Goal: Task Accomplishment & Management: Manage account settings

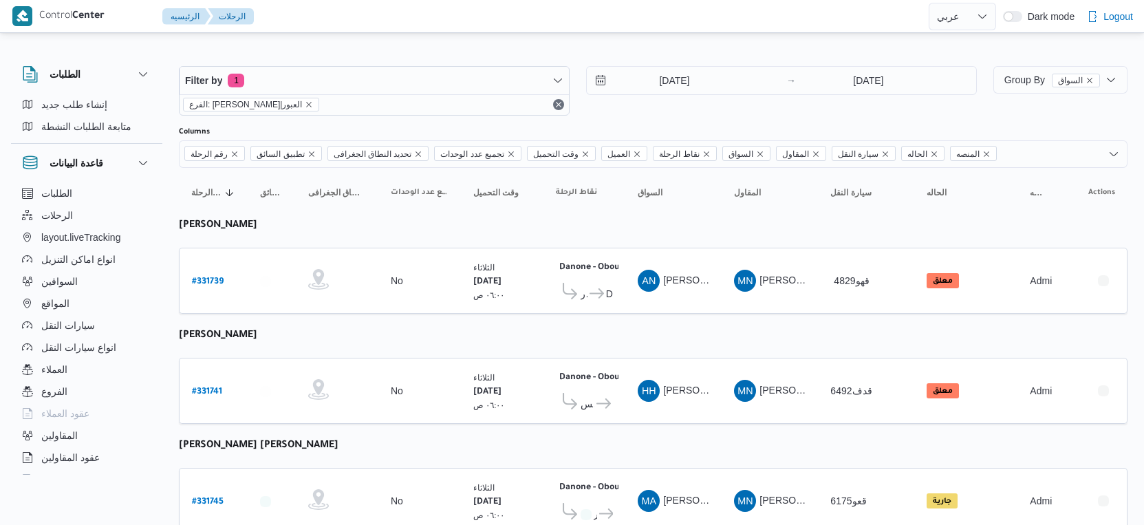
select select "ar"
click at [691, 81] on input "[DATE]" at bounding box center [665, 81] width 156 height 28
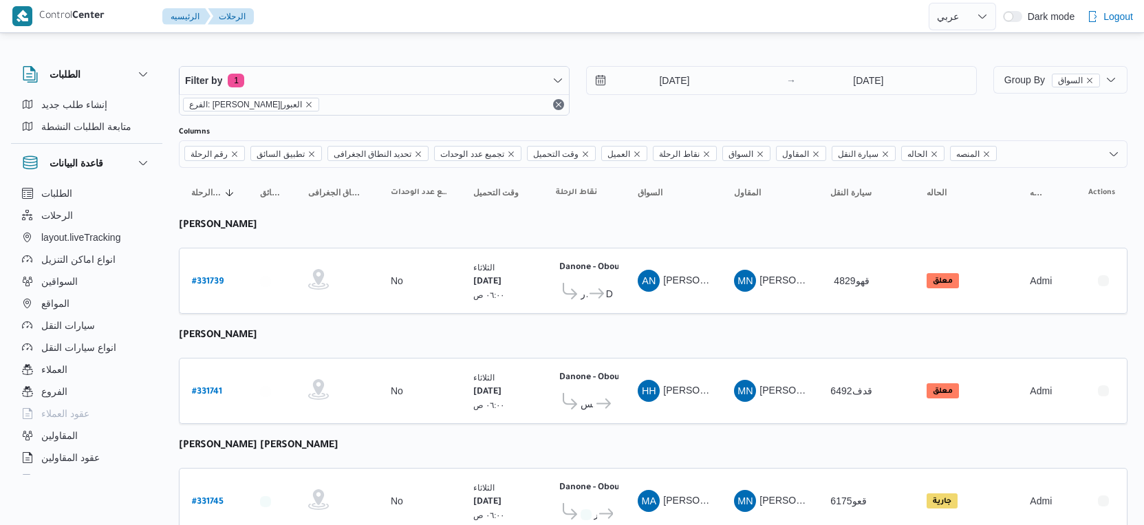
select select "ar"
click at [198, 277] on b "# 331739" at bounding box center [208, 282] width 32 height 10
select select "ar"
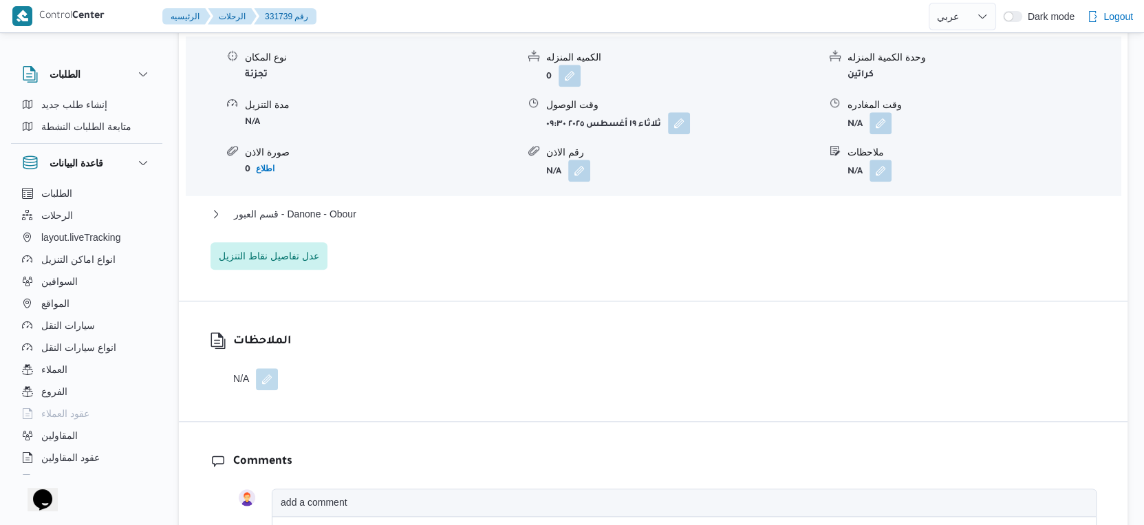
scroll to position [1222, 0]
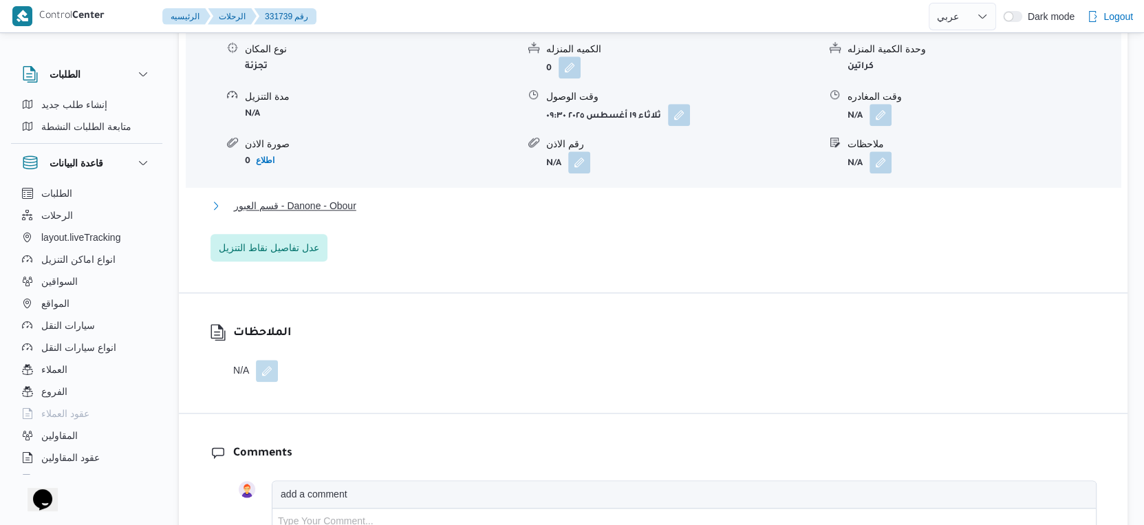
click at [368, 214] on button "قسم العبور - Danone - Obour" at bounding box center [653, 205] width 886 height 17
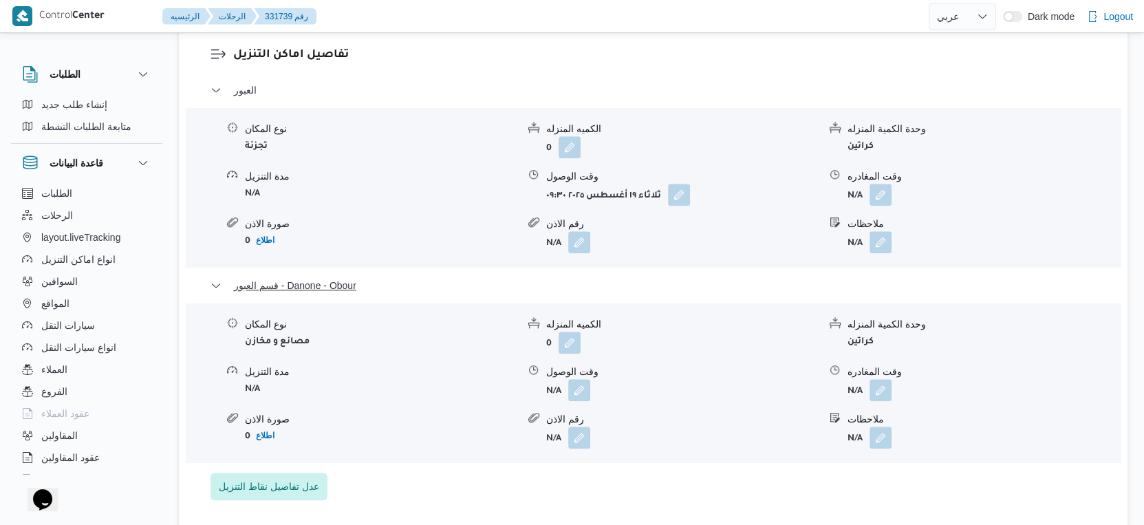
scroll to position [1147, 0]
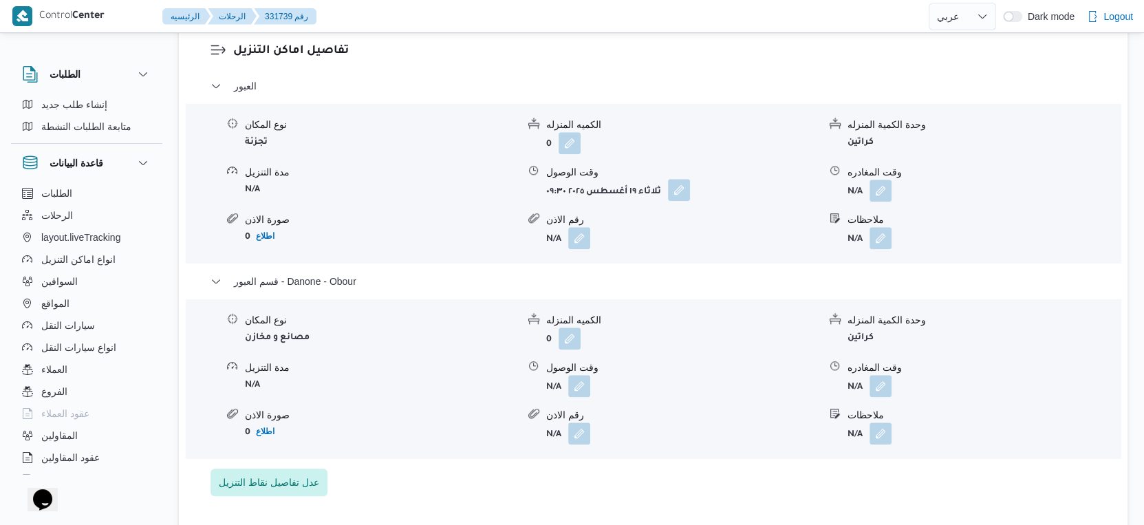
click at [676, 201] on button "button" at bounding box center [679, 190] width 22 height 22
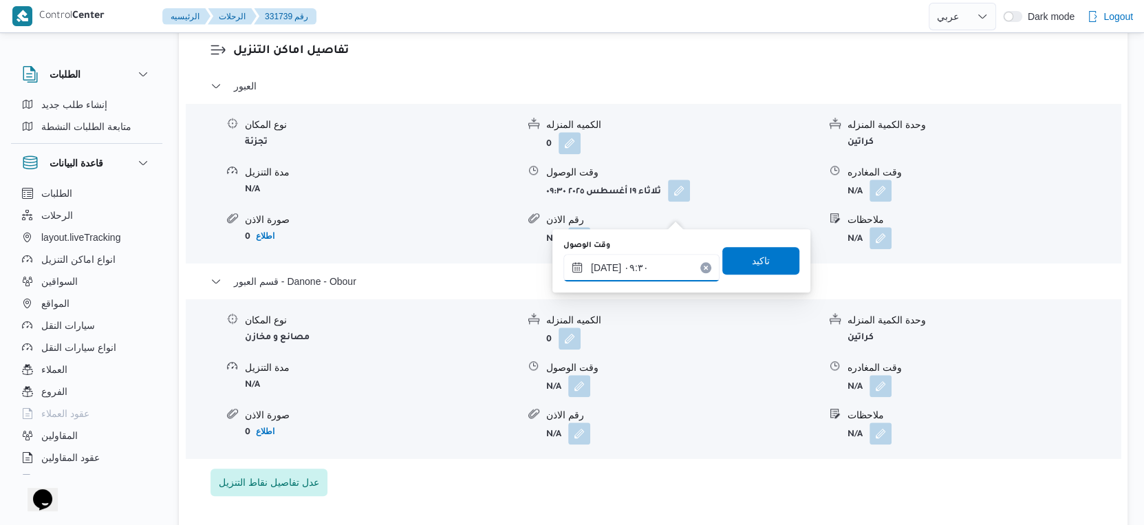
click at [636, 269] on input "١٩/٠٨/٢٠٢٥ ٠٩:٣٠" at bounding box center [641, 268] width 156 height 28
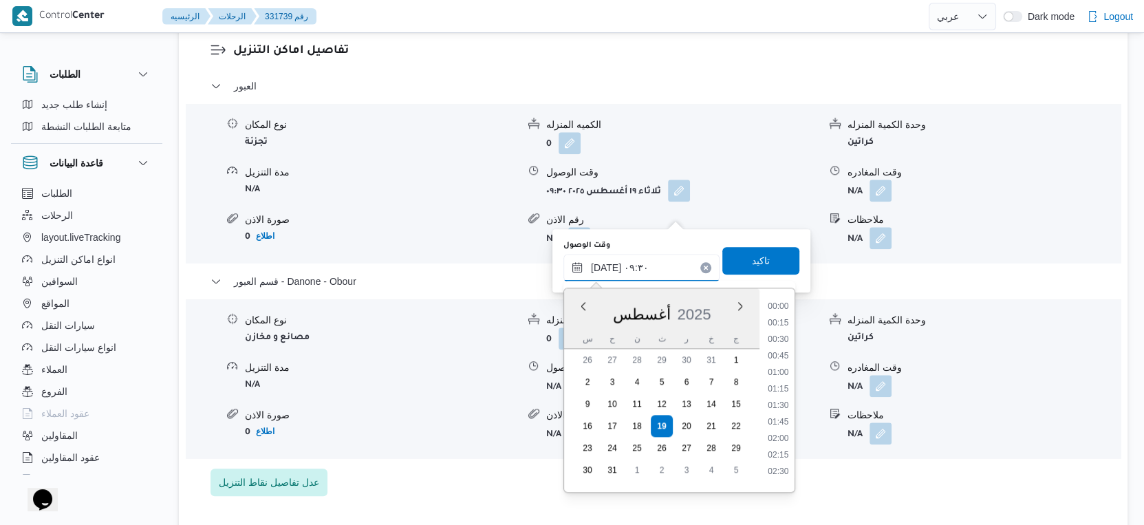
scroll to position [532, 0]
click at [783, 383] on li "09:15" at bounding box center [778, 385] width 32 height 14
type input "١٩/٠٨/٢٠٢٥ ٠٩:١٥"
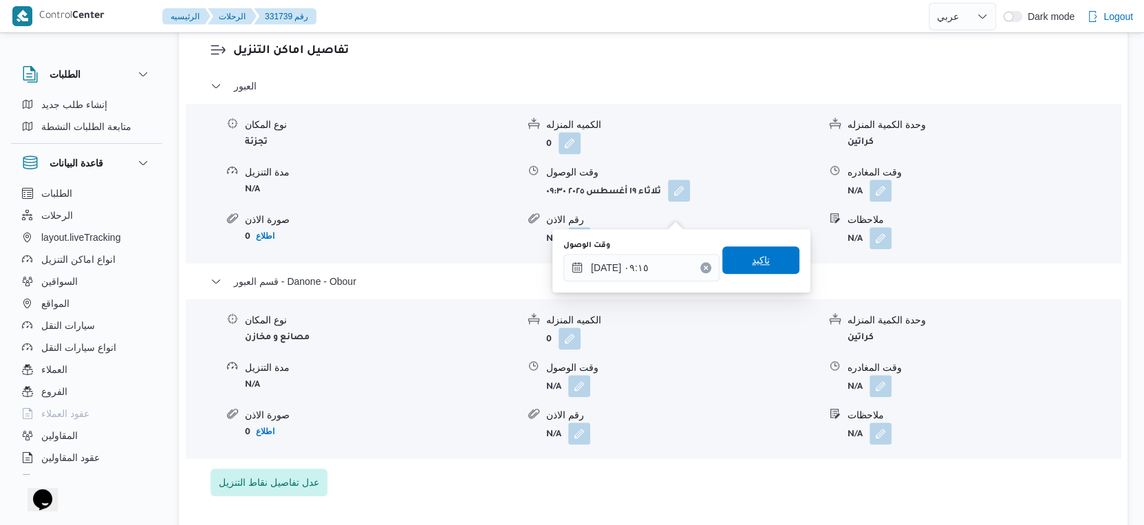
click at [773, 249] on span "تاكيد" at bounding box center [760, 260] width 77 height 28
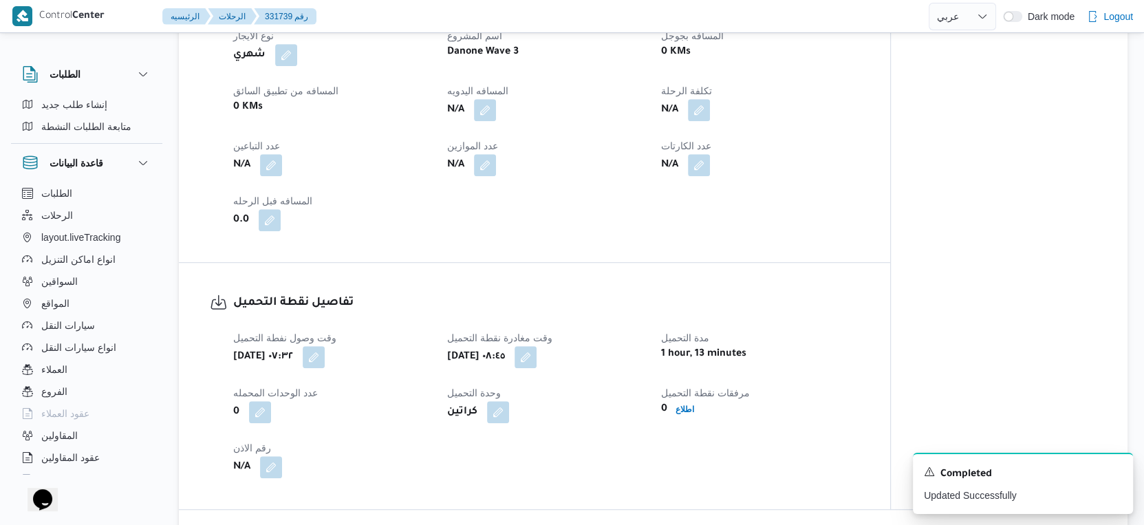
scroll to position [535, 0]
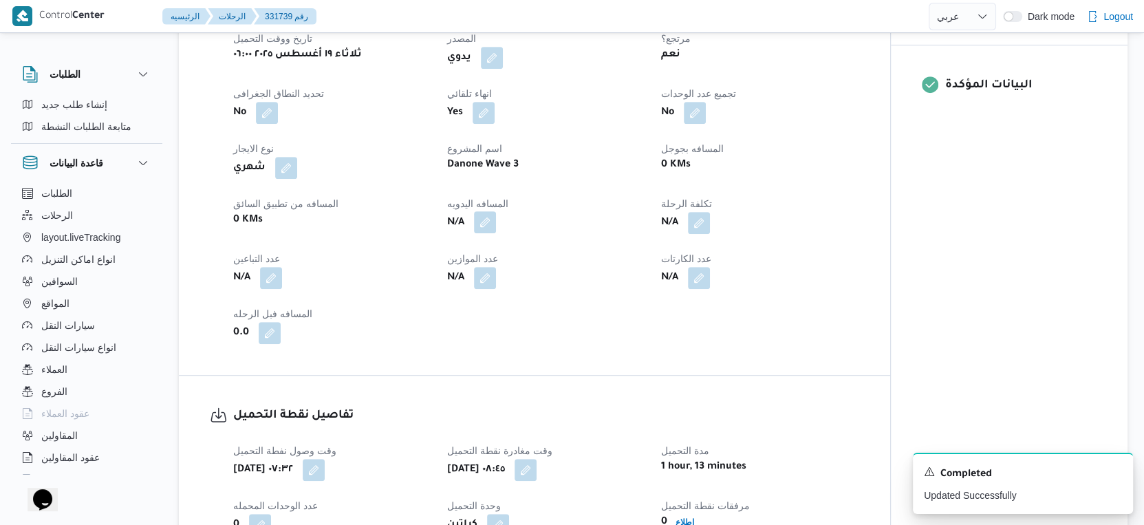
click at [488, 233] on button "button" at bounding box center [485, 222] width 22 height 22
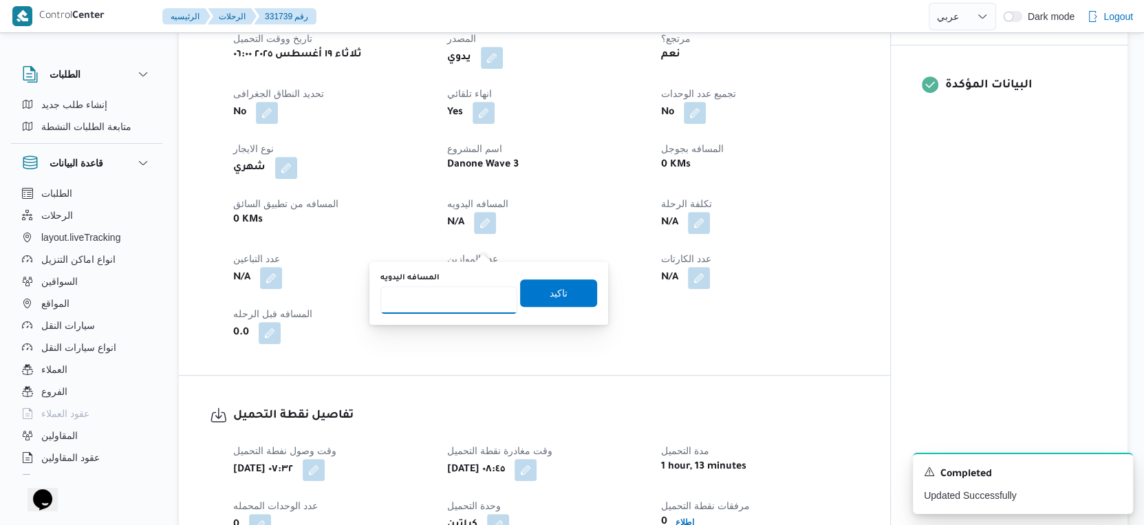
click at [450, 296] on input "المسافه اليدويه" at bounding box center [448, 300] width 137 height 28
type input "51"
click at [550, 292] on span "تاكيد" at bounding box center [559, 292] width 18 height 17
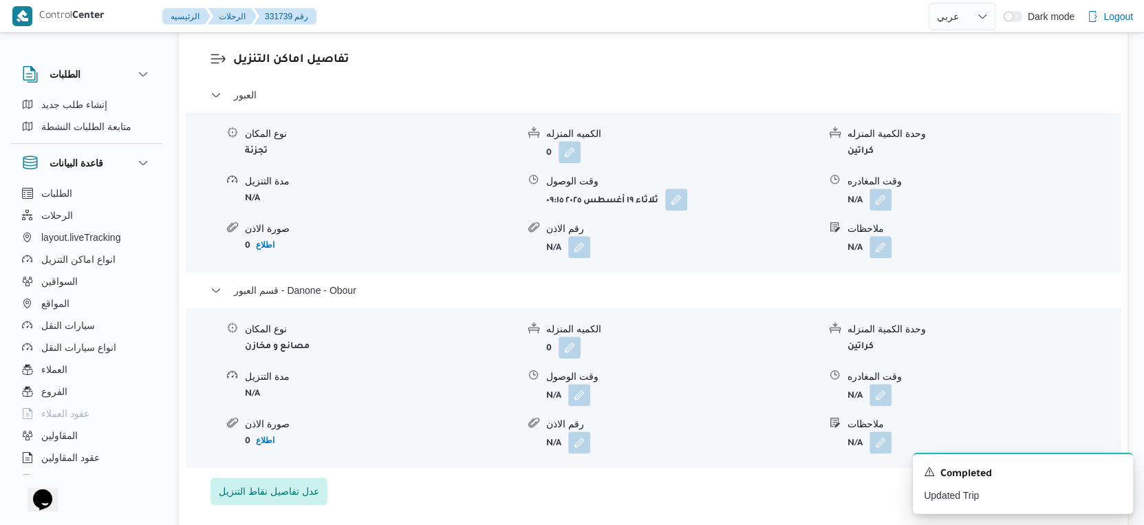
scroll to position [1147, 0]
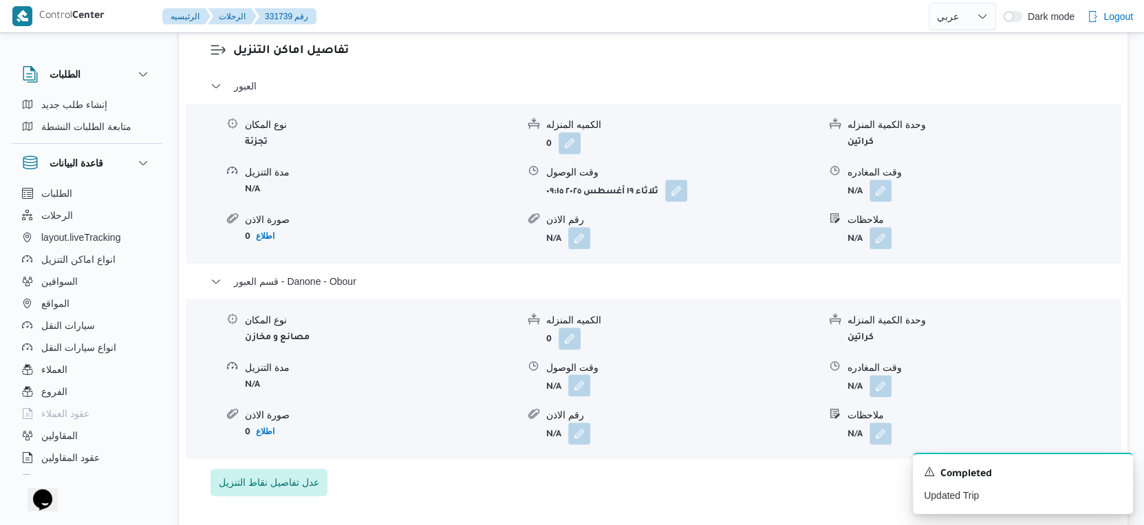
click at [583, 396] on button "button" at bounding box center [579, 385] width 22 height 22
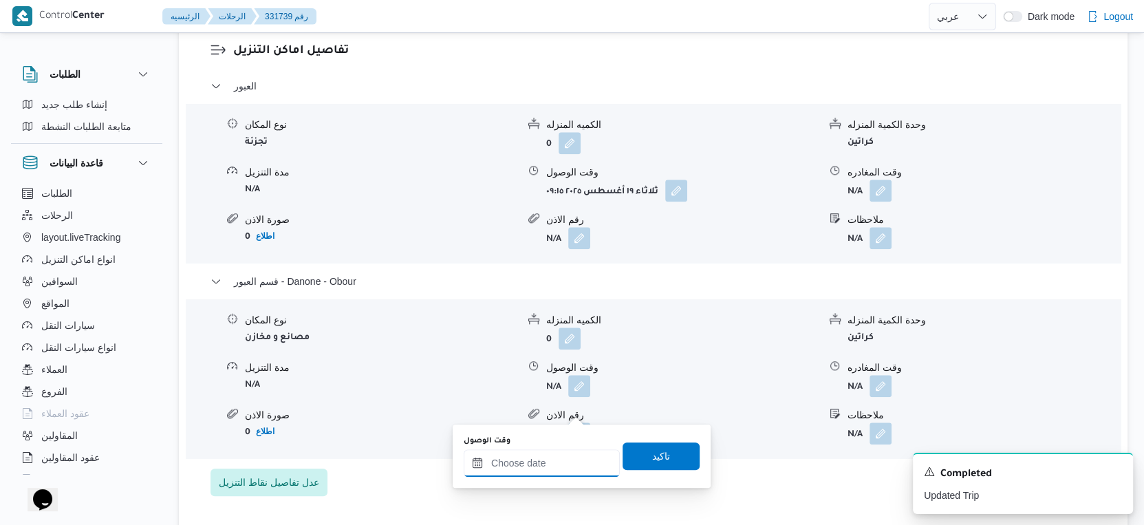
click at [559, 457] on input "وقت الوصول" at bounding box center [542, 463] width 156 height 28
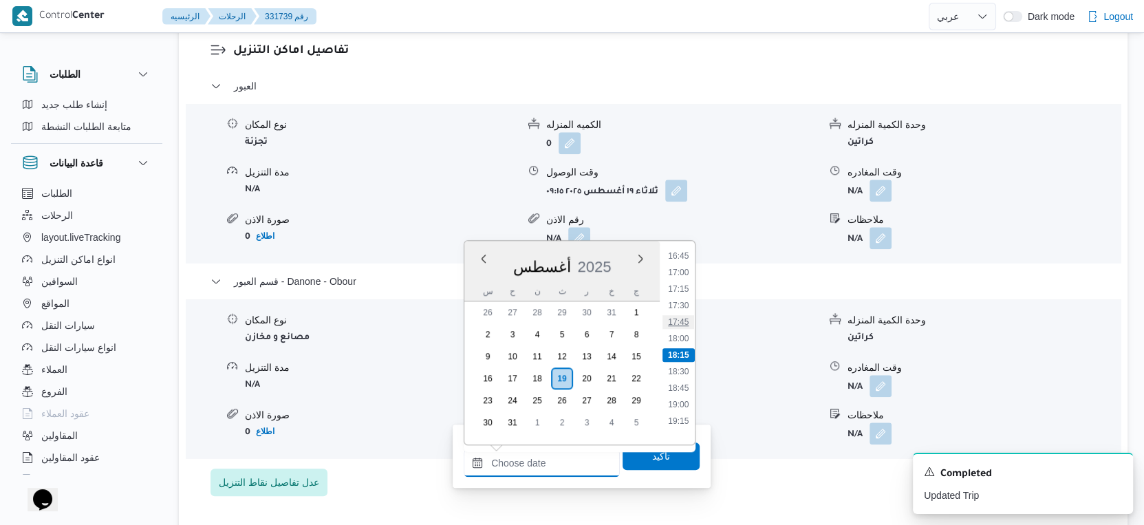
scroll to position [955, 0]
click at [682, 340] on li "15:45" at bounding box center [678, 343] width 32 height 14
type input "١٩/٠٨/٢٠٢٥ ١٥:٤٥"
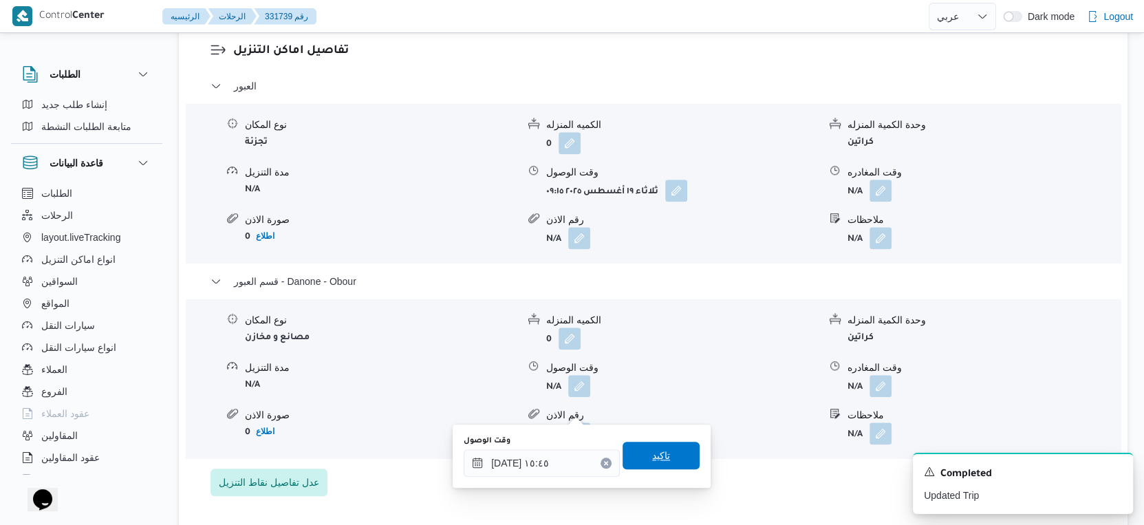
click at [662, 449] on span "تاكيد" at bounding box center [661, 456] width 77 height 28
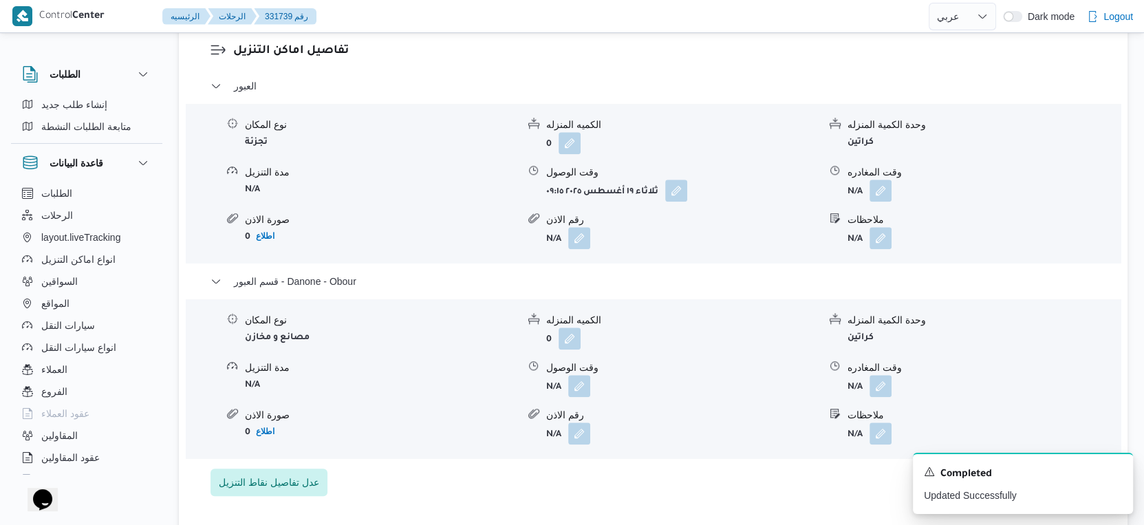
scroll to position [1222, 0]
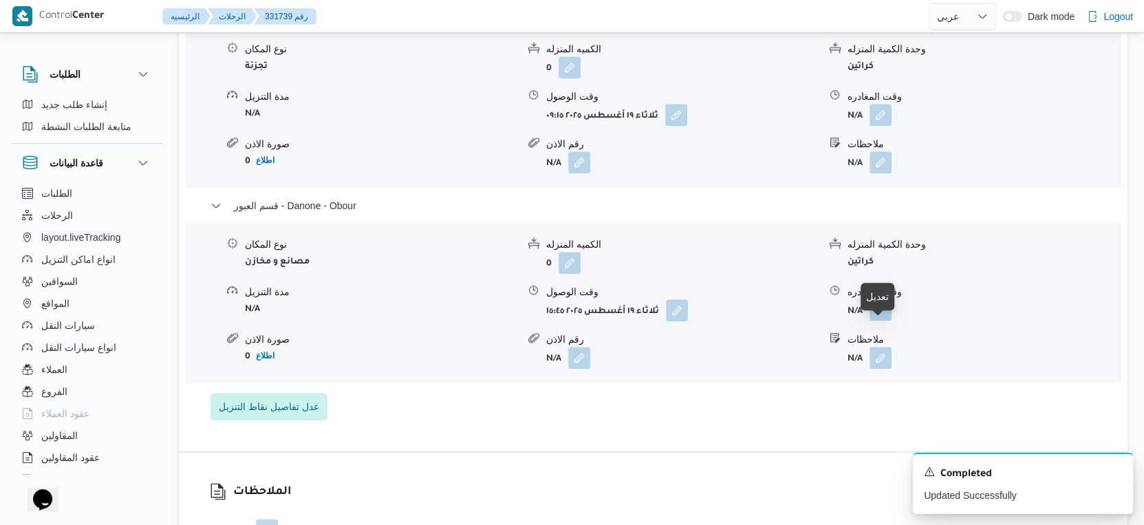
click at [882, 320] on span at bounding box center [877, 310] width 29 height 22
click at [876, 321] on button "button" at bounding box center [880, 310] width 22 height 22
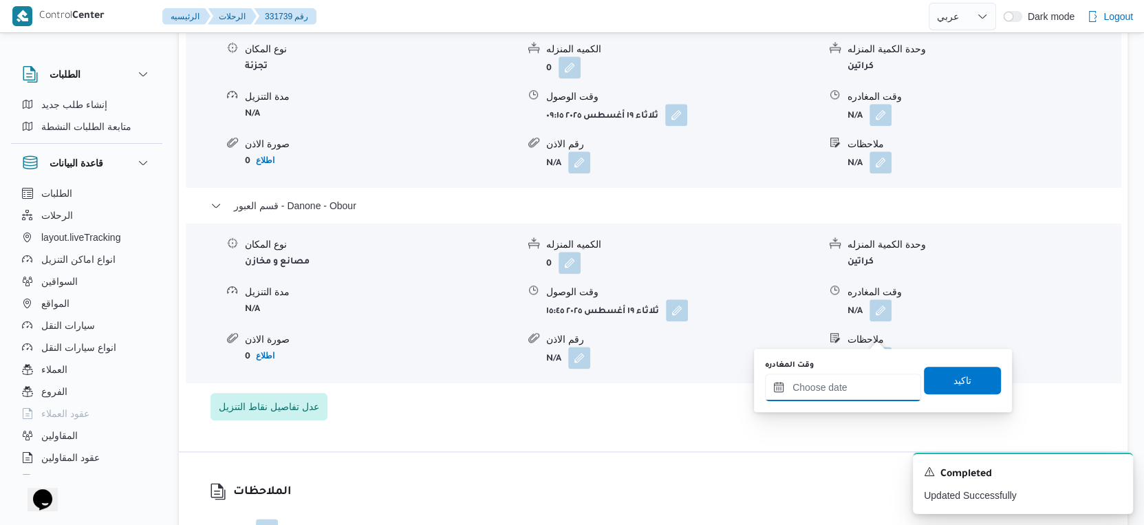
click at [852, 380] on input "وقت المغادره" at bounding box center [843, 388] width 156 height 28
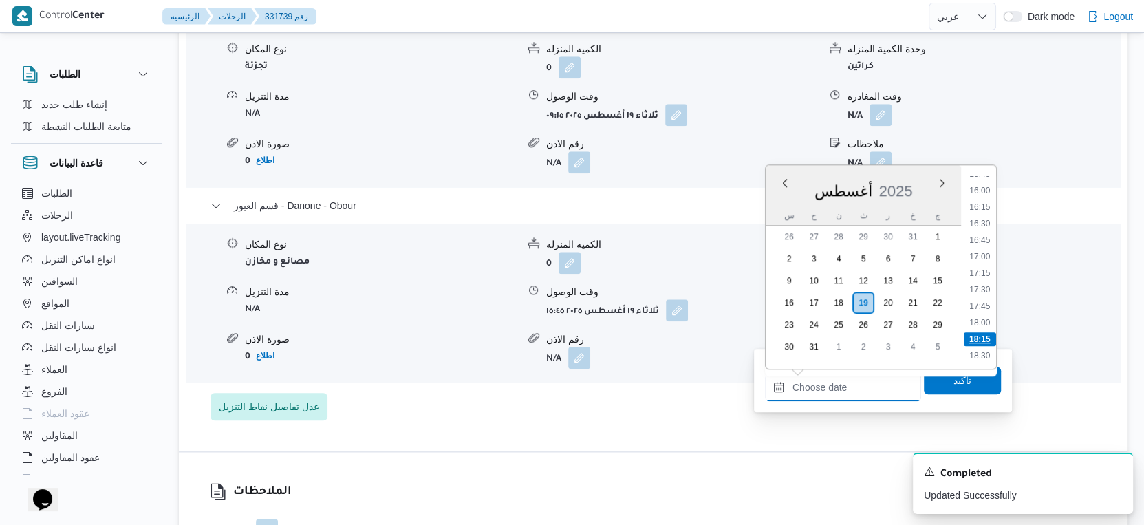
scroll to position [1033, 0]
click at [975, 206] on li "16:00" at bounding box center [980, 207] width 32 height 14
type input "١٩/٠٨/٢٠٢٥ ١٦:٠٠"
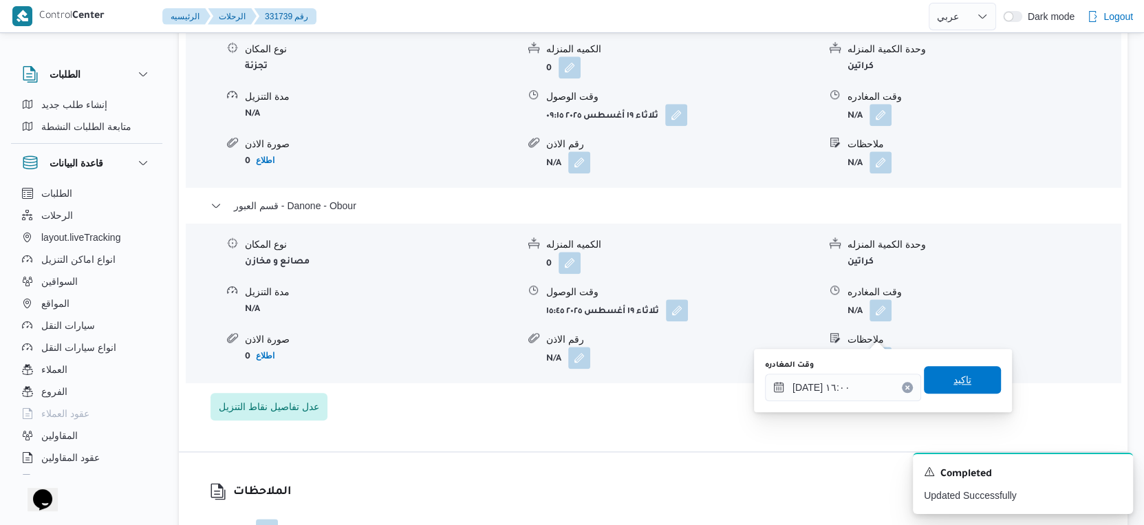
click at [965, 372] on span "تاكيد" at bounding box center [962, 380] width 77 height 28
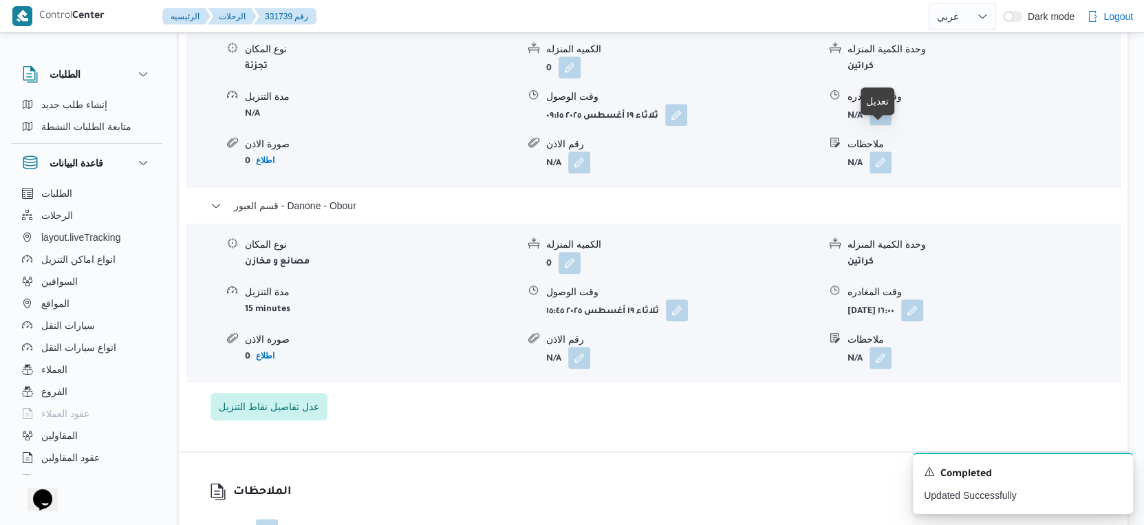
click at [878, 125] on button "button" at bounding box center [880, 114] width 22 height 22
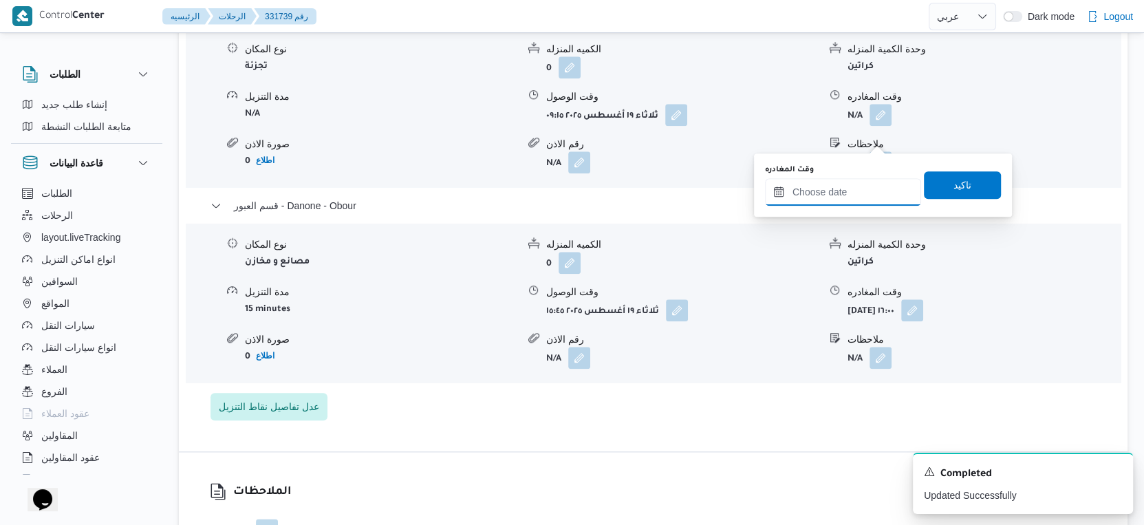
click at [849, 185] on input "وقت المغادره" at bounding box center [843, 192] width 156 height 28
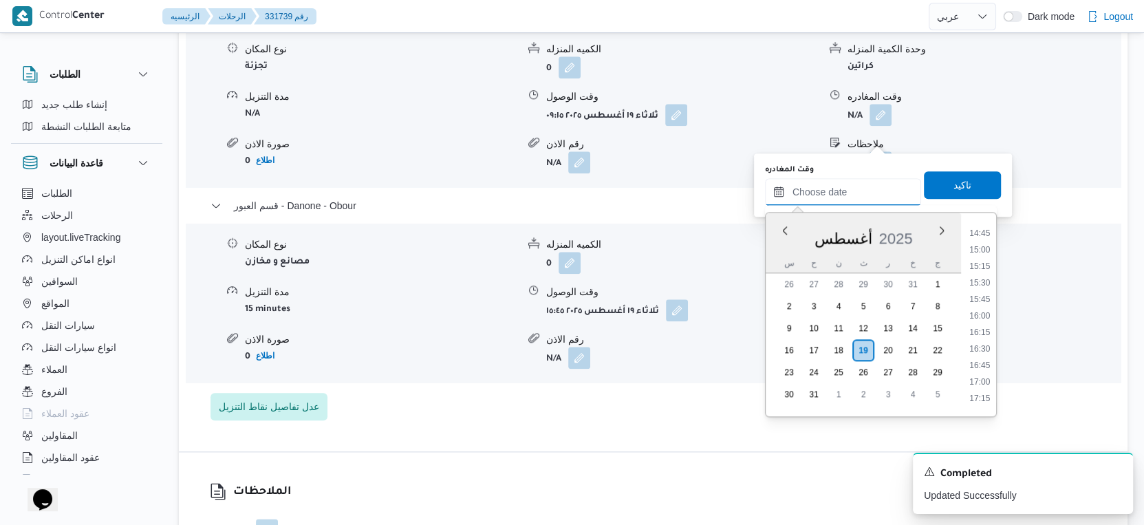
scroll to position [955, 0]
click at [983, 281] on li "15:15" at bounding box center [980, 282] width 32 height 14
type input "١٩/٠٨/٢٠٢٥ ١٥:١٥"
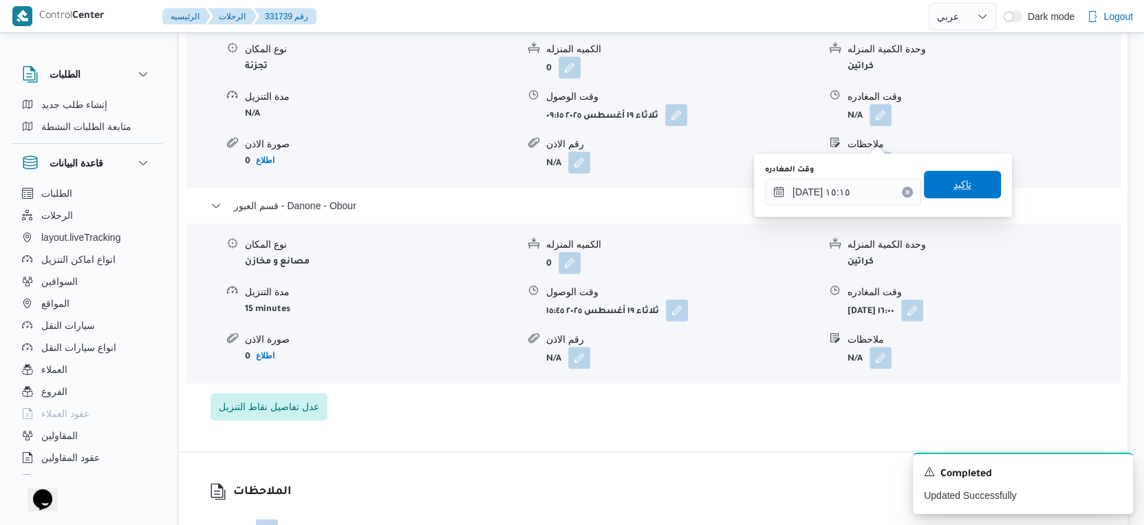
click at [966, 174] on span "تاكيد" at bounding box center [962, 185] width 77 height 28
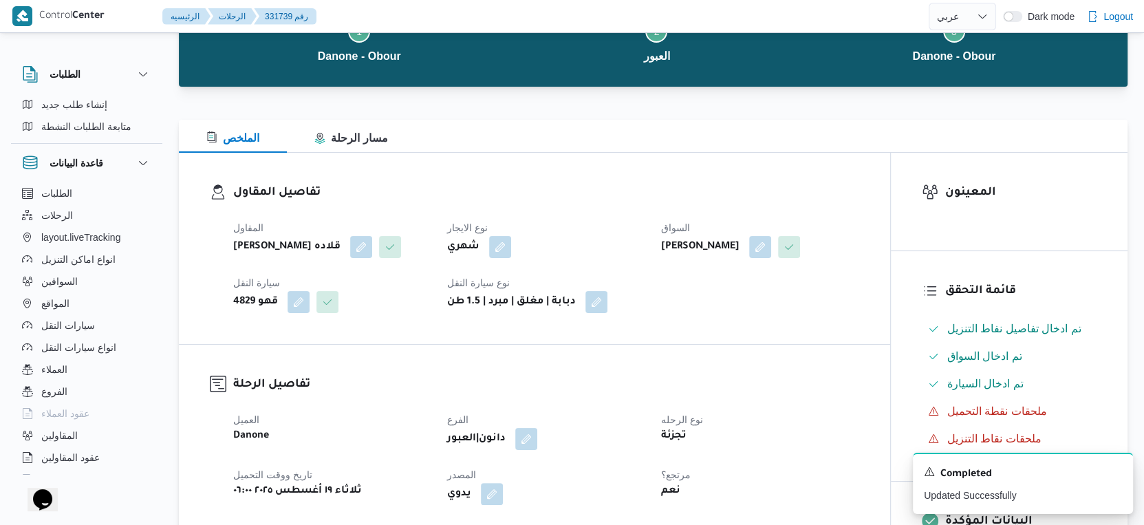
scroll to position [0, 0]
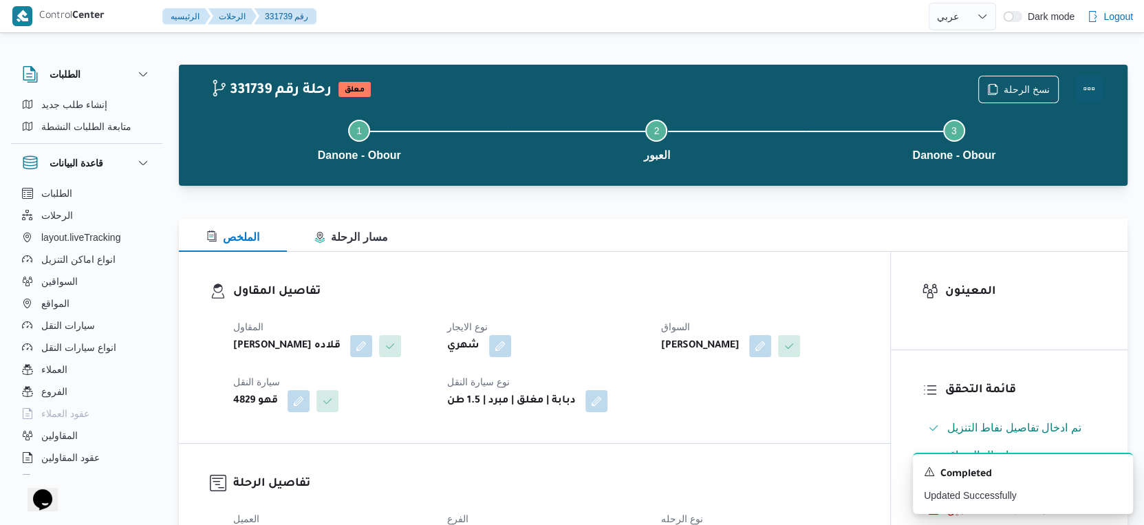
click at [1092, 87] on button "Actions" at bounding box center [1089, 89] width 28 height 28
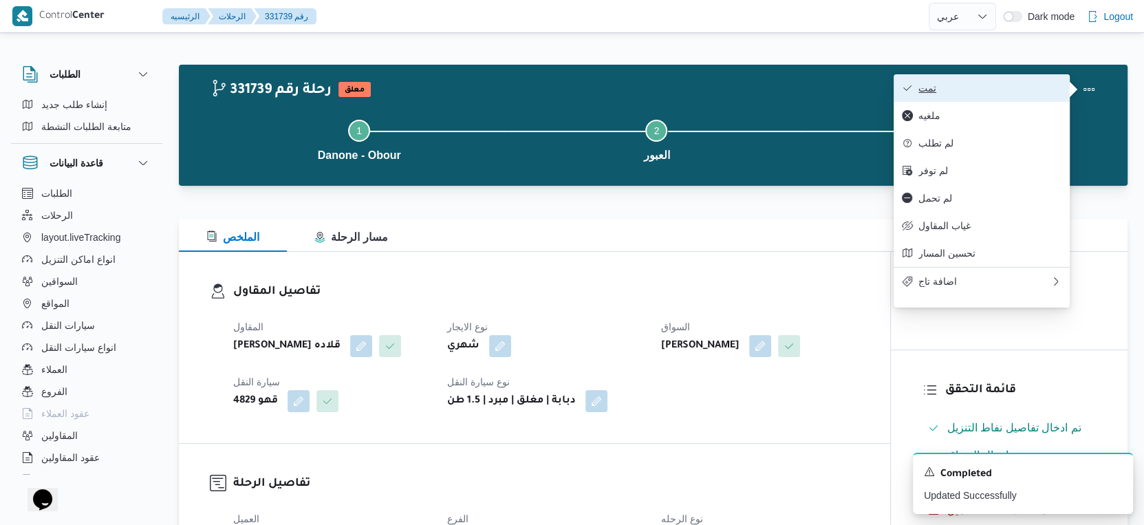
click at [956, 75] on button "تمت" at bounding box center [982, 88] width 176 height 28
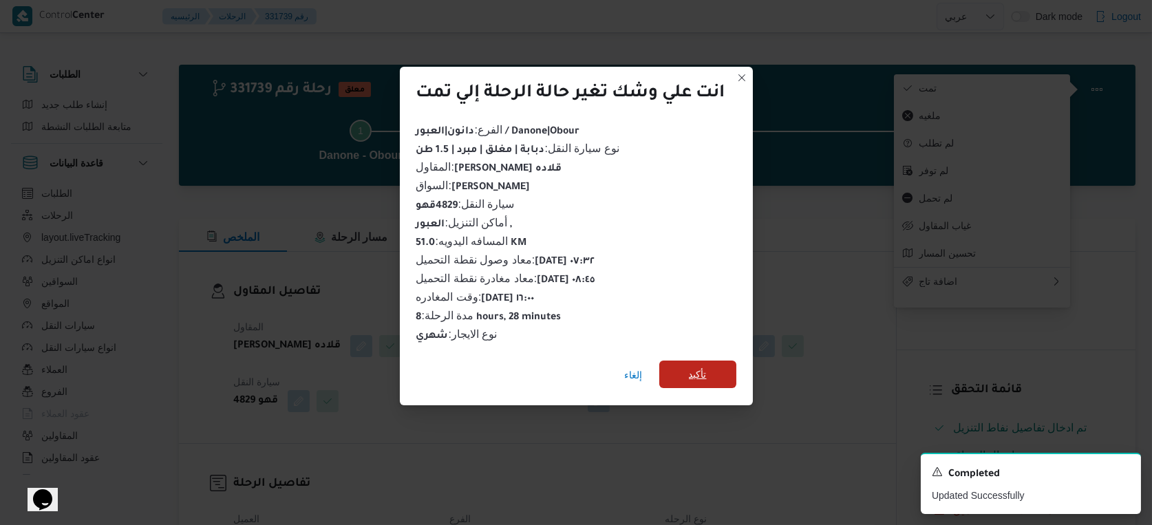
click at [698, 360] on span "تأكيد" at bounding box center [697, 374] width 77 height 28
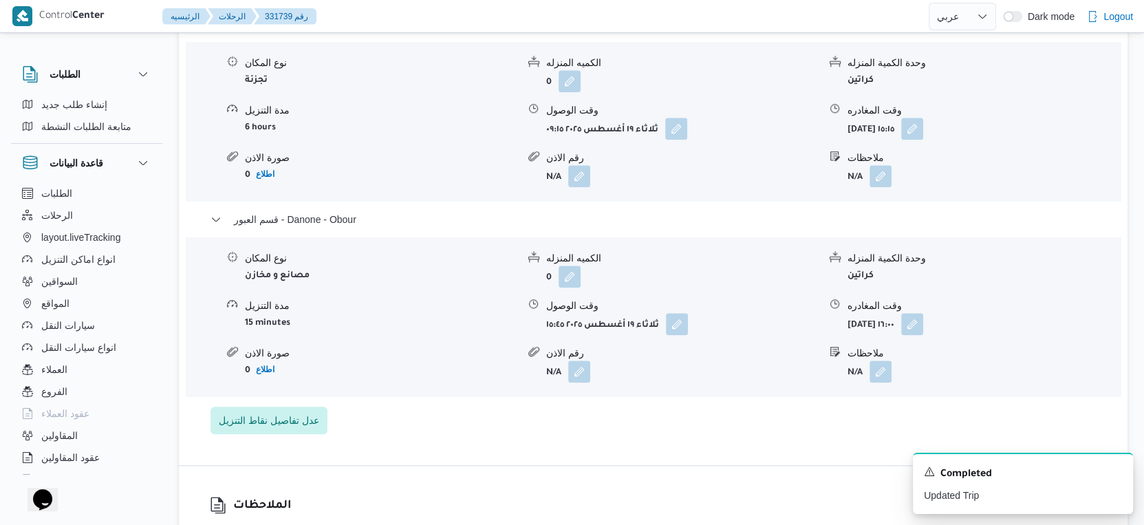
scroll to position [1376, 0]
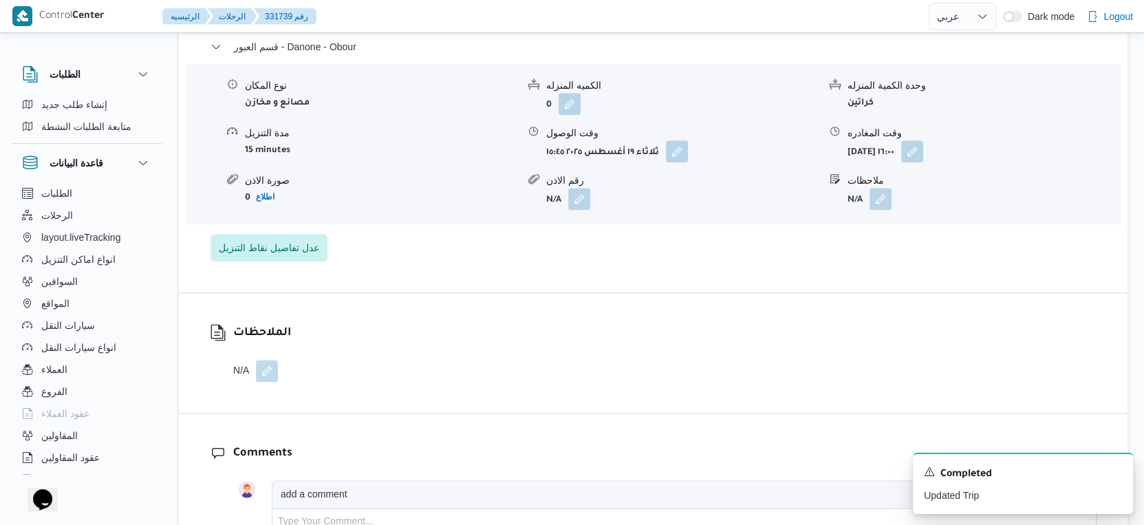
select select "ar"
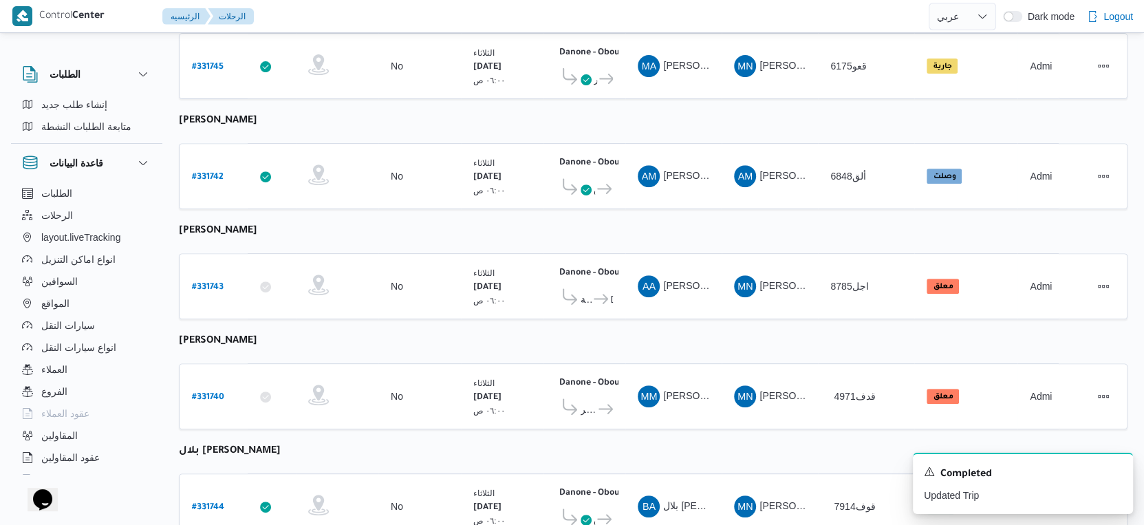
scroll to position [477, 0]
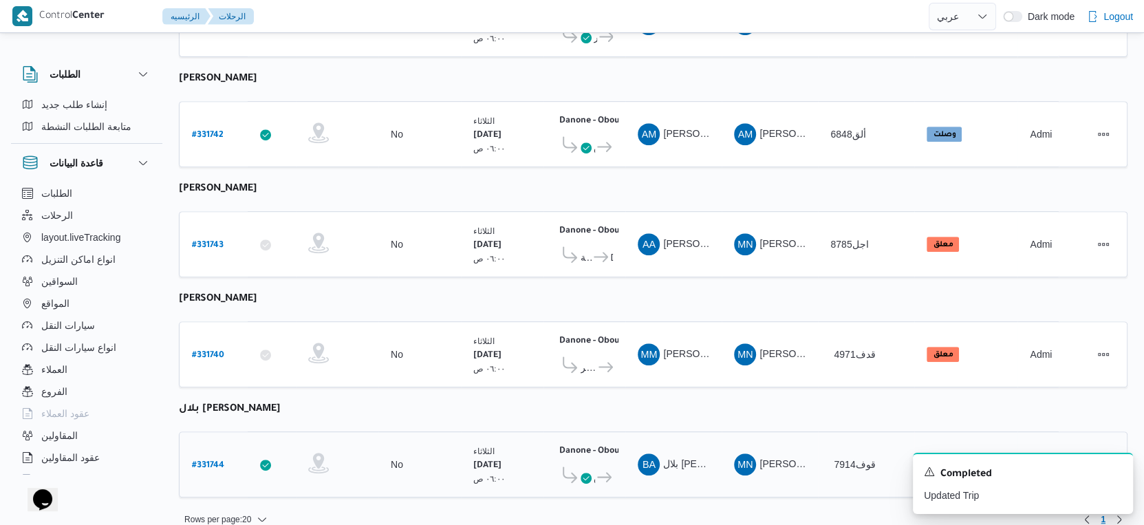
click at [215, 461] on b "# 331744" at bounding box center [208, 466] width 32 height 10
select select "ar"
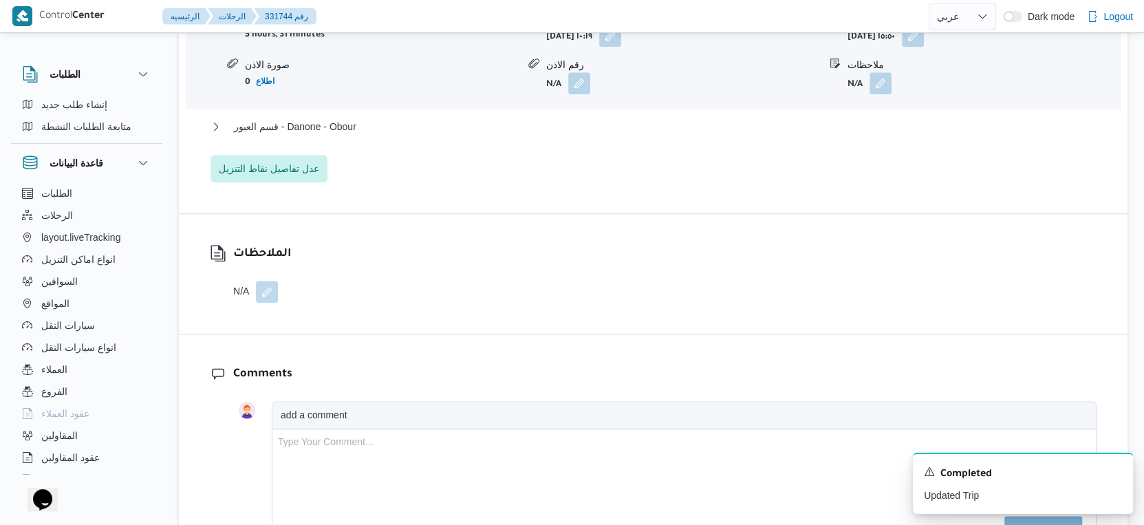
scroll to position [1299, 0]
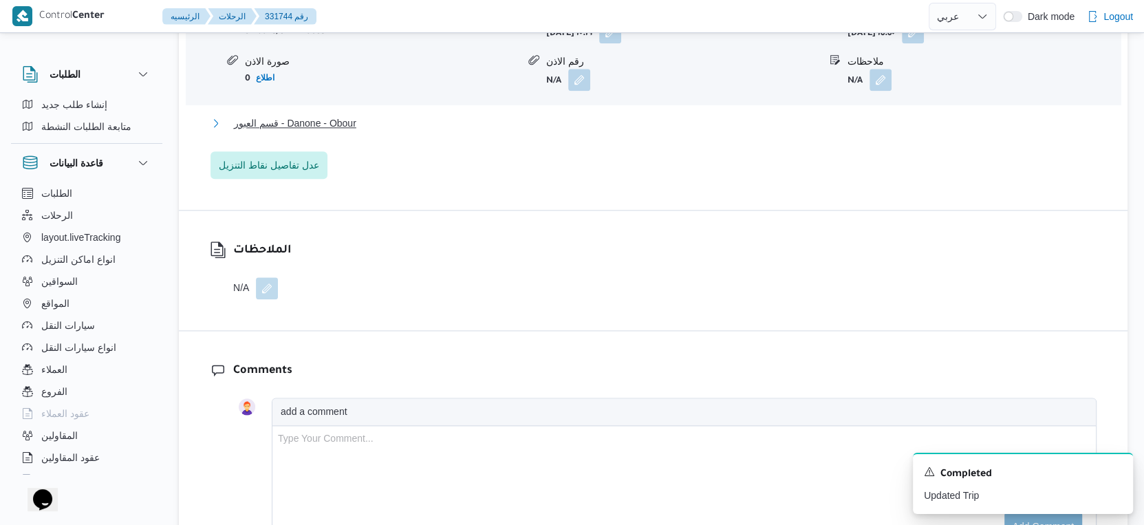
click at [359, 131] on button "قسم العبور - Danone - Obour" at bounding box center [653, 123] width 886 height 17
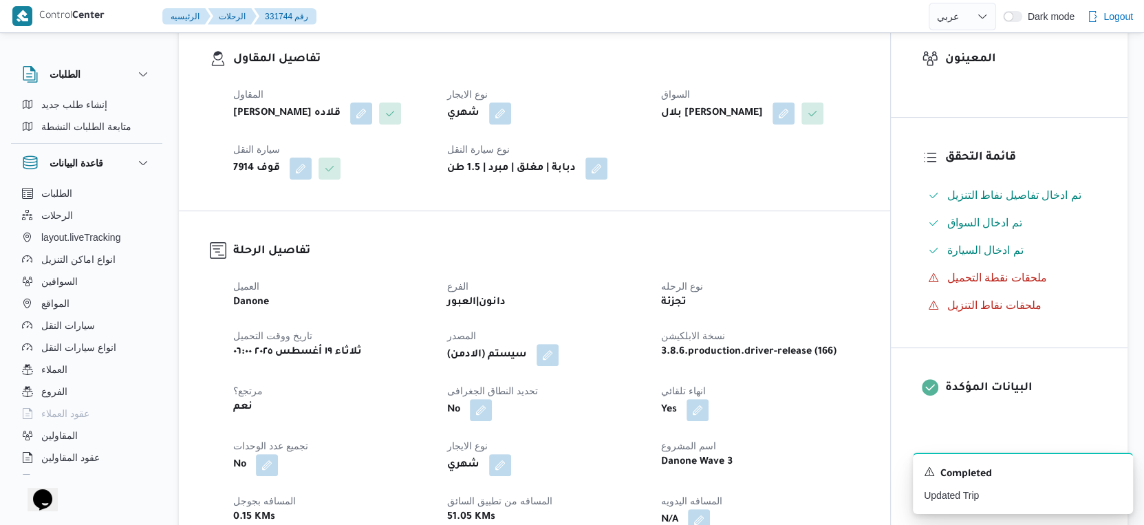
scroll to position [458, 0]
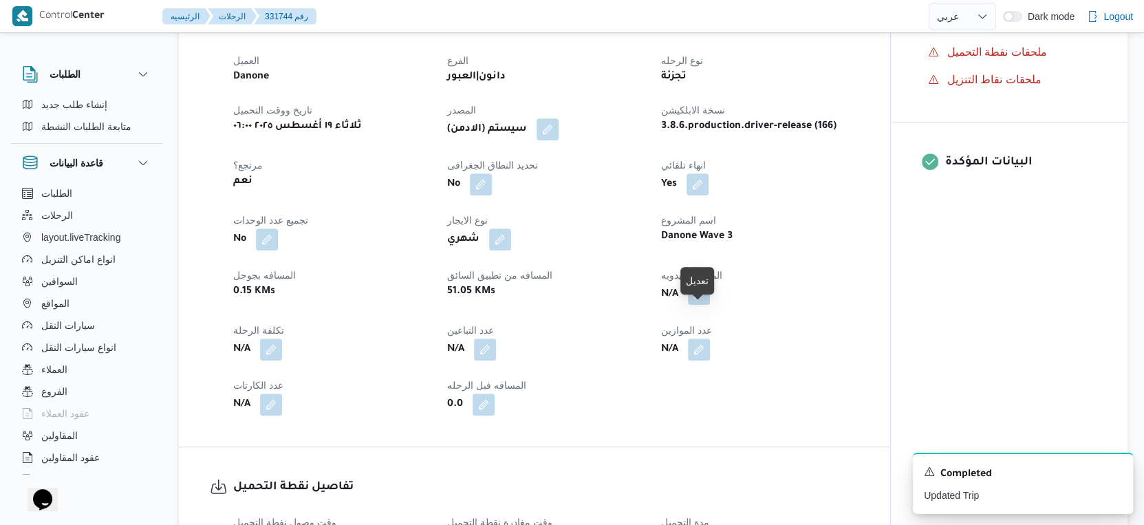
click at [703, 305] on button "button" at bounding box center [699, 294] width 22 height 22
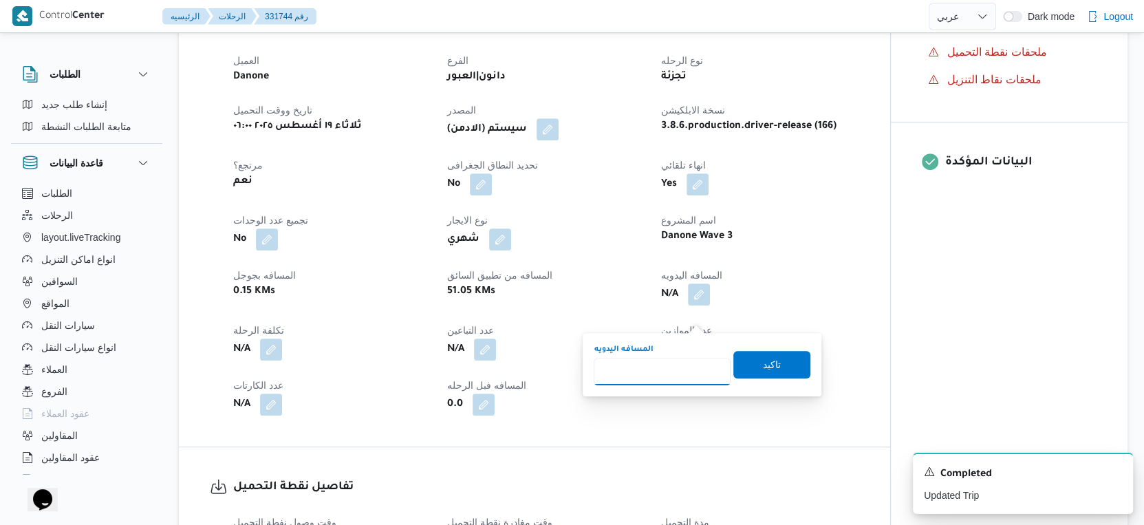
click at [657, 371] on input "المسافه اليدويه" at bounding box center [662, 372] width 137 height 28
type input "52"
click at [763, 369] on span "تاكيد" at bounding box center [772, 364] width 18 height 17
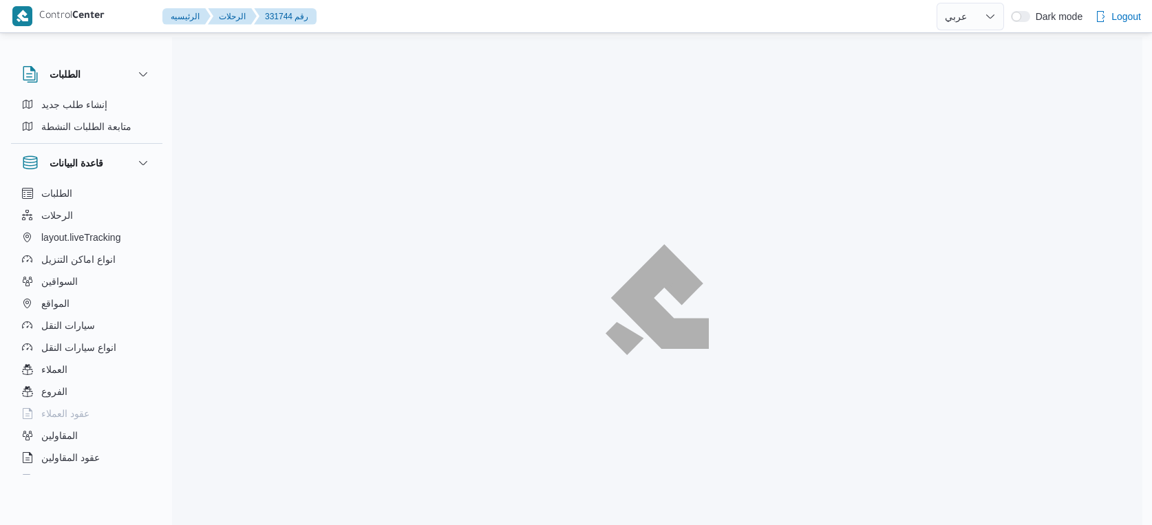
select select "ar"
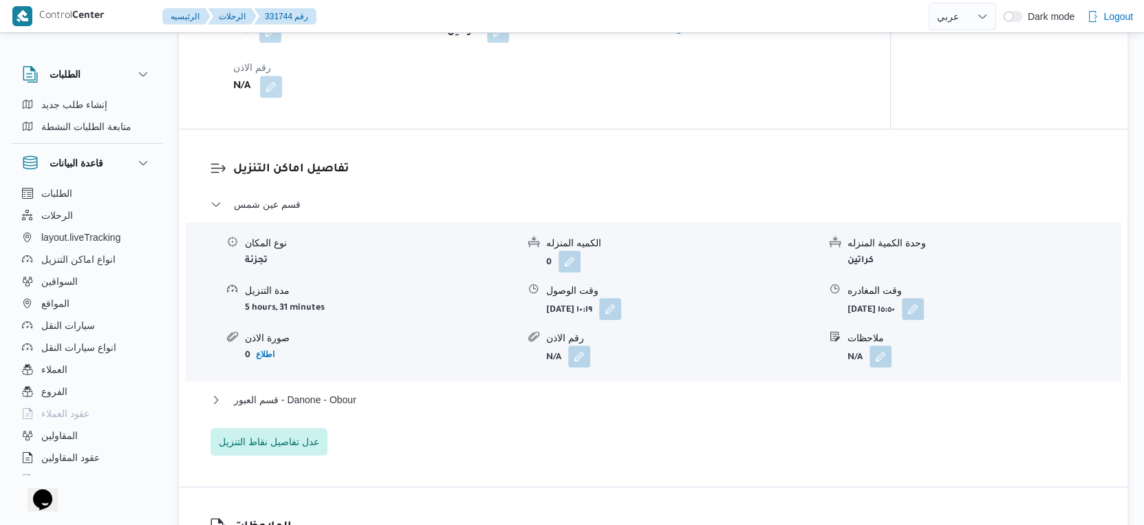
scroll to position [1222, 0]
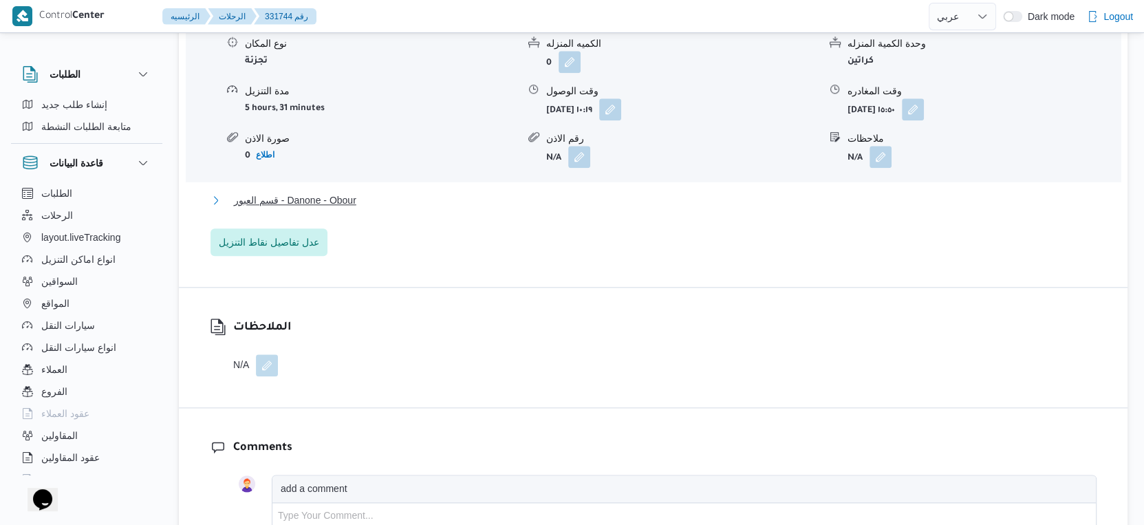
click at [347, 208] on span "قسم العبور - Danone - Obour" at bounding box center [295, 200] width 122 height 17
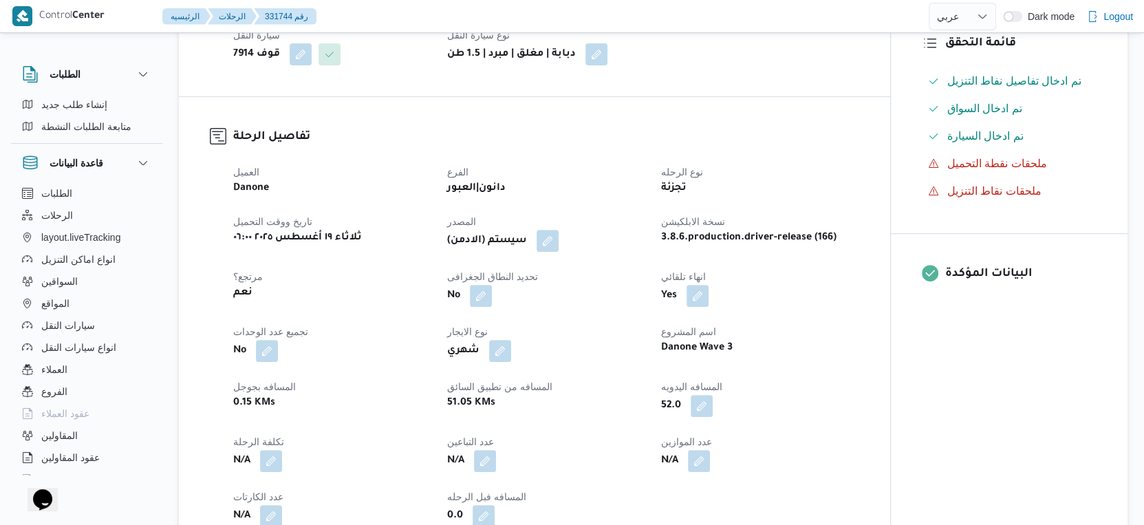
scroll to position [535, 0]
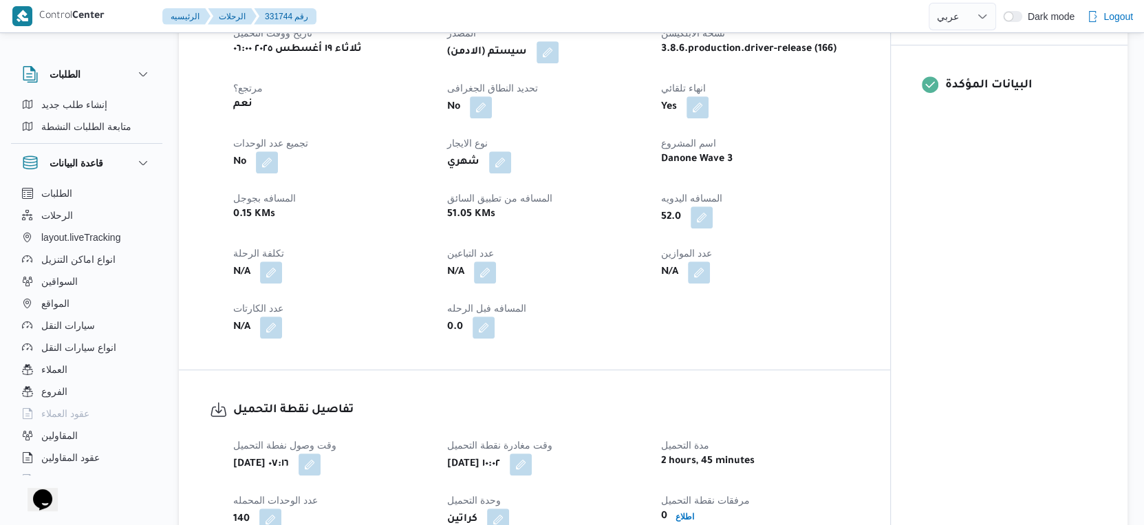
select select "ar"
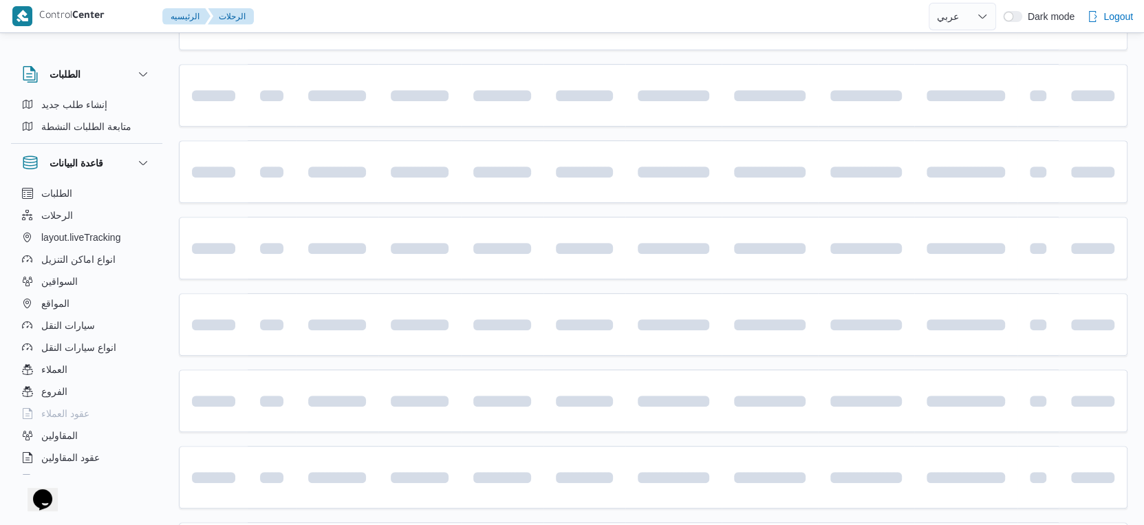
scroll to position [477, 0]
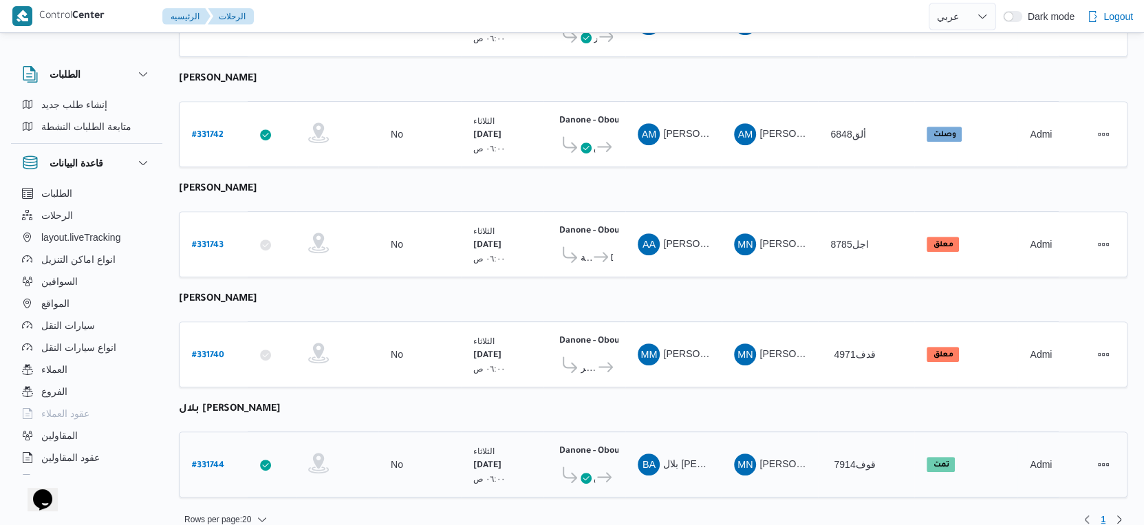
click at [214, 461] on b "# 331744" at bounding box center [208, 466] width 32 height 10
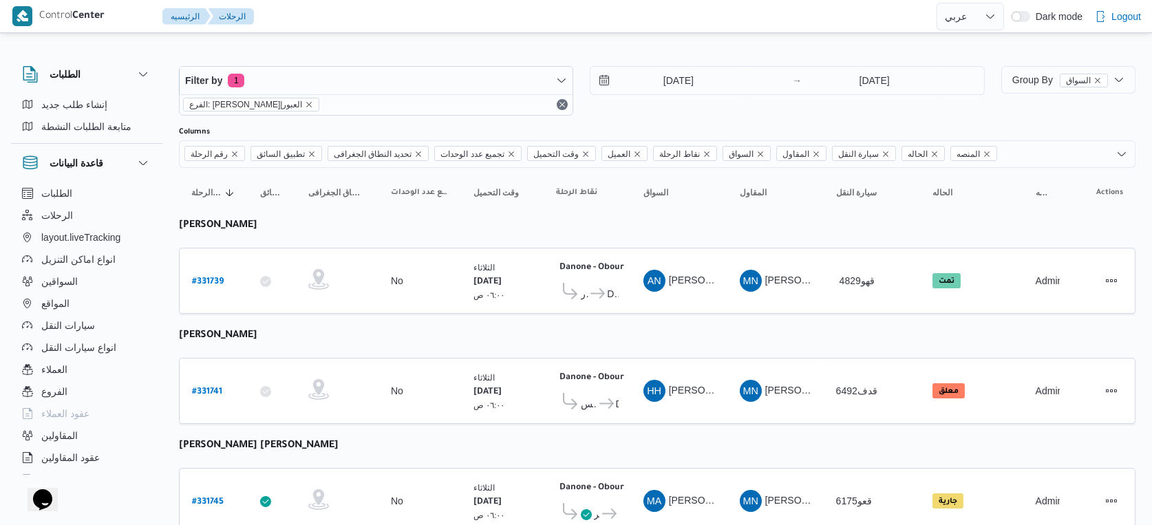
select select "ar"
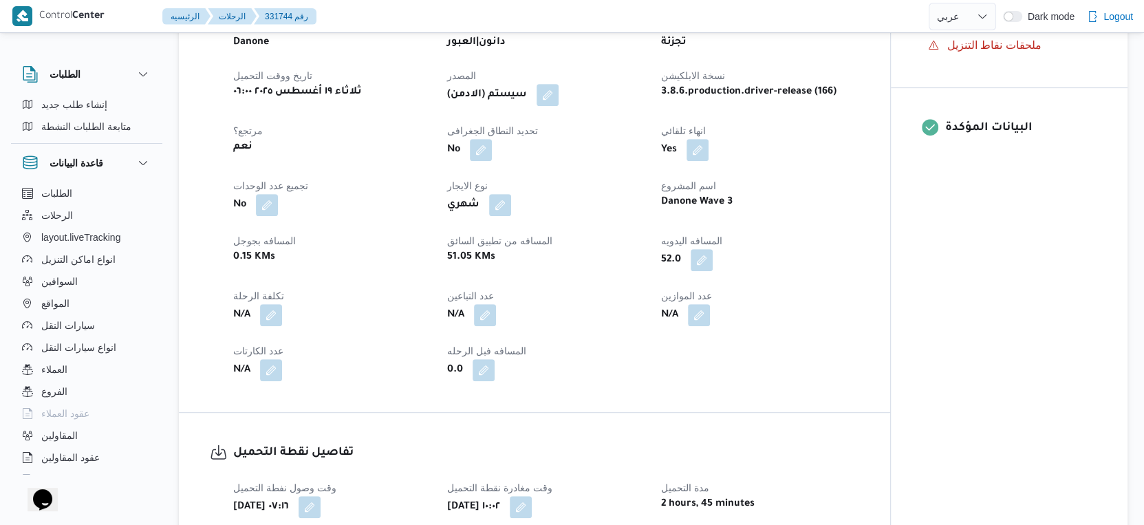
scroll to position [458, 0]
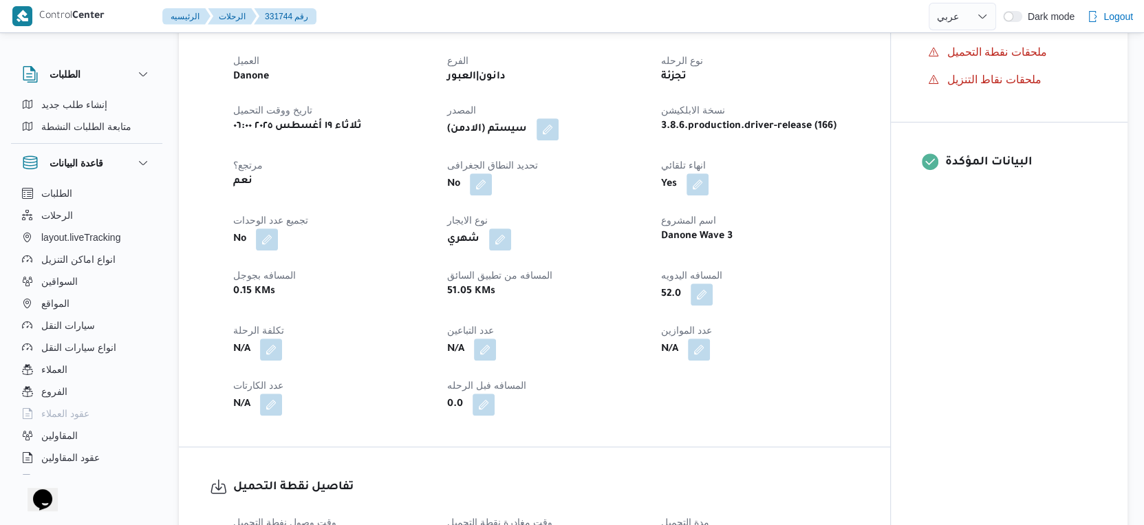
select select "ar"
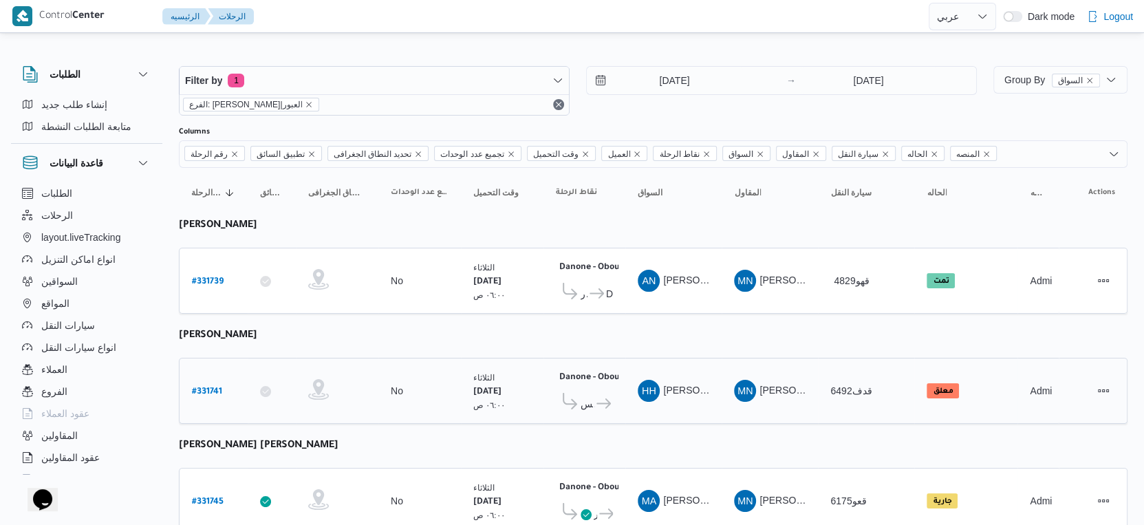
click at [210, 387] on b "# 331741" at bounding box center [207, 392] width 30 height 10
select select "ar"
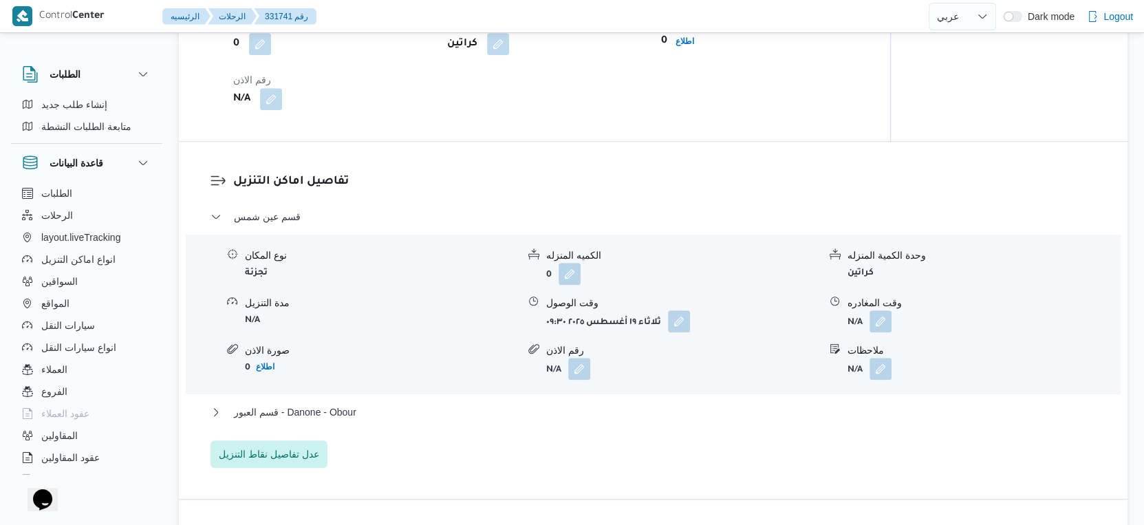
scroll to position [1070, 0]
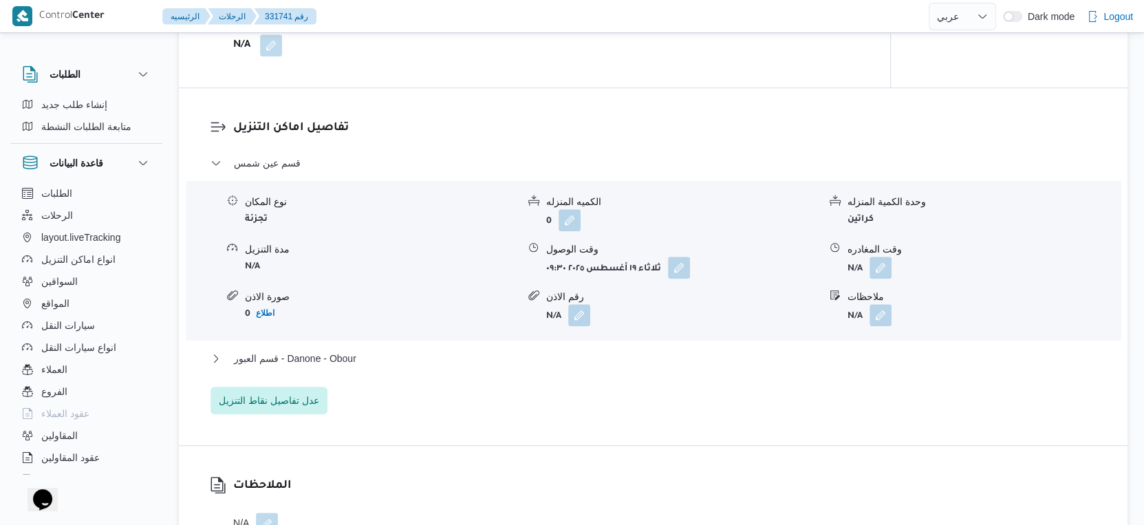
click at [403, 366] on div "قسم عين شمس نوع المكان تجزئة الكميه المنزله 0 وحدة الكمية المنزله كراتين مدة ال…" at bounding box center [653, 284] width 886 height 259
click at [409, 367] on button "قسم العبور - Danone - Obour" at bounding box center [653, 358] width 886 height 17
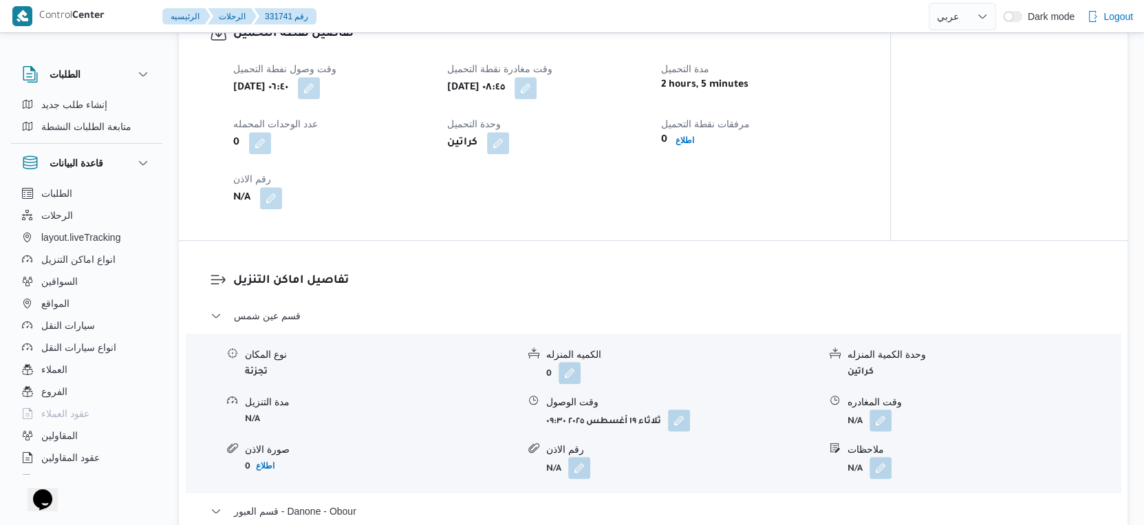
scroll to position [1147, 0]
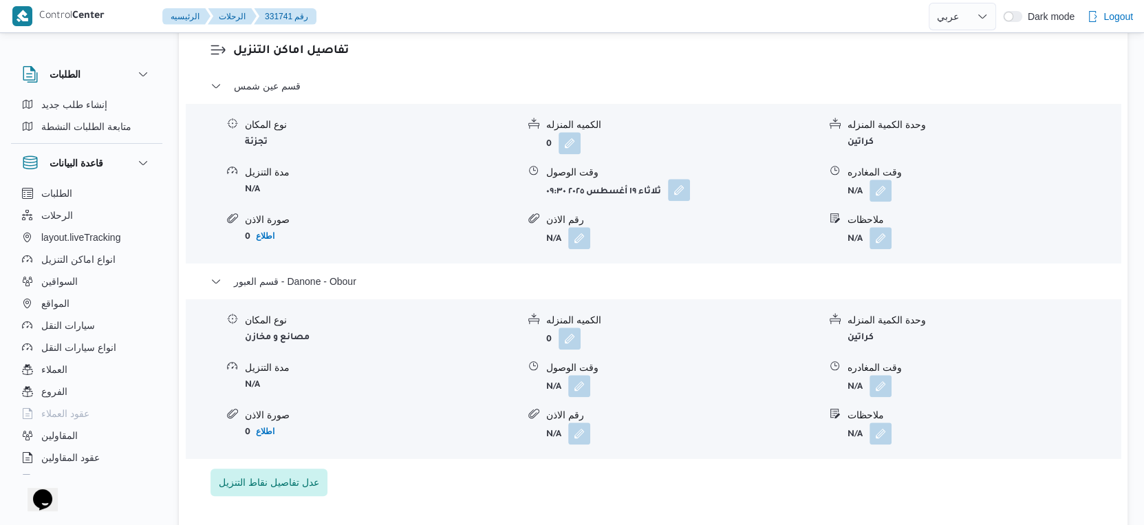
click at [671, 201] on button "button" at bounding box center [679, 190] width 22 height 22
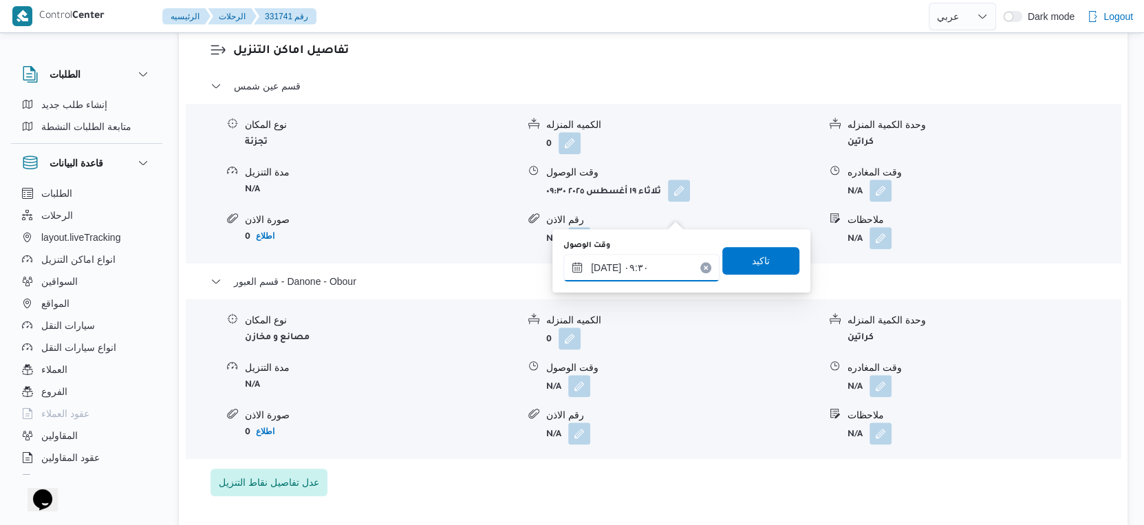
click at [614, 268] on input "١٩/٠٨/٢٠٢٥ ٠٩:٣٠" at bounding box center [641, 268] width 156 height 28
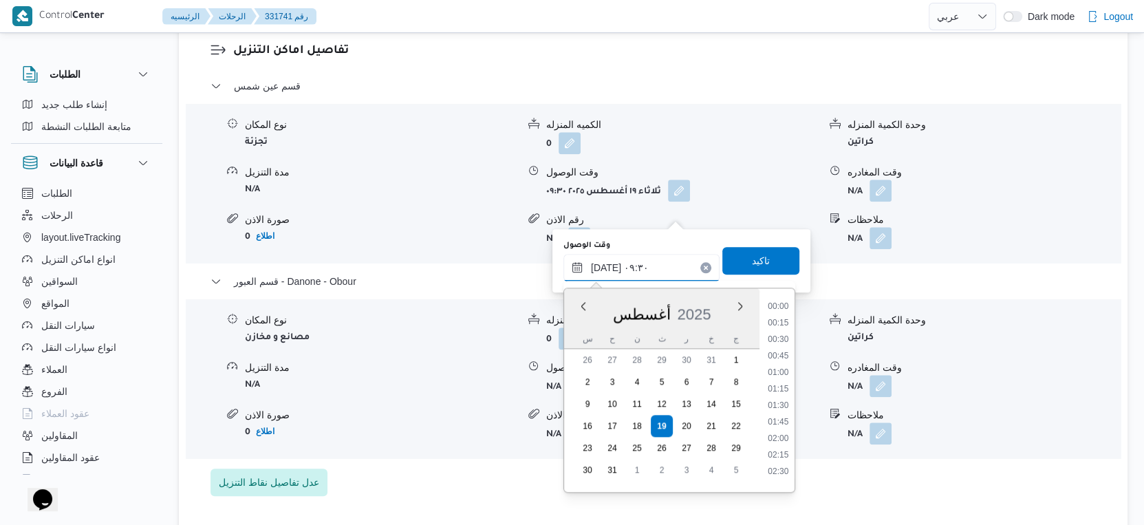
scroll to position [532, 0]
click at [777, 385] on li "09:15" at bounding box center [778, 385] width 32 height 14
type input "١٩/٠٨/٢٠٢٥ ٠٩:١٥"
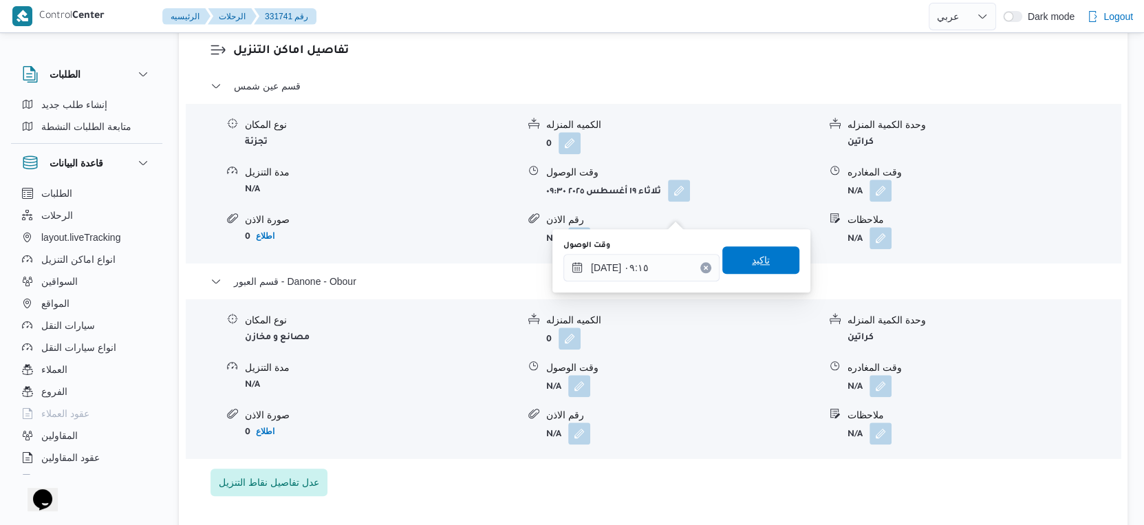
click at [759, 263] on span "تاكيد" at bounding box center [760, 260] width 77 height 28
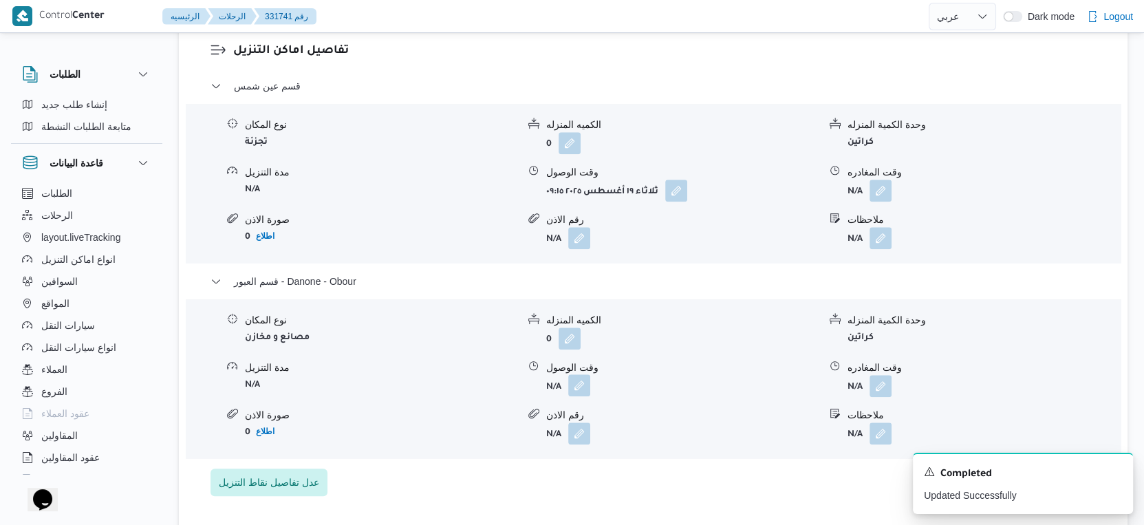
click at [585, 396] on button "button" at bounding box center [579, 385] width 22 height 22
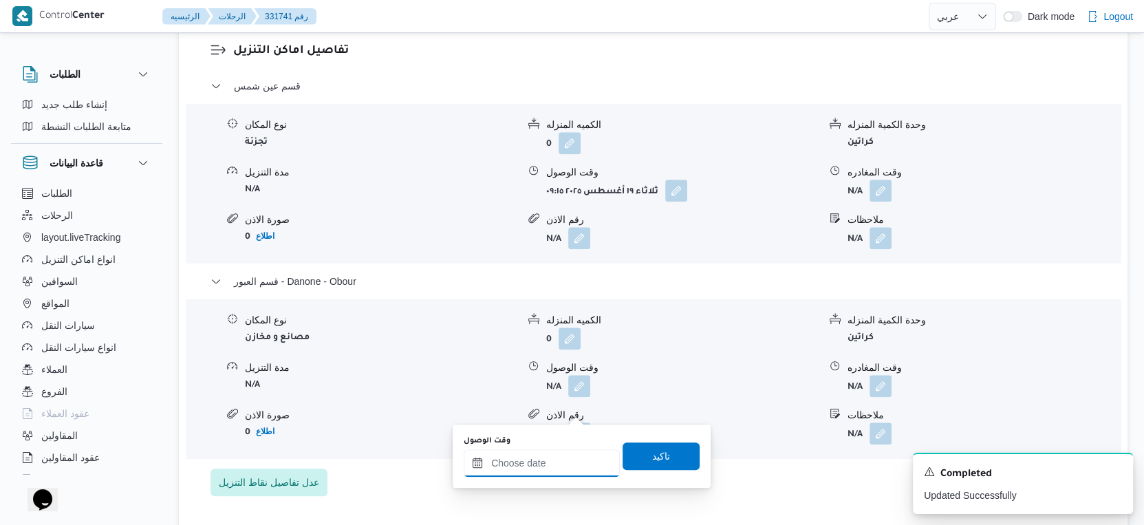
click at [569, 458] on input "وقت الوصول" at bounding box center [542, 463] width 156 height 28
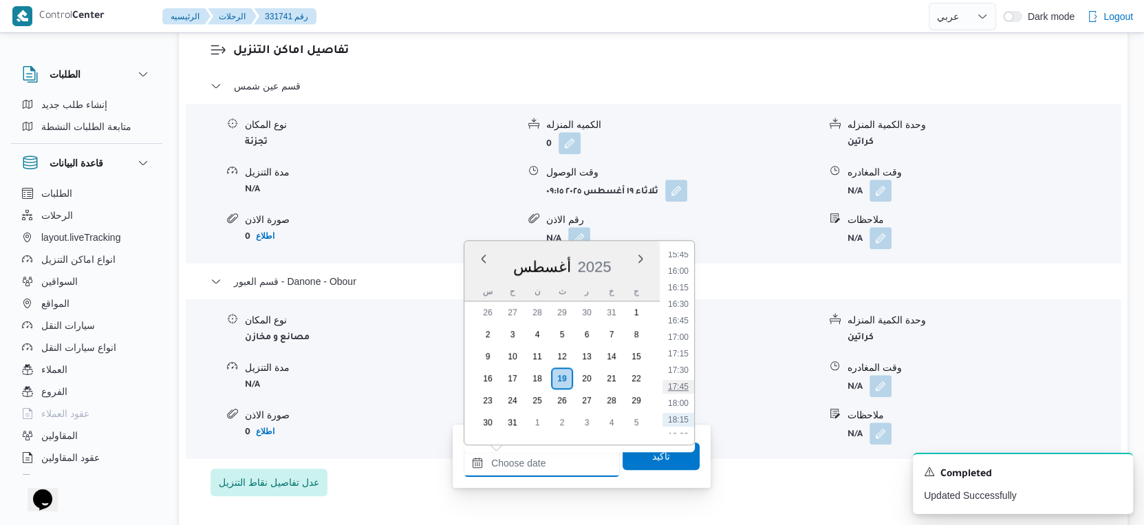
scroll to position [955, 0]
click at [682, 359] on li "16:00" at bounding box center [678, 360] width 32 height 14
type input "١٩/٠٨/٢٠٢٥ ١٦:٠٠"
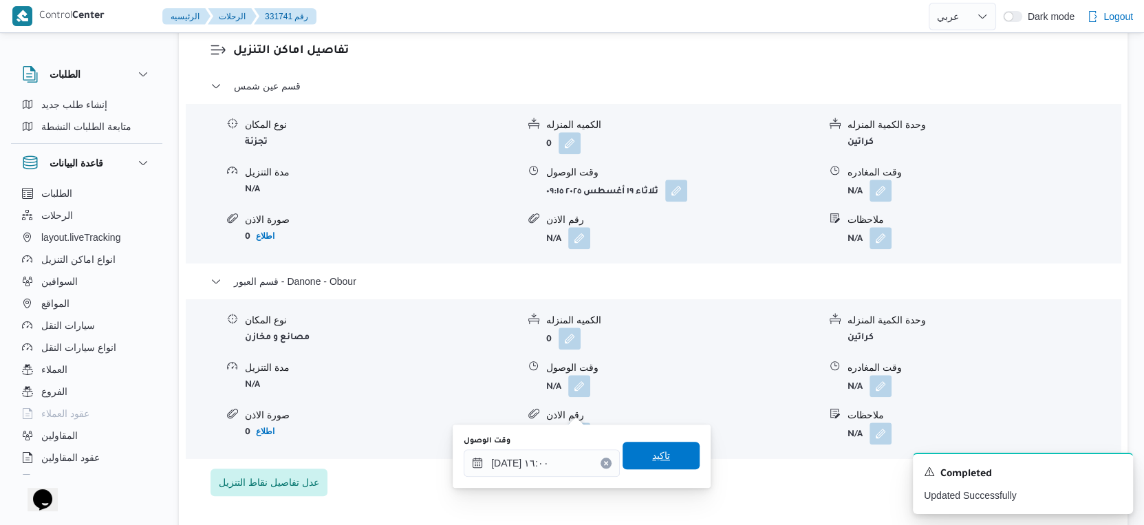
click at [671, 460] on span "تاكيد" at bounding box center [661, 456] width 77 height 28
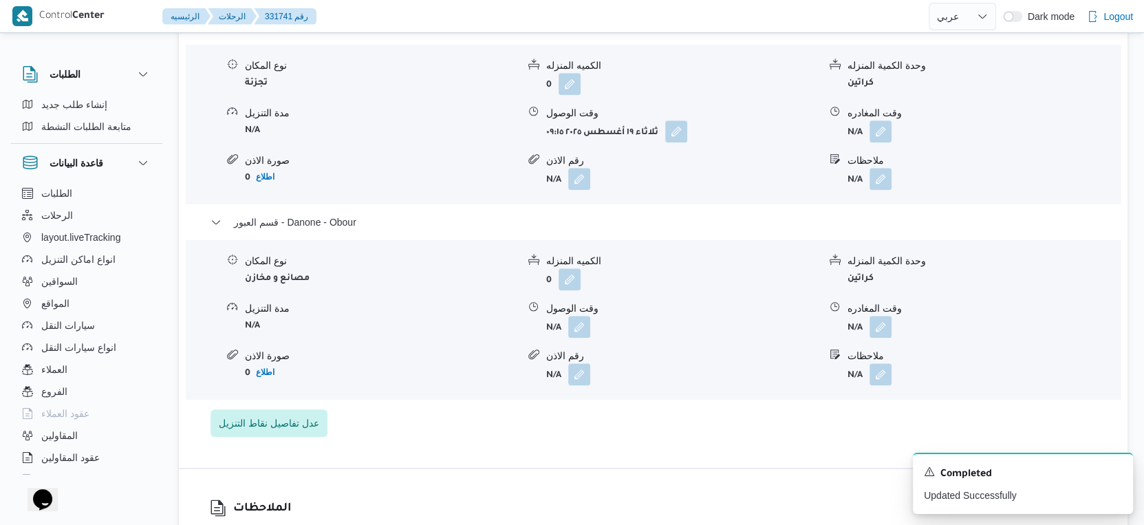
scroll to position [1222, 0]
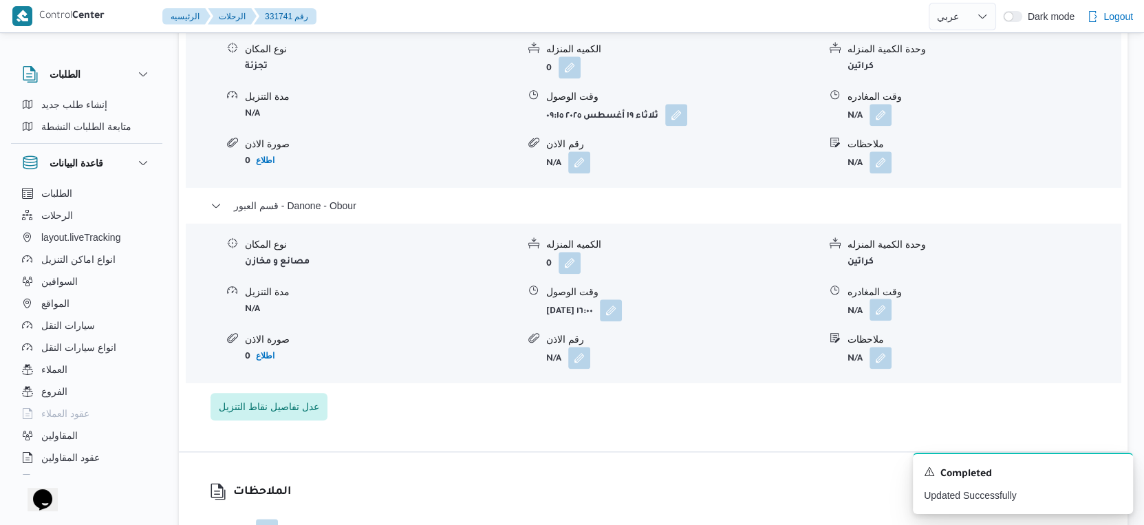
click at [885, 321] on button "button" at bounding box center [880, 310] width 22 height 22
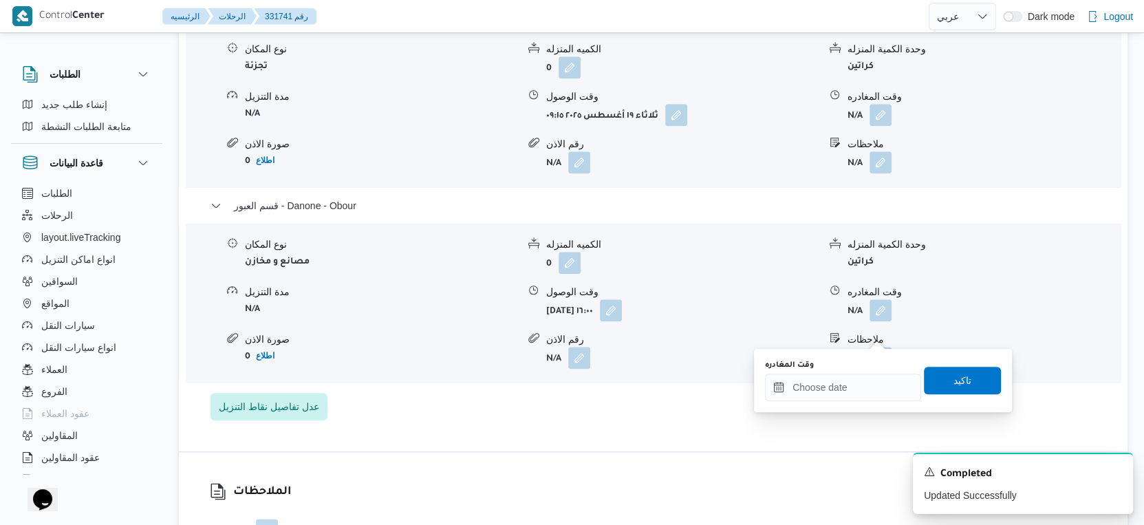
click at [853, 401] on div "You are in a dialog. To close this dialog, hit escape. وقت المغادره تاكيد" at bounding box center [883, 380] width 258 height 63
click at [863, 380] on input "وقت المغادره" at bounding box center [843, 388] width 156 height 28
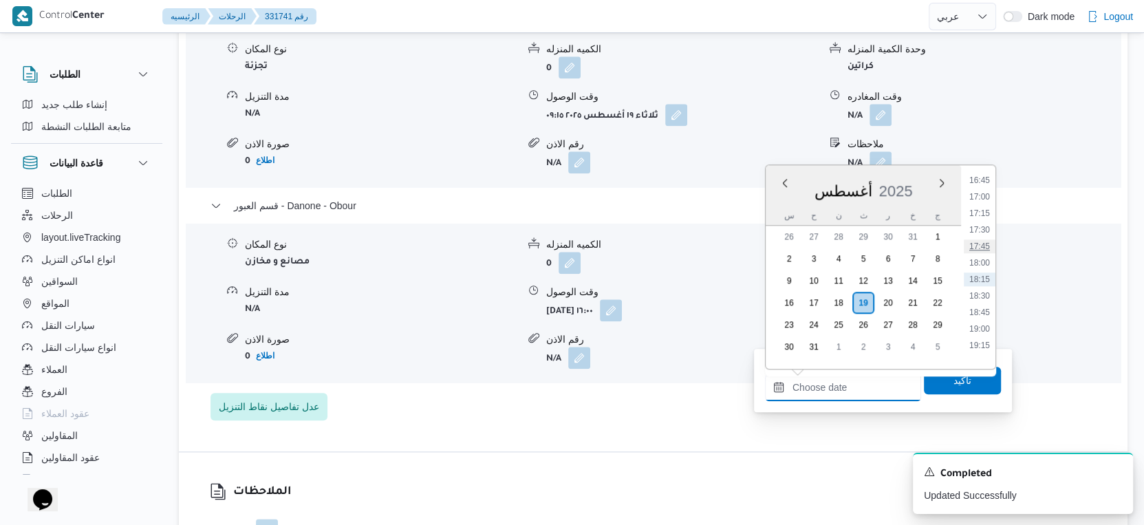
scroll to position [1033, 0]
click at [980, 239] on li "16:30" at bounding box center [980, 240] width 32 height 14
type input "١٩/٠٨/٢٠٢٥ ١٦:٣٠"
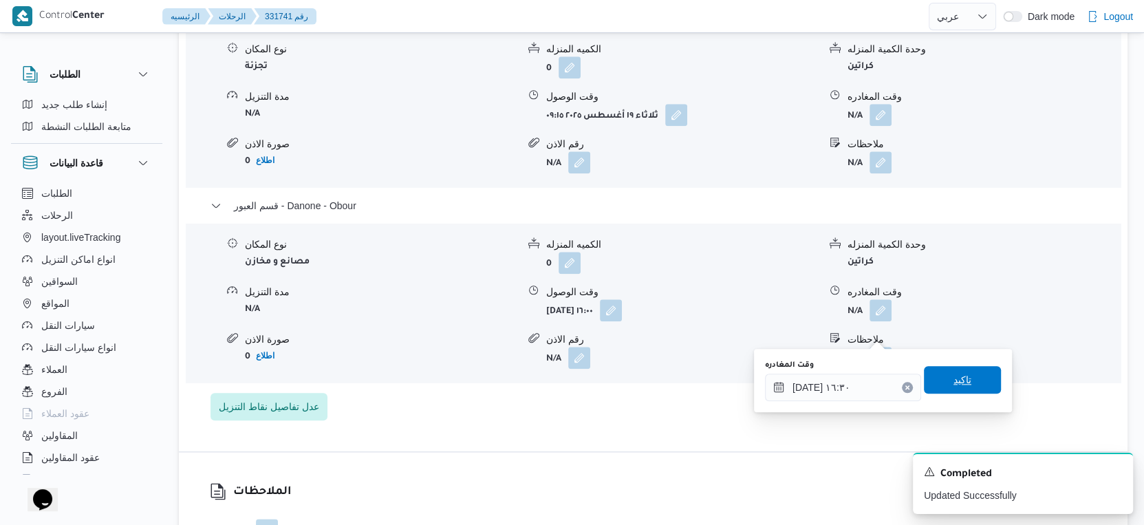
click at [961, 378] on span "تاكيد" at bounding box center [962, 380] width 77 height 28
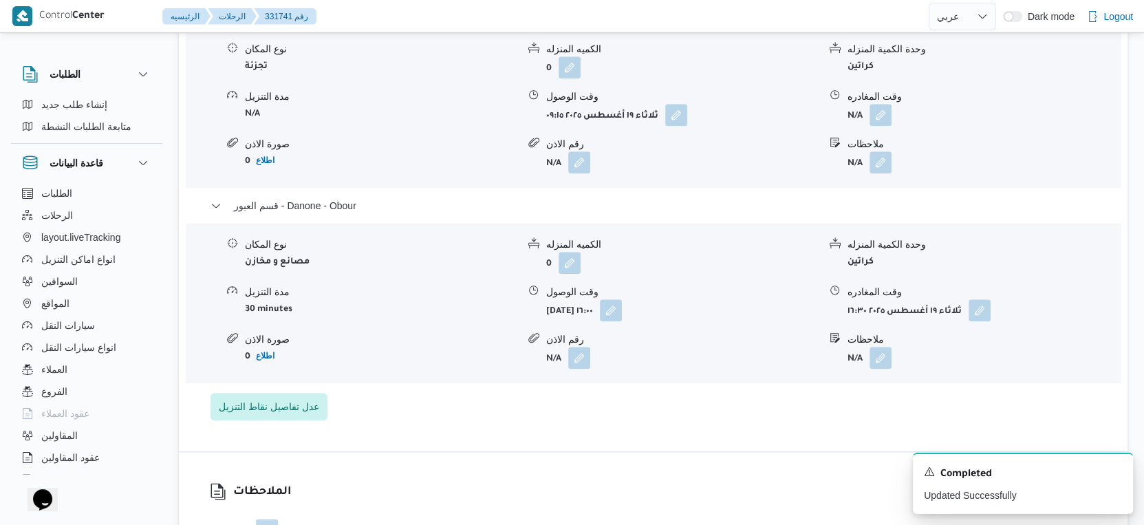
scroll to position [1070, 0]
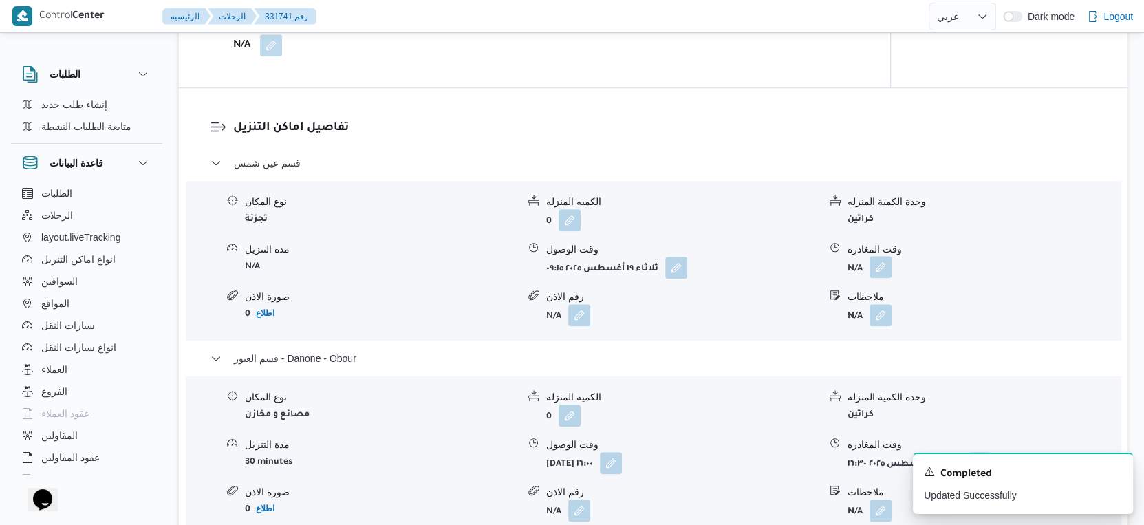
click at [877, 278] on button "button" at bounding box center [880, 267] width 22 height 22
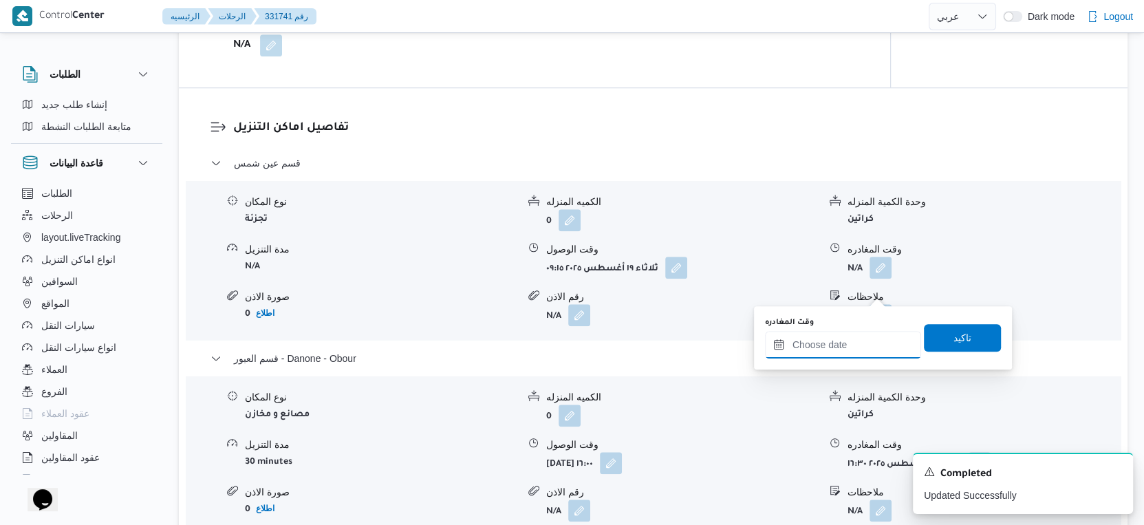
click at [834, 352] on input "وقت المغادره" at bounding box center [843, 345] width 156 height 28
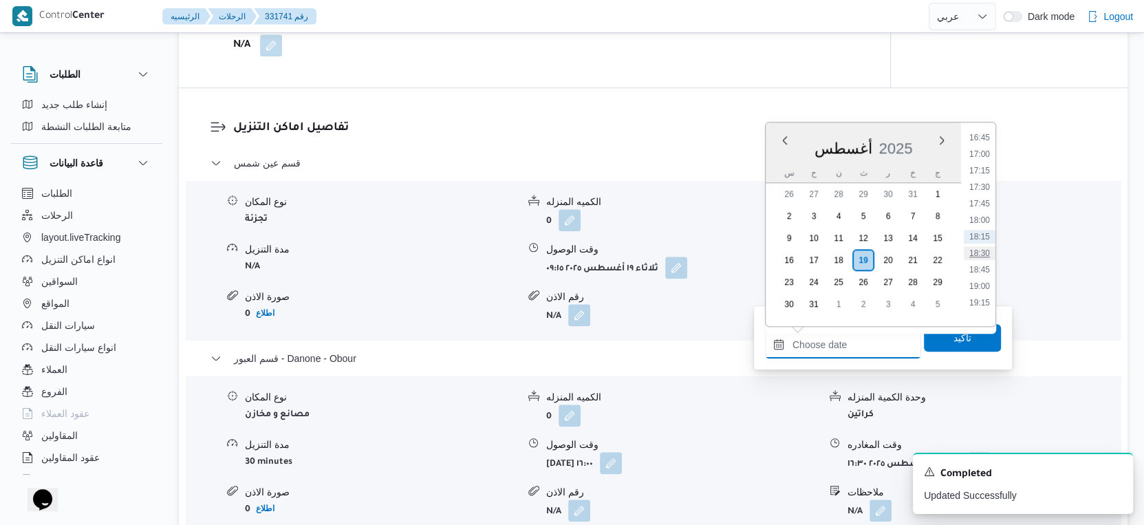
scroll to position [880, 0]
click at [984, 281] on li "15:30" at bounding box center [980, 284] width 32 height 14
type input "١٩/٠٨/٢٠٢٥ ١٥:٣٠"
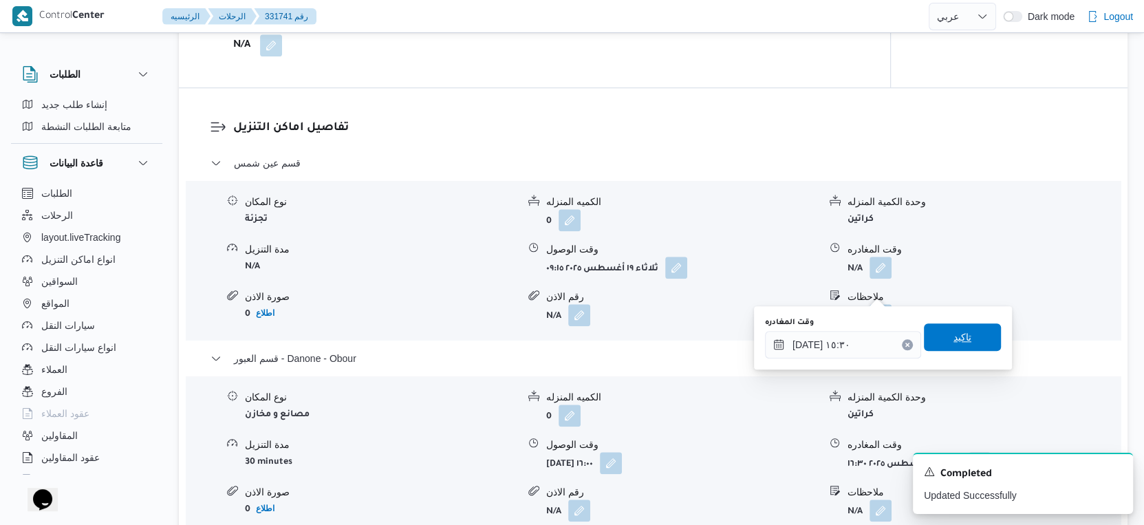
click at [975, 331] on span "تاكيد" at bounding box center [962, 337] width 77 height 28
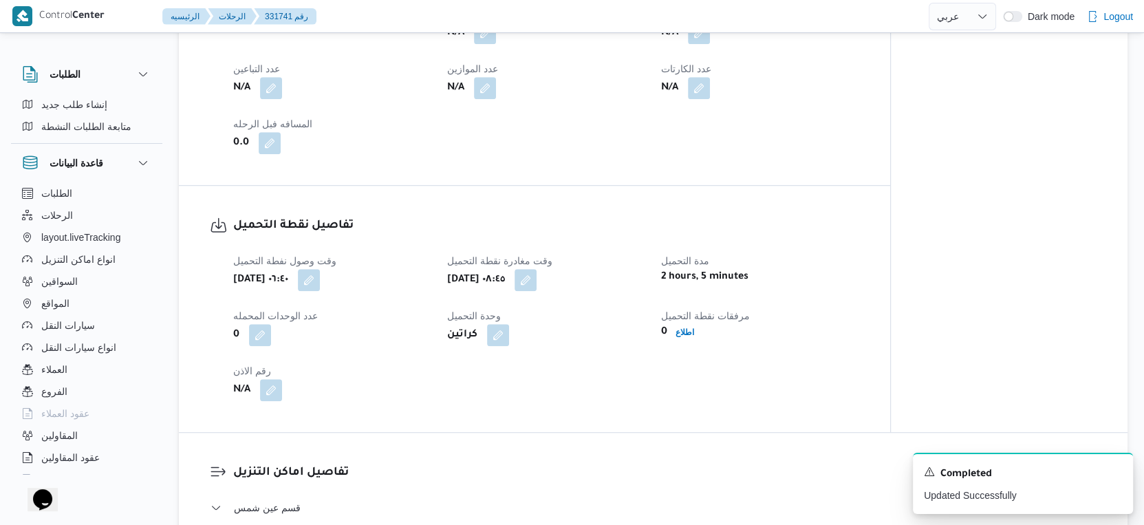
scroll to position [535, 0]
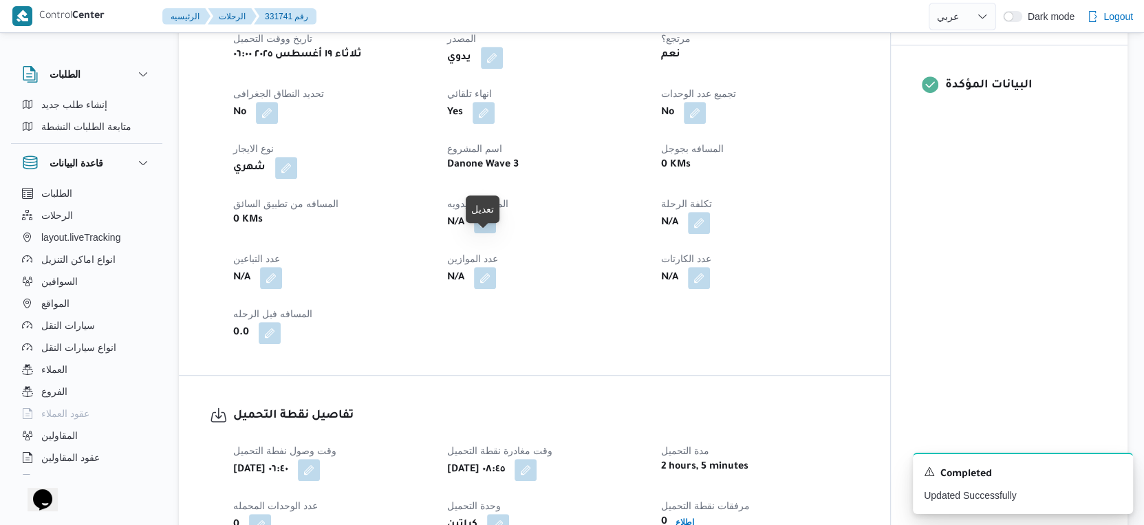
click at [483, 233] on button "button" at bounding box center [485, 222] width 22 height 22
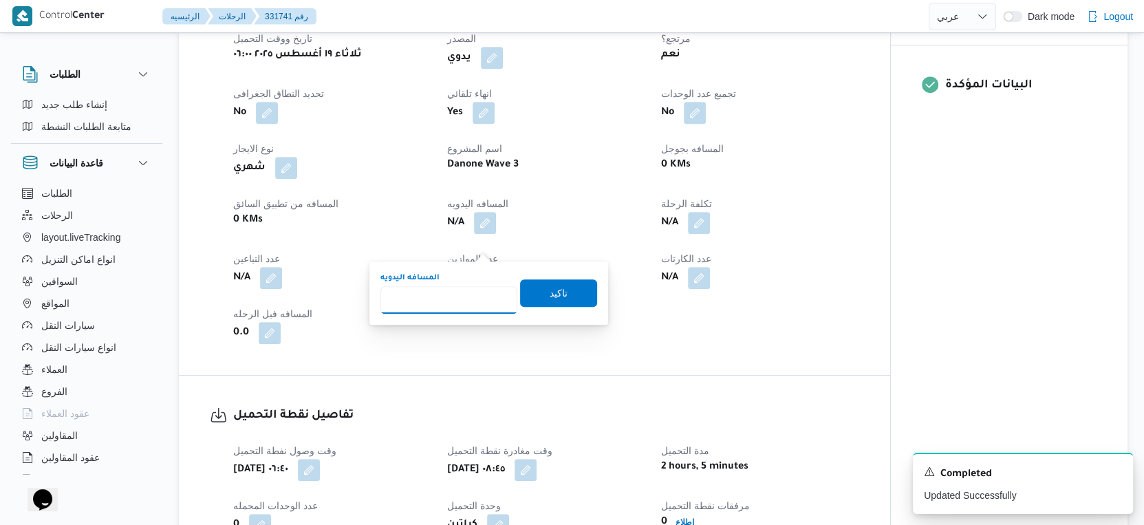
click at [456, 301] on input "المسافه اليدويه" at bounding box center [448, 300] width 137 height 28
type input "54"
click at [552, 292] on span "تاكيد" at bounding box center [559, 292] width 18 height 17
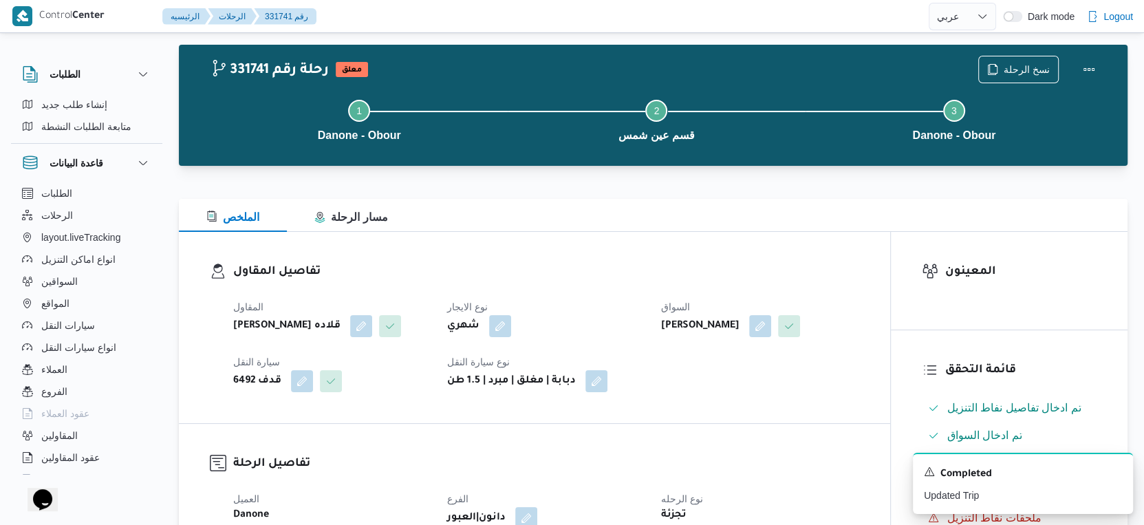
scroll to position [0, 0]
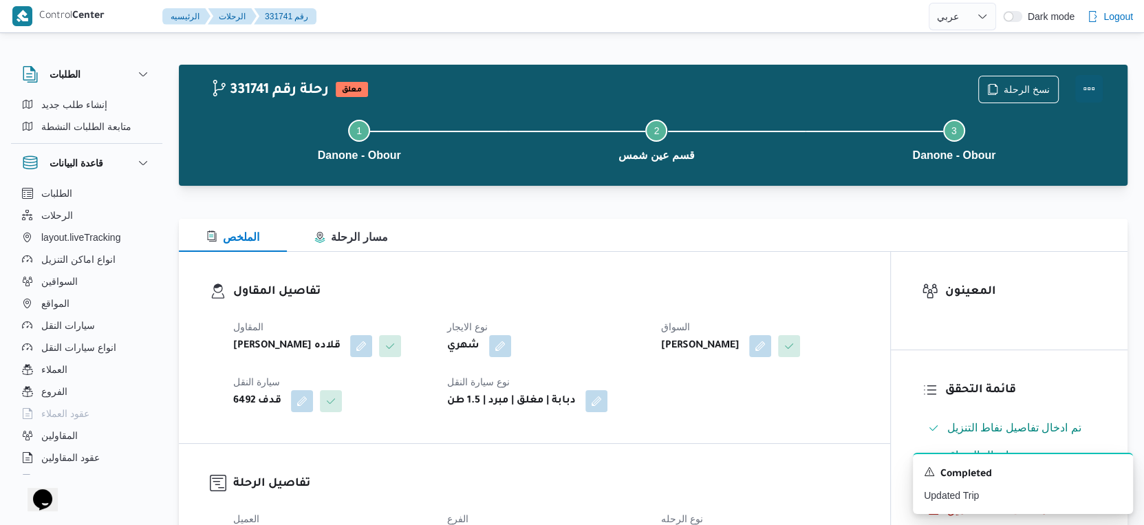
click at [1091, 91] on button "Actions" at bounding box center [1089, 89] width 28 height 28
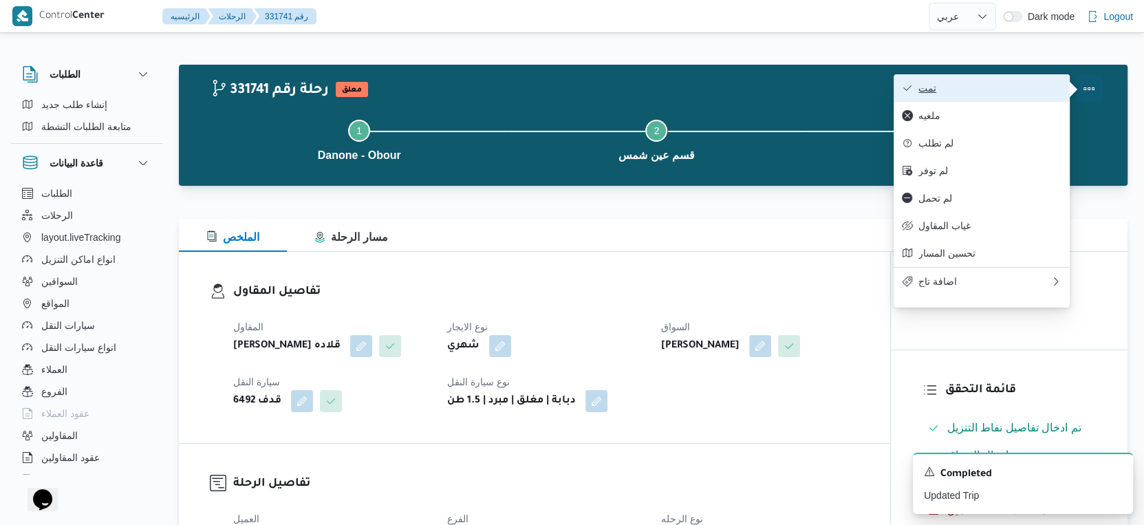
click at [1021, 85] on span "تمت" at bounding box center [989, 88] width 143 height 11
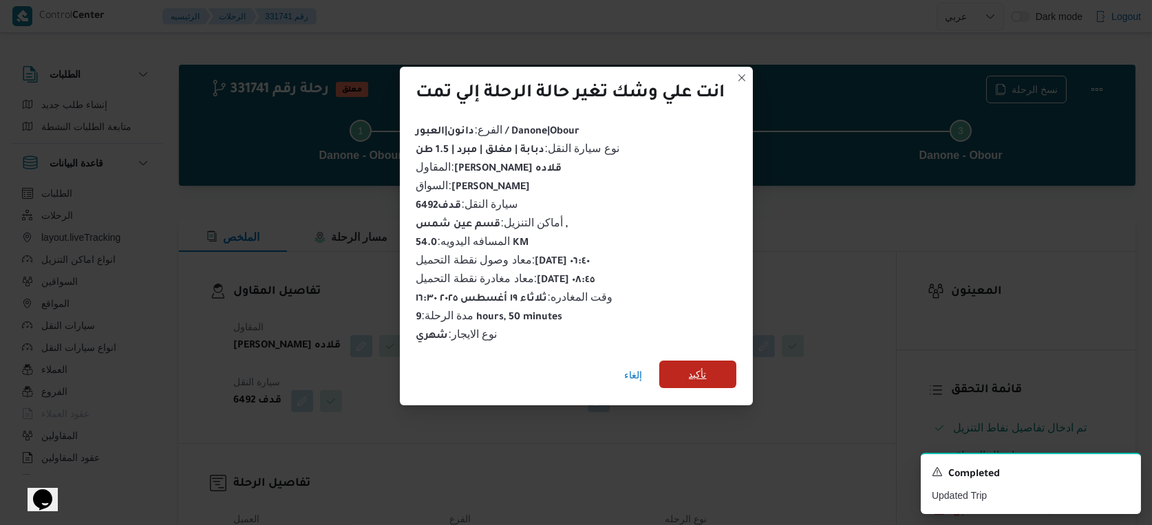
click at [684, 379] on span "تأكيد" at bounding box center [697, 374] width 77 height 28
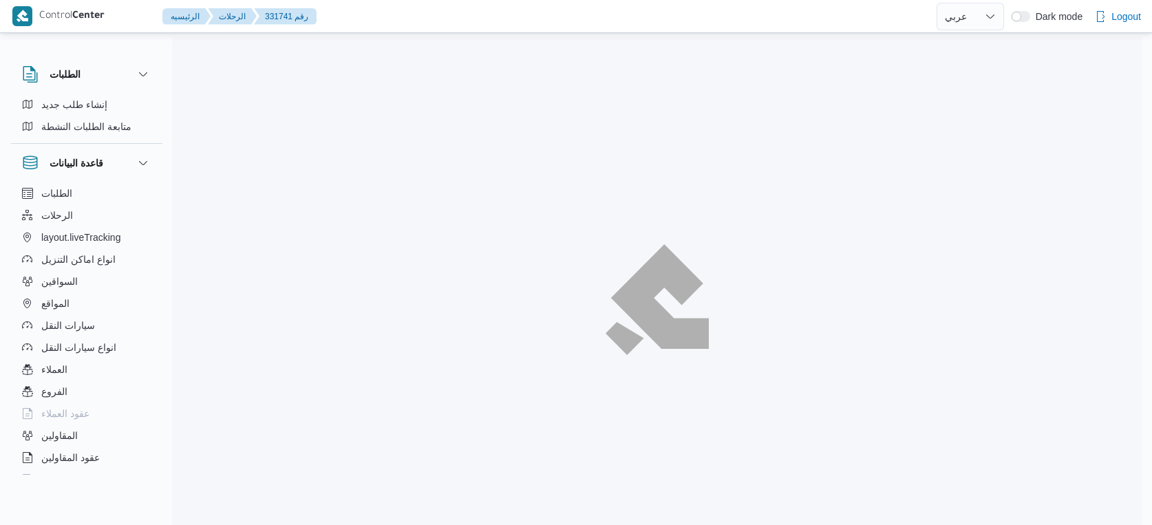
select select "ar"
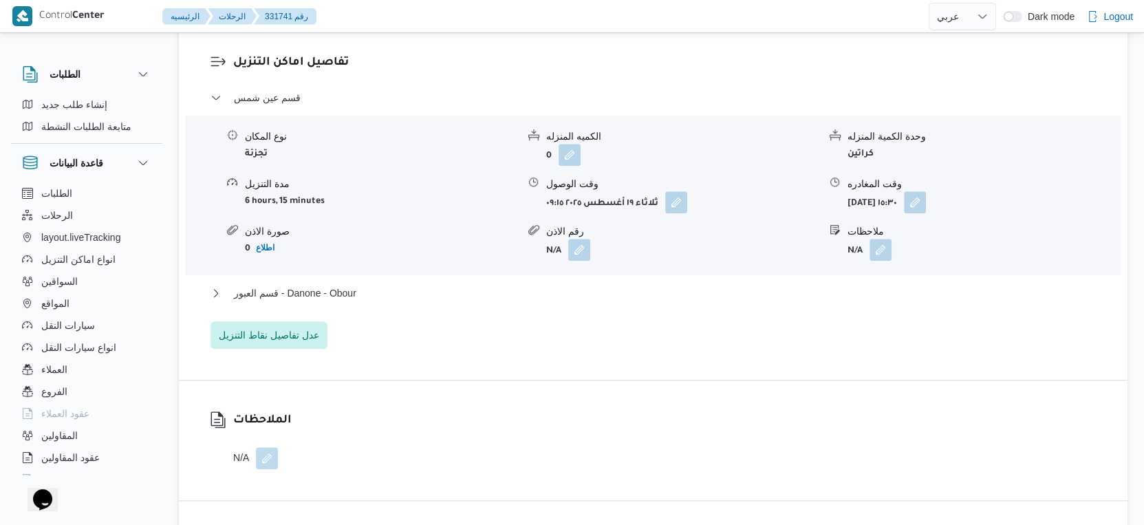
scroll to position [1222, 0]
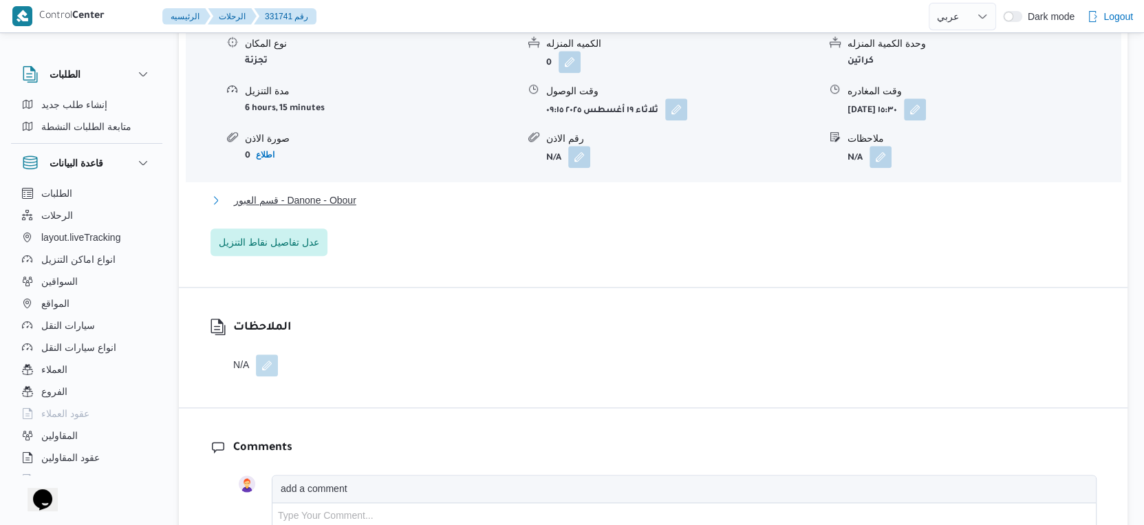
click at [373, 208] on button "قسم العبور - Danone - Obour" at bounding box center [653, 200] width 886 height 17
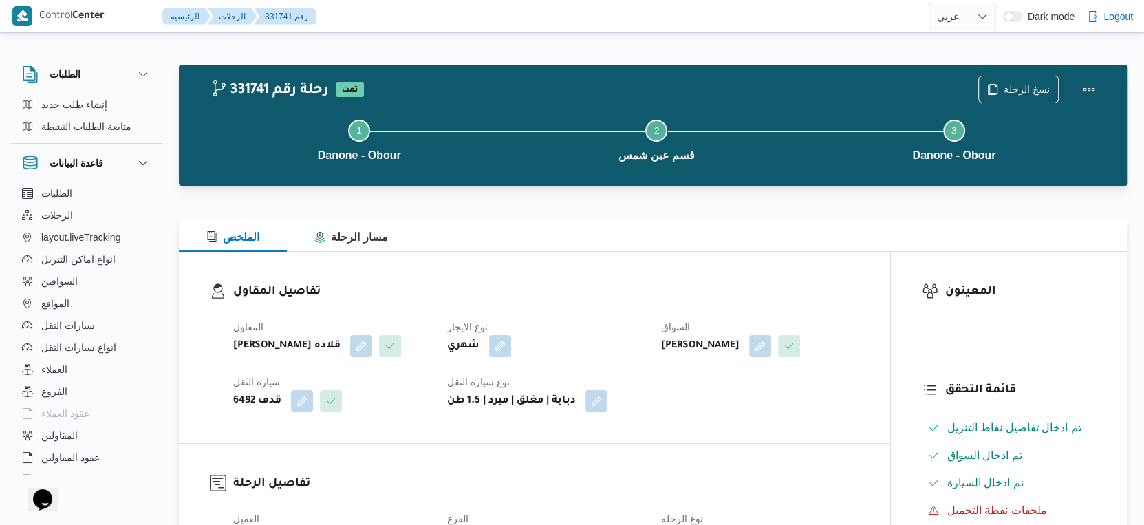
scroll to position [458, 0]
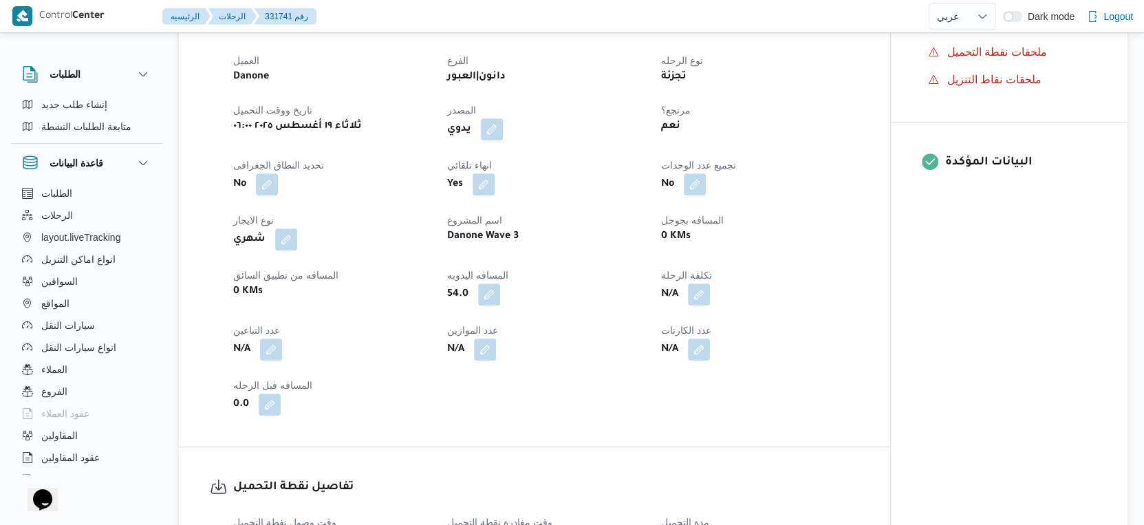
select select "ar"
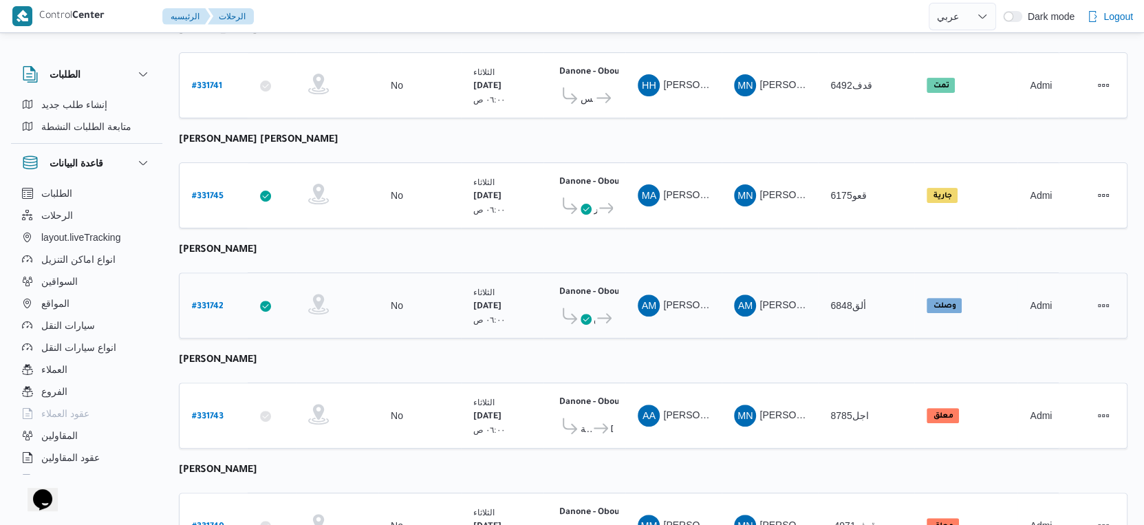
click at [219, 302] on b "# 331742" at bounding box center [208, 307] width 32 height 10
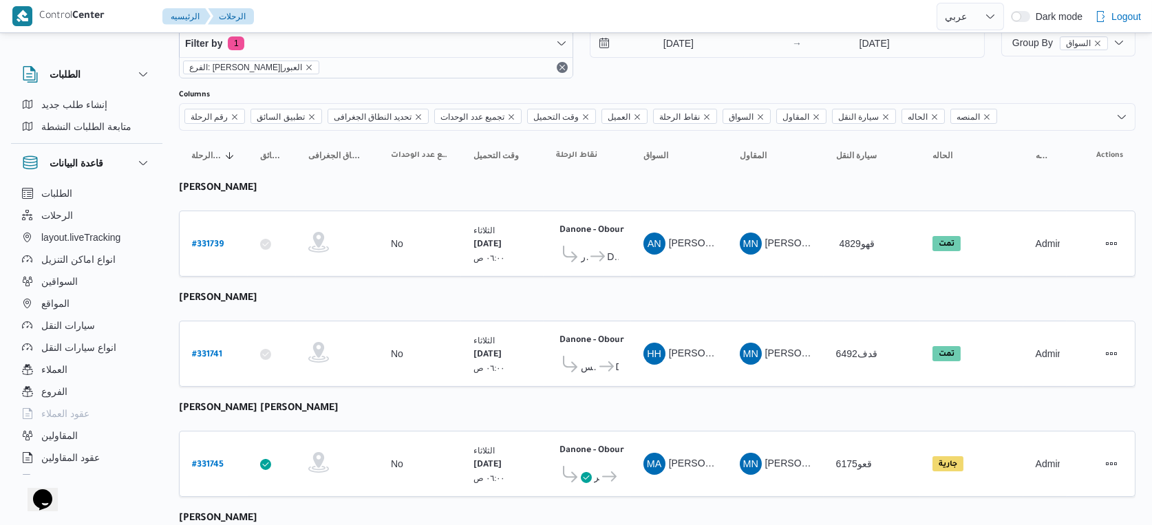
select select "ar"
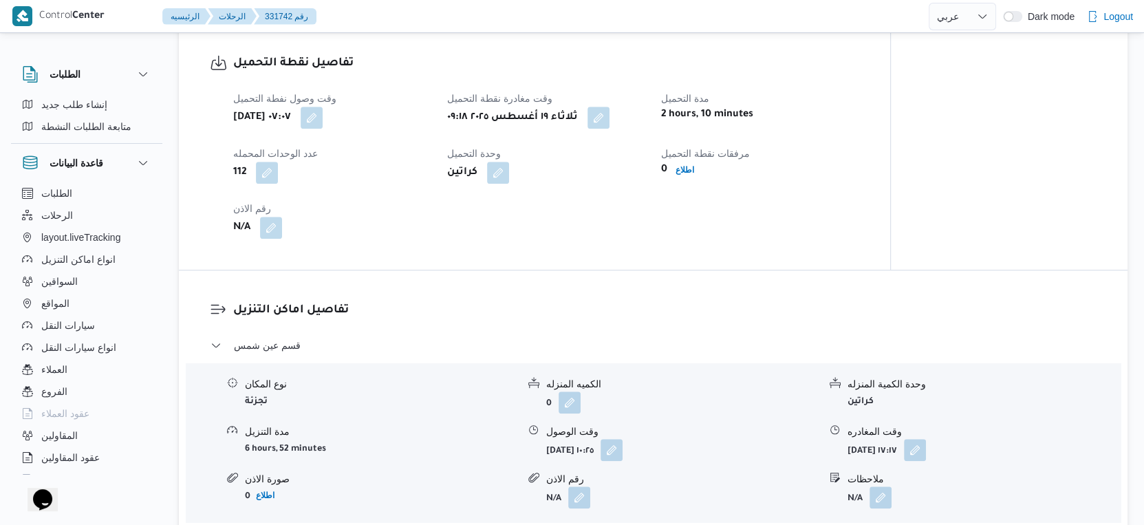
scroll to position [1070, 0]
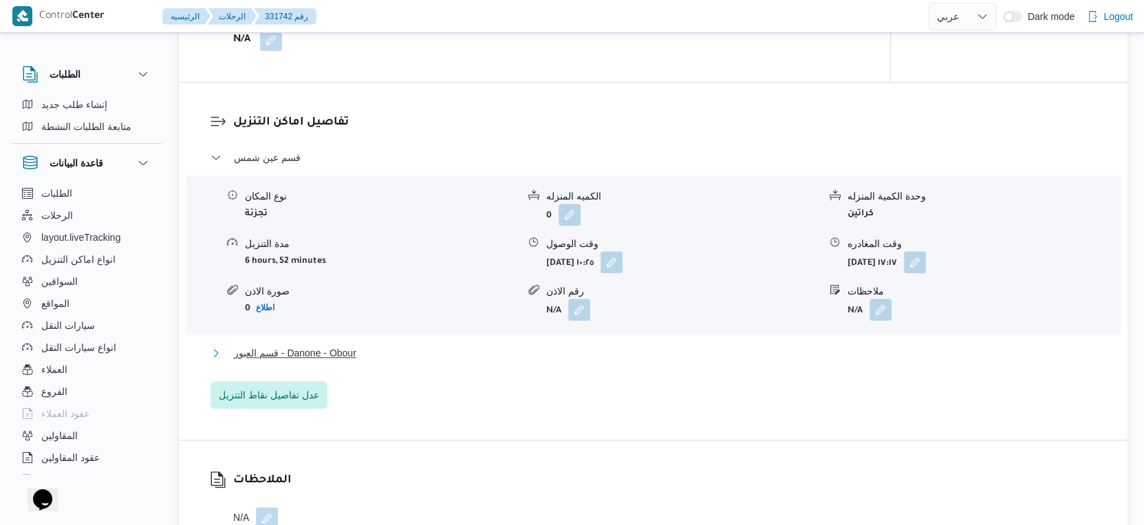
click at [363, 345] on button "قسم العبور - Danone - Obour" at bounding box center [653, 353] width 886 height 17
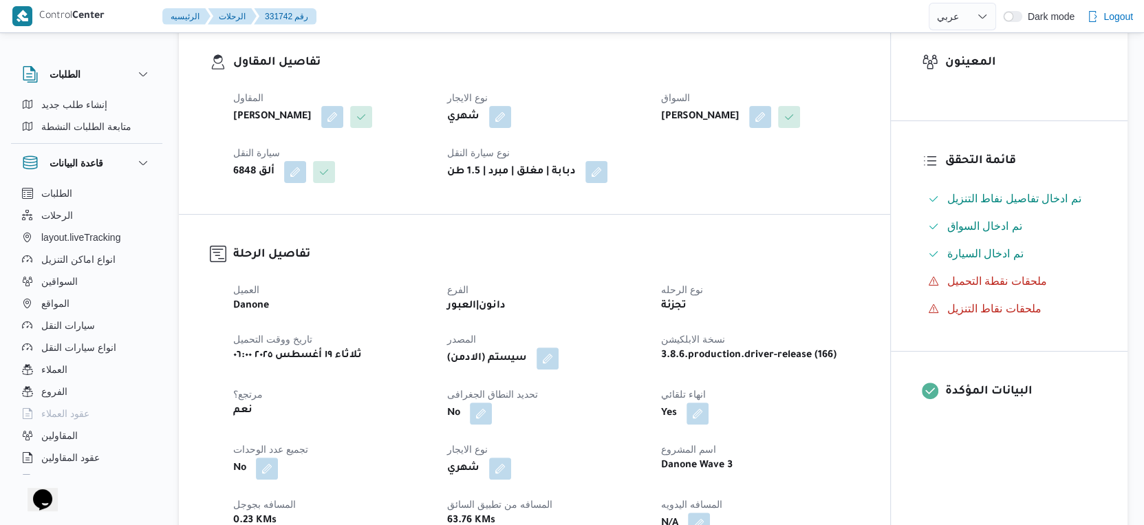
scroll to position [0, 0]
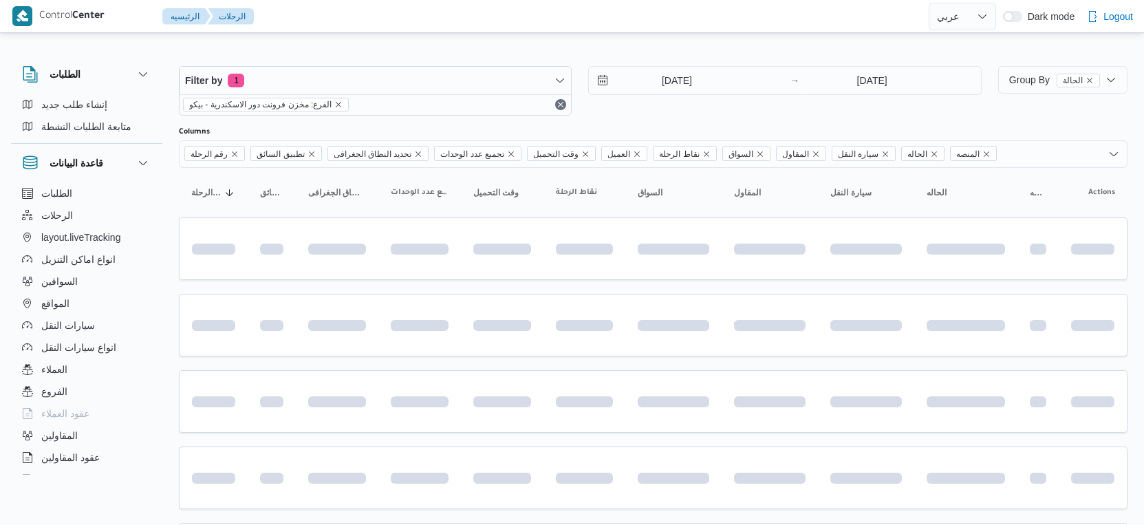
select select "ar"
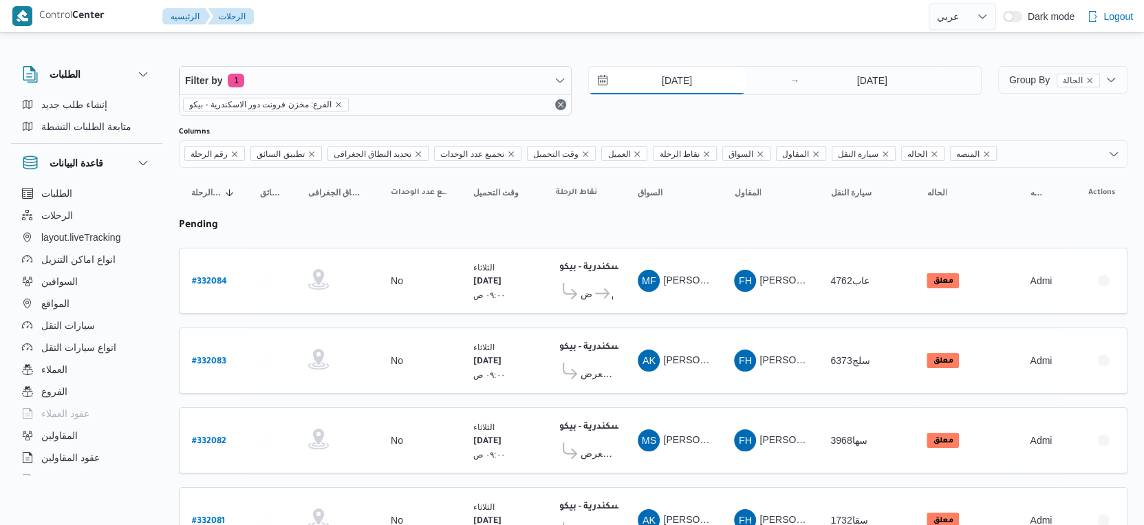
click at [691, 80] on input "[DATE]" at bounding box center [667, 81] width 156 height 28
select select "ar"
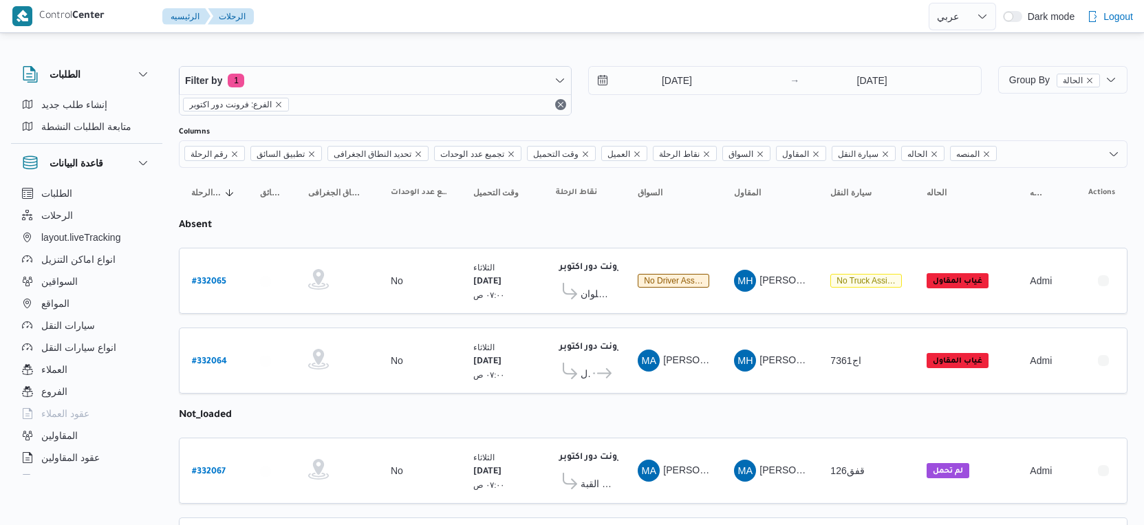
select select "ar"
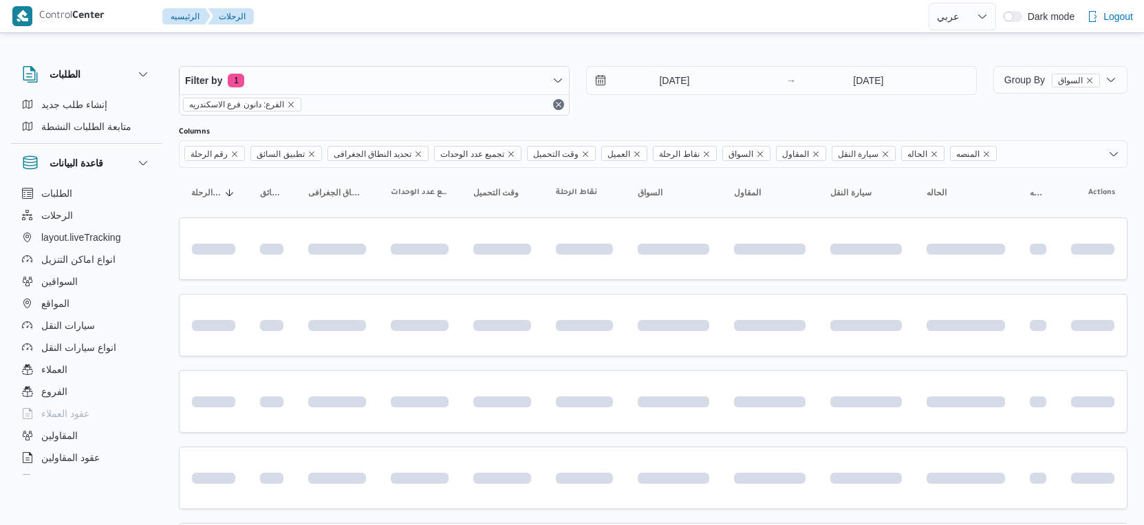
select select "ar"
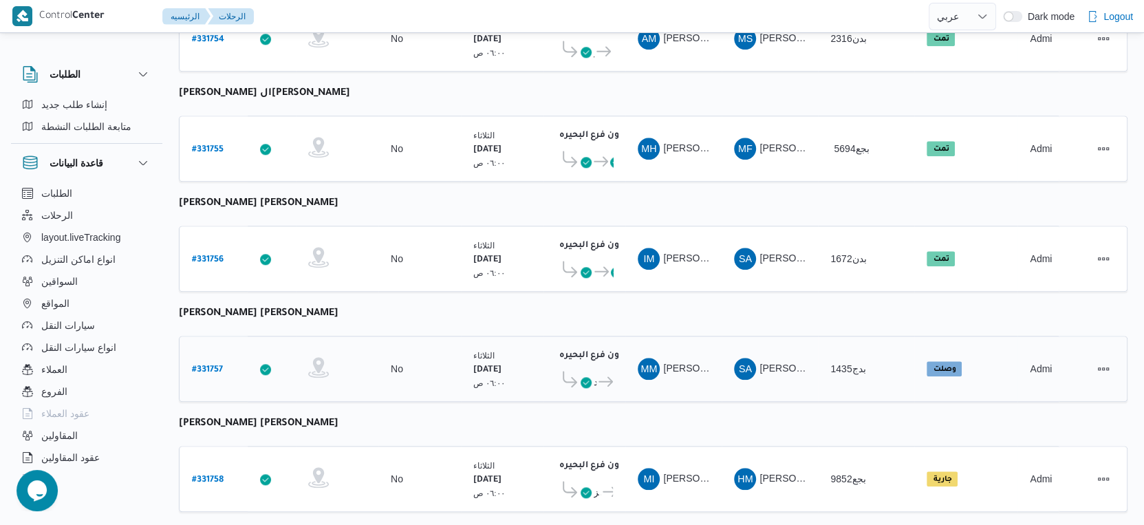
scroll to position [1046, 0]
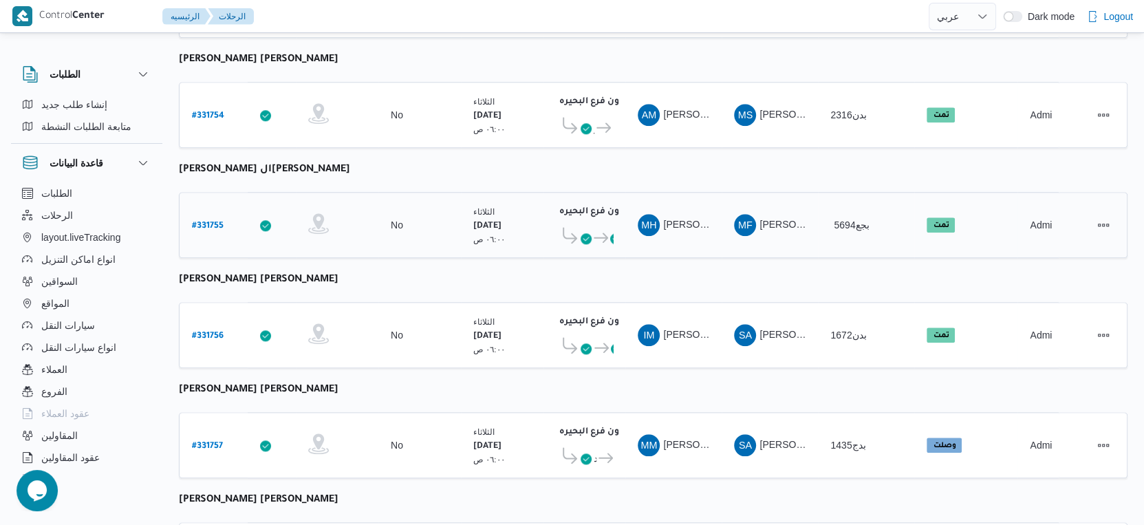
click at [209, 222] on b "# 331755" at bounding box center [208, 227] width 32 height 10
select select "ar"
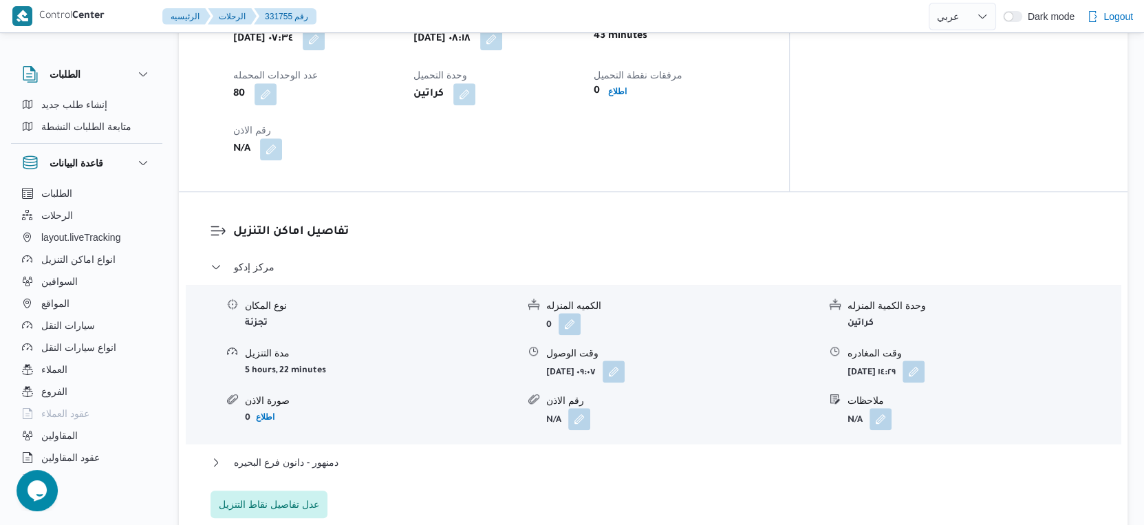
scroll to position [535, 0]
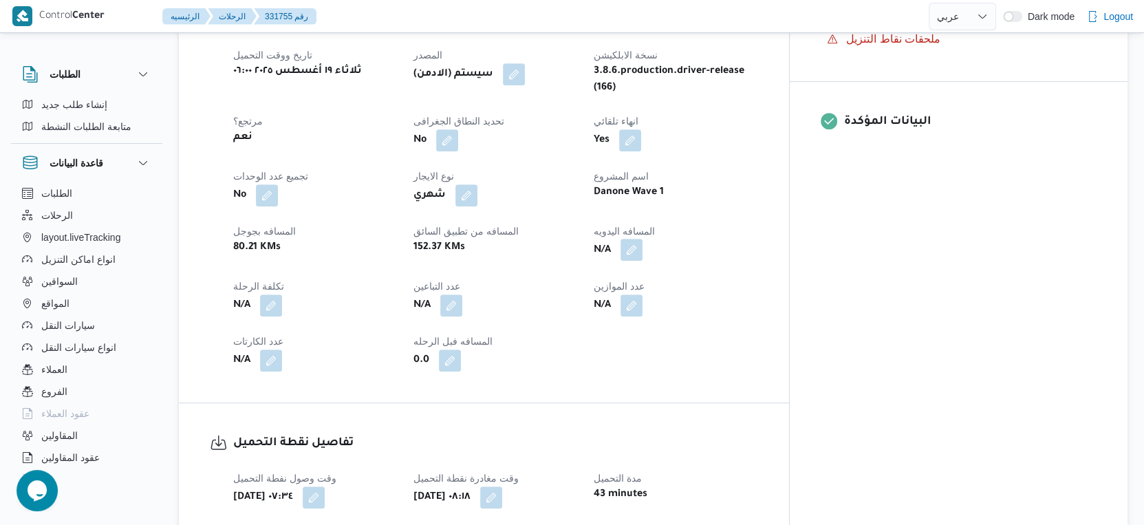
click at [642, 239] on button "button" at bounding box center [631, 250] width 22 height 22
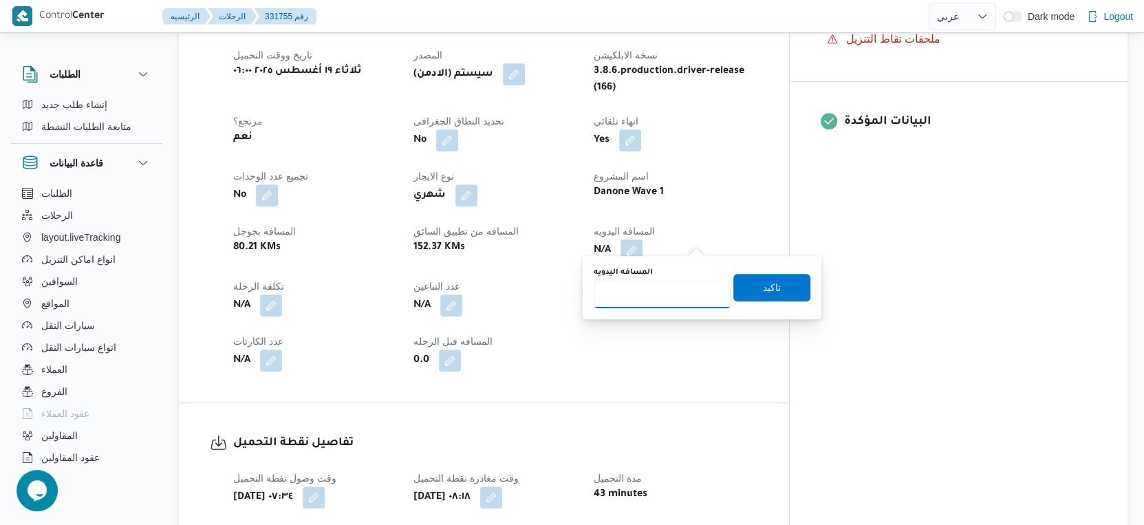
click at [671, 285] on input "المسافه اليدويه" at bounding box center [662, 295] width 137 height 28
type input "158"
click at [763, 284] on span "تاكيد" at bounding box center [772, 287] width 18 height 17
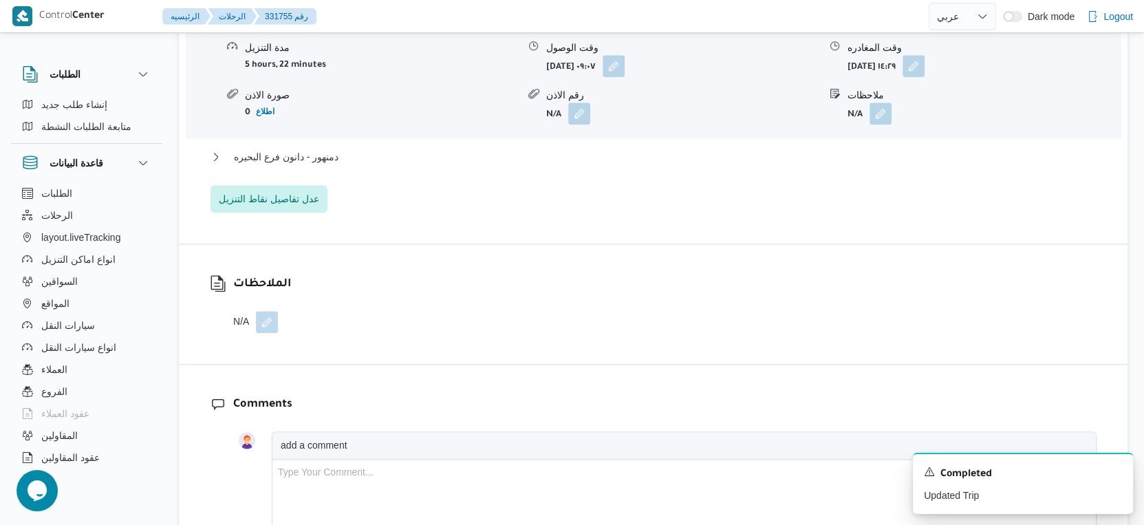
scroll to position [1299, 0]
click at [363, 148] on button "دمنهور - دانون فرع البحيره" at bounding box center [653, 156] width 886 height 17
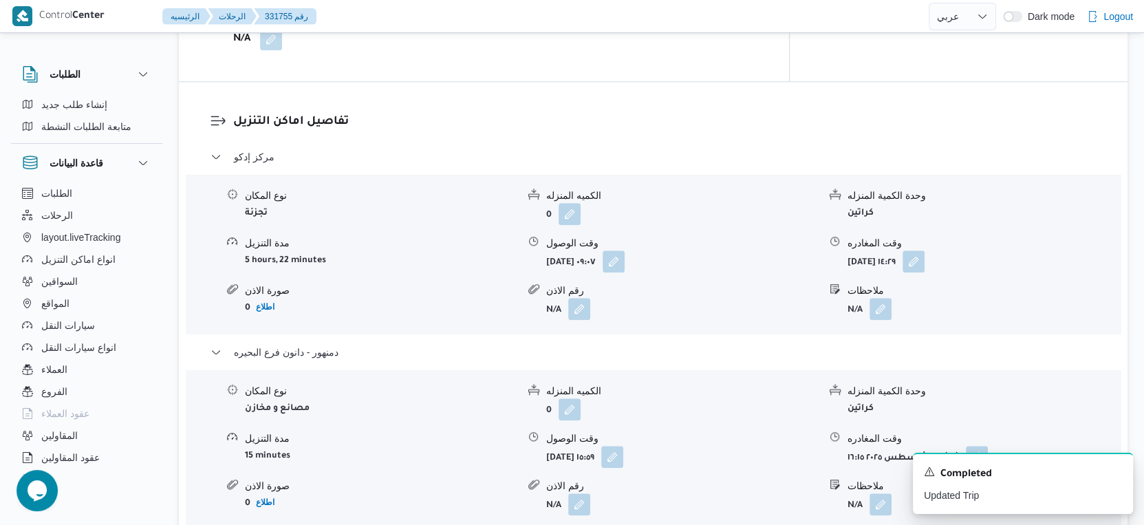
scroll to position [1070, 0]
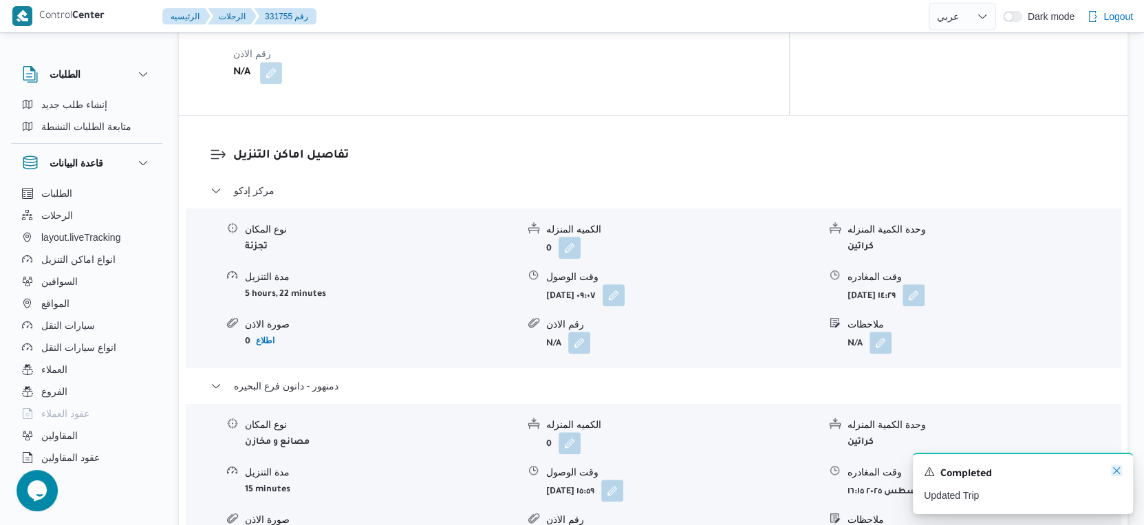
click at [1112, 471] on icon "Dismiss toast" at bounding box center [1116, 470] width 11 height 11
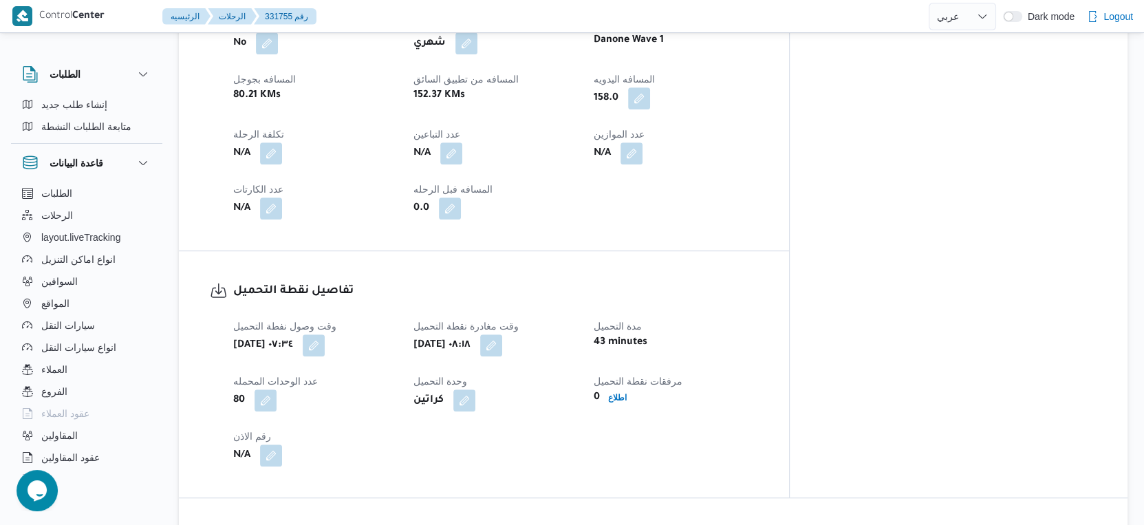
scroll to position [688, 0]
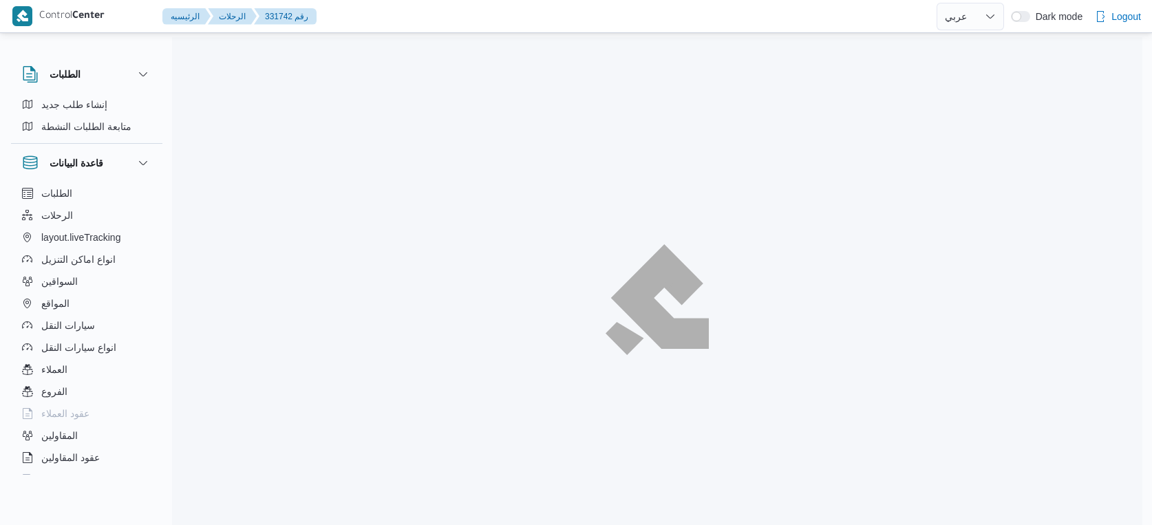
select select "ar"
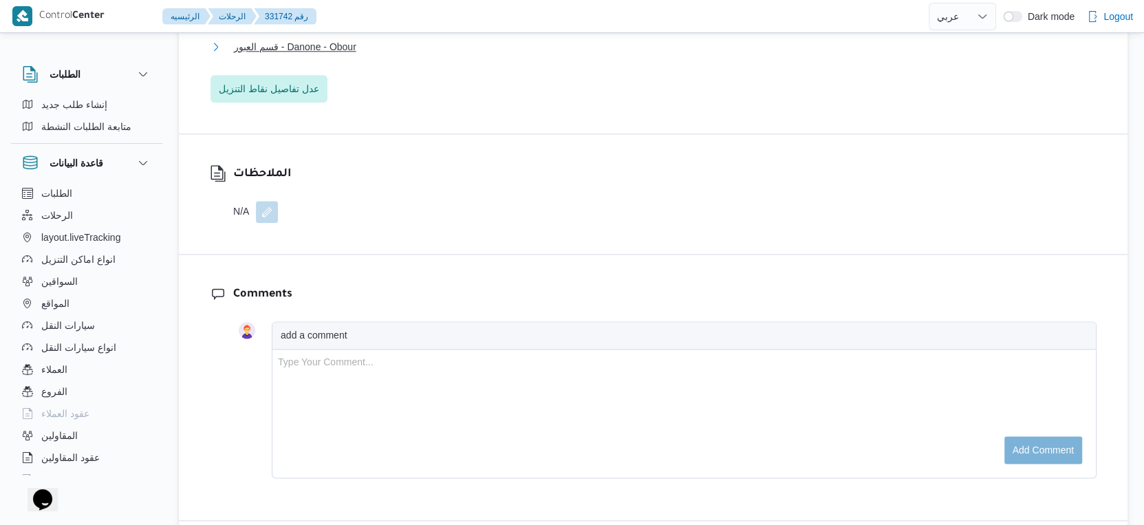
click at [339, 41] on span "قسم العبور - Danone - Obour" at bounding box center [295, 47] width 122 height 17
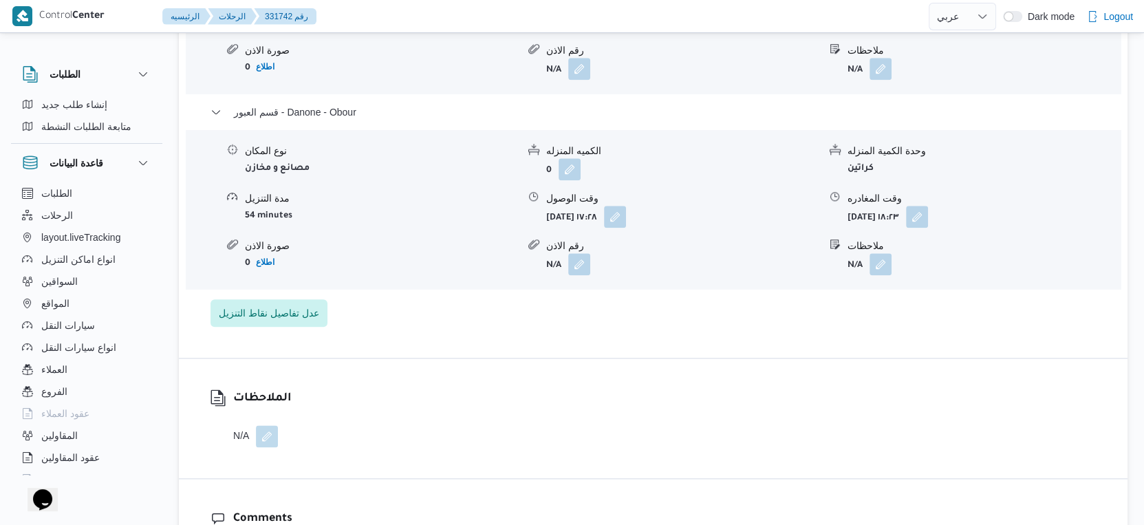
scroll to position [1147, 0]
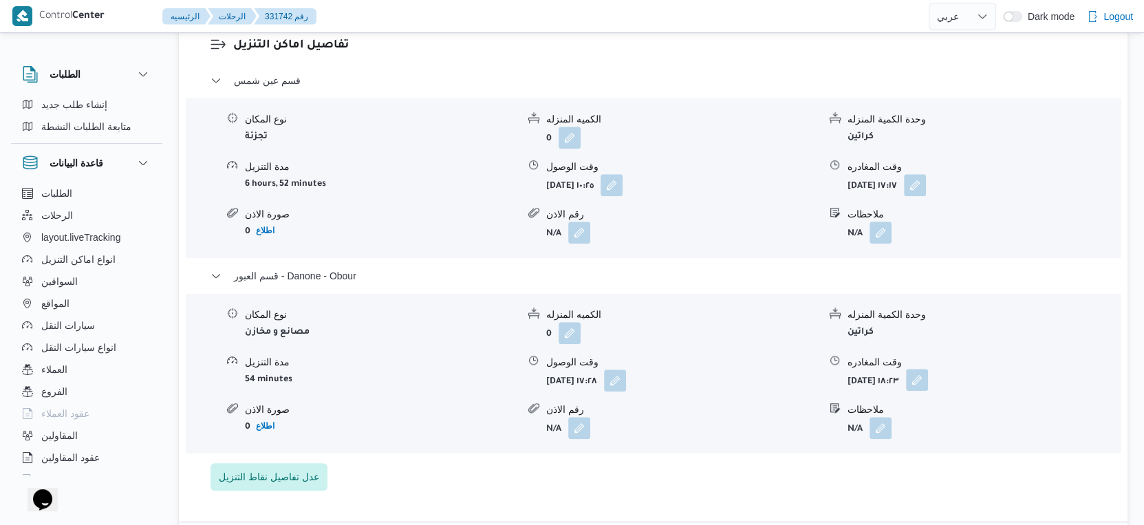
click at [928, 376] on button "button" at bounding box center [917, 380] width 22 height 22
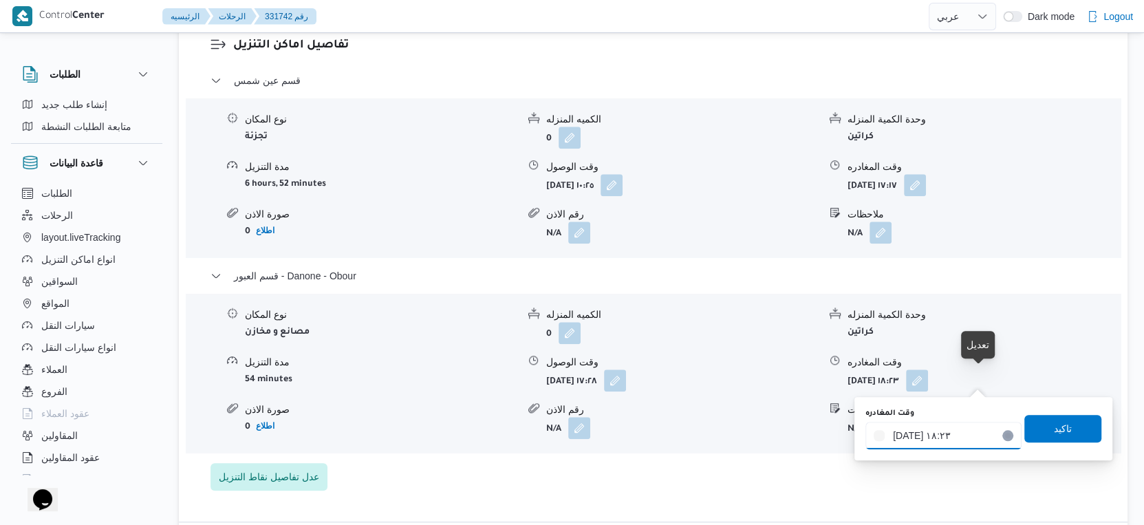
click at [955, 423] on div "[DATE] ١٨:٢٣" at bounding box center [943, 436] width 156 height 28
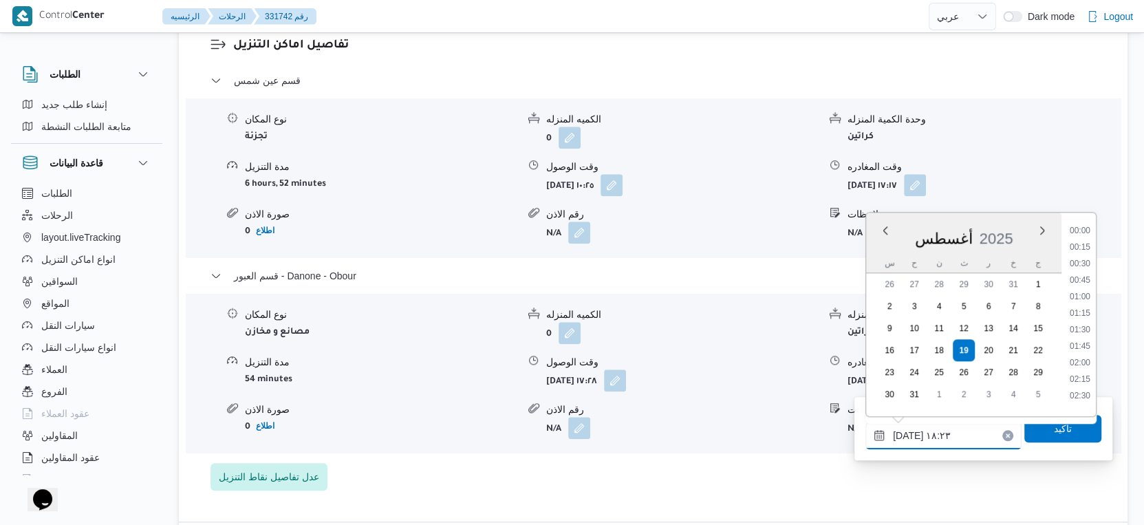
scroll to position [1109, 0]
click at [1077, 310] on li "18:00" at bounding box center [1080, 310] width 32 height 14
type input "[DATE] ١٨:٠٠"
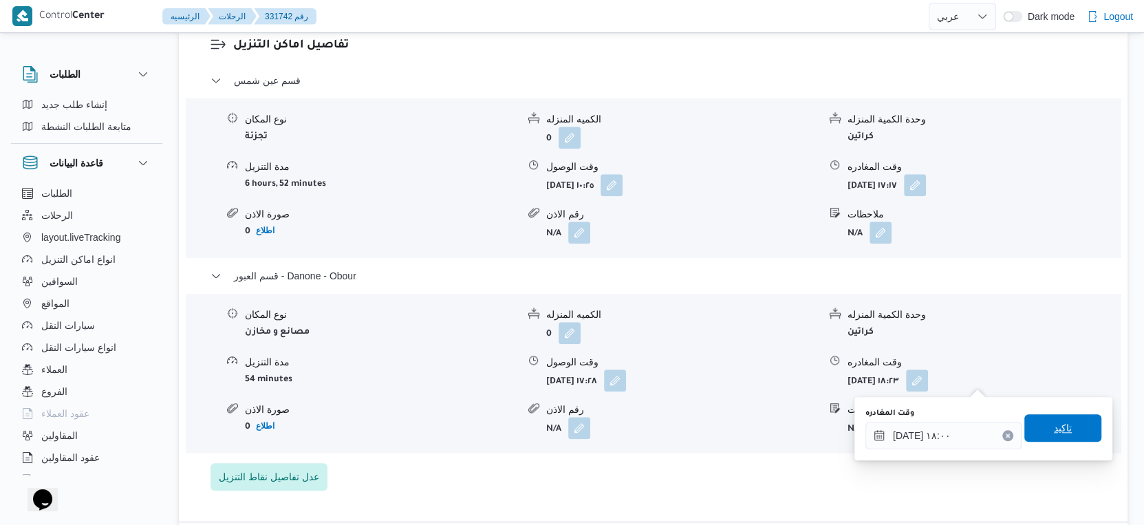
click at [1086, 424] on span "تاكيد" at bounding box center [1062, 428] width 77 height 28
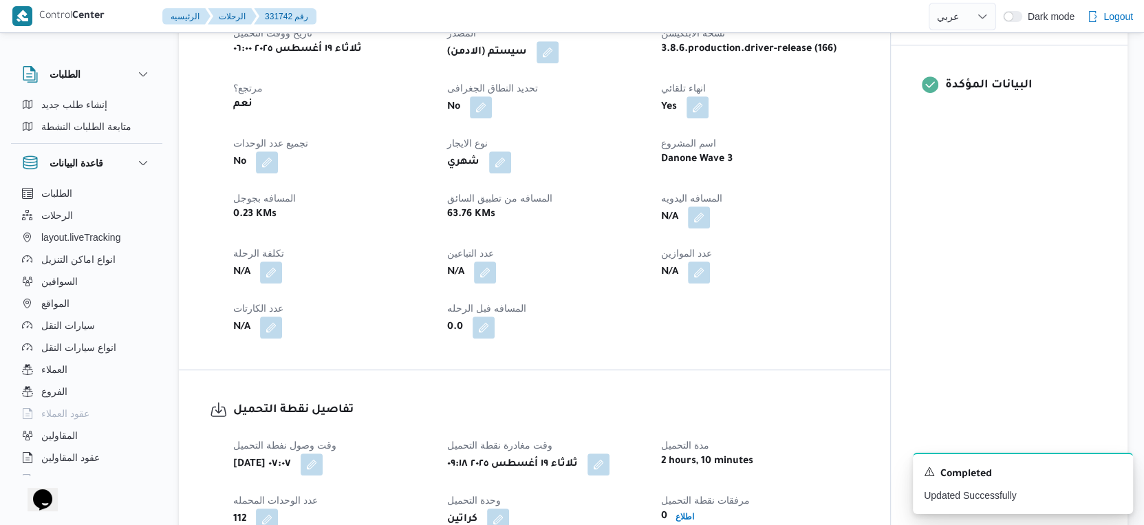
scroll to position [458, 0]
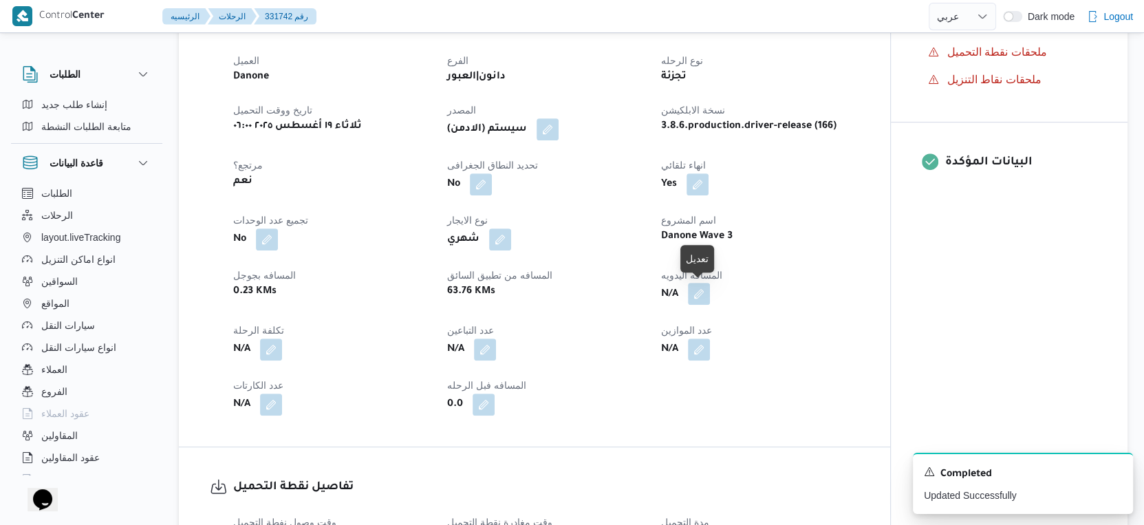
click at [703, 285] on button "button" at bounding box center [699, 294] width 22 height 22
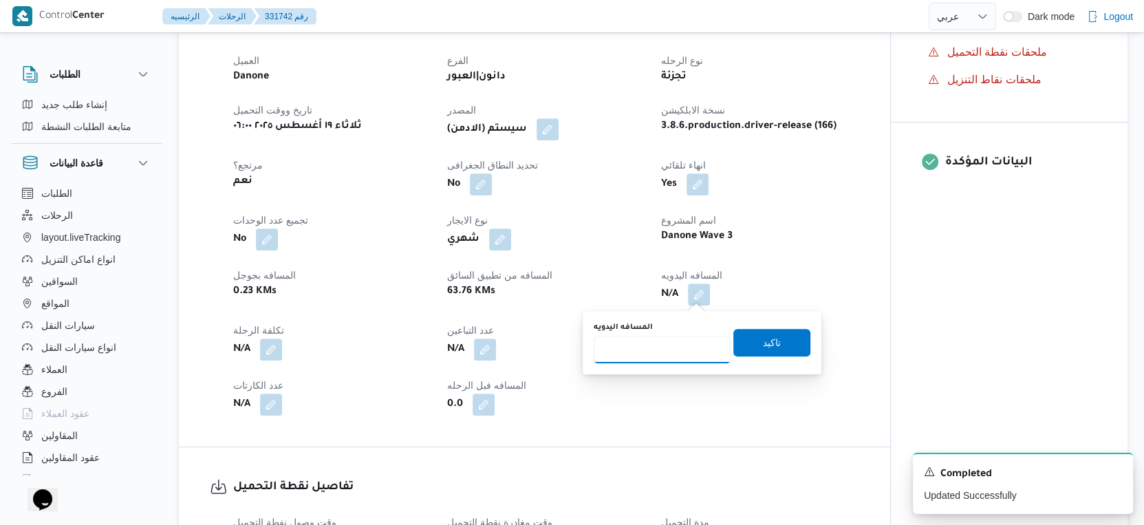
click at [654, 348] on input "المسافه اليدويه" at bounding box center [662, 350] width 137 height 28
type input "55"
click at [780, 341] on span "تاكيد" at bounding box center [771, 342] width 77 height 28
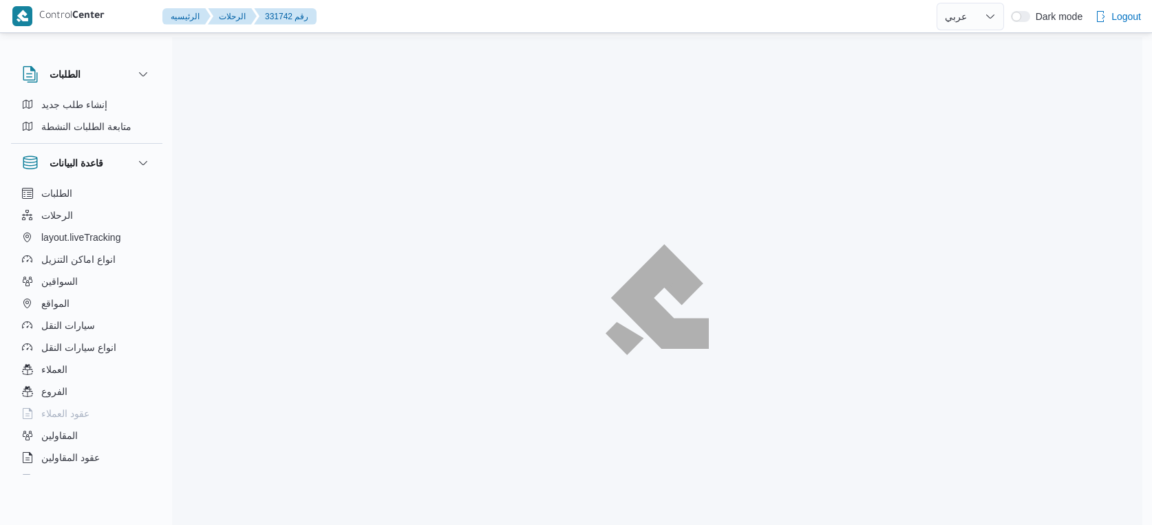
select select "ar"
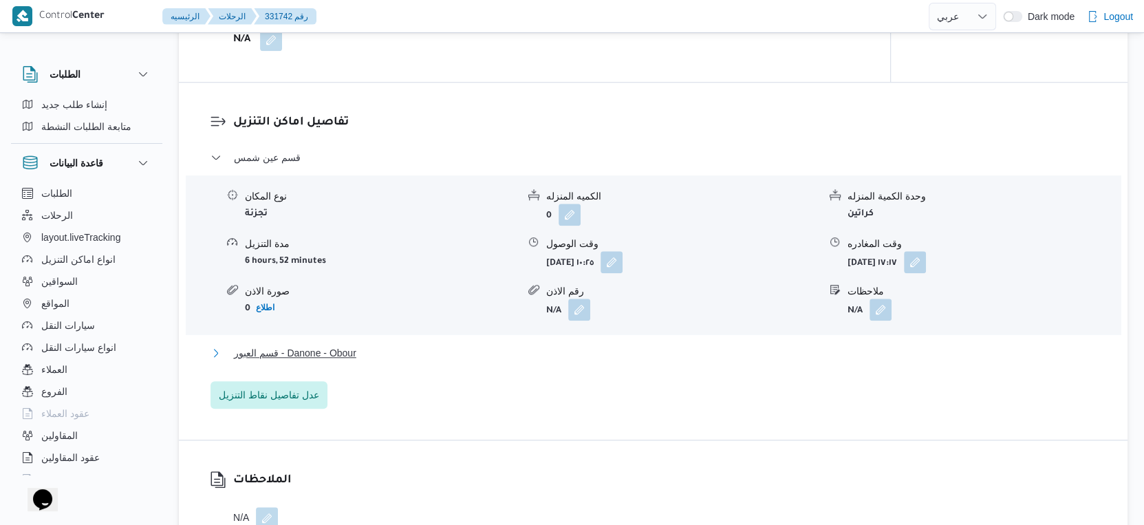
click at [395, 356] on button "قسم العبور - Danone - Obour" at bounding box center [653, 353] width 886 height 17
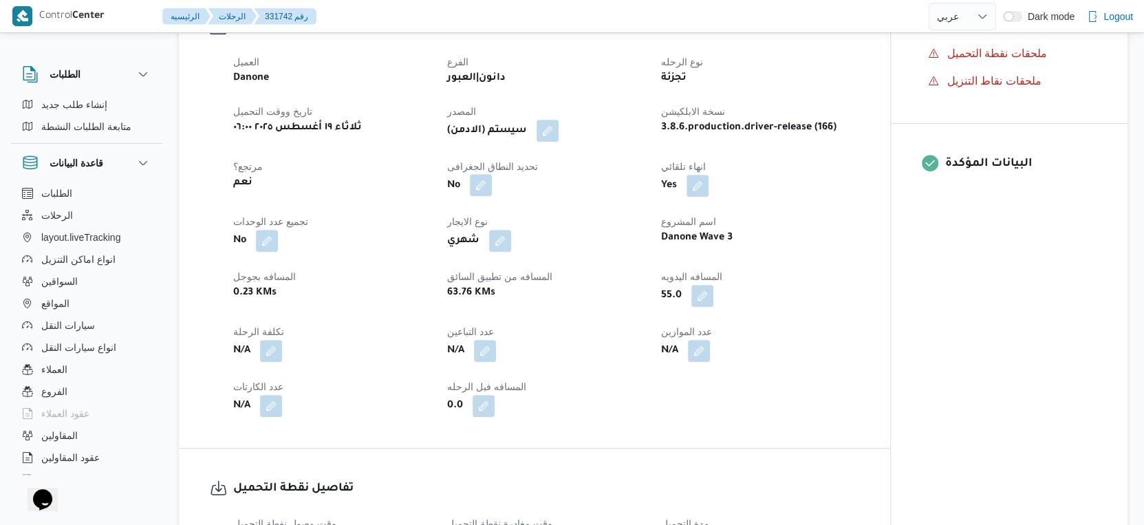
scroll to position [458, 0]
select select "ar"
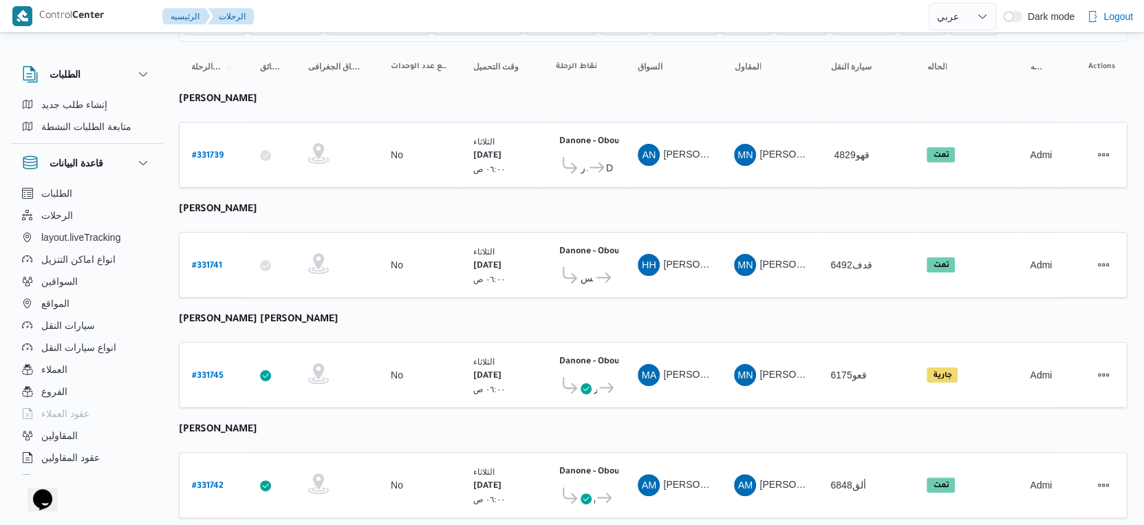
scroll to position [477, 0]
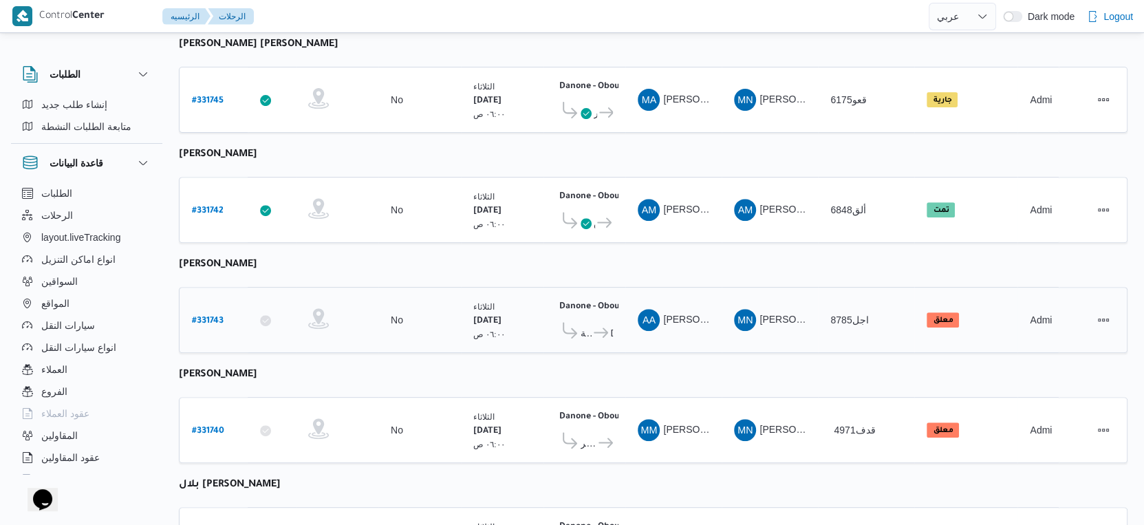
click at [210, 316] on b "# 331743" at bounding box center [208, 321] width 32 height 10
select select "ar"
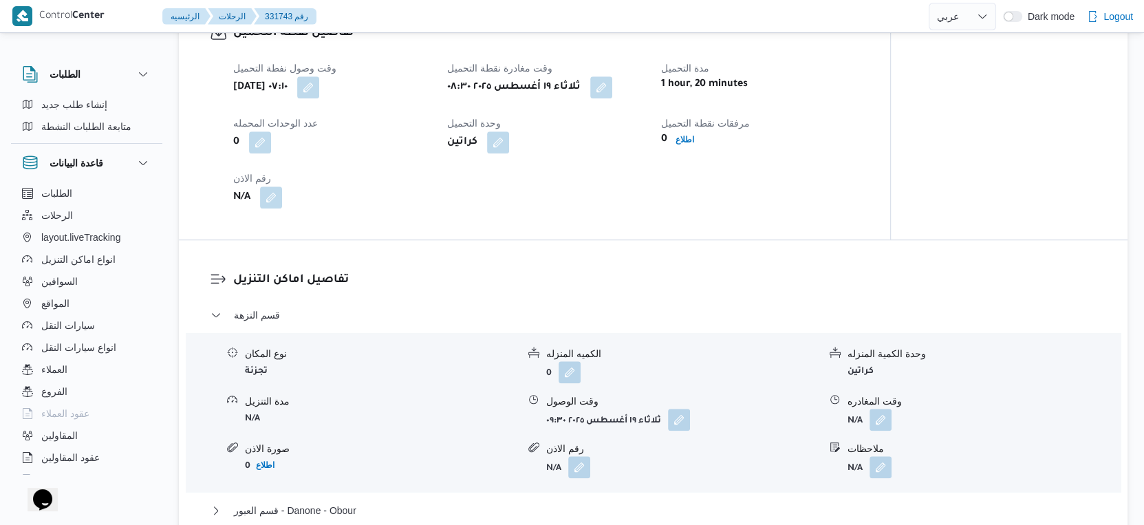
scroll to position [917, 0]
click at [678, 425] on button "button" at bounding box center [679, 420] width 22 height 22
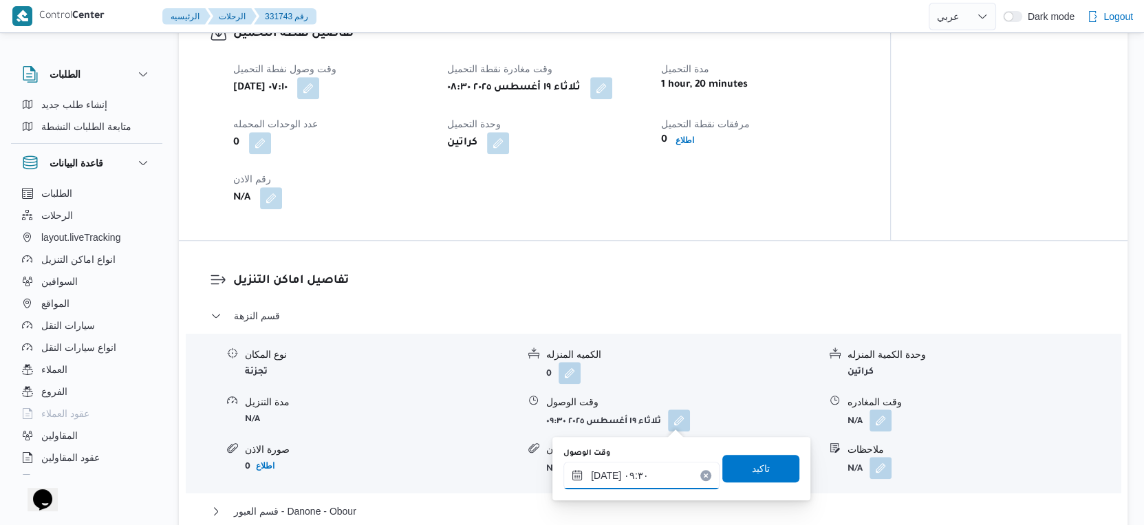
click at [645, 465] on div "[DATE] ٠٩:٣٠" at bounding box center [641, 476] width 156 height 28
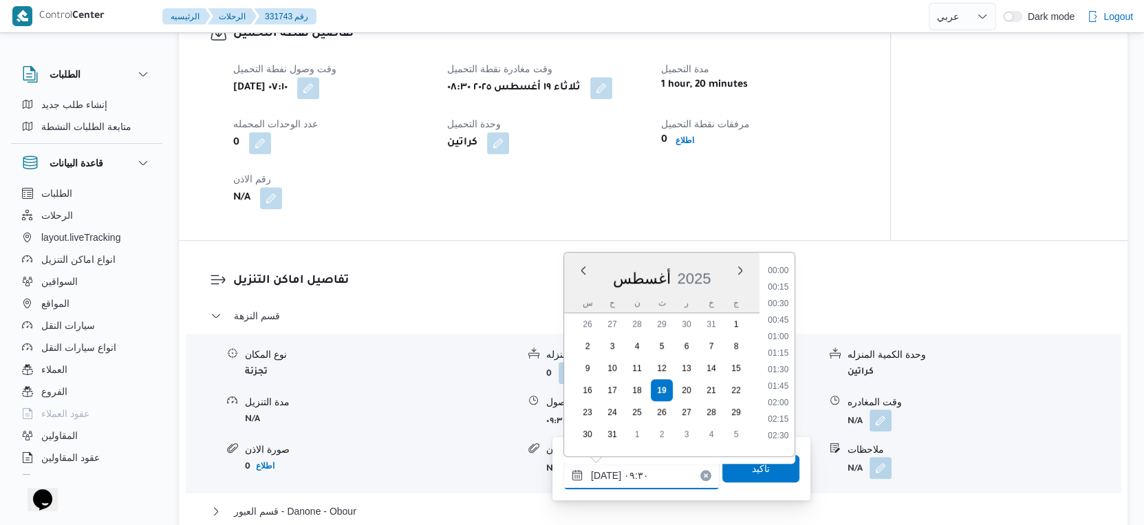
scroll to position [532, 0]
click at [781, 331] on li "09:00" at bounding box center [778, 332] width 32 height 14
type input "١٩/٠٨/٢٠٢٥ ٠٩:٠٠"
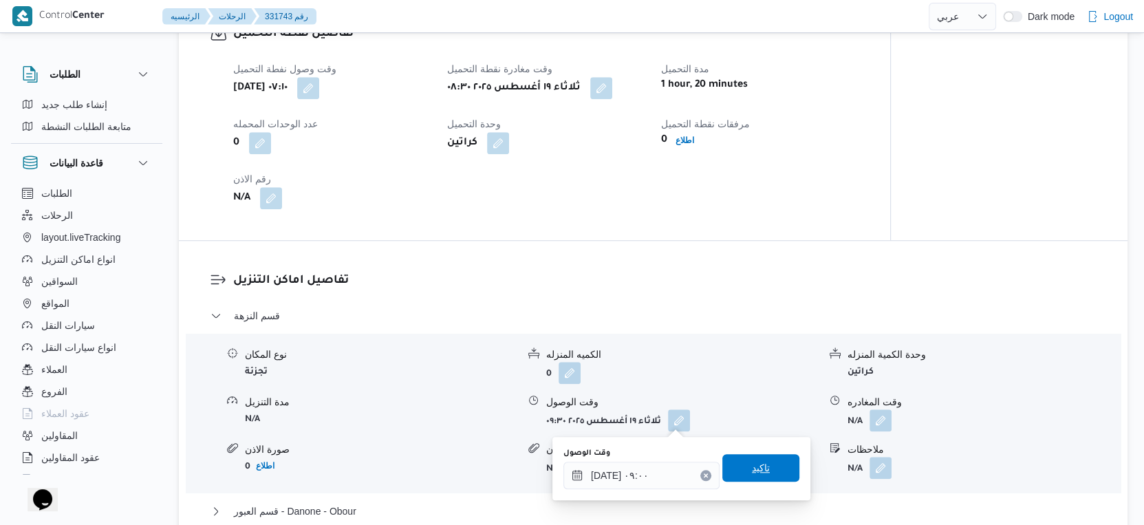
click at [759, 469] on span "تاكيد" at bounding box center [760, 468] width 77 height 28
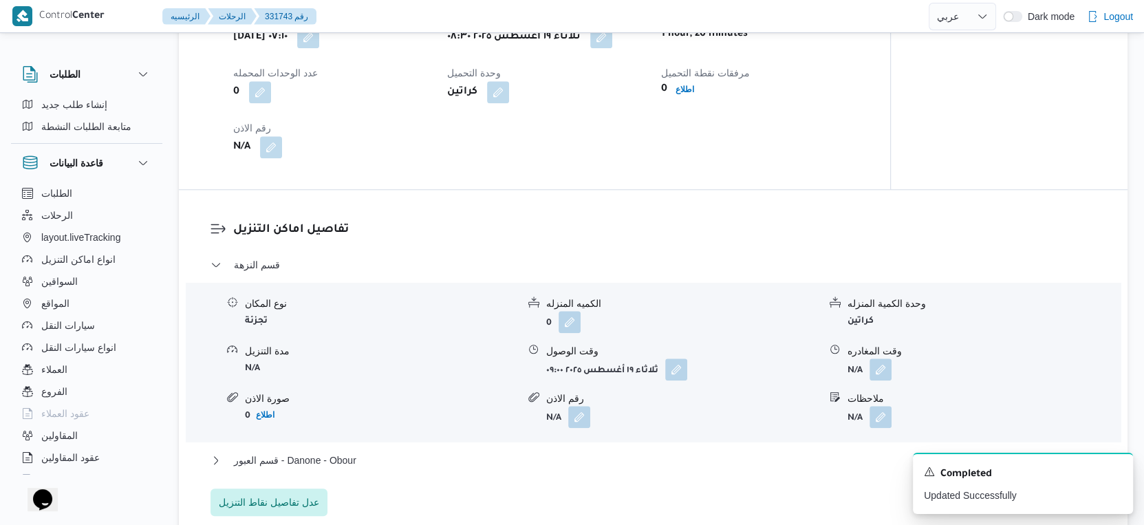
scroll to position [1070, 0]
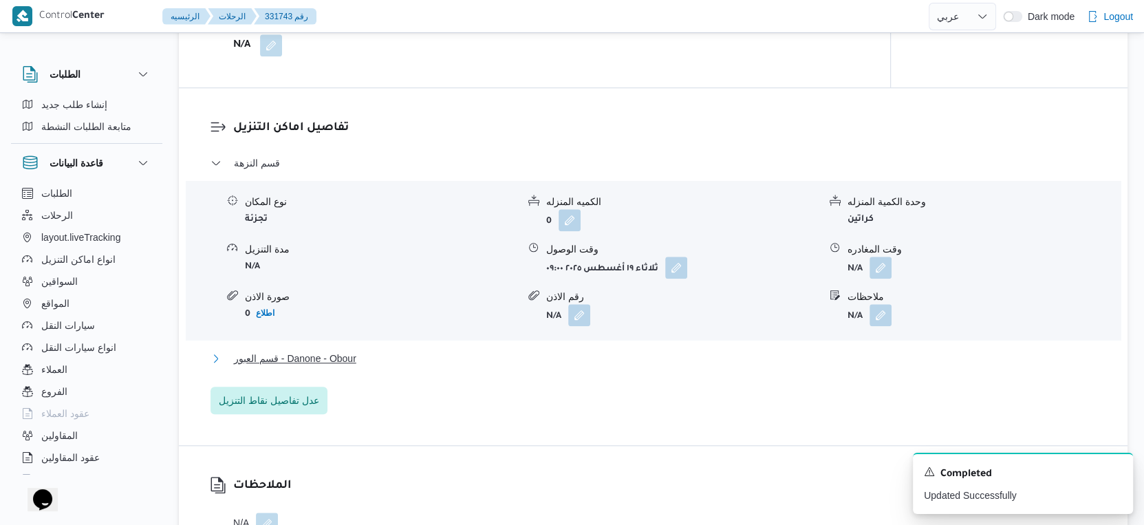
click at [380, 352] on button "قسم العبور - Danone - Obour" at bounding box center [653, 358] width 886 height 17
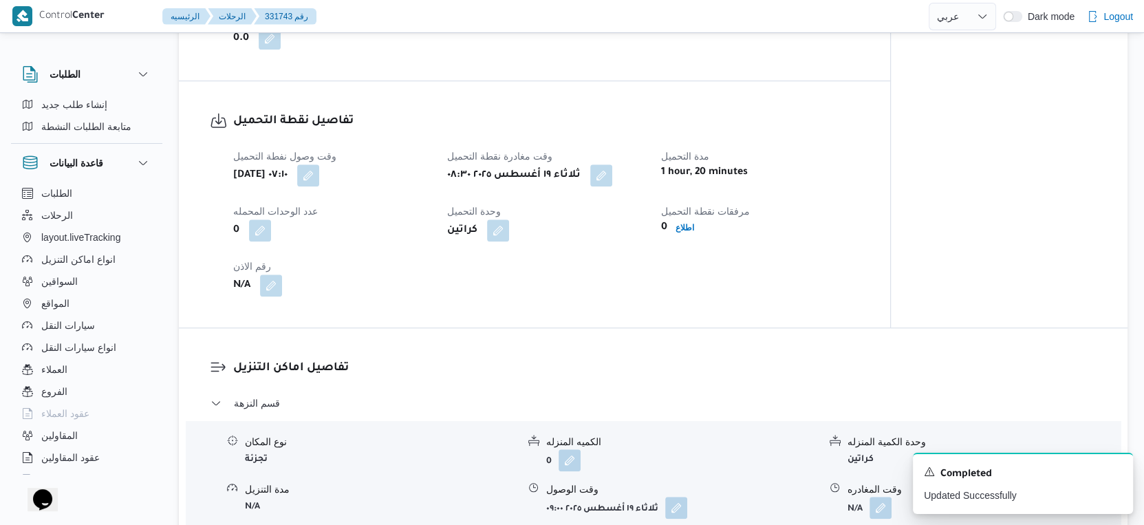
scroll to position [917, 0]
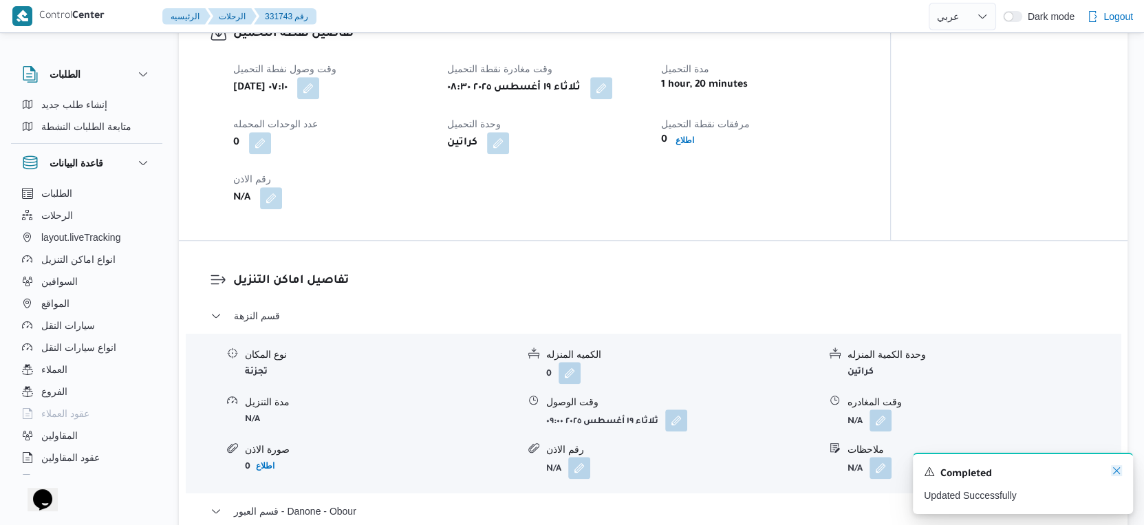
click at [1121, 472] on icon "Dismiss toast" at bounding box center [1116, 470] width 11 height 11
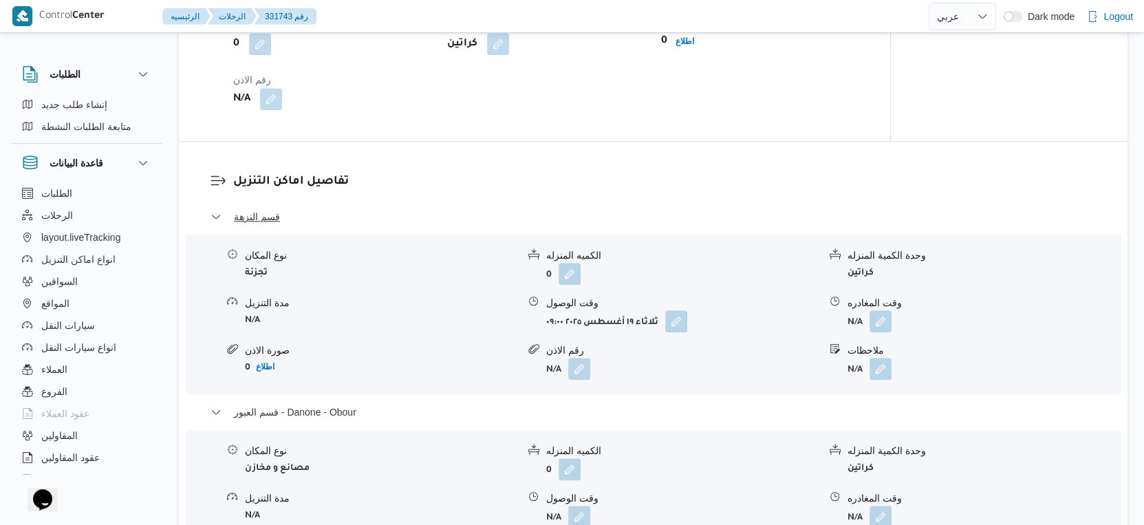
scroll to position [993, 0]
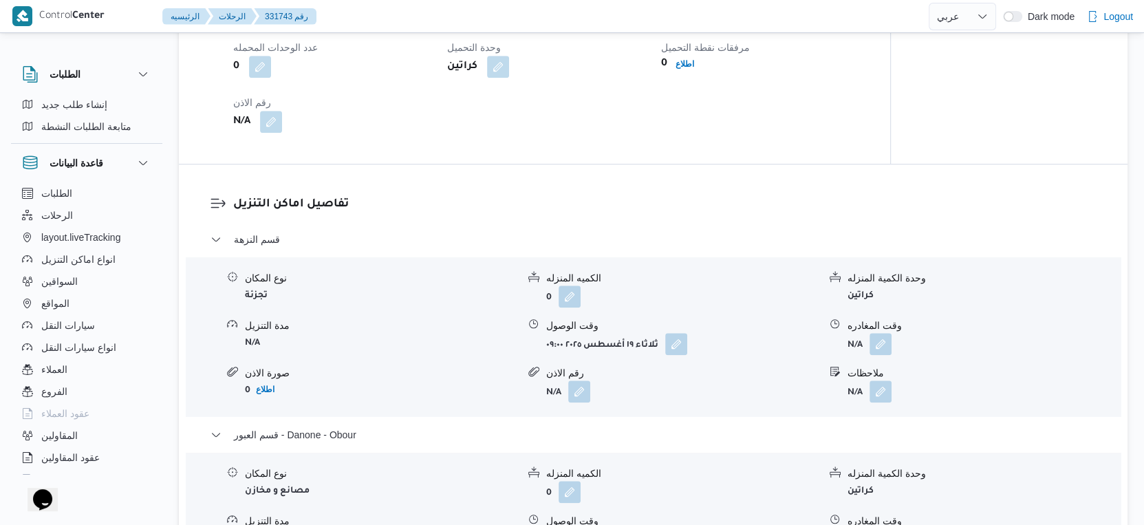
click at [624, 204] on h3 "تفاصيل اماكن التنزيل" at bounding box center [664, 204] width 863 height 19
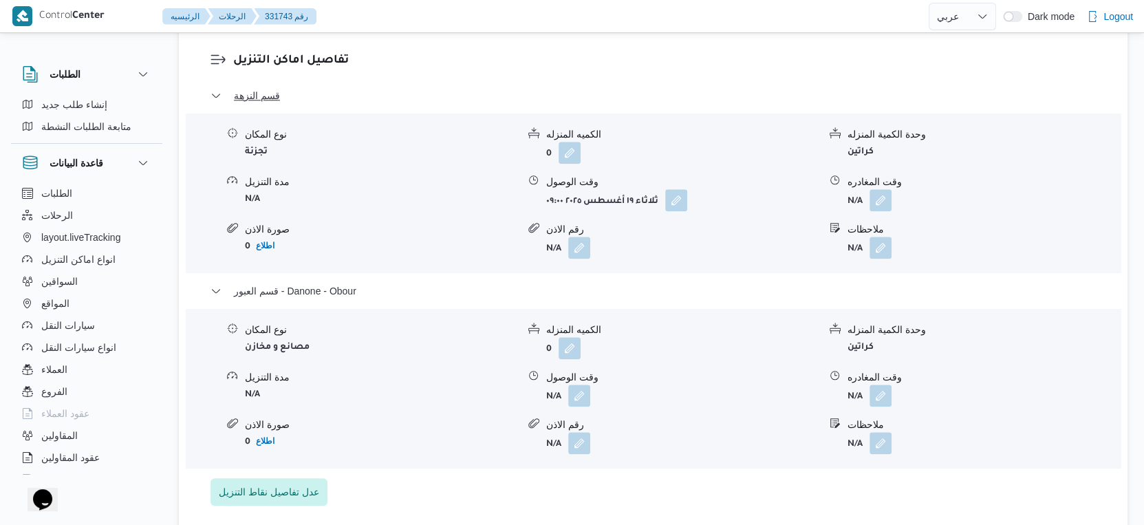
scroll to position [1222, 0]
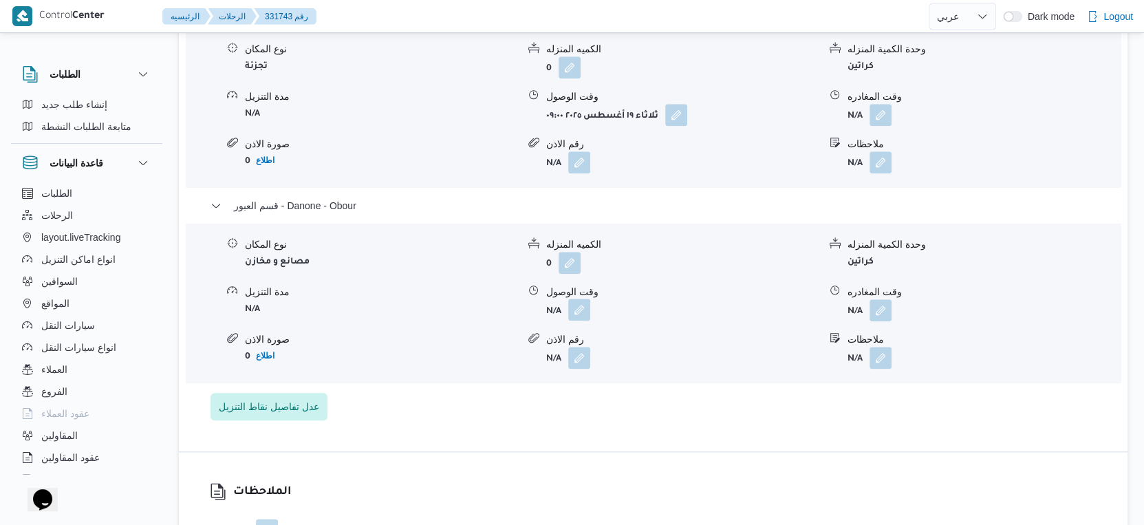
click at [576, 310] on button "button" at bounding box center [579, 310] width 22 height 22
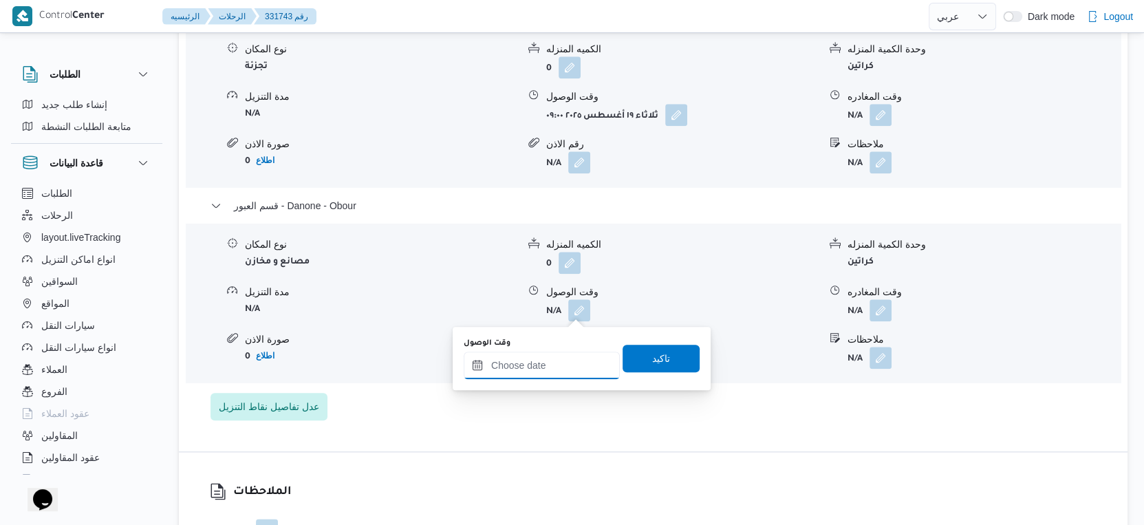
click at [554, 362] on input "وقت الوصول" at bounding box center [542, 366] width 156 height 28
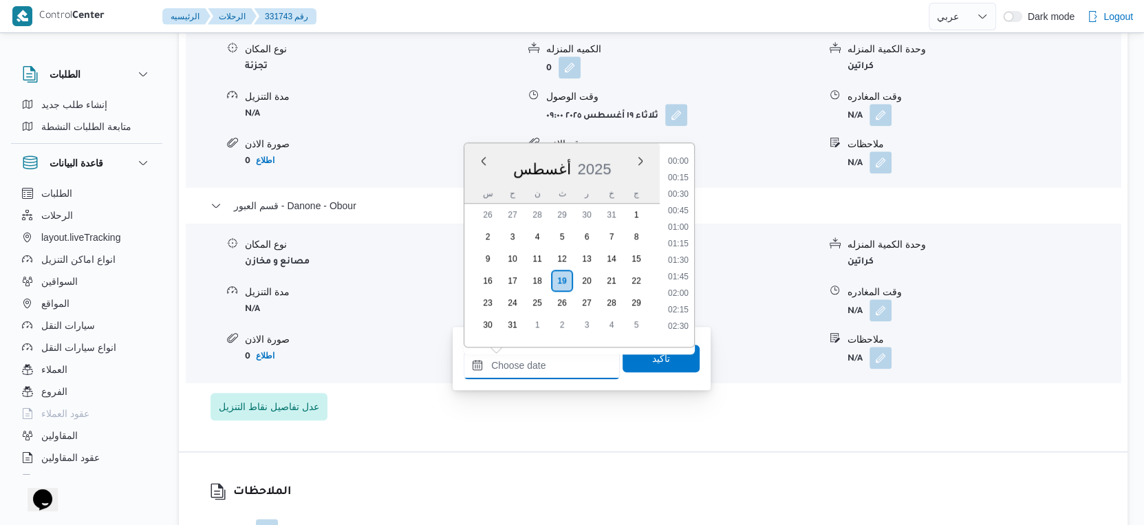
scroll to position [1125, 0]
click at [680, 219] on li "18:00" at bounding box center [678, 224] width 32 height 14
type input "١٩/٠٨/٢٠٢٥ ١٨:٠٠"
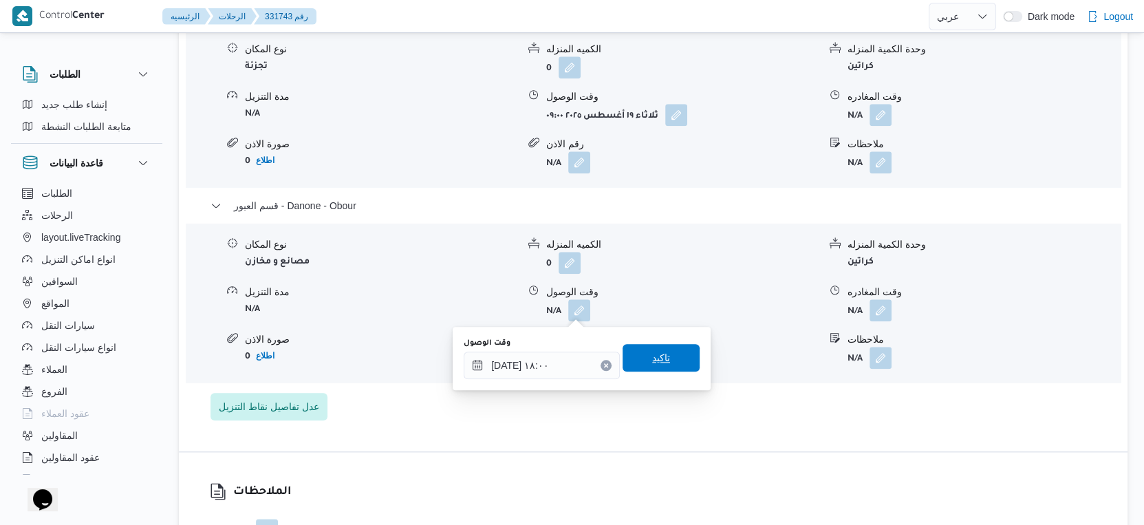
click at [669, 356] on span "تاكيد" at bounding box center [661, 358] width 77 height 28
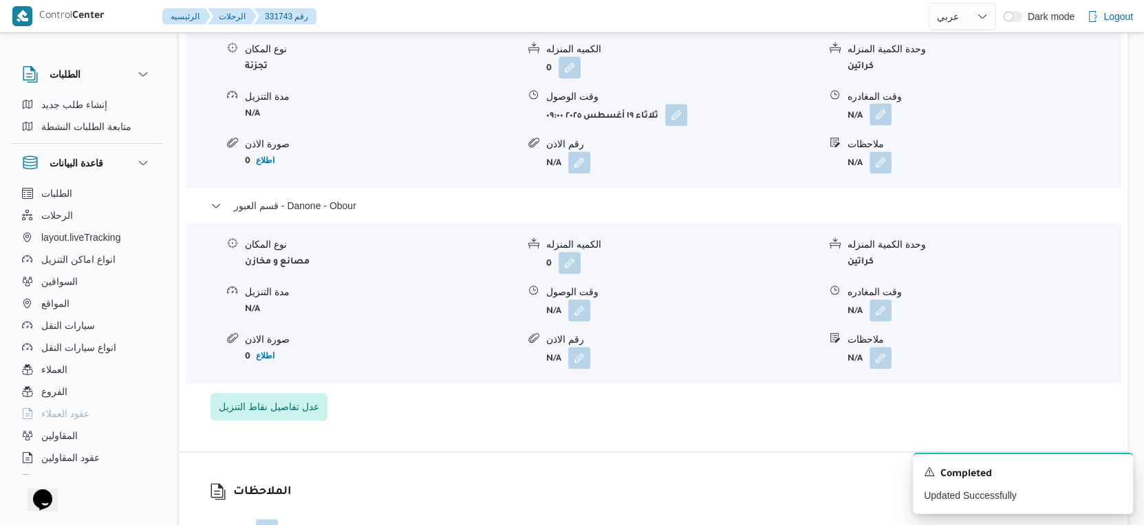
click at [881, 118] on button "button" at bounding box center [880, 114] width 22 height 22
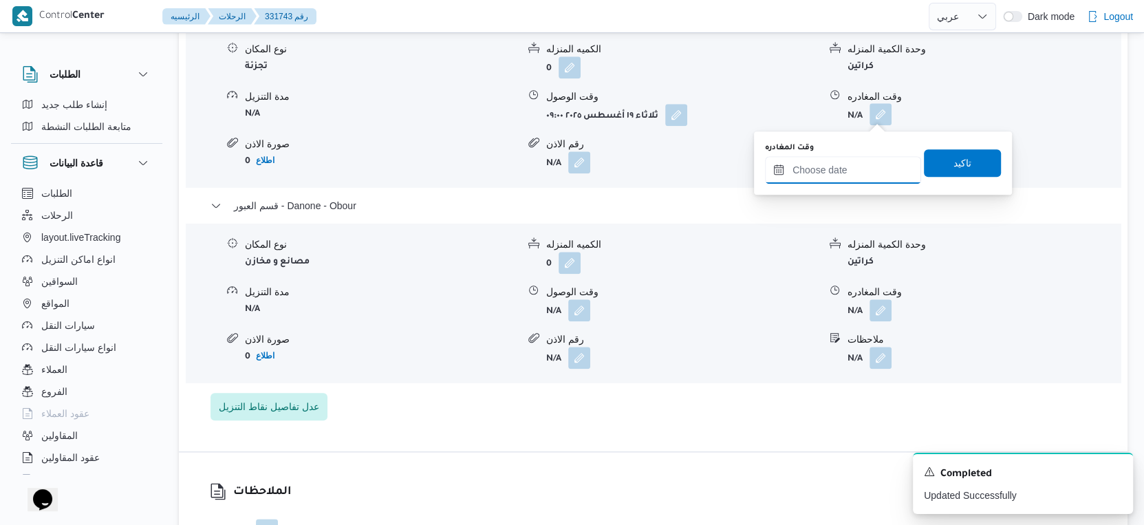
click at [860, 182] on div at bounding box center [843, 170] width 156 height 28
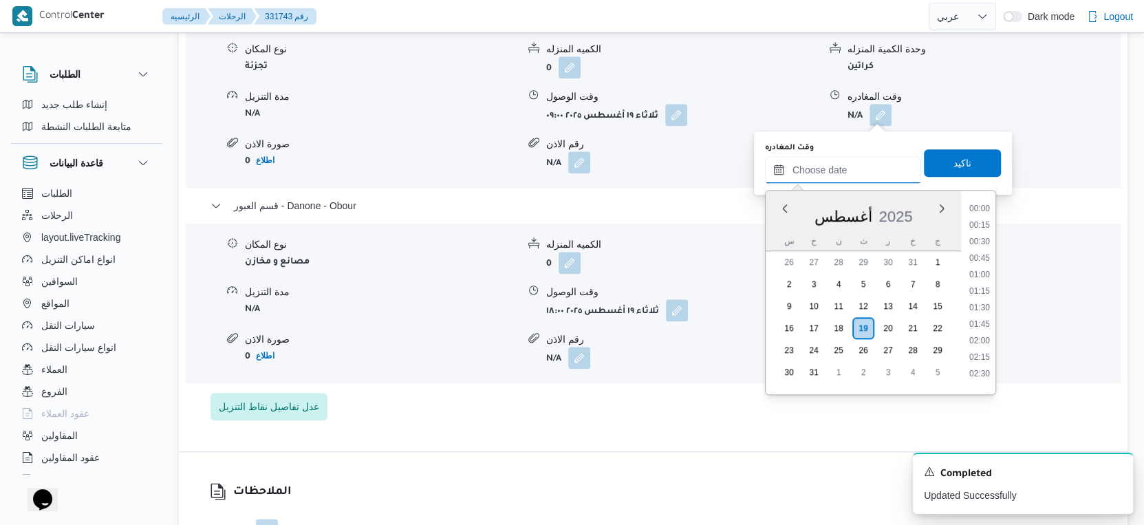
click at [861, 173] on input "وقت المغادره" at bounding box center [843, 170] width 156 height 28
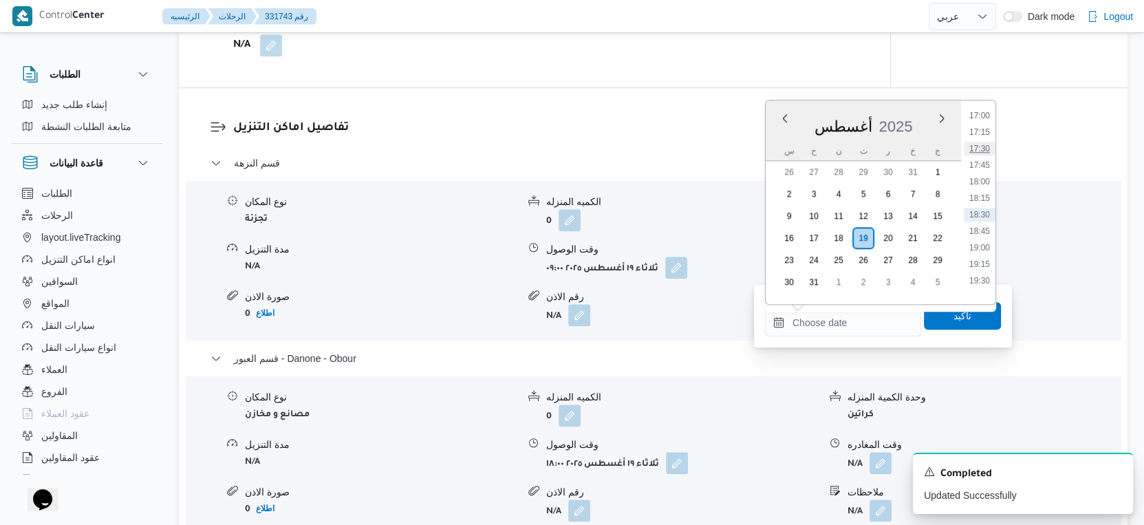
click at [974, 142] on li "17:30" at bounding box center [980, 149] width 32 height 14
type input "١٩/٠٨/٢٠٢٥ ١٧:٣٠"
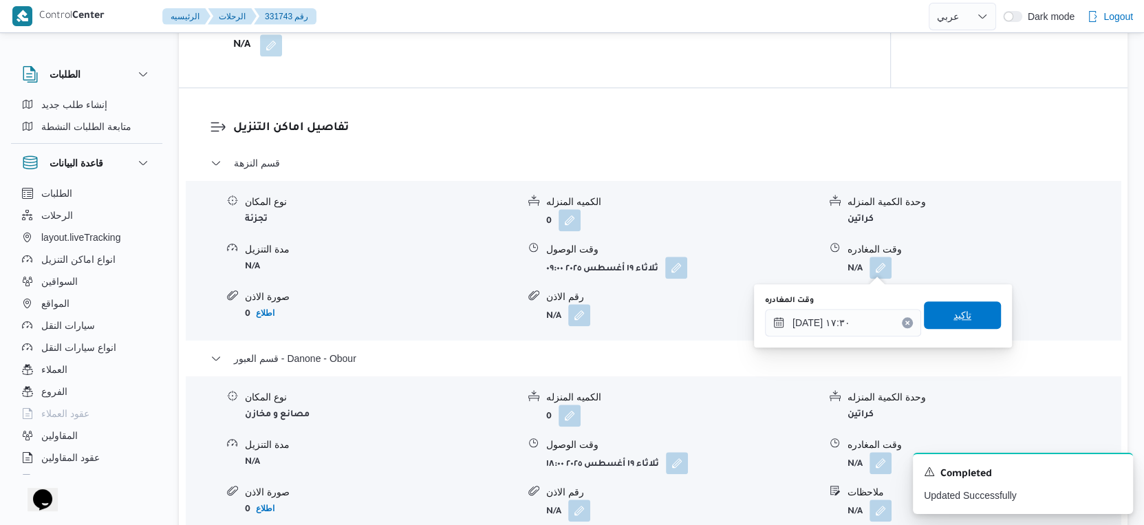
click at [961, 315] on span "تاكيد" at bounding box center [962, 315] width 77 height 28
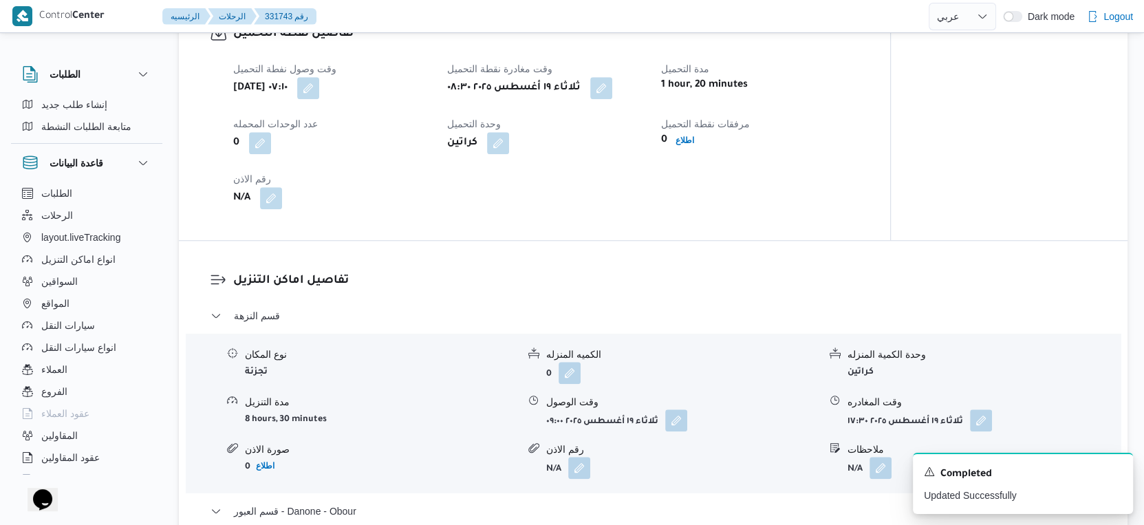
scroll to position [1222, 0]
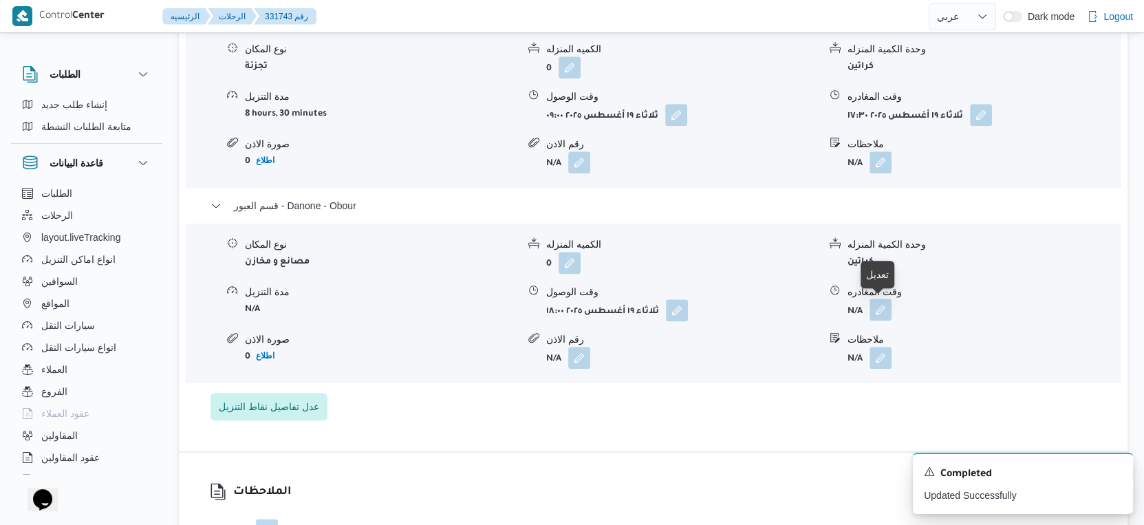
click at [882, 310] on button "button" at bounding box center [880, 310] width 22 height 22
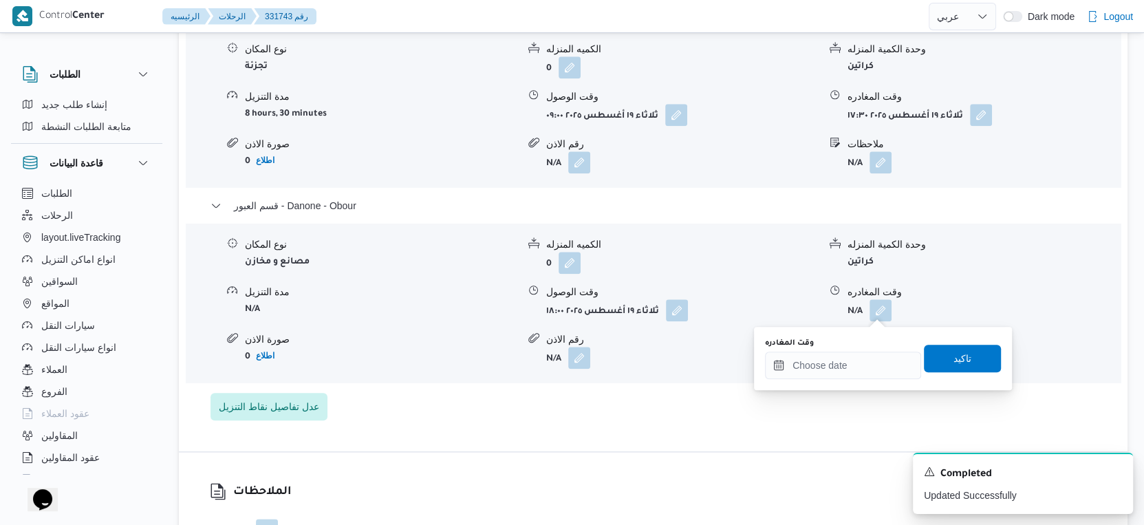
click at [844, 383] on div "You are in a dialog. To close this dialog, hit escape. وقت المغادره تاكيد" at bounding box center [883, 358] width 258 height 63
click at [847, 365] on input "وقت المغادره" at bounding box center [843, 366] width 156 height 28
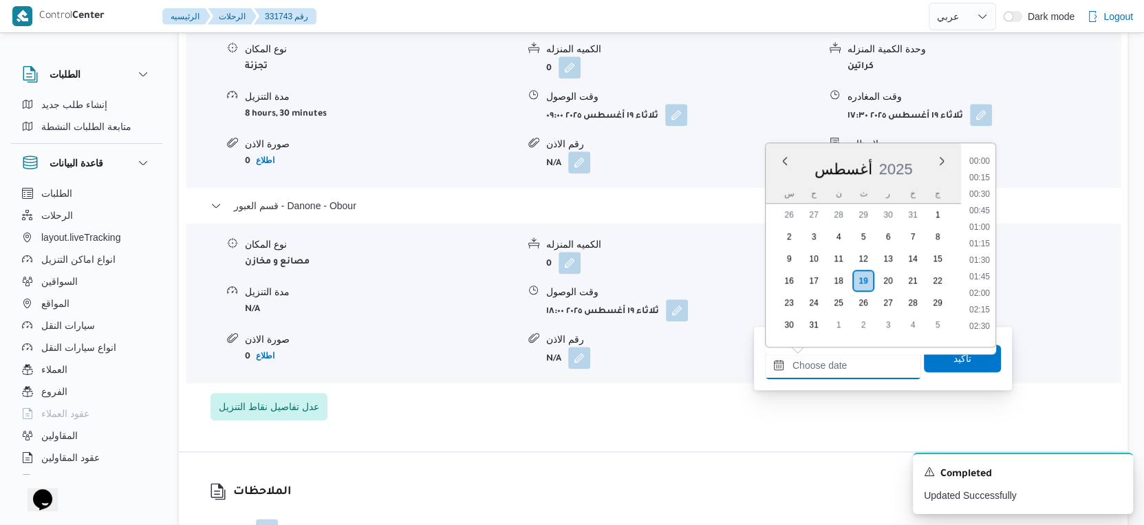
scroll to position [1125, 0]
click at [983, 236] on li "18:15" at bounding box center [980, 241] width 32 height 14
type input "١٩/٠٨/٢٠٢٥ ١٨:١٥"
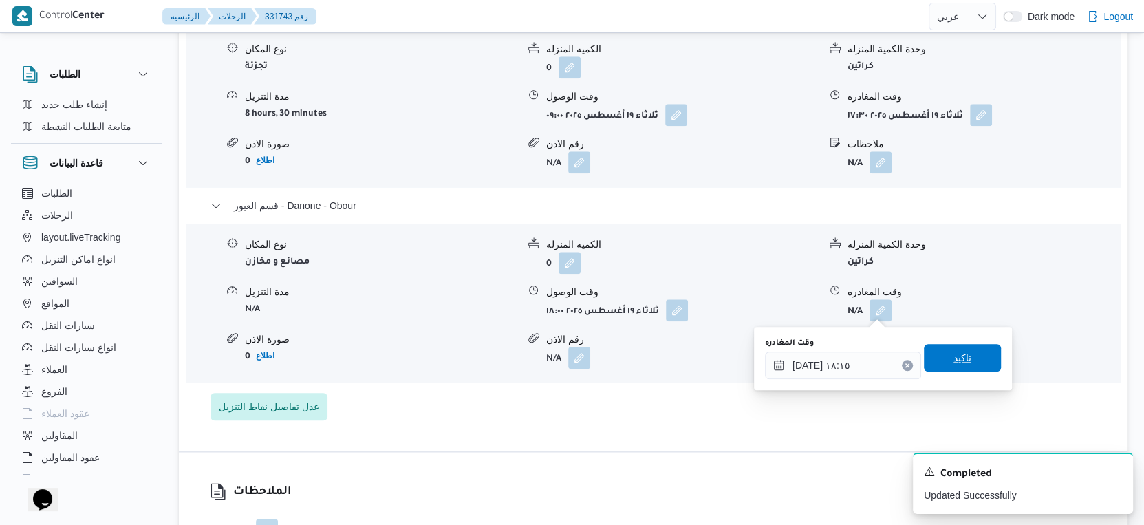
click at [970, 363] on span "تاكيد" at bounding box center [962, 358] width 77 height 28
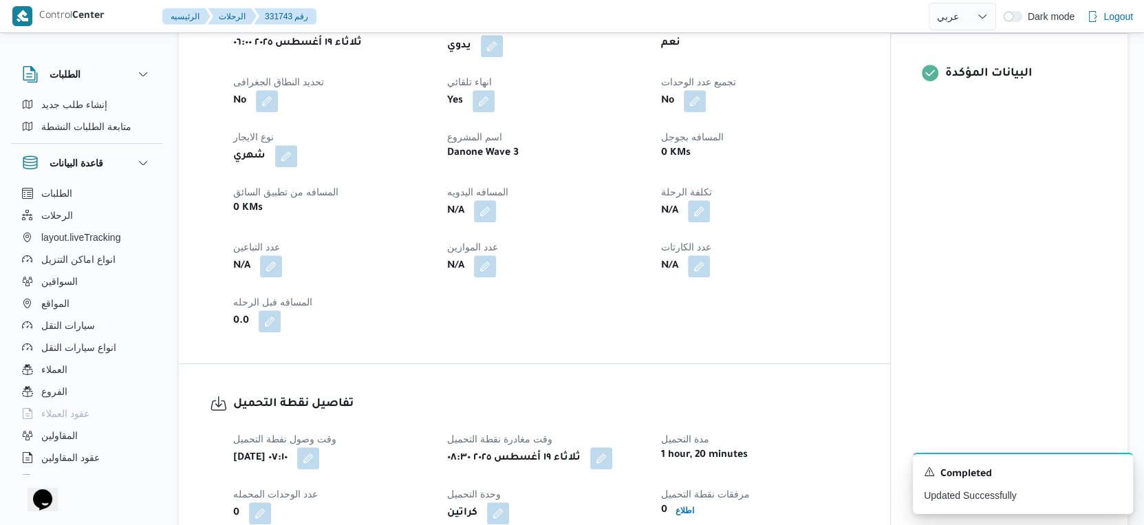
scroll to position [458, 0]
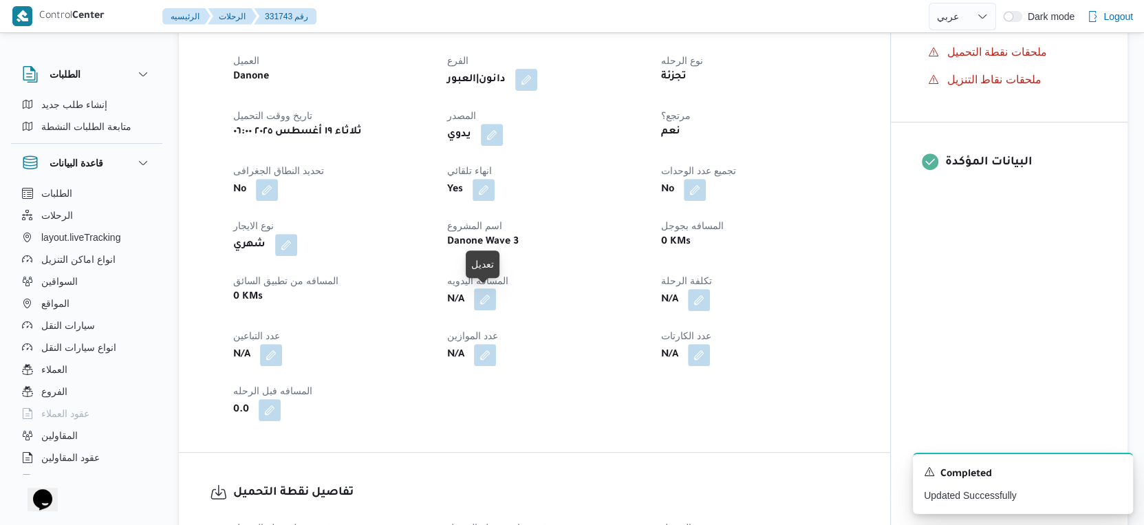
click at [486, 298] on button "button" at bounding box center [485, 299] width 22 height 22
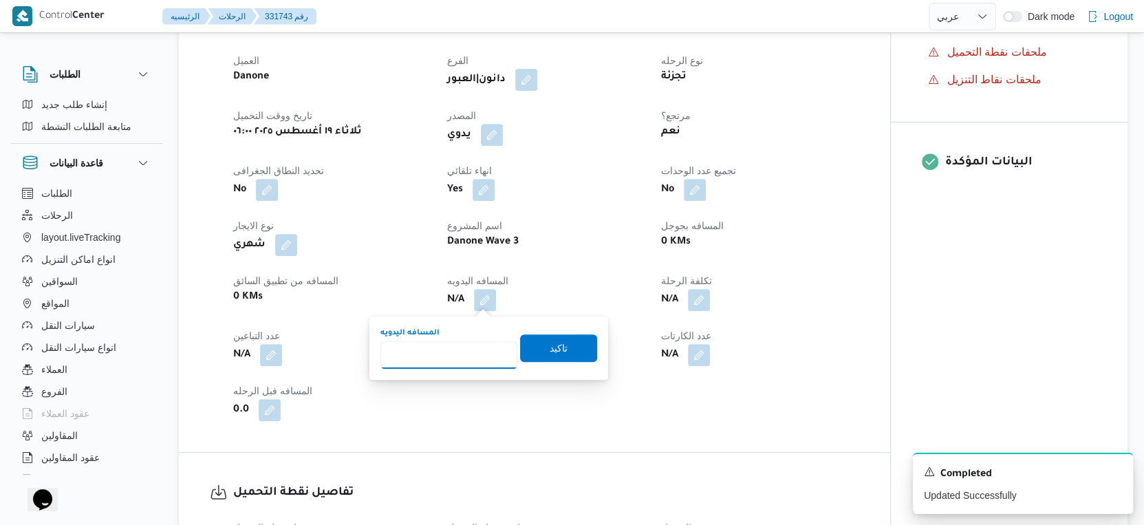
click at [446, 359] on input "المسافه اليدويه" at bounding box center [448, 355] width 137 height 28
type input "43"
click at [569, 341] on span "تاكيد" at bounding box center [558, 348] width 77 height 28
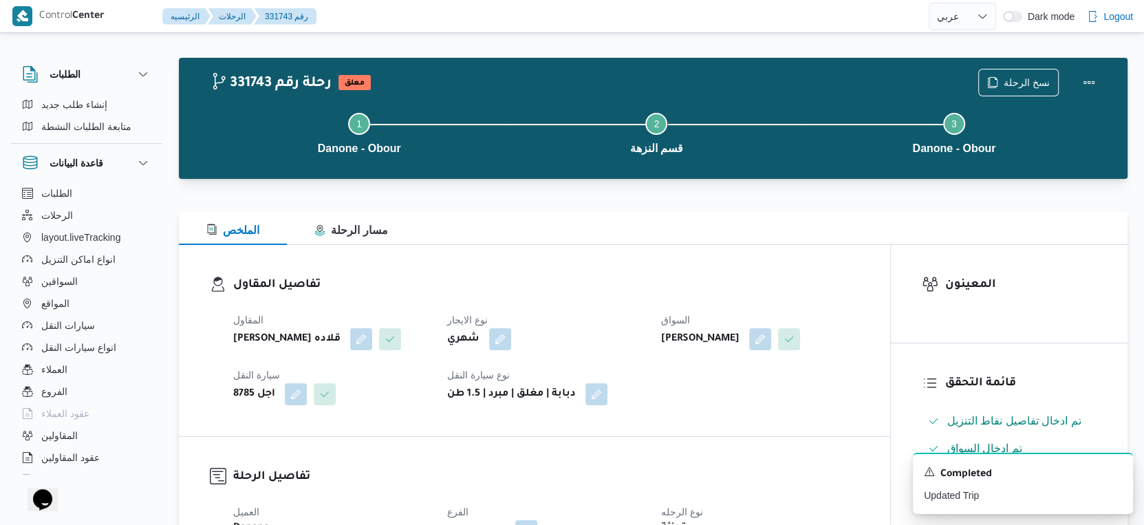
scroll to position [0, 0]
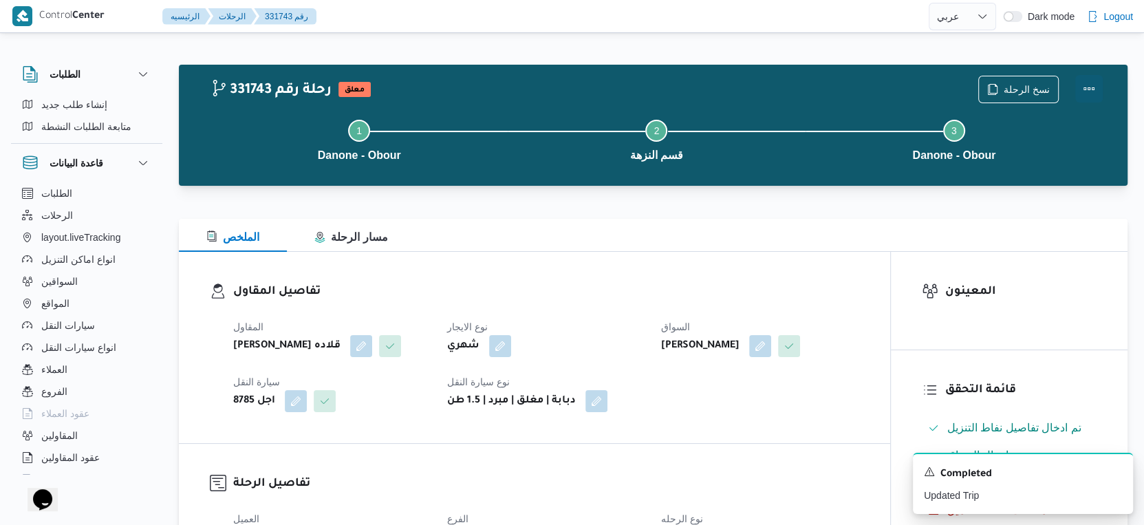
click at [1092, 87] on button "Actions" at bounding box center [1089, 89] width 28 height 28
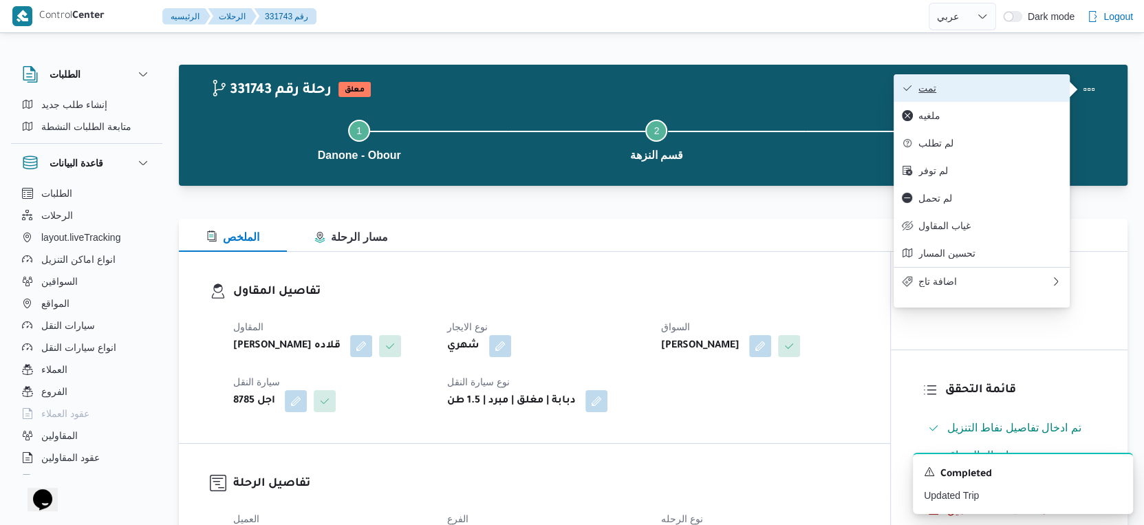
click at [1021, 91] on span "تمت" at bounding box center [989, 88] width 143 height 11
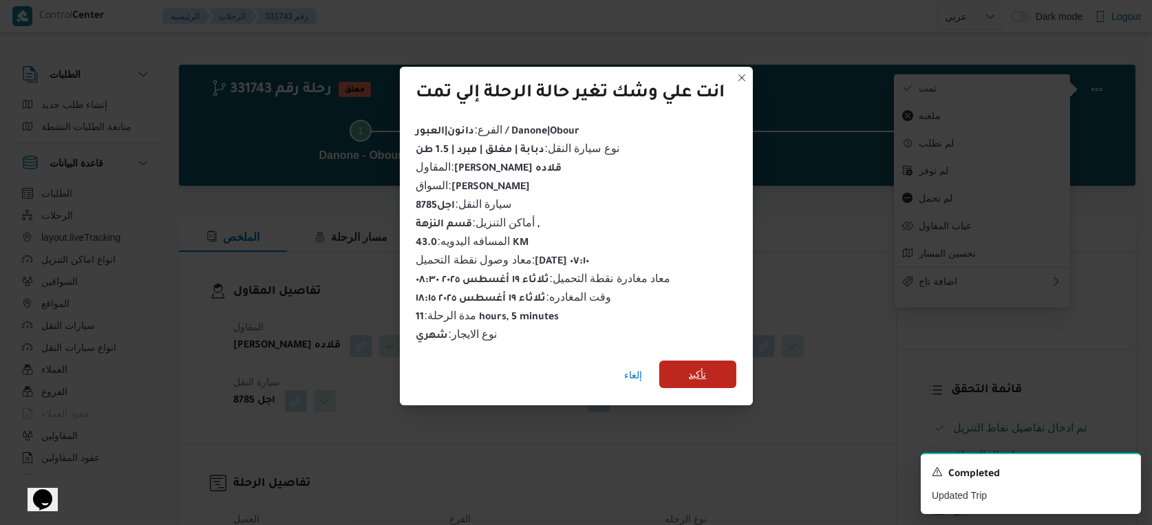
click at [685, 367] on span "تأكيد" at bounding box center [697, 374] width 77 height 28
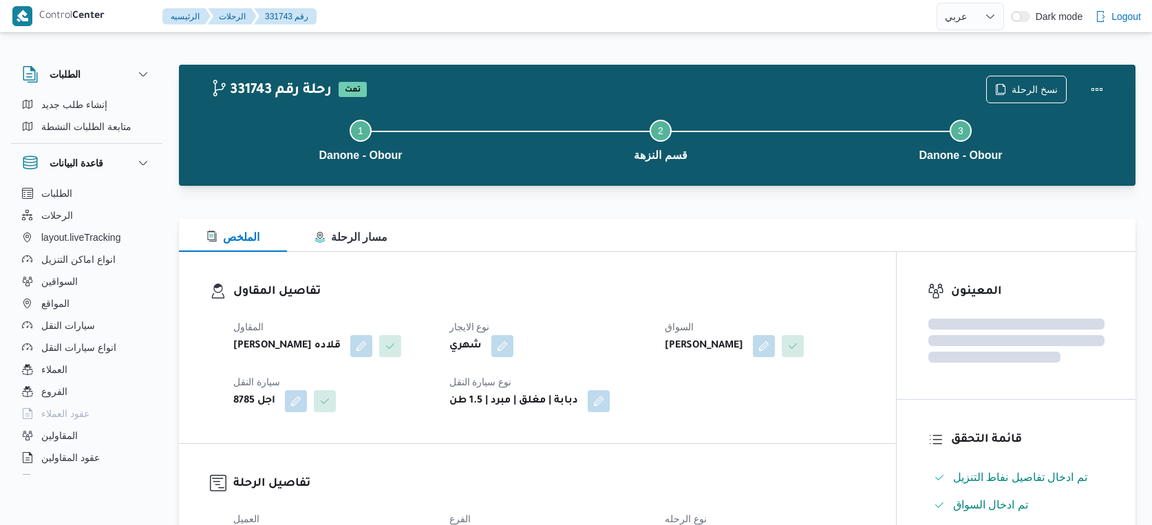
select select "ar"
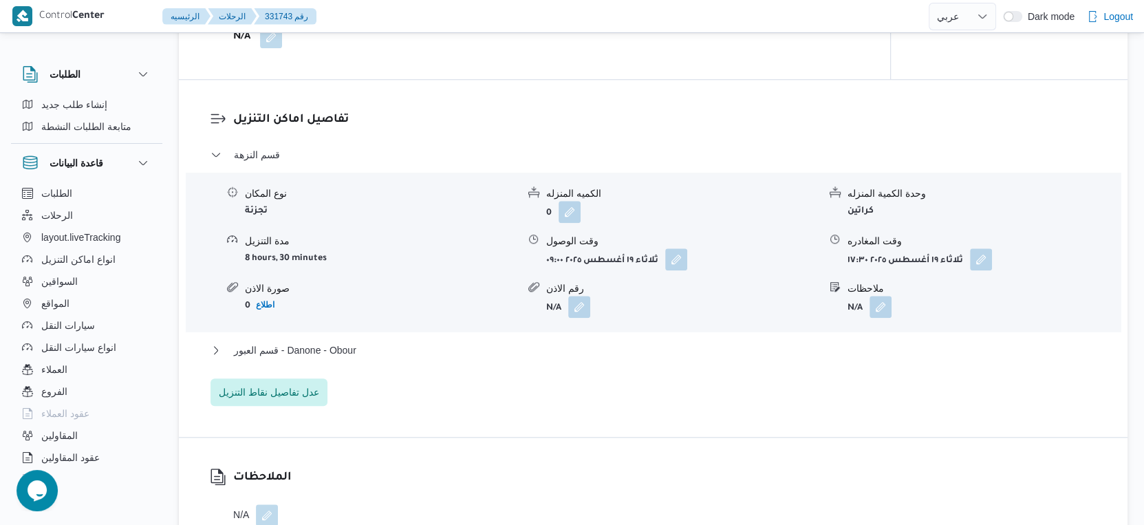
scroll to position [1070, 0]
click at [339, 355] on span "قسم العبور - Danone - Obour" at bounding box center [295, 353] width 122 height 17
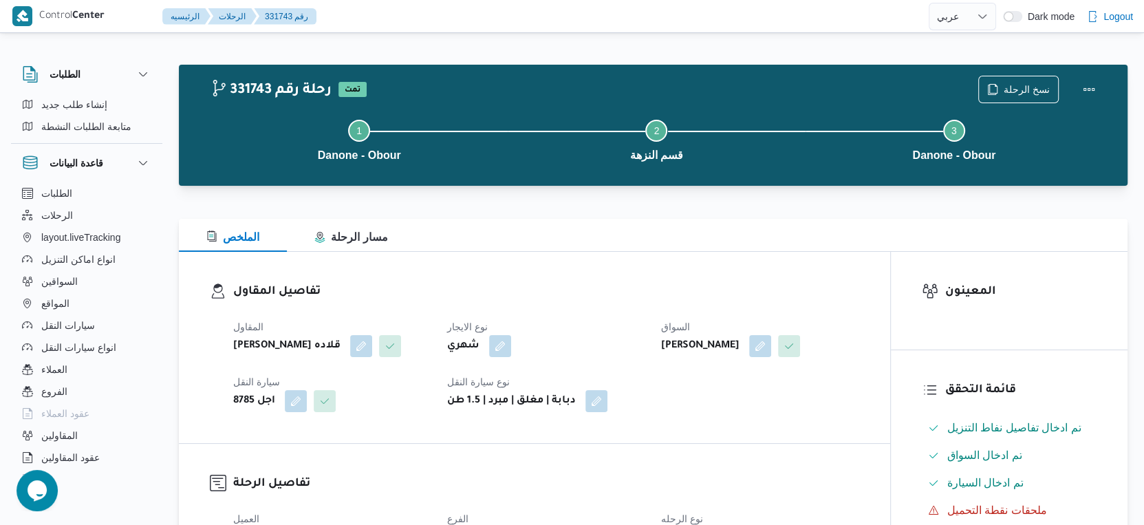
scroll to position [458, 0]
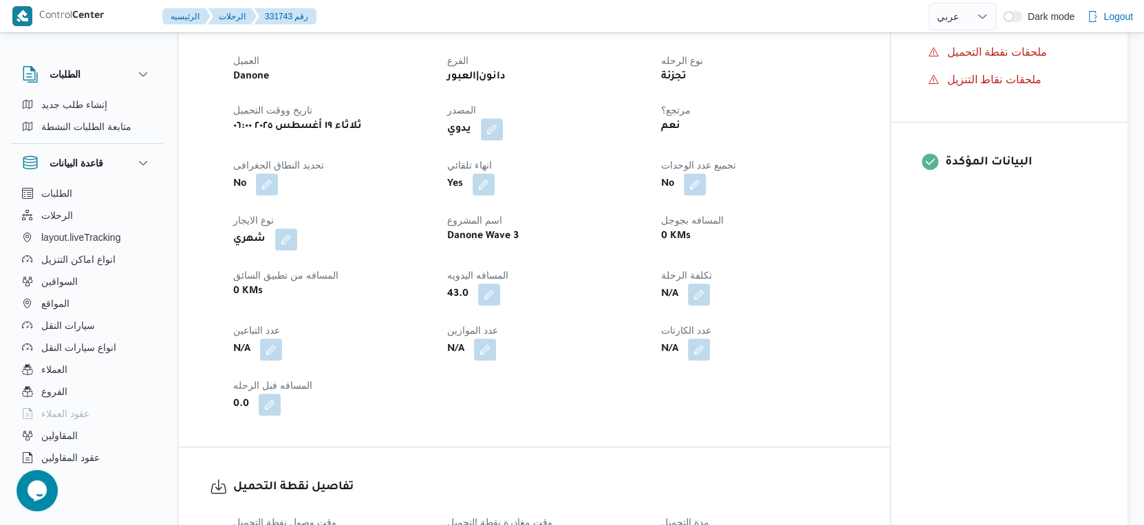
scroll to position [401, 0]
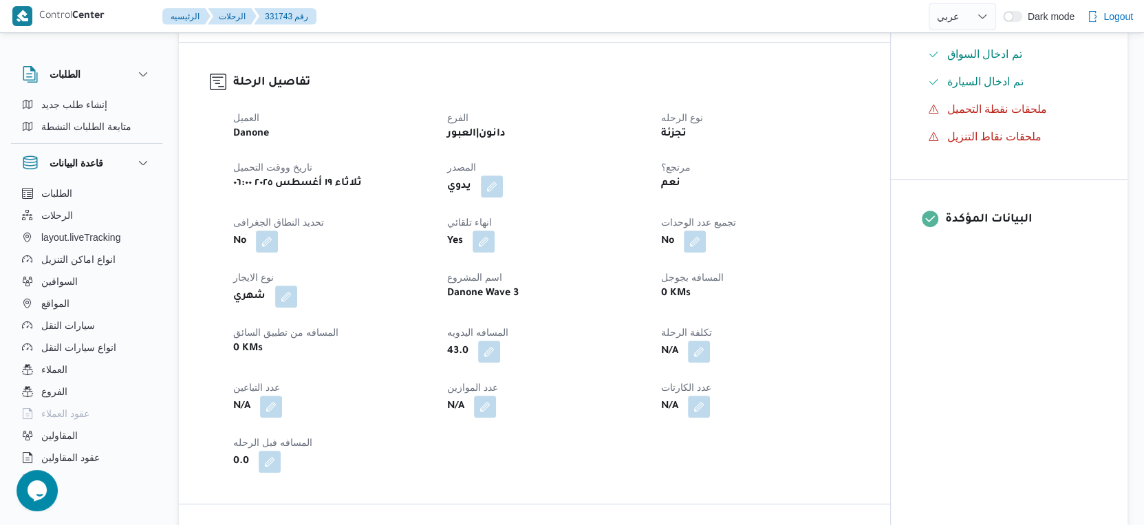
select select "ar"
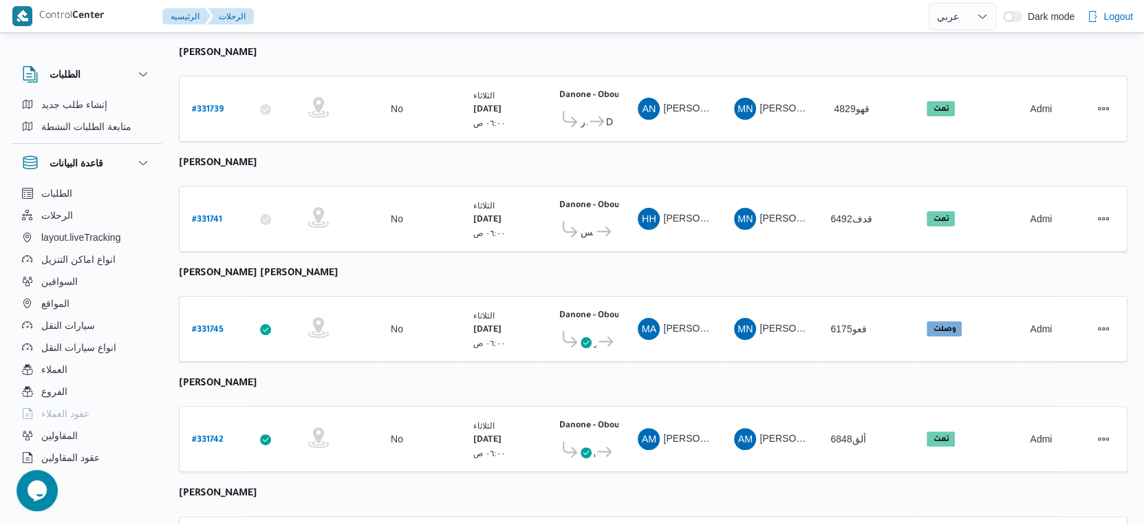
scroll to position [171, 0]
click at [217, 326] on b "# 331745" at bounding box center [208, 331] width 32 height 10
select select "ar"
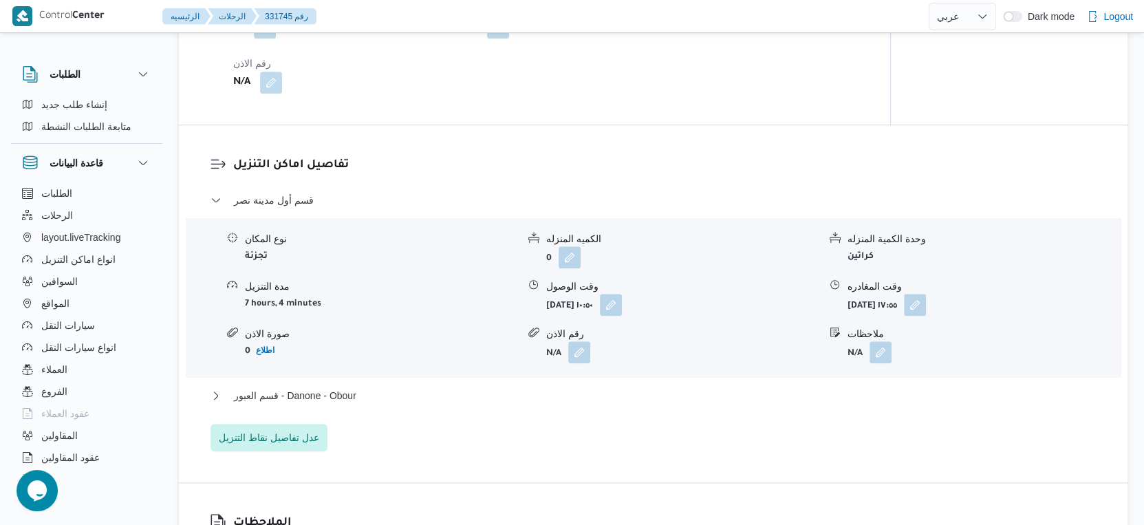
scroll to position [1147, 0]
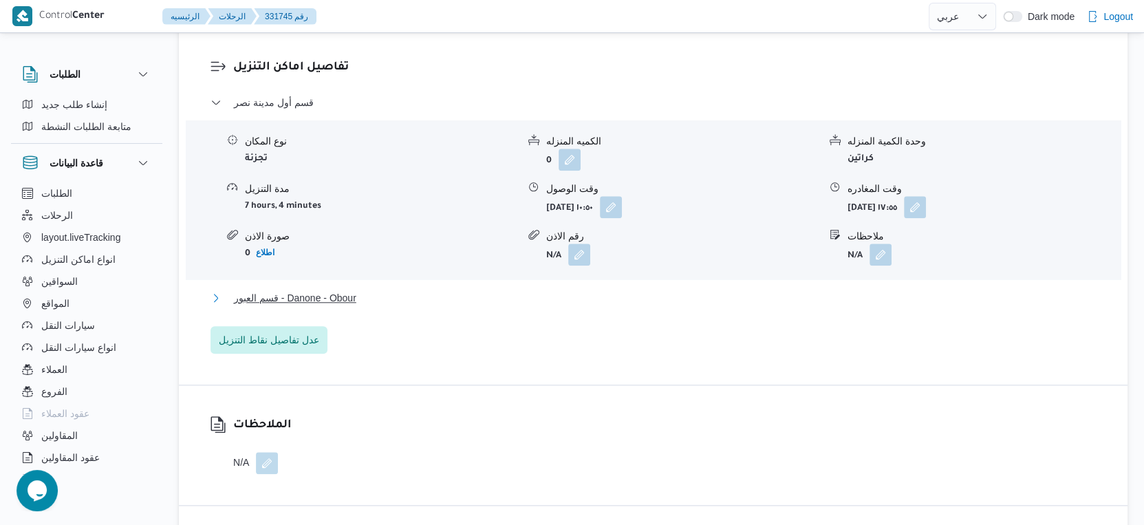
click at [345, 301] on span "قسم العبور - Danone - Obour" at bounding box center [295, 298] width 122 height 17
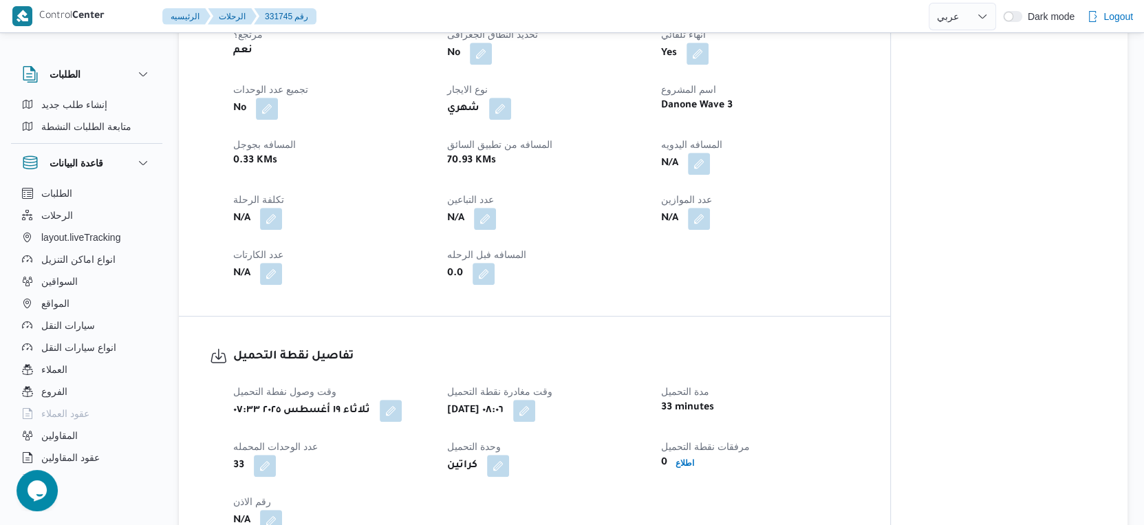
scroll to position [458, 0]
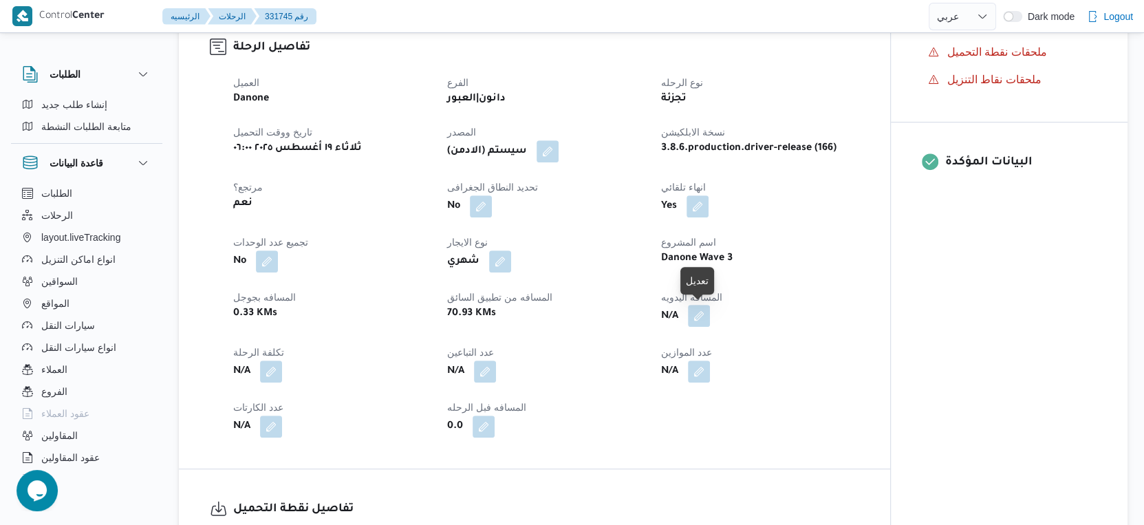
click at [702, 314] on button "button" at bounding box center [699, 316] width 22 height 22
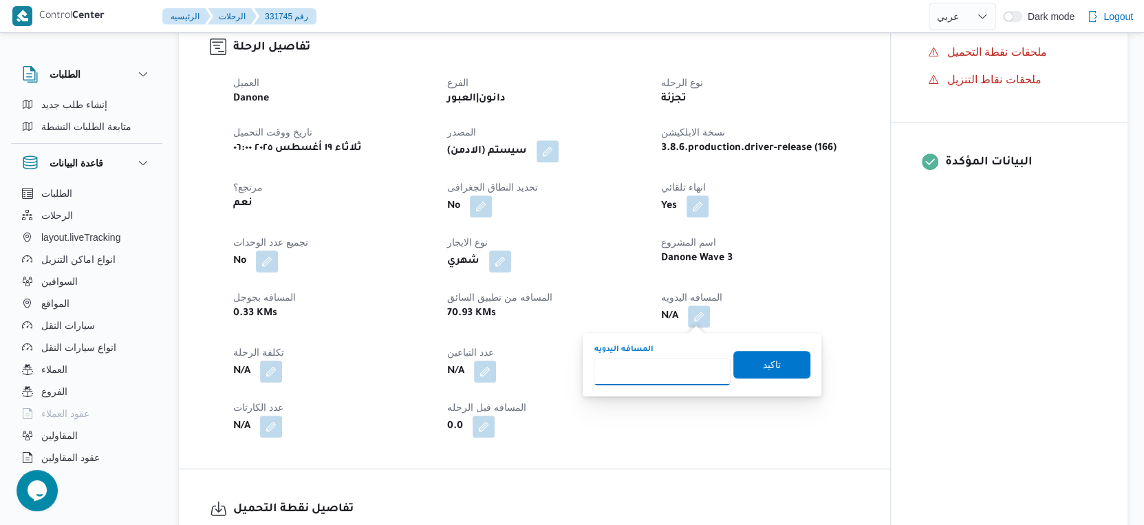
click at [640, 371] on input "المسافه اليدويه" at bounding box center [662, 372] width 137 height 28
type input "75"
click at [764, 369] on span "تاكيد" at bounding box center [772, 364] width 18 height 17
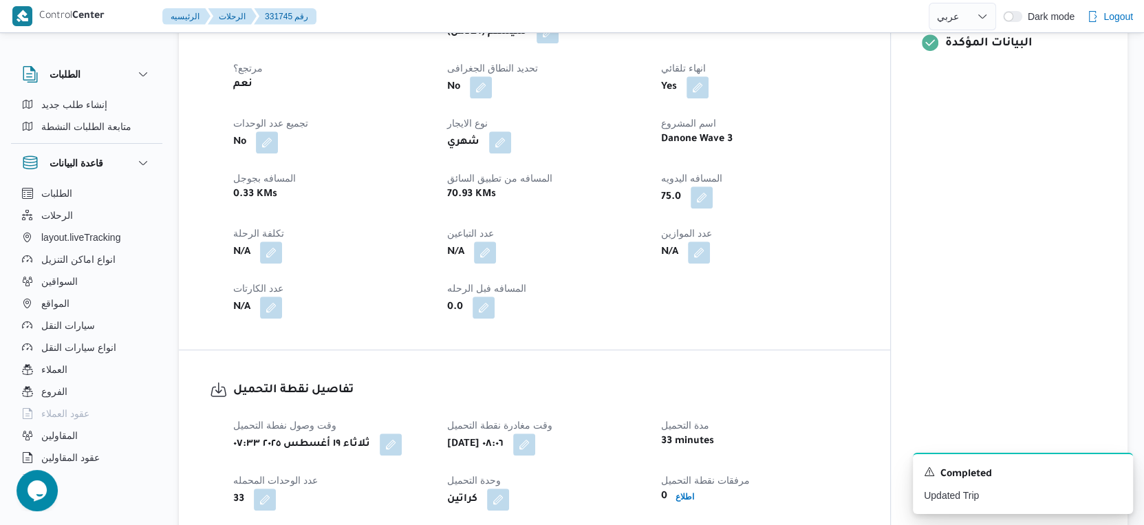
scroll to position [611, 0]
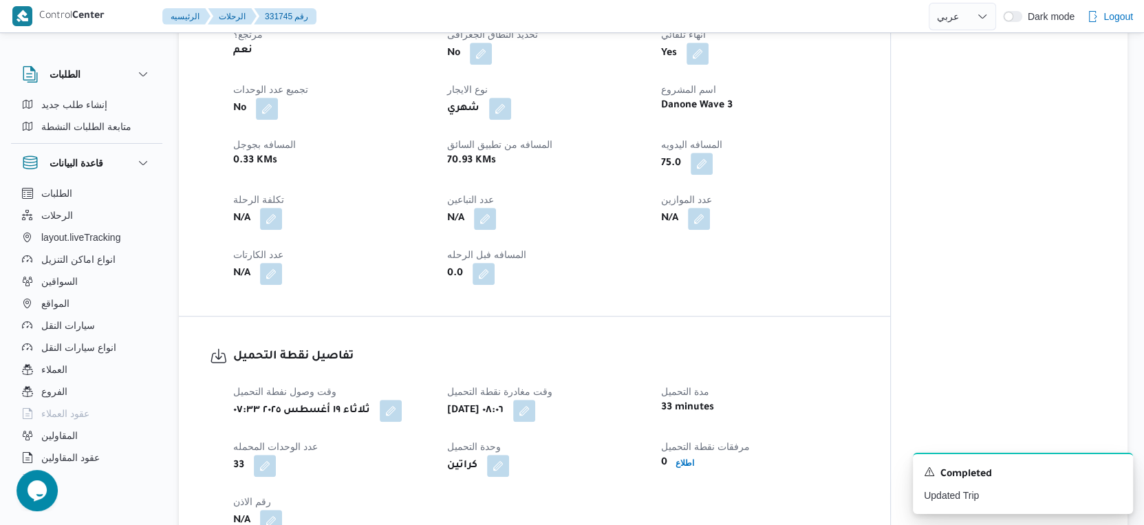
select select "ar"
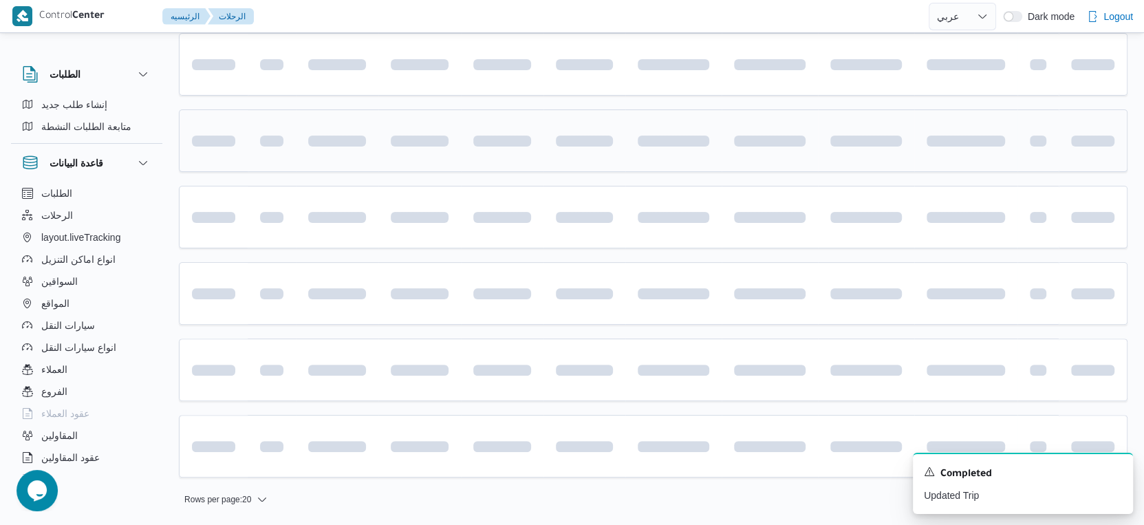
scroll to position [171, 0]
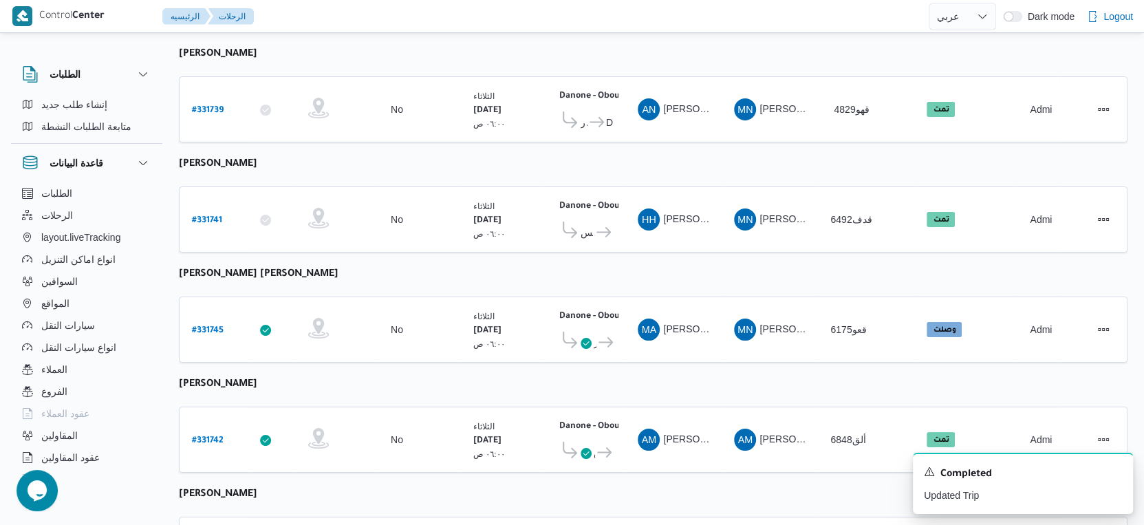
select select "ar"
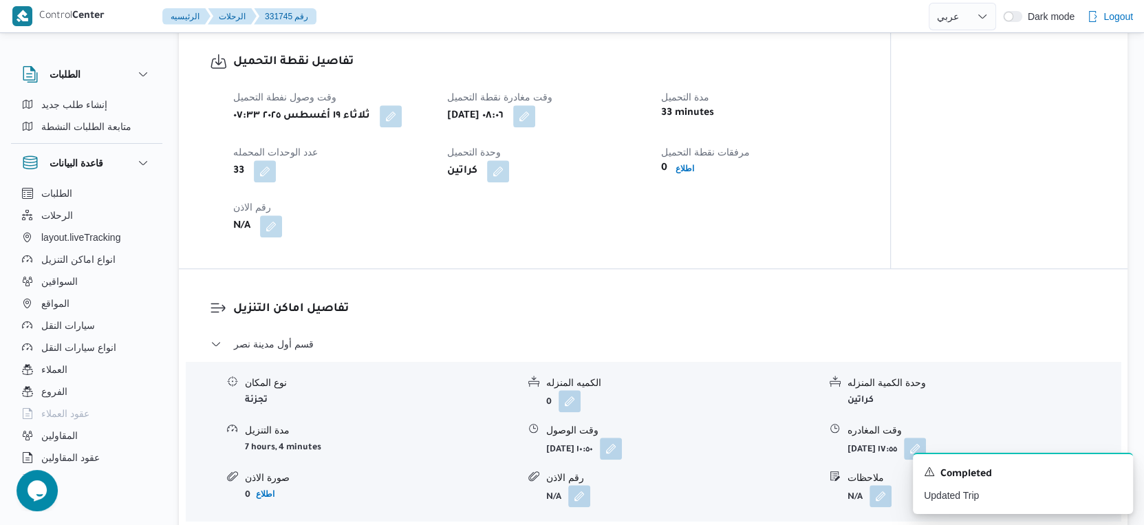
scroll to position [1012, 0]
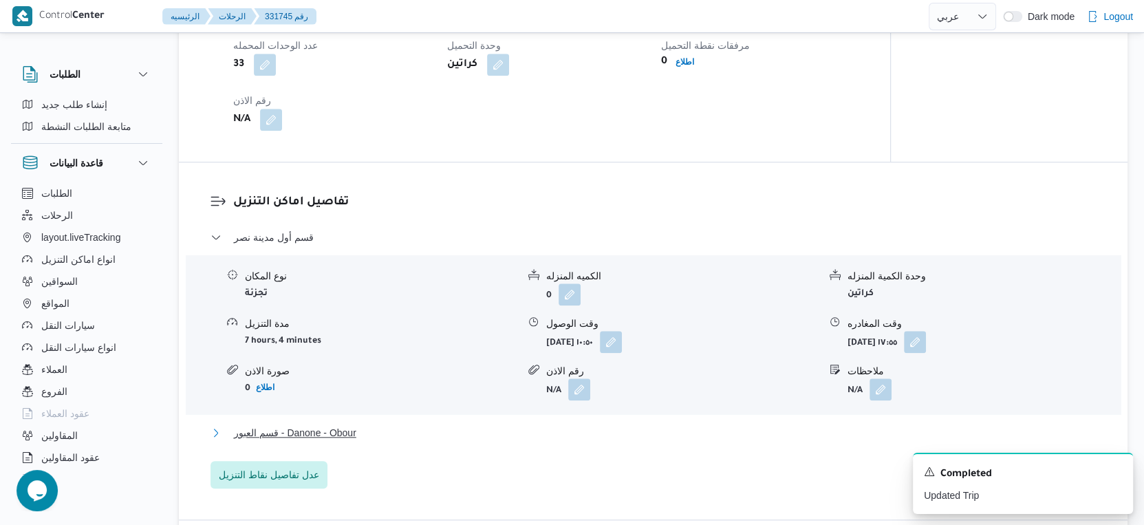
click at [339, 431] on span "قسم العبور - Danone - Obour" at bounding box center [295, 432] width 122 height 17
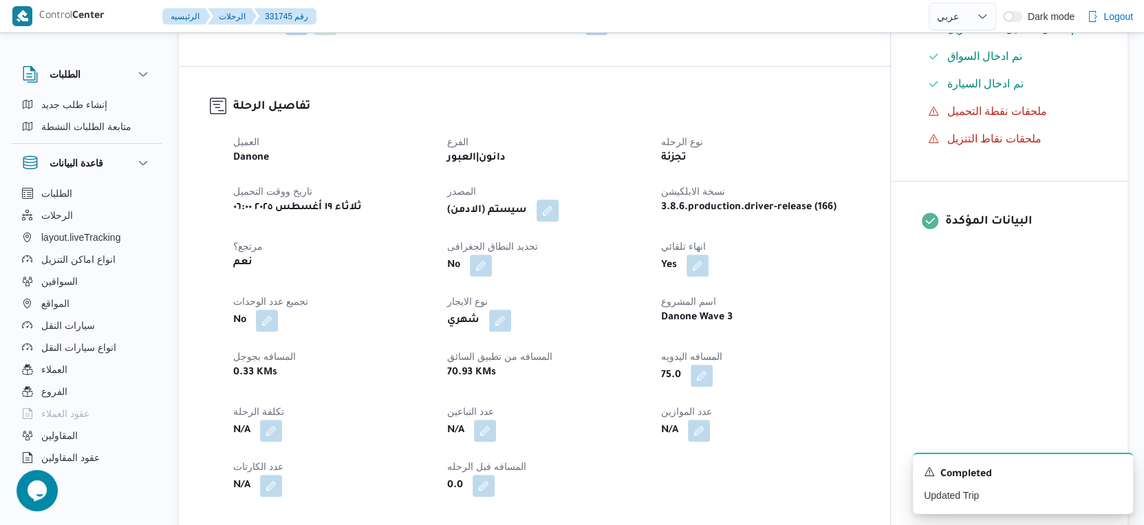
scroll to position [401, 0]
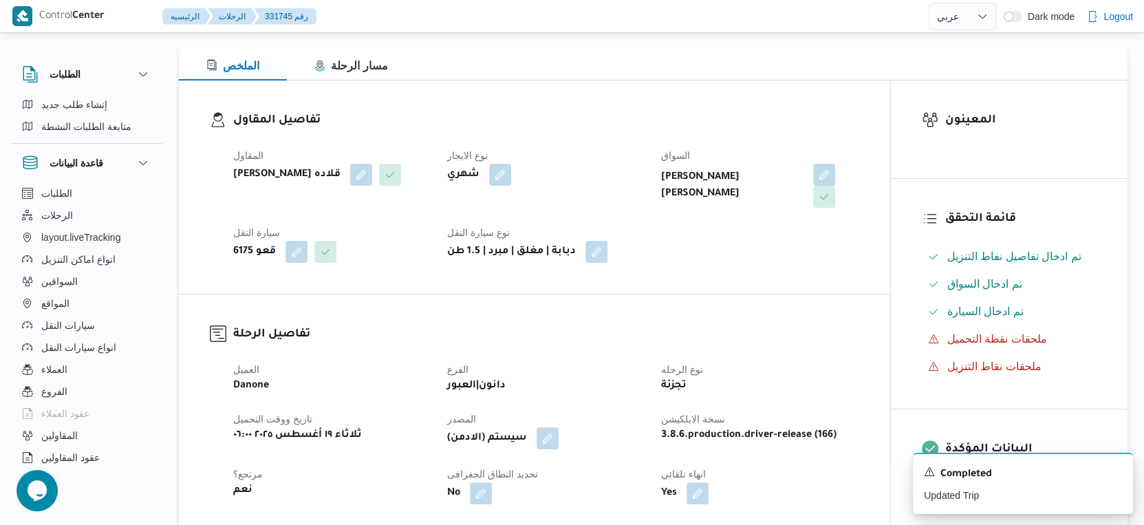
select select "ar"
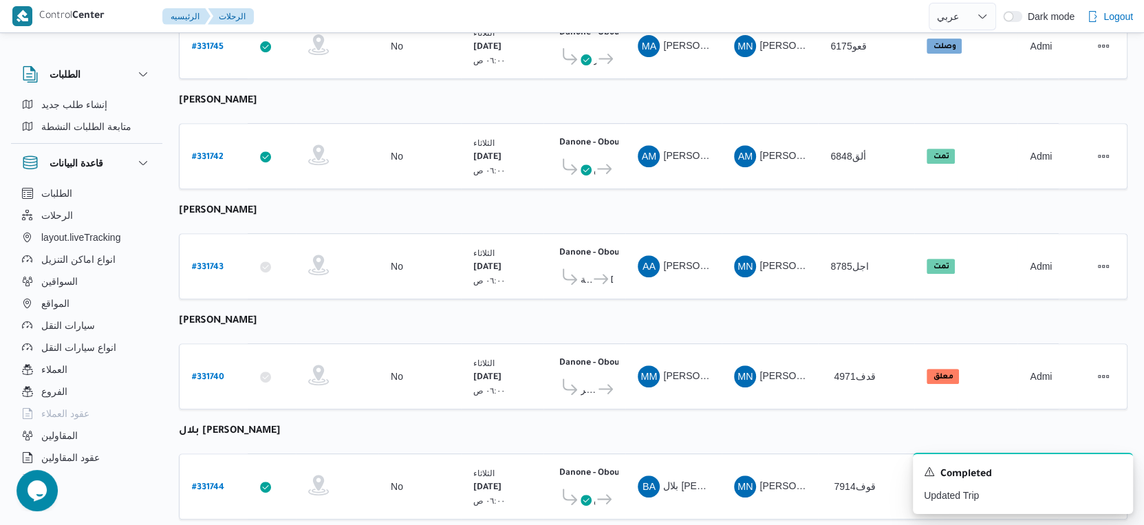
scroll to position [477, 0]
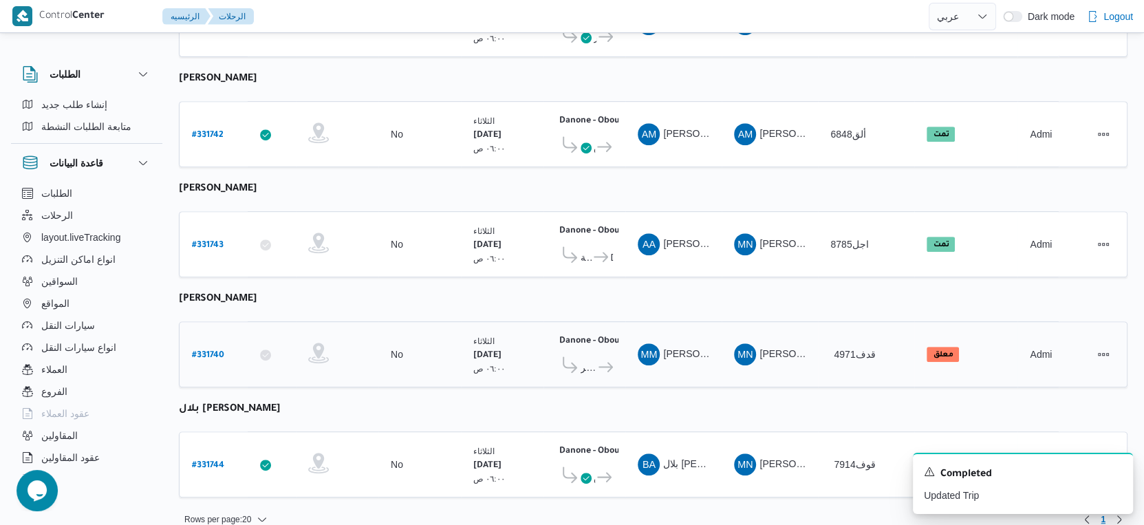
click at [213, 351] on b "# 331740" at bounding box center [208, 356] width 32 height 10
select select "ar"
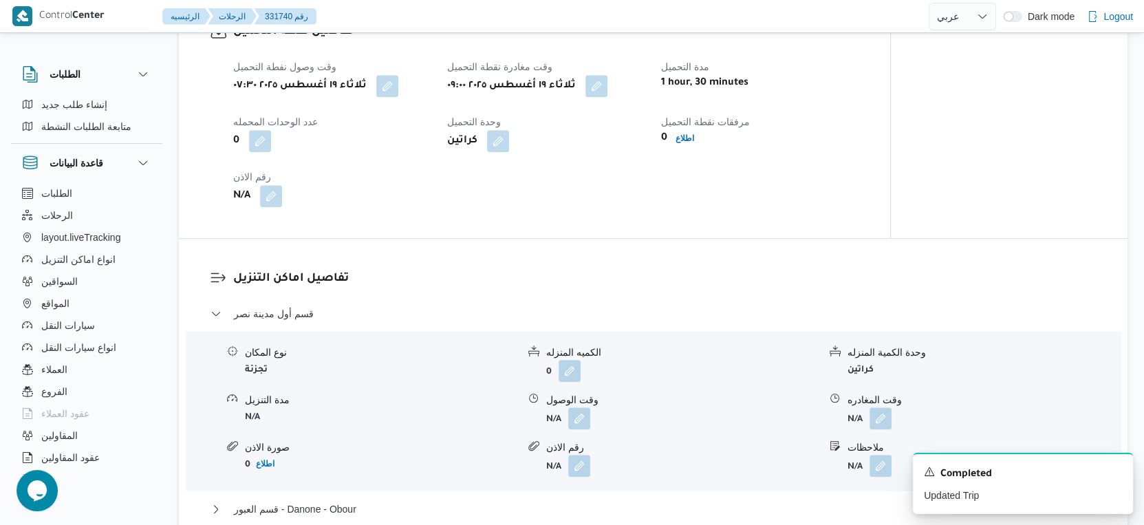
scroll to position [917, 0]
click at [584, 417] on button "button" at bounding box center [579, 420] width 22 height 22
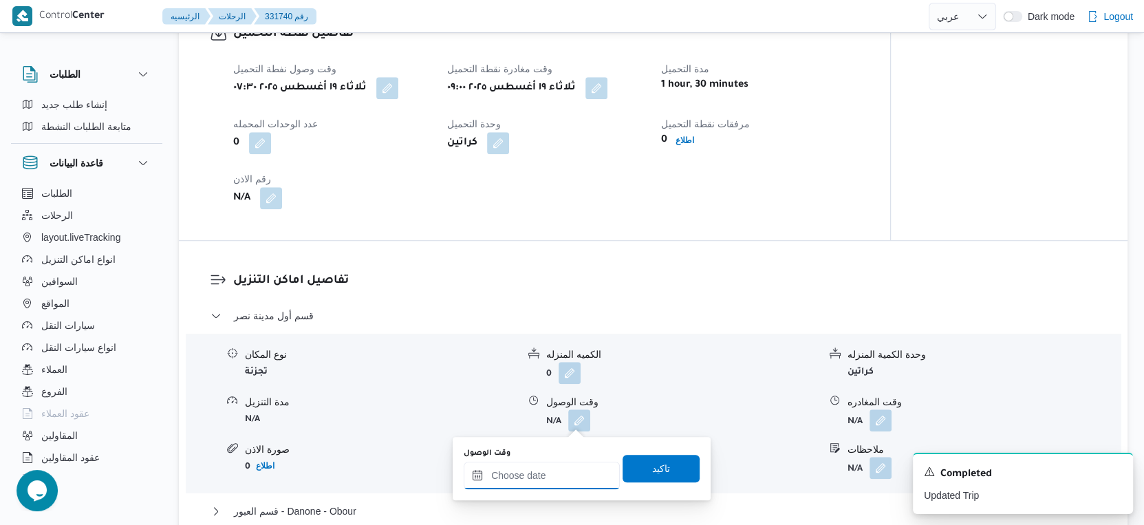
click at [555, 468] on input "وقت الوصول" at bounding box center [542, 476] width 156 height 28
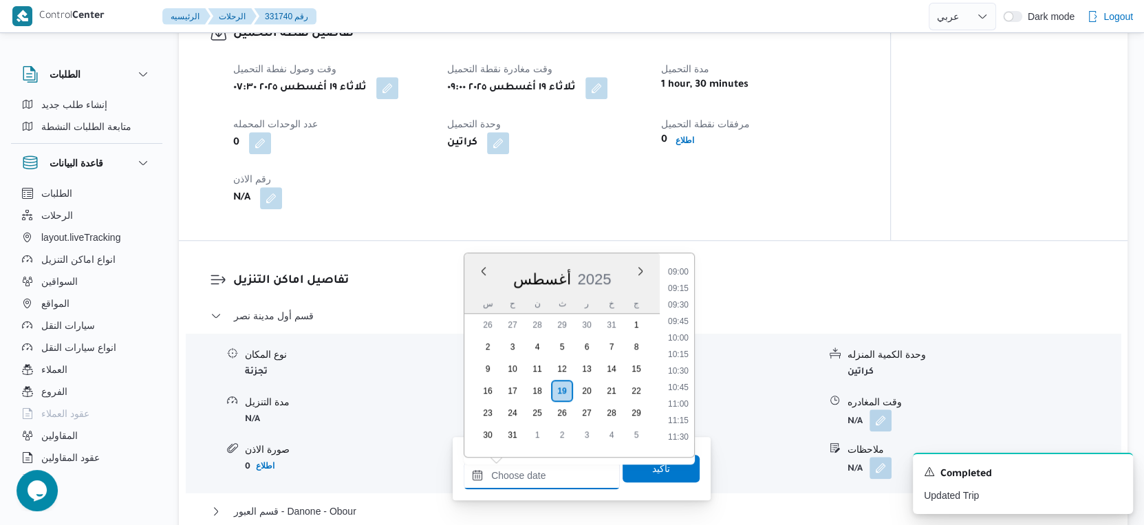
scroll to position [591, 0]
click at [678, 309] on li "09:30" at bounding box center [678, 308] width 32 height 14
type input "١٩/٠٨/٢٠٢٥ ٠٩:٣٠"
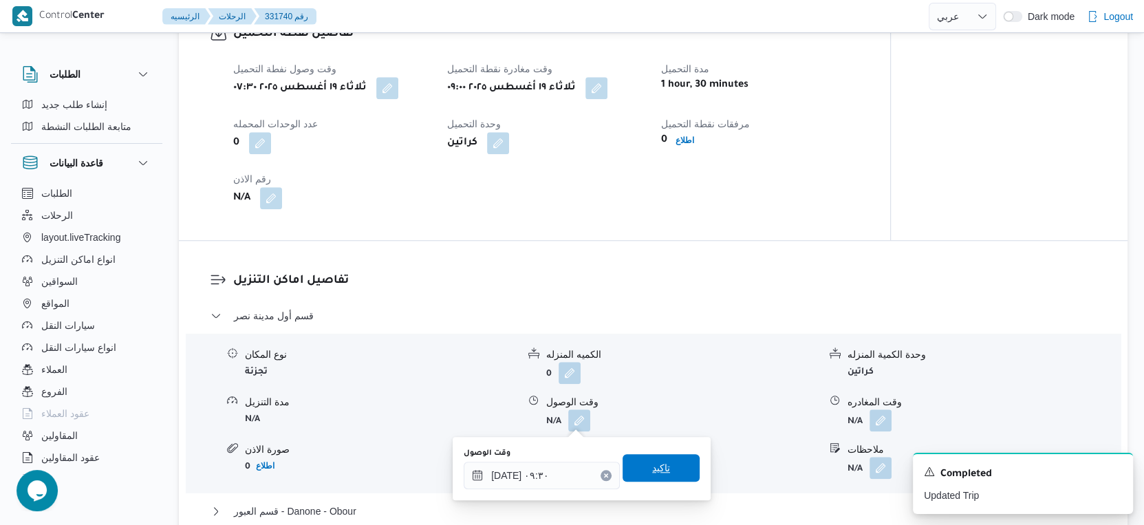
click at [663, 468] on span "تاكيد" at bounding box center [661, 468] width 77 height 28
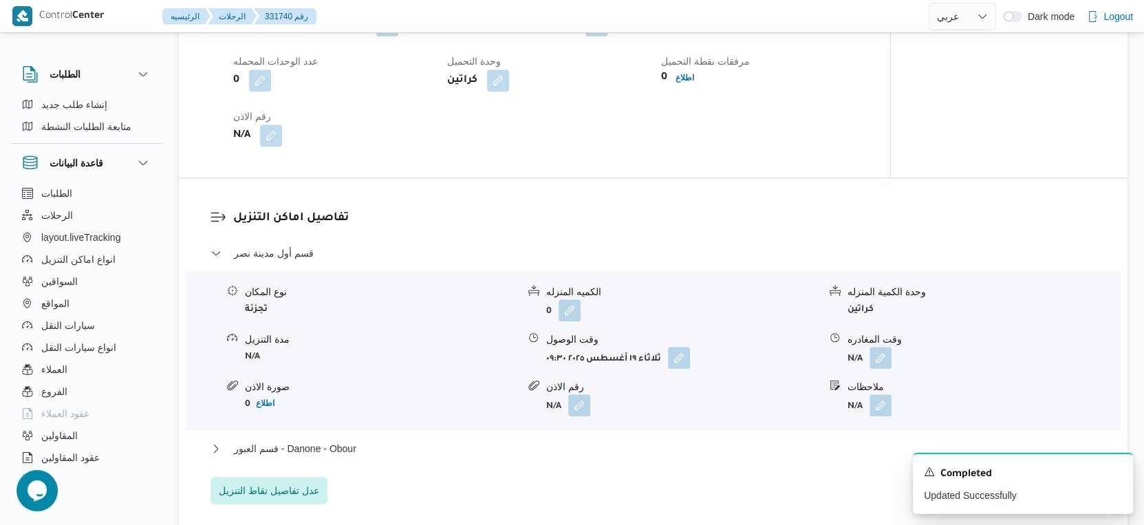
scroll to position [1070, 0]
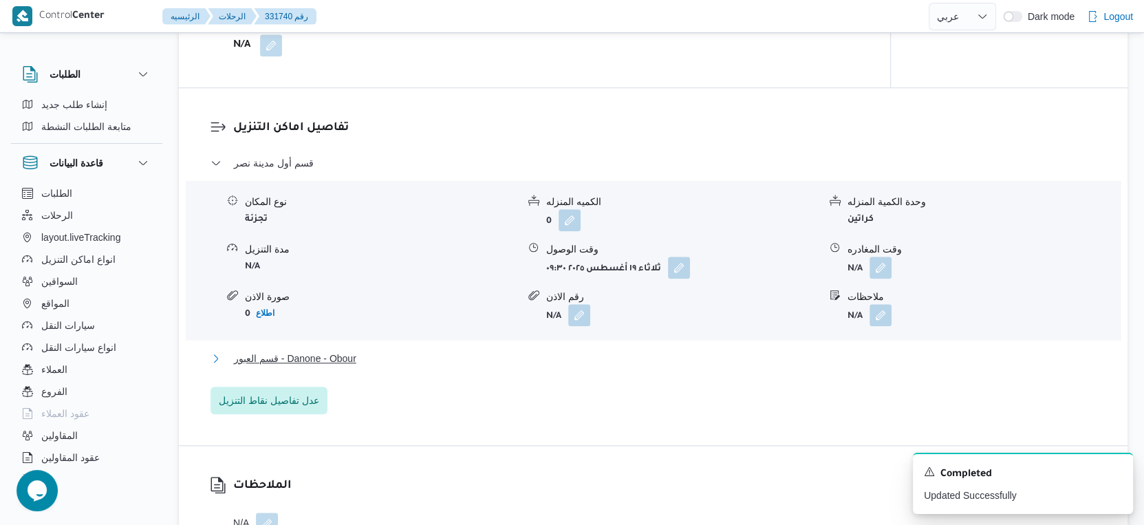
click at [387, 356] on button "قسم العبور - Danone - Obour" at bounding box center [653, 358] width 886 height 17
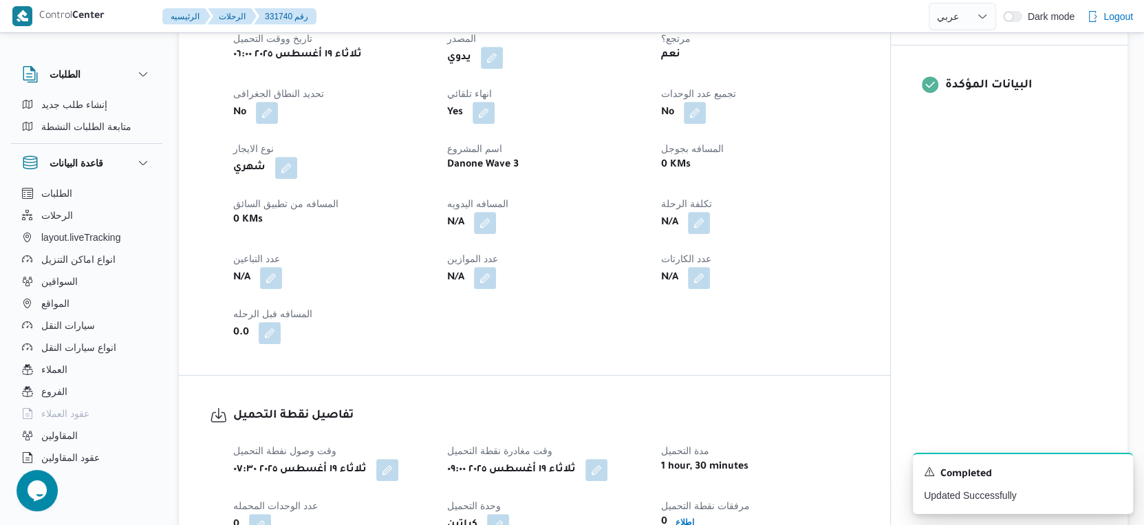
scroll to position [841, 0]
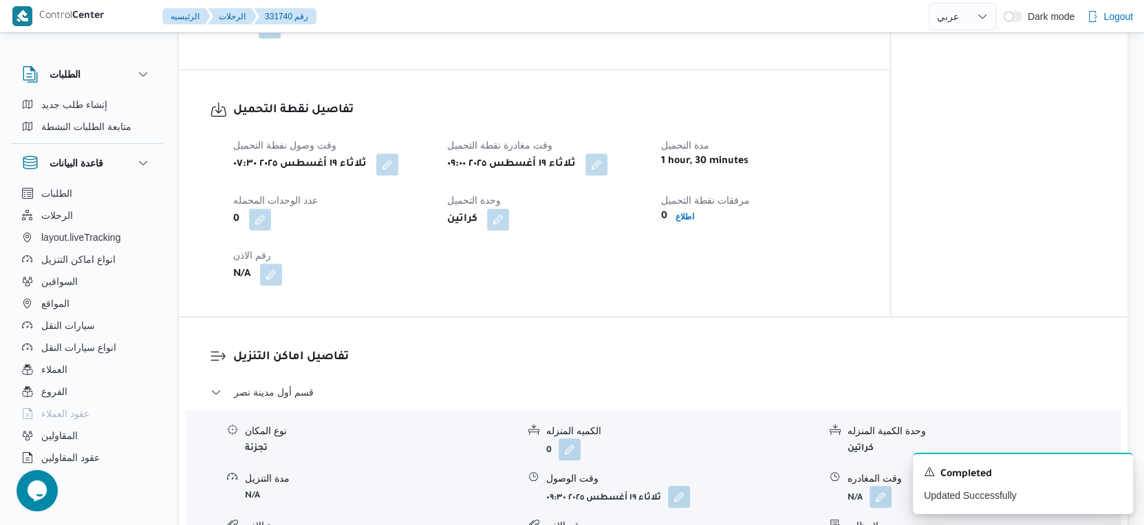
select select "ar"
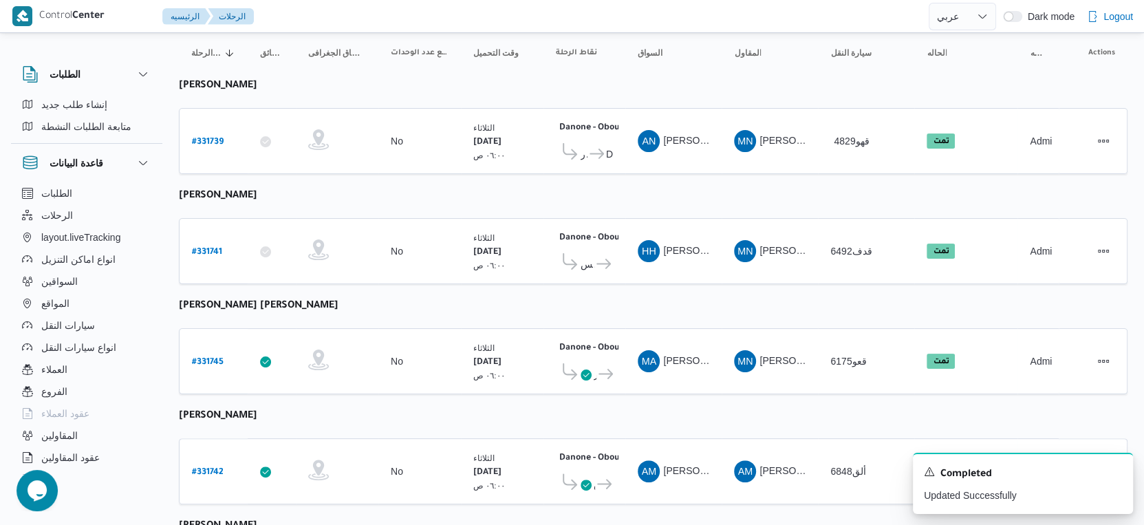
scroll to position [153, 0]
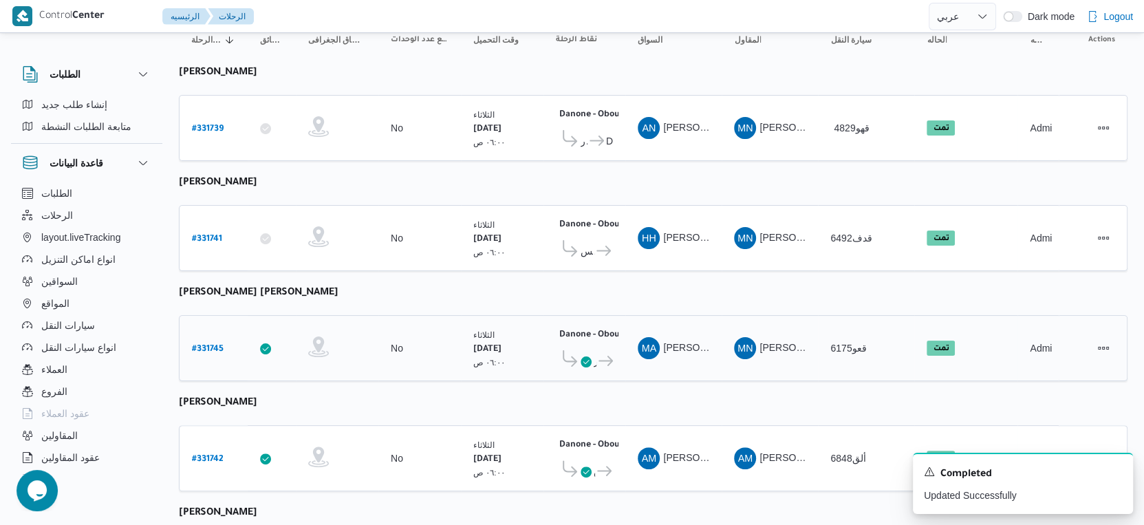
click at [217, 345] on b "# 331745" at bounding box center [208, 350] width 32 height 10
select select "ar"
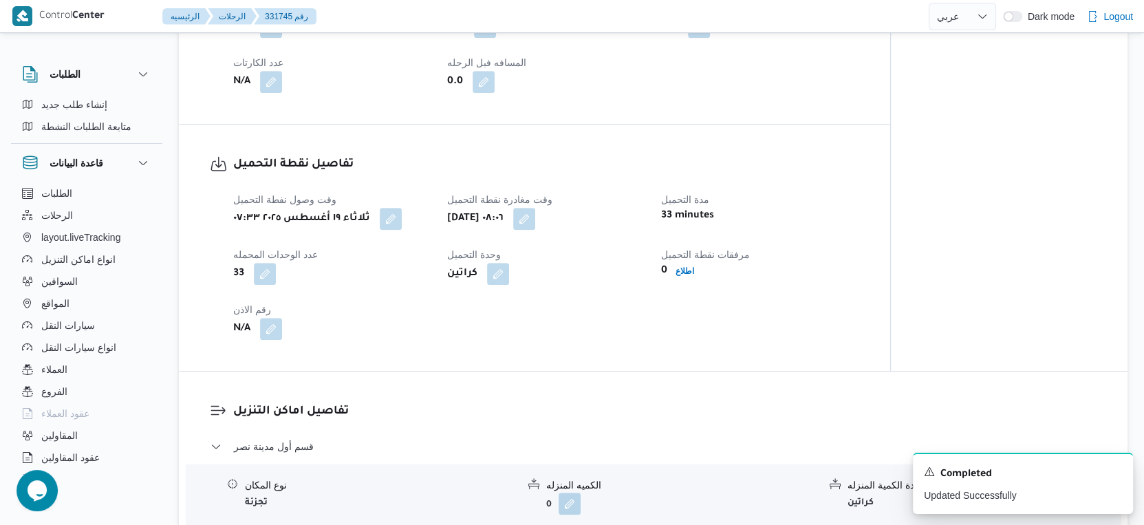
scroll to position [1070, 0]
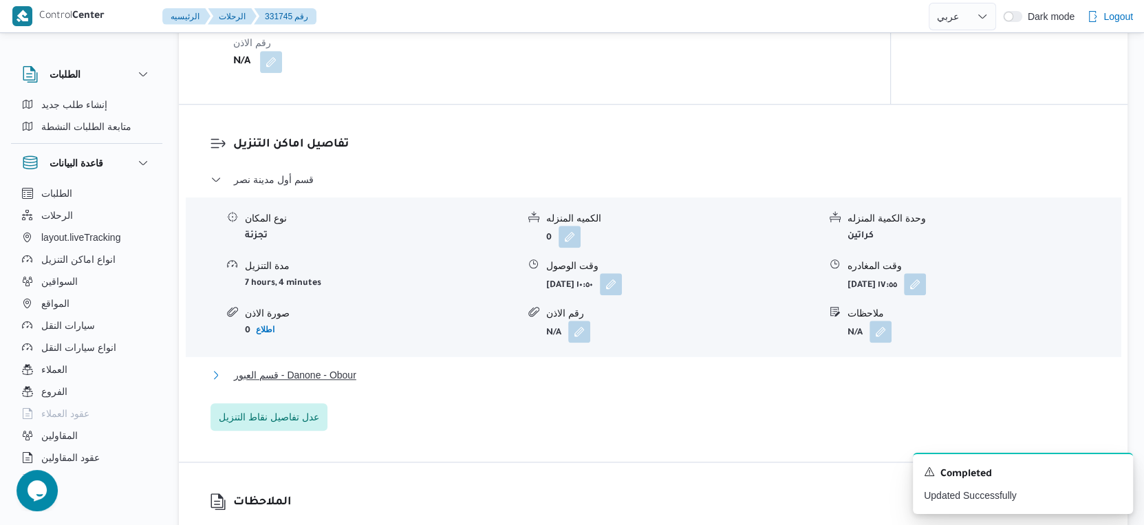
click at [402, 371] on button "قسم العبور - Danone - Obour" at bounding box center [653, 375] width 886 height 17
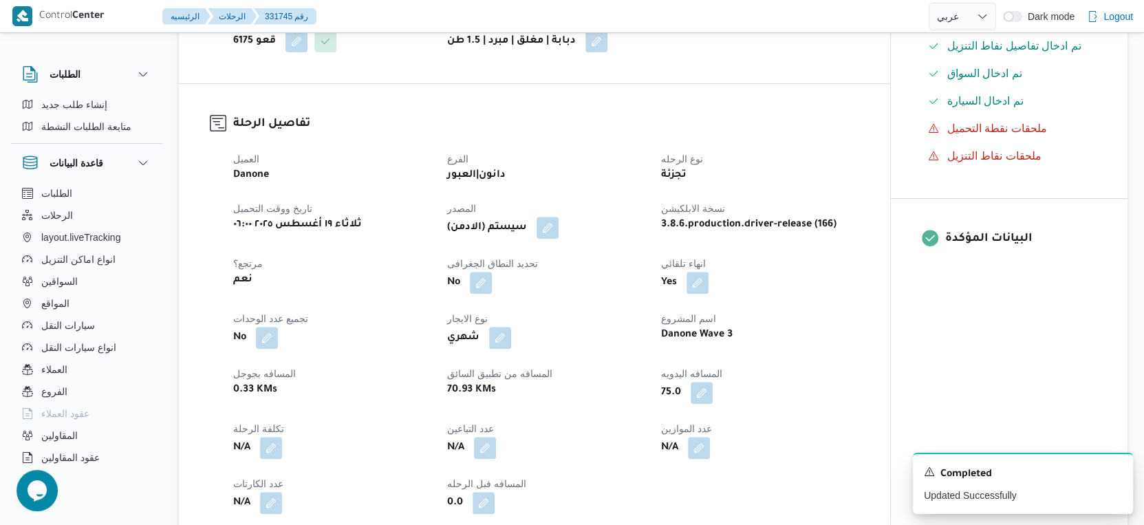
scroll to position [0, 0]
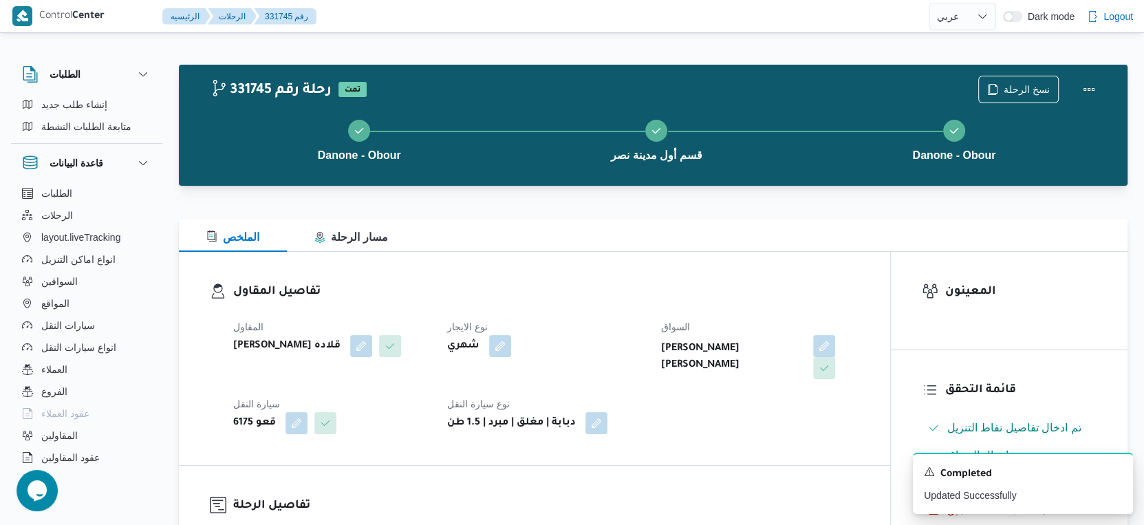
select select "ar"
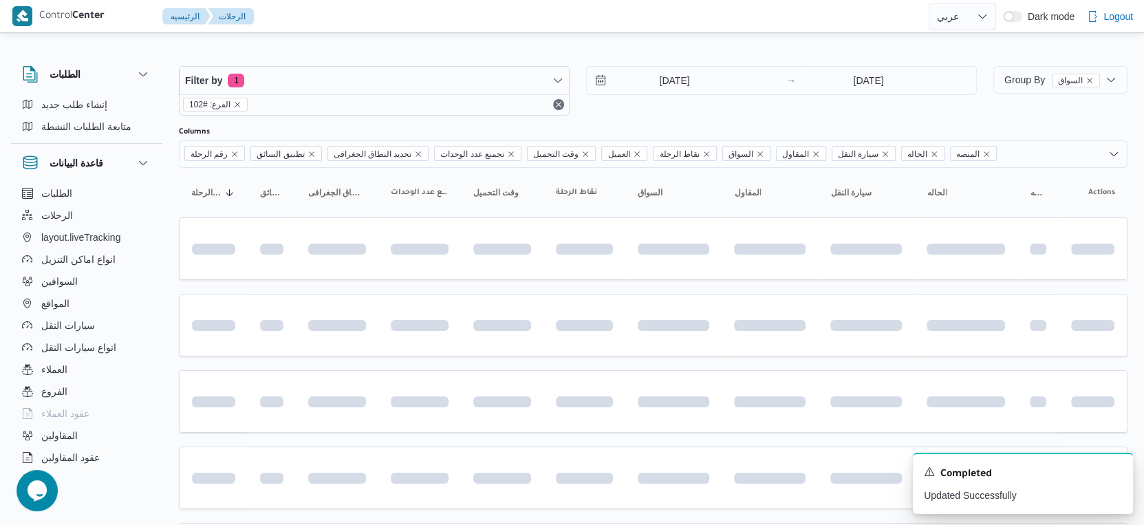
scroll to position [153, 0]
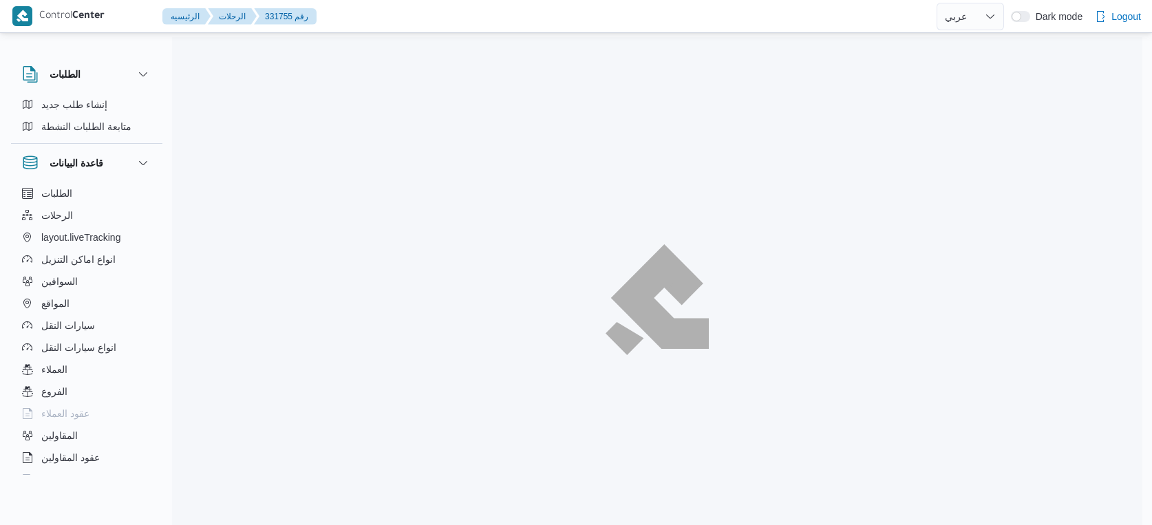
select select "ar"
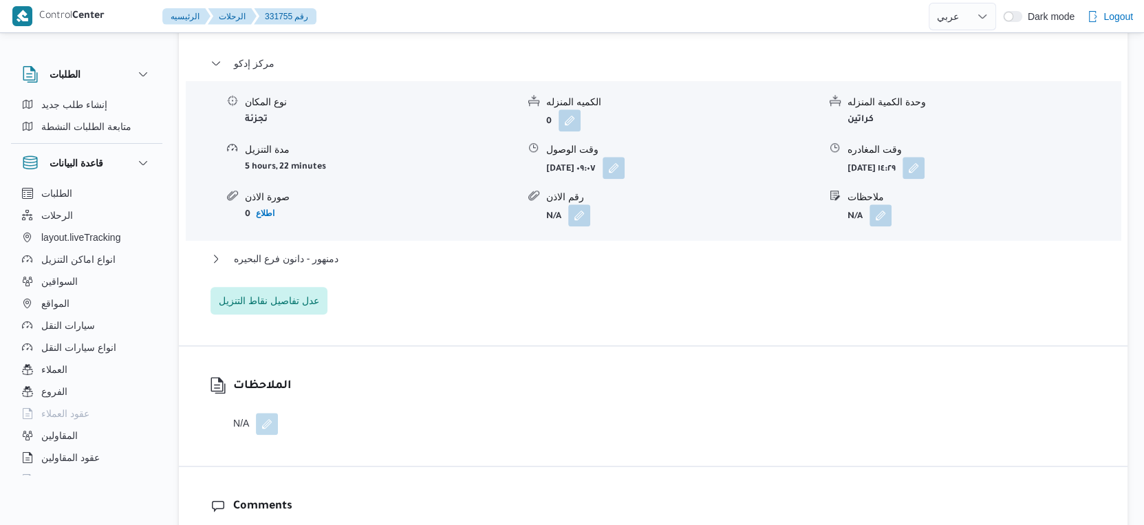
scroll to position [1222, 0]
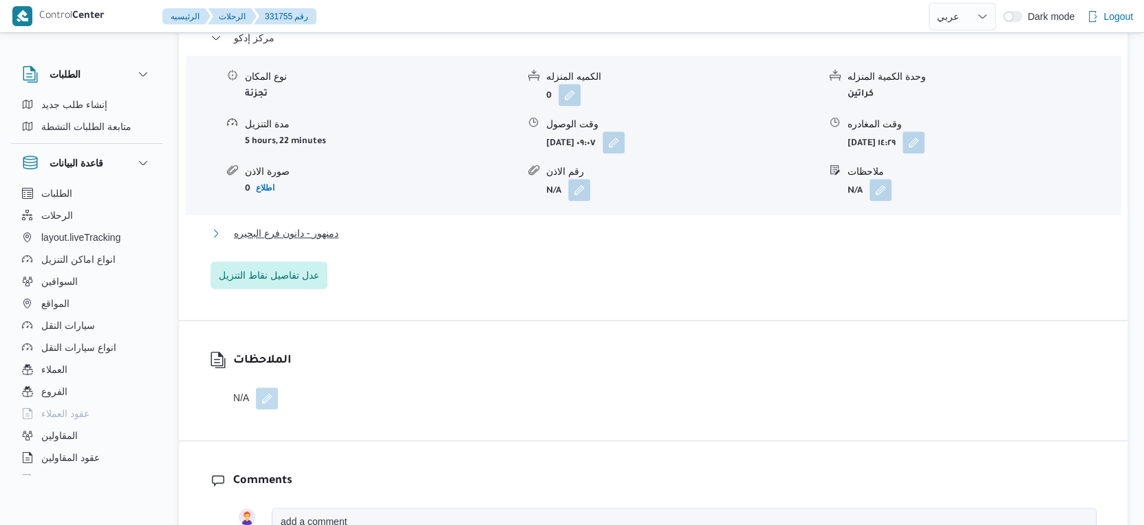
click at [323, 225] on span "دمنهور - دانون فرع البحيره" at bounding box center [286, 233] width 105 height 17
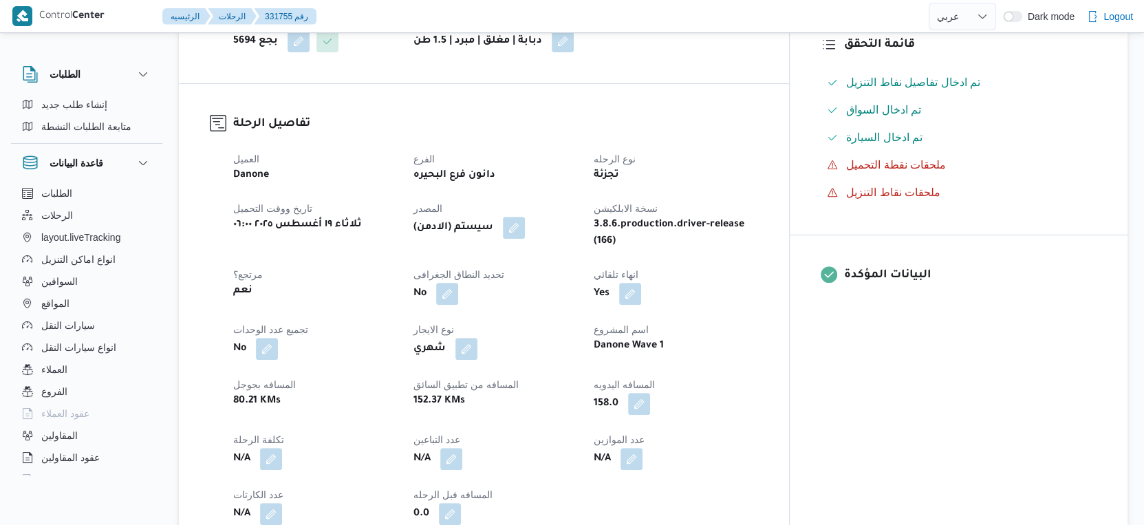
scroll to position [382, 0]
select select "ar"
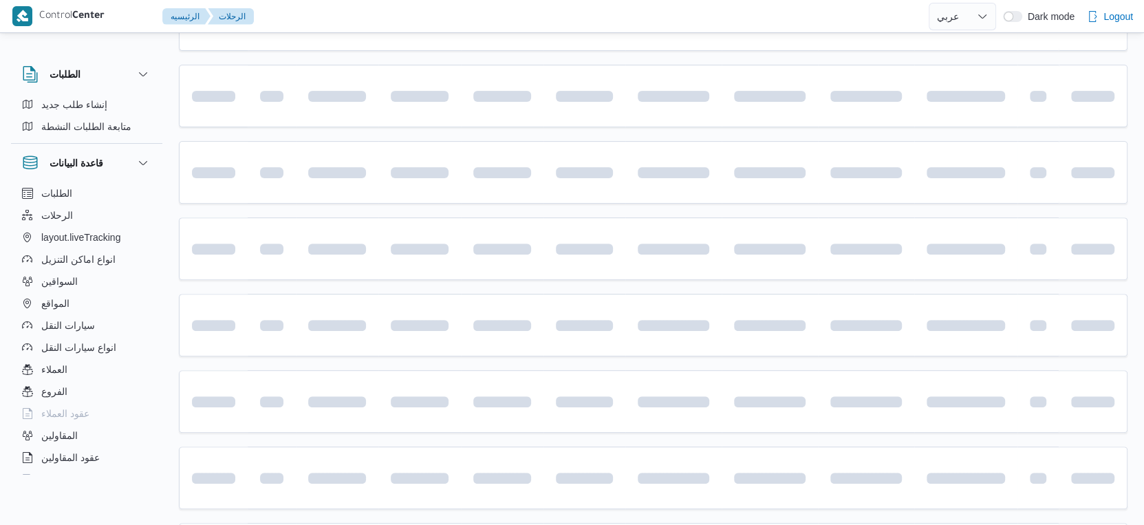
scroll to position [1046, 0]
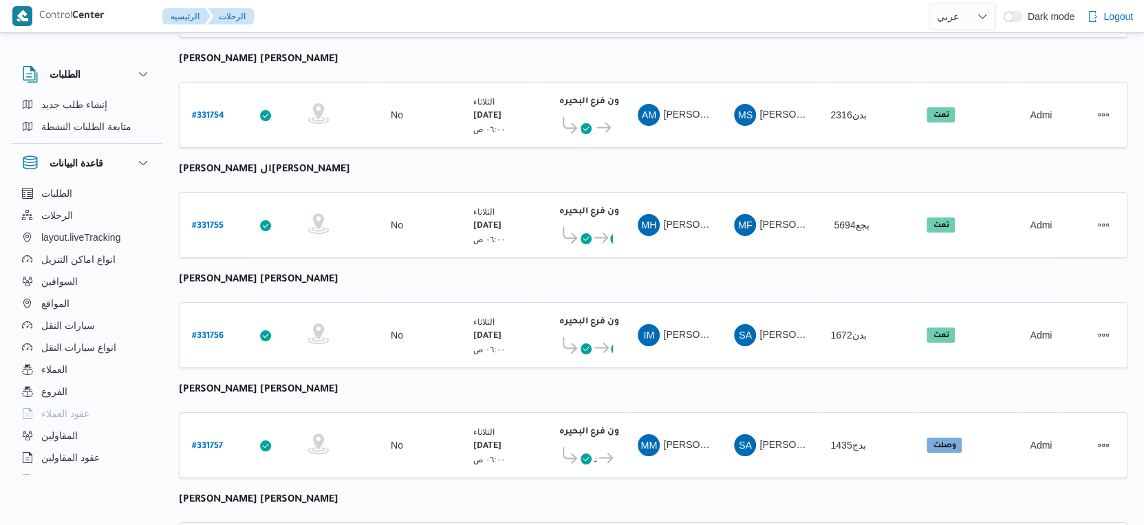
select select "ar"
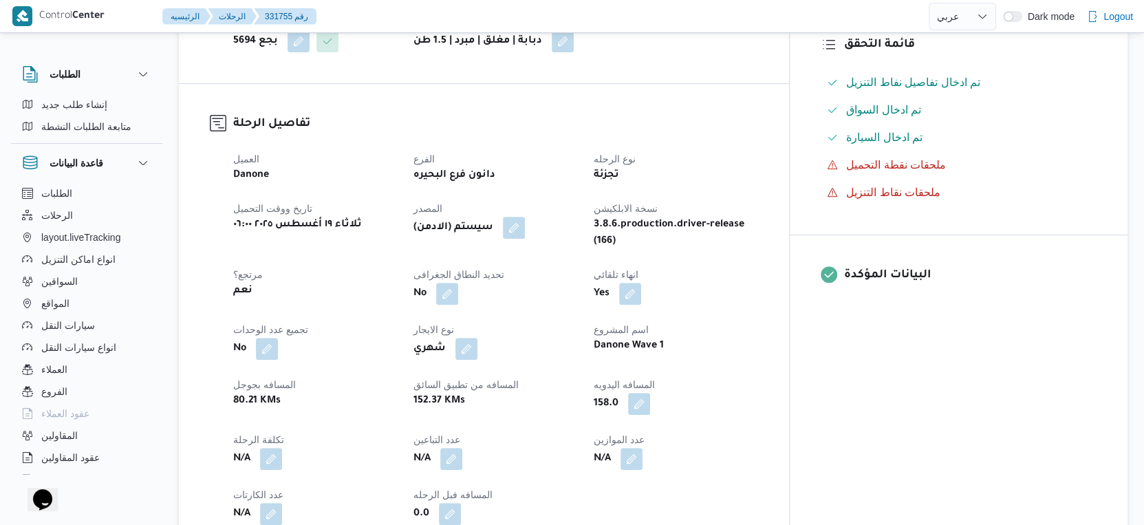
scroll to position [706, 0]
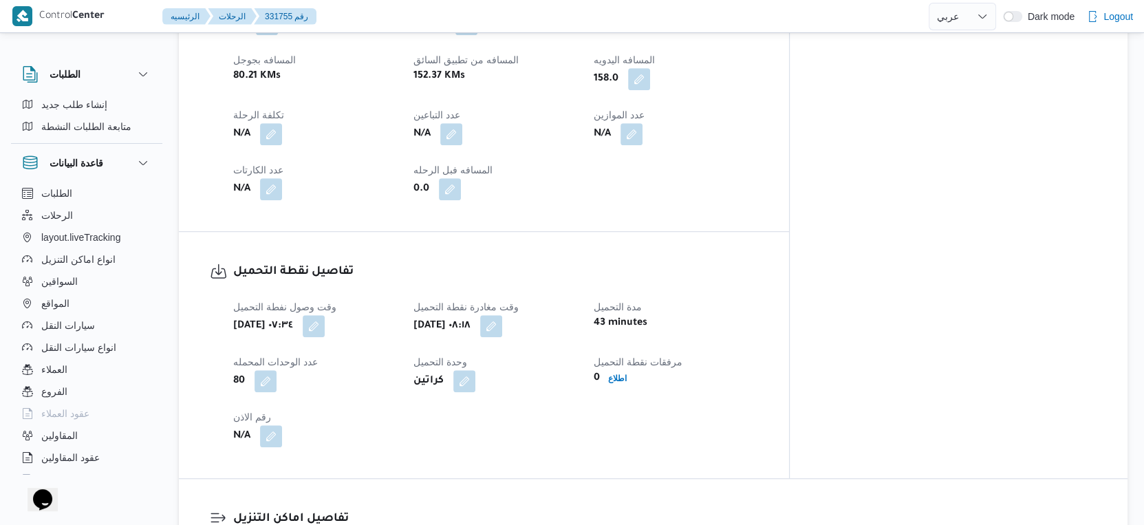
select select "ar"
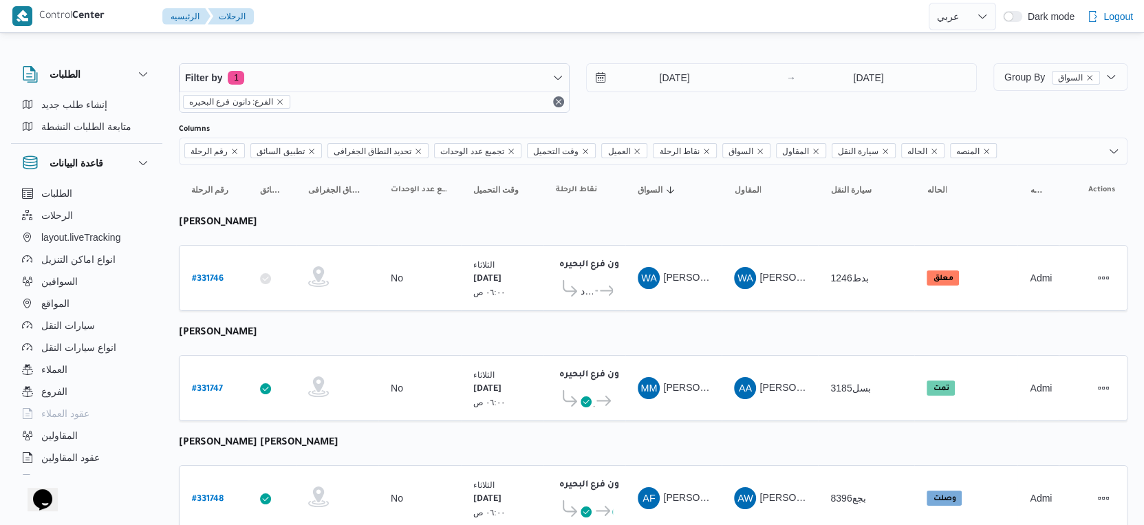
scroll to position [0, 0]
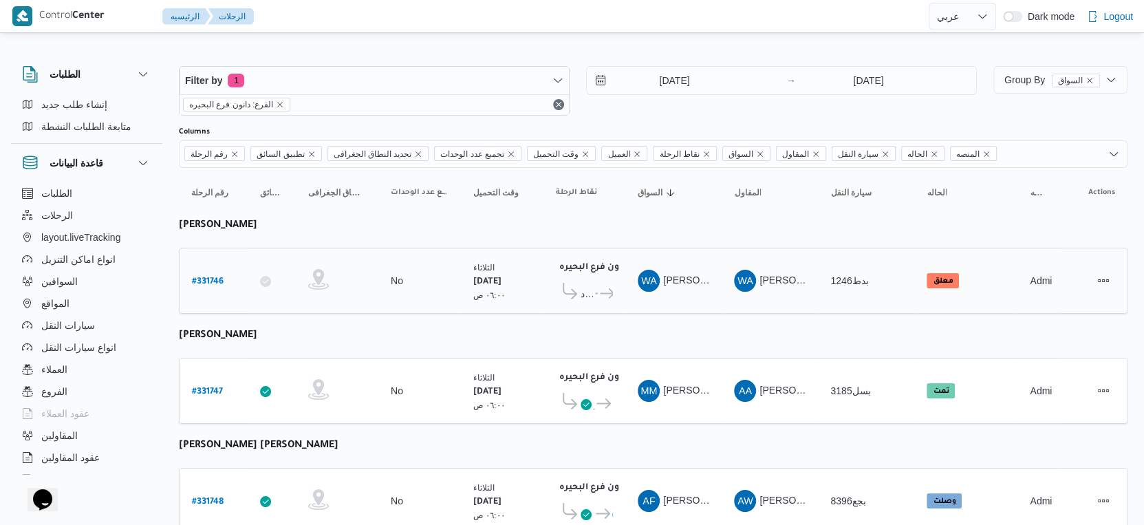
click at [213, 279] on b "# 331746" at bounding box center [208, 282] width 32 height 10
select select "ar"
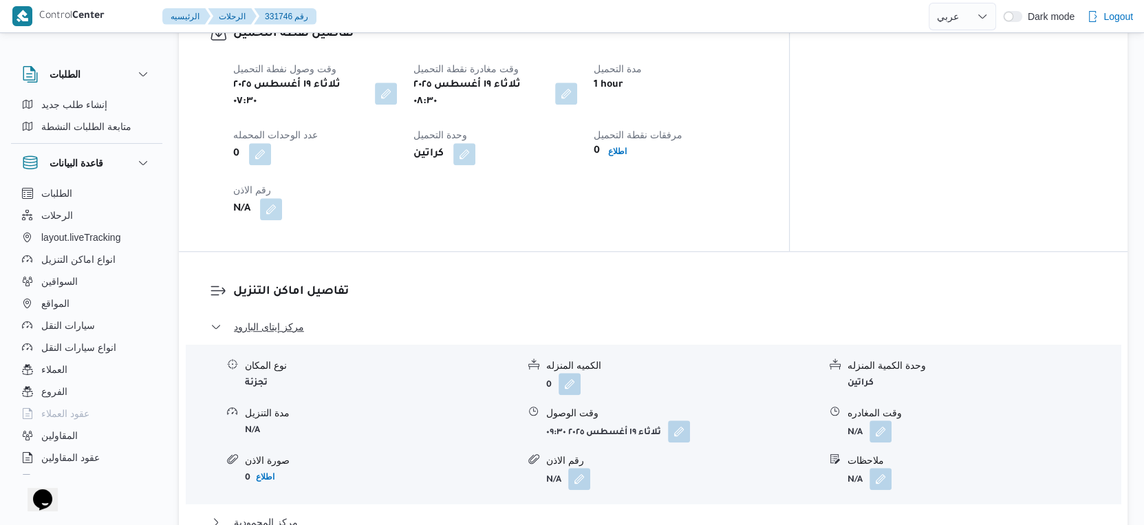
scroll to position [535, 0]
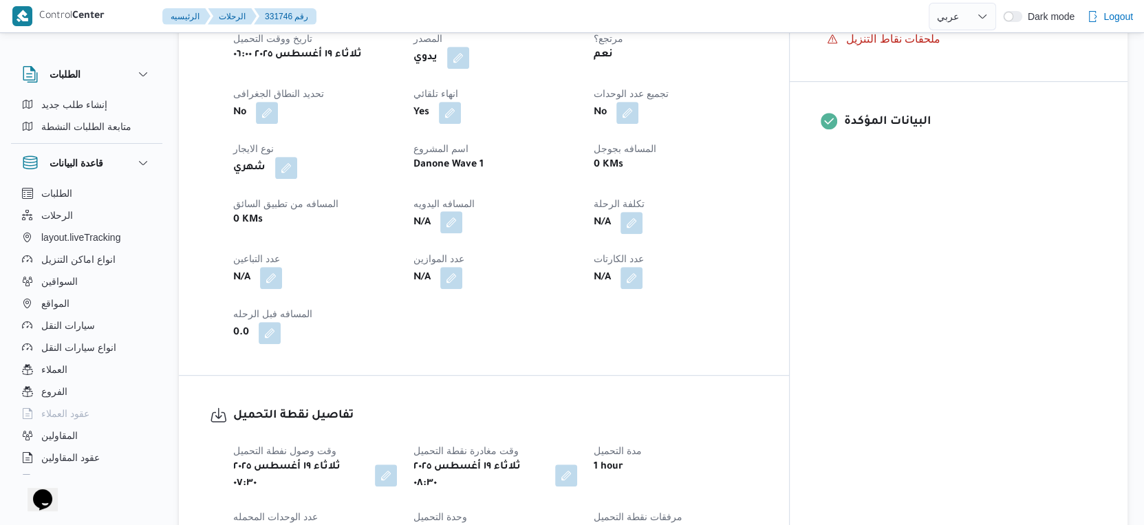
click at [462, 223] on button "button" at bounding box center [451, 222] width 22 height 22
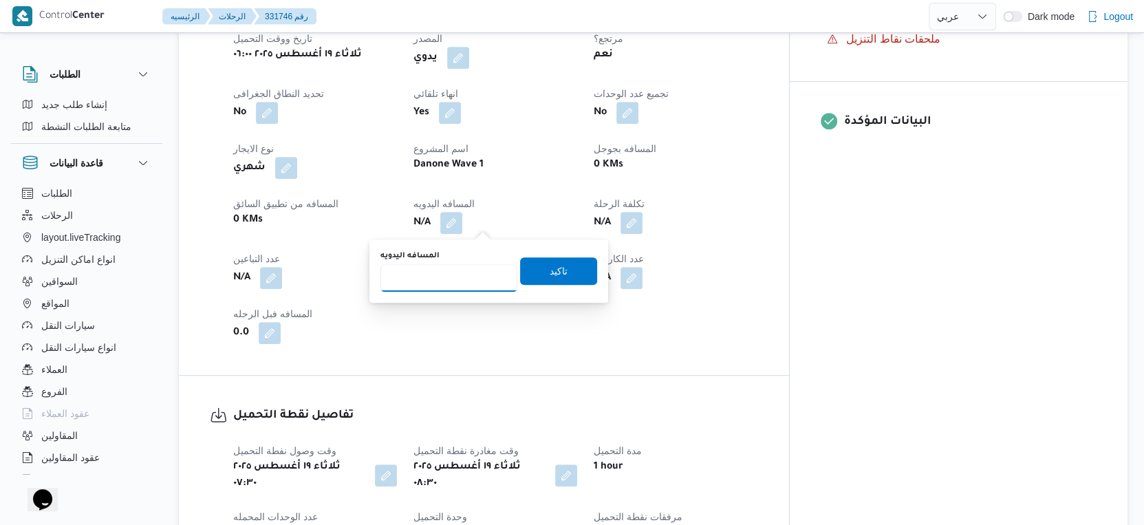
click at [459, 271] on input "المسافه اليدويه" at bounding box center [448, 278] width 137 height 28
type input "113"
click at [554, 266] on span "تاكيد" at bounding box center [559, 270] width 18 height 17
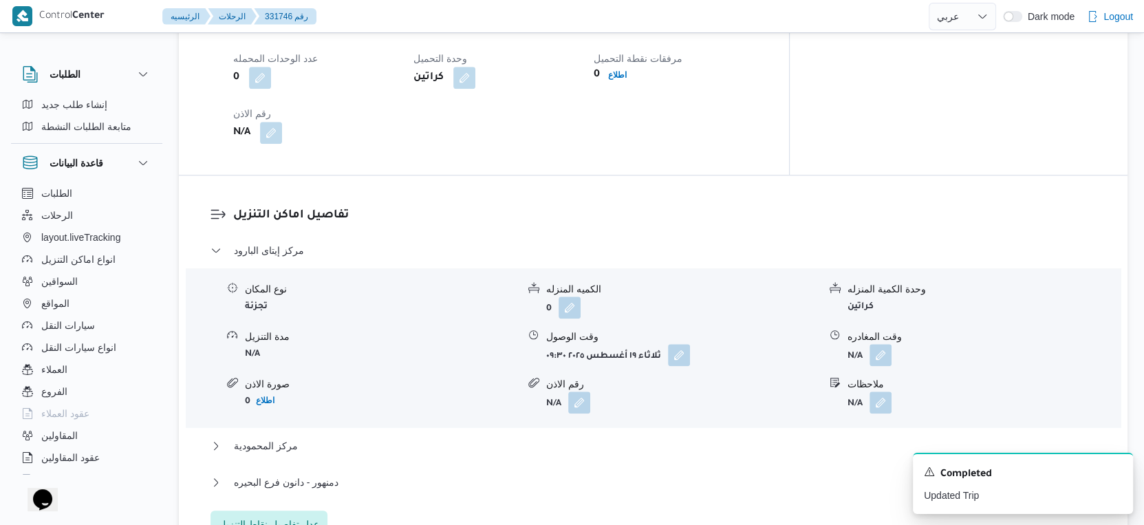
scroll to position [993, 0]
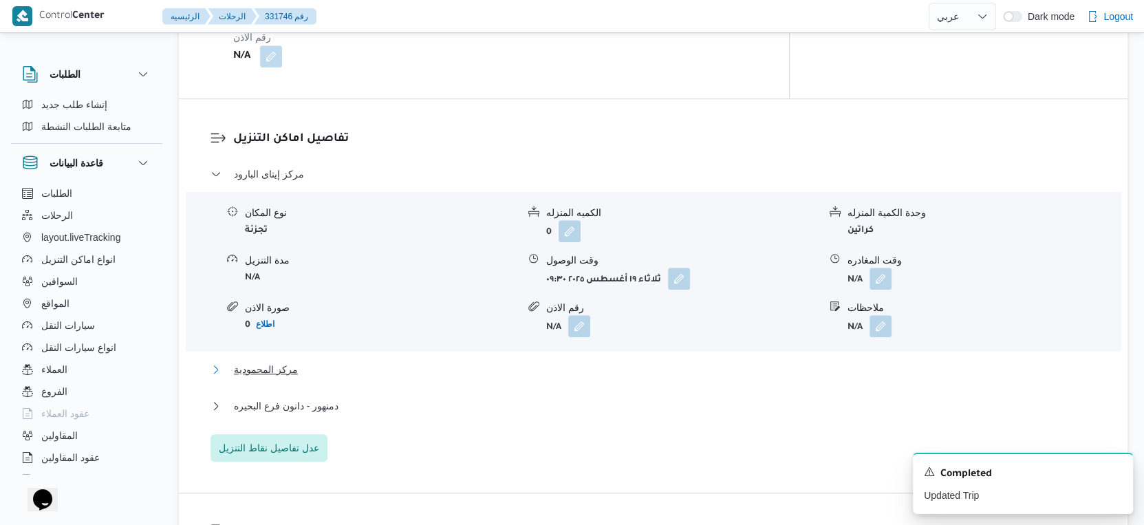
click at [336, 361] on button "مركز المحمودية" at bounding box center [653, 369] width 886 height 17
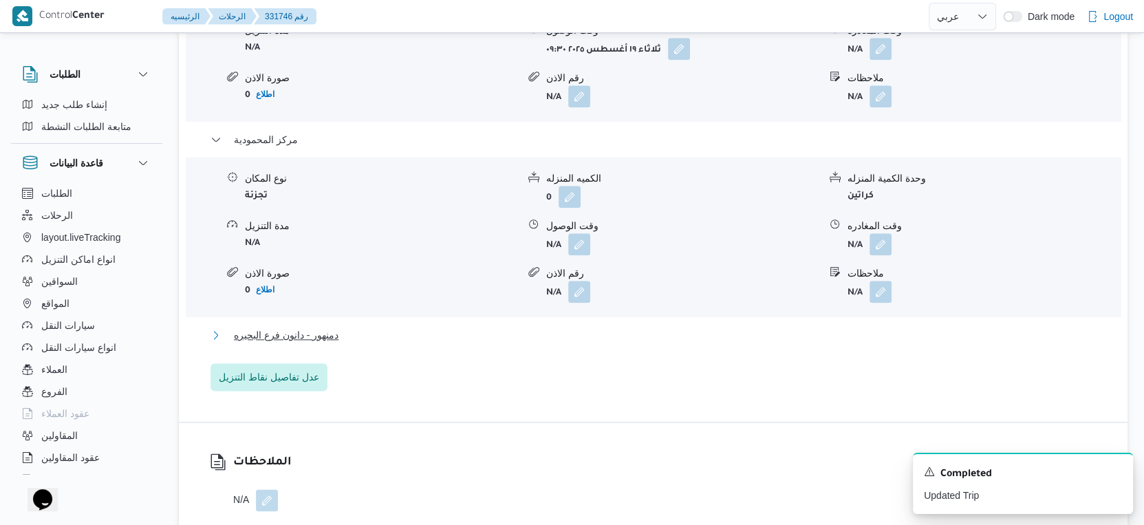
click at [352, 327] on button "دمنهور - دانون فرع البحيره" at bounding box center [653, 335] width 886 height 17
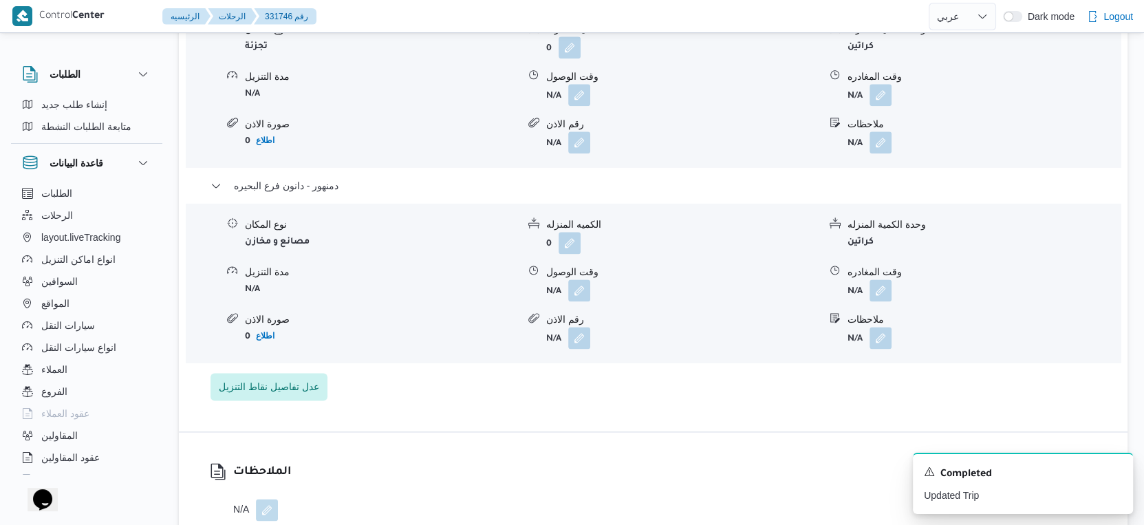
scroll to position [1452, 0]
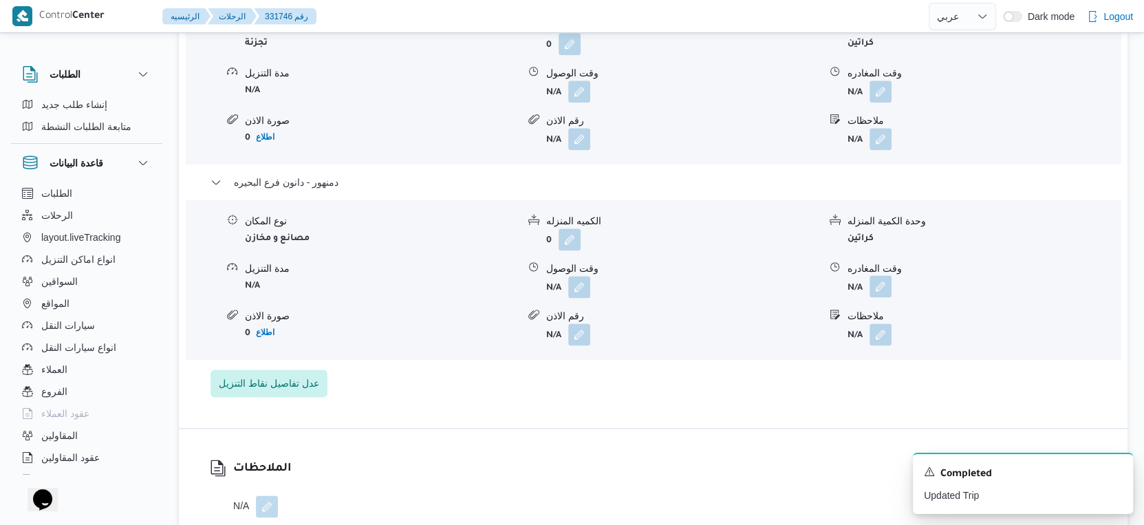
click at [877, 276] on button "button" at bounding box center [880, 286] width 22 height 22
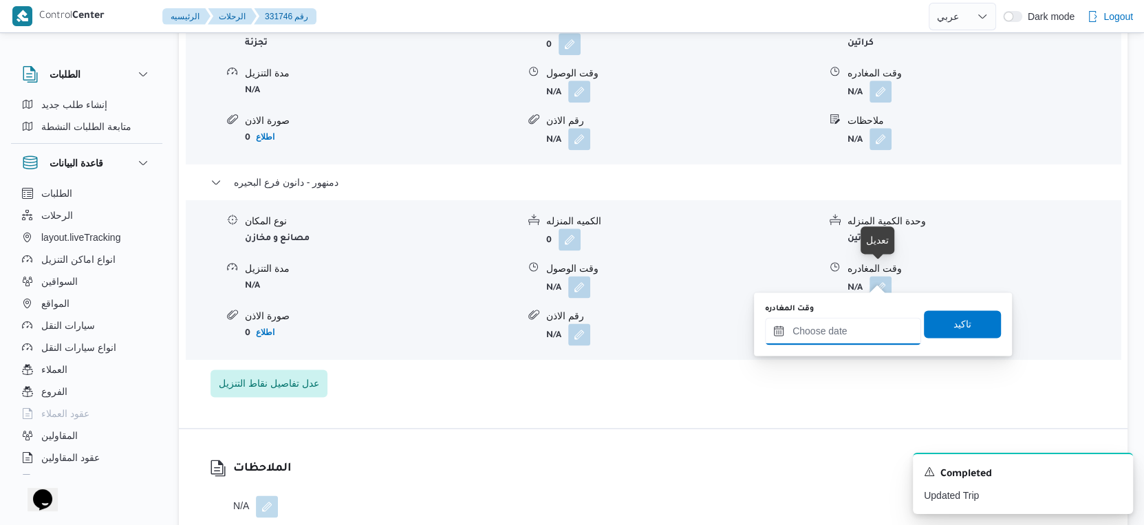
click at [853, 329] on input "وقت المغادره" at bounding box center [843, 331] width 156 height 28
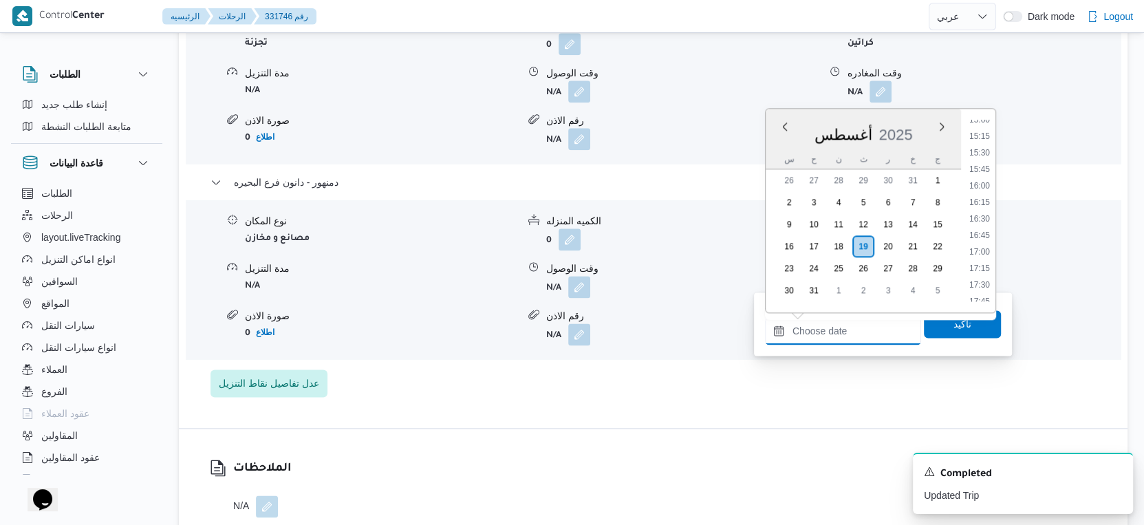
scroll to position [988, 0]
drag, startPoint x: 984, startPoint y: 236, endPoint x: 988, endPoint y: 279, distance: 43.5
click at [984, 237] on li "16:45" at bounding box center [980, 244] width 32 height 14
type input "١٩/٠٨/٢٠٢٥ ١٦:٤٥"
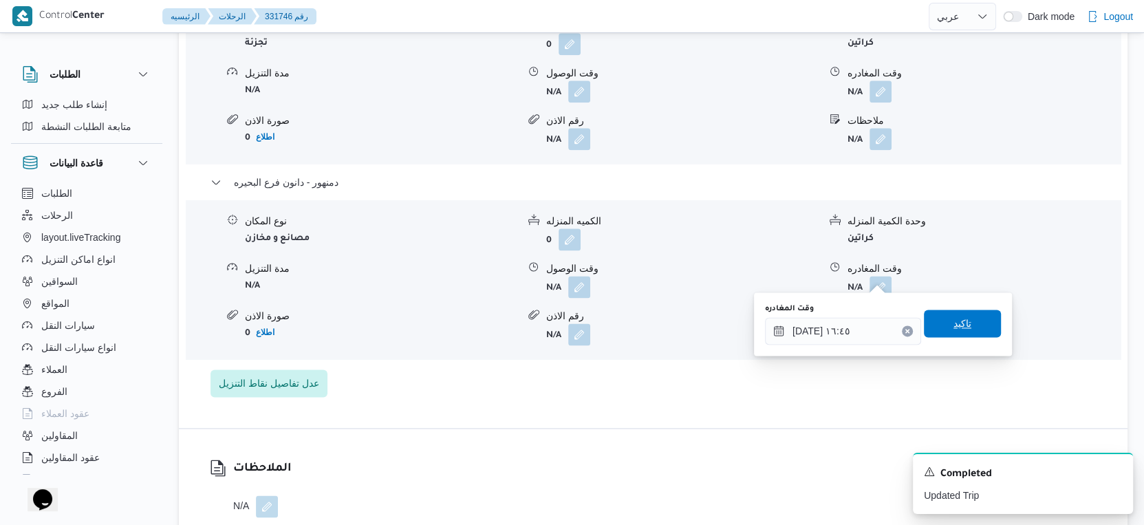
click at [974, 325] on span "تاكيد" at bounding box center [962, 324] width 77 height 28
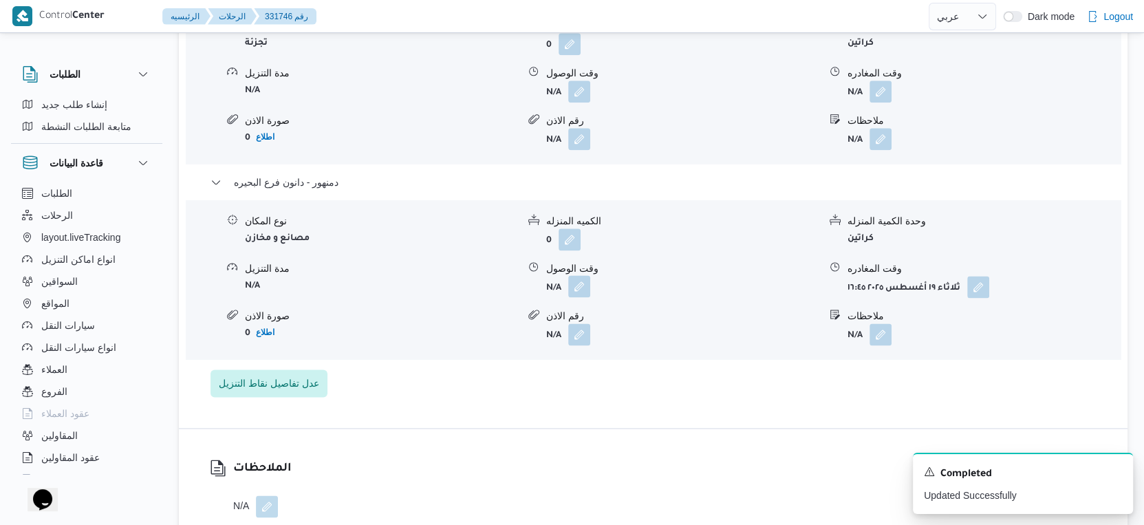
click at [583, 275] on button "button" at bounding box center [579, 286] width 22 height 22
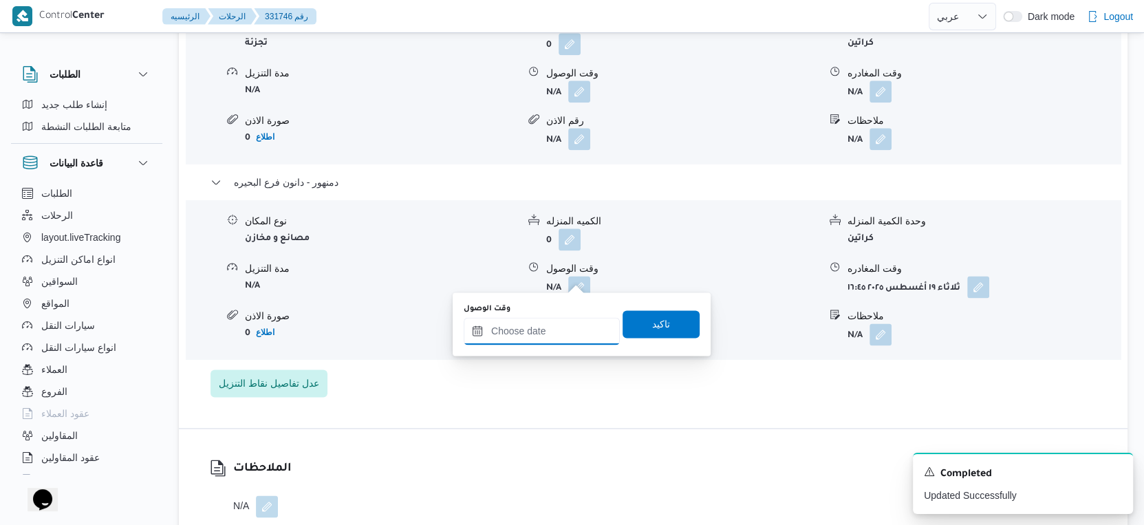
click at [548, 334] on input "وقت الوصول" at bounding box center [542, 331] width 156 height 28
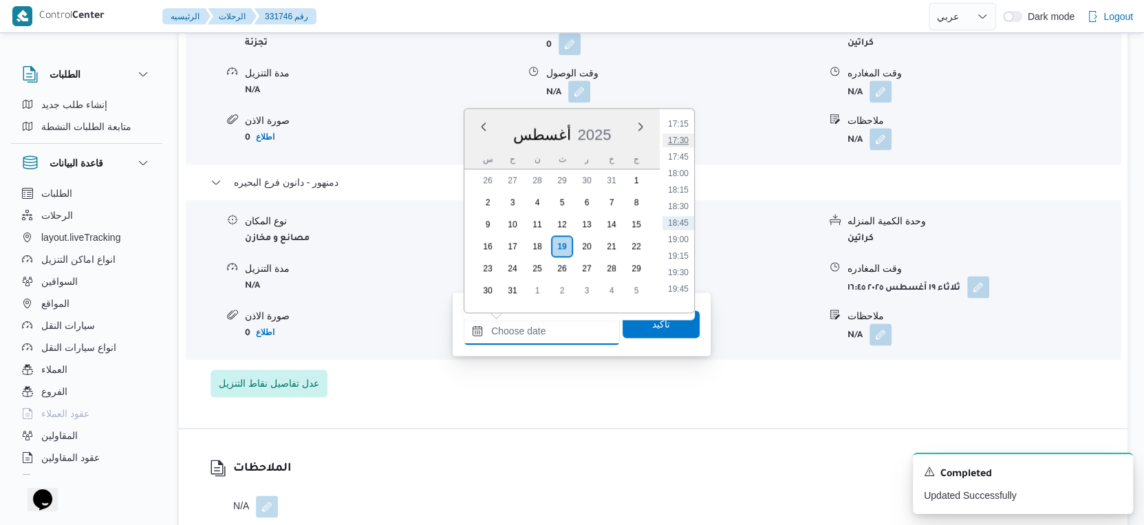
scroll to position [1066, 0]
click at [687, 152] on li "16:30" at bounding box center [678, 151] width 32 height 14
type input "١٩/٠٨/٢٠٢٥ ١٦:٣٠"
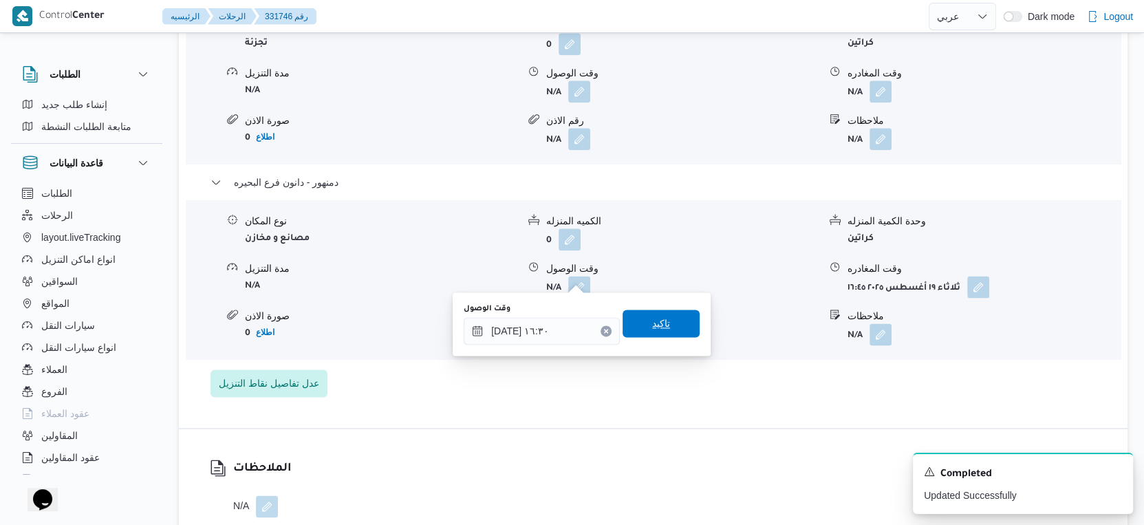
click at [661, 318] on span "تاكيد" at bounding box center [661, 324] width 77 height 28
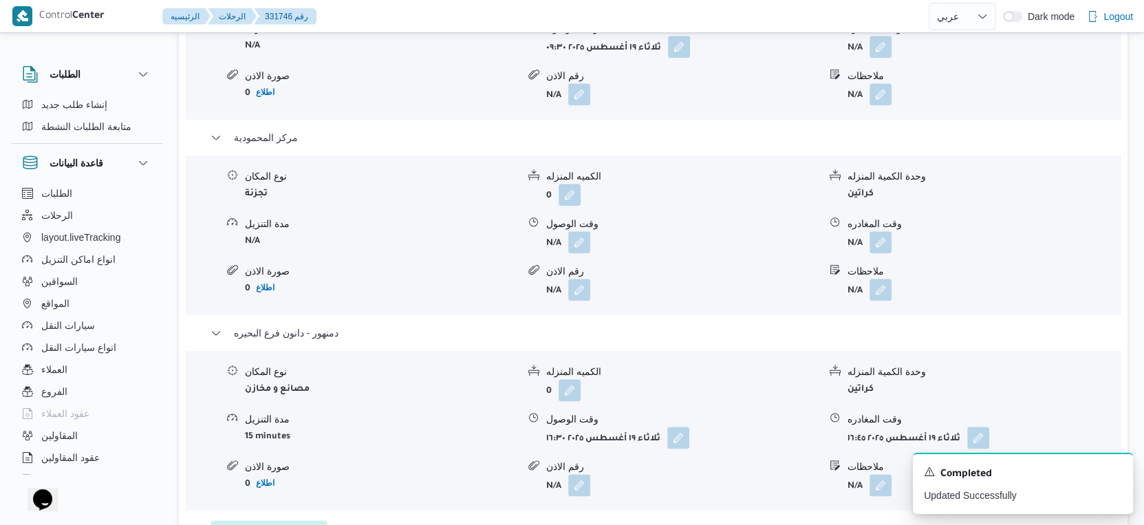
scroll to position [1299, 0]
click at [889, 233] on button "button" at bounding box center [880, 244] width 22 height 22
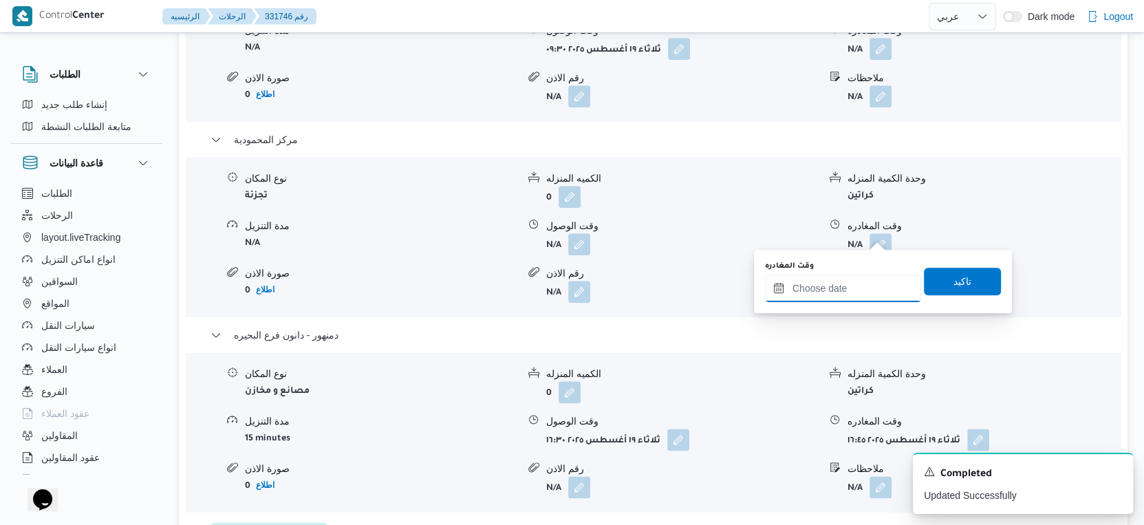
click at [861, 282] on input "وقت المغادره" at bounding box center [843, 288] width 156 height 28
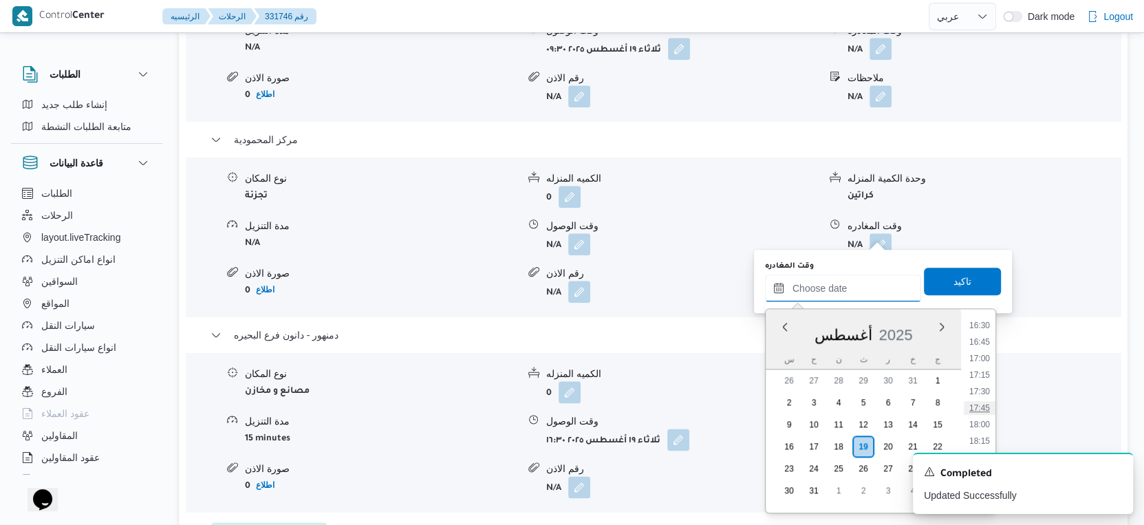
scroll to position [988, 0]
click at [984, 393] on li "16:00" at bounding box center [980, 395] width 32 height 14
type input "١٩/٠٨/٢٠٢٥ ١٦:٠٠"
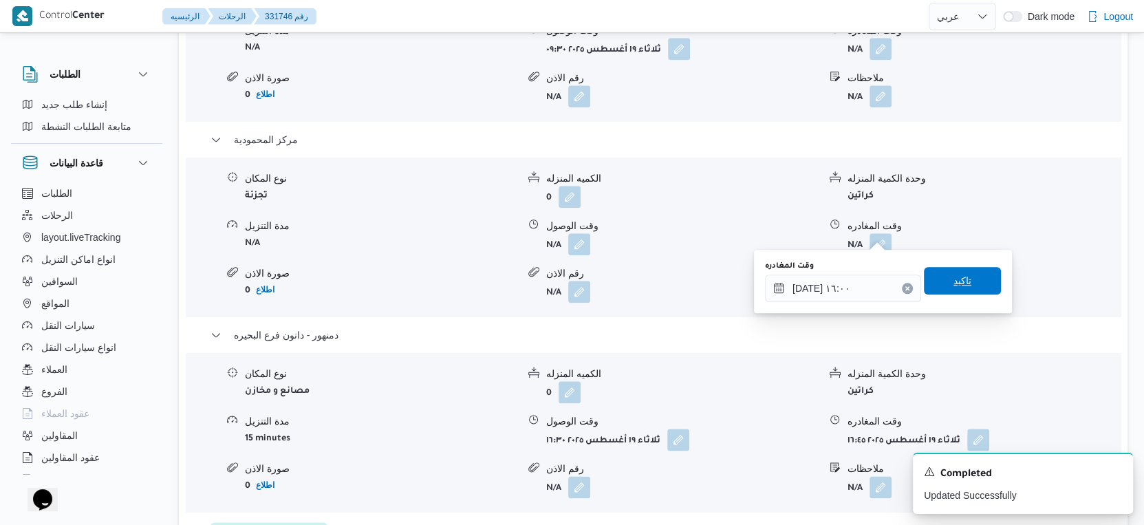
click at [978, 288] on span "تاكيد" at bounding box center [962, 281] width 77 height 28
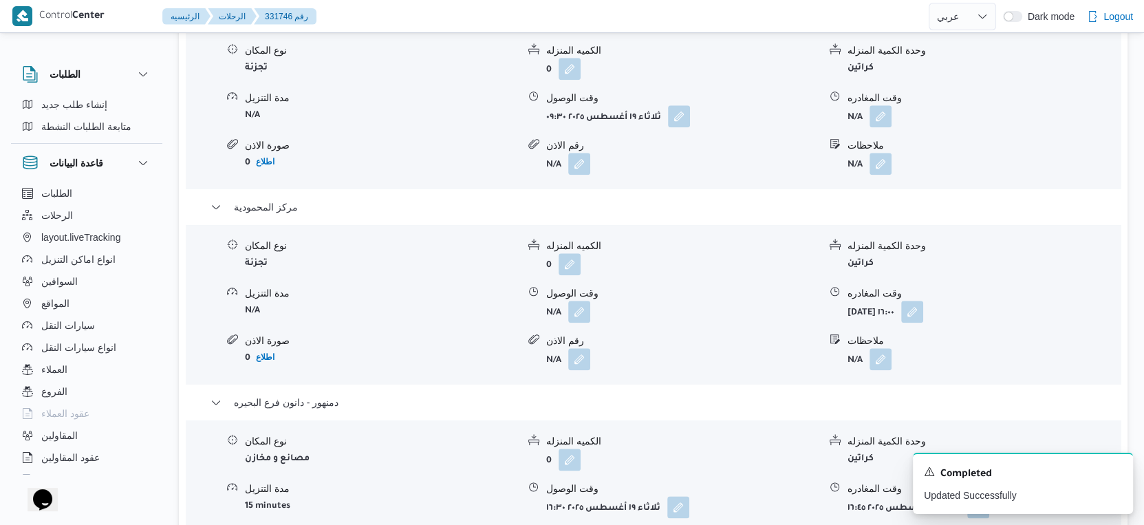
scroll to position [1147, 0]
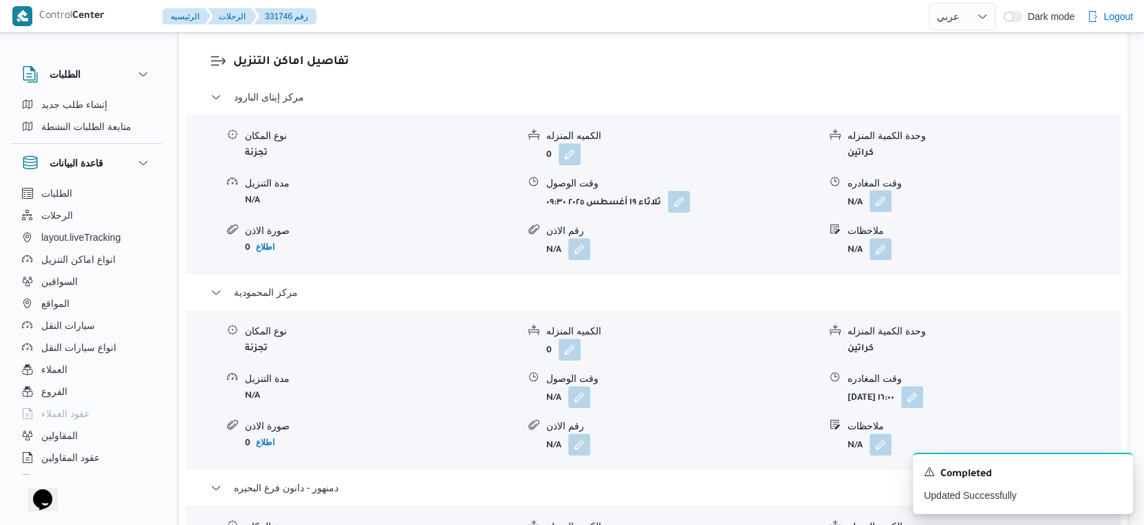
click at [882, 191] on button "button" at bounding box center [880, 201] width 22 height 22
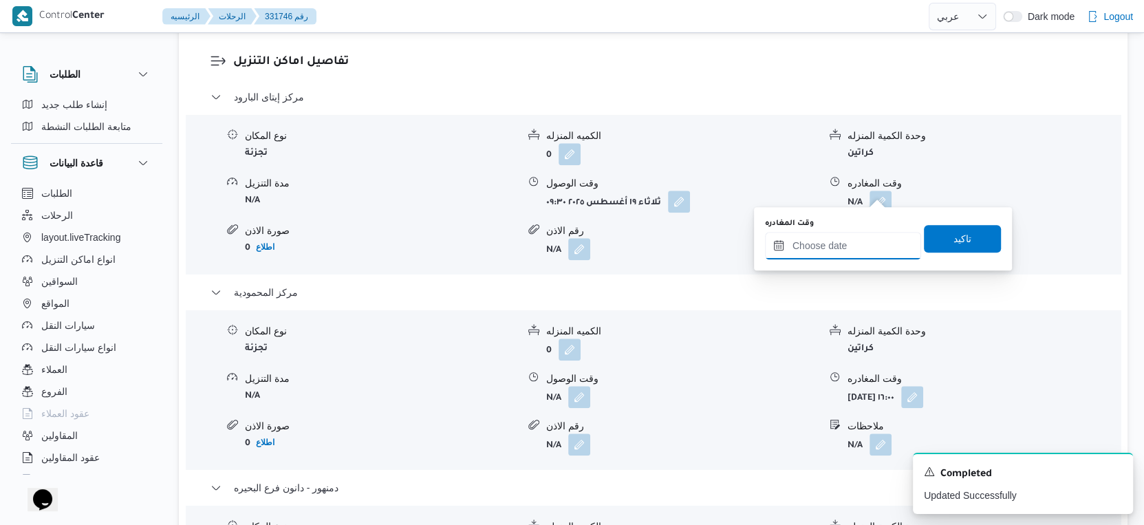
click at [858, 245] on input "وقت المغادره" at bounding box center [843, 246] width 156 height 28
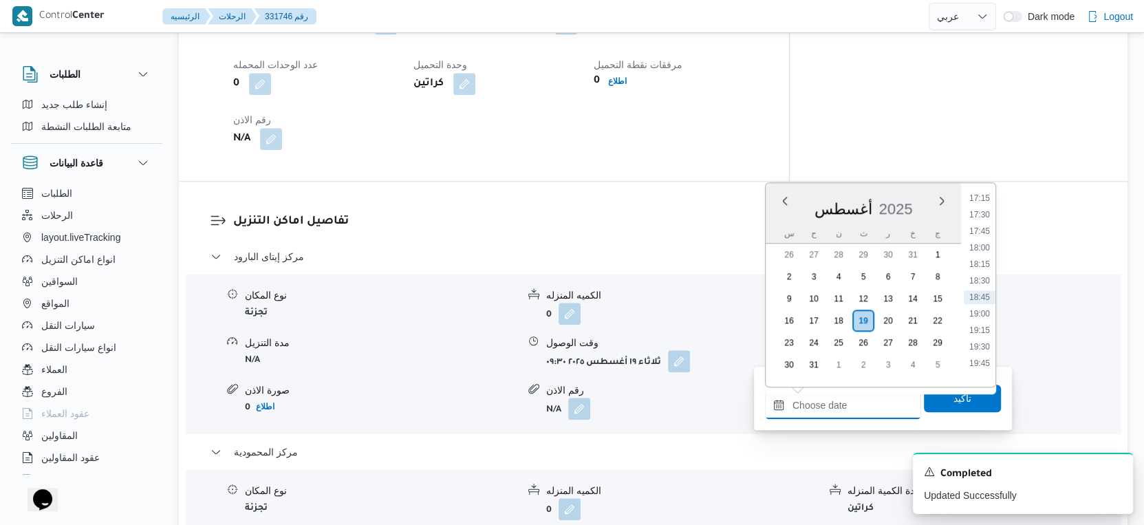
scroll to position [917, 0]
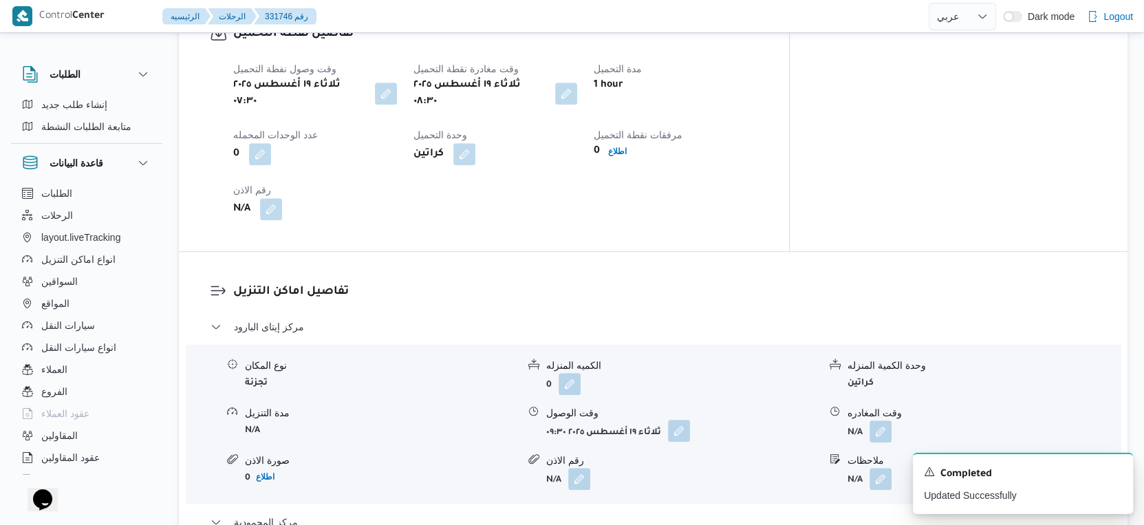
click at [676, 421] on button "button" at bounding box center [679, 431] width 22 height 22
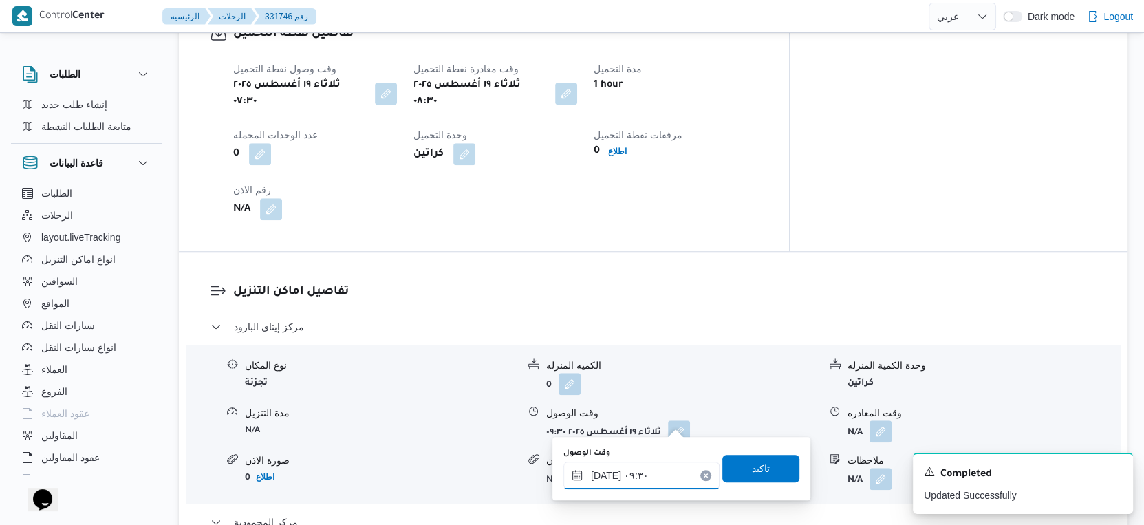
click at [643, 477] on input "١٩/٠٨/٢٠٢٥ ٠٩:٣٠" at bounding box center [641, 476] width 156 height 28
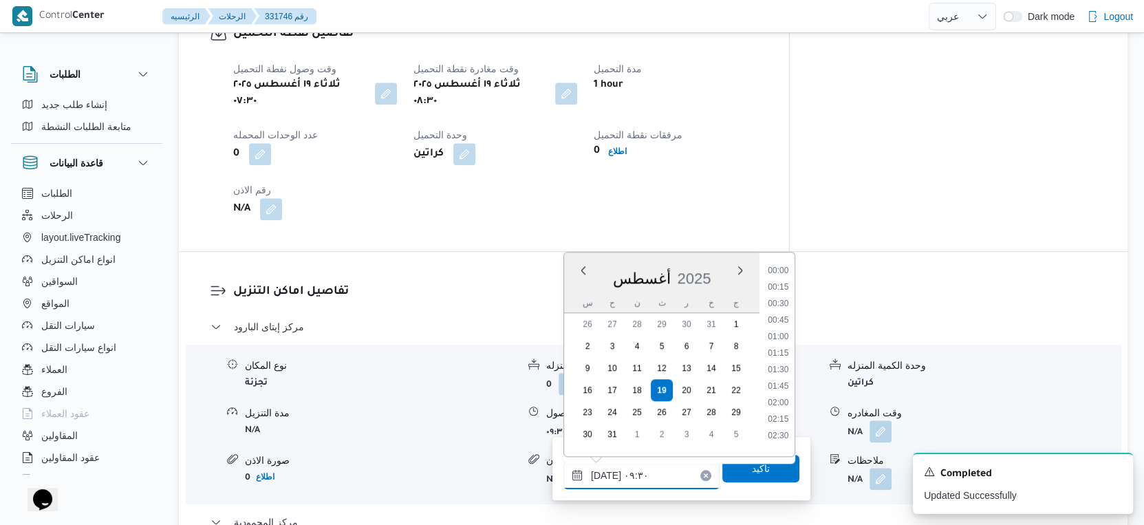
scroll to position [532, 0]
click at [779, 332] on li "09:00" at bounding box center [778, 332] width 32 height 14
type input "١٩/٠٨/٢٠٢٥ ٠٩:٠٠"
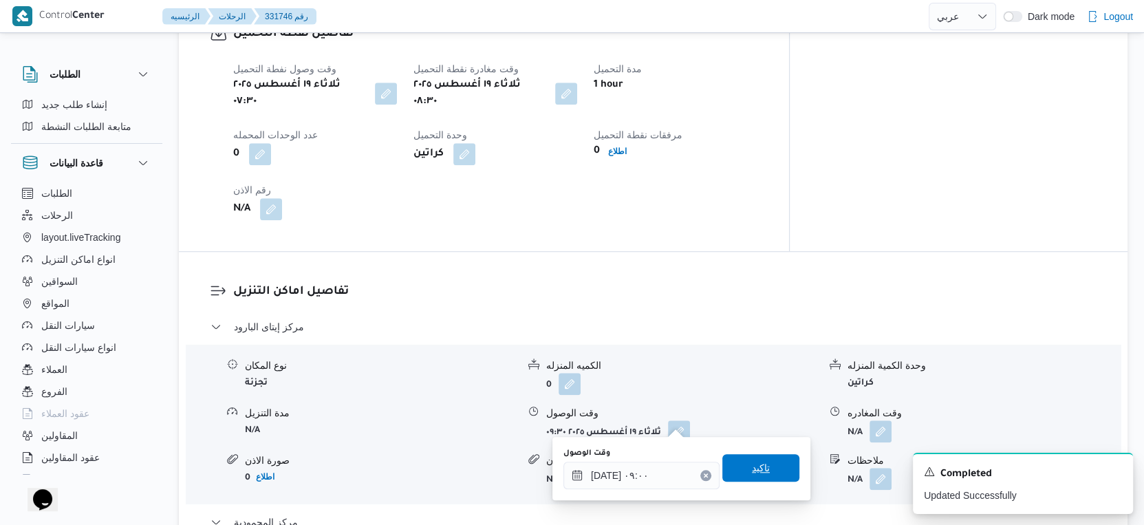
click at [766, 464] on span "تاكيد" at bounding box center [760, 468] width 77 height 28
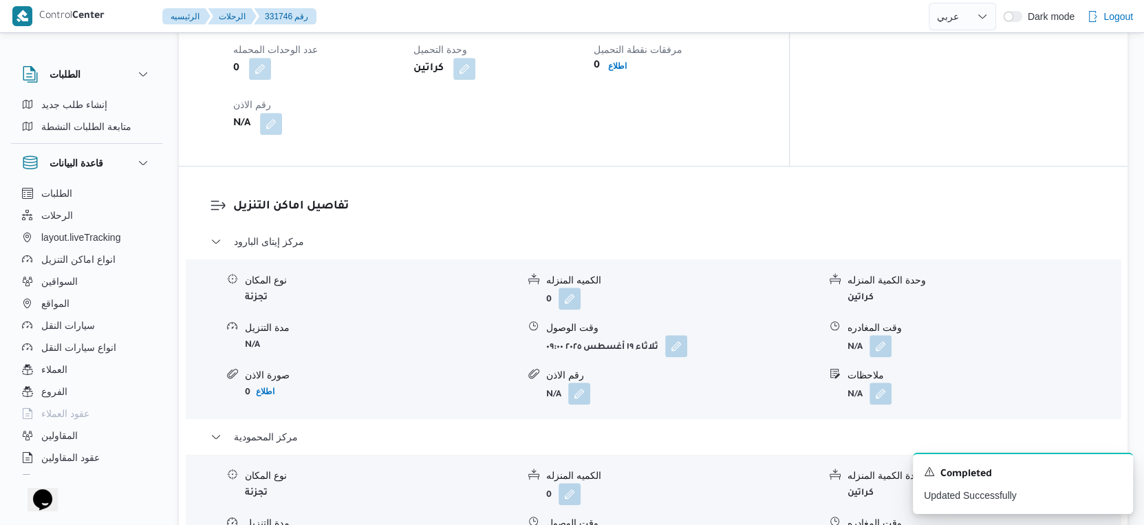
scroll to position [1147, 0]
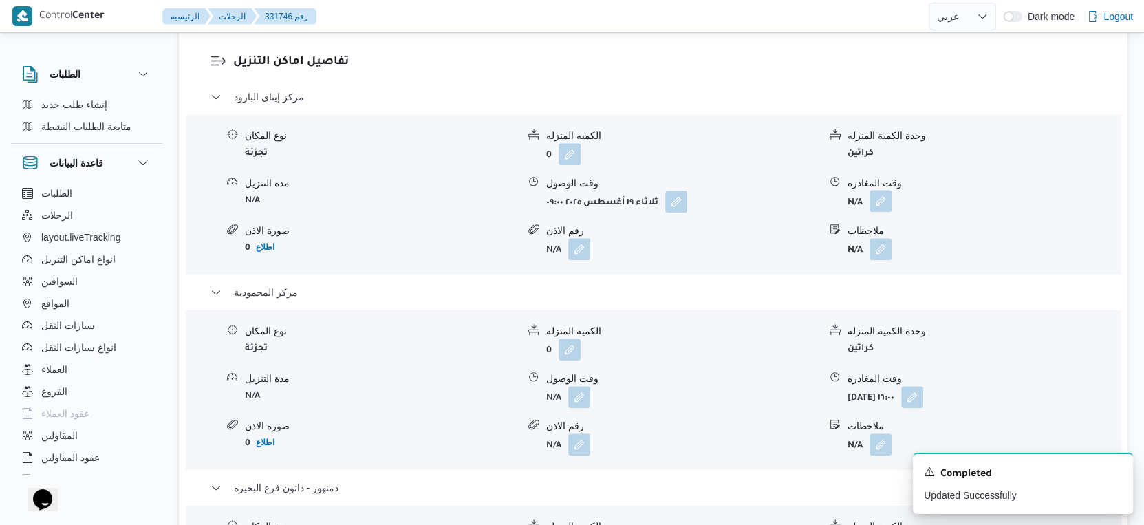
click at [876, 192] on button "button" at bounding box center [880, 201] width 22 height 22
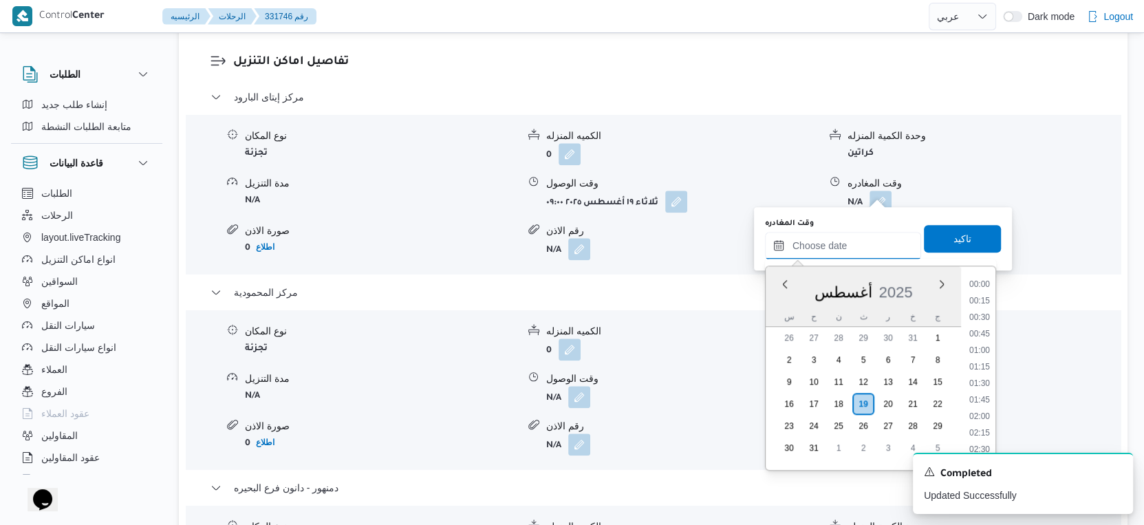
click at [858, 235] on input "وقت المغادره" at bounding box center [843, 246] width 156 height 28
click at [991, 296] on li "14:00" at bounding box center [980, 296] width 32 height 14
type input "١٩/٠٨/٢٠٢٥ ١٤:٠٠"
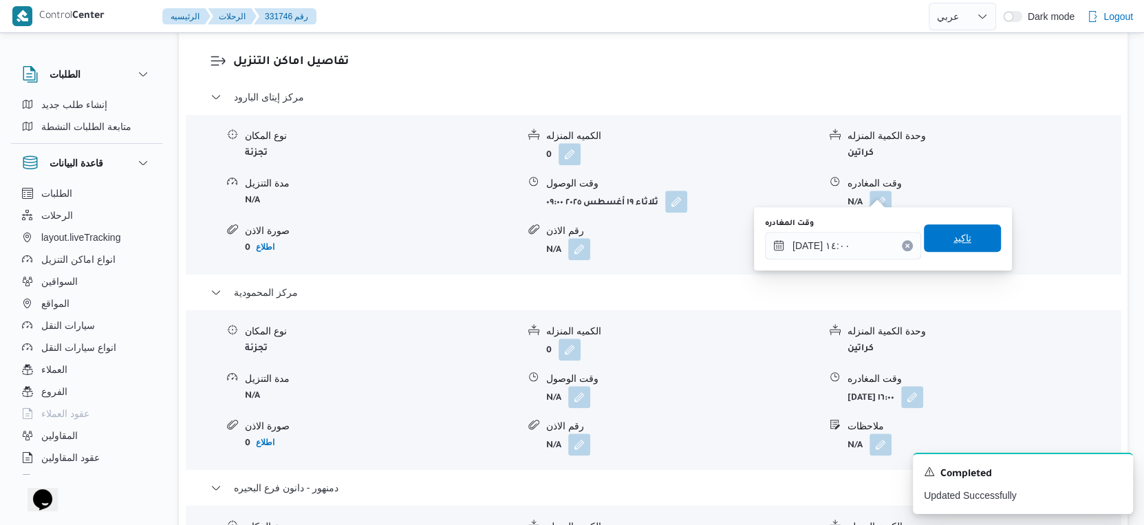
click at [961, 245] on span "تاكيد" at bounding box center [962, 238] width 77 height 28
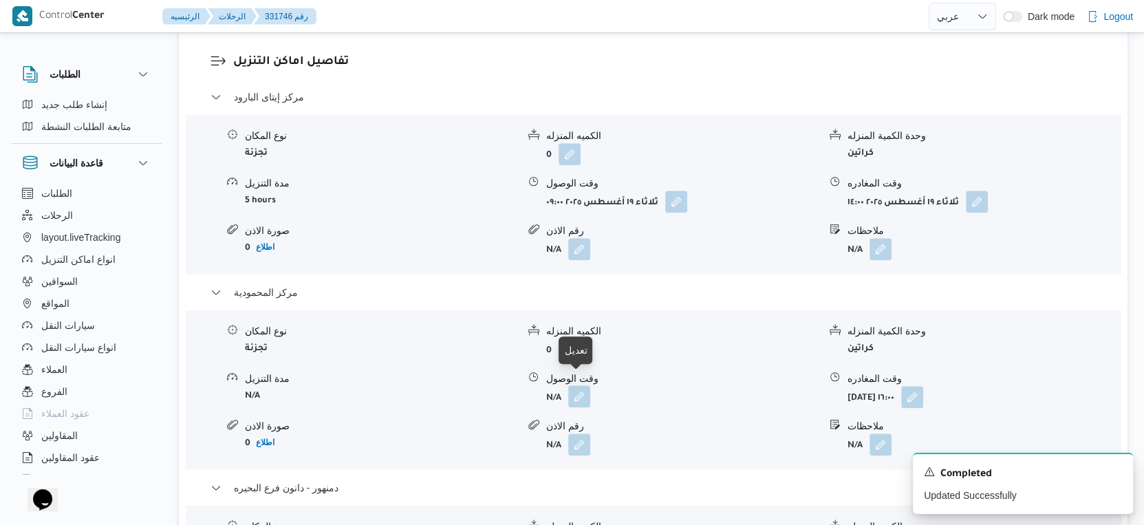
click at [579, 385] on button "button" at bounding box center [579, 396] width 22 height 22
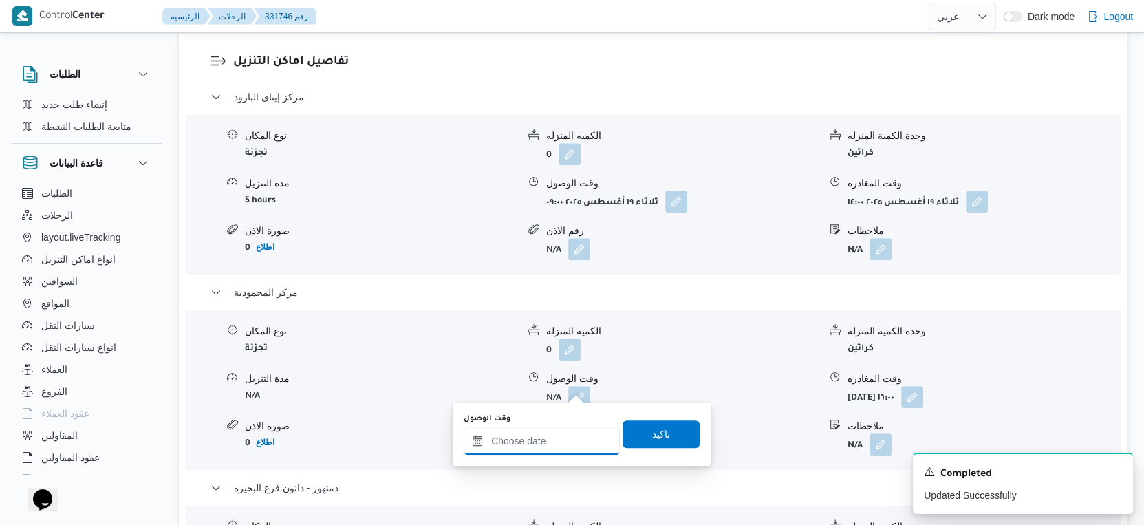
click at [551, 434] on input "وقت الوصول" at bounding box center [542, 441] width 156 height 28
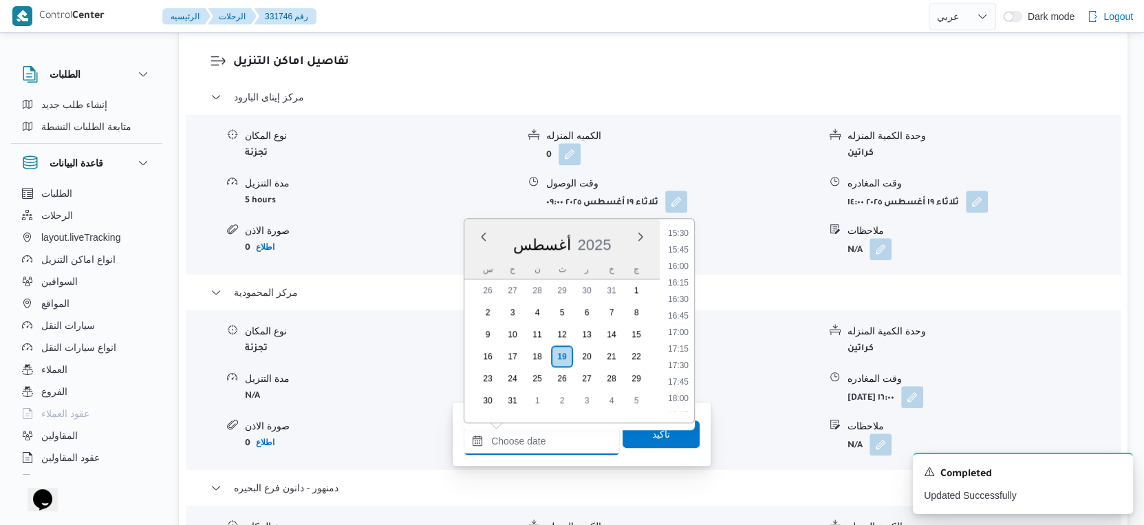
scroll to position [836, 0]
drag, startPoint x: 684, startPoint y: 358, endPoint x: 677, endPoint y: 379, distance: 22.4
click at [684, 358] on li "14:30" at bounding box center [678, 359] width 32 height 14
type input "١٩/٠٨/٢٠٢٥ ١٤:٣٠"
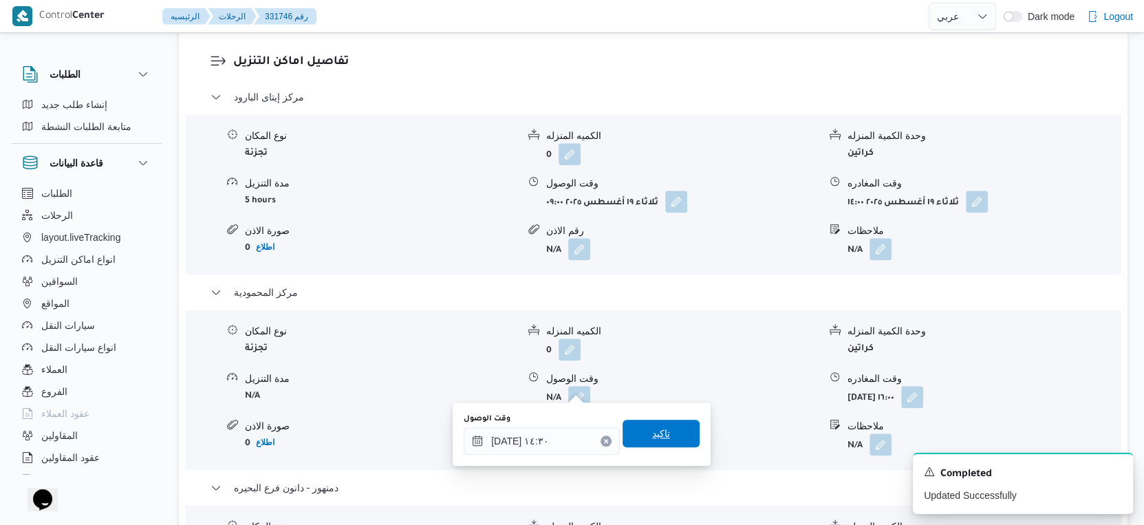
click at [661, 435] on span "تاكيد" at bounding box center [661, 434] width 77 height 28
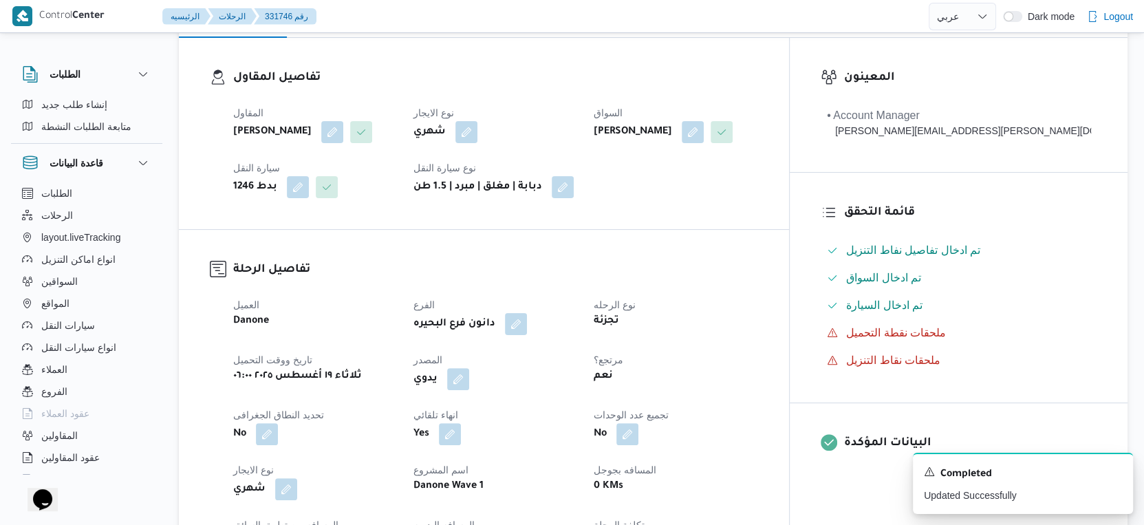
scroll to position [0, 0]
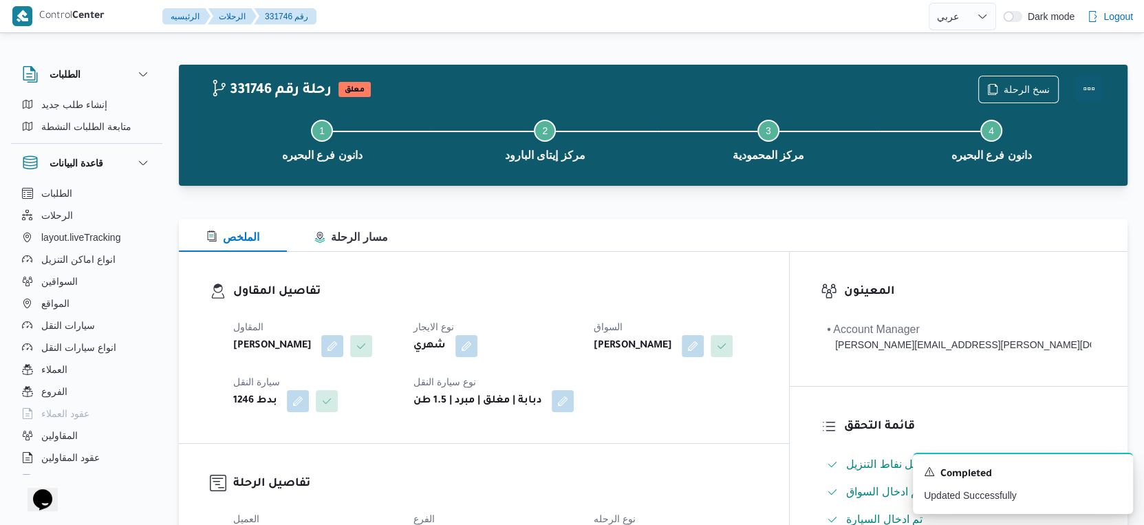
click at [1090, 91] on button "Actions" at bounding box center [1089, 89] width 28 height 28
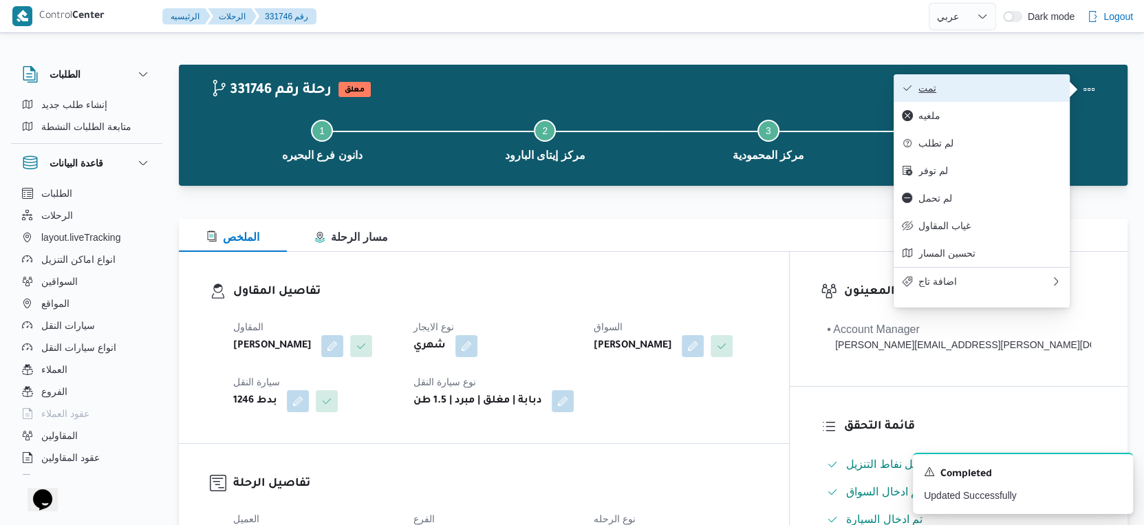
click at [1005, 90] on span "تمت" at bounding box center [989, 88] width 143 height 11
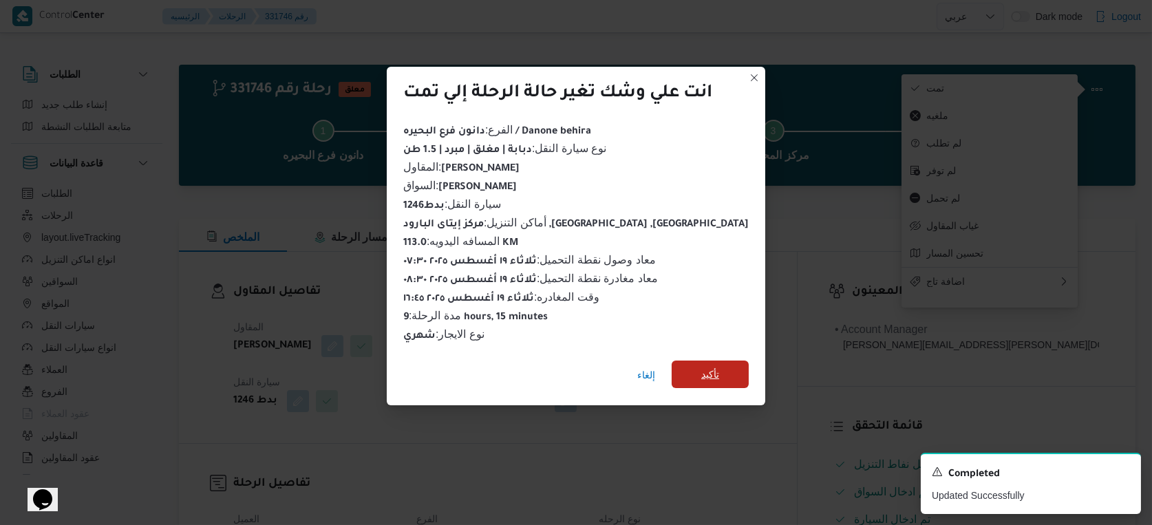
click at [701, 366] on span "تأكيد" at bounding box center [710, 374] width 18 height 17
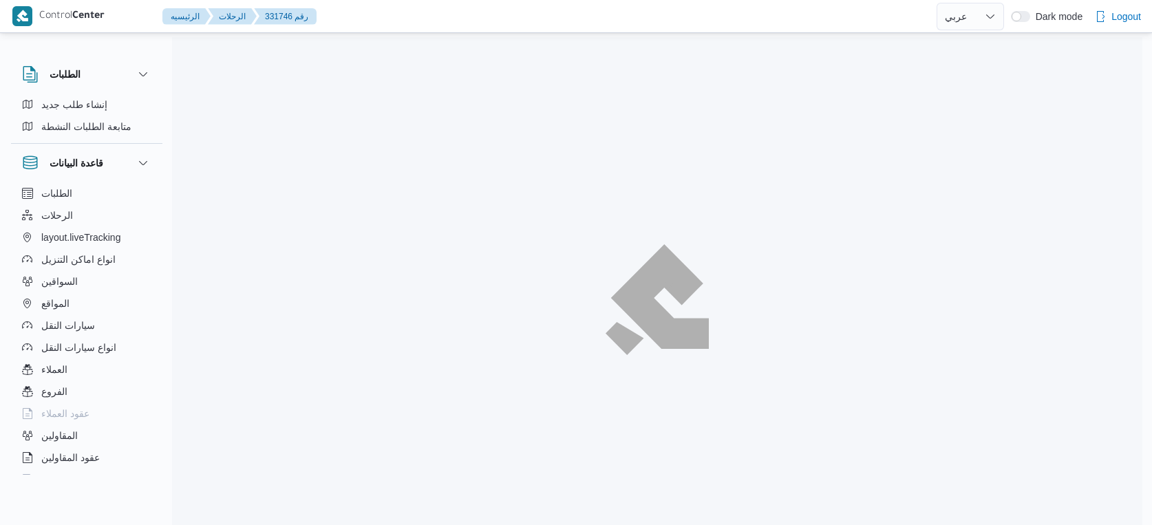
select select "ar"
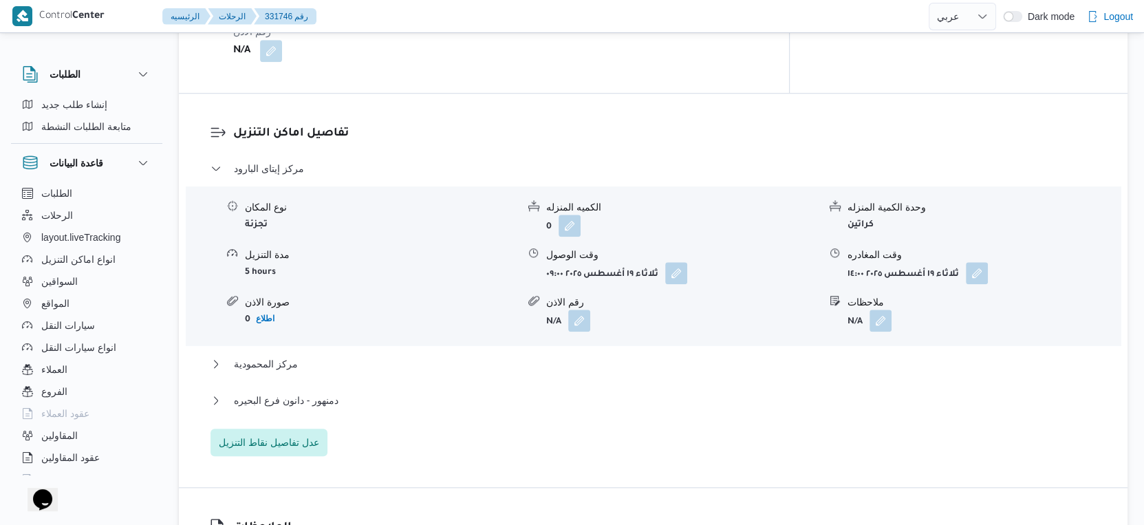
scroll to position [1222, 0]
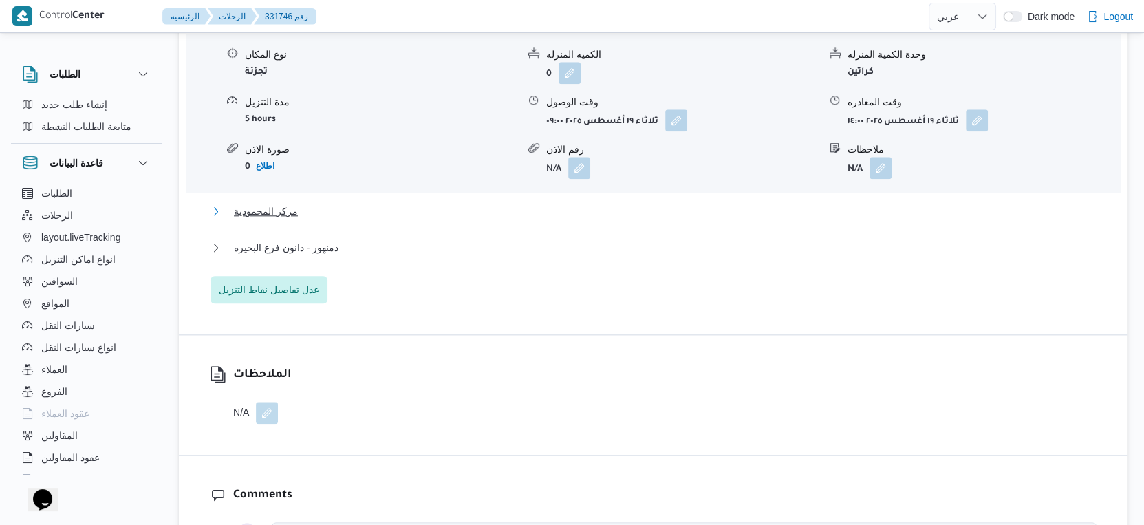
click at [325, 203] on button "مركز المحمودية" at bounding box center [653, 211] width 886 height 17
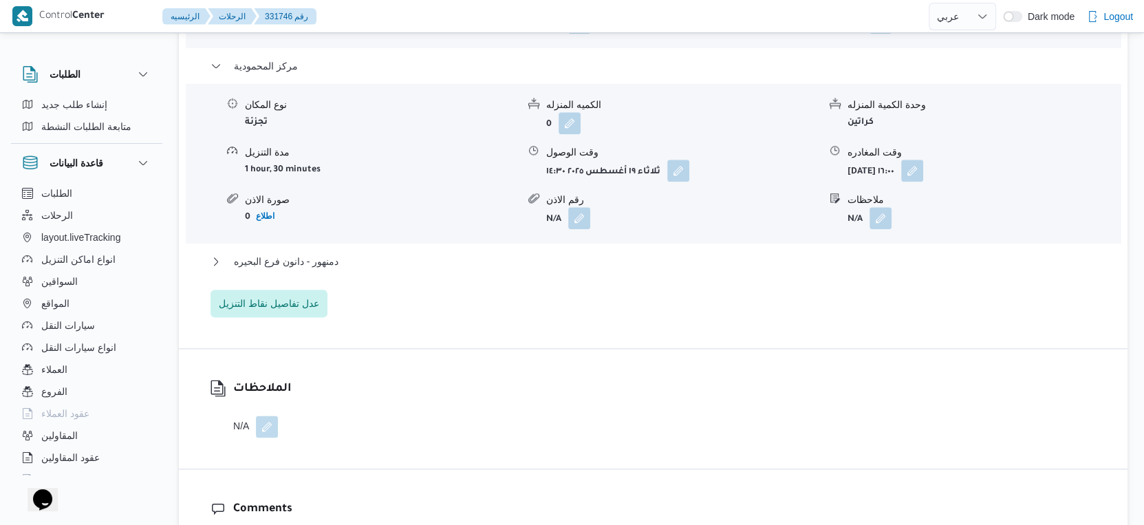
scroll to position [1376, 0]
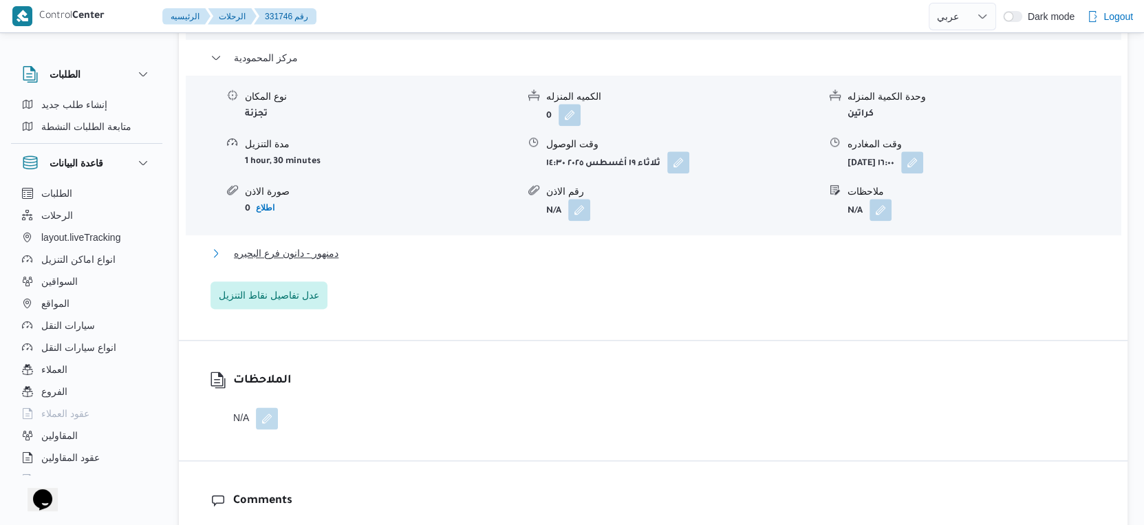
click at [362, 245] on button "دمنهور - دانون فرع البحيره" at bounding box center [653, 253] width 886 height 17
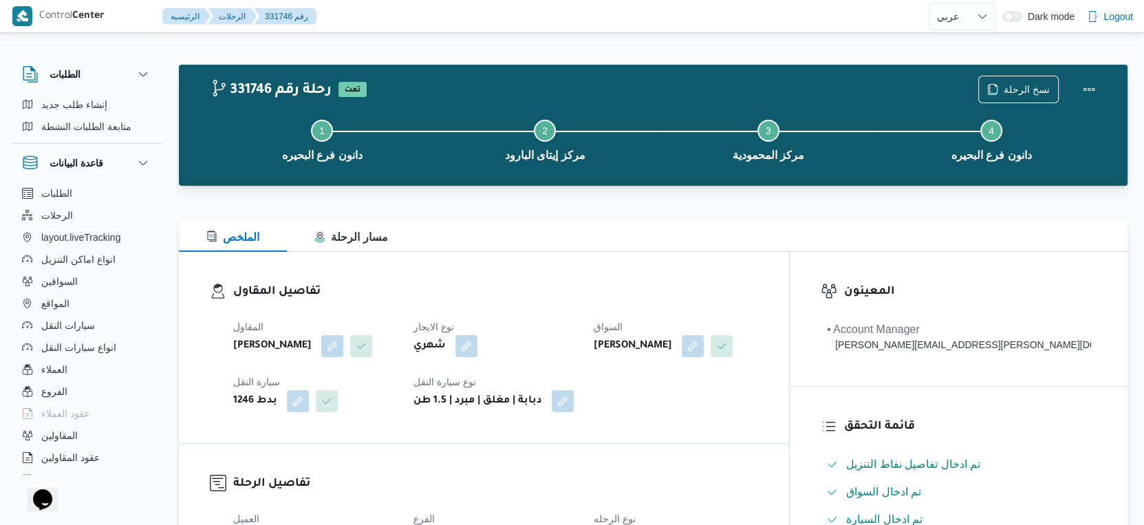
scroll to position [458, 0]
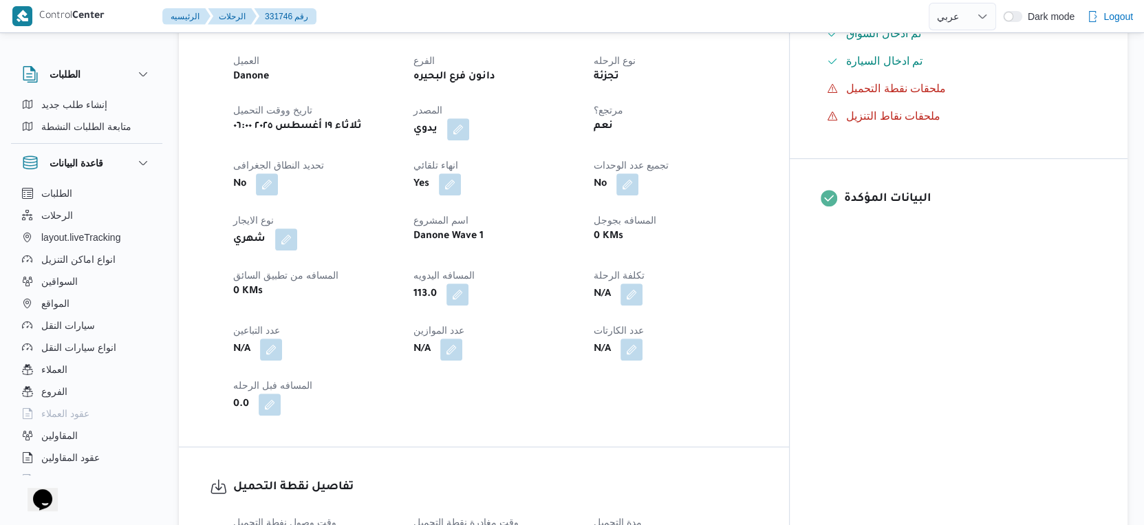
select select "ar"
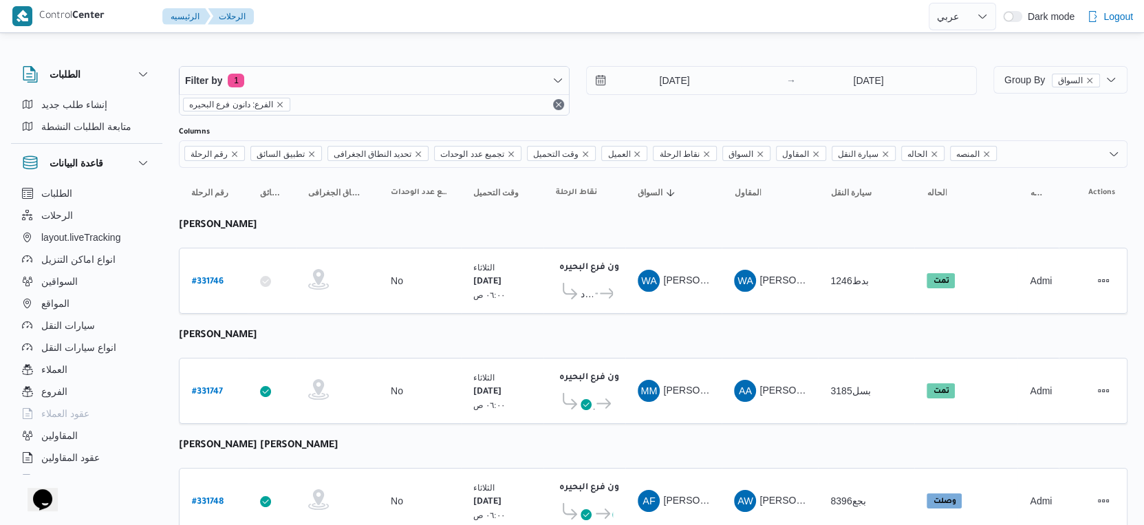
select select "ar"
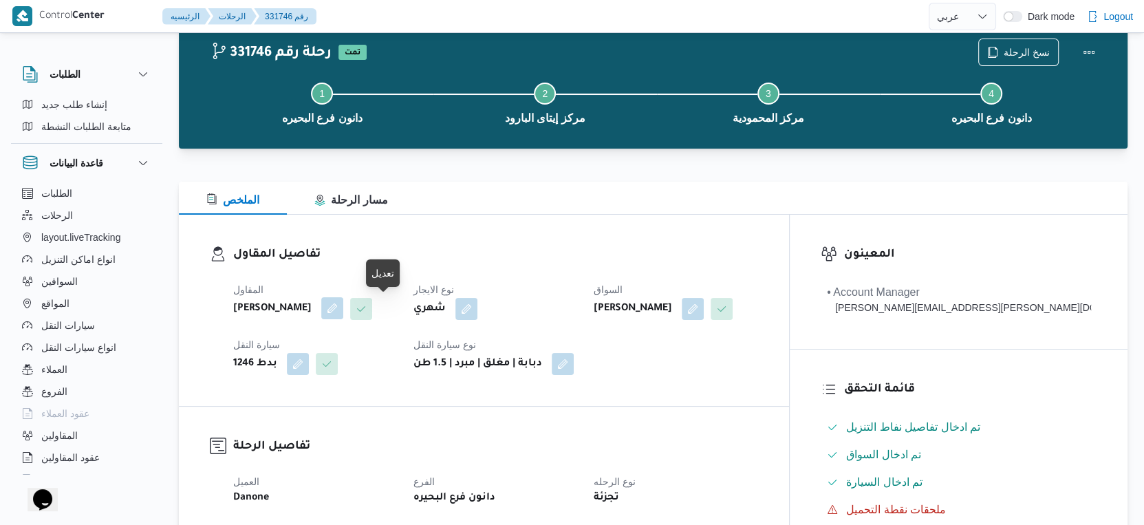
scroll to position [495, 0]
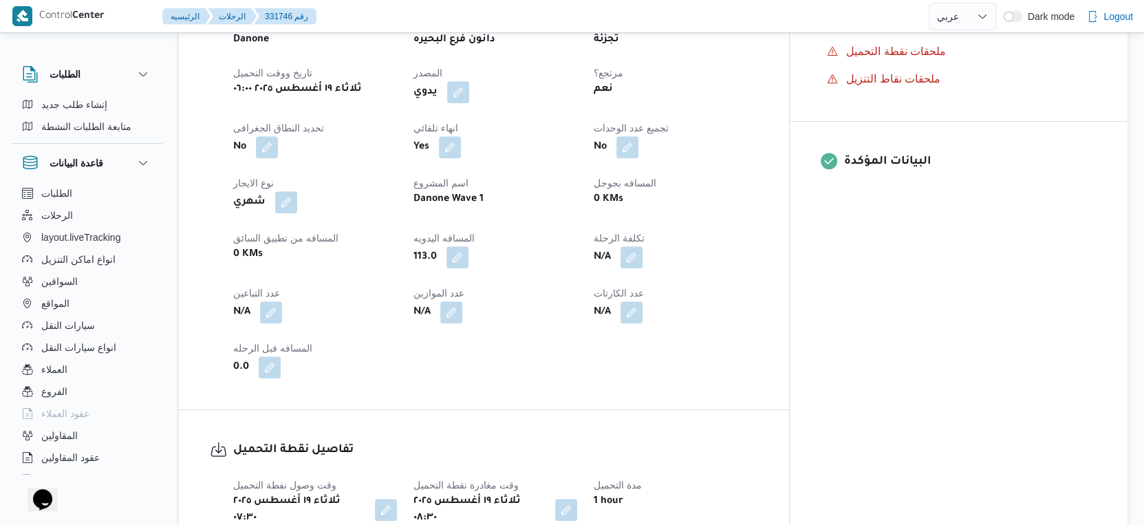
select select "ar"
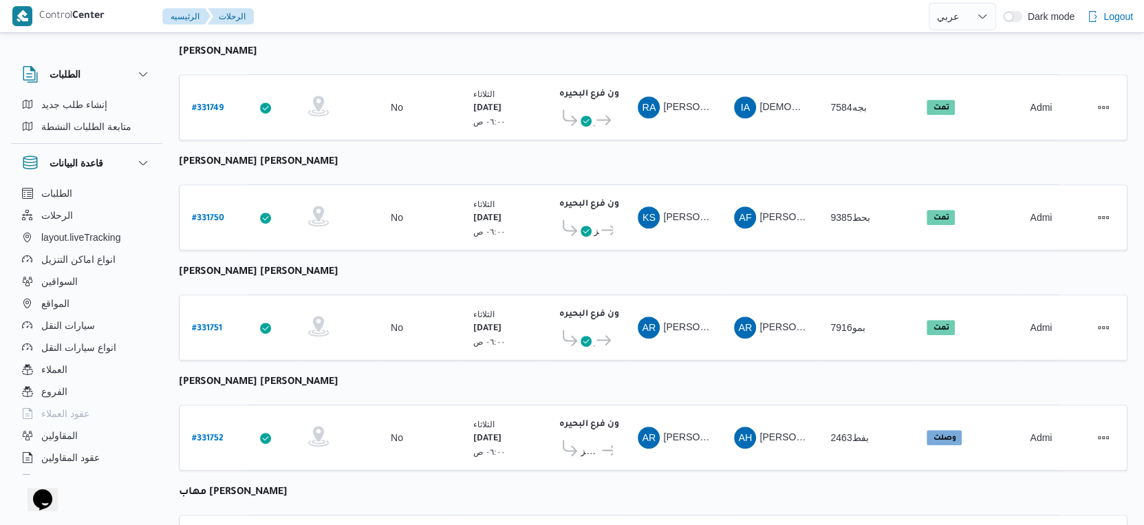
scroll to position [535, 0]
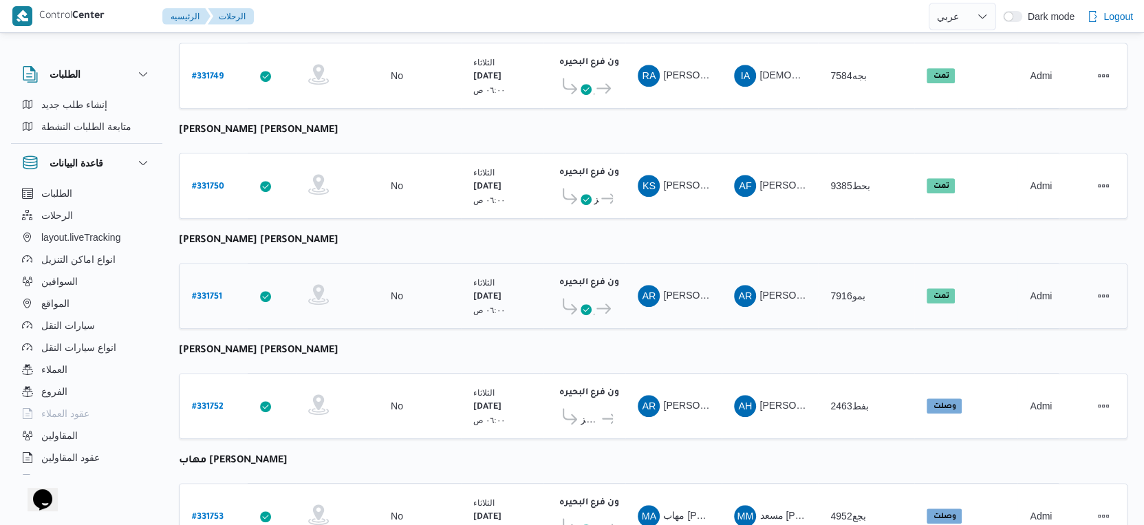
click at [208, 292] on b "# 331751" at bounding box center [207, 297] width 30 height 10
select select "ar"
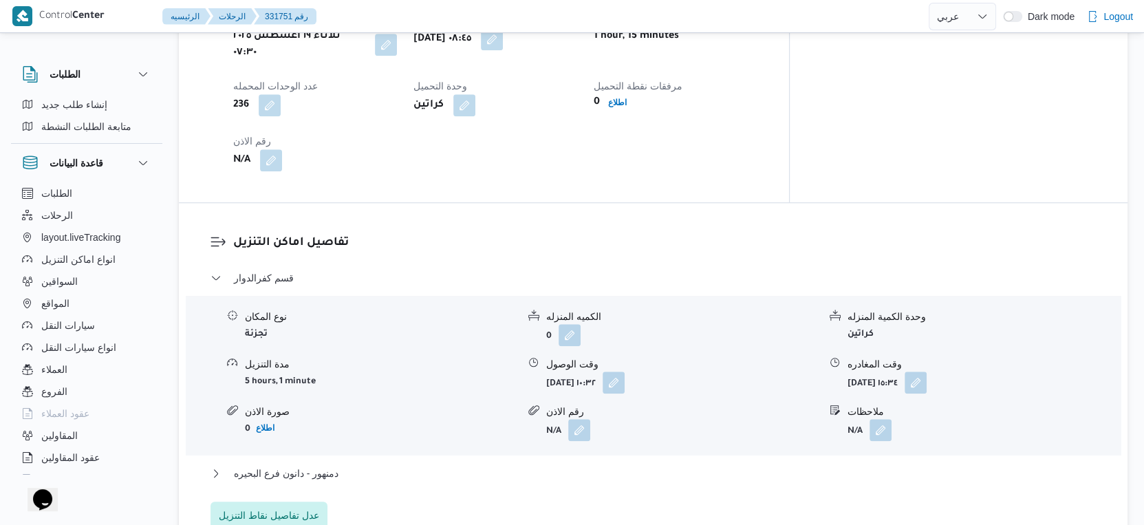
scroll to position [917, 0]
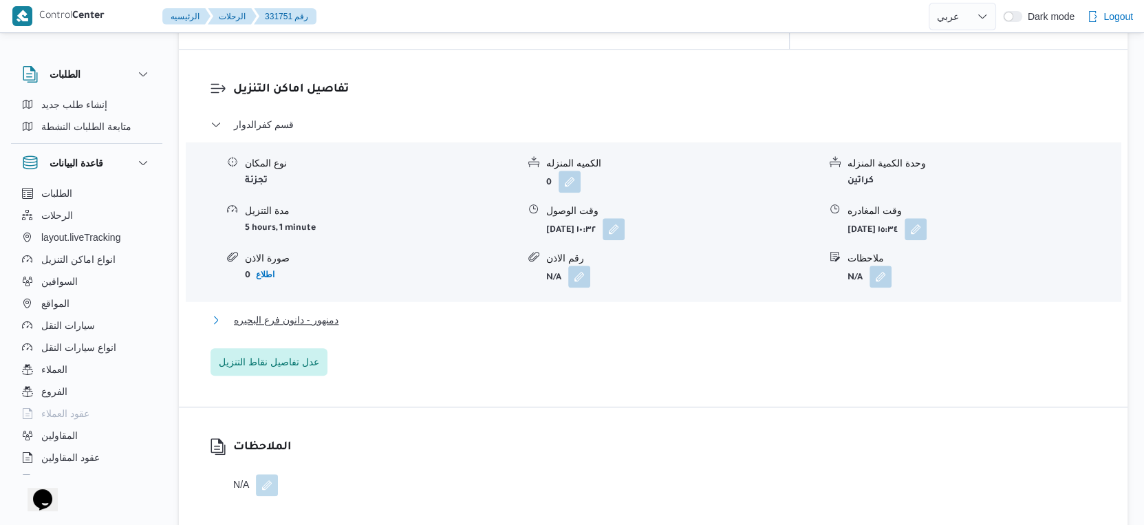
click at [321, 312] on span "دمنهور - دانون فرع البحيره" at bounding box center [286, 320] width 105 height 17
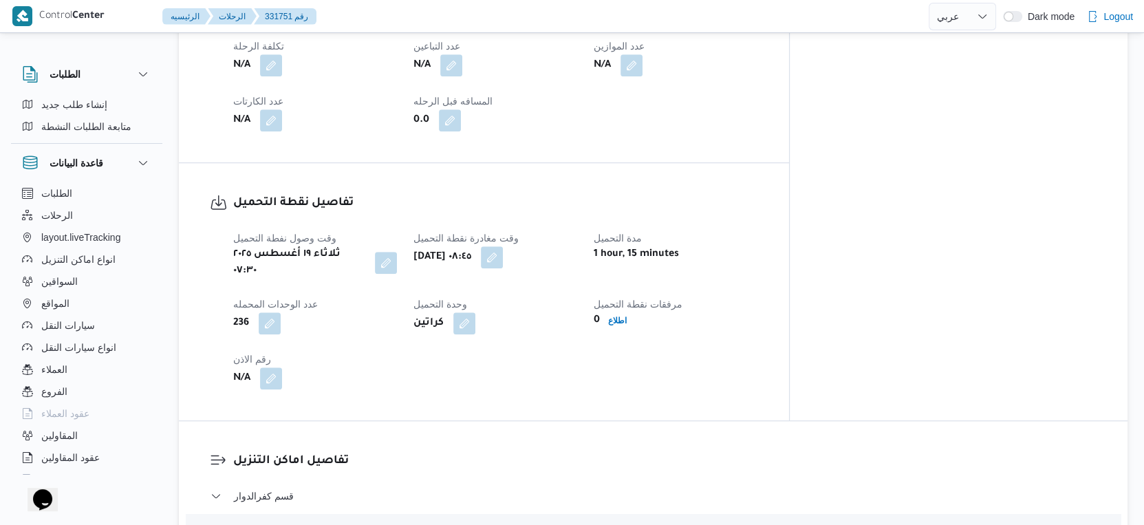
scroll to position [611, 0]
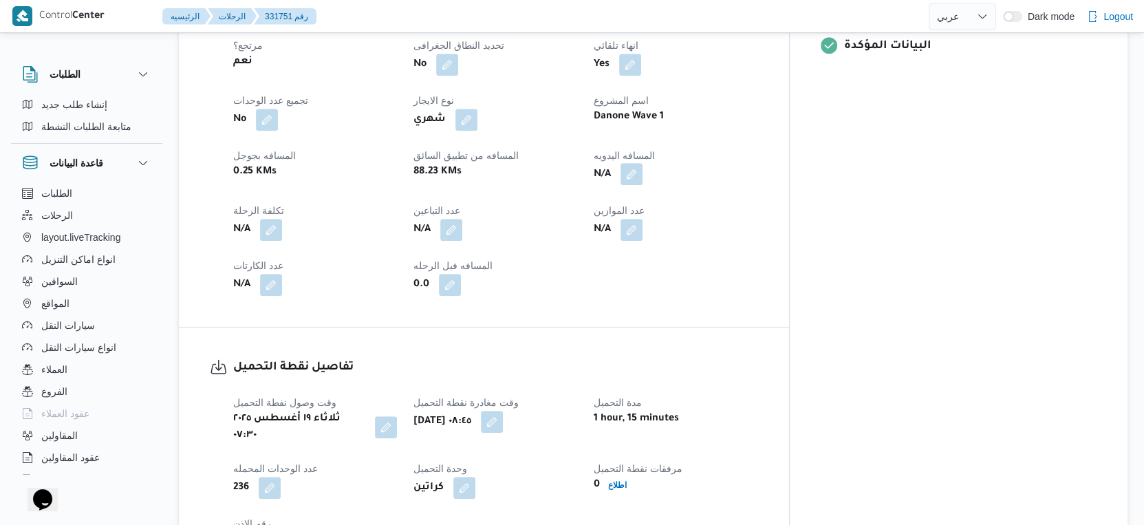
click at [642, 163] on button "button" at bounding box center [631, 174] width 22 height 22
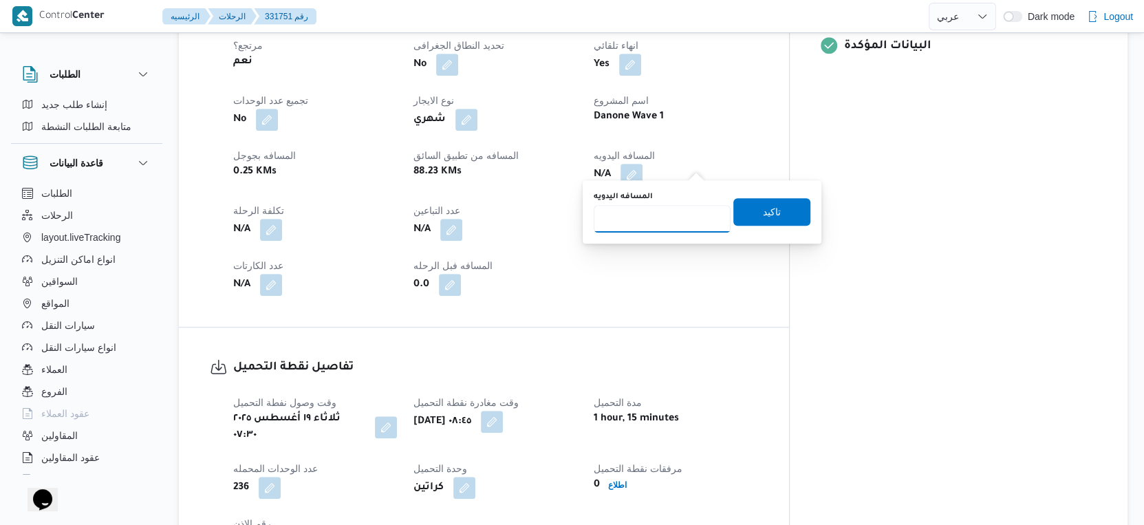
click at [657, 215] on input "المسافه اليدويه" at bounding box center [662, 219] width 137 height 28
type input "104"
click at [763, 212] on span "تاكيد" at bounding box center [772, 211] width 18 height 17
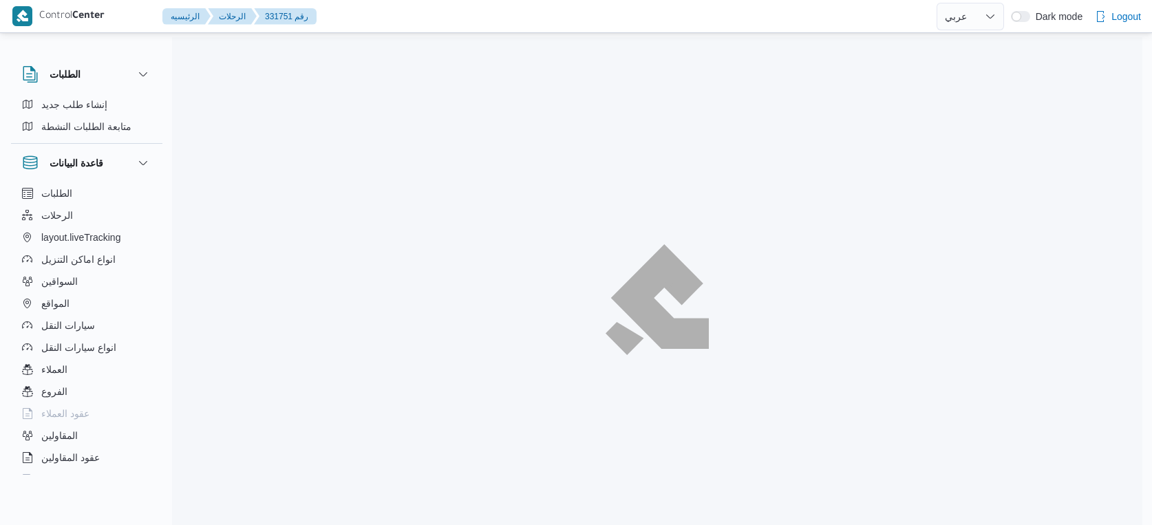
select select "ar"
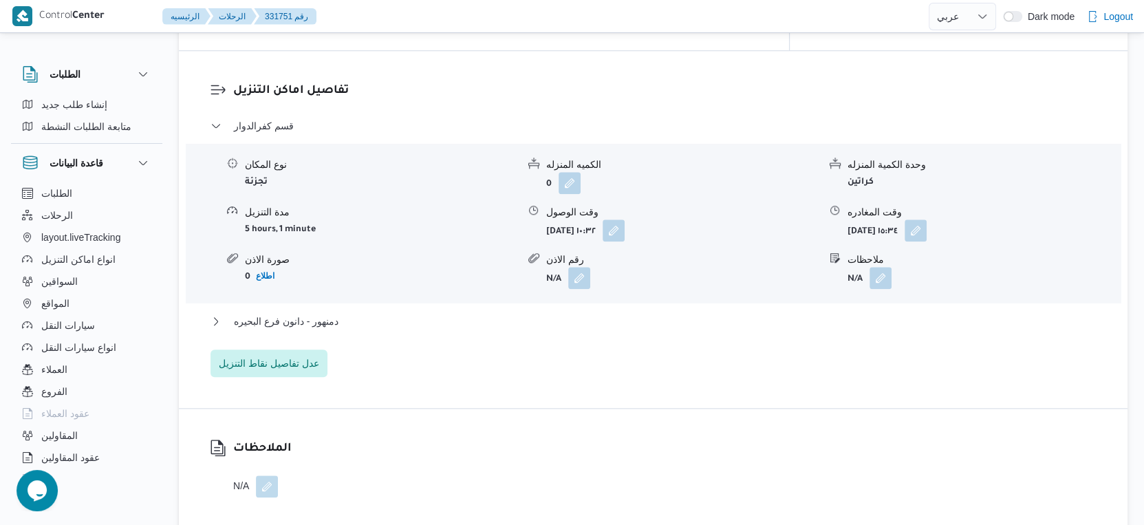
scroll to position [1147, 0]
click at [313, 312] on span "دمنهور - دانون فرع البحيره" at bounding box center [286, 320] width 105 height 17
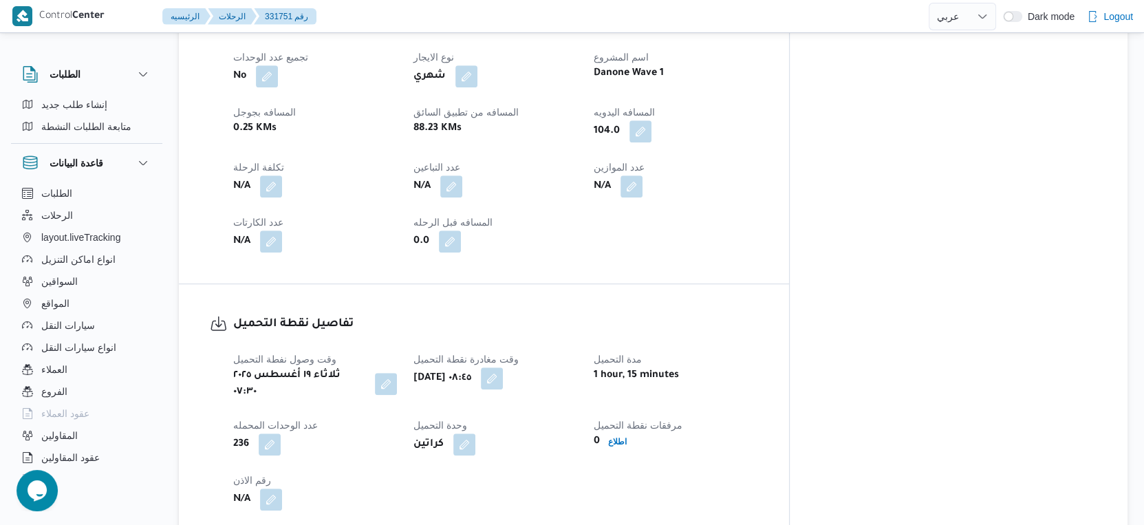
scroll to position [458, 0]
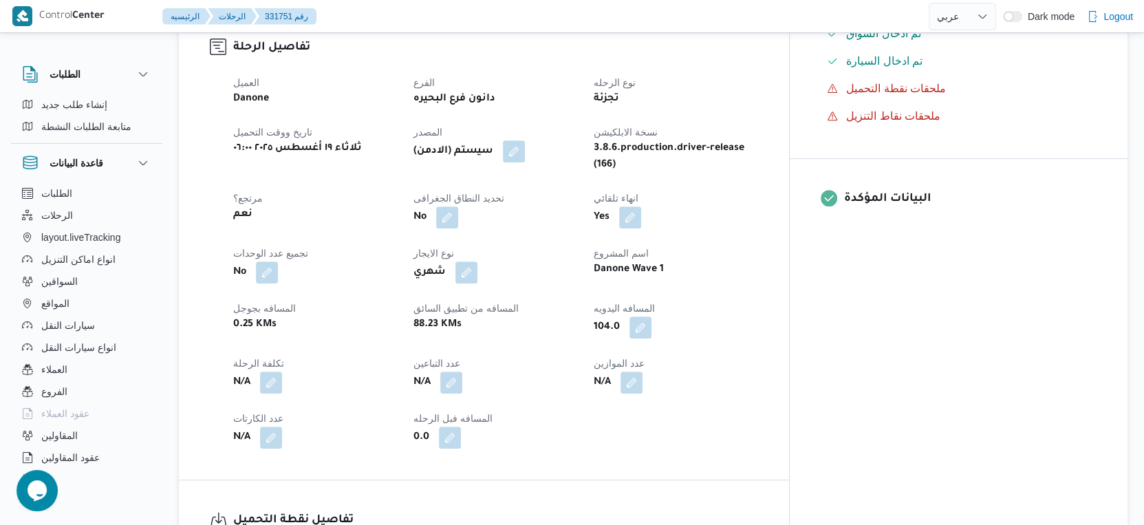
select select "ar"
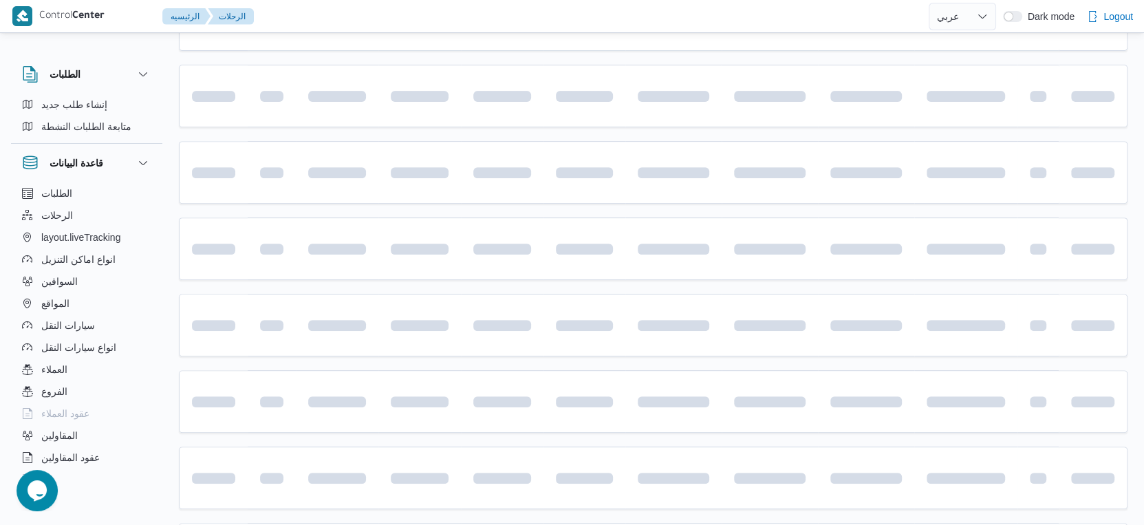
scroll to position [535, 0]
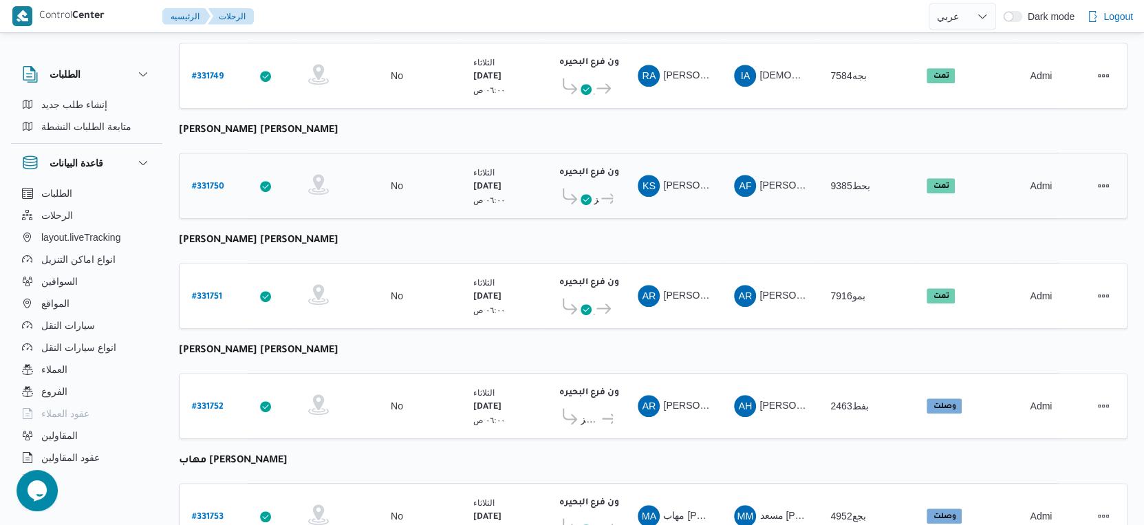
click at [206, 182] on b "# 331750" at bounding box center [208, 187] width 32 height 10
select select "ar"
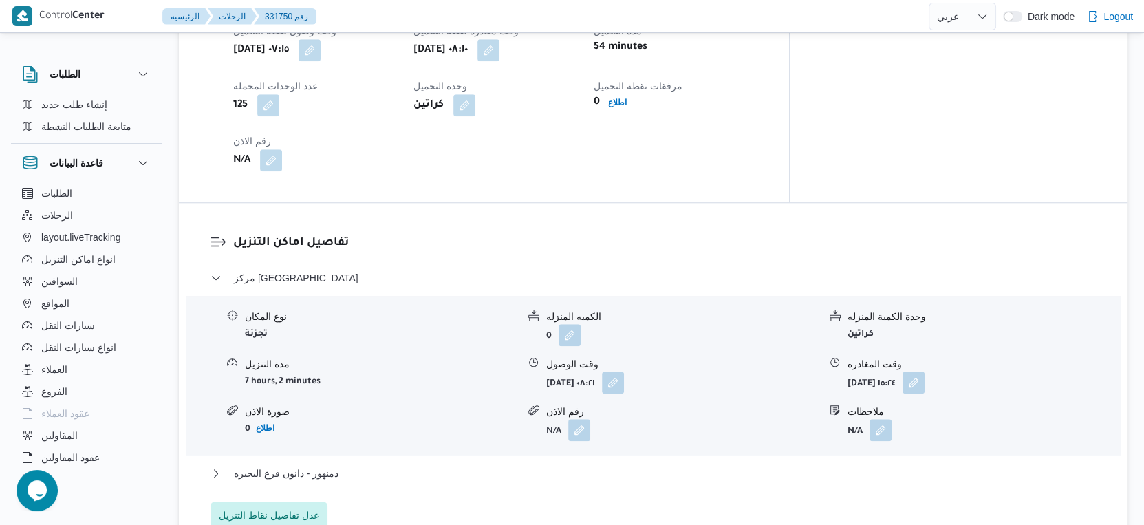
scroll to position [1147, 0]
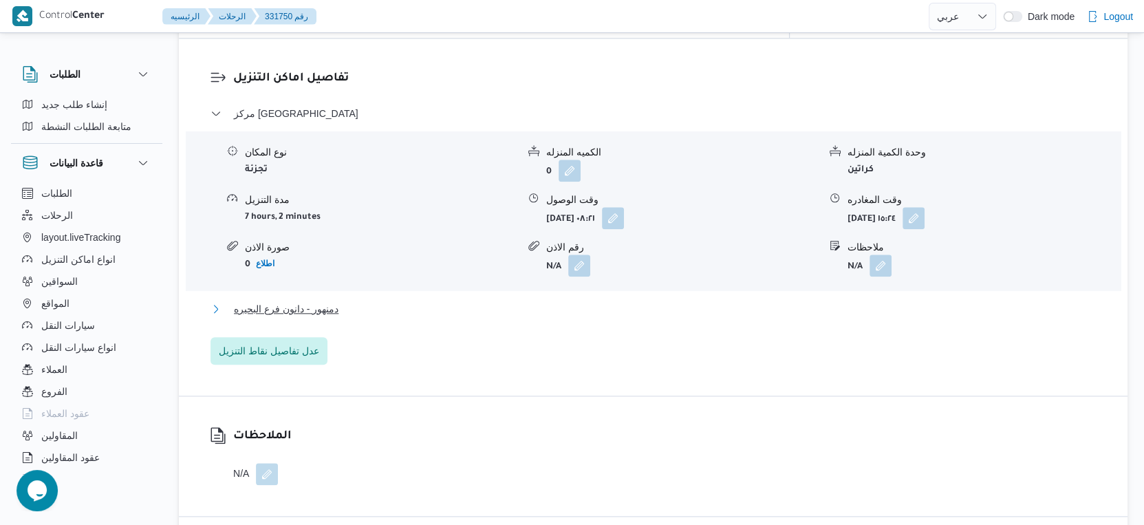
click at [317, 301] on span "دمنهور - دانون فرع البحيره" at bounding box center [286, 309] width 105 height 17
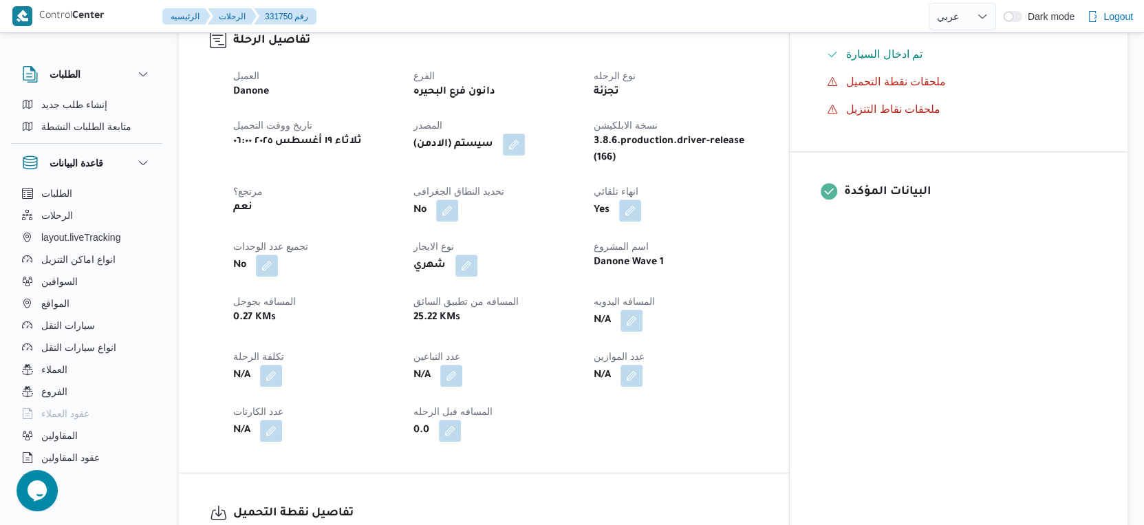
scroll to position [459, 0]
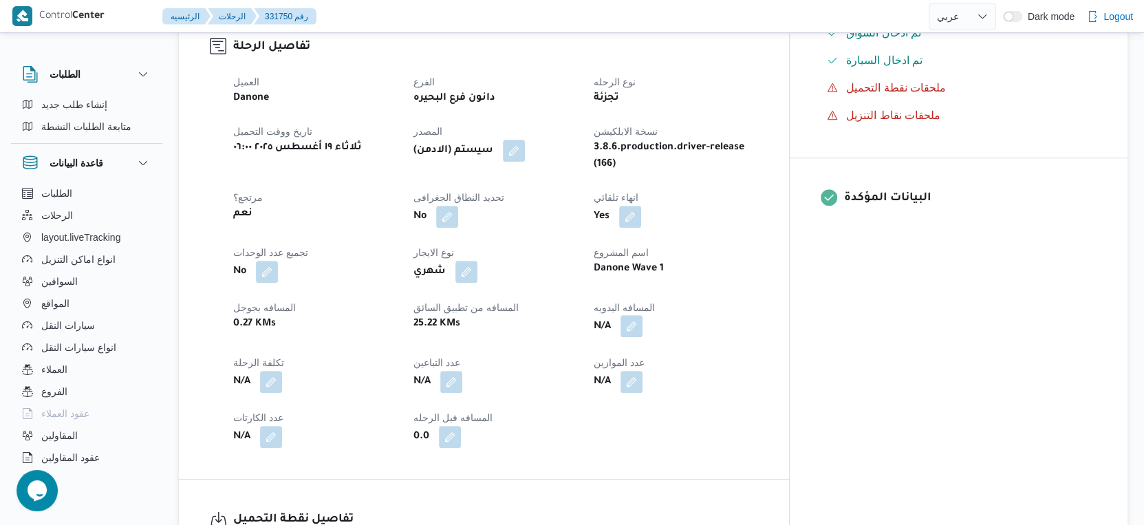
click at [642, 315] on button "button" at bounding box center [631, 326] width 22 height 22
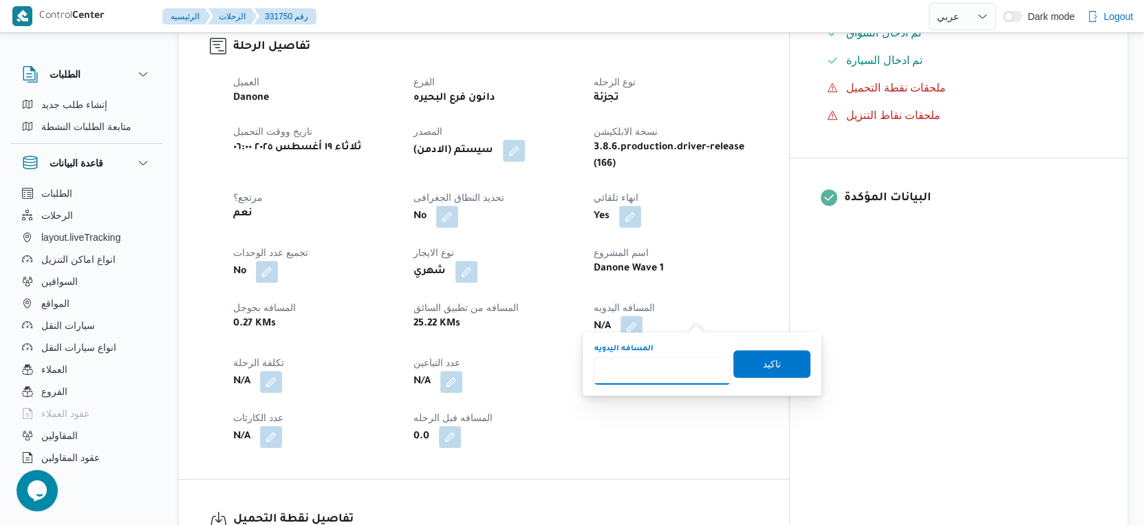
click at [669, 357] on input "المسافه اليدويه" at bounding box center [662, 371] width 137 height 28
type input "28"
click at [767, 365] on span "تاكيد" at bounding box center [772, 363] width 18 height 17
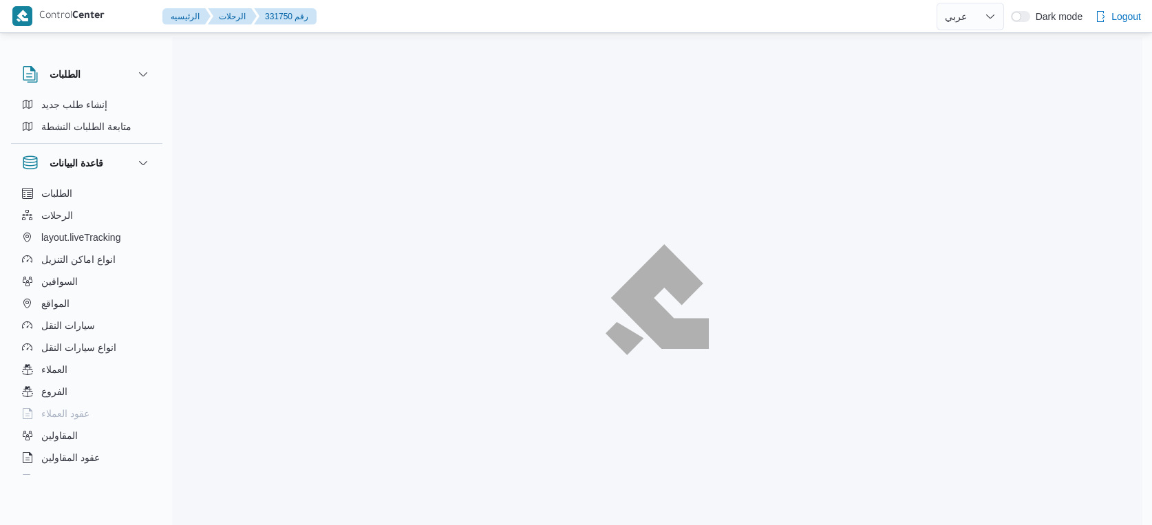
select select "ar"
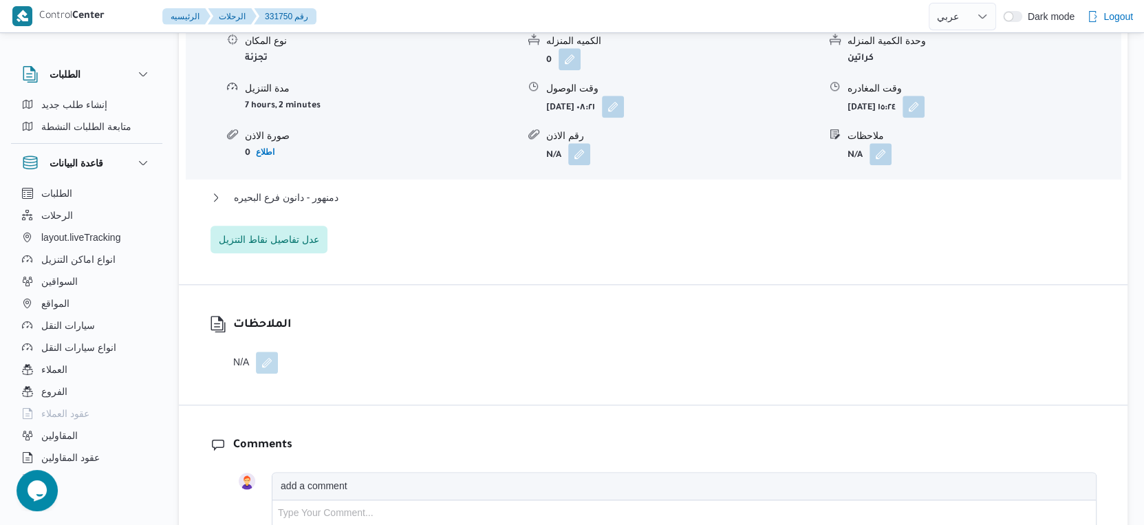
scroll to position [1260, 0]
click at [325, 188] on span "دمنهور - دانون فرع البحيره" at bounding box center [286, 196] width 105 height 17
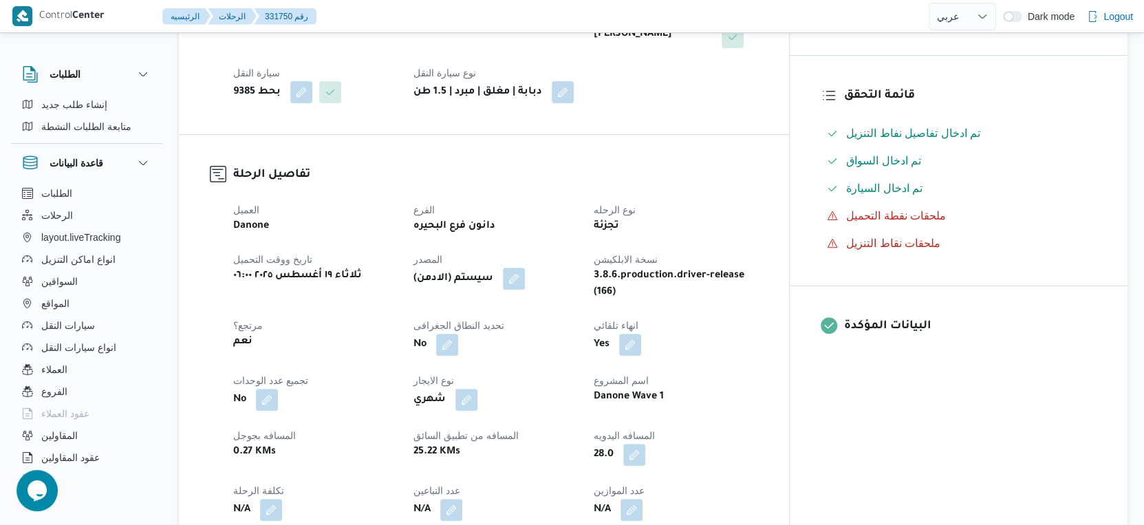
scroll to position [458, 0]
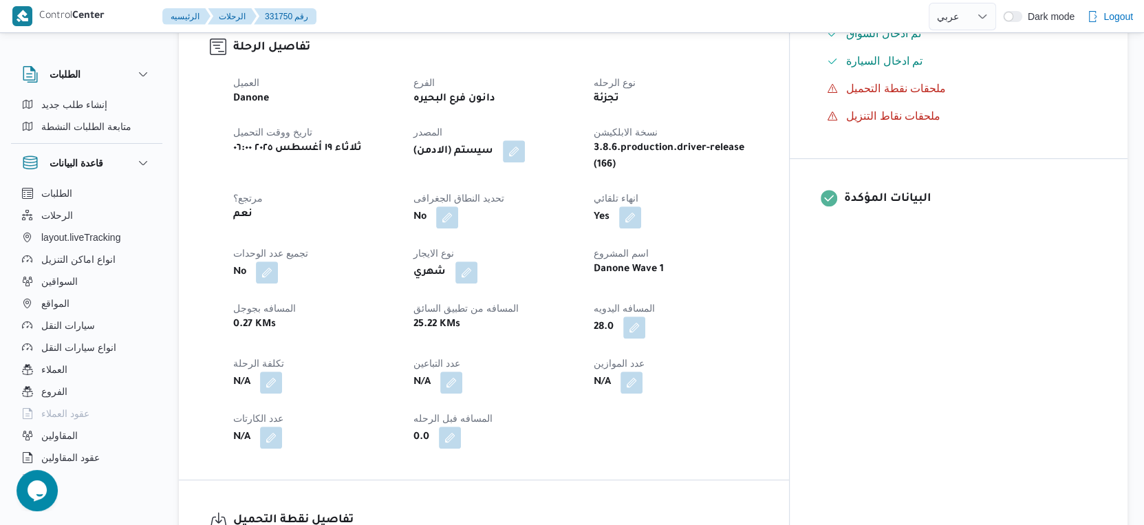
select select "ar"
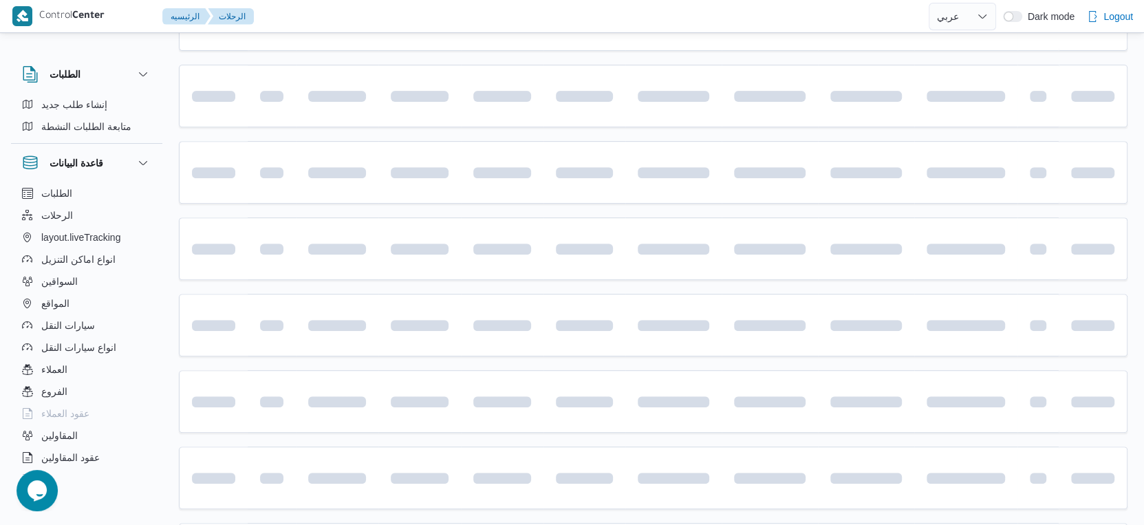
scroll to position [535, 0]
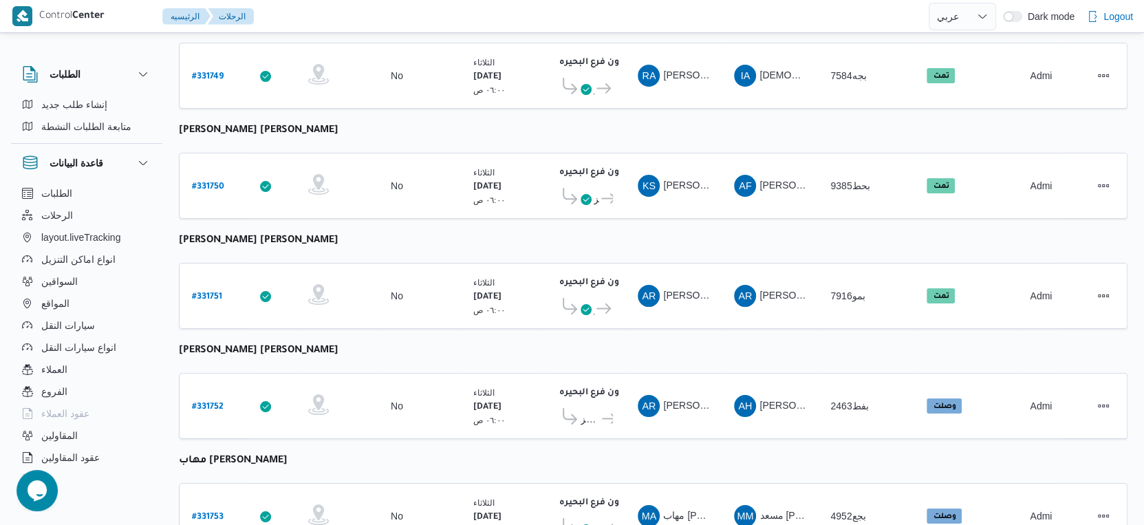
select select "ar"
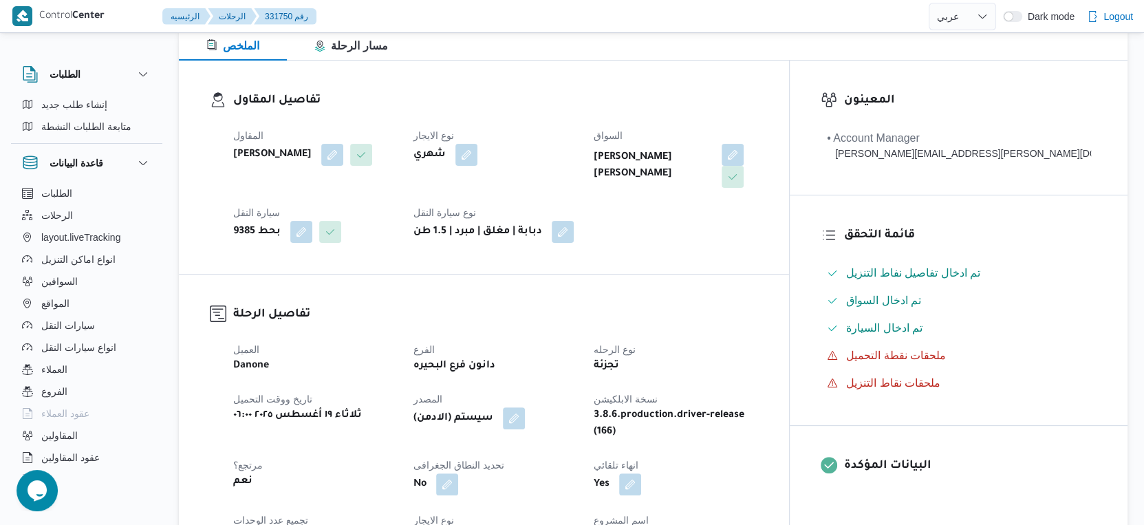
scroll to position [458, 0]
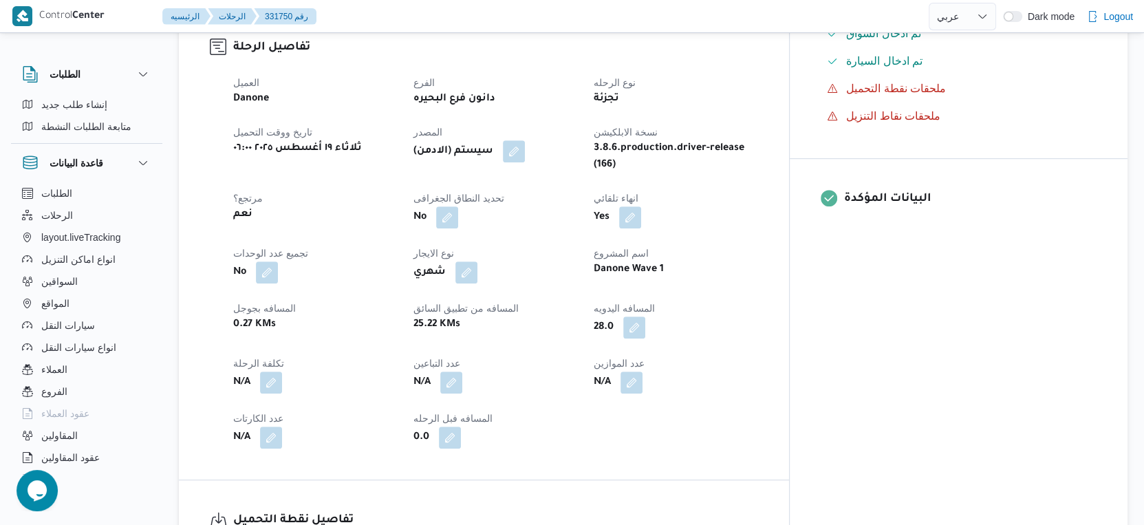
select select "ar"
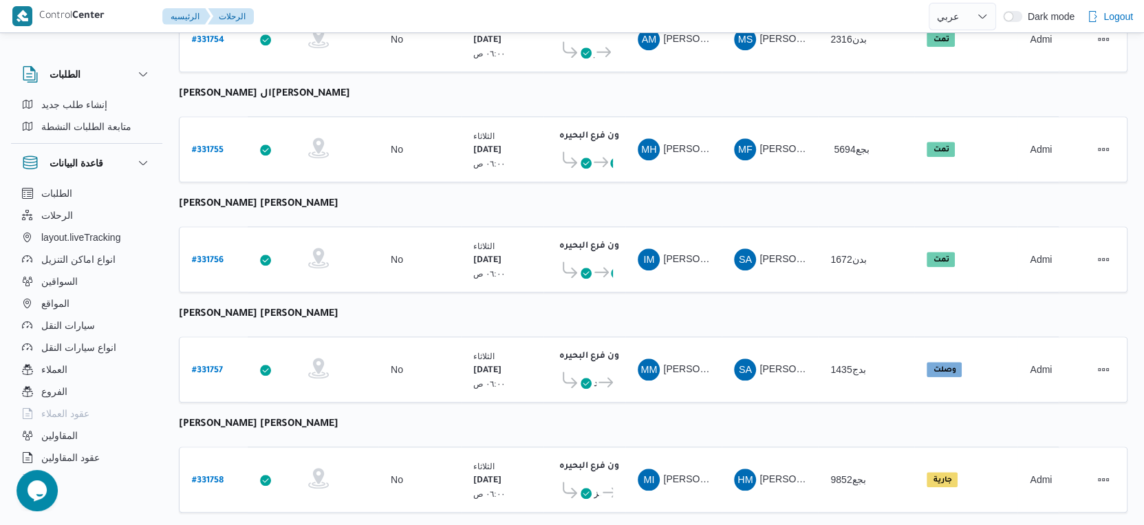
scroll to position [1123, 0]
click at [220, 365] on b "# 331757" at bounding box center [207, 370] width 31 height 10
select select "ar"
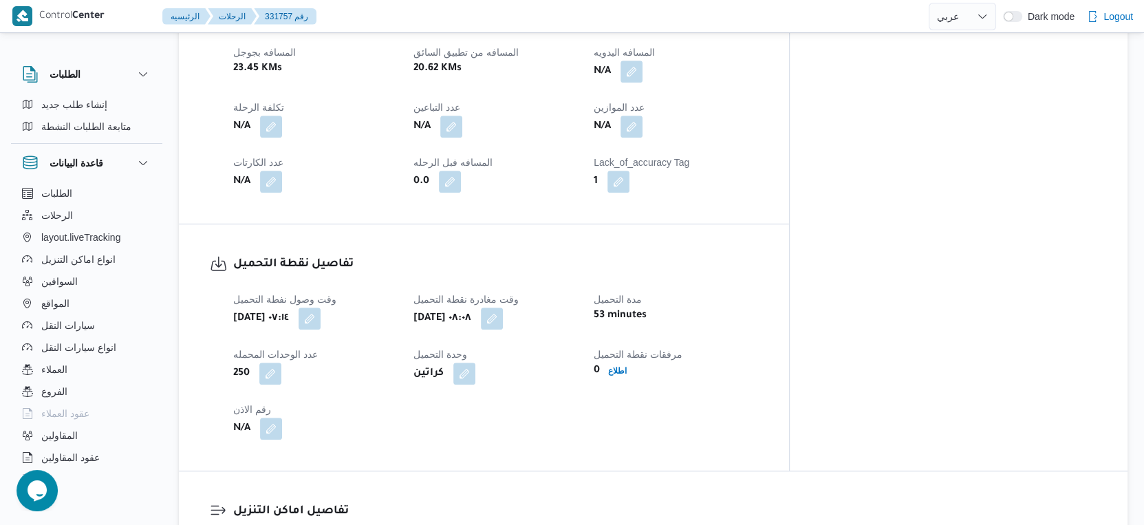
scroll to position [535, 0]
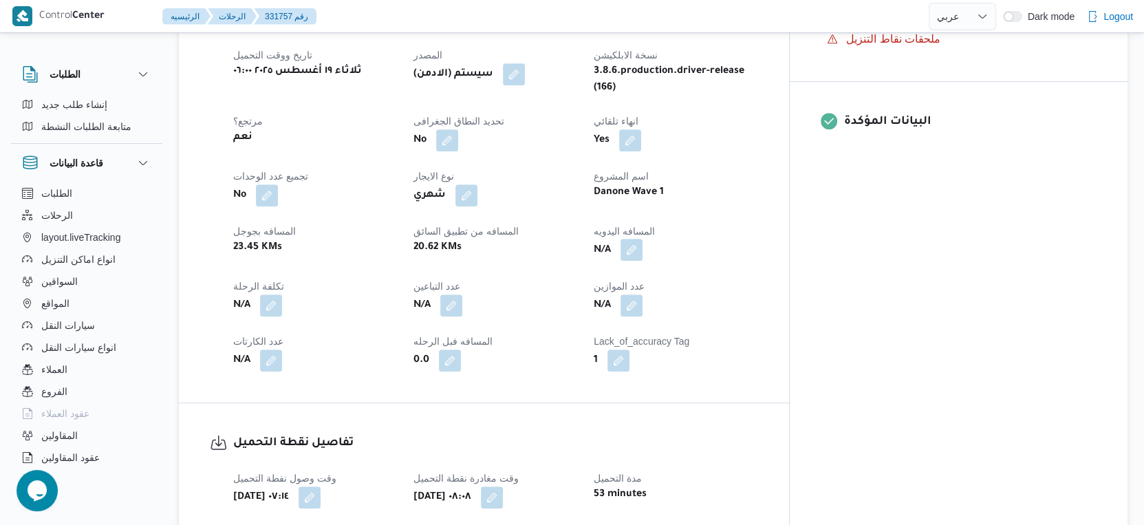
click at [642, 239] on button "button" at bounding box center [631, 250] width 22 height 22
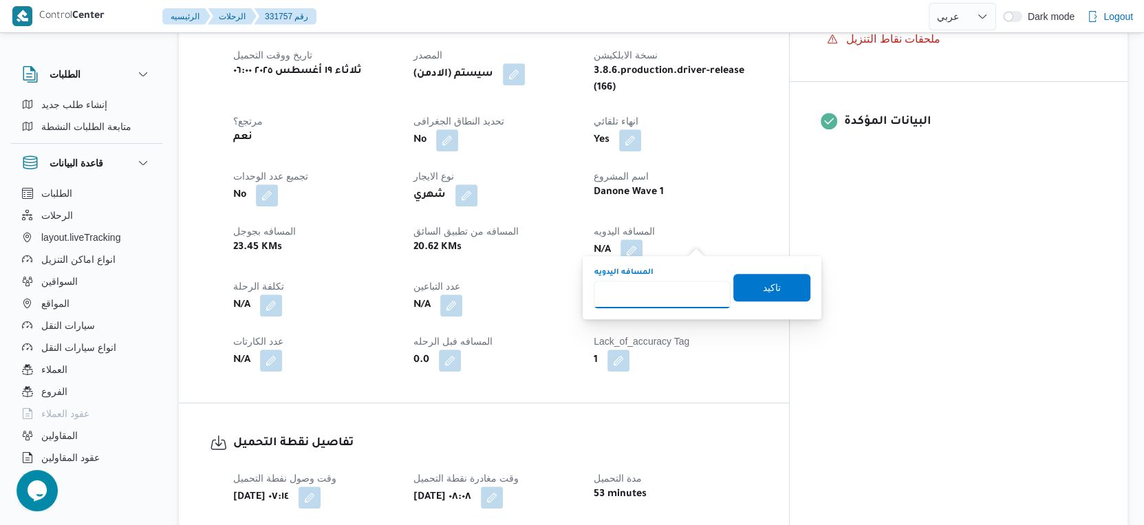
click at [666, 288] on input "المسافه اليدويه" at bounding box center [662, 295] width 137 height 28
type input "54"
click at [774, 282] on span "تاكيد" at bounding box center [771, 287] width 77 height 28
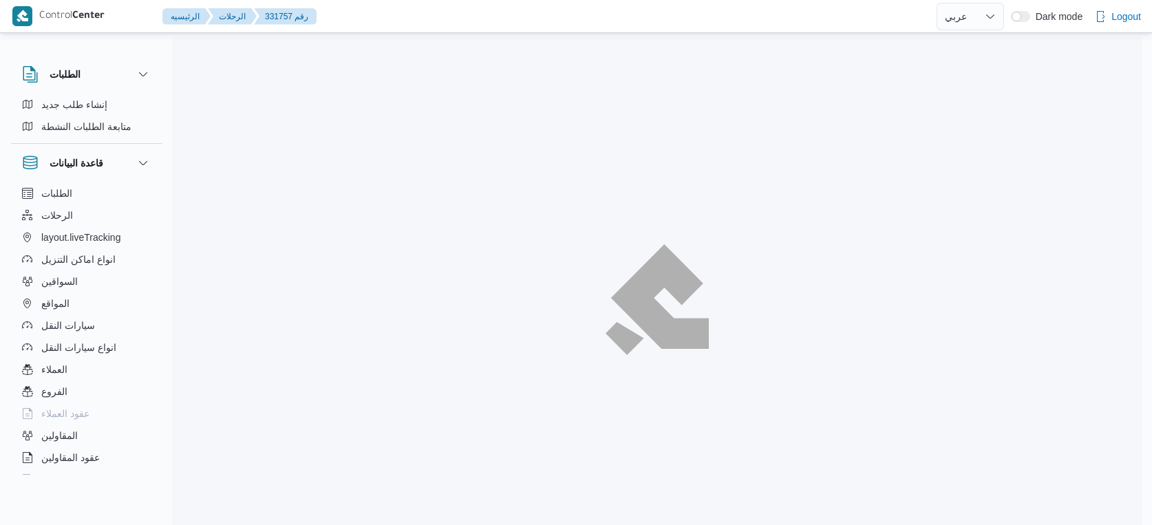
select select "ar"
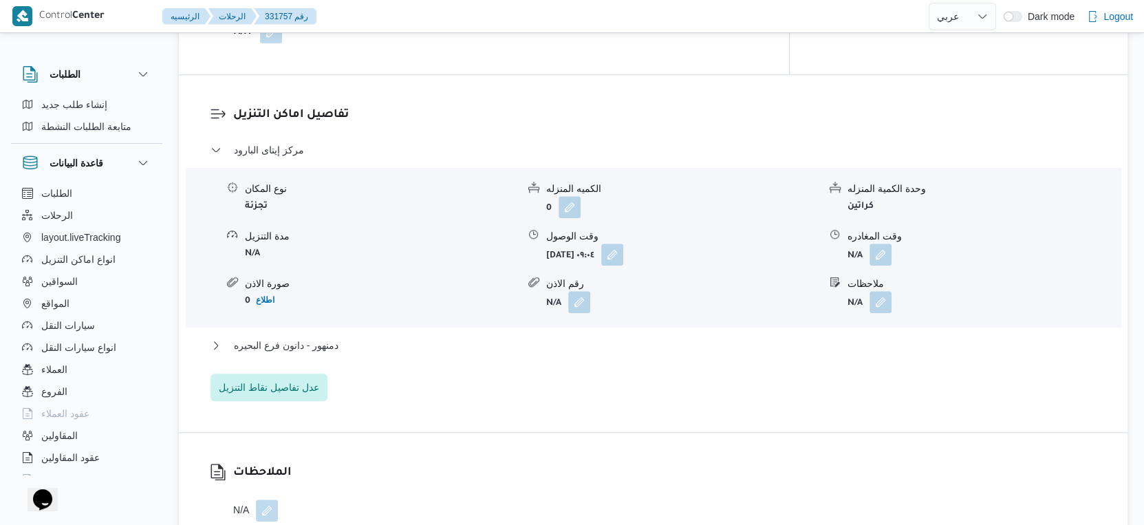
scroll to position [1299, 0]
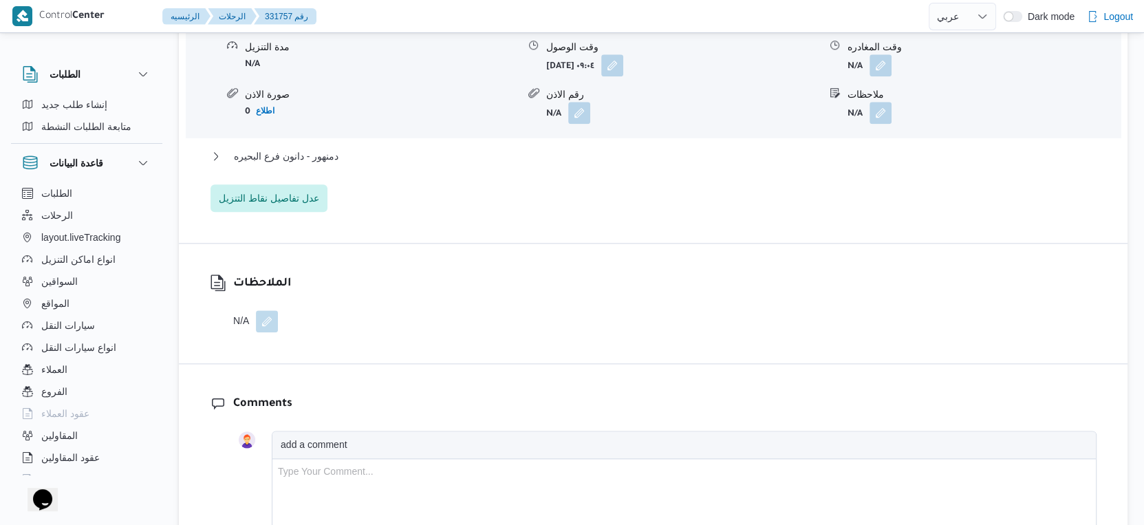
click at [351, 153] on div "دمنهور - دانون فرع البحيره" at bounding box center [653, 161] width 886 height 26
click at [353, 152] on button "دمنهور - دانون فرع البحيره" at bounding box center [653, 156] width 886 height 17
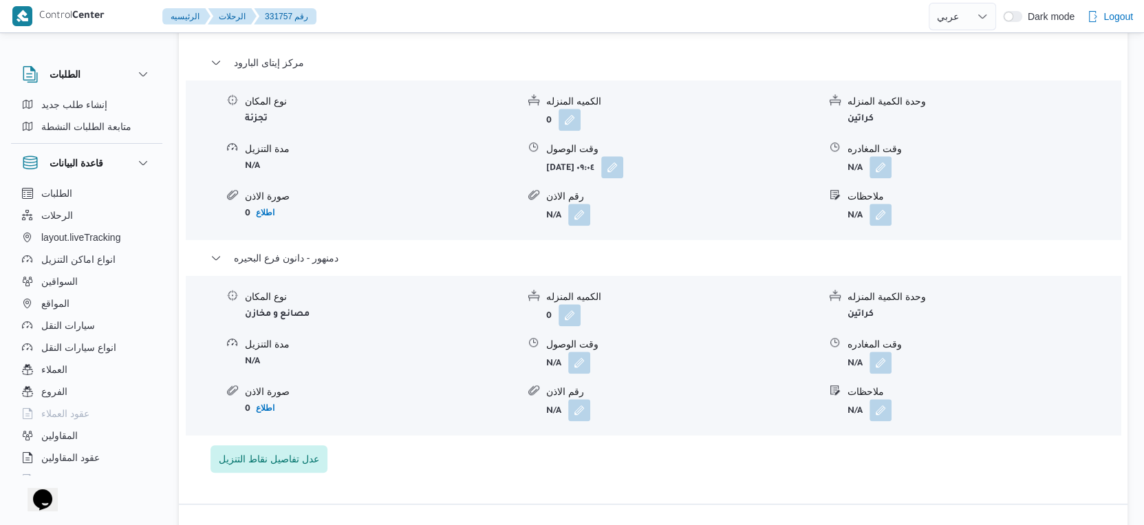
scroll to position [1222, 0]
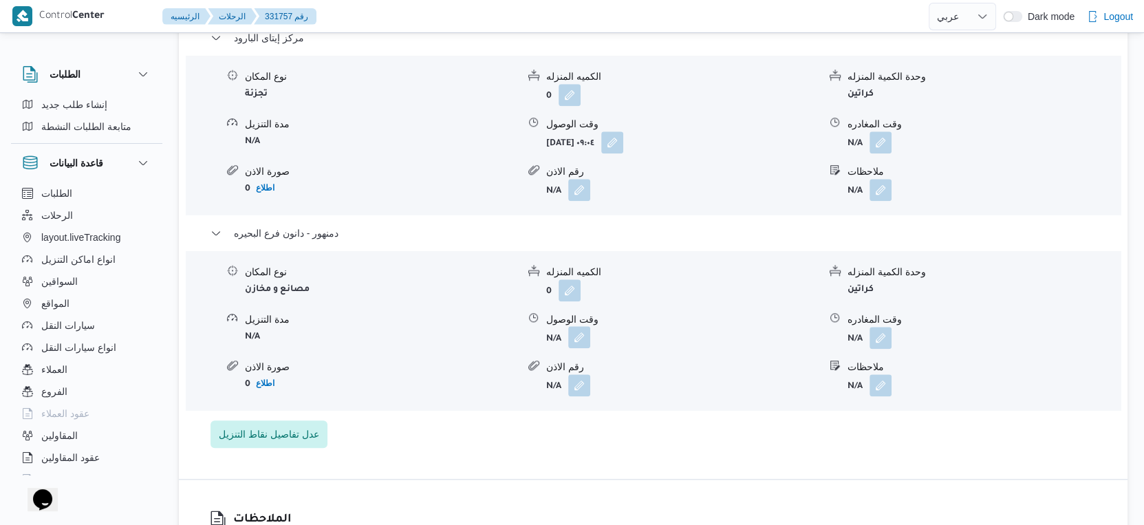
click at [585, 326] on button "button" at bounding box center [579, 337] width 22 height 22
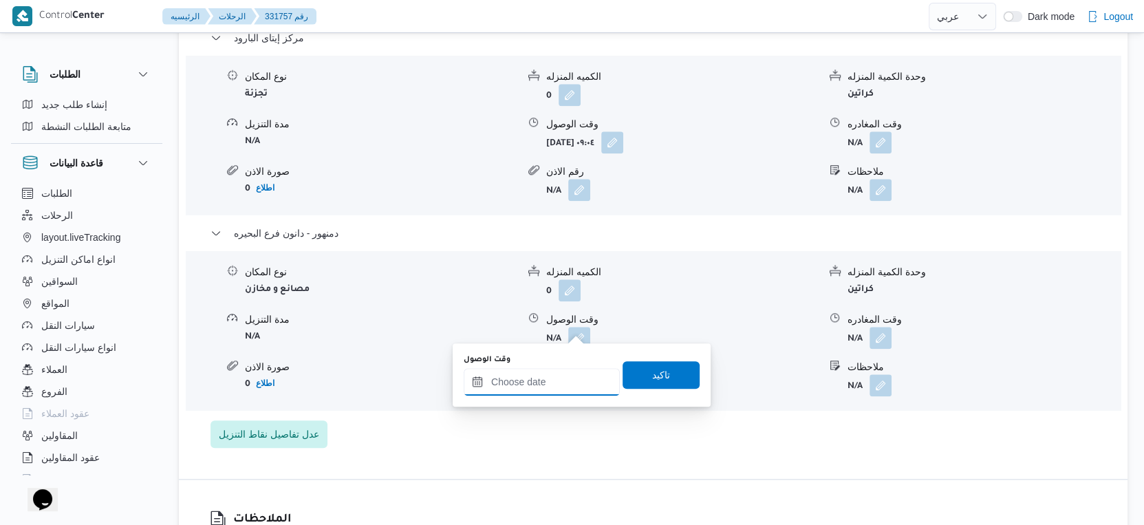
click at [552, 377] on input "وقت الوصول" at bounding box center [542, 382] width 156 height 28
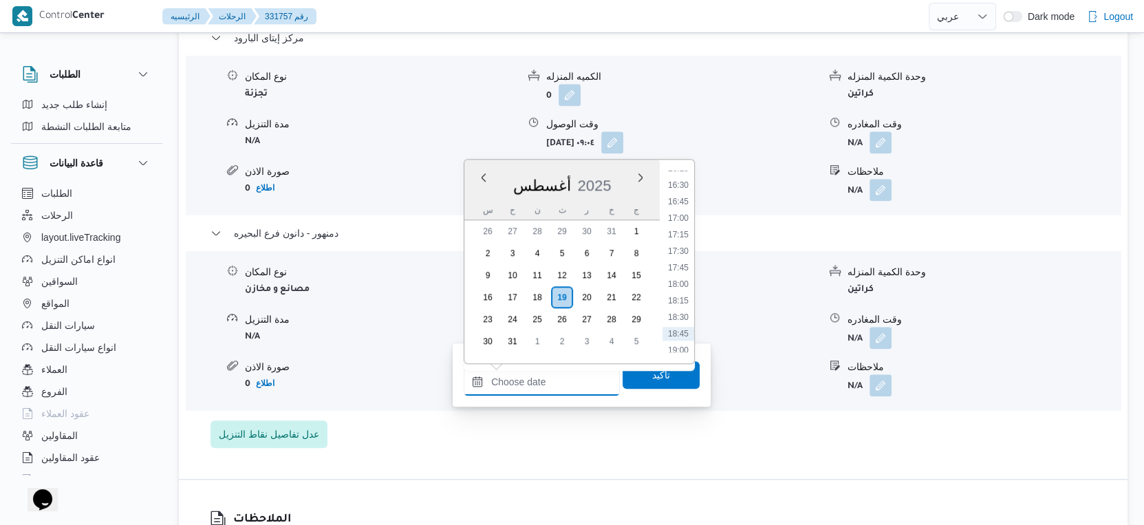
scroll to position [913, 0]
drag, startPoint x: 679, startPoint y: 316, endPoint x: 678, endPoint y: 332, distance: 16.6
click at [679, 316] on li "16:00" at bounding box center [678, 321] width 32 height 14
type input "١٩/٠٨/٢٠٢٥ ١٦:٠٠"
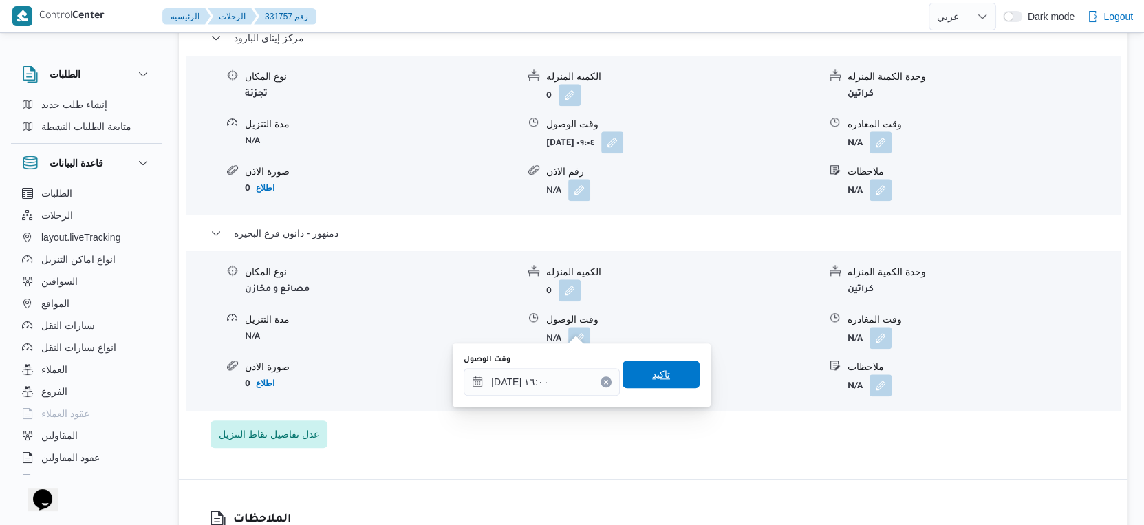
click at [665, 376] on span "تاكيد" at bounding box center [661, 374] width 77 height 28
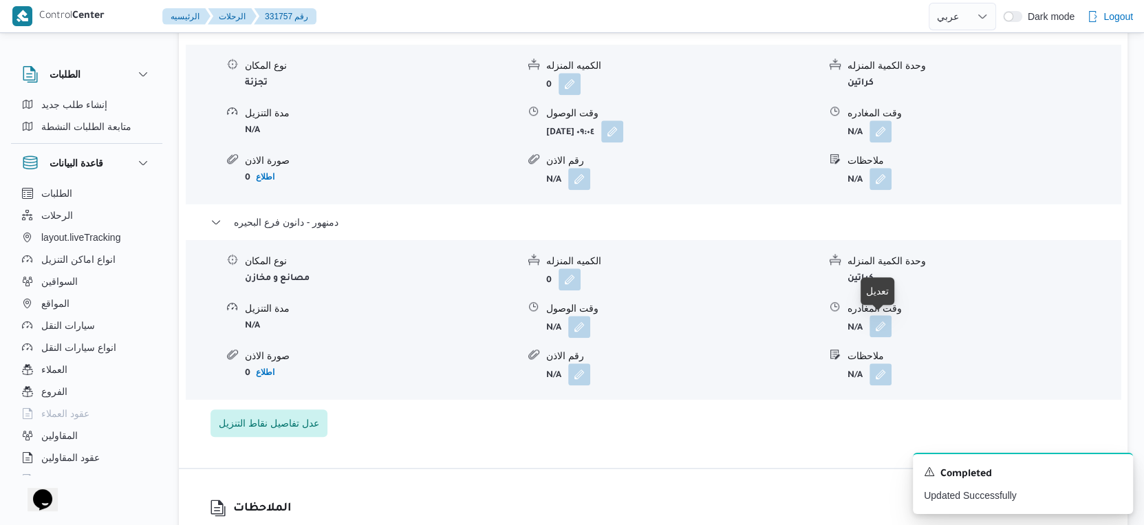
click at [889, 325] on button "button" at bounding box center [880, 326] width 22 height 22
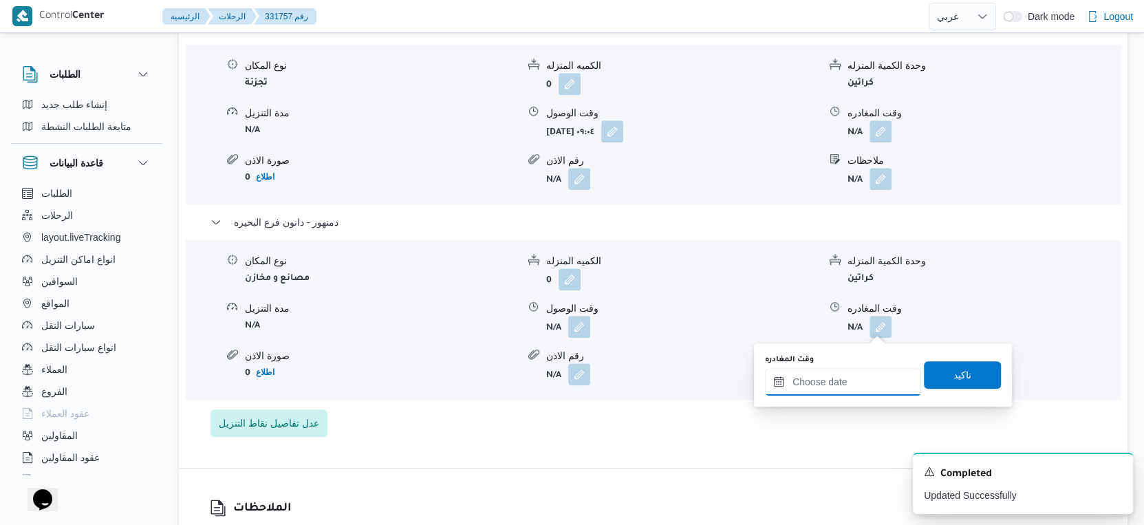
drag, startPoint x: 886, startPoint y: 334, endPoint x: 881, endPoint y: 367, distance: 32.7
click at [858, 381] on input "وقت المغادره" at bounding box center [843, 382] width 156 height 28
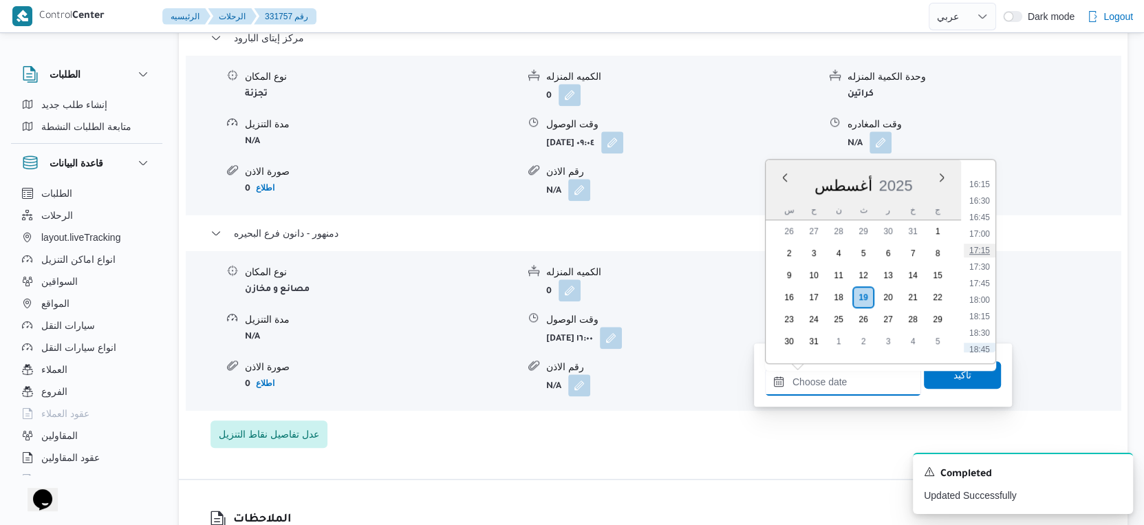
scroll to position [1066, 0]
drag, startPoint x: 978, startPoint y: 195, endPoint x: 970, endPoint y: 223, distance: 29.4
click at [978, 195] on li "16:30" at bounding box center [980, 202] width 32 height 14
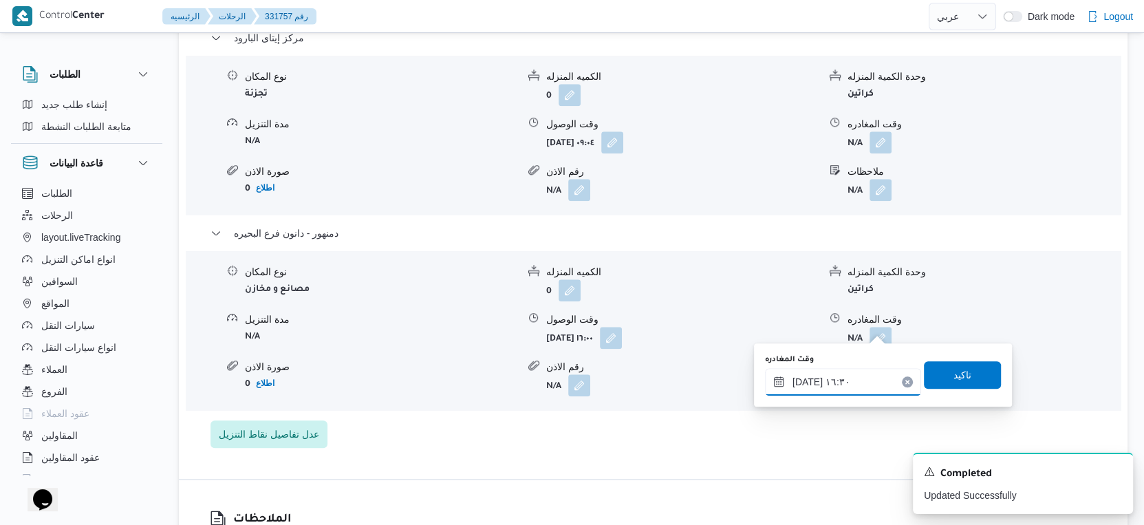
click at [805, 380] on input "١٩/٠٨/٢٠٢٥ ١٦:٣٠" at bounding box center [843, 382] width 156 height 28
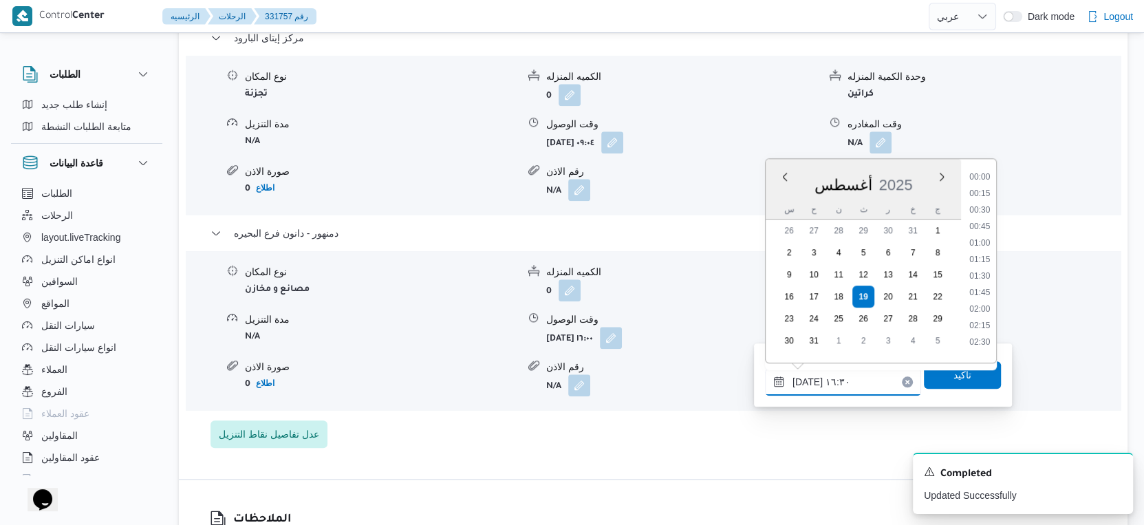
click at [805, 380] on input "١٩/٠٨/٢٠٢٥ ١٦:٣٠" at bounding box center [843, 382] width 156 height 28
type input "١٩/٠٨/٢٠٢٥ ١٦:٠٨"
click at [962, 378] on span "تاكيد" at bounding box center [962, 374] width 77 height 28
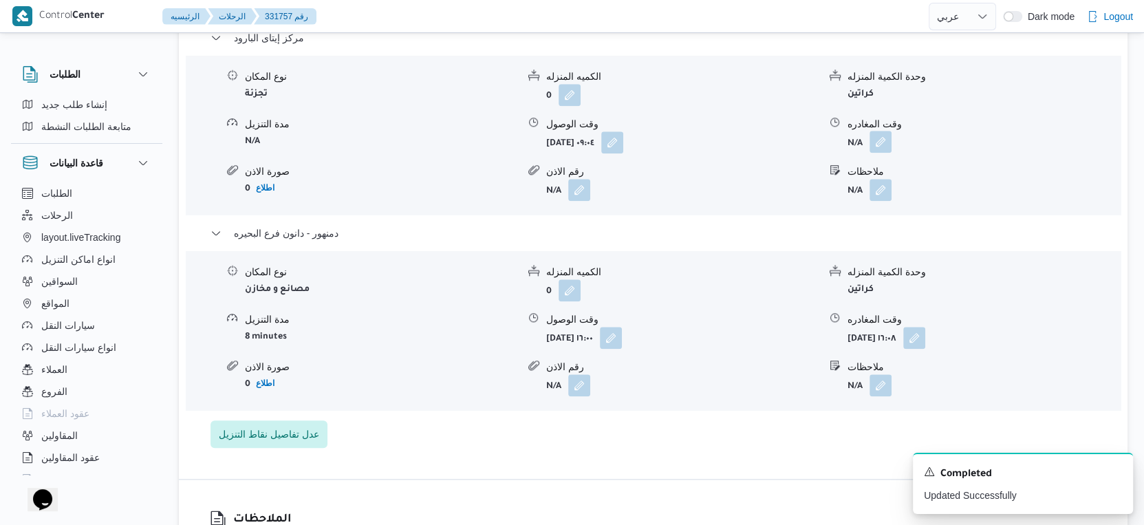
click at [885, 134] on button "button" at bounding box center [880, 142] width 22 height 22
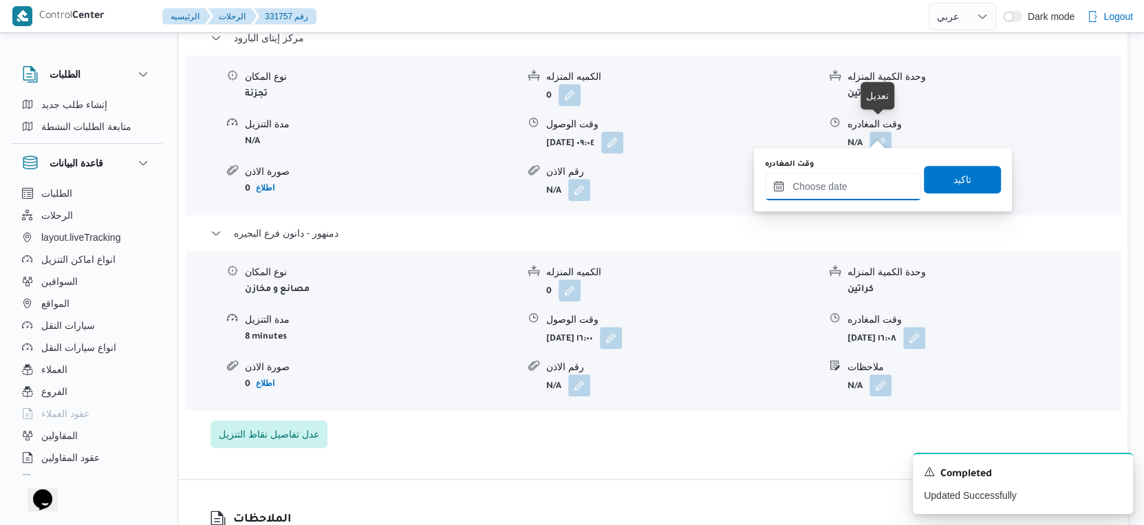
click at [867, 173] on input "وقت المغادره" at bounding box center [843, 187] width 156 height 28
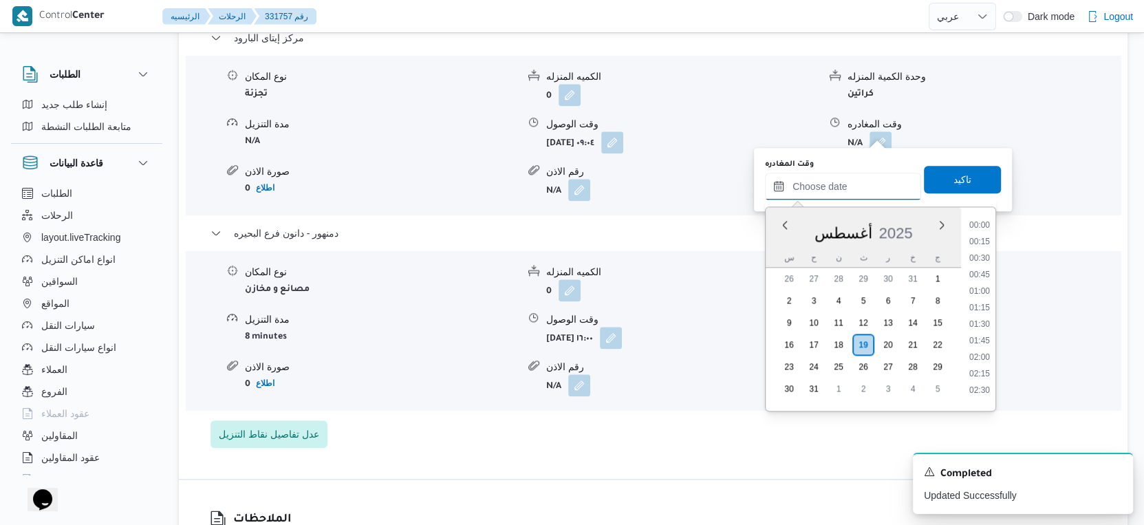
scroll to position [1142, 0]
click at [867, 183] on input "وقت المغادره" at bounding box center [843, 187] width 156 height 28
drag, startPoint x: 979, startPoint y: 260, endPoint x: 980, endPoint y: 225, distance: 35.1
click at [979, 260] on li "15:30" at bounding box center [980, 260] width 32 height 14
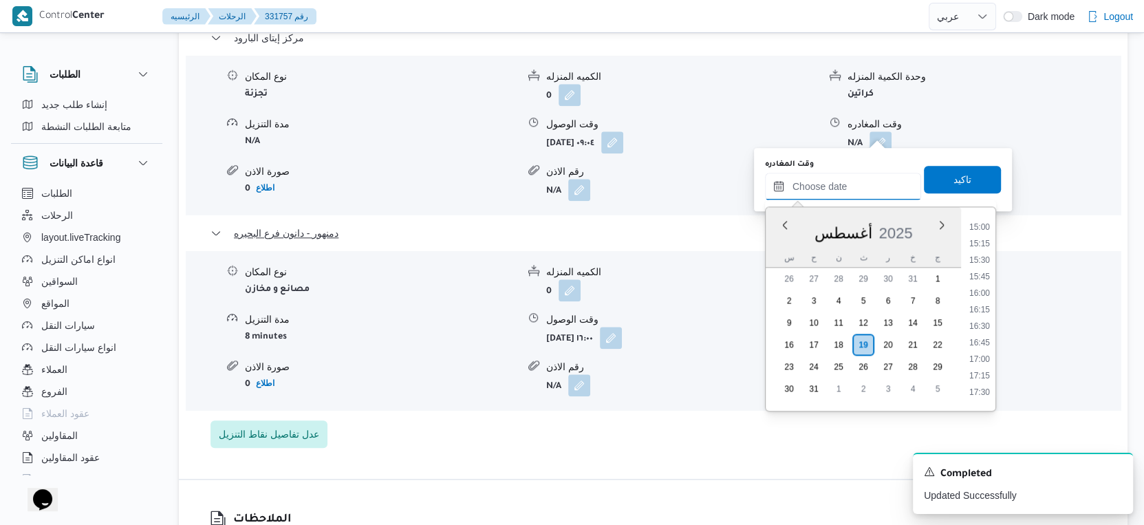
type input "١٩/٠٨/٢٠٢٥ ١٥:٣٠"
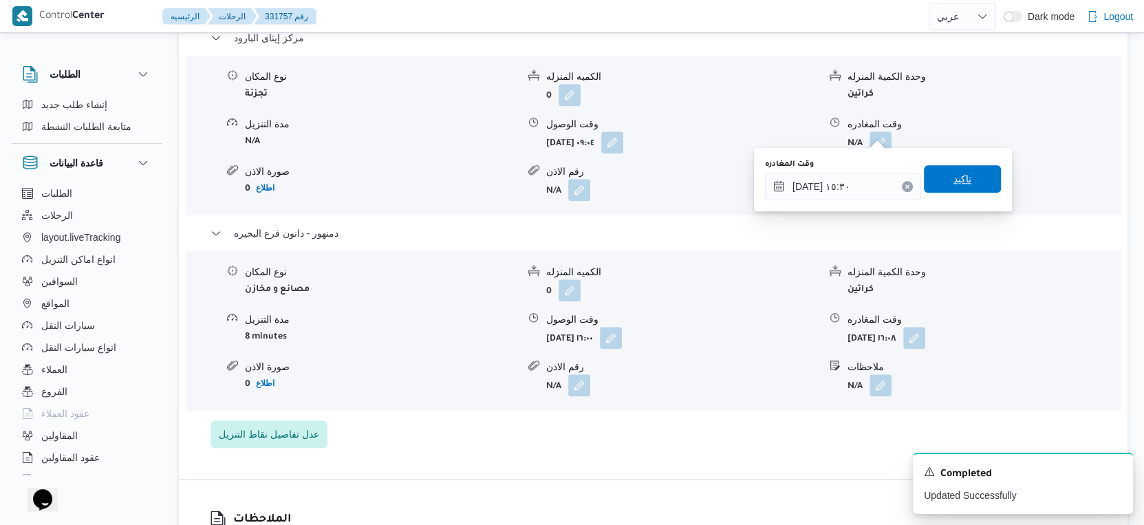
click at [970, 186] on span "تاكيد" at bounding box center [962, 179] width 77 height 28
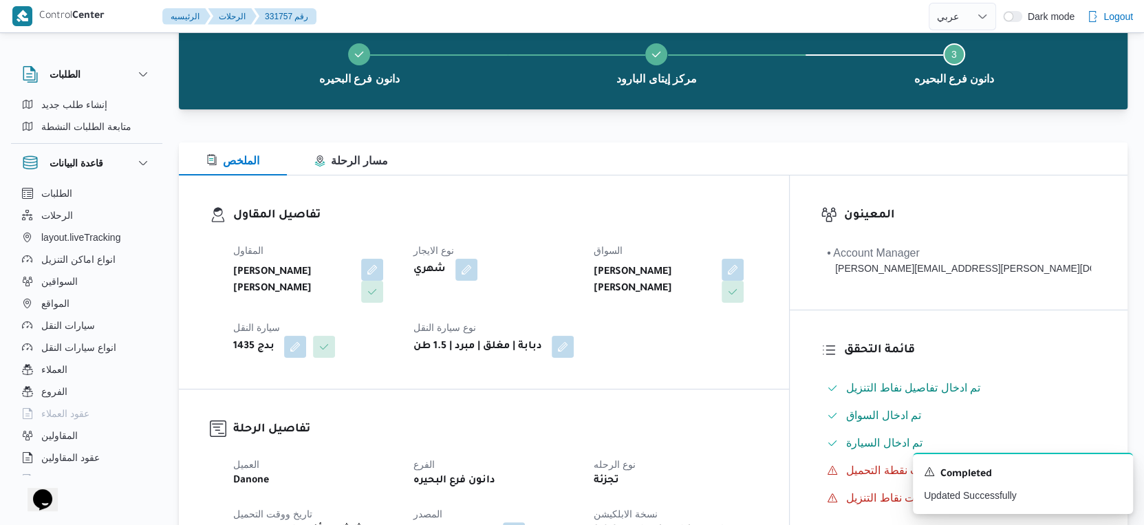
scroll to position [0, 0]
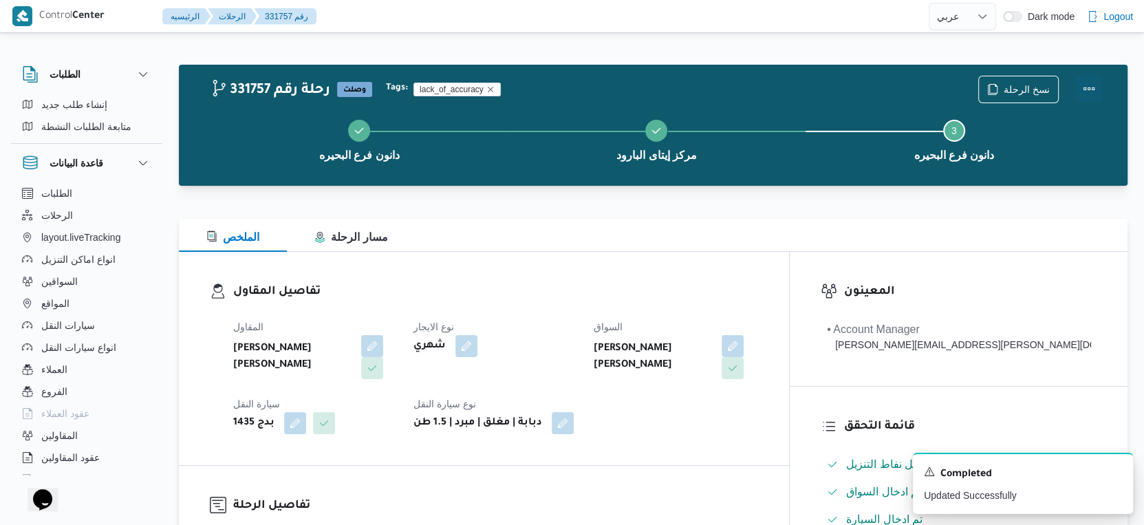
click at [1083, 87] on button "Actions" at bounding box center [1089, 89] width 28 height 28
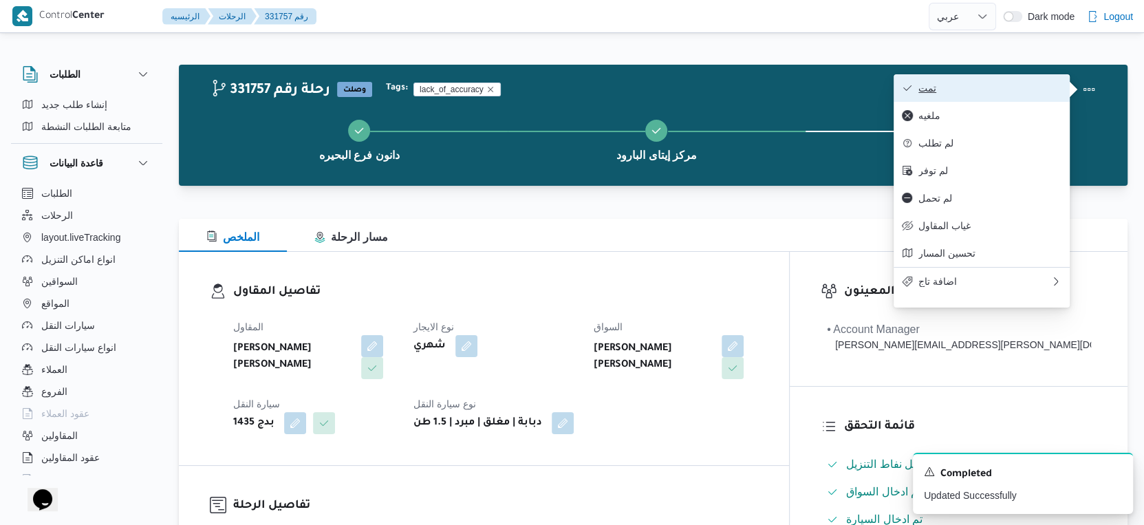
click at [1019, 87] on span "تمت" at bounding box center [989, 88] width 143 height 11
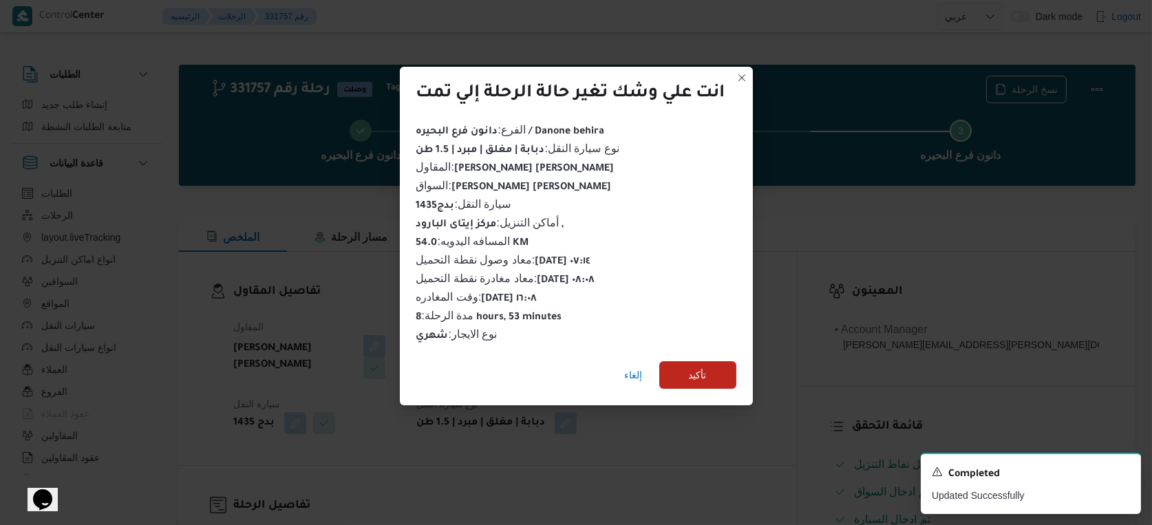
click at [676, 350] on div "إلغاء تأكيد" at bounding box center [576, 377] width 353 height 55
click at [678, 352] on div "إلغاء تأكيد" at bounding box center [576, 377] width 353 height 55
click at [686, 371] on span "تأكيد" at bounding box center [697, 374] width 77 height 28
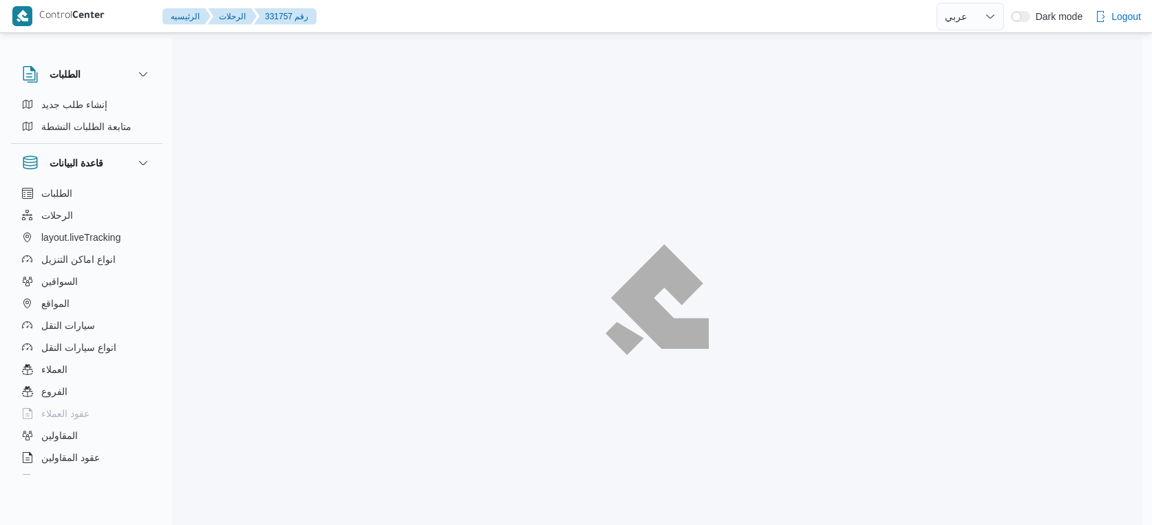
select select "ar"
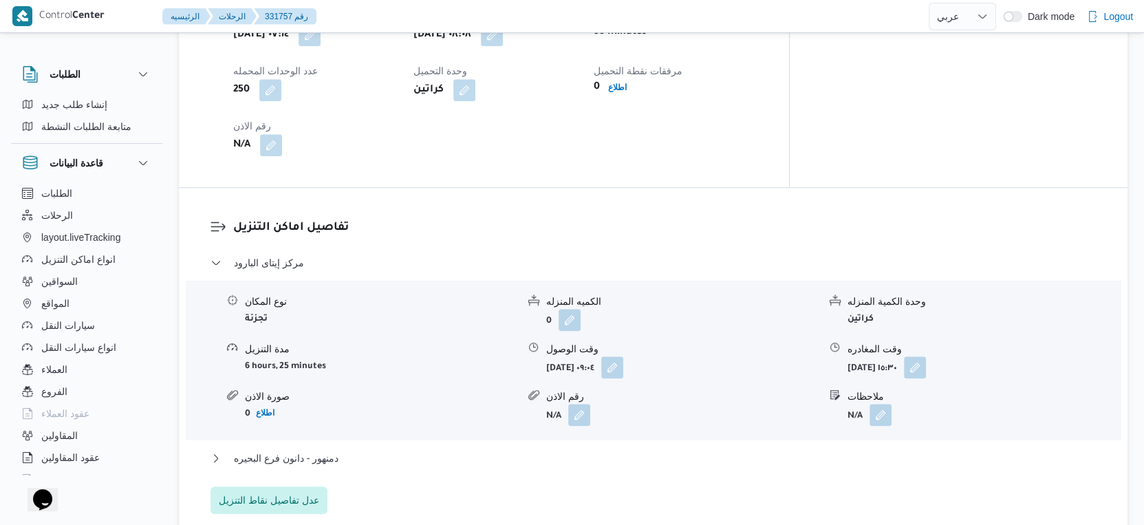
scroll to position [1147, 0]
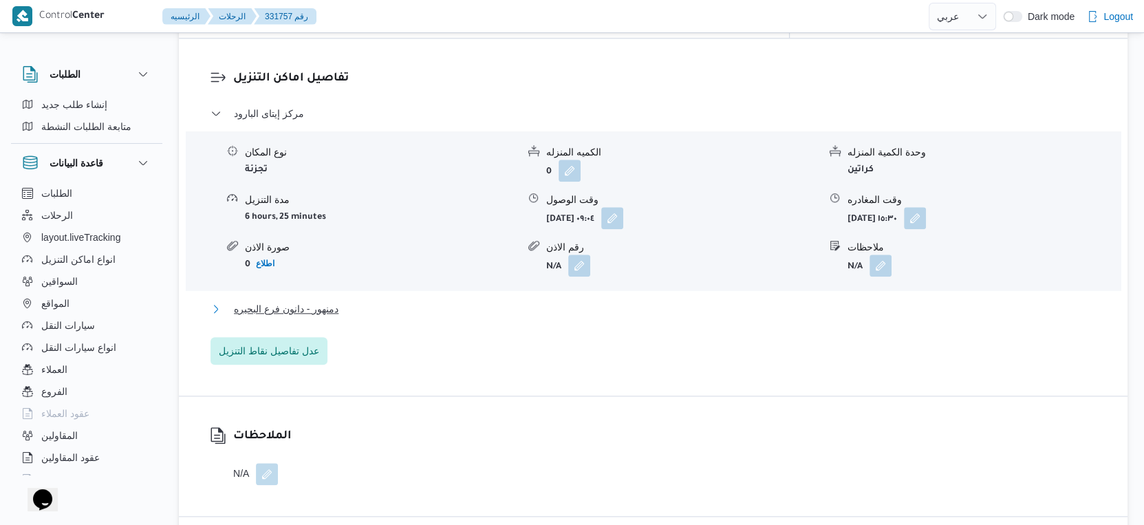
click at [335, 301] on span "دمنهور - دانون فرع البحيره" at bounding box center [286, 309] width 105 height 17
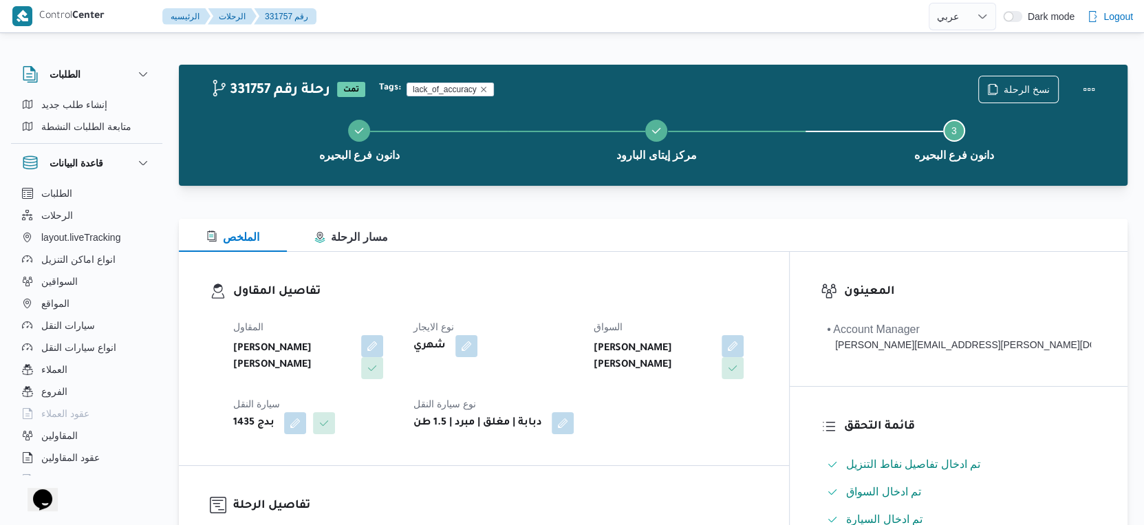
scroll to position [458, 0]
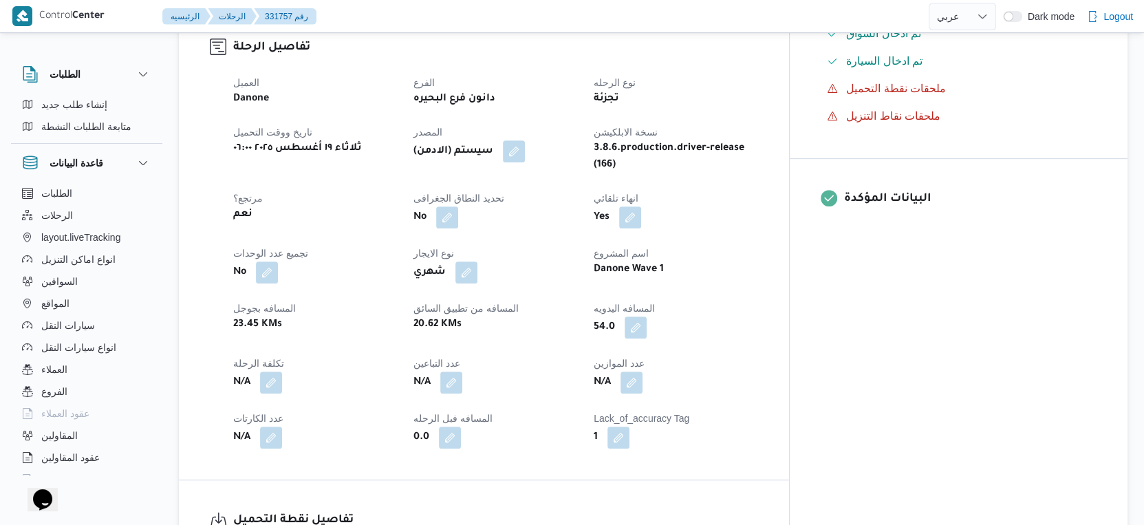
select select "ar"
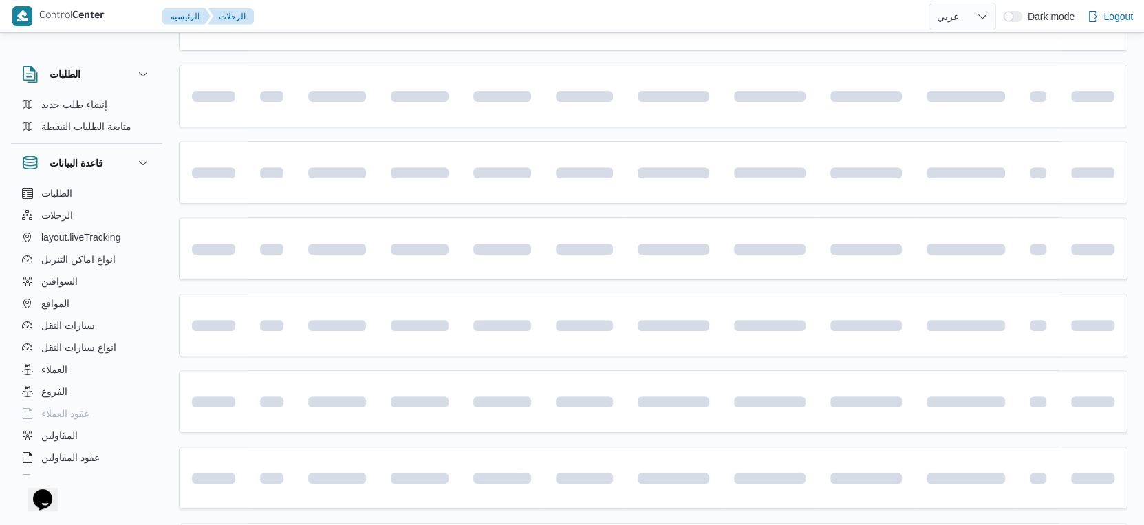
scroll to position [1123, 0]
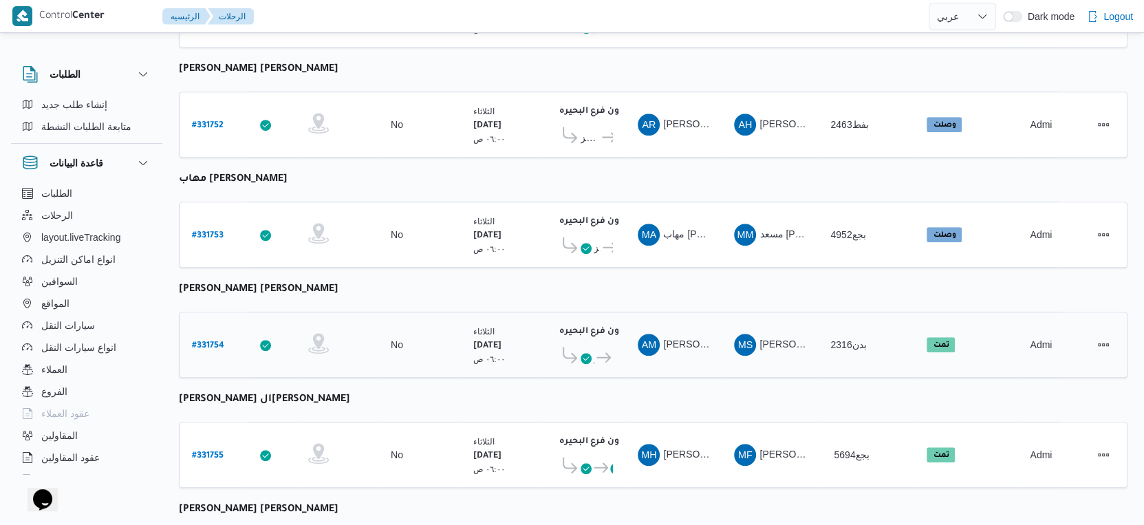
click at [216, 341] on b "# 331754" at bounding box center [208, 346] width 32 height 10
select select "ar"
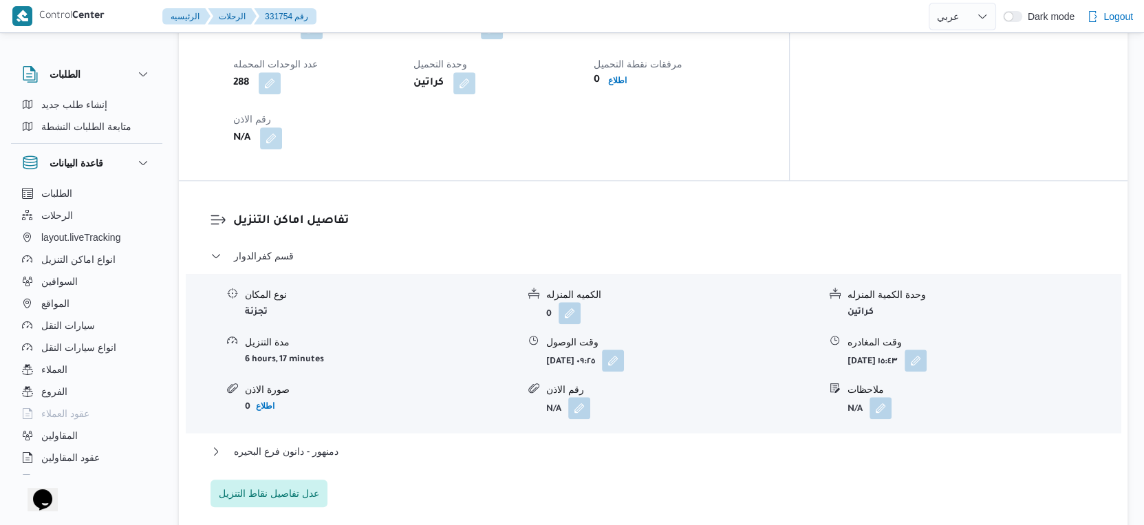
scroll to position [1046, 0]
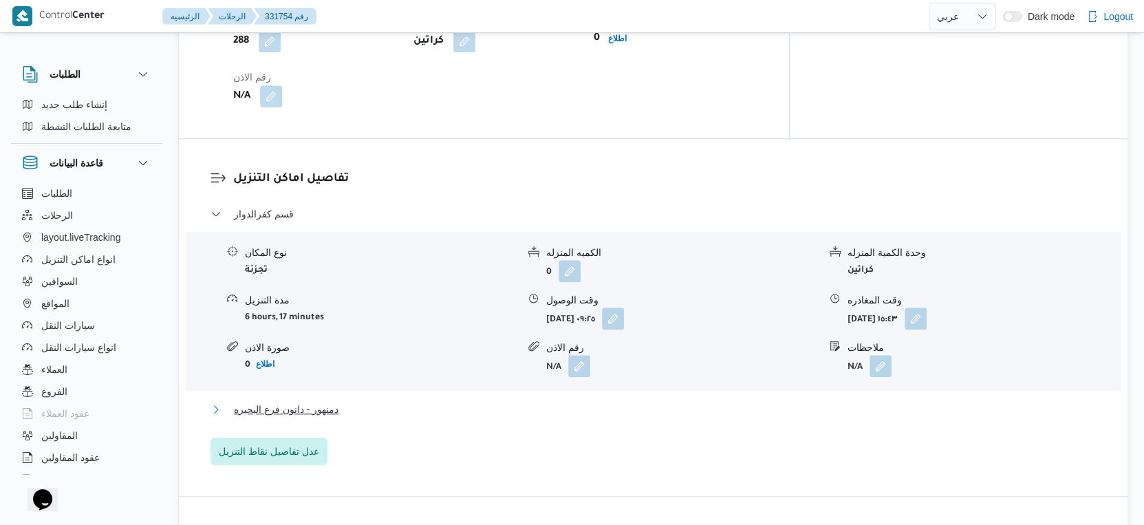
click at [352, 401] on button "دمنهور - دانون فرع البحيره" at bounding box center [653, 409] width 886 height 17
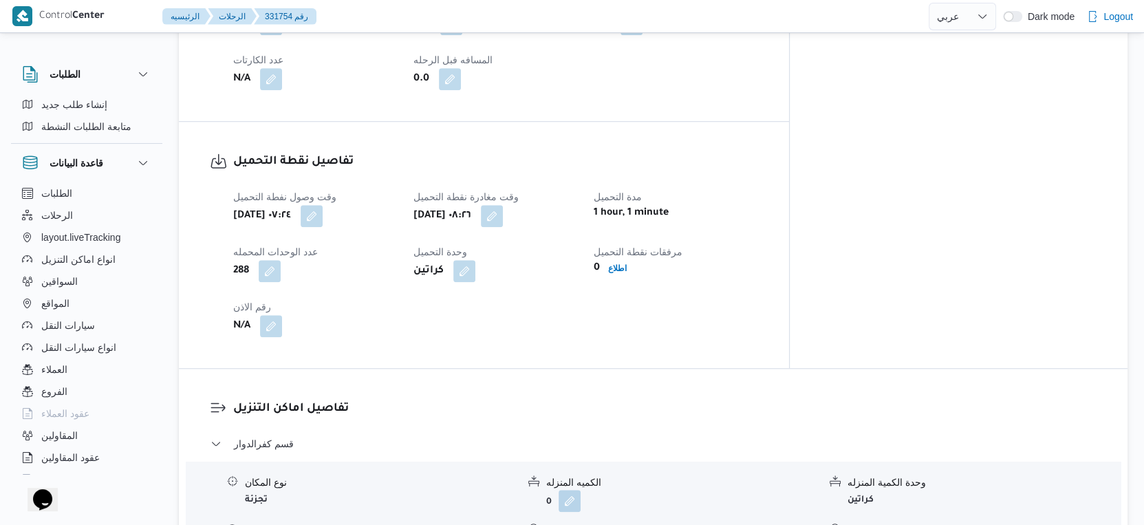
scroll to position [587, 0]
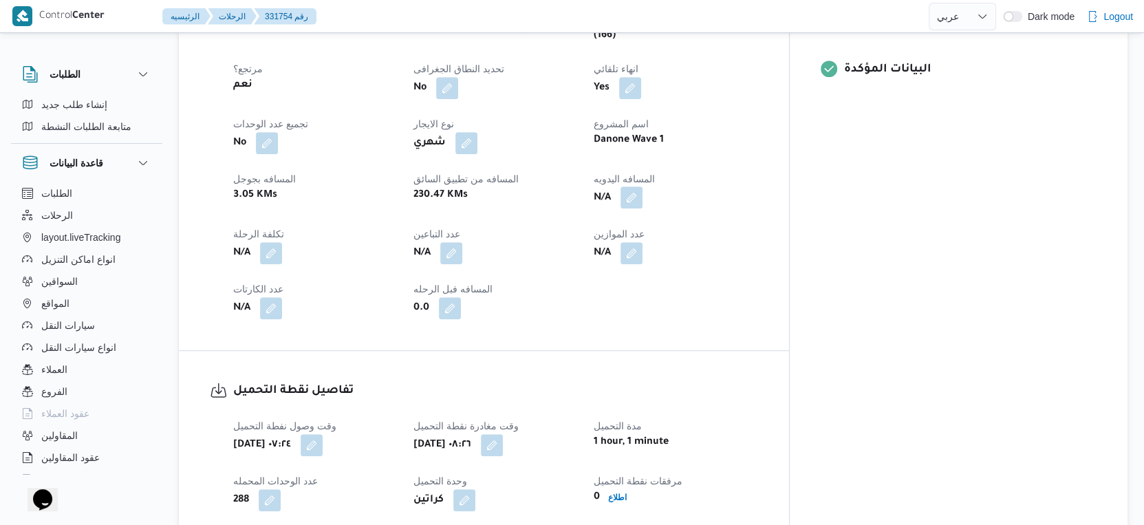
click at [642, 186] on button "button" at bounding box center [631, 197] width 22 height 22
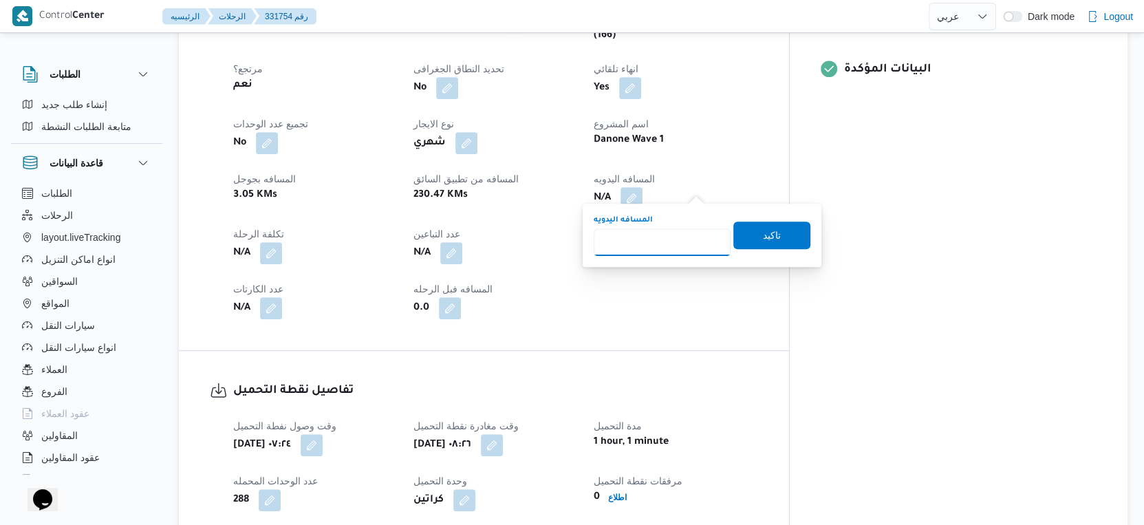
click at [650, 243] on input "المسافه اليدويه" at bounding box center [662, 242] width 137 height 28
type input "107"
click at [763, 241] on span "تاكيد" at bounding box center [772, 234] width 18 height 17
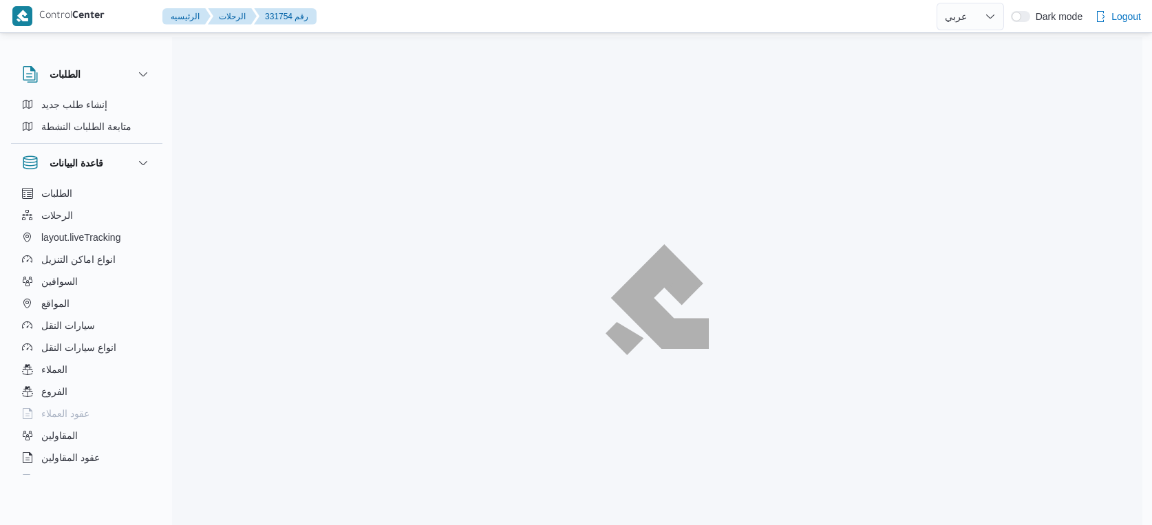
select select "ar"
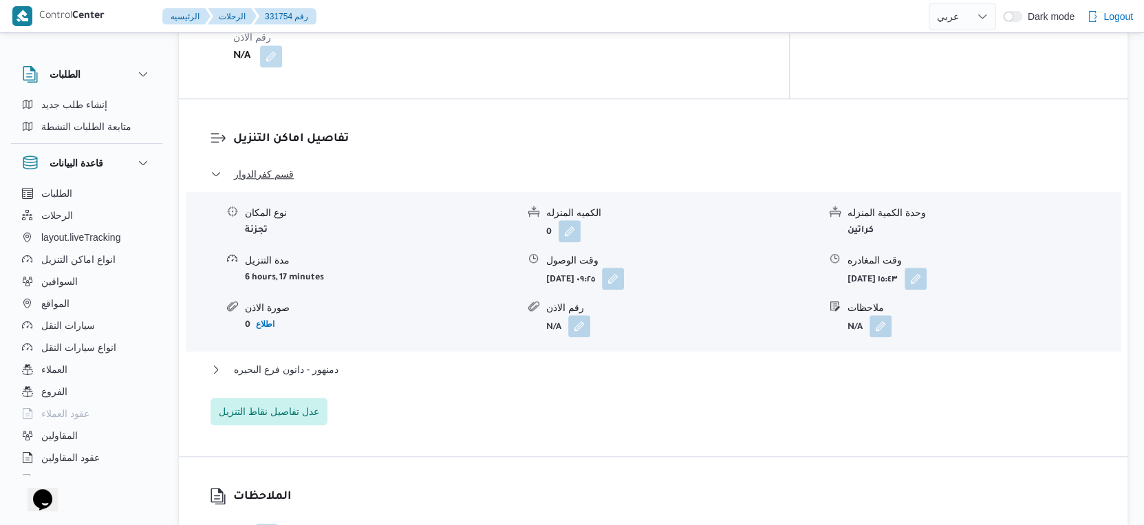
scroll to position [1147, 0]
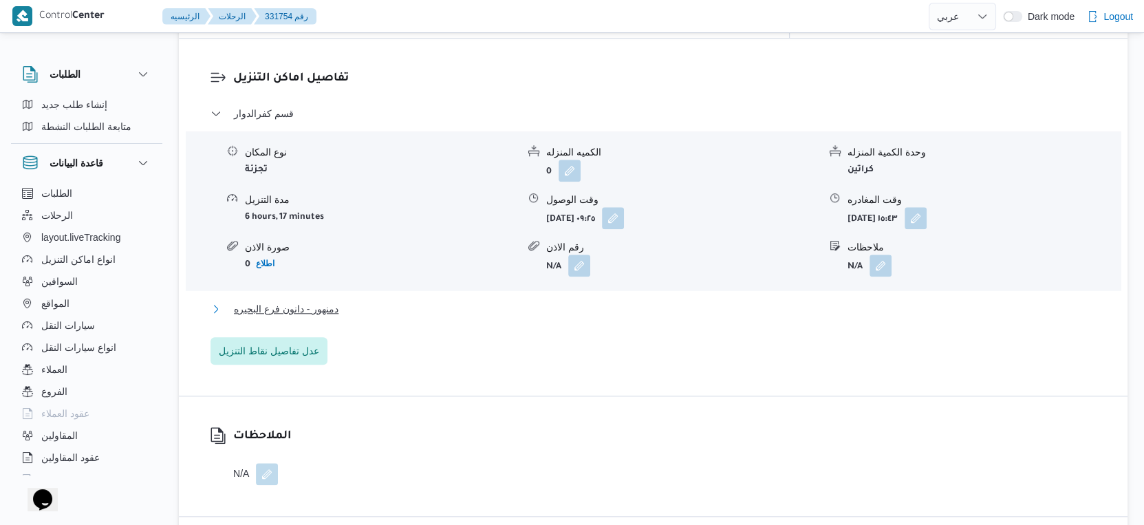
click at [398, 301] on button "دمنهور - دانون فرع البحيره" at bounding box center [653, 309] width 886 height 17
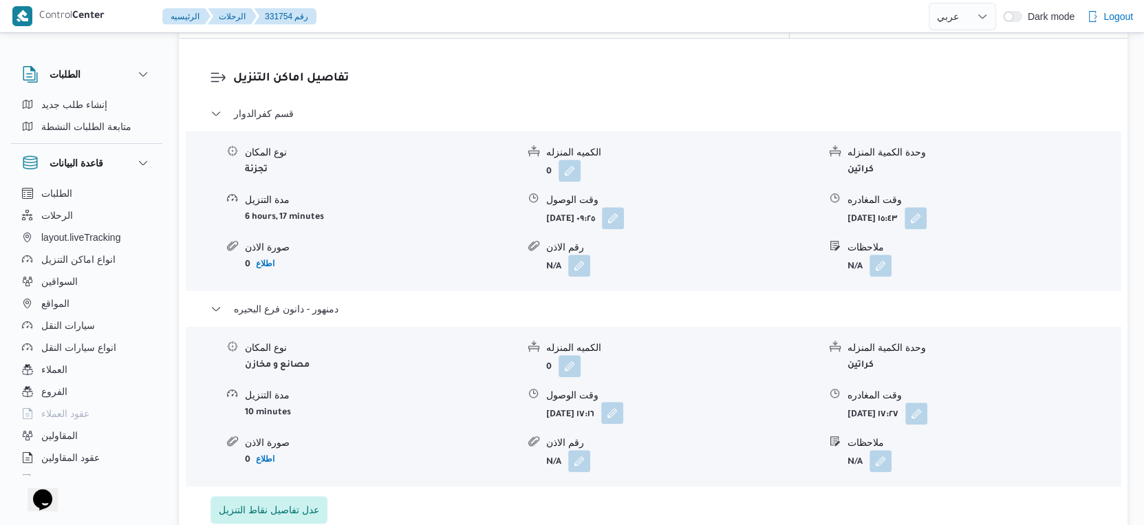
click at [623, 402] on button "button" at bounding box center [612, 413] width 22 height 22
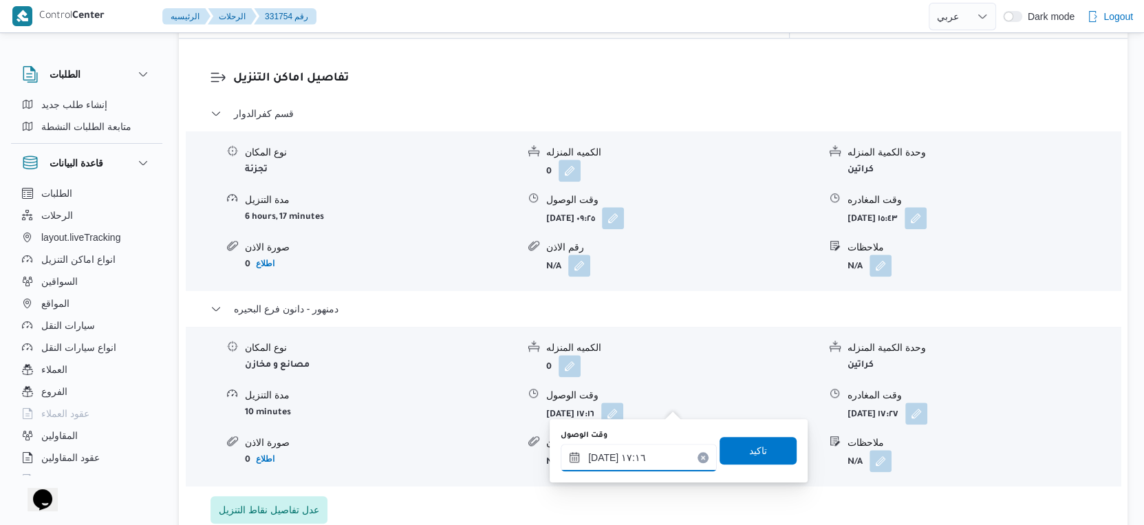
click at [652, 449] on input "[DATE] ١٧:١٦" at bounding box center [639, 458] width 156 height 28
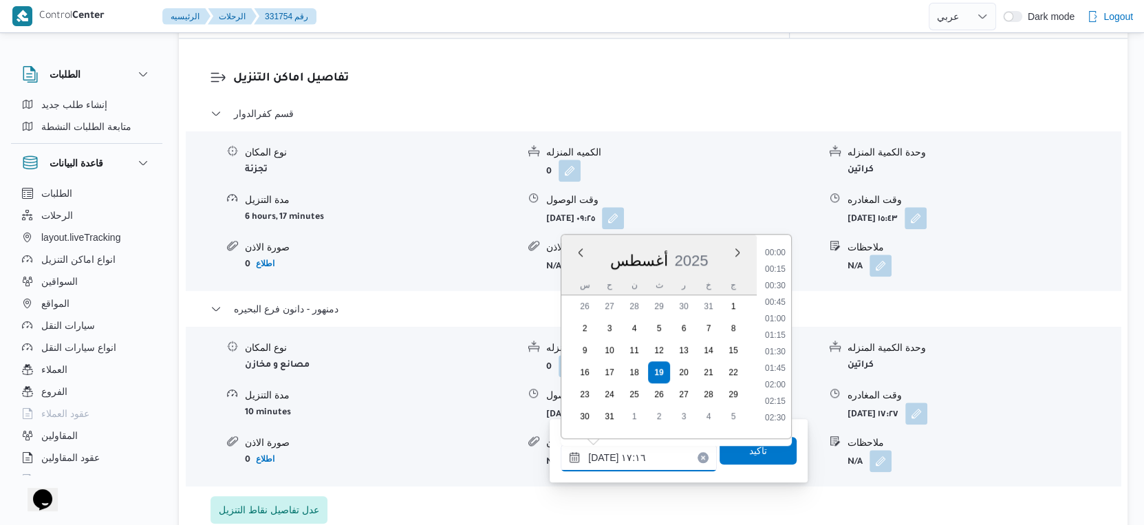
scroll to position [1044, 0]
click at [777, 269] on li "16:00" at bounding box center [775, 266] width 32 height 14
type input "[DATE] ١٦:٠٠"
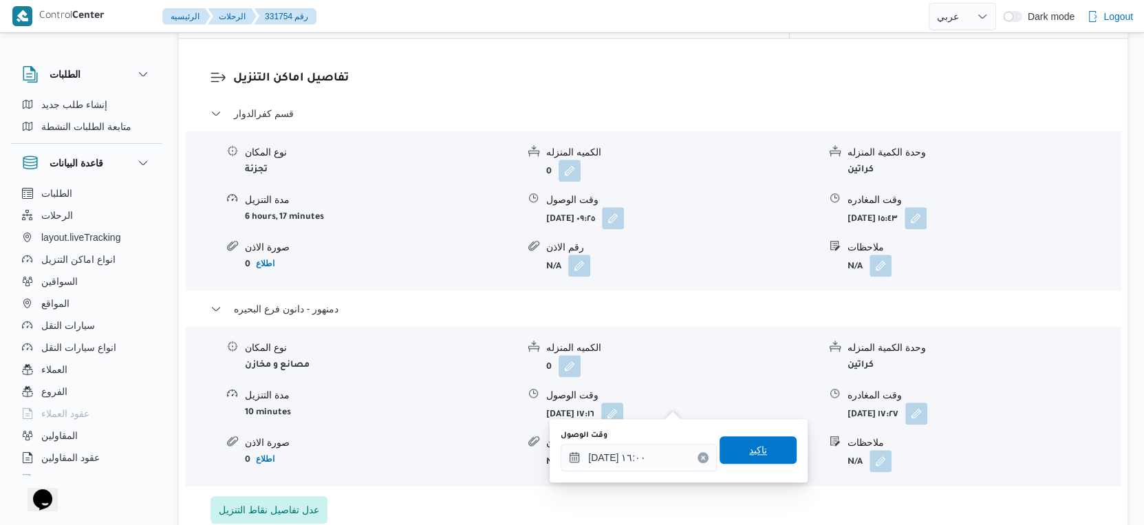
click at [769, 445] on span "تاكيد" at bounding box center [758, 450] width 77 height 28
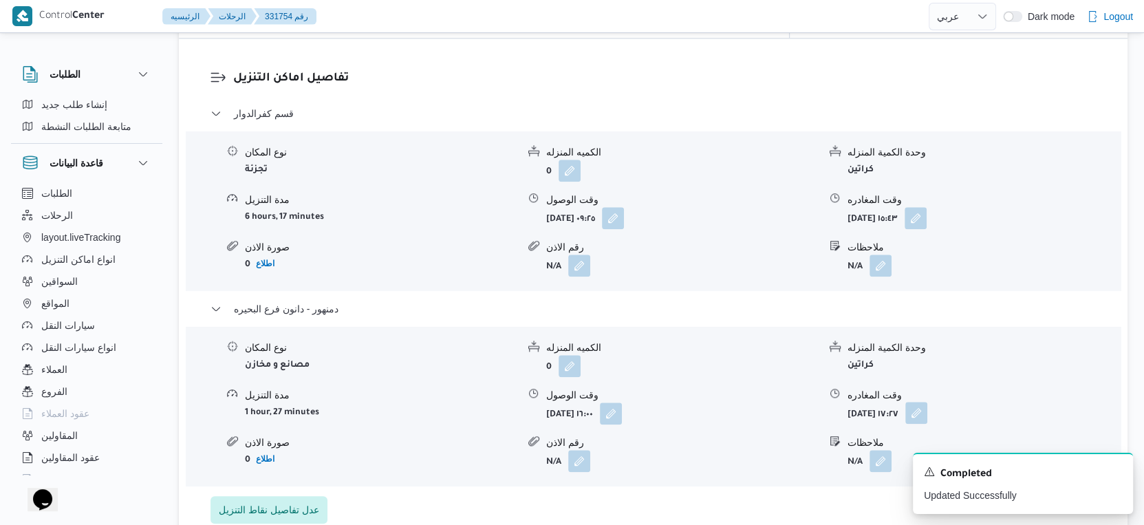
click at [927, 402] on button "button" at bounding box center [916, 413] width 22 height 22
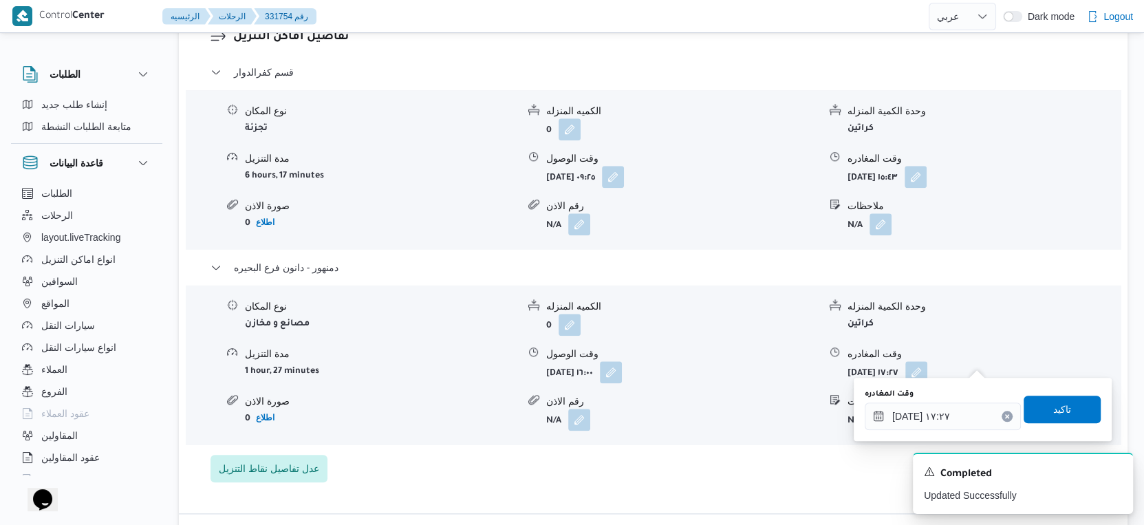
scroll to position [1222, 0]
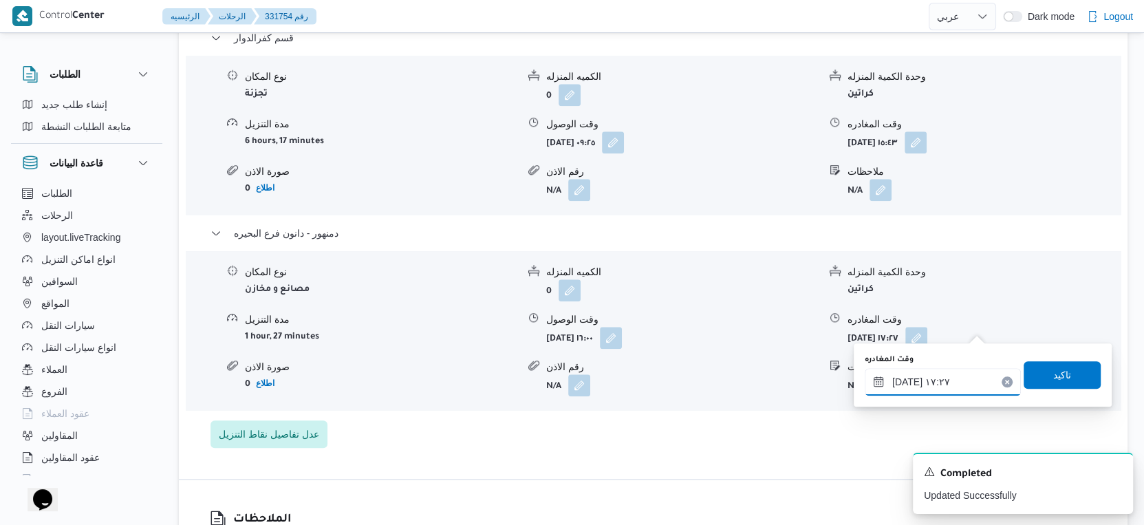
click at [936, 379] on input "١٩/٠٨/٢٠٢٥ ١٧:٢٧" at bounding box center [943, 382] width 156 height 28
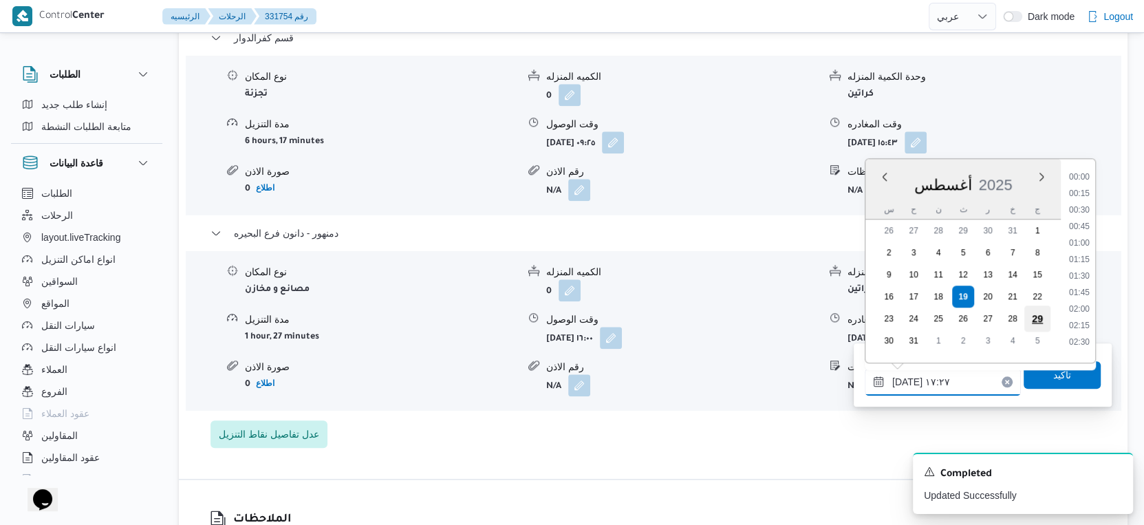
scroll to position [1044, 0]
click at [1079, 203] on li "16:15" at bounding box center [1079, 206] width 32 height 14
type input "١٩/٠٨/٢٠٢٥ ١٦:١٥"
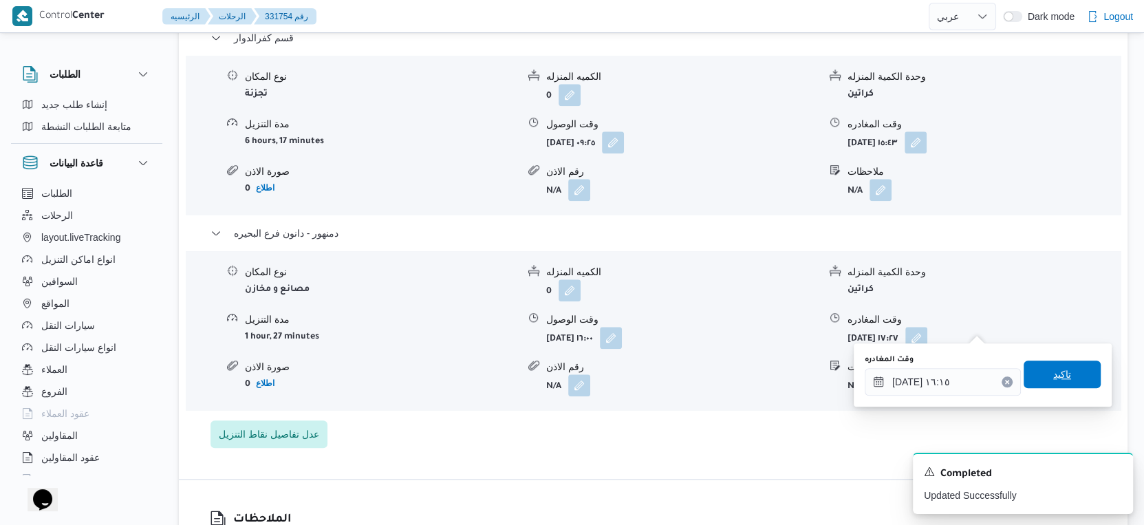
click at [1065, 384] on span "تاكيد" at bounding box center [1062, 374] width 77 height 28
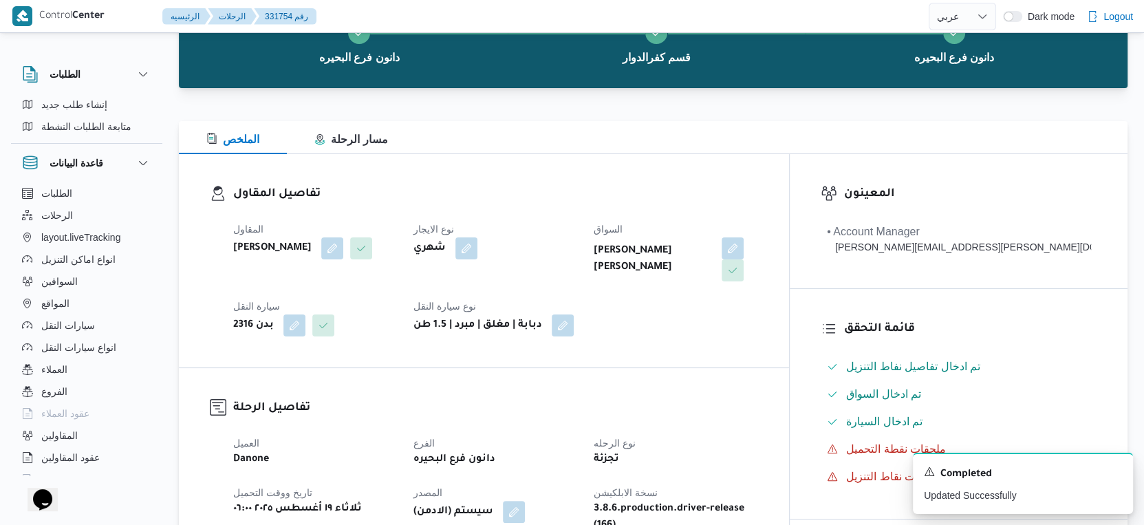
scroll to position [458, 0]
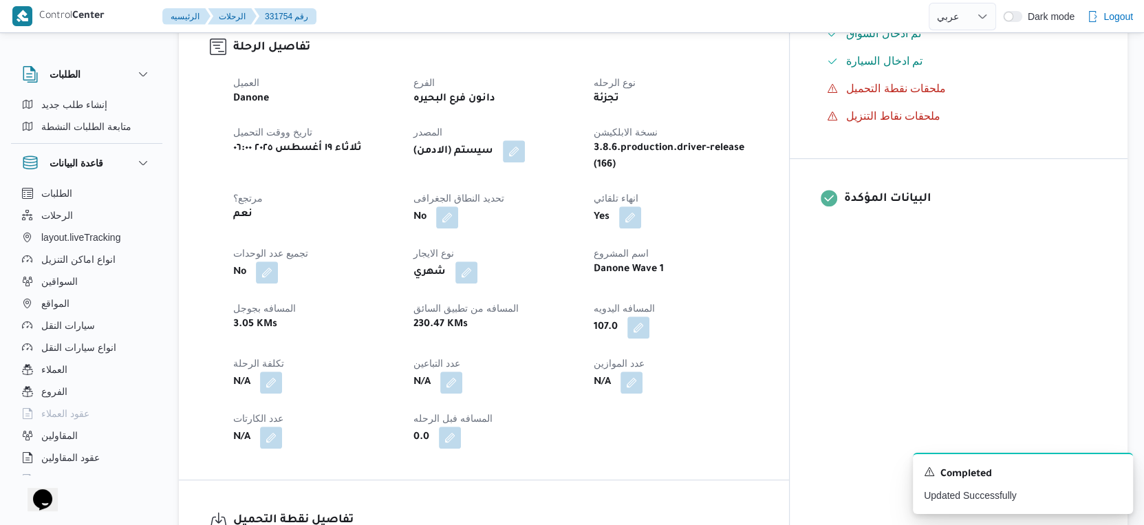
select select "ar"
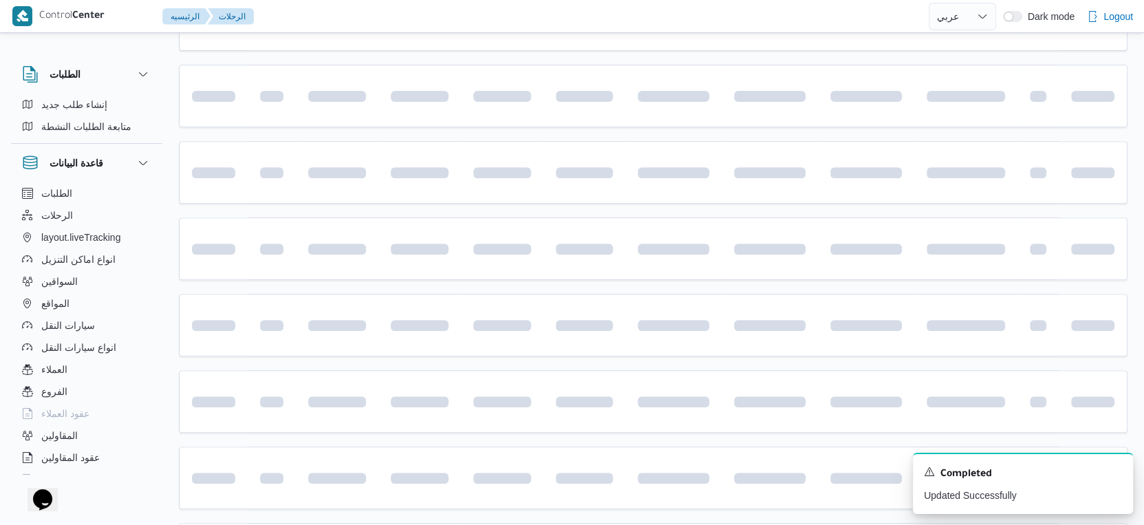
scroll to position [817, 0]
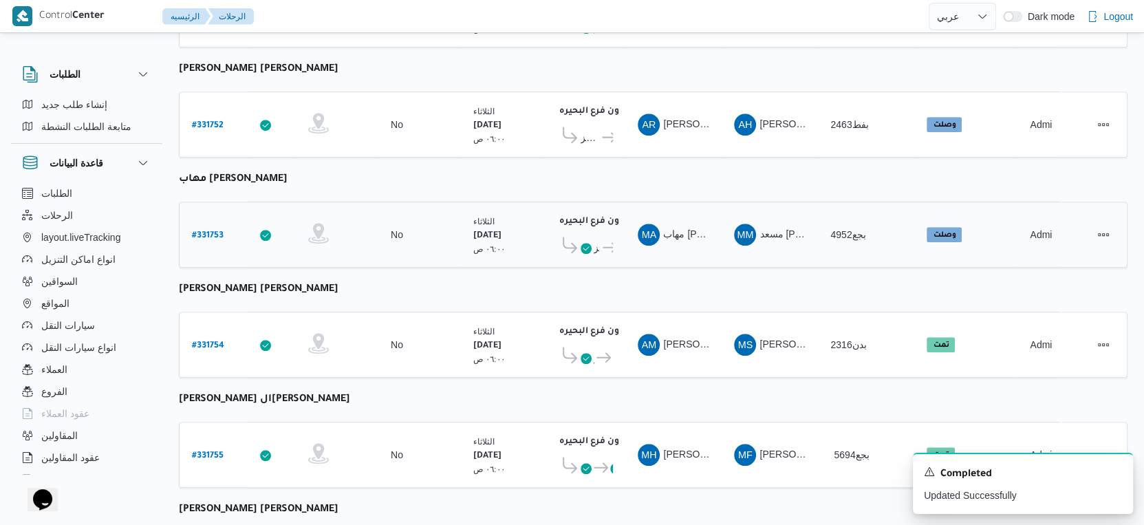
click at [214, 231] on b "# 331753" at bounding box center [208, 236] width 32 height 10
select select "ar"
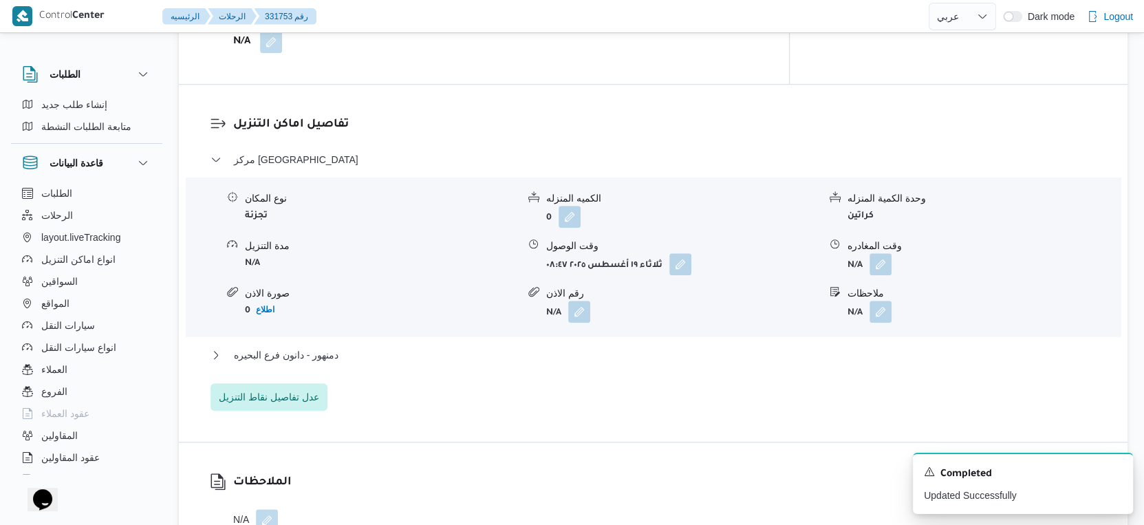
scroll to position [1123, 0]
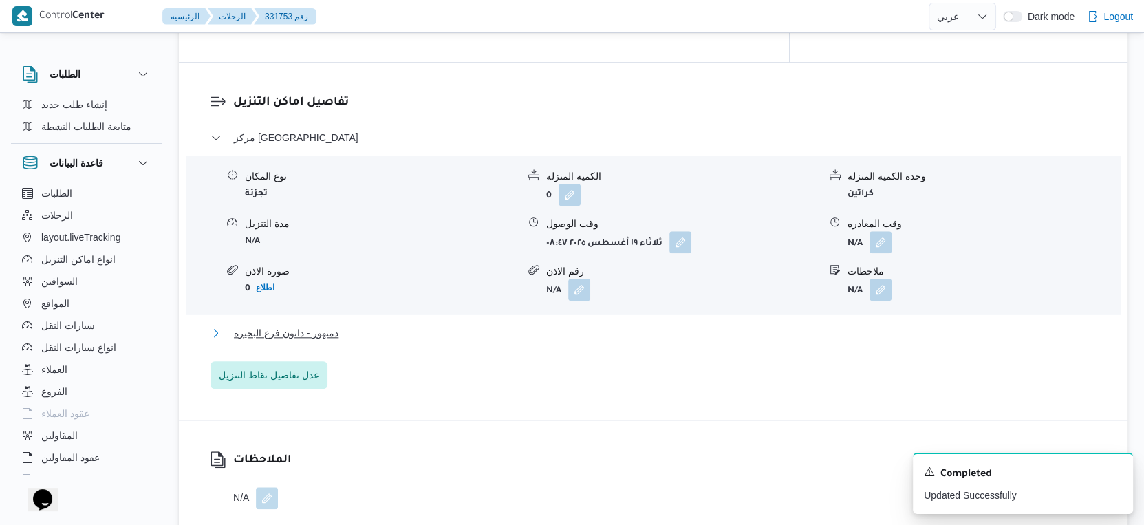
click at [359, 325] on button "دمنهور - دانون فرع البحيره" at bounding box center [653, 333] width 886 height 17
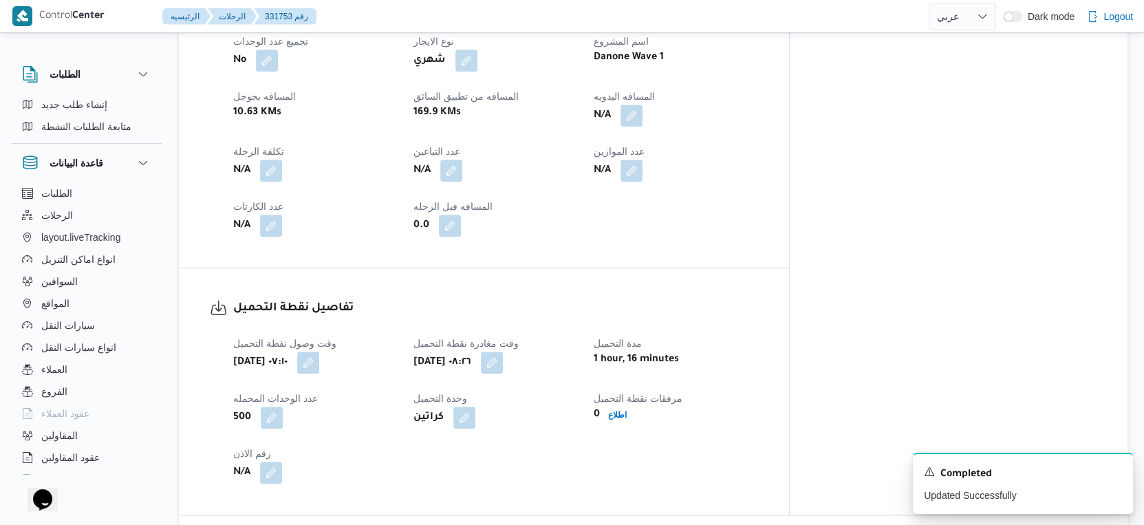
scroll to position [511, 0]
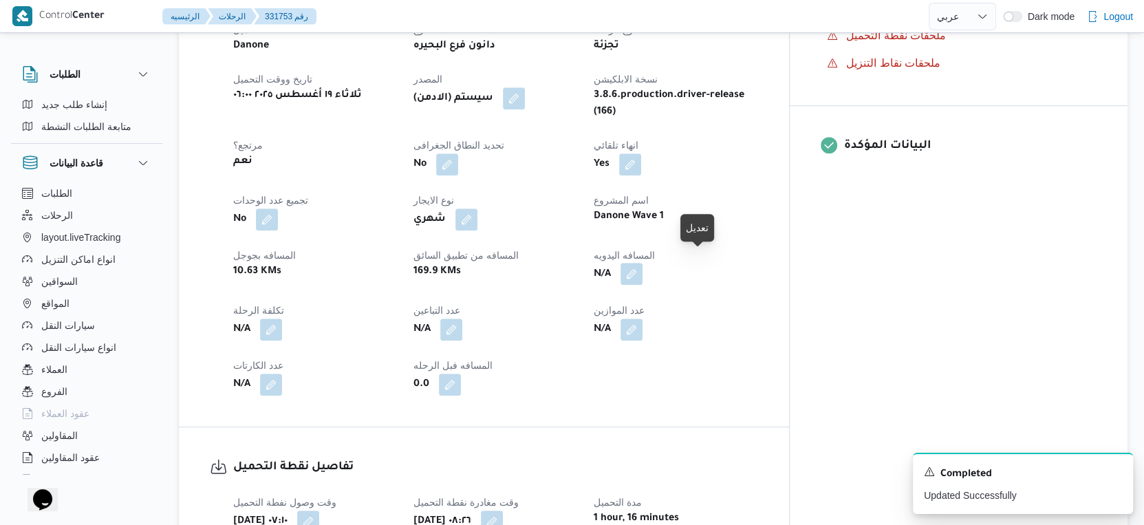
click at [642, 263] on button "button" at bounding box center [631, 274] width 22 height 22
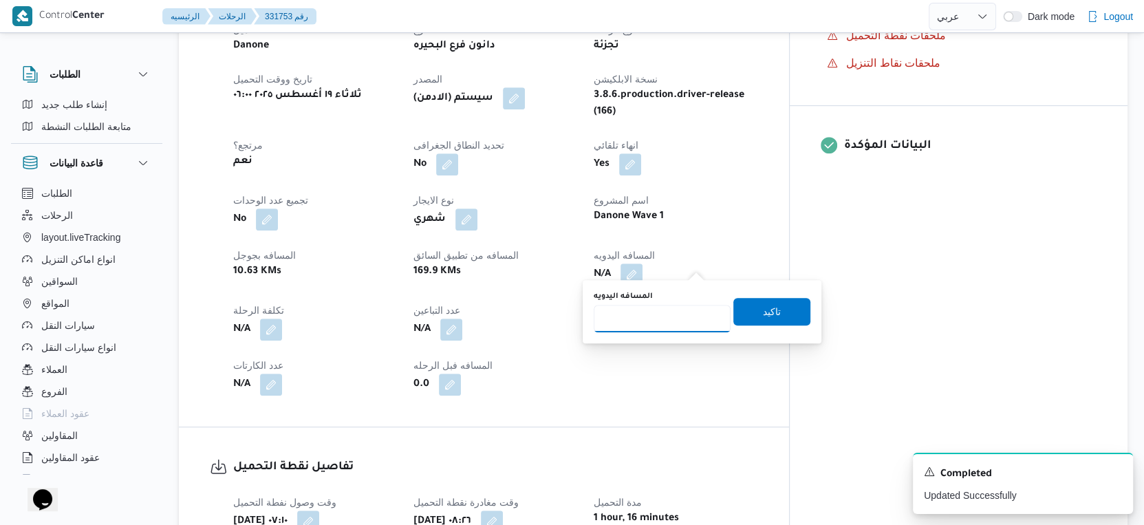
click at [644, 318] on input "المسافه اليدويه" at bounding box center [662, 319] width 137 height 28
type input "26"
click at [781, 318] on span "تاكيد" at bounding box center [771, 311] width 77 height 28
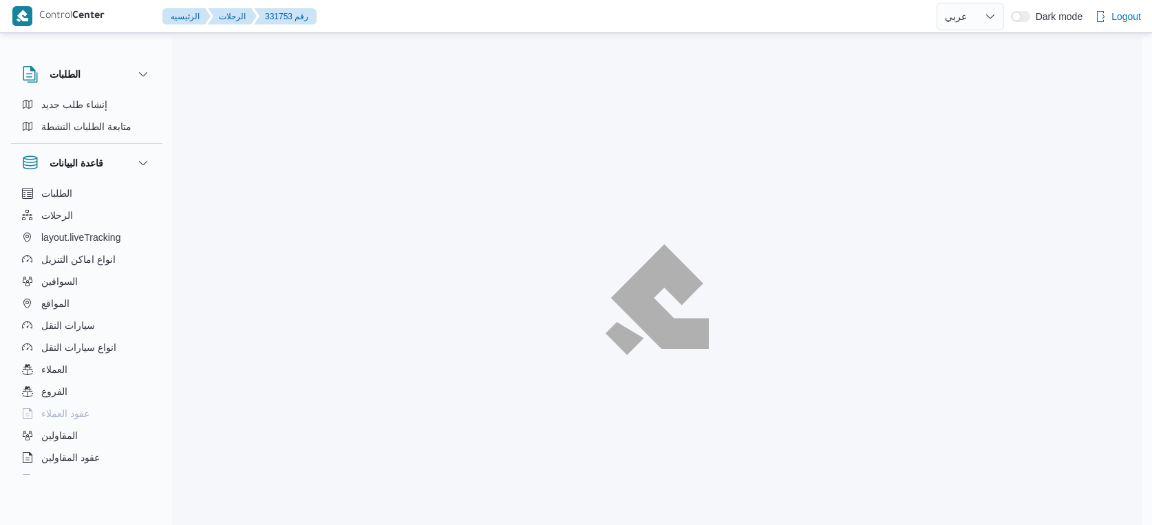
select select "ar"
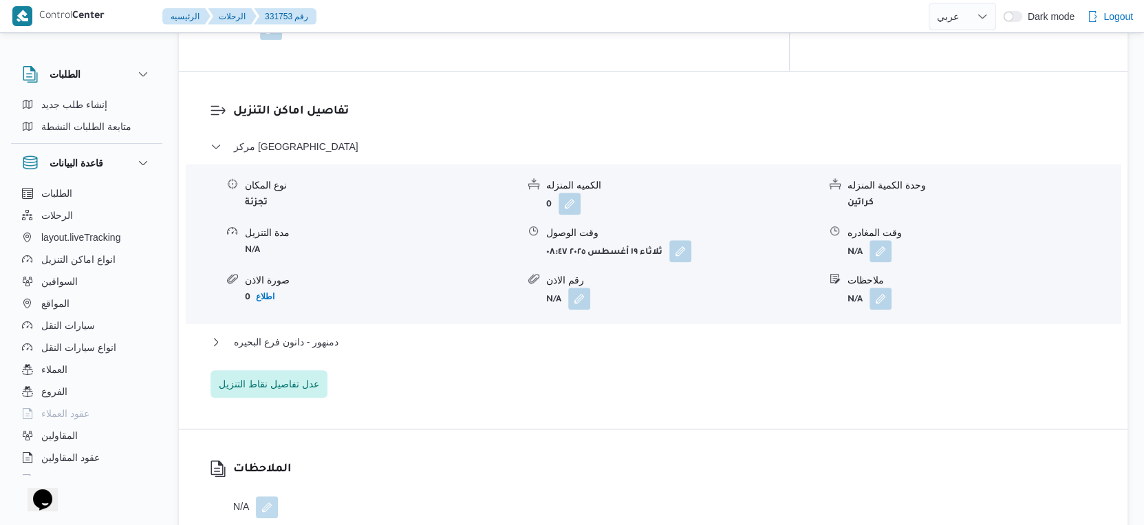
scroll to position [1222, 0]
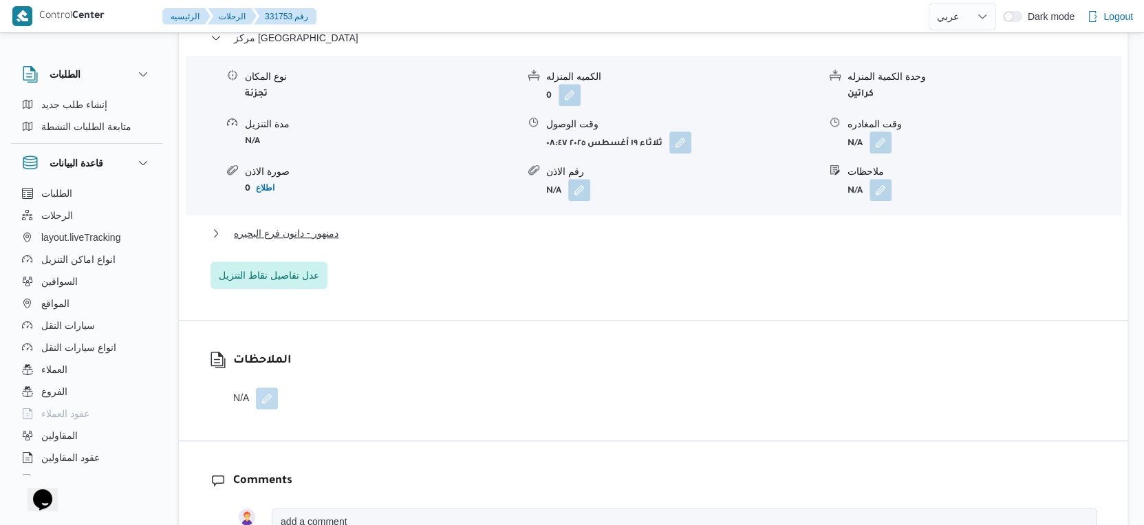
drag, startPoint x: 360, startPoint y: 234, endPoint x: 360, endPoint y: 222, distance: 12.4
click at [360, 229] on div "دمنهور - دانون فرع البحيره" at bounding box center [653, 238] width 886 height 26
click at [360, 225] on button "دمنهور - دانون فرع البحيره" at bounding box center [653, 233] width 886 height 17
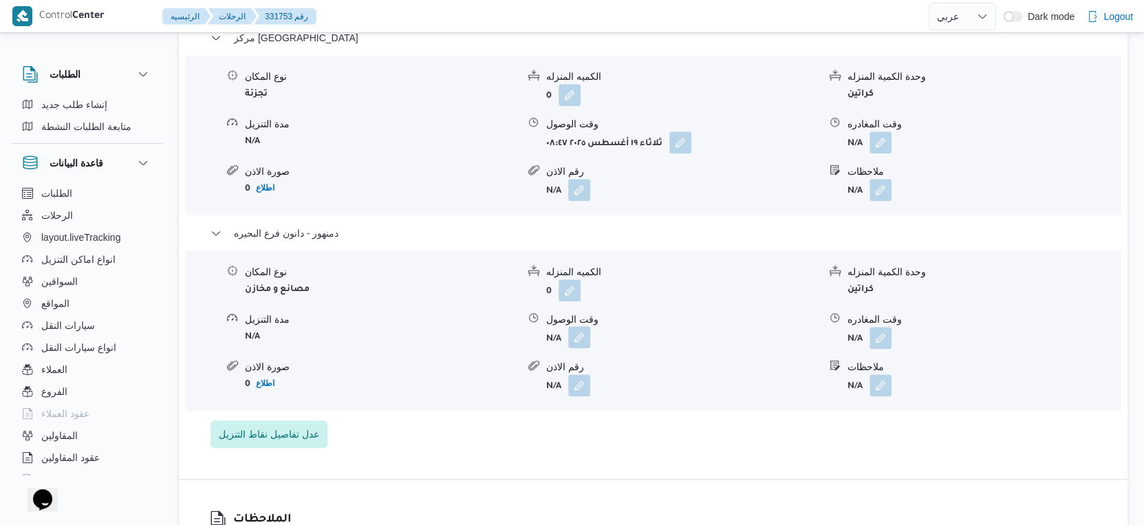
click at [585, 326] on button "button" at bounding box center [579, 337] width 22 height 22
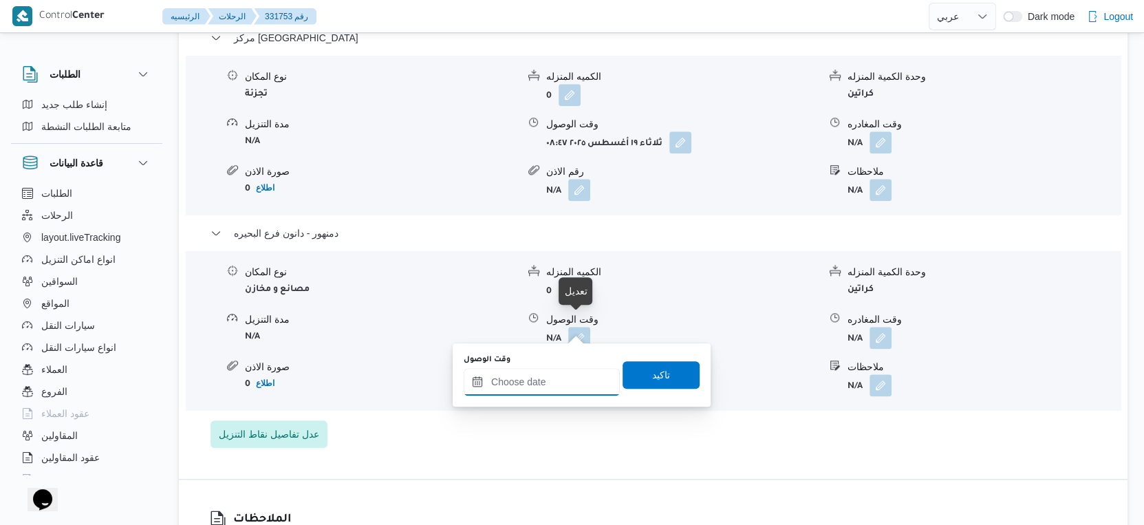
click at [554, 386] on input "وقت الوصول" at bounding box center [542, 382] width 156 height 28
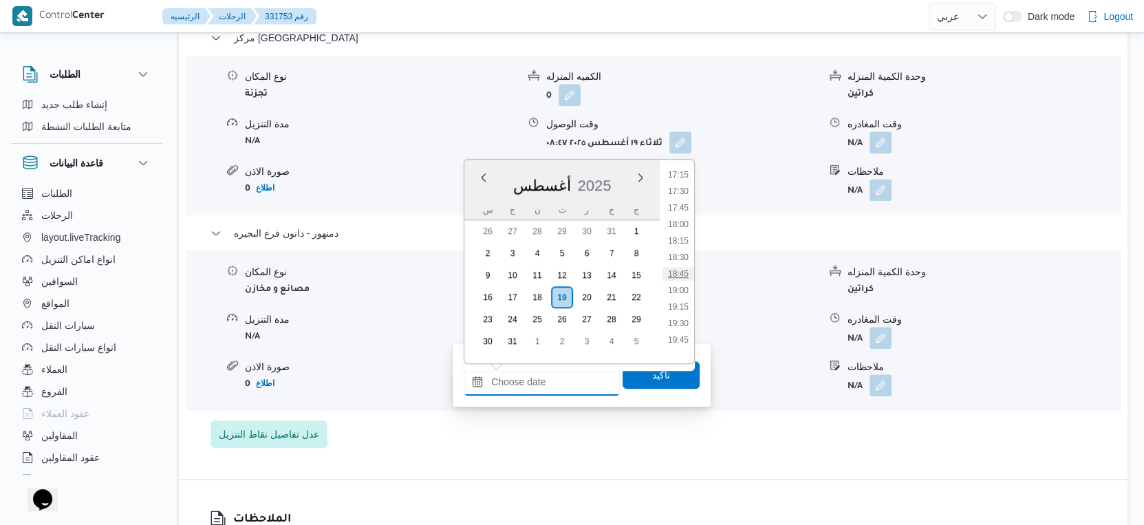
scroll to position [988, 0]
drag, startPoint x: 682, startPoint y: 178, endPoint x: 672, endPoint y: 285, distance: 107.8
click at [682, 178] on li "15:00" at bounding box center [678, 180] width 32 height 14
type input "١٩/٠٨/٢٠٢٥ ١٥:٠٠"
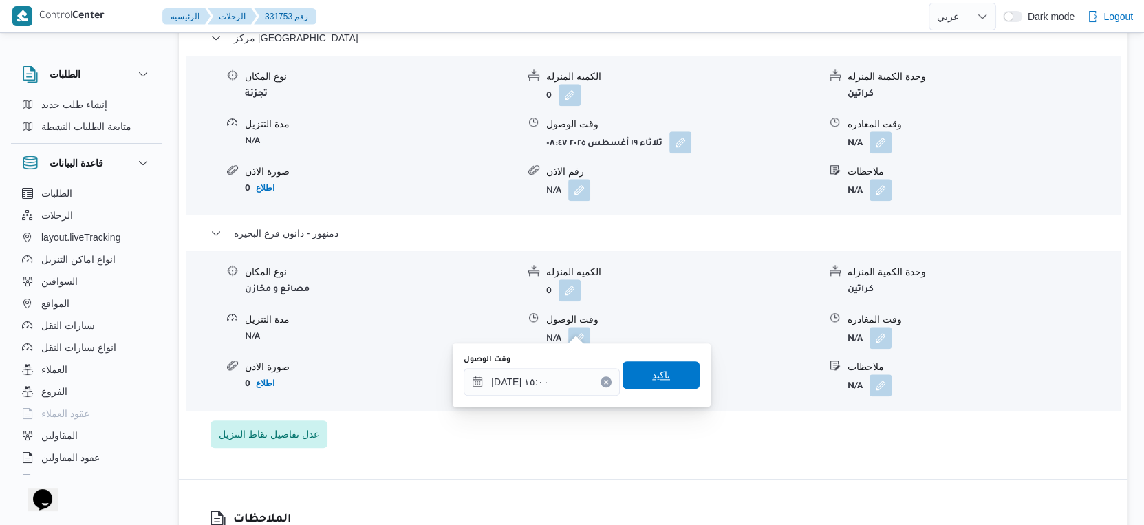
click at [662, 367] on span "تاكيد" at bounding box center [661, 375] width 77 height 28
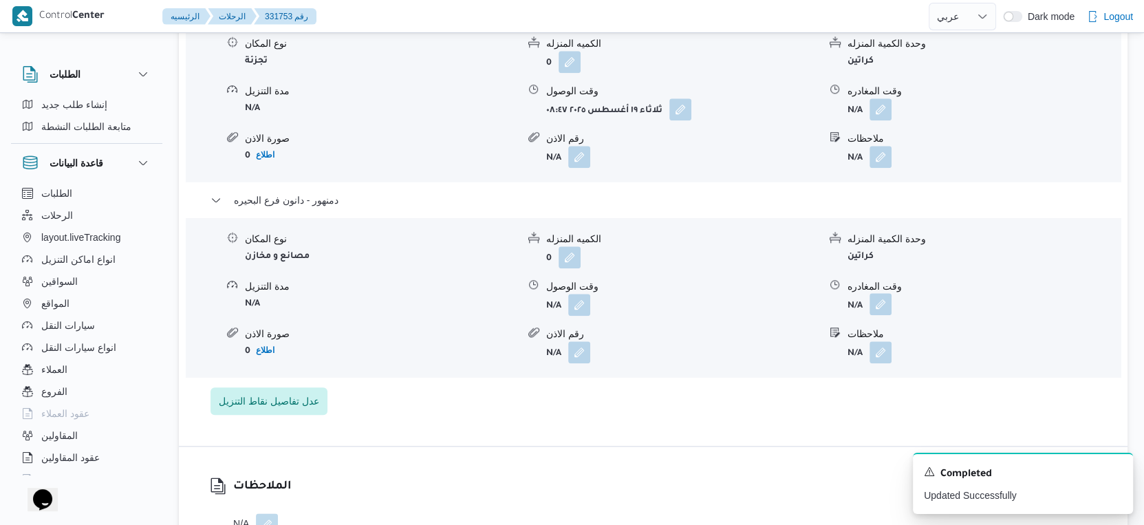
click at [883, 315] on button "button" at bounding box center [880, 304] width 22 height 22
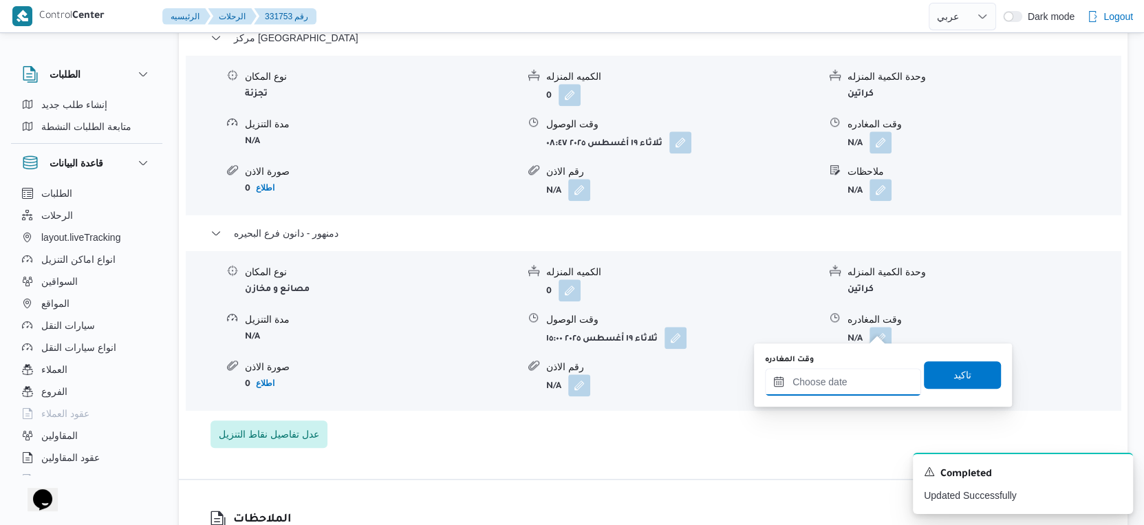
drag, startPoint x: 881, startPoint y: 331, endPoint x: 875, endPoint y: 369, distance: 38.9
click at [853, 376] on input "وقت المغادره" at bounding box center [843, 382] width 156 height 28
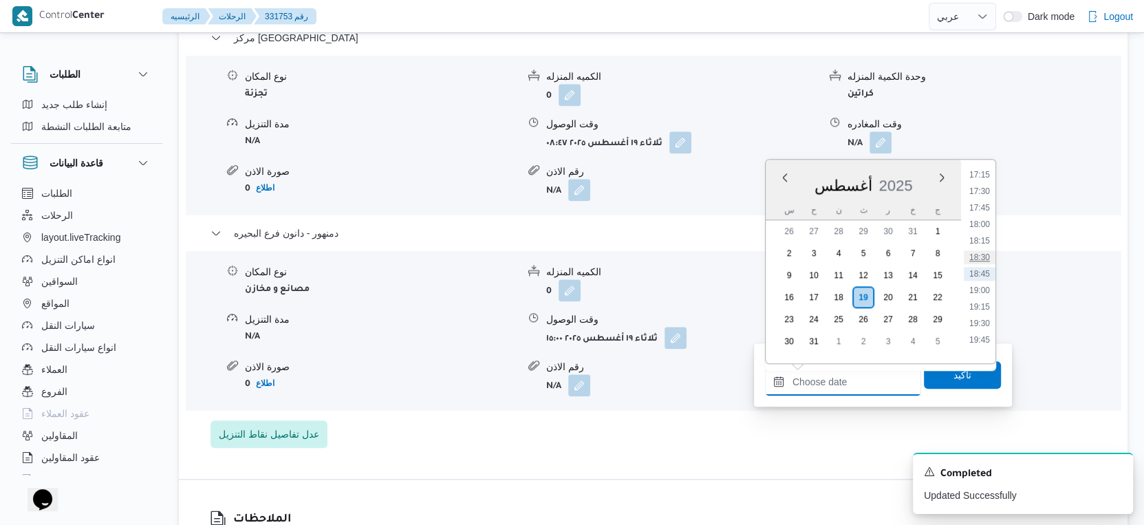
scroll to position [913, 0]
click at [985, 257] on li "15:00" at bounding box center [980, 255] width 32 height 14
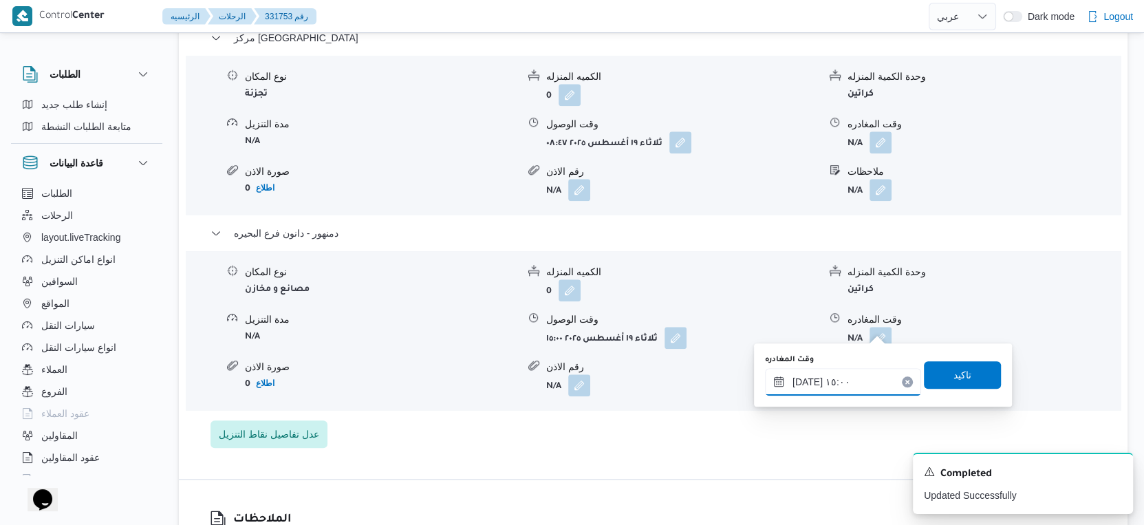
click at [803, 379] on input "١٩/٠٨/٢٠٢٥ ١٥:٠٠" at bounding box center [843, 382] width 156 height 28
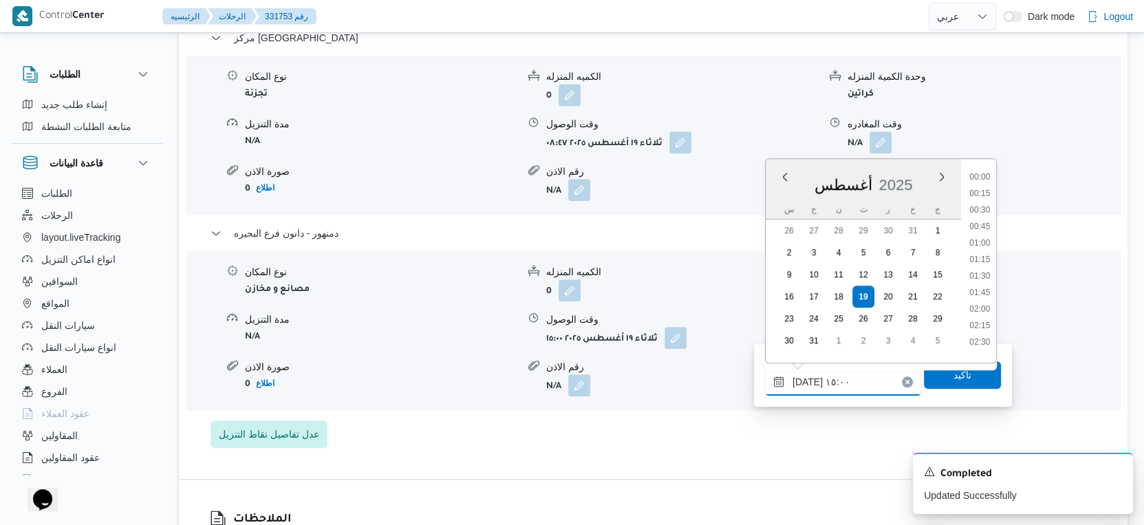
click at [803, 379] on input "١٩/٠٨/٢٠٢٥ ١٥:٠٠" at bounding box center [843, 382] width 156 height 28
type input "١٩/٠٨/٢٠٢٥ ١٥:٠٥"
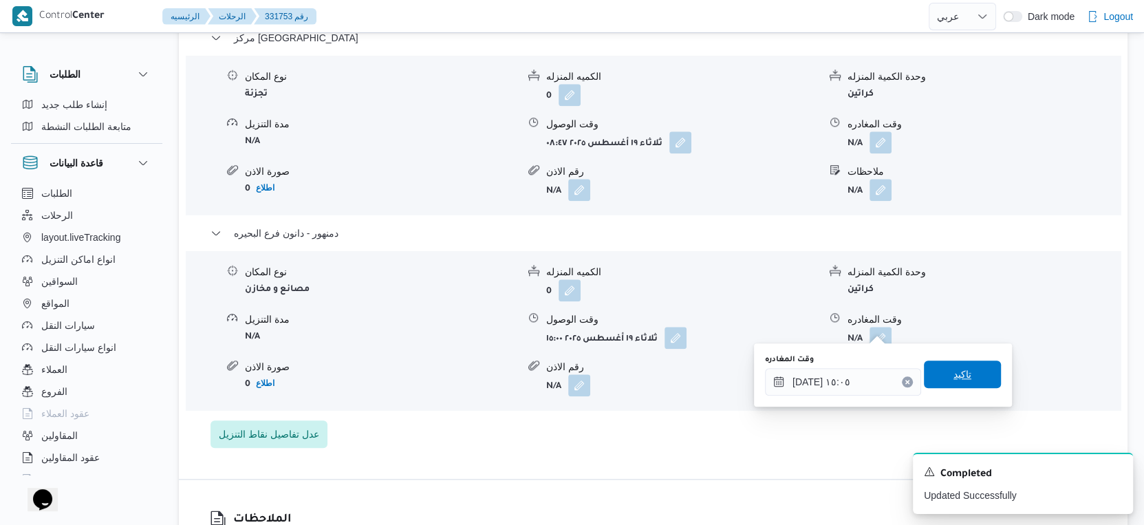
click at [960, 381] on span "تاكيد" at bounding box center [962, 374] width 77 height 28
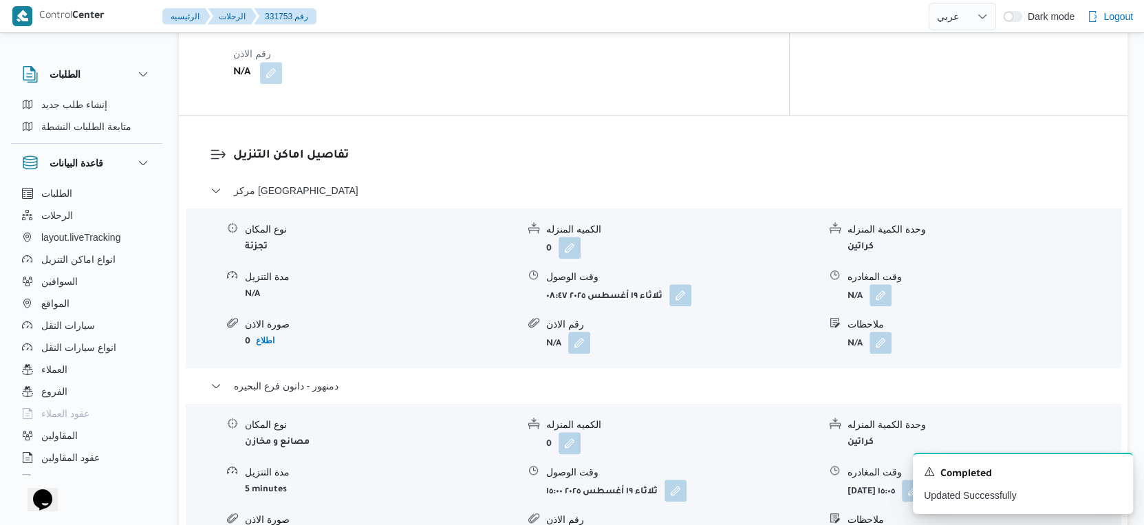
scroll to position [1147, 0]
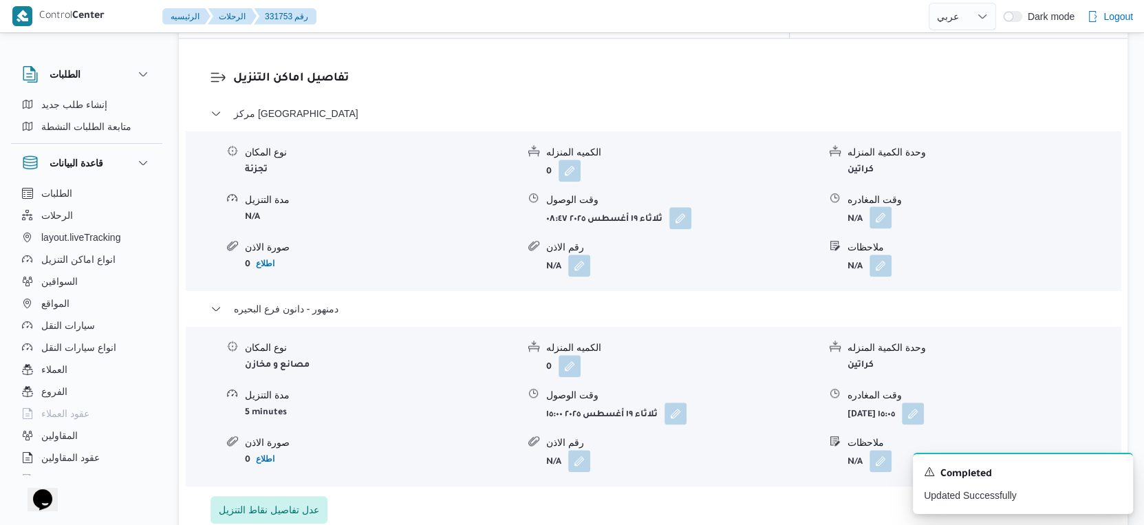
click at [885, 206] on button "button" at bounding box center [880, 217] width 22 height 22
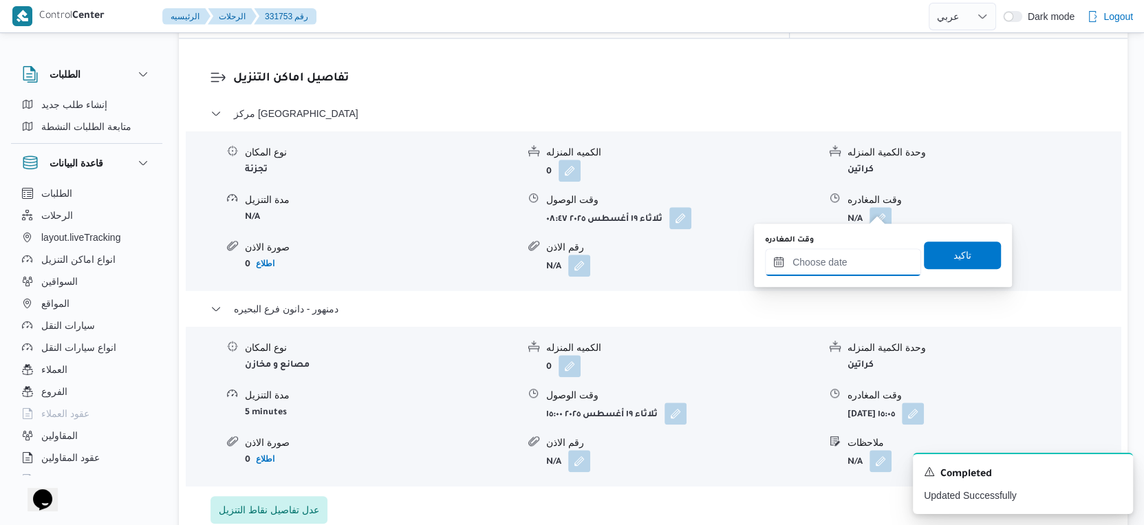
drag, startPoint x: 847, startPoint y: 257, endPoint x: 868, endPoint y: 269, distance: 23.7
click at [847, 257] on input "وقت المغادره" at bounding box center [843, 262] width 156 height 28
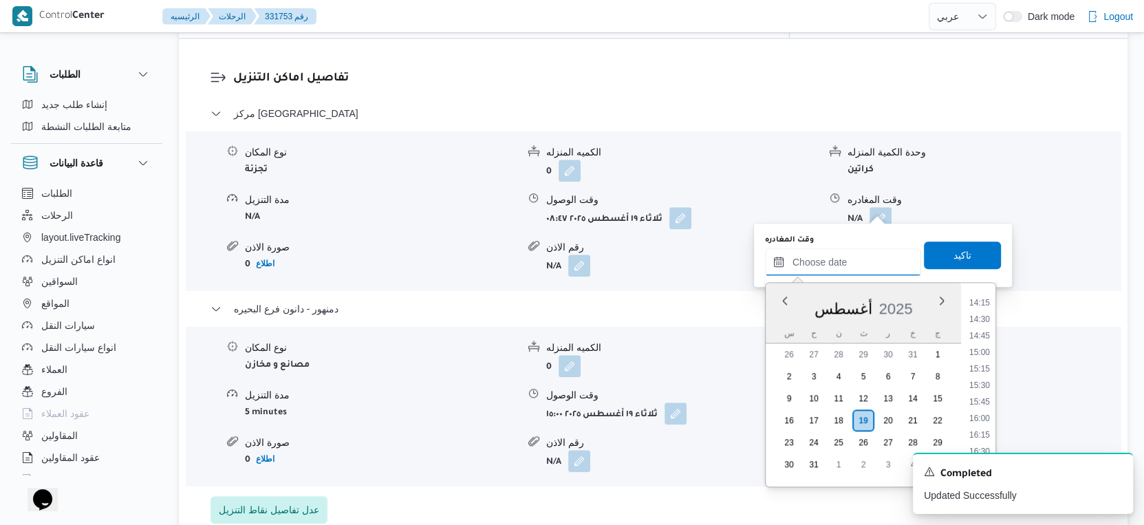
scroll to position [913, 0]
click at [982, 360] on li "14:45" at bounding box center [980, 362] width 32 height 14
type input "١٩/٠٨/٢٠٢٥ ١٤:٤٥"
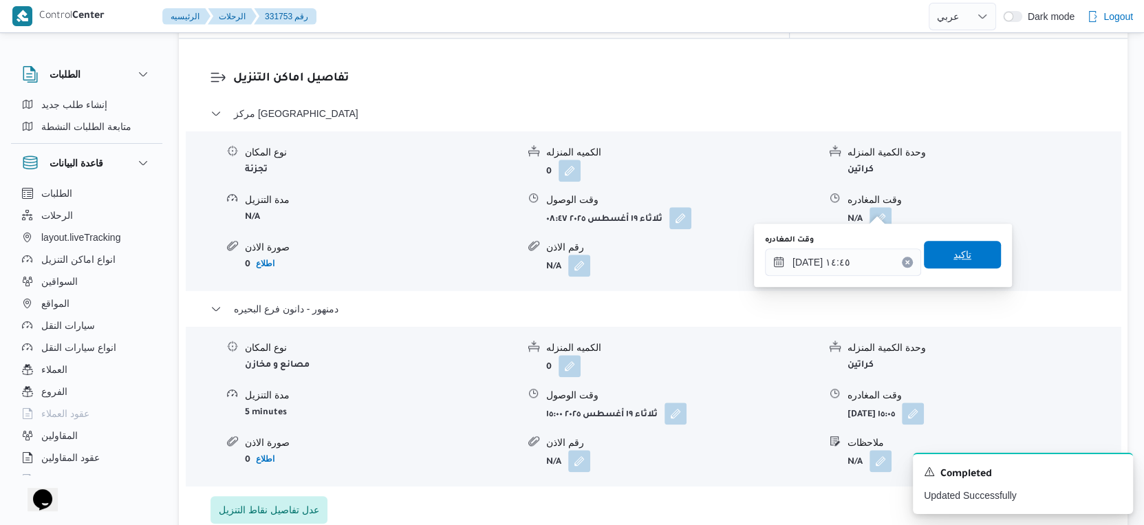
click at [954, 257] on span "تاكيد" at bounding box center [962, 254] width 18 height 17
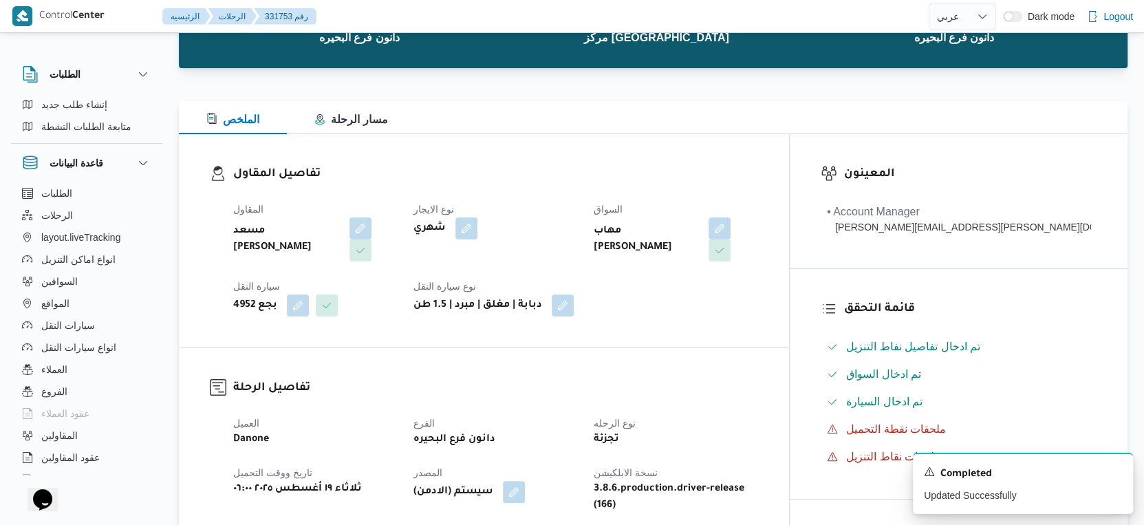
scroll to position [0, 0]
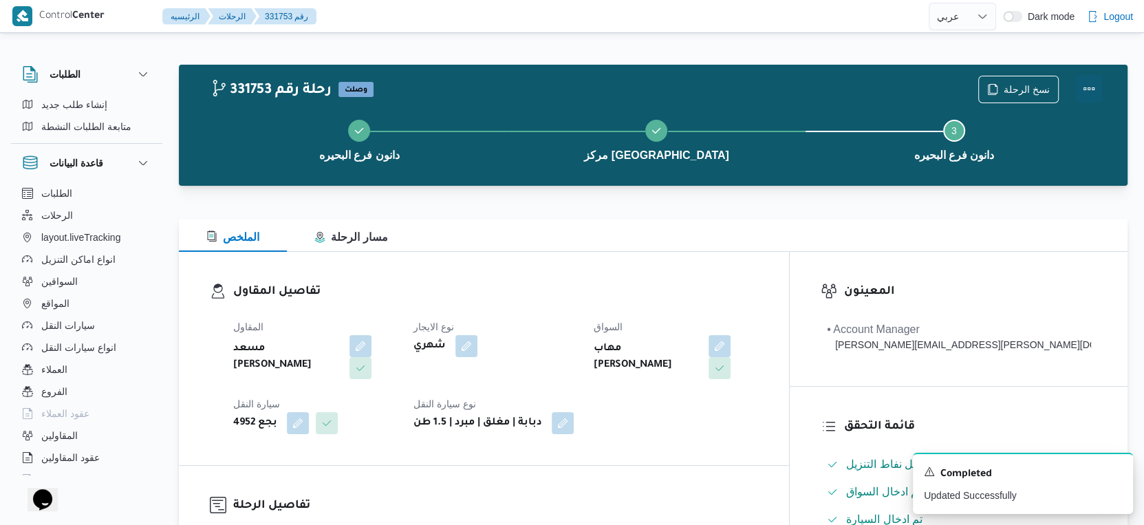
click at [1091, 87] on button "Actions" at bounding box center [1089, 89] width 28 height 28
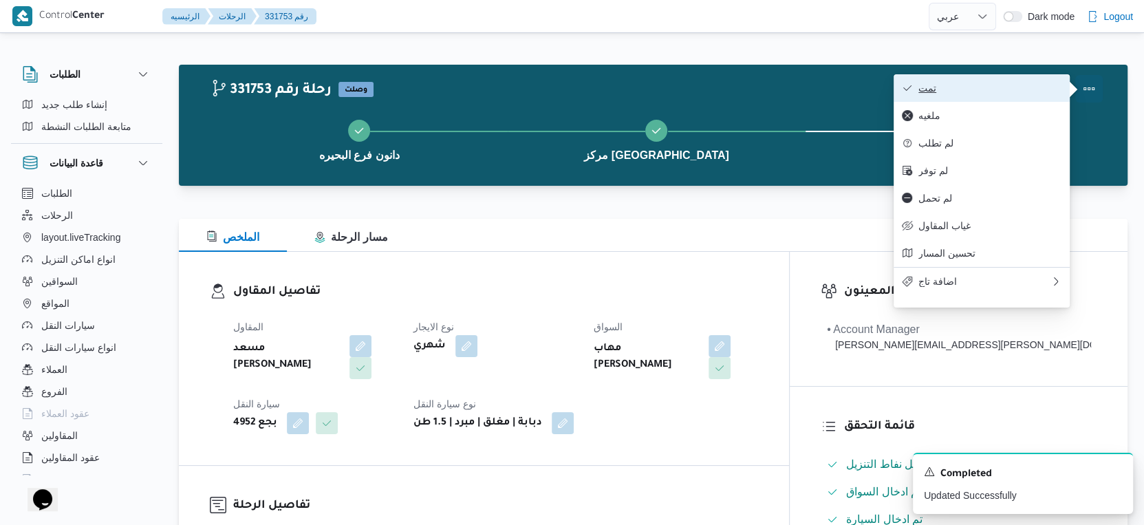
click at [1024, 87] on span "تمت" at bounding box center [989, 88] width 143 height 11
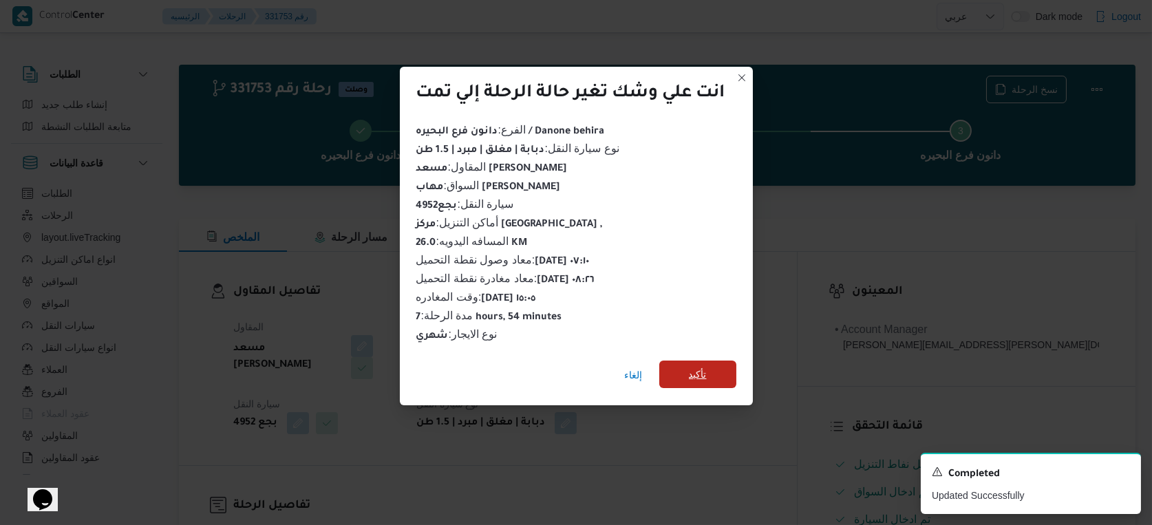
click at [698, 369] on span "تأكيد" at bounding box center [698, 374] width 18 height 17
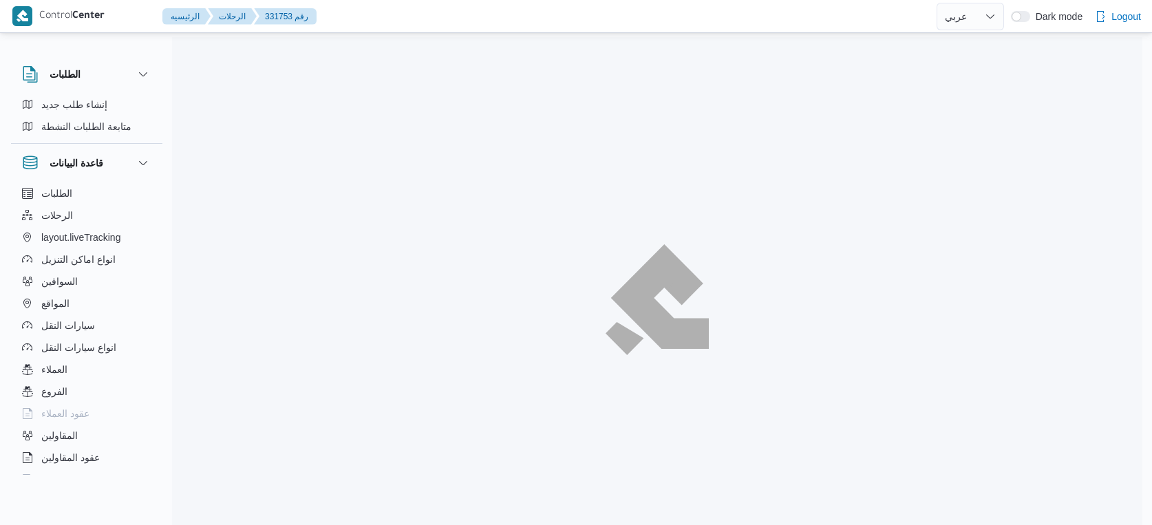
select select "ar"
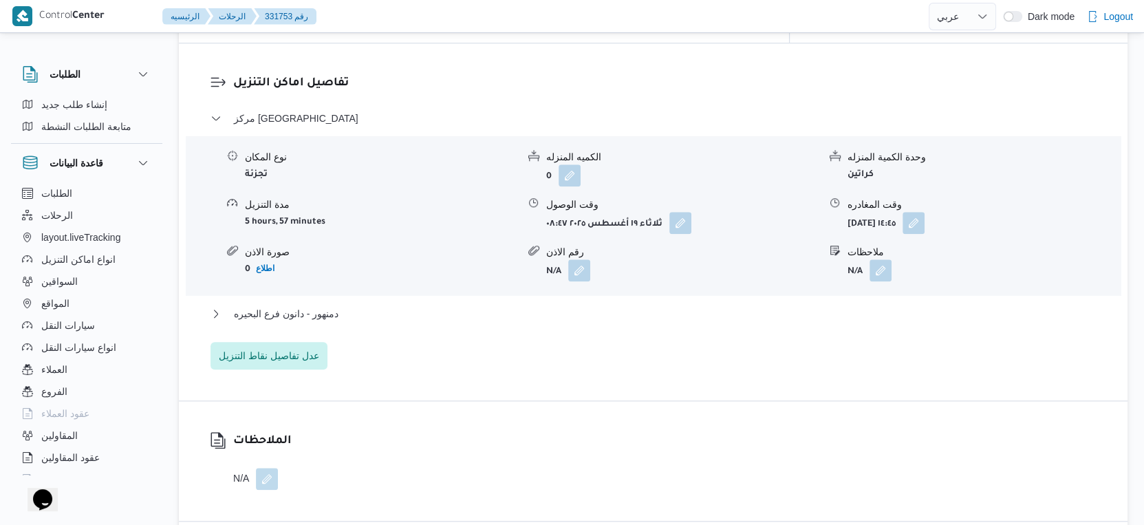
scroll to position [1147, 0]
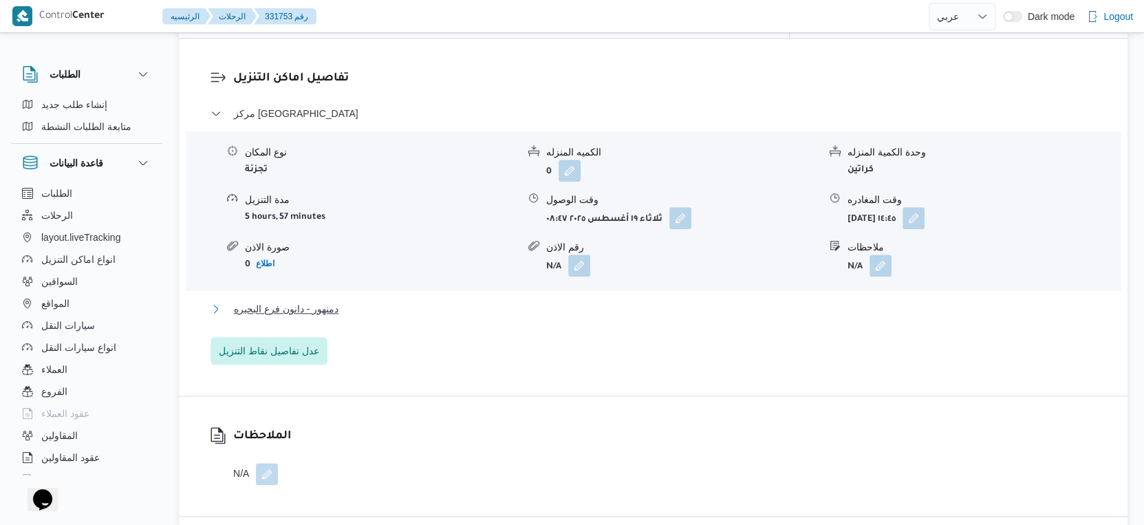
click at [347, 301] on button "دمنهور - دانون فرع البحيره" at bounding box center [653, 309] width 886 height 17
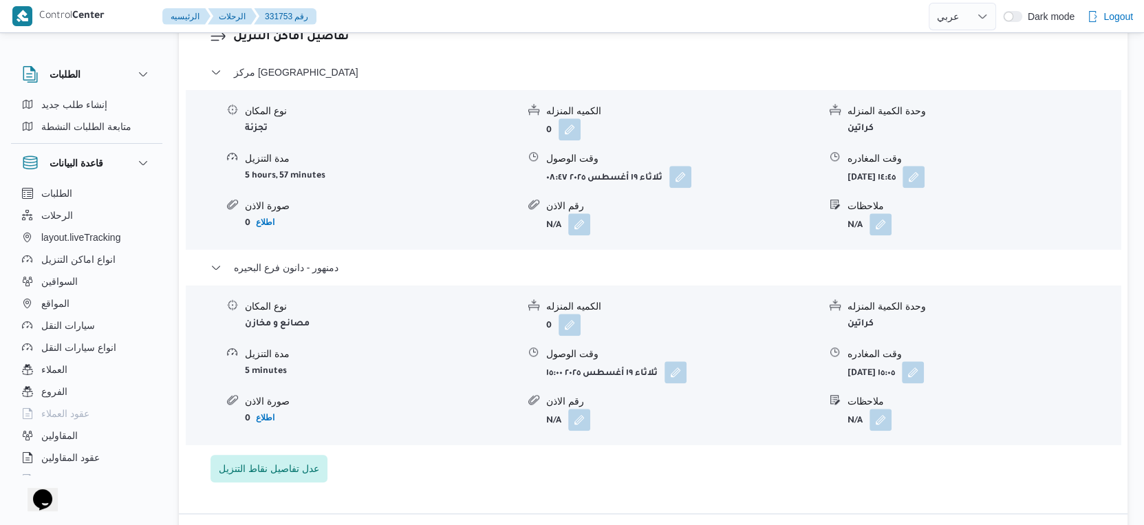
scroll to position [1222, 0]
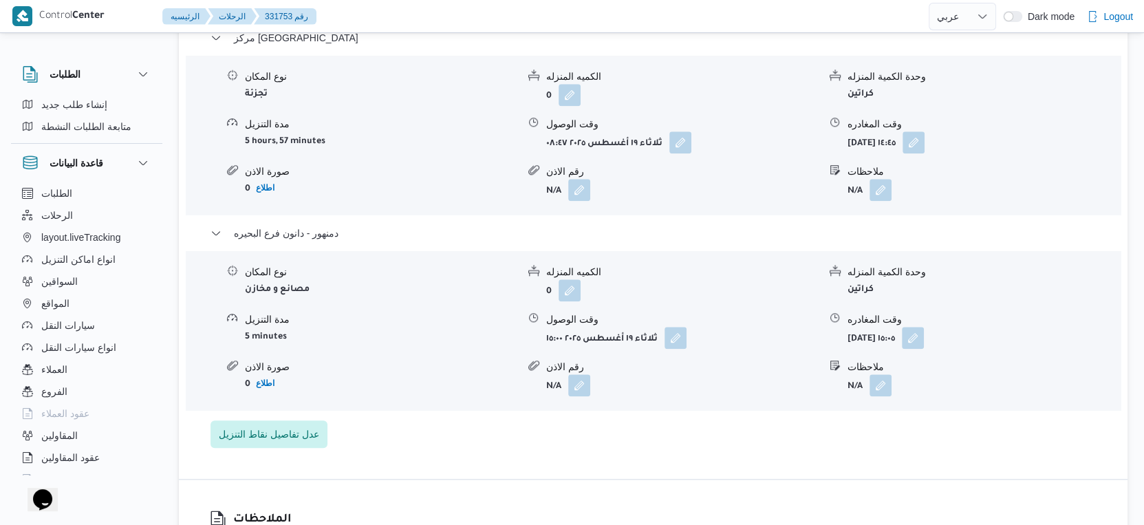
select select "ar"
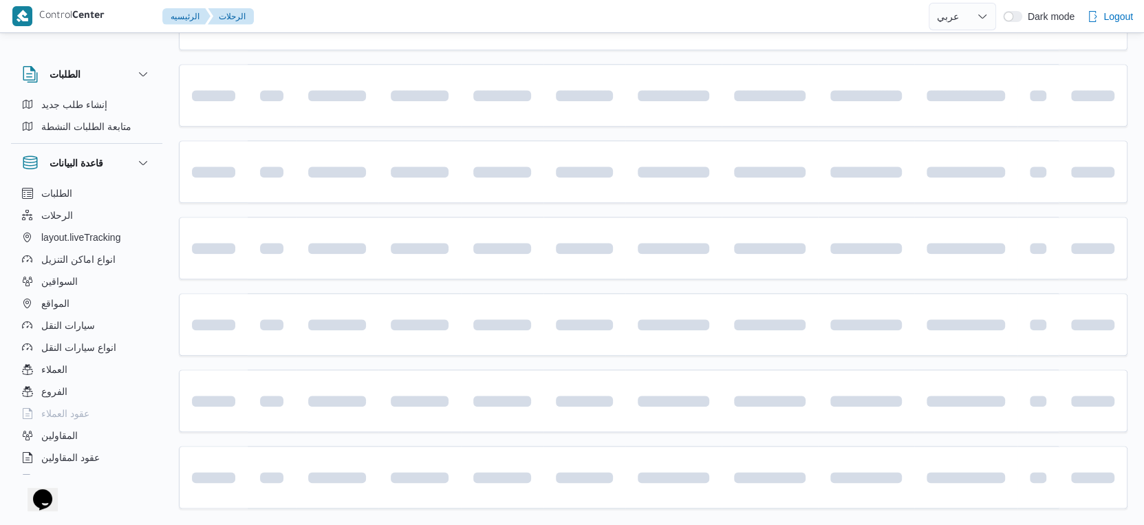
scroll to position [817, 0]
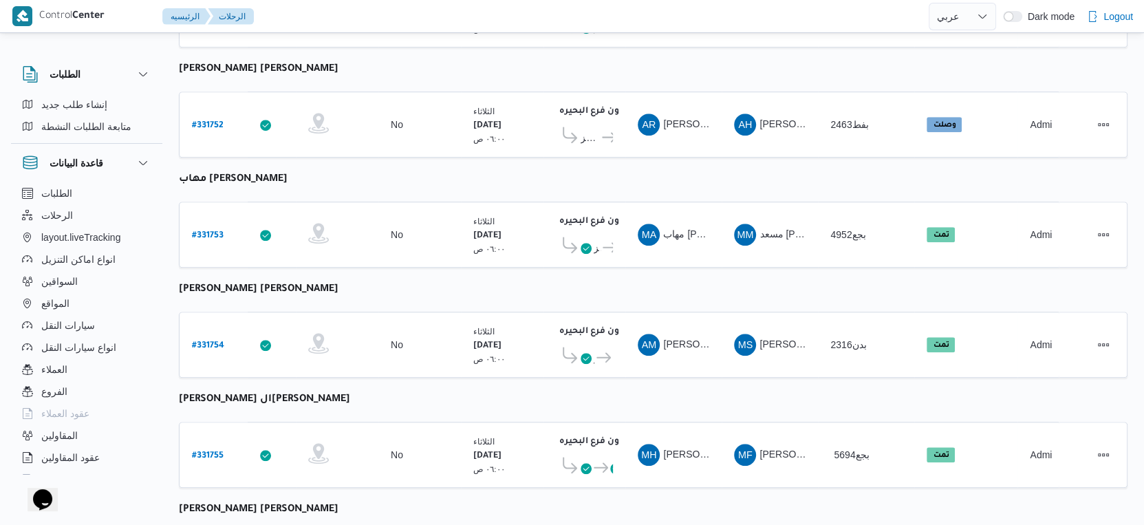
click at [611, 256] on table "رقم الرحلة Click to sort in ascending order تطبيق السائق Click to sort in ascen…" at bounding box center [653, 91] width 949 height 1480
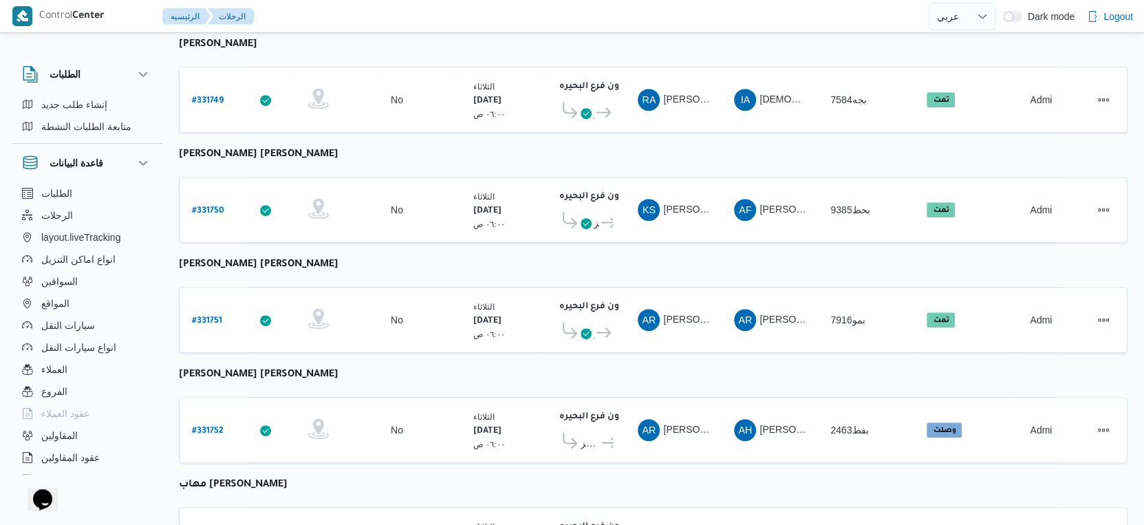
scroll to position [741, 0]
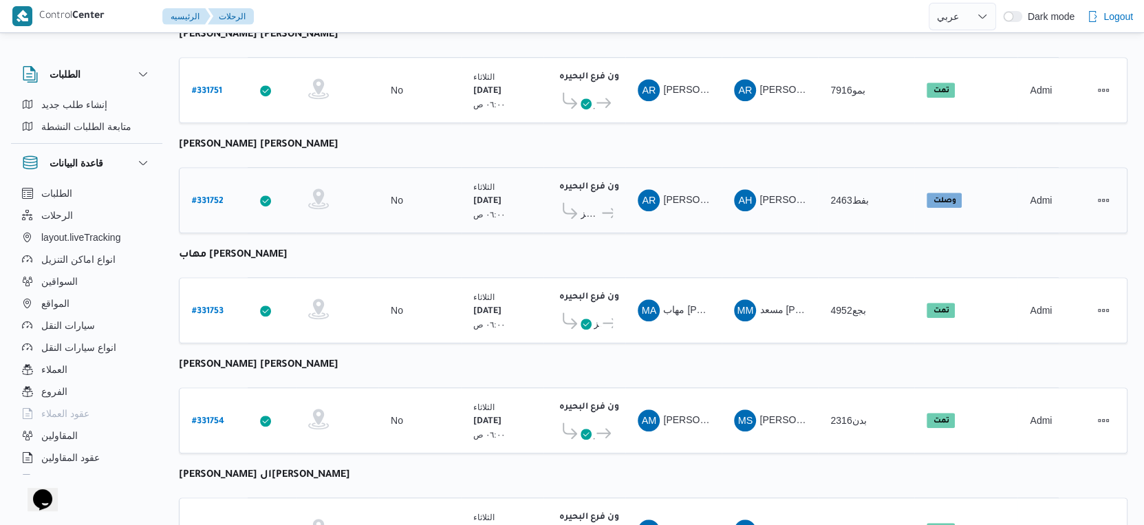
click at [204, 197] on b "# 331752" at bounding box center [208, 202] width 32 height 10
select select "ar"
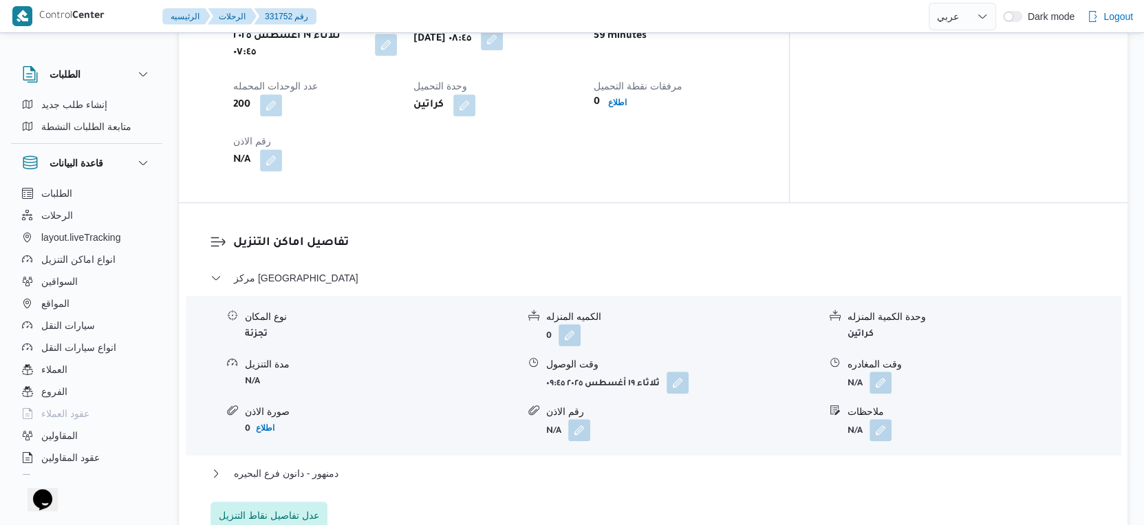
scroll to position [917, 0]
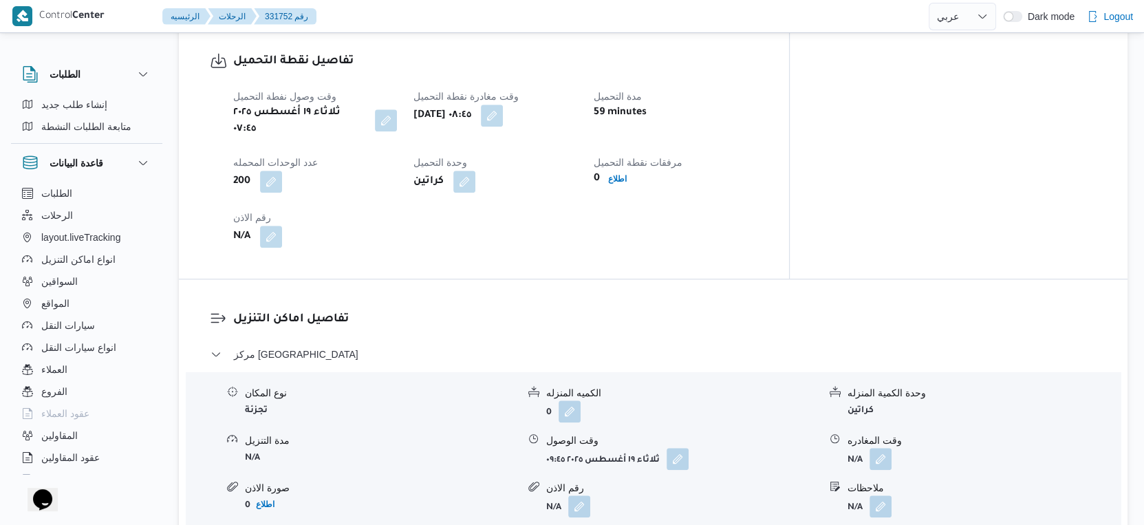
click at [388, 109] on button "button" at bounding box center [386, 120] width 22 height 22
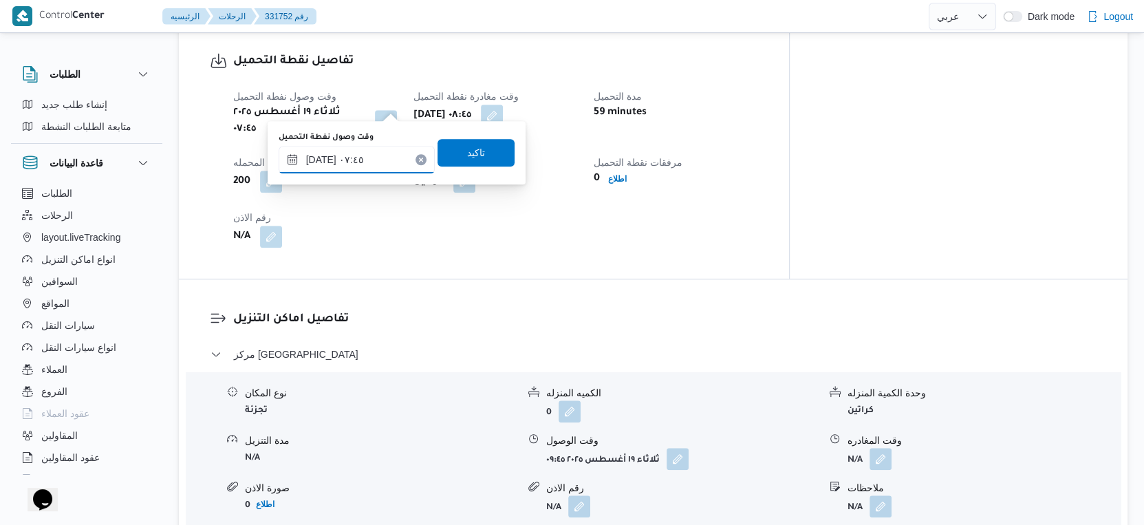
click at [323, 161] on input "١٩/٠٨/٢٠٢٥ ٠٧:٤٥" at bounding box center [357, 160] width 156 height 28
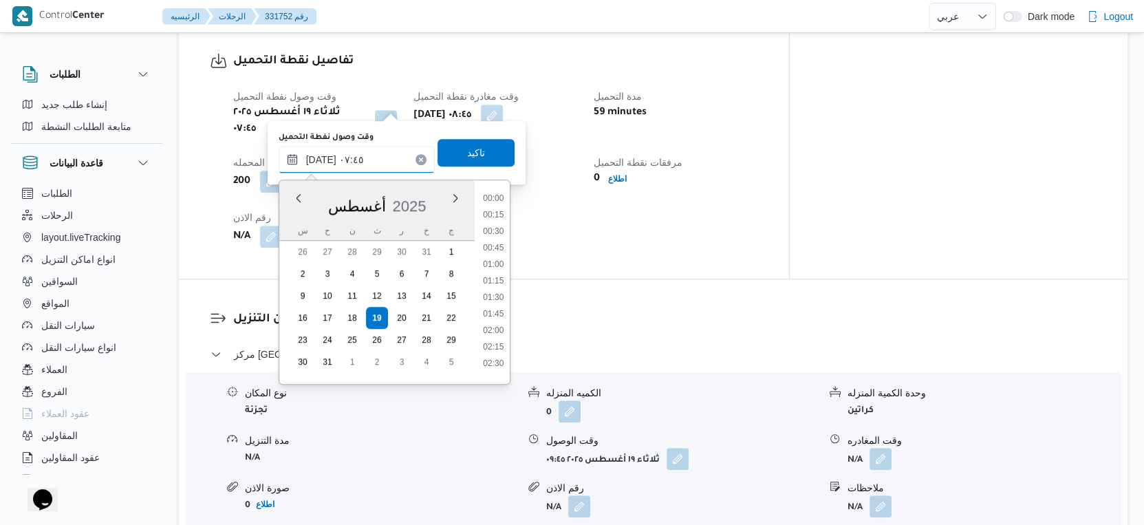
scroll to position [417, 0]
click at [323, 161] on input "١٩/٠٨/٢٠٢٥ ٠٧:٤٥" at bounding box center [357, 160] width 156 height 28
type input "١٩/٠٨/٢٠٢٥ ٠٧:٢٧"
click at [467, 149] on span "تاكيد" at bounding box center [476, 152] width 18 height 17
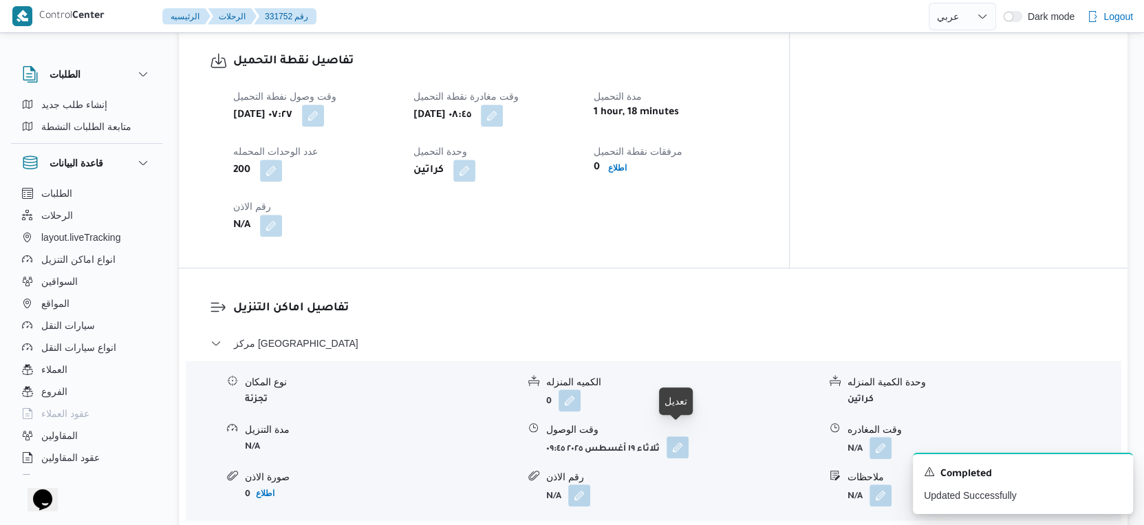
click at [673, 436] on button "button" at bounding box center [678, 447] width 22 height 22
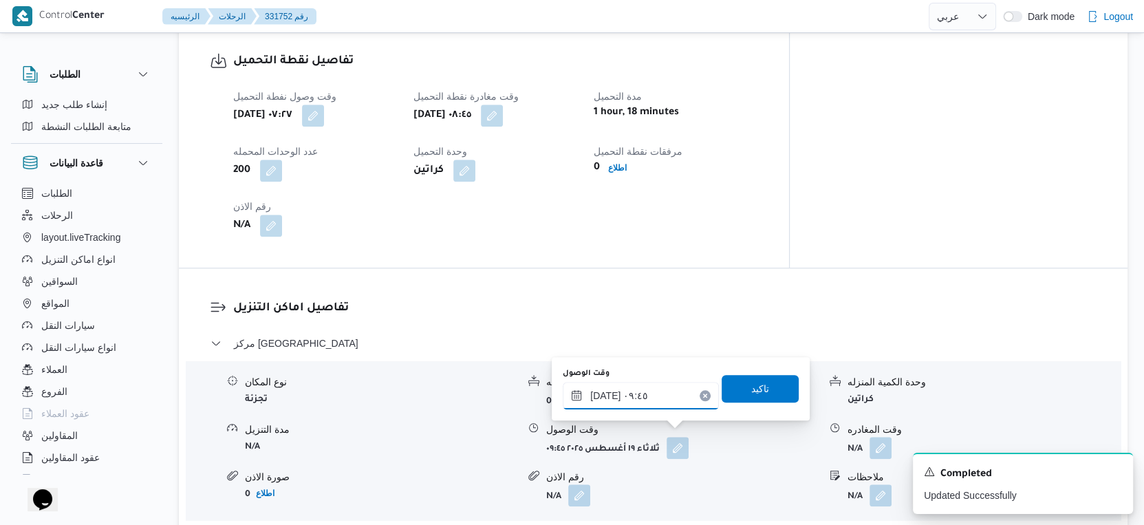
click at [649, 394] on input "١٩/٠٨/٢٠٢٥ ٠٩:٤٥" at bounding box center [641, 396] width 156 height 28
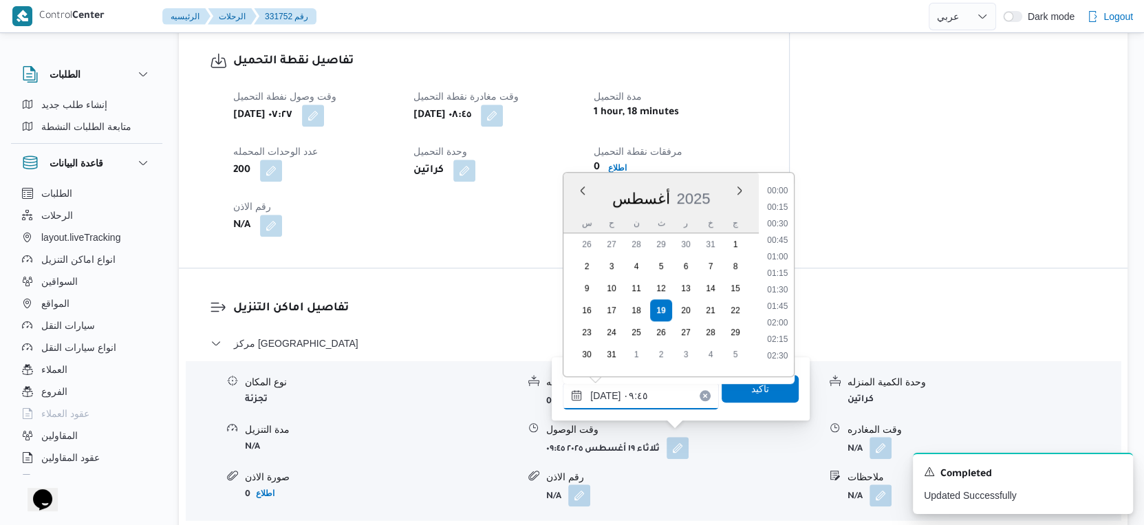
scroll to position [549, 0]
click at [778, 232] on li "09:00" at bounding box center [777, 236] width 32 height 14
type input "١٩/٠٨/٢٠٢٥ ٠٩:٠٠"
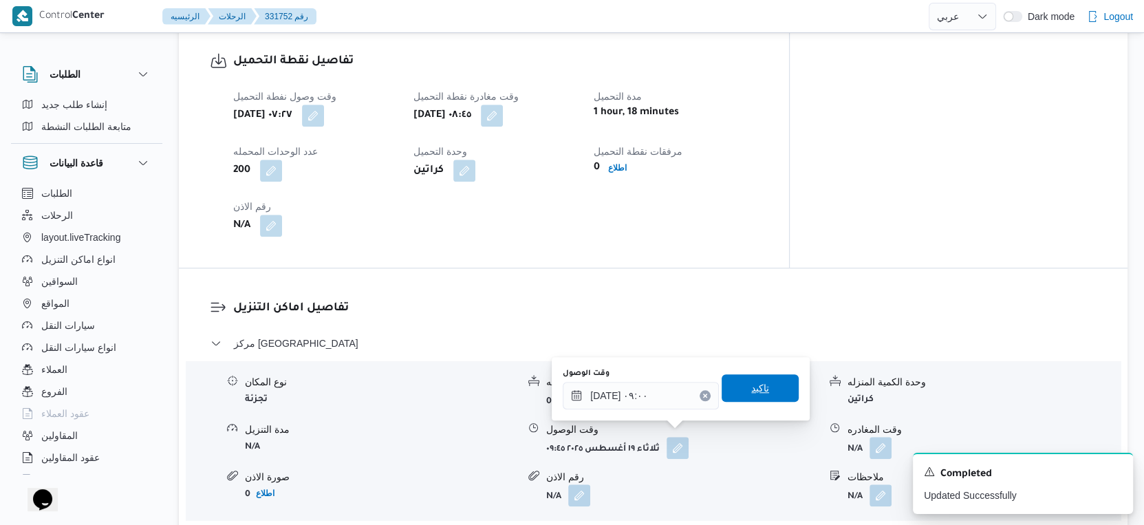
click at [757, 381] on span "تاكيد" at bounding box center [760, 388] width 18 height 17
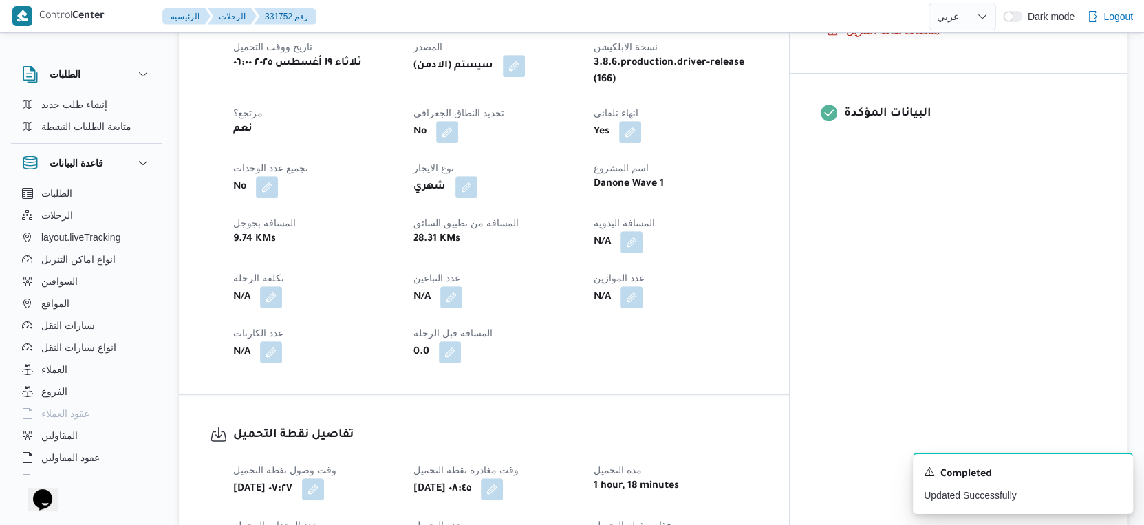
scroll to position [535, 0]
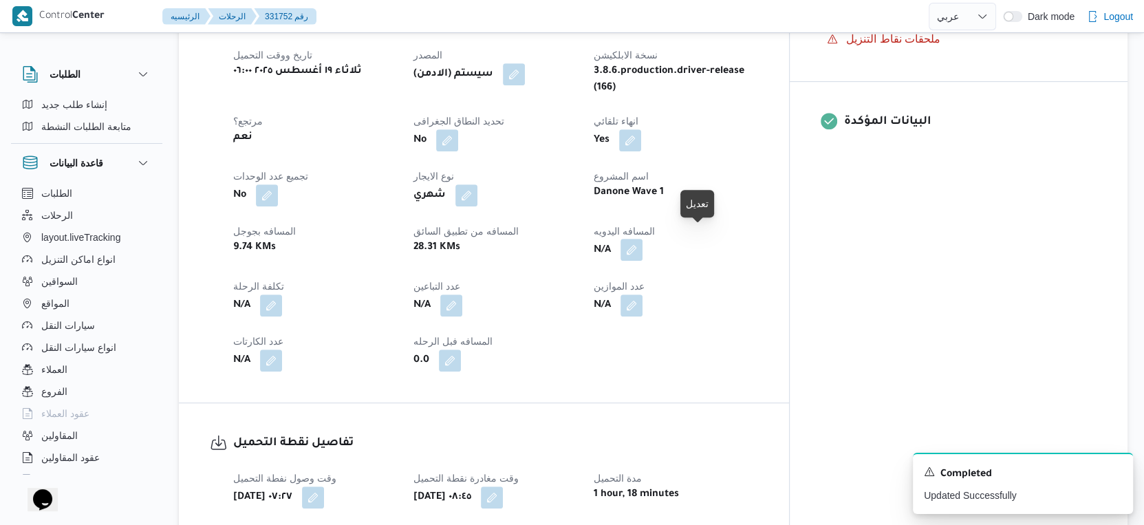
click at [642, 239] on button "button" at bounding box center [631, 250] width 22 height 22
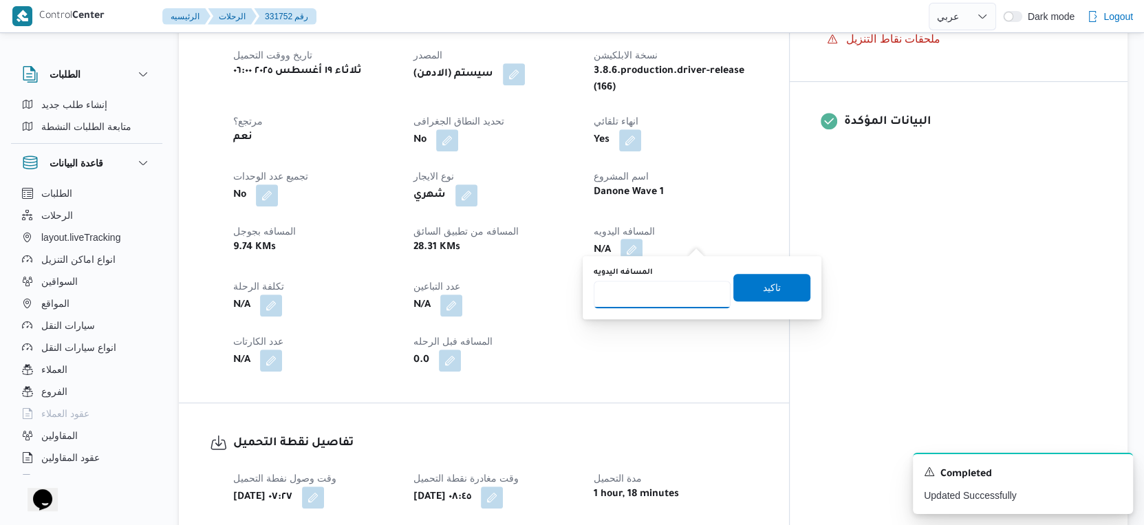
click at [671, 291] on input "المسافه اليدويه" at bounding box center [662, 295] width 137 height 28
type input "39"
click at [781, 291] on span "تاكيد" at bounding box center [771, 287] width 77 height 28
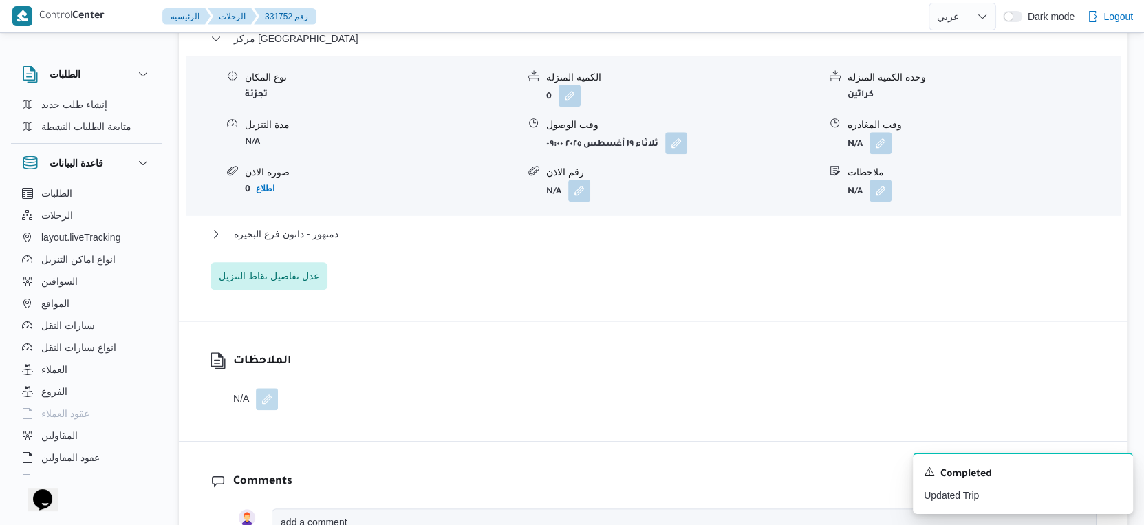
scroll to position [1222, 0]
click at [387, 225] on button "دمنهور - دانون فرع البحيره" at bounding box center [653, 233] width 886 height 17
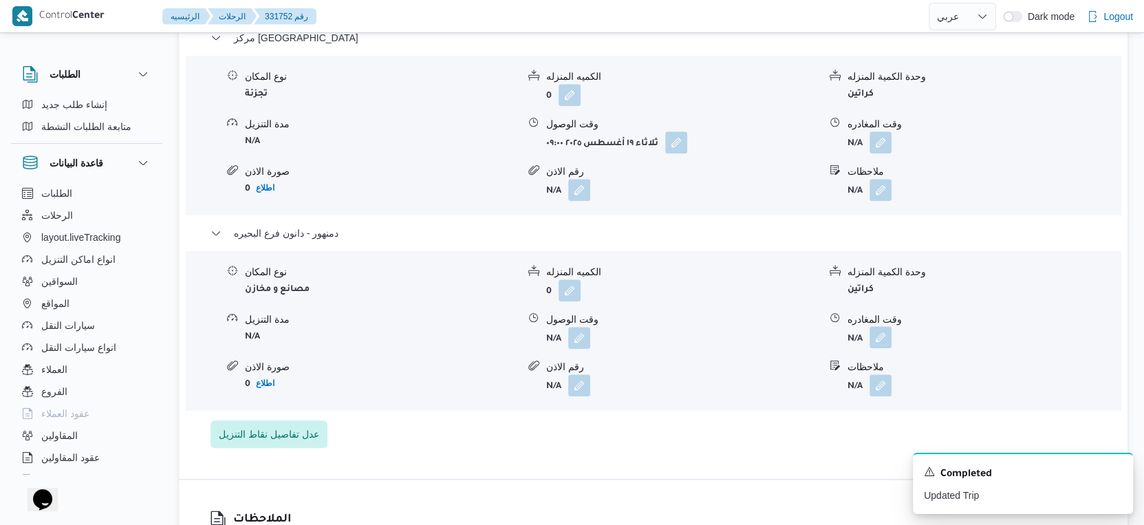
click at [877, 326] on button "button" at bounding box center [880, 337] width 22 height 22
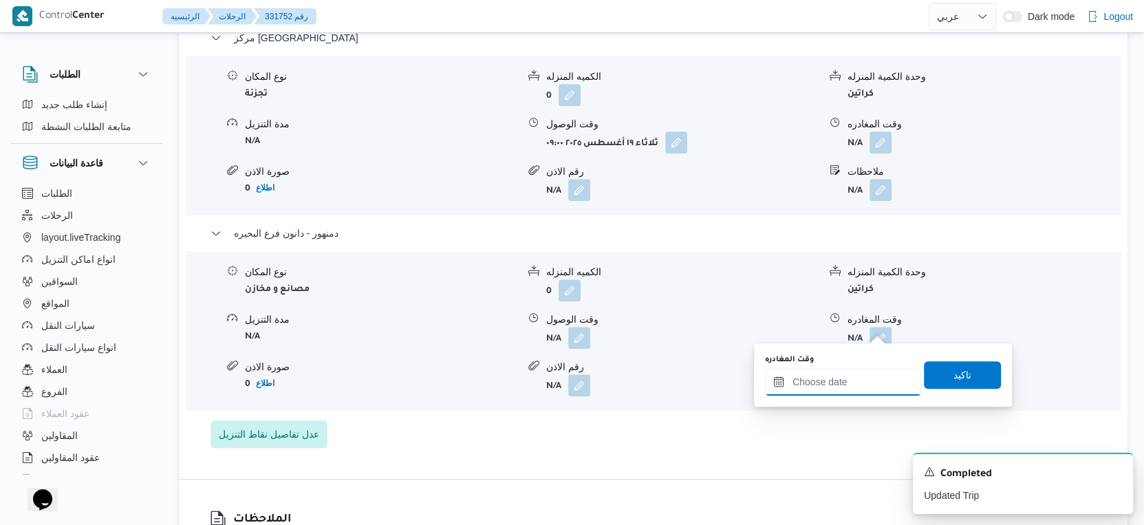
click at [868, 384] on input "وقت المغادره" at bounding box center [843, 382] width 156 height 28
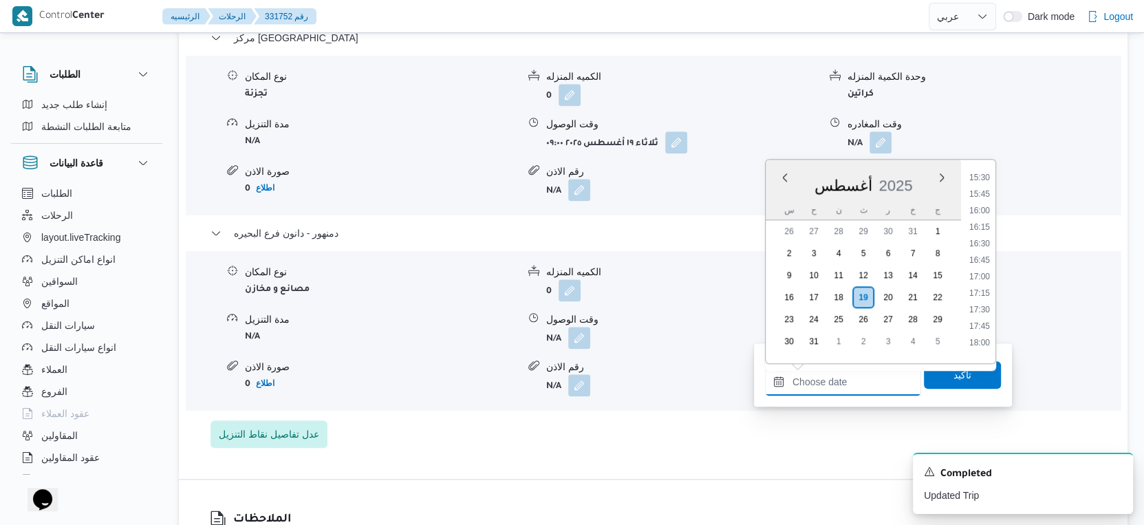
scroll to position [1006, 0]
drag, startPoint x: 983, startPoint y: 209, endPoint x: 983, endPoint y: 263, distance: 53.7
click at [983, 209] on li "15:45" at bounding box center [980, 212] width 32 height 14
type input "١٩/٠٨/٢٠٢٥ ١٥:٤٥"
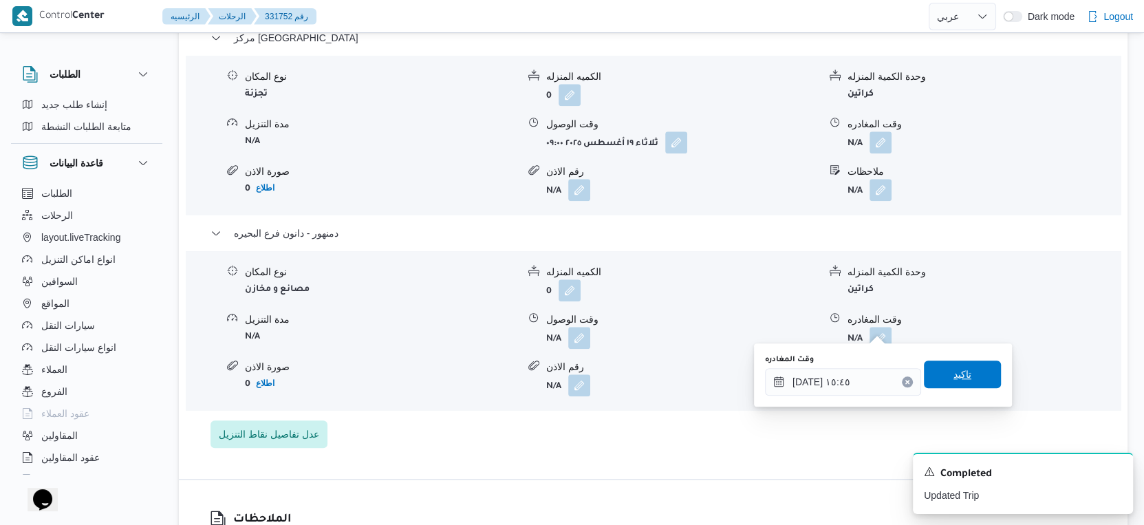
click at [960, 371] on span "تاكيد" at bounding box center [962, 374] width 77 height 28
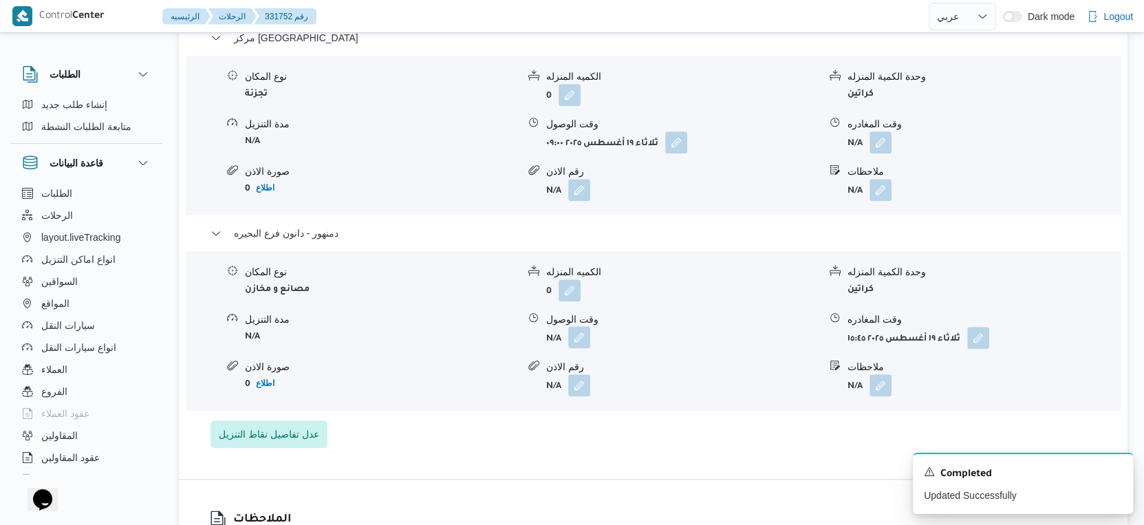
click at [583, 327] on button "button" at bounding box center [579, 337] width 22 height 22
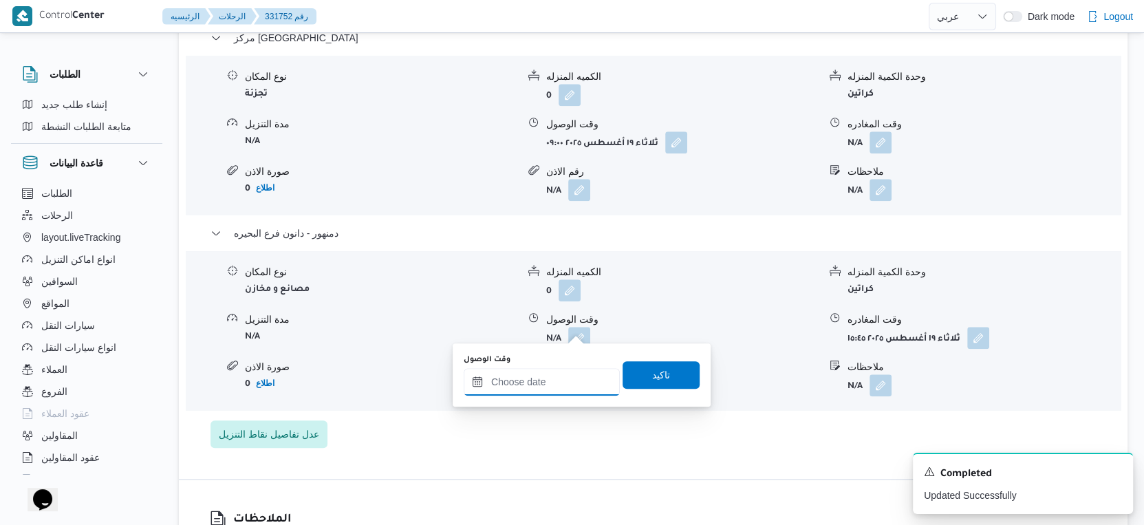
click at [565, 374] on input "وقت الوصول" at bounding box center [542, 382] width 156 height 28
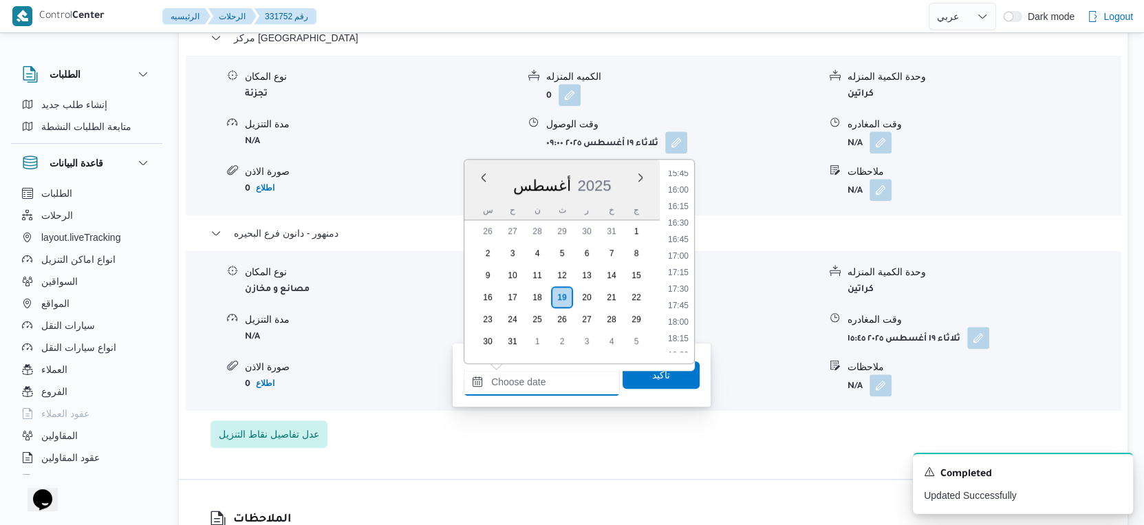
scroll to position [929, 0]
click at [680, 271] on li "15:30" at bounding box center [678, 272] width 32 height 14
type input "١٩/٠٨/٢٠٢٥ ١٥:٣٠"
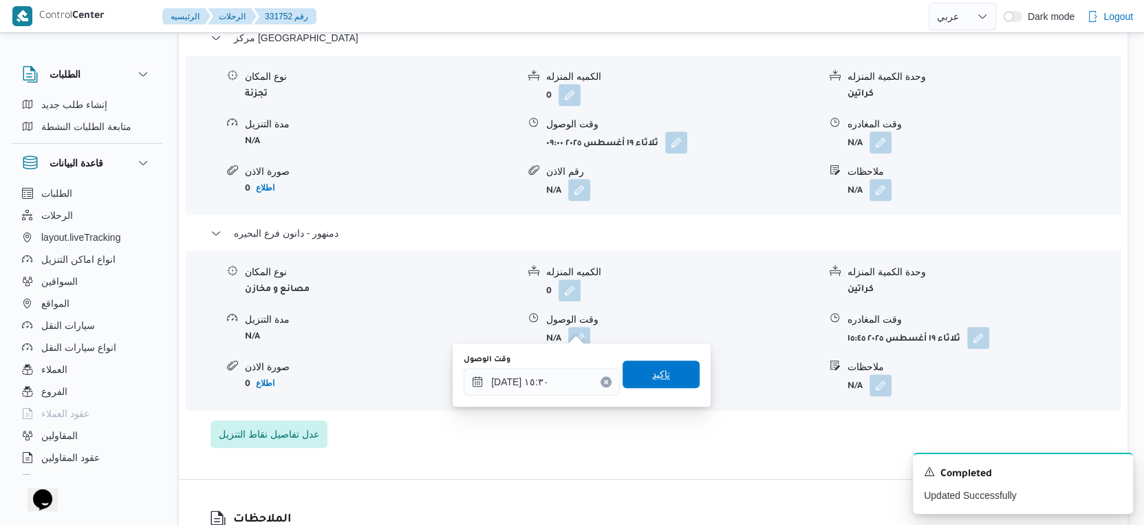
click at [676, 376] on span "تاكيد" at bounding box center [661, 374] width 77 height 28
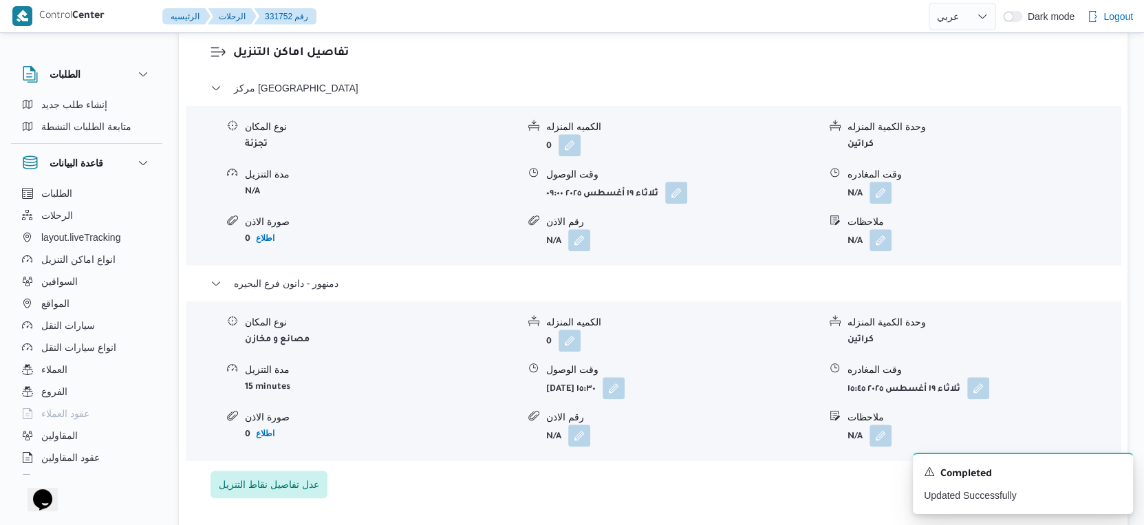
scroll to position [1147, 0]
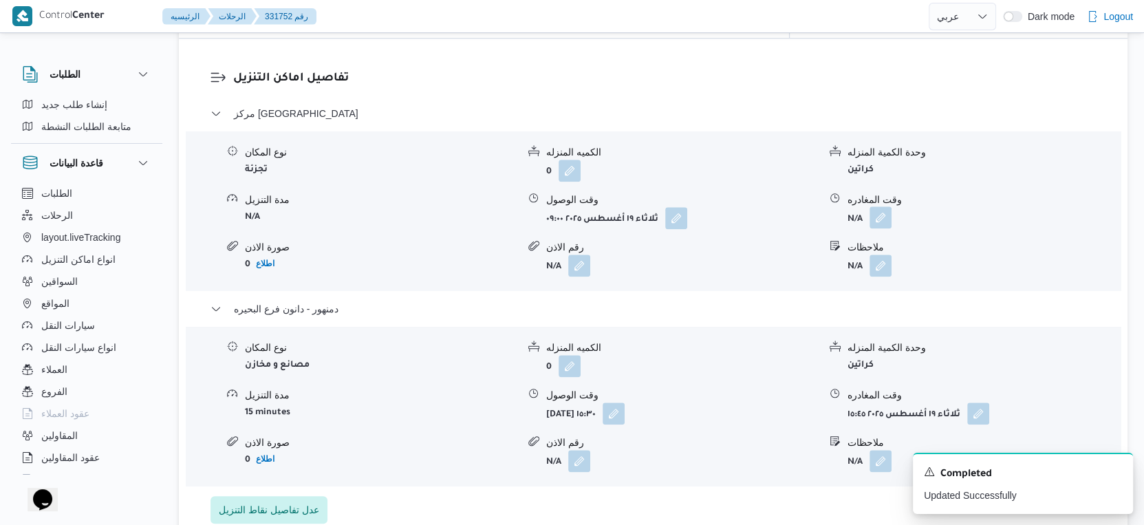
click at [885, 206] on button "button" at bounding box center [880, 217] width 22 height 22
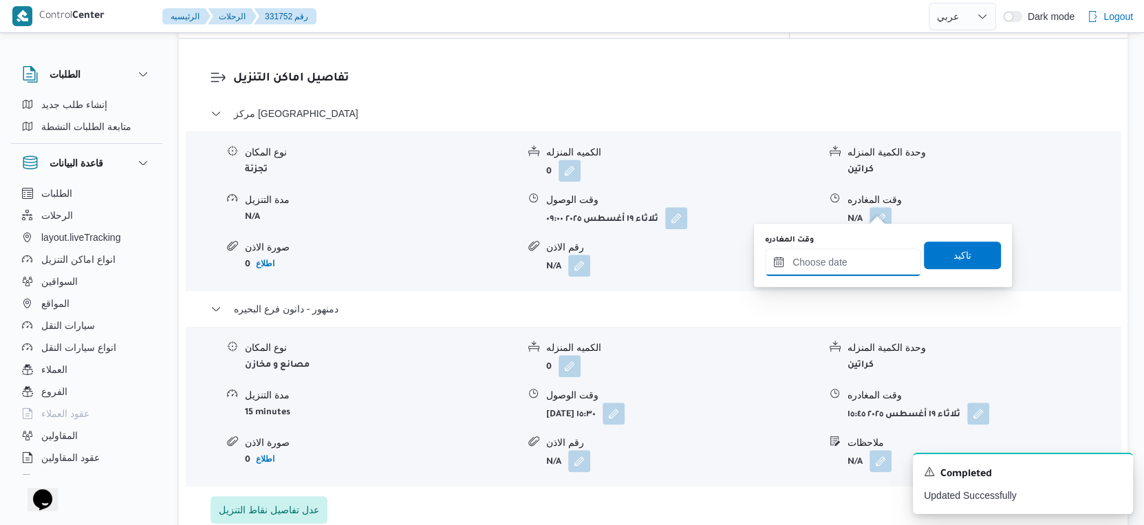
click at [853, 261] on input "وقت المغادره" at bounding box center [843, 262] width 156 height 28
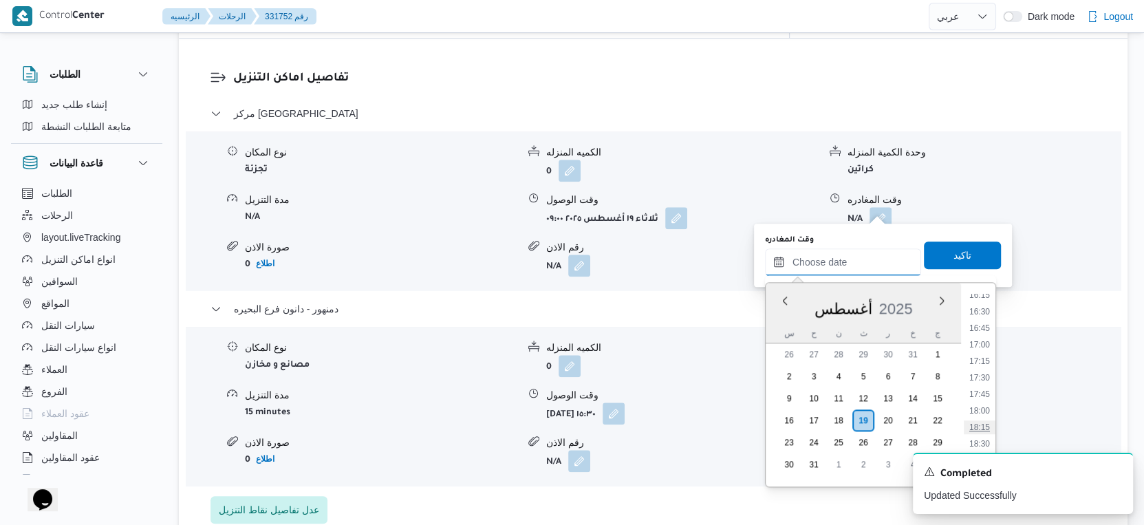
scroll to position [929, 0]
drag, startPoint x: 987, startPoint y: 376, endPoint x: 965, endPoint y: 294, distance: 85.4
click at [987, 377] on li "15:15" at bounding box center [980, 378] width 32 height 14
type input "١٩/٠٨/٢٠٢٥ ١٥:١٥"
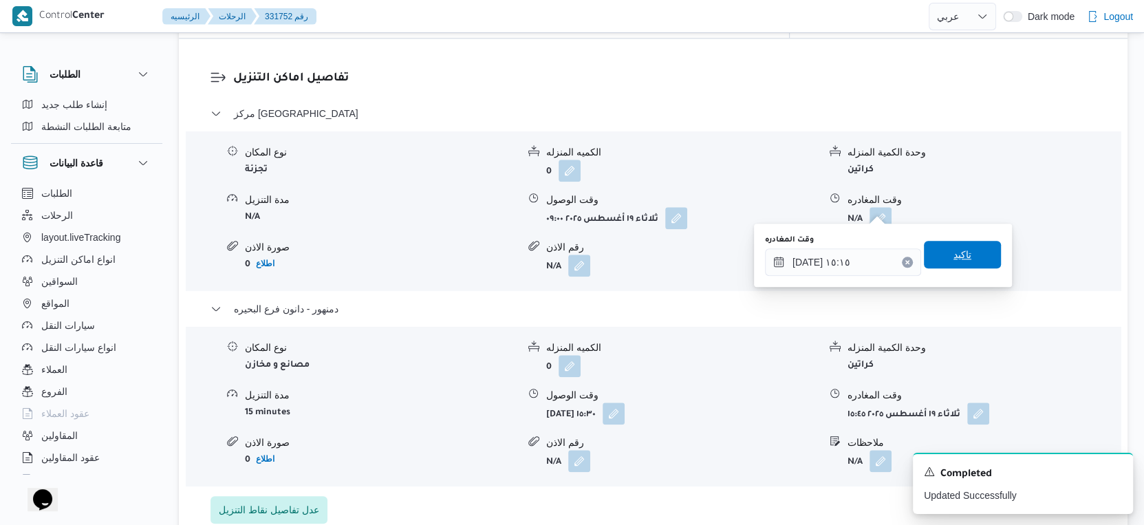
click at [959, 252] on span "تاكيد" at bounding box center [962, 254] width 18 height 17
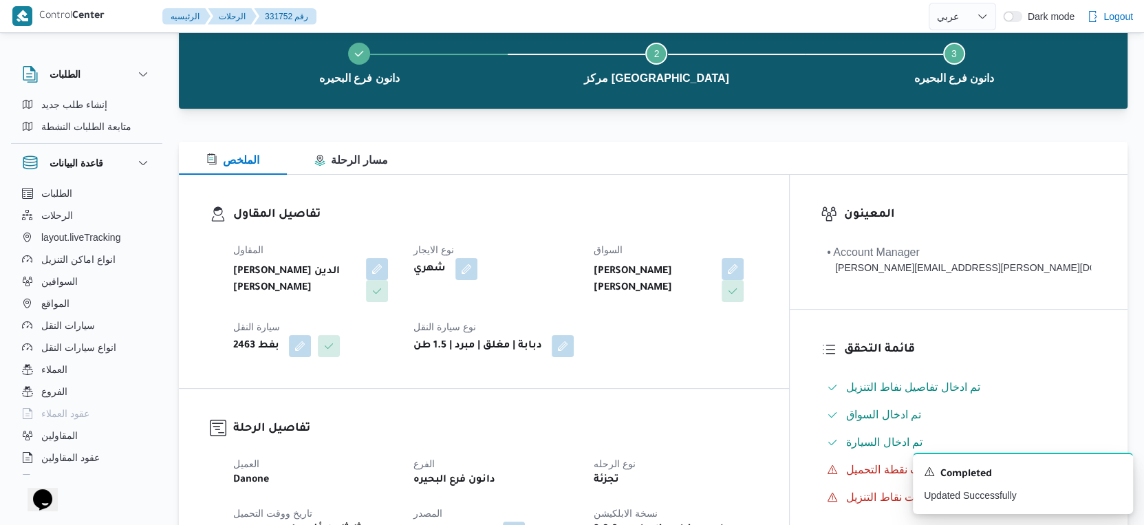
scroll to position [0, 0]
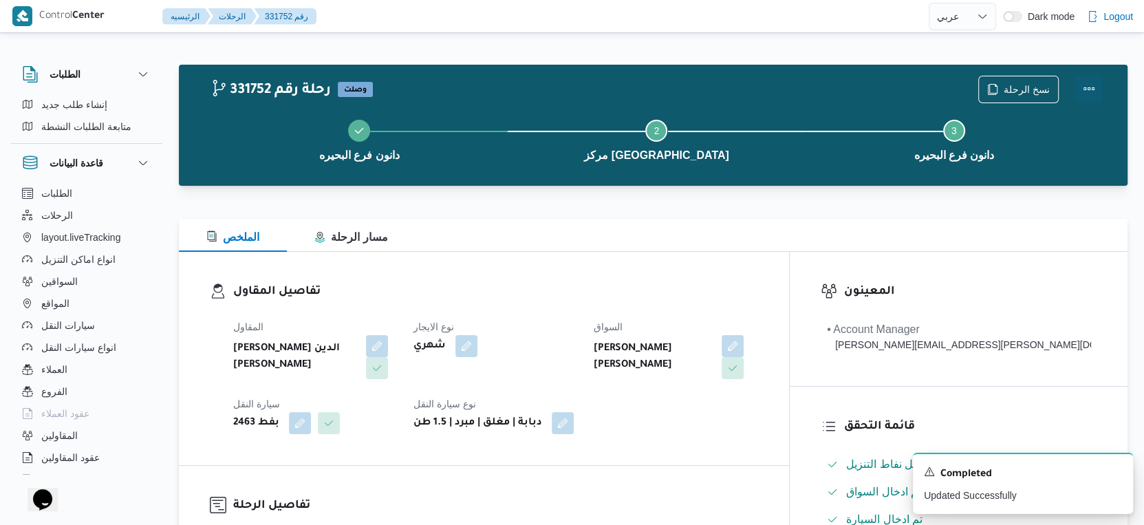
click at [1092, 83] on button "Actions" at bounding box center [1089, 89] width 28 height 28
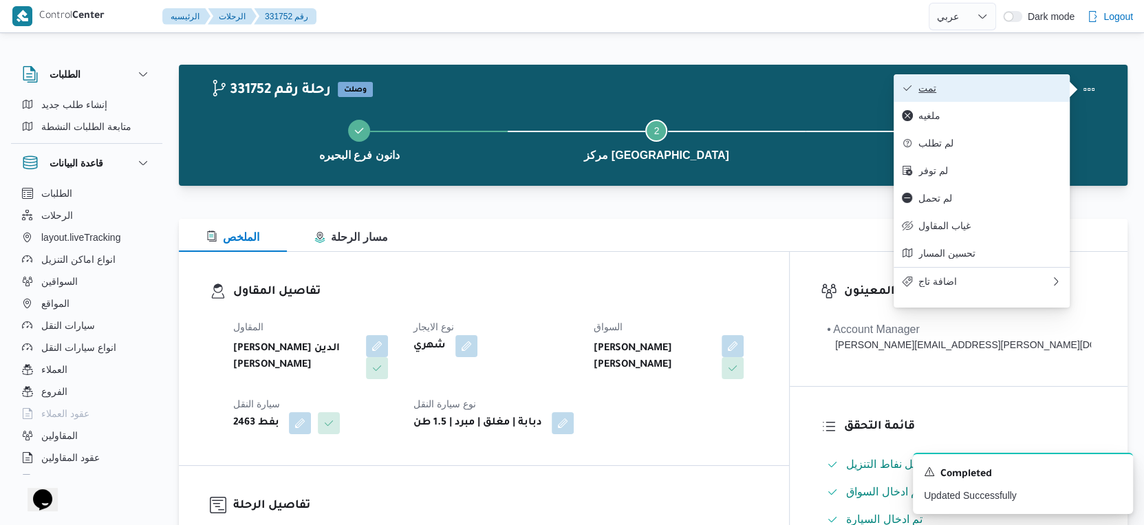
click at [993, 83] on span "تمت" at bounding box center [989, 88] width 143 height 11
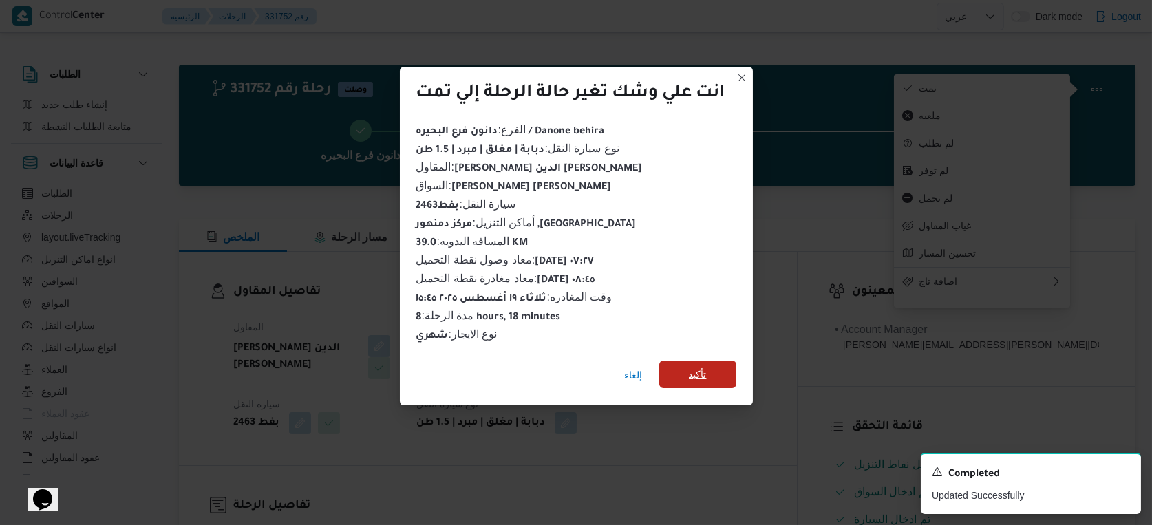
click at [713, 367] on span "تأكيد" at bounding box center [697, 374] width 77 height 28
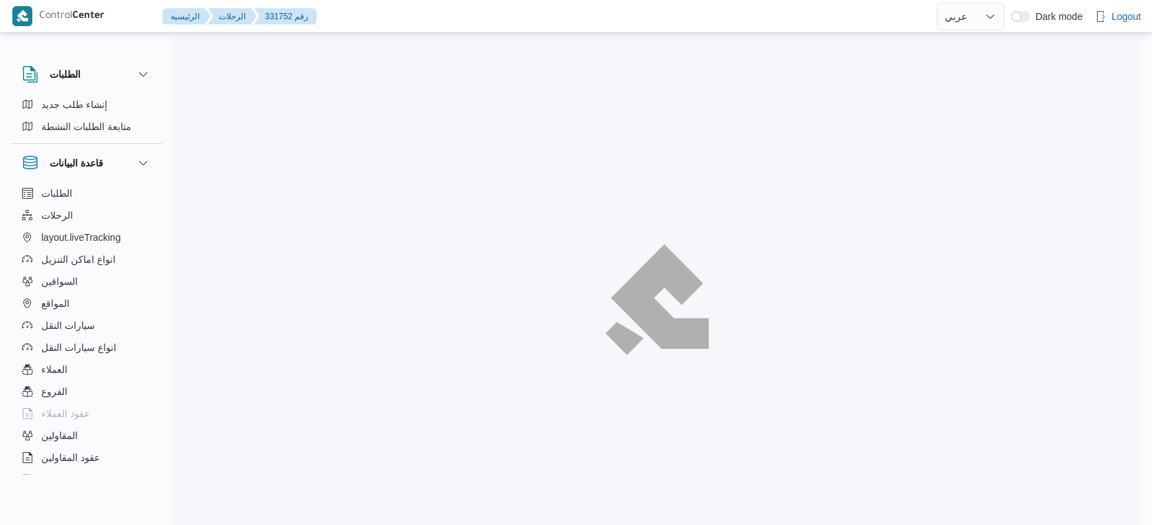
select select "ar"
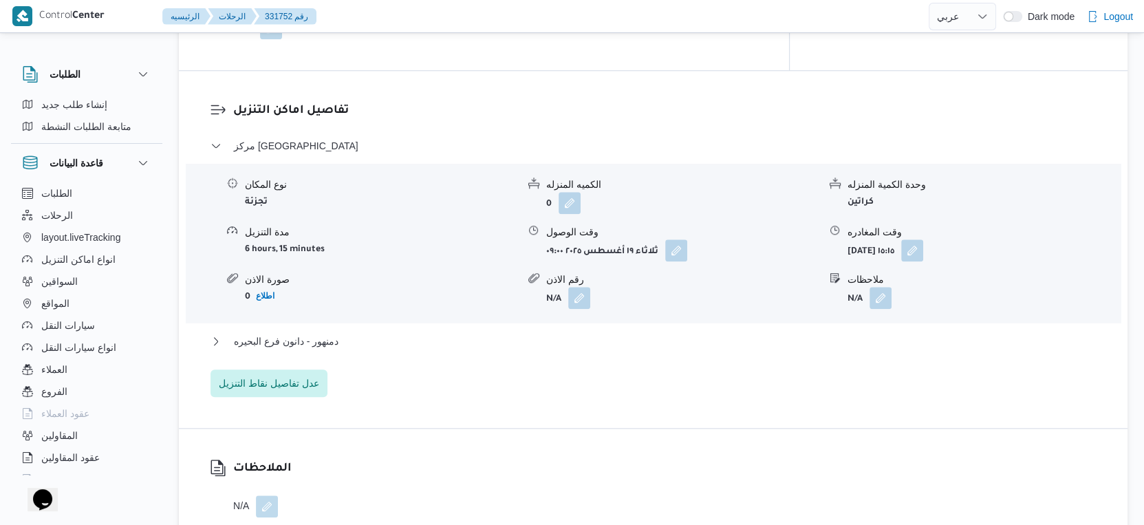
scroll to position [1147, 0]
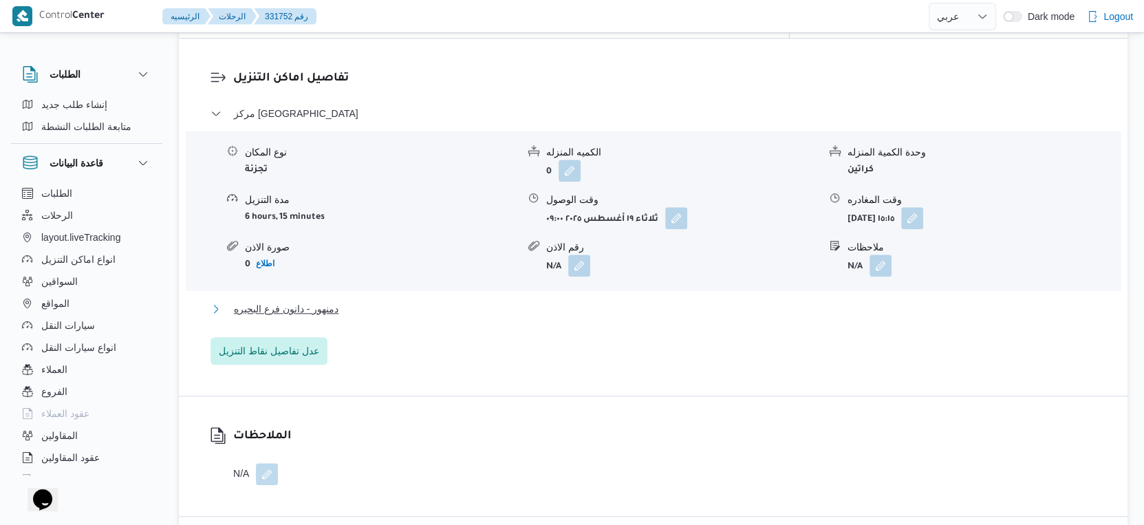
click at [368, 301] on button "دمنهور - دانون فرع البحيره" at bounding box center [653, 309] width 886 height 17
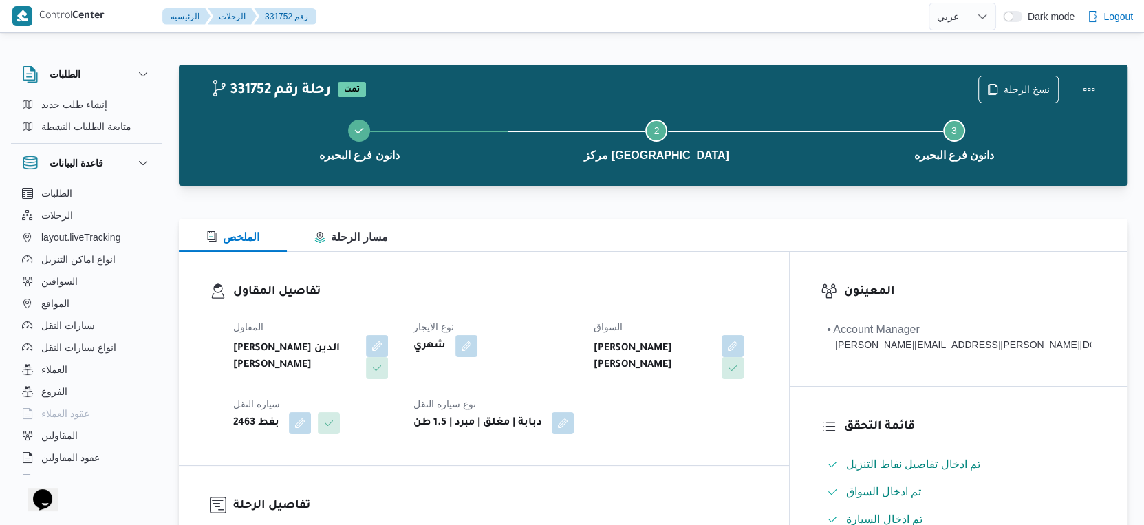
scroll to position [535, 0]
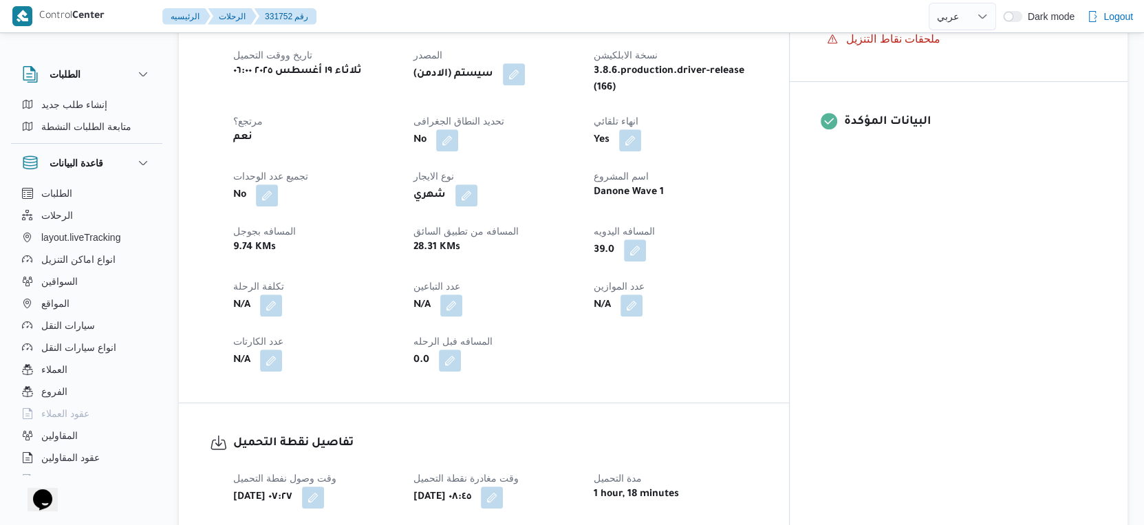
select select "ar"
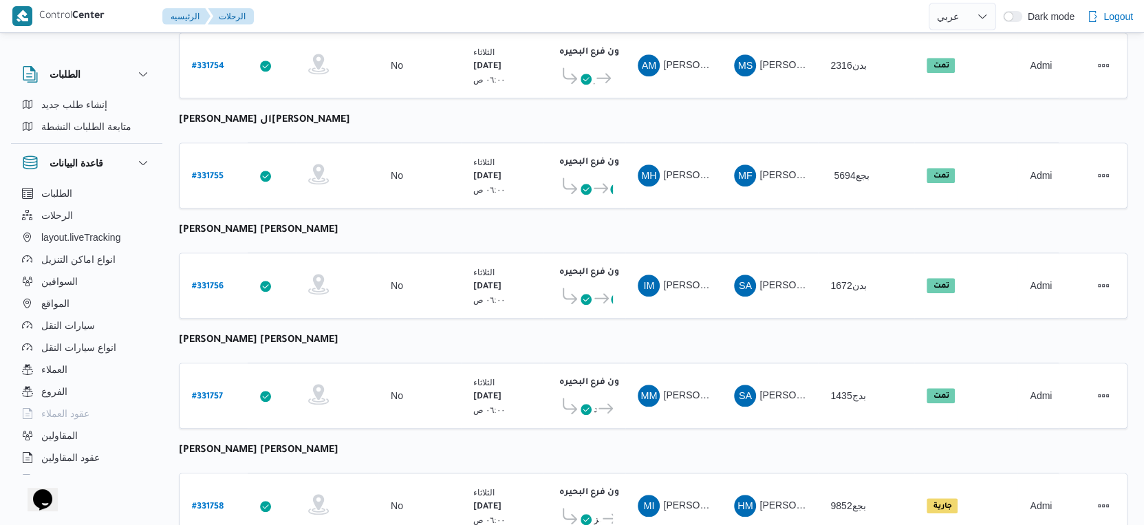
scroll to position [1123, 0]
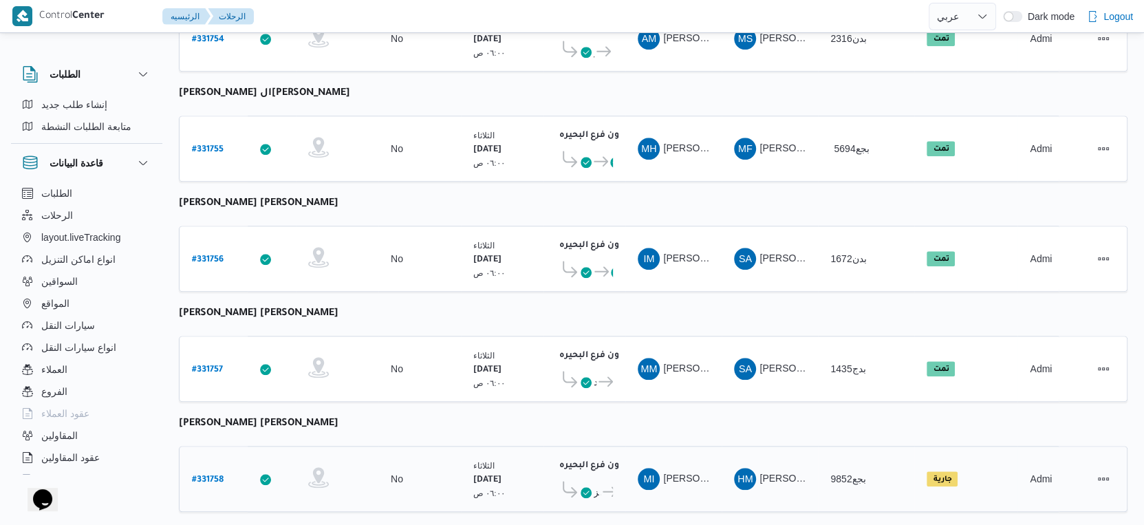
click at [209, 475] on b "# 331758" at bounding box center [208, 480] width 32 height 10
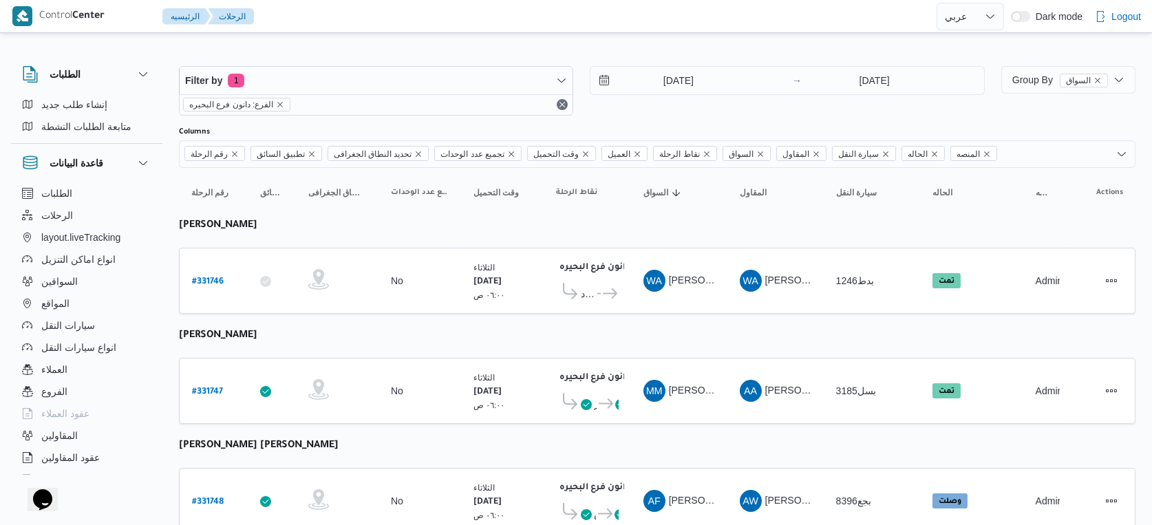
select select "ar"
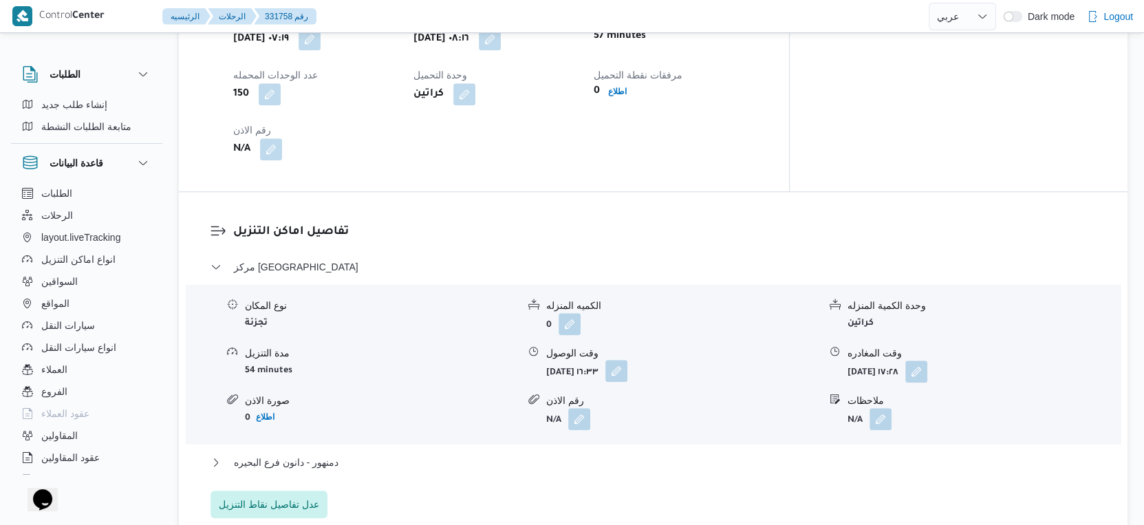
scroll to position [917, 0]
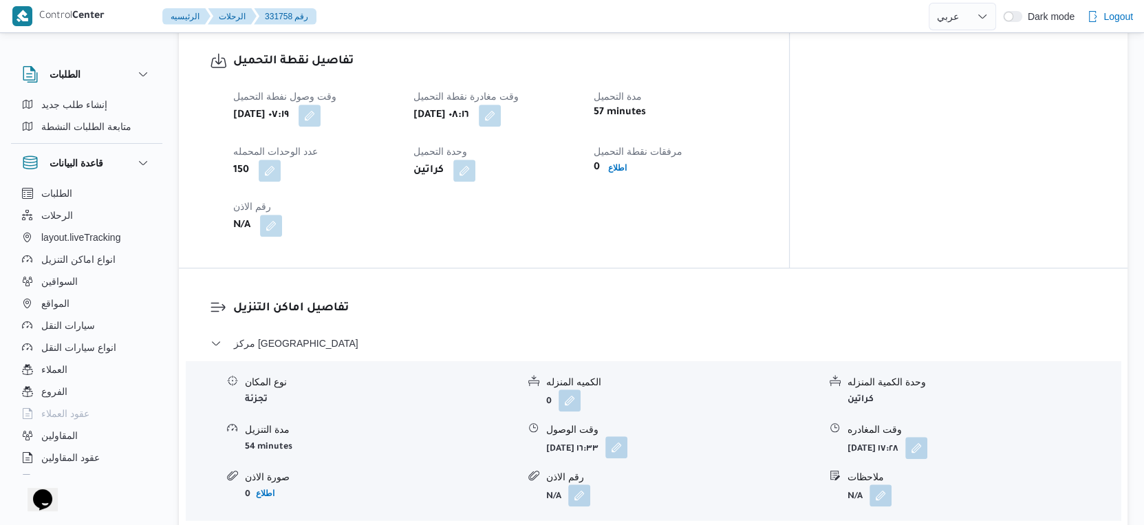
click at [627, 442] on button "button" at bounding box center [616, 447] width 22 height 22
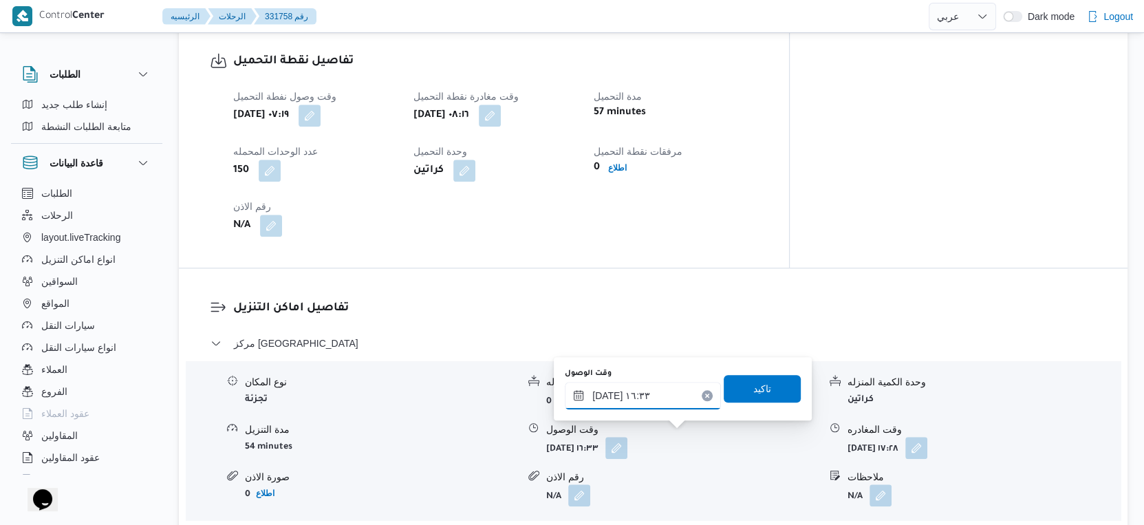
click at [649, 402] on input "١٩/٠٨/٢٠٢٥ ١٦:٣٣" at bounding box center [643, 396] width 156 height 28
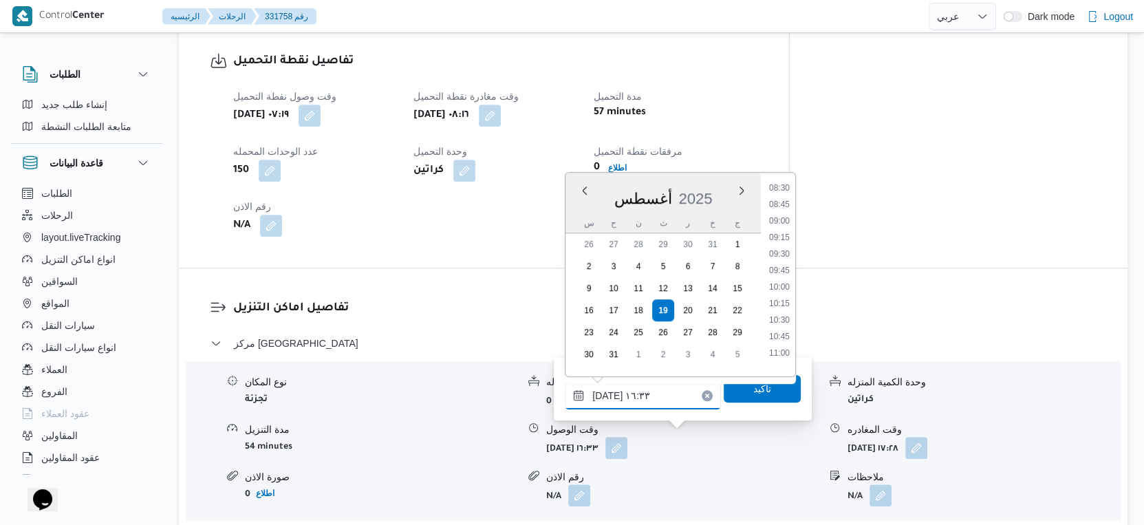
scroll to position [536, 0]
click at [783, 213] on li "08:30" at bounding box center [780, 216] width 32 height 14
type input "١٩/٠٨/٢٠٢٥ ٠٨:٣٠"
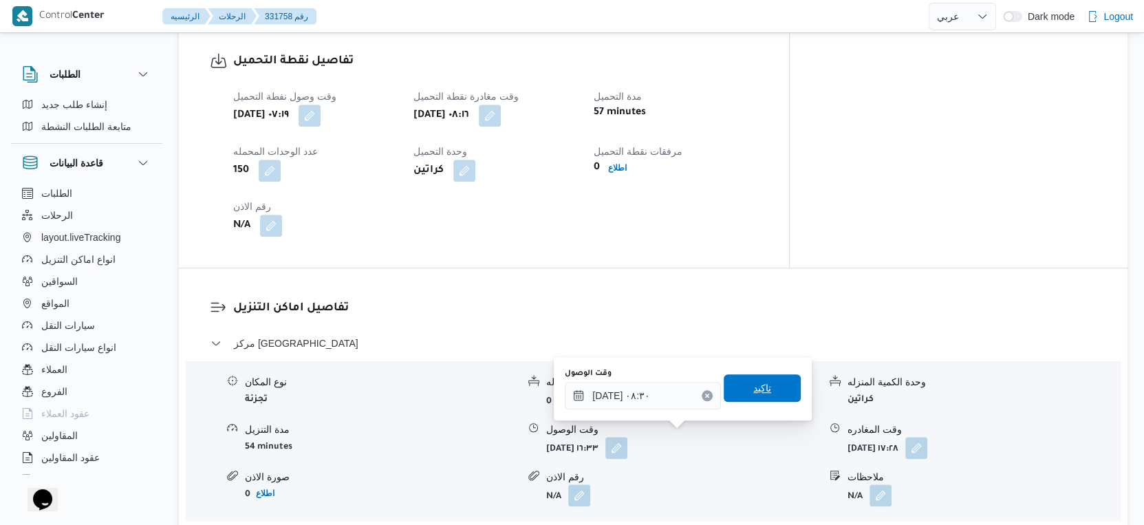
click at [770, 385] on span "تاكيد" at bounding box center [762, 388] width 77 height 28
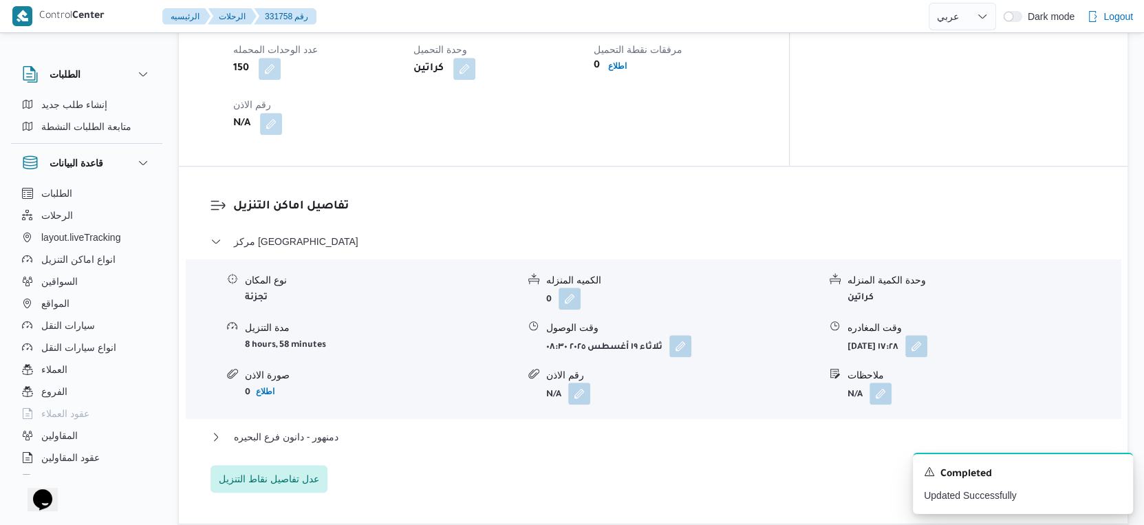
scroll to position [1147, 0]
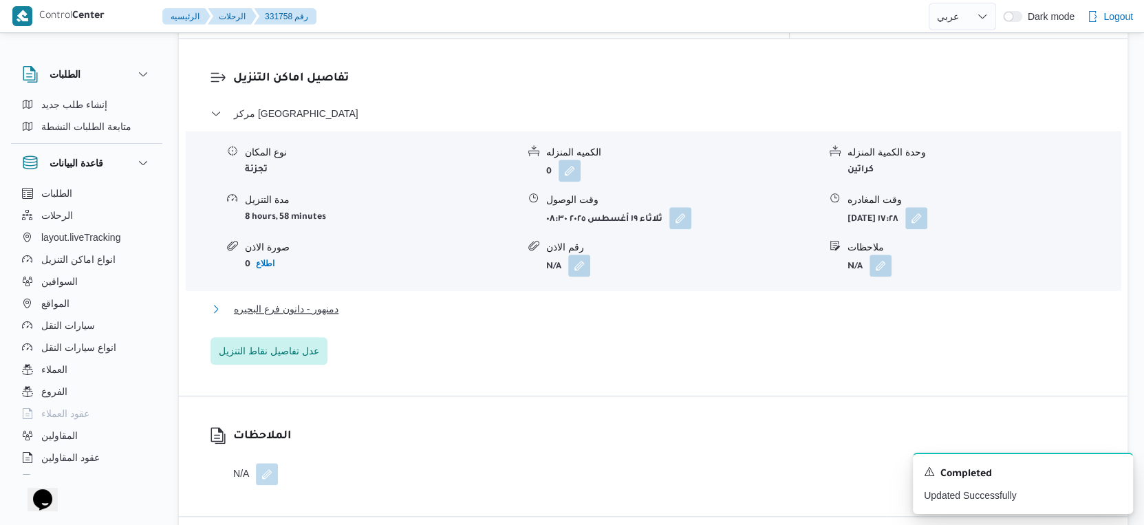
click at [337, 301] on span "دمنهور - دانون فرع البحيره" at bounding box center [286, 309] width 105 height 17
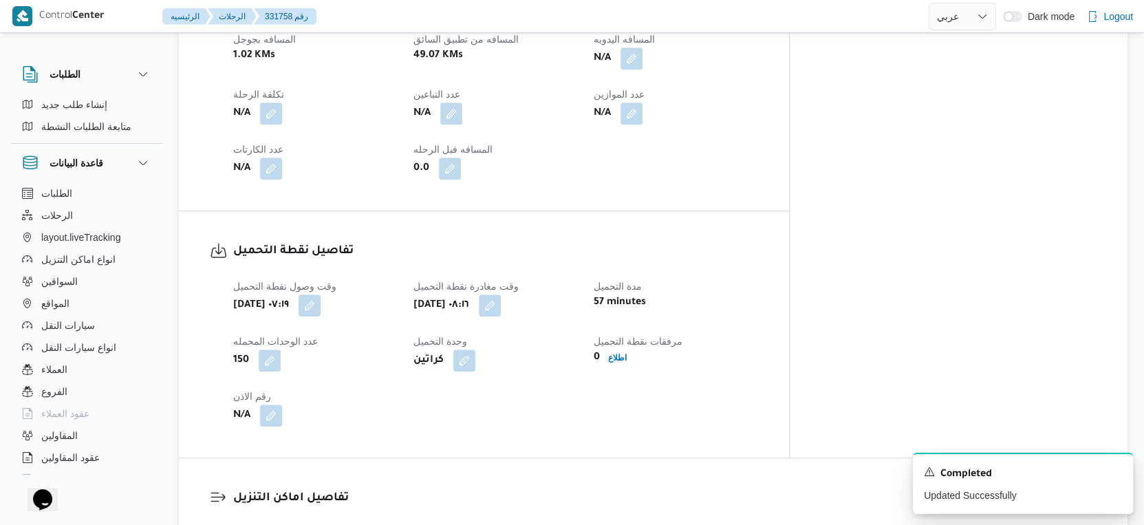
scroll to position [611, 0]
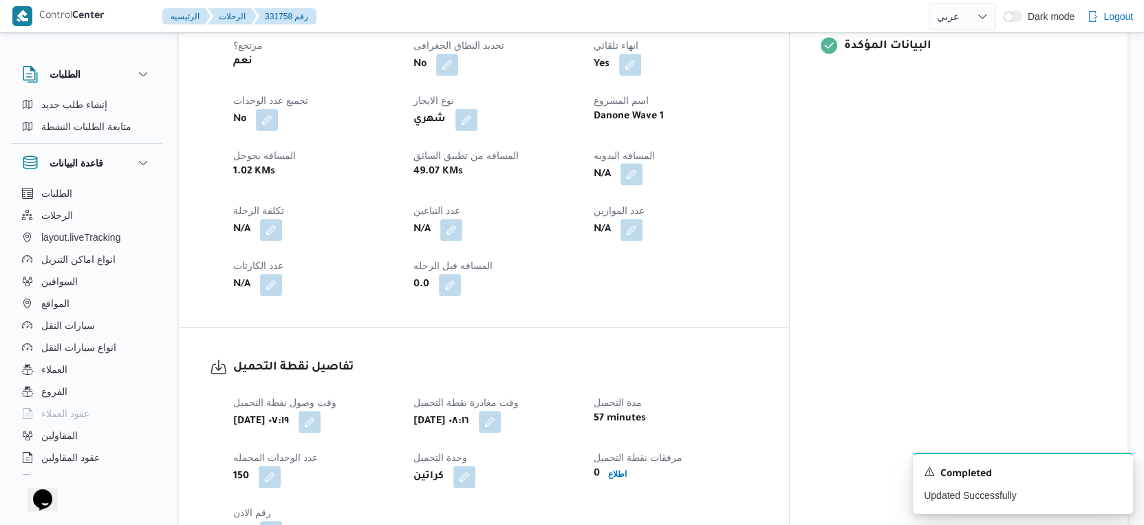
click at [642, 163] on button "button" at bounding box center [631, 174] width 22 height 22
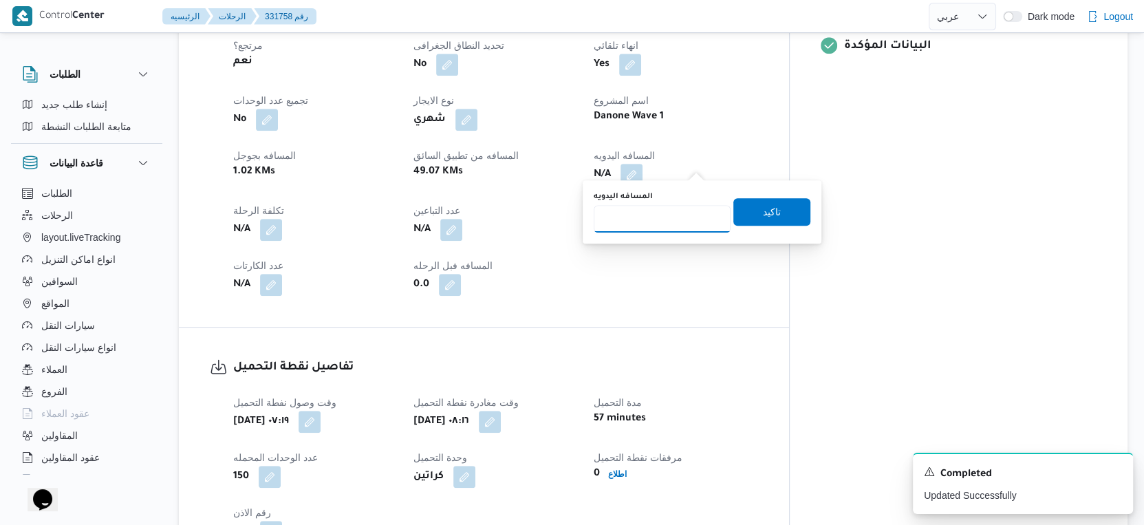
click at [656, 217] on input "المسافه اليدويه" at bounding box center [662, 219] width 137 height 28
type input "54"
click at [763, 208] on span "تاكيد" at bounding box center [772, 211] width 18 height 17
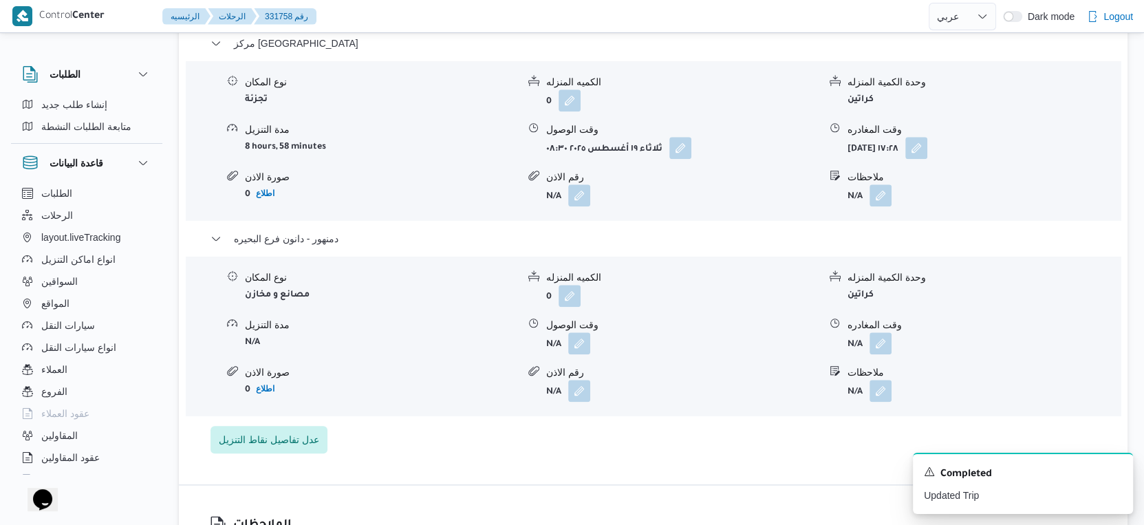
scroll to position [1222, 0]
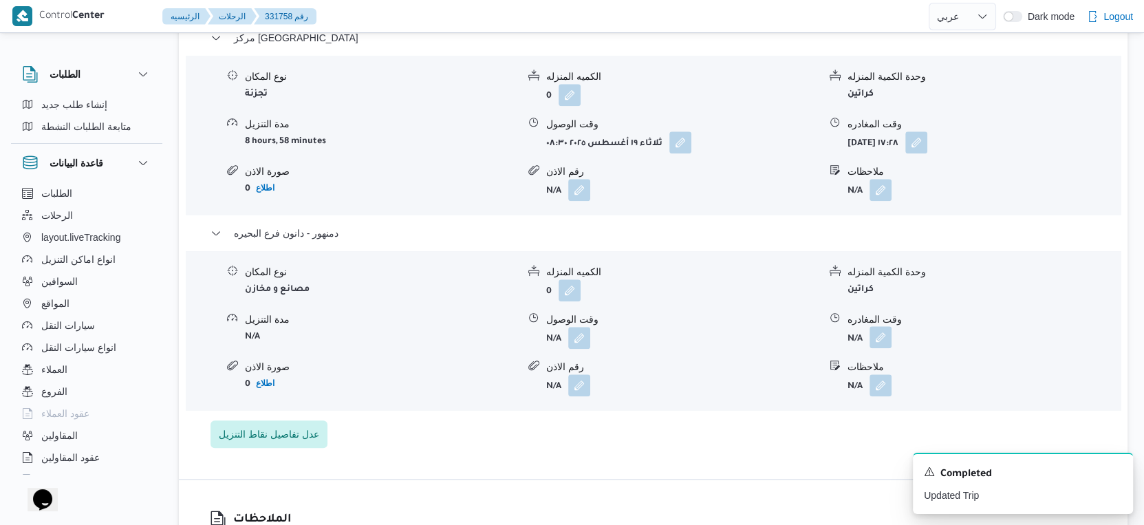
click at [872, 326] on button "button" at bounding box center [880, 337] width 22 height 22
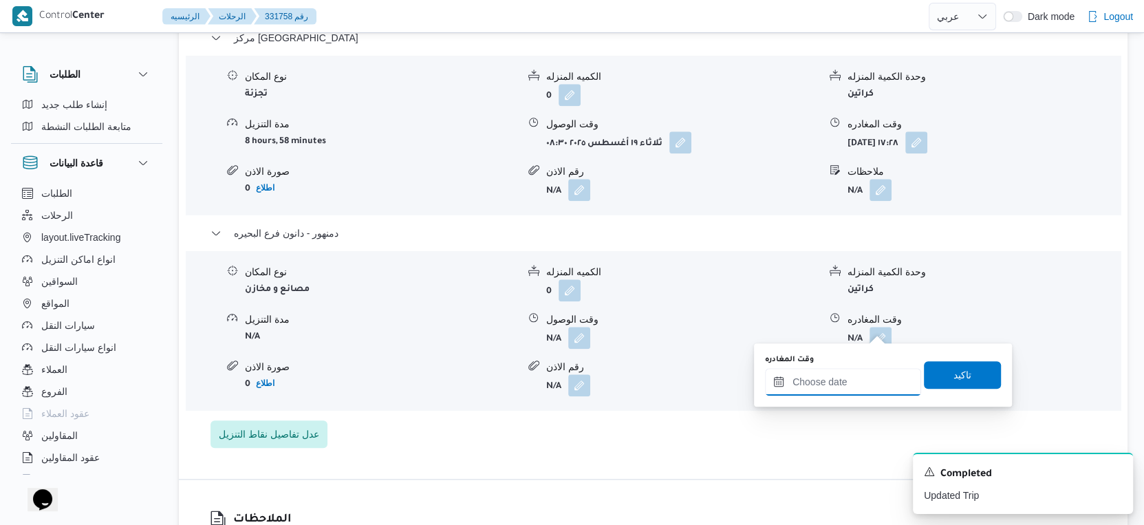
click at [857, 380] on input "وقت المغادره" at bounding box center [843, 382] width 156 height 28
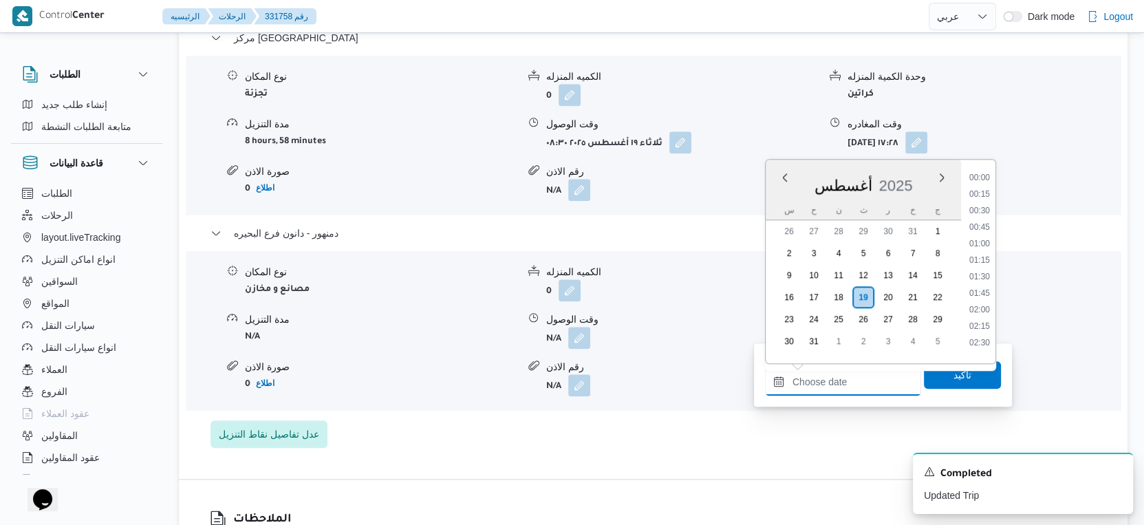
scroll to position [1158, 0]
click at [984, 186] on li "17:45" at bounding box center [980, 191] width 32 height 14
type input "١٩/٠٨/٢٠٢٥ ١٧:٤٥"
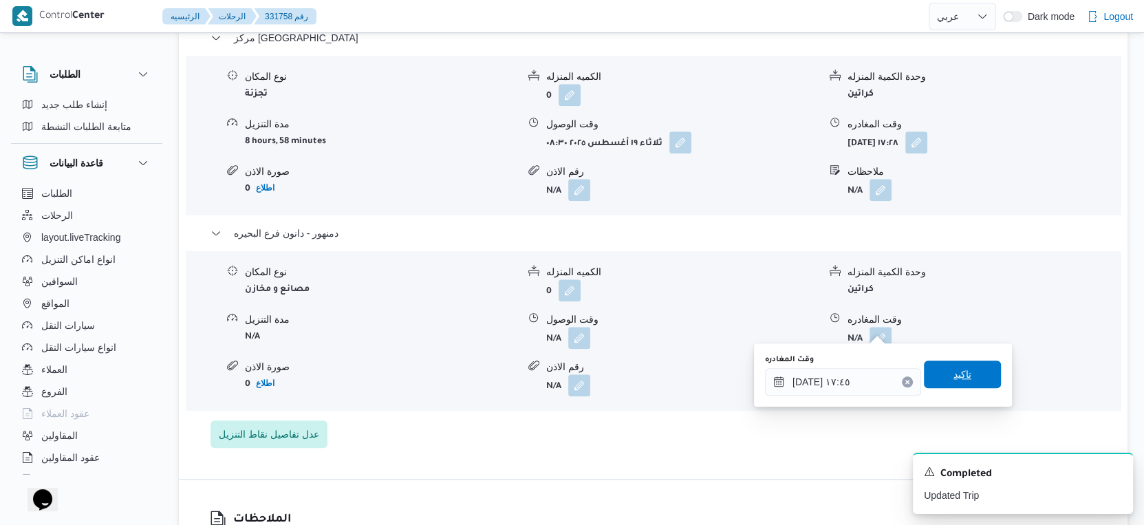
click at [955, 373] on span "تاكيد" at bounding box center [962, 374] width 18 height 17
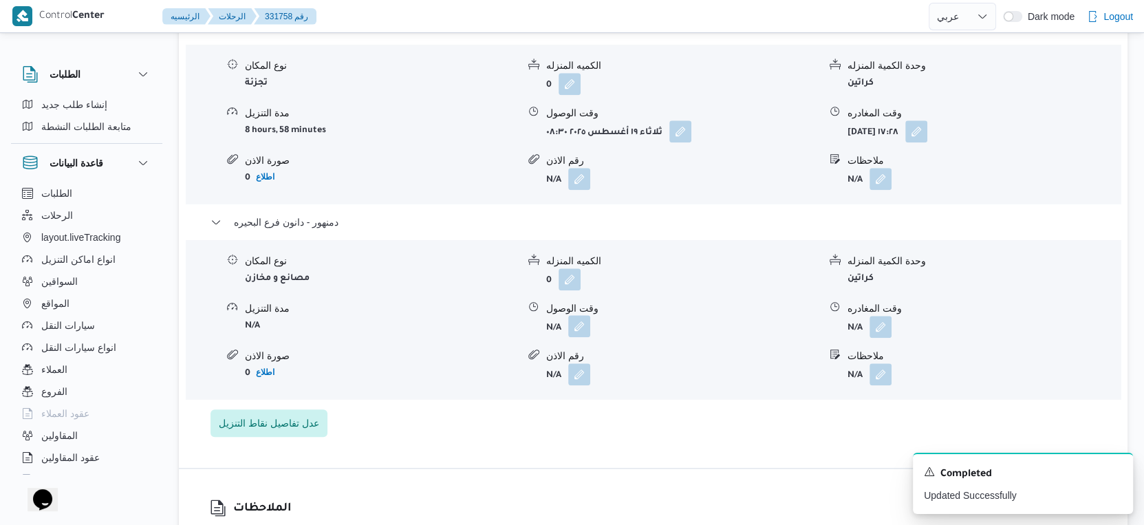
click at [581, 331] on button "button" at bounding box center [579, 326] width 22 height 22
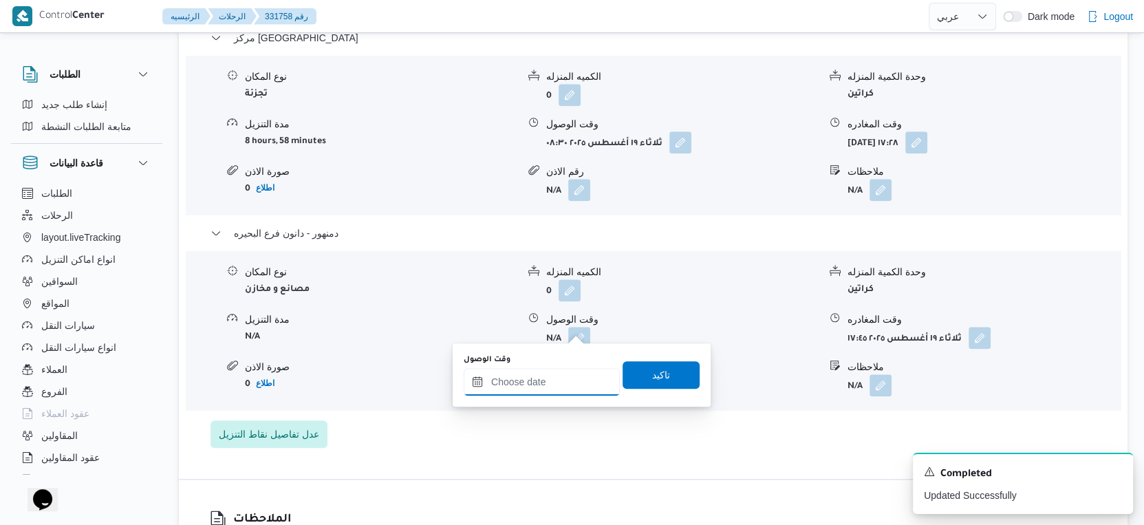
drag, startPoint x: 546, startPoint y: 378, endPoint x: 583, endPoint y: 370, distance: 37.2
click at [546, 378] on input "وقت الوصول" at bounding box center [542, 382] width 156 height 28
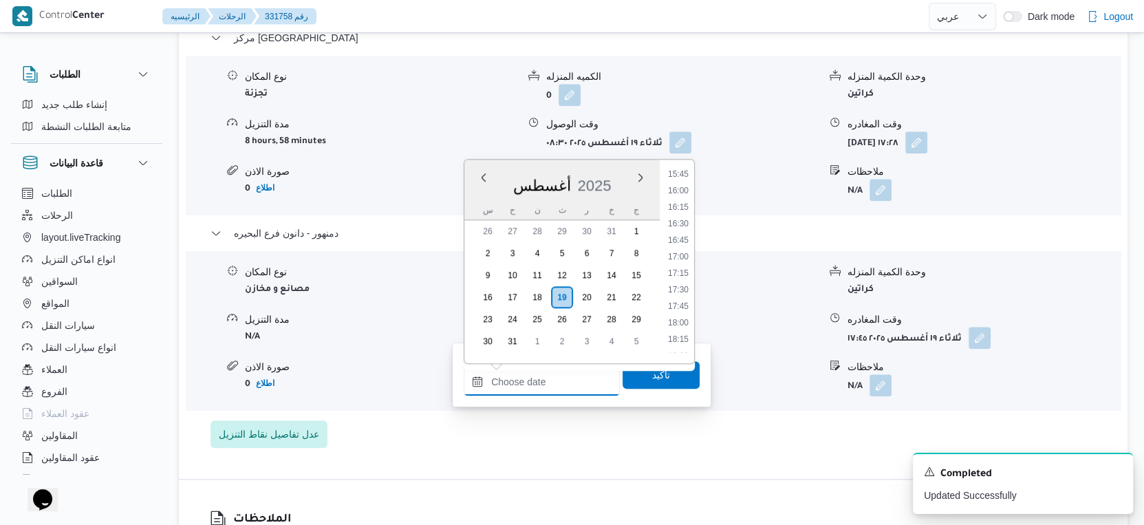
scroll to position [1006, 0]
click at [684, 329] on li "17:30" at bounding box center [678, 328] width 32 height 14
type input "١٩/٠٨/٢٠٢٥ ١٧:٣٠"
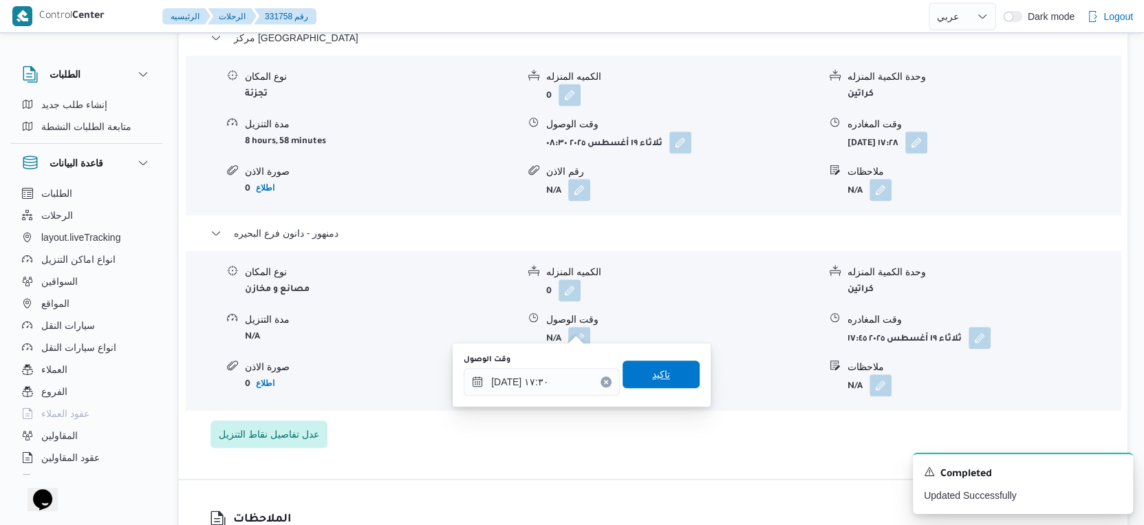
click at [669, 365] on span "تاكيد" at bounding box center [661, 374] width 77 height 28
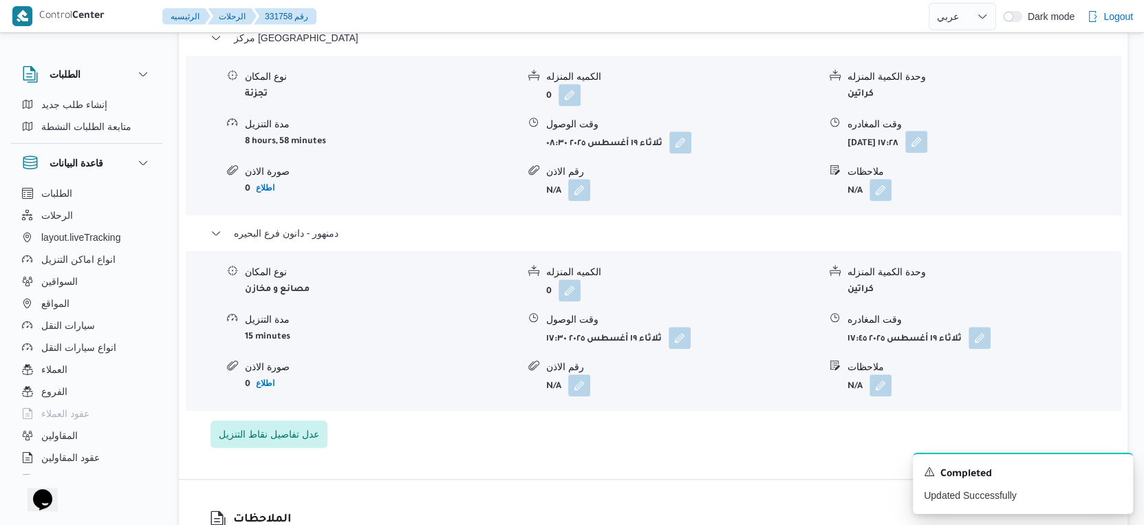
click at [927, 131] on button "button" at bounding box center [916, 142] width 22 height 22
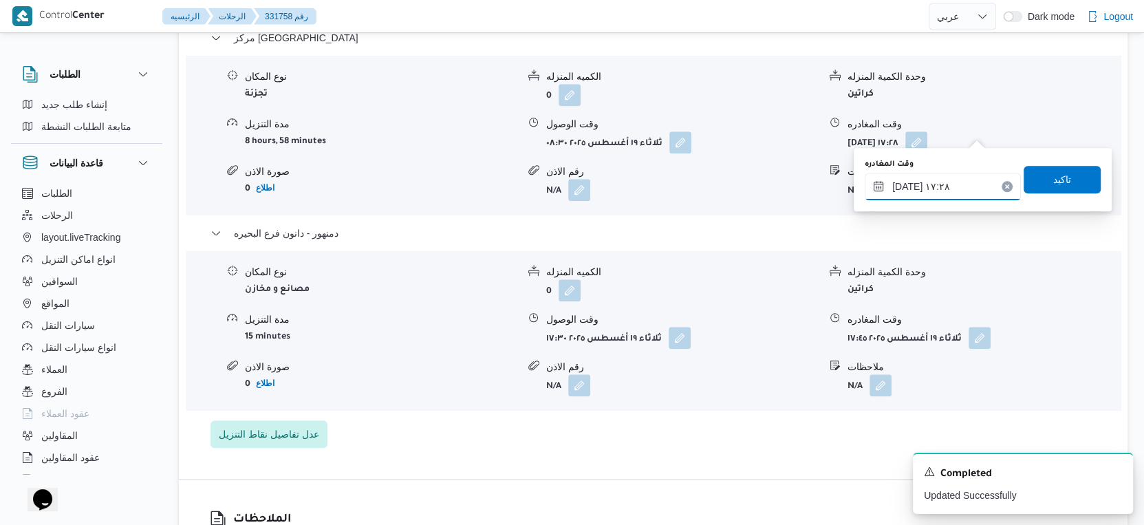
click at [936, 188] on input "١٩/٠٨/٢٠٢٥ ١٧:٢٨" at bounding box center [943, 187] width 156 height 28
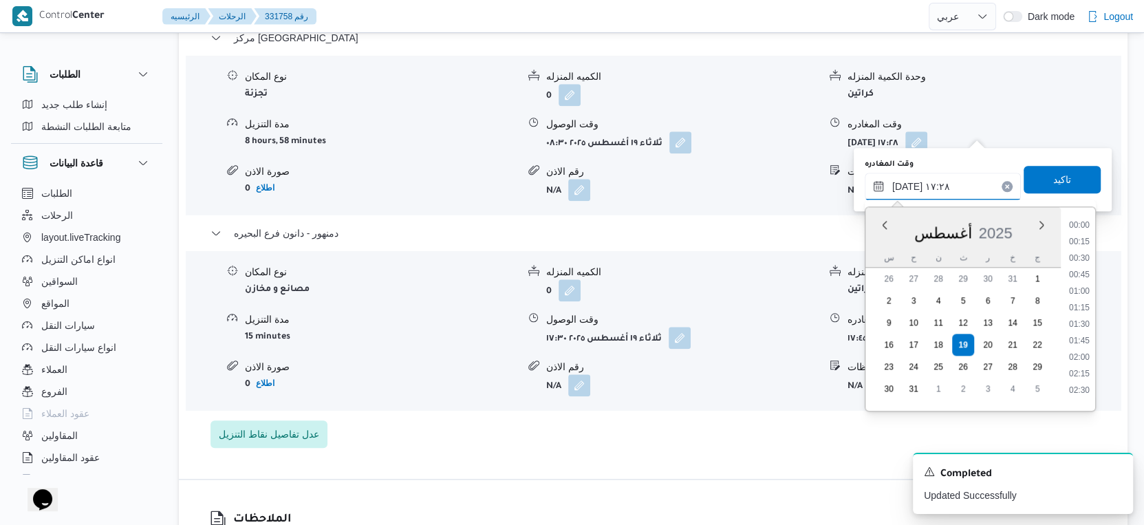
scroll to position [1044, 0]
click at [739, 404] on div "مركز دمنهور نوع المكان تجزئة الكميه المنزله 0 وحدة الكمية المنزله كراتين مدة ال…" at bounding box center [653, 239] width 886 height 418
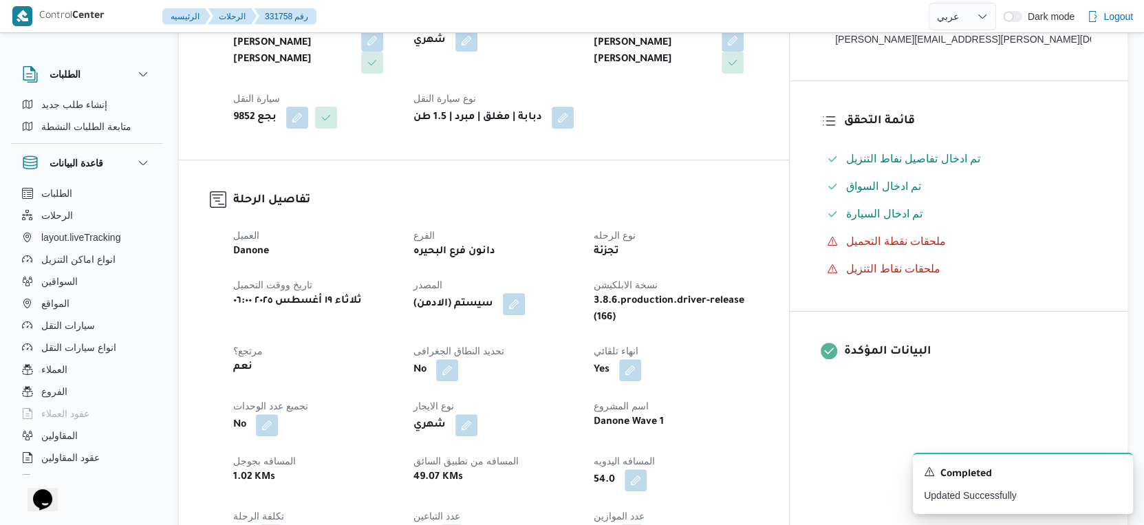
scroll to position [0, 0]
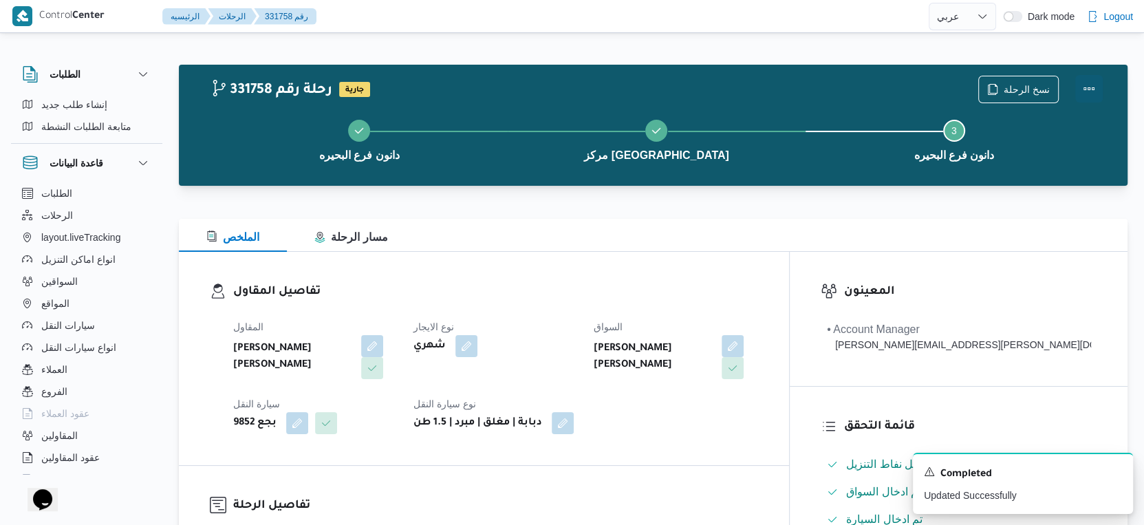
click at [1090, 87] on button "Actions" at bounding box center [1089, 89] width 28 height 28
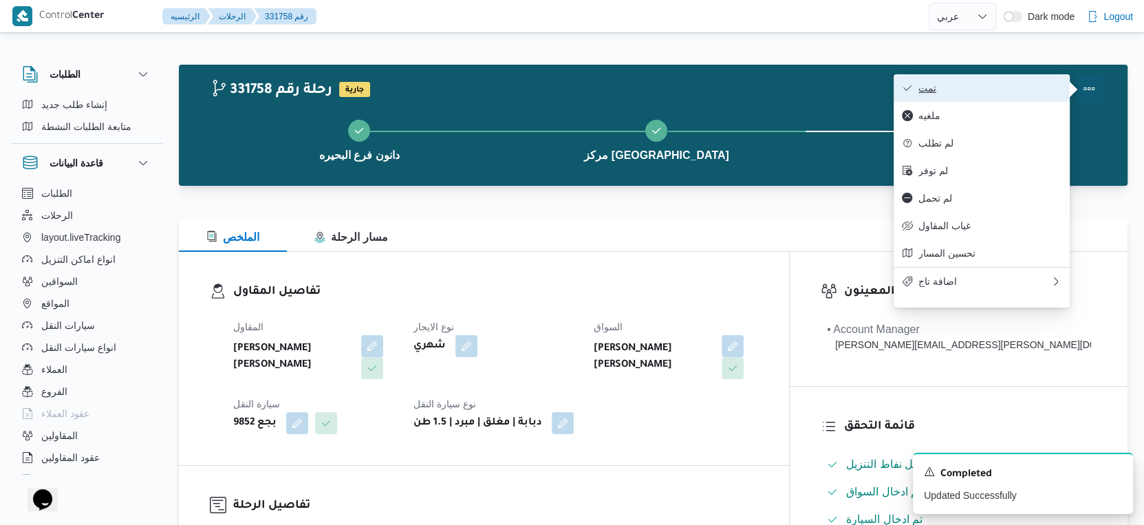
click at [1006, 90] on span "تمت" at bounding box center [989, 88] width 143 height 11
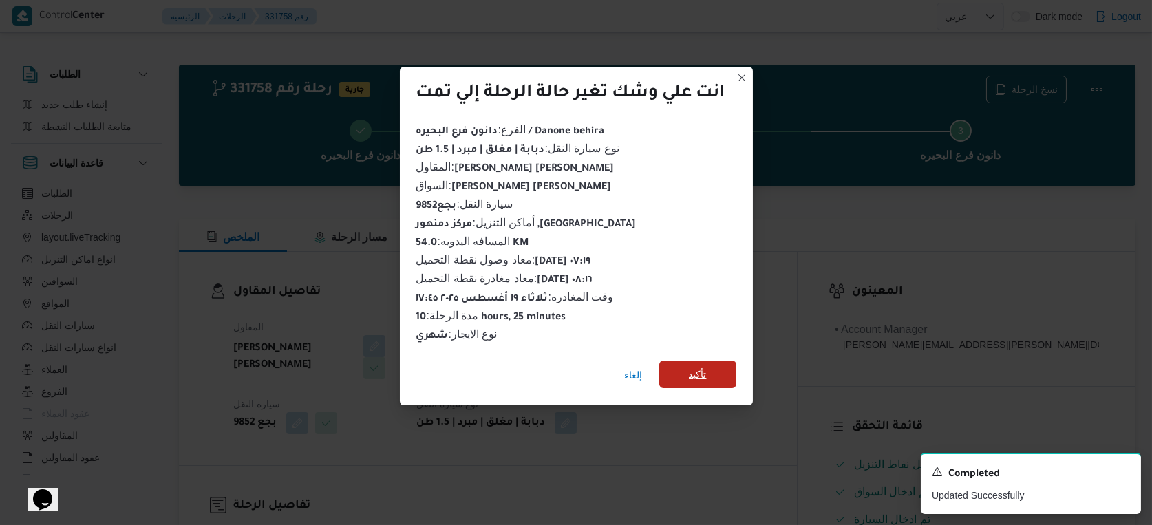
click at [724, 363] on span "تأكيد" at bounding box center [697, 374] width 77 height 28
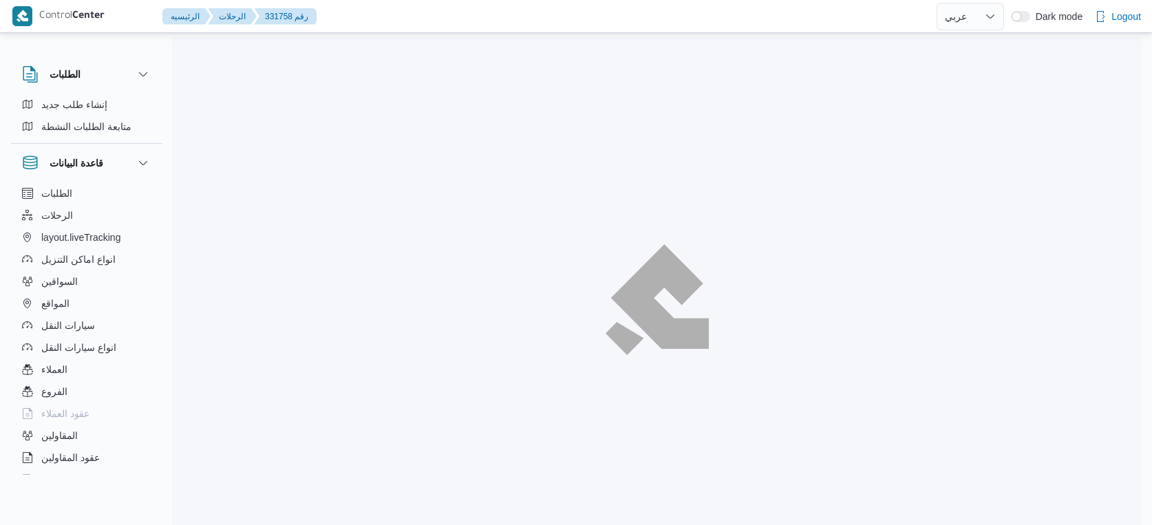
select select "ar"
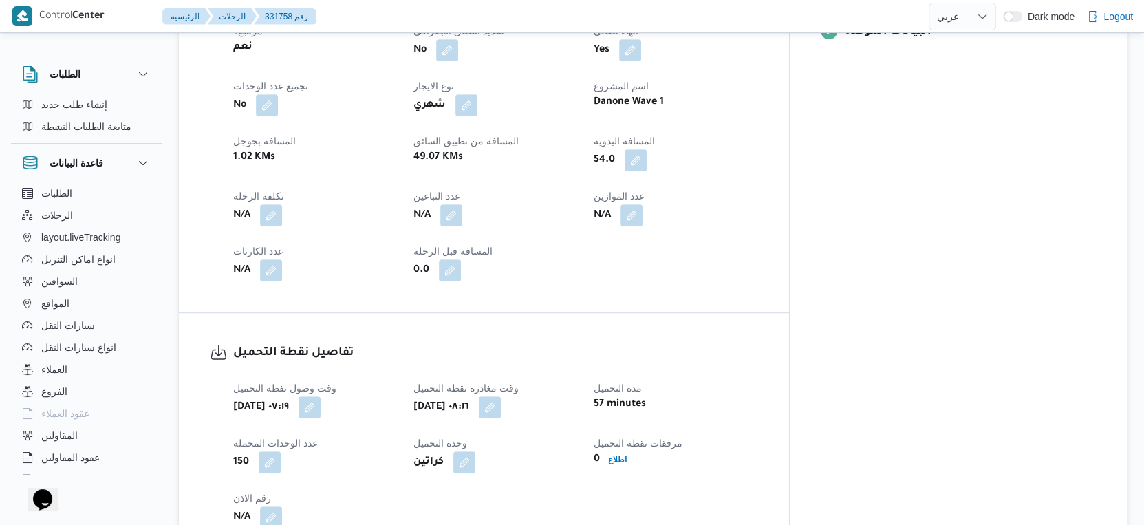
scroll to position [535, 0]
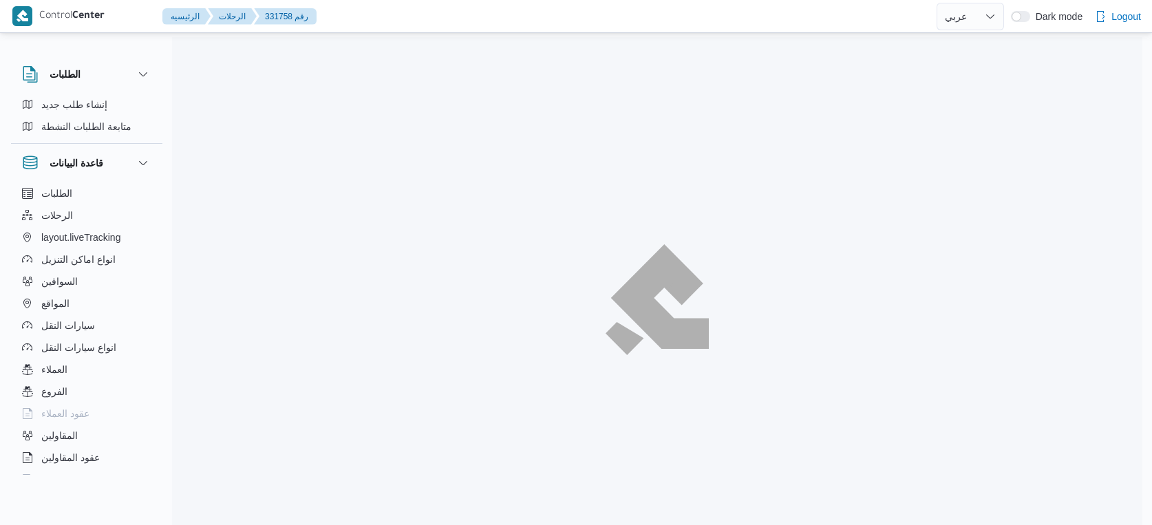
select select "ar"
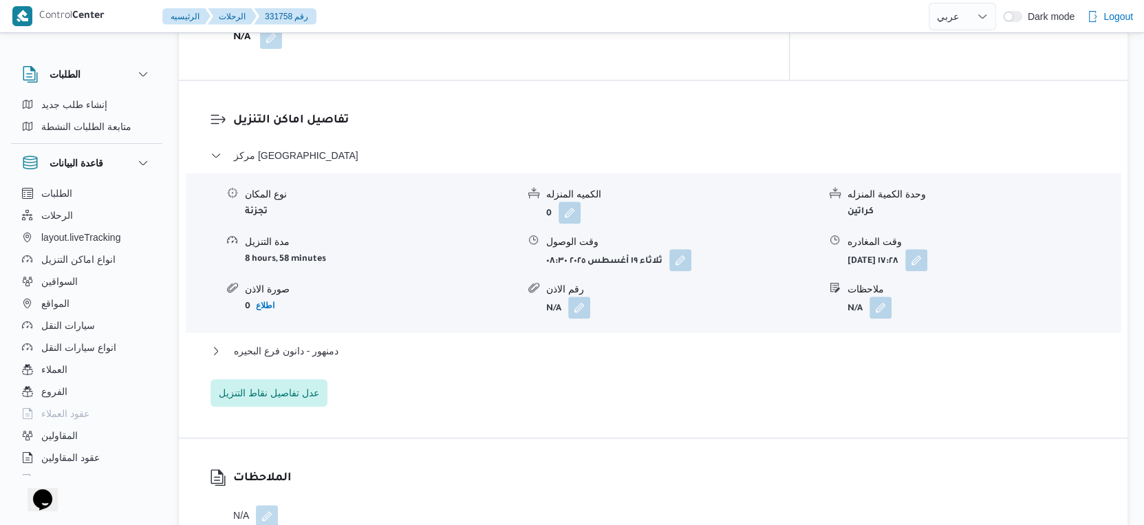
scroll to position [1147, 0]
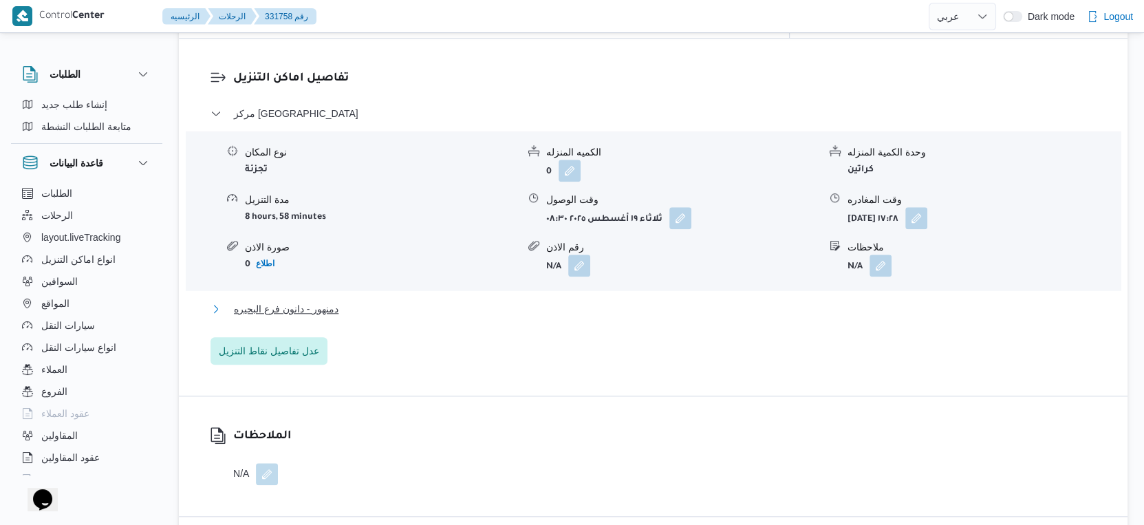
click at [380, 301] on button "دمنهور - دانون فرع البحيره" at bounding box center [653, 309] width 886 height 17
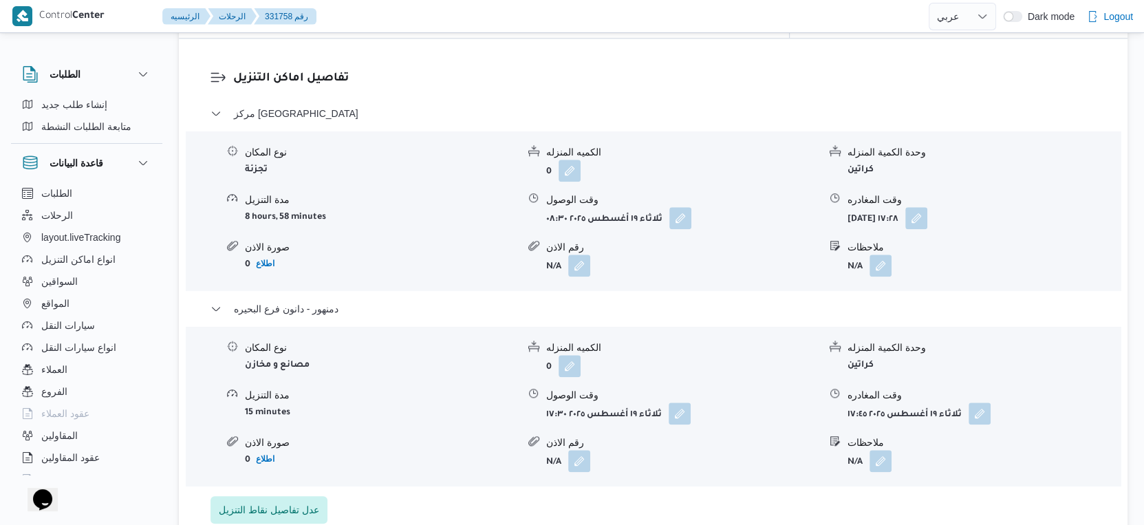
select select "ar"
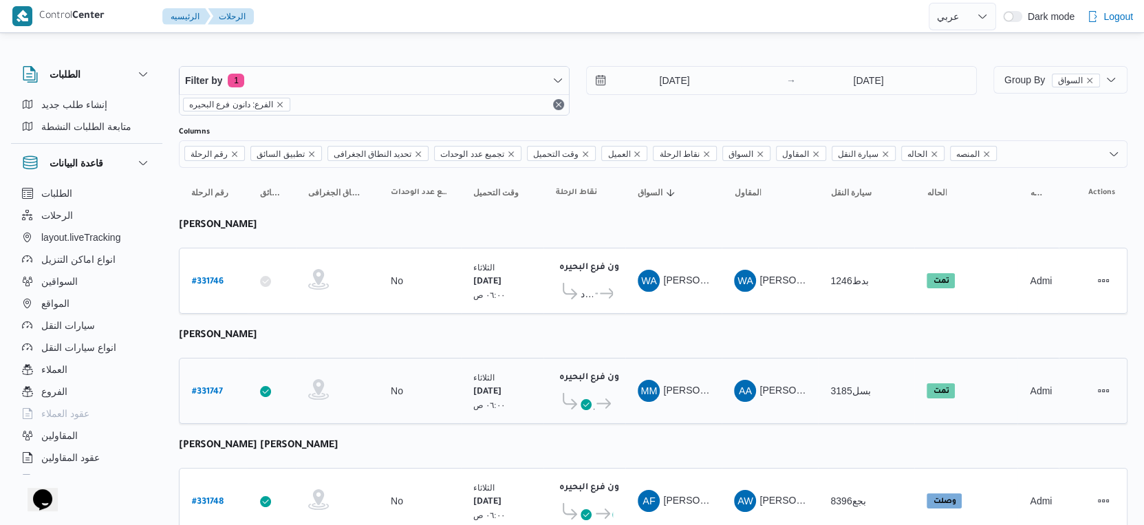
click at [215, 387] on b "# 331747" at bounding box center [207, 392] width 31 height 10
select select "ar"
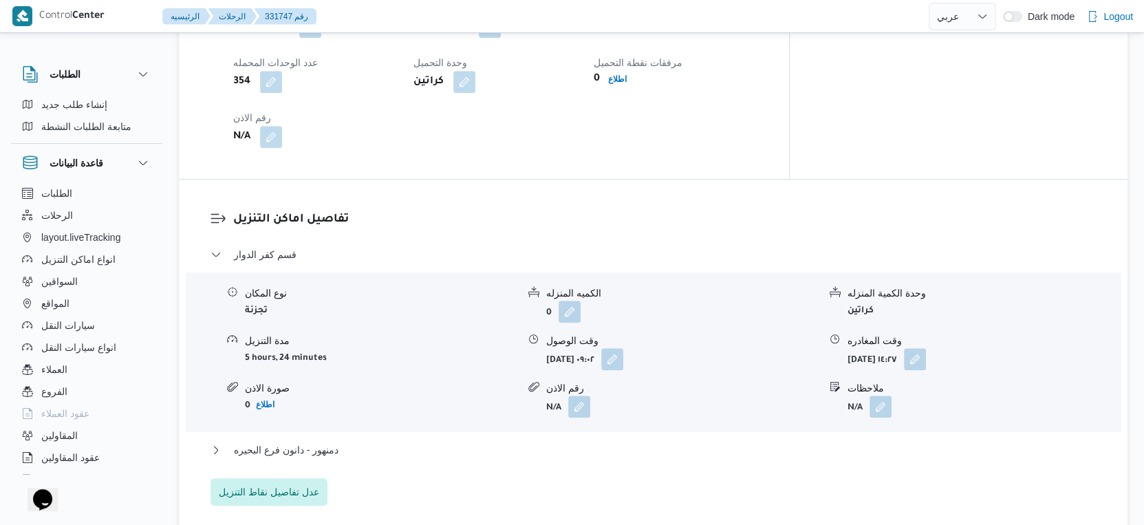
scroll to position [1070, 0]
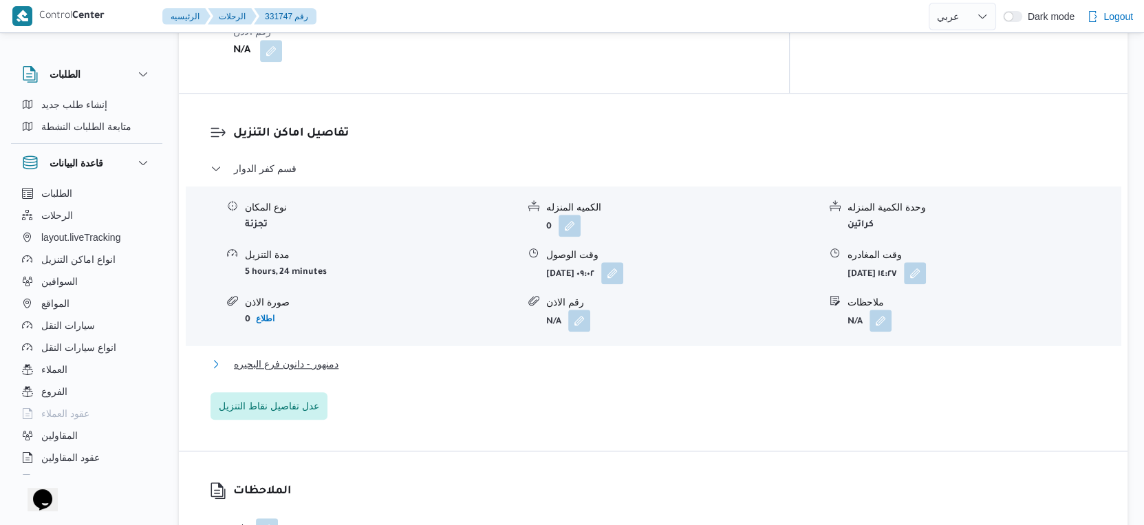
click at [391, 372] on button "دمنهور - دانون فرع البحيره" at bounding box center [653, 364] width 886 height 17
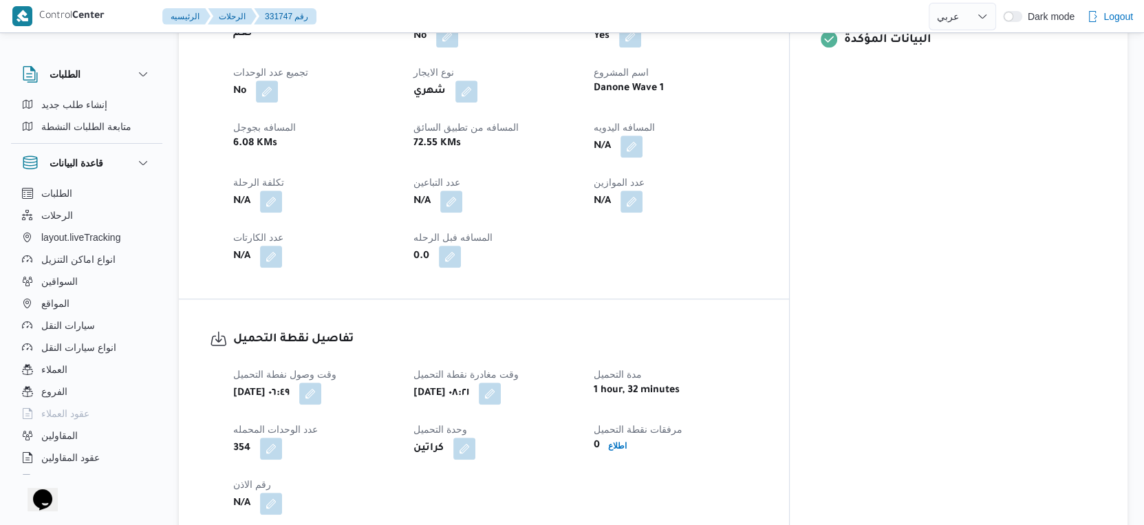
scroll to position [611, 0]
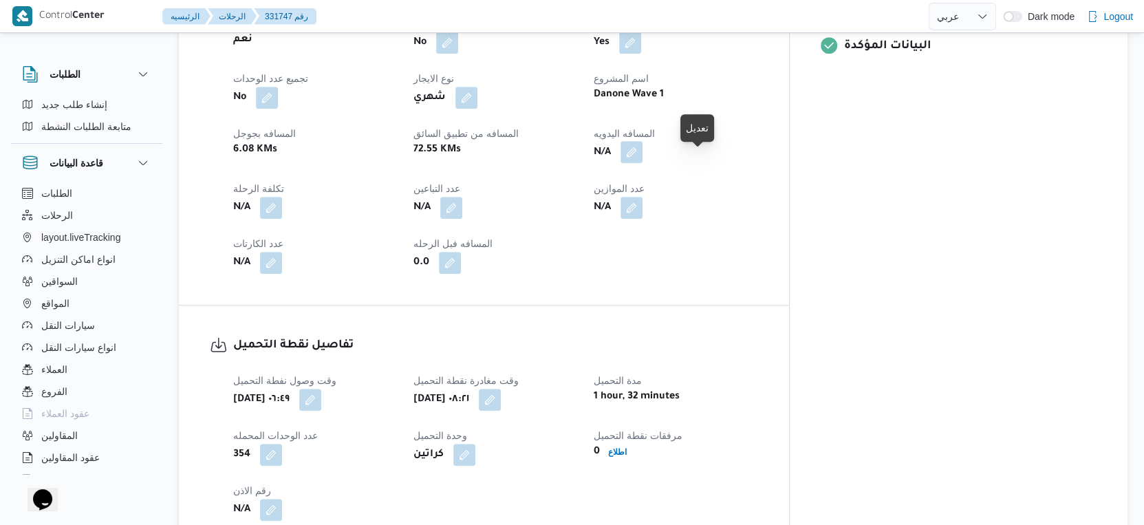
click at [642, 163] on button "button" at bounding box center [631, 152] width 22 height 22
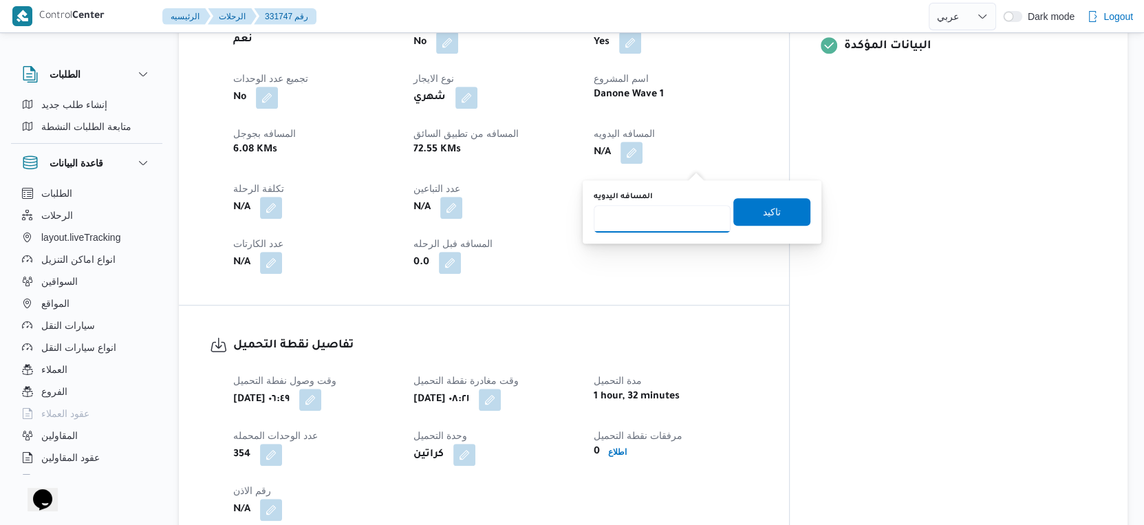
click at [664, 215] on input "المسافه اليدويه" at bounding box center [662, 219] width 137 height 28
type input "104"
click at [792, 213] on span "تاكيد" at bounding box center [771, 211] width 77 height 28
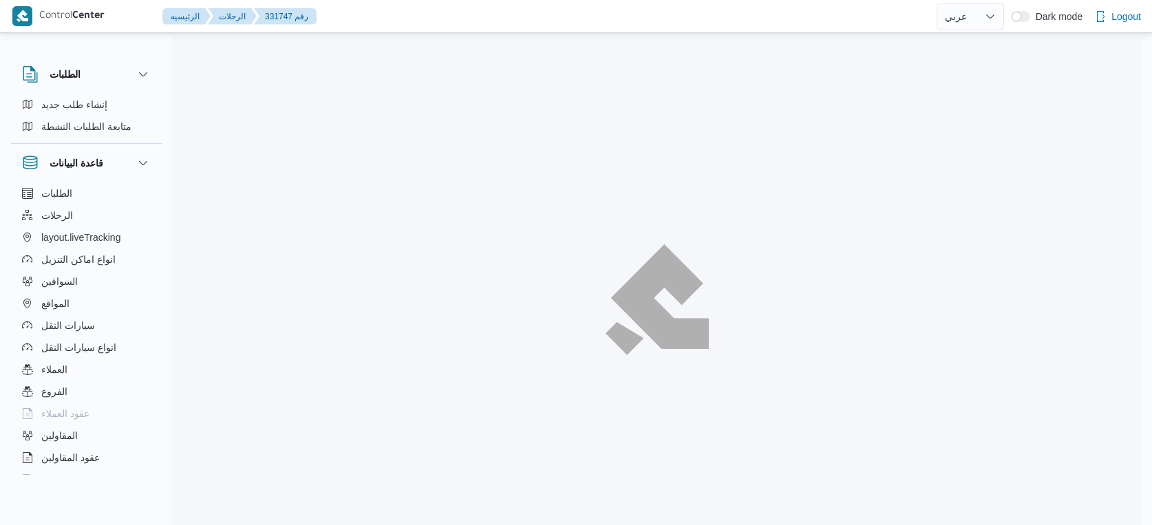
select select "ar"
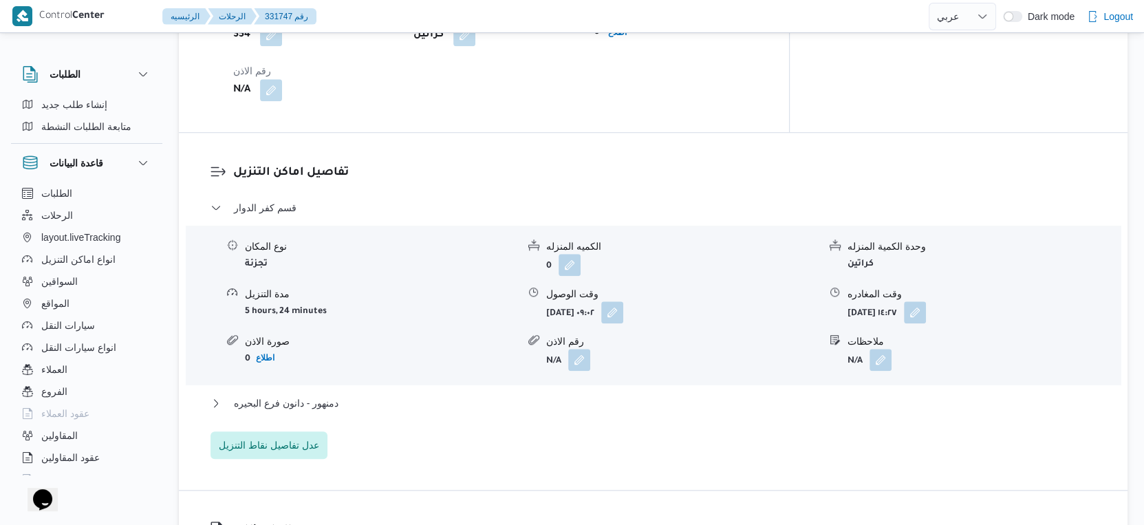
scroll to position [1184, 0]
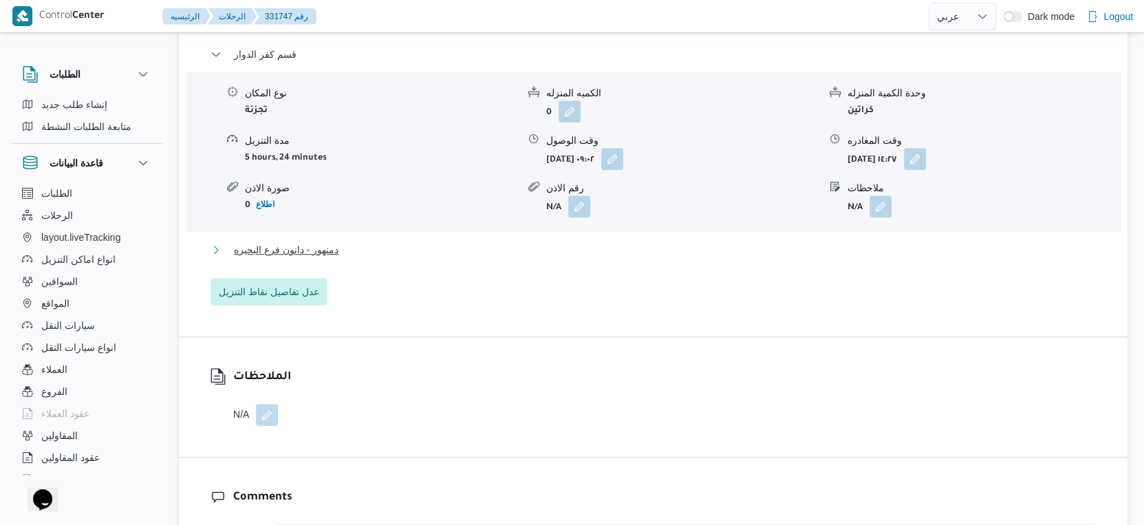
click at [345, 258] on button "دمنهور - دانون فرع البحيره" at bounding box center [653, 249] width 886 height 17
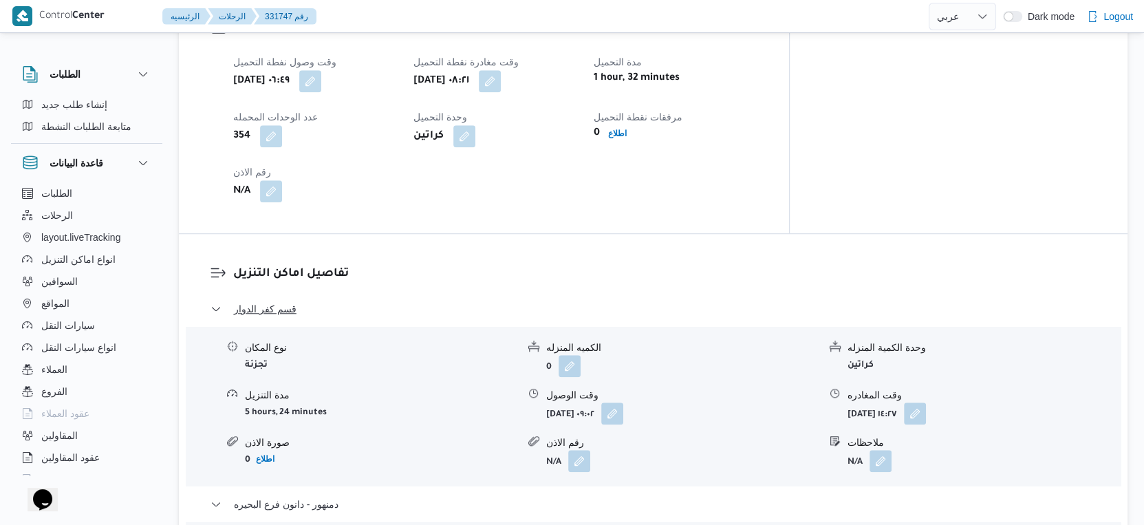
scroll to position [841, 0]
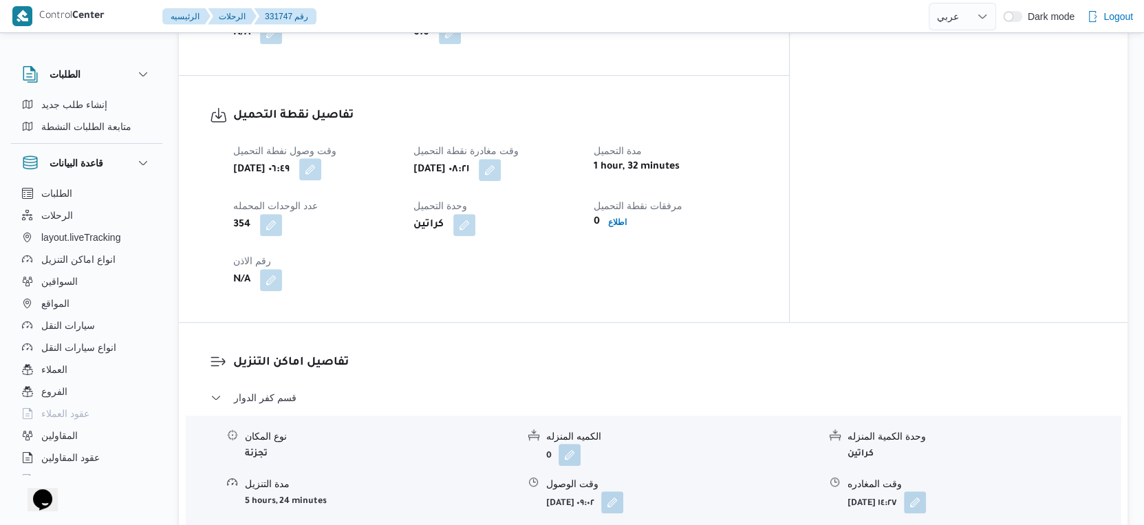
click at [321, 180] on button "button" at bounding box center [310, 169] width 22 height 22
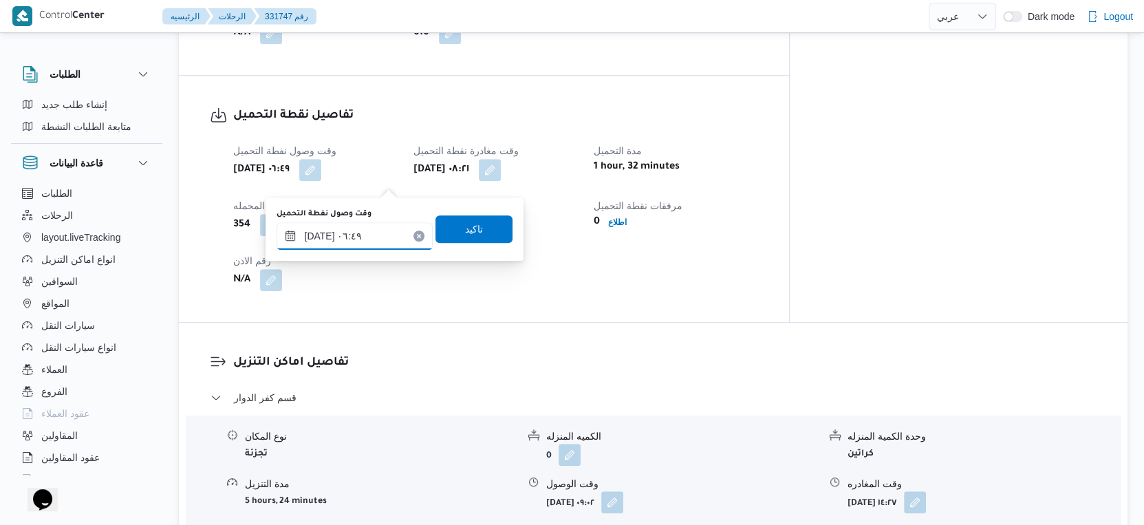
click at [328, 235] on input "[DATE] ٠٦:٤٩" at bounding box center [355, 236] width 156 height 28
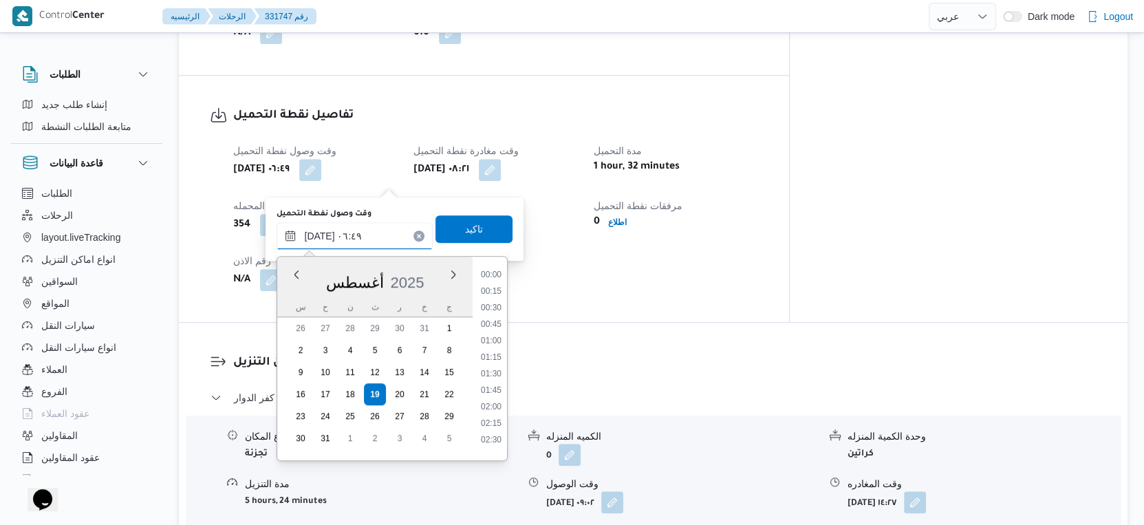
scroll to position [351, 0]
click at [491, 385] on li "07:00" at bounding box center [491, 386] width 32 height 14
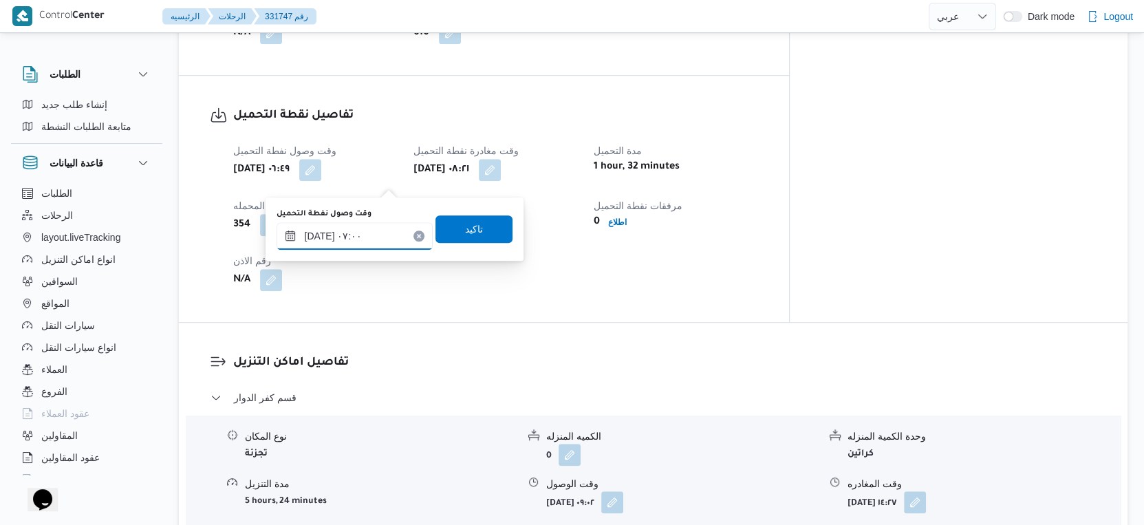
click at [322, 236] on input "١٩/٠٨/٢٠٢٥ ٠٧:٠٠" at bounding box center [355, 236] width 156 height 28
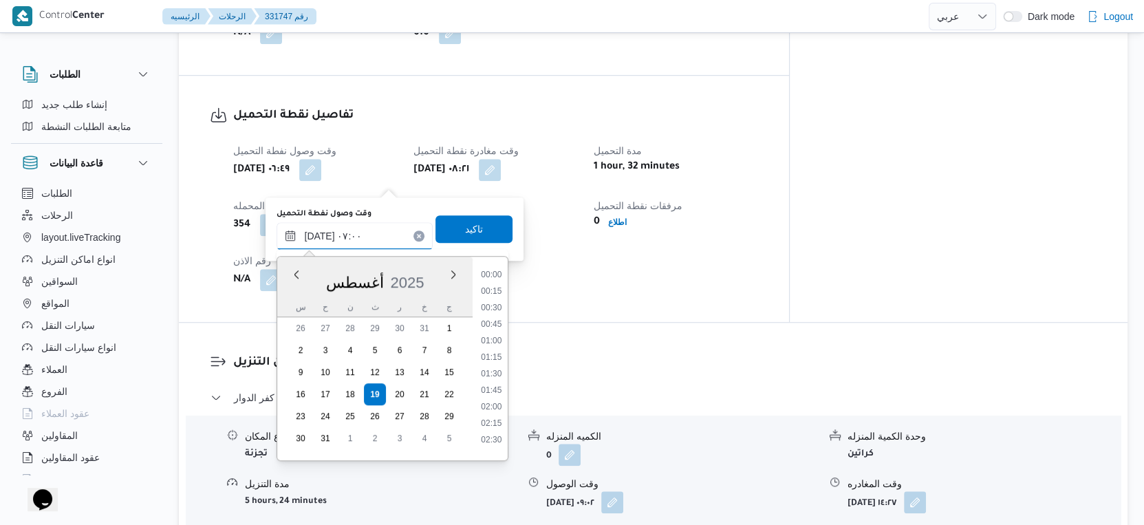
scroll to position [367, 0]
type input "١٩/٠٨/٢٠٢٥ ٠٧:٢٣"
click at [469, 226] on span "تاكيد" at bounding box center [474, 228] width 18 height 17
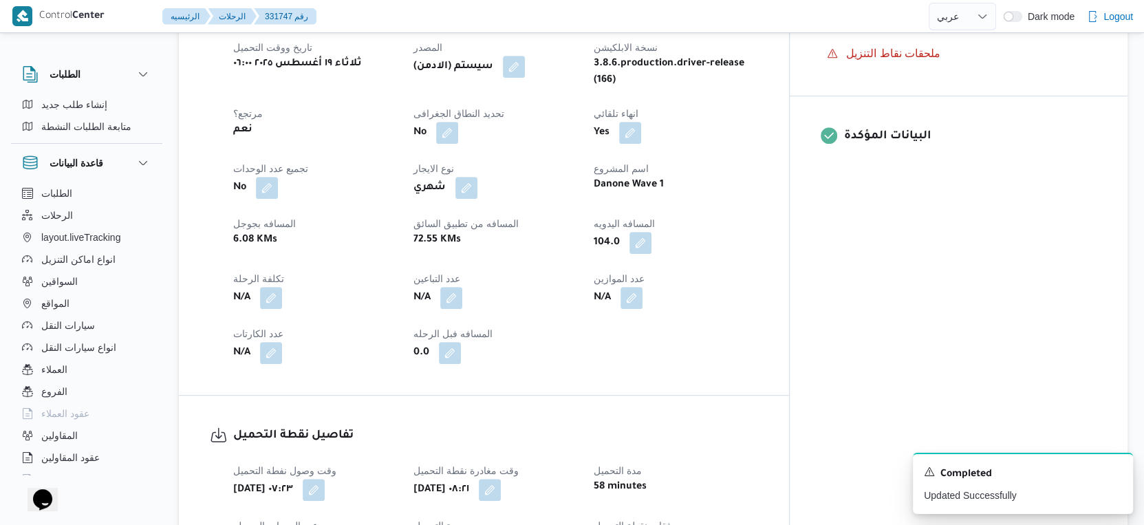
scroll to position [458, 0]
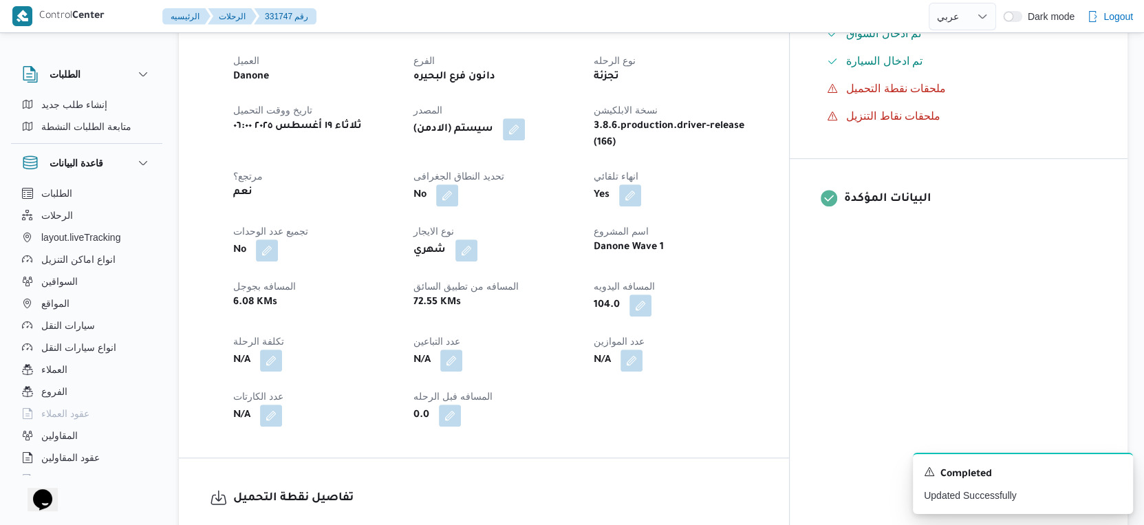
select select "ar"
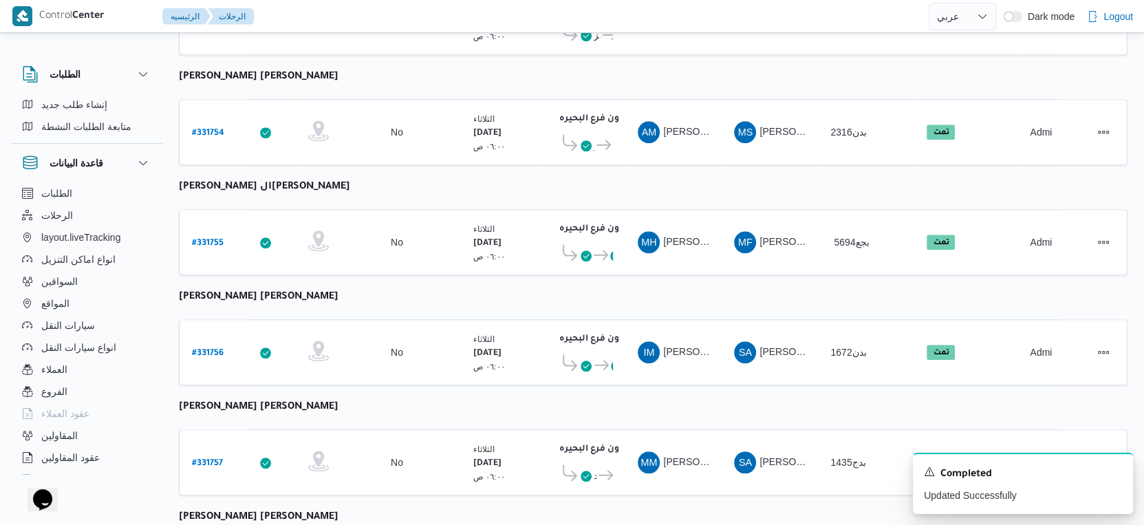
scroll to position [1123, 0]
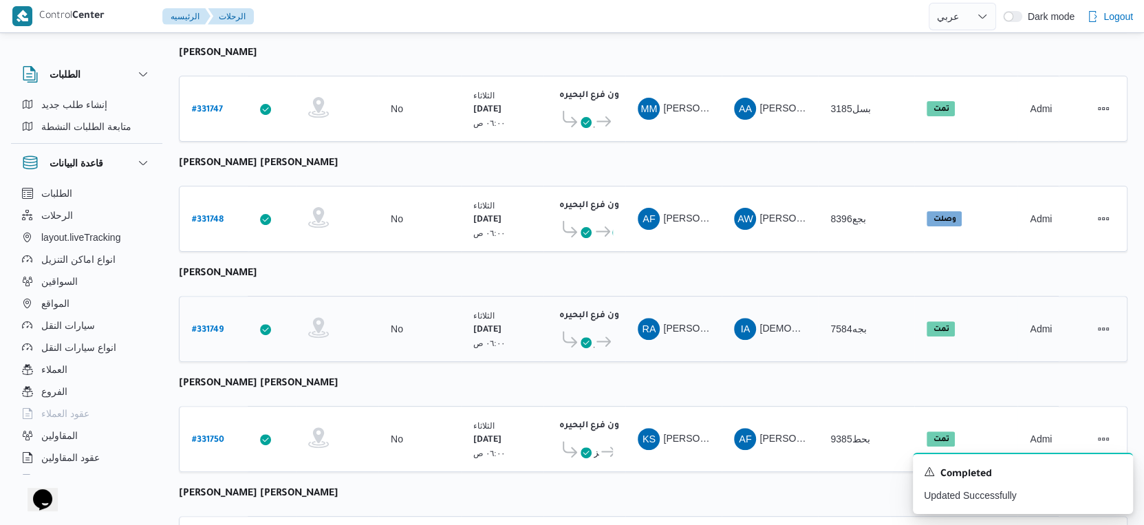
click at [208, 325] on b "# 331749" at bounding box center [208, 330] width 32 height 10
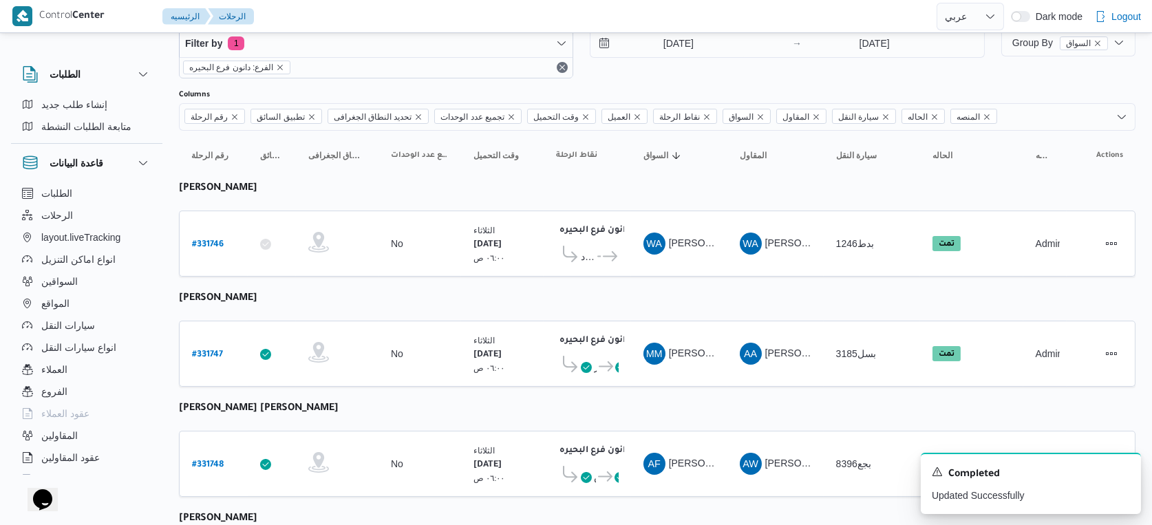
select select "ar"
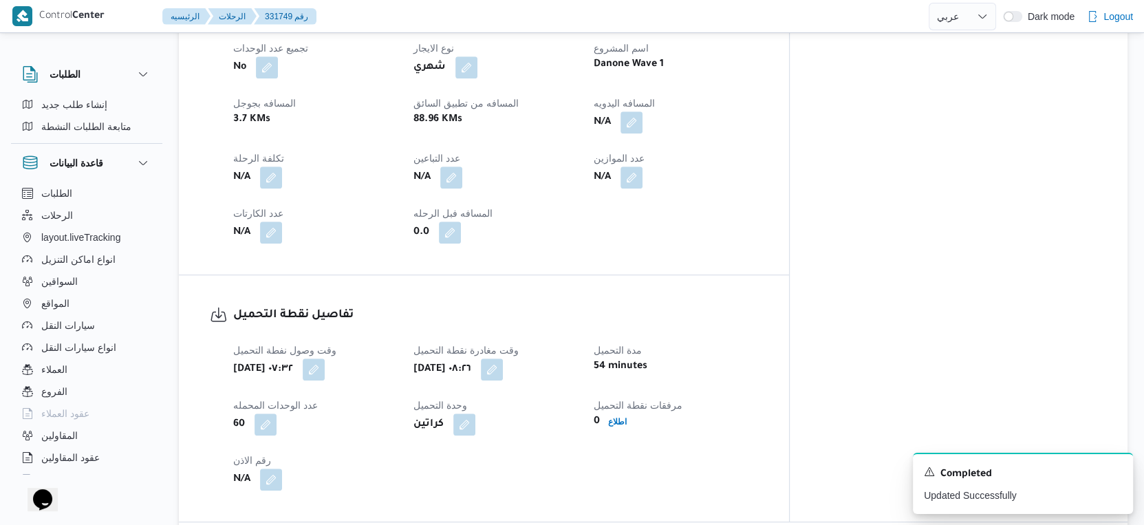
scroll to position [458, 0]
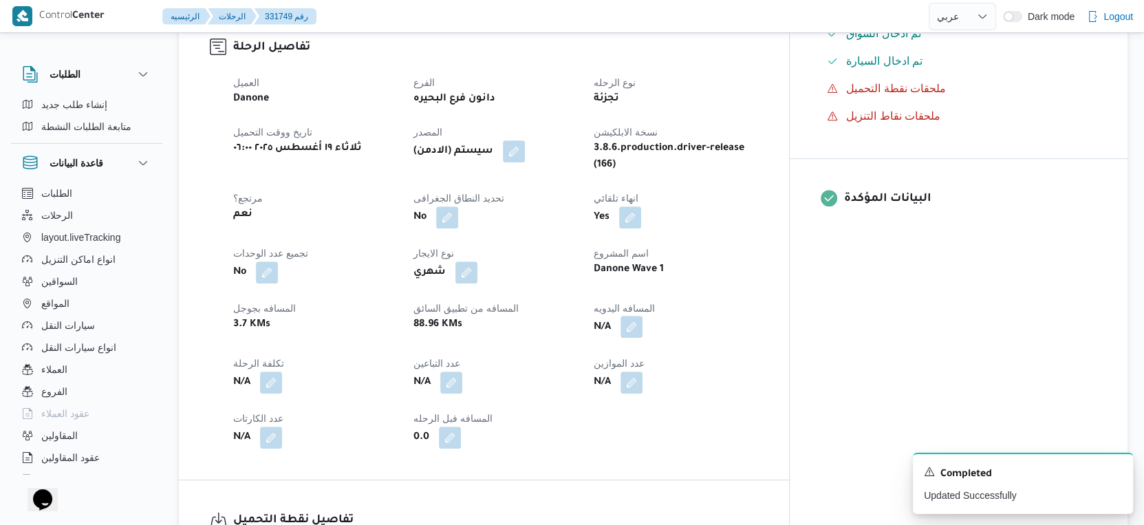
click at [642, 316] on button "button" at bounding box center [631, 327] width 22 height 22
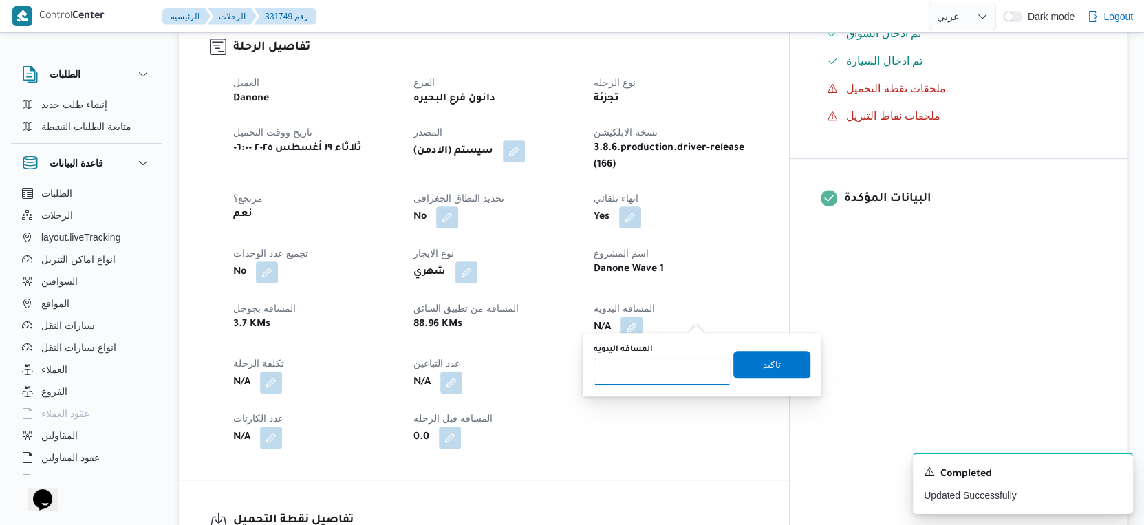
click at [667, 367] on input "المسافه اليدويه" at bounding box center [662, 372] width 137 height 28
type input "116"
click at [779, 354] on span "تاكيد" at bounding box center [771, 364] width 77 height 28
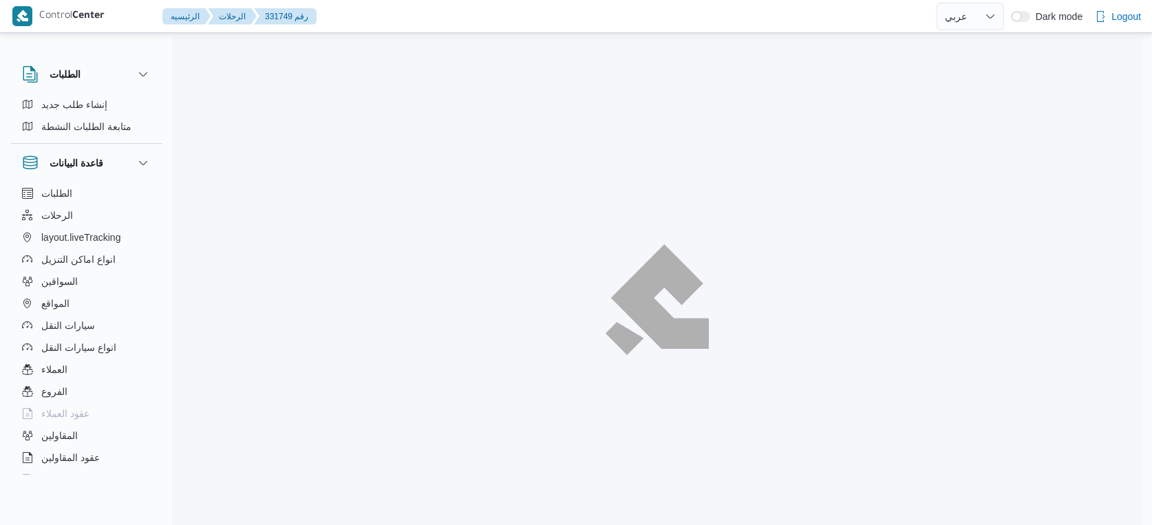
select select "ar"
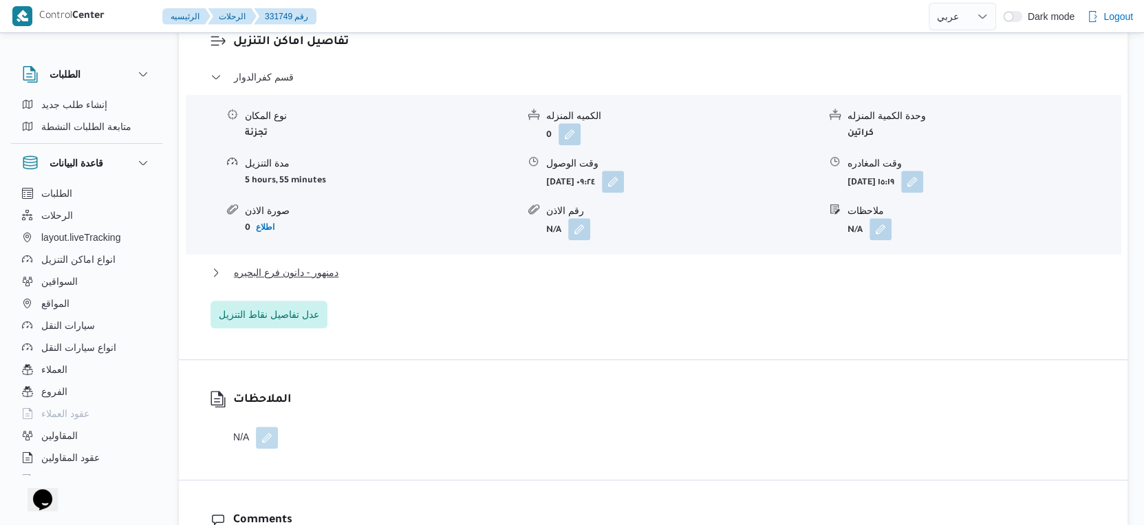
scroll to position [1184, 0]
click at [317, 264] on span "دمنهور - دانون فرع البحيره" at bounding box center [286, 271] width 105 height 17
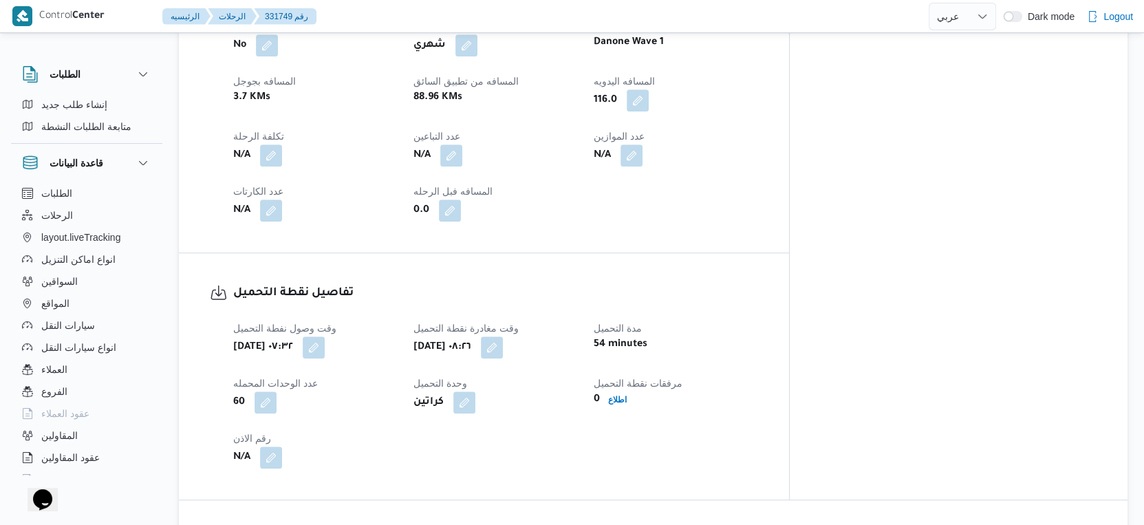
scroll to position [688, 0]
select select "ar"
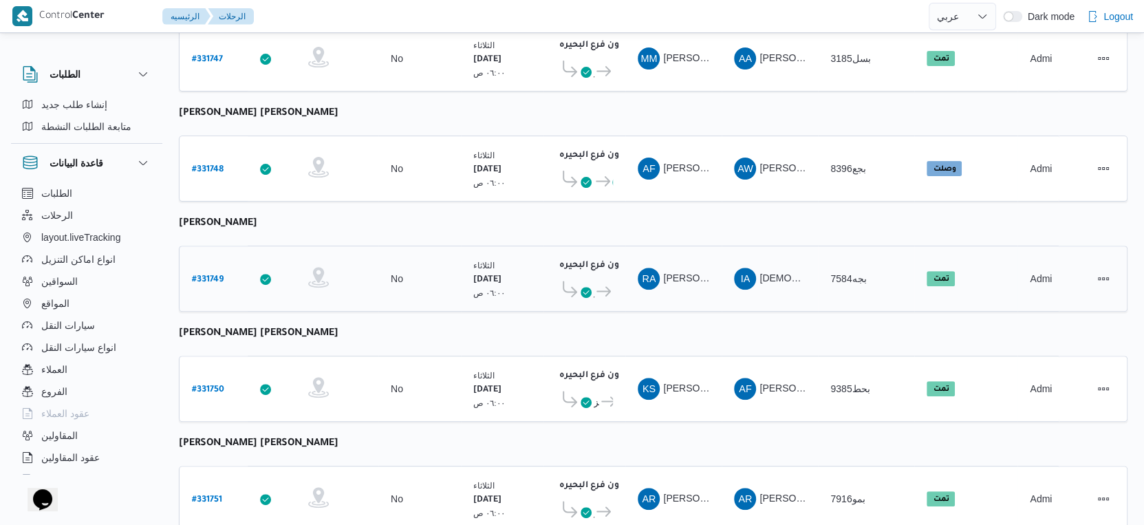
scroll to position [358, 0]
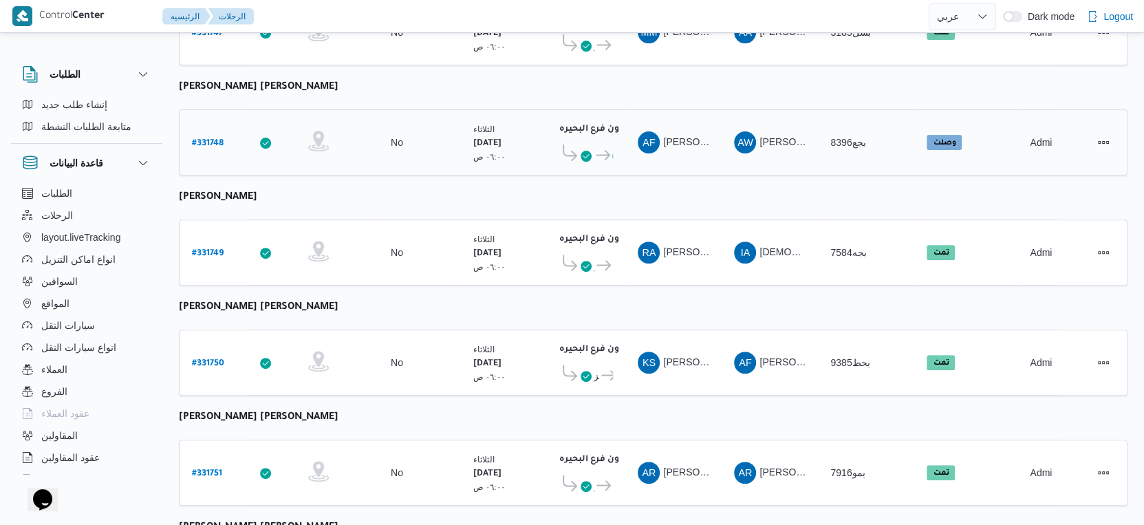
click at [204, 139] on b "# 331748" at bounding box center [208, 144] width 32 height 10
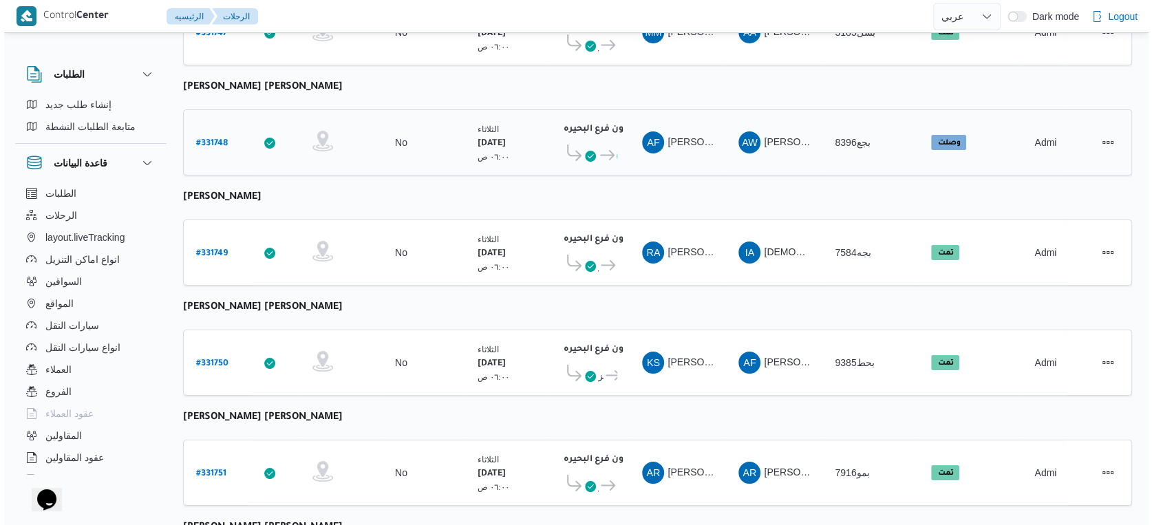
scroll to position [37, 0]
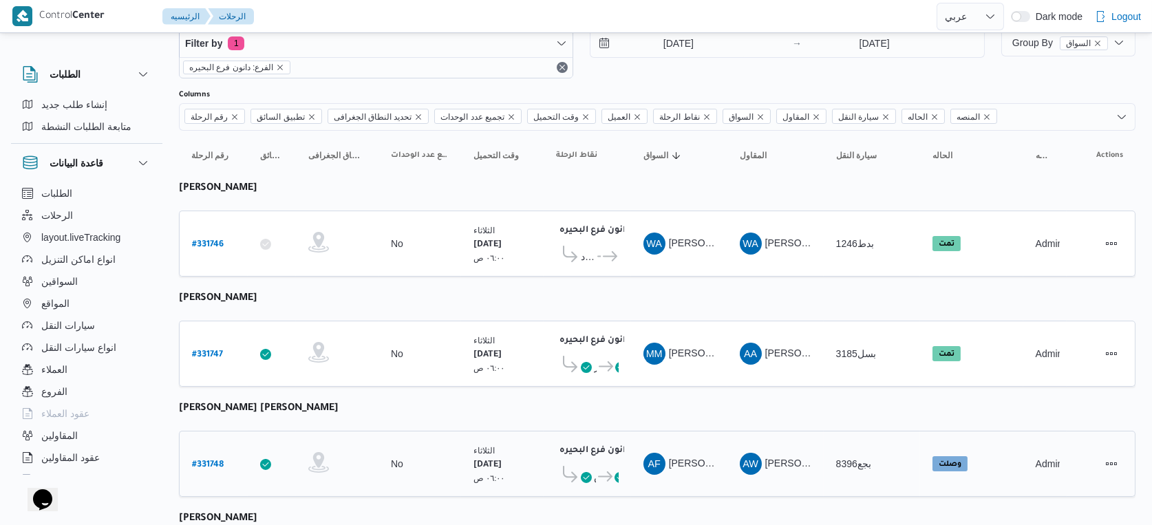
select select "ar"
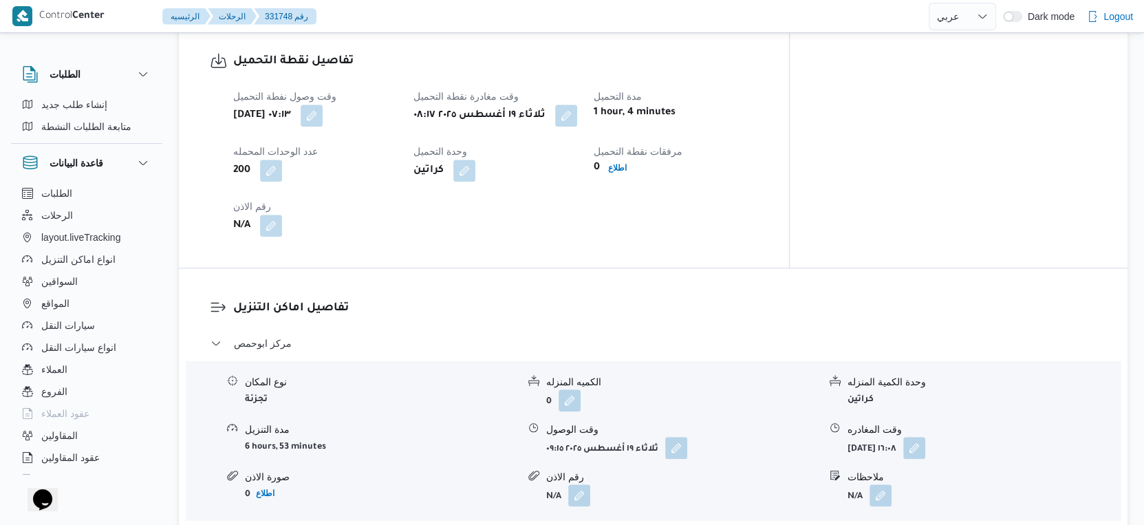
scroll to position [1070, 0]
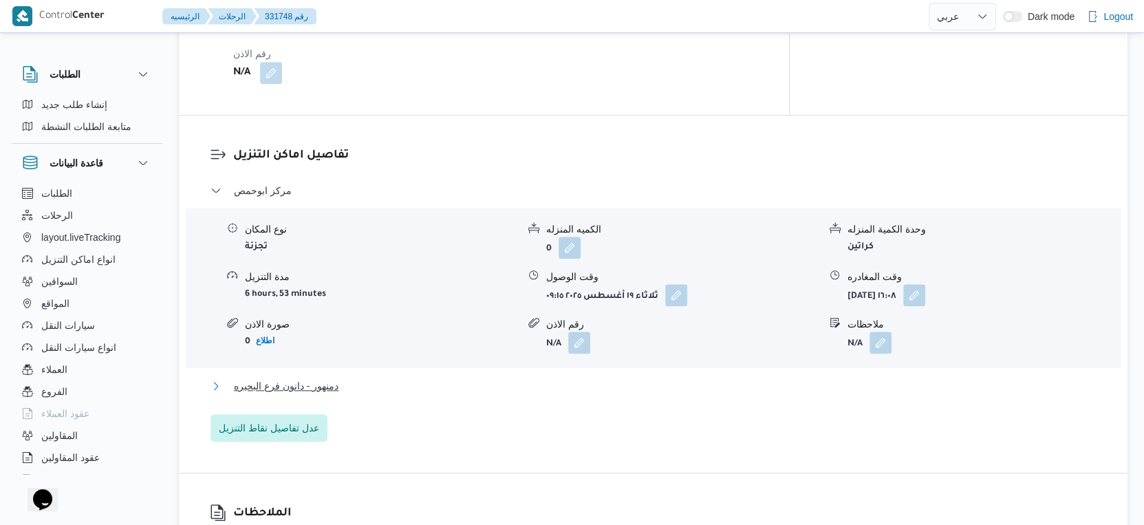
click at [322, 378] on span "دمنهور - دانون فرع البحيره" at bounding box center [286, 386] width 105 height 17
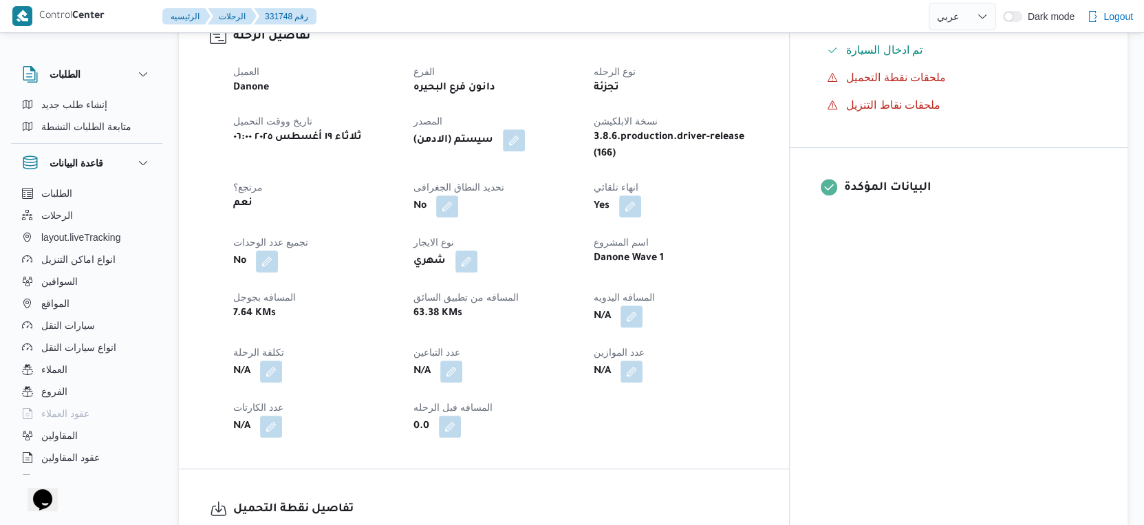
scroll to position [458, 0]
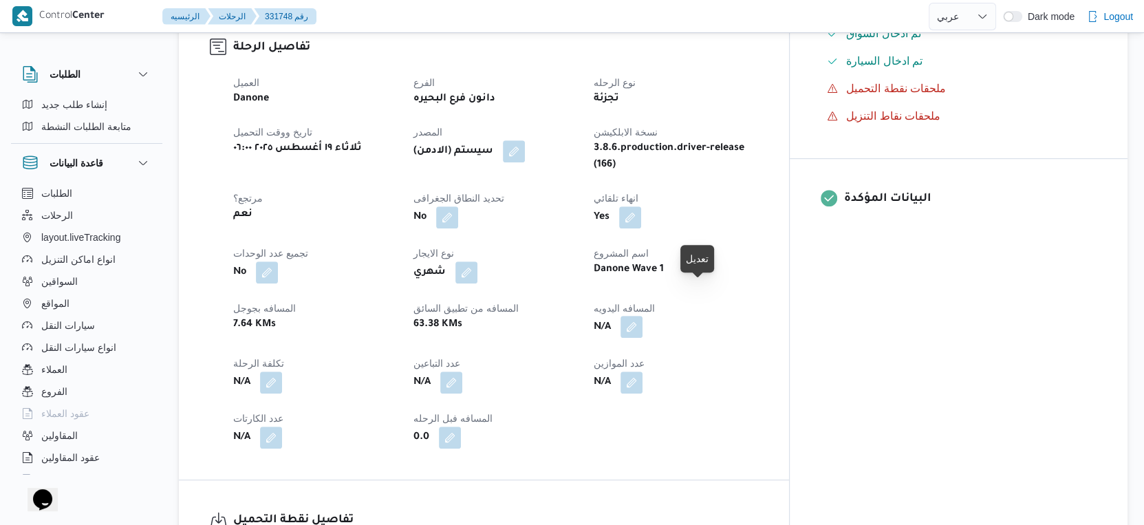
click at [642, 316] on button "button" at bounding box center [631, 327] width 22 height 22
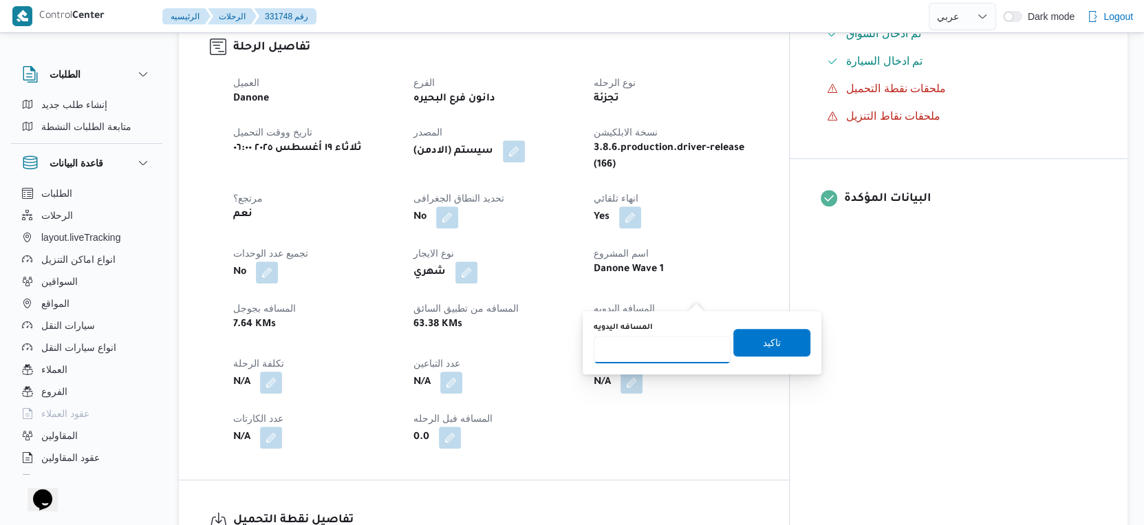
click at [649, 343] on input "المسافه اليدويه" at bounding box center [662, 350] width 137 height 28
type input "87"
click at [763, 339] on span "تاكيد" at bounding box center [772, 342] width 18 height 17
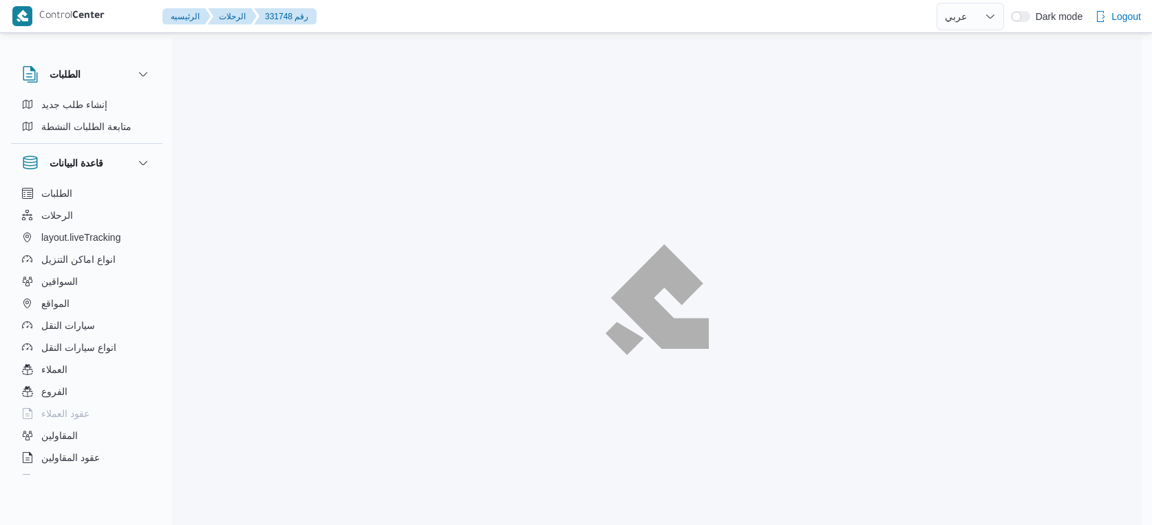
select select "ar"
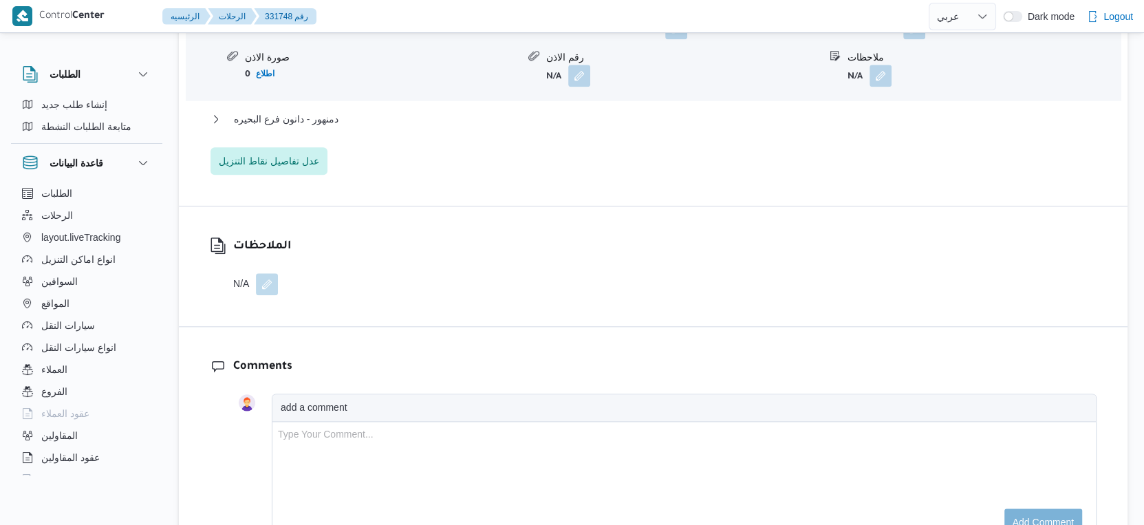
scroll to position [1030, 0]
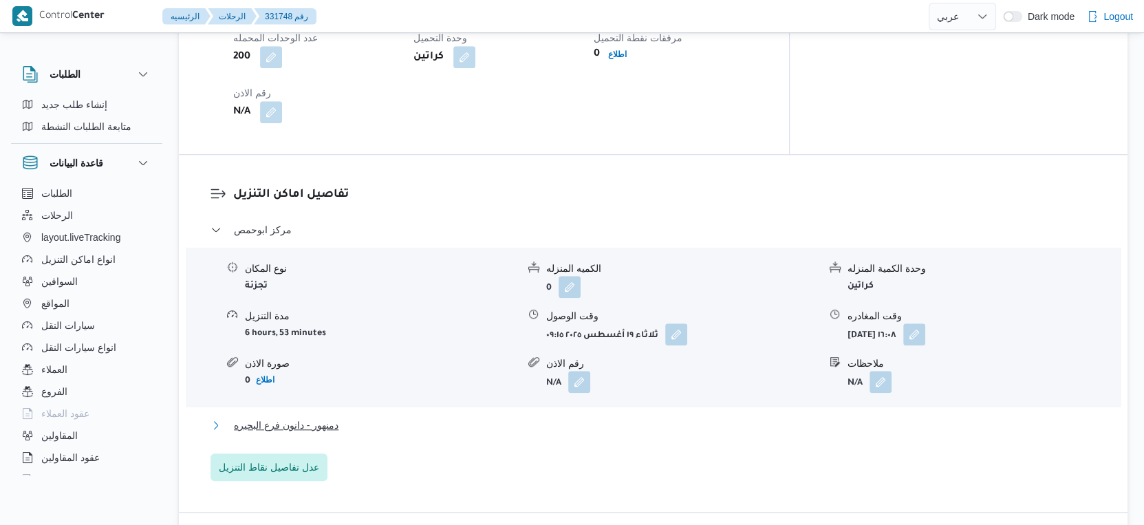
click at [369, 417] on button "دمنهور - دانون فرع البحيره" at bounding box center [653, 425] width 886 height 17
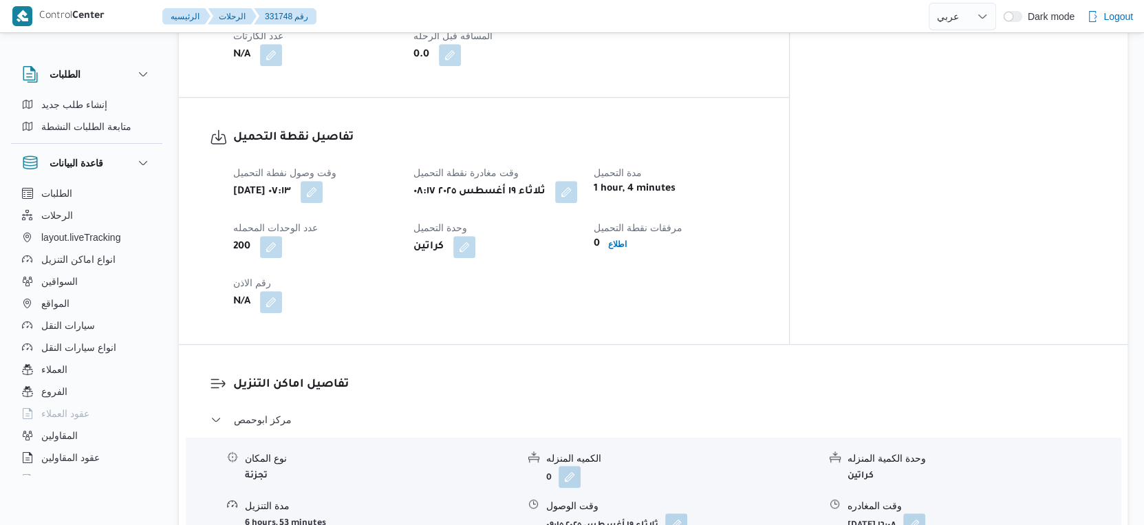
scroll to position [1222, 0]
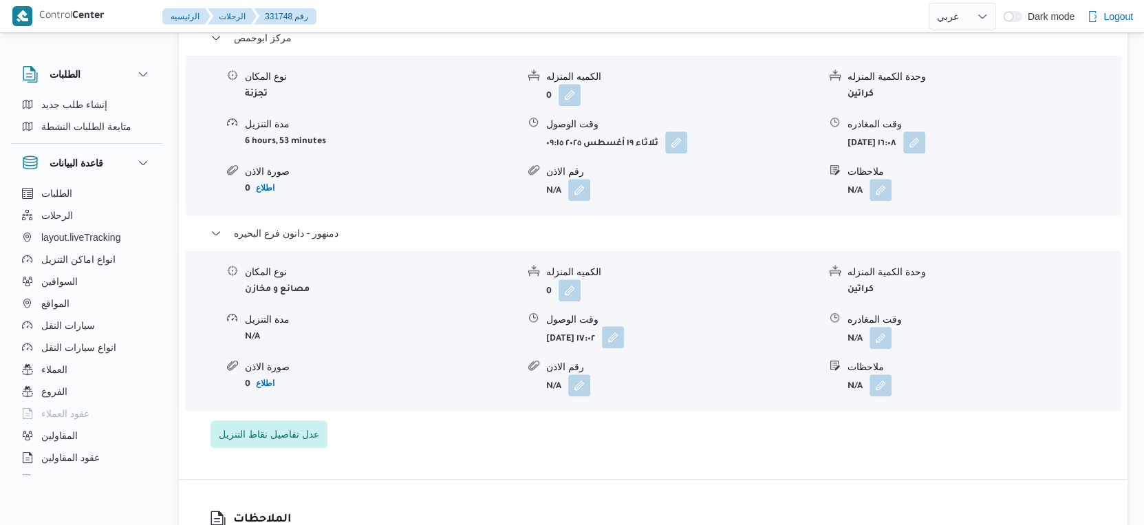
click at [624, 326] on button "button" at bounding box center [613, 337] width 22 height 22
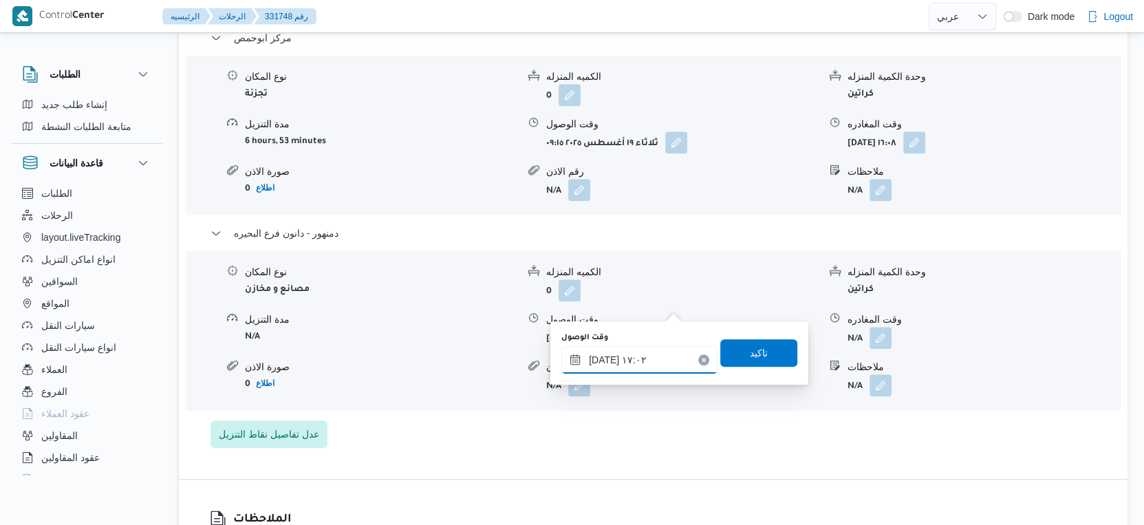
click at [651, 356] on input "١٩/٠٨/٢٠٢٥ ١٧:٠٢" at bounding box center [639, 360] width 156 height 28
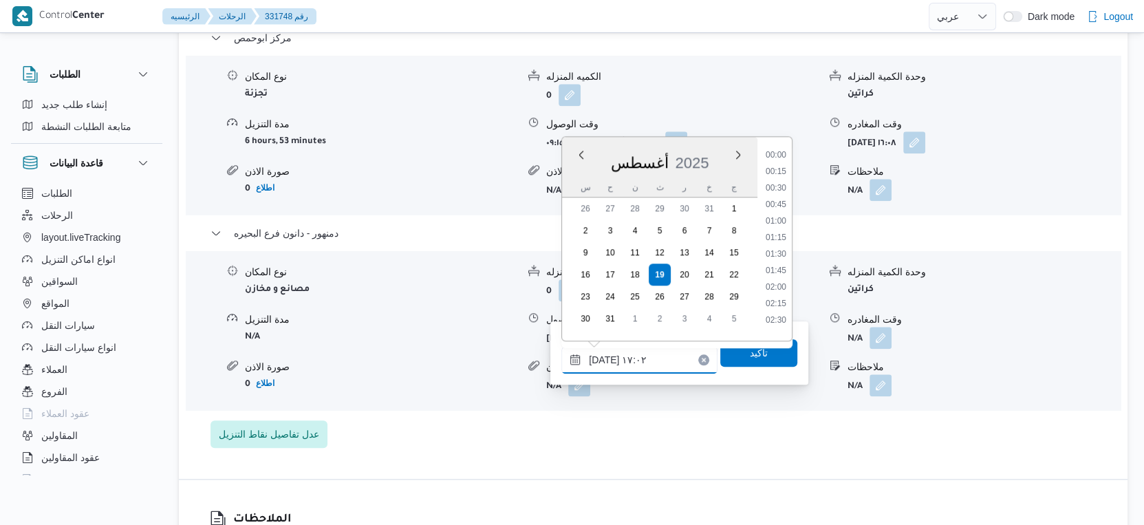
scroll to position [1027, 0]
click at [783, 182] on li "16:00" at bounding box center [776, 184] width 32 height 14
type input "١٩/٠٨/٢٠٢٥ ١٦:٠٠"
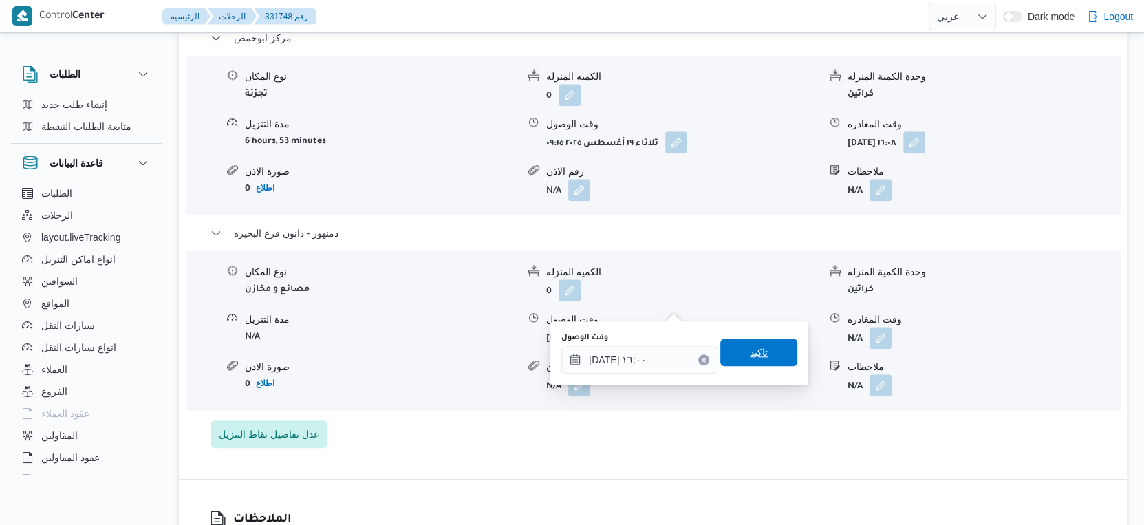
click at [750, 351] on span "تاكيد" at bounding box center [759, 352] width 18 height 17
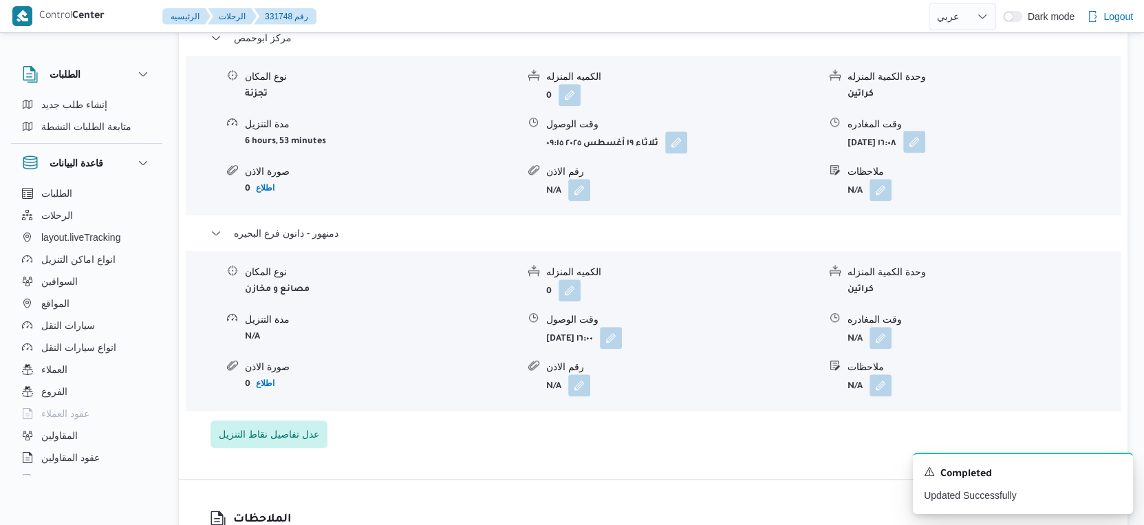
click at [925, 131] on button "button" at bounding box center [914, 142] width 22 height 22
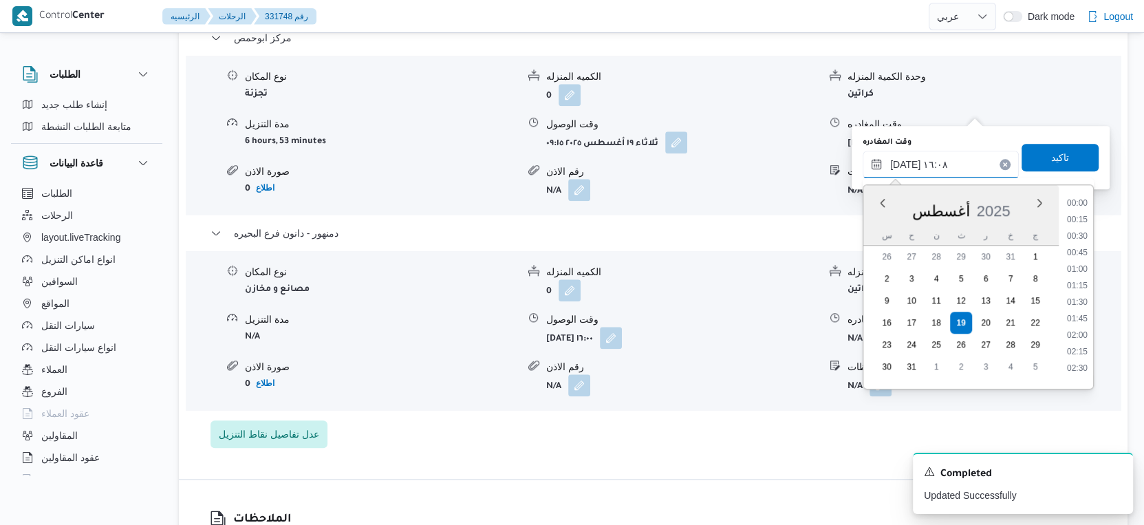
click at [951, 151] on input "١٩/٠٨/٢٠٢٥ ١٦:٠٨" at bounding box center [941, 165] width 156 height 28
click at [1089, 261] on li "15:30" at bounding box center [1077, 266] width 32 height 14
type input "١٩/٠٨/٢٠٢٥ ١٥:٣٠"
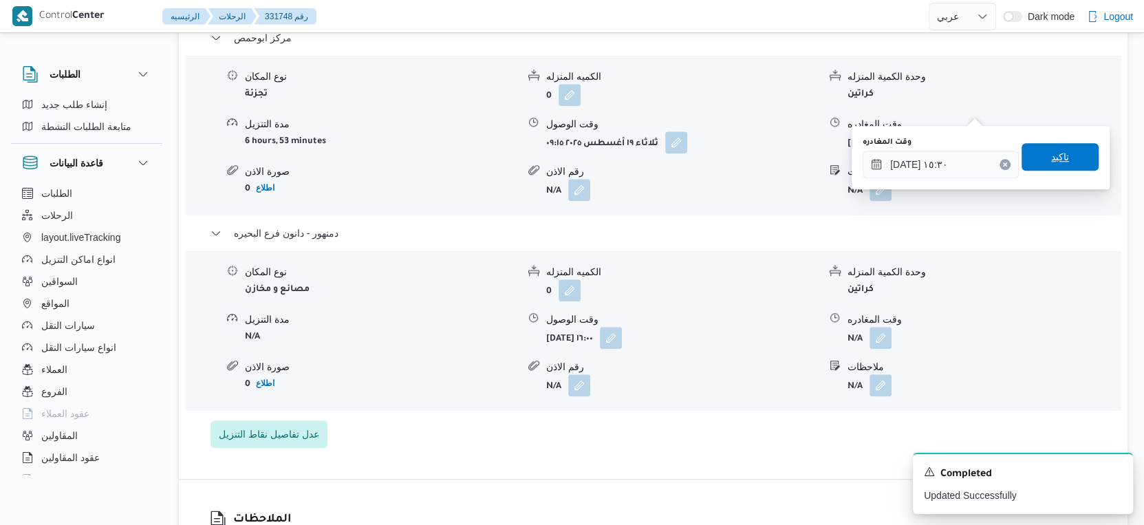
click at [1063, 164] on span "تاكيد" at bounding box center [1060, 157] width 77 height 28
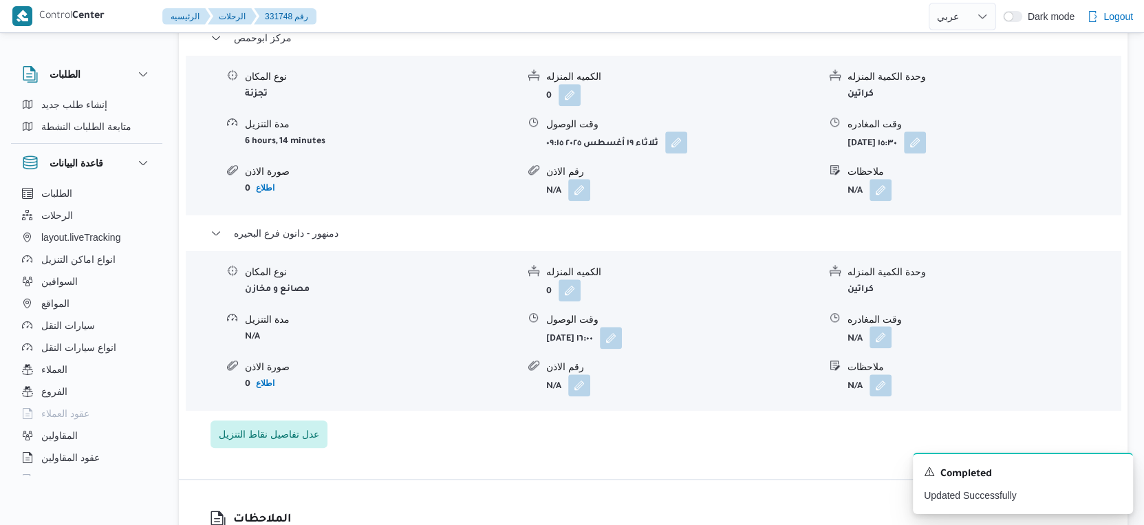
click at [883, 326] on button "button" at bounding box center [880, 337] width 22 height 22
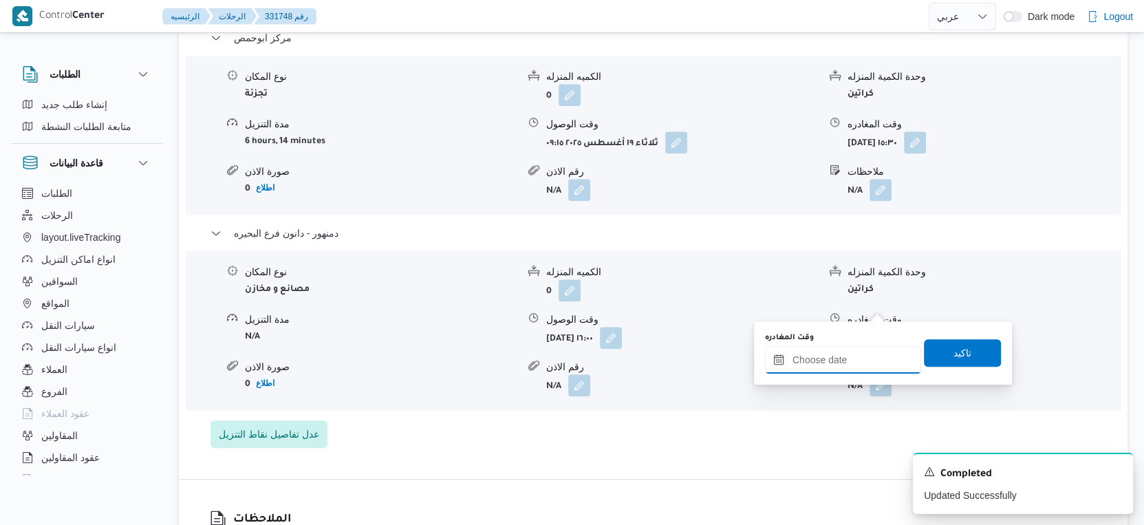
click at [860, 363] on input "وقت المغادره" at bounding box center [843, 360] width 156 height 28
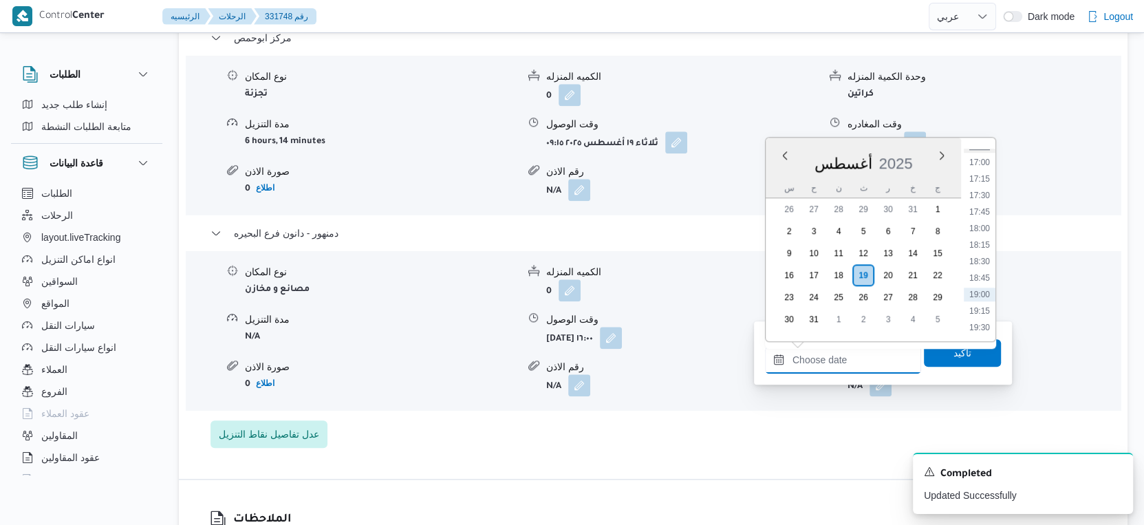
scroll to position [1082, 0]
drag, startPoint x: 986, startPoint y: 191, endPoint x: 948, endPoint y: 231, distance: 55.0
click at [986, 191] on li "17:00" at bounding box center [980, 196] width 32 height 14
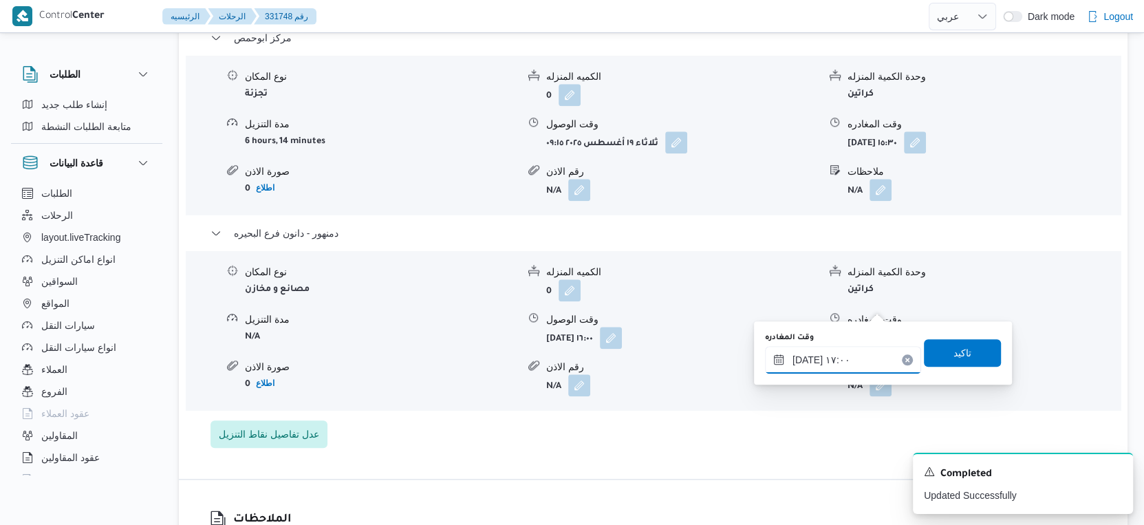
click at [842, 363] on input "[DATE] ١٧:٠٠" at bounding box center [843, 360] width 156 height 28
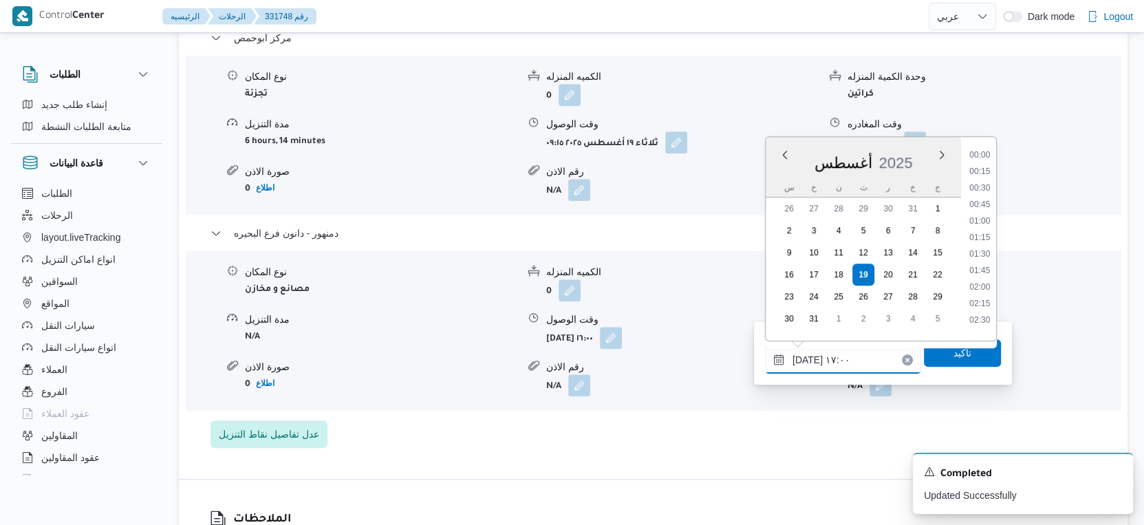
scroll to position [1027, 0]
click at [984, 180] on li "16:00" at bounding box center [980, 184] width 32 height 14
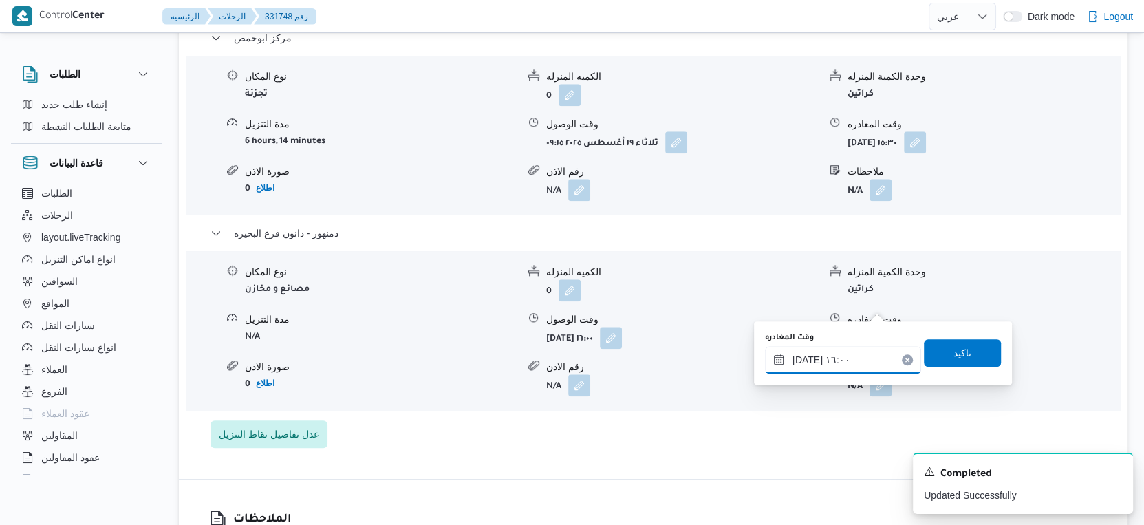
click at [806, 360] on input "١٩/٠٨/٢٠٢٥ ١٦:٠٠" at bounding box center [843, 360] width 156 height 28
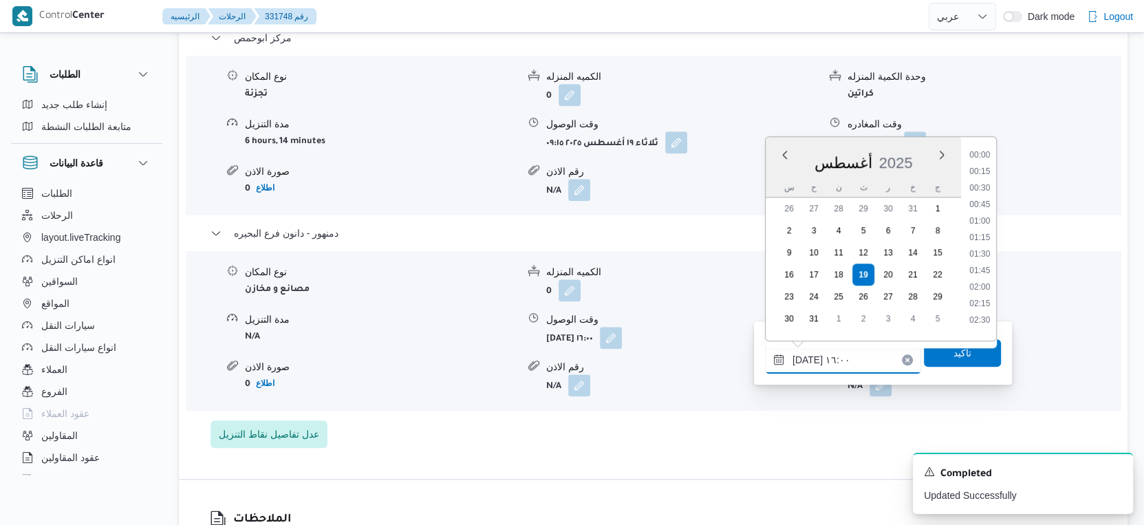
scroll to position [961, 0]
click at [806, 360] on input "١٩/٠٨/٢٠٢٥ ١٦:٠٠" at bounding box center [843, 360] width 156 height 28
type input "١٩/٠٨/٢٠٢٥ ١٦:٠٧"
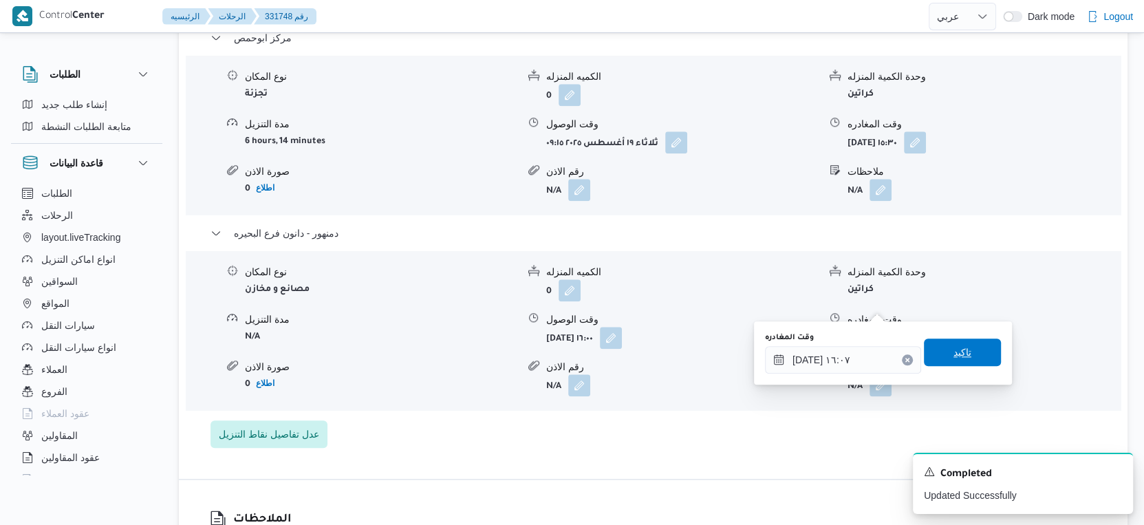
click at [978, 347] on span "تاكيد" at bounding box center [962, 352] width 77 height 28
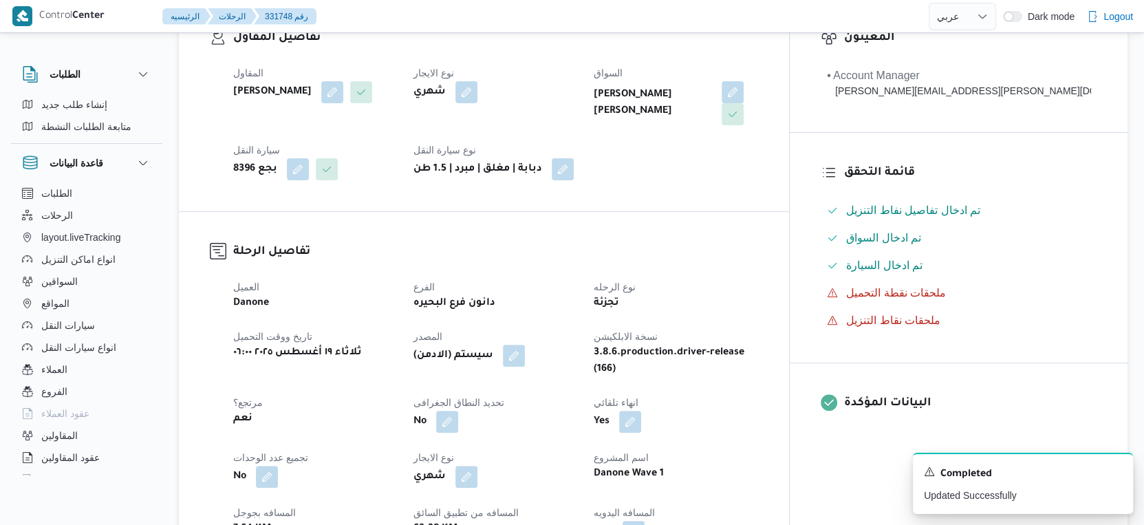
scroll to position [0, 0]
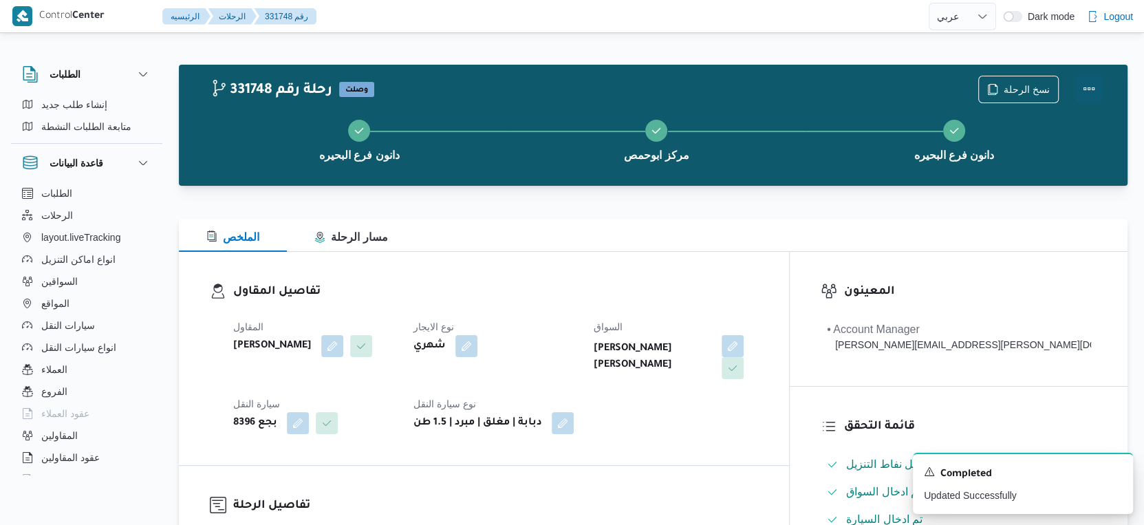
click at [1092, 91] on button "Actions" at bounding box center [1089, 89] width 28 height 28
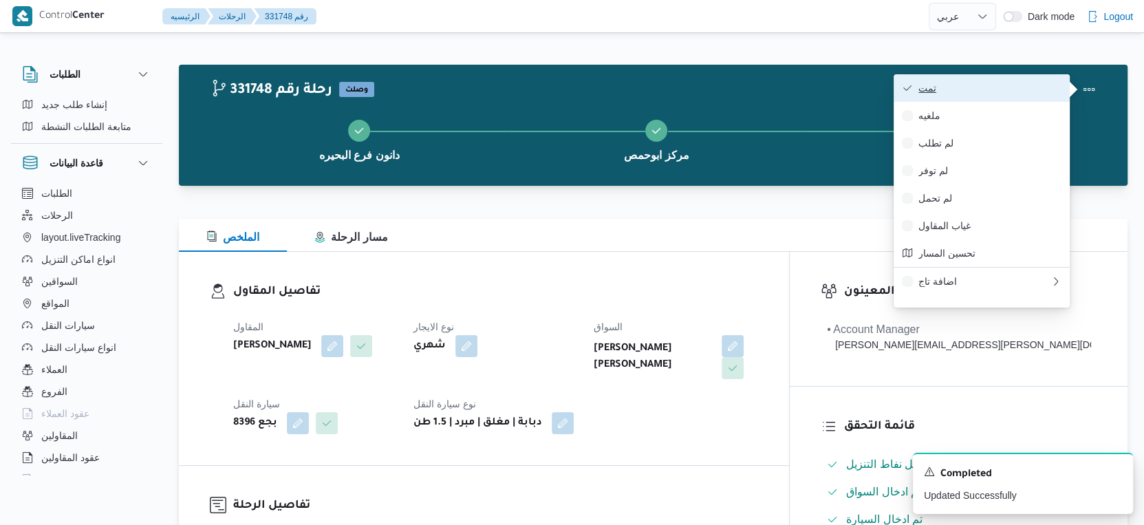
click at [1026, 91] on span "تمت" at bounding box center [989, 88] width 143 height 11
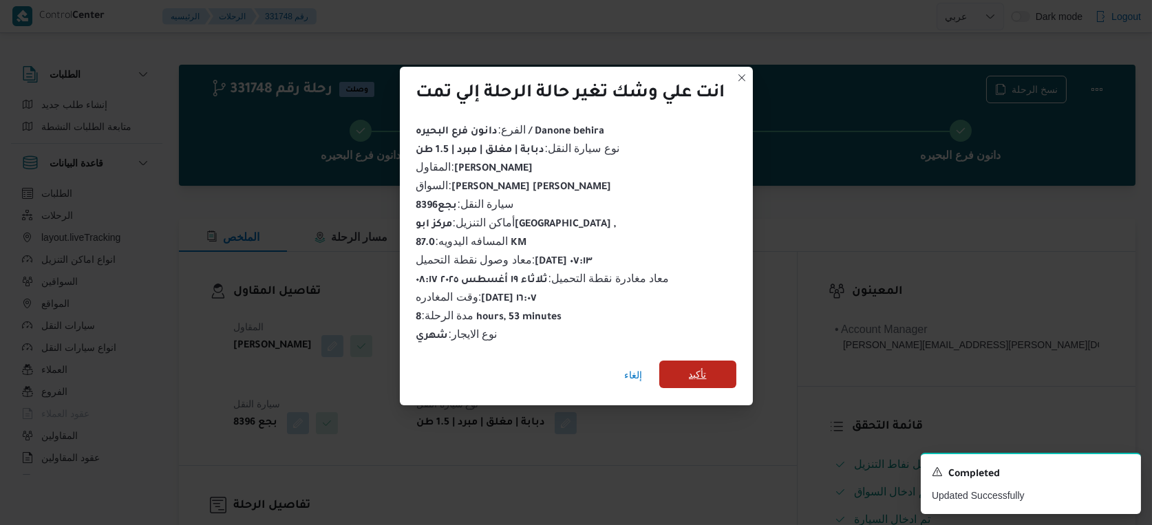
click at [685, 367] on span "تأكيد" at bounding box center [697, 374] width 77 height 28
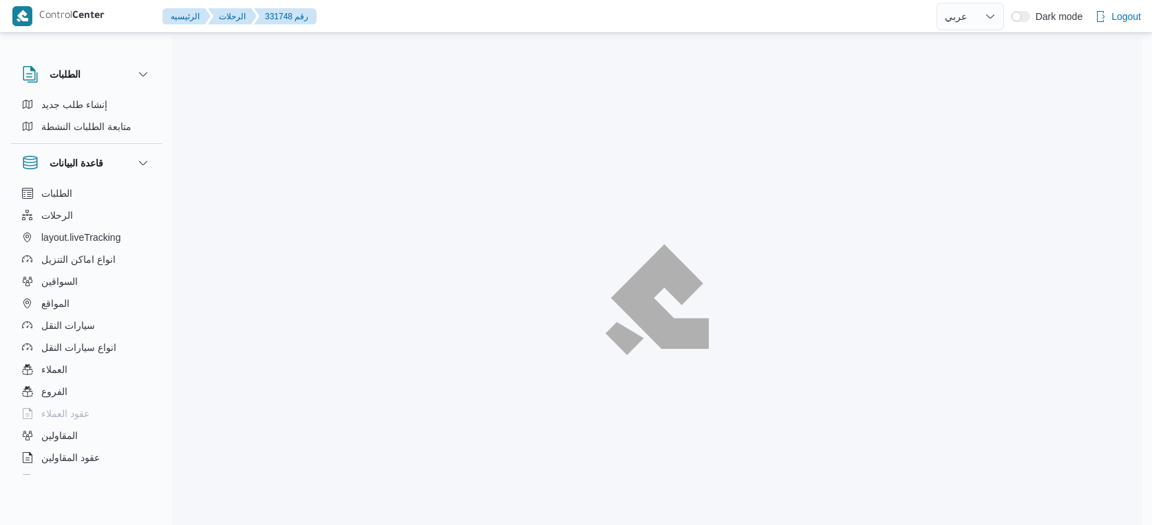
select select "ar"
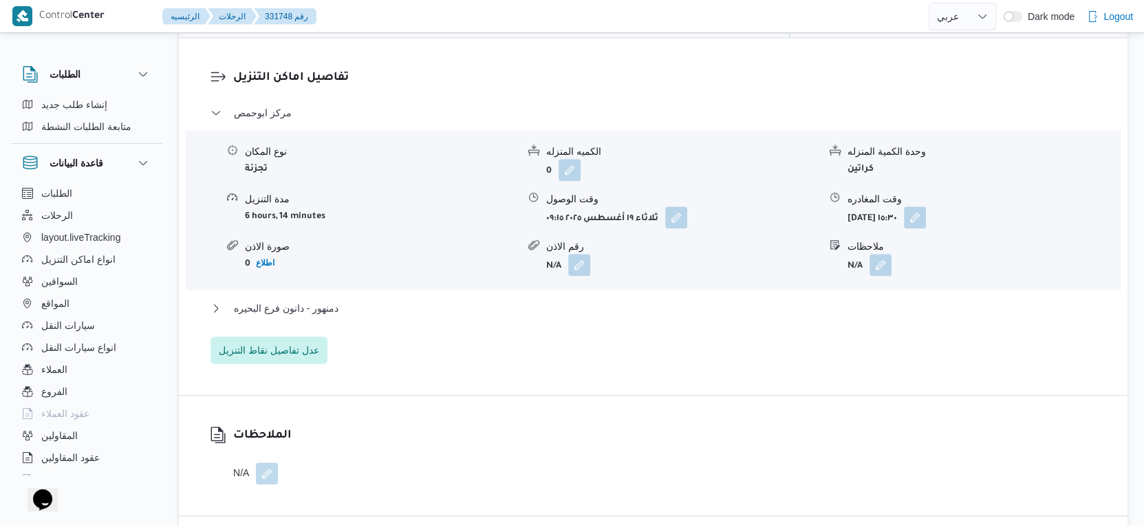
scroll to position [1147, 0]
click at [359, 301] on button "دمنهور - دانون فرع البحيره" at bounding box center [653, 309] width 886 height 17
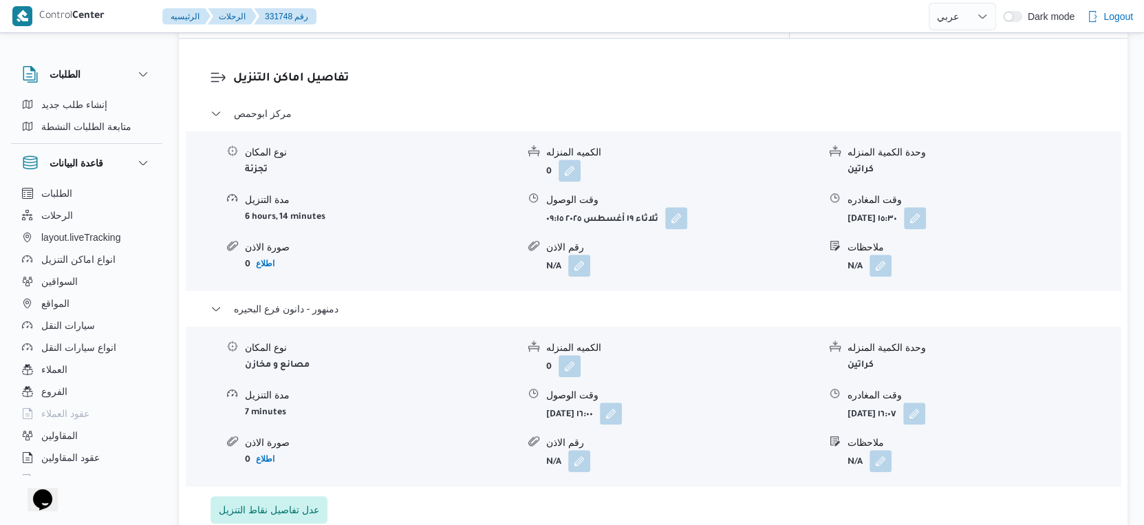
select select "ar"
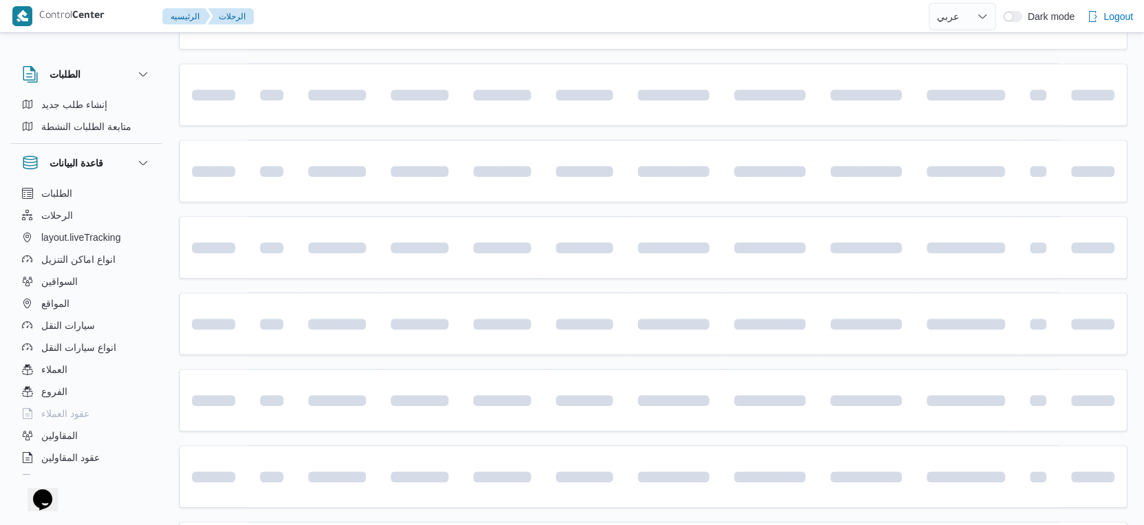
scroll to position [358, 0]
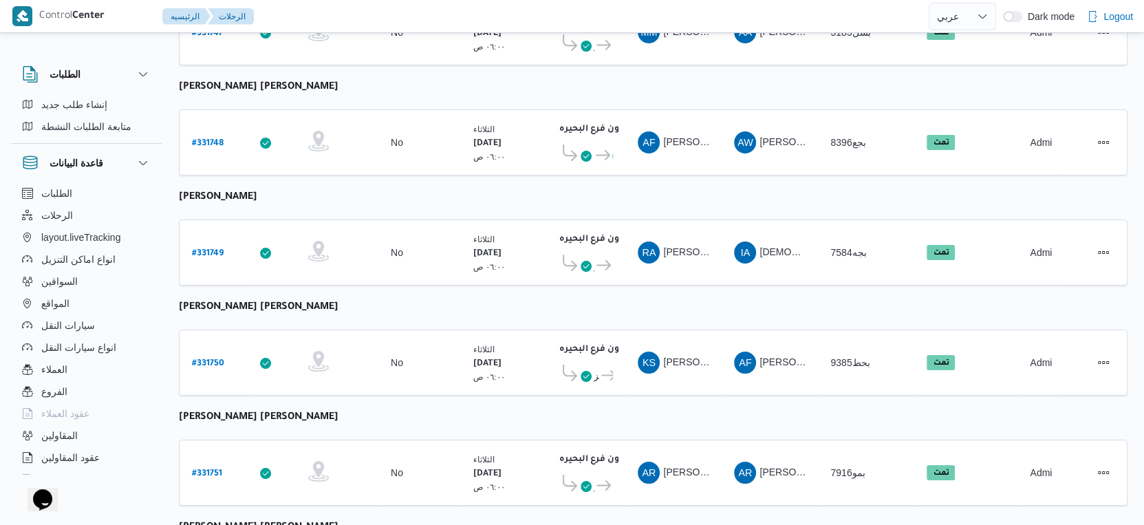
select select "ar"
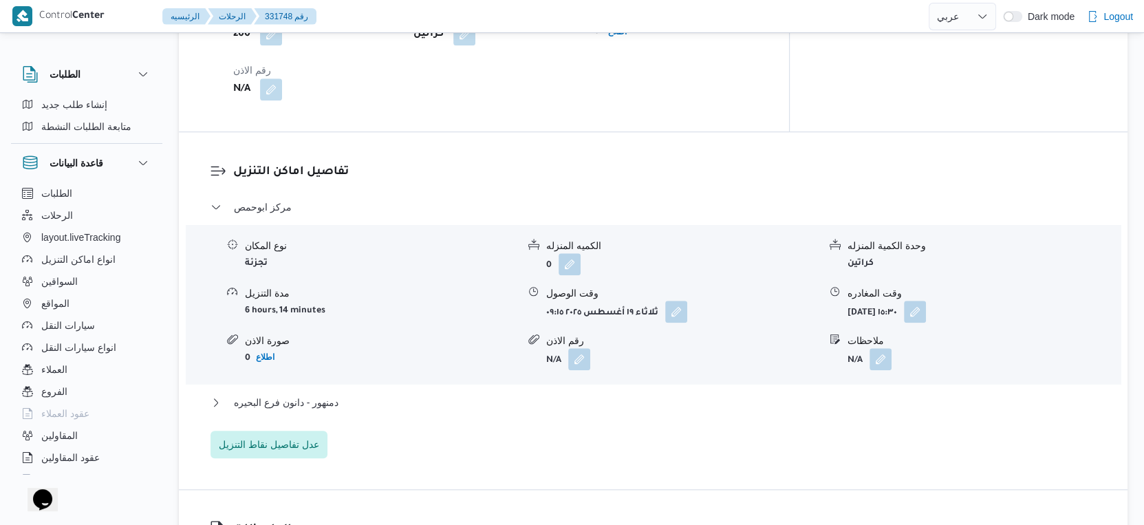
scroll to position [1147, 0]
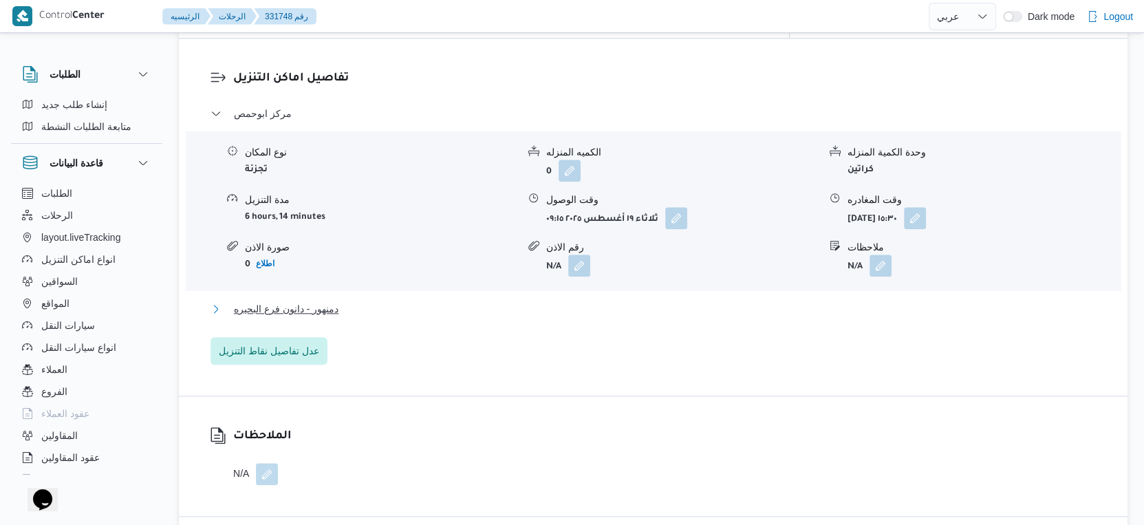
click at [349, 301] on button "دمنهور - دانون فرع البحيره" at bounding box center [653, 309] width 886 height 17
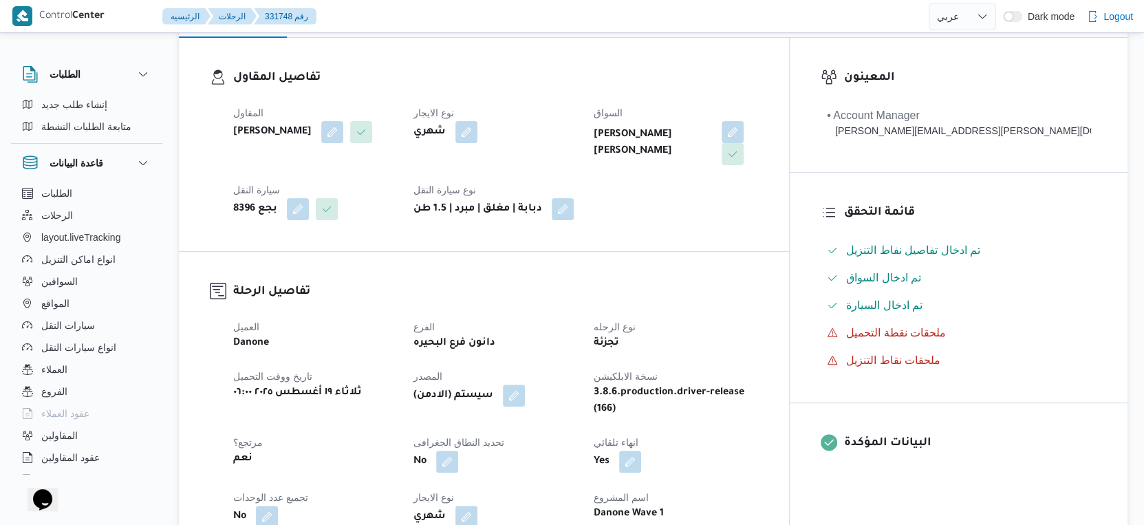
scroll to position [458, 0]
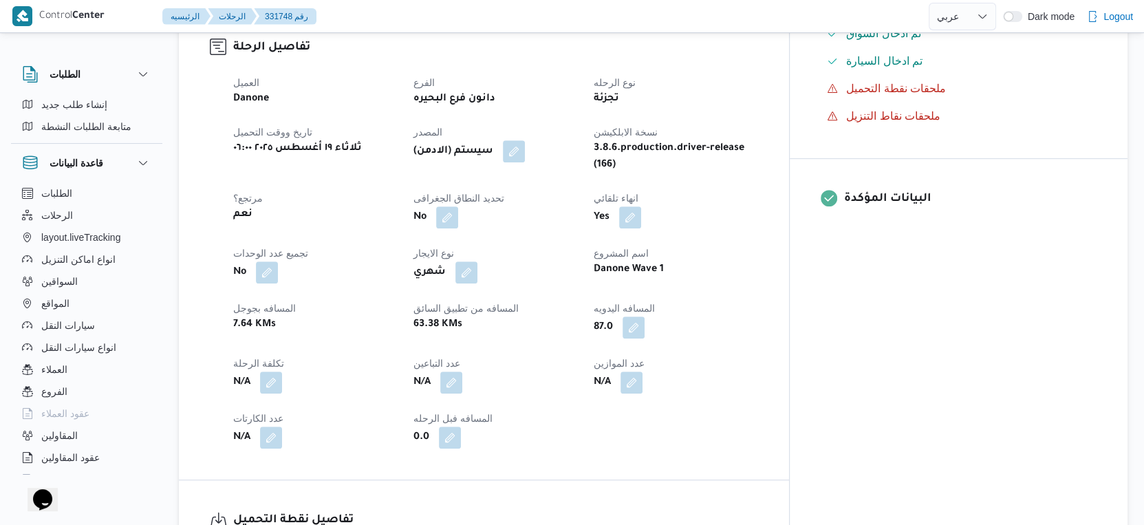
select select "ar"
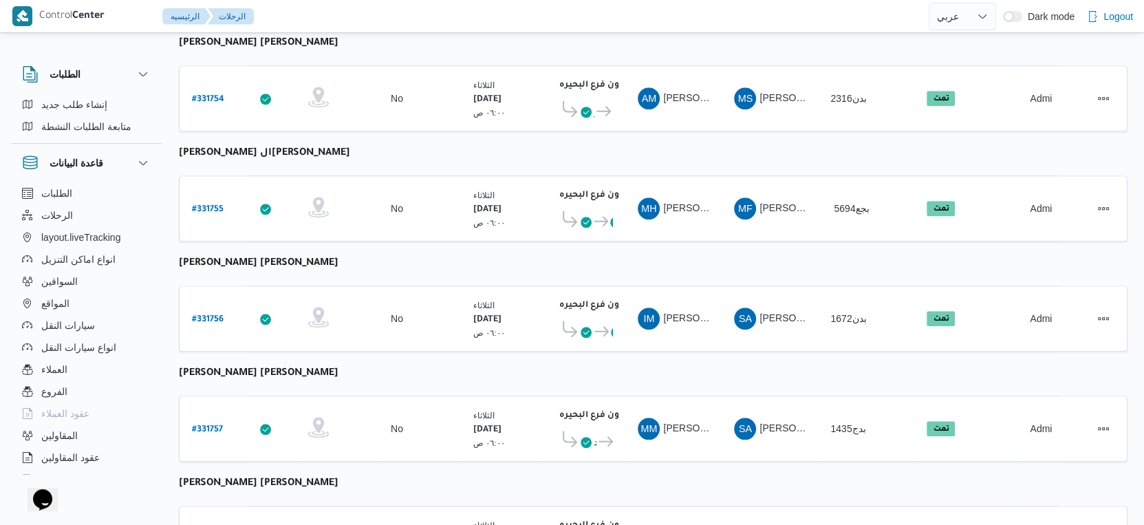
scroll to position [1123, 0]
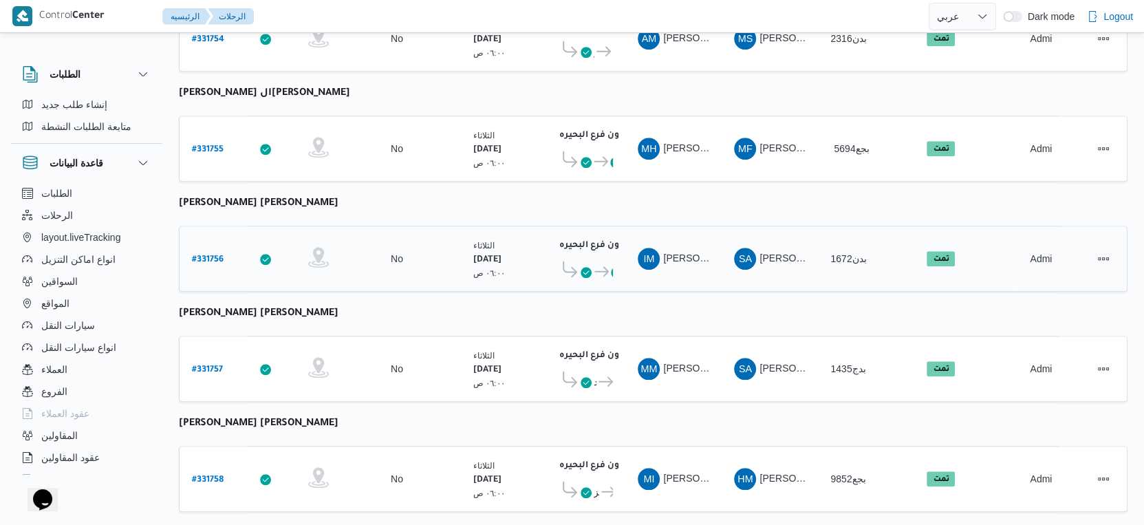
click at [195, 255] on b "# 331756" at bounding box center [208, 260] width 32 height 10
select select "ar"
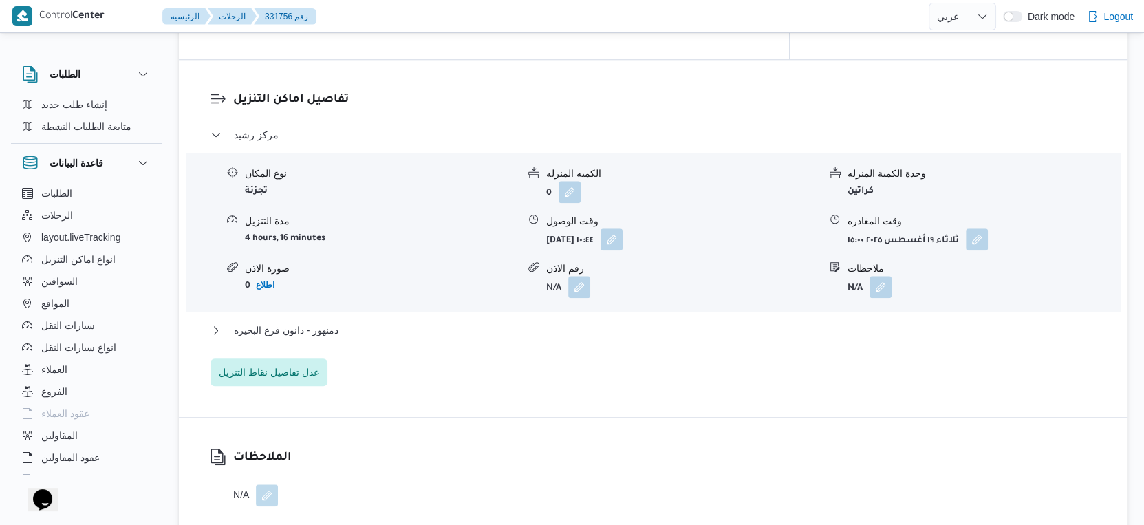
scroll to position [1147, 0]
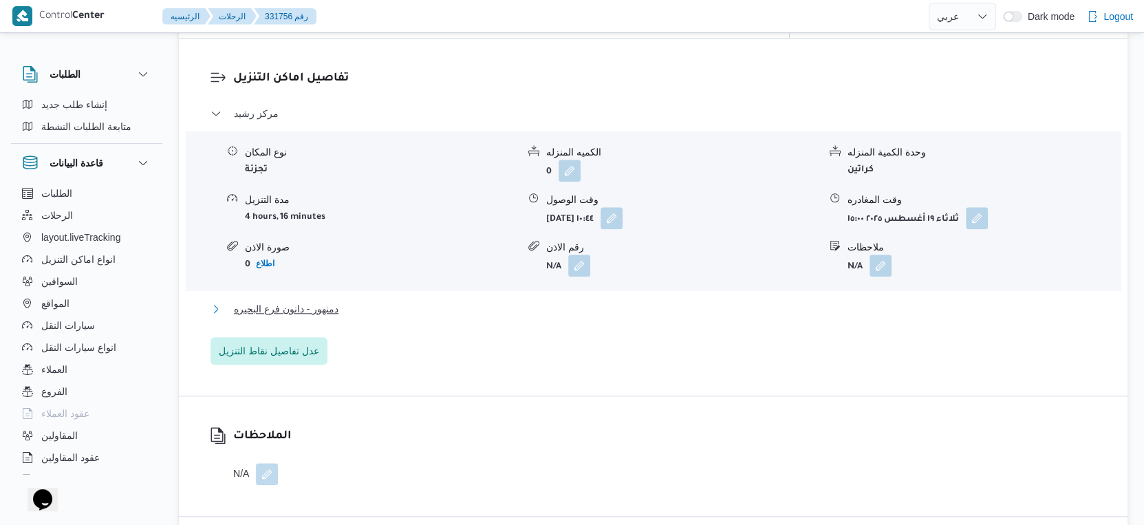
click at [363, 301] on button "دمنهور - دانون فرع البحيره" at bounding box center [653, 309] width 886 height 17
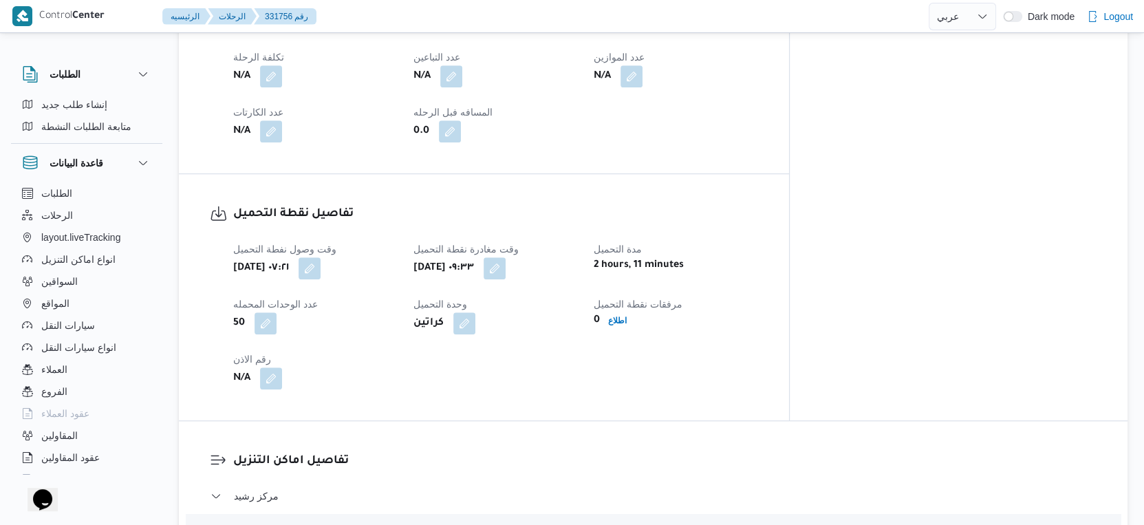
scroll to position [458, 0]
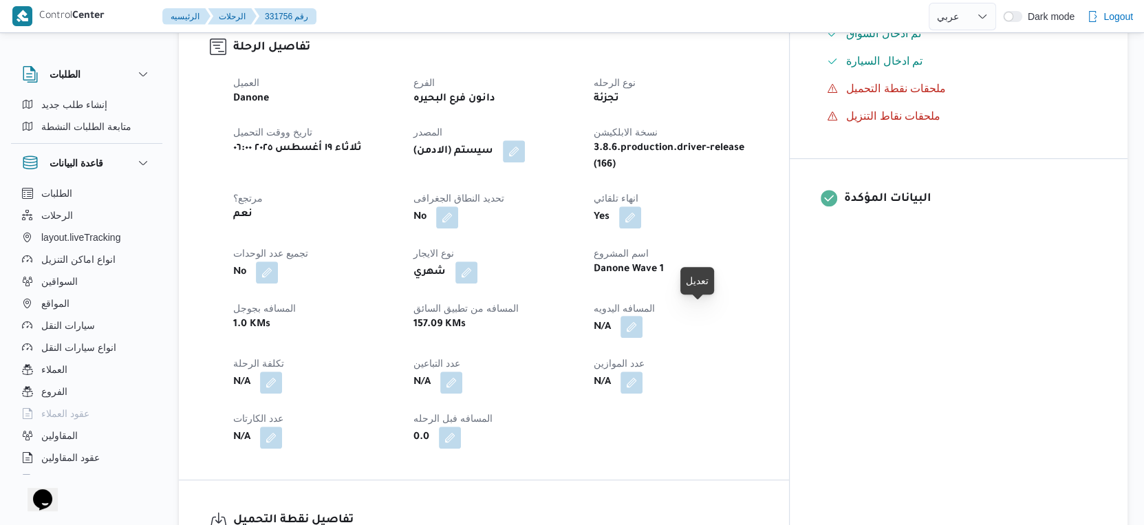
click at [642, 316] on button "button" at bounding box center [631, 327] width 22 height 22
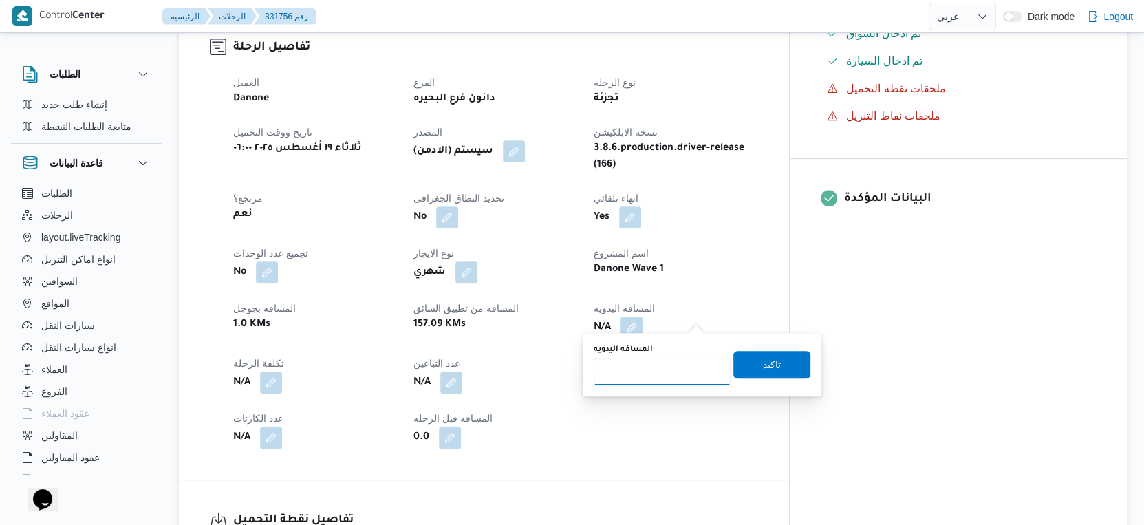
click at [653, 361] on input "المسافه اليدويه" at bounding box center [662, 372] width 137 height 28
type input "176"
click at [763, 367] on span "تاكيد" at bounding box center [772, 364] width 18 height 17
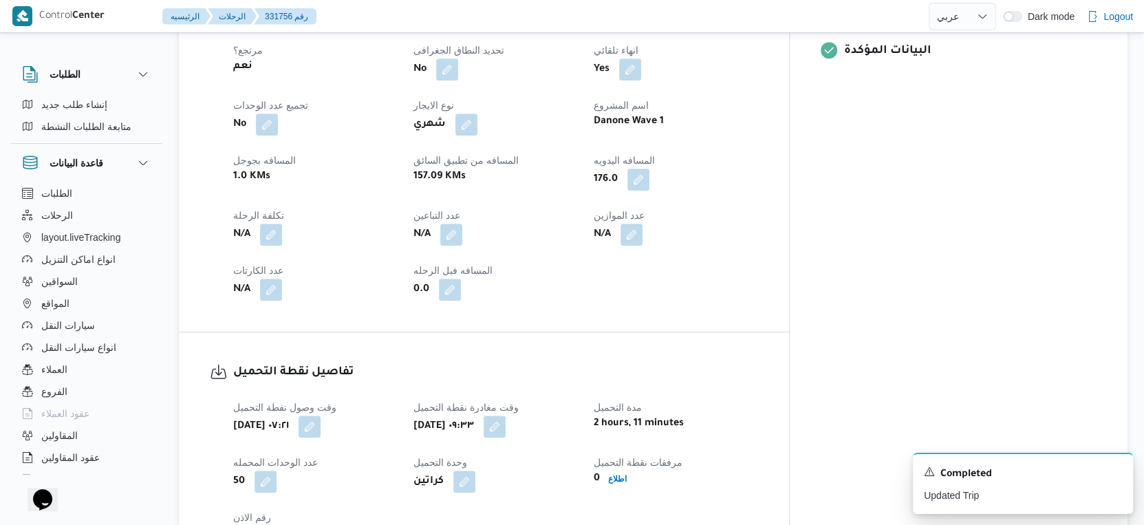
scroll to position [382, 0]
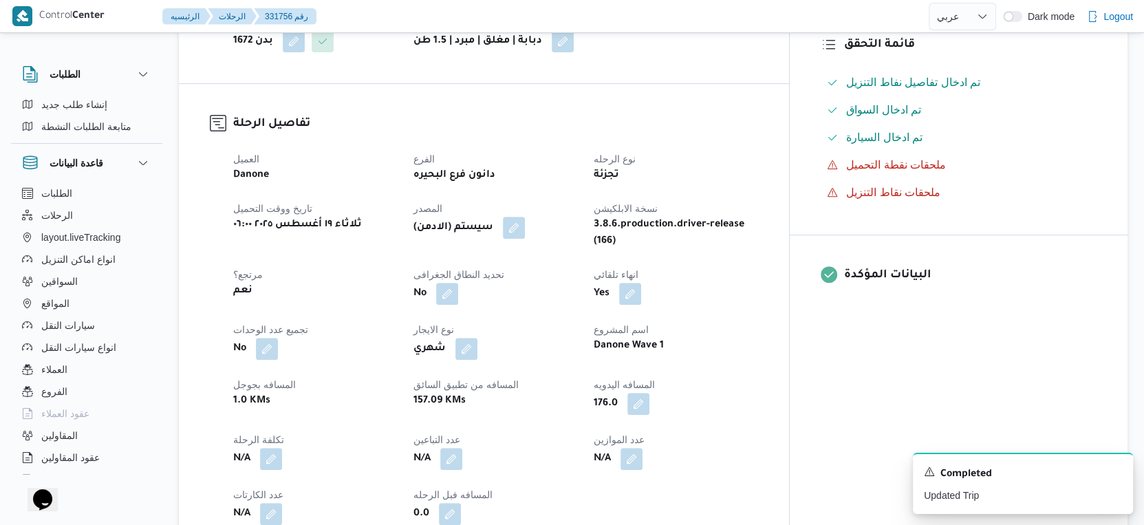
select select "ar"
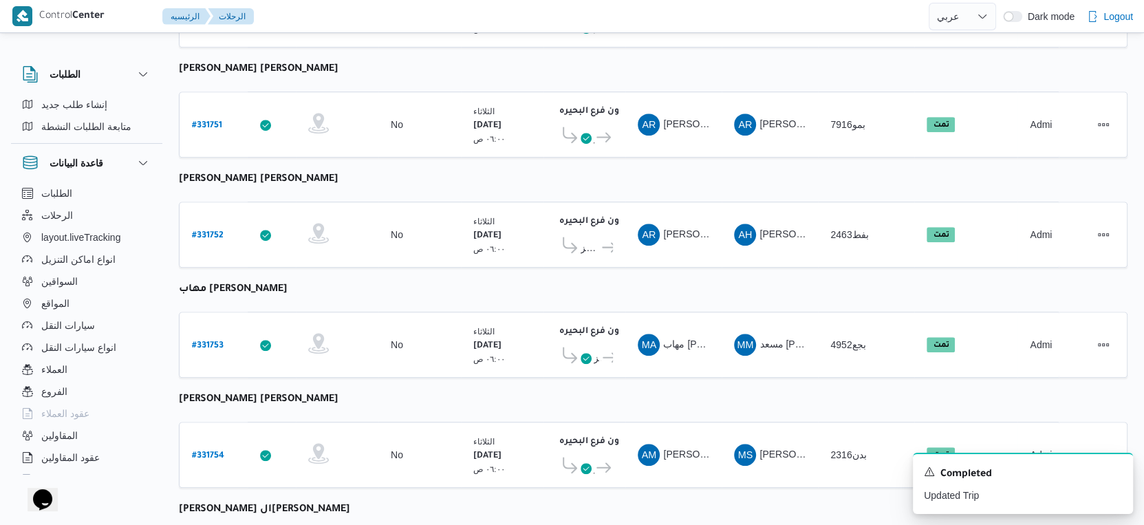
scroll to position [926, 0]
select select "ar"
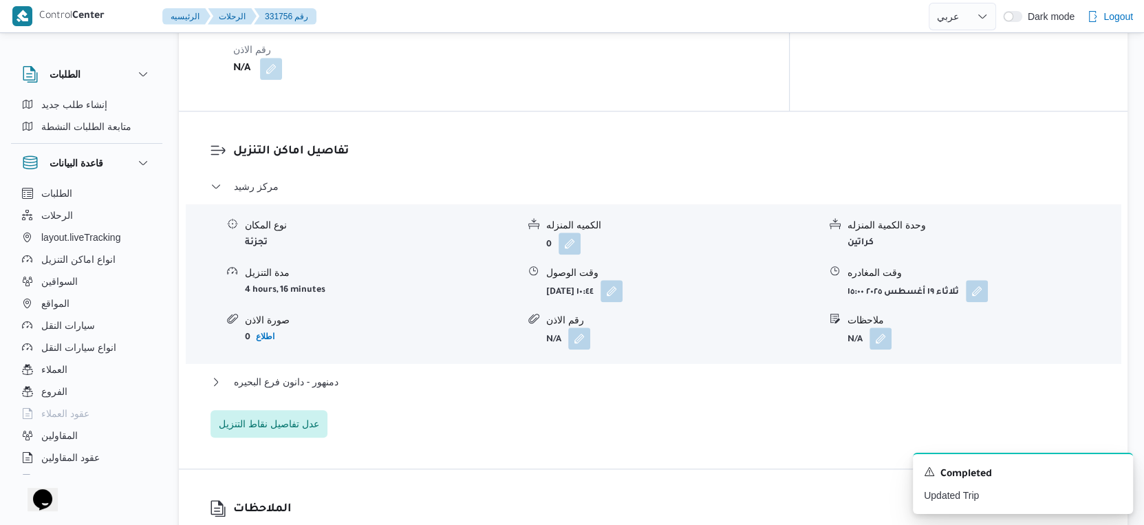
scroll to position [1147, 0]
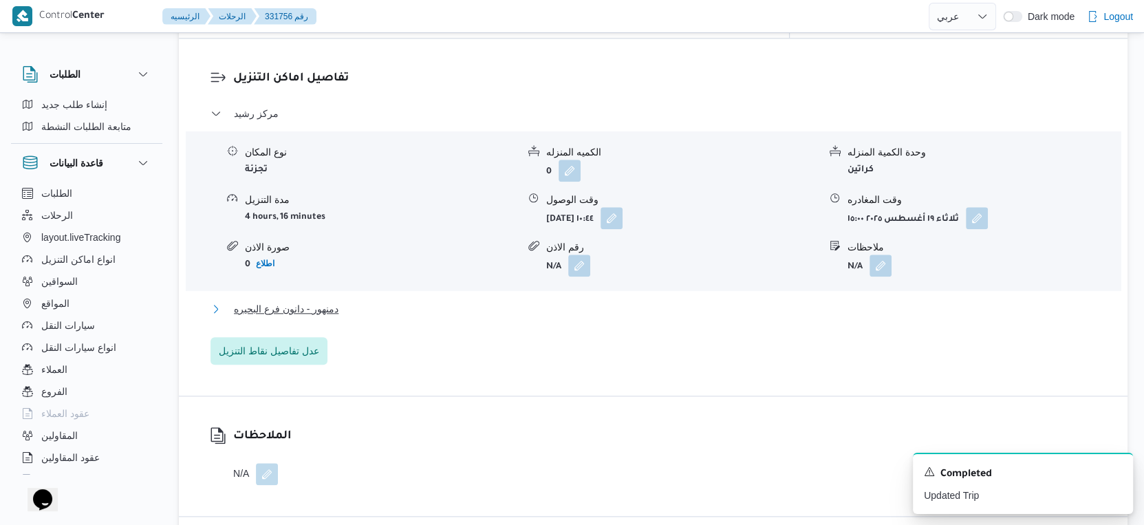
click at [336, 301] on span "دمنهور - دانون فرع البحيره" at bounding box center [286, 309] width 105 height 17
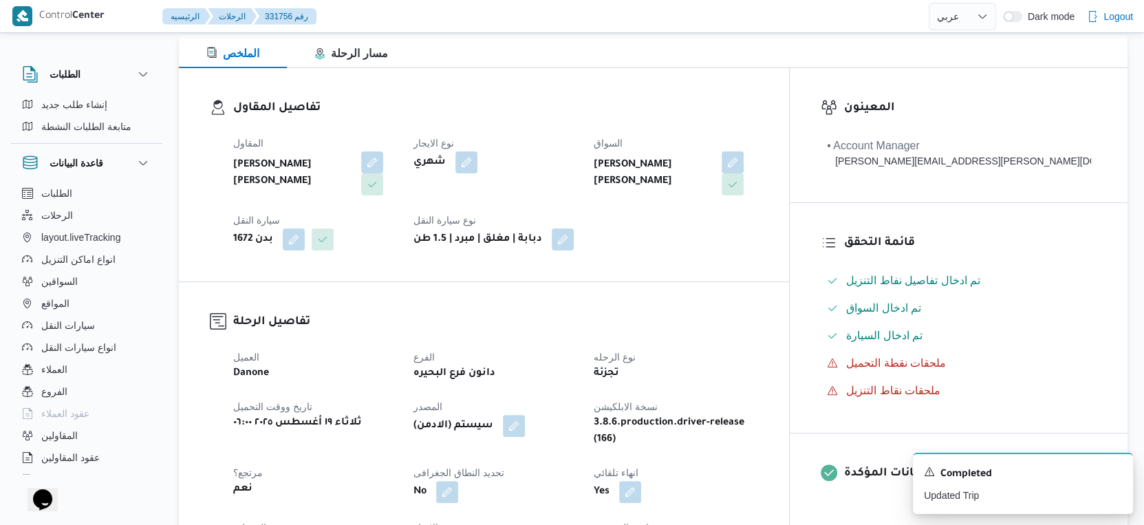
scroll to position [458, 0]
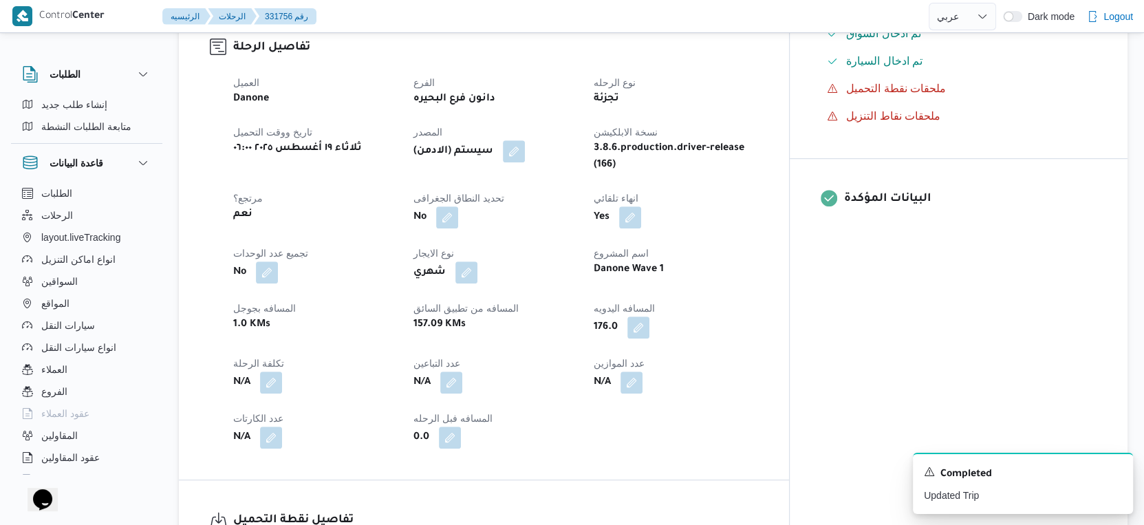
select select "ar"
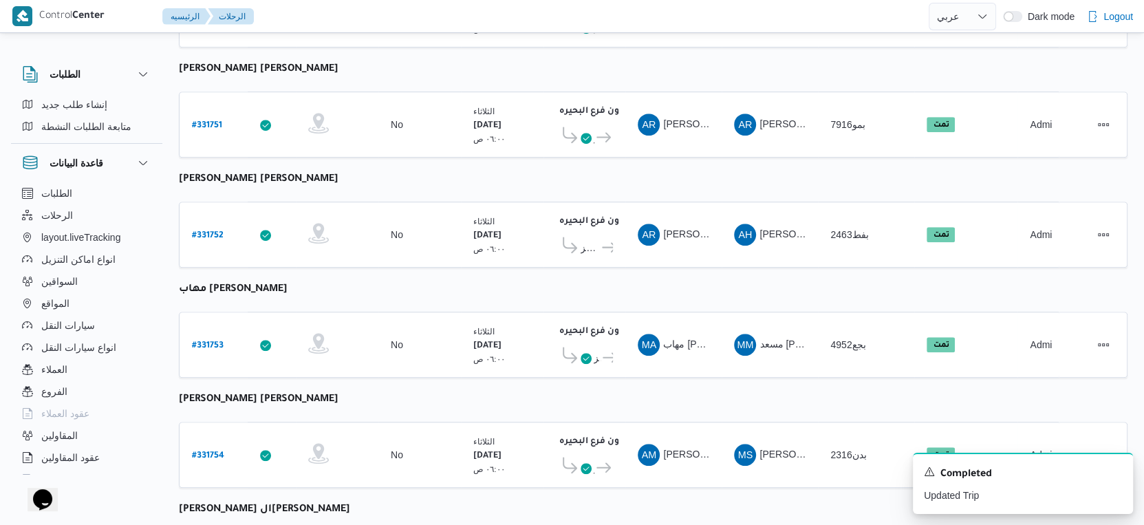
scroll to position [926, 0]
click at [1121, 468] on icon "Dismiss toast" at bounding box center [1116, 470] width 11 height 11
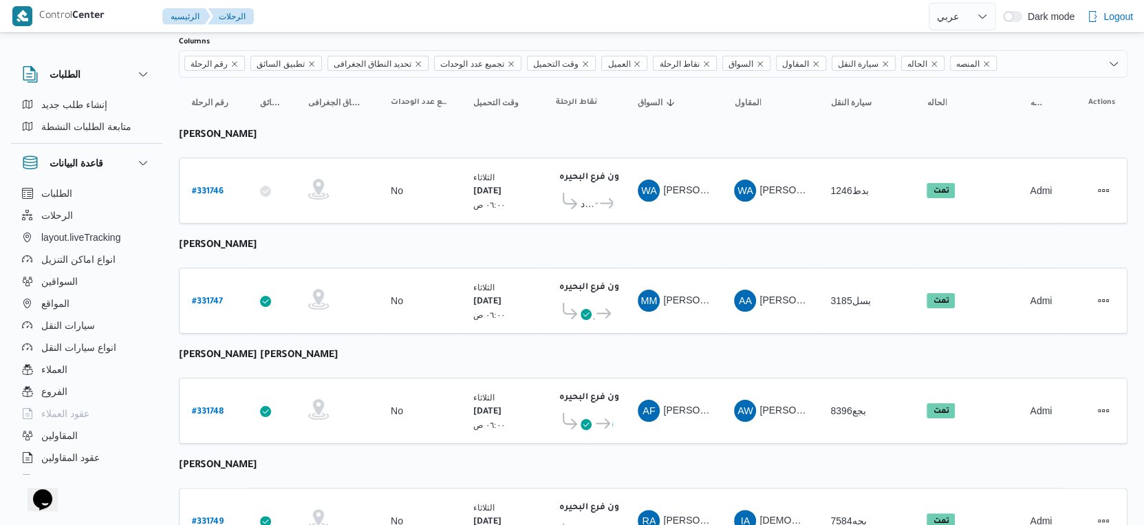
scroll to position [0, 0]
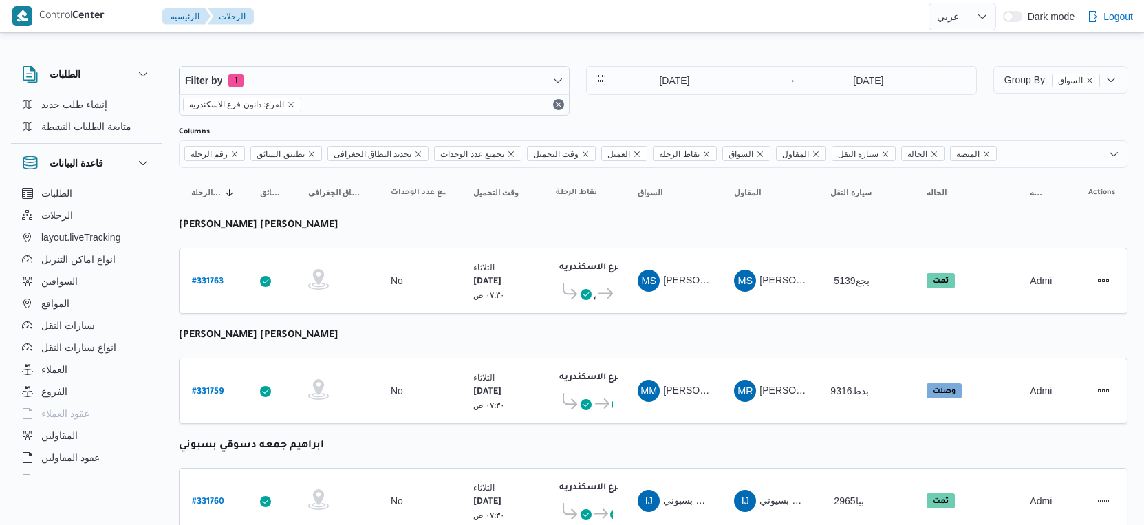
select select "ar"
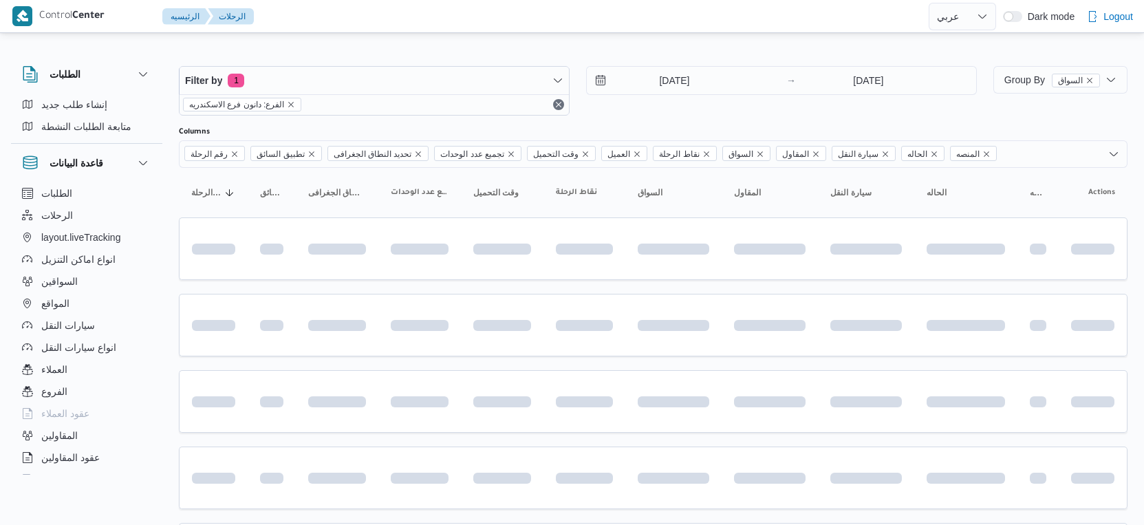
select select "ar"
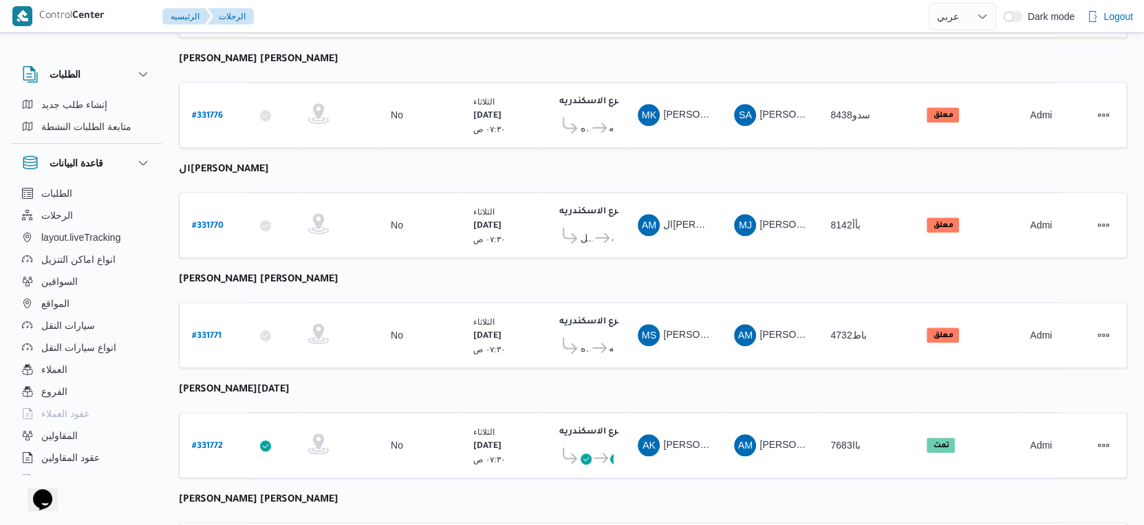
scroll to position [1123, 0]
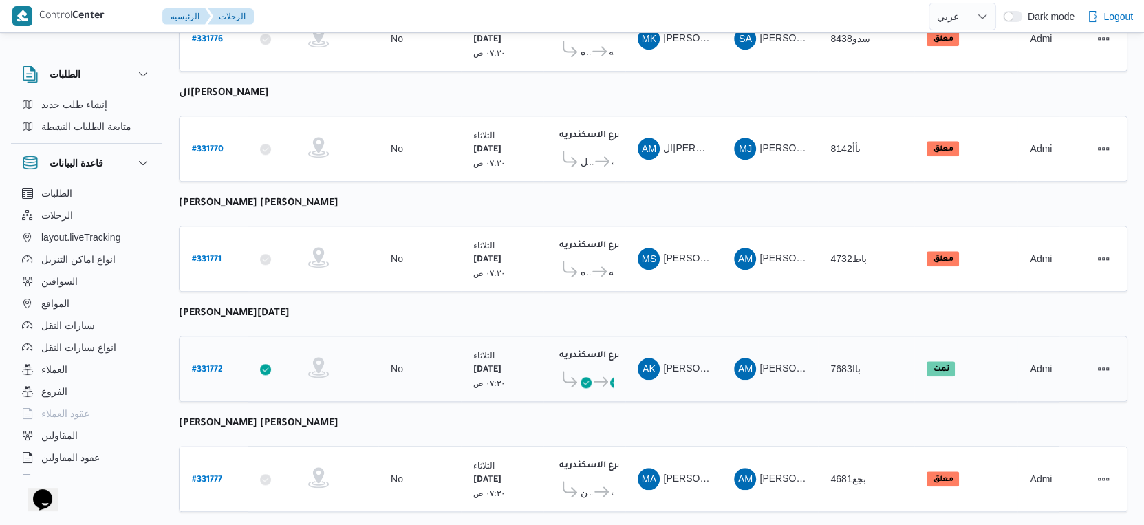
click at [206, 365] on b "# 331772" at bounding box center [207, 370] width 31 height 10
select select "ar"
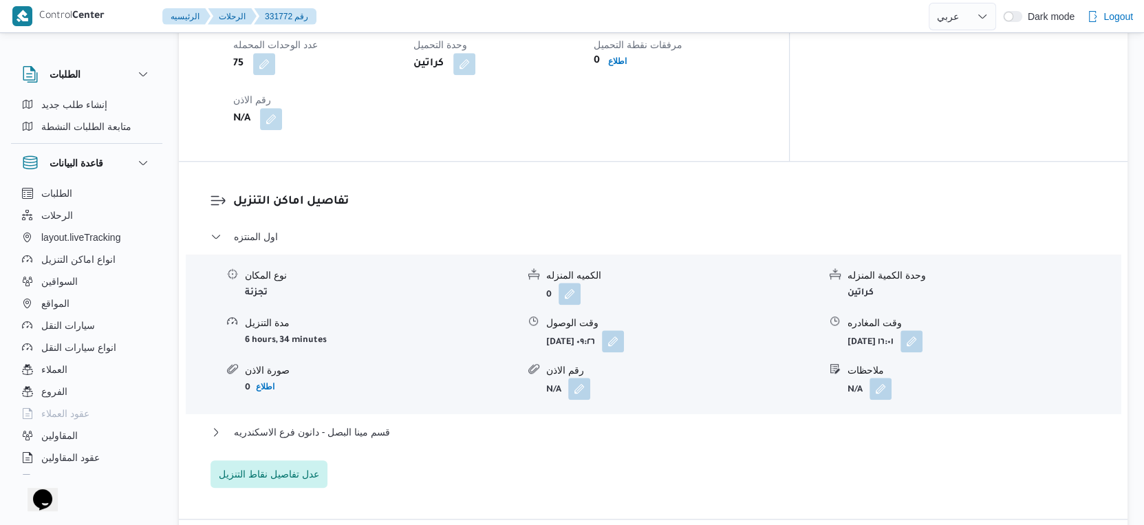
scroll to position [1070, 0]
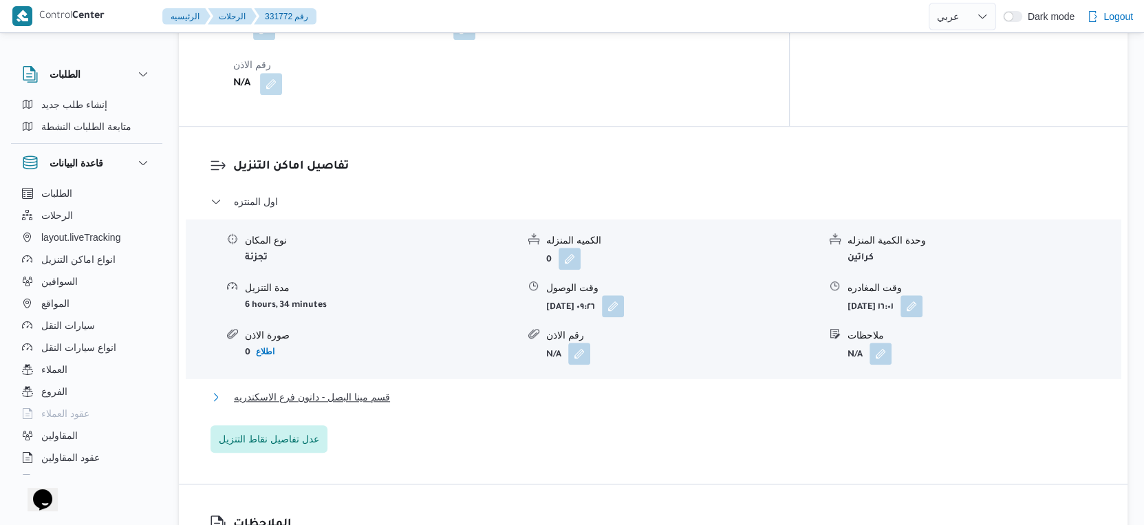
click at [369, 389] on span "قسم مينا البصل - دانون فرع الاسكندريه" at bounding box center [312, 397] width 156 height 17
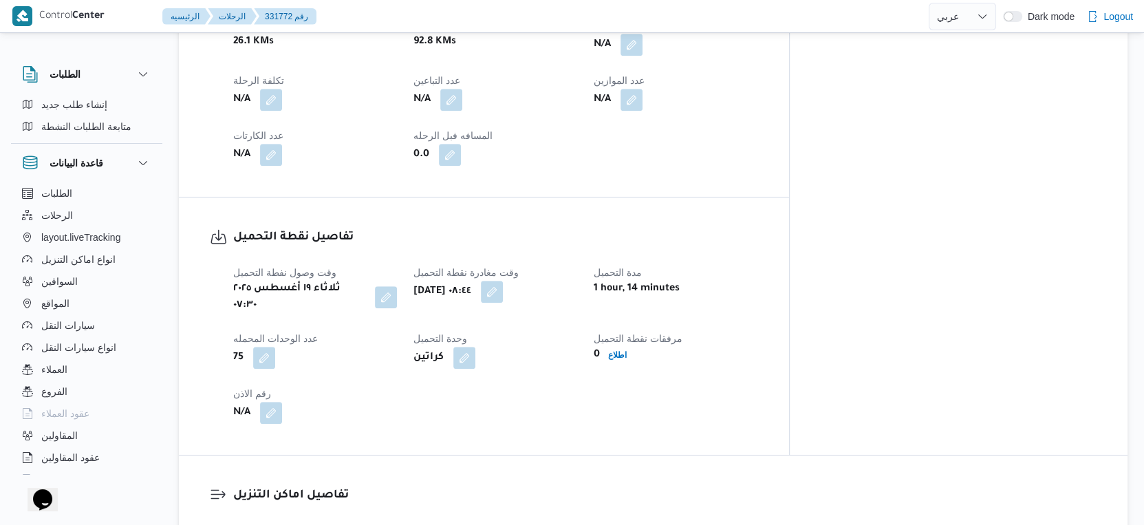
scroll to position [535, 0]
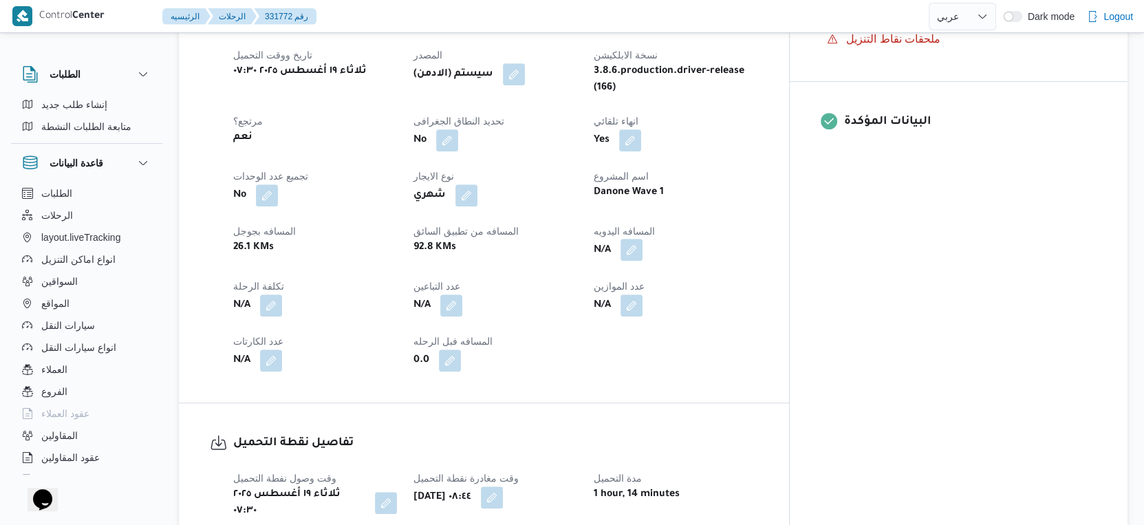
click at [642, 239] on button "button" at bounding box center [631, 250] width 22 height 22
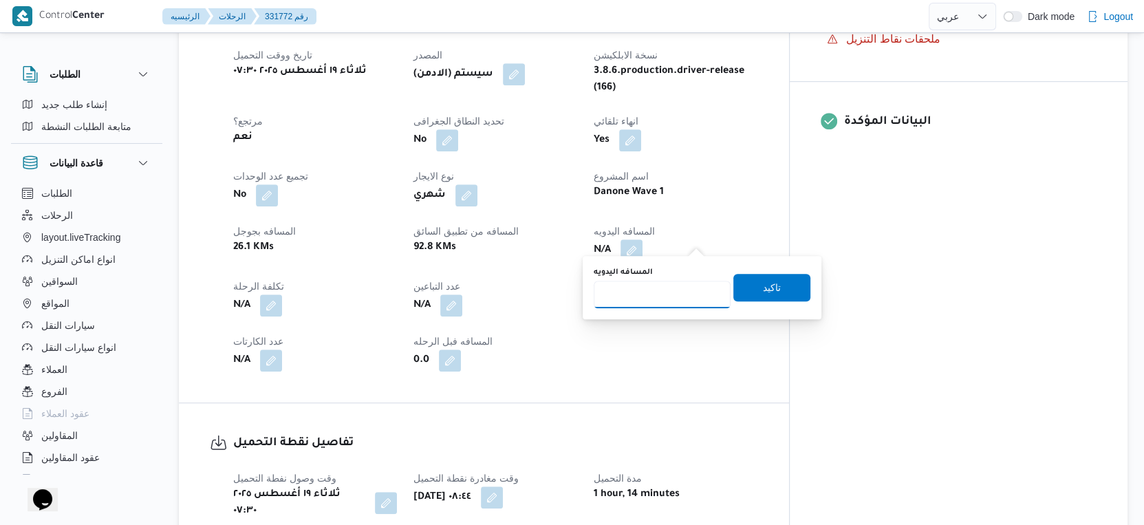
click at [636, 291] on input "المسافه اليدويه" at bounding box center [662, 295] width 137 height 28
type input "81"
click at [790, 284] on span "تاكيد" at bounding box center [771, 287] width 77 height 28
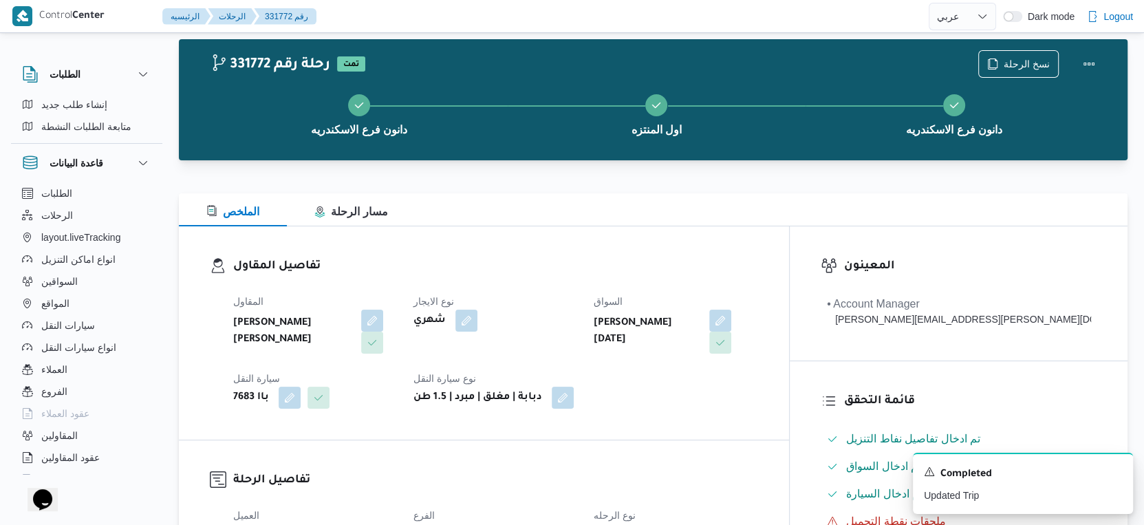
scroll to position [0, 0]
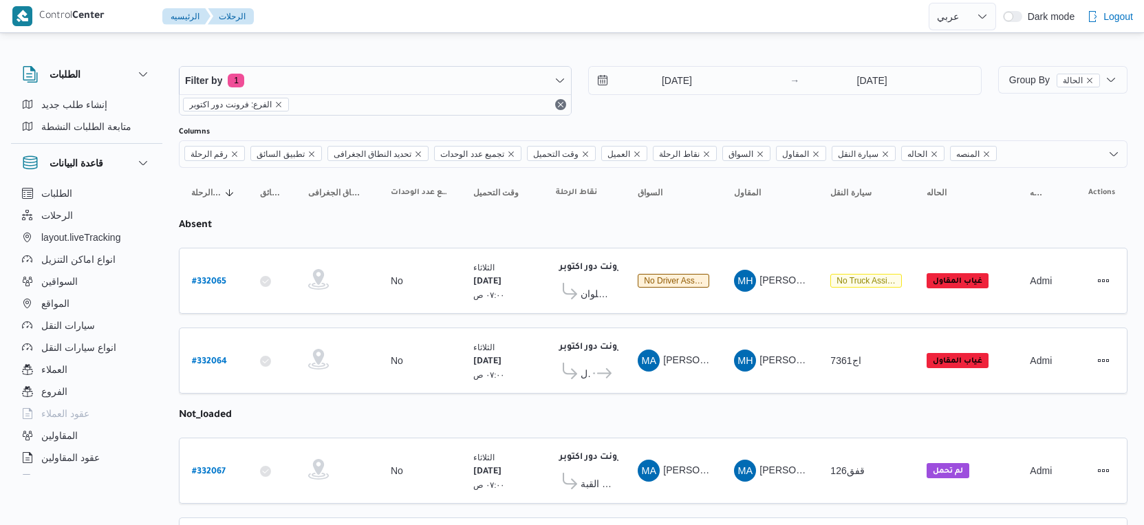
select select "ar"
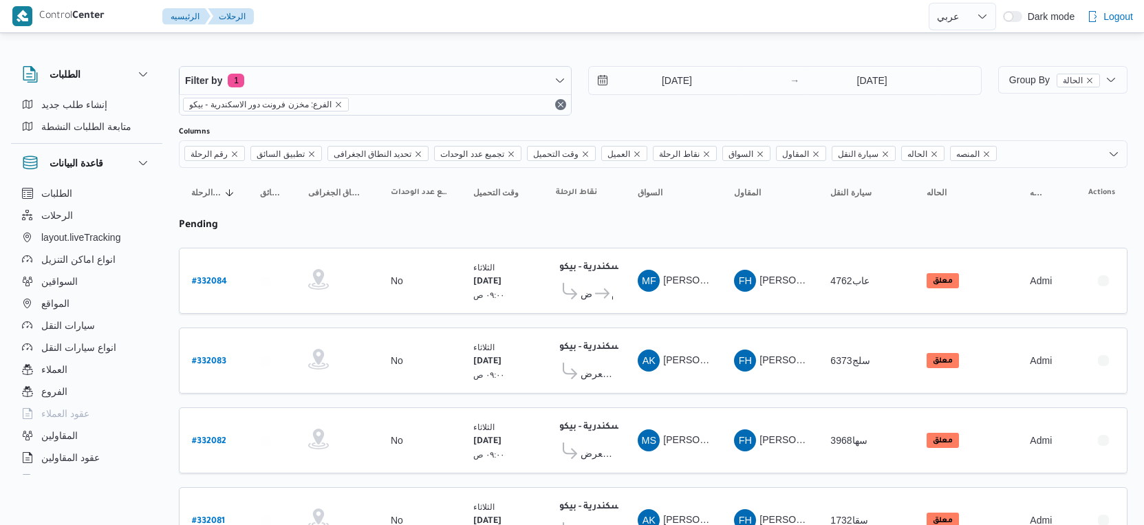
select select "ar"
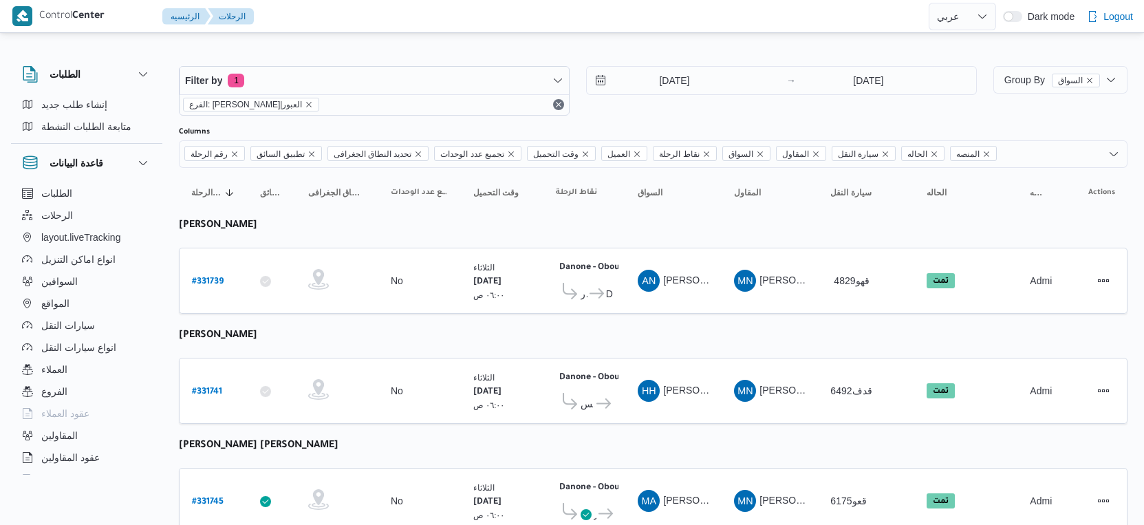
select select "ar"
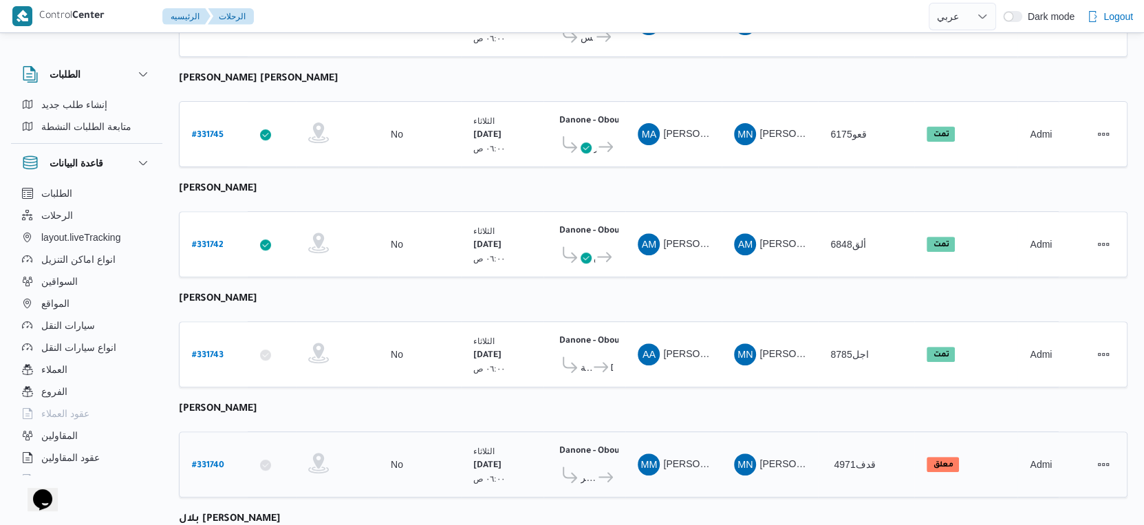
scroll to position [477, 0]
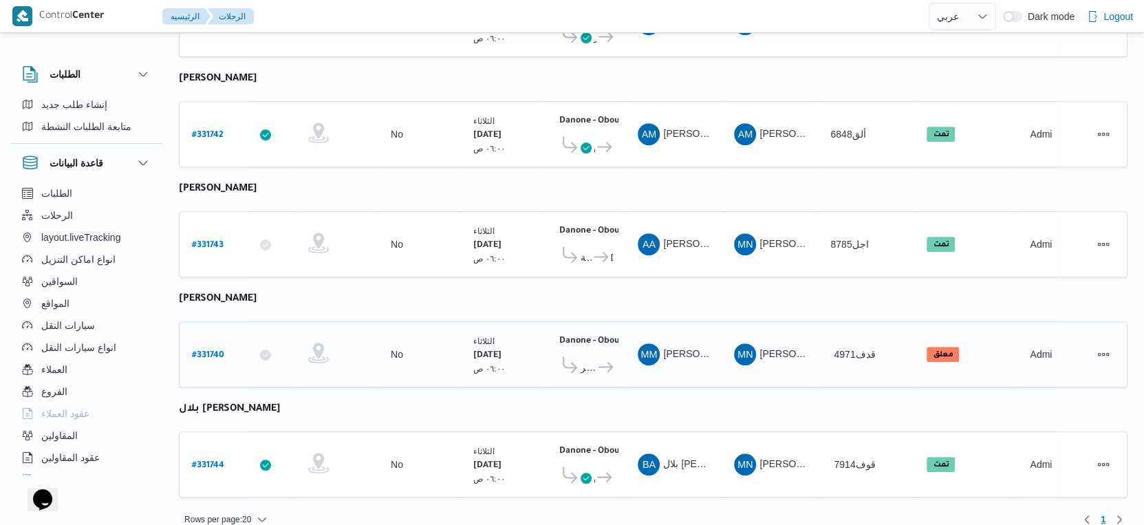
click at [210, 351] on b "# 331740" at bounding box center [208, 356] width 32 height 10
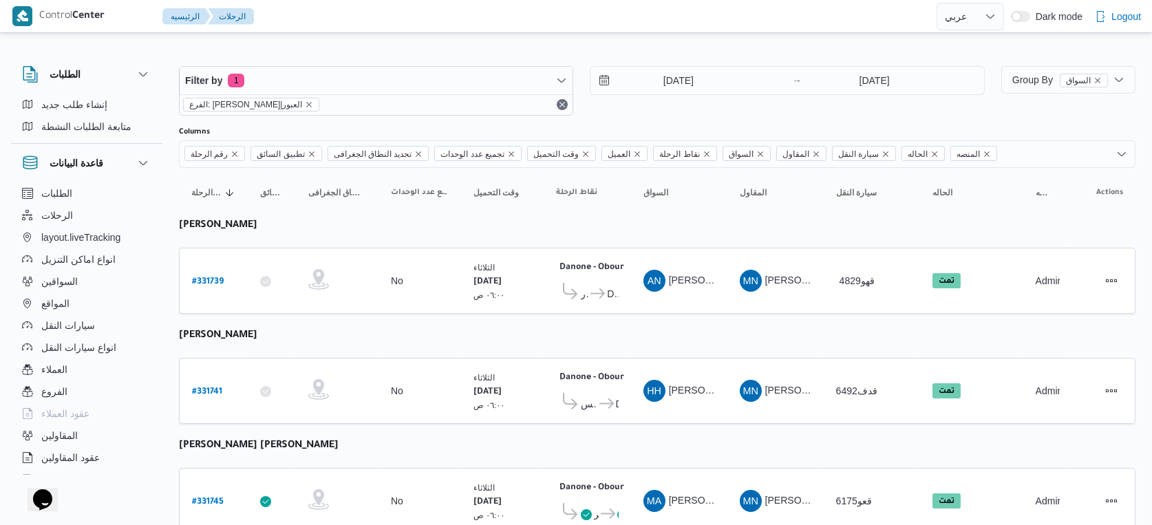
select select "ar"
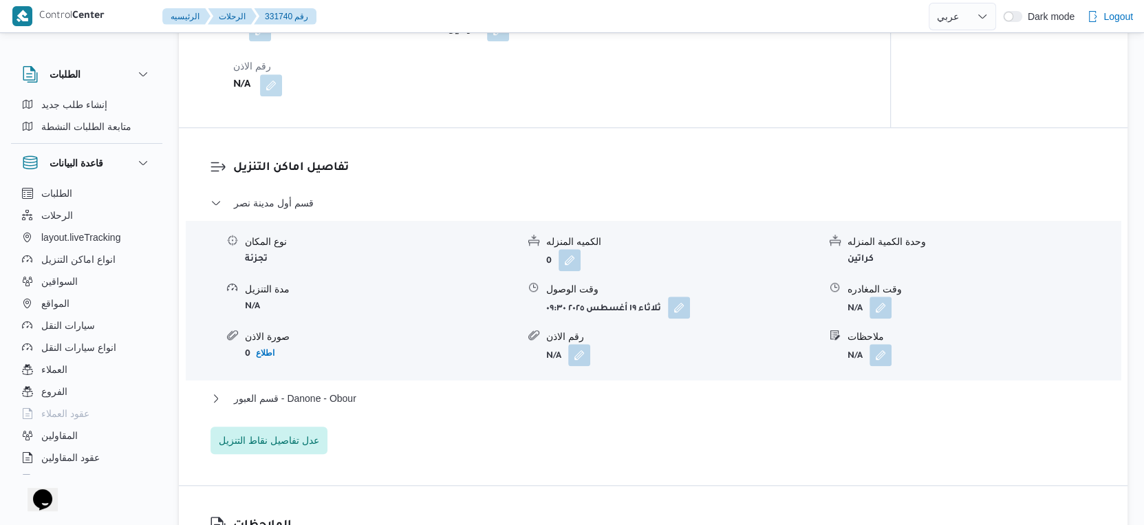
scroll to position [1222, 0]
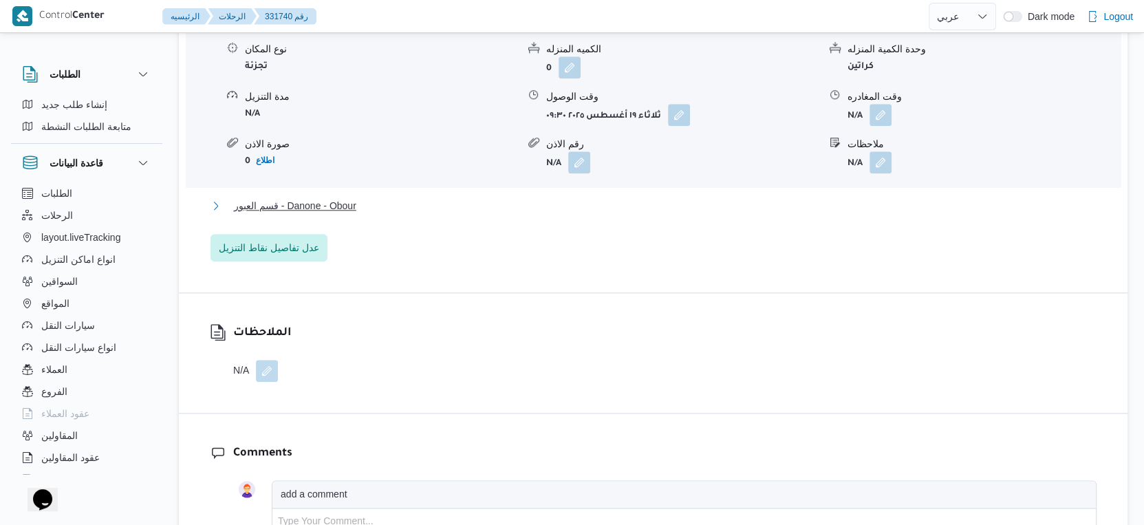
click at [349, 205] on span "قسم العبور - Danone - Obour" at bounding box center [295, 205] width 122 height 17
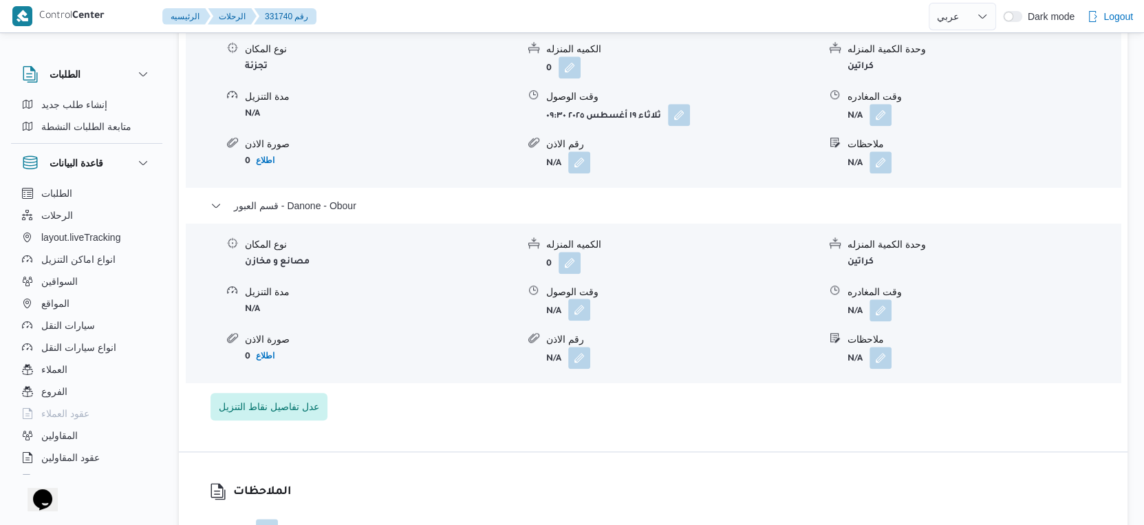
click at [581, 306] on button "button" at bounding box center [579, 310] width 22 height 22
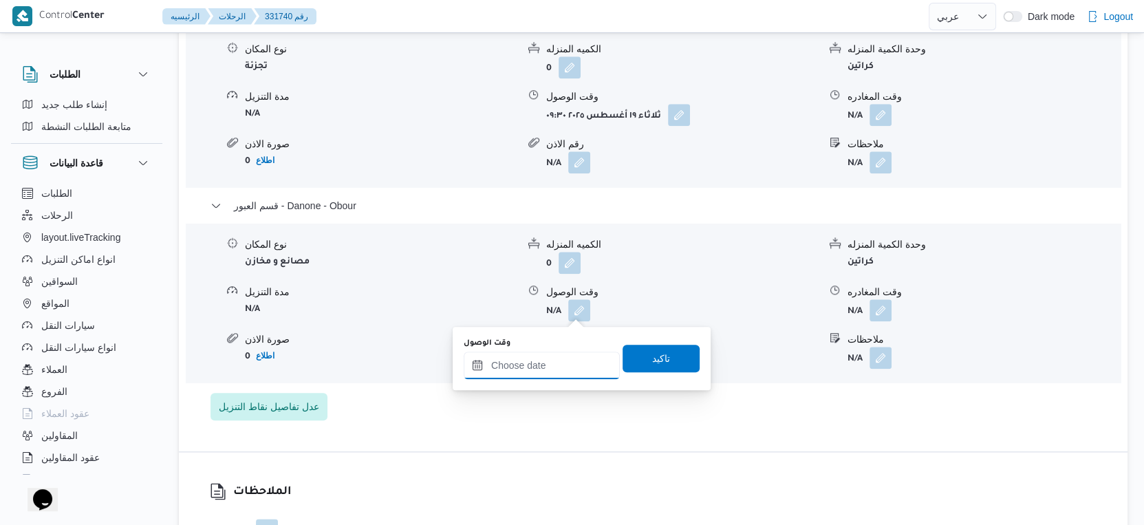
click at [562, 354] on input "وقت الوصول" at bounding box center [542, 366] width 156 height 28
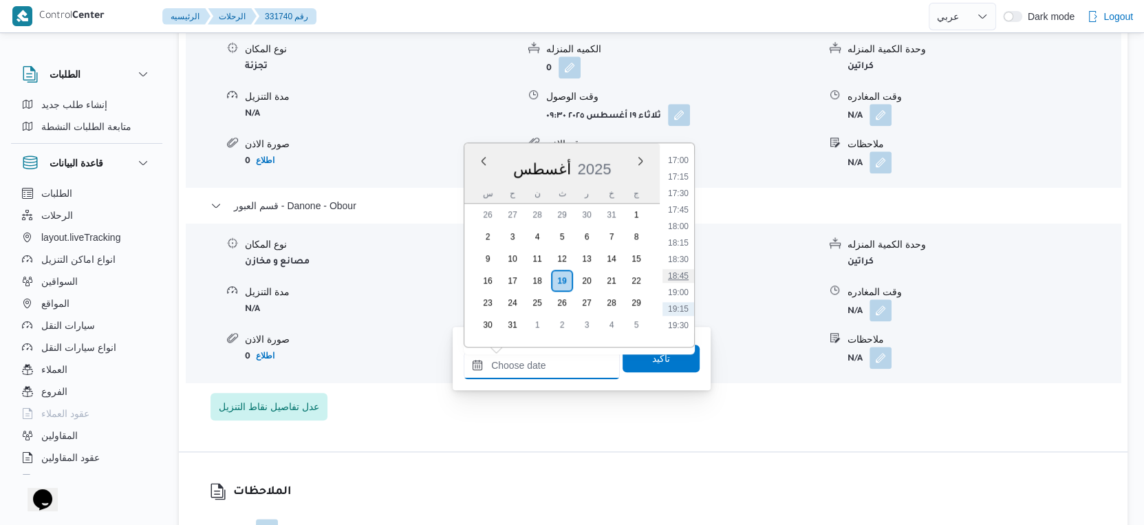
scroll to position [1099, 0]
click at [678, 216] on li "17:30" at bounding box center [678, 217] width 32 height 14
type input "١٩/٠٨/٢٠٢٥ ١٧:٣٠"
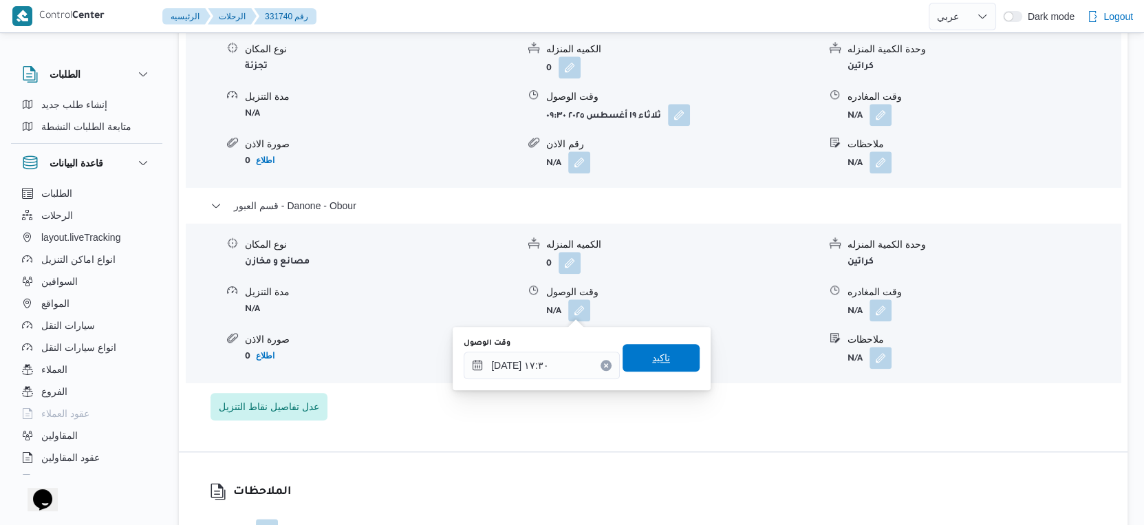
click at [663, 355] on span "تاكيد" at bounding box center [661, 358] width 77 height 28
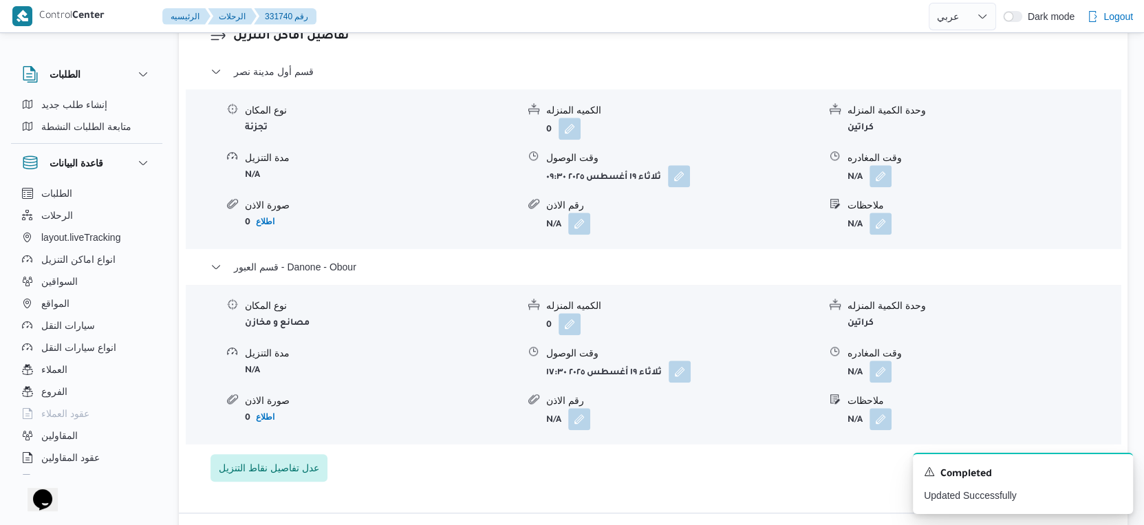
scroll to position [1070, 0]
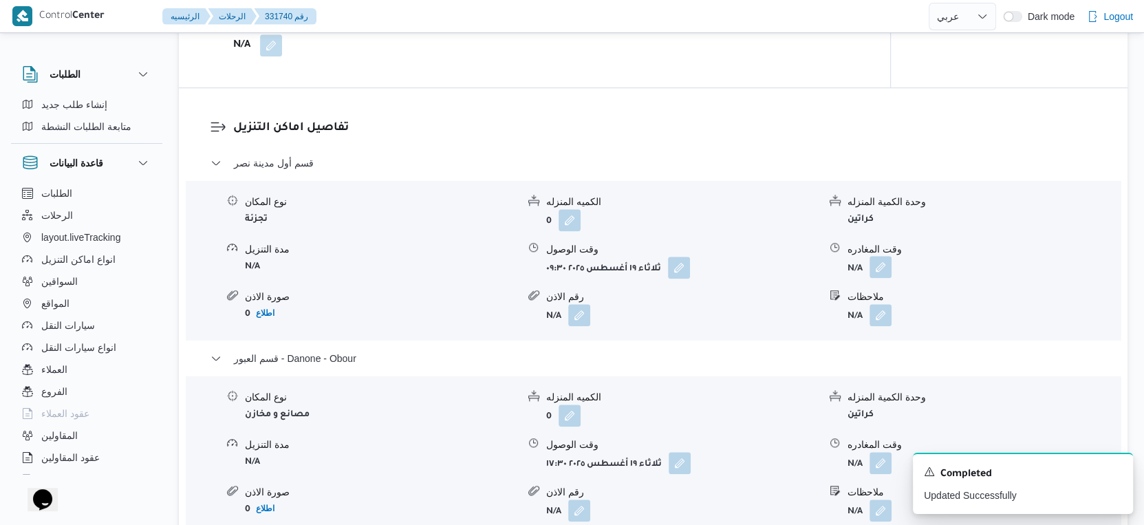
click at [876, 270] on button "button" at bounding box center [880, 267] width 22 height 22
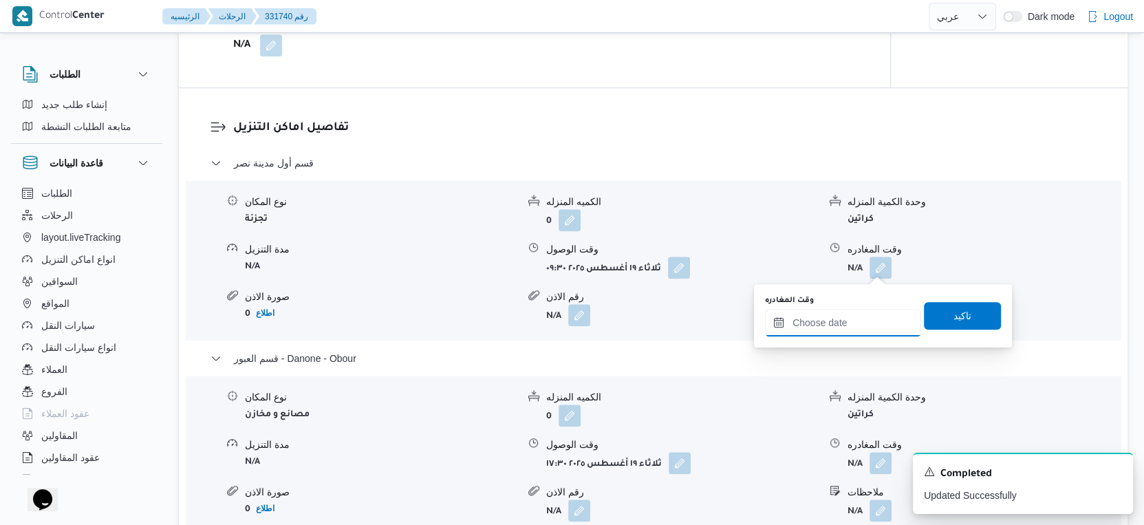
click at [857, 320] on input "وقت المغادره" at bounding box center [843, 323] width 156 height 28
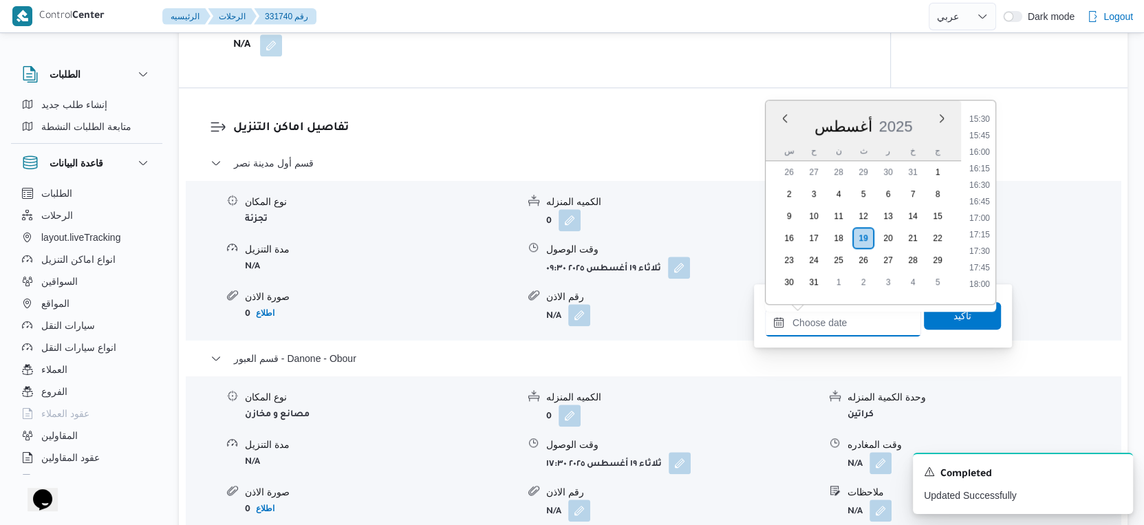
scroll to position [1022, 0]
drag, startPoint x: 986, startPoint y: 217, endPoint x: 979, endPoint y: 244, distance: 27.0
click at [986, 217] on li "17:00" at bounding box center [980, 219] width 32 height 14
type input "١٩/٠٨/٢٠٢٥ ١٧:٠٠"
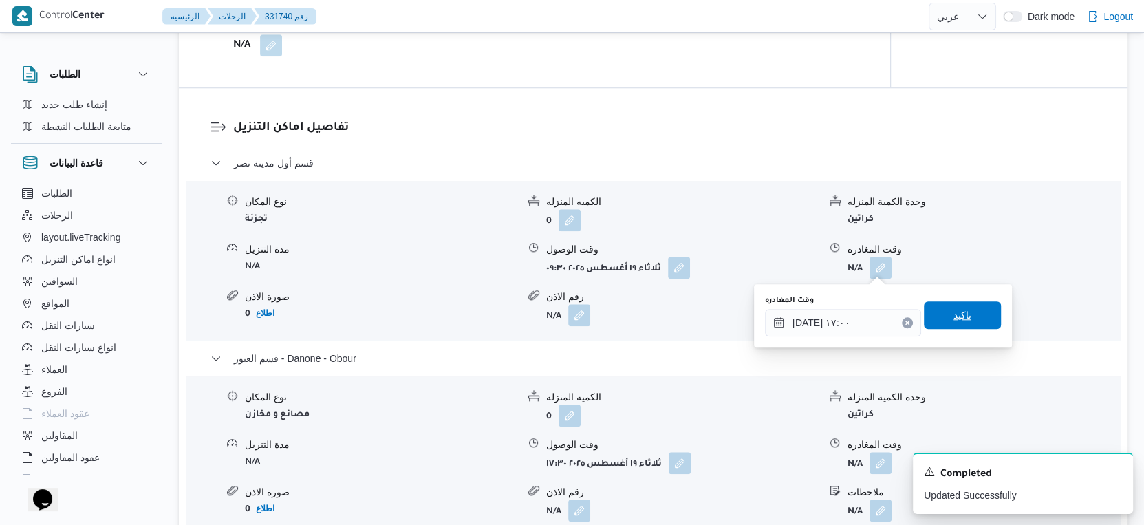
click at [955, 312] on span "تاكيد" at bounding box center [962, 315] width 18 height 17
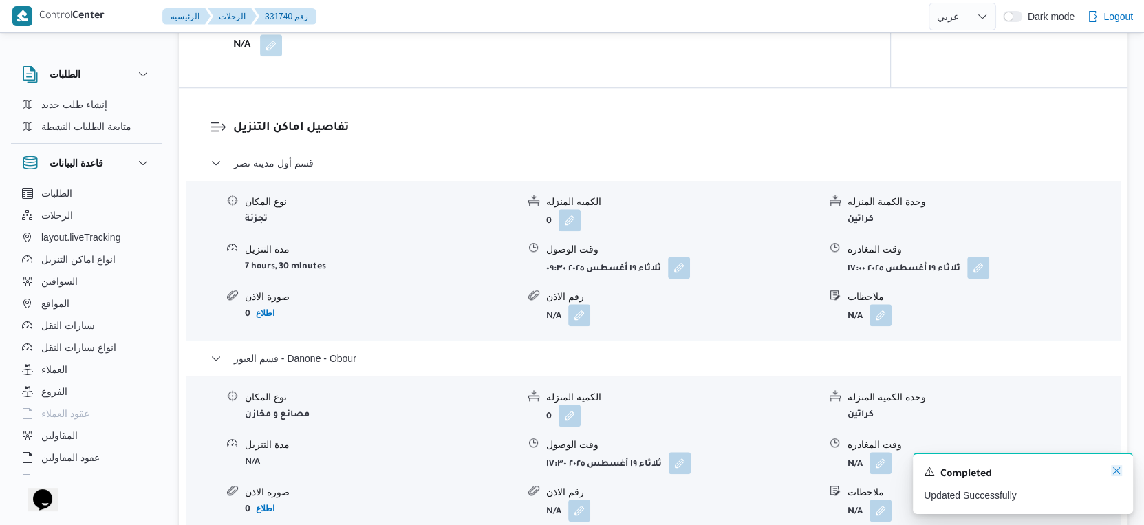
click at [1117, 470] on icon "Dismiss toast" at bounding box center [1116, 470] width 11 height 11
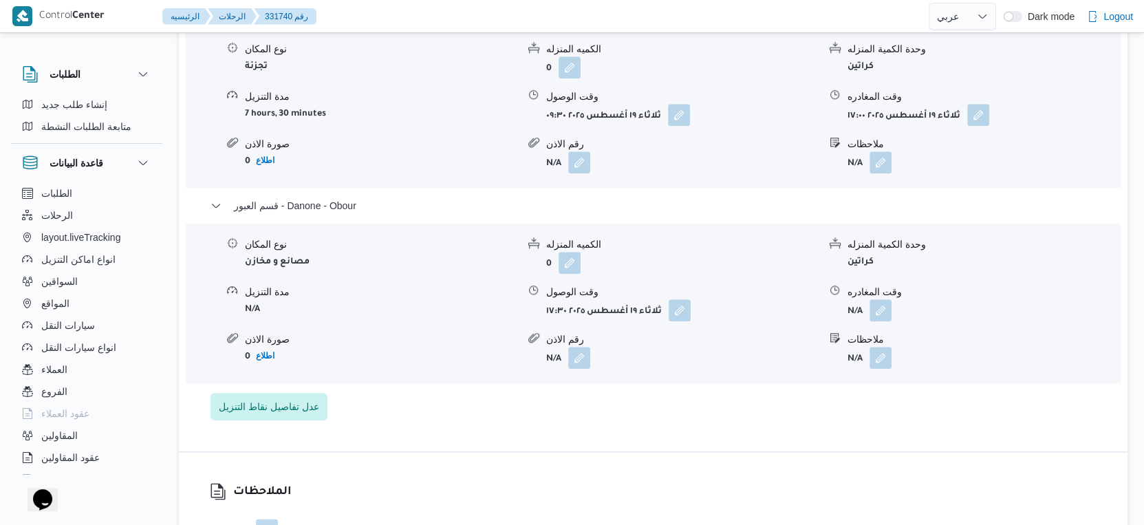
scroll to position [1147, 0]
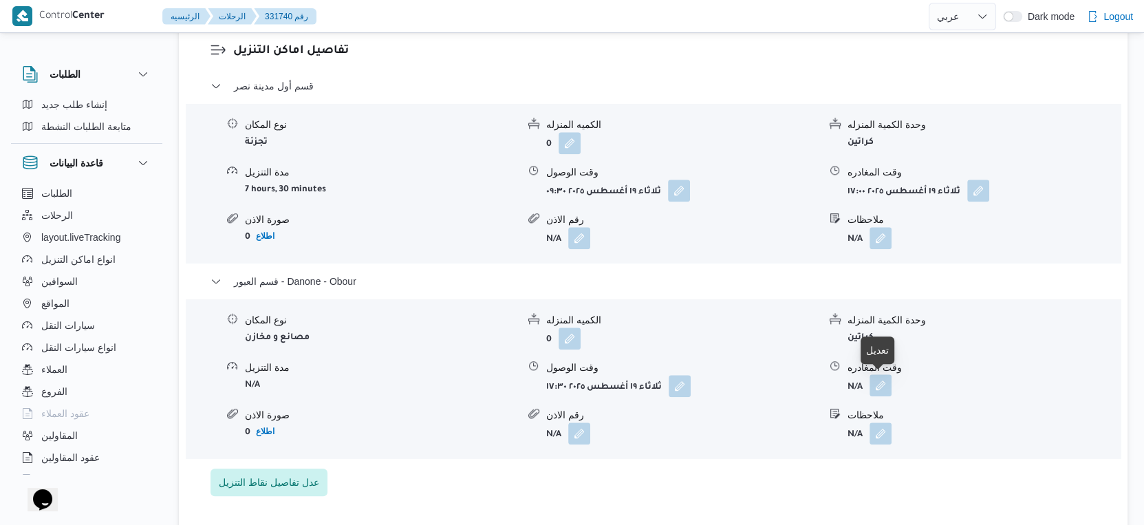
click at [877, 383] on button "button" at bounding box center [880, 385] width 22 height 22
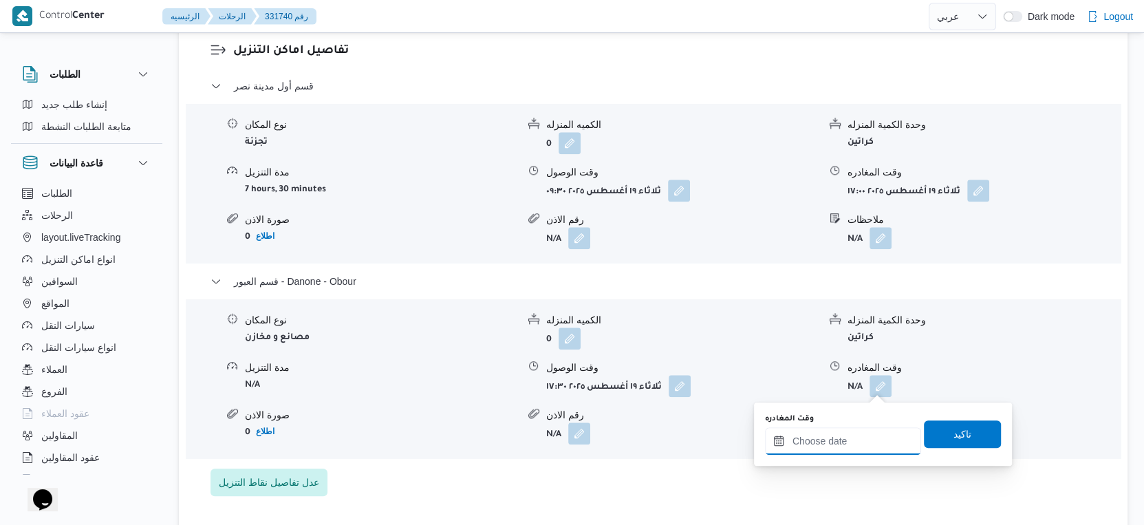
click at [863, 433] on input "وقت المغادره" at bounding box center [843, 441] width 156 height 28
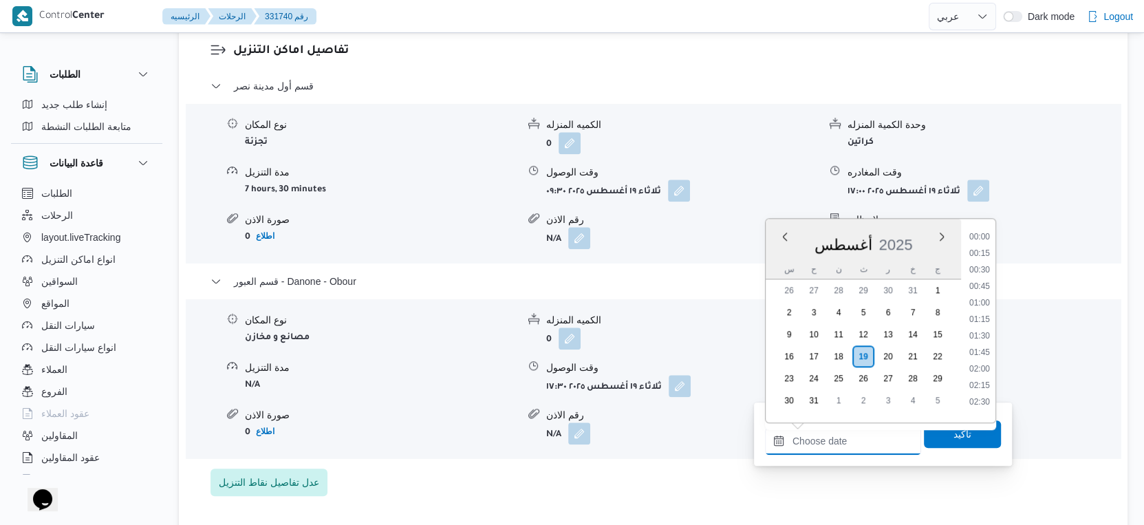
scroll to position [1175, 0]
drag, startPoint x: 986, startPoint y: 248, endPoint x: 982, endPoint y: 259, distance: 12.0
click at [986, 248] on li "18:00" at bounding box center [980, 251] width 32 height 14
type input "١٩/٠٨/٢٠٢٥ ١٨:٠٠"
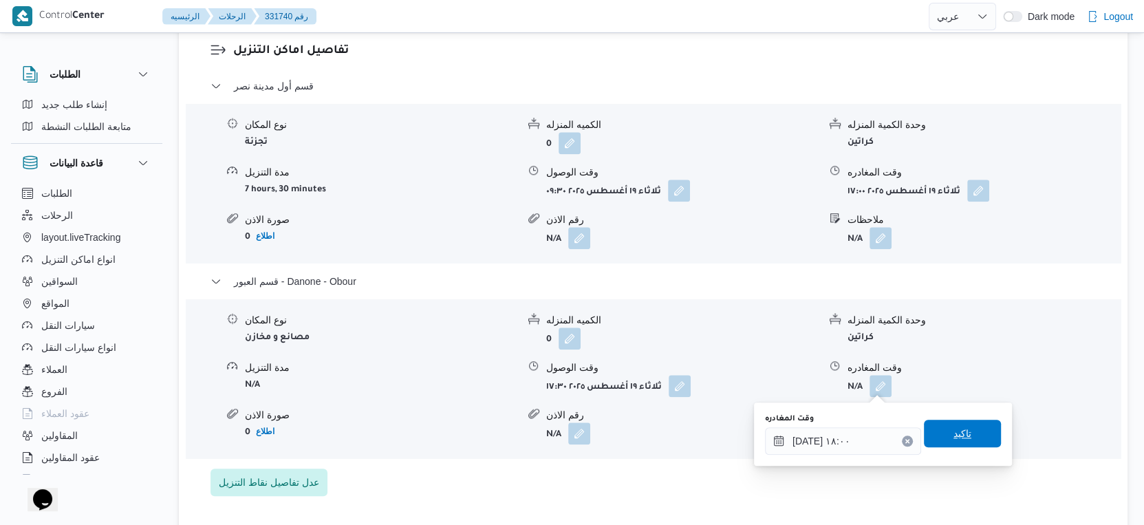
click at [963, 435] on span "تاكيد" at bounding box center [962, 434] width 77 height 28
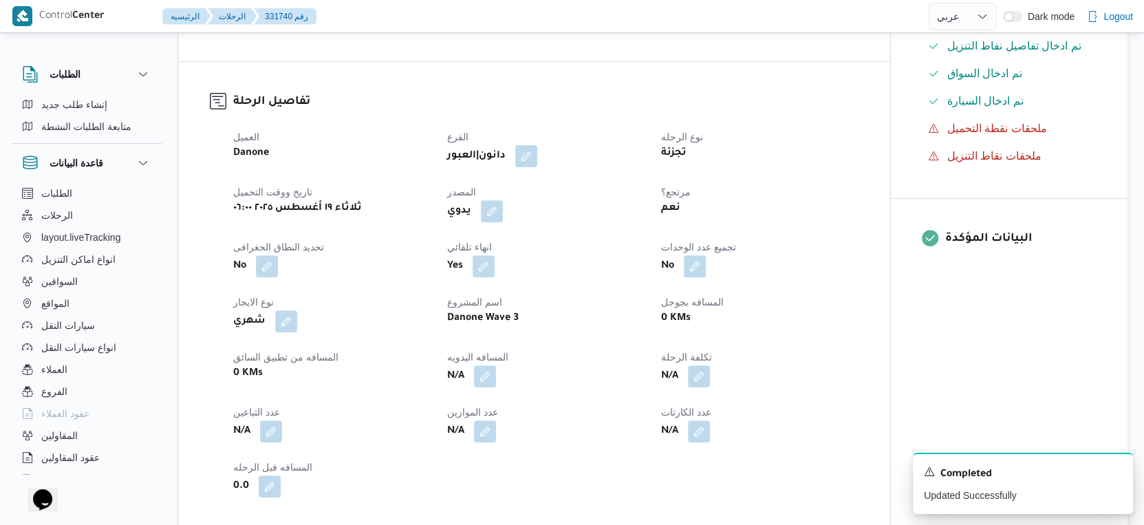
scroll to position [0, 0]
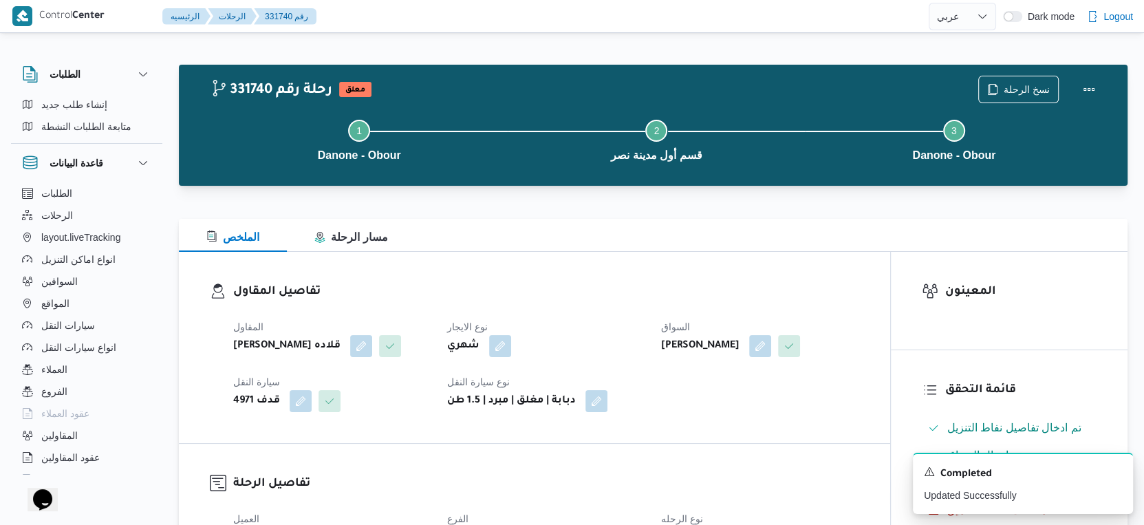
select select "ar"
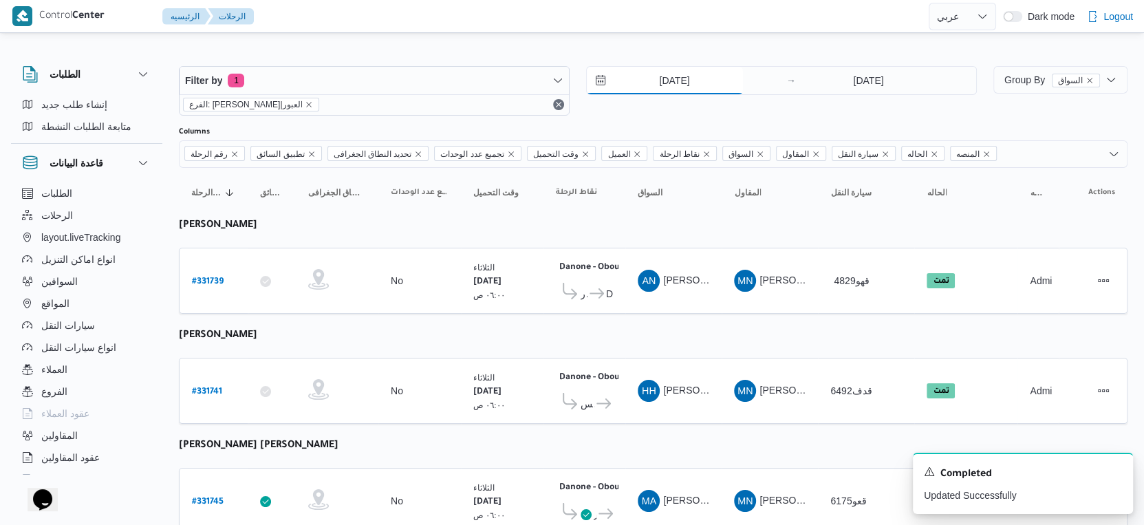
click at [695, 72] on input "[DATE]" at bounding box center [665, 81] width 156 height 28
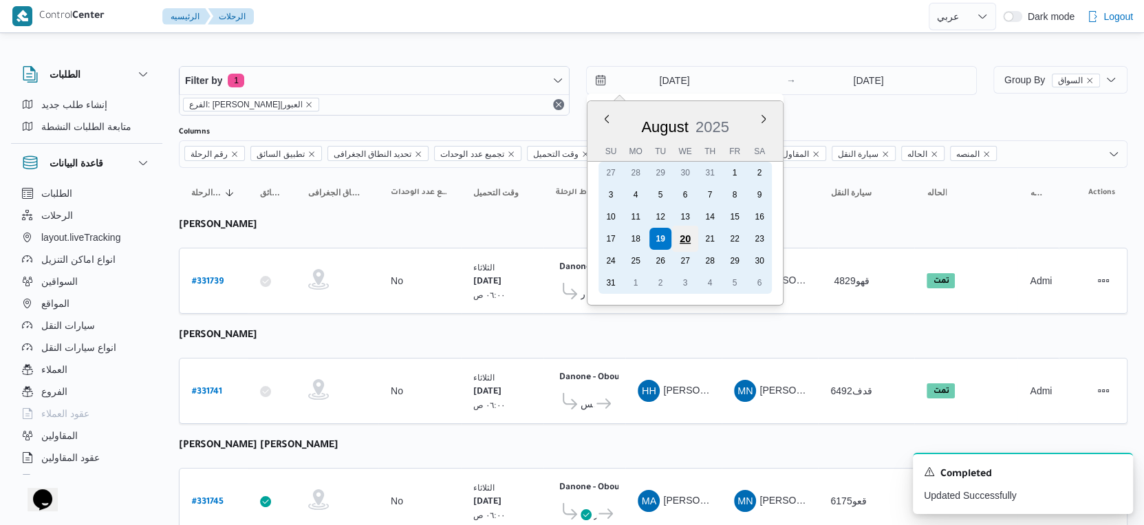
click at [679, 246] on div "20" at bounding box center [685, 239] width 26 height 26
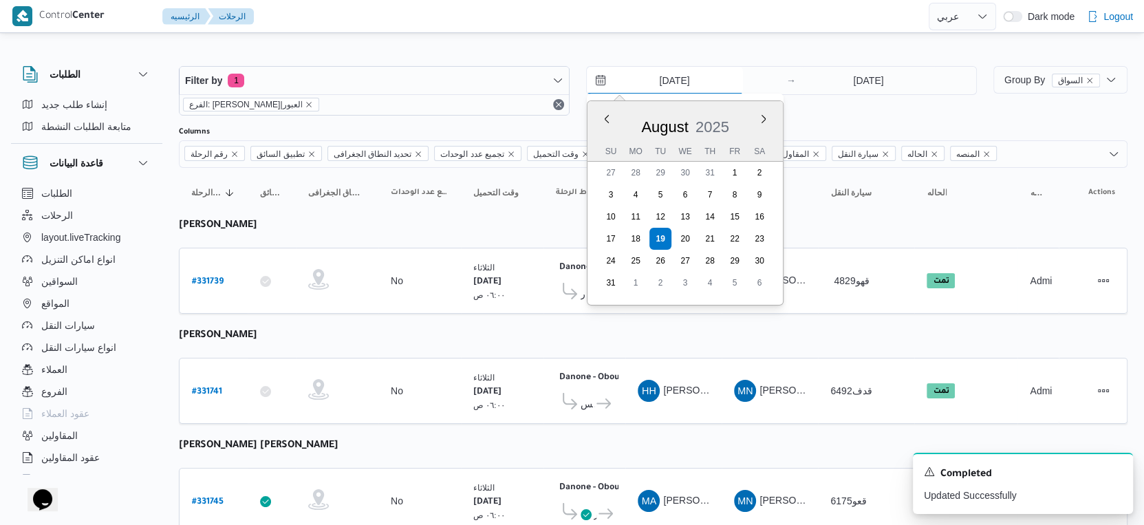
type input "20/8/2025"
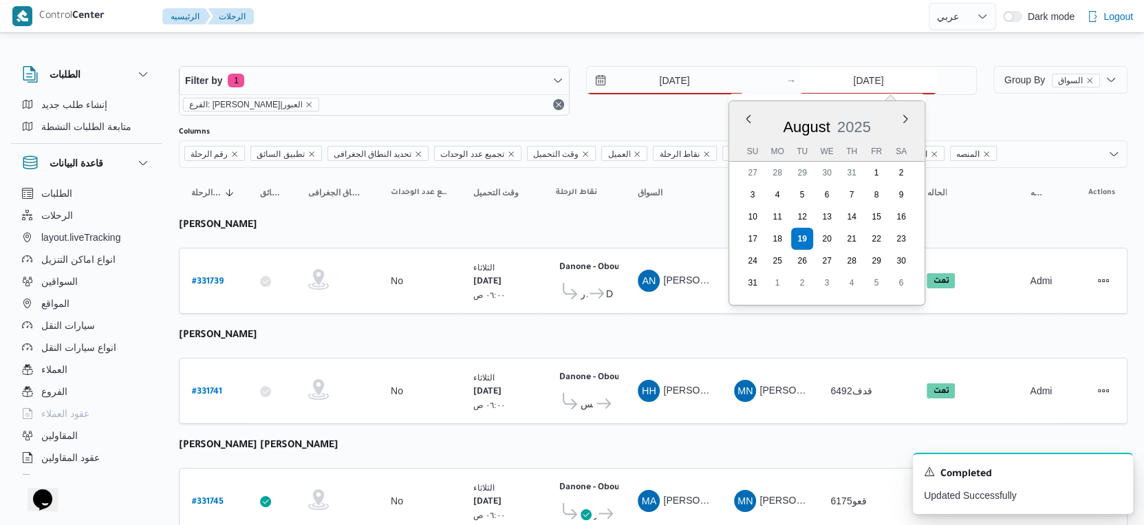
click at [849, 84] on input "[DATE]" at bounding box center [868, 81] width 137 height 28
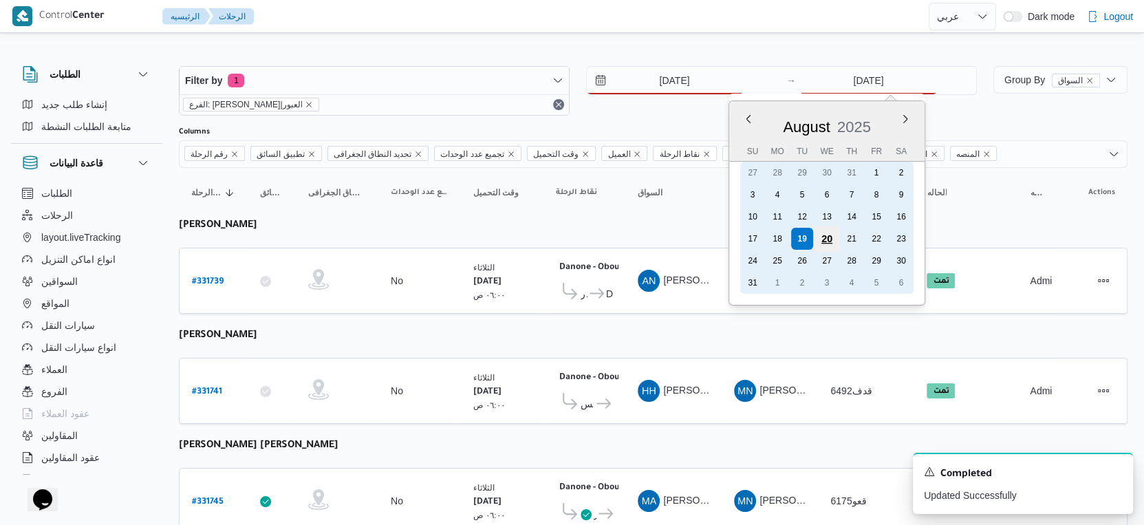
click at [828, 233] on div "20" at bounding box center [827, 239] width 26 height 26
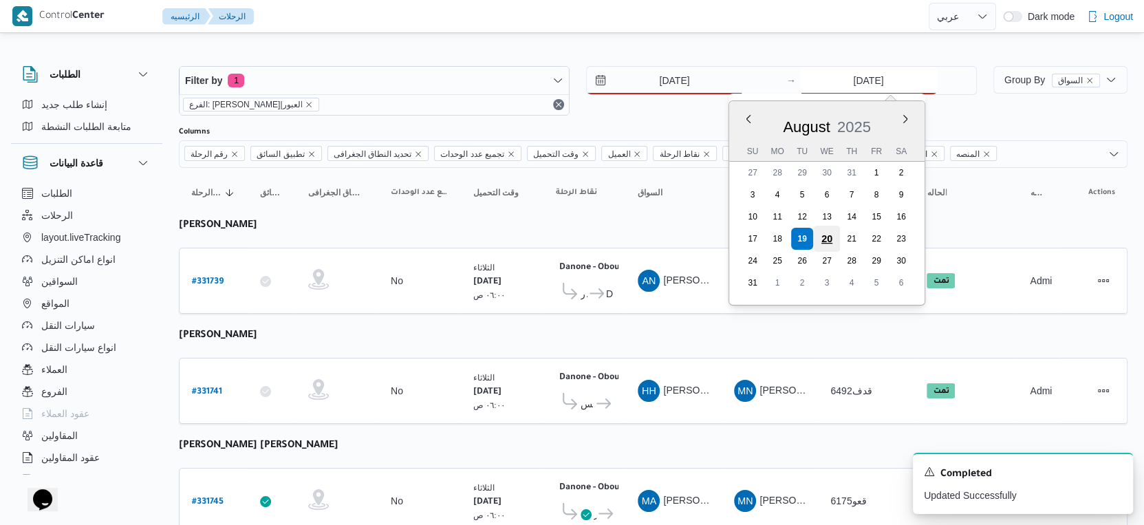
type input "20/8/2025"
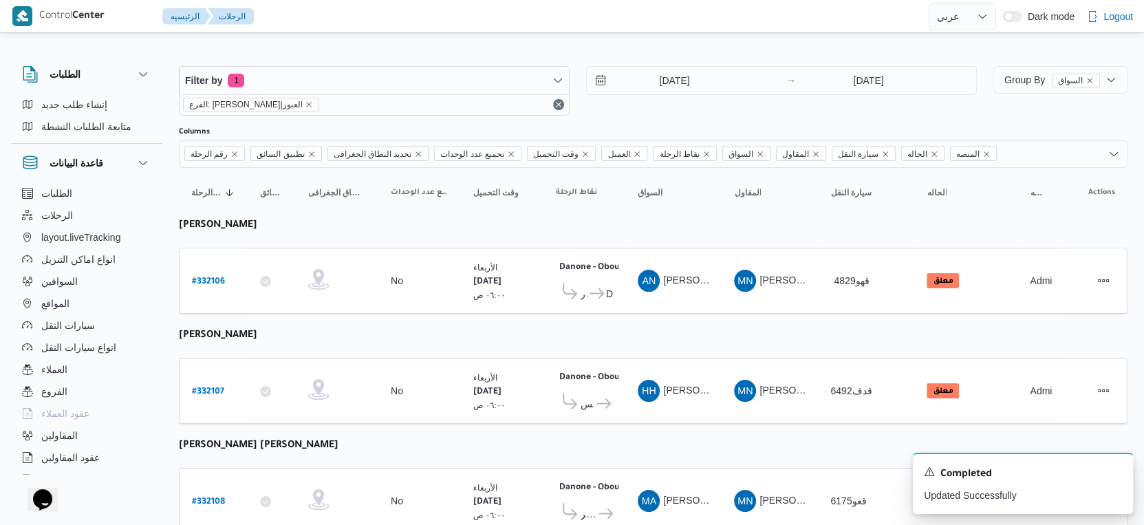
click at [779, 299] on td "المقاول MN مينا نجيب شفيق قلاده" at bounding box center [770, 281] width 96 height 66
click at [709, 75] on input "20/8/2025" at bounding box center [665, 81] width 156 height 28
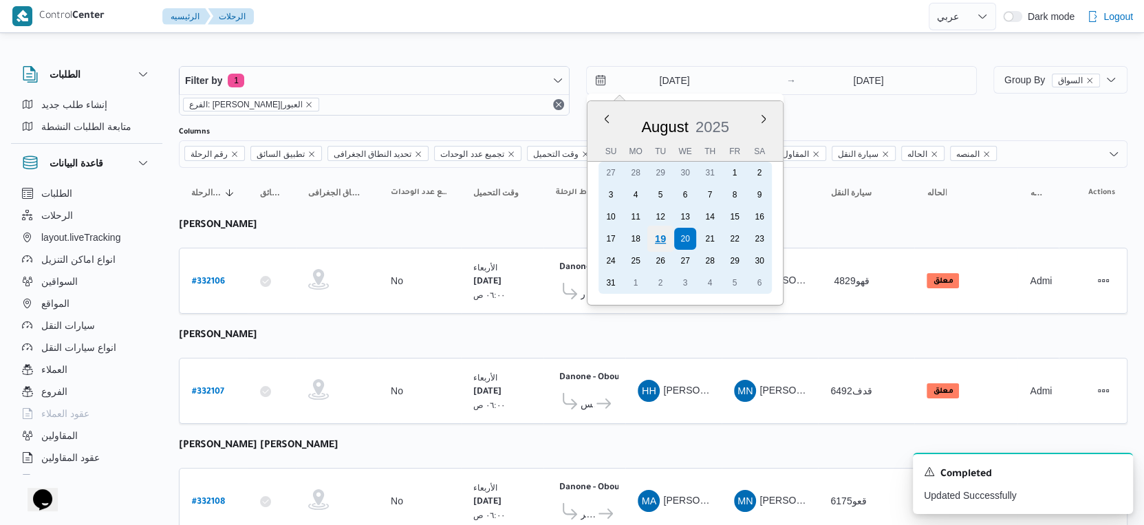
click at [660, 235] on div "19" at bounding box center [660, 239] width 26 height 26
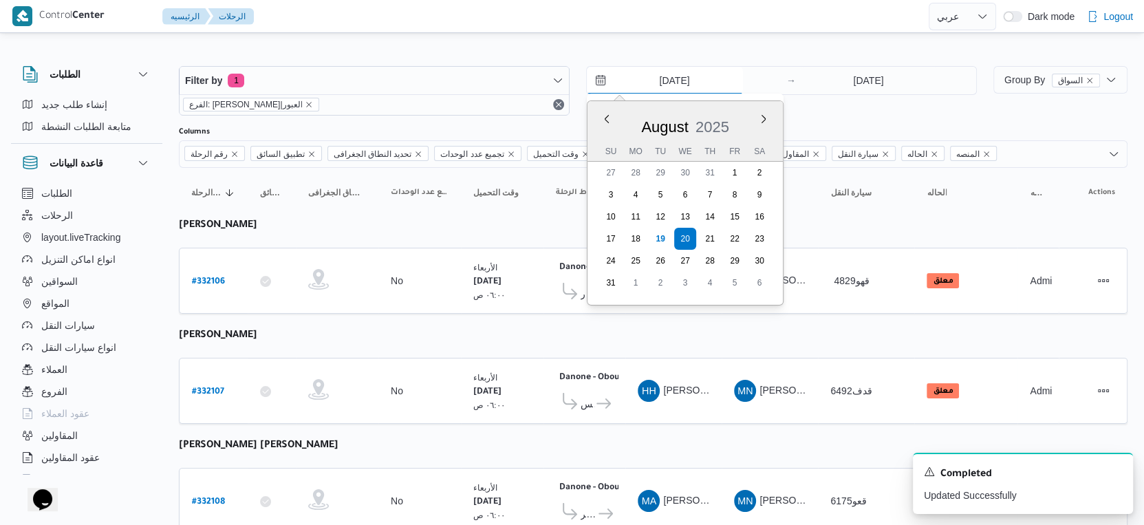
type input "[DATE]"
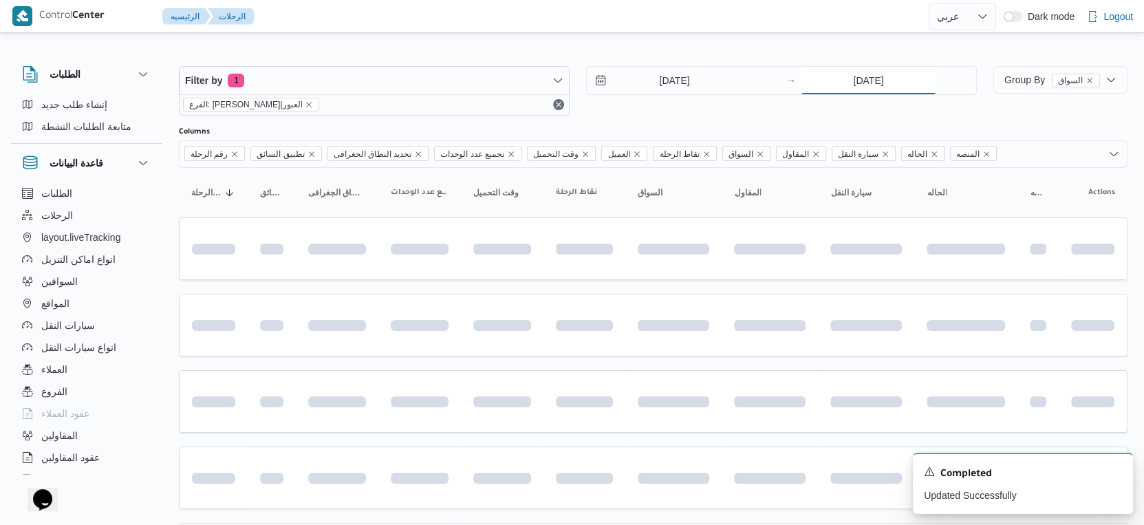
click at [869, 85] on input "20/8/2025" at bounding box center [868, 81] width 137 height 28
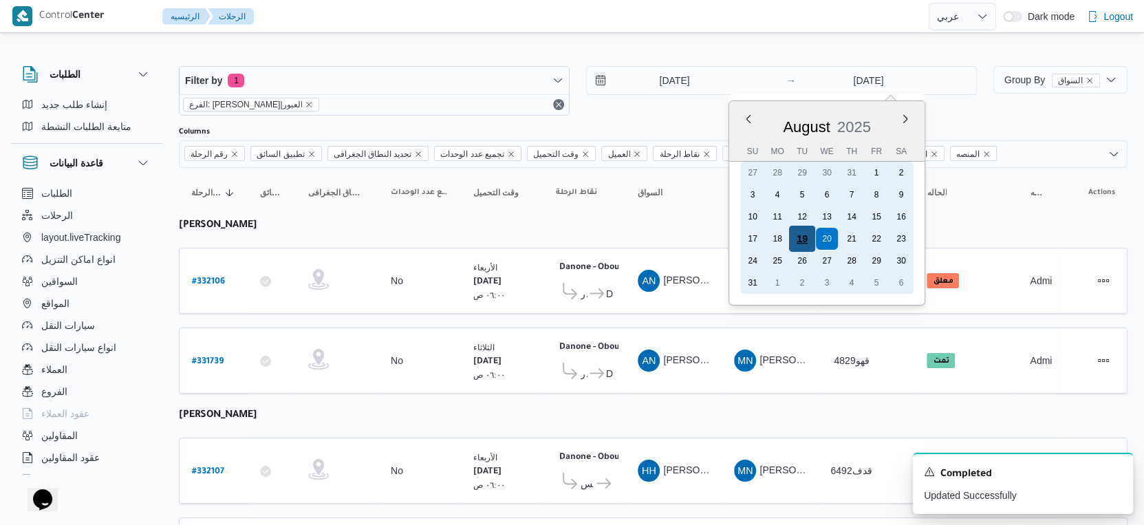
click at [796, 233] on div "19" at bounding box center [802, 239] width 26 height 26
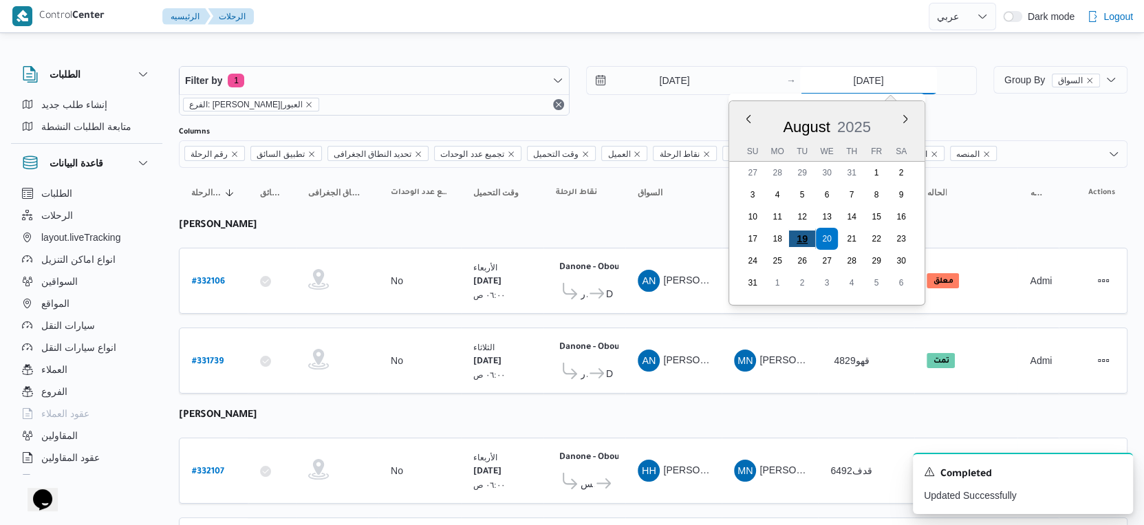
type input "[DATE]"
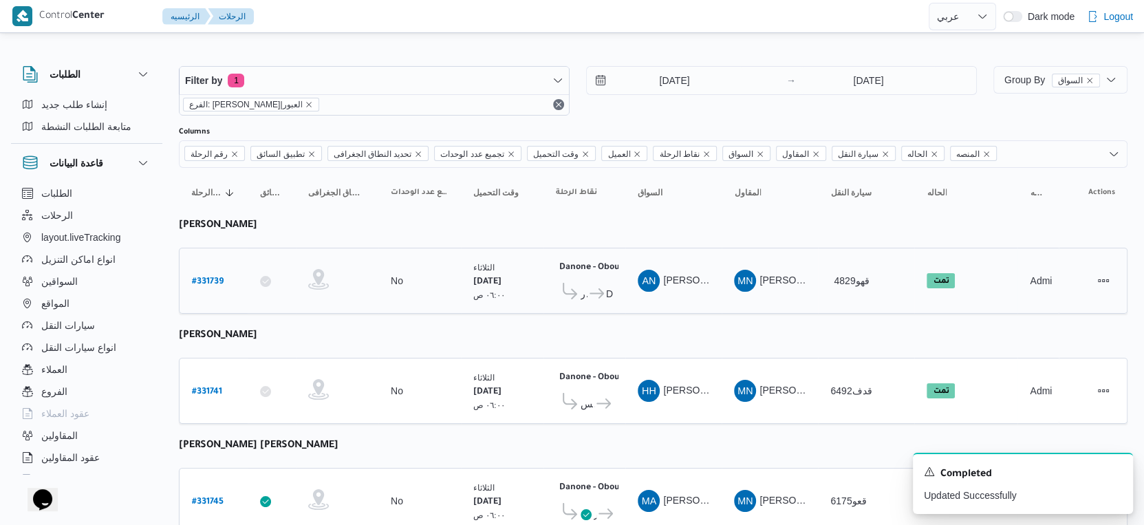
click at [651, 288] on span "AN عماد نجيب عبدالظاهر جاويش" at bounding box center [674, 281] width 72 height 22
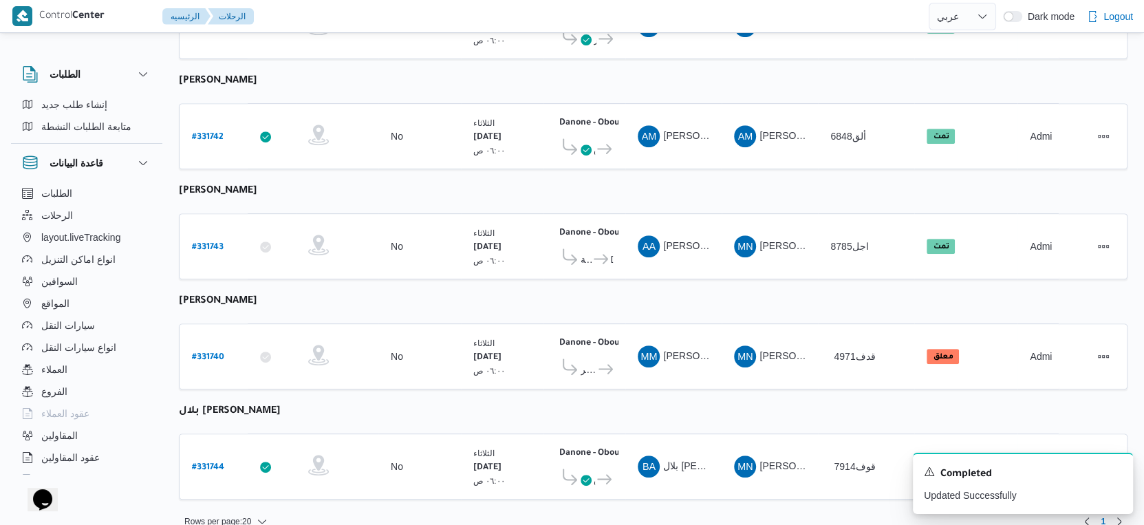
scroll to position [477, 0]
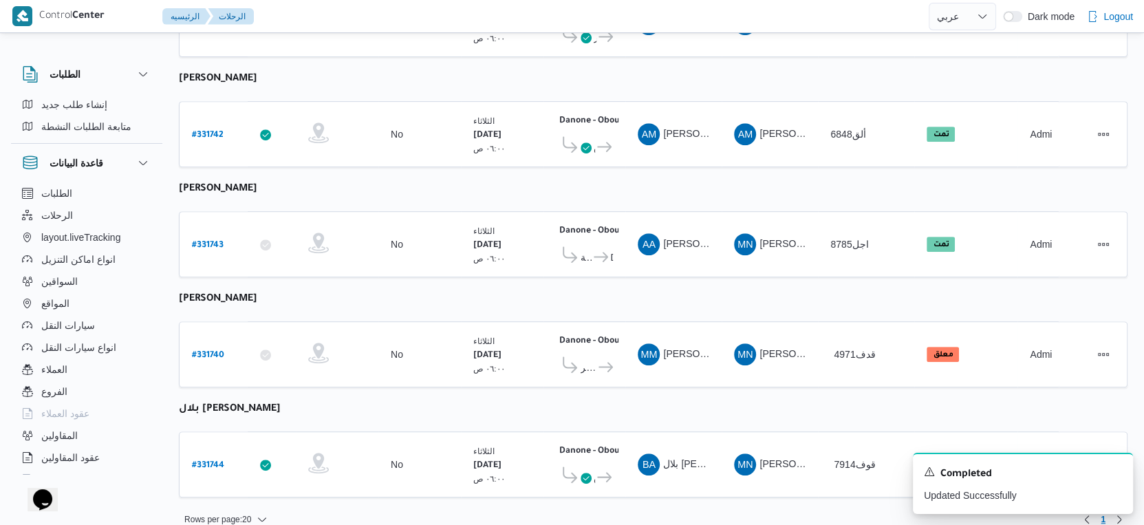
click at [257, 294] on b "محمود محمد سيد محمد" at bounding box center [218, 299] width 78 height 11
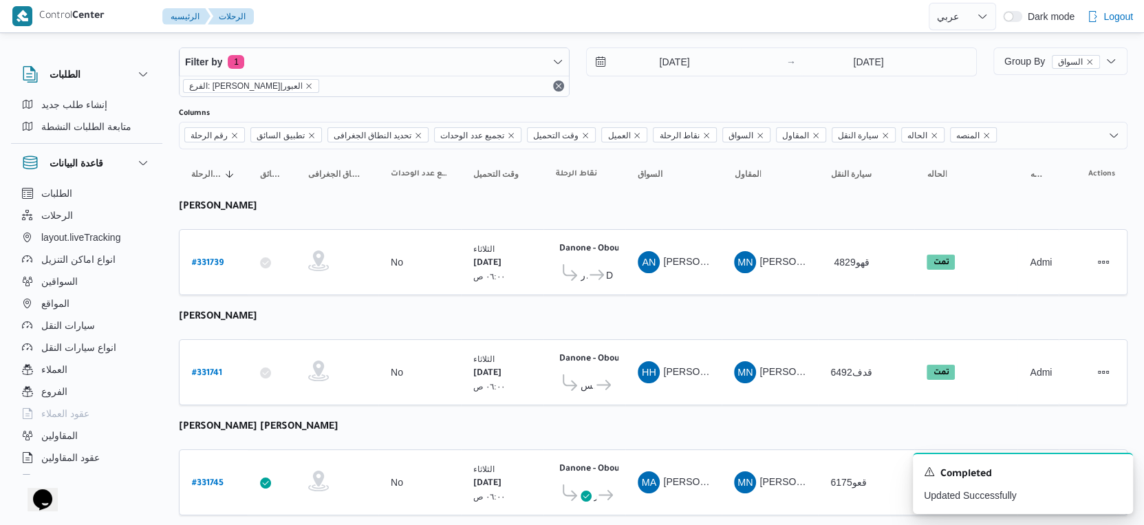
scroll to position [0, 0]
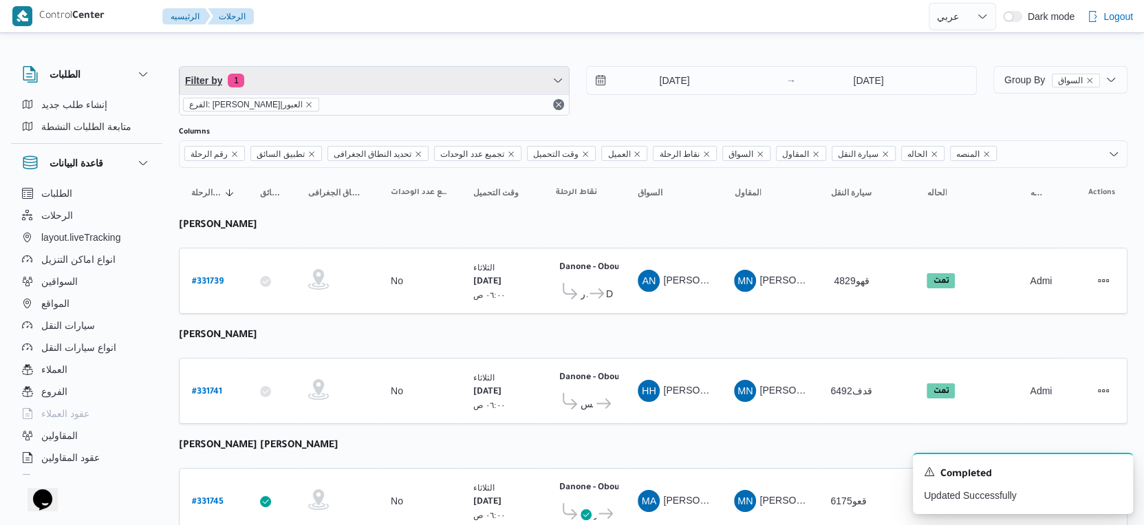
click at [356, 74] on span "Filter by 1" at bounding box center [374, 81] width 389 height 28
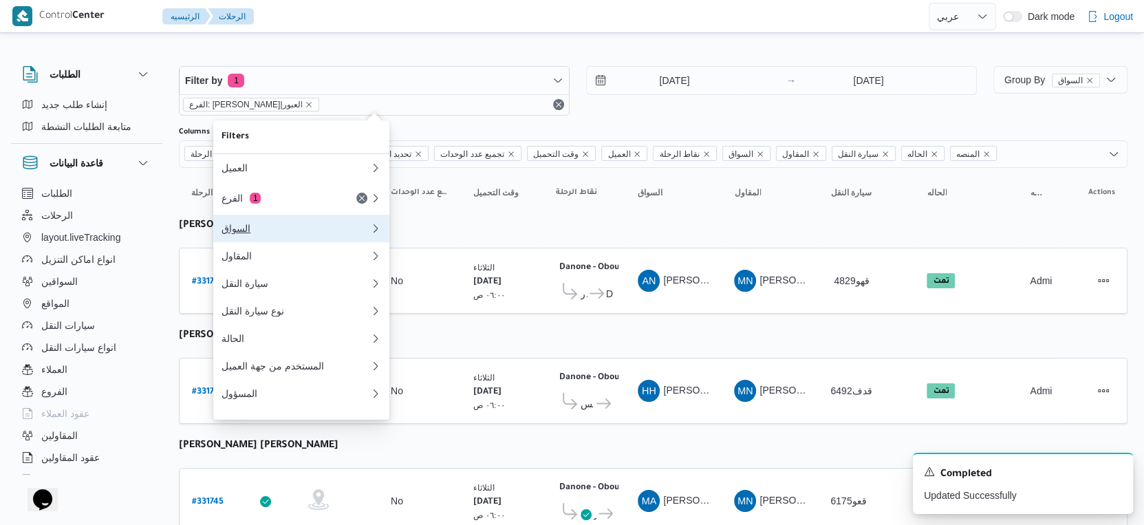
click at [303, 238] on button "السواق" at bounding box center [301, 229] width 176 height 28
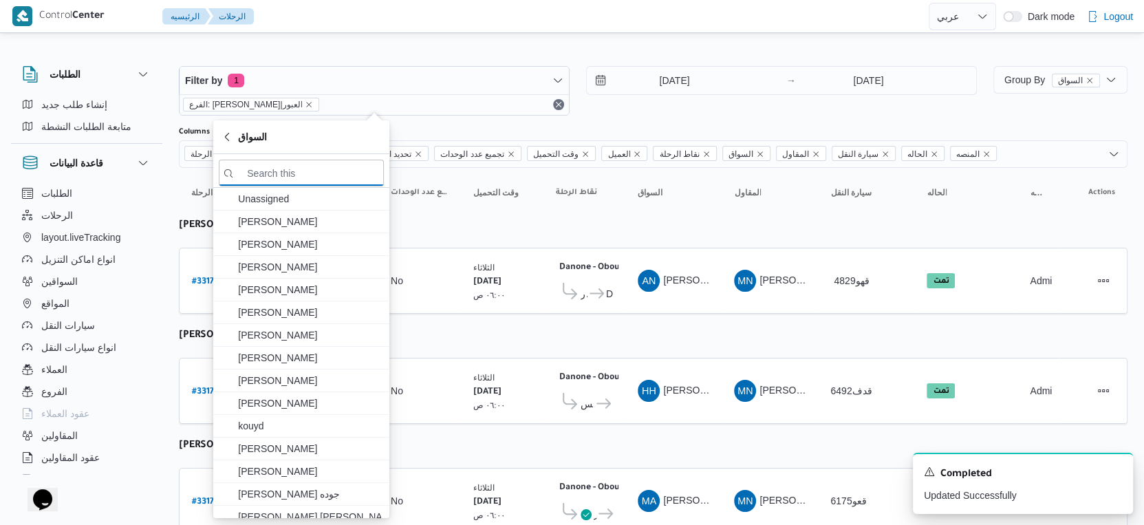
paste input "محمود محمد سيد محمد"
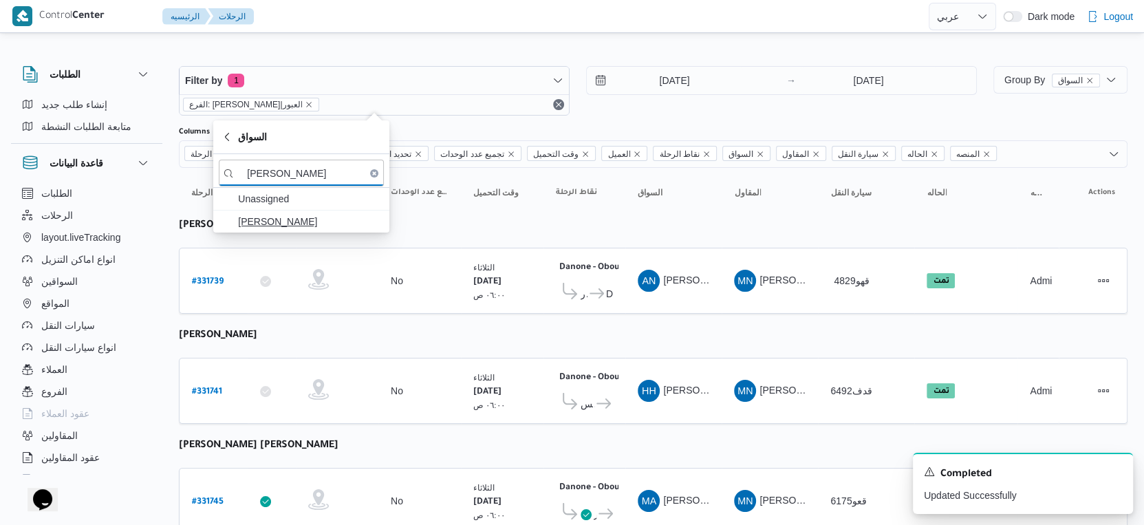
type input "محمود محمد سيد محمد"
click at [299, 225] on span "محمود محمد سيد محمد" at bounding box center [309, 221] width 143 height 17
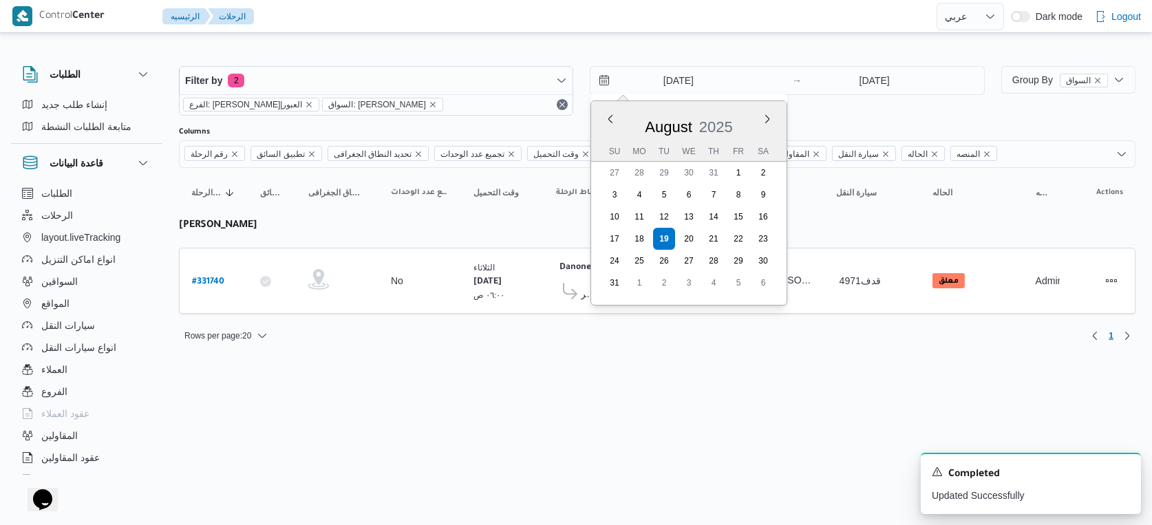
click at [680, 77] on input "[DATE]" at bounding box center [668, 81] width 156 height 28
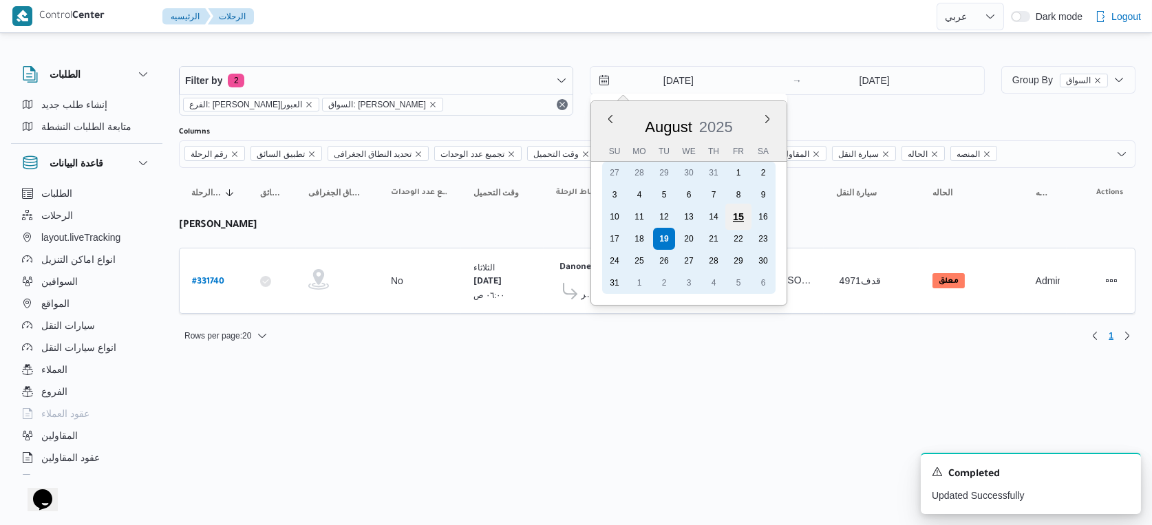
click at [731, 215] on div "15" at bounding box center [738, 217] width 26 height 26
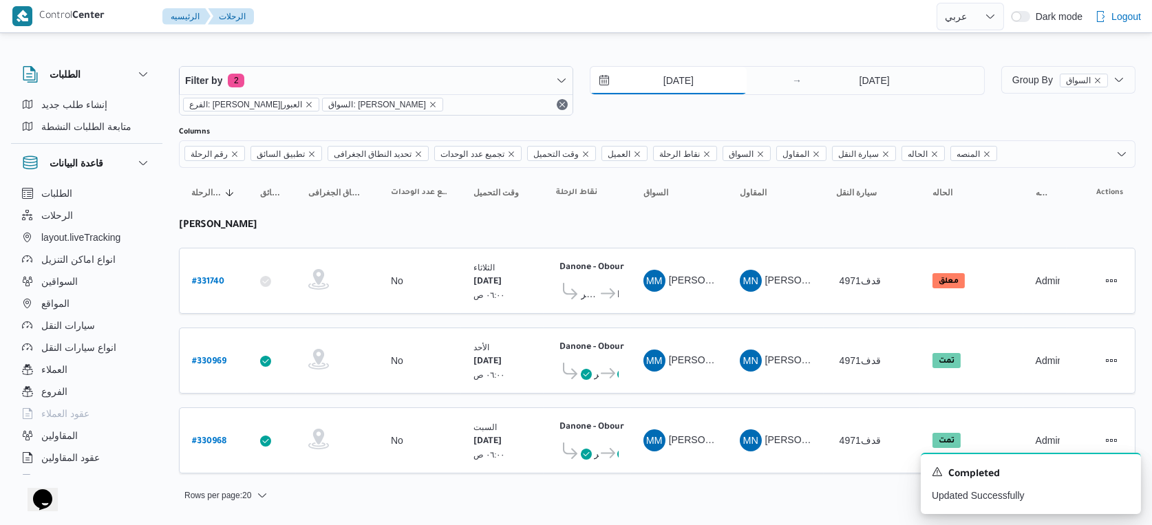
click at [701, 76] on input "15/8/2025" at bounding box center [668, 81] width 156 height 28
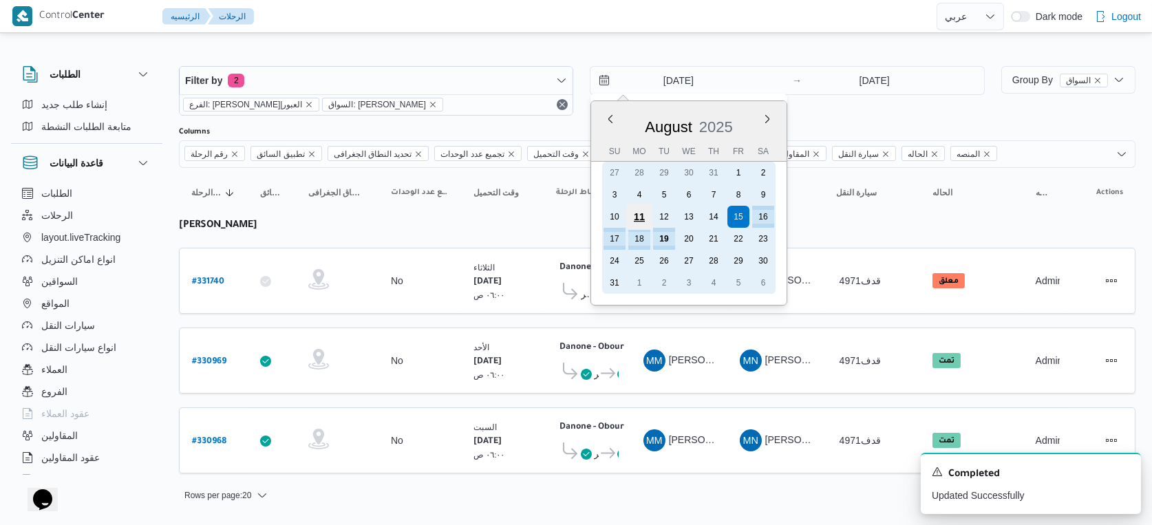
click at [640, 213] on div "11" at bounding box center [639, 217] width 26 height 26
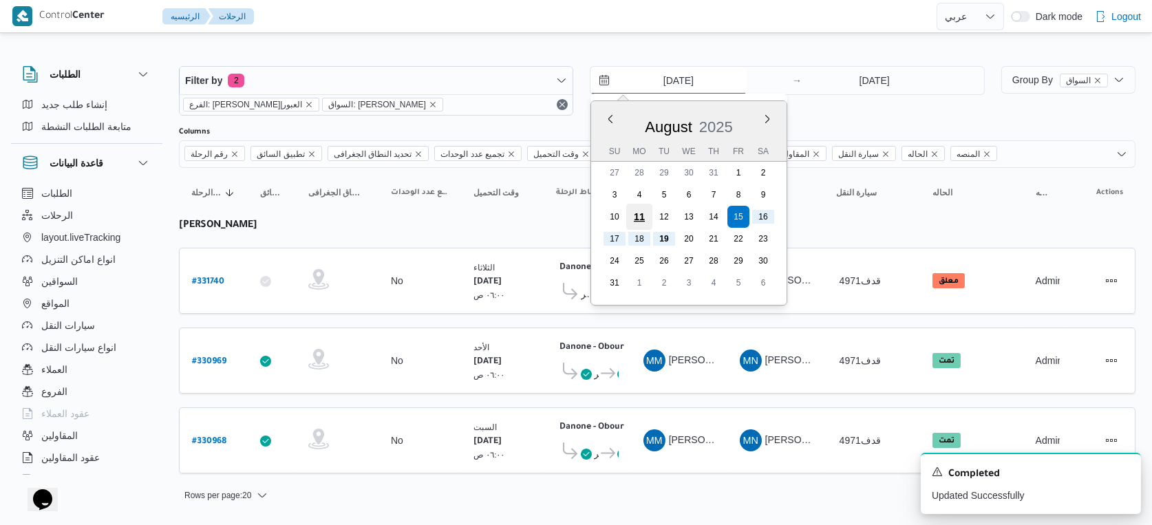
type input "11/8/2025"
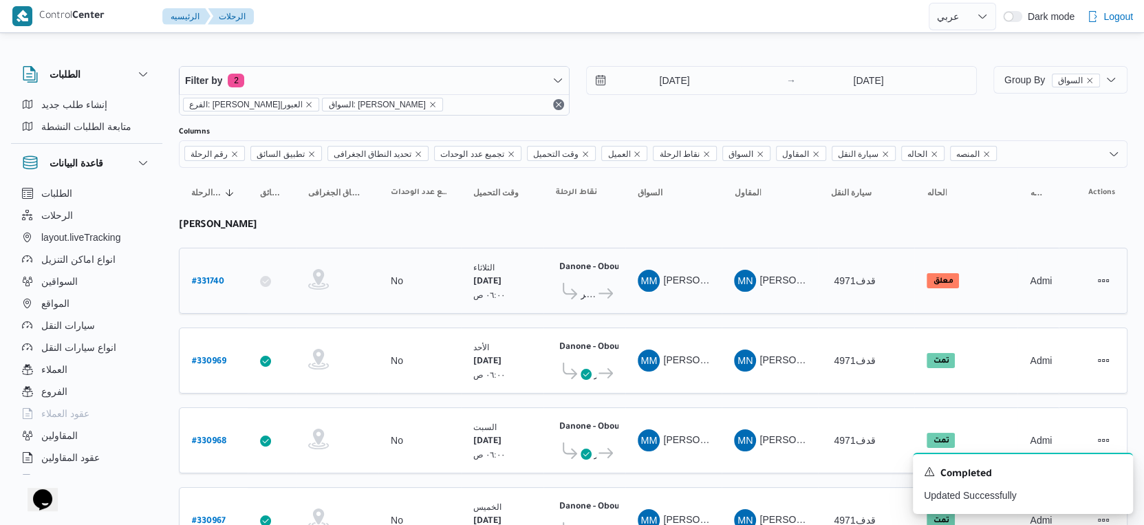
click at [210, 277] on b "# 331740" at bounding box center [208, 282] width 32 height 10
select select "ar"
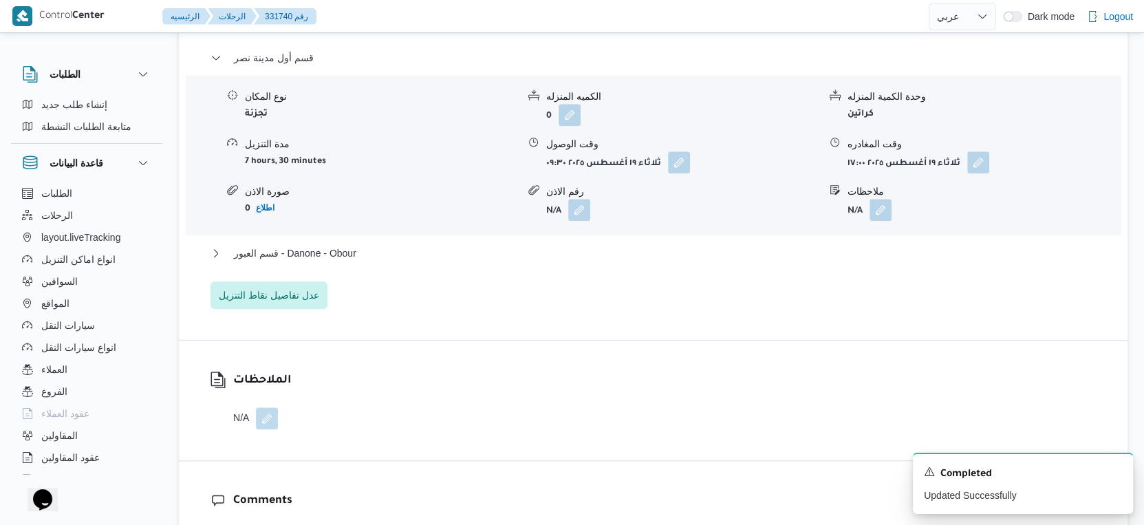
scroll to position [1222, 0]
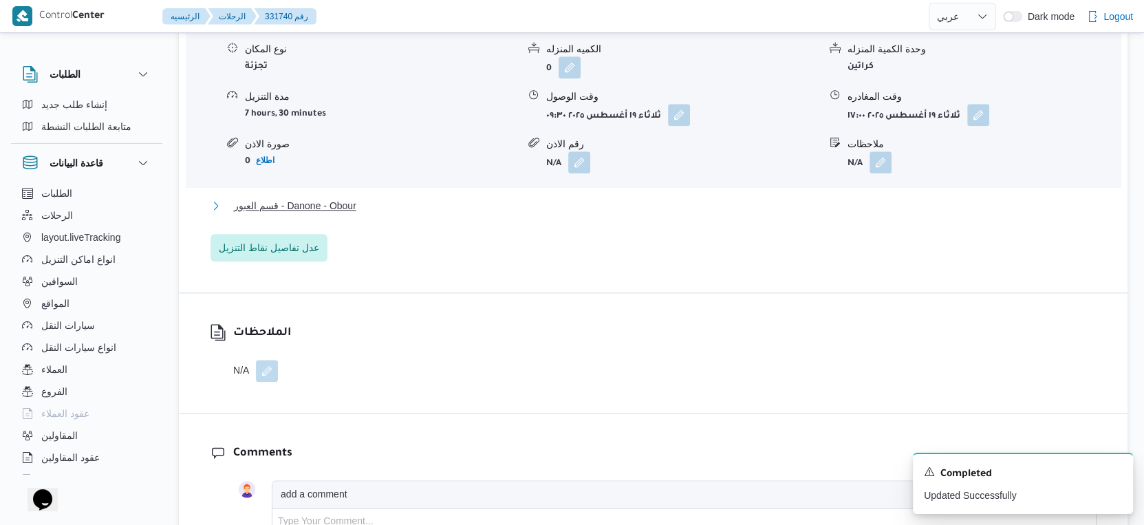
click at [354, 208] on span "قسم العبور - Danone - Obour" at bounding box center [295, 205] width 122 height 17
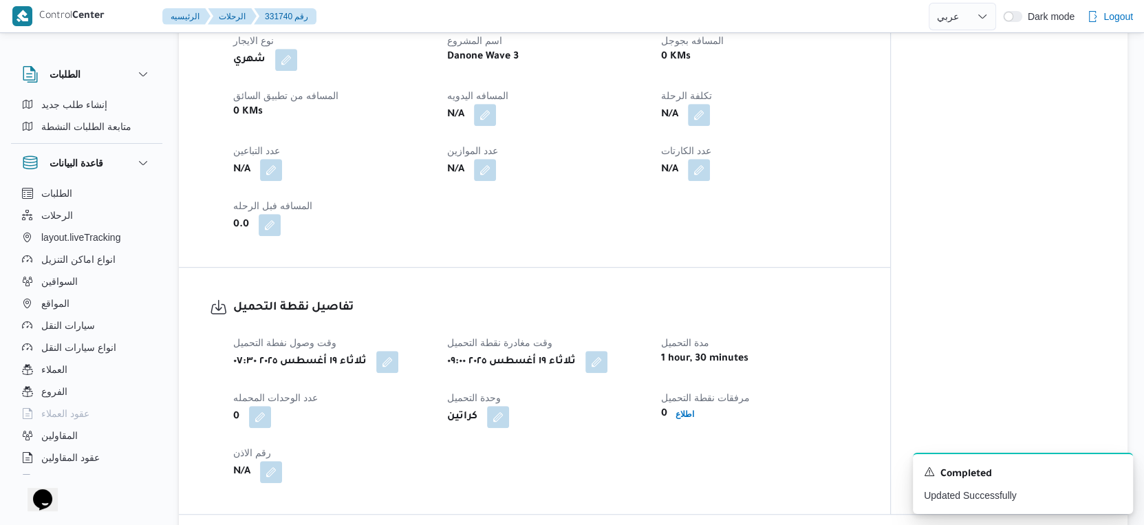
scroll to position [458, 0]
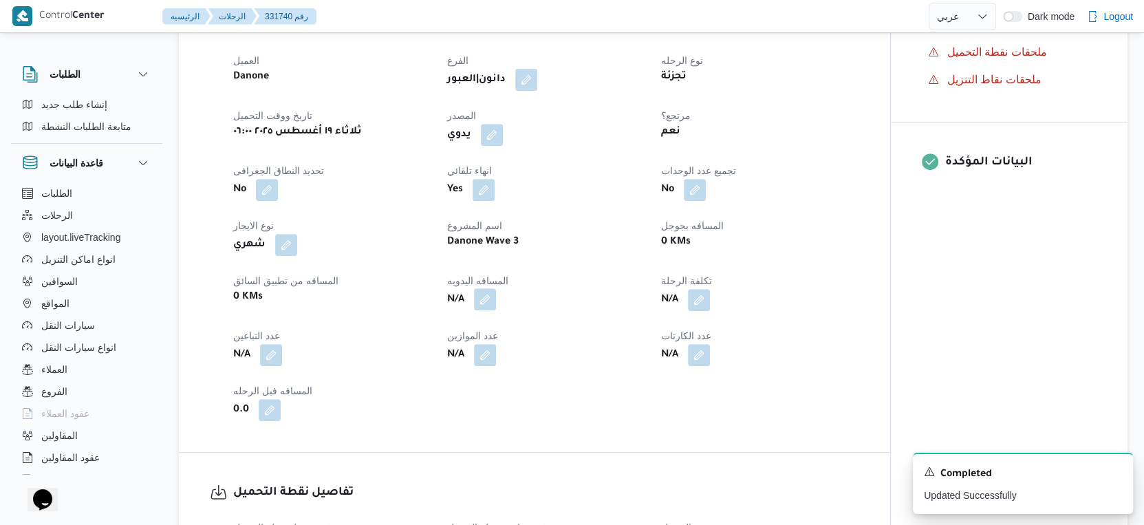
click at [485, 299] on button "button" at bounding box center [485, 299] width 22 height 22
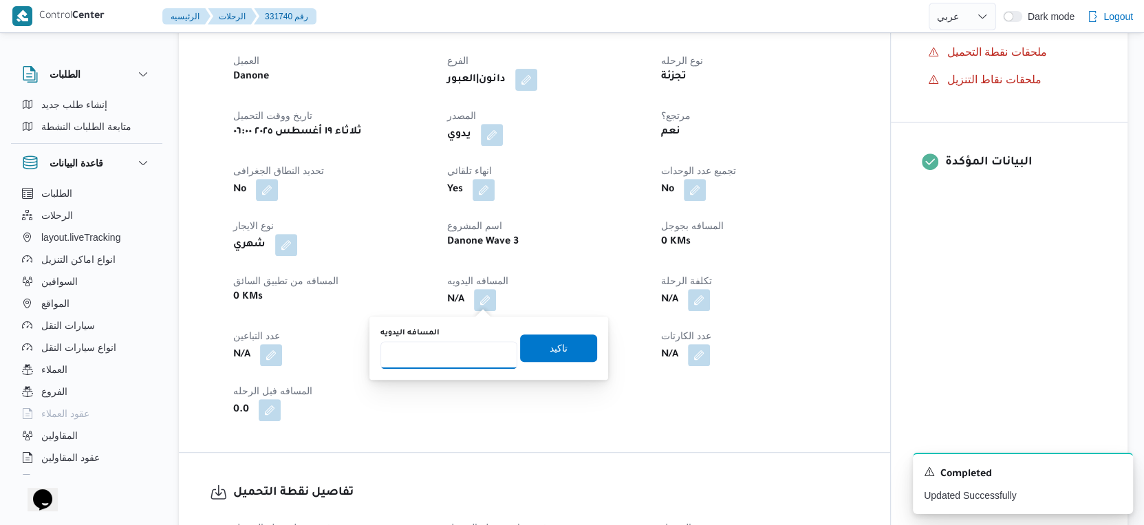
click at [446, 357] on input "المسافه اليدويه" at bounding box center [448, 355] width 137 height 28
type input "7"
type input "81"
click at [550, 349] on span "تاكيد" at bounding box center [559, 347] width 18 height 17
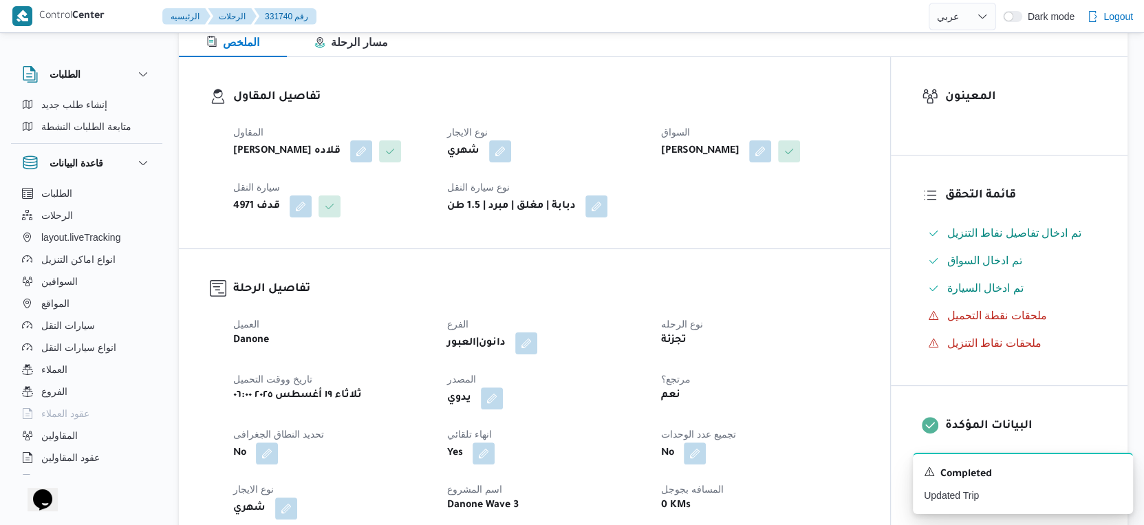
scroll to position [0, 0]
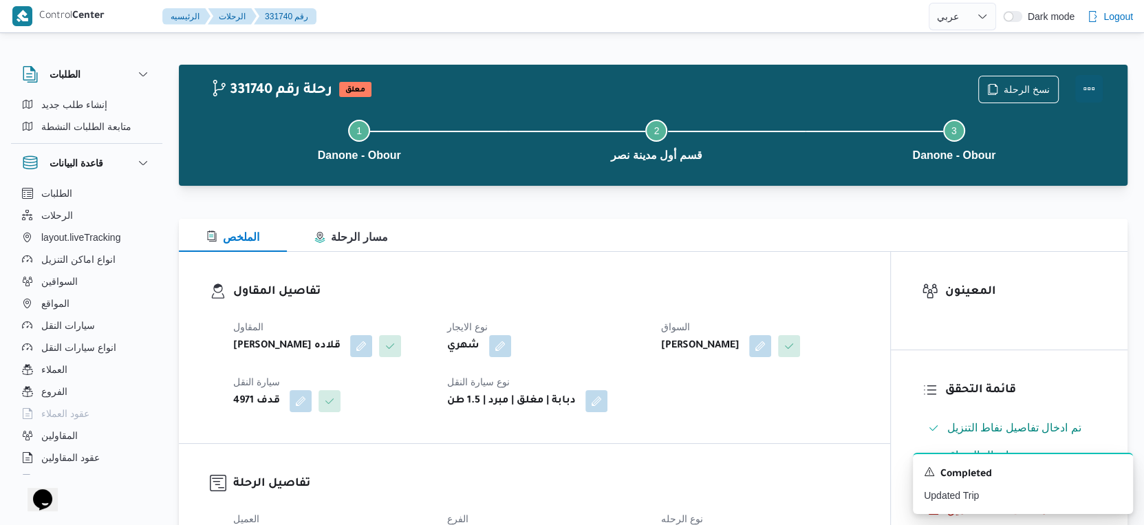
click at [1095, 86] on button "Actions" at bounding box center [1089, 89] width 28 height 28
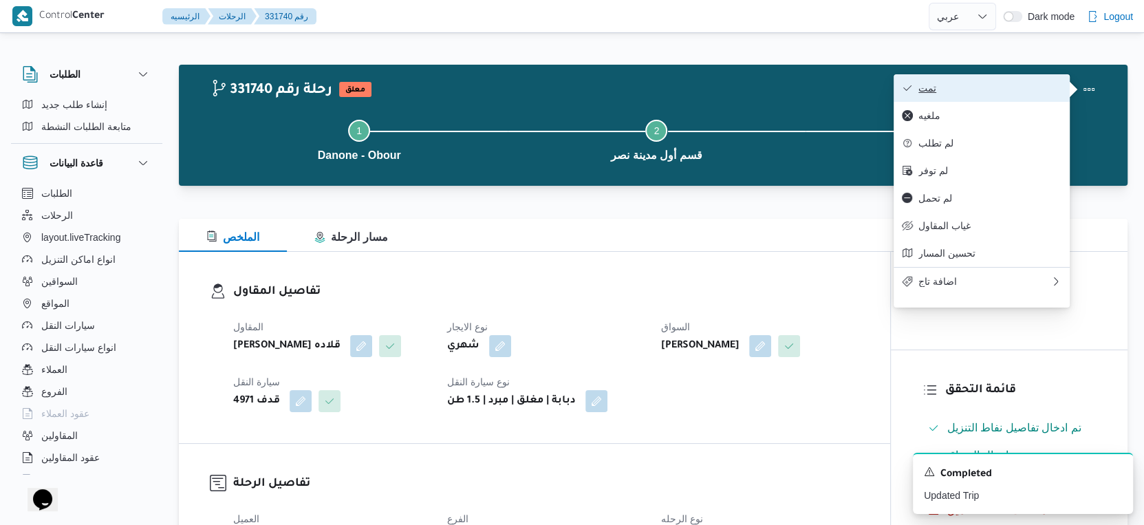
click at [988, 90] on span "تمت" at bounding box center [989, 88] width 143 height 11
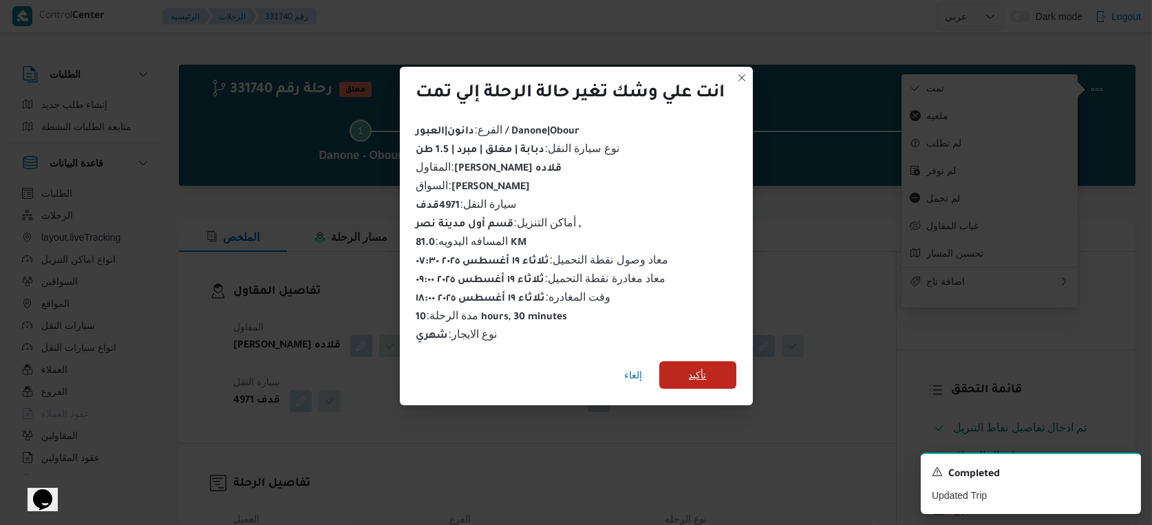
click at [697, 361] on span "تأكيد" at bounding box center [697, 375] width 77 height 28
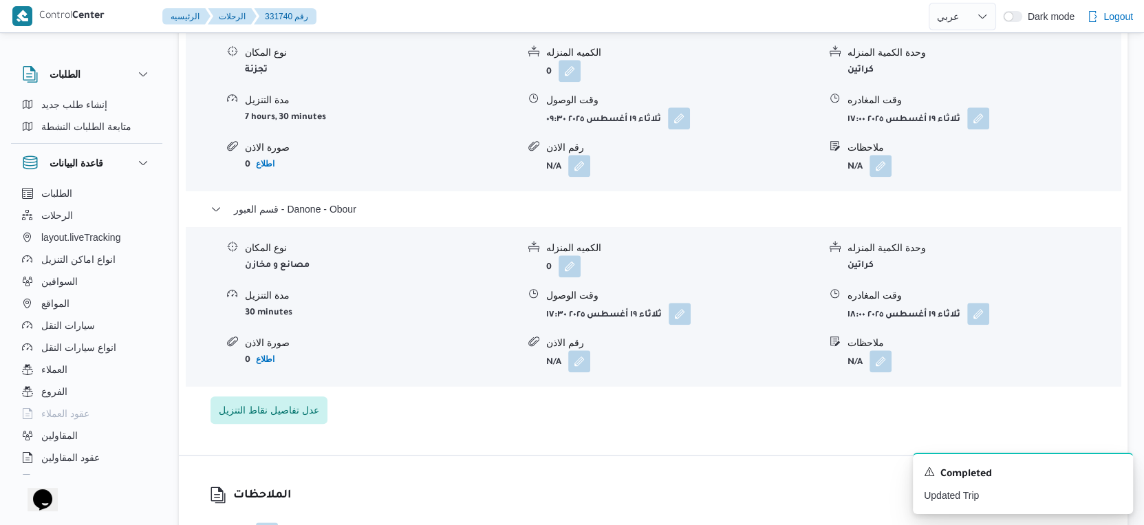
scroll to position [1222, 0]
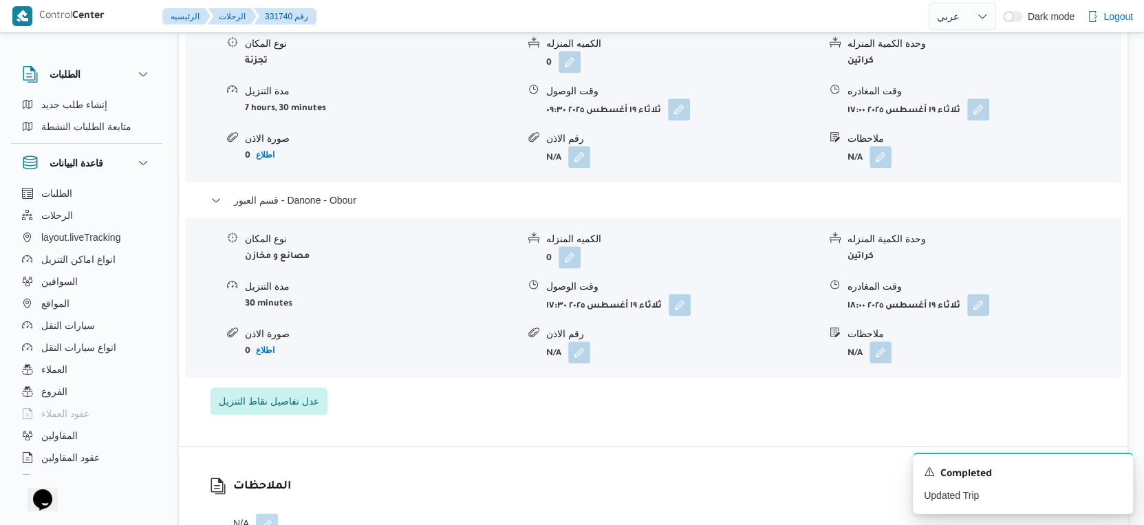
select select "ar"
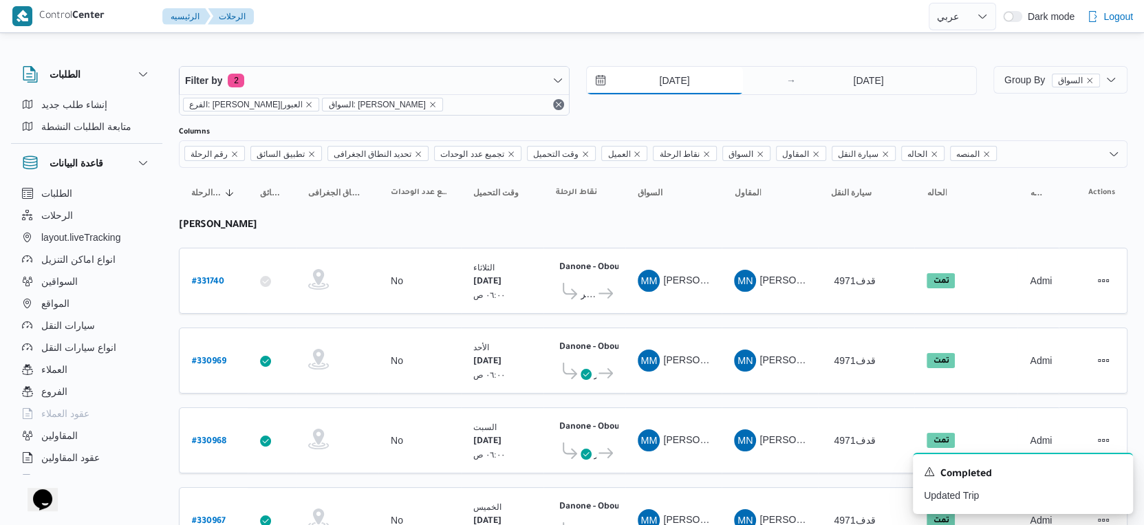
click at [689, 83] on input "11/8/2025" at bounding box center [665, 81] width 156 height 28
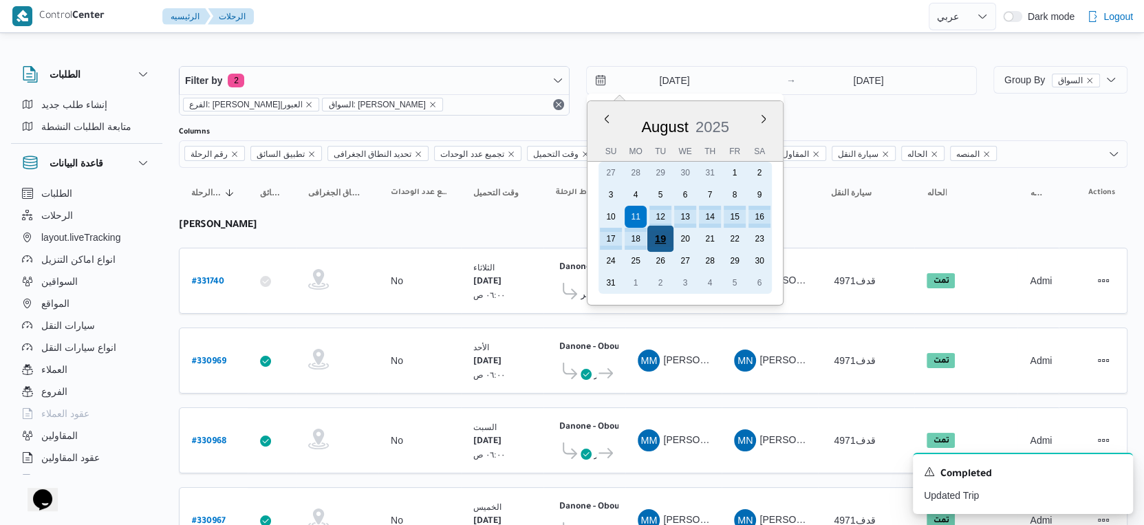
click at [662, 243] on div "19" at bounding box center [660, 239] width 26 height 26
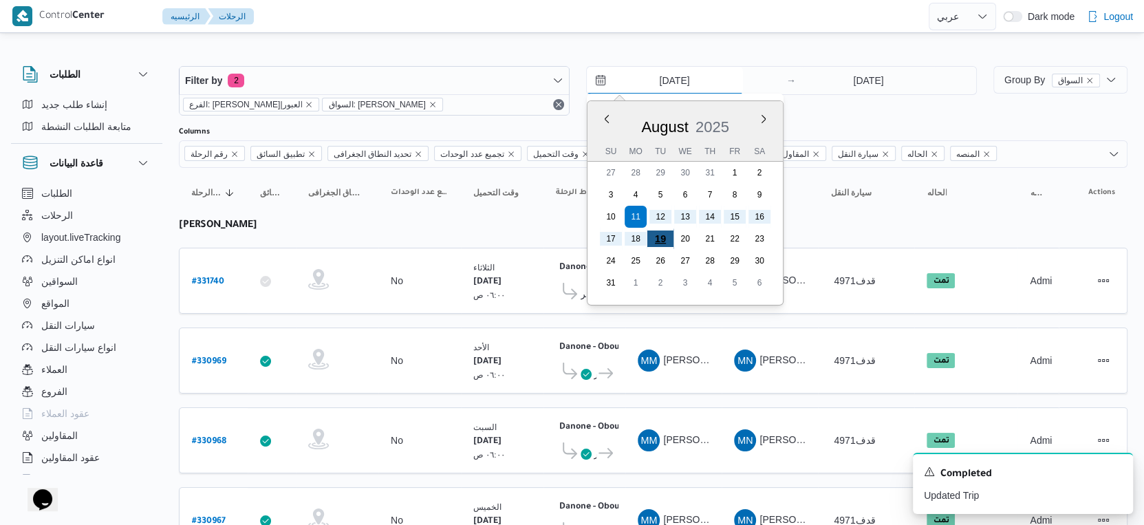
type input "[DATE]"
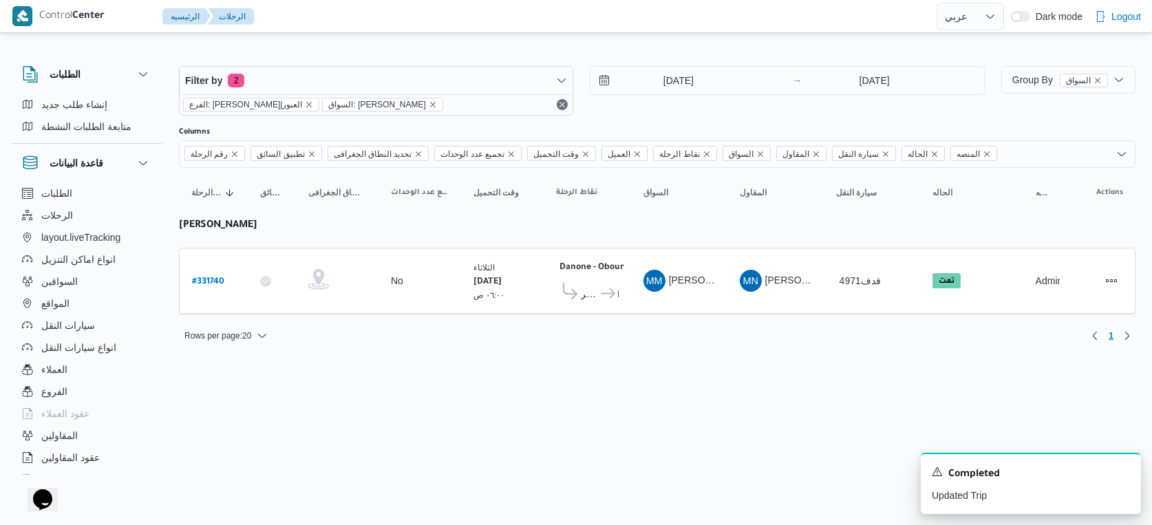
click at [387, 102] on span "السواق: محمود محمد سيد محمد" at bounding box center [382, 104] width 108 height 12
click at [429, 102] on icon "remove selected entity" at bounding box center [433, 104] width 8 height 8
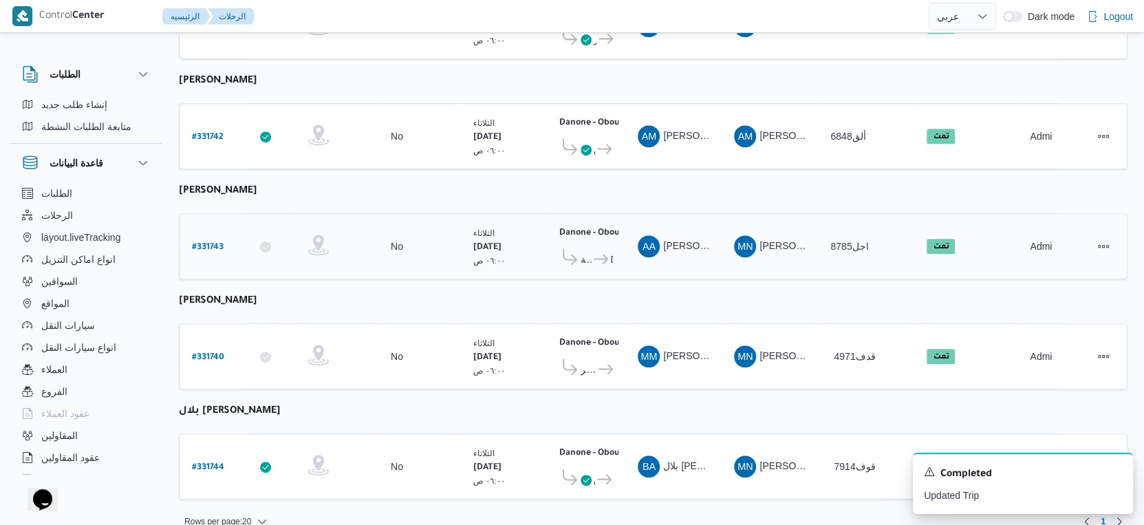
scroll to position [477, 0]
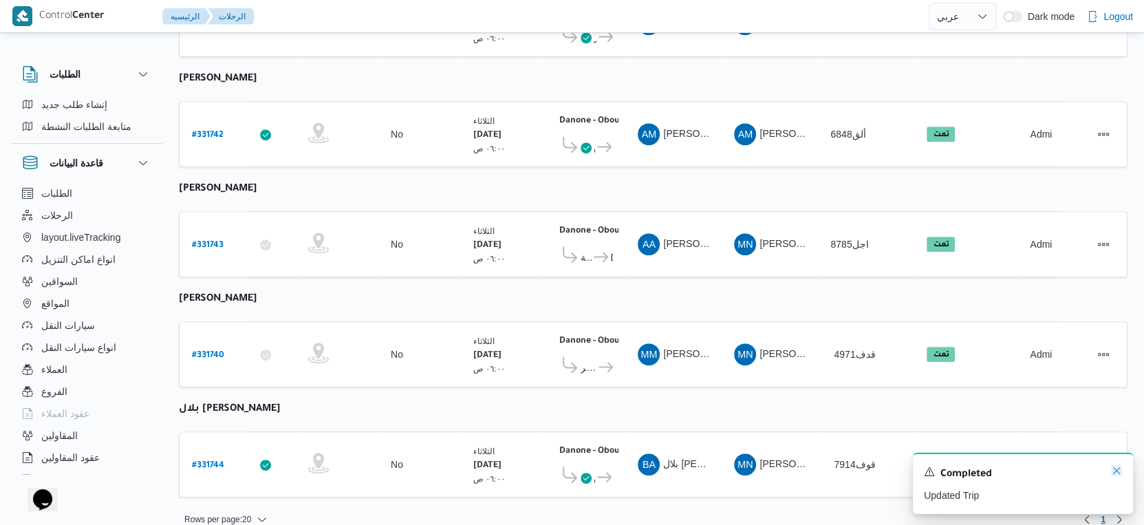
click at [1114, 469] on icon "Dismiss toast" at bounding box center [1116, 470] width 11 height 11
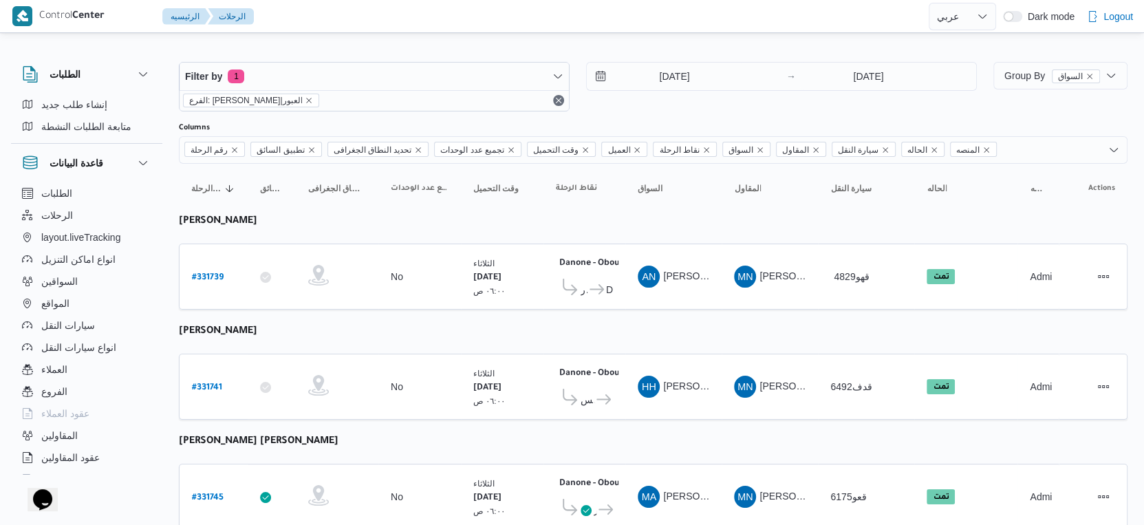
scroll to position [0, 0]
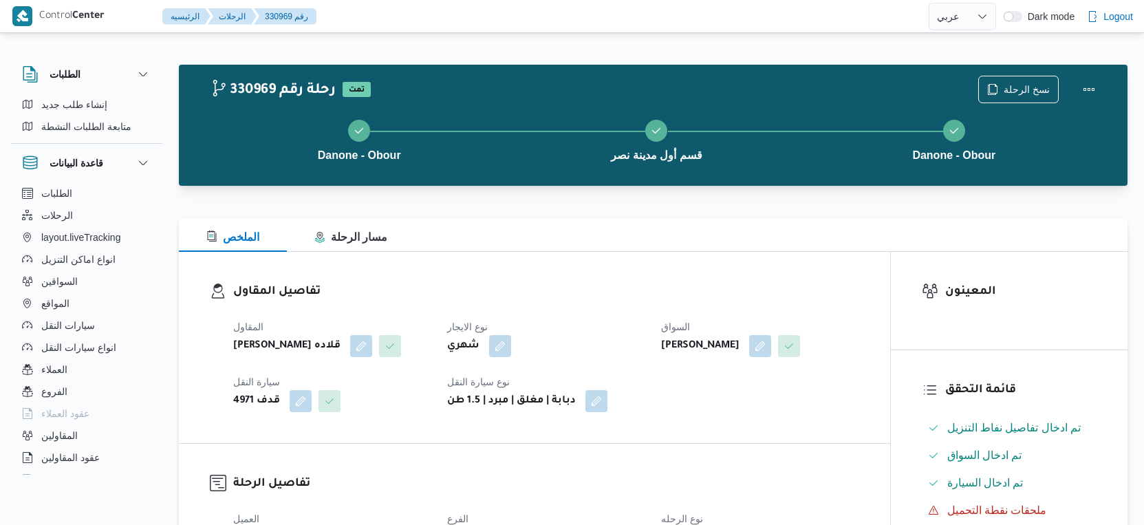
select select "ar"
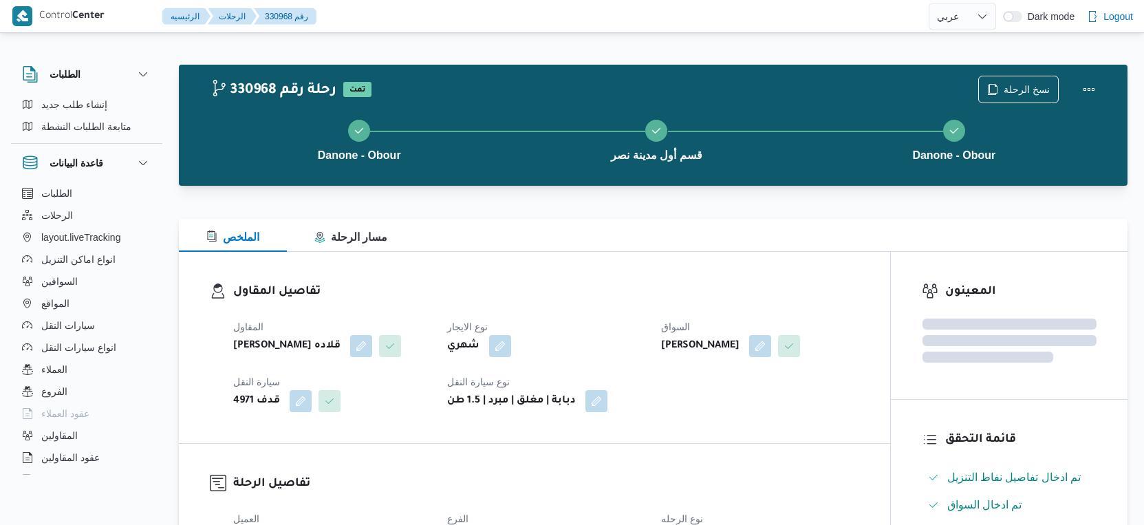
select select "ar"
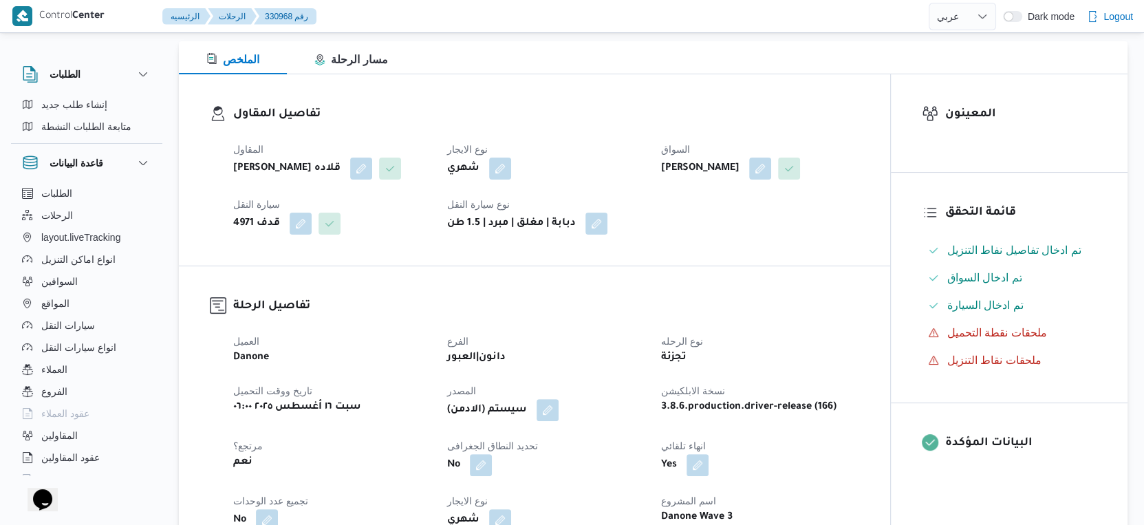
scroll to position [458, 0]
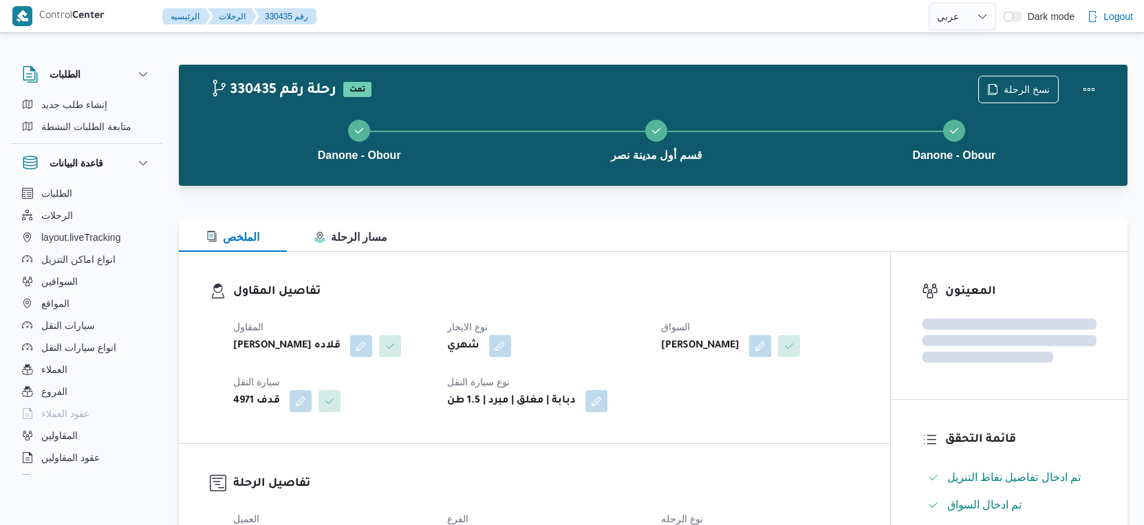
select select "ar"
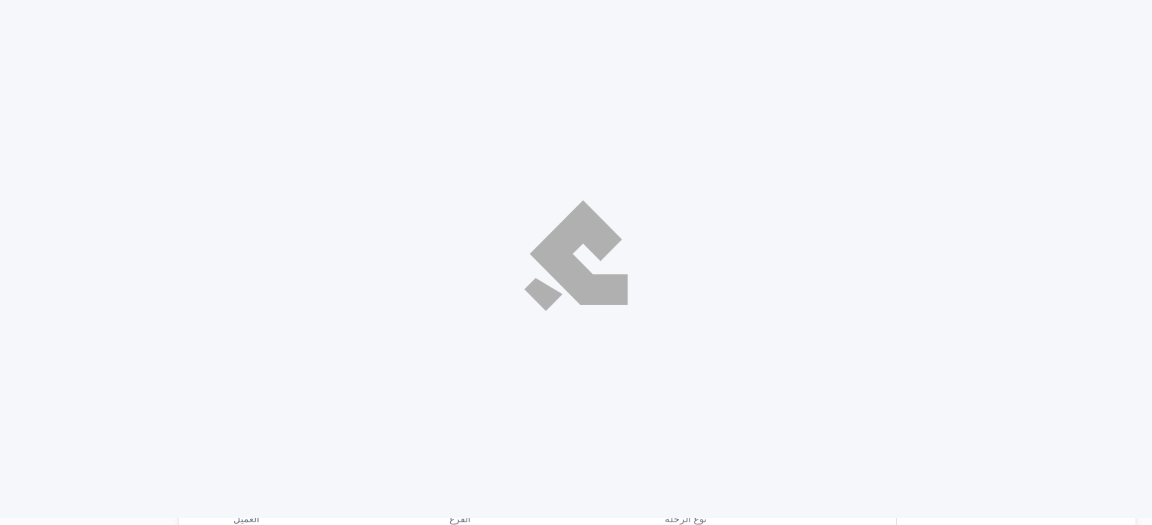
select select "ar"
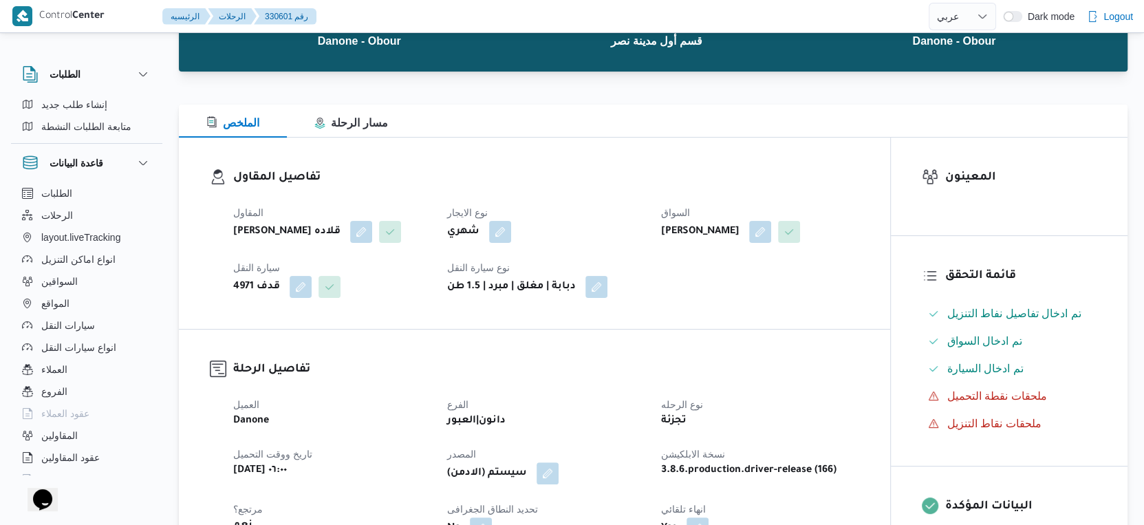
scroll to position [305, 0]
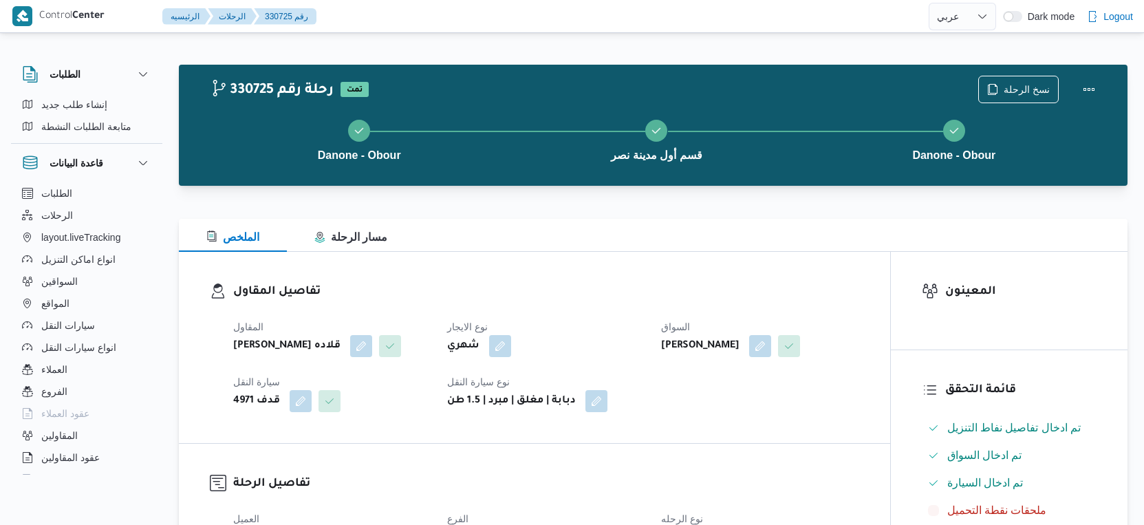
select select "ar"
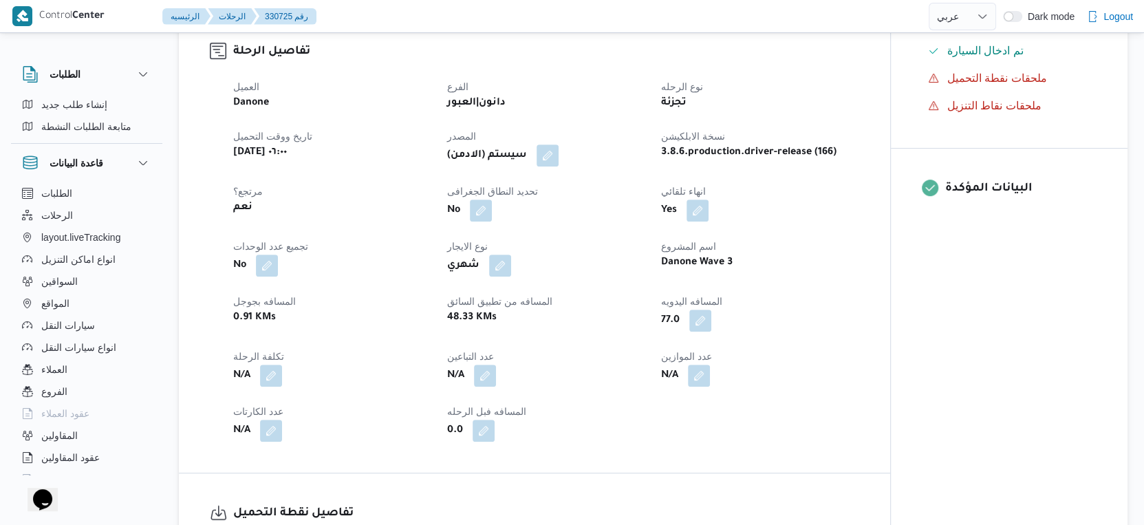
scroll to position [458, 0]
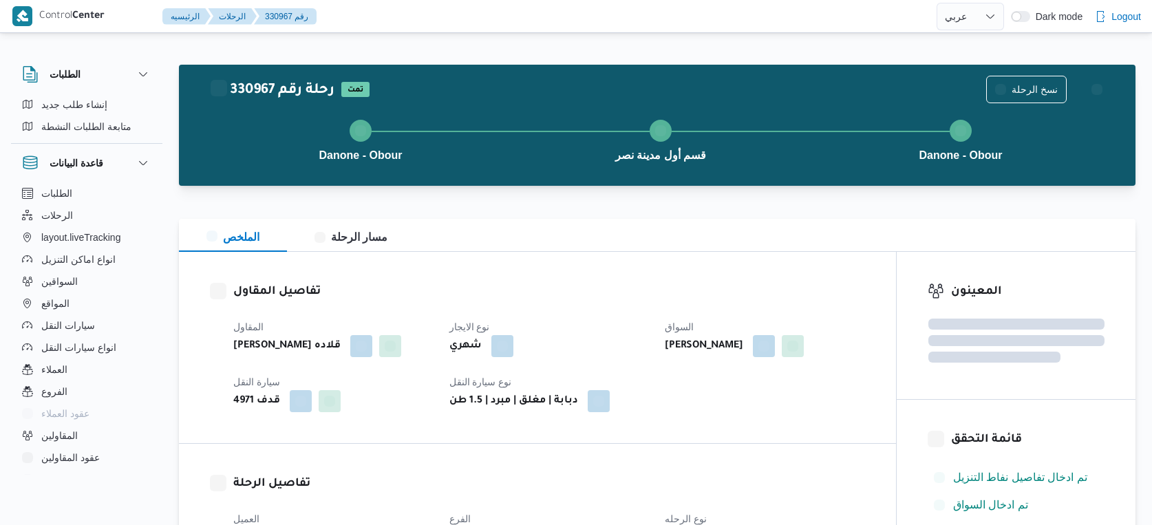
select select "ar"
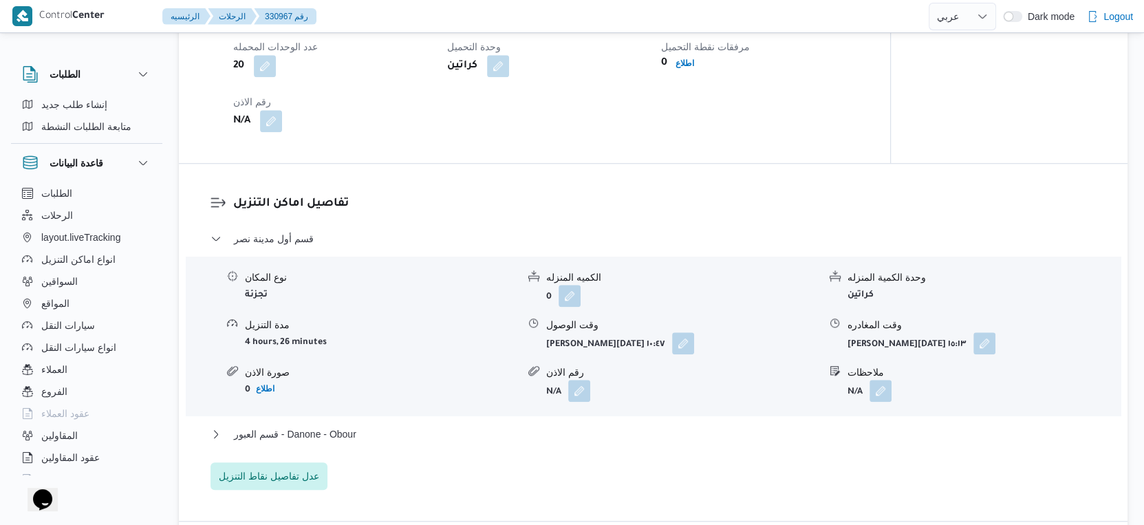
scroll to position [1222, 0]
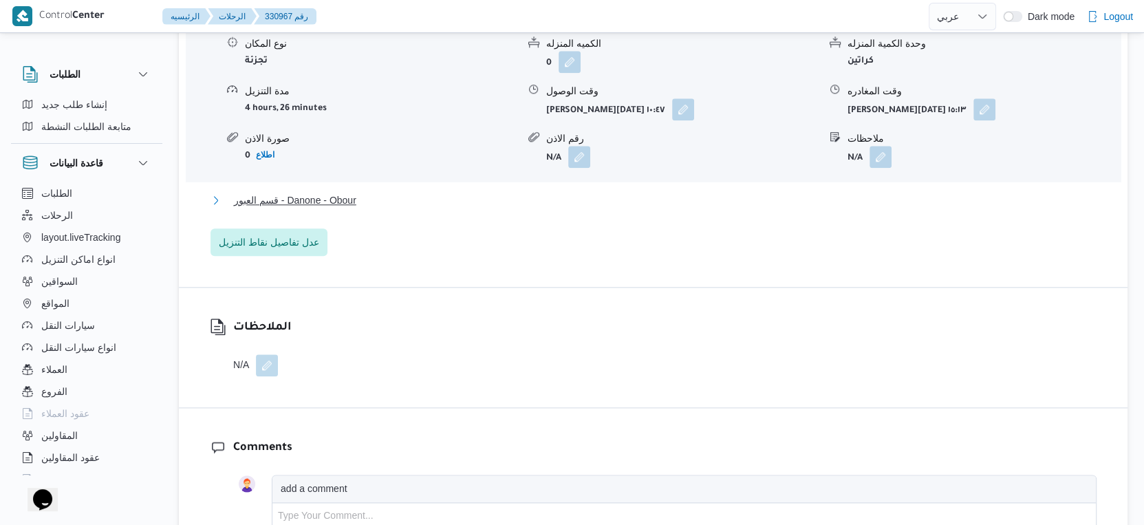
click at [390, 199] on button "قسم العبور - Danone - Obour" at bounding box center [653, 200] width 886 height 17
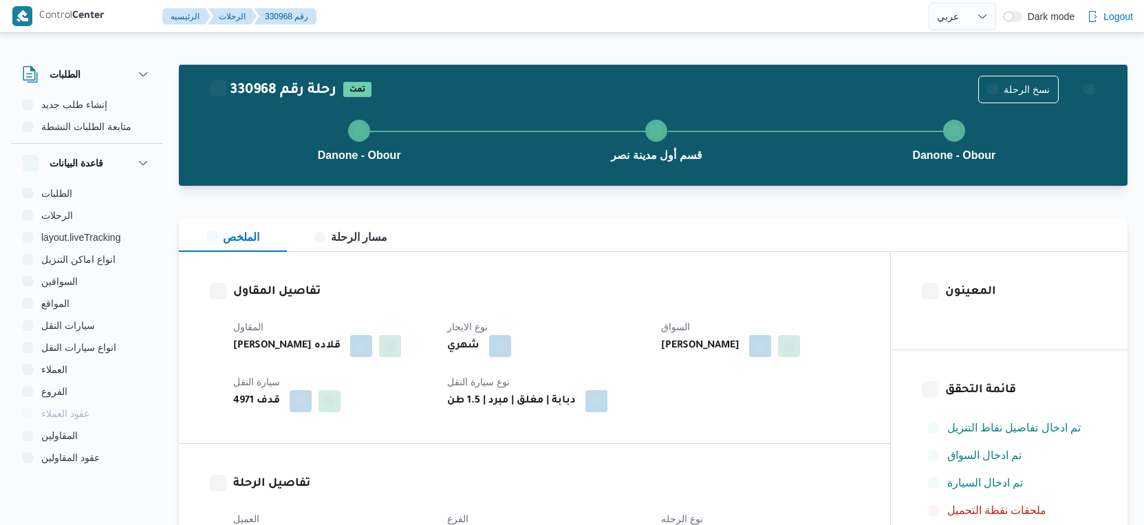
select select "ar"
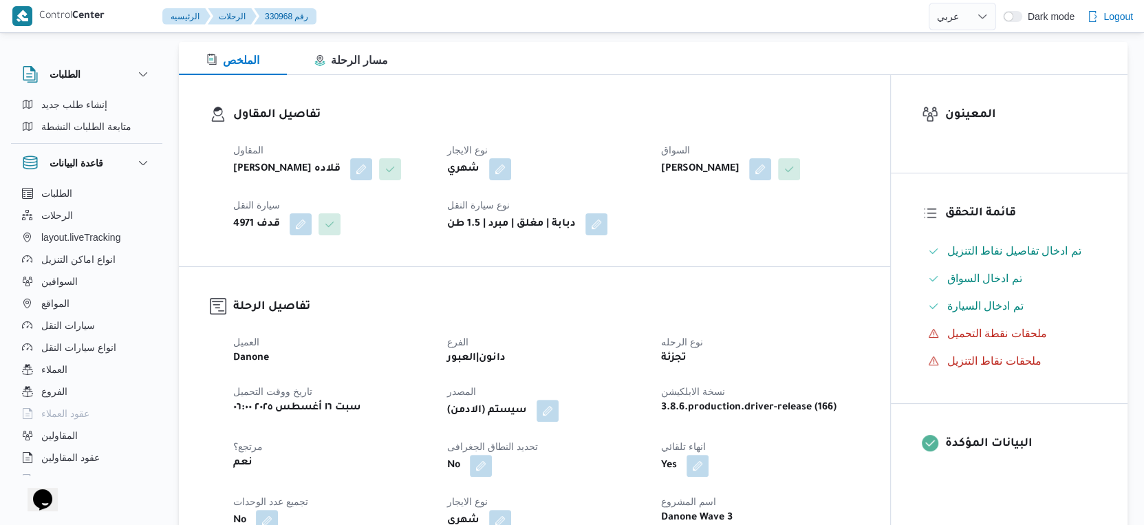
scroll to position [382, 0]
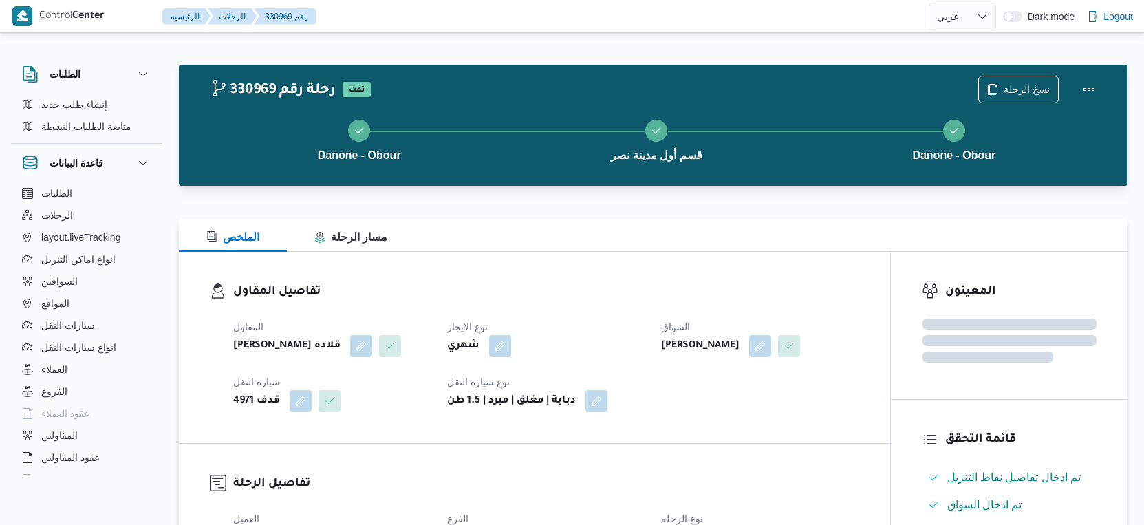
select select "ar"
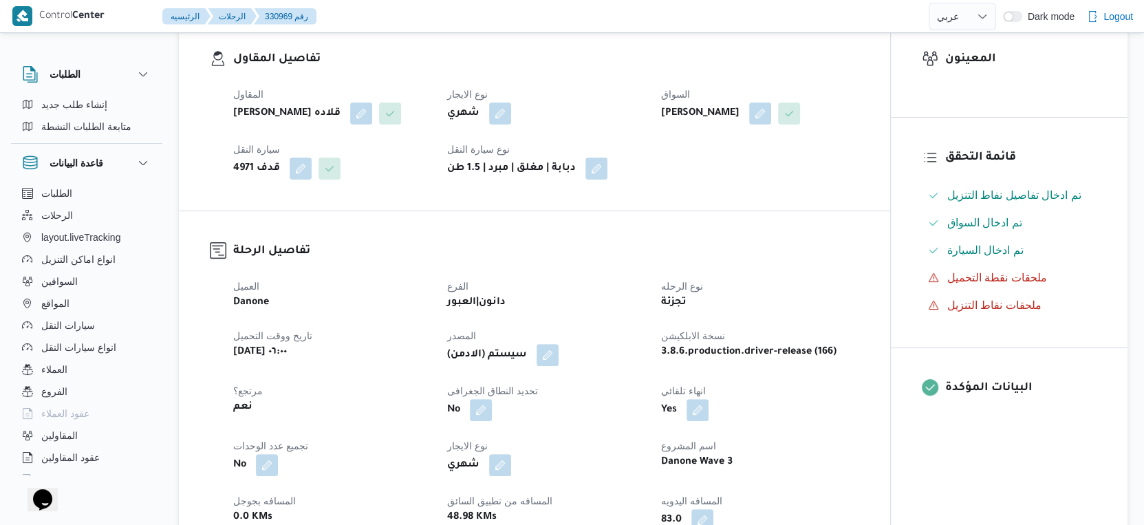
scroll to position [382, 0]
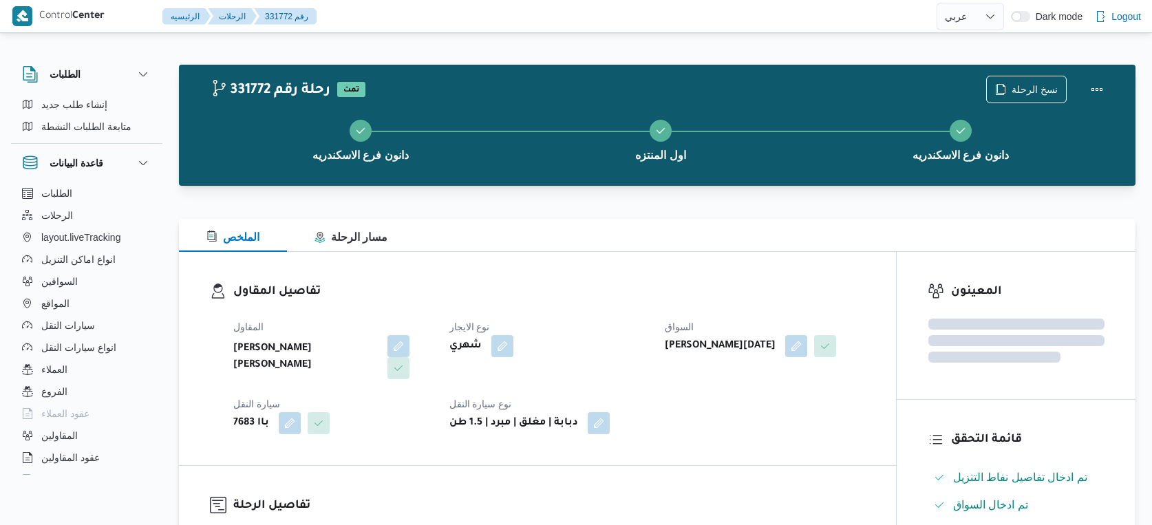
select select "ar"
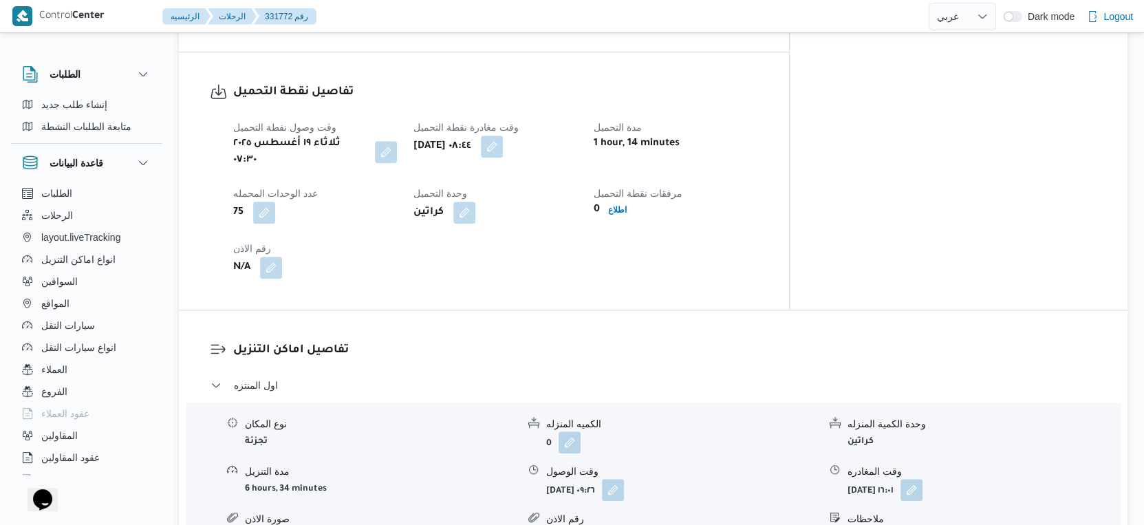
scroll to position [1070, 0]
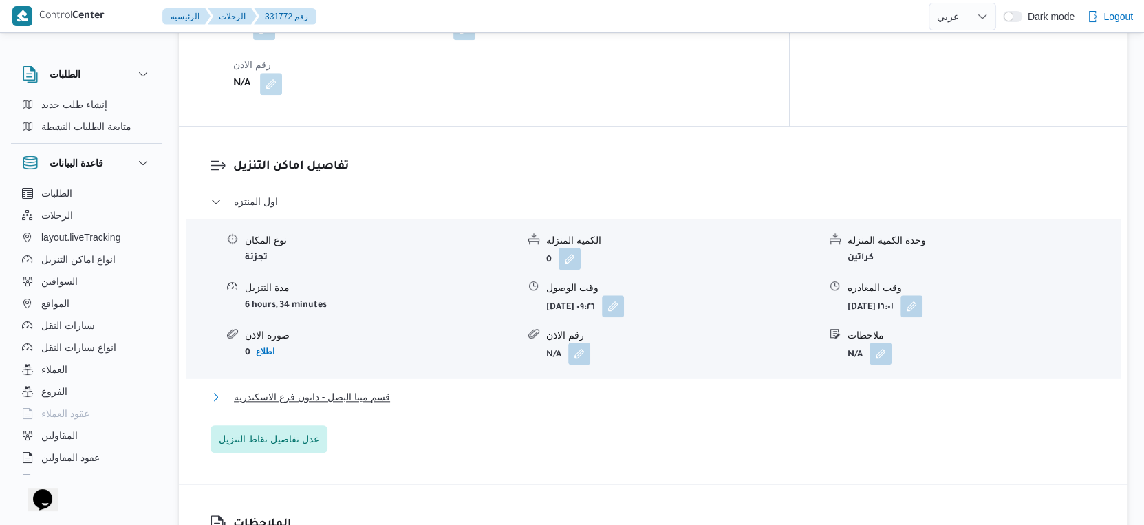
click at [387, 389] on span "قسم مينا البصل - دانون فرع الاسكندريه" at bounding box center [312, 397] width 156 height 17
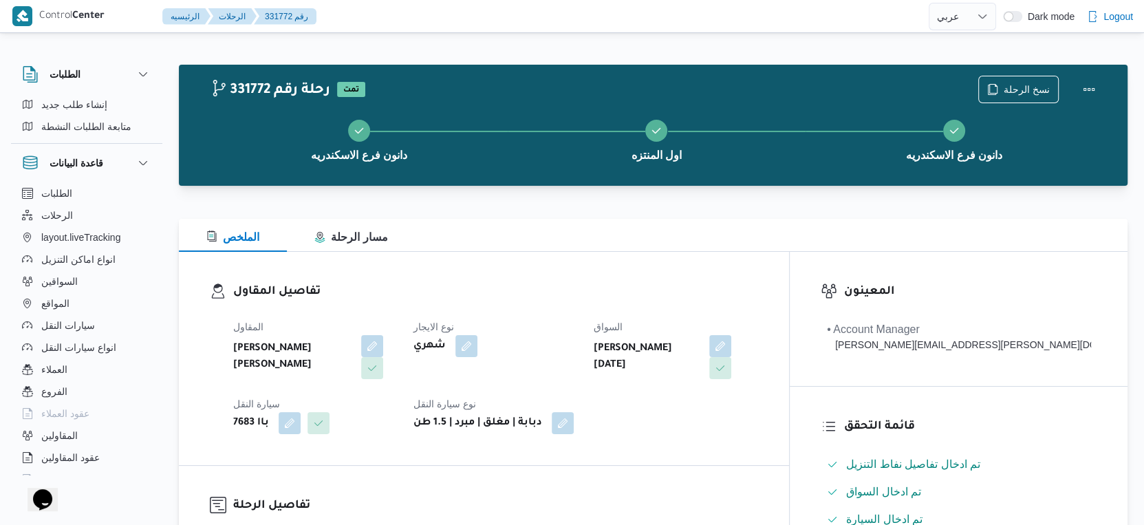
scroll to position [458, 0]
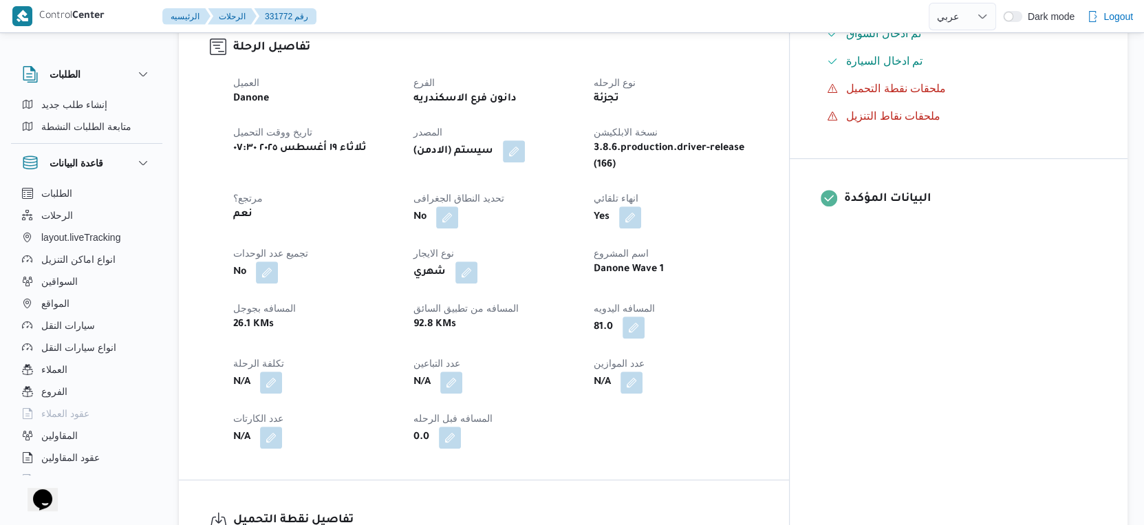
select select "ar"
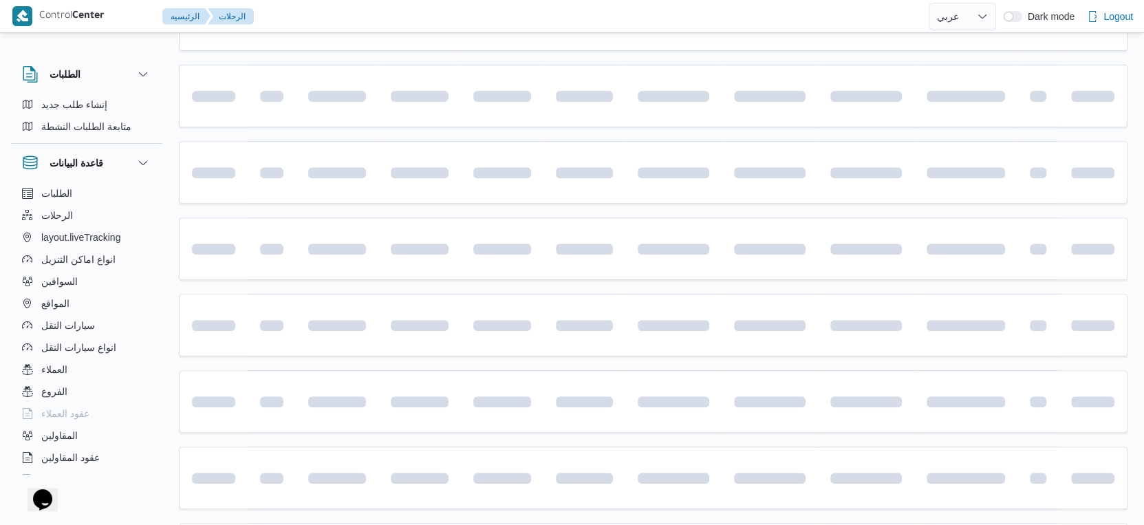
scroll to position [1123, 0]
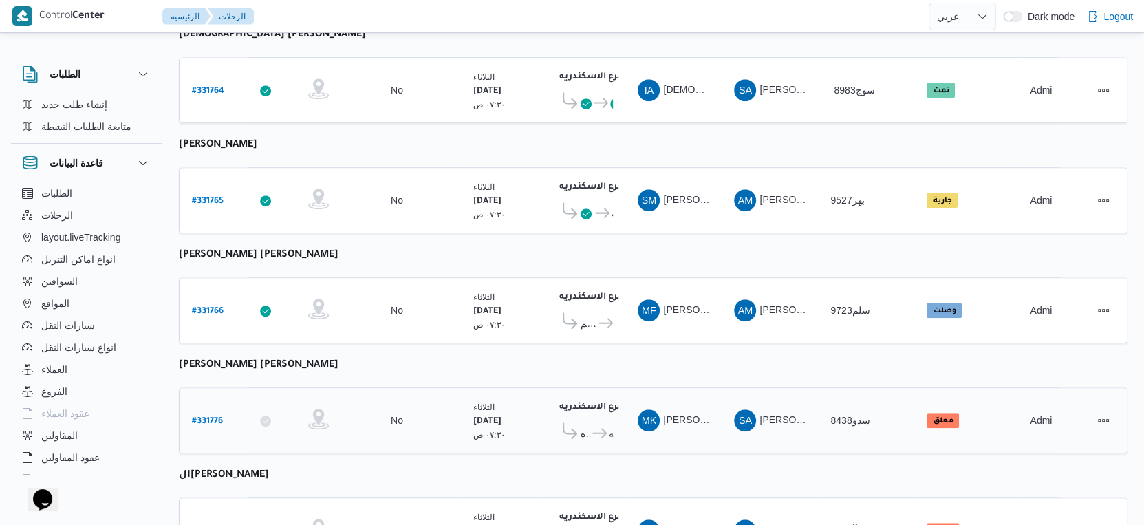
click at [207, 417] on b "# 331776" at bounding box center [207, 422] width 31 height 10
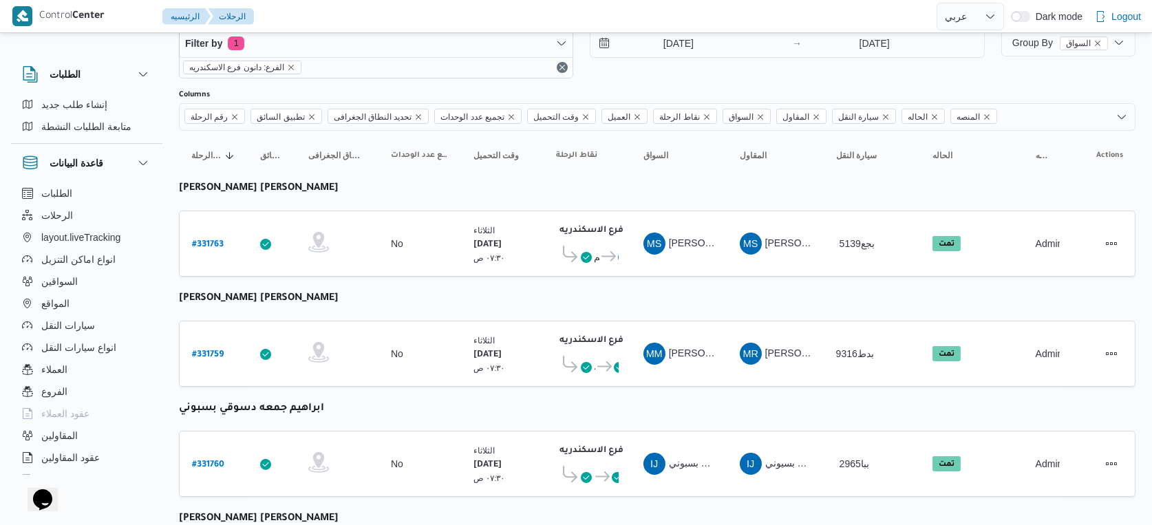
select select "ar"
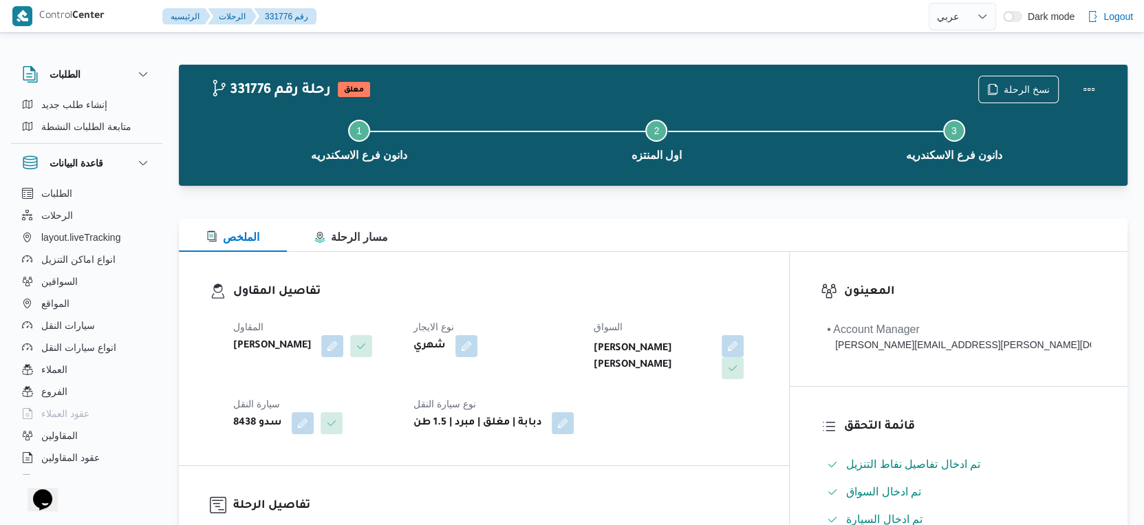
click at [712, 345] on b "[PERSON_NAME] [PERSON_NAME]" at bounding box center [653, 357] width 118 height 33
copy div "[PERSON_NAME] [PERSON_NAME]"
click at [703, 400] on div "المقاول سعد عبدالعزيز محمد السيد نوع الايجار شهري السواق محمد خلف احمد شلندة سي…" at bounding box center [495, 376] width 541 height 132
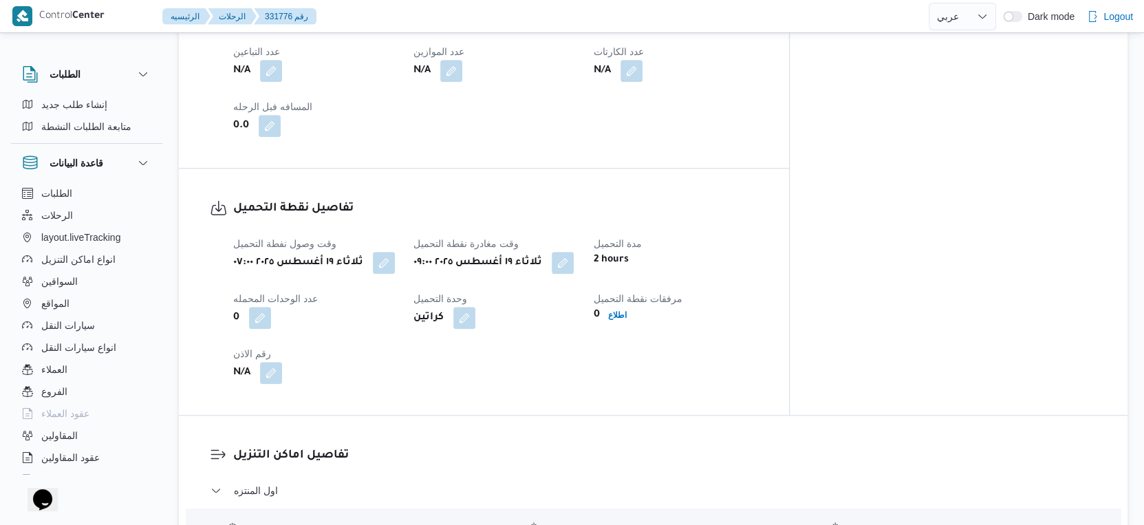
scroll to position [993, 0]
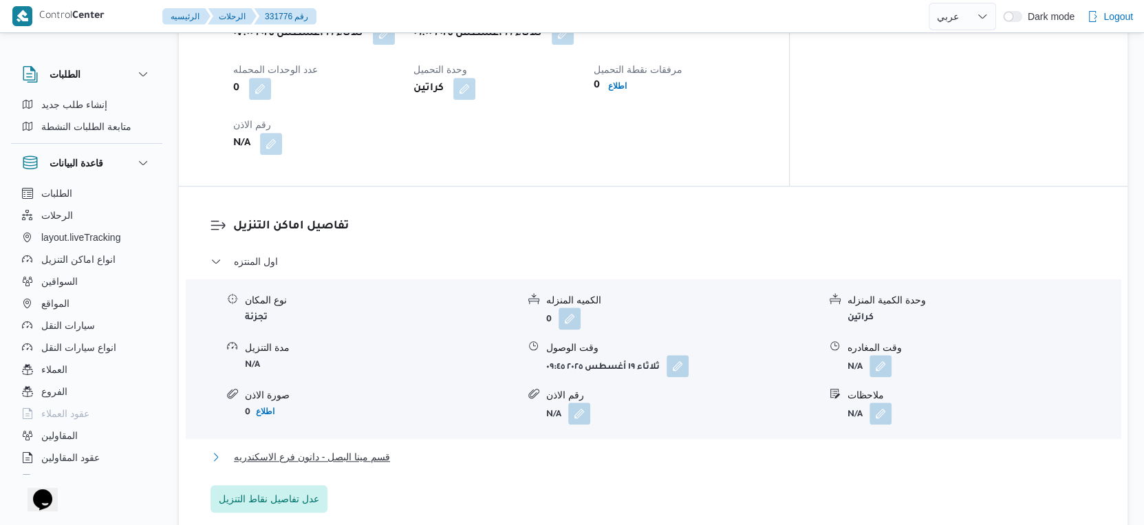
click at [415, 449] on button "قسم مينا البصل - دانون فرع الاسكندريه" at bounding box center [653, 457] width 886 height 17
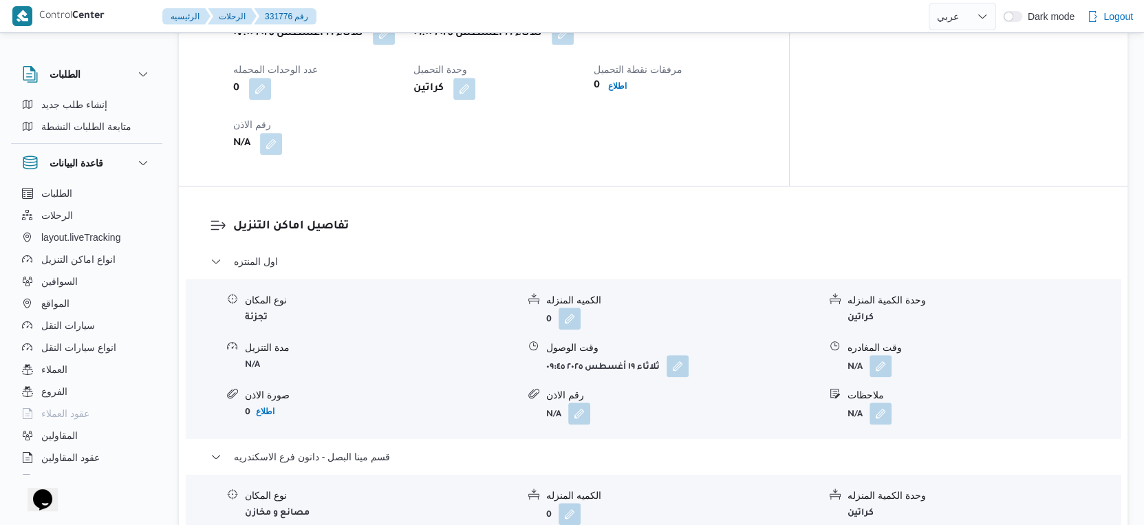
scroll to position [1147, 0]
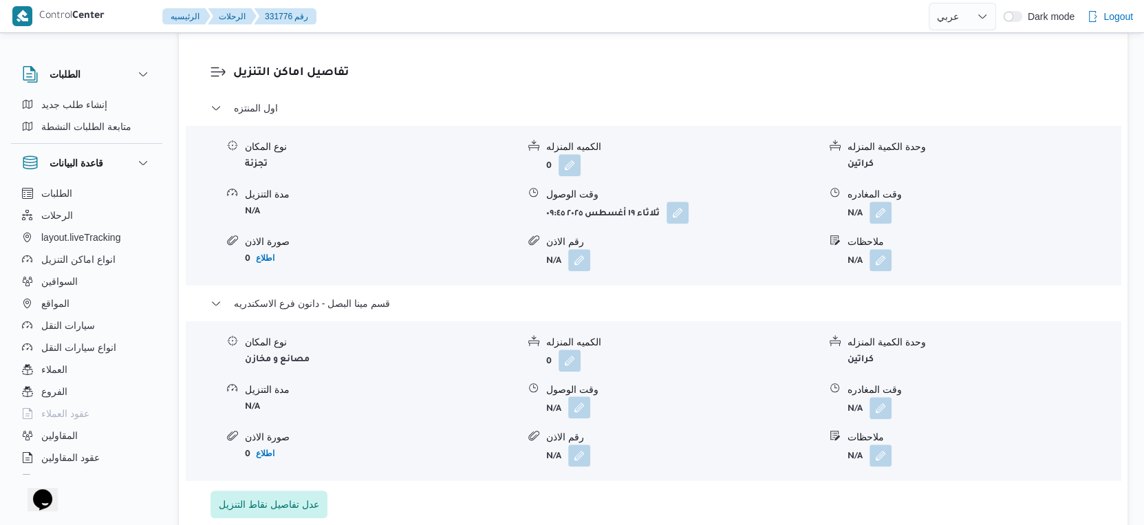
click at [584, 411] on button "button" at bounding box center [579, 407] width 22 height 22
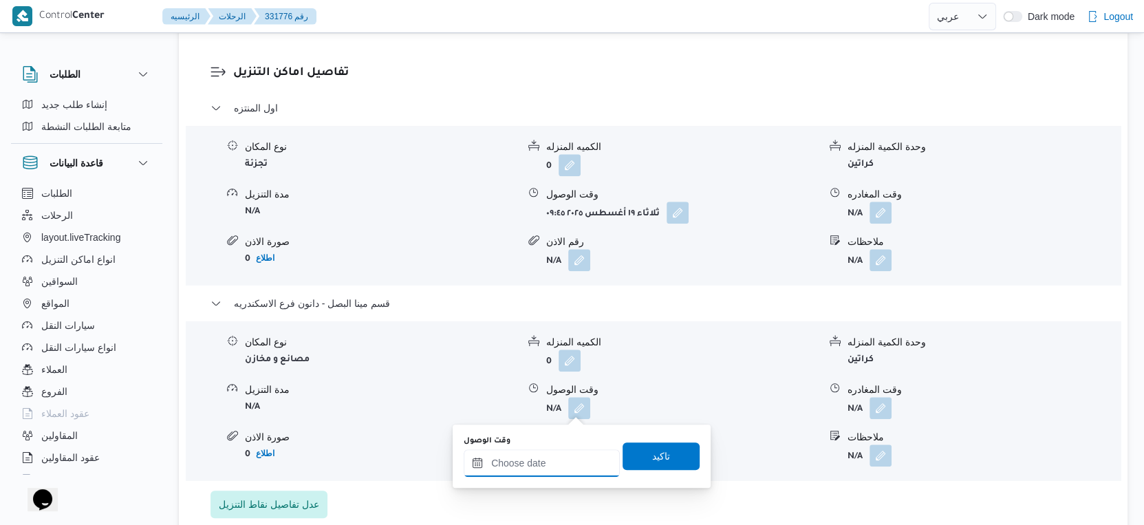
click at [554, 460] on input "وقت الوصول" at bounding box center [542, 463] width 156 height 28
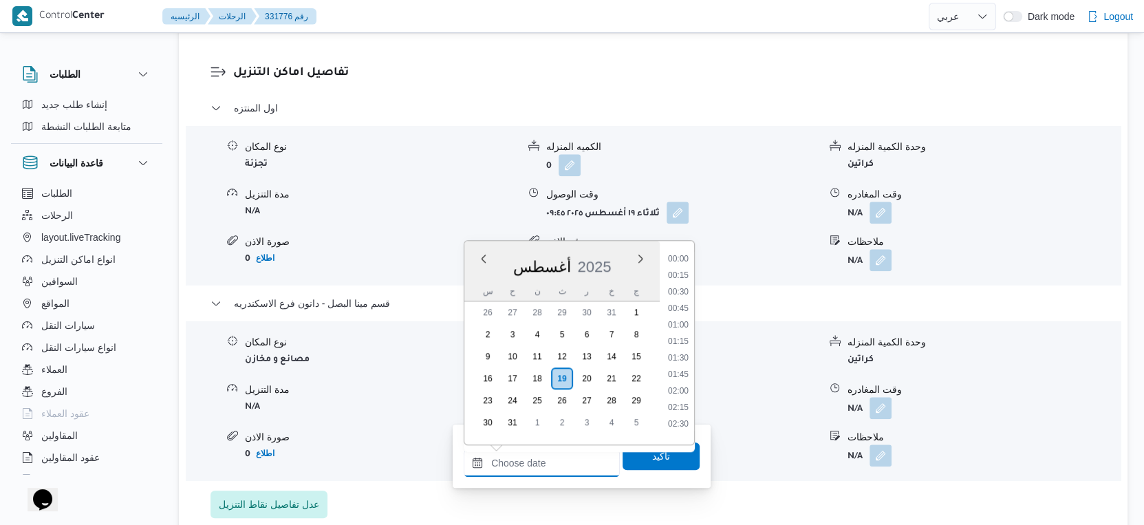
scroll to position [1175, 0]
click at [683, 334] on li "19:00" at bounding box center [678, 339] width 32 height 14
type input "١٩/٠٨/٢٠٢٥ ١٩:٠٠"
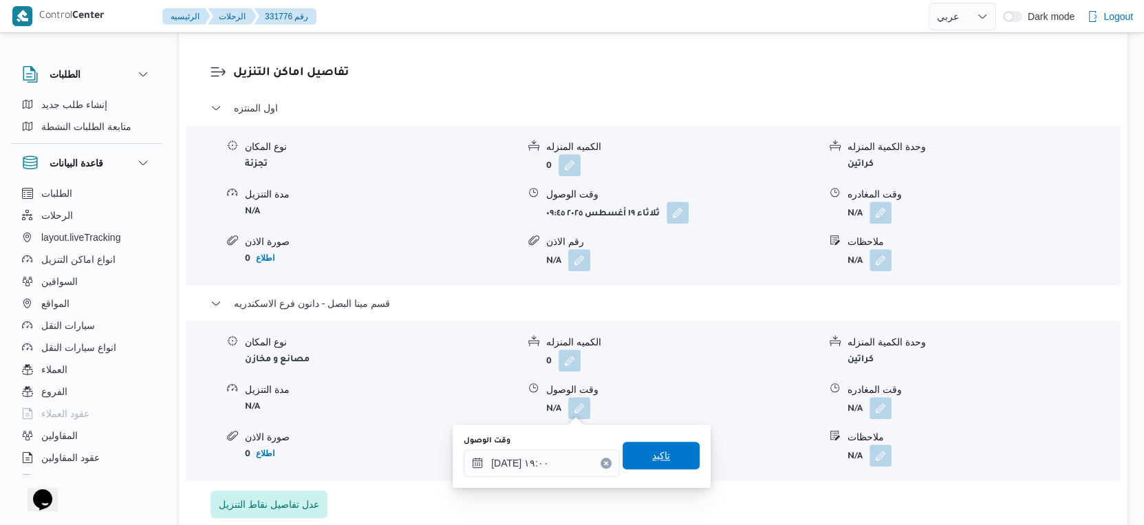
click at [662, 460] on span "تاكيد" at bounding box center [661, 456] width 77 height 28
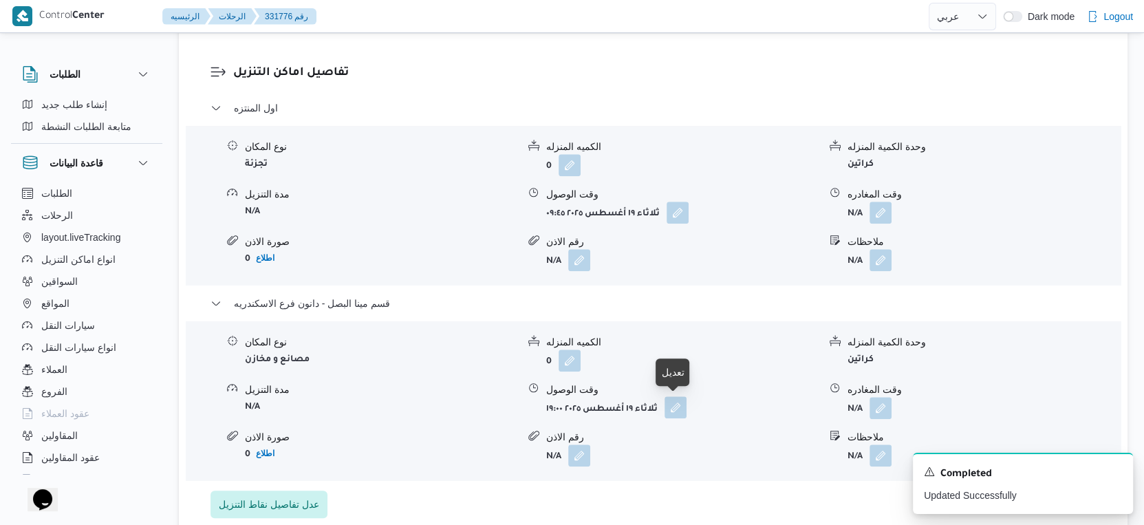
click at [684, 407] on button "button" at bounding box center [676, 407] width 22 height 22
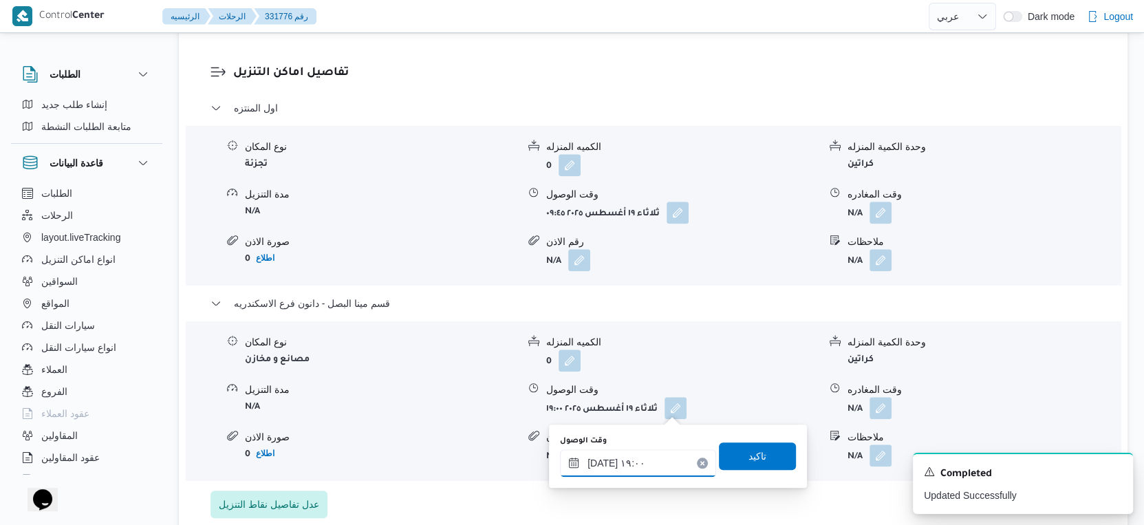
click at [648, 460] on input "١٩/٠٨/٢٠٢٥ ١٩:٠٠" at bounding box center [638, 463] width 156 height 28
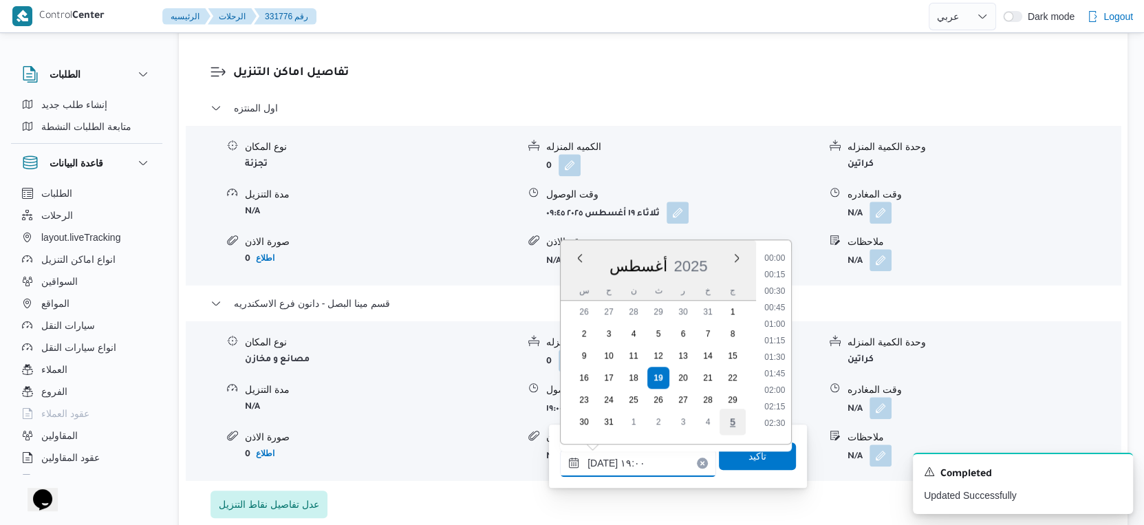
scroll to position [1158, 0]
click at [781, 319] on li "18:30" at bounding box center [775, 321] width 32 height 14
type input "١٩/٠٨/٢٠٢٥ ١٨:٣٠"
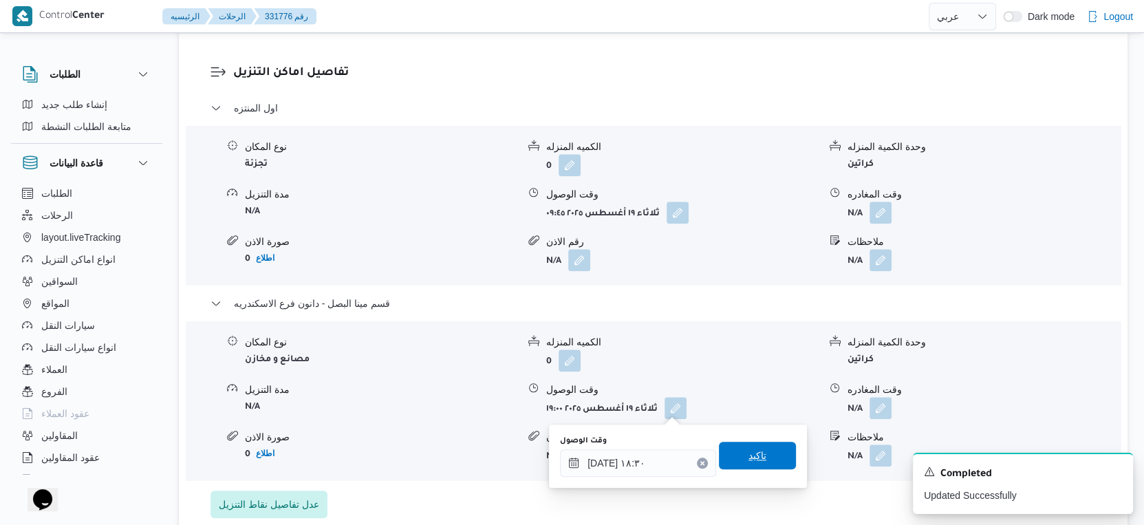
click at [761, 456] on span "تاكيد" at bounding box center [757, 456] width 77 height 28
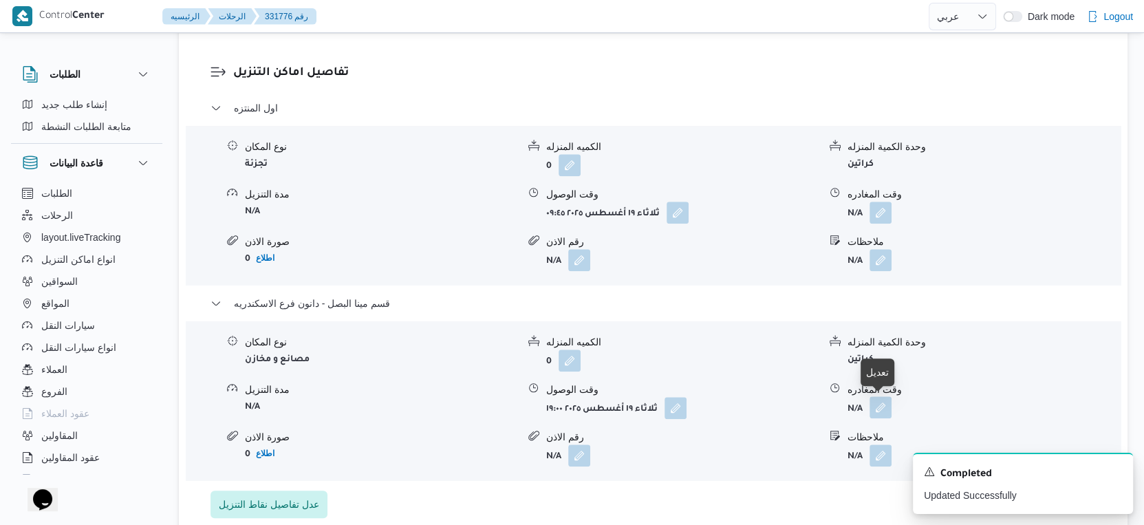
click at [885, 409] on button "button" at bounding box center [880, 407] width 22 height 22
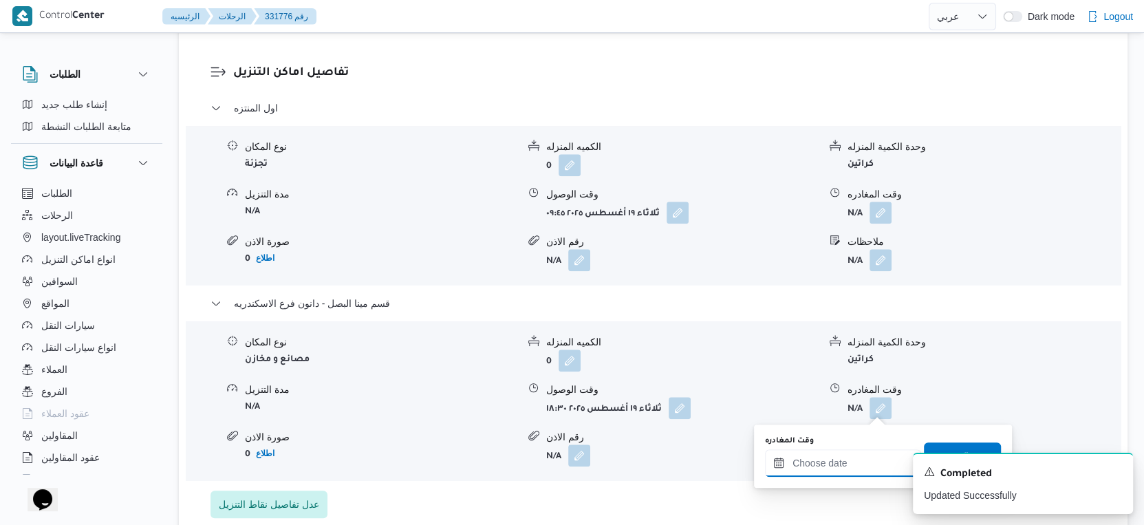
drag, startPoint x: 859, startPoint y: 453, endPoint x: 871, endPoint y: 451, distance: 11.9
click at [859, 453] on input "وقت المغادره" at bounding box center [843, 463] width 156 height 28
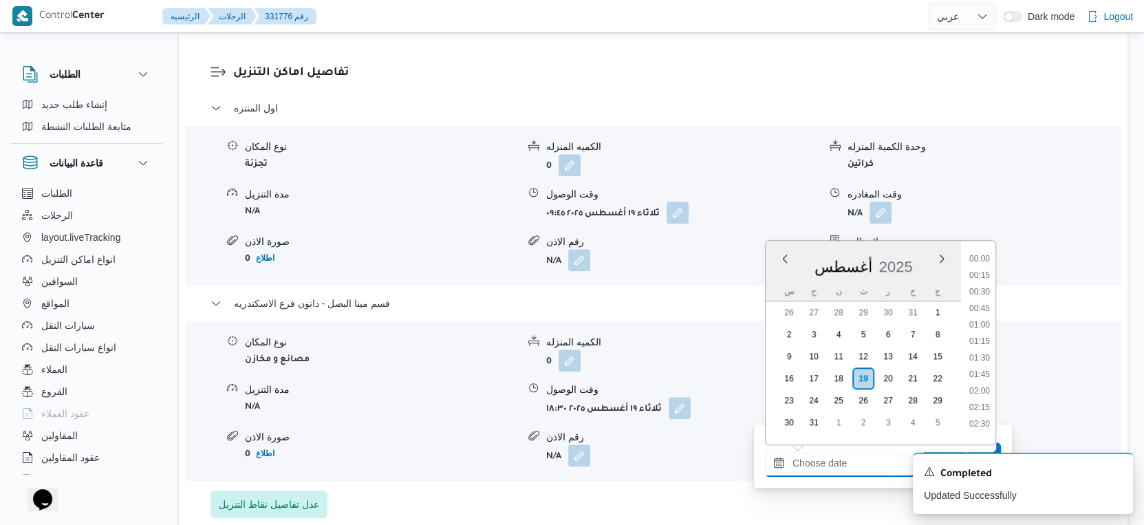
scroll to position [1175, 0]
click at [981, 336] on li "19:00" at bounding box center [980, 339] width 32 height 14
type input "١٩/٠٨/٢٠٢٥ ١٩:٠٠"
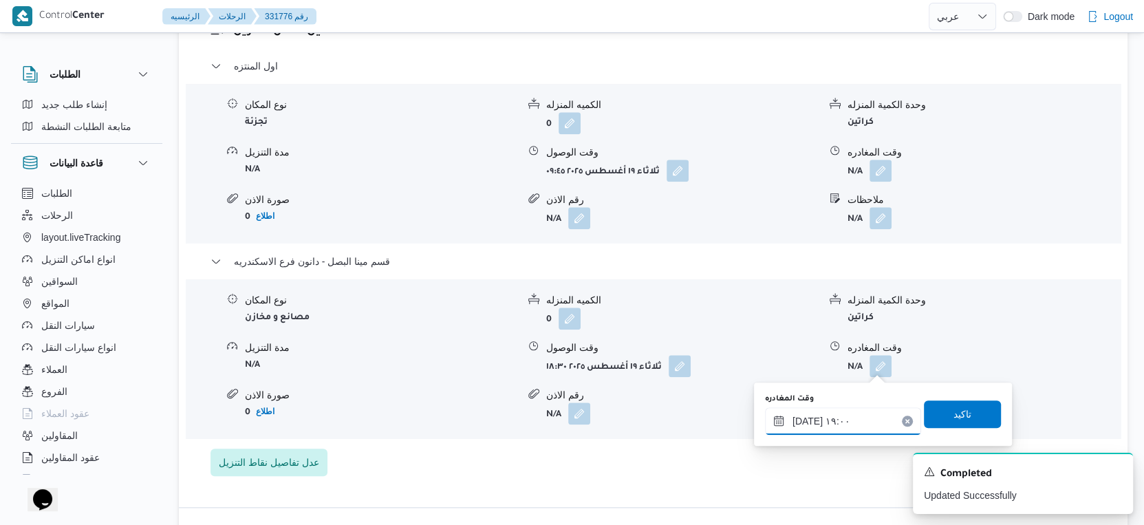
scroll to position [1222, 0]
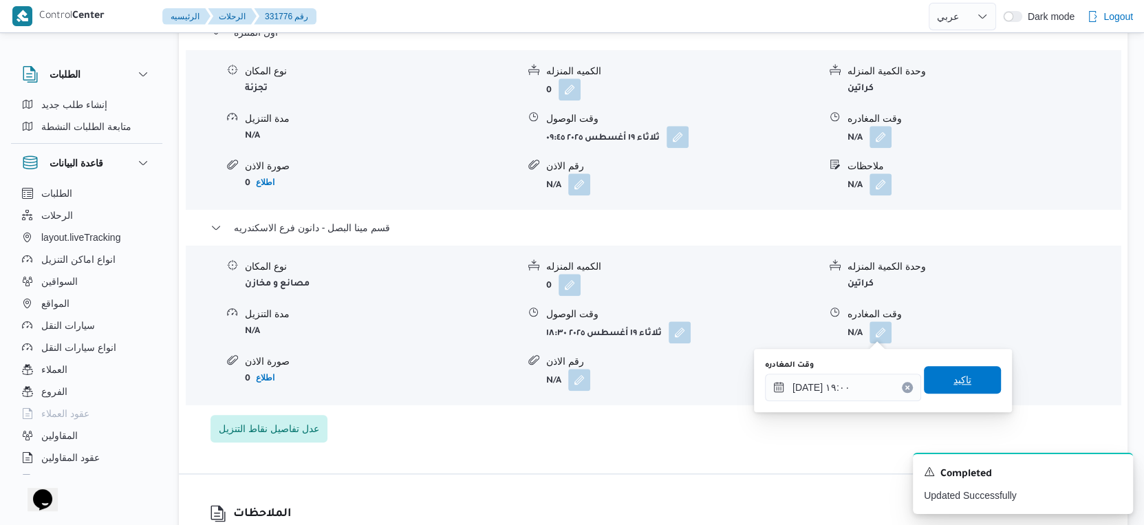
click at [974, 372] on span "تاكيد" at bounding box center [962, 380] width 77 height 28
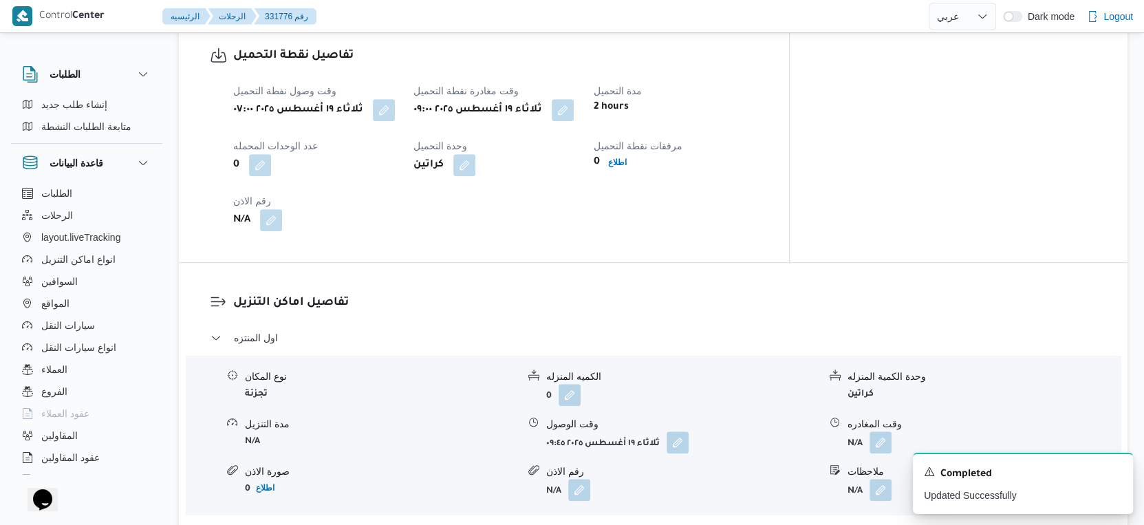
scroll to position [1147, 0]
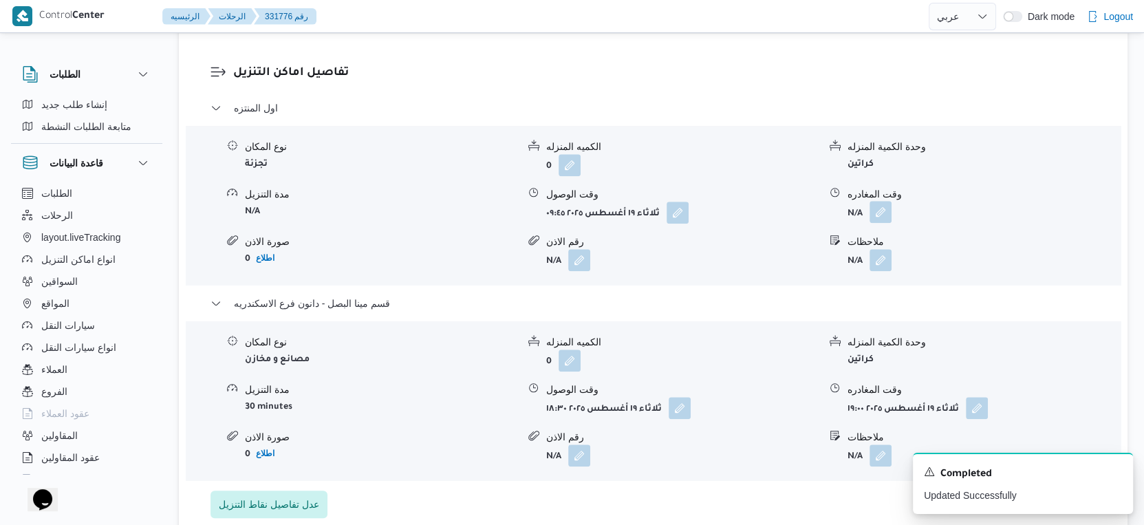
click at [880, 218] on button "button" at bounding box center [880, 212] width 22 height 22
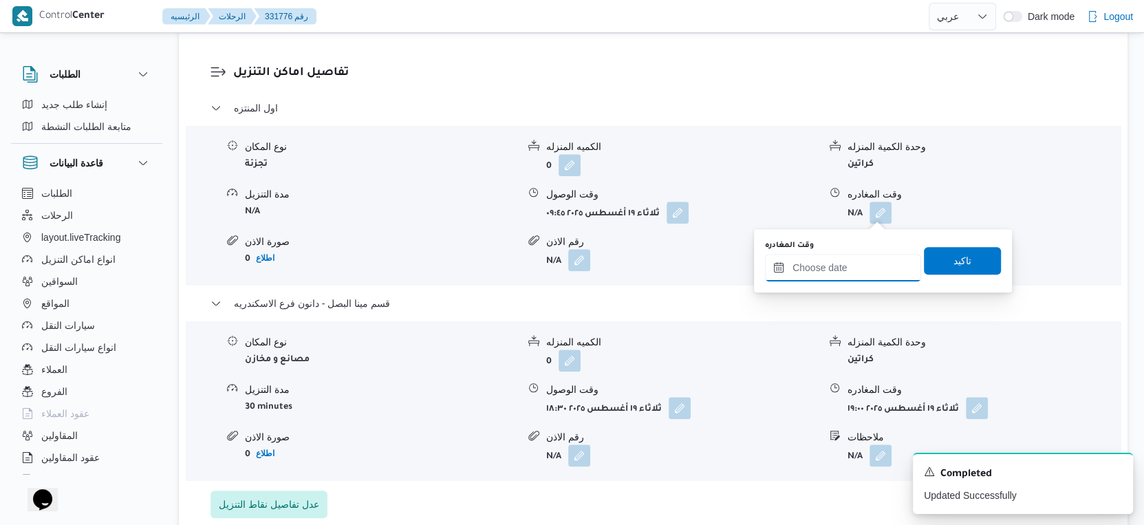
click at [844, 272] on input "وقت المغادره" at bounding box center [843, 268] width 156 height 28
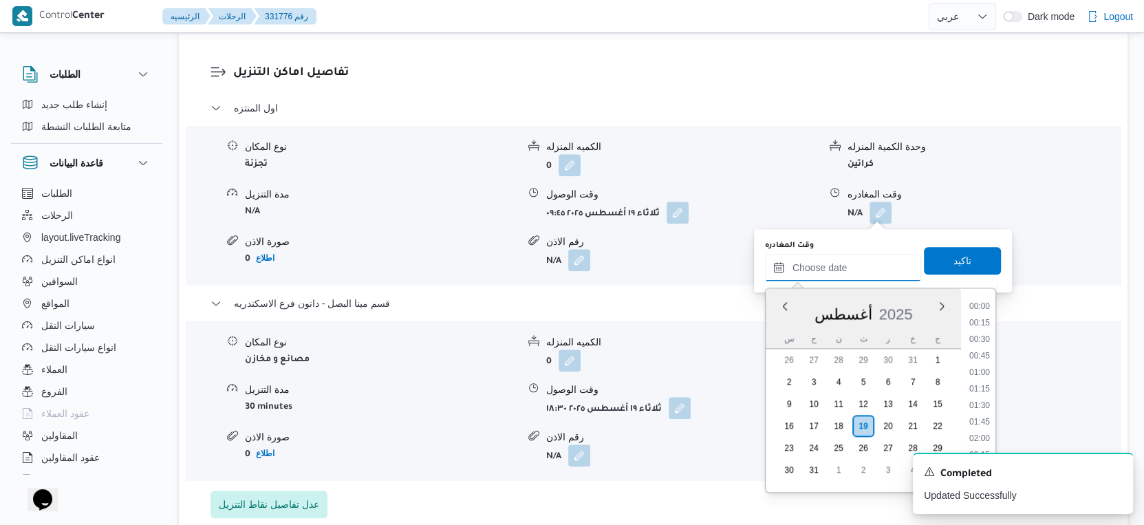
scroll to position [1175, 0]
drag, startPoint x: 987, startPoint y: 321, endPoint x: 982, endPoint y: 302, distance: 19.9
click at [987, 321] on li "18:00" at bounding box center [980, 320] width 32 height 14
type input "١٩/٠٨/٢٠٢٥ ١٨:٠٠"
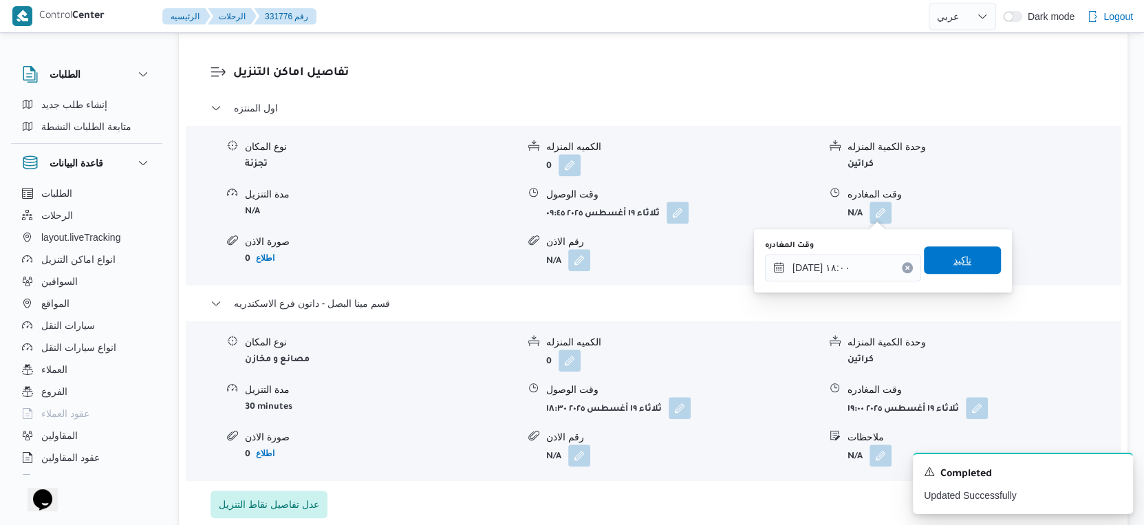
click at [970, 259] on span "تاكيد" at bounding box center [962, 260] width 77 height 28
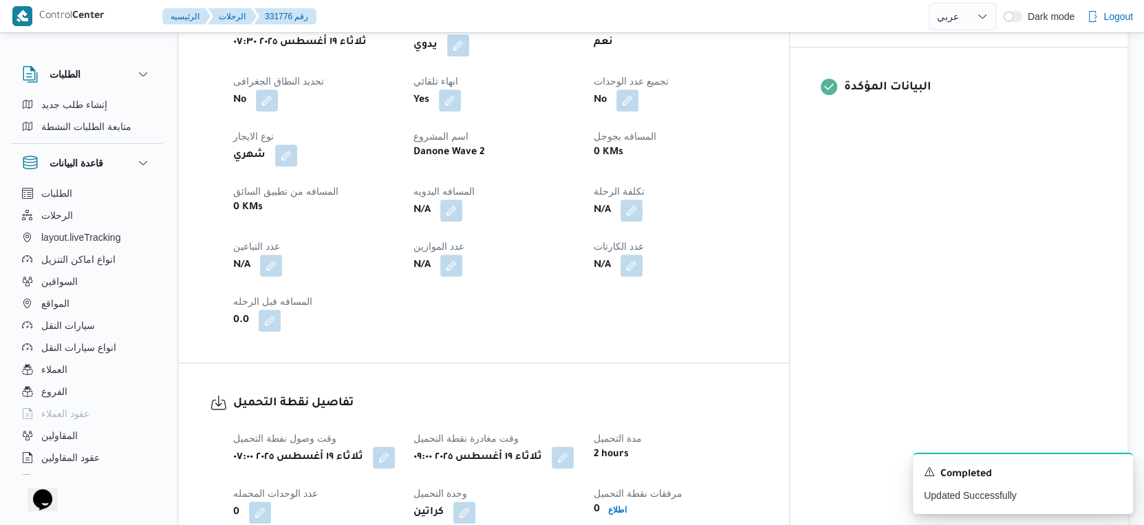
scroll to position [458, 0]
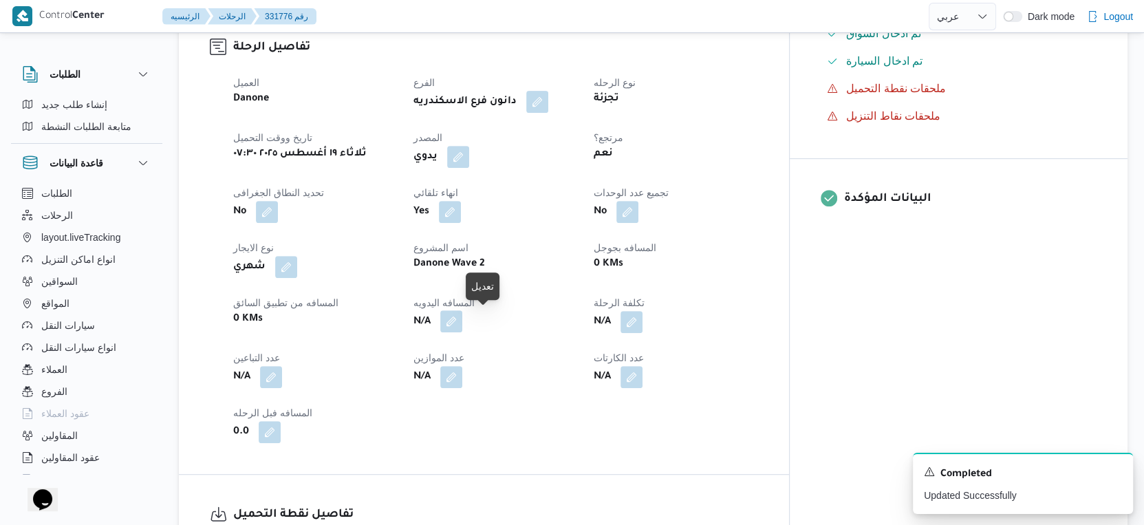
click at [462, 322] on button "button" at bounding box center [451, 321] width 22 height 22
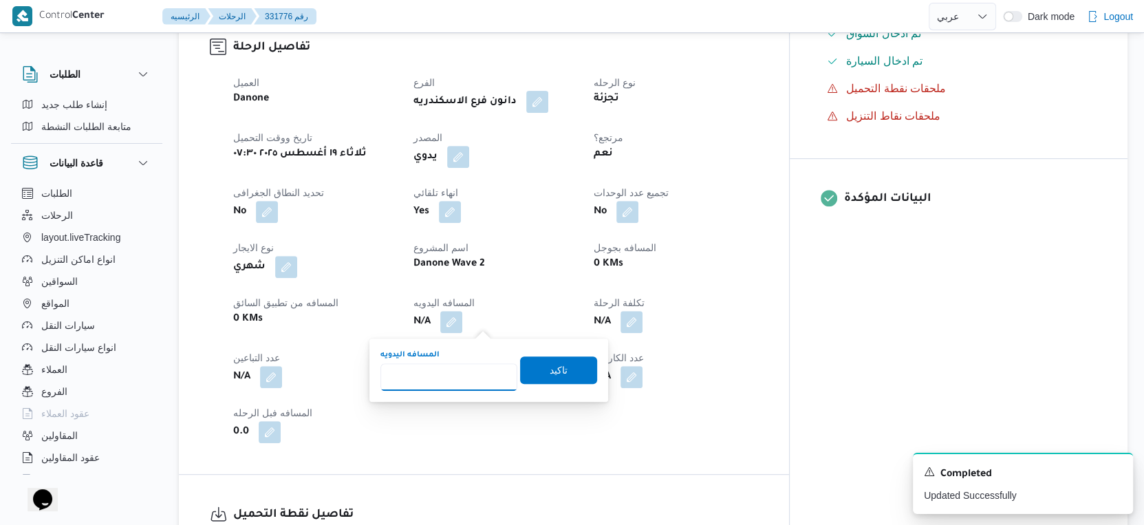
click at [451, 367] on input "المسافه اليدويه" at bounding box center [448, 377] width 137 height 28
type input "64"
click at [564, 367] on span "تاكيد" at bounding box center [558, 370] width 77 height 28
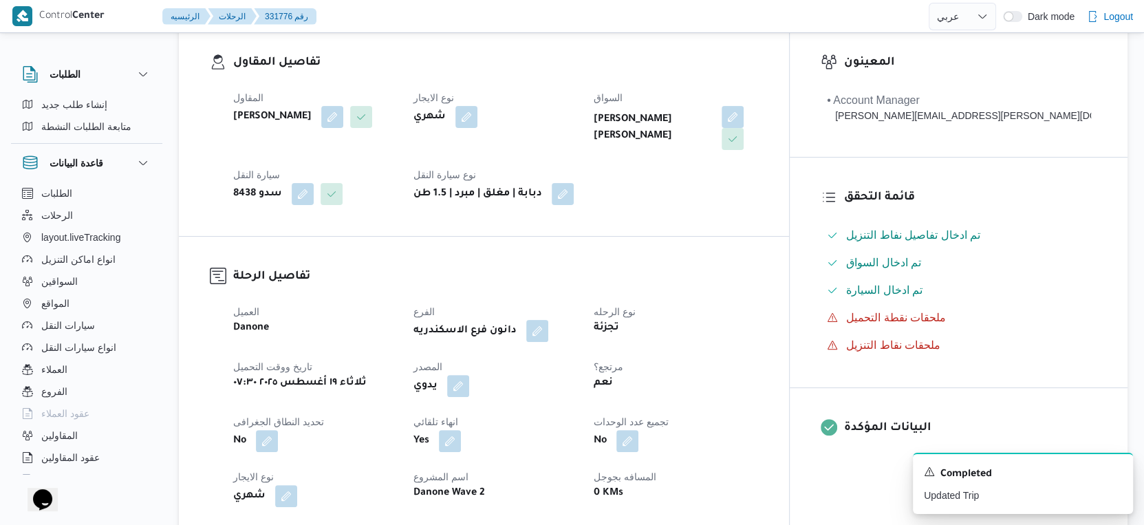
scroll to position [0, 0]
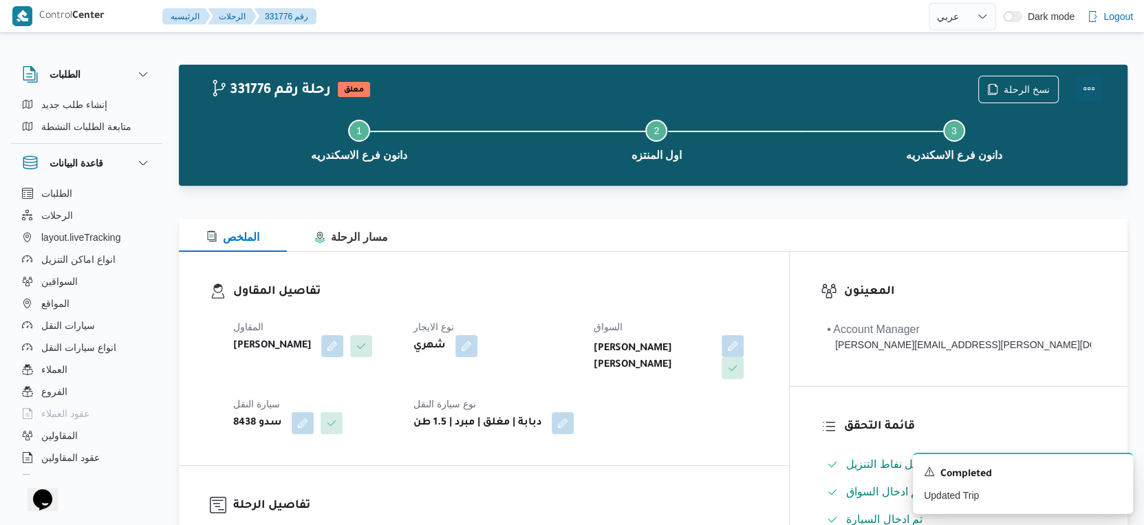
click at [1087, 84] on button "Actions" at bounding box center [1089, 89] width 28 height 28
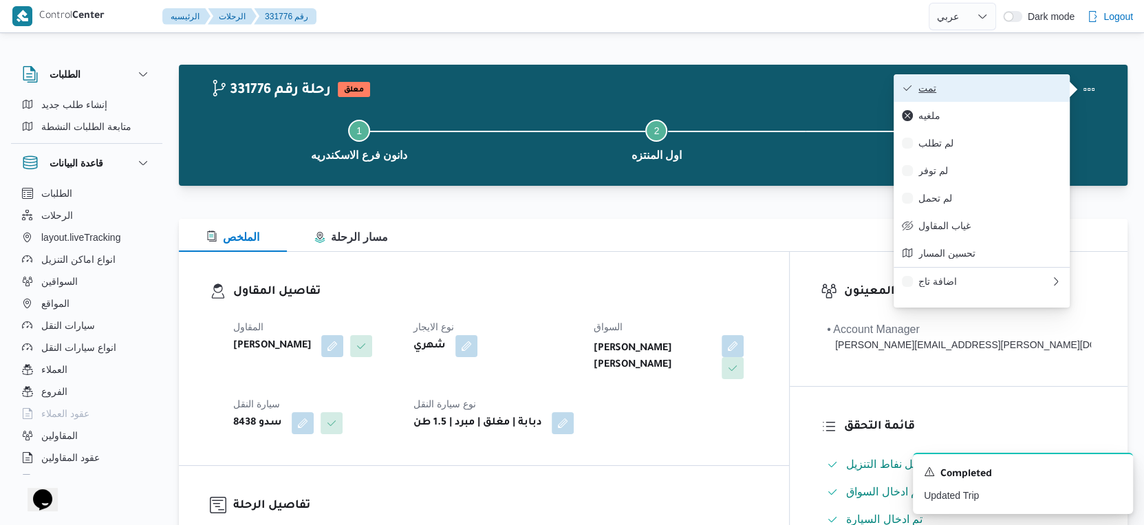
click at [1027, 85] on span "تمت" at bounding box center [989, 88] width 143 height 11
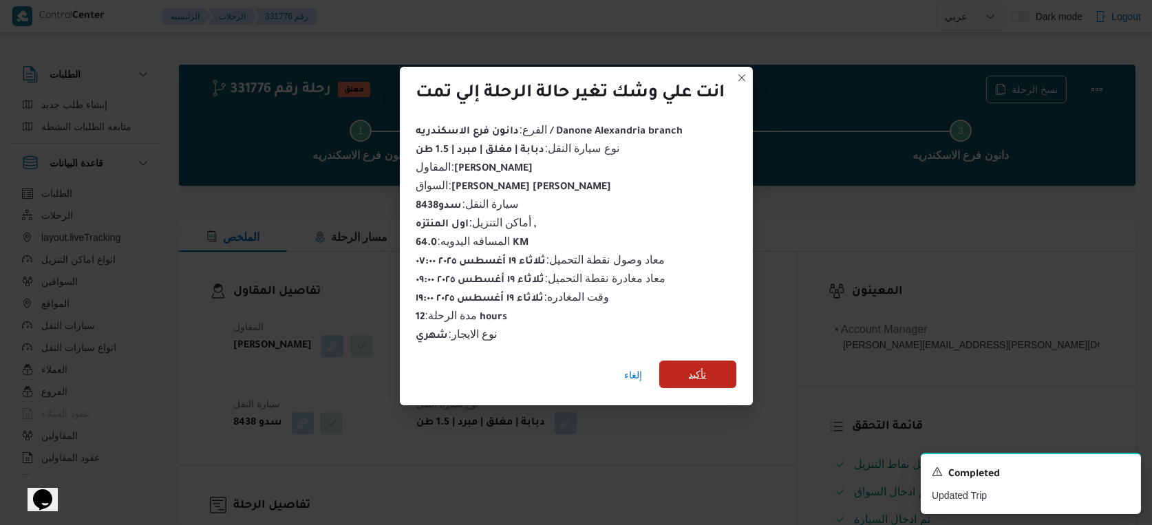
click at [715, 369] on span "تأكيد" at bounding box center [697, 374] width 77 height 28
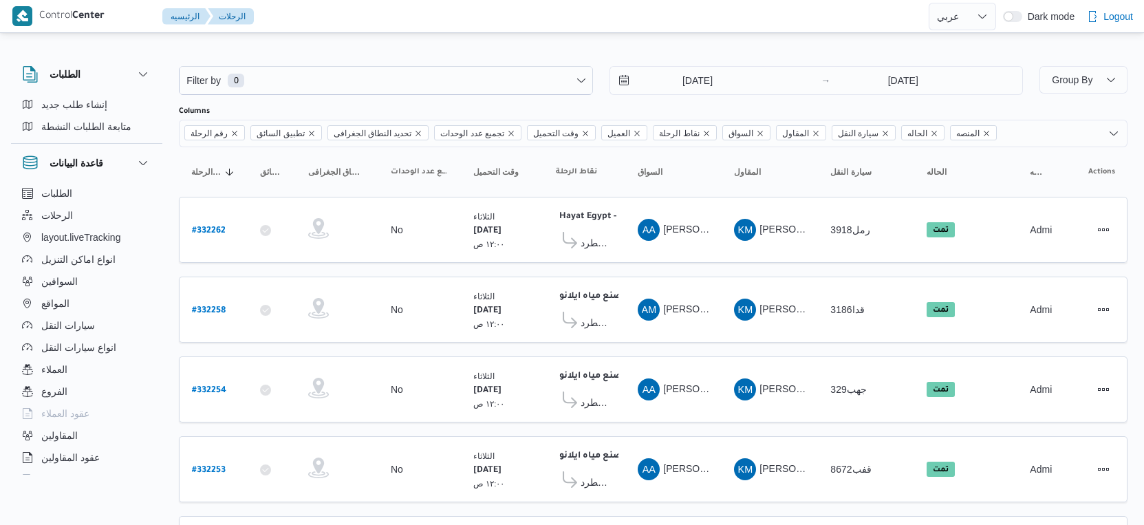
select select "ar"
click at [76, 283] on span "السواقين" at bounding box center [59, 281] width 36 height 17
select select "ar"
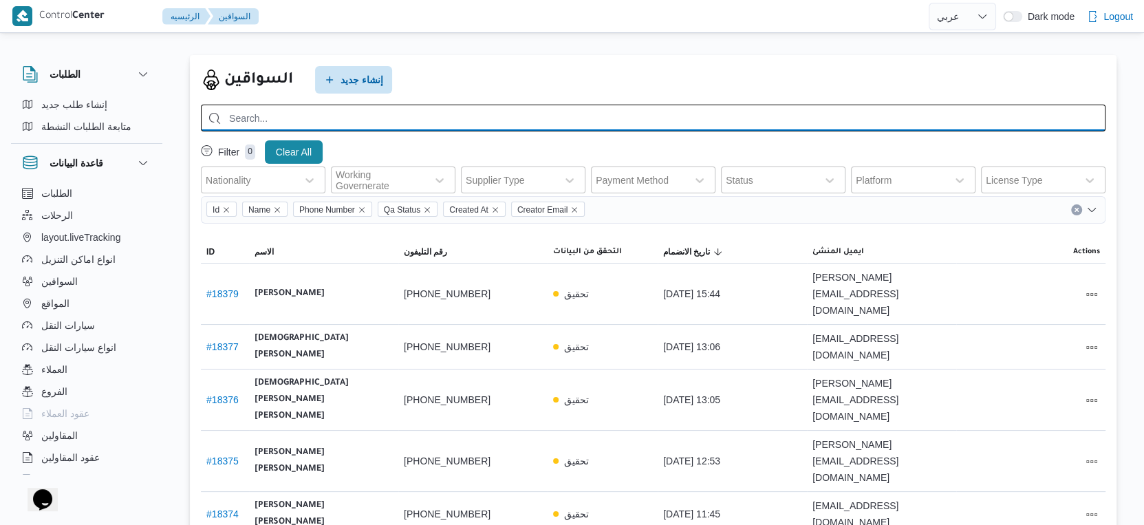
click at [333, 109] on input "search" at bounding box center [653, 118] width 905 height 27
paste input "[PERSON_NAME] [PERSON_NAME]"
type input "[PERSON_NAME] [PERSON_NAME]"
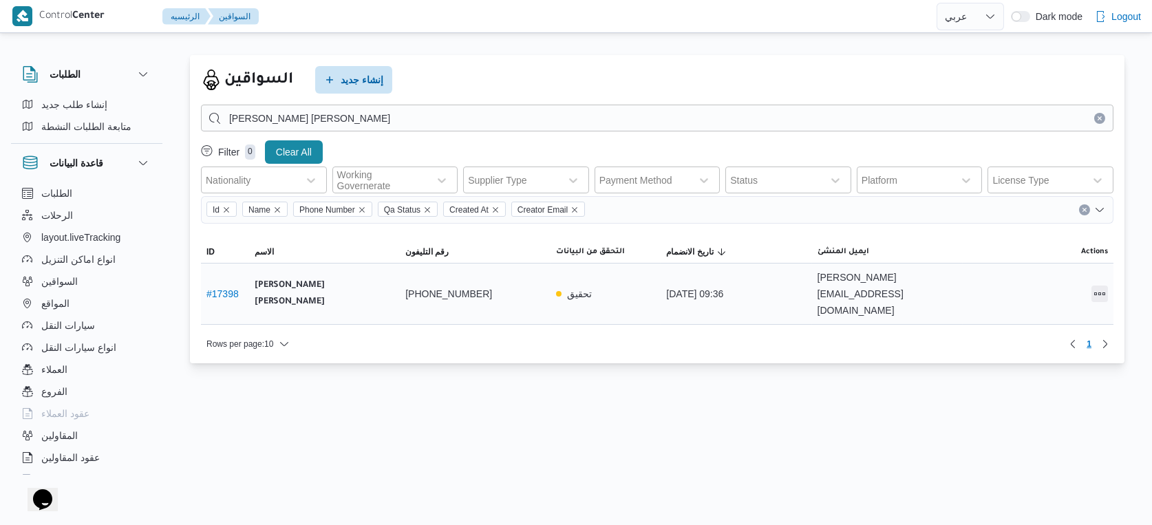
click at [1100, 285] on button "All actions" at bounding box center [1099, 293] width 17 height 17
click at [1042, 245] on span "Preview" at bounding box center [1055, 249] width 44 height 11
select select "ar"
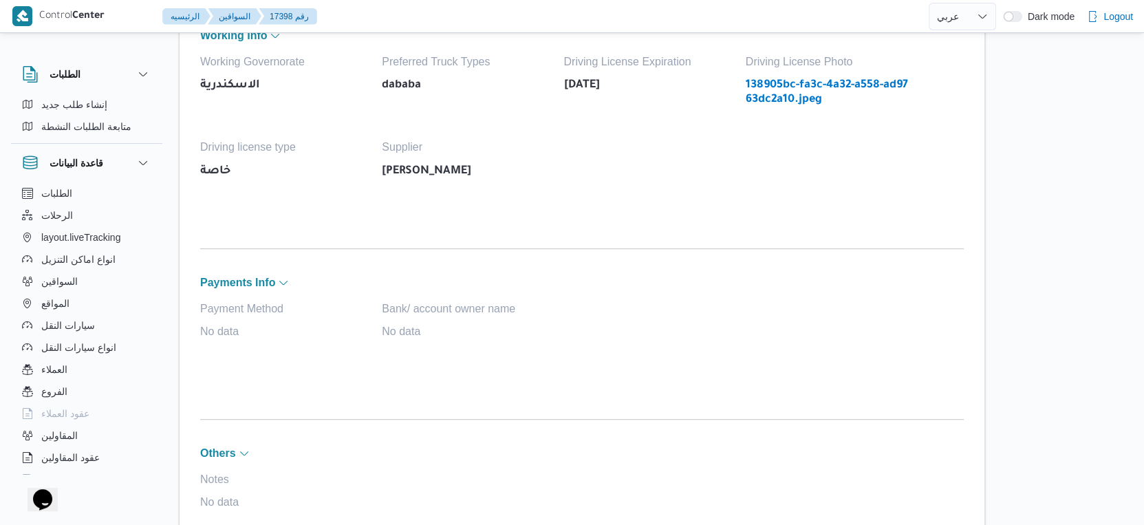
scroll to position [153, 0]
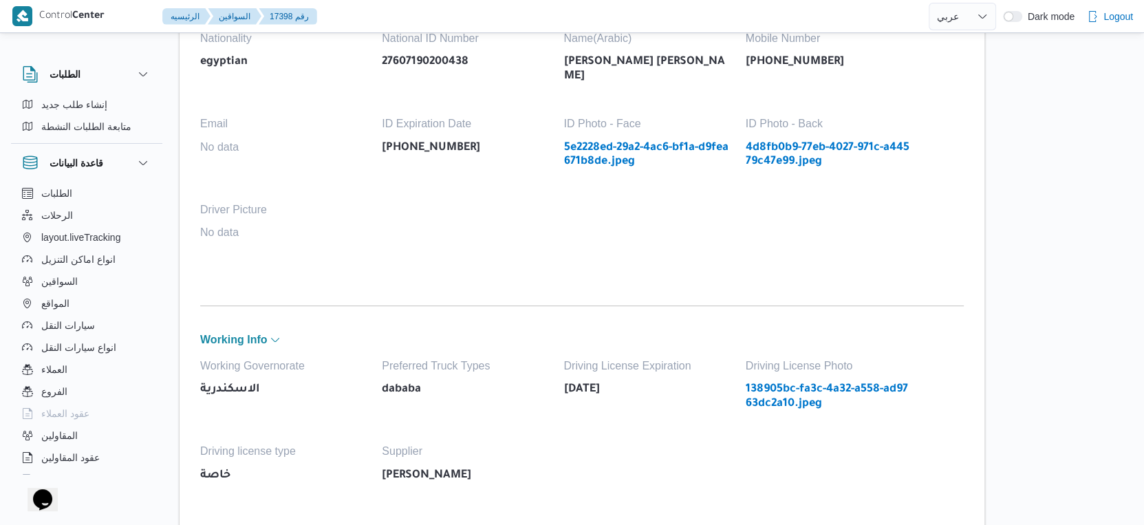
click at [801, 141] on link "4d8fb0b9-77eb-4027-971c-a44579c47e99.jpeg" at bounding box center [830, 155] width 168 height 28
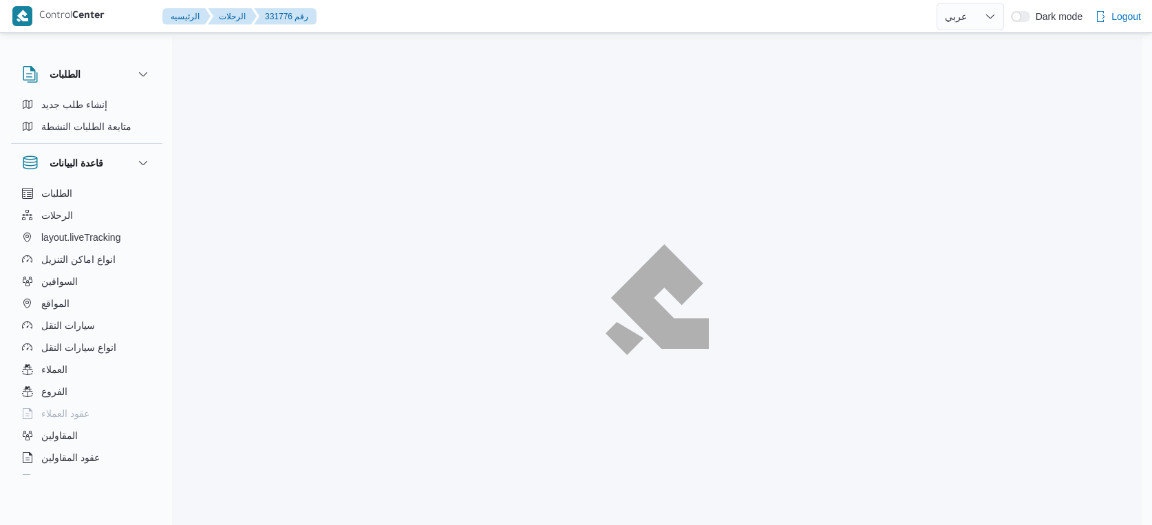
select select "ar"
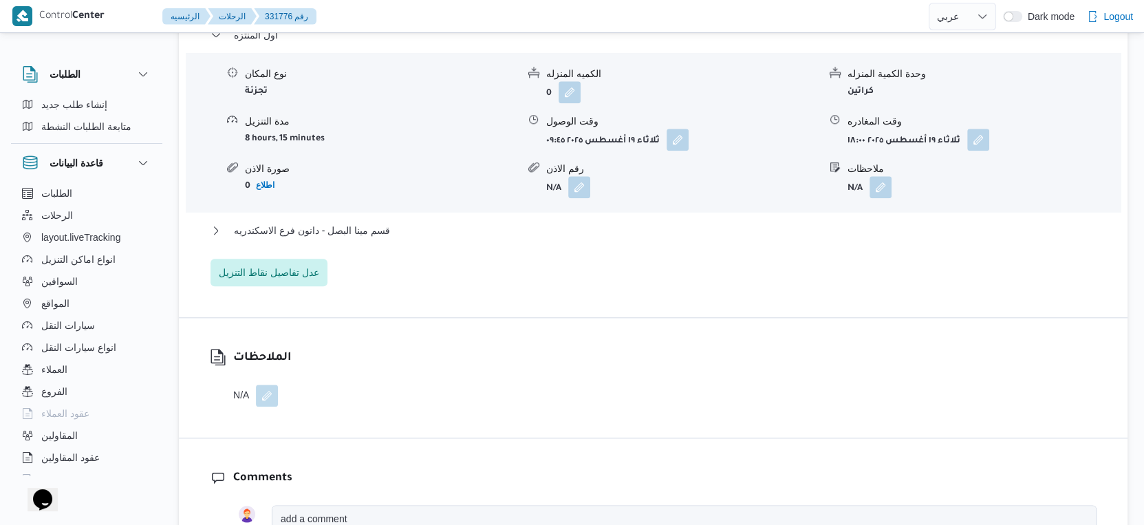
scroll to position [1222, 0]
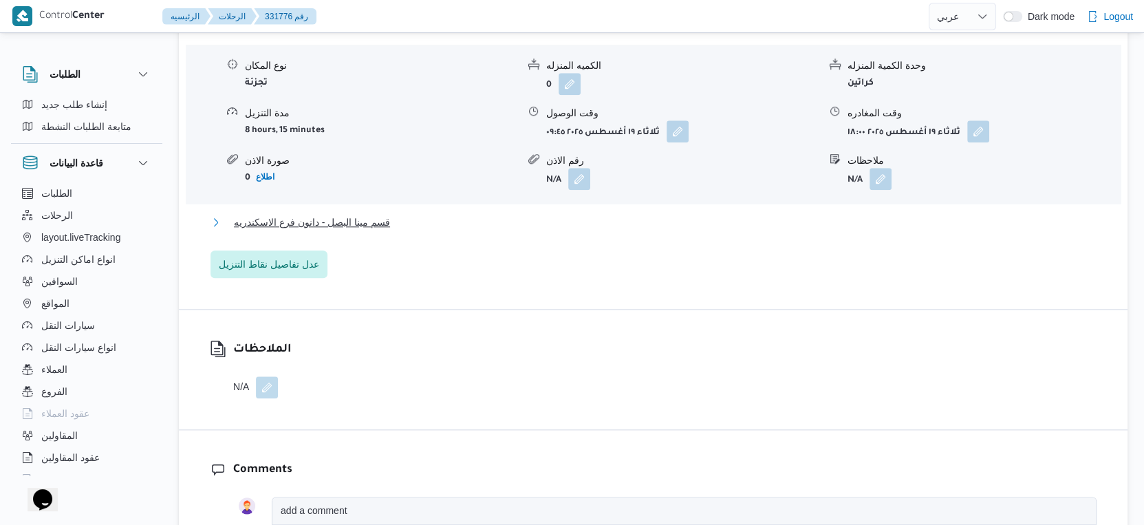
click at [386, 215] on span "قسم مينا البصل - دانون فرع الاسكندريه" at bounding box center [312, 222] width 156 height 17
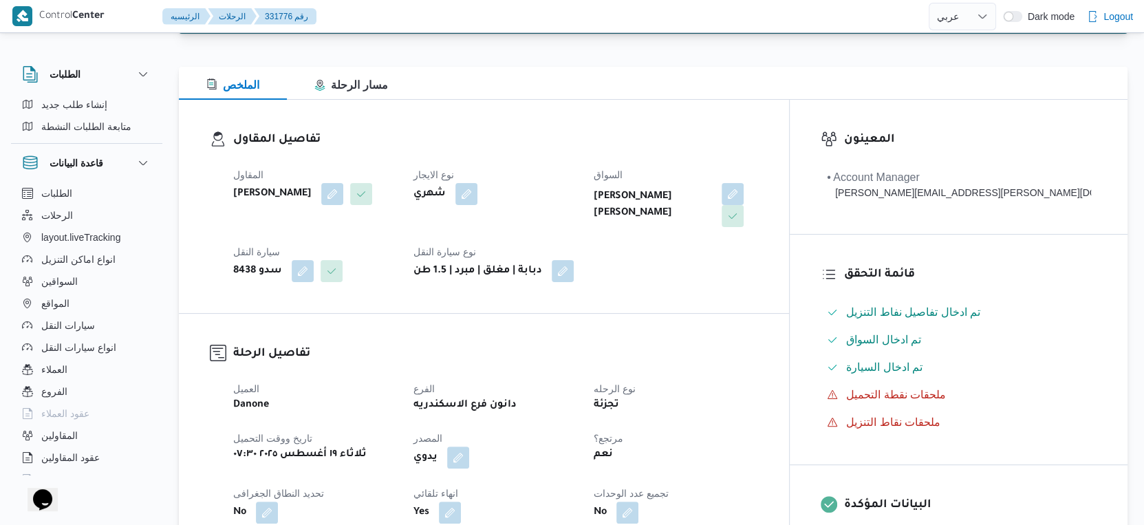
scroll to position [382, 0]
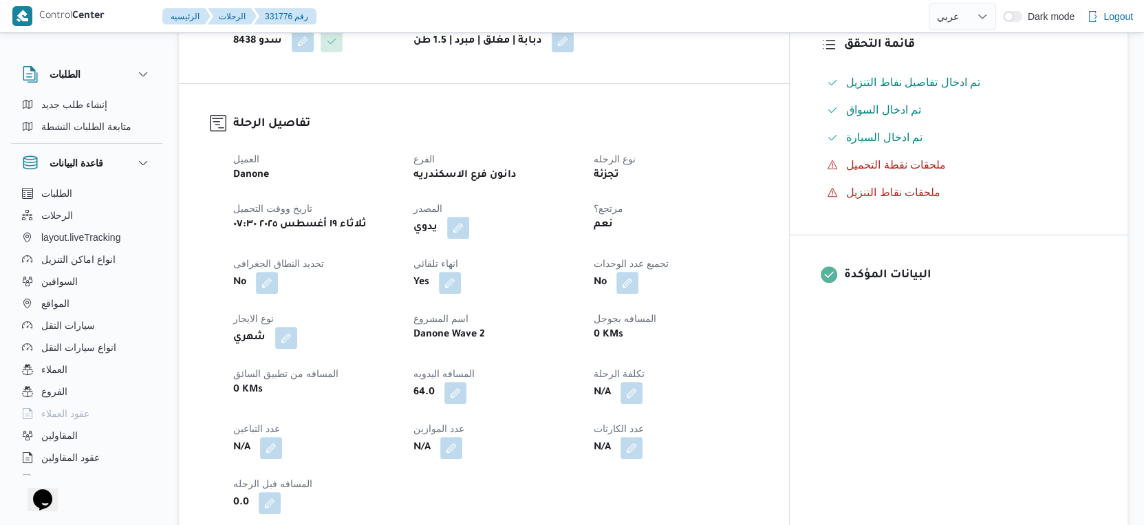
select select "ar"
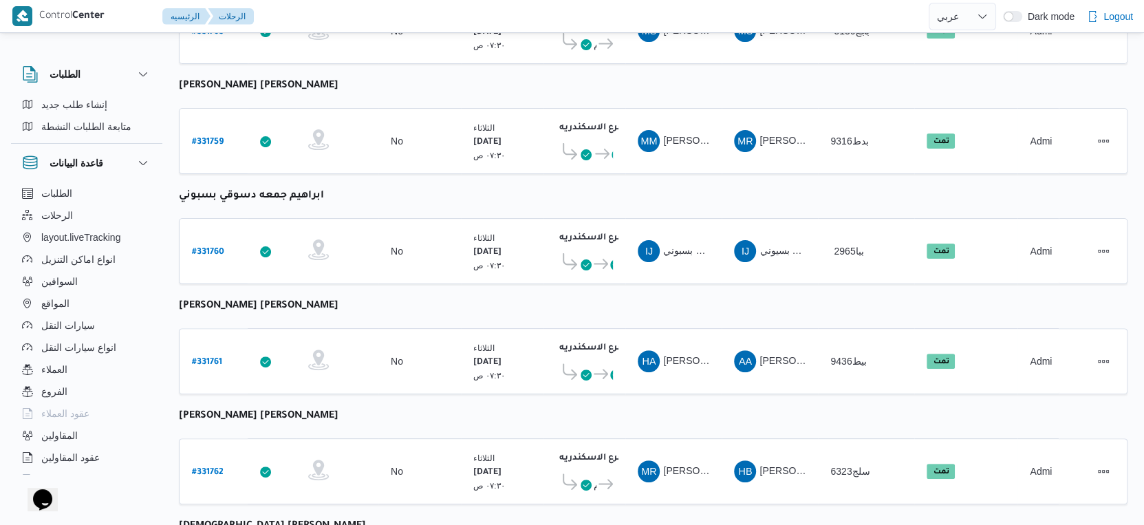
scroll to position [205, 0]
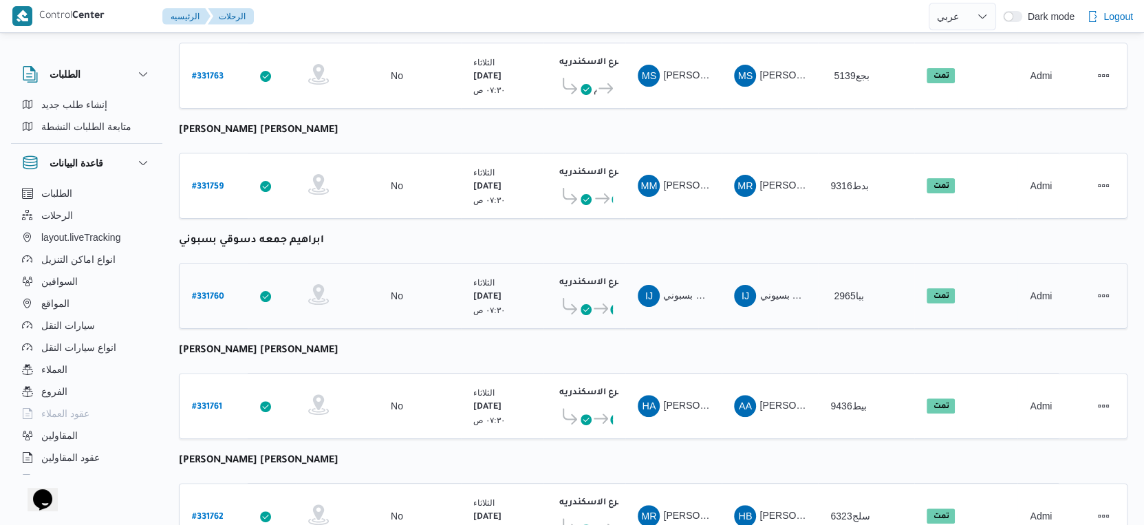
click at [214, 292] on b "# 331760" at bounding box center [208, 297] width 32 height 10
select select "ar"
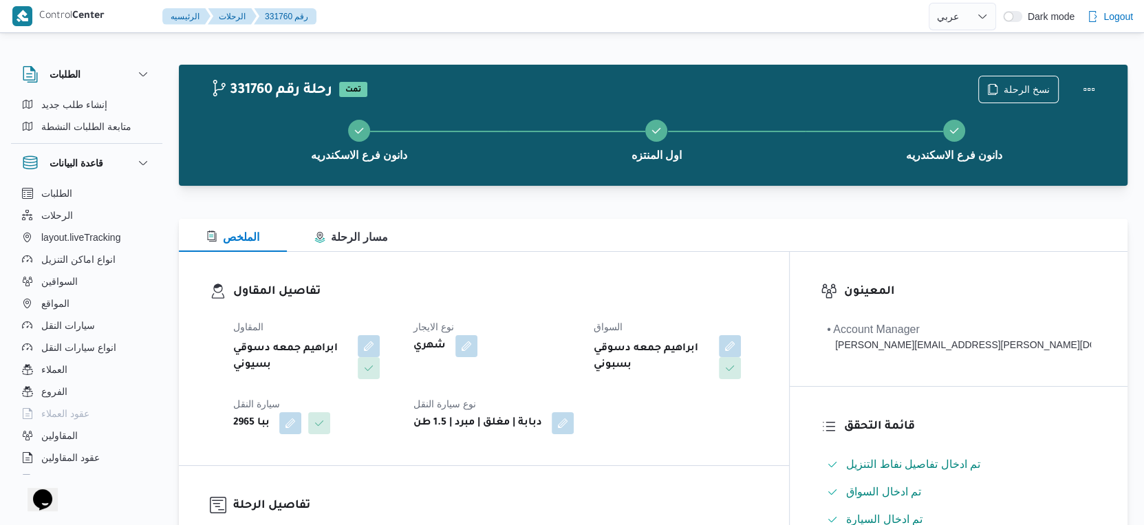
scroll to position [382, 0]
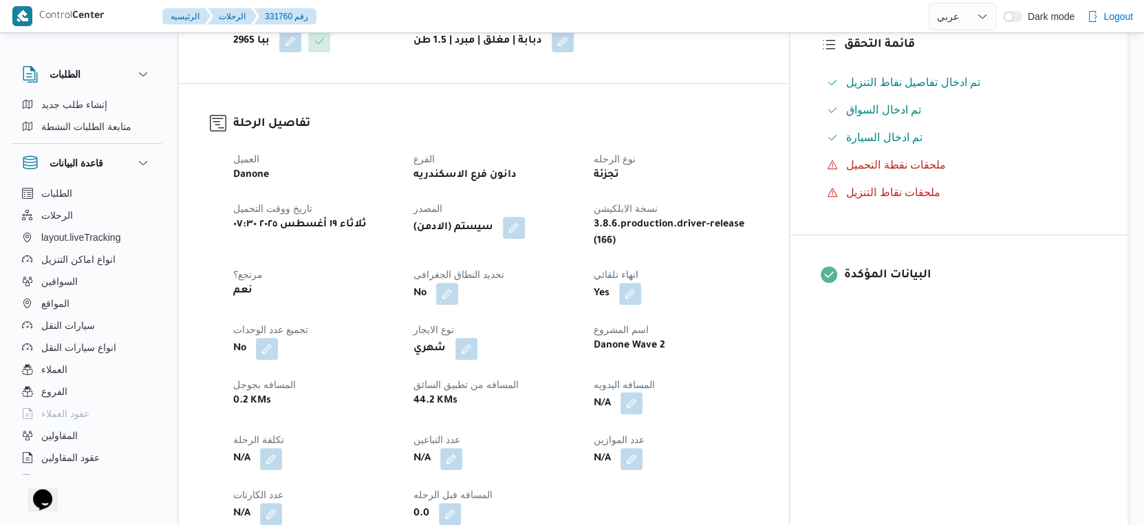
click at [642, 392] on button "button" at bounding box center [631, 403] width 22 height 22
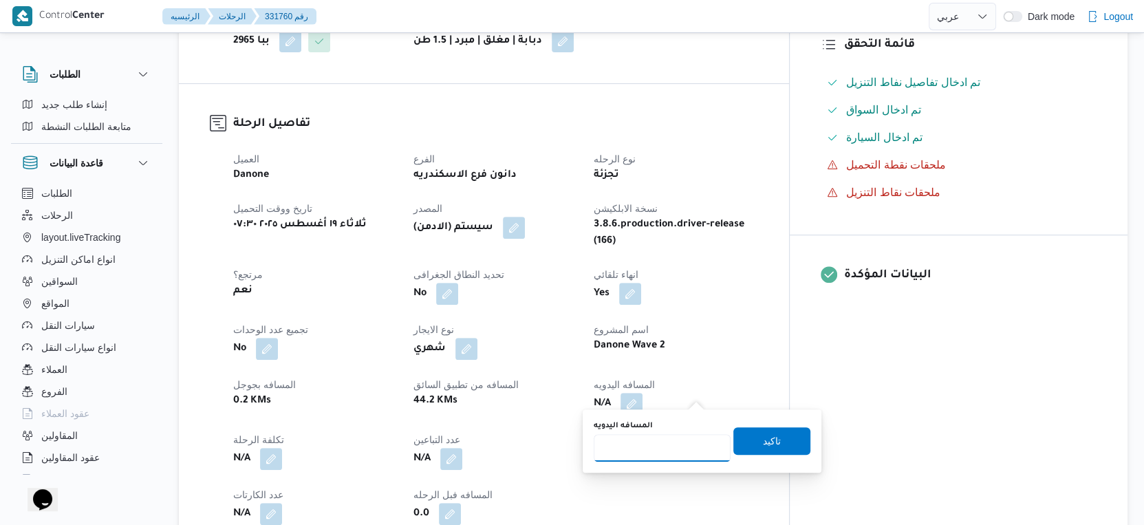
click at [673, 437] on input "المسافه اليدويه" at bounding box center [662, 448] width 137 height 28
type input "41"
click at [772, 446] on span "تاكيد" at bounding box center [771, 440] width 77 height 28
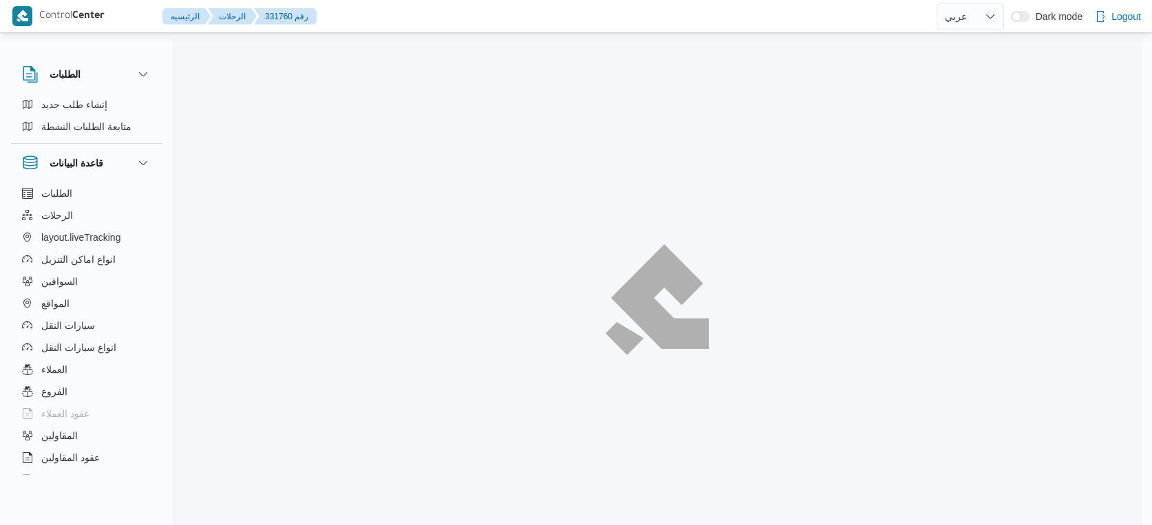
select select "ar"
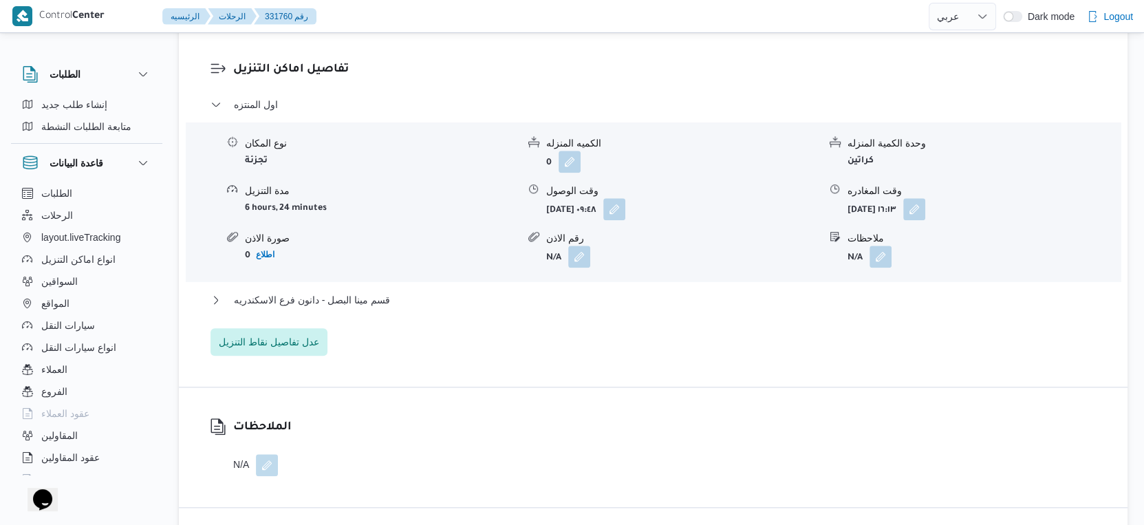
scroll to position [1184, 0]
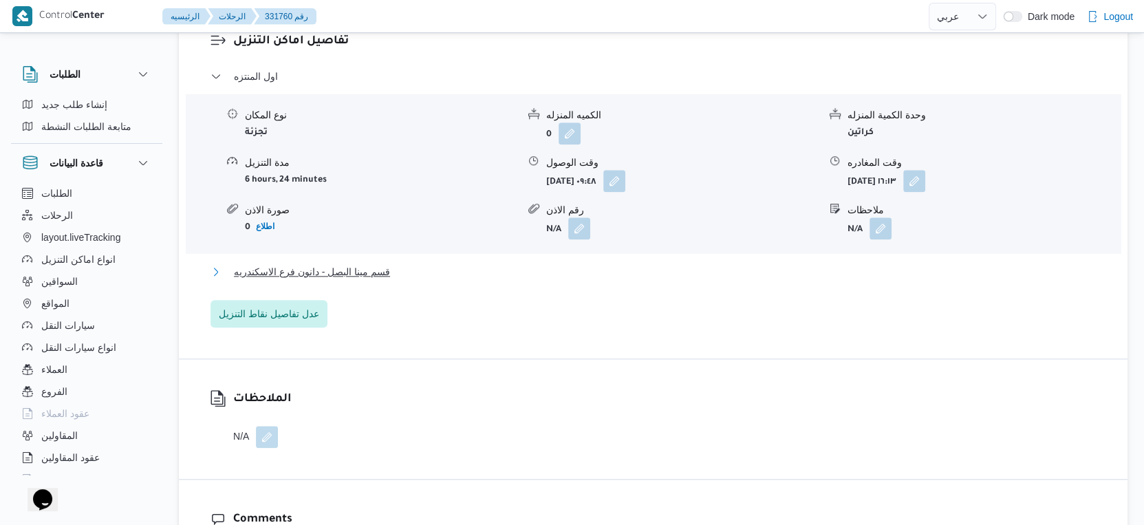
click at [380, 263] on span "قسم مينا البصل - دانون فرع الاسكندريه" at bounding box center [312, 271] width 156 height 17
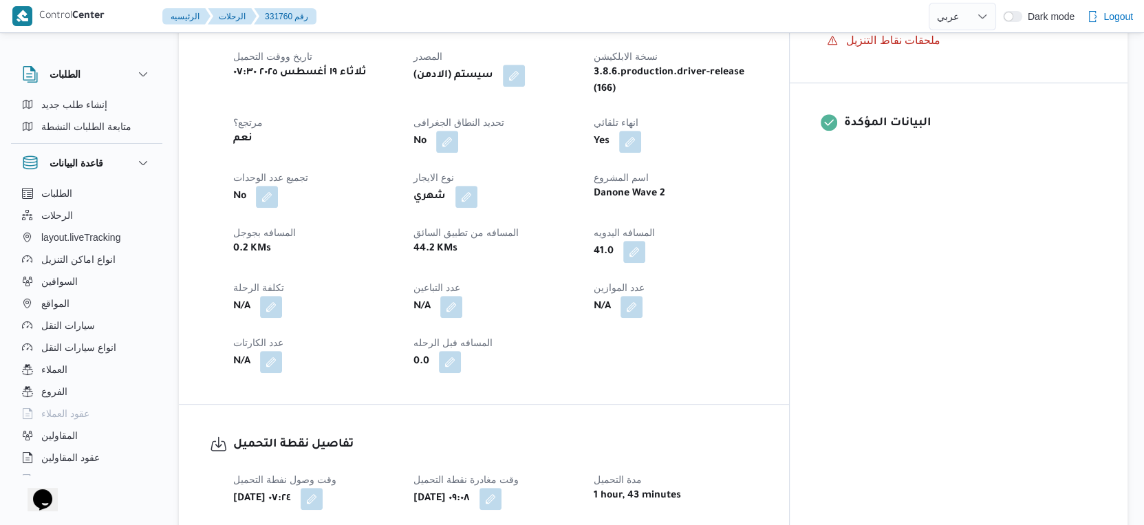
scroll to position [305, 0]
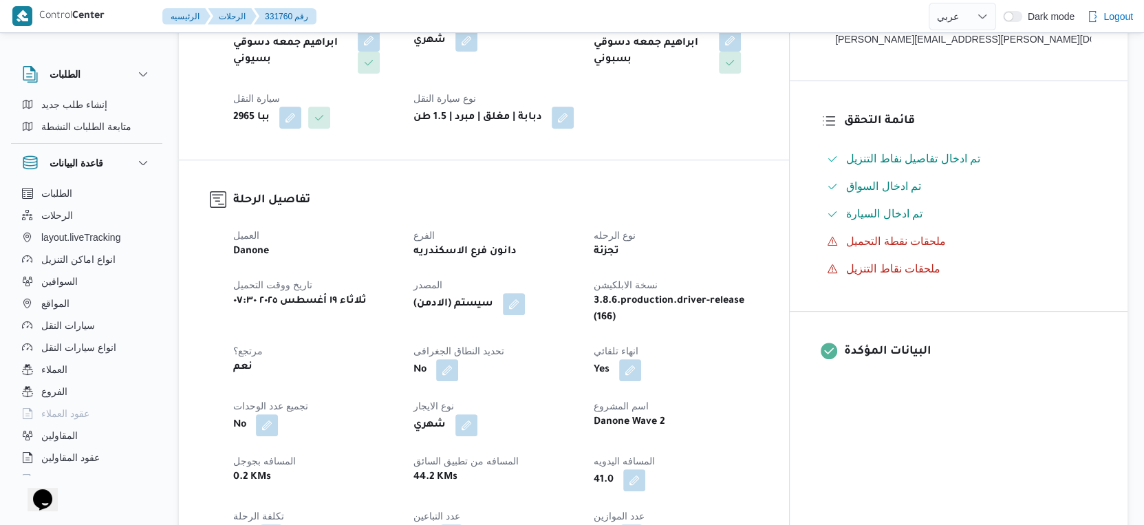
select select "ar"
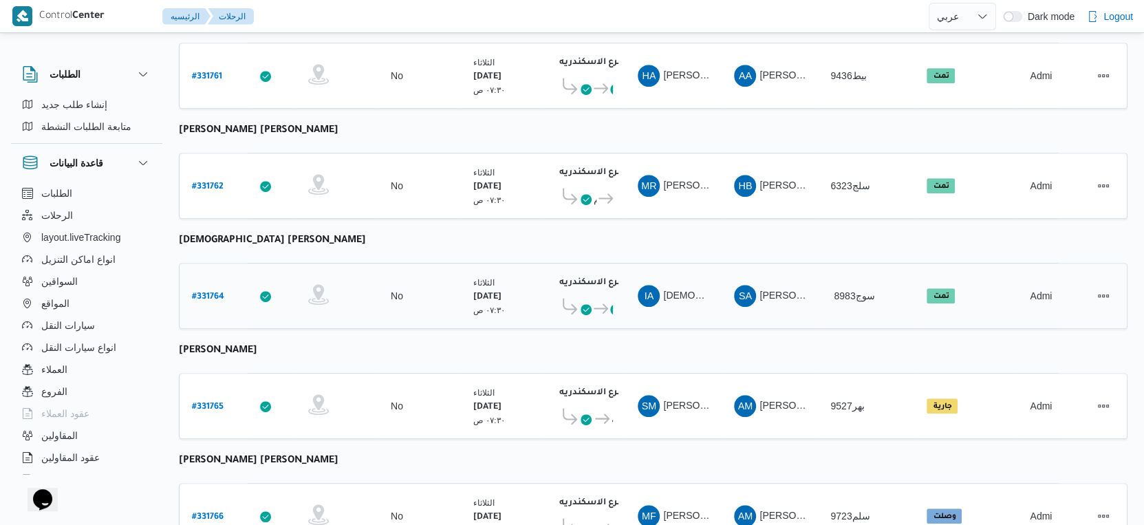
click at [210, 292] on b "# 331764" at bounding box center [208, 297] width 32 height 10
select select "ar"
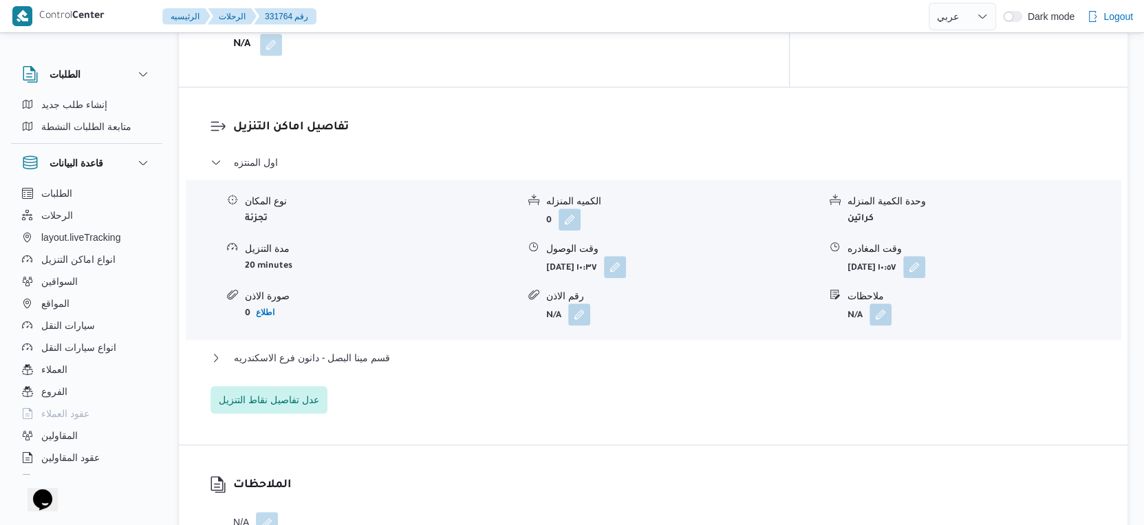
scroll to position [1147, 0]
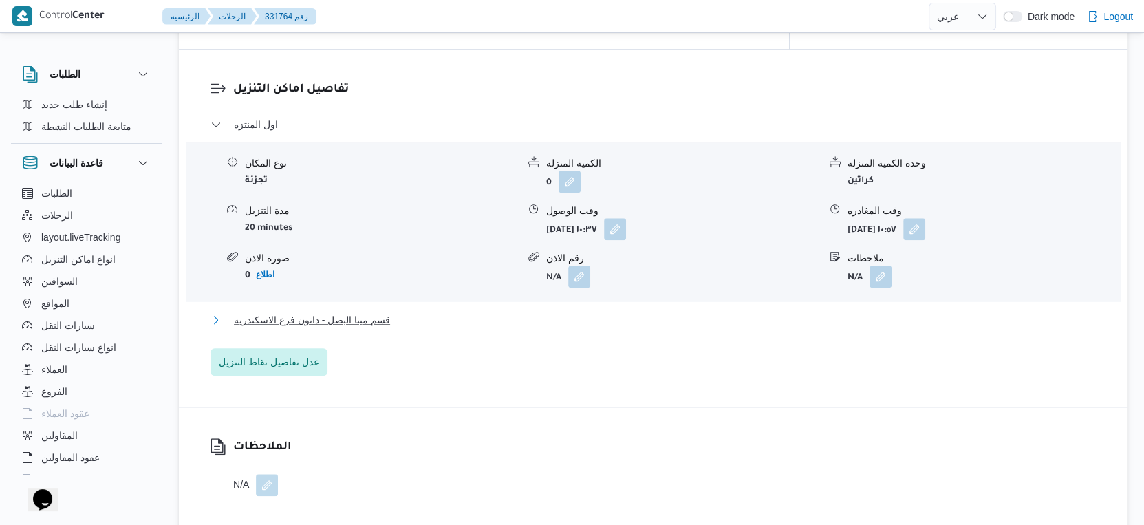
click at [398, 312] on button "قسم مينا البصل - دانون فرع الاسكندريه" at bounding box center [653, 320] width 886 height 17
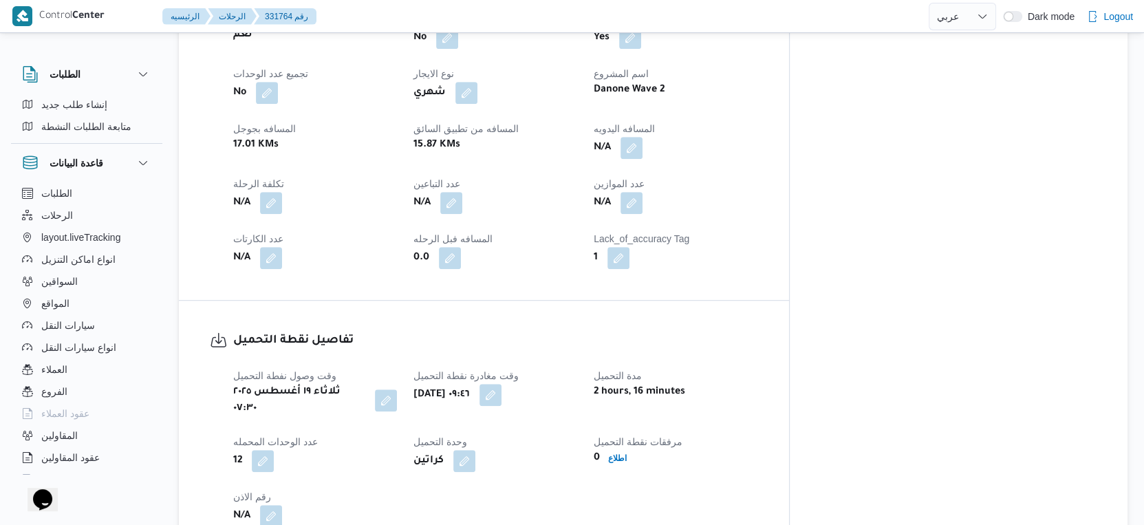
scroll to position [611, 0]
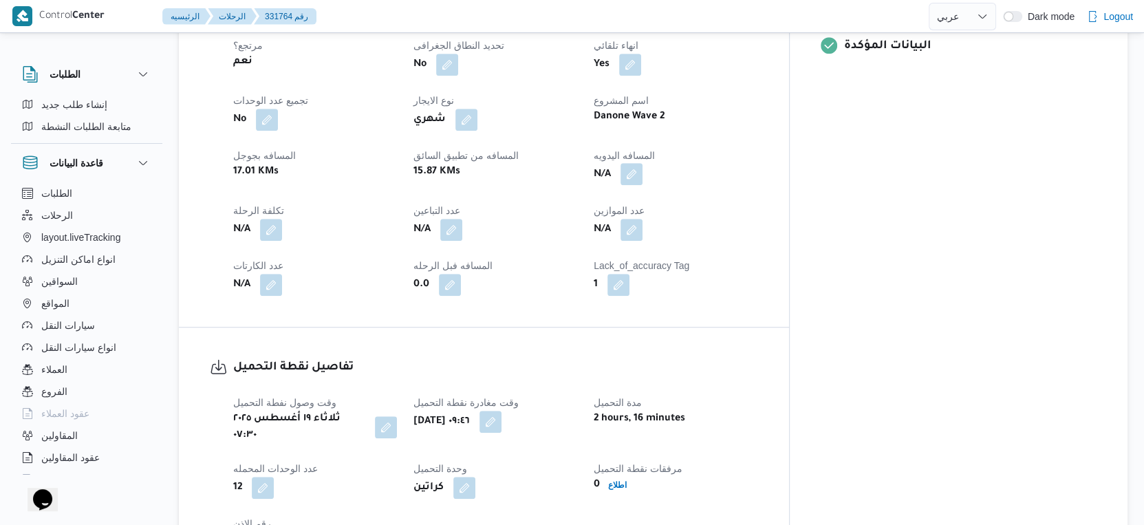
click at [642, 163] on button "button" at bounding box center [631, 174] width 22 height 22
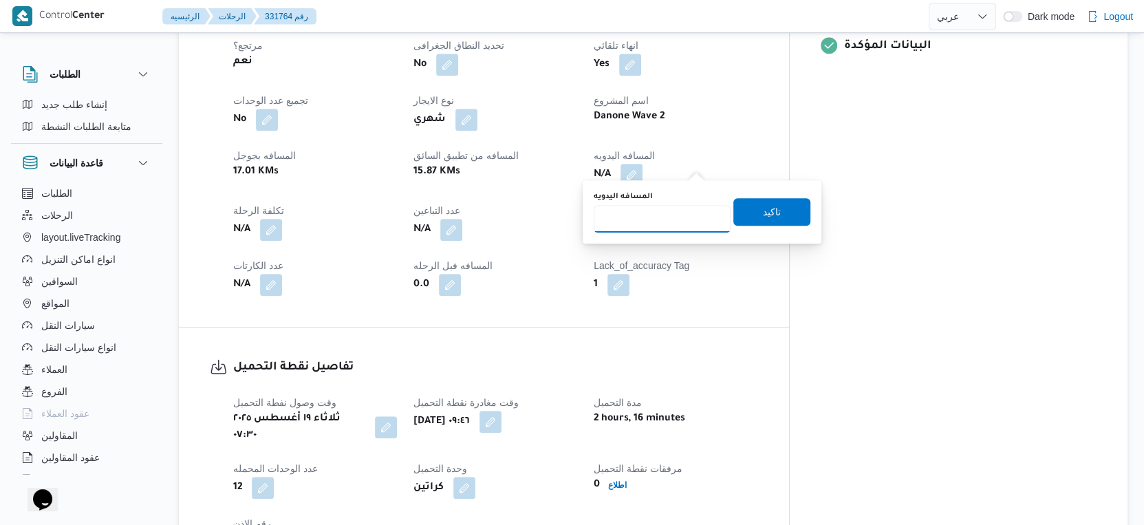
click at [658, 217] on input "المسافه اليدويه" at bounding box center [662, 219] width 137 height 28
type input "43"
click at [763, 213] on span "تاكيد" at bounding box center [772, 211] width 18 height 17
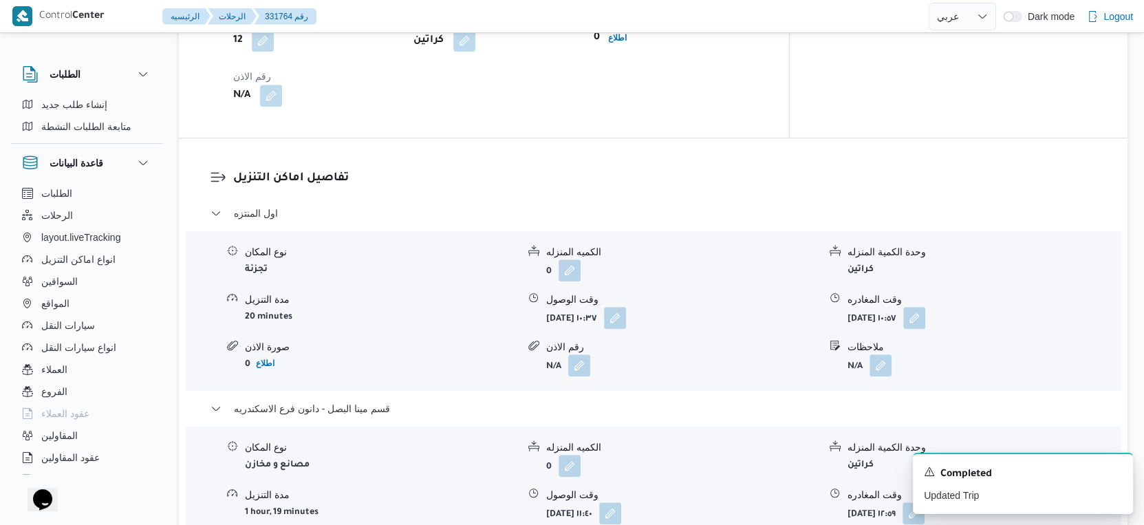
scroll to position [1147, 0]
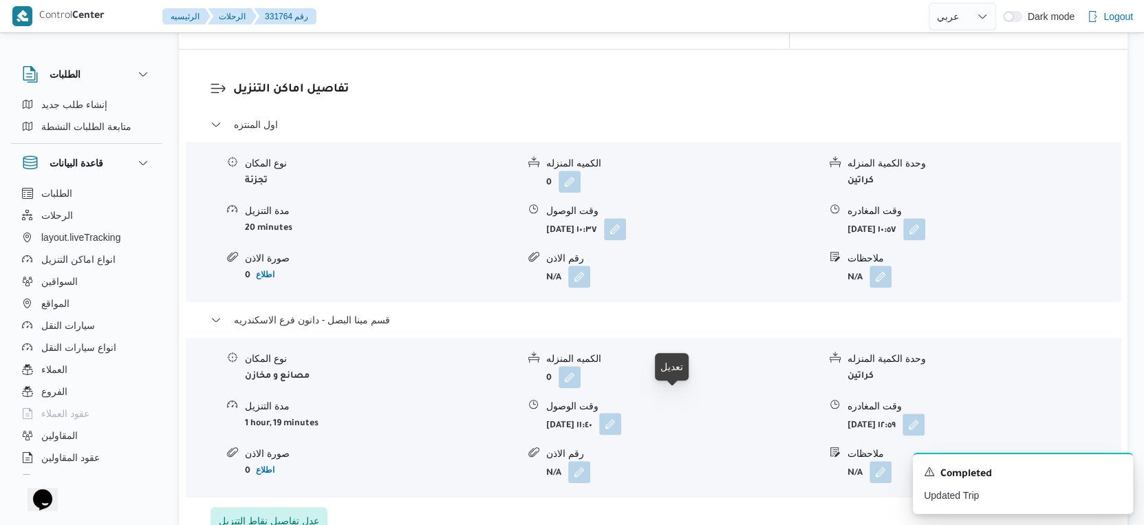
click at [621, 413] on button "button" at bounding box center [610, 424] width 22 height 22
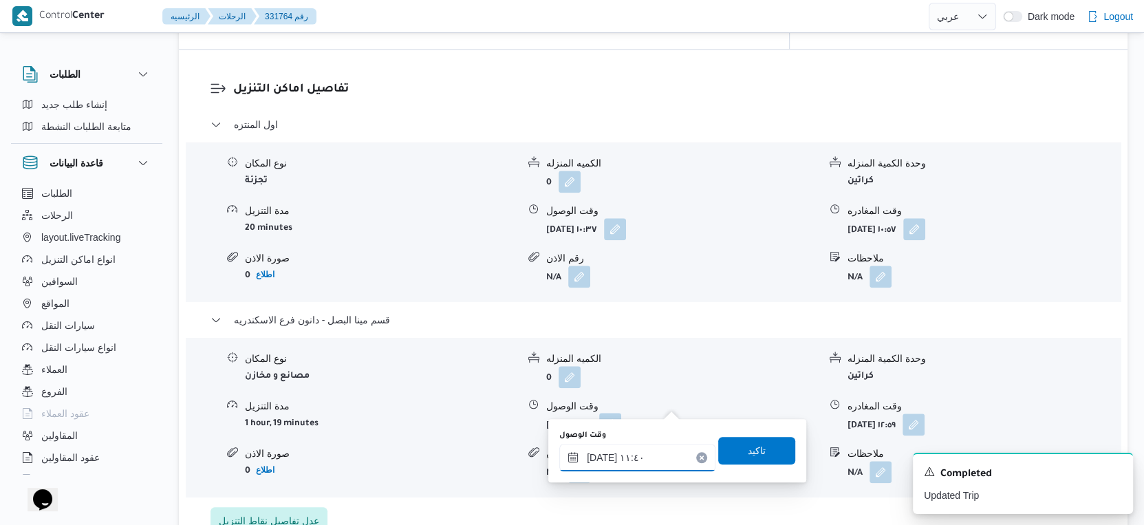
click at [645, 460] on input "١٩/٠٨/٢٠٢٥ ١١:٤٠" at bounding box center [637, 458] width 156 height 28
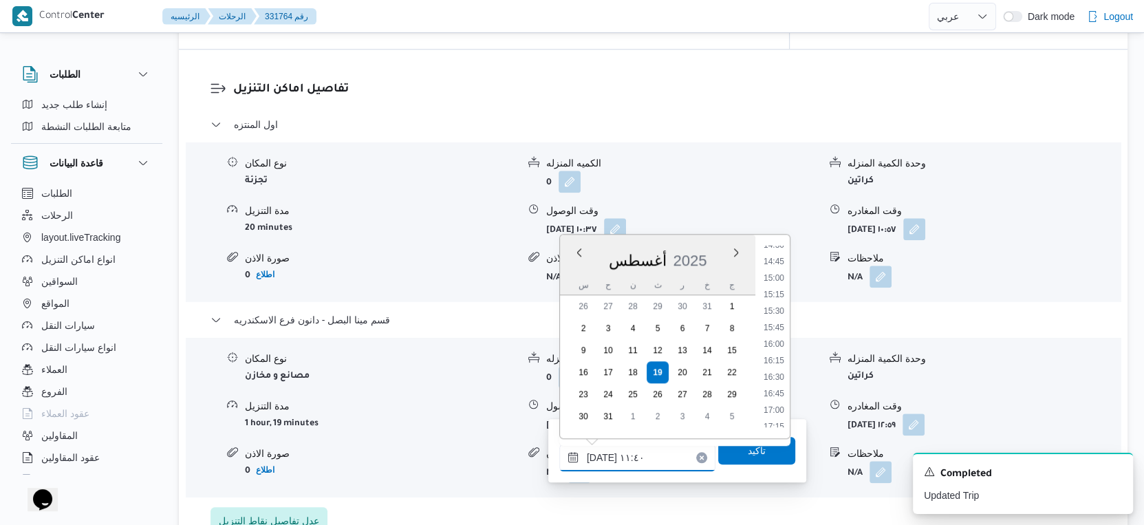
scroll to position [1046, 0]
click at [785, 358] on li "17:30" at bounding box center [774, 362] width 32 height 14
type input "١٩/٠٨/٢٠٢٥ ١٧:٣٠"
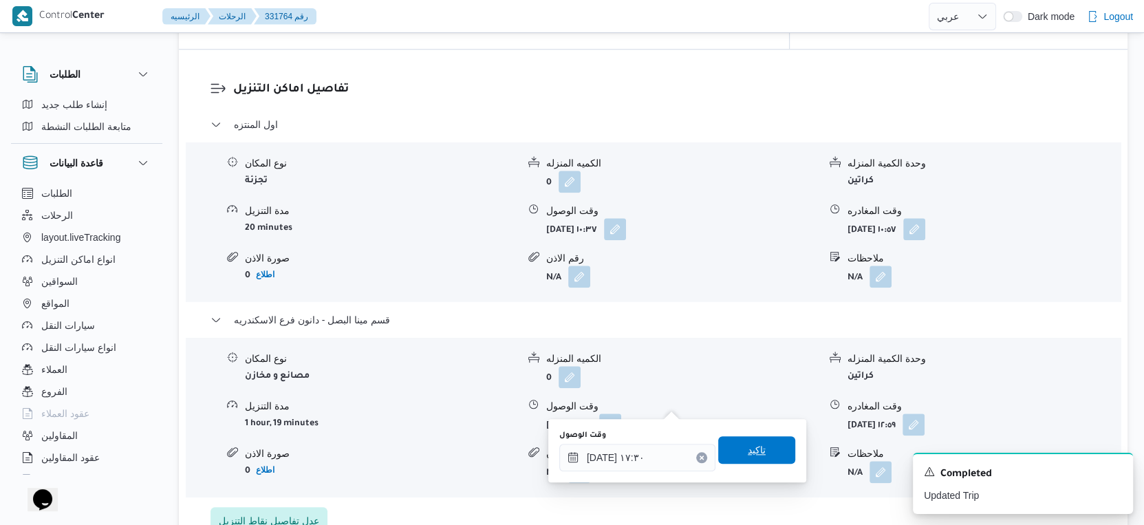
click at [748, 457] on span "تاكيد" at bounding box center [757, 450] width 18 height 17
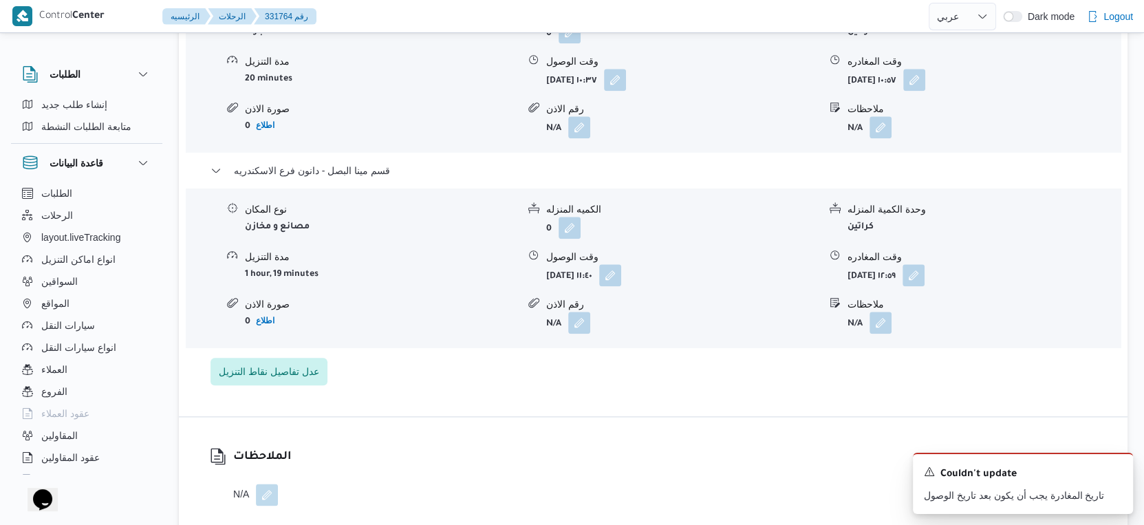
scroll to position [1299, 0]
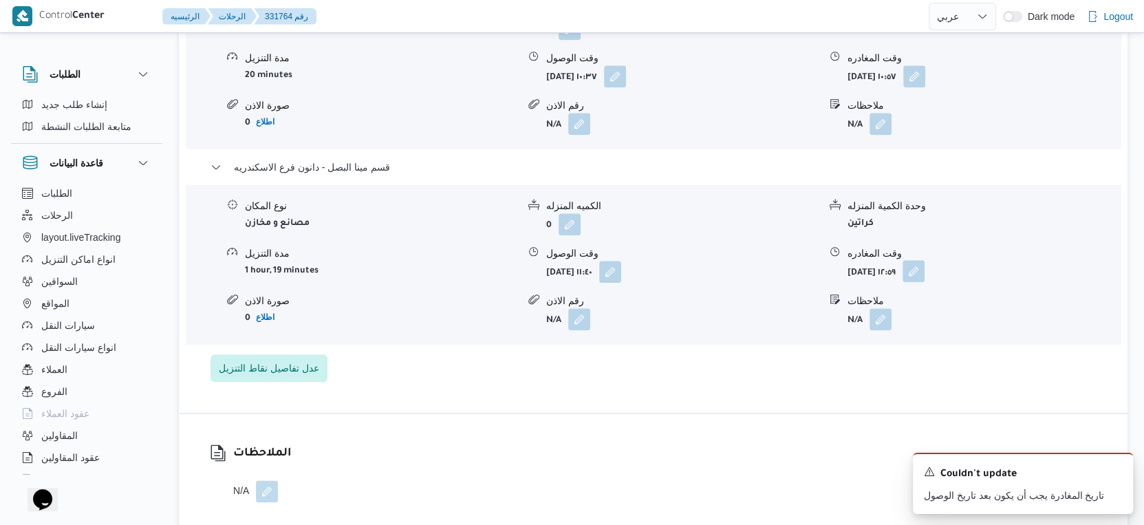
click at [925, 260] on button "button" at bounding box center [914, 271] width 22 height 22
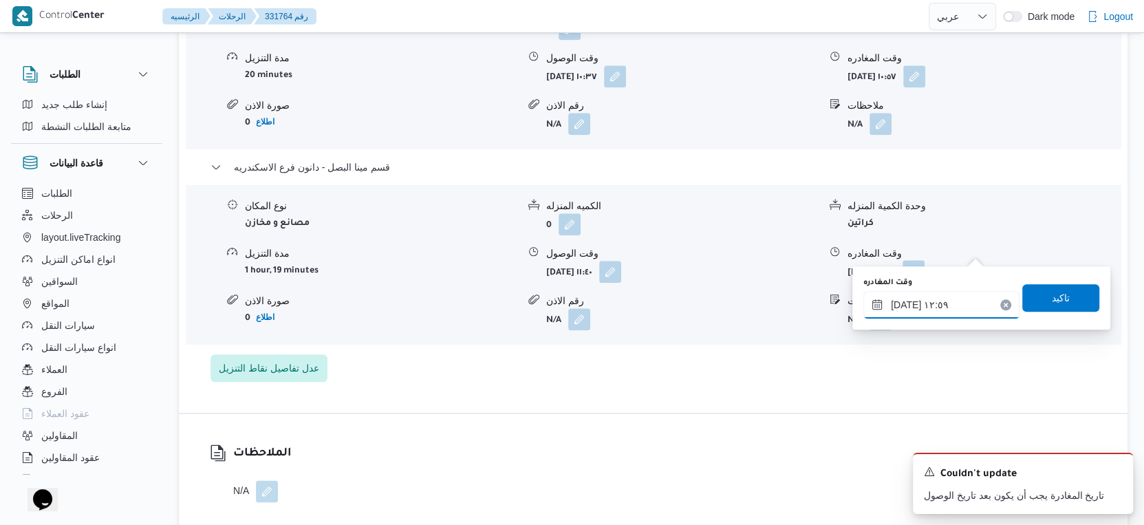
click at [944, 305] on input "١٩/٠٨/٢٠٢٥ ١٢:٥٩" at bounding box center [941, 305] width 156 height 28
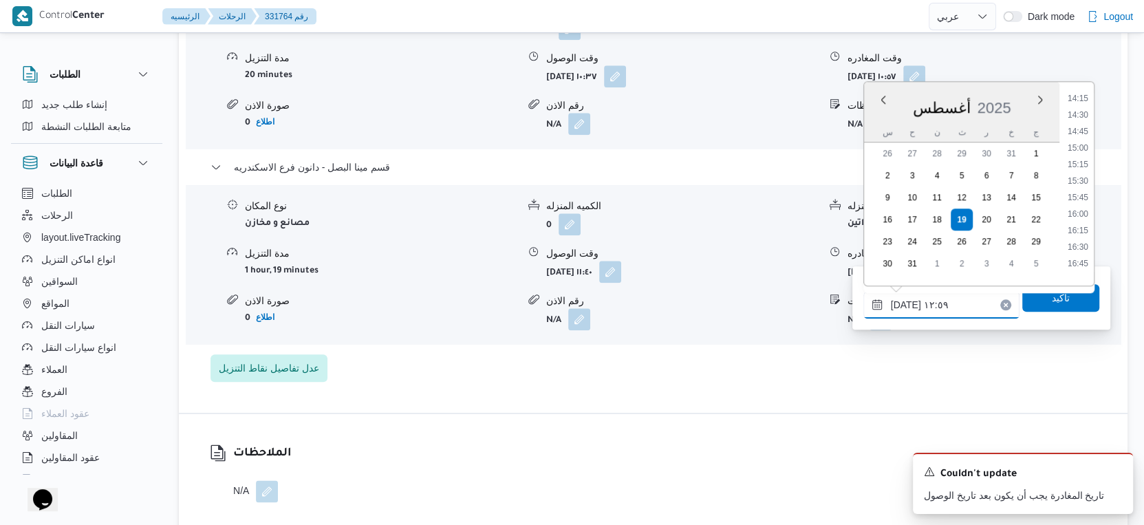
scroll to position [1052, 0]
click at [1085, 235] on li "18:00" at bounding box center [1078, 236] width 32 height 14
type input "١٩/٠٨/٢٠٢٥ ١٨:٠٠"
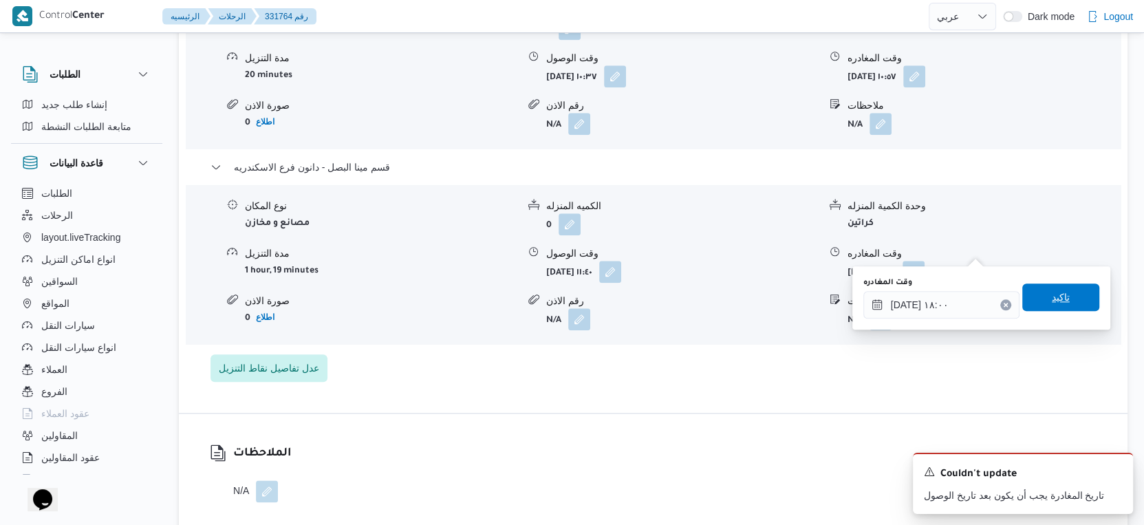
click at [1068, 288] on span "تاكيد" at bounding box center [1060, 297] width 77 height 28
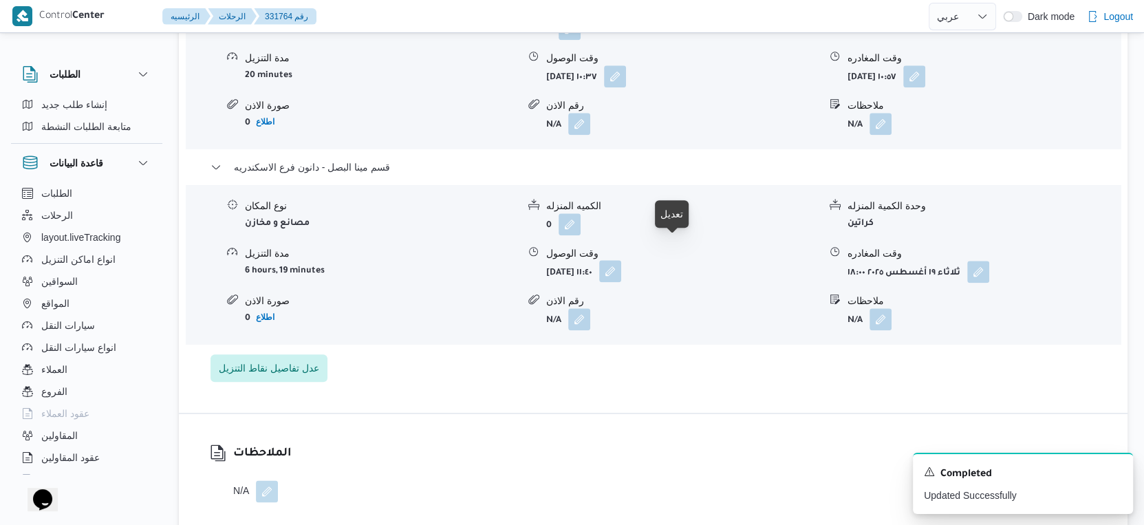
click at [621, 260] on button "button" at bounding box center [610, 271] width 22 height 22
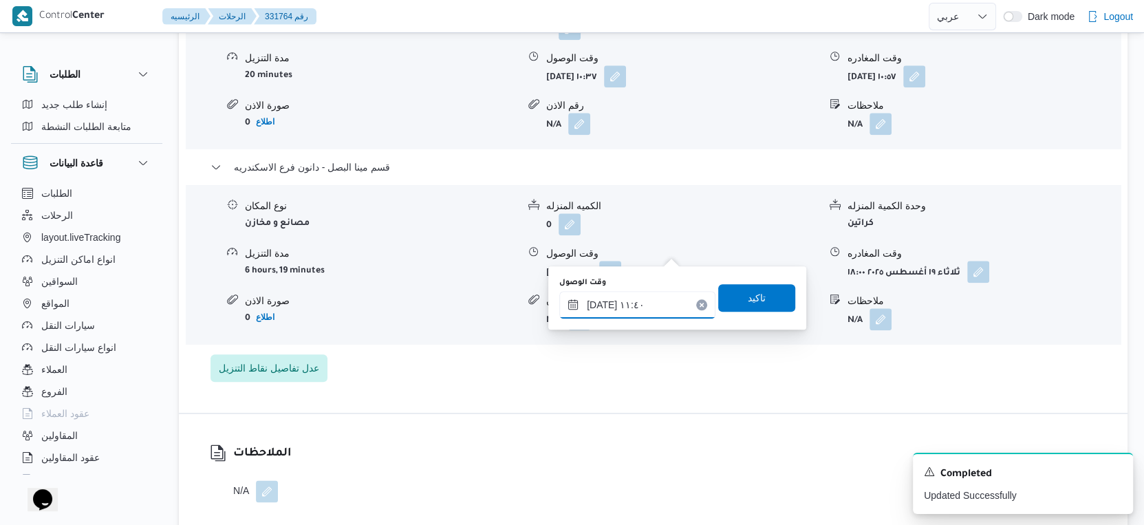
click at [637, 303] on input "١٩/٠٨/٢٠٢٥ ١١:٤٠" at bounding box center [637, 305] width 156 height 28
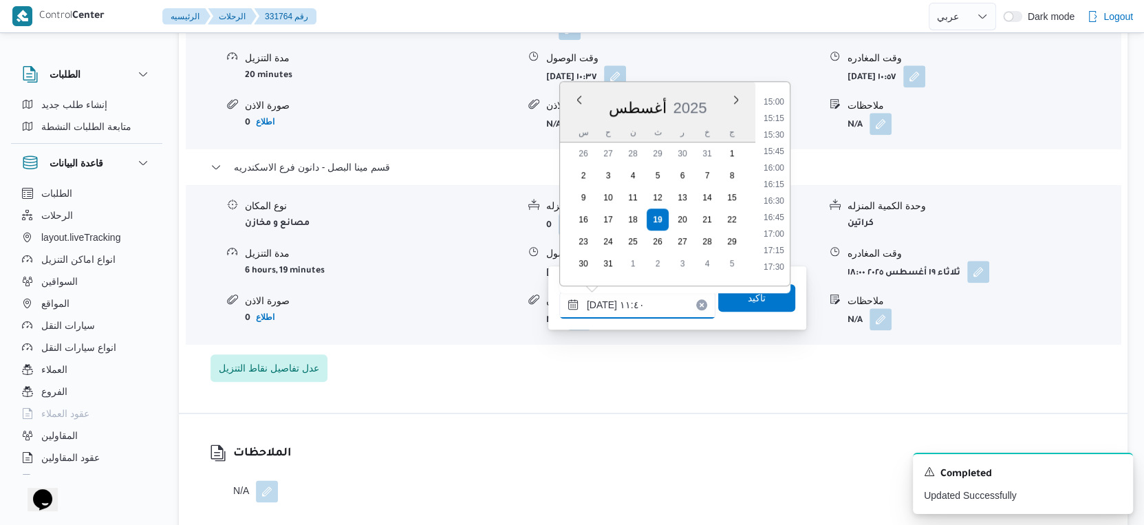
scroll to position [1046, 0]
click at [778, 208] on li "17:30" at bounding box center [774, 209] width 32 height 14
type input "١٩/٠٨/٢٠٢٥ ١٧:٣٠"
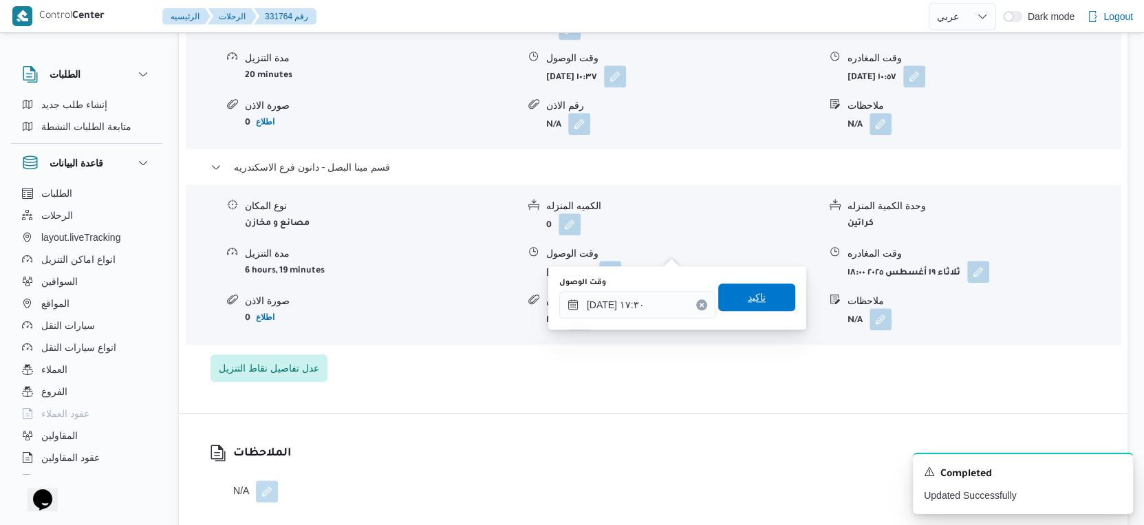
click at [770, 298] on span "تاكيد" at bounding box center [756, 297] width 77 height 28
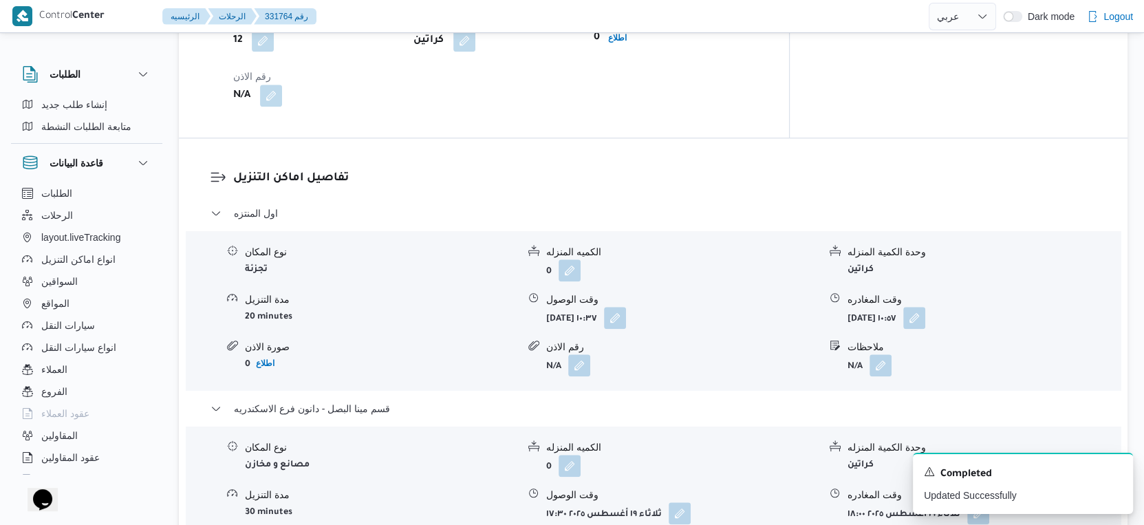
scroll to position [1147, 0]
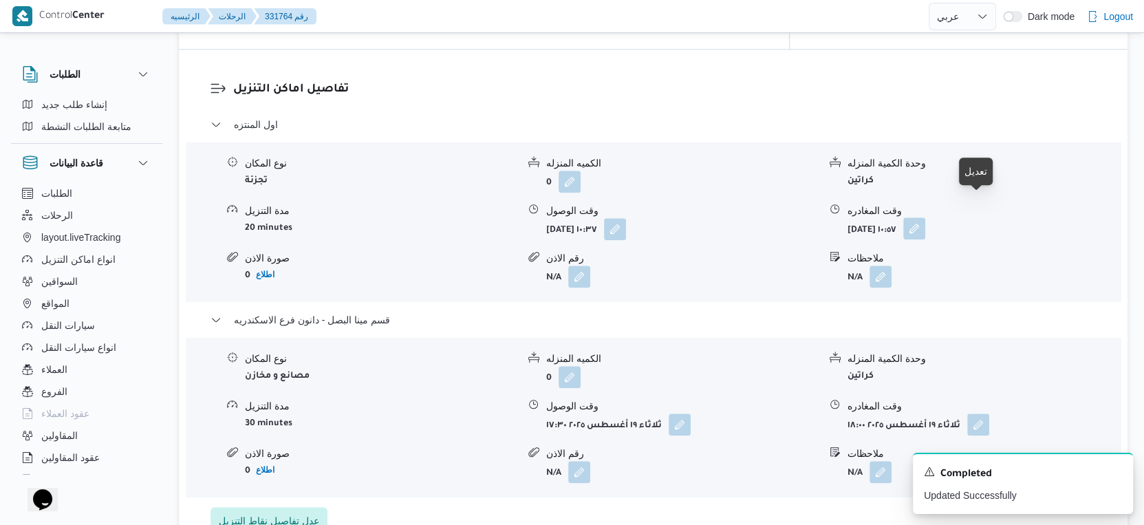
click at [925, 217] on button "button" at bounding box center [914, 228] width 22 height 22
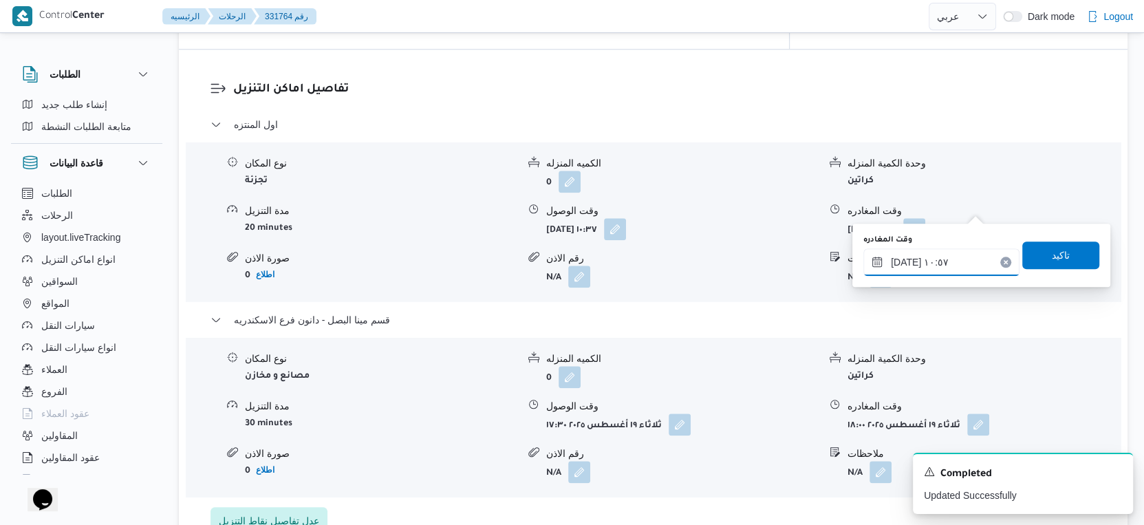
click at [935, 260] on input "١٩/٠٨/٢٠٢٥ ١٠:٥٧" at bounding box center [941, 262] width 156 height 28
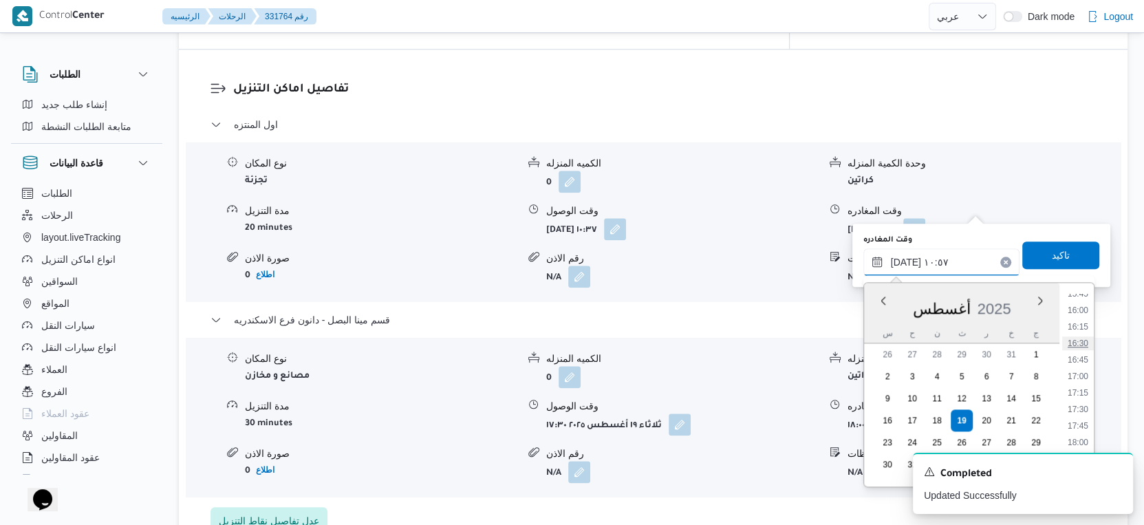
scroll to position [1073, 0]
click at [1082, 348] on li "17:00" at bounding box center [1078, 350] width 32 height 14
type input "١٩/٠٨/٢٠٢٥ ١٧:٠٠"
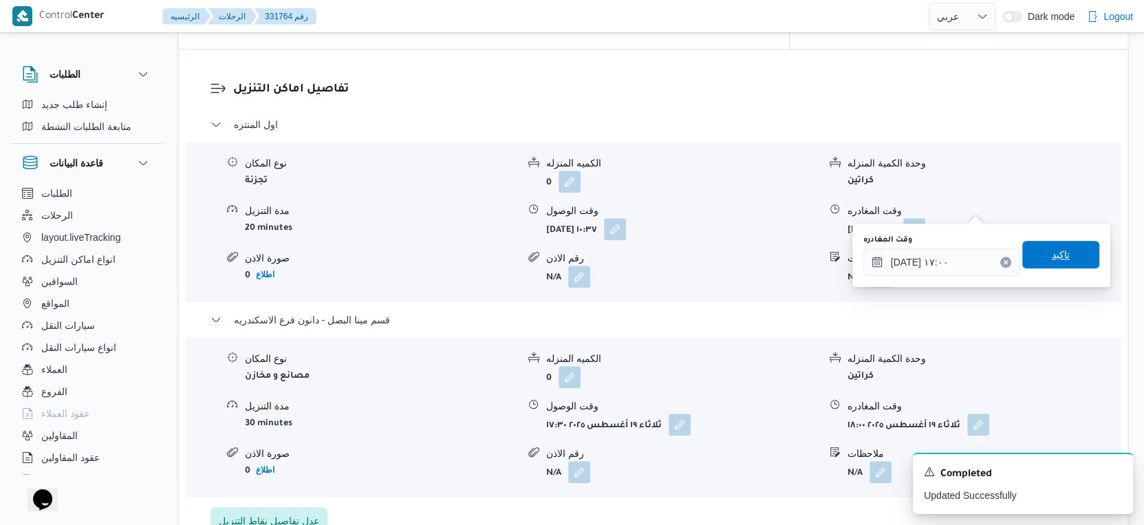
click at [1063, 255] on span "تاكيد" at bounding box center [1060, 255] width 77 height 28
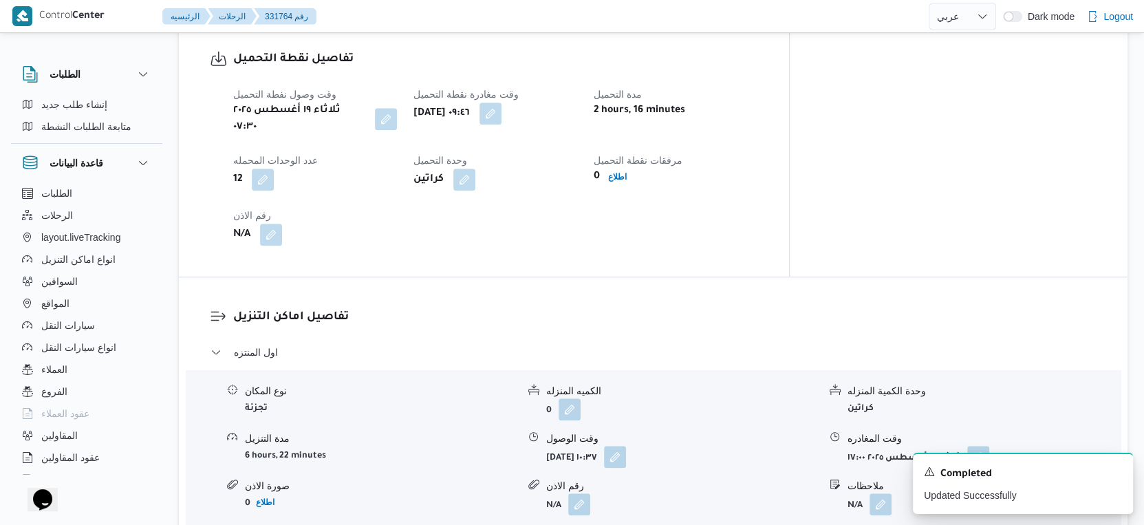
scroll to position [917, 0]
click at [1112, 470] on icon "Dismiss toast" at bounding box center [1116, 470] width 11 height 11
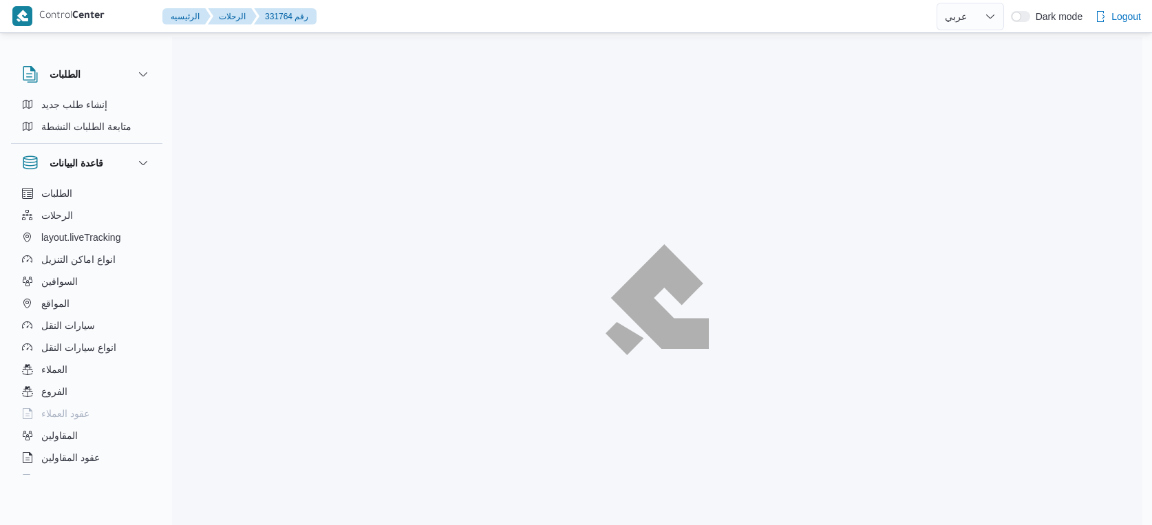
select select "ar"
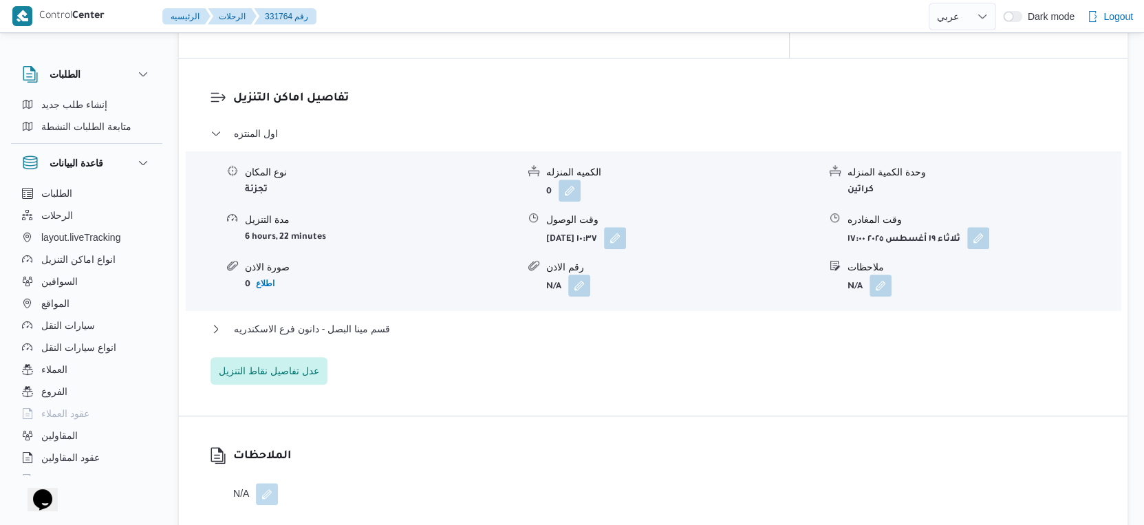
scroll to position [1147, 0]
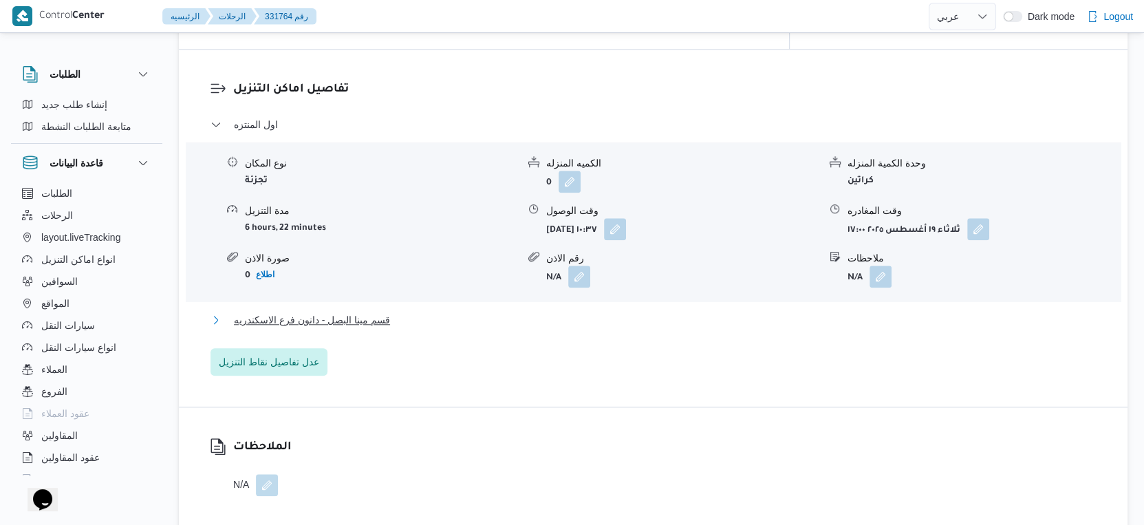
click at [385, 312] on span "قسم مينا البصل - دانون فرع الاسكندريه" at bounding box center [312, 320] width 156 height 17
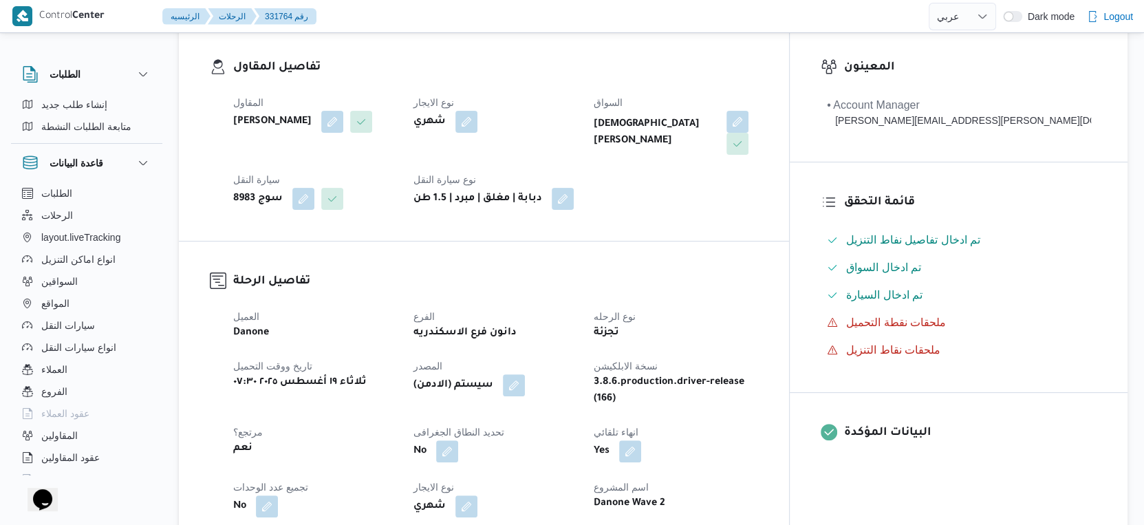
scroll to position [458, 0]
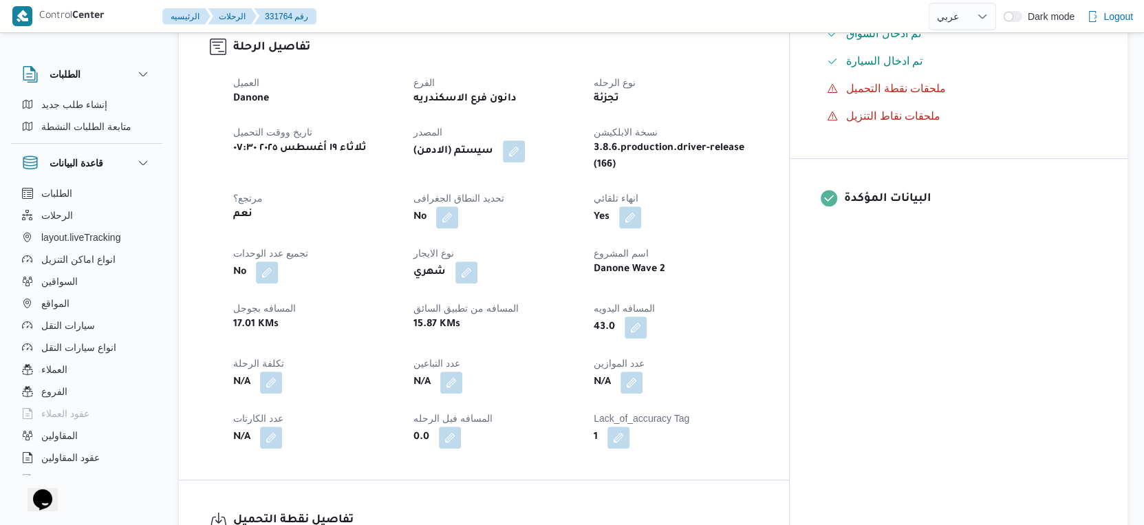
select select "ar"
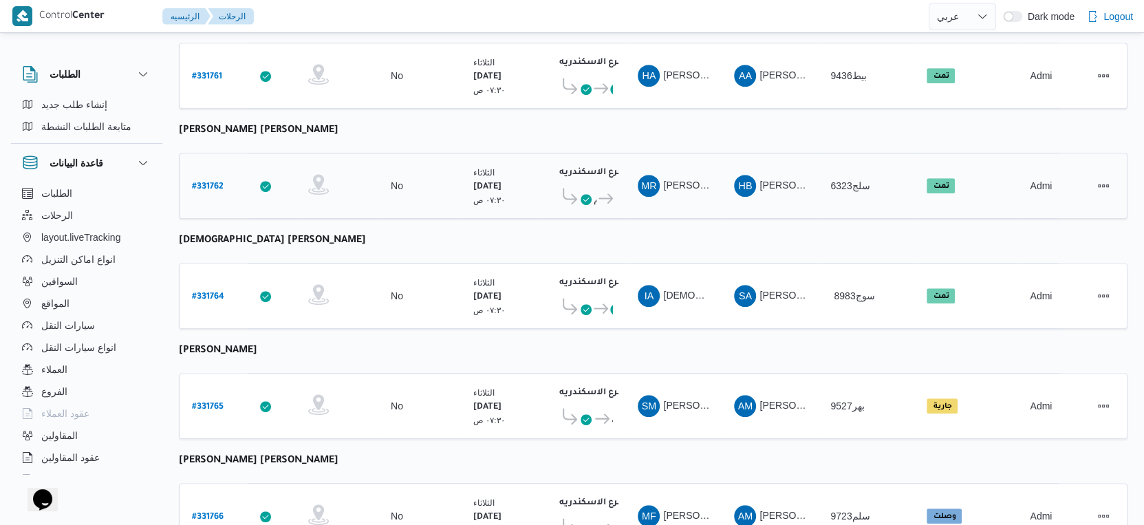
click at [214, 182] on b "# 331762" at bounding box center [208, 187] width 32 height 10
select select "ar"
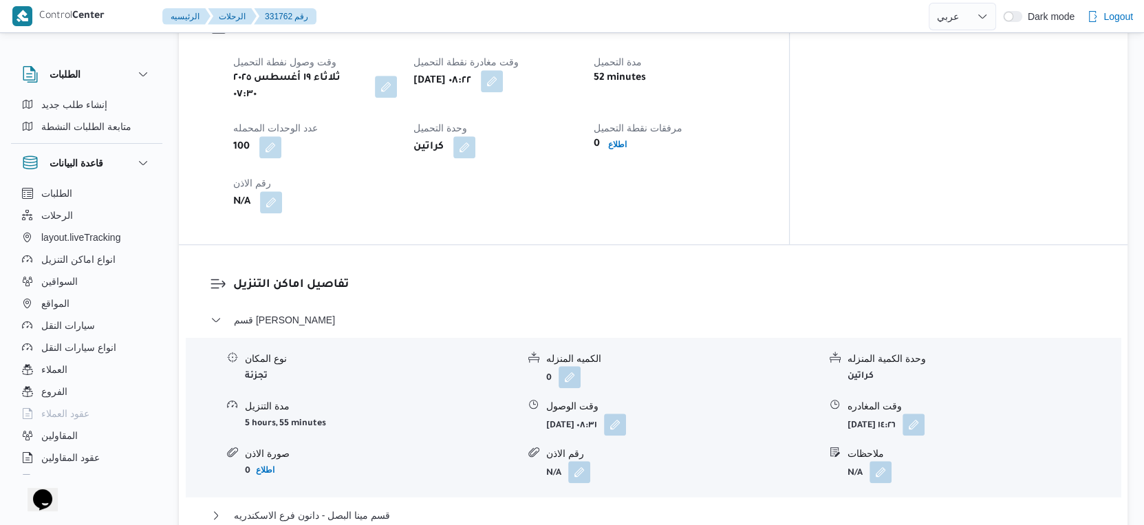
scroll to position [1147, 0]
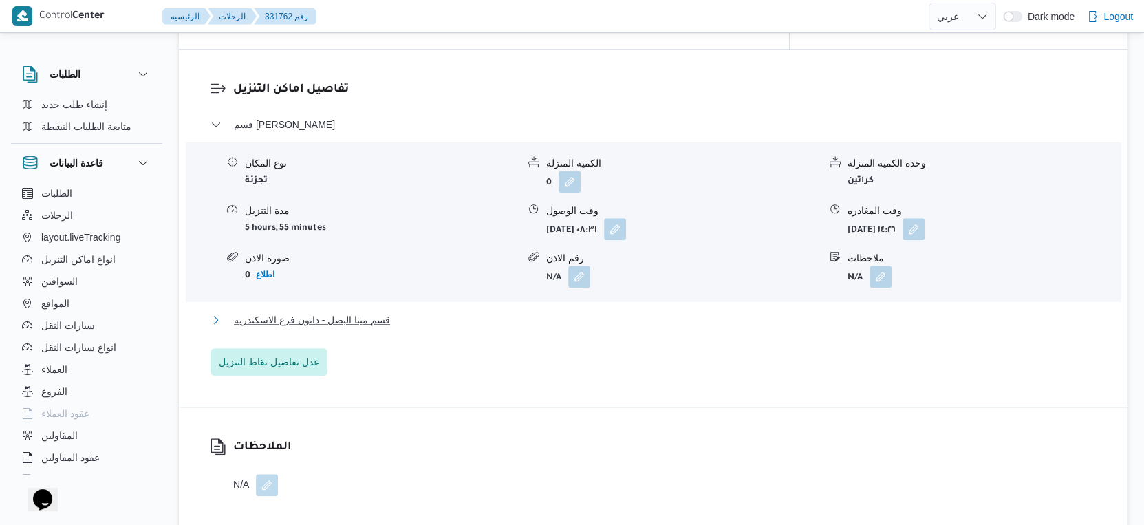
click at [379, 312] on span "قسم مينا البصل - دانون فرع الاسكندريه" at bounding box center [312, 320] width 156 height 17
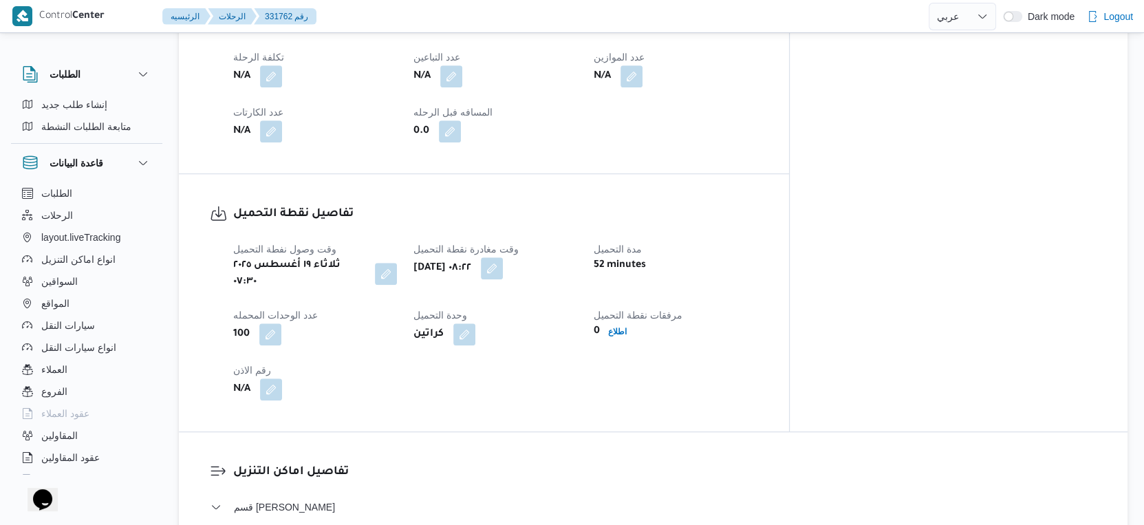
scroll to position [458, 0]
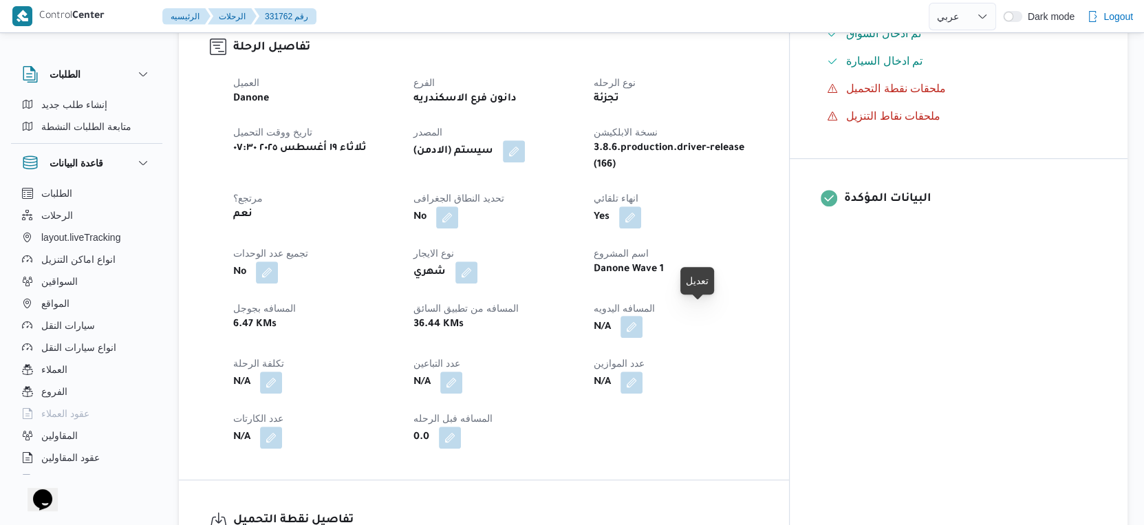
click at [642, 317] on button "button" at bounding box center [631, 327] width 22 height 22
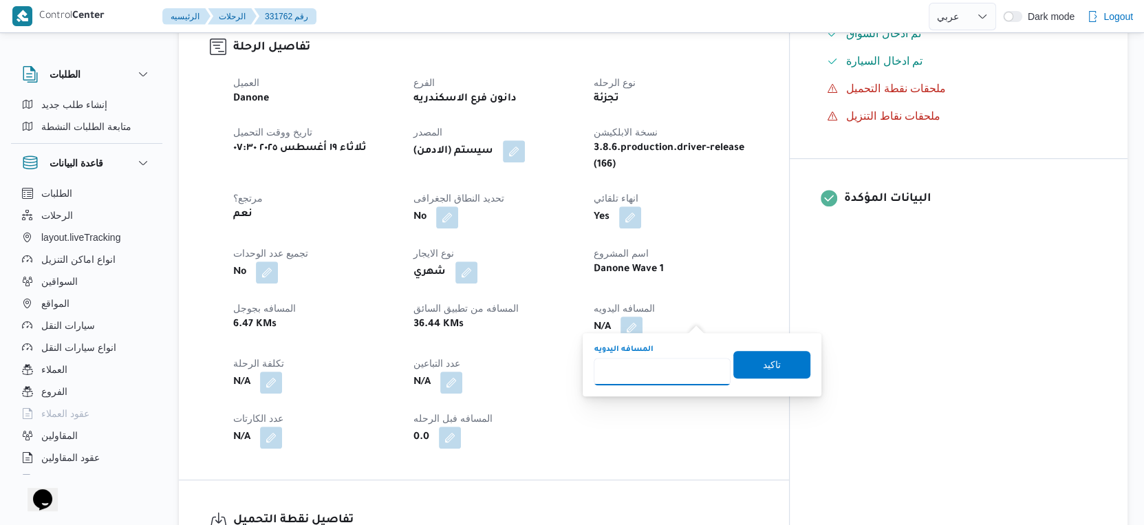
click at [655, 381] on input "المسافه اليدويه" at bounding box center [662, 372] width 137 height 28
click at [655, 376] on input "المسافه اليدويه" at bounding box center [662, 372] width 137 height 28
type input "65"
click at [739, 360] on span "تاكيد" at bounding box center [771, 364] width 77 height 28
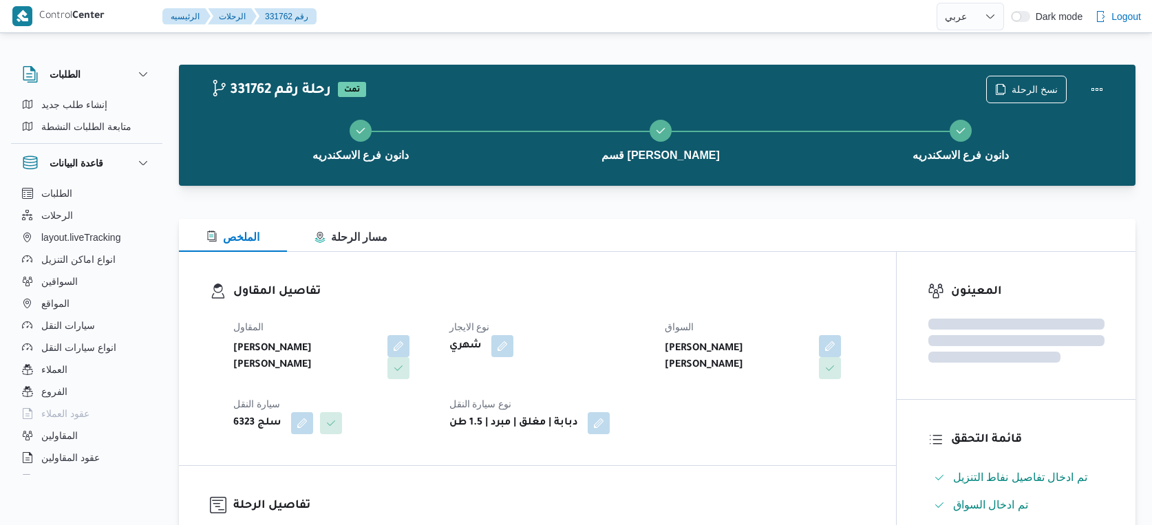
select select "ar"
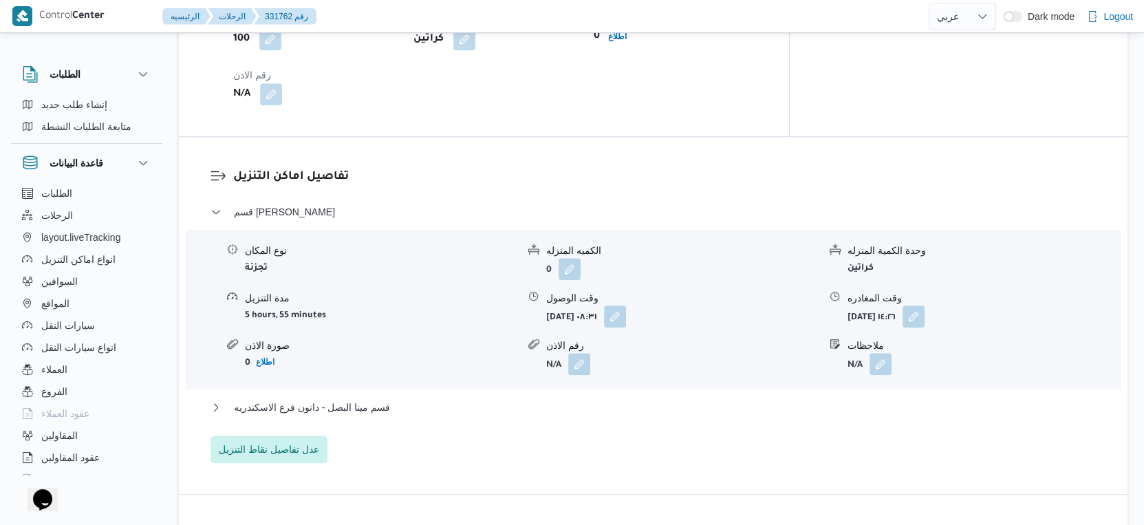
scroll to position [1222, 0]
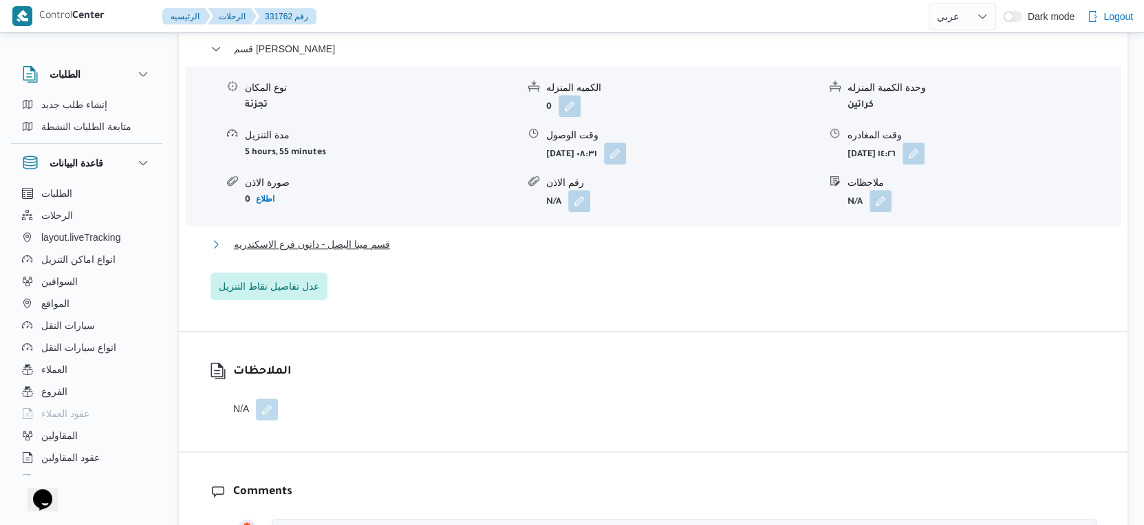
click at [363, 236] on span "قسم مينا البصل - دانون فرع الاسكندريه" at bounding box center [312, 244] width 156 height 17
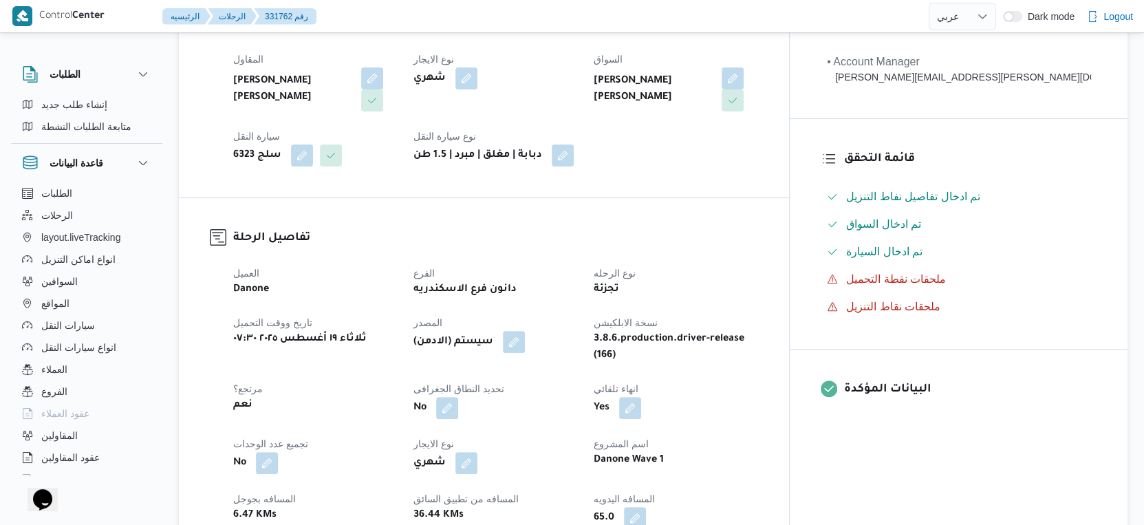
scroll to position [535, 0]
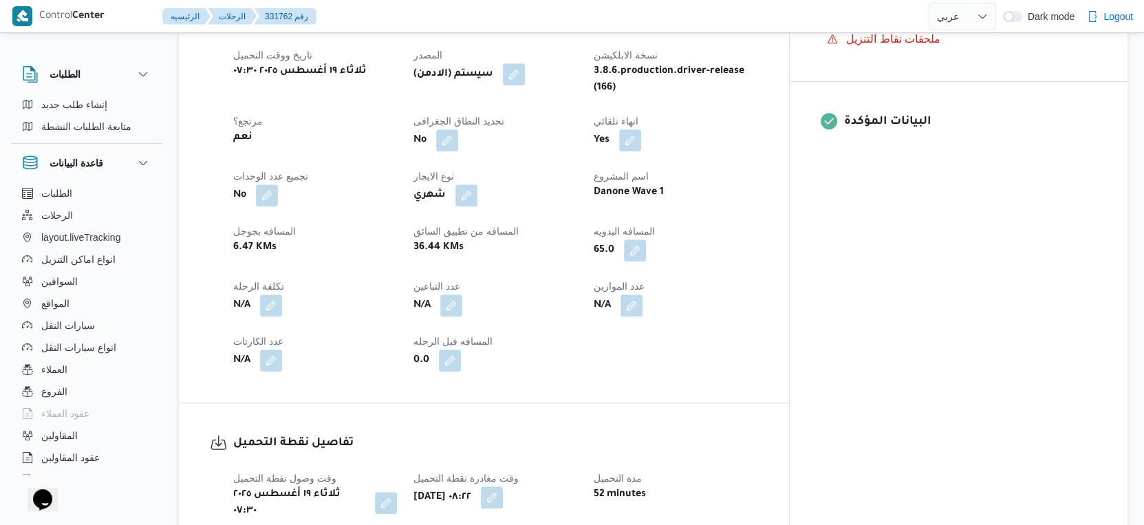
select select "ar"
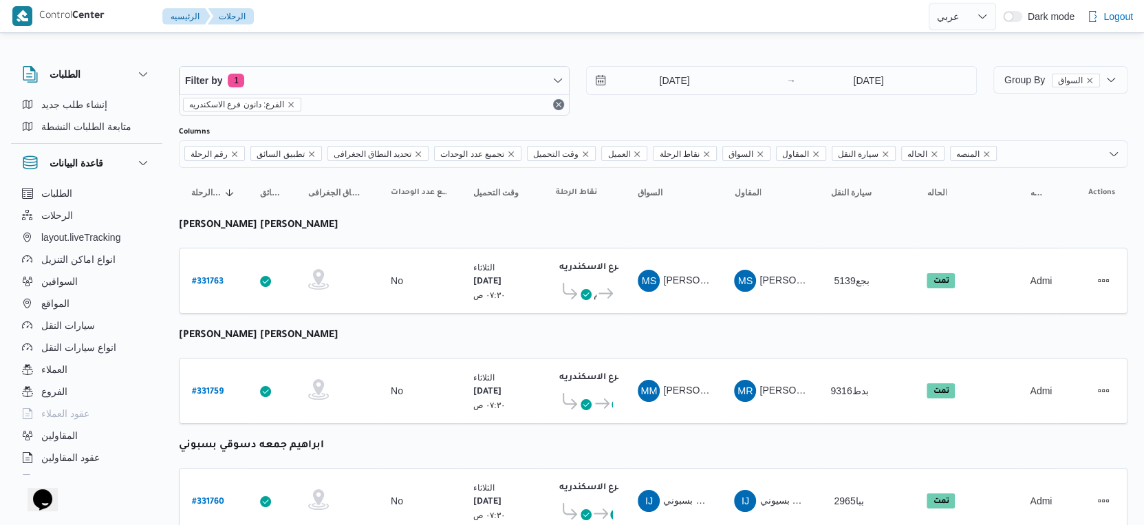
select select "ar"
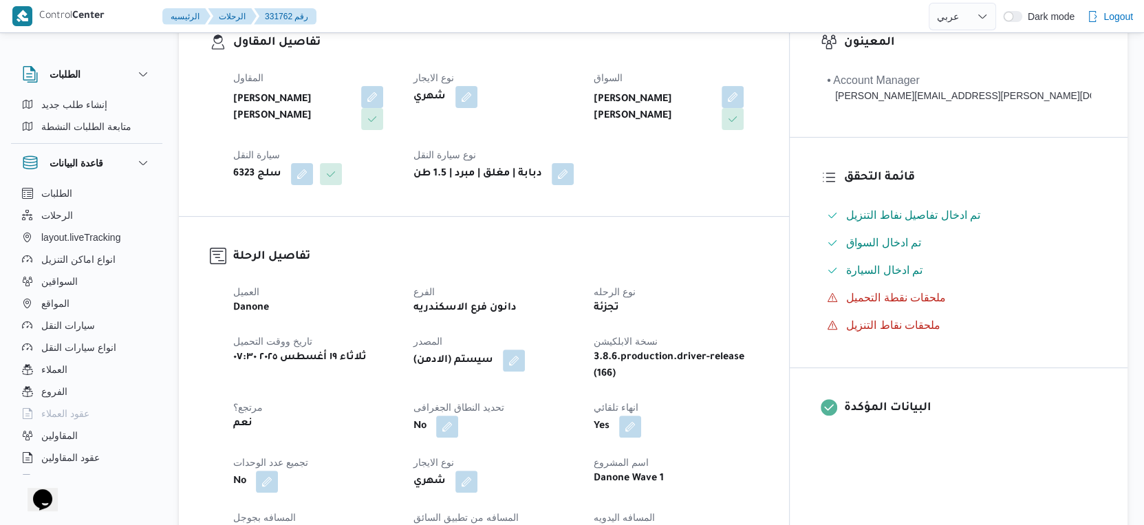
scroll to position [420, 0]
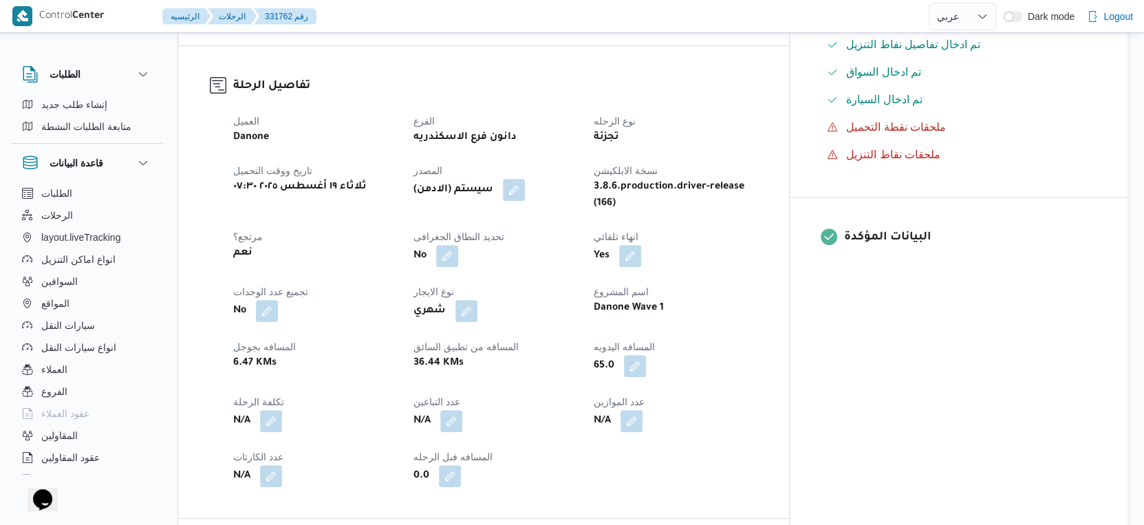
select select "ar"
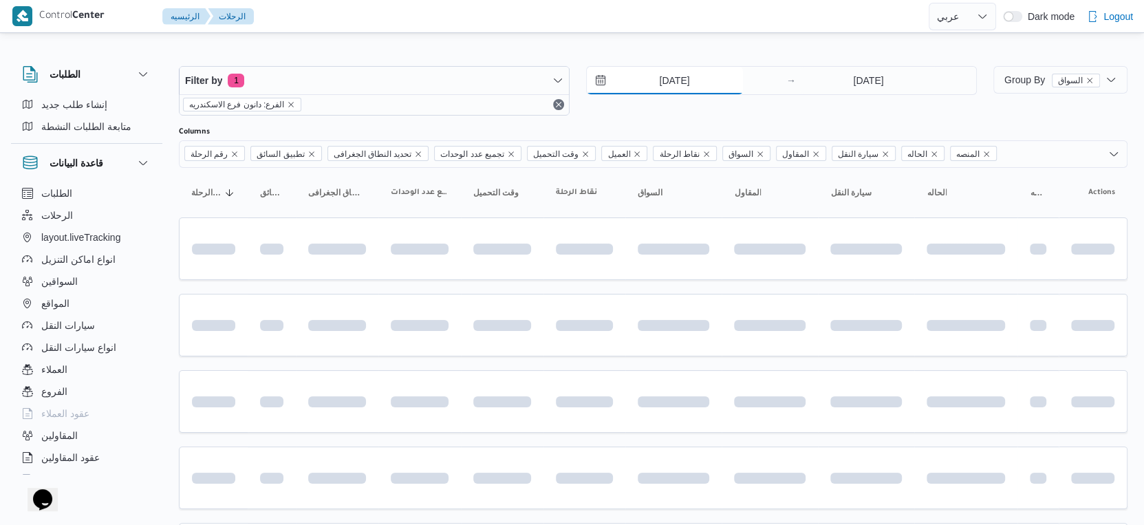
click at [685, 67] on input "[DATE]" at bounding box center [665, 81] width 156 height 28
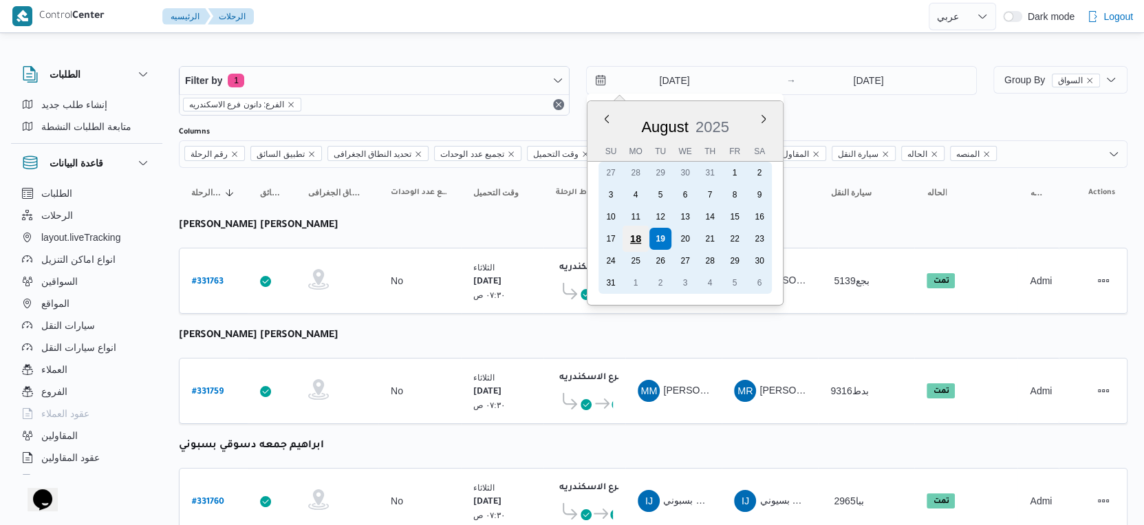
click at [640, 232] on div "18" at bounding box center [636, 239] width 26 height 26
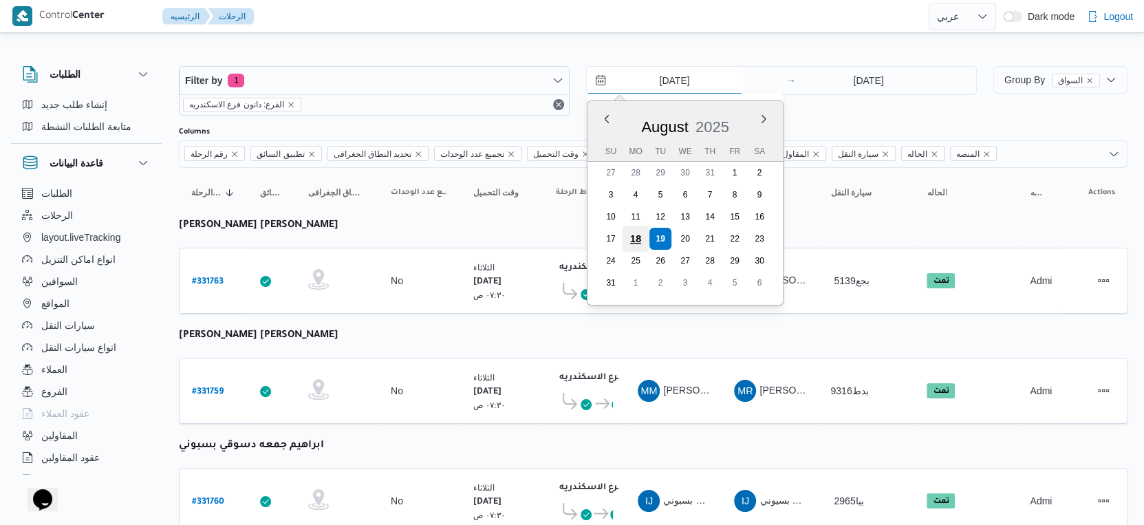
type input "[DATE]"
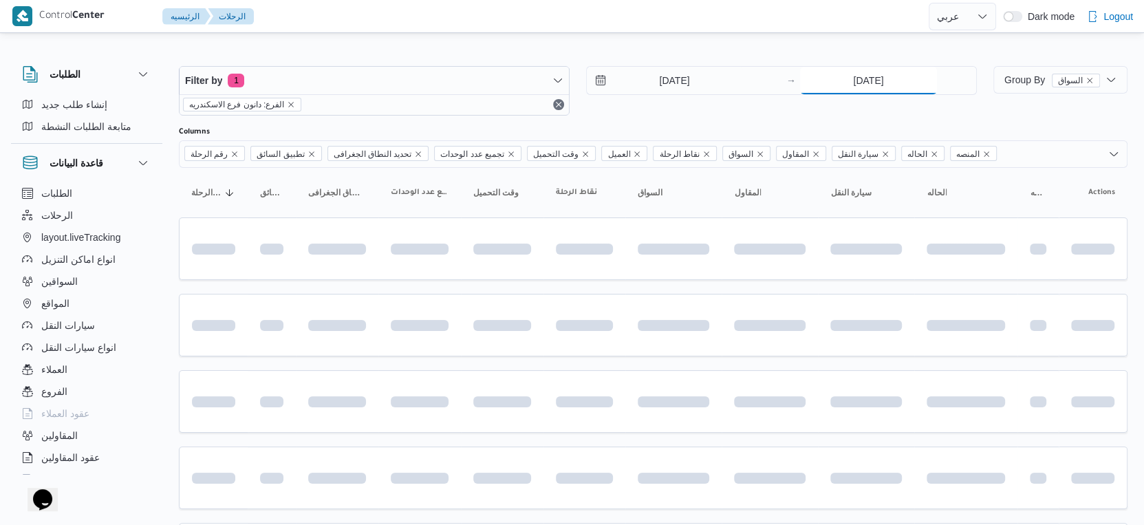
click at [889, 78] on input "[DATE]" at bounding box center [868, 81] width 137 height 28
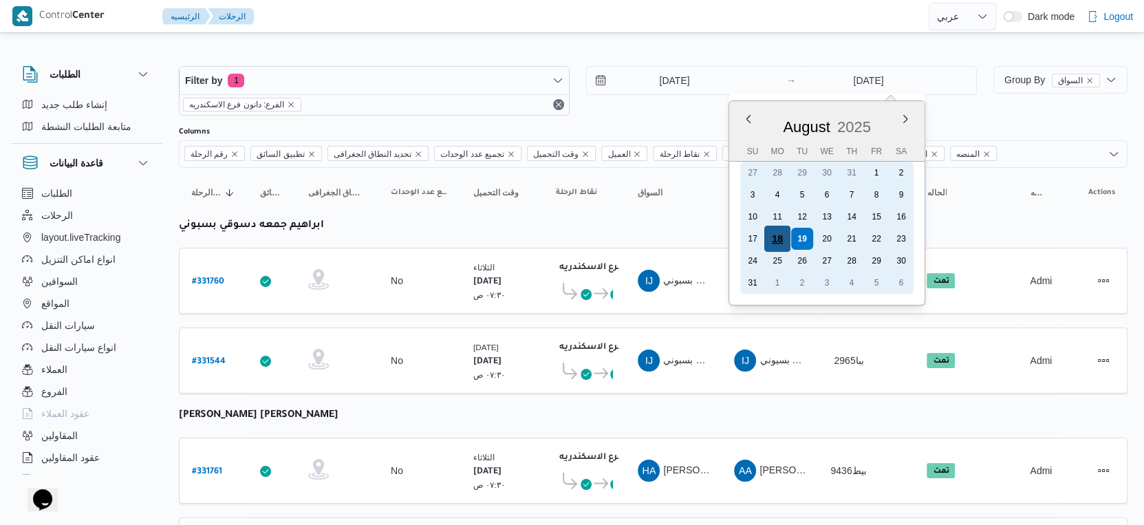
click at [772, 240] on div "18" at bounding box center [777, 239] width 26 height 26
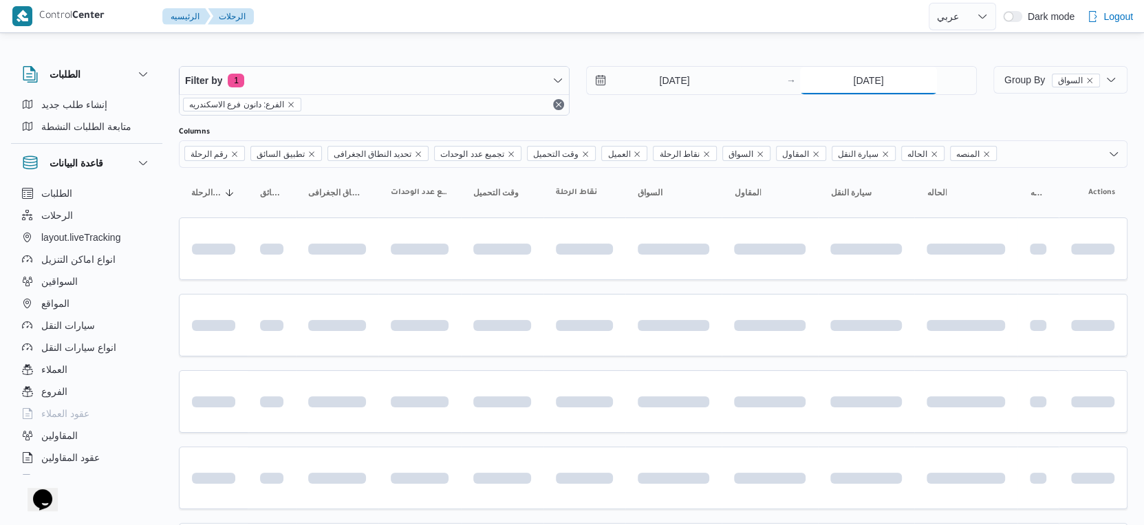
type input "[DATE]"
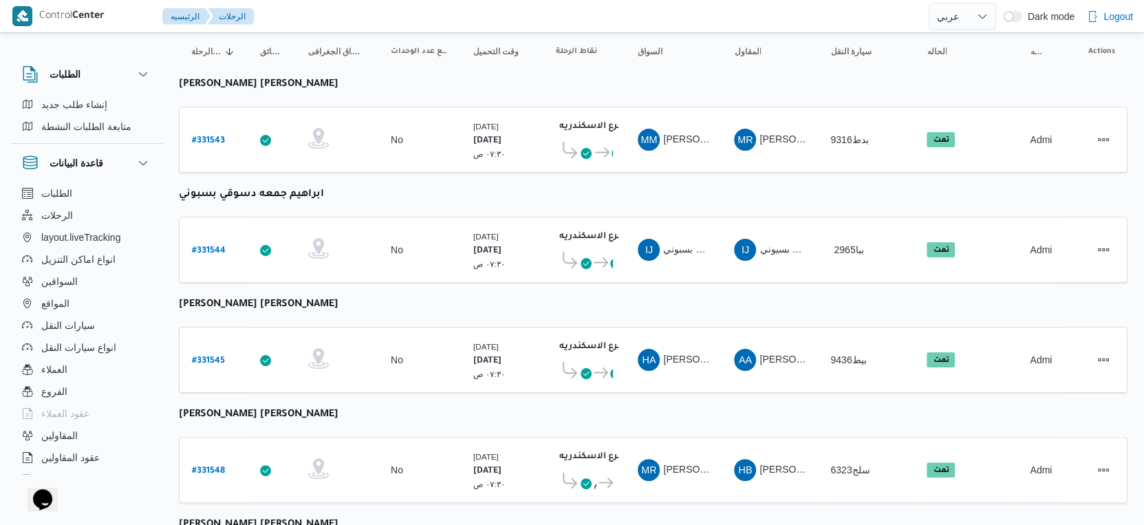
scroll to position [305, 0]
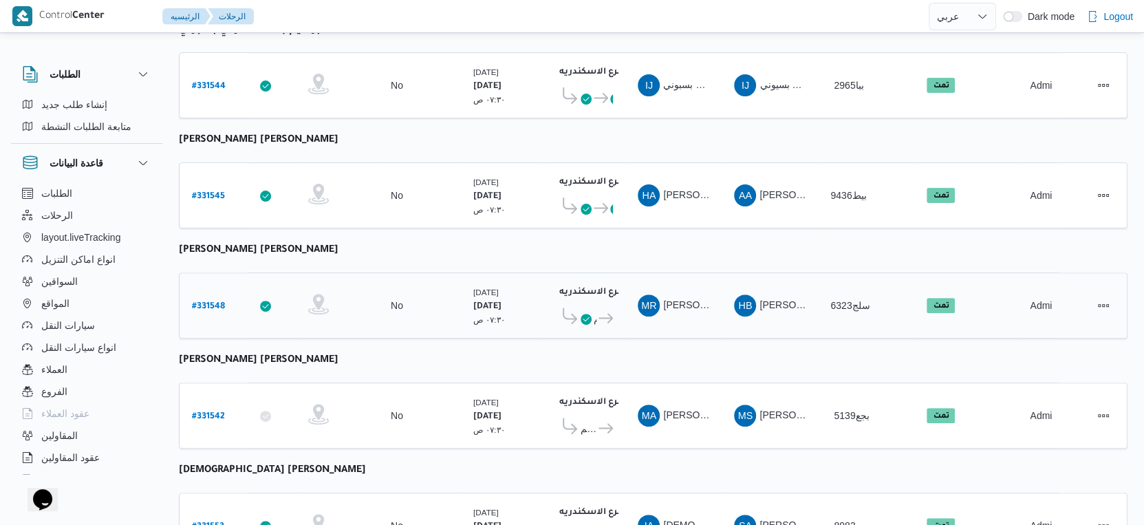
click at [204, 302] on b "# 331548" at bounding box center [208, 307] width 33 height 10
select select "ar"
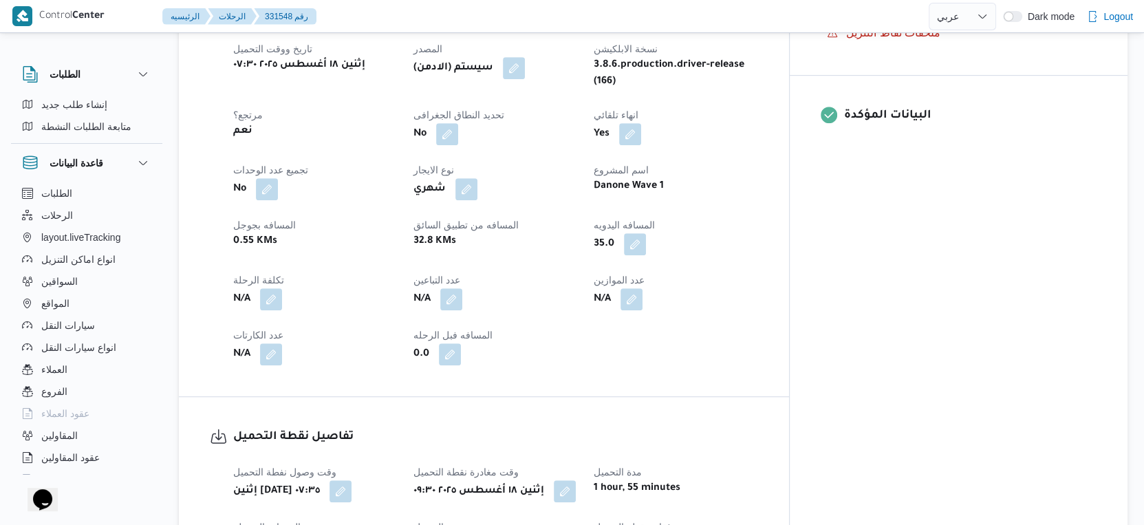
scroll to position [535, 0]
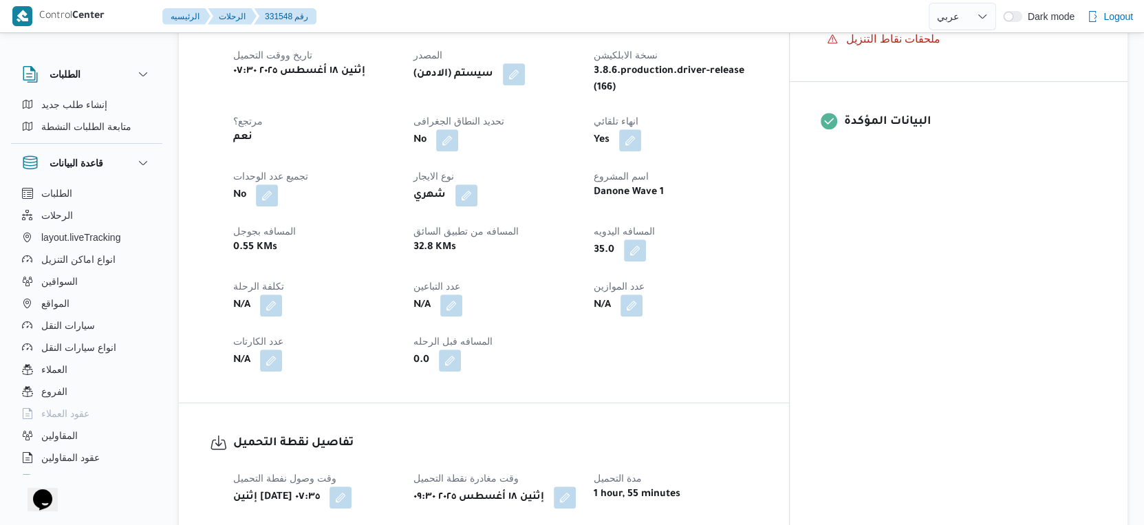
select select "ar"
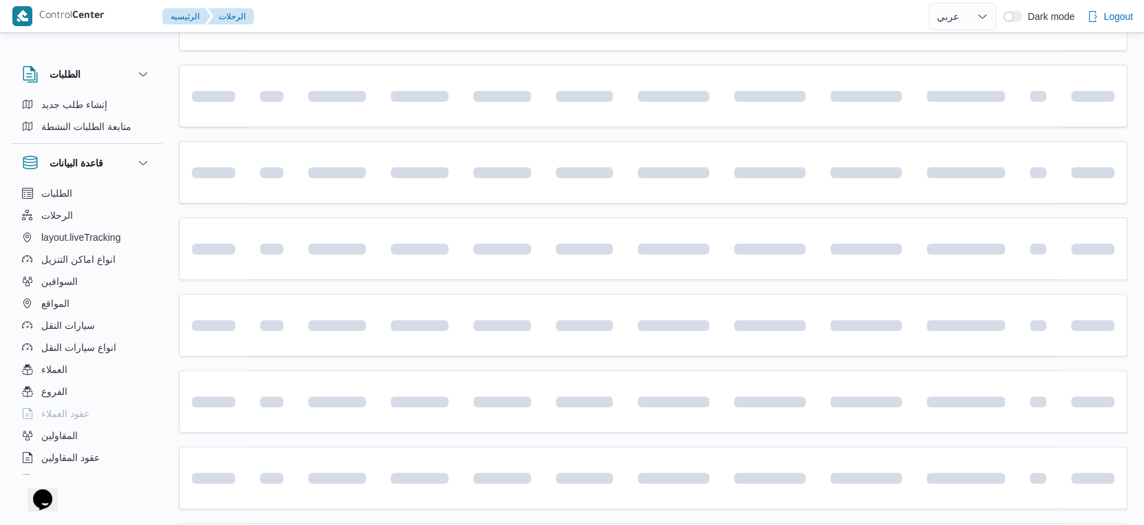
scroll to position [365, 0]
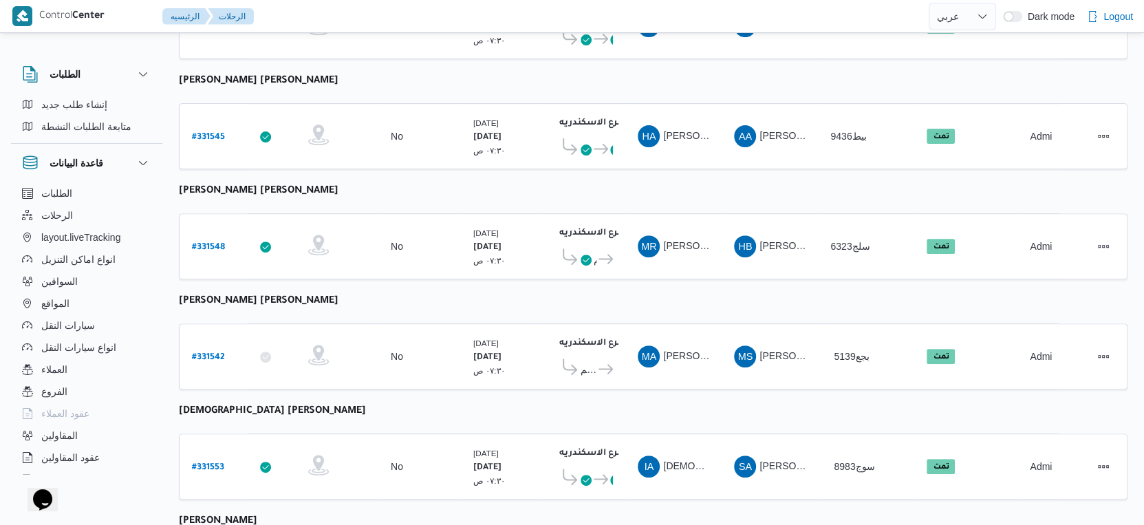
click at [301, 186] on b "[PERSON_NAME] [PERSON_NAME]" at bounding box center [259, 191] width 160 height 11
click at [301, 186] on b "[PERSON_NAME]" at bounding box center [259, 191] width 160 height 11
click at [301, 186] on b "[PERSON_NAME] [PERSON_NAME]" at bounding box center [259, 191] width 160 height 11
copy tbody "محمد رجب احمد اسماعيل احمد رقم الرحلة"
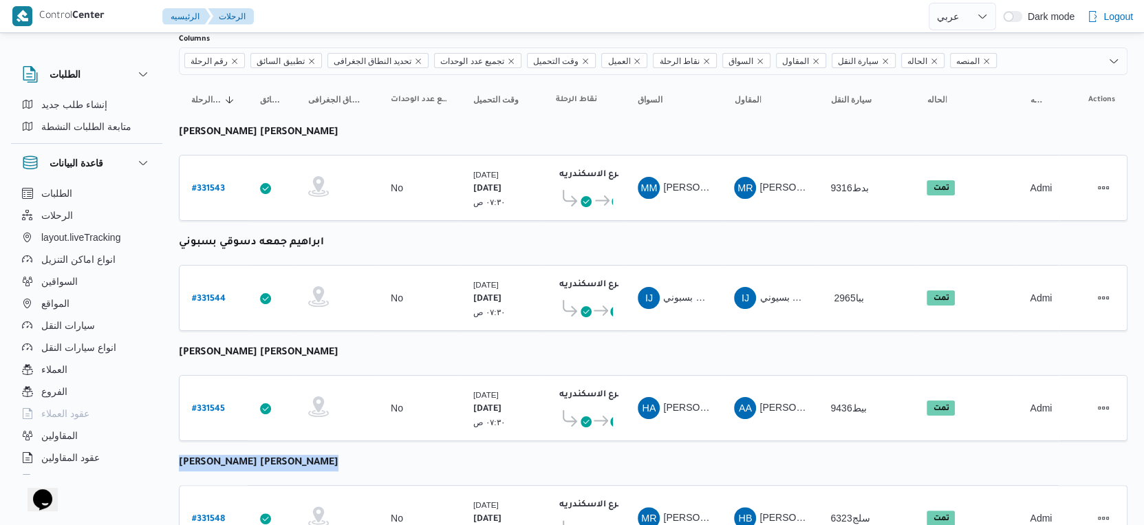
scroll to position [0, 0]
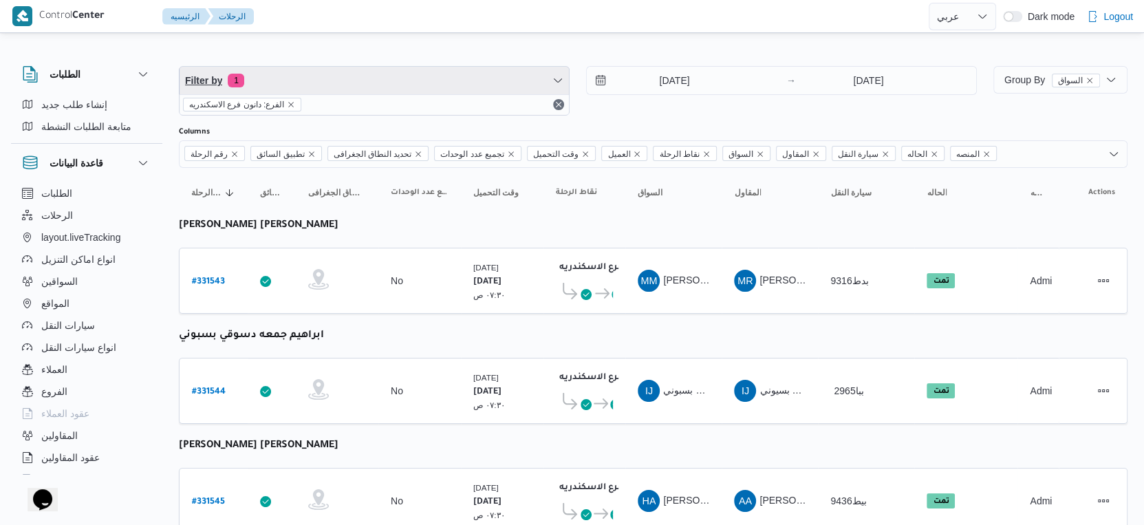
click at [354, 75] on span "Filter by 1" at bounding box center [374, 81] width 389 height 28
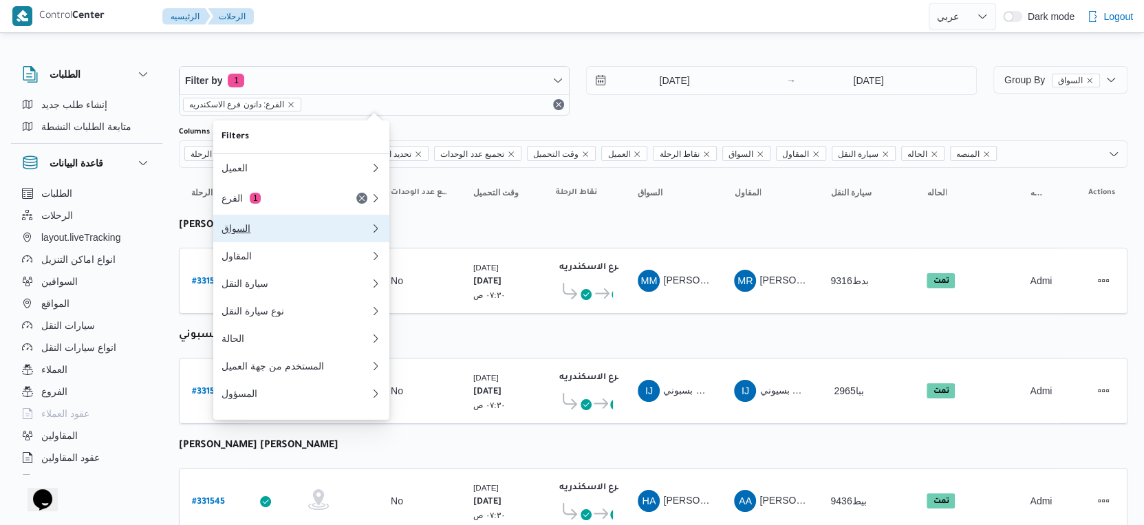
click at [294, 229] on div "السواق" at bounding box center [296, 228] width 149 height 11
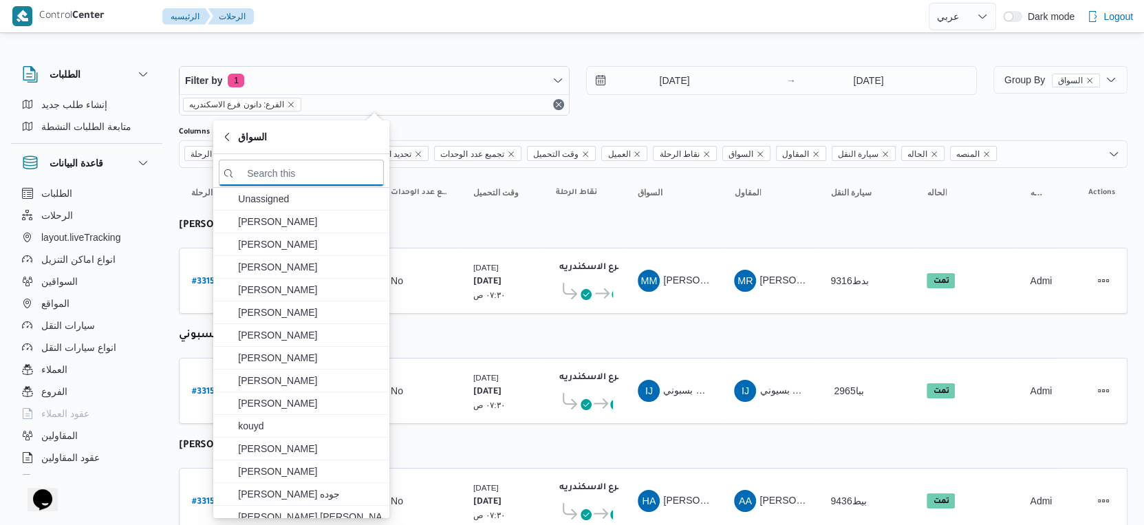
paste input "[PERSON_NAME] [PERSON_NAME]"
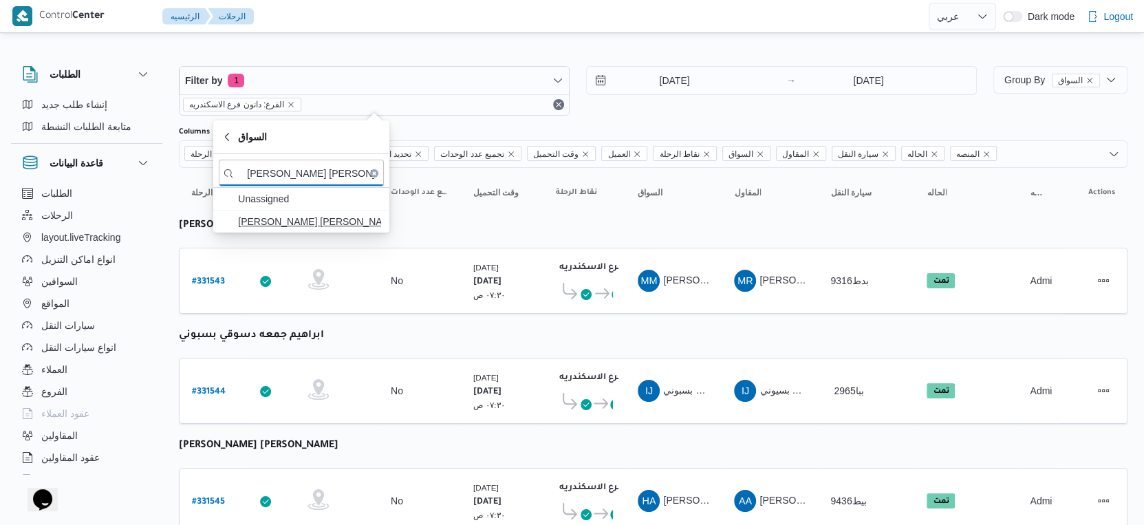
type input "[PERSON_NAME] [PERSON_NAME]"
click at [294, 227] on span "[PERSON_NAME] [PERSON_NAME]" at bounding box center [309, 221] width 143 height 17
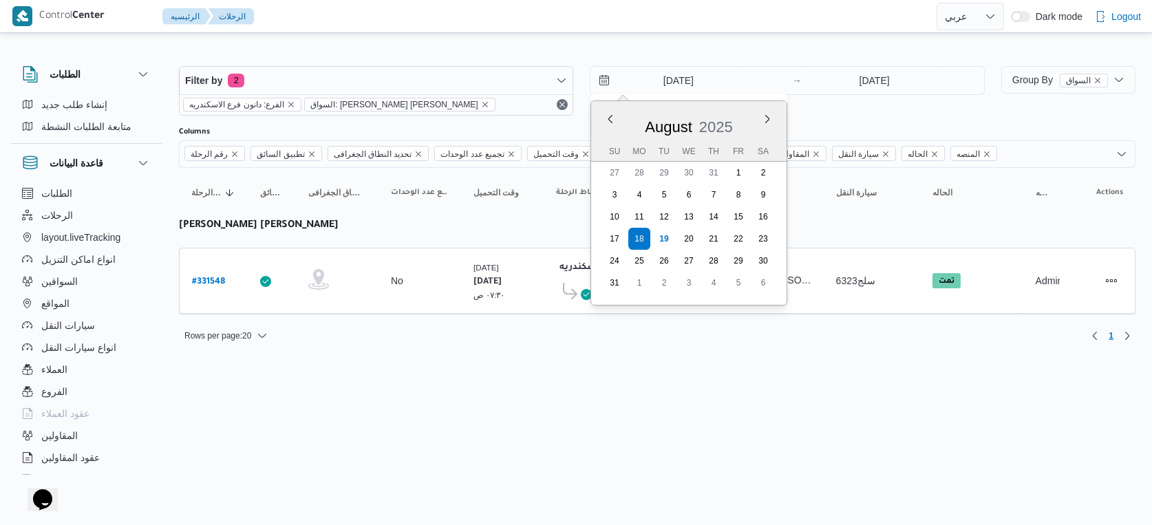
click at [689, 69] on input "18/8/2025" at bounding box center [668, 81] width 156 height 28
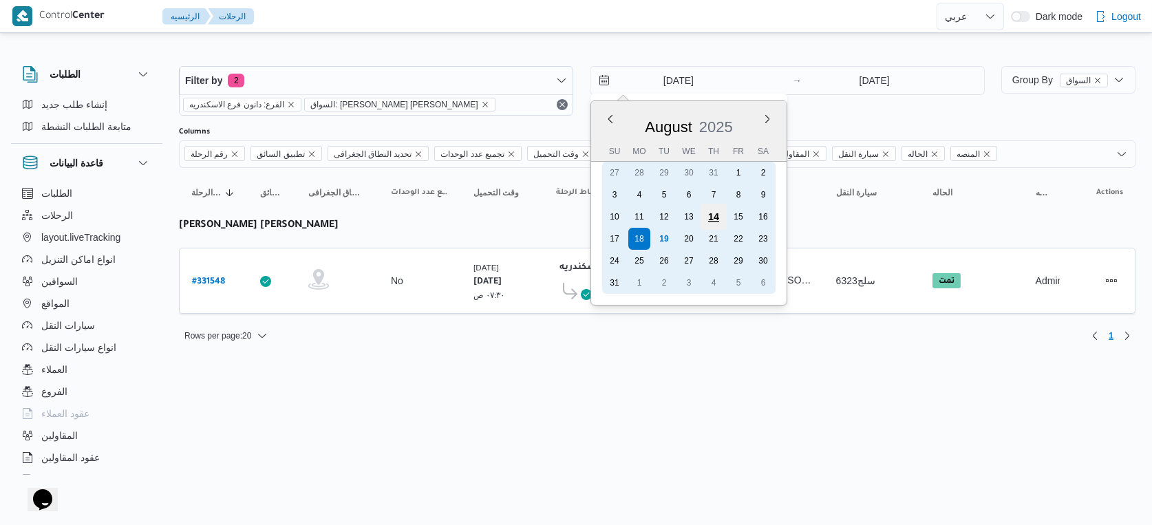
click at [726, 213] on div "14" at bounding box center [713, 217] width 26 height 26
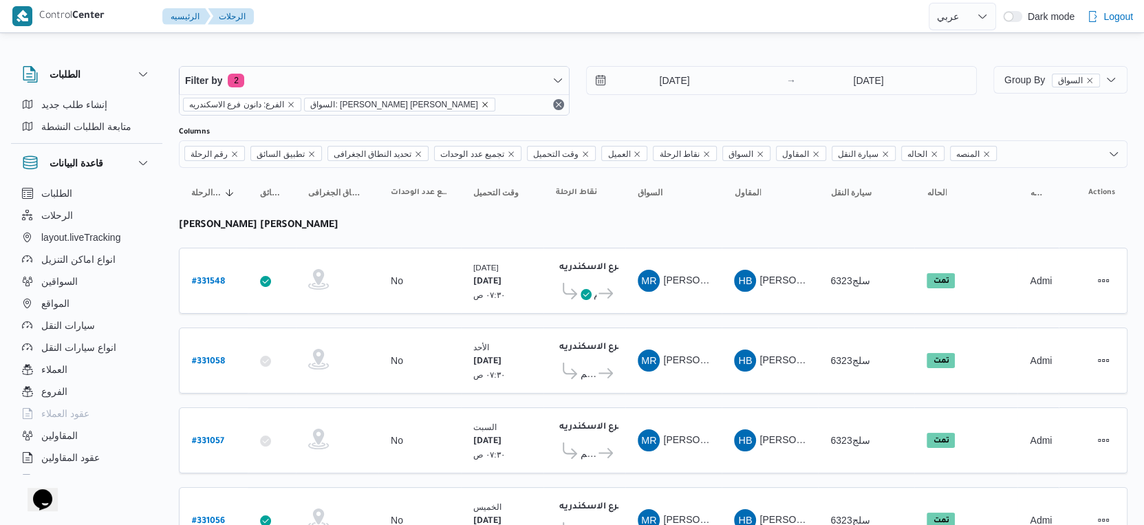
click at [481, 104] on icon "remove selected entity" at bounding box center [485, 104] width 8 height 8
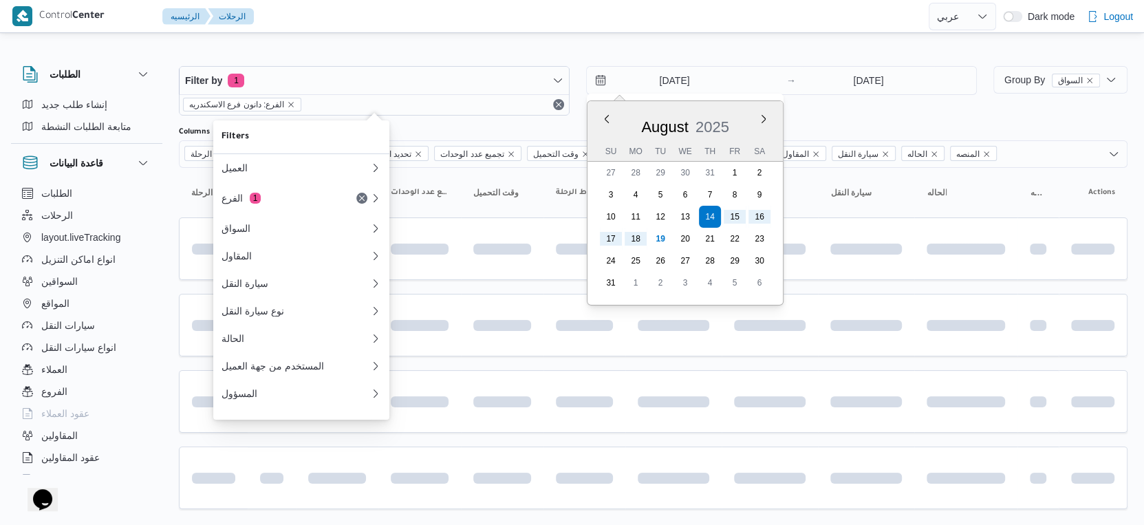
click at [675, 74] on input "14/8/2025" at bounding box center [665, 81] width 156 height 28
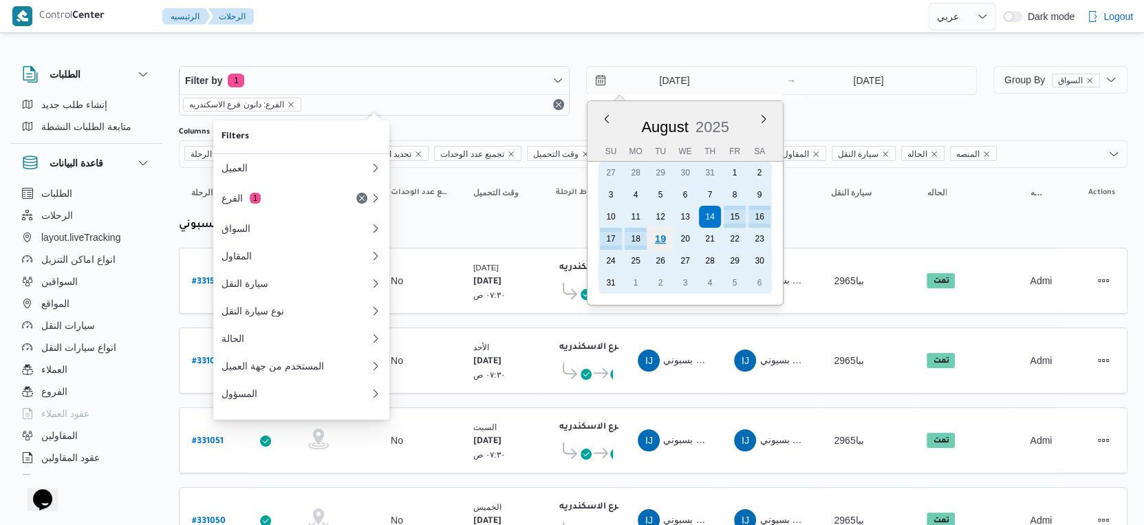
click at [660, 235] on div "19" at bounding box center [660, 239] width 26 height 26
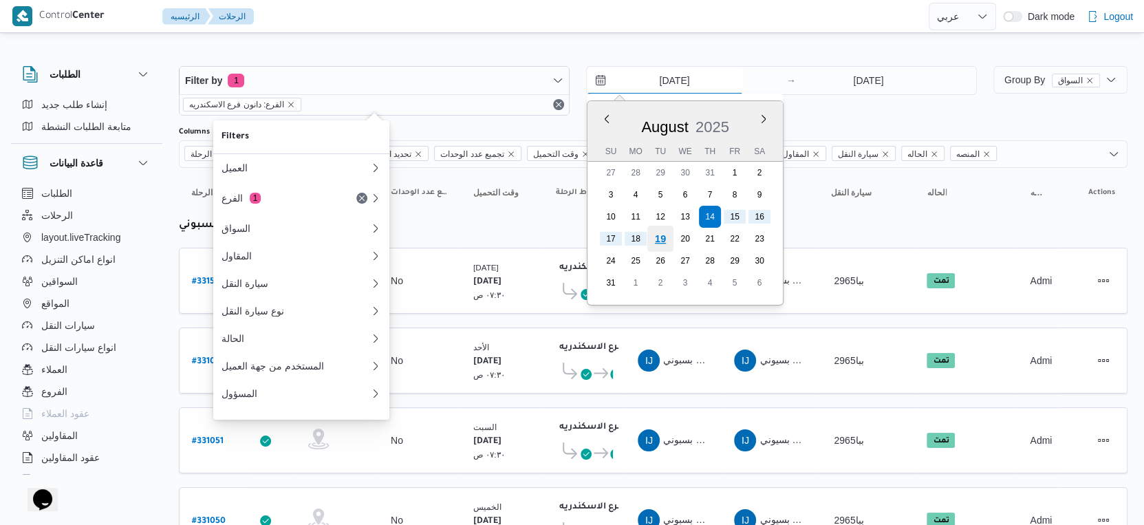
type input "[DATE]"
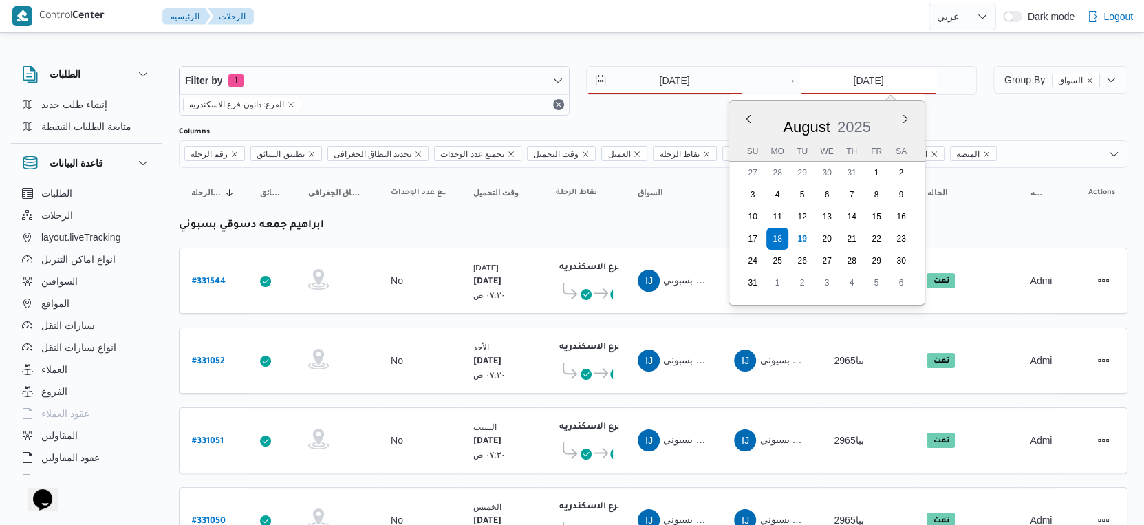
click at [852, 82] on input "18/8/2025" at bounding box center [868, 81] width 137 height 28
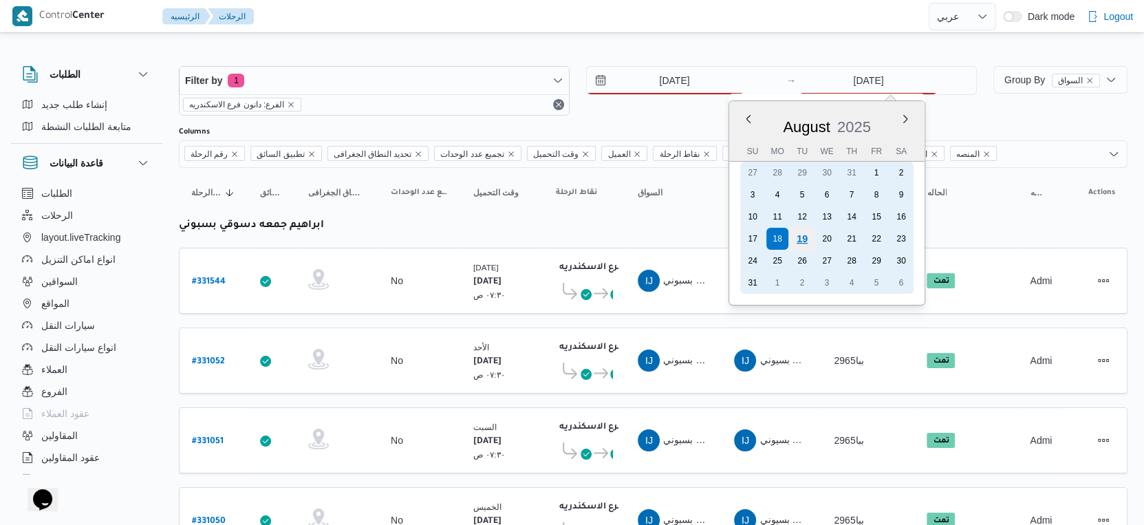
click at [801, 233] on div "19" at bounding box center [802, 239] width 26 height 26
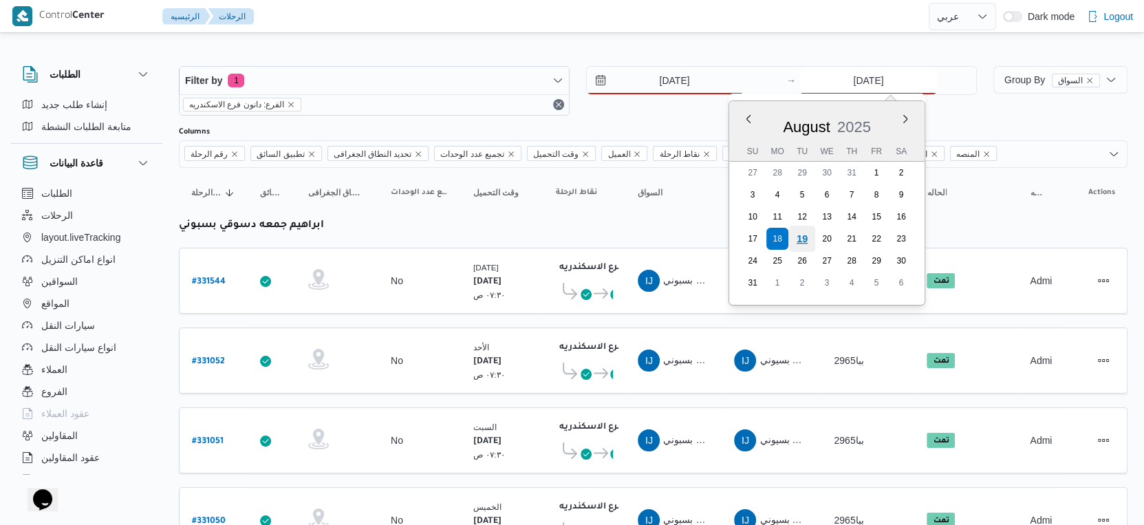
type input "[DATE]"
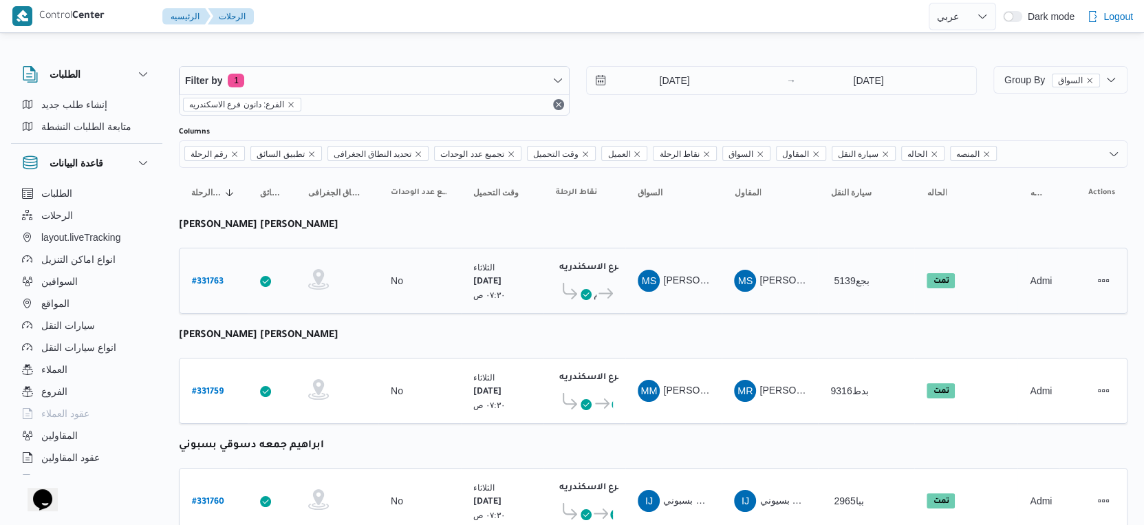
click at [617, 296] on div "دانون فرع الاسكندريه ٠٧:٤٨ م قسم سيدى جابر دانون فرع الاسكندريه" at bounding box center [584, 281] width 68 height 58
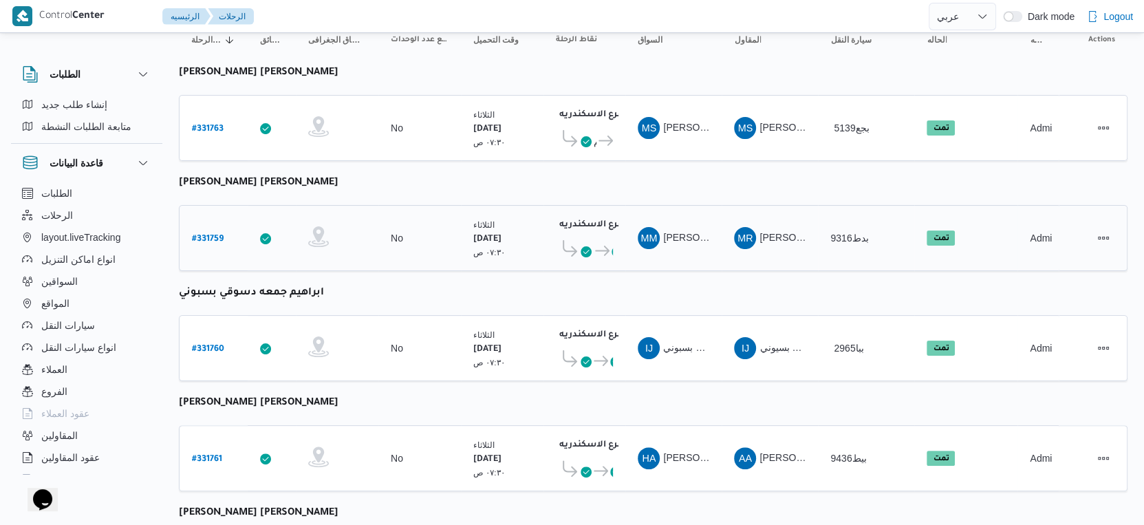
scroll to position [382, 0]
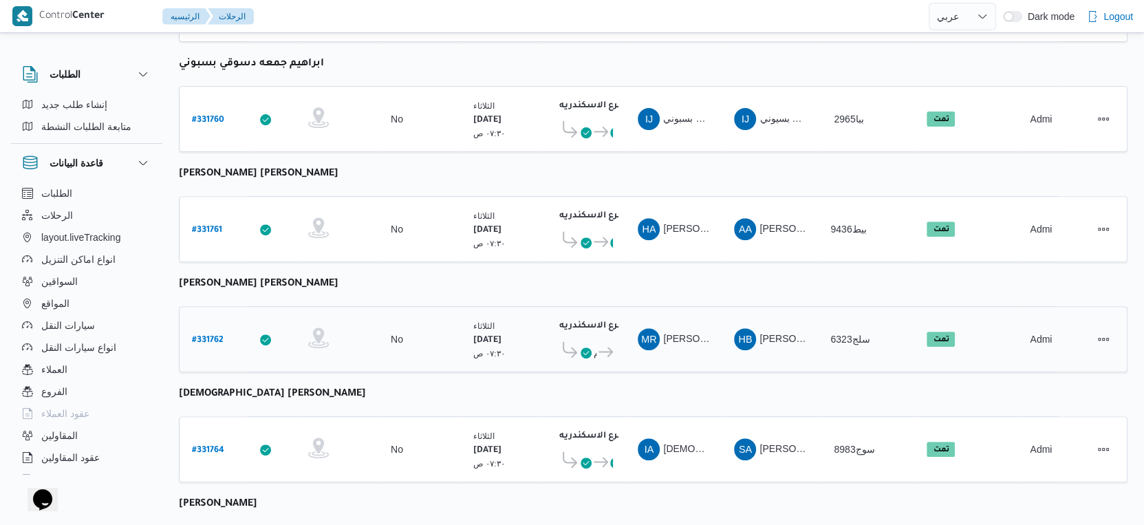
click at [215, 336] on b "# 331762" at bounding box center [208, 341] width 32 height 10
select select "ar"
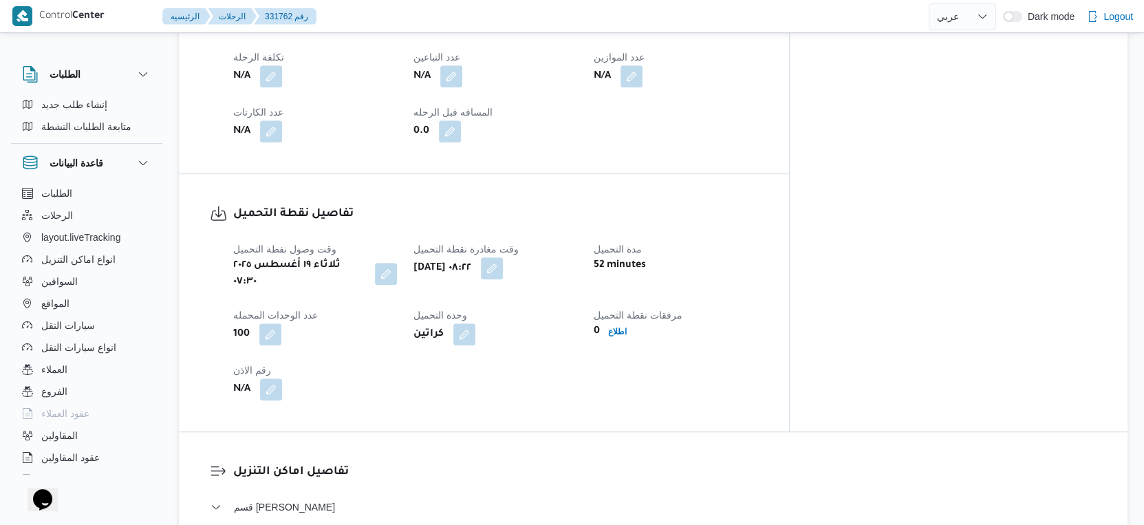
scroll to position [535, 0]
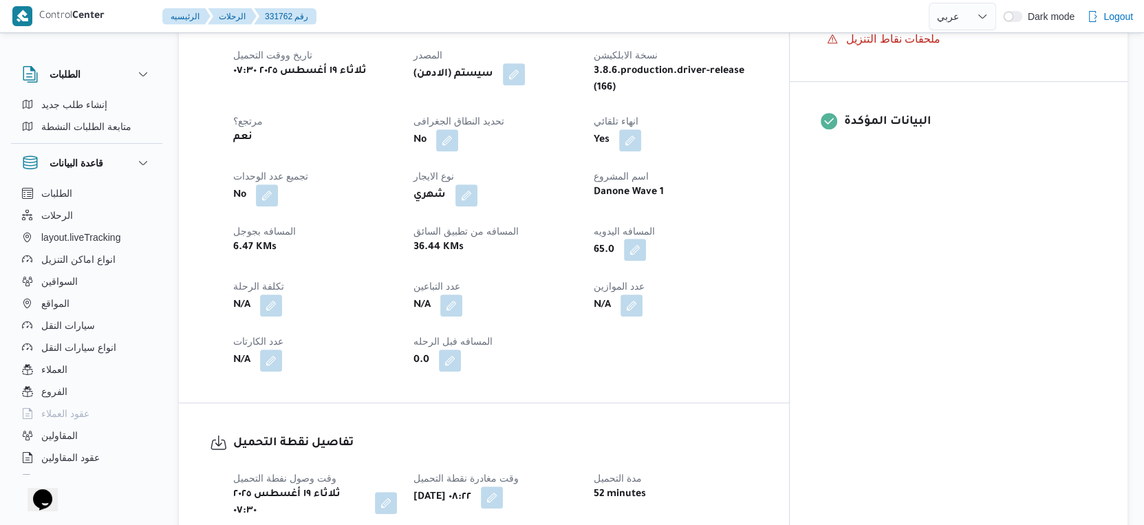
click at [646, 239] on button "button" at bounding box center [635, 250] width 22 height 22
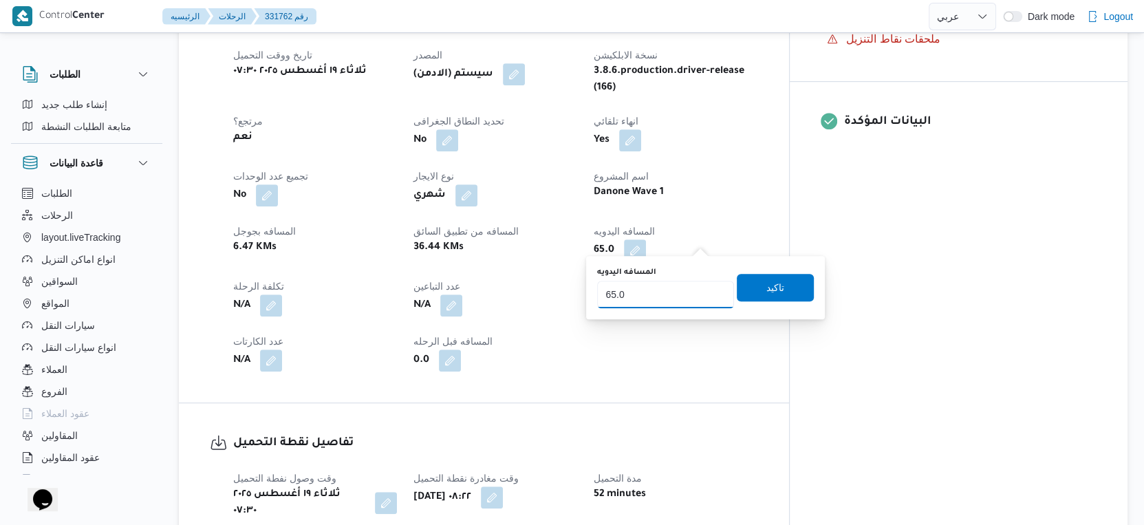
click at [652, 292] on input "65.0" at bounding box center [665, 295] width 137 height 28
type input "36"
click at [794, 290] on span "تاكيد" at bounding box center [775, 287] width 77 height 28
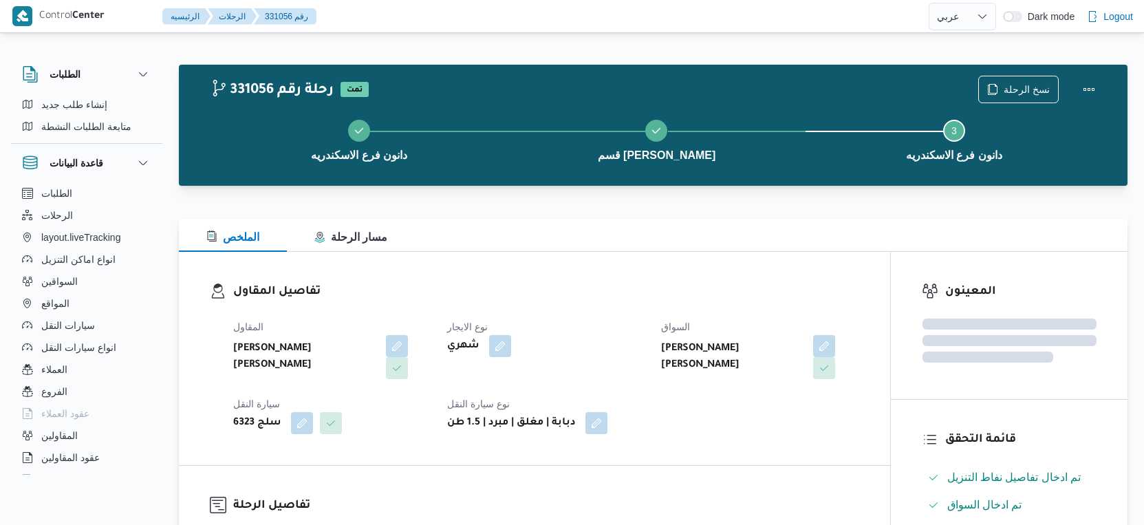
select select "ar"
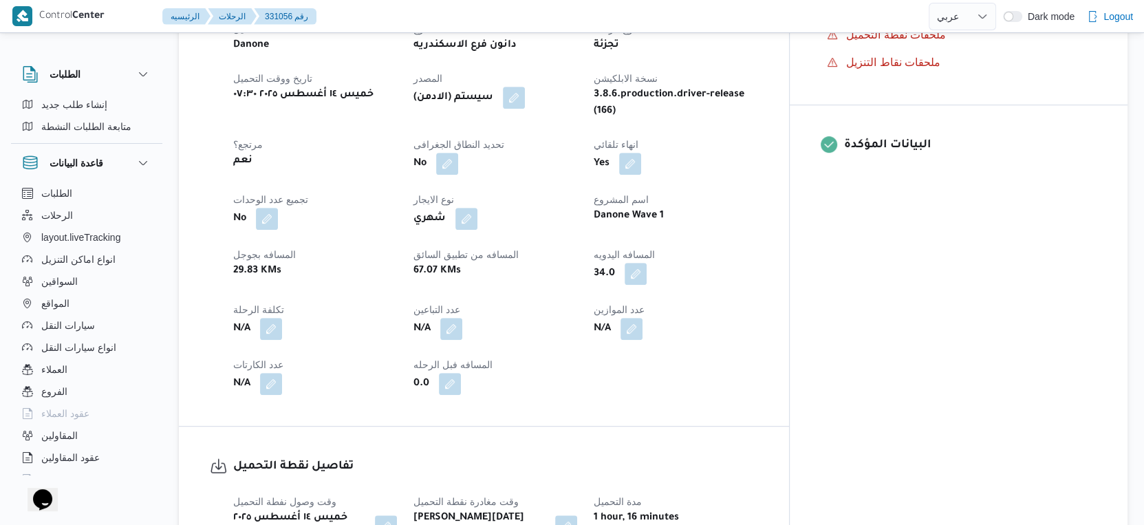
scroll to position [535, 0]
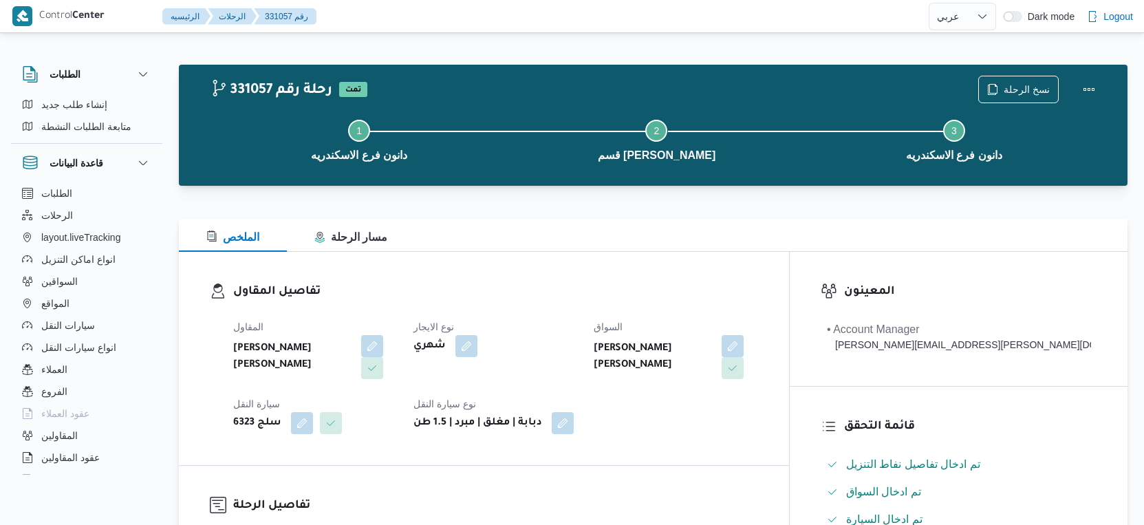
select select "ar"
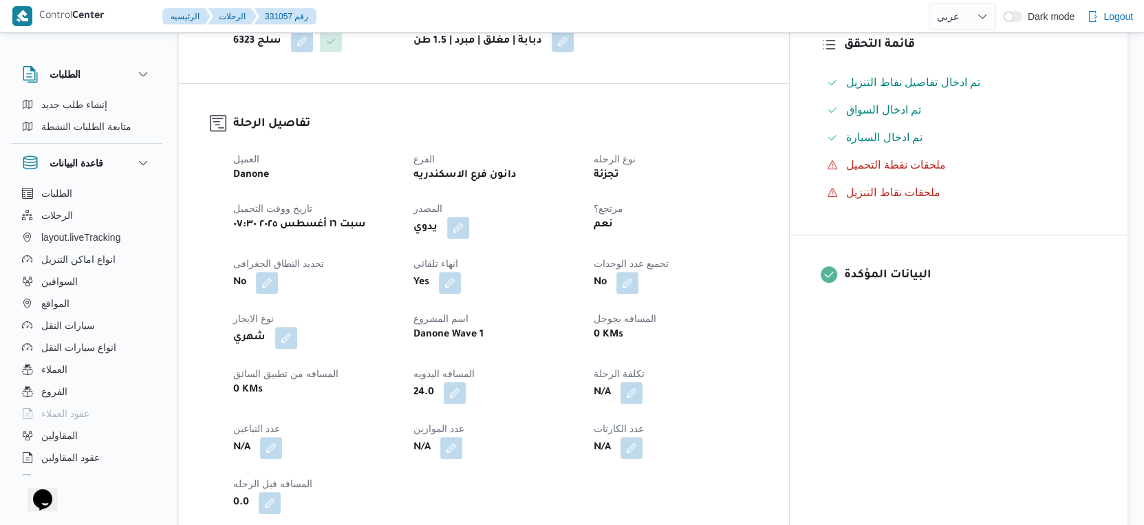
scroll to position [382, 0]
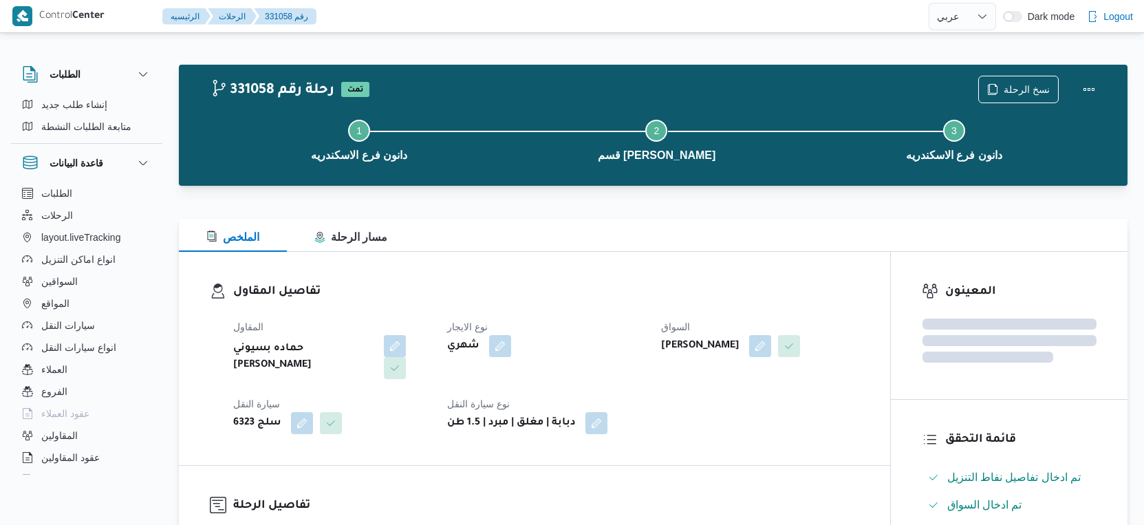
select select "ar"
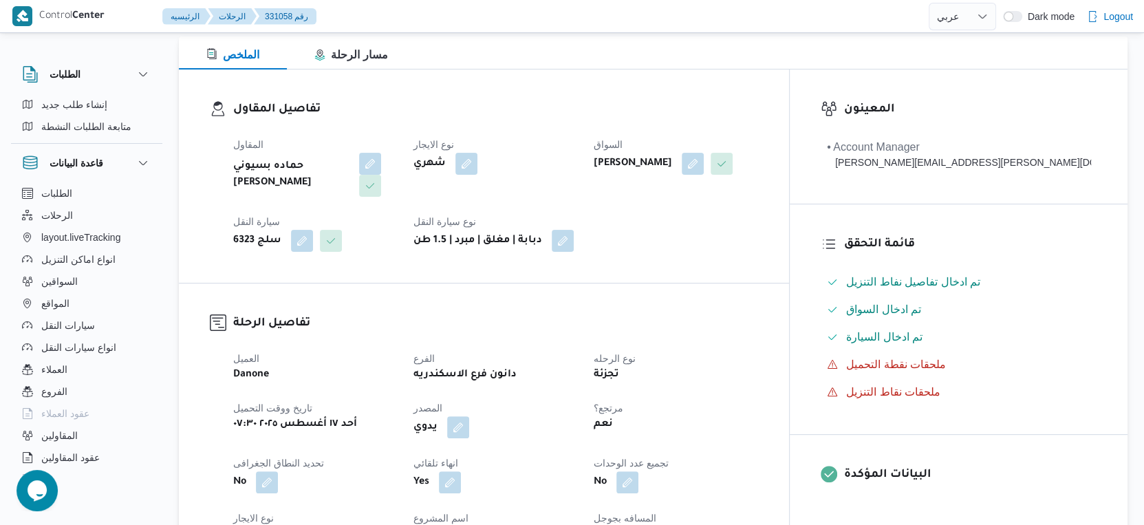
scroll to position [458, 0]
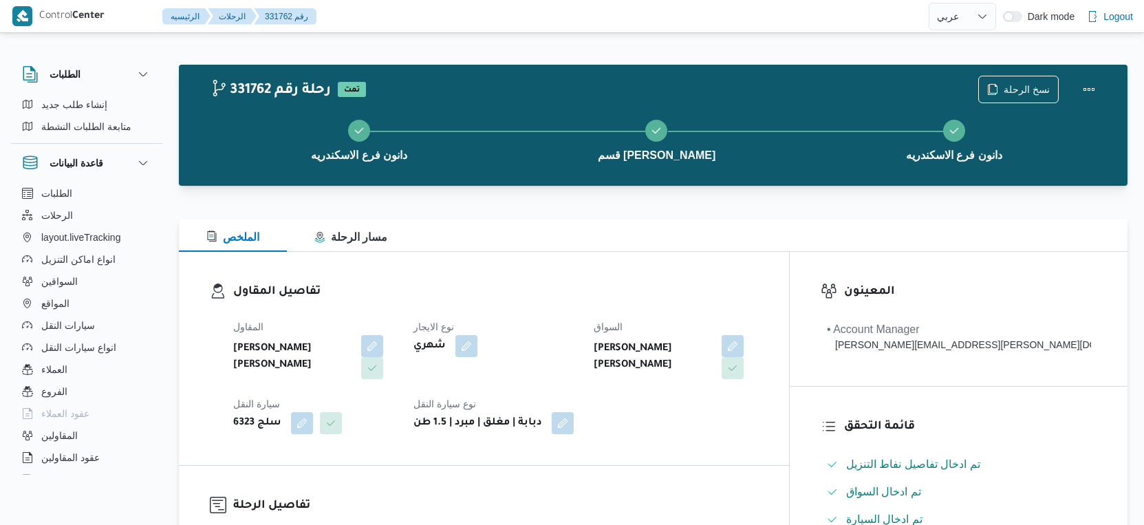
select select "ar"
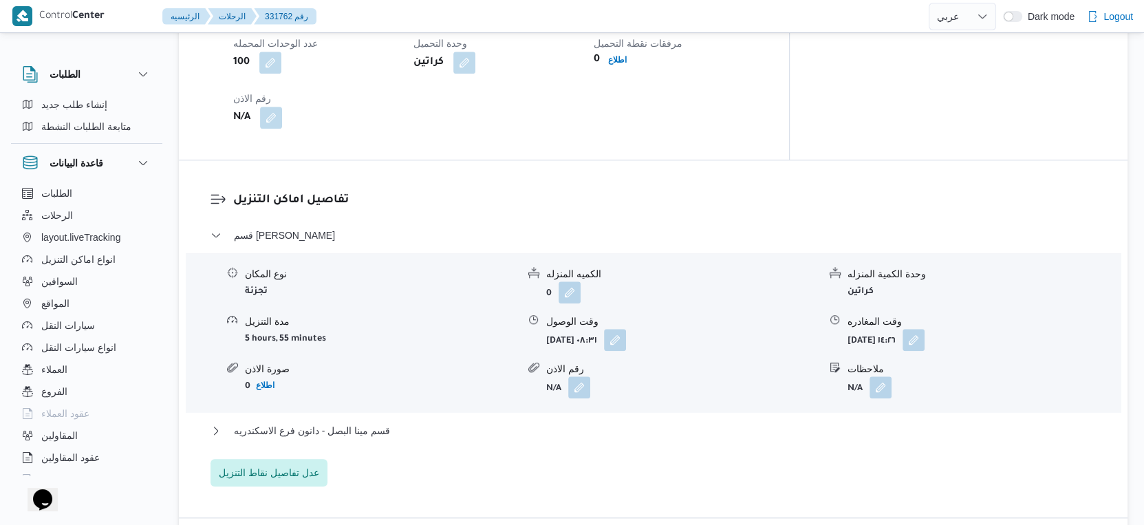
scroll to position [1070, 0]
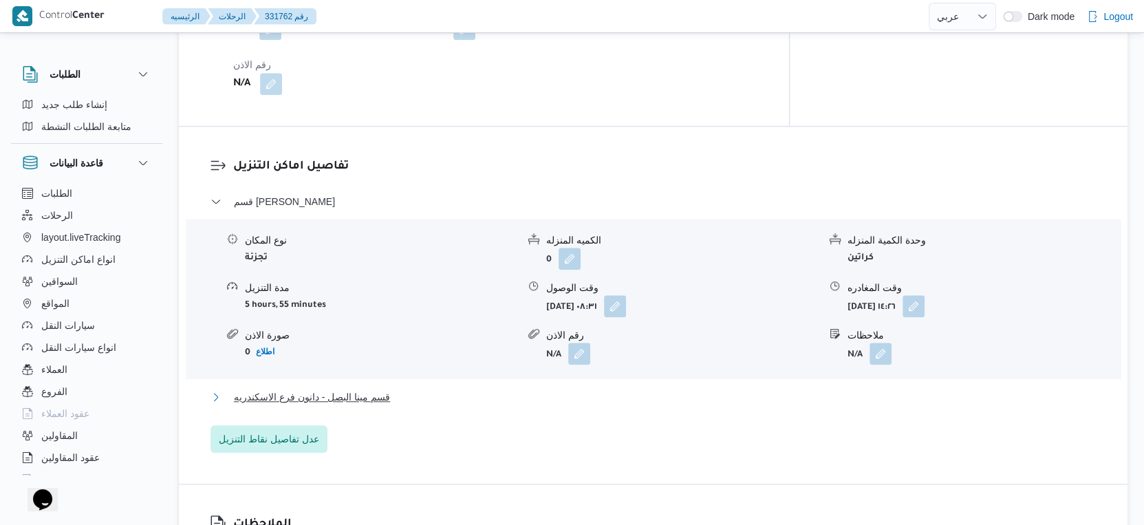
click at [394, 389] on button "قسم مينا البصل - دانون فرع الاسكندريه" at bounding box center [653, 397] width 886 height 17
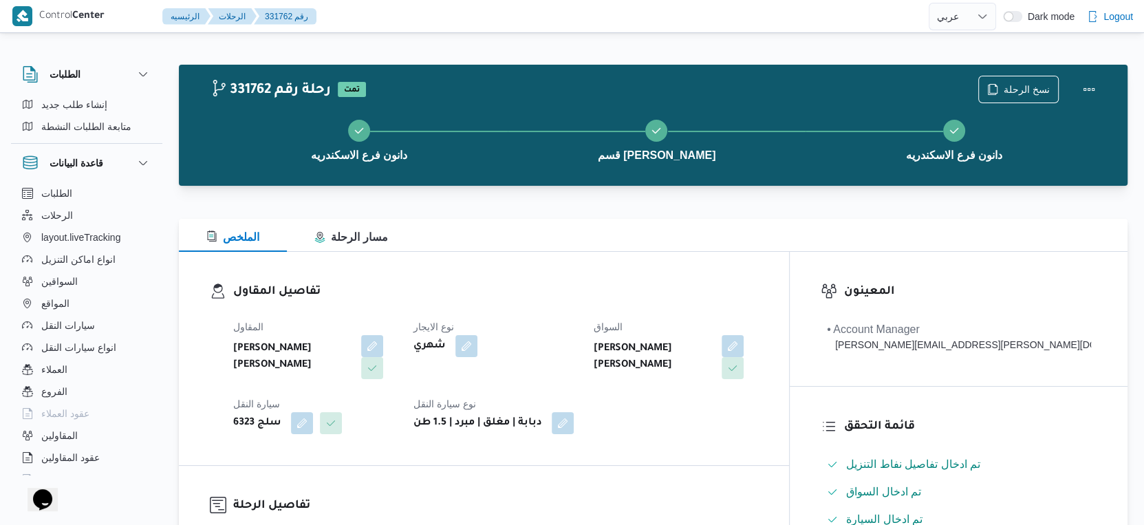
scroll to position [535, 0]
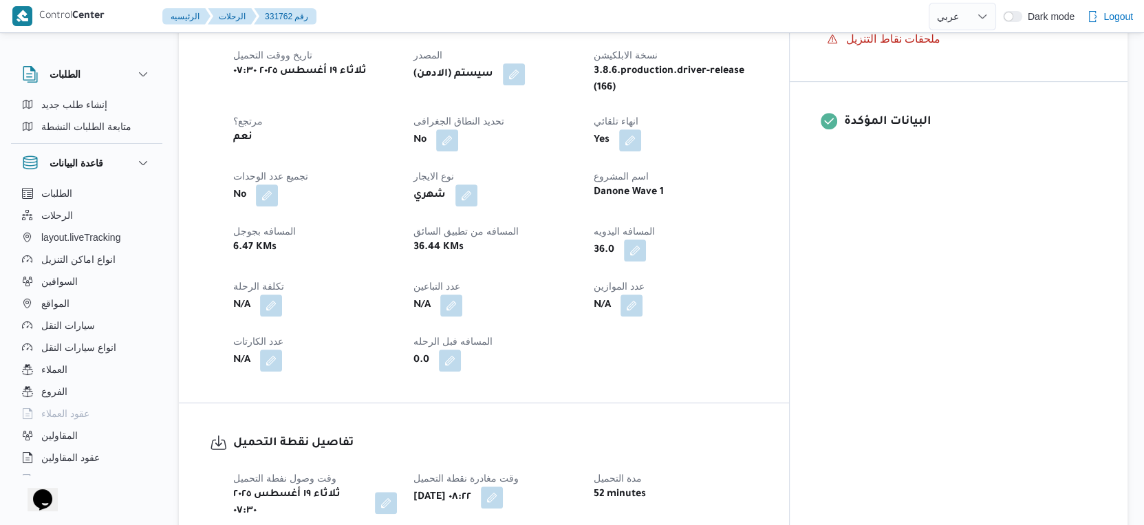
scroll to position [382, 0]
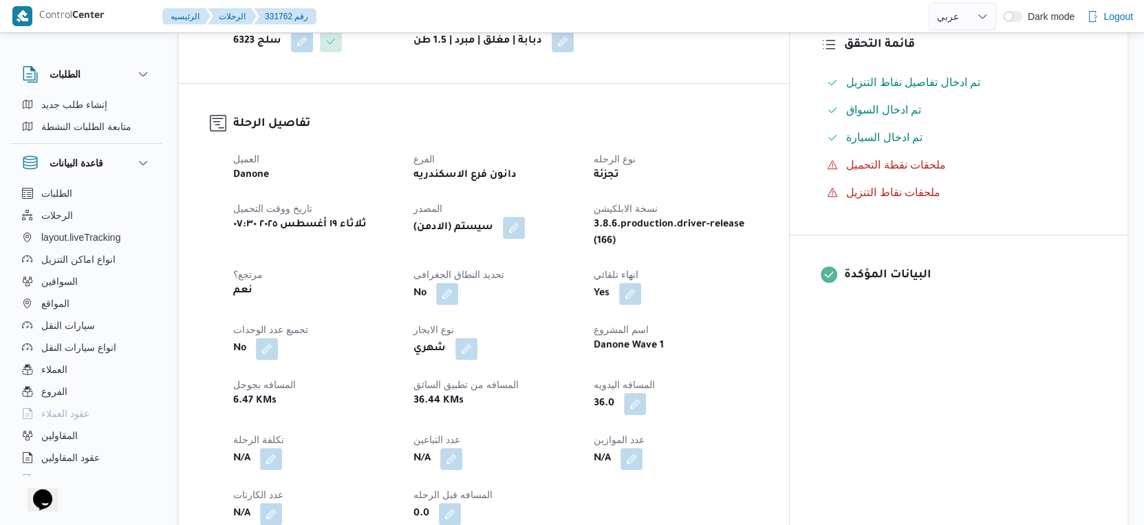
select select "ar"
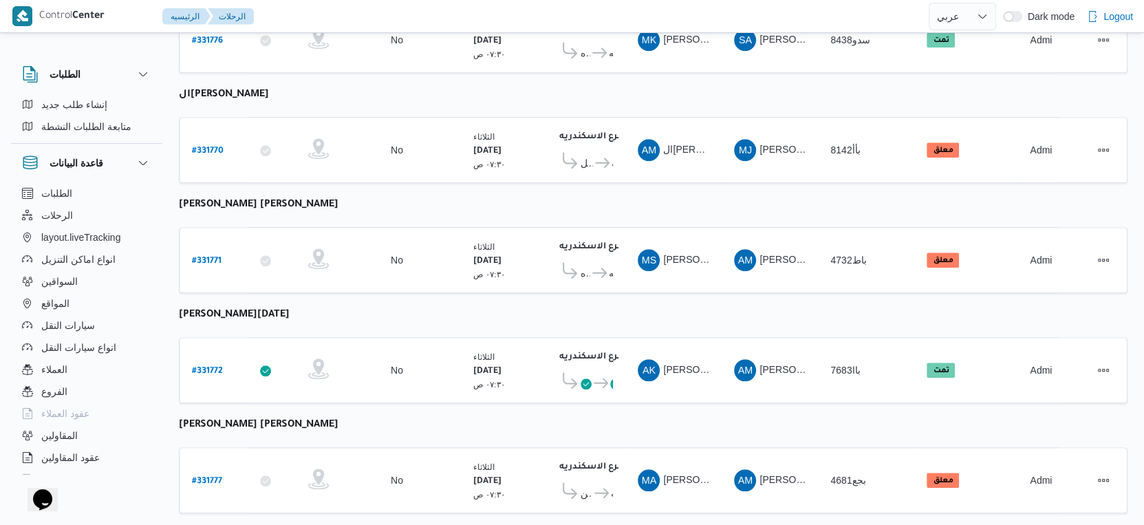
scroll to position [1123, 0]
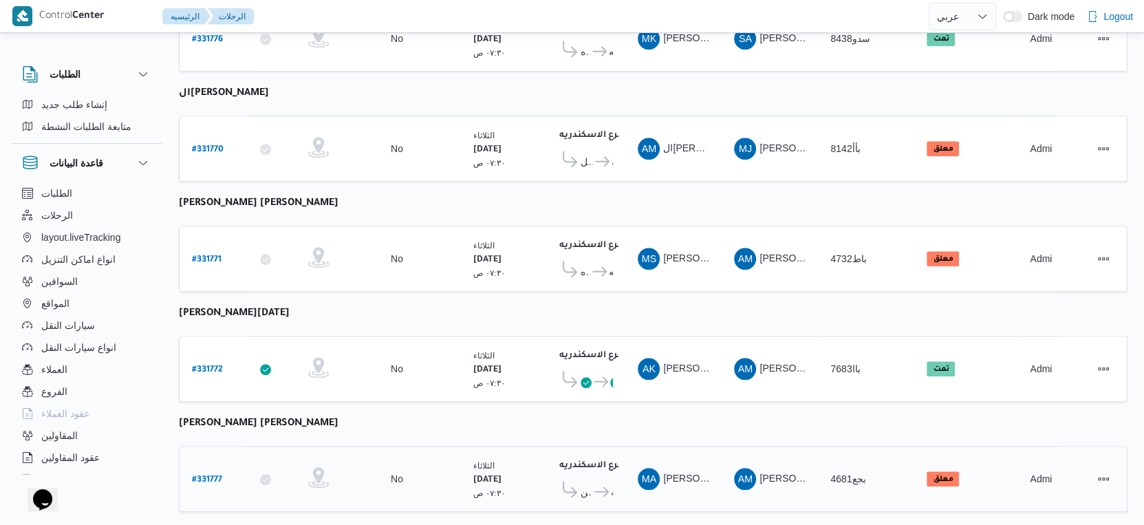
click at [217, 475] on b "# 331777" at bounding box center [207, 480] width 30 height 10
select select "ar"
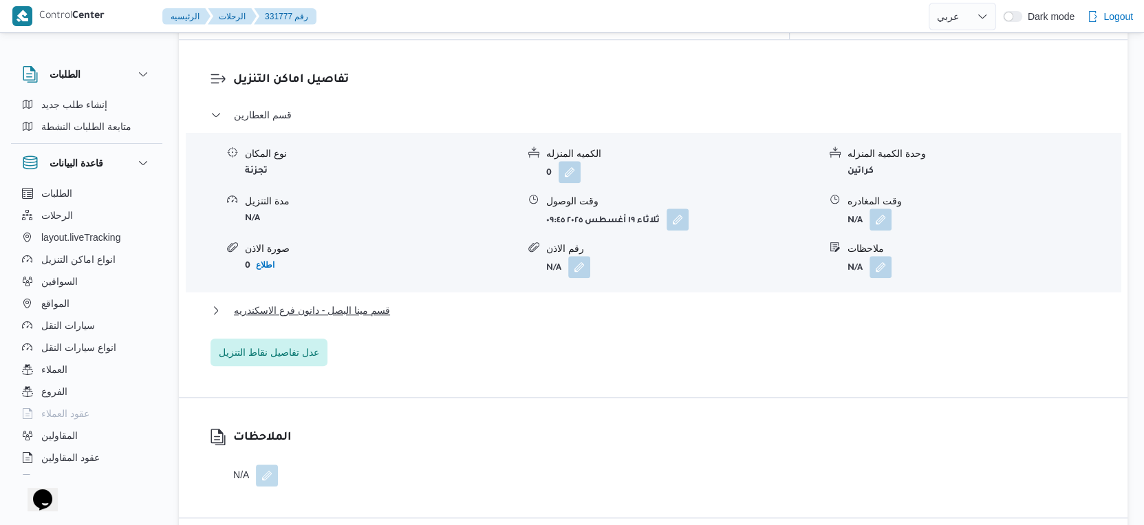
scroll to position [1147, 0]
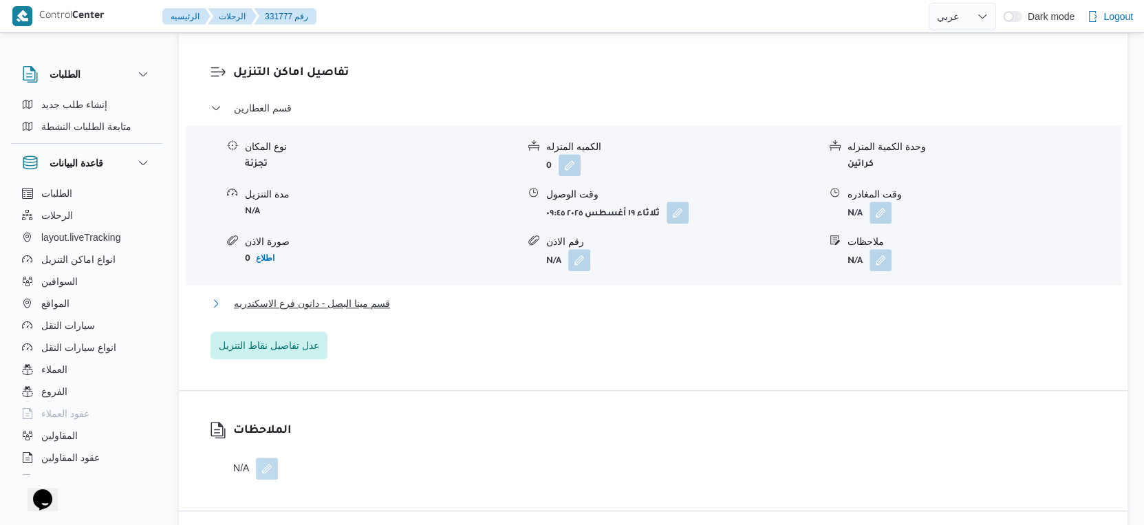
click at [403, 295] on button "قسم مينا البصل - دانون فرع الاسكندريه" at bounding box center [653, 303] width 886 height 17
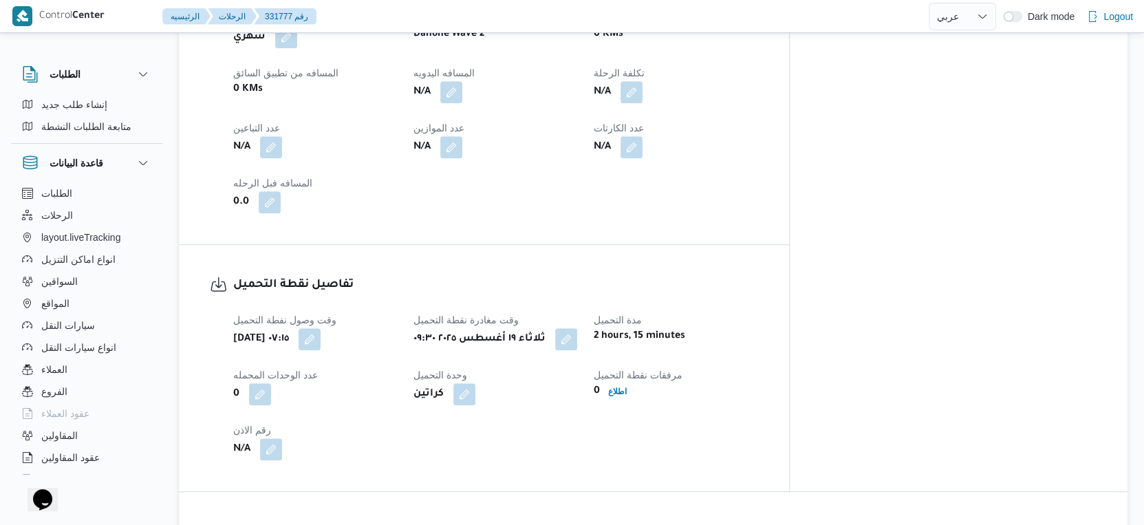
scroll to position [458, 0]
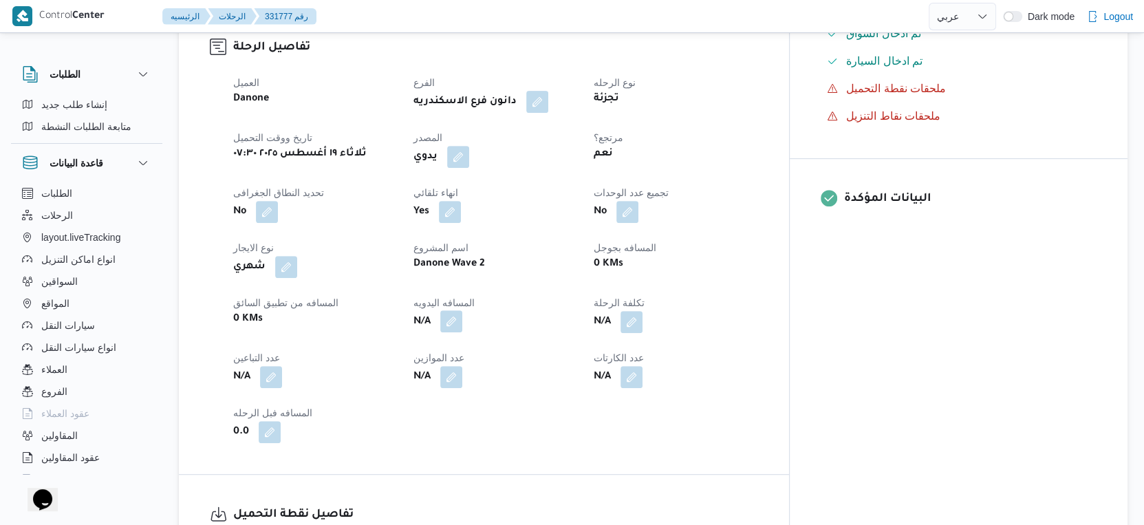
click at [462, 310] on button "button" at bounding box center [451, 321] width 22 height 22
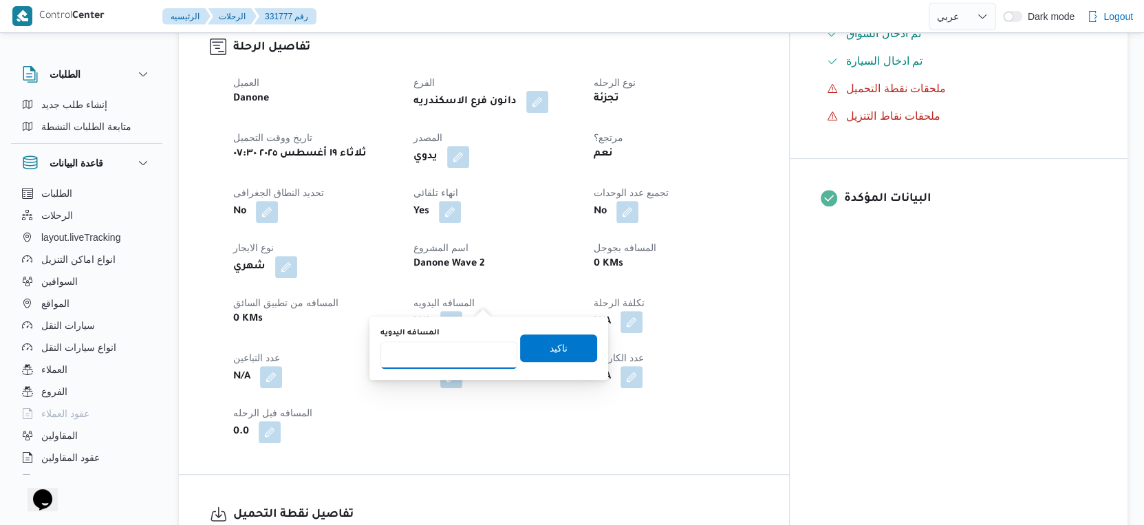
click at [439, 358] on input "المسافه اليدويه" at bounding box center [448, 355] width 137 height 28
type input "31"
click at [550, 345] on span "تاكيد" at bounding box center [559, 347] width 18 height 17
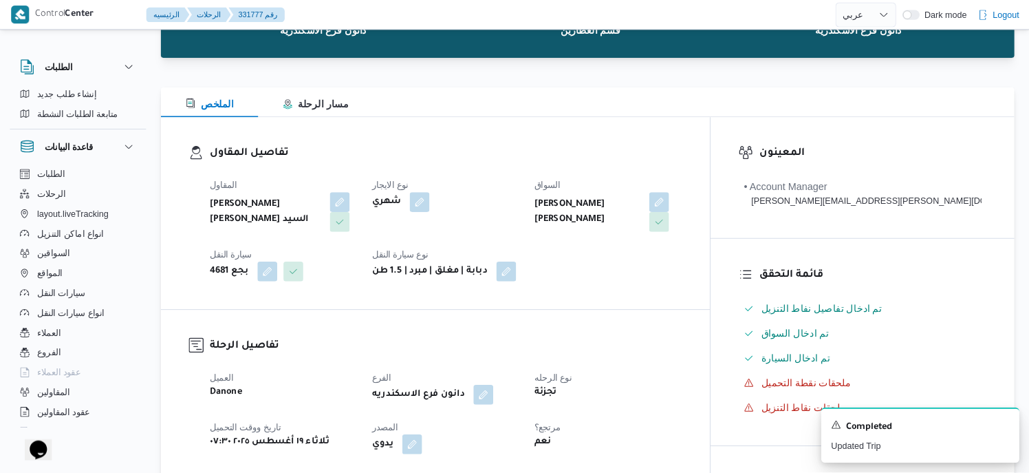
scroll to position [0, 0]
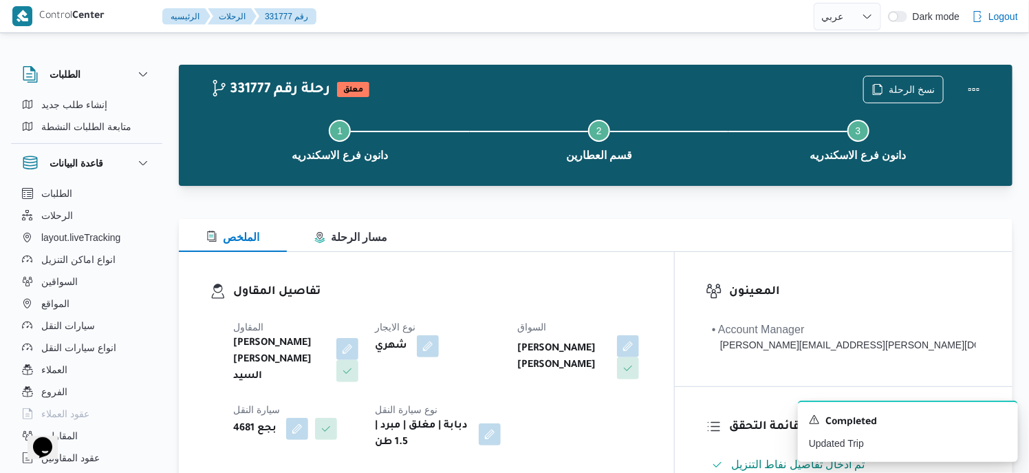
click at [526, 293] on h3 "تفاصيل المقاول" at bounding box center [438, 292] width 410 height 19
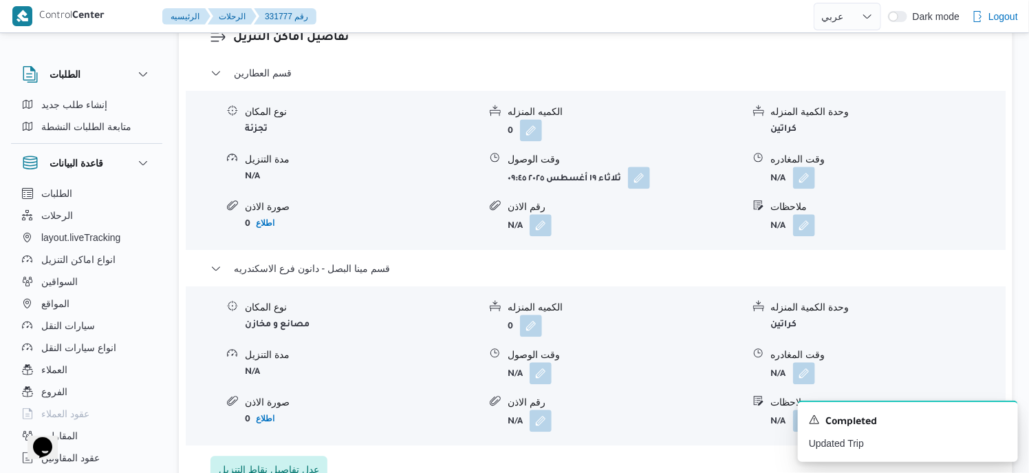
scroll to position [1238, 0]
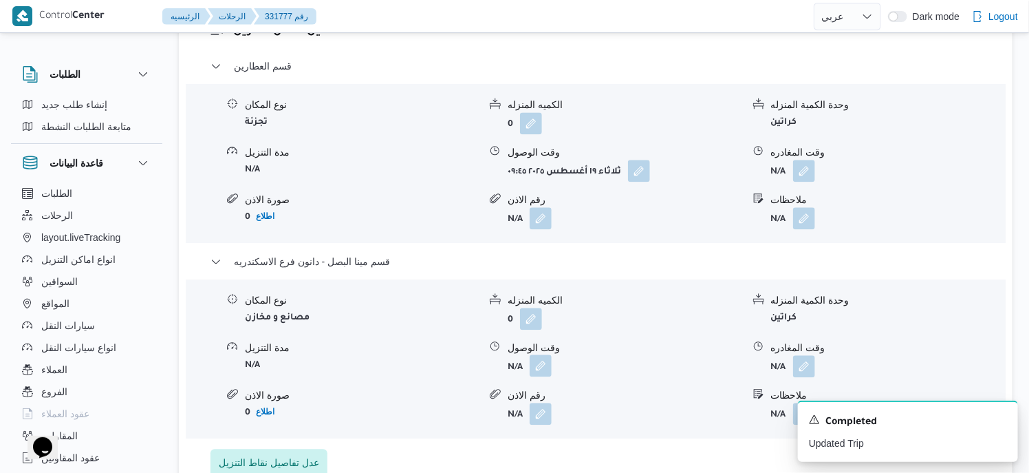
click at [543, 354] on button "button" at bounding box center [541, 365] width 22 height 22
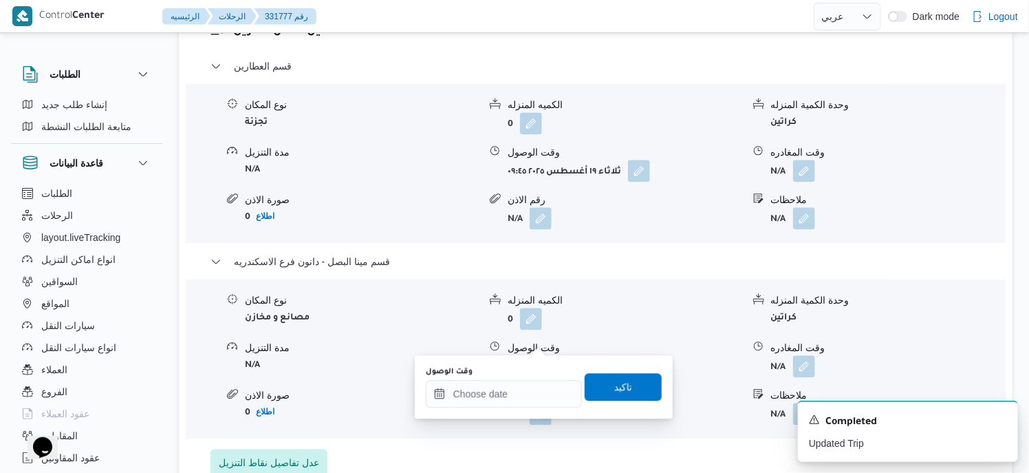
click at [528, 377] on div "وقت الوصول" at bounding box center [504, 386] width 156 height 41
click at [527, 391] on input "وقت الوصول" at bounding box center [504, 394] width 156 height 28
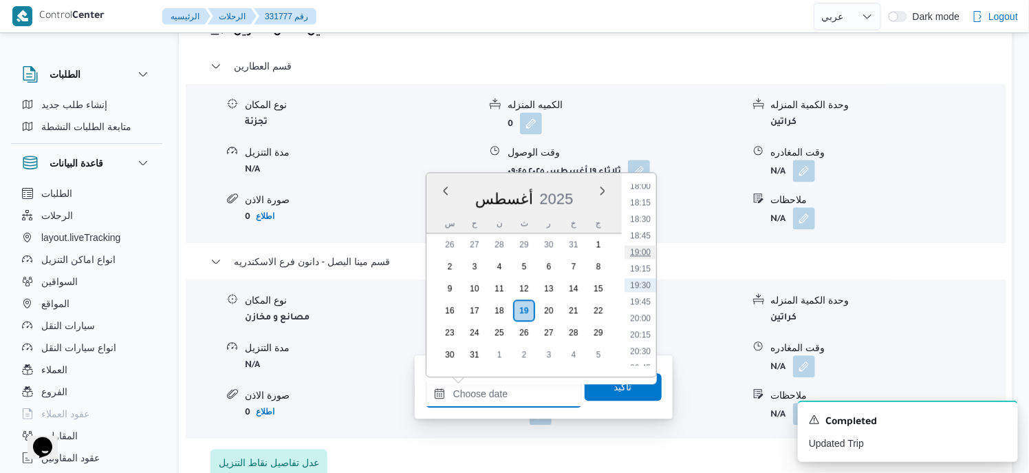
scroll to position [1125, 0]
click at [642, 188] on li "17:00" at bounding box center [641, 188] width 32 height 14
type input "١٩/٠٨/٢٠٢٥ ١٧:٠٠"
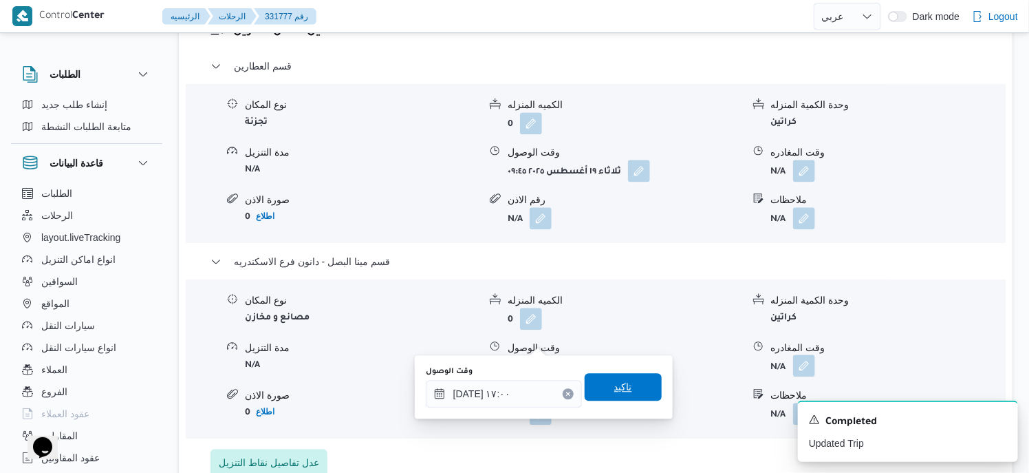
drag, startPoint x: 613, startPoint y: 385, endPoint x: 792, endPoint y: 344, distance: 184.1
click at [616, 385] on span "تاكيد" at bounding box center [623, 386] width 18 height 17
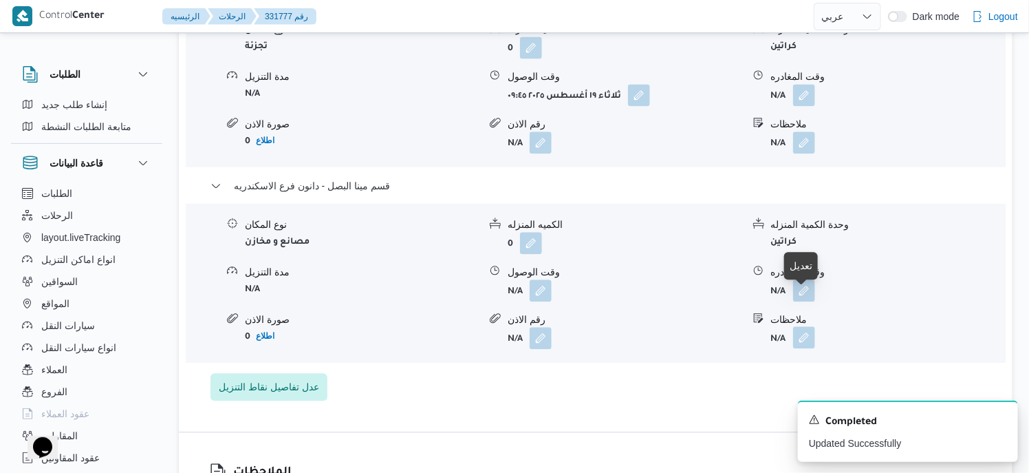
scroll to position [1307, 0]
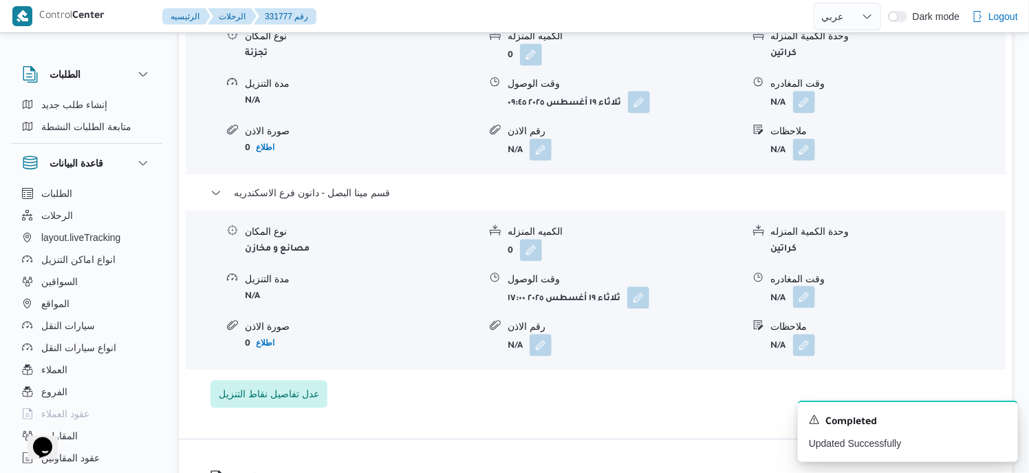
click at [805, 285] on button "button" at bounding box center [804, 296] width 22 height 22
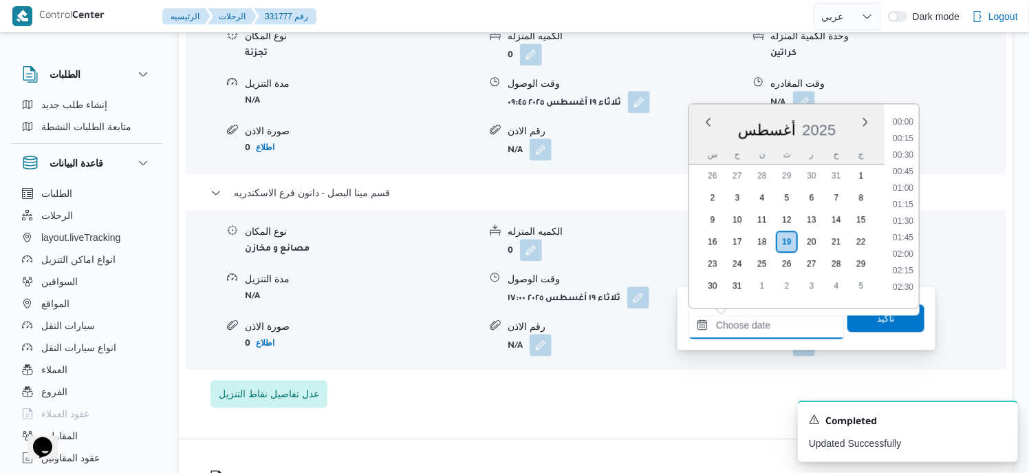
drag, startPoint x: 796, startPoint y: 316, endPoint x: 874, endPoint y: 273, distance: 89.6
click at [796, 316] on input "وقت المغادره" at bounding box center [767, 325] width 156 height 28
click at [911, 215] on li "17:30" at bounding box center [903, 222] width 32 height 14
type input "١٩/٠٨/٢٠٢٥ ١٧:٣٠"
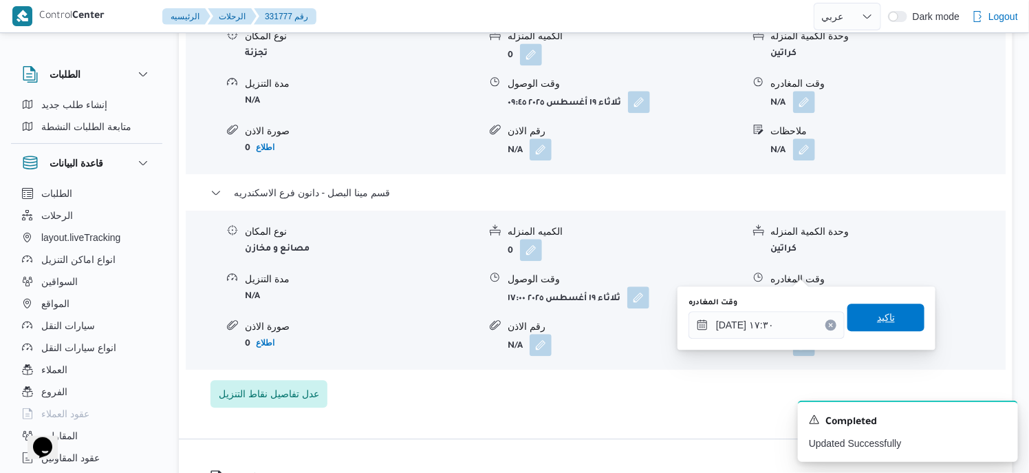
click at [882, 316] on span "تاكيد" at bounding box center [886, 317] width 18 height 17
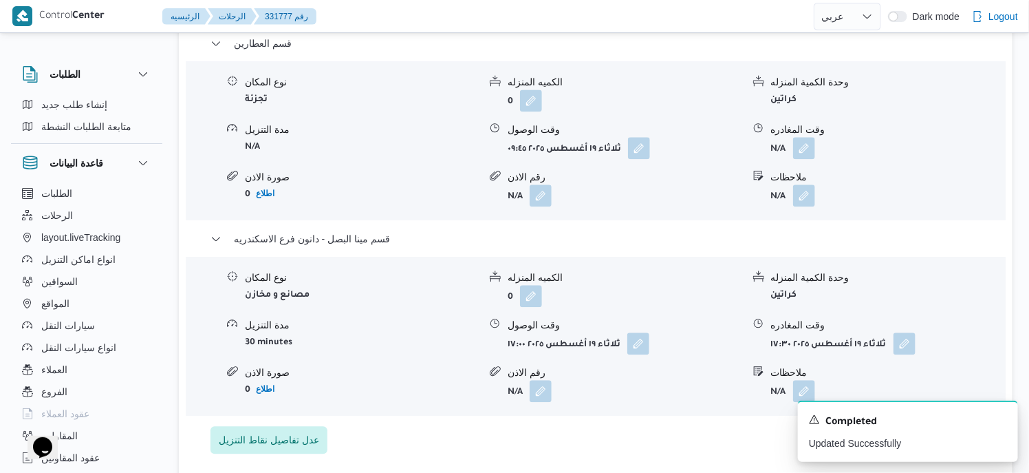
scroll to position [1169, 0]
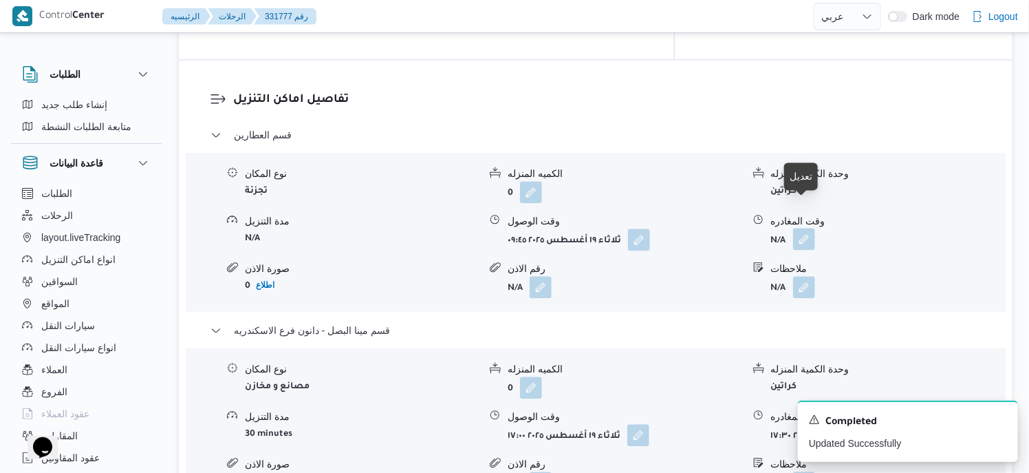
click at [803, 228] on button "button" at bounding box center [804, 239] width 22 height 22
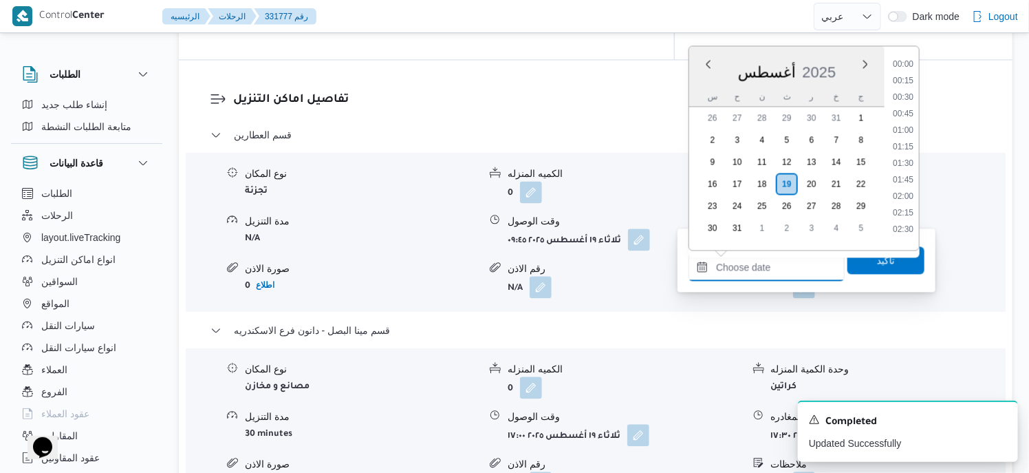
click at [775, 264] on input "وقت المغادره" at bounding box center [767, 267] width 156 height 28
click at [905, 166] on li "16:30" at bounding box center [903, 166] width 32 height 14
type input "[DATE] ١٦:٣٠"
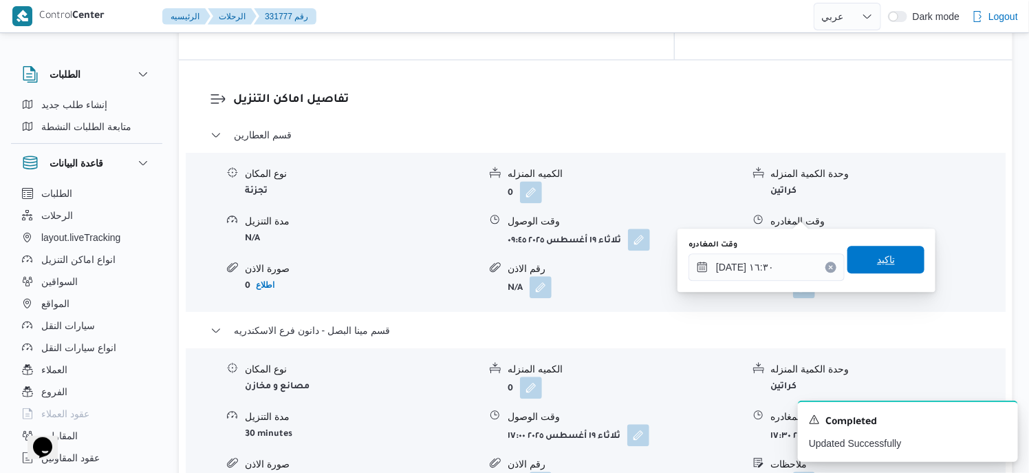
click at [895, 250] on span "تاكيد" at bounding box center [885, 260] width 77 height 28
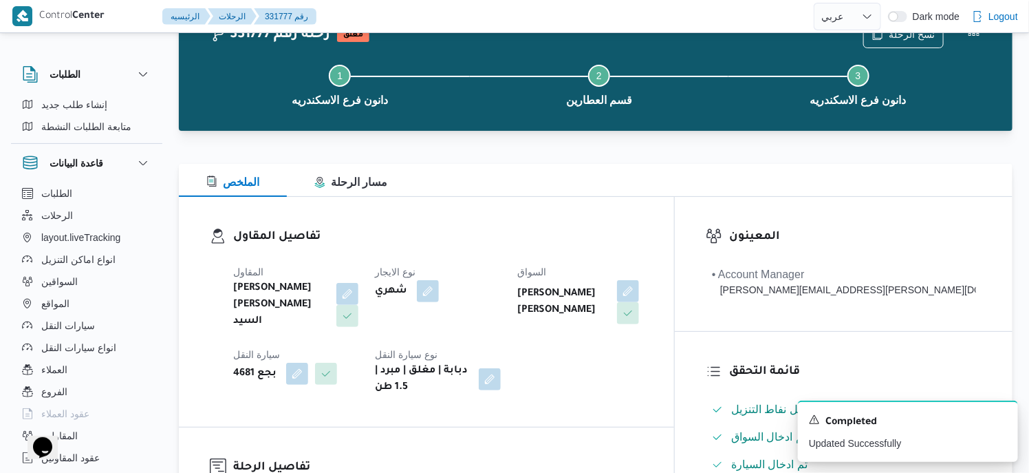
scroll to position [0, 0]
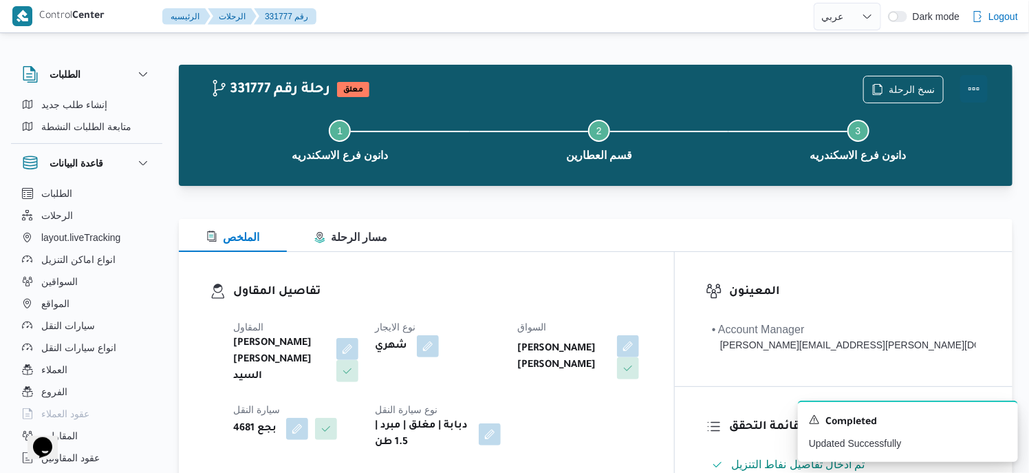
click at [972, 87] on button "Actions" at bounding box center [974, 89] width 28 height 28
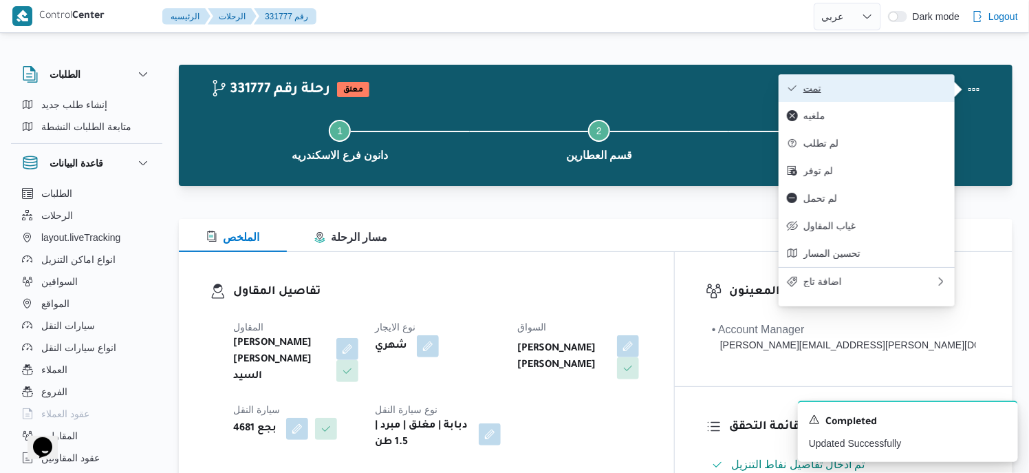
click at [883, 88] on span "تمت" at bounding box center [874, 88] width 143 height 11
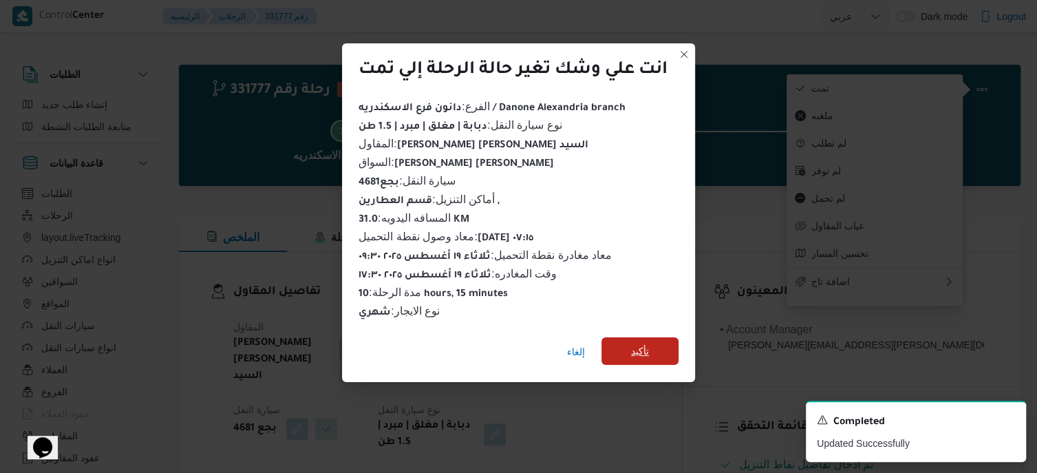
click at [638, 349] on span "تأكيد" at bounding box center [640, 351] width 18 height 17
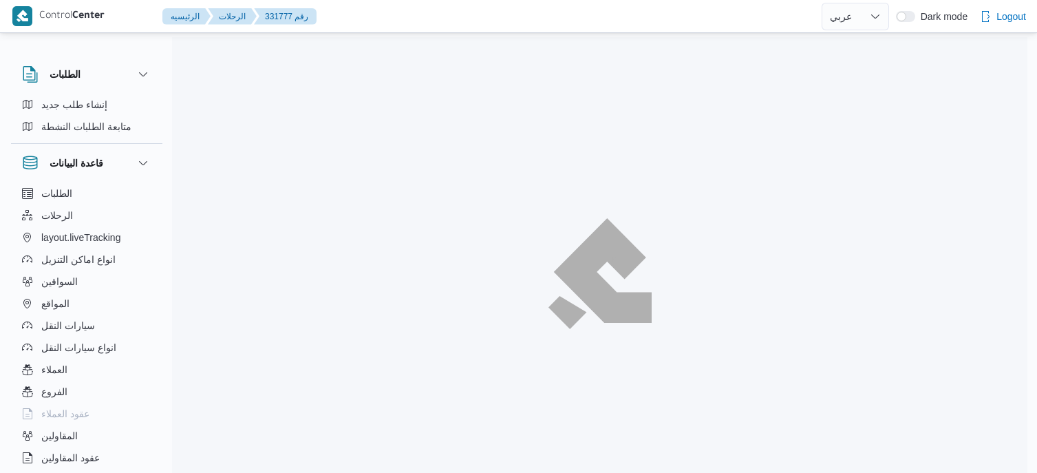
select select "ar"
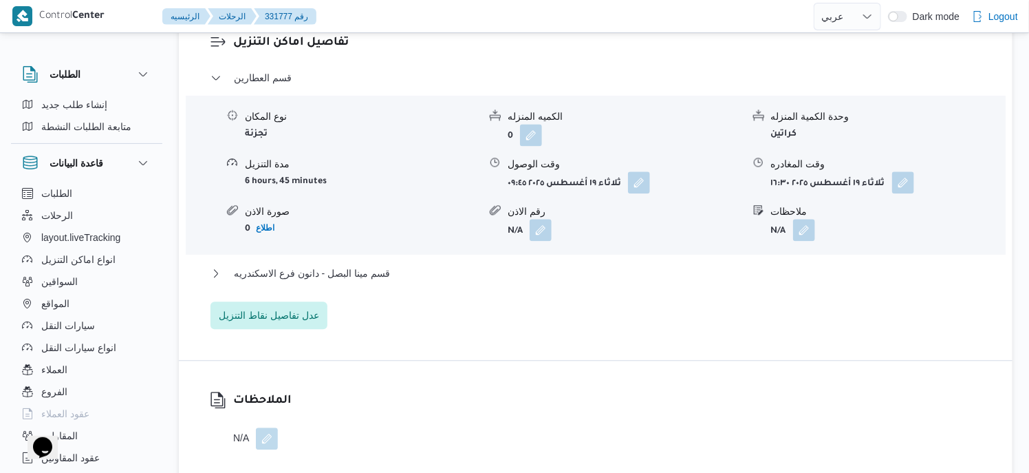
scroll to position [1238, 0]
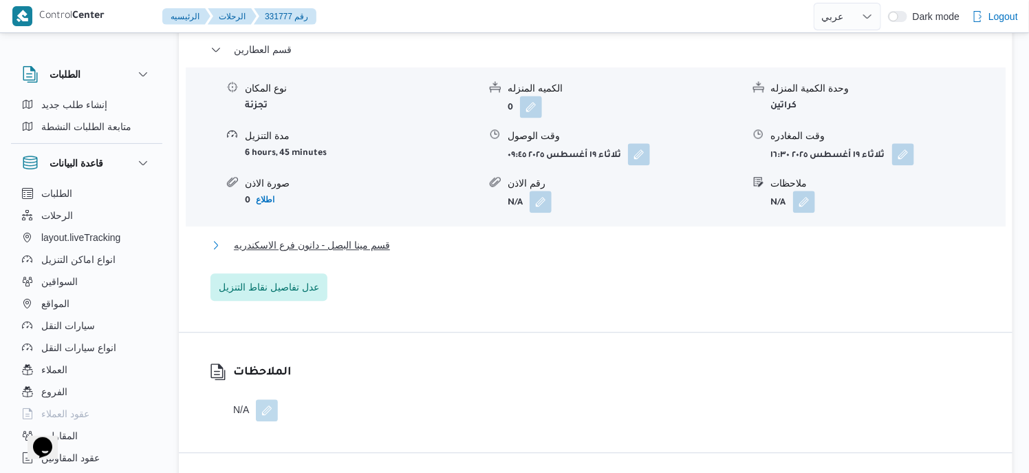
click at [414, 237] on button "قسم مينا البصل - دانون فرع الاسكندريه" at bounding box center [595, 245] width 771 height 17
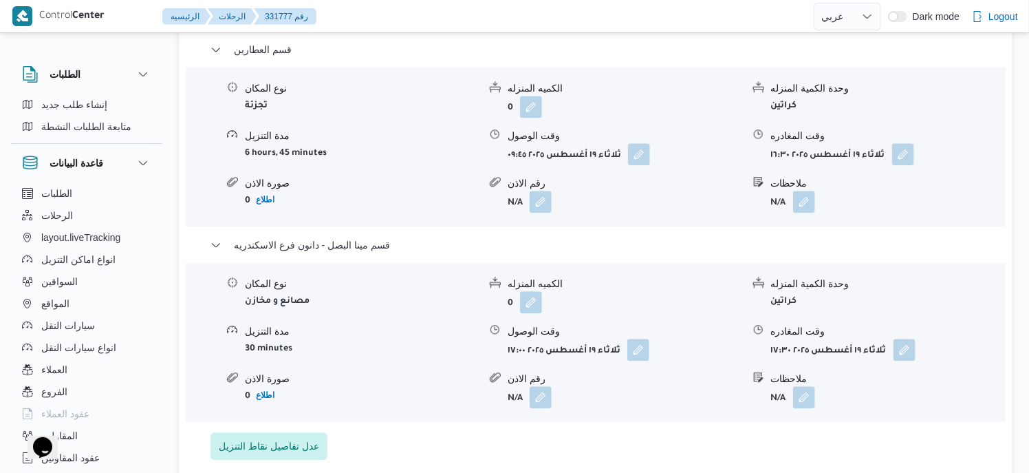
select select "ar"
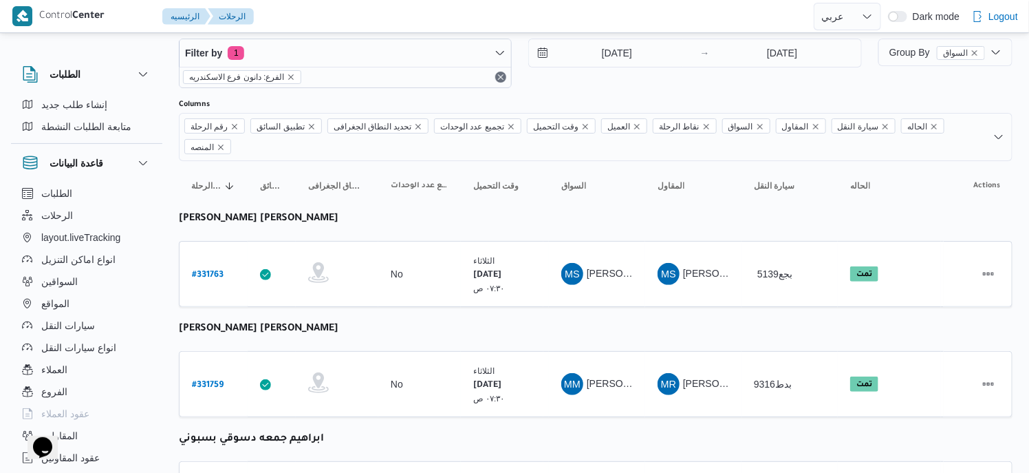
scroll to position [26, 0]
click at [215, 382] on b "# 331759" at bounding box center [208, 387] width 32 height 10
select select "ar"
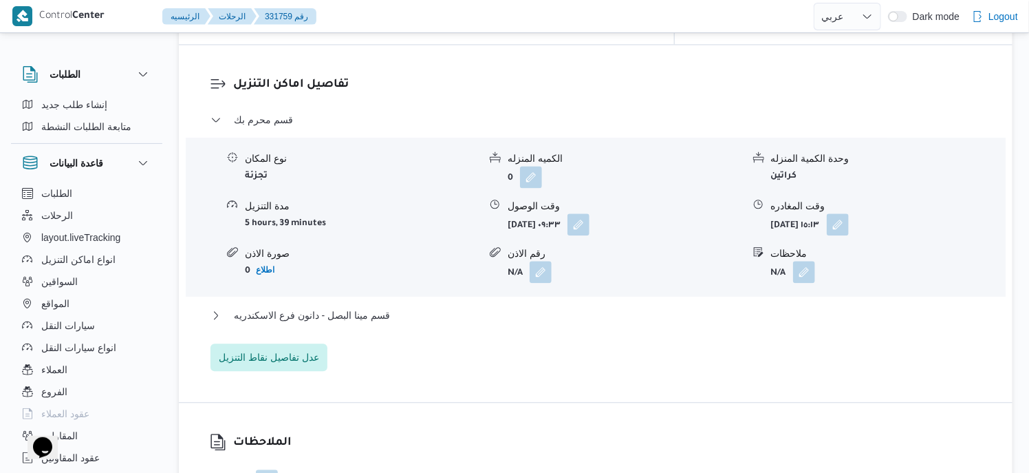
scroll to position [1169, 0]
click at [370, 314] on span "قسم مينا البصل - دانون فرع الاسكندريه" at bounding box center [312, 313] width 156 height 17
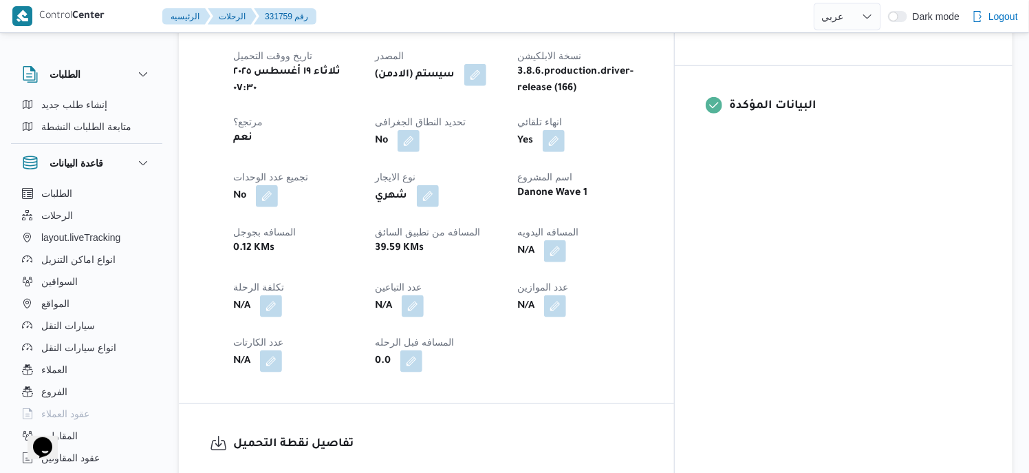
scroll to position [550, 0]
click at [566, 244] on button "button" at bounding box center [555, 251] width 22 height 22
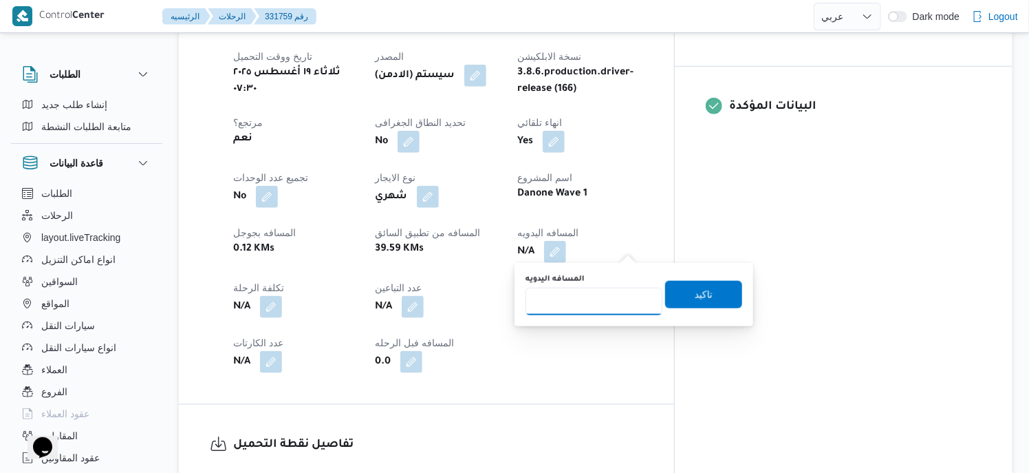
click at [583, 301] on input "المسافه اليدويه" at bounding box center [594, 302] width 137 height 28
type input "17"
click at [695, 287] on span "تاكيد" at bounding box center [704, 293] width 18 height 17
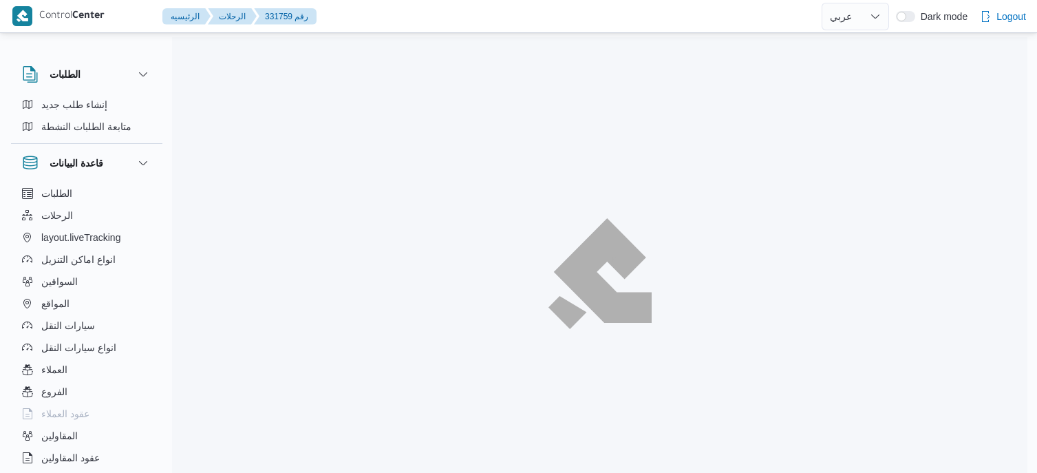
select select "ar"
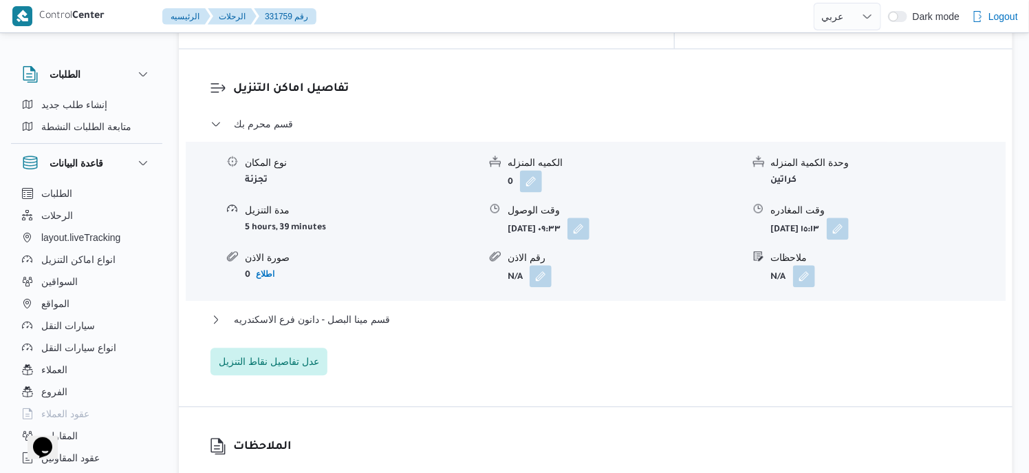
scroll to position [1207, 0]
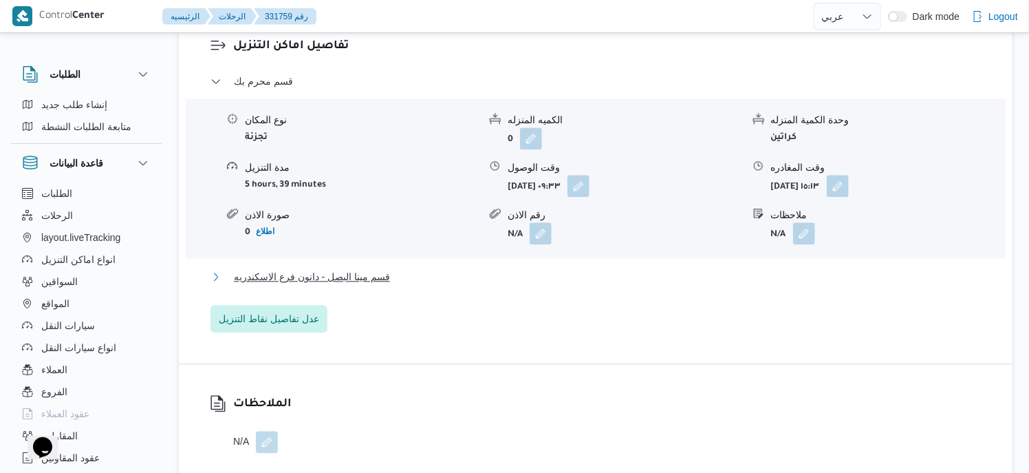
click at [393, 274] on button "قسم مينا البصل - دانون فرع الاسكندريه" at bounding box center [595, 276] width 771 height 17
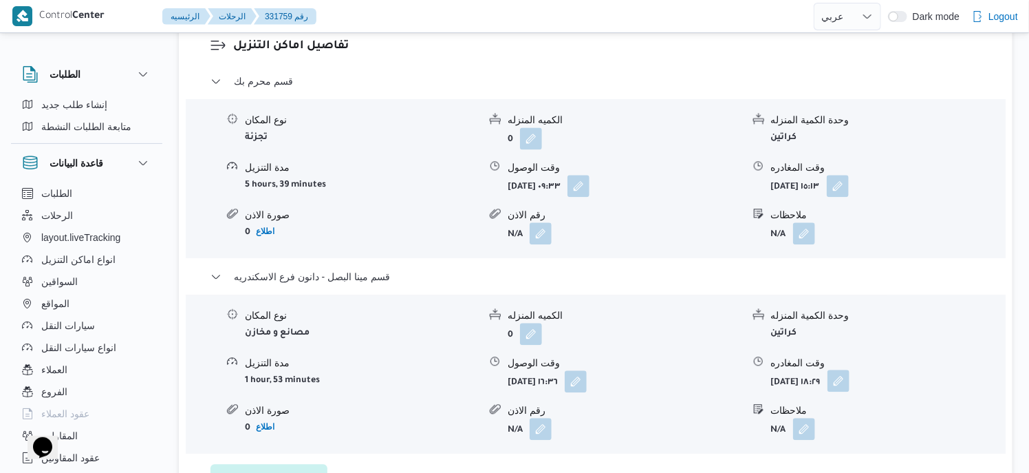
click at [850, 374] on button "button" at bounding box center [839, 380] width 22 height 22
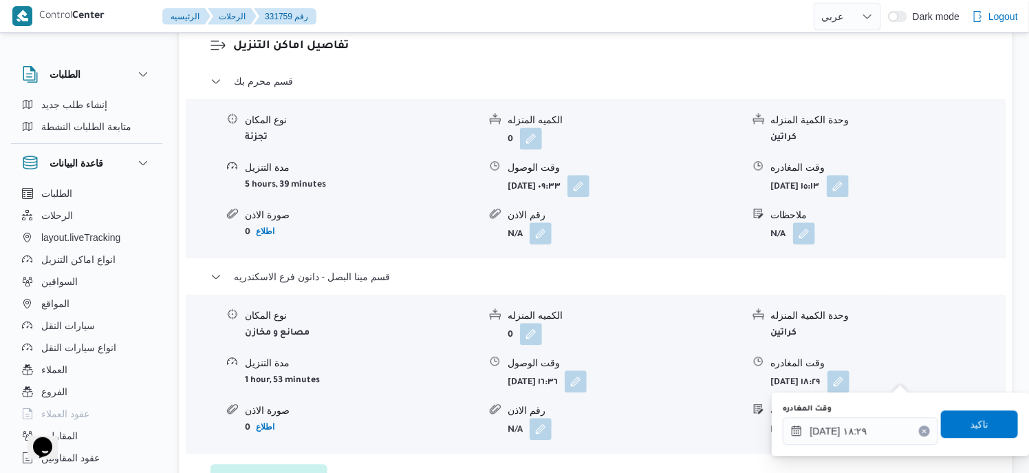
click at [874, 415] on div "وقت المغادره ١٩/٠٨/٢٠٢٥ ١٨:٢٩" at bounding box center [860, 423] width 155 height 41
click at [875, 426] on input "١٩/٠٨/٢٠٢٥ ١٨:٢٩" at bounding box center [860, 431] width 155 height 28
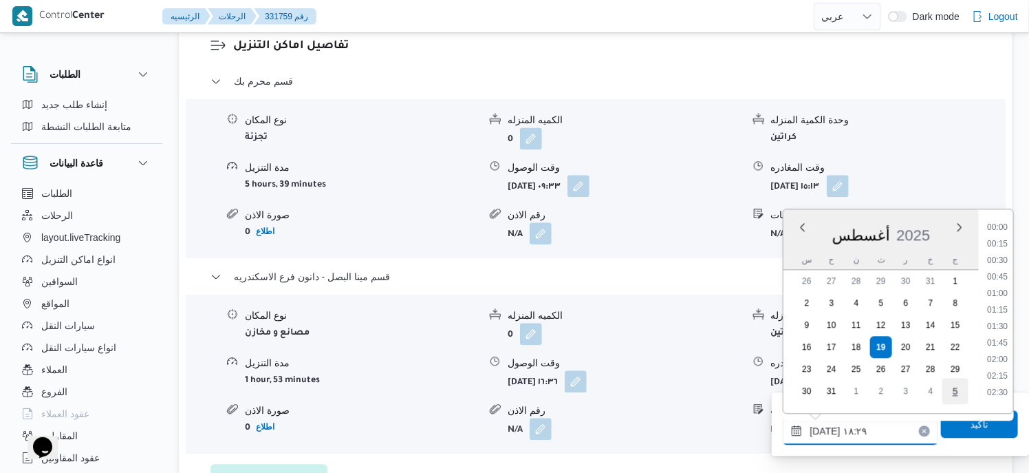
scroll to position [1111, 0]
click at [998, 224] on li "16:45" at bounding box center [998, 222] width 32 height 14
type input "١٩/٠٨/٢٠٢٥ ١٦:٤٥"
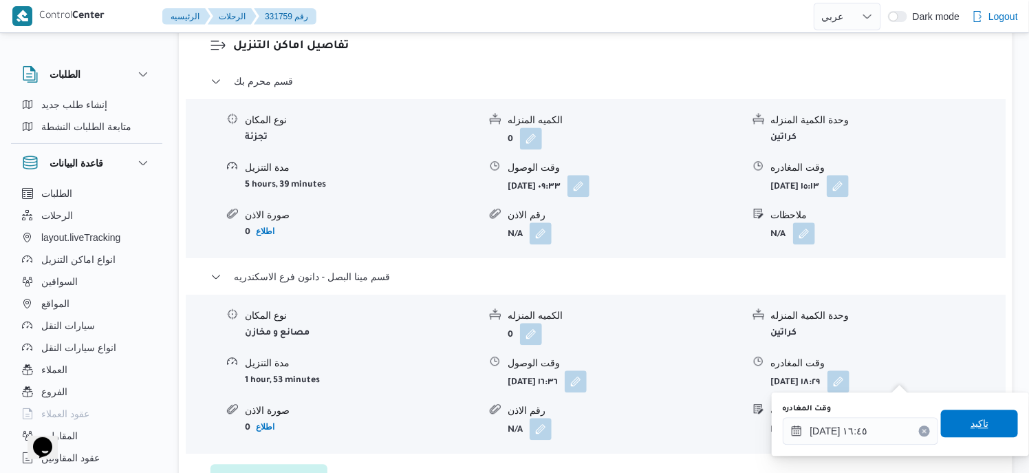
click at [982, 418] on span "تاكيد" at bounding box center [979, 423] width 77 height 28
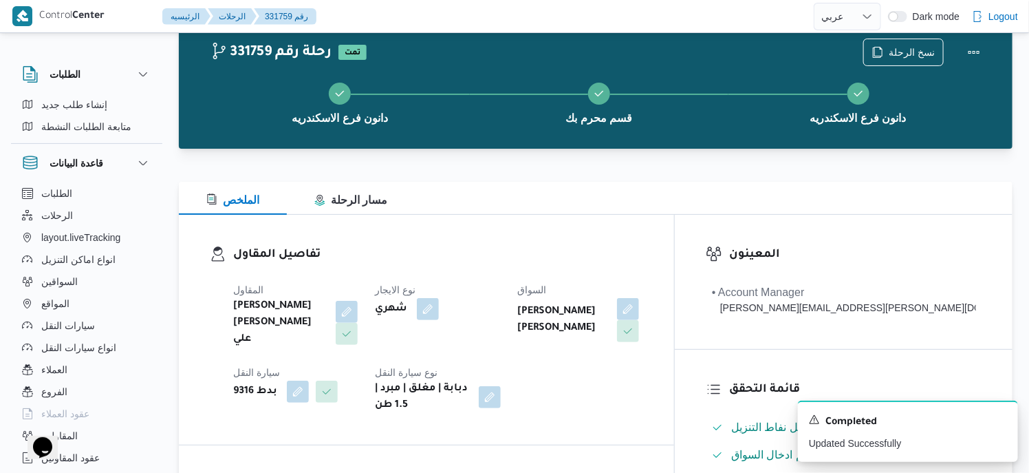
scroll to position [0, 0]
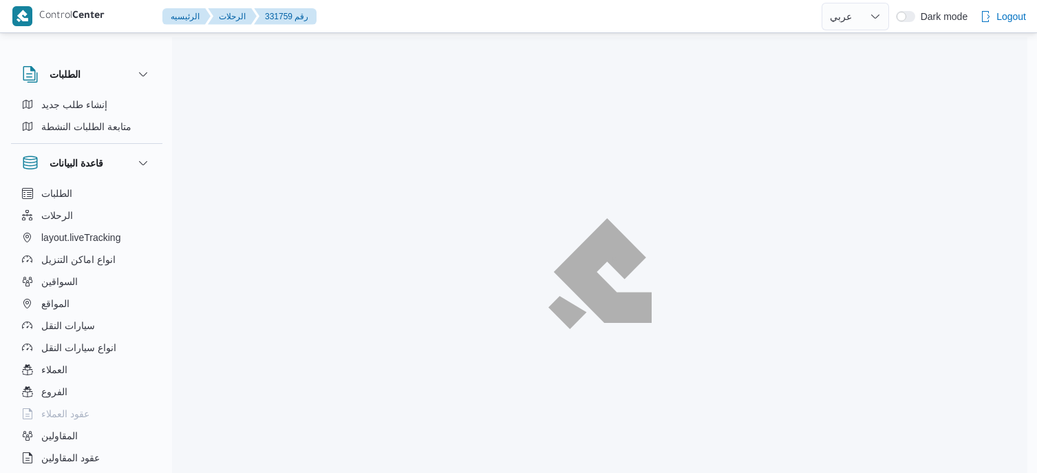
select select "ar"
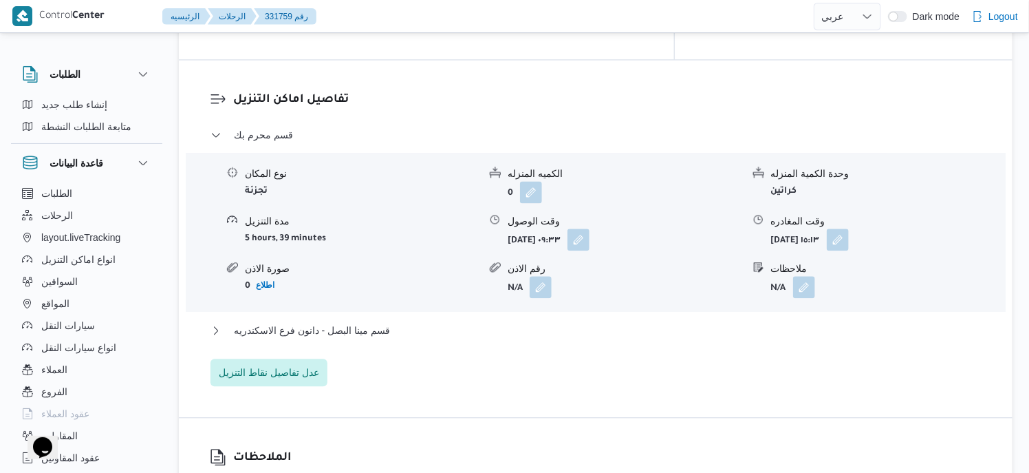
scroll to position [1169, 0]
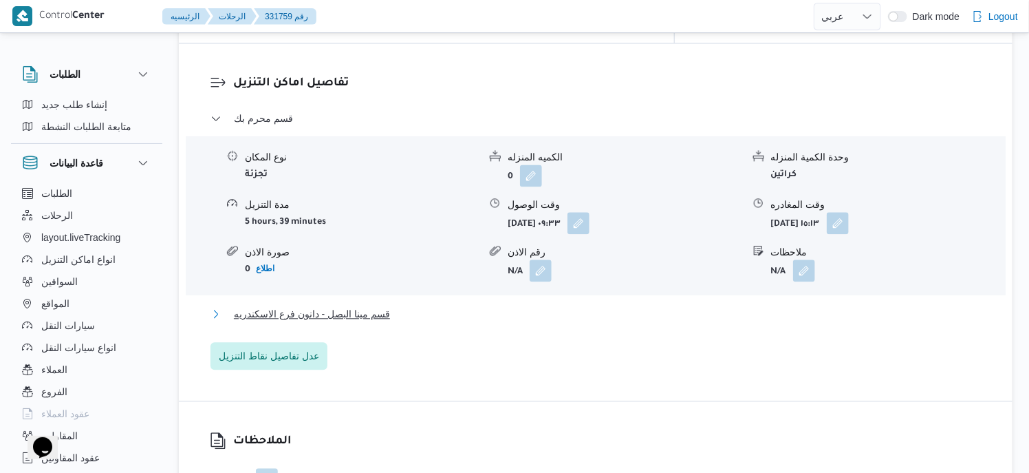
click at [398, 305] on button "قسم مينا البصل - دانون فرع الاسكندريه" at bounding box center [595, 313] width 771 height 17
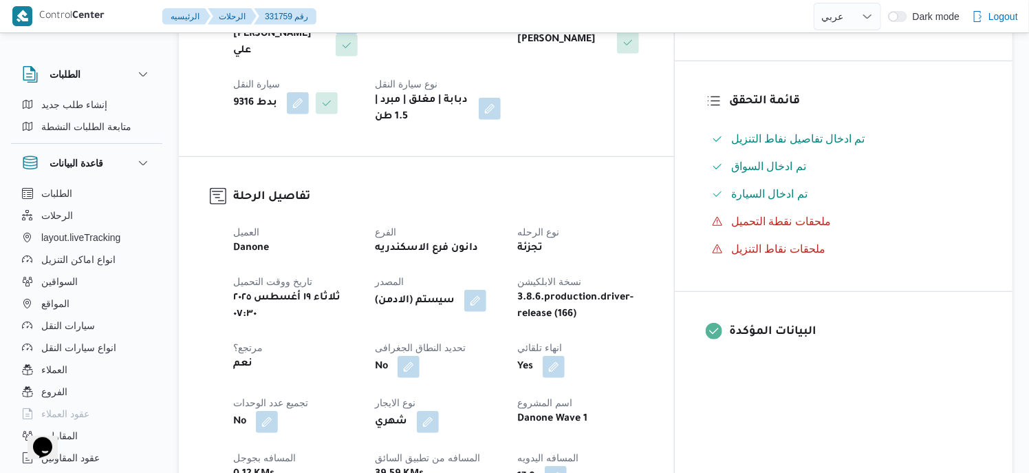
scroll to position [482, 0]
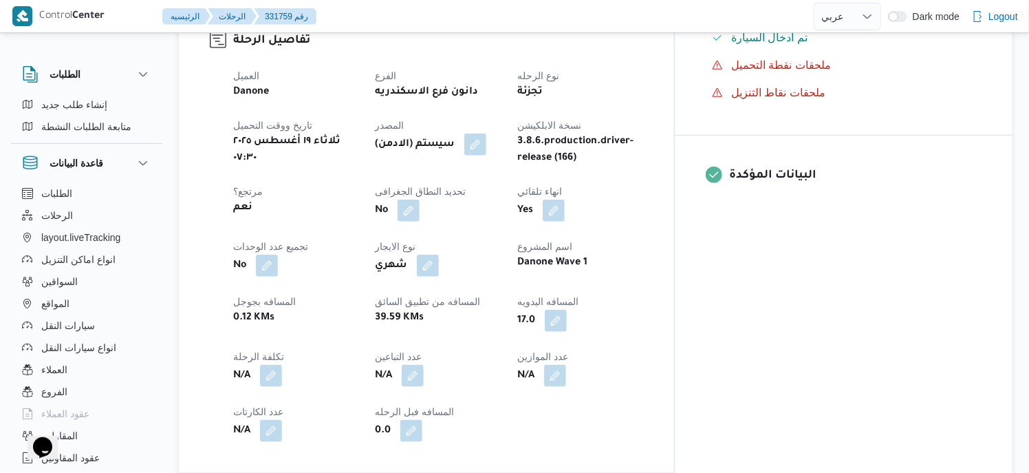
scroll to position [26, 0]
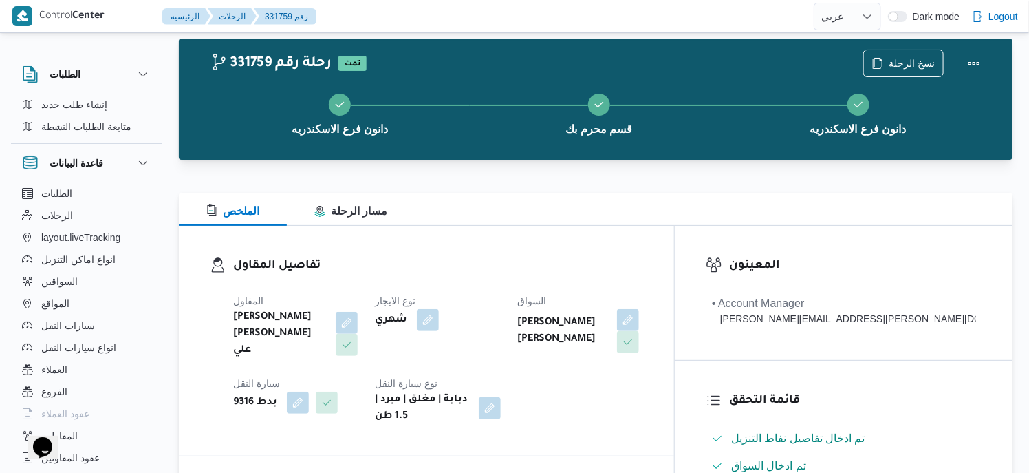
select select "ar"
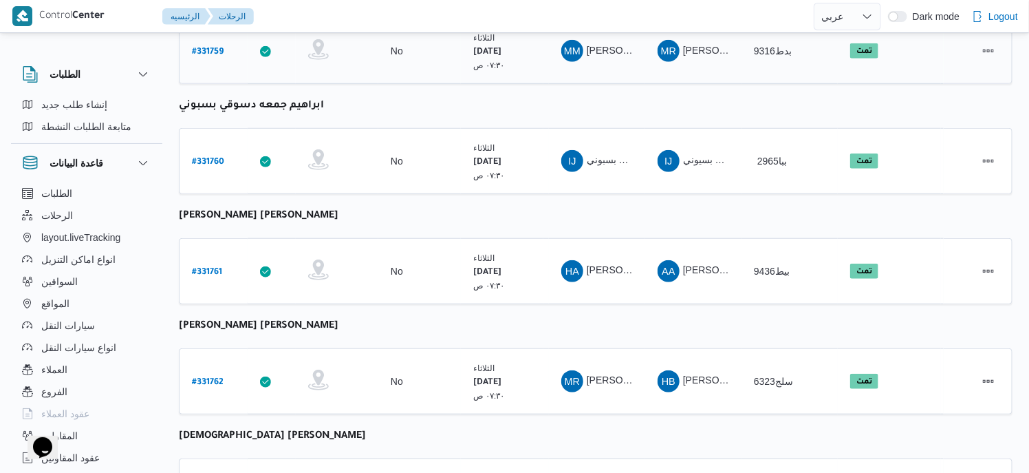
scroll to position [439, 0]
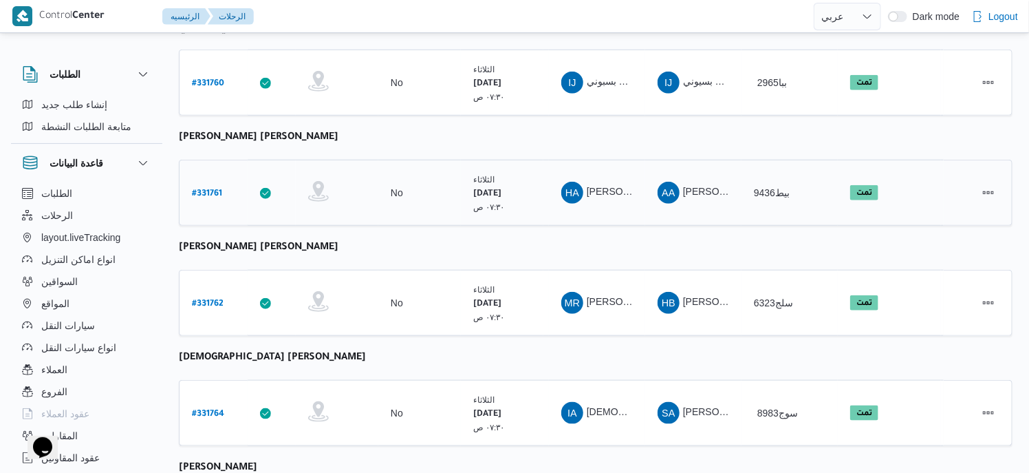
click at [203, 189] on b "# 331761" at bounding box center [207, 194] width 30 height 10
select select "ar"
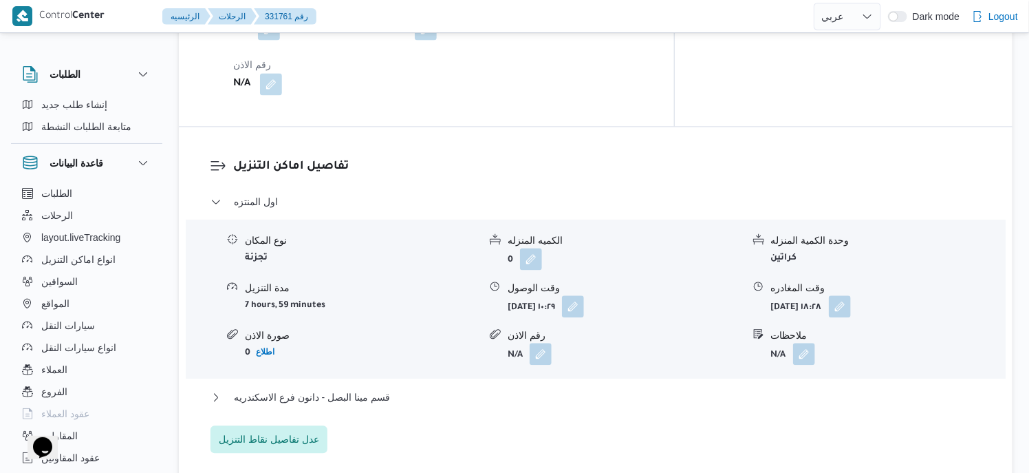
scroll to position [1264, 0]
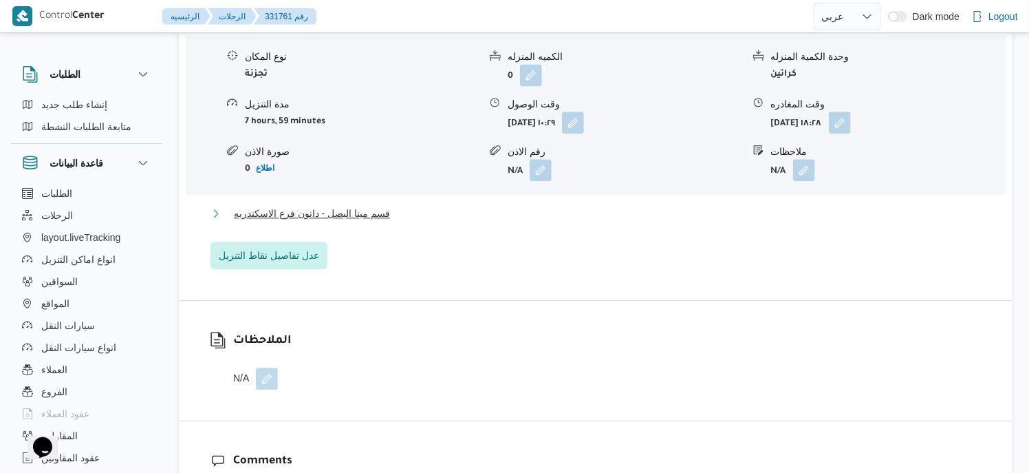
click at [385, 210] on span "قسم مينا البصل - دانون فرع الاسكندريه" at bounding box center [312, 213] width 156 height 17
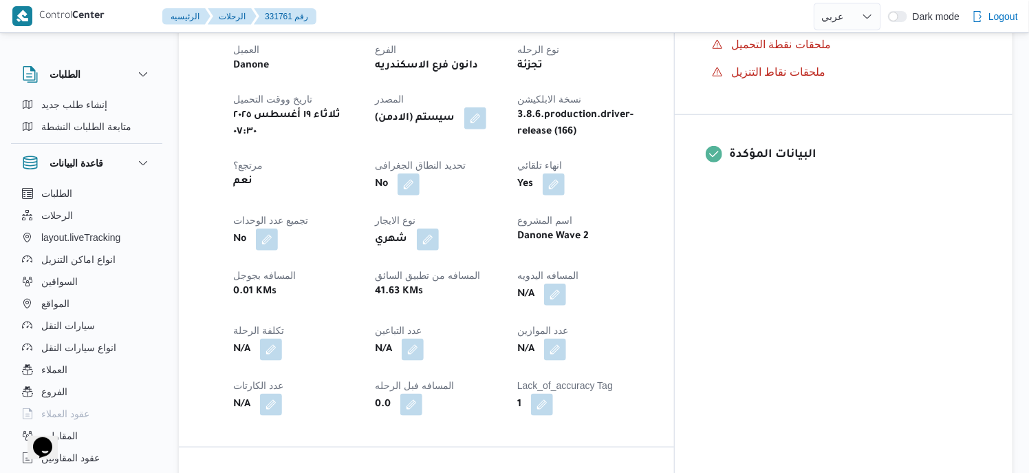
scroll to position [550, 0]
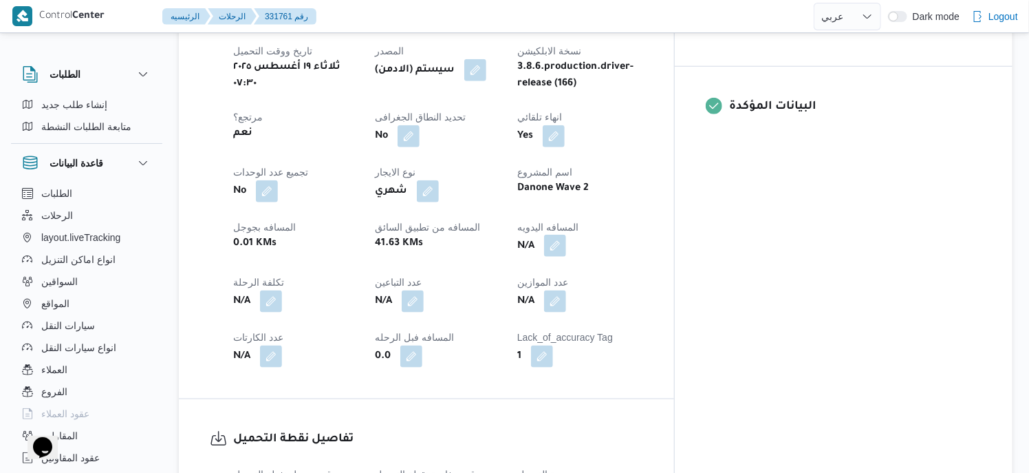
click at [566, 244] on button "button" at bounding box center [555, 246] width 22 height 22
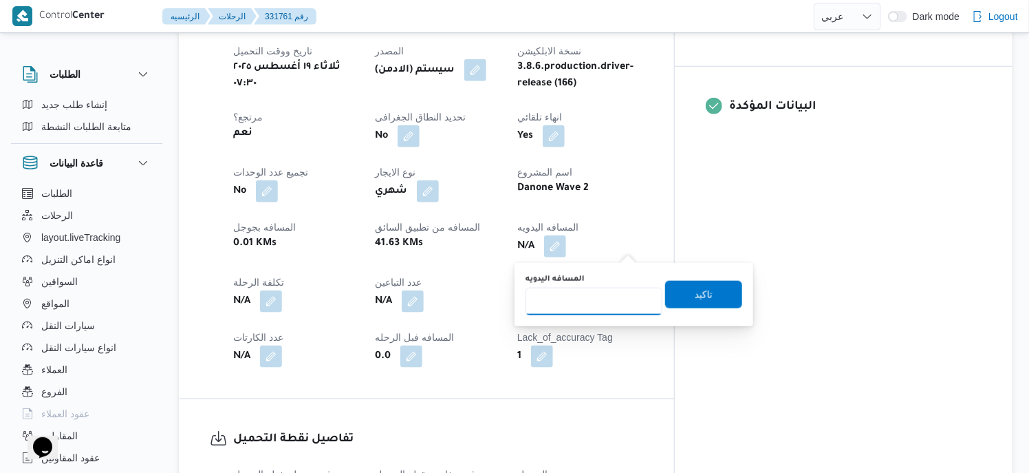
click at [587, 300] on input "المسافه اليدويه" at bounding box center [594, 302] width 137 height 28
type input "81"
click at [717, 297] on span "تاكيد" at bounding box center [703, 294] width 77 height 28
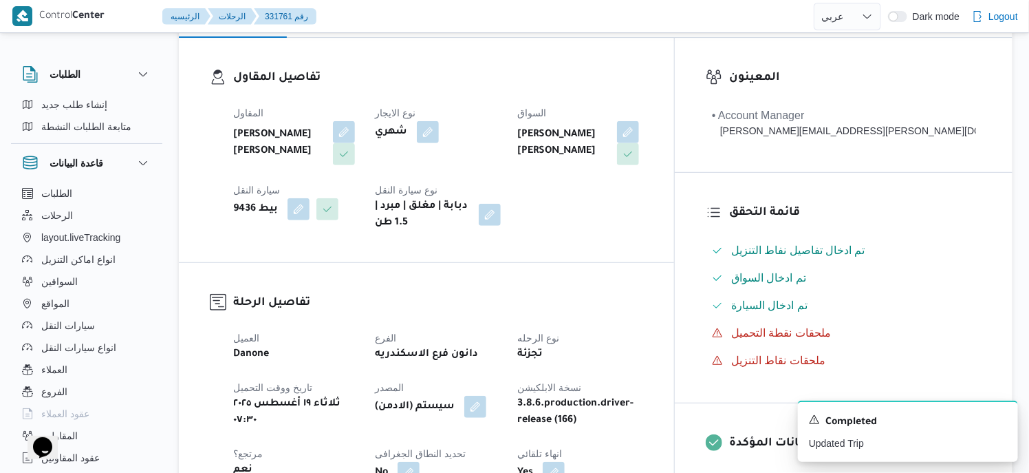
scroll to position [482, 0]
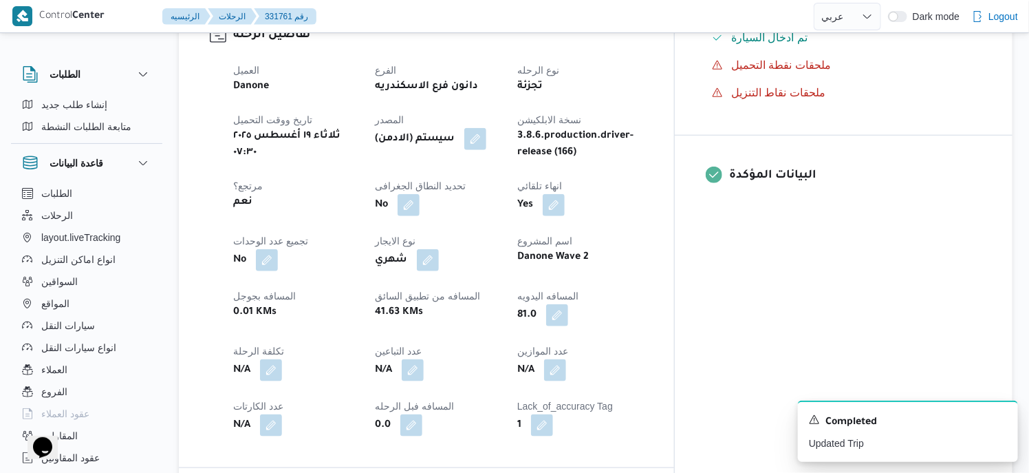
select select "ar"
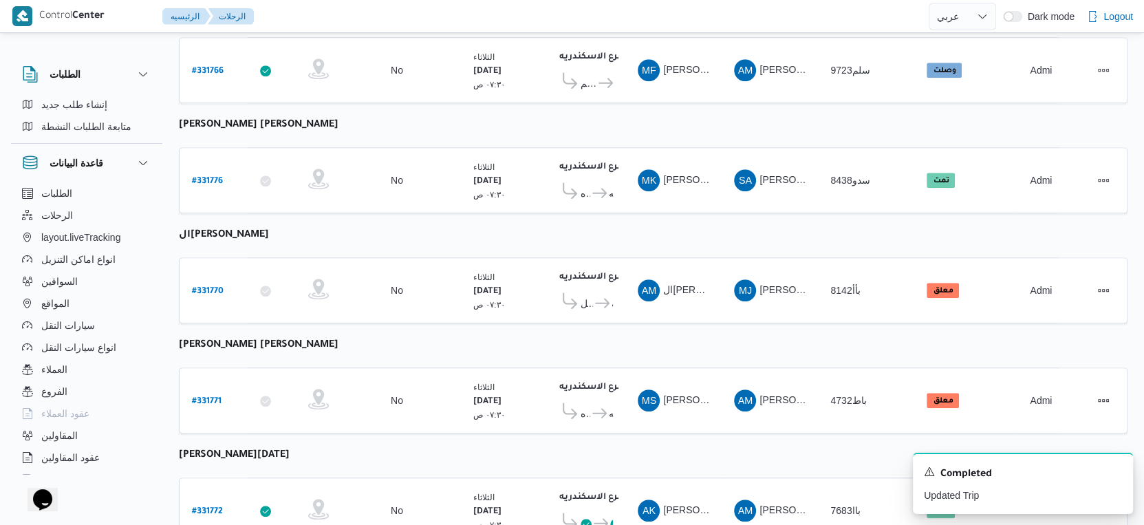
scroll to position [741, 0]
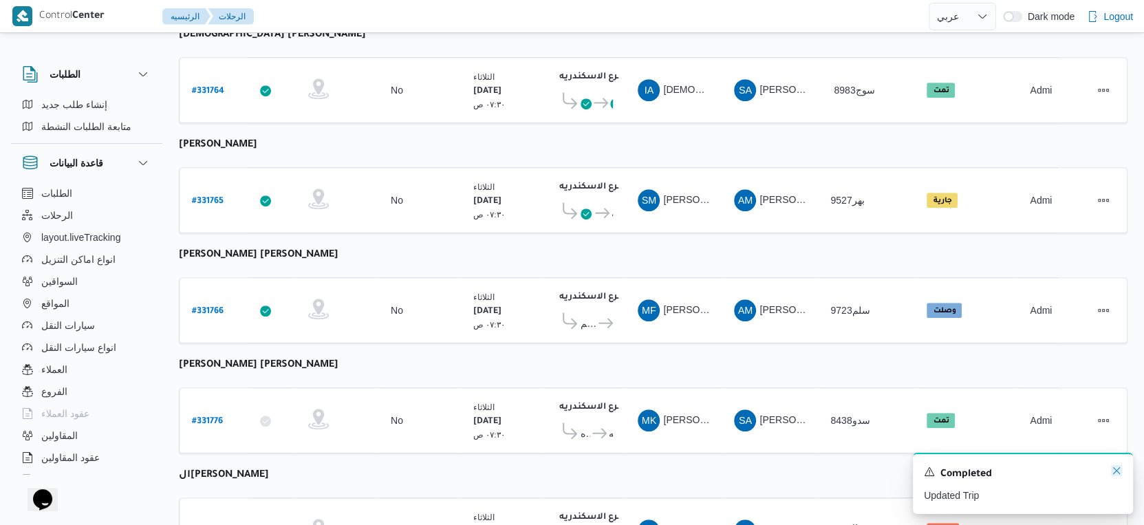
click at [1036, 472] on icon "Dismiss toast" at bounding box center [1116, 470] width 11 height 11
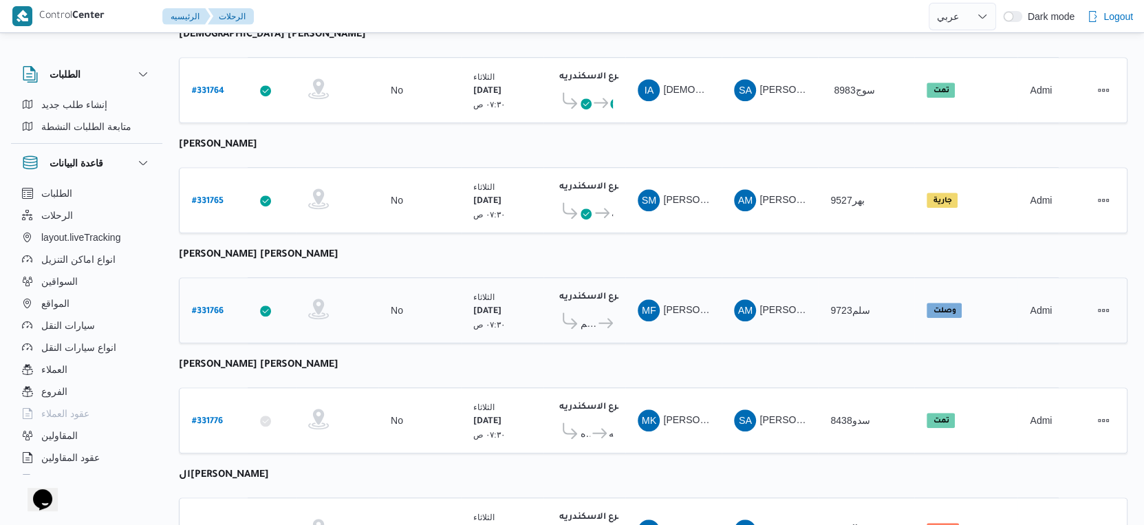
click at [209, 307] on b "# 331766" at bounding box center [208, 312] width 32 height 10
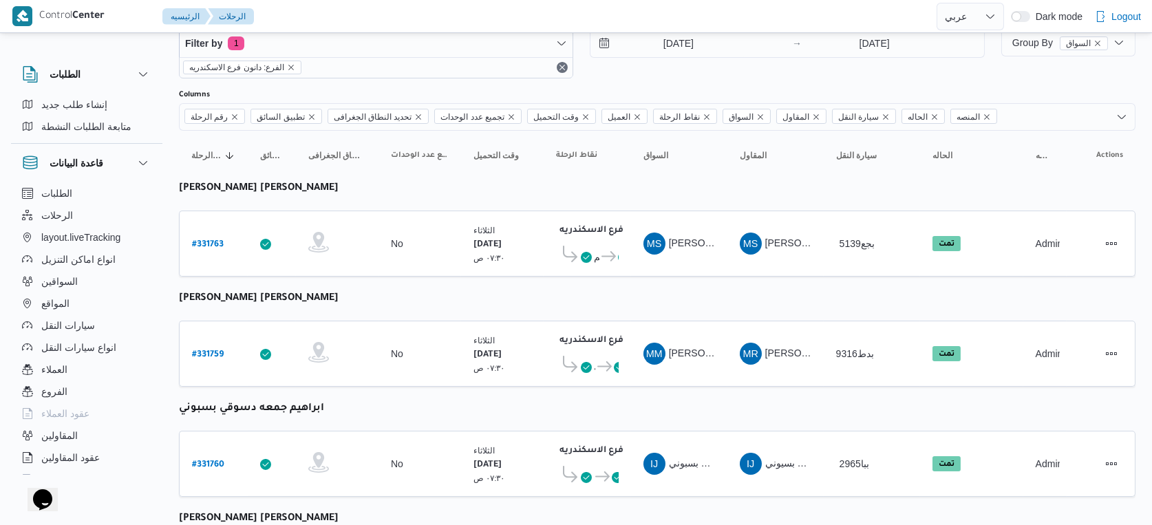
select select "ar"
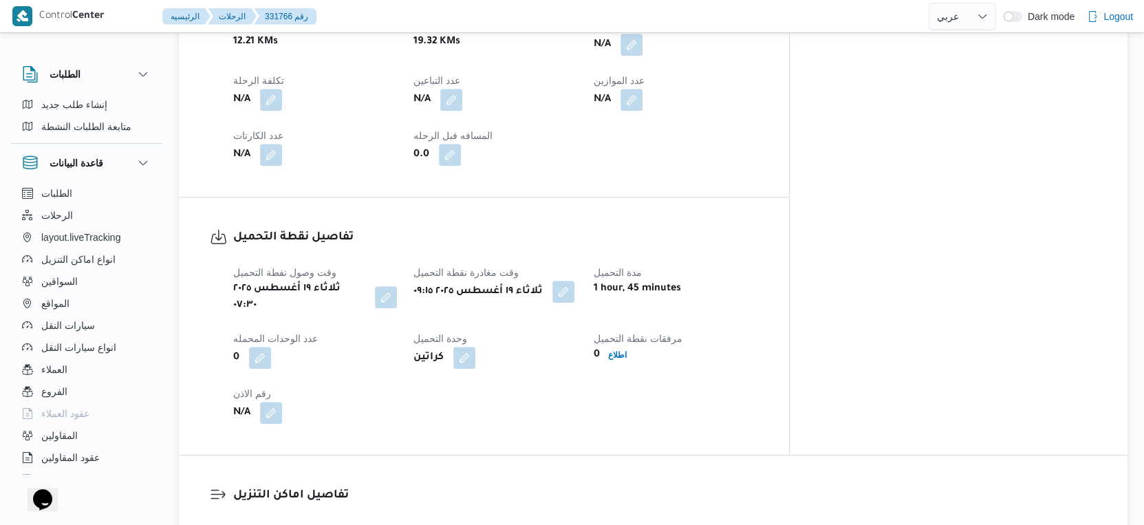
scroll to position [1046, 0]
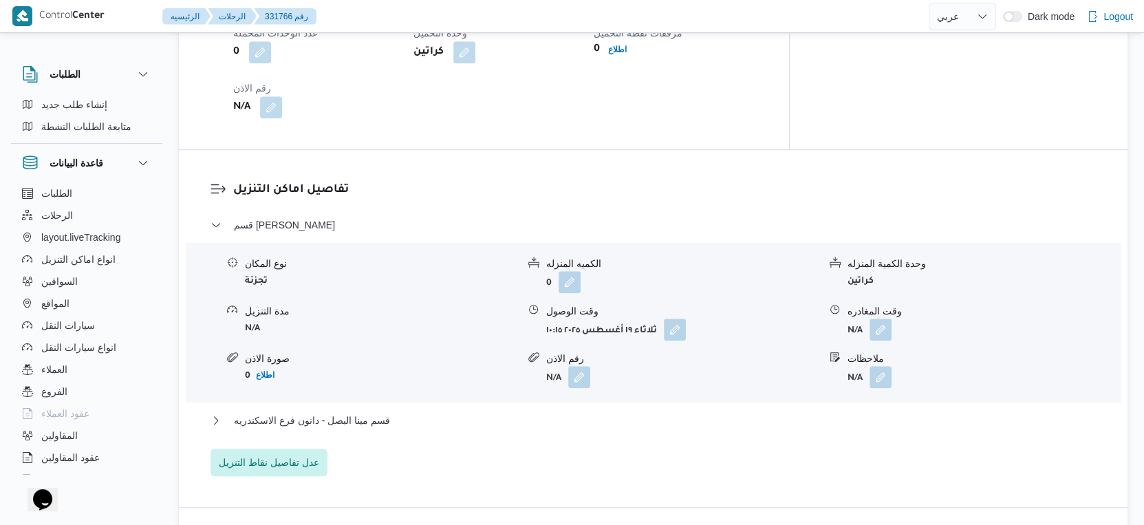
click at [362, 389] on div "قسم سيدى جابر نوع المكان تجزئة الكميه المنزله 0 وحدة الكمية المنزله كراتين مدة …" at bounding box center [653, 346] width 886 height 259
click at [363, 412] on span "قسم مينا البصل - دانون فرع الاسكندريه" at bounding box center [312, 420] width 156 height 17
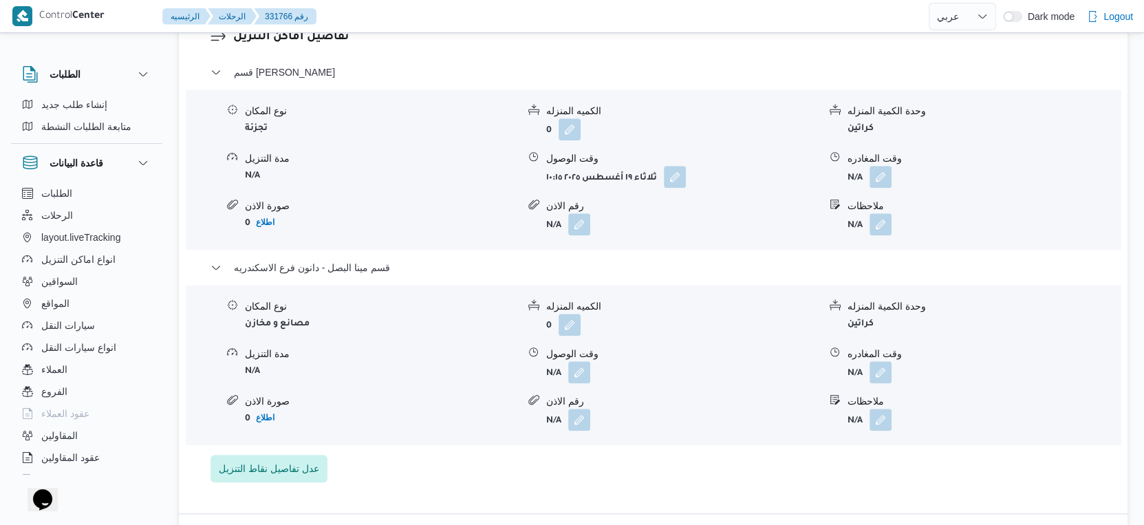
click at [451, 409] on form "0 اطلاع" at bounding box center [381, 418] width 272 height 19
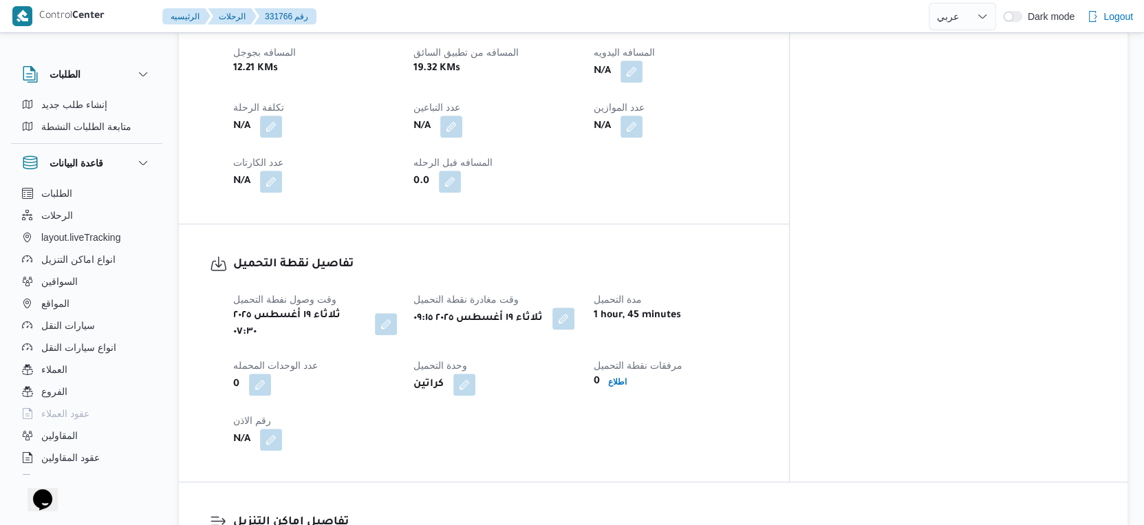
scroll to position [511, 0]
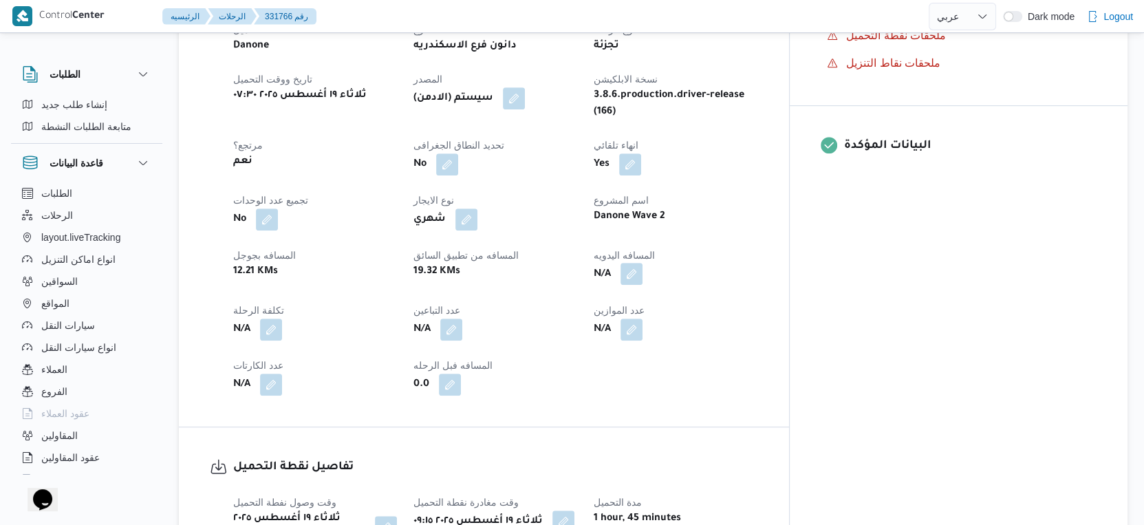
click at [642, 263] on button "button" at bounding box center [631, 274] width 22 height 22
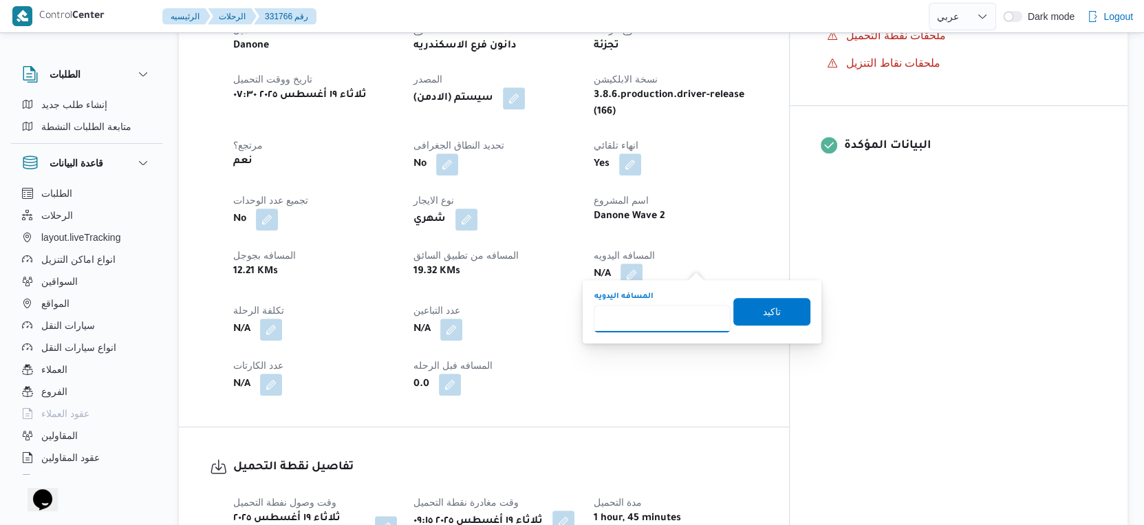
click at [655, 321] on input "المسافه اليدويه" at bounding box center [662, 319] width 137 height 28
type input "35"
click at [778, 310] on span "تاكيد" at bounding box center [771, 311] width 77 height 28
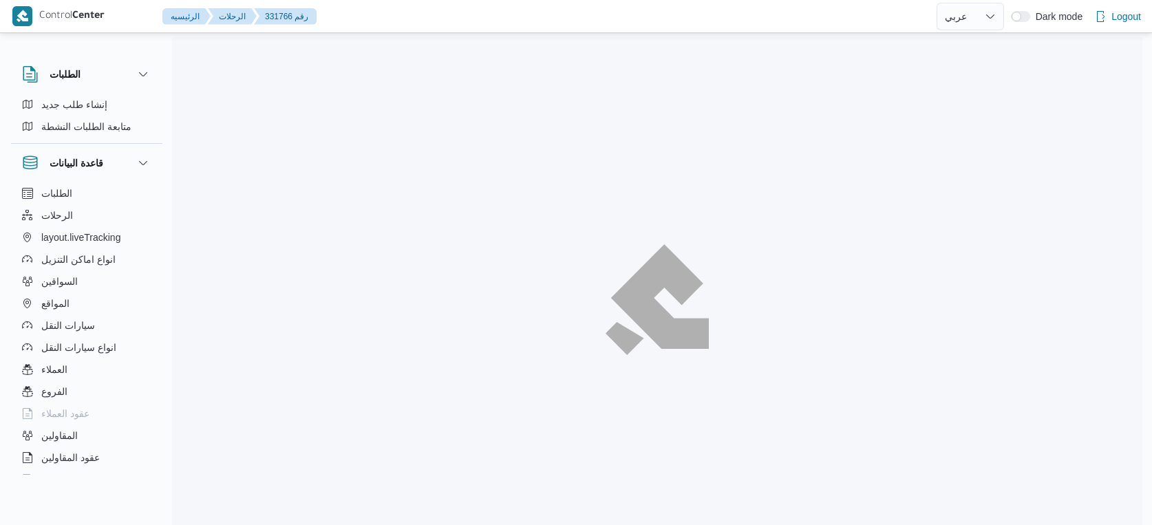
select select "ar"
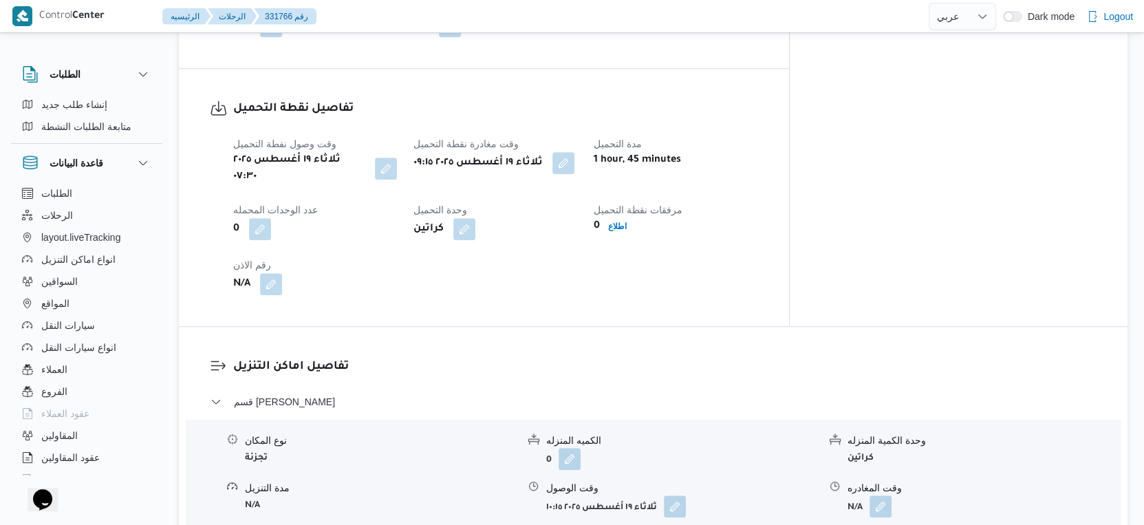
scroll to position [1070, 0]
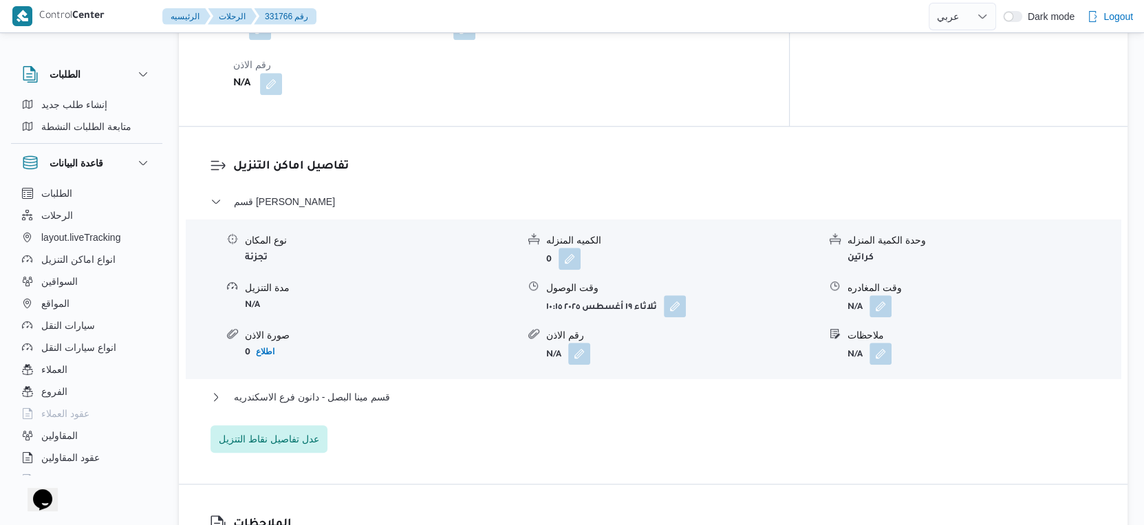
click at [403, 363] on div "قسم سيدى جابر نوع المكان تجزئة الكميه المنزله 0 وحدة الكمية المنزله كراتين مدة …" at bounding box center [653, 322] width 886 height 259
click at [449, 389] on button "قسم مينا البصل - دانون فرع الاسكندريه" at bounding box center [653, 397] width 886 height 17
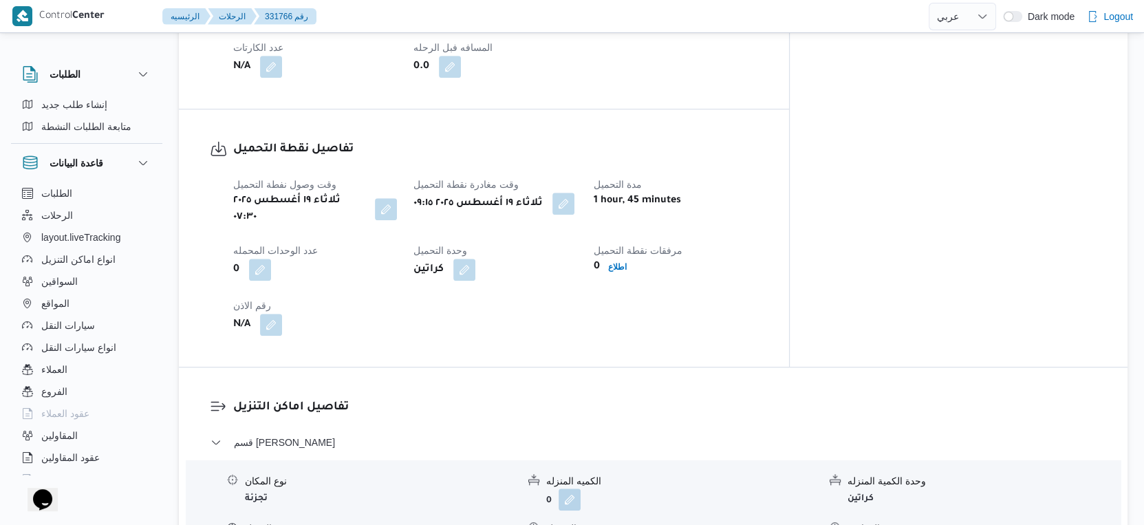
scroll to position [917, 0]
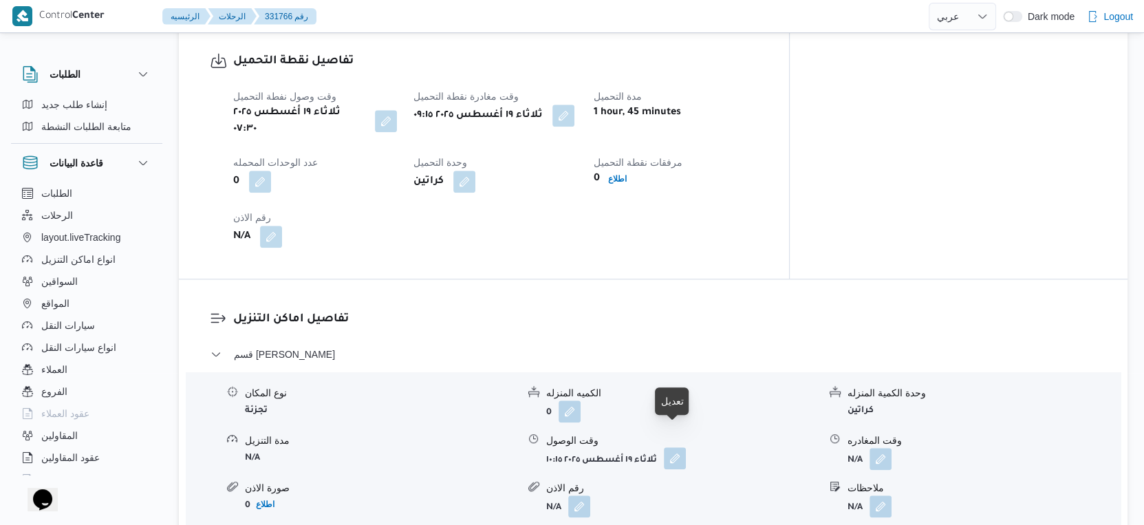
click at [672, 447] on button "button" at bounding box center [675, 458] width 22 height 22
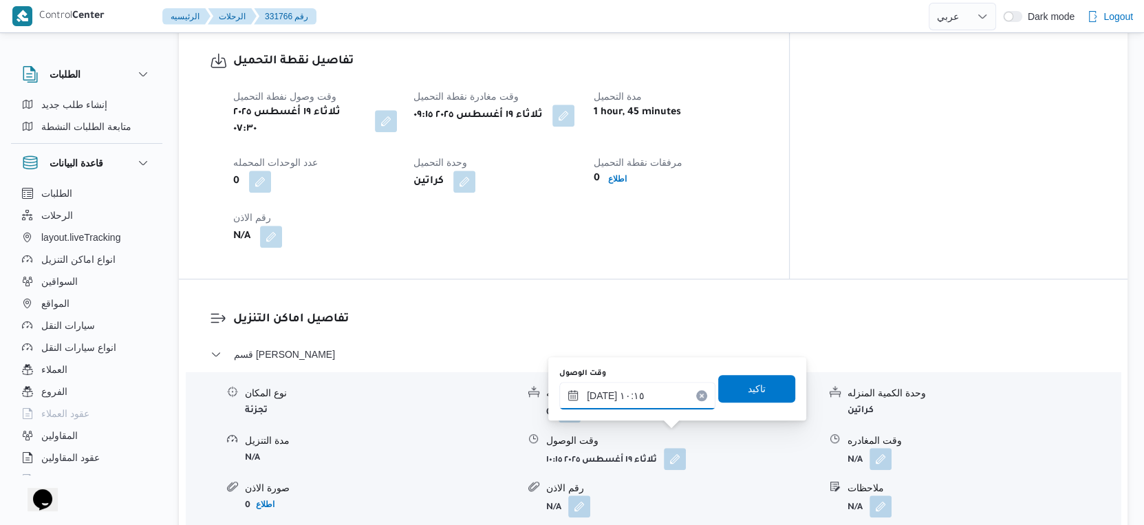
click at [634, 401] on input "١٩/٠٨/٢٠٢٥ ١٠:١٥" at bounding box center [637, 396] width 156 height 28
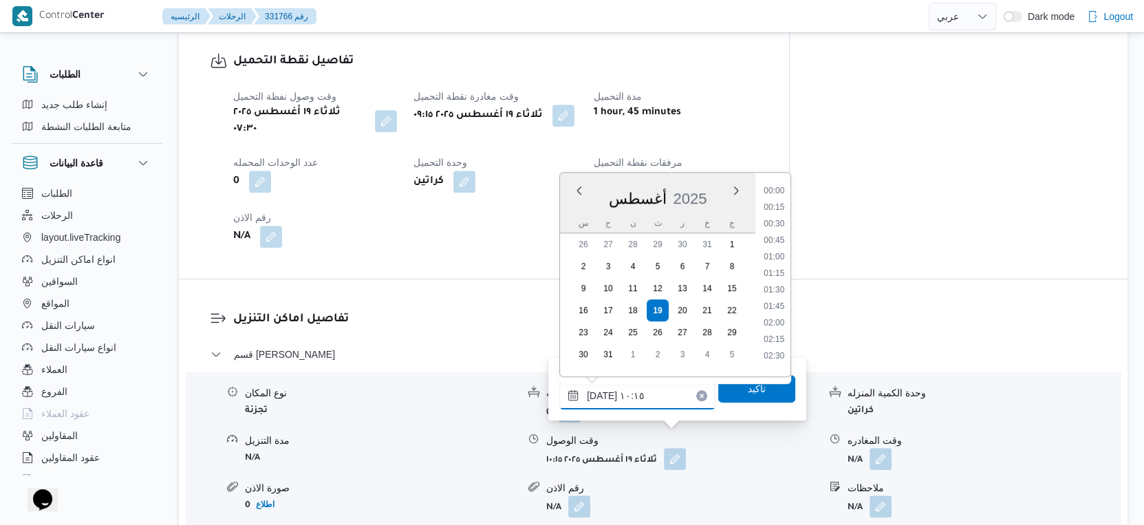
scroll to position [582, 0]
click at [781, 248] on li "09:45" at bounding box center [774, 253] width 32 height 14
type input "[DATE] ٠٩:٤٥"
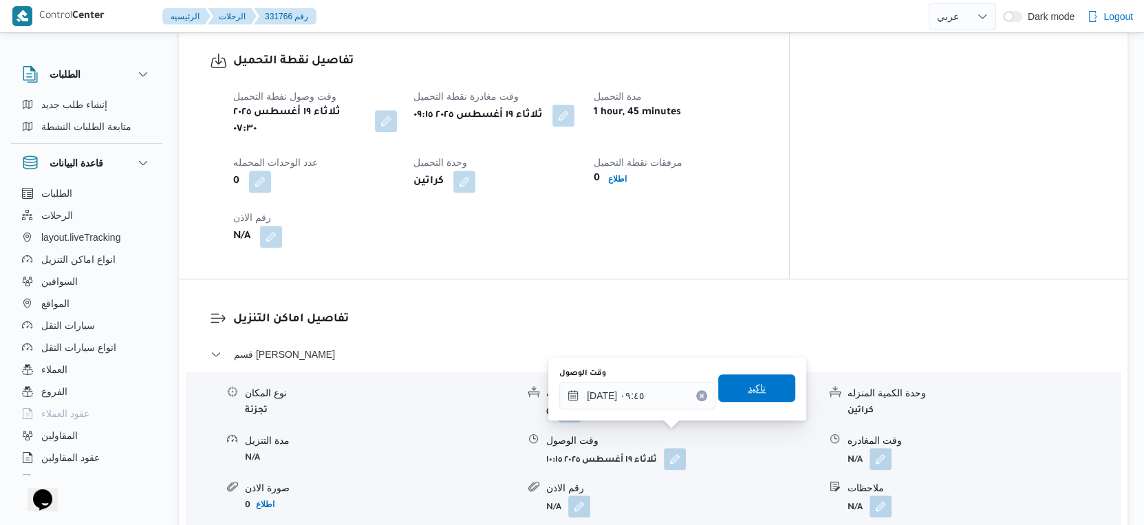
click at [755, 384] on span "تاكيد" at bounding box center [756, 388] width 77 height 28
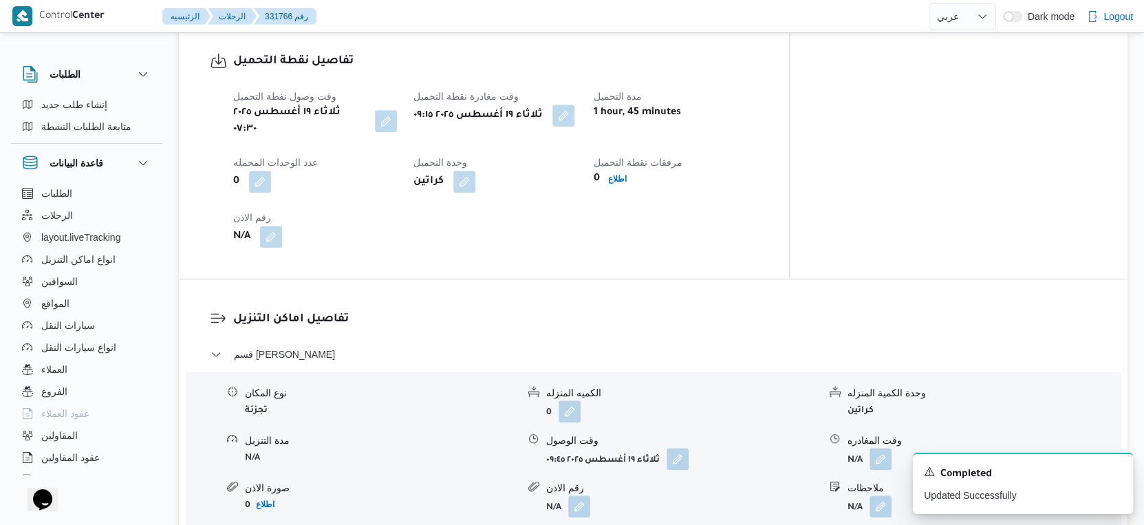
scroll to position [1147, 0]
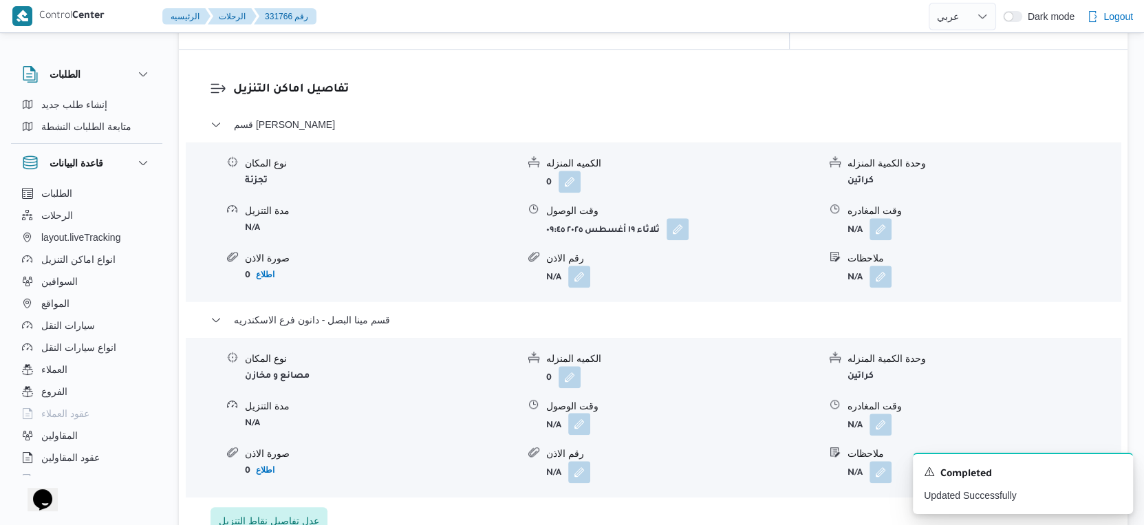
click at [578, 413] on button "button" at bounding box center [579, 424] width 22 height 22
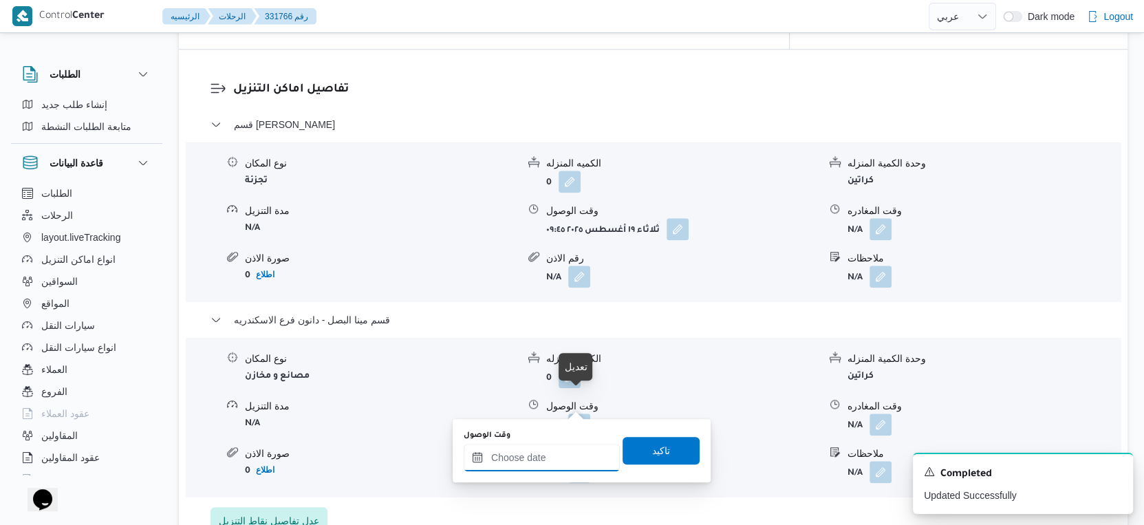
click at [539, 464] on input "وقت الوصول" at bounding box center [542, 458] width 156 height 28
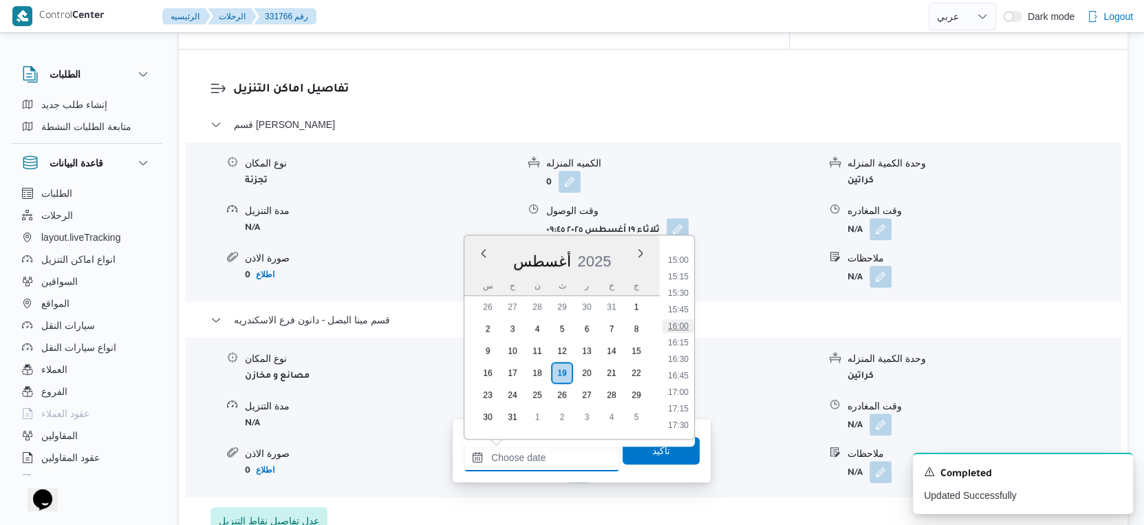
scroll to position [979, 0]
click at [680, 396] on li "17:00" at bounding box center [678, 397] width 32 height 14
type input "[DATE] ١٧:٠٠"
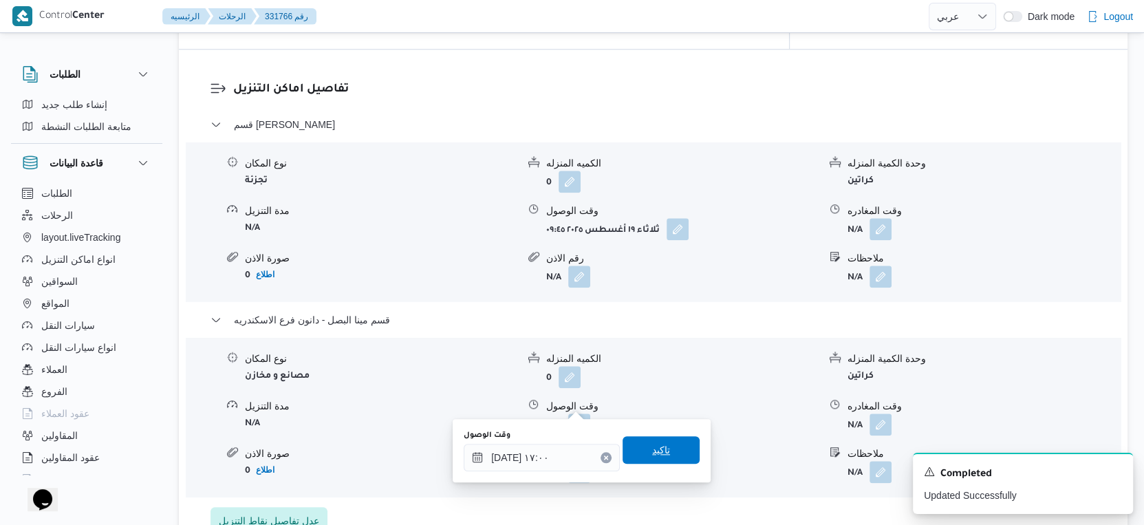
click at [668, 443] on span "تاكيد" at bounding box center [661, 450] width 77 height 28
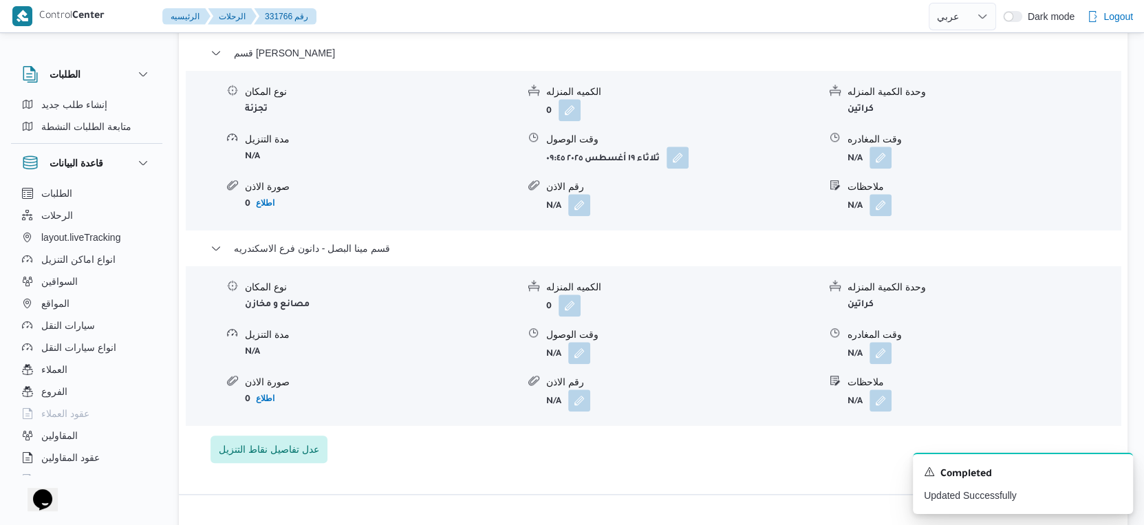
scroll to position [1222, 0]
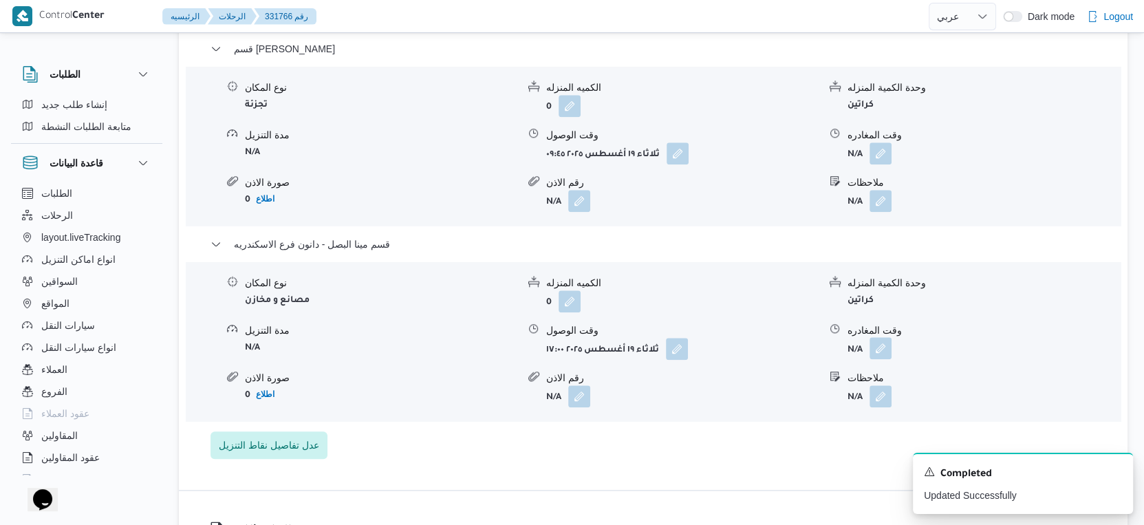
click at [885, 337] on button "button" at bounding box center [880, 348] width 22 height 22
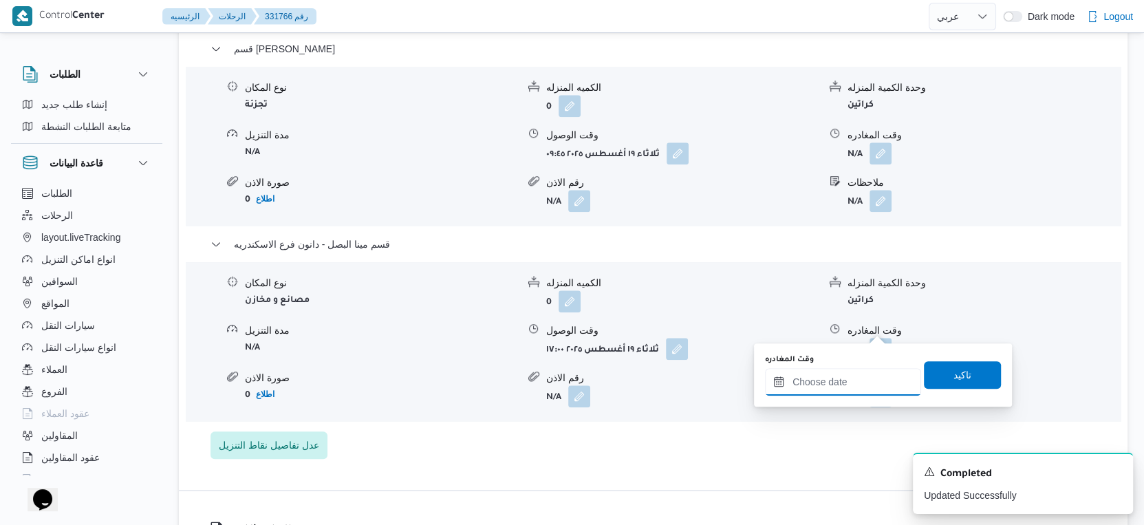
click at [863, 378] on input "وقت المغادره" at bounding box center [843, 382] width 156 height 28
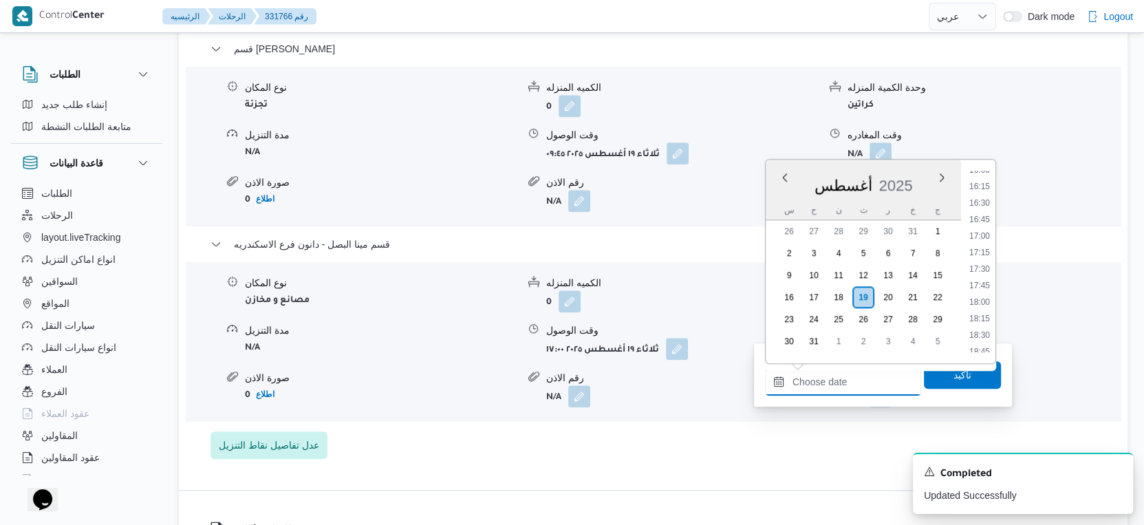
scroll to position [1055, 0]
drag, startPoint x: 985, startPoint y: 294, endPoint x: 979, endPoint y: 316, distance: 22.2
click at [985, 294] on li "17:45" at bounding box center [980, 295] width 32 height 14
type input "١٩/٠٨/٢٠٢٥ ١٧:٤٥"
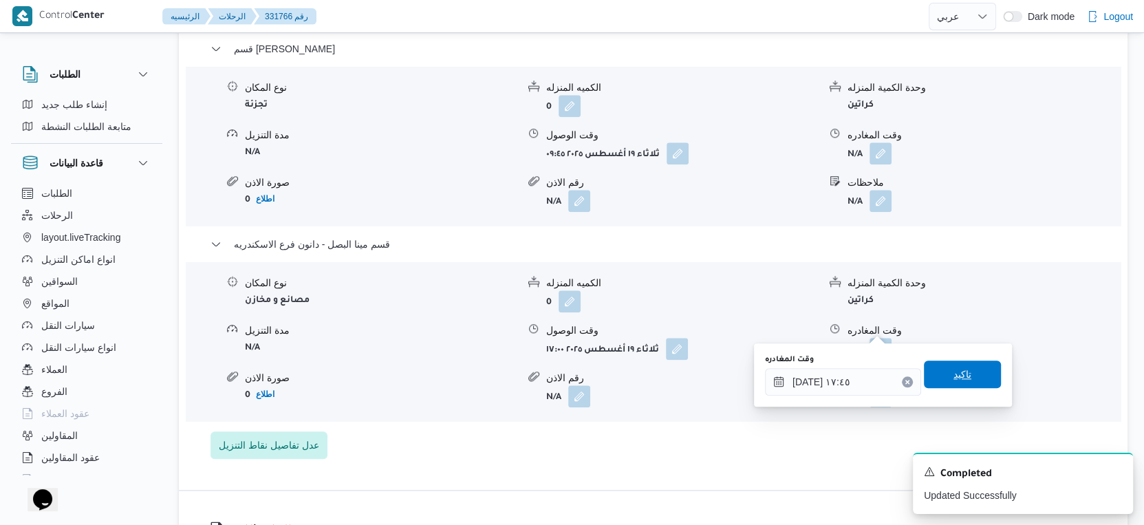
click at [973, 378] on span "تاكيد" at bounding box center [962, 374] width 77 height 28
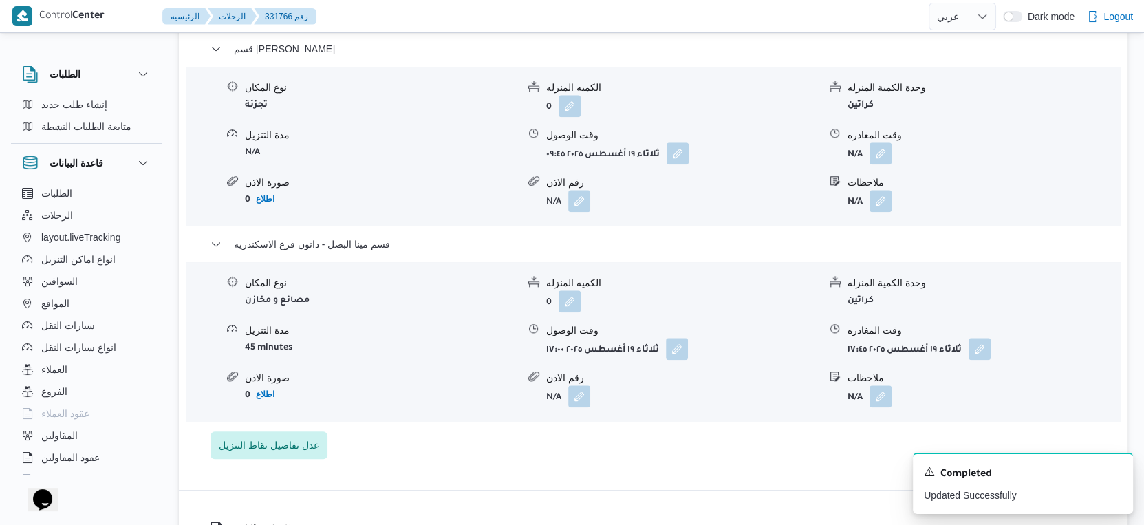
scroll to position [1147, 0]
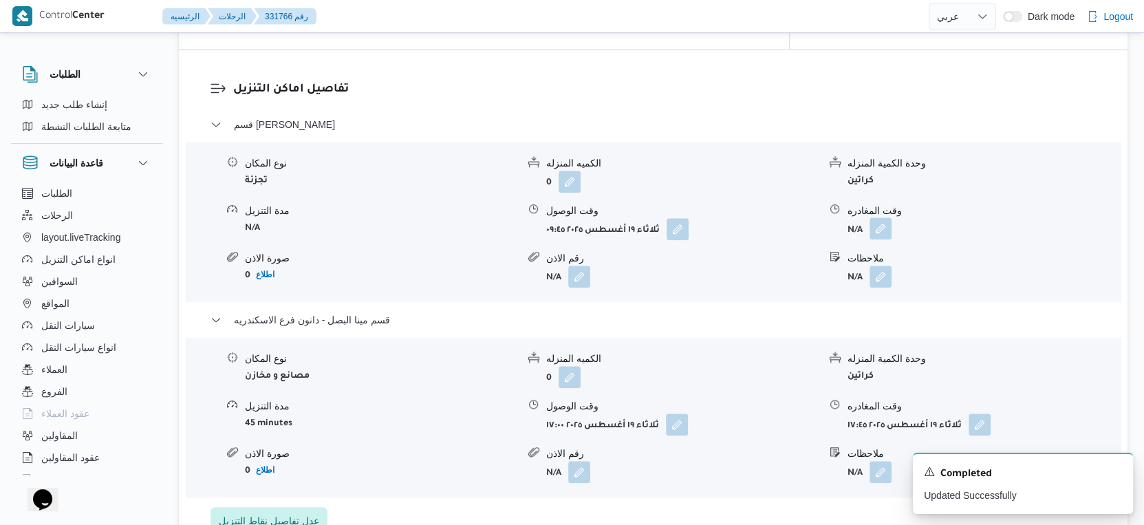
click at [880, 217] on button "button" at bounding box center [880, 228] width 22 height 22
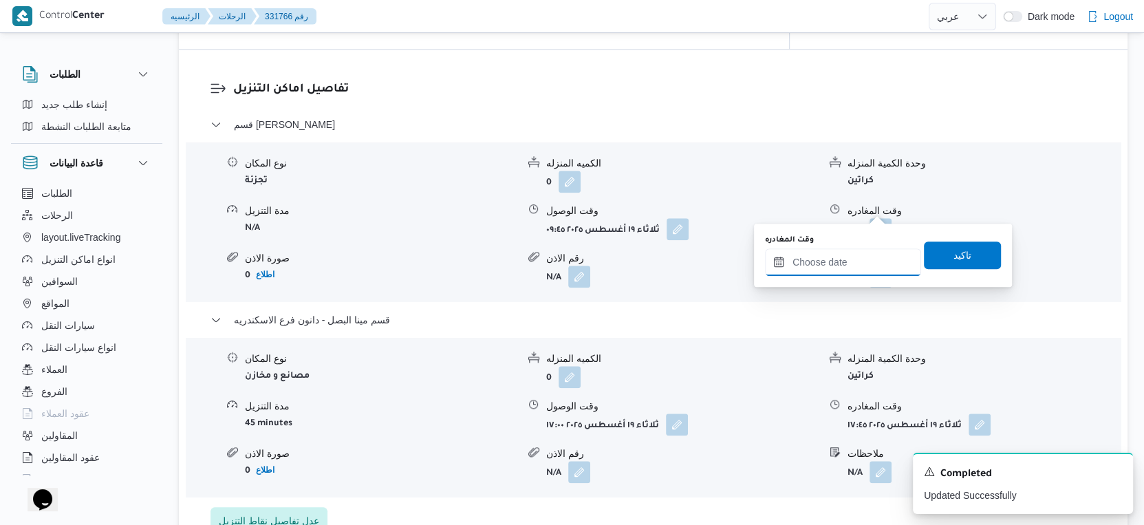
click at [852, 263] on input "وقت المغادره" at bounding box center [843, 262] width 156 height 28
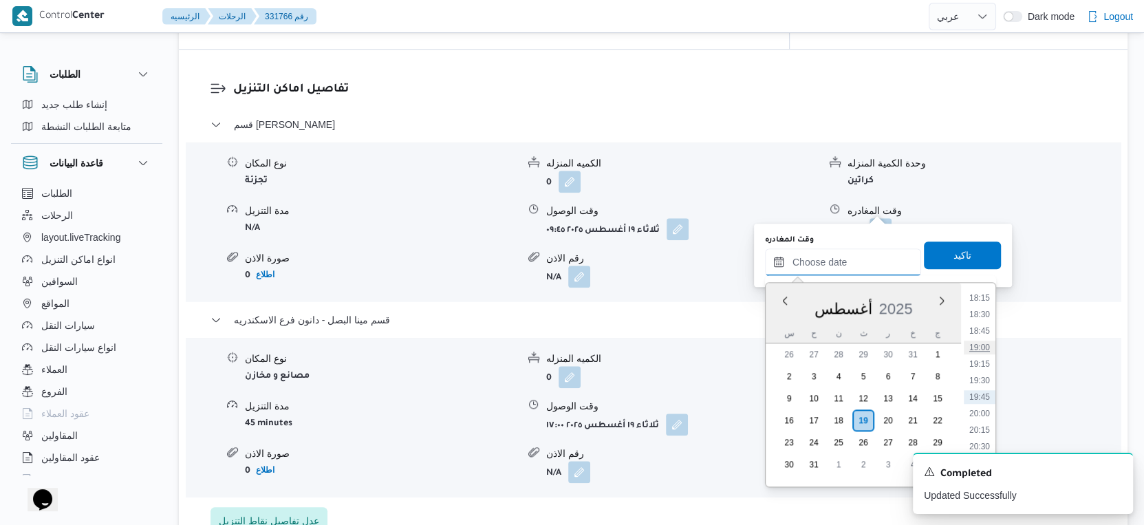
scroll to position [979, 0]
click at [985, 412] on li "16:30" at bounding box center [980, 411] width 32 height 14
type input "١٩/٠٨/٢٠٢٥ ١٦:٣٠"
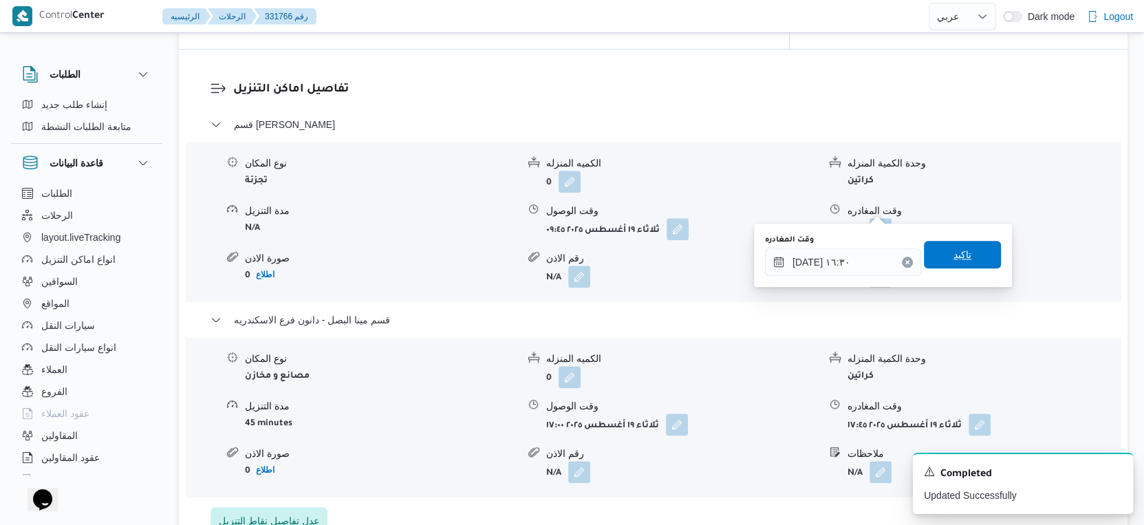
click at [964, 251] on span "تاكيد" at bounding box center [962, 255] width 77 height 28
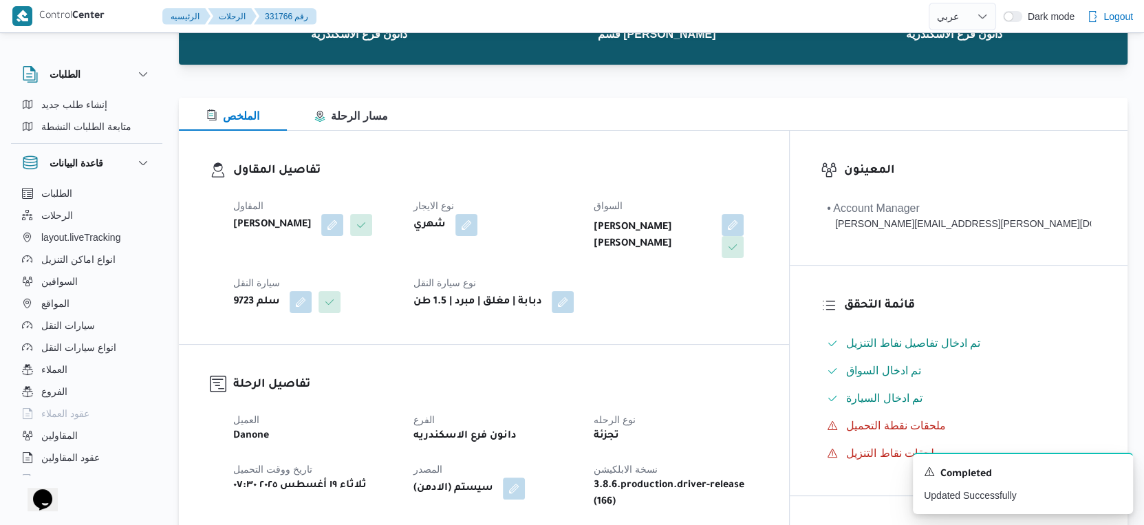
scroll to position [0, 0]
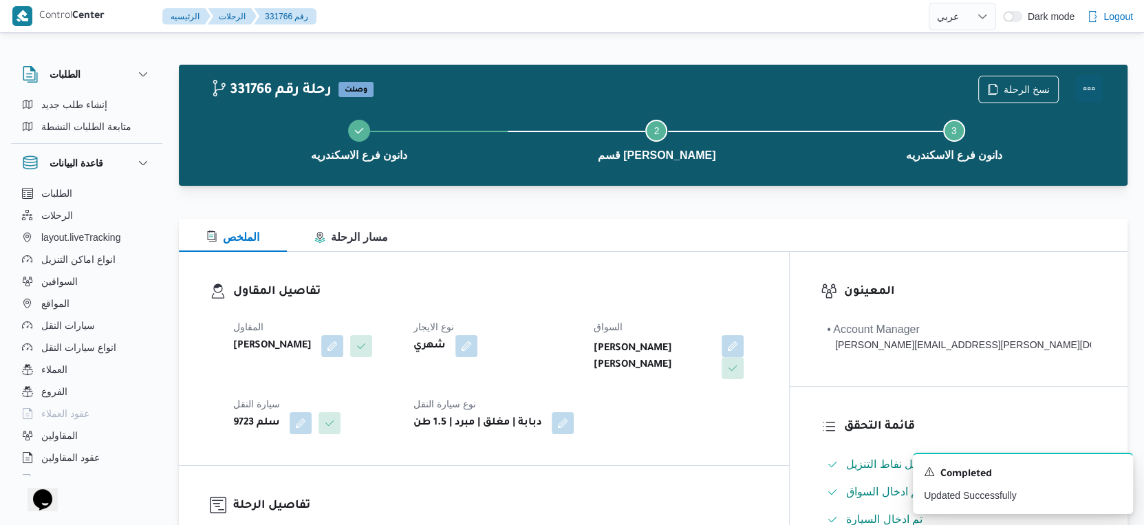
click at [1096, 89] on button "Actions" at bounding box center [1089, 89] width 28 height 28
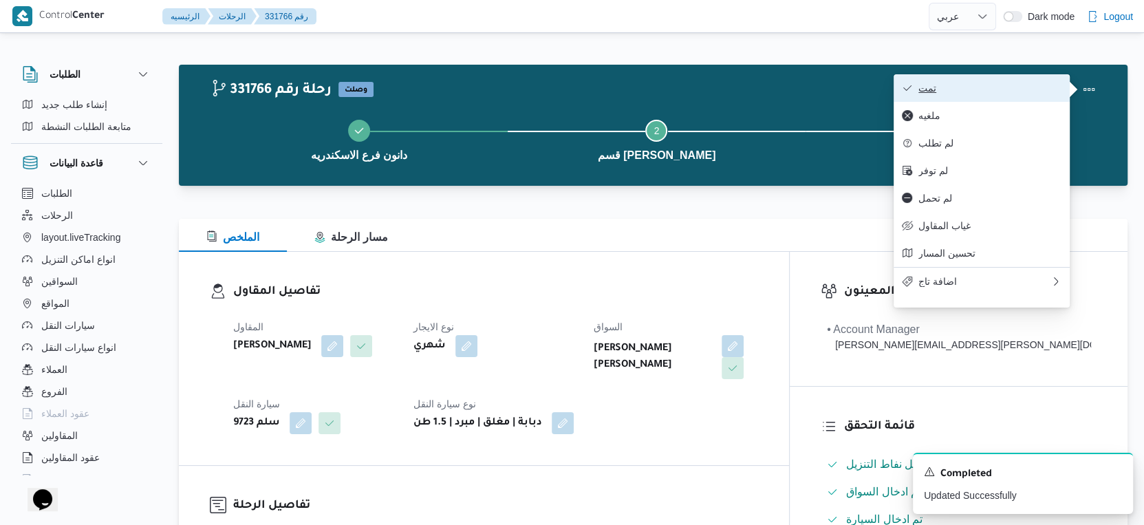
click at [974, 91] on span "تمت" at bounding box center [989, 88] width 143 height 11
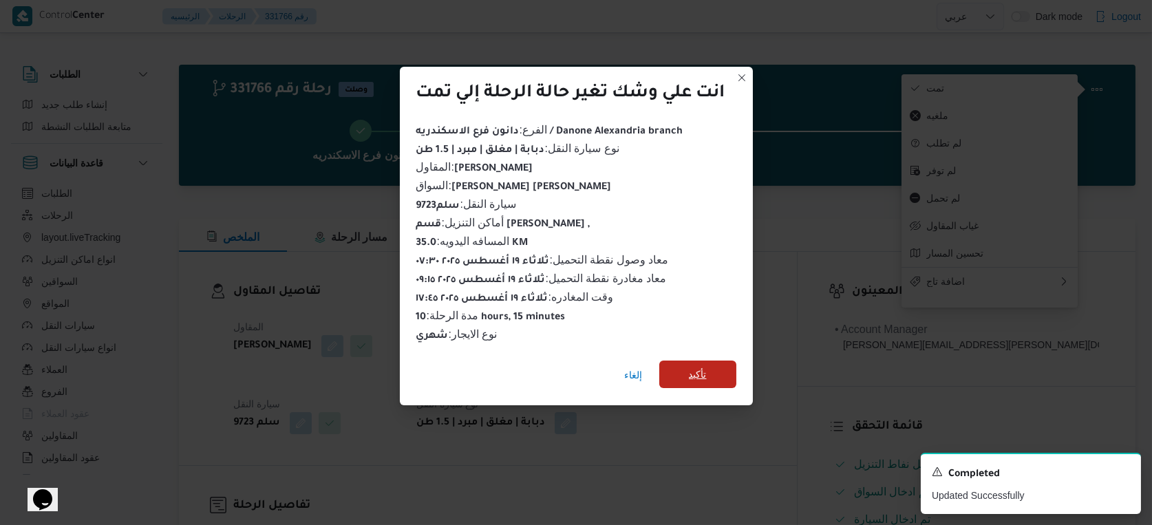
click at [684, 368] on span "تأكيد" at bounding box center [697, 374] width 77 height 28
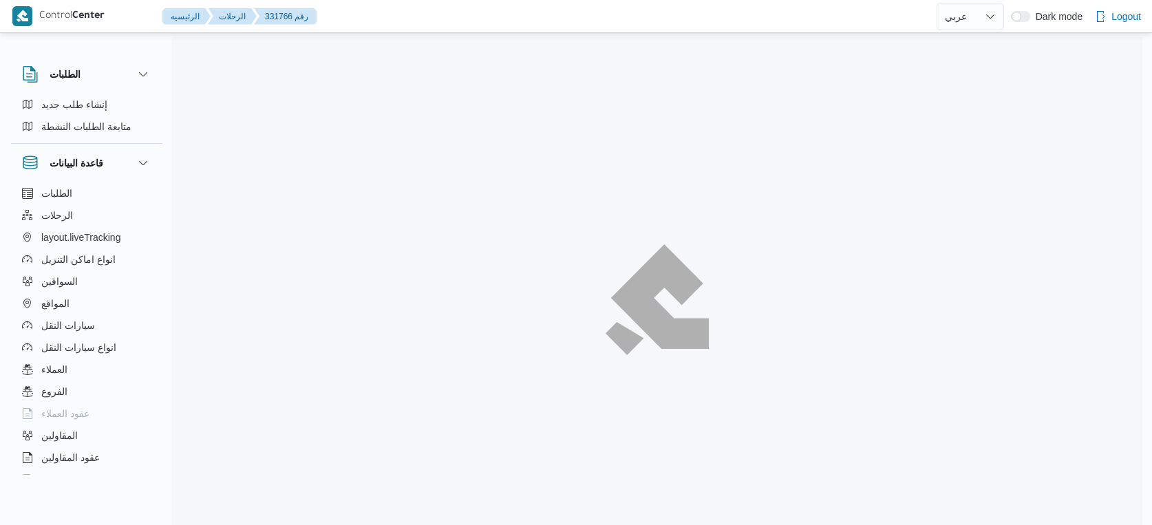
select select "ar"
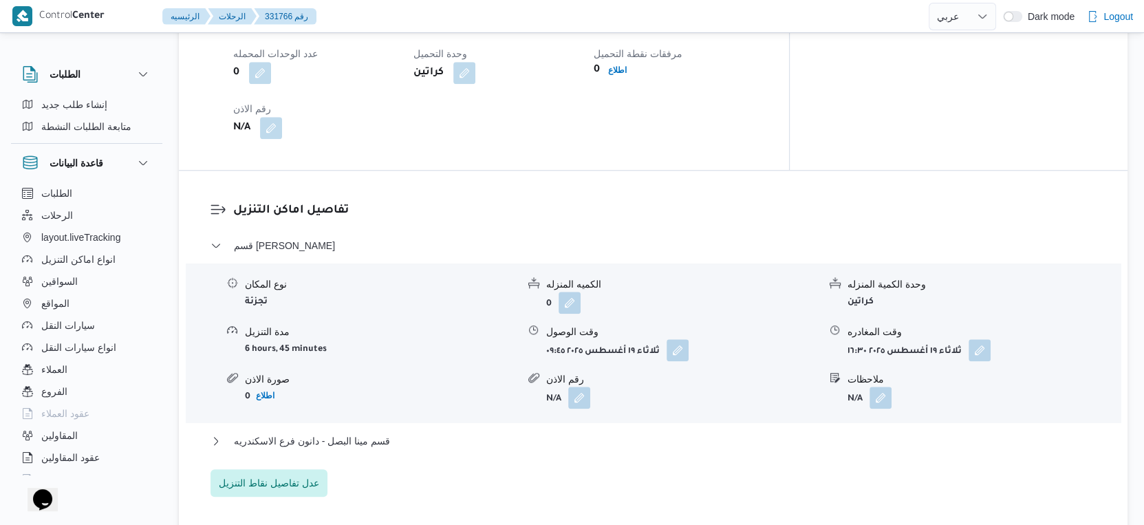
scroll to position [1222, 0]
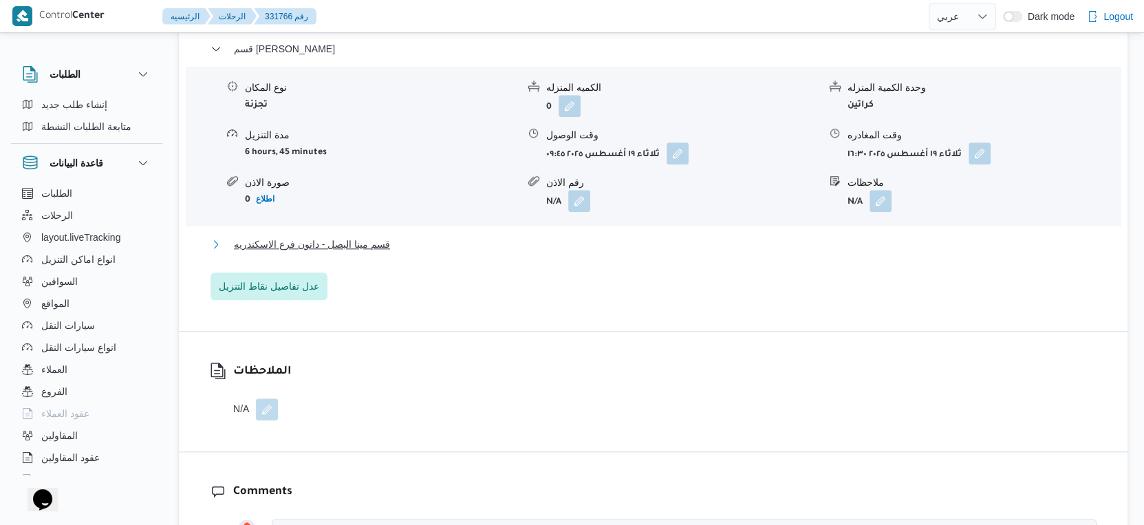
click at [378, 236] on span "قسم مينا البصل - دانون فرع الاسكندريه" at bounding box center [312, 244] width 156 height 17
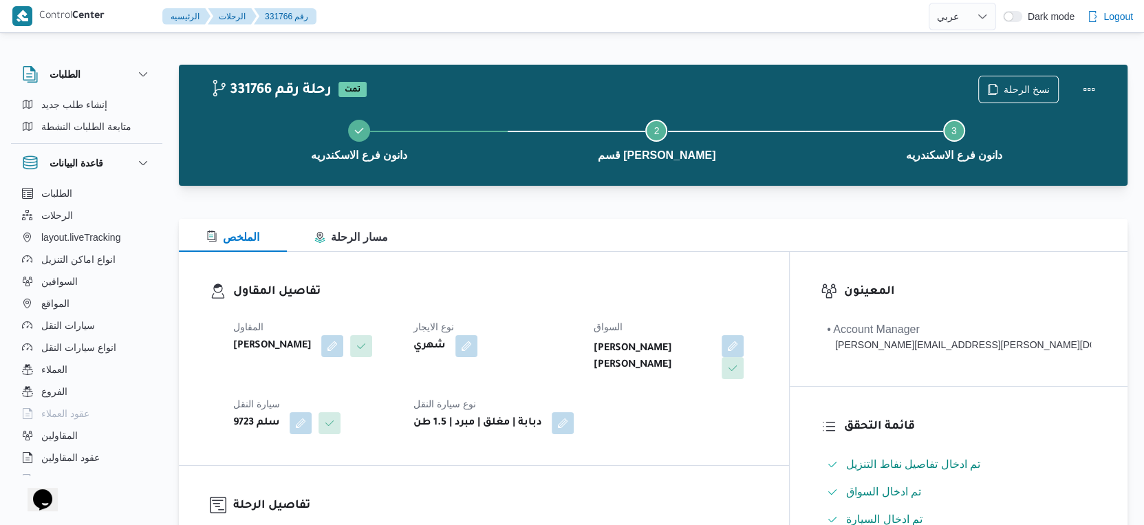
scroll to position [458, 0]
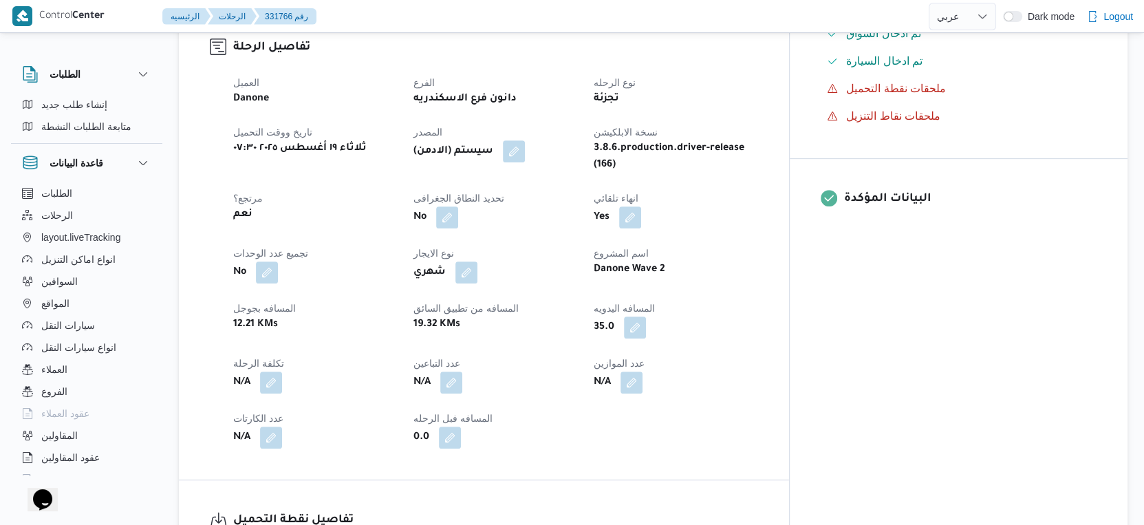
scroll to position [741, 0]
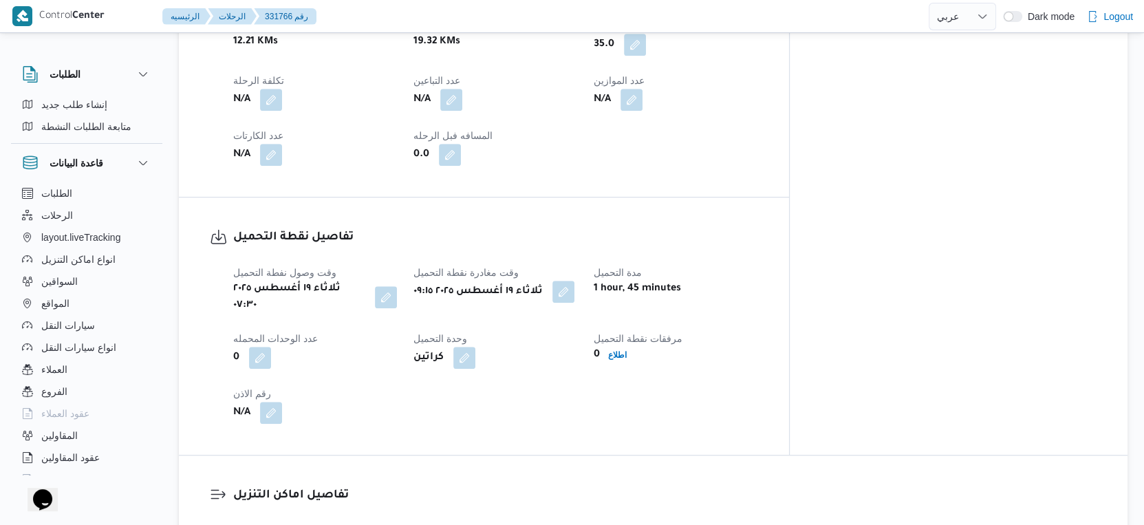
select select "ar"
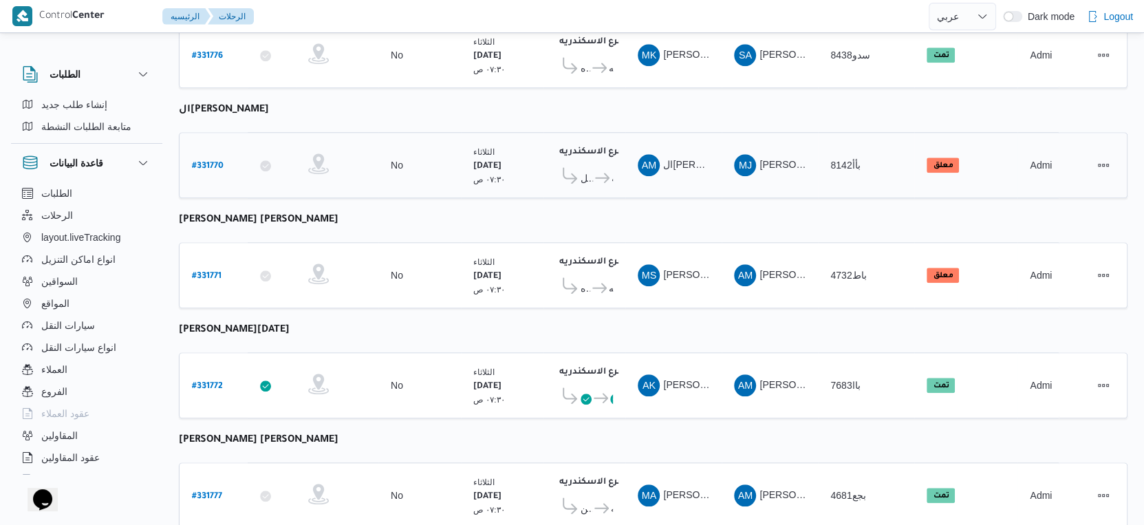
scroll to position [1123, 0]
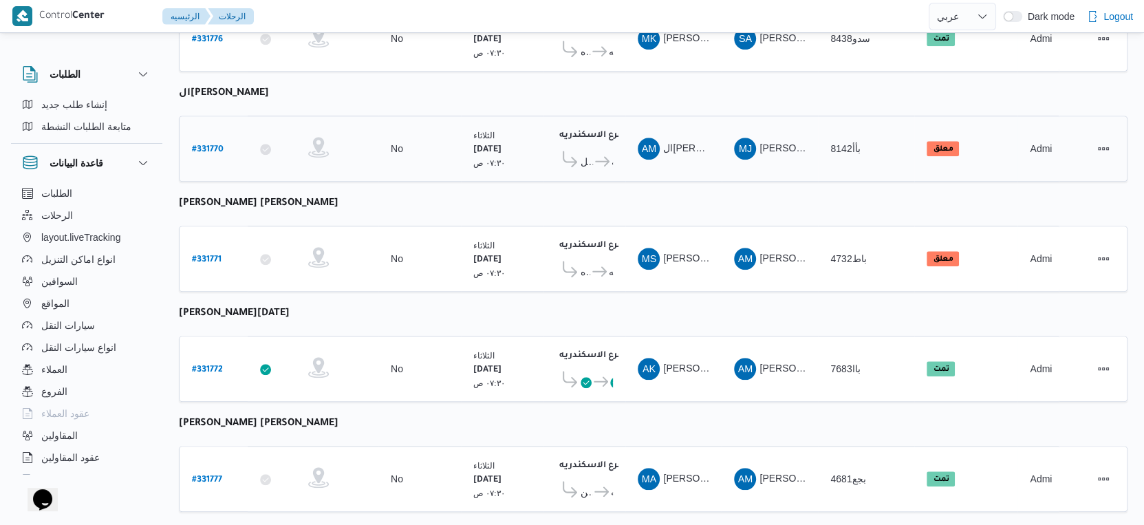
click at [206, 134] on div "# 331770" at bounding box center [213, 149] width 54 height 30
click at [212, 145] on b "# 331770" at bounding box center [208, 150] width 32 height 10
select select "ar"
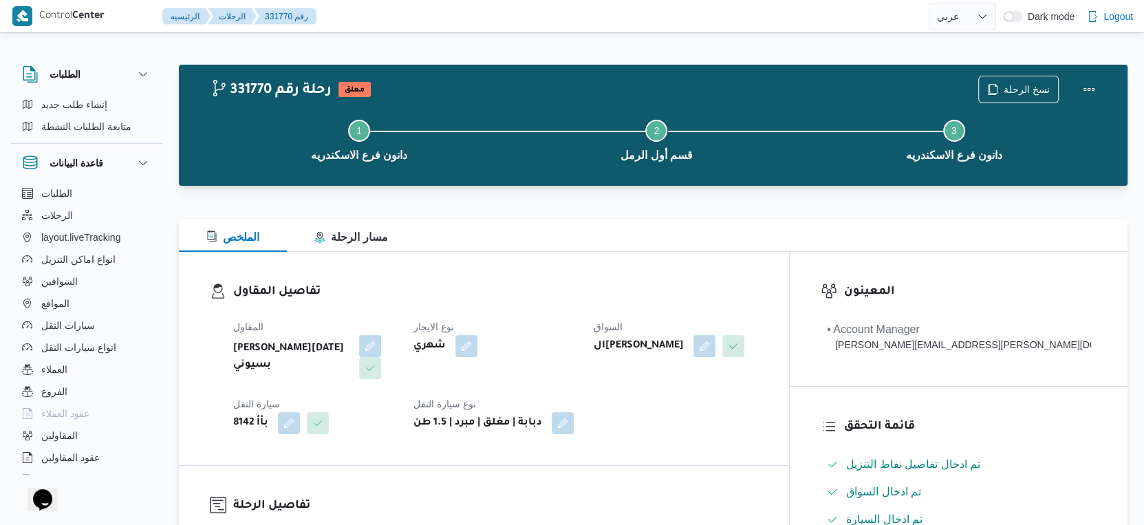
scroll to position [706, 0]
select select "ar"
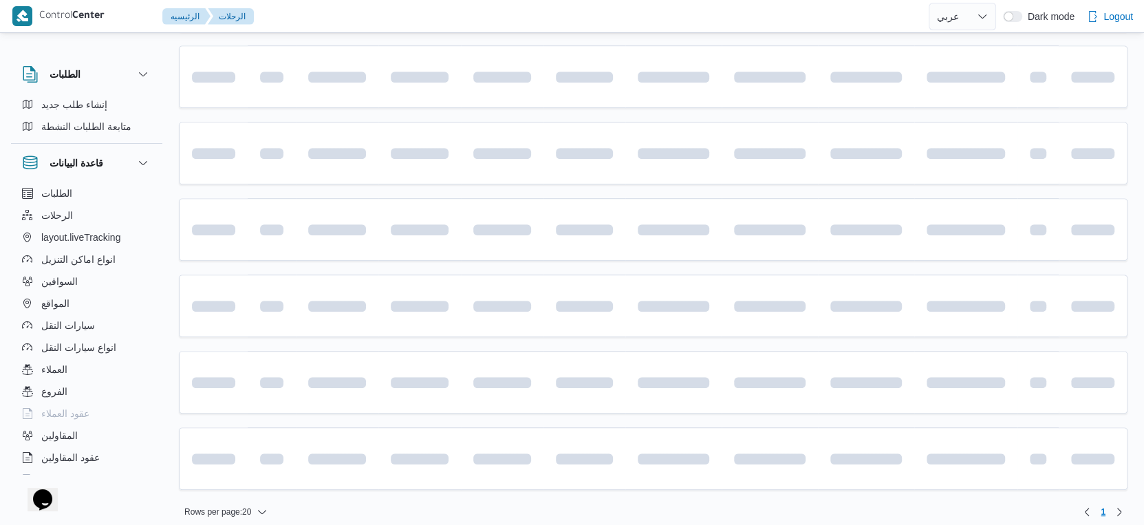
scroll to position [926, 0]
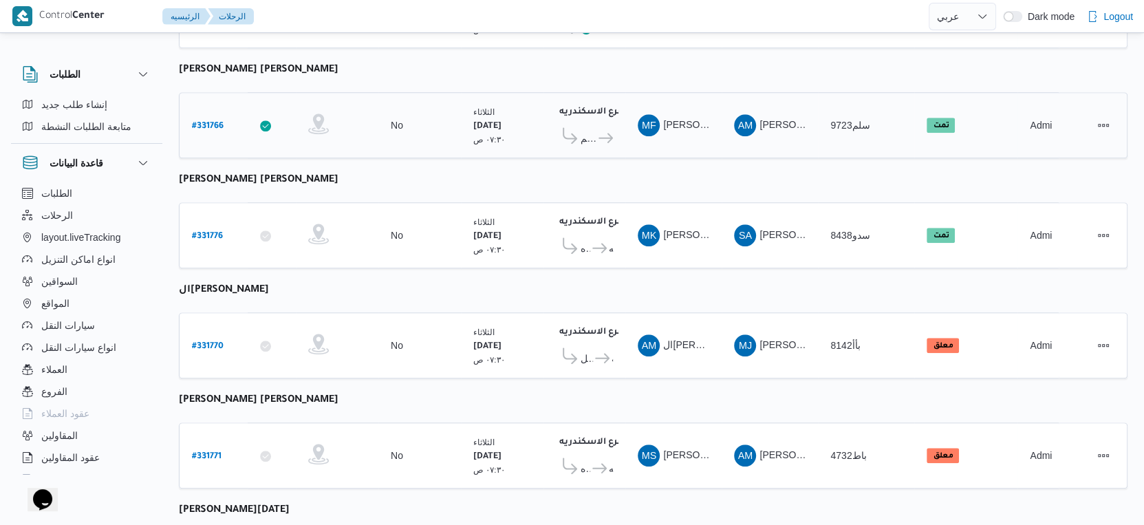
click at [203, 122] on b "# 331766" at bounding box center [208, 127] width 32 height 10
select select "ar"
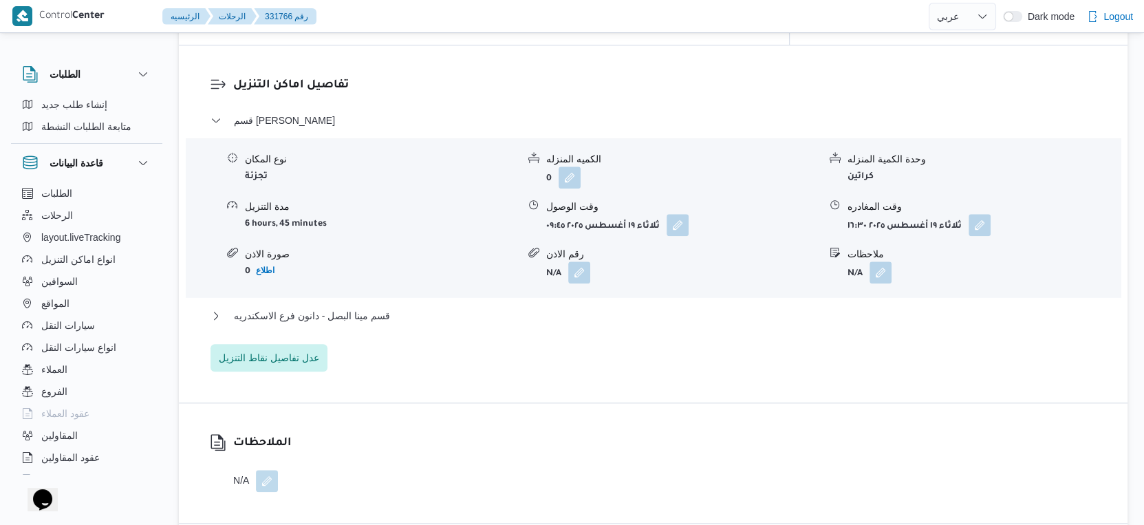
scroll to position [1308, 0]
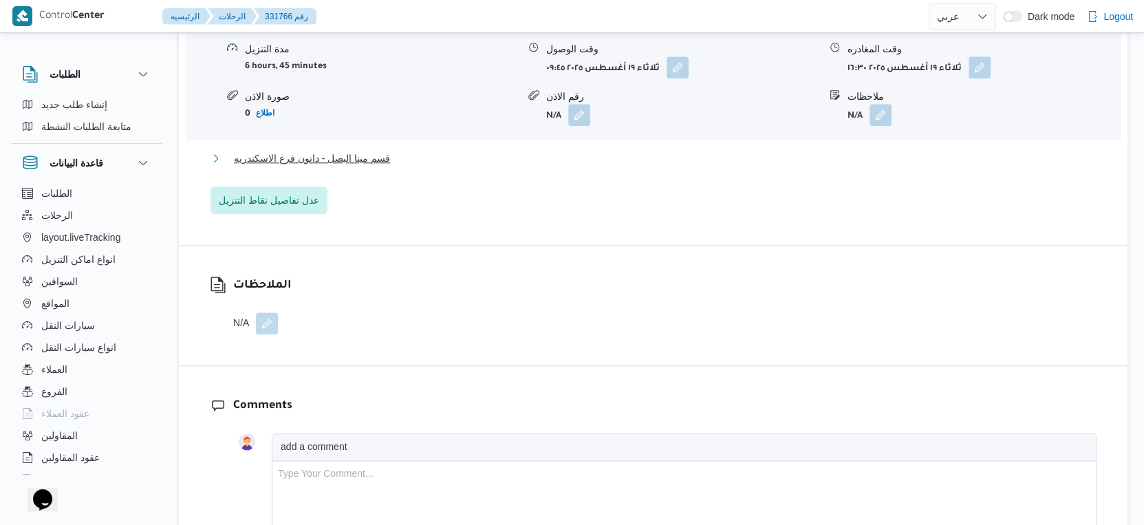
click at [401, 150] on button "قسم مينا البصل - دانون فرع الاسكندريه" at bounding box center [653, 158] width 886 height 17
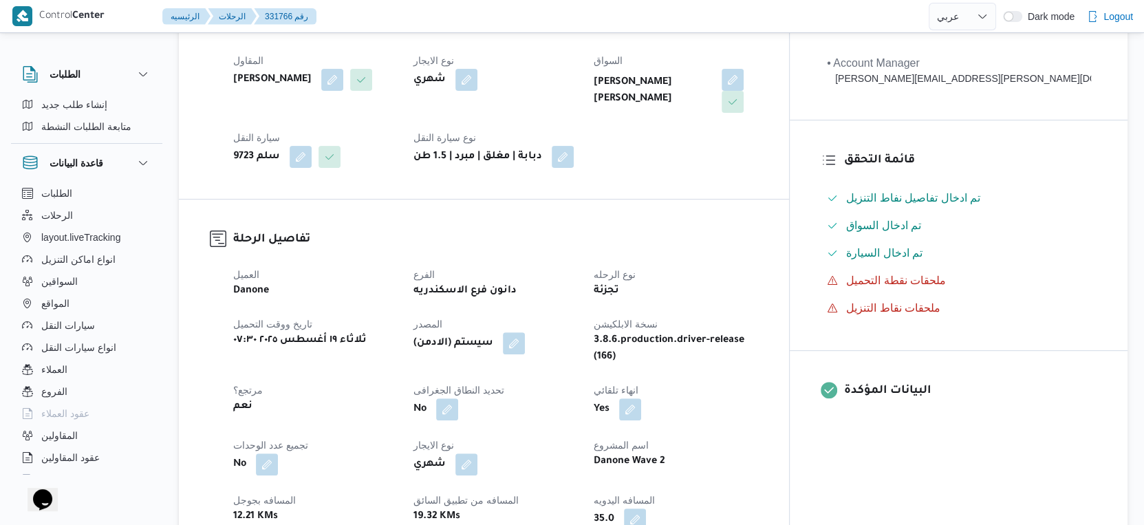
scroll to position [458, 0]
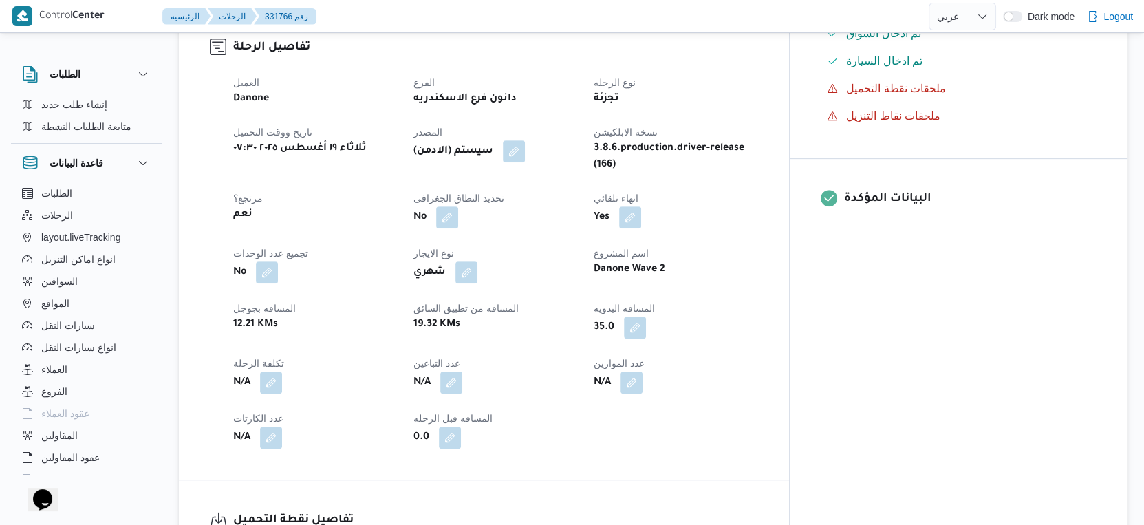
select select "ar"
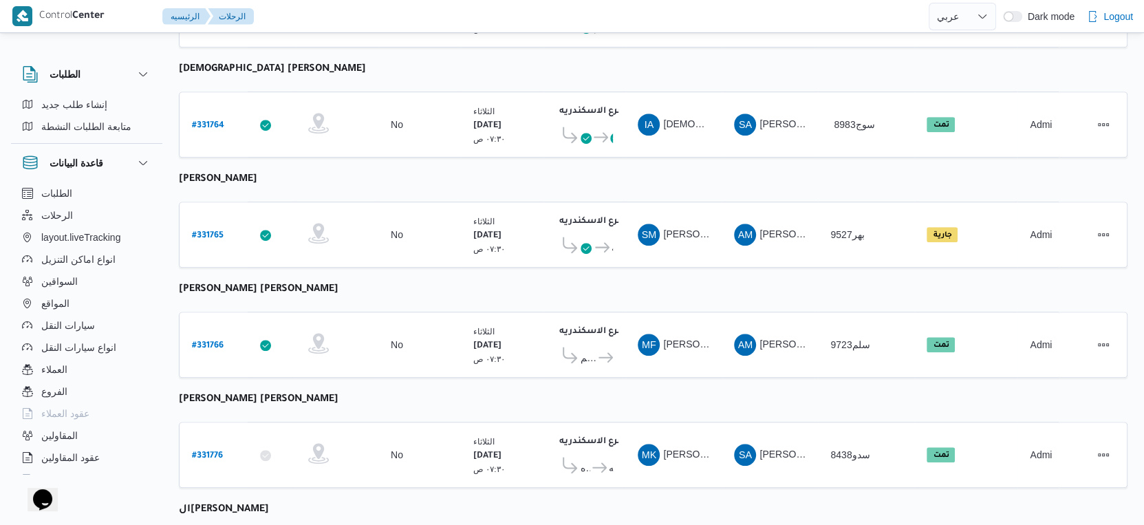
scroll to position [926, 0]
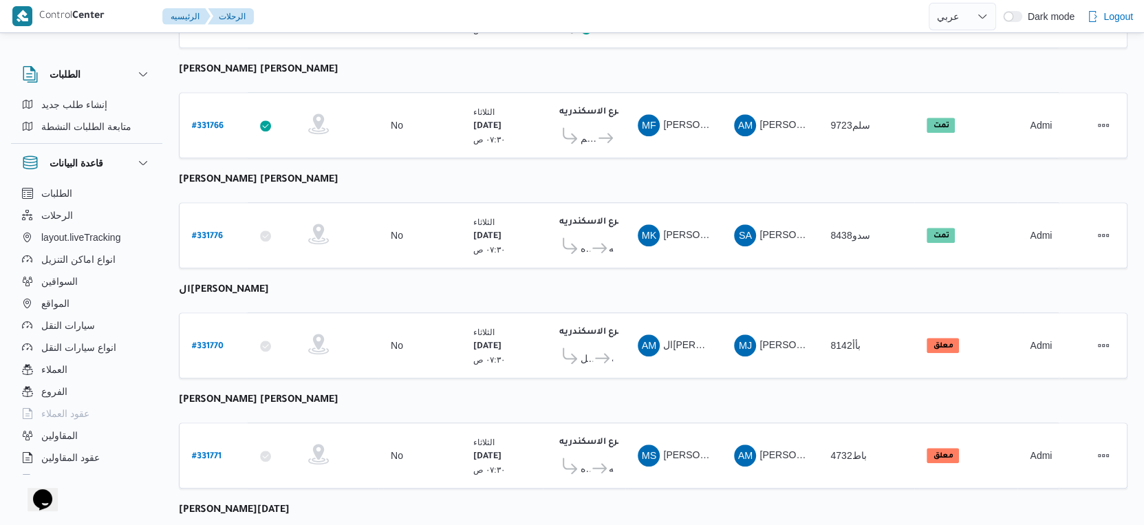
click at [214, 342] on b "# 331770" at bounding box center [208, 347] width 32 height 10
select select "ar"
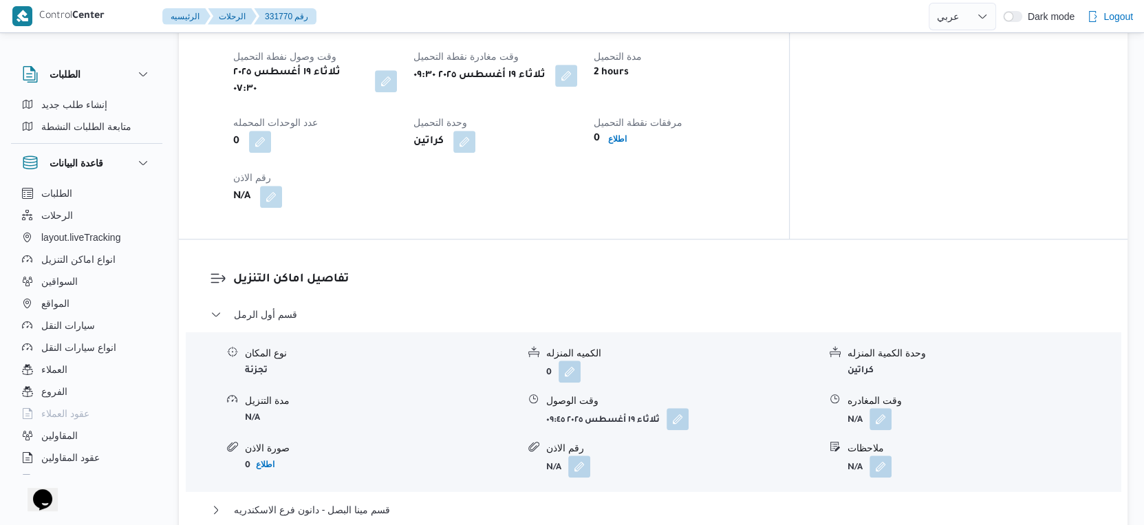
scroll to position [926, 0]
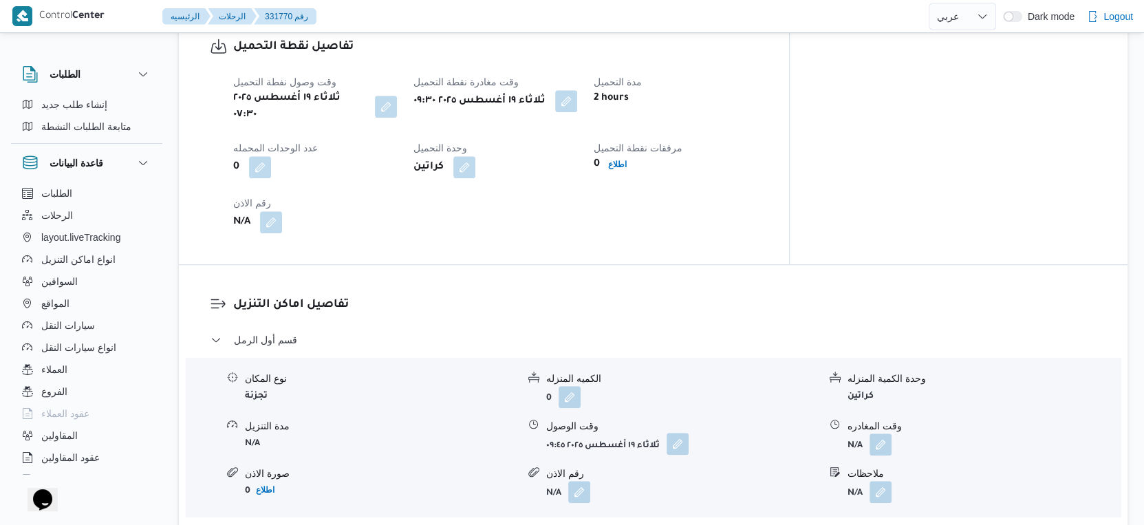
click at [678, 438] on button "button" at bounding box center [678, 444] width 22 height 22
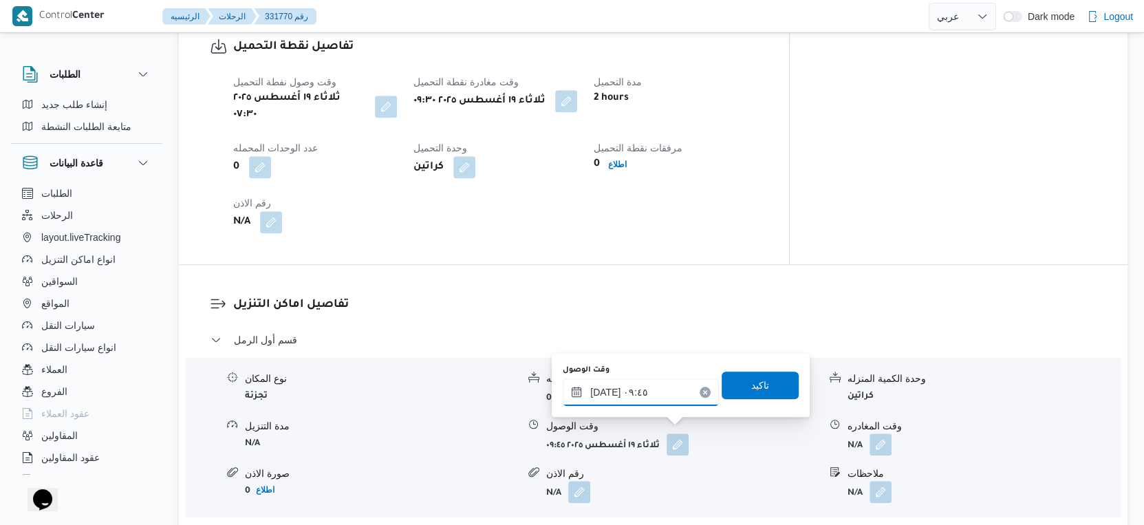
click at [658, 396] on input "١٩/٠٨/٢٠٢٥ ٠٩:٤٥" at bounding box center [641, 392] width 156 height 28
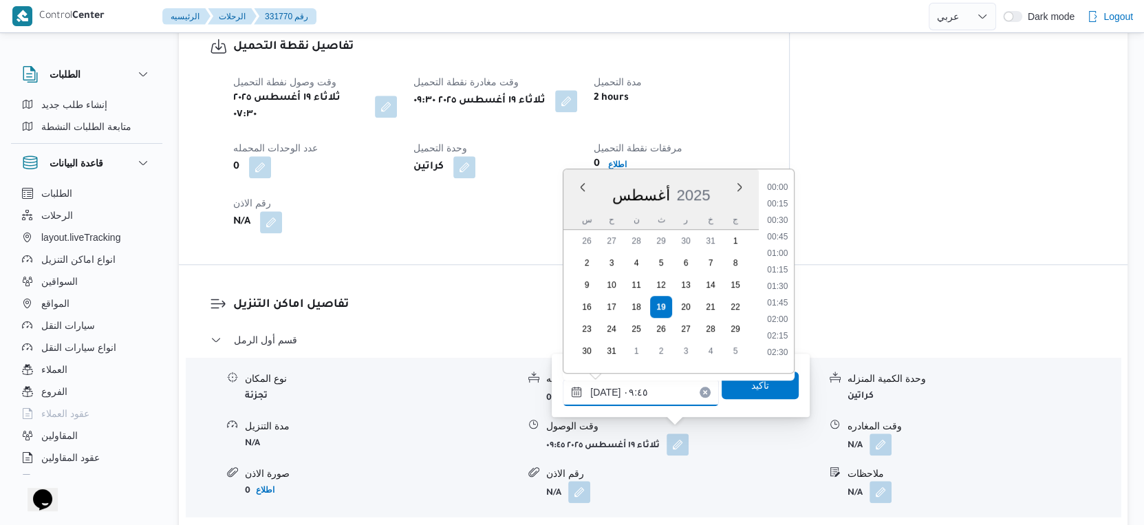
scroll to position [549, 0]
click at [780, 293] on li "10:00" at bounding box center [777, 299] width 32 height 14
type input "١٩/٠٨/٢٠٢٥ ١٠:٠٠"
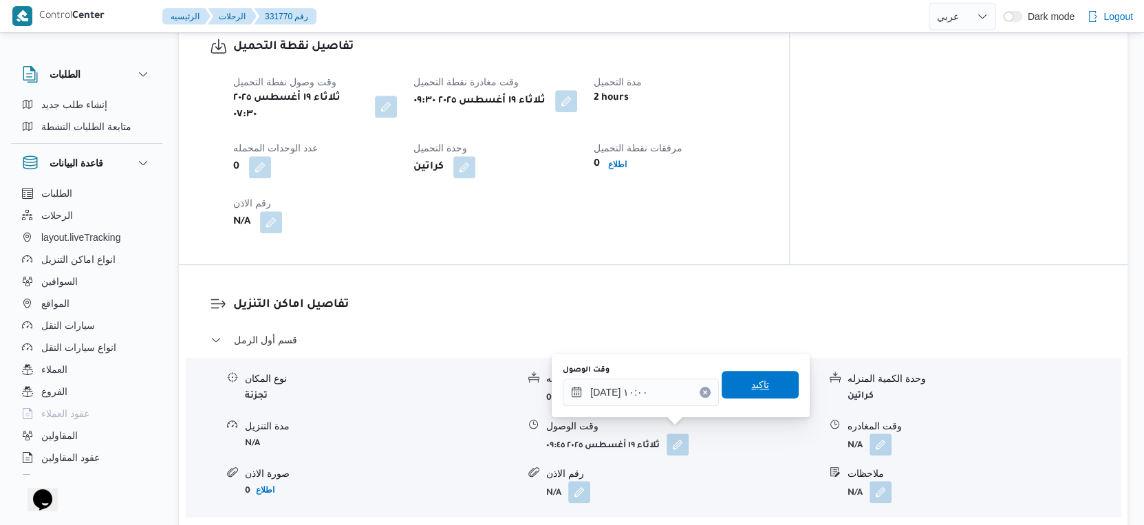
click at [765, 388] on span "تاكيد" at bounding box center [760, 385] width 77 height 28
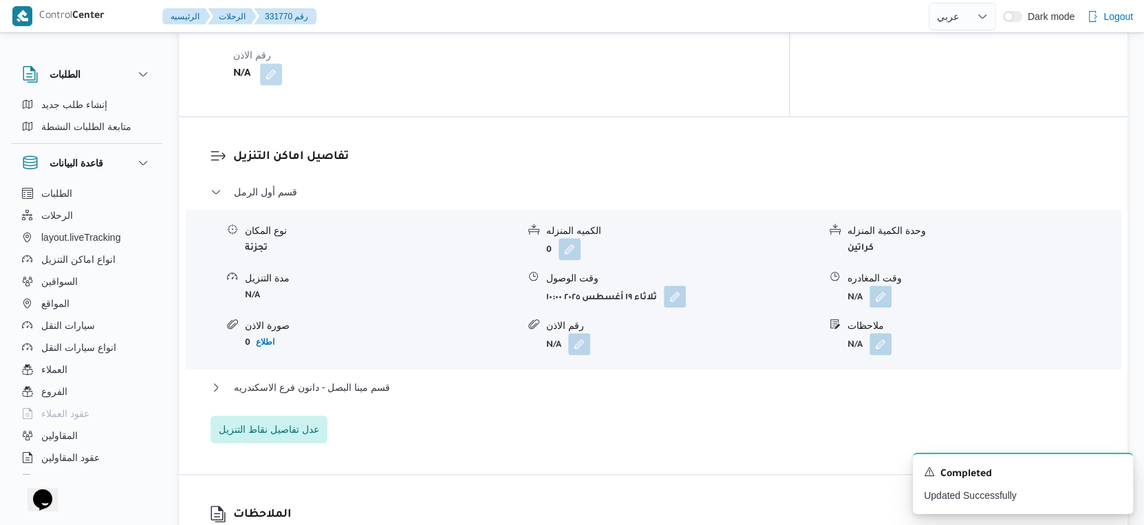
scroll to position [1156, 0]
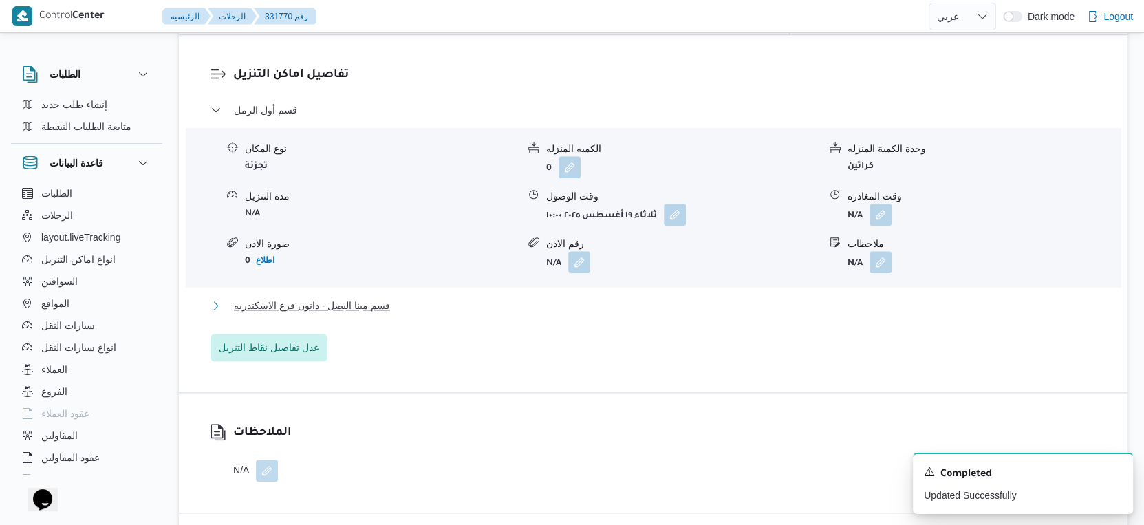
click at [405, 301] on button "قسم مينا البصل - دانون فرع الاسكندريه" at bounding box center [653, 305] width 886 height 17
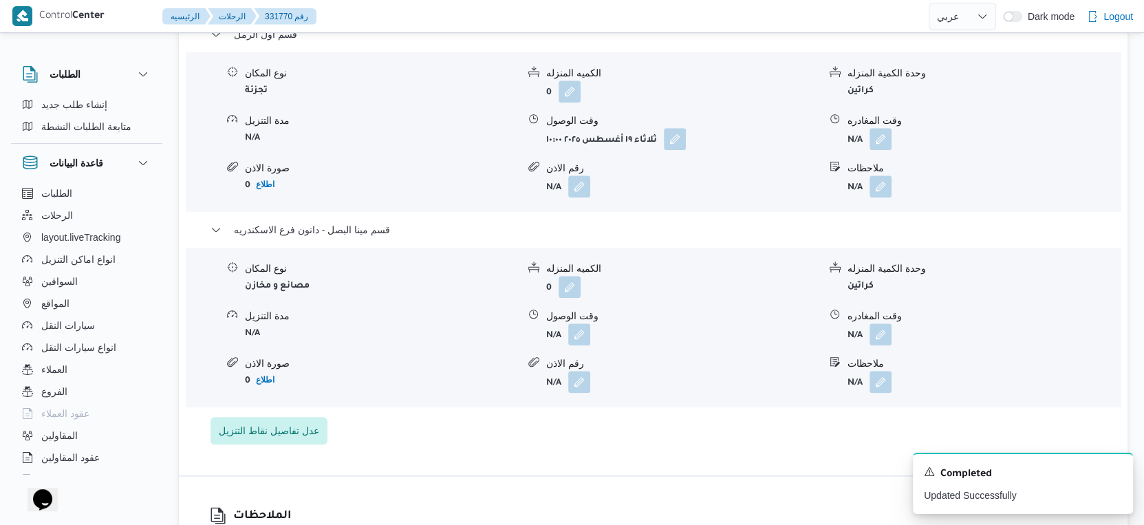
scroll to position [1079, 0]
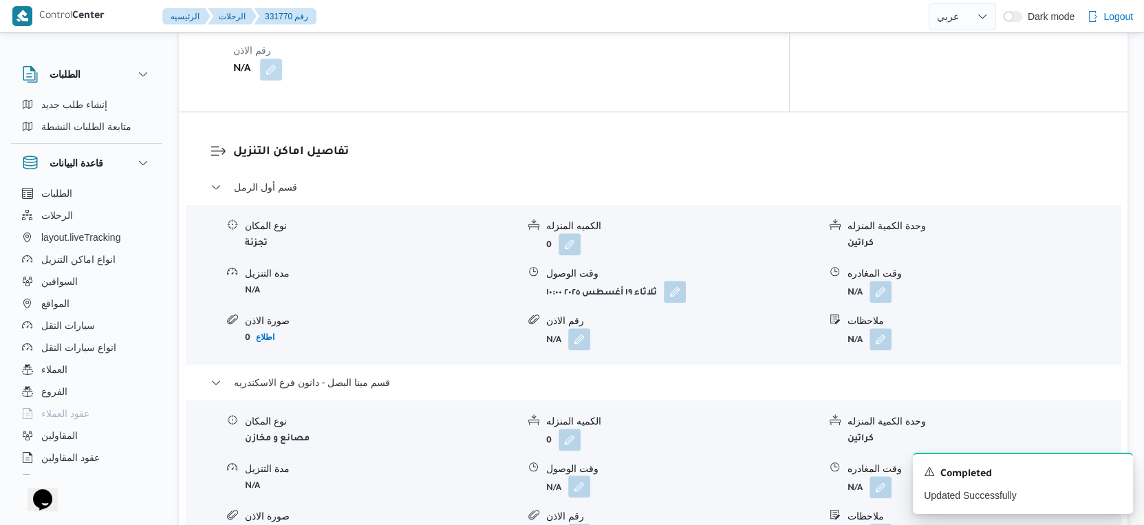
click at [581, 475] on button "button" at bounding box center [579, 486] width 22 height 22
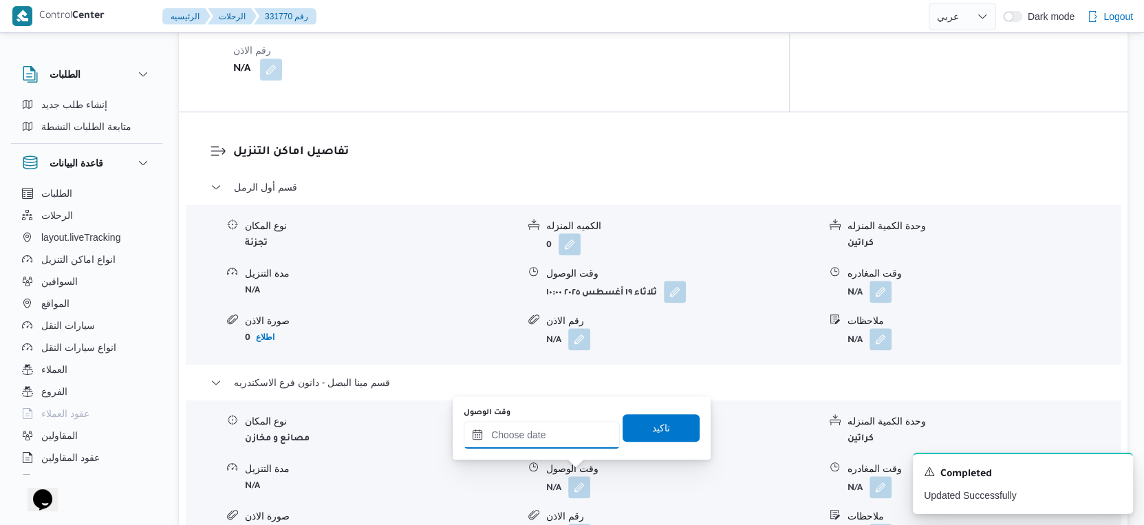
click at [561, 432] on input "وقت الوصول" at bounding box center [542, 435] width 156 height 28
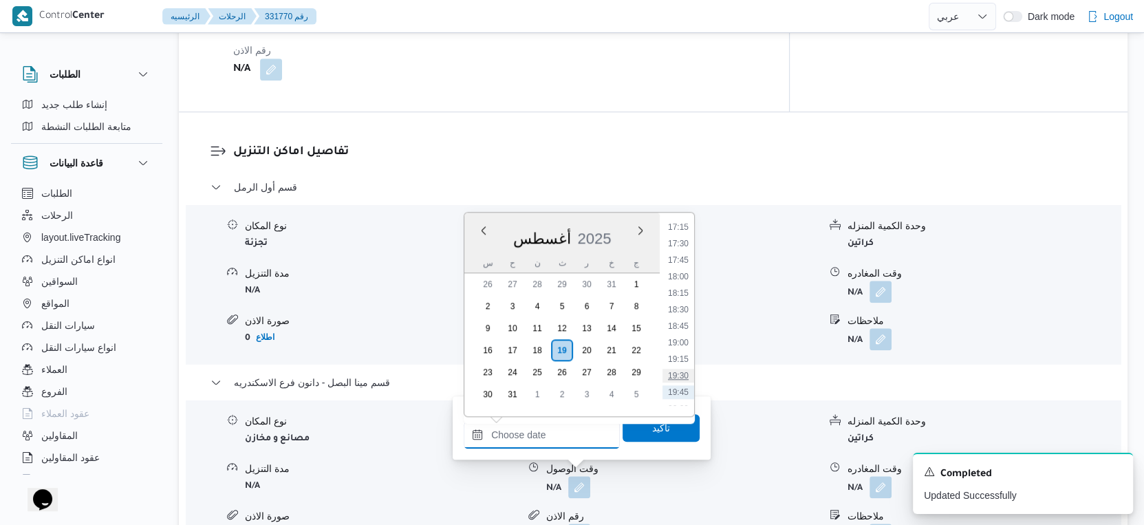
scroll to position [1055, 0]
drag, startPoint x: 678, startPoint y: 261, endPoint x: 678, endPoint y: 319, distance: 58.5
click at [678, 261] on li "16:30" at bounding box center [678, 265] width 32 height 14
type input "١٩/٠٨/٢٠٢٥ ١٦:٣٠"
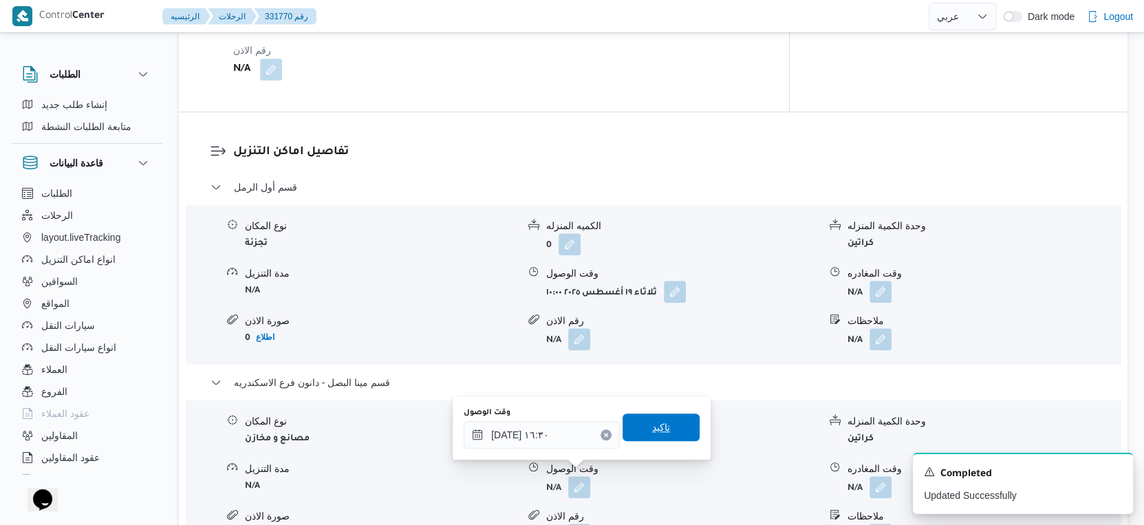
click at [660, 424] on span "تاكيد" at bounding box center [661, 427] width 77 height 28
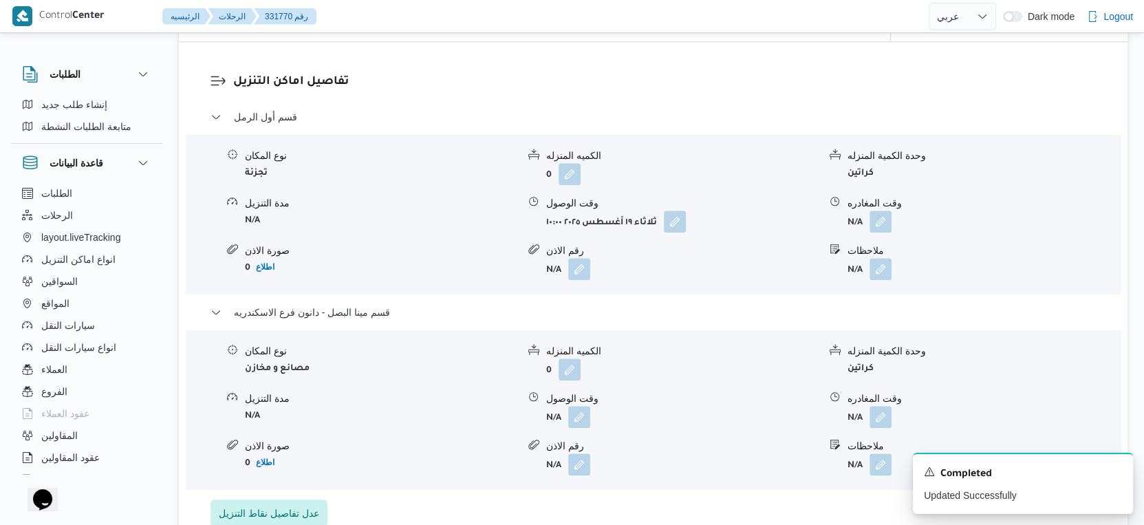
scroll to position [1231, 0]
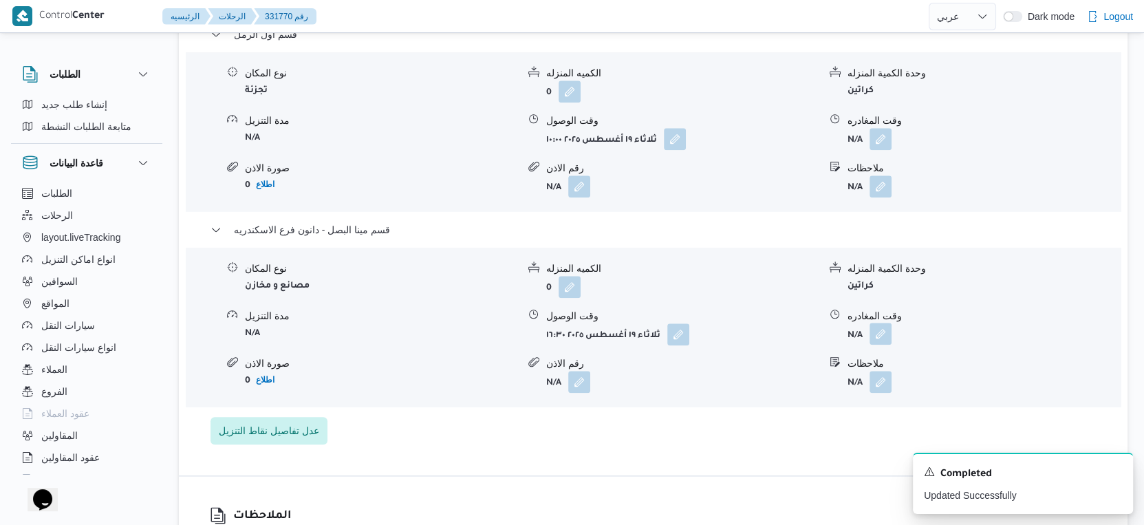
click at [887, 323] on button "button" at bounding box center [880, 334] width 22 height 22
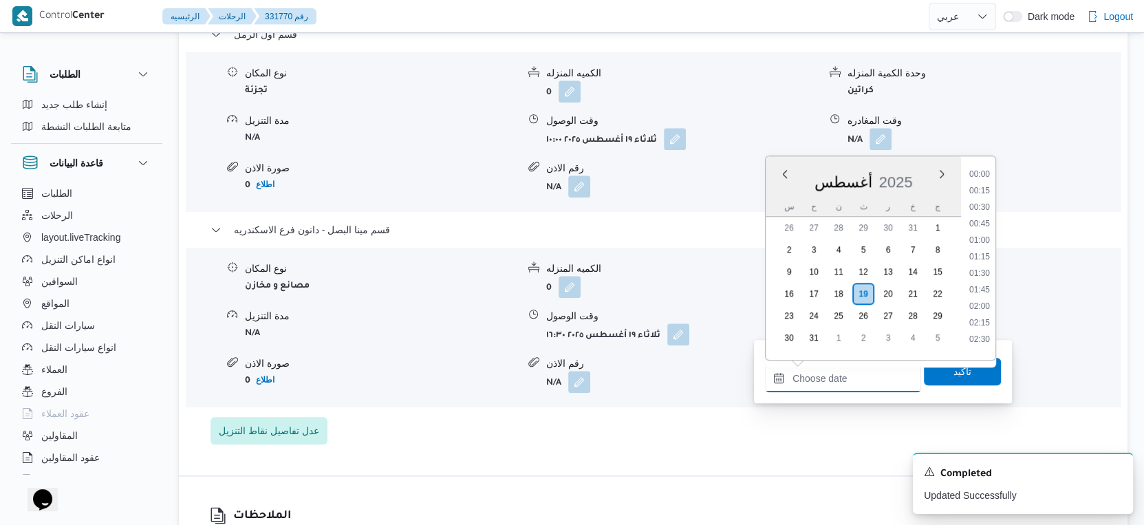
drag, startPoint x: 855, startPoint y: 373, endPoint x: 1013, endPoint y: 241, distance: 205.1
click at [855, 373] on input "وقت المغادره" at bounding box center [843, 379] width 156 height 28
drag, startPoint x: 984, startPoint y: 318, endPoint x: 978, endPoint y: 332, distance: 14.2
click at [984, 318] on li "17:00" at bounding box center [980, 318] width 32 height 14
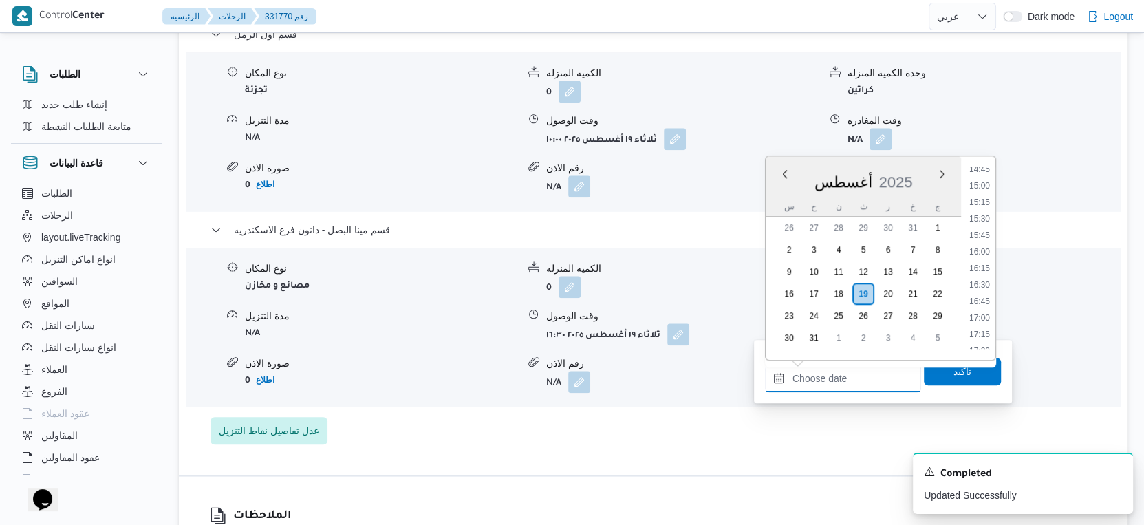
type input "١٩/٠٨/٢٠٢٥ ١٧:٠٠"
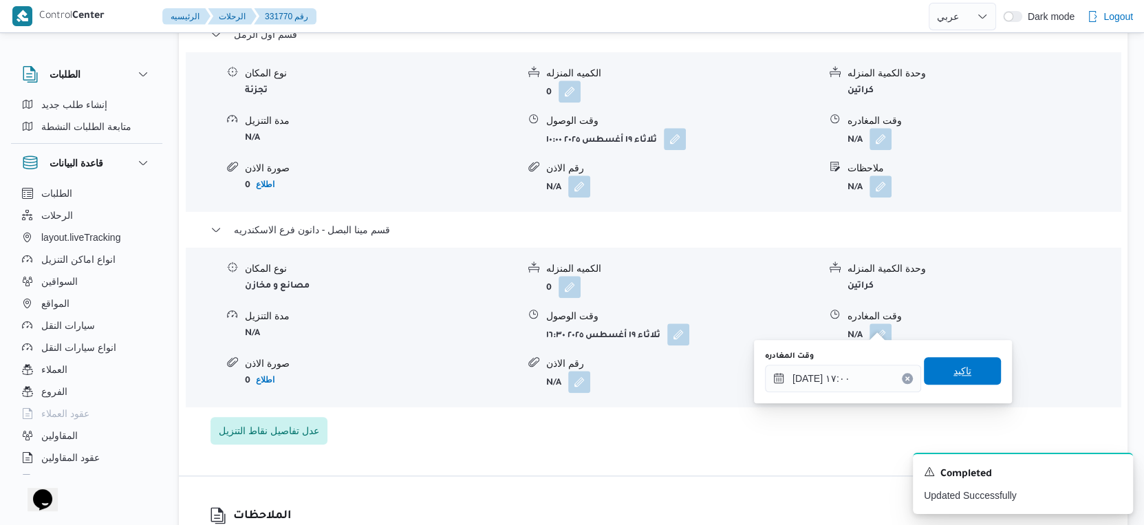
click at [966, 365] on span "تاكيد" at bounding box center [962, 371] width 77 height 28
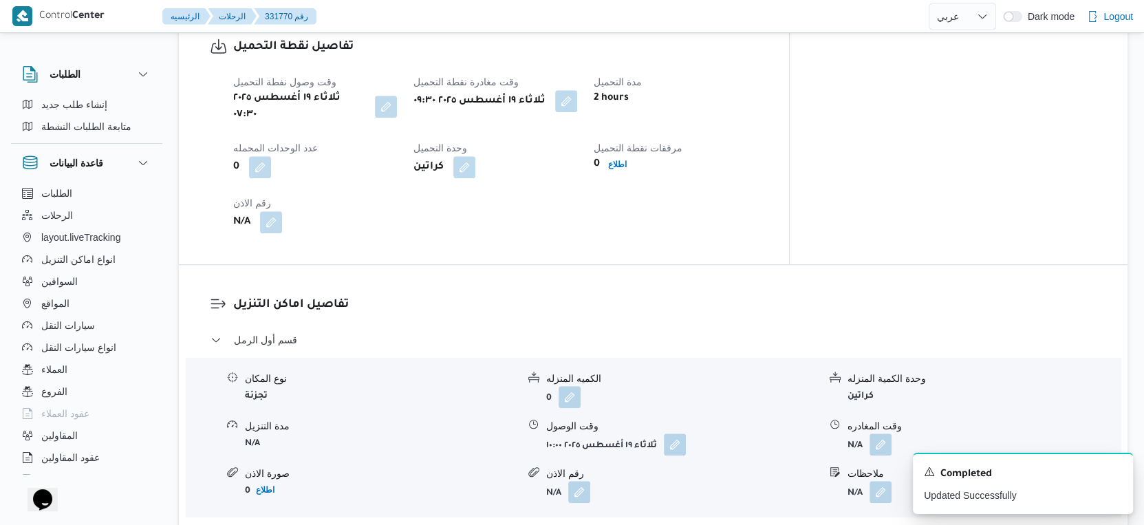
scroll to position [544, 0]
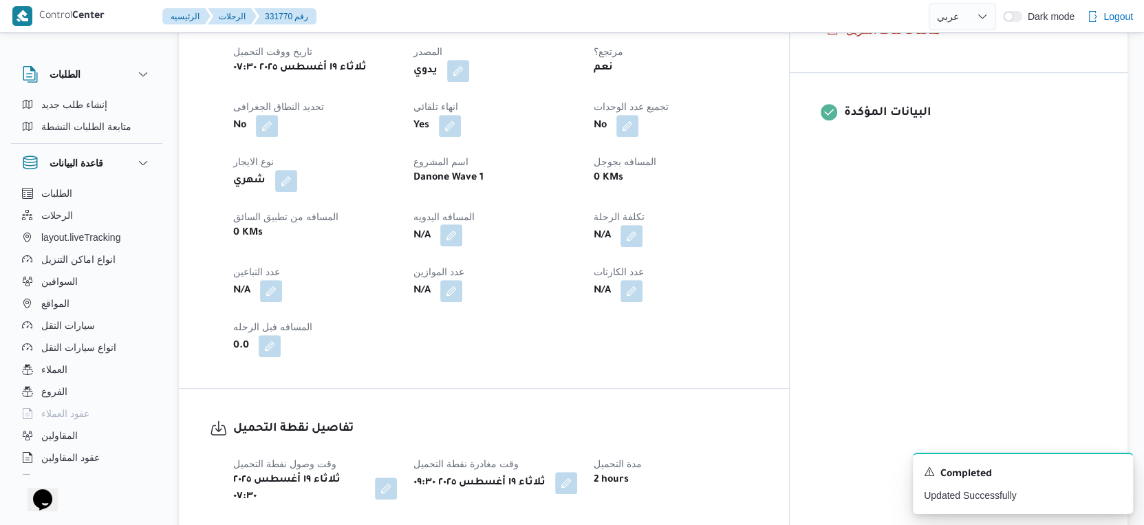
click at [462, 234] on button "button" at bounding box center [451, 235] width 22 height 22
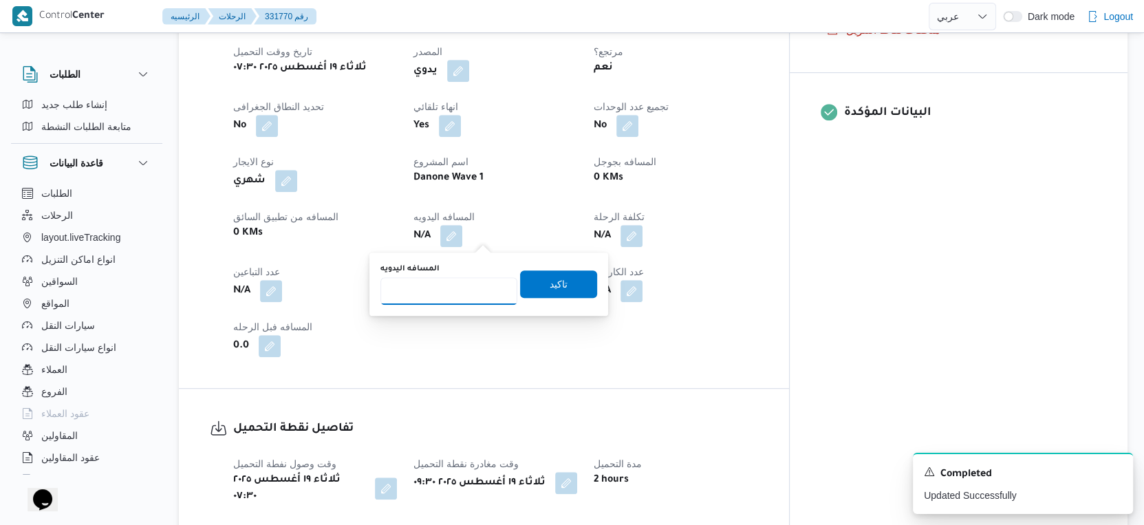
click at [437, 298] on input "المسافه اليدويه" at bounding box center [448, 291] width 137 height 28
type input "44"
click at [550, 283] on span "تاكيد" at bounding box center [559, 283] width 18 height 17
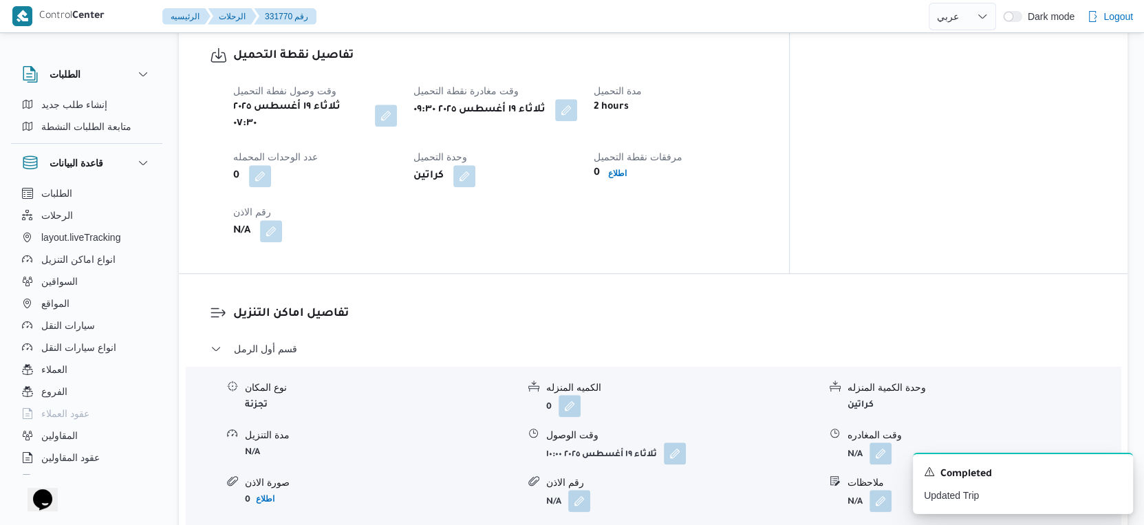
scroll to position [1222, 0]
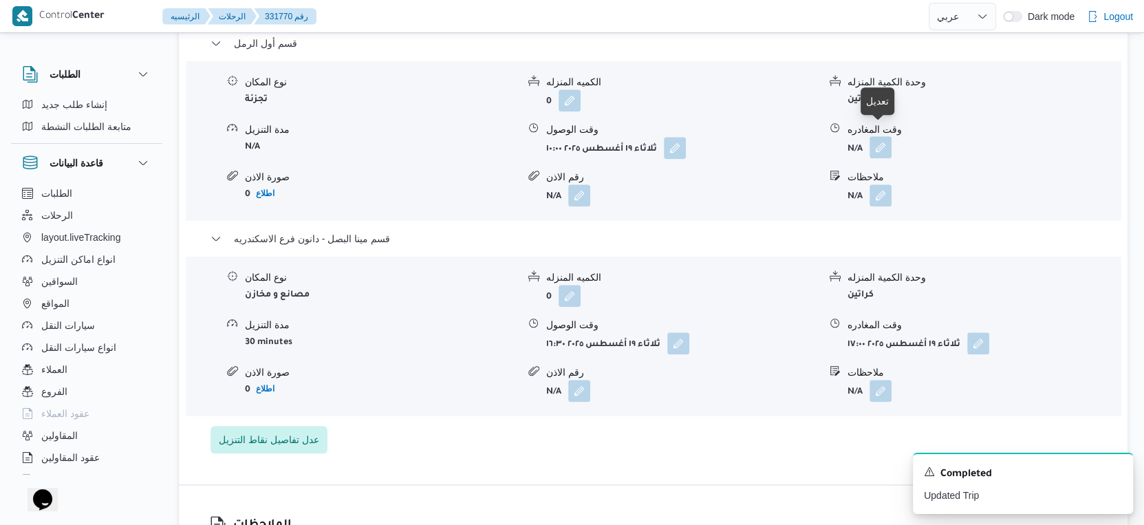
click at [885, 136] on button "button" at bounding box center [880, 147] width 22 height 22
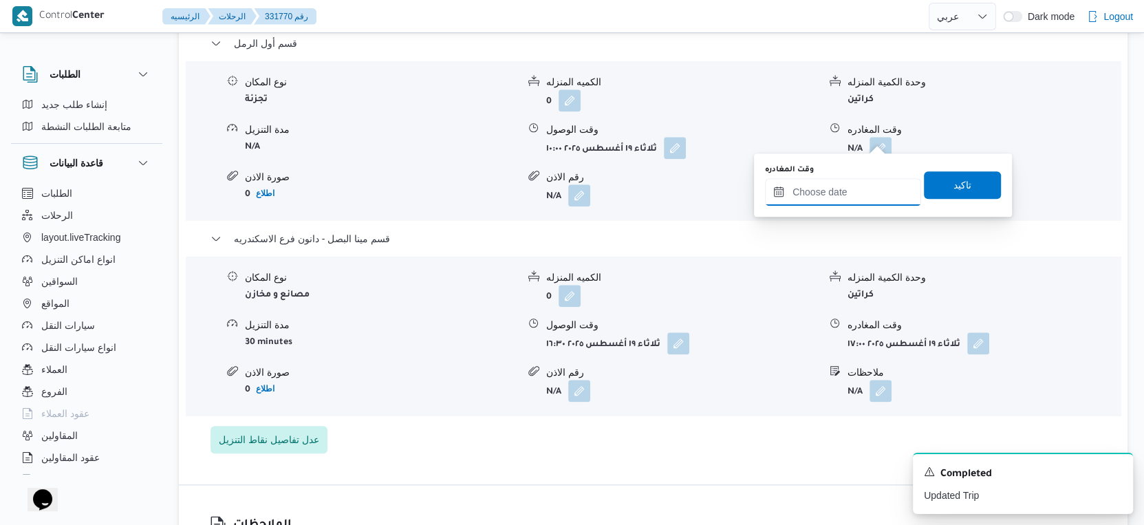
click at [850, 195] on input "وقت المغادره" at bounding box center [843, 192] width 156 height 28
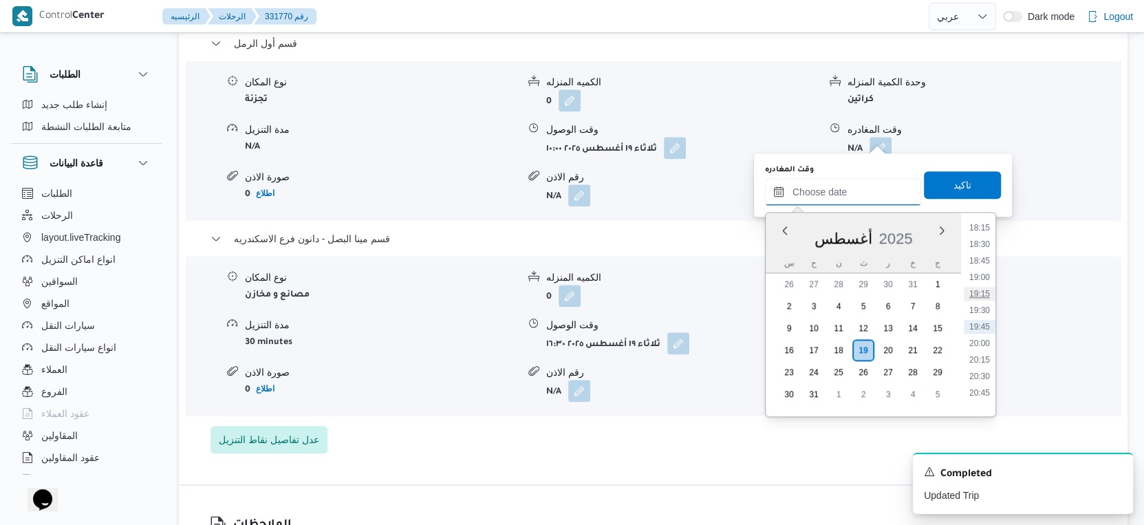
scroll to position [1055, 0]
drag, startPoint x: 983, startPoint y: 227, endPoint x: 957, endPoint y: 202, distance: 36.0
click at [983, 227] on li "16:00" at bounding box center [980, 232] width 32 height 14
type input "١٩/٠٨/٢٠٢٥ ١٦:٠٠"
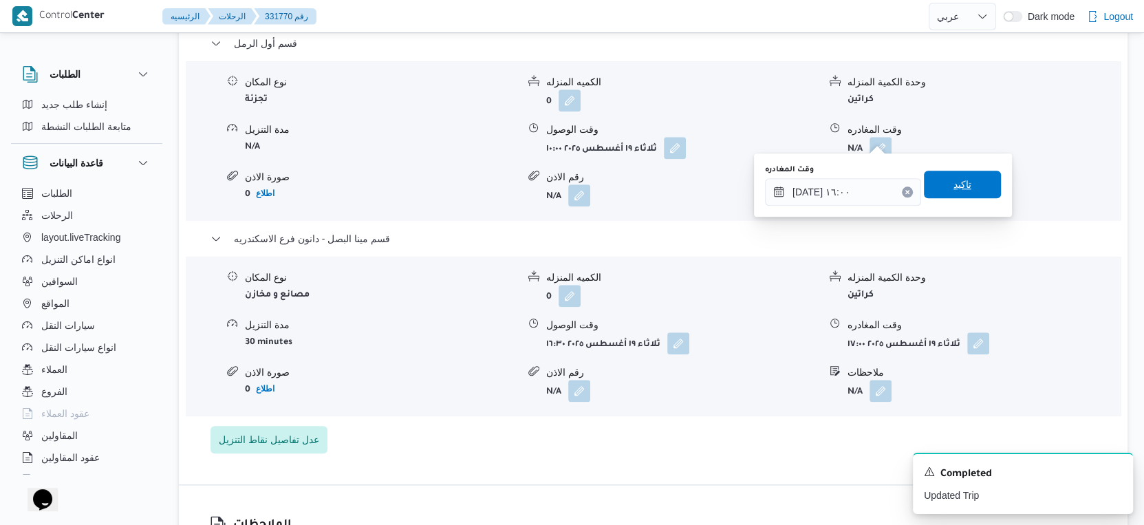
click at [957, 184] on span "تاكيد" at bounding box center [962, 184] width 18 height 17
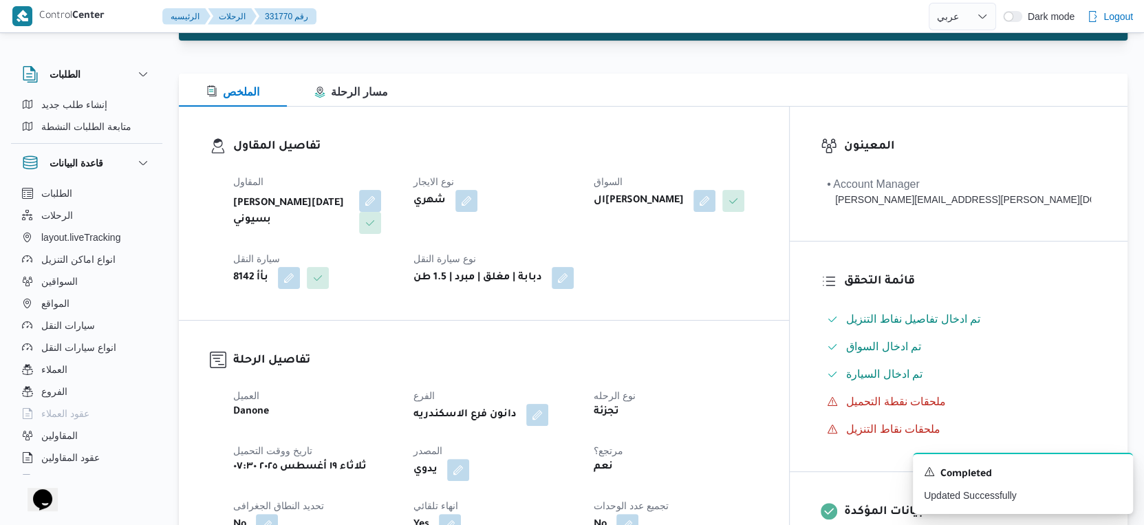
scroll to position [0, 0]
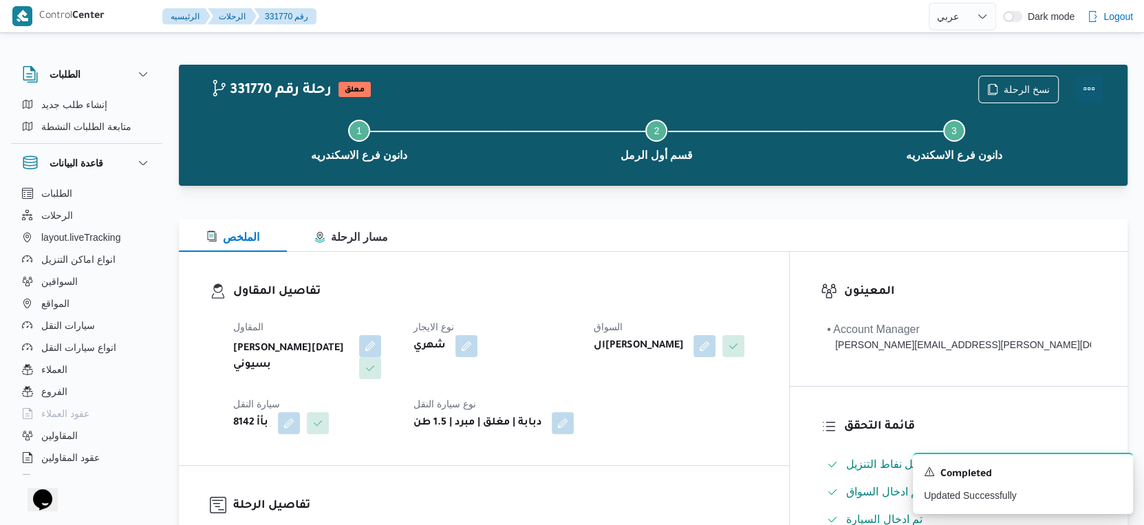
click at [1086, 86] on button "Actions" at bounding box center [1089, 89] width 28 height 28
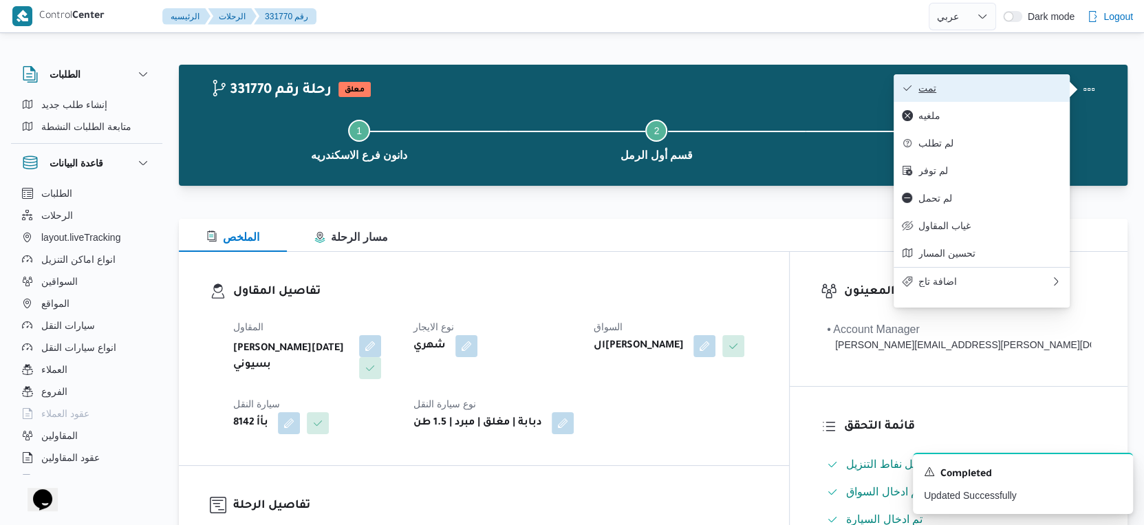
click at [991, 79] on button "تمت" at bounding box center [982, 88] width 176 height 28
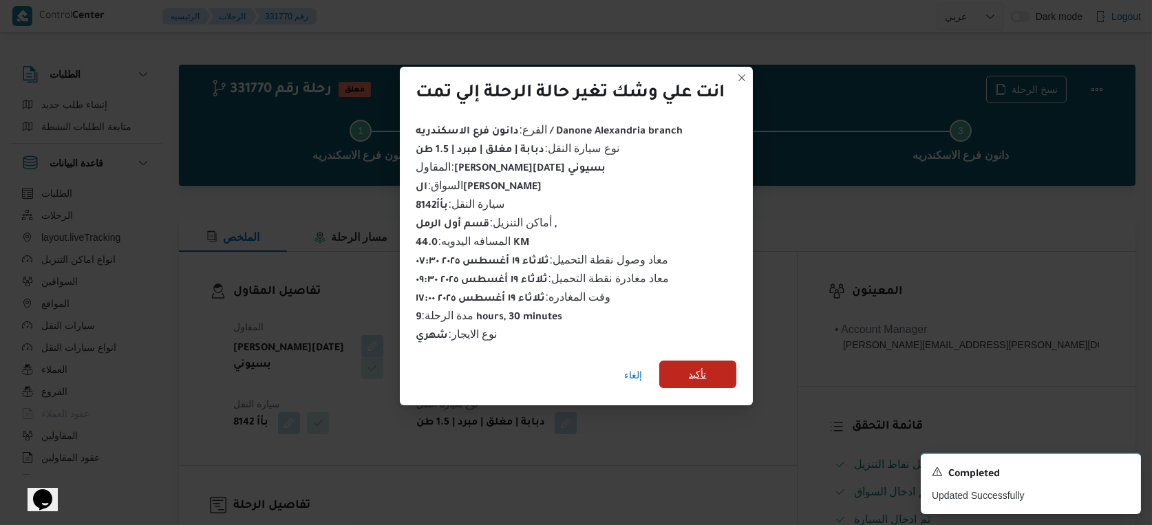
click at [701, 366] on span "تأكيد" at bounding box center [698, 374] width 18 height 17
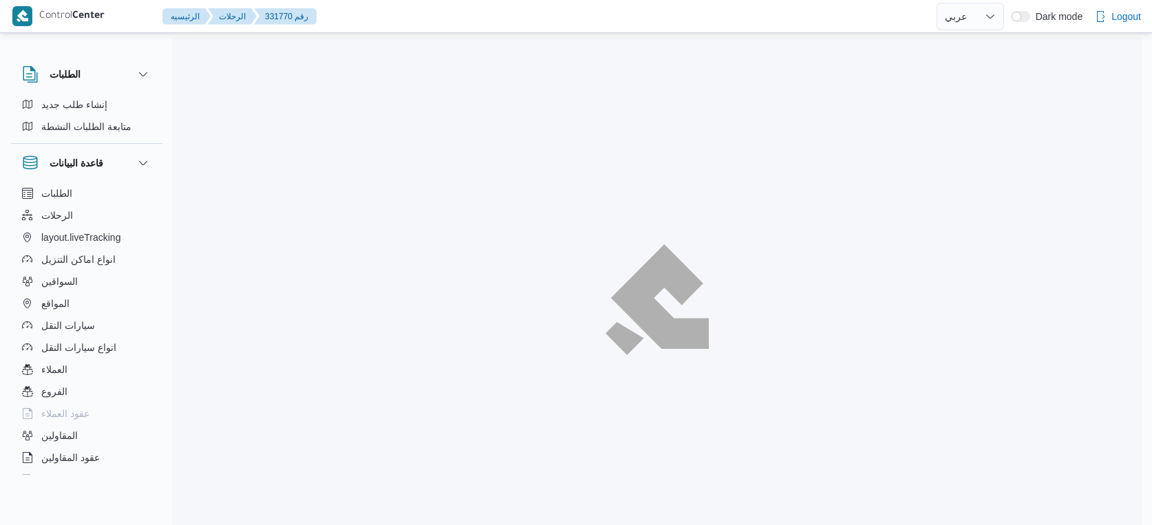
select select "ar"
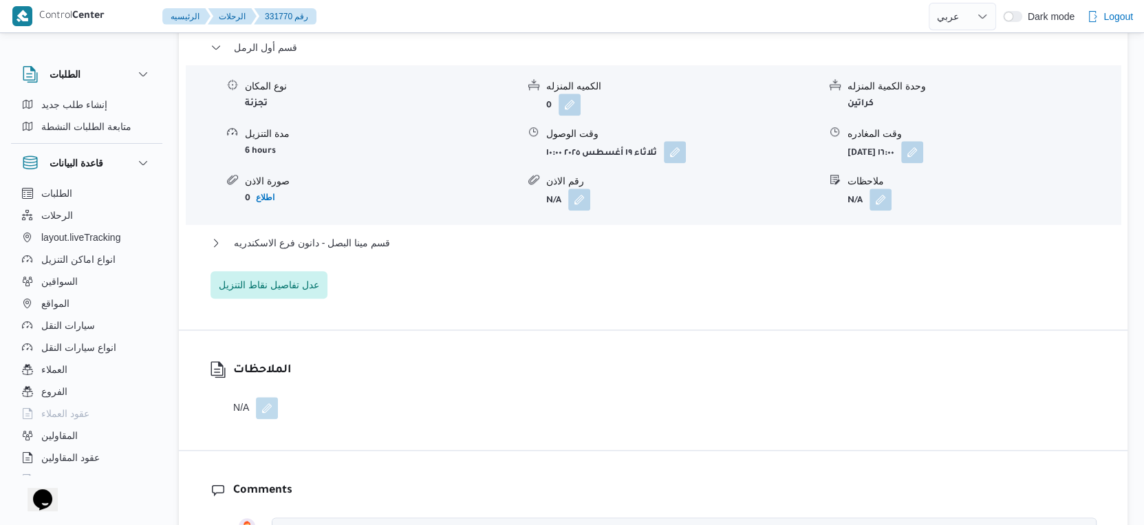
scroll to position [1222, 0]
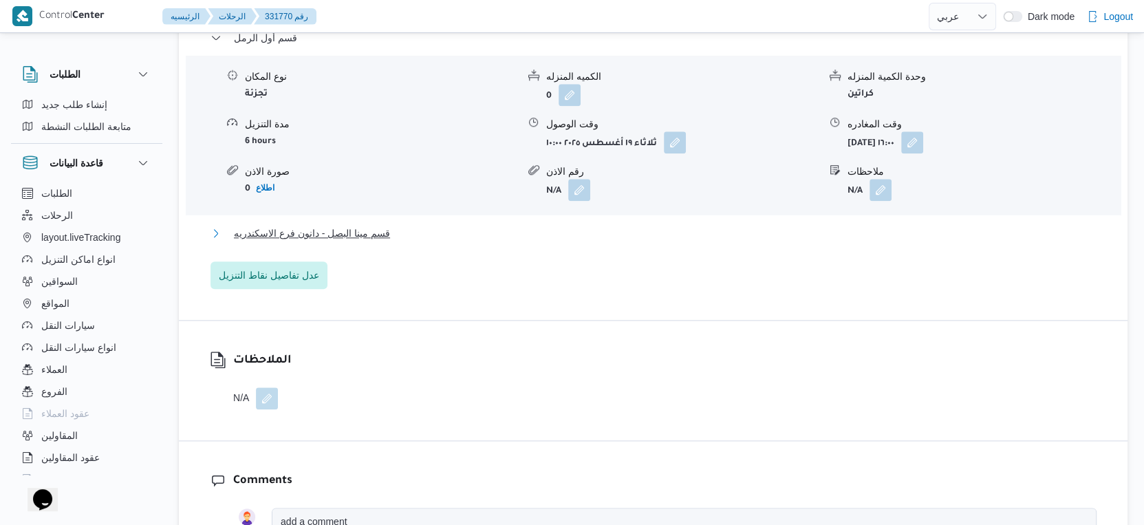
click at [387, 225] on span "قسم مينا البصل - دانون فرع الاسكندريه" at bounding box center [312, 233] width 156 height 17
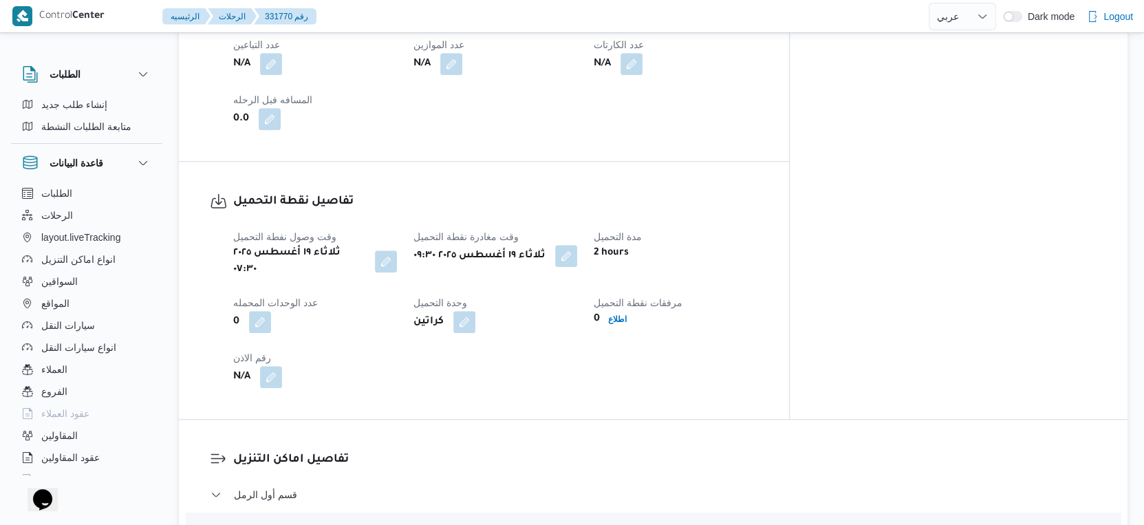
scroll to position [764, 0]
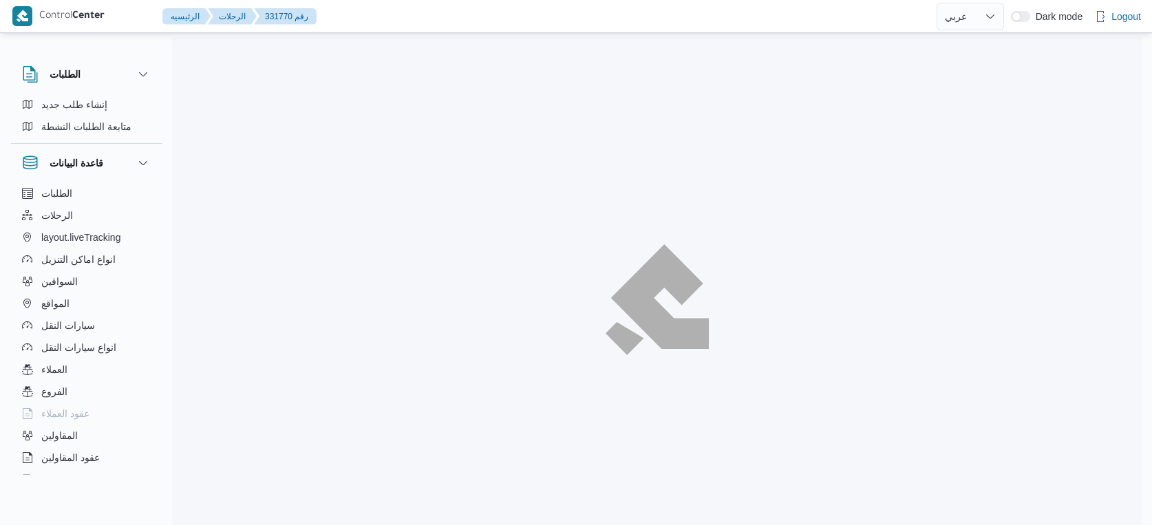
select select "ar"
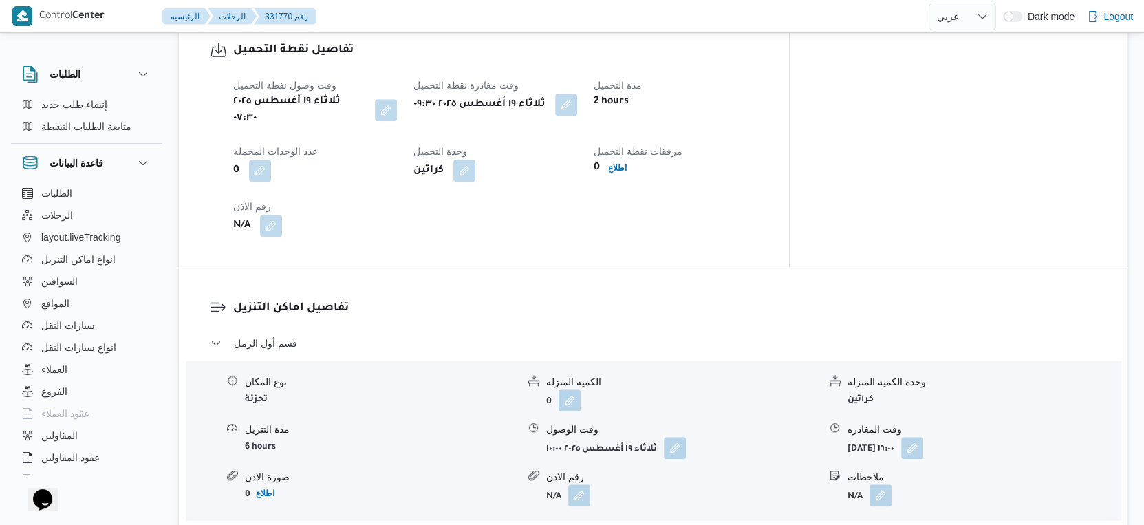
scroll to position [1147, 0]
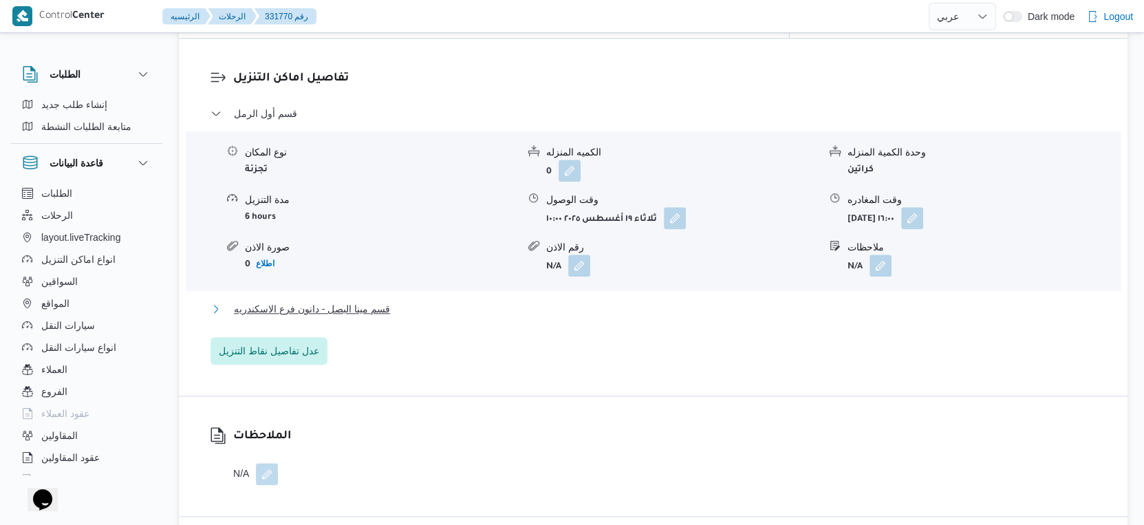
click at [405, 301] on button "قسم مينا البصل - دانون فرع الاسكندريه" at bounding box center [653, 309] width 886 height 17
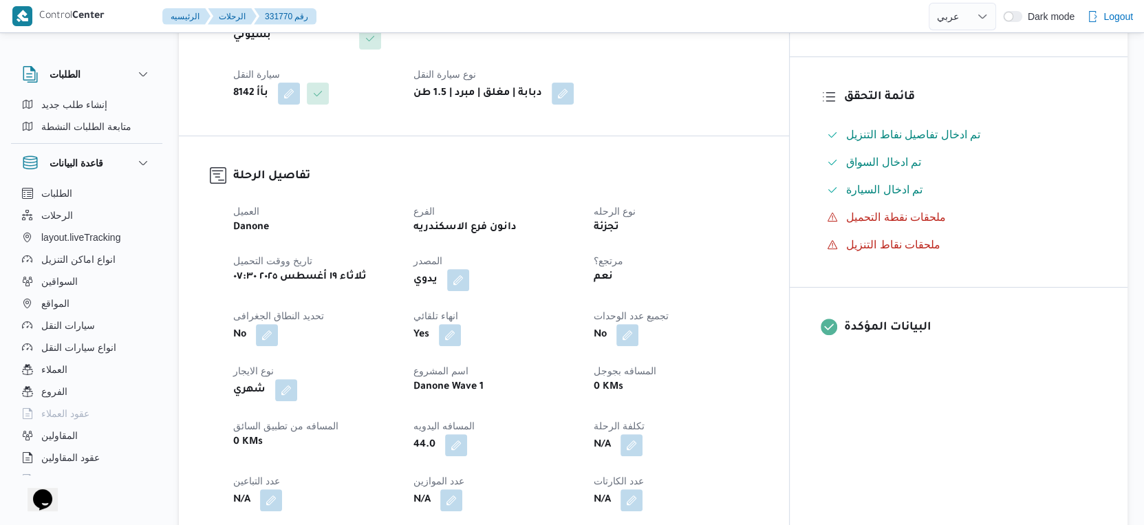
scroll to position [458, 0]
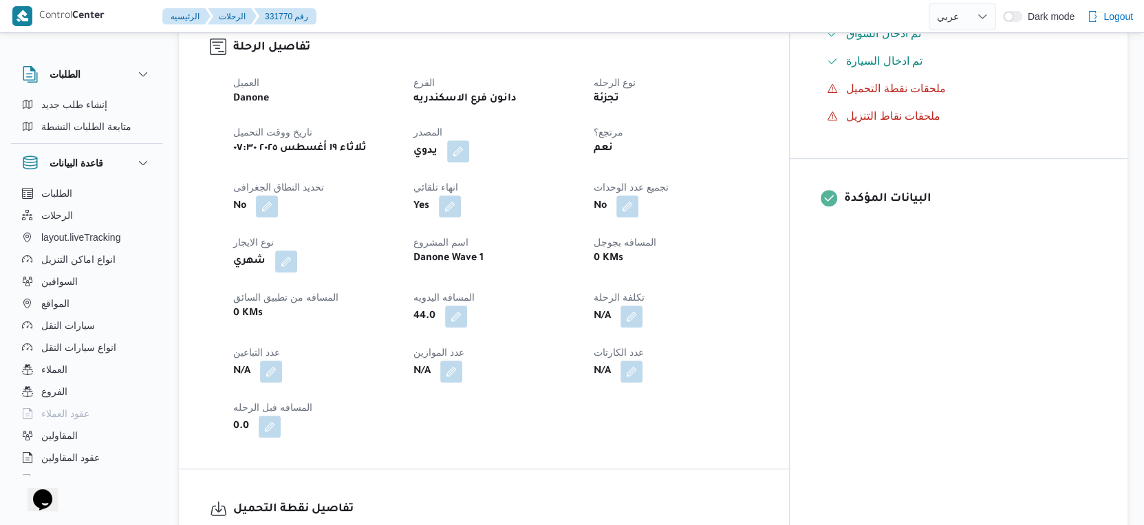
select select "ar"
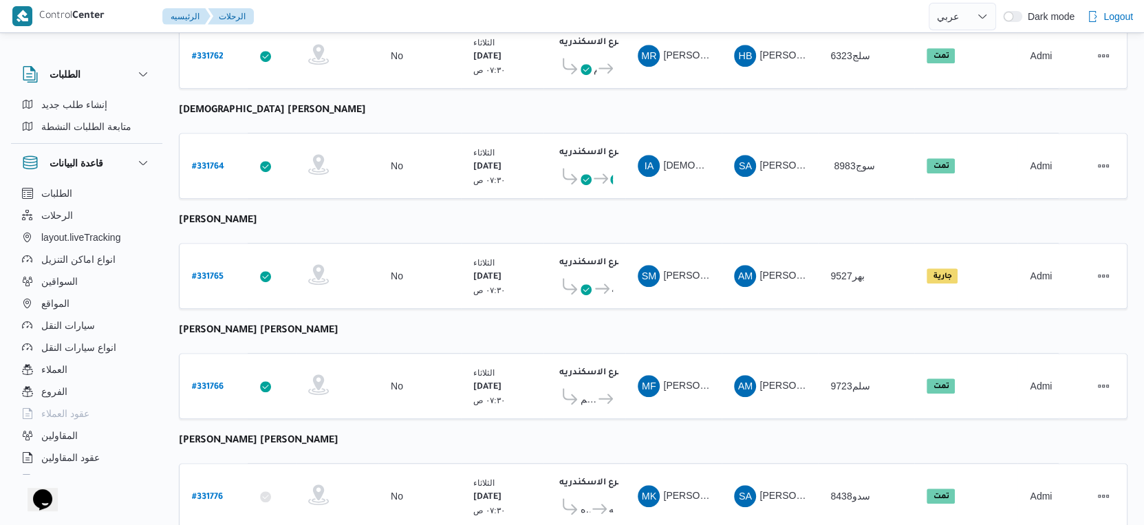
scroll to position [664, 0]
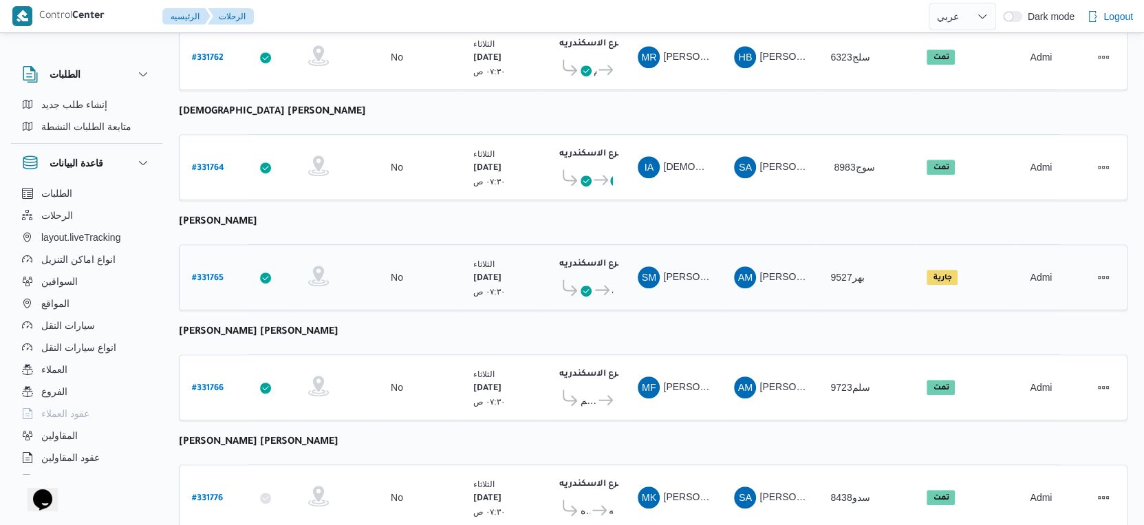
click at [210, 274] on b "# 331765" at bounding box center [208, 279] width 32 height 10
select select "ar"
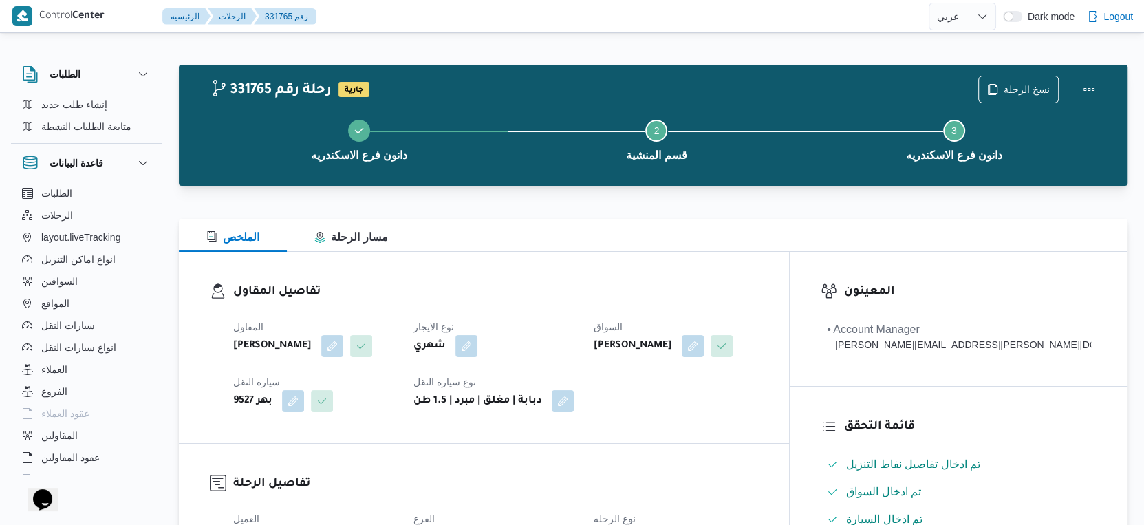
scroll to position [535, 0]
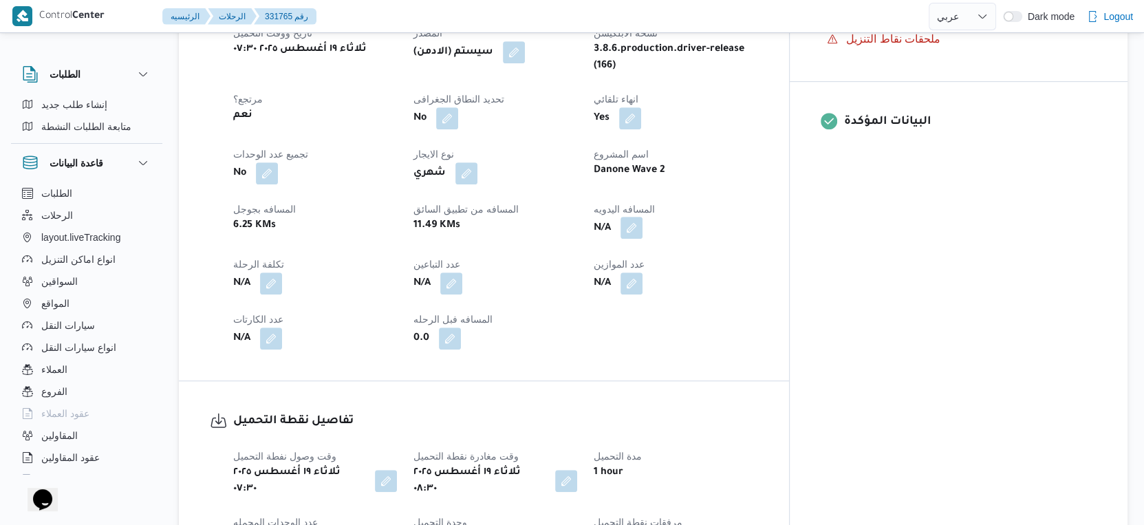
click at [642, 238] on button "button" at bounding box center [631, 228] width 22 height 22
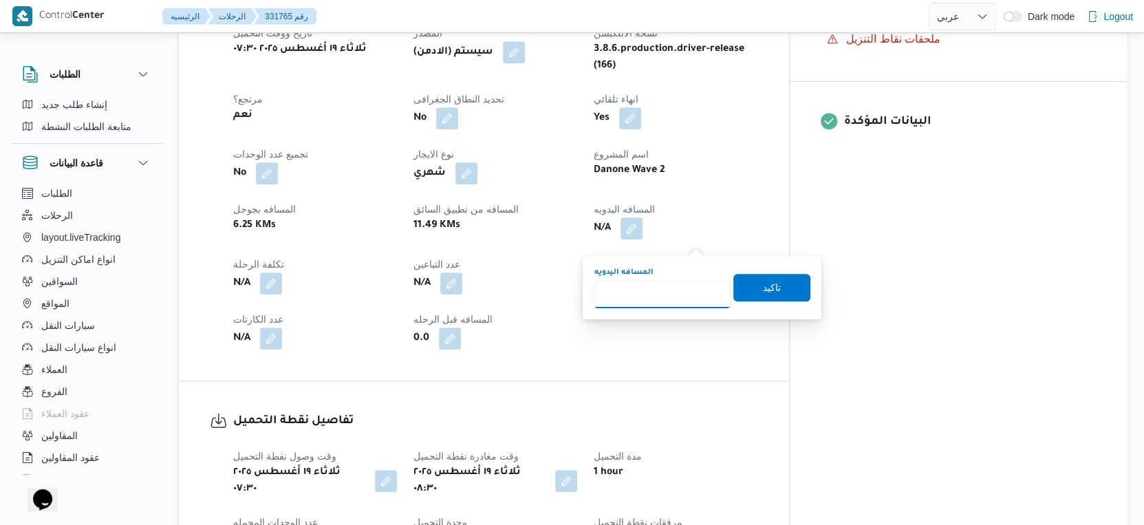
click at [647, 296] on input "المسافه اليدويه" at bounding box center [662, 295] width 137 height 28
type input "27"
click at [774, 283] on span "تاكيد" at bounding box center [771, 287] width 77 height 28
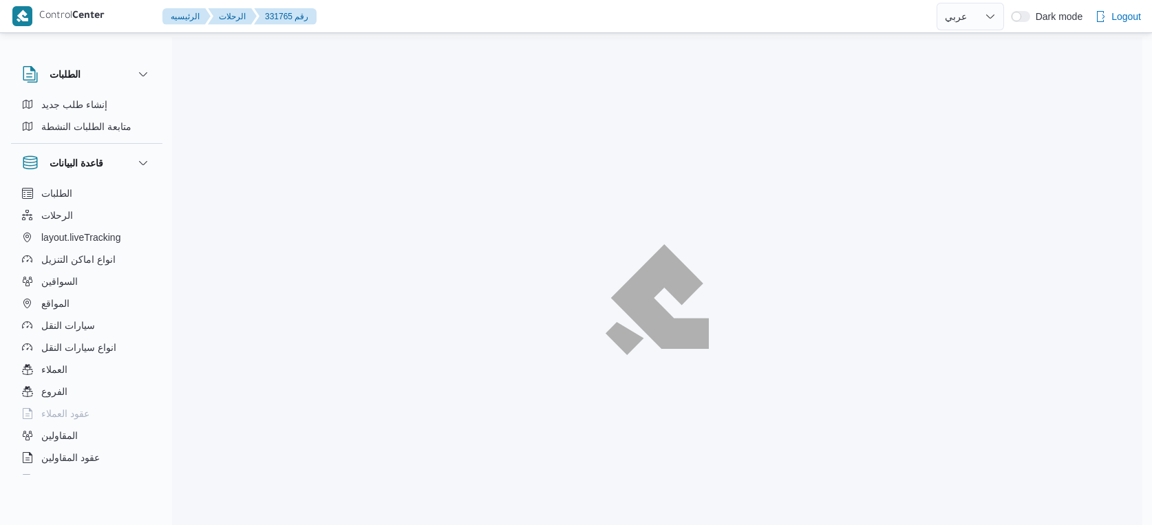
select select "ar"
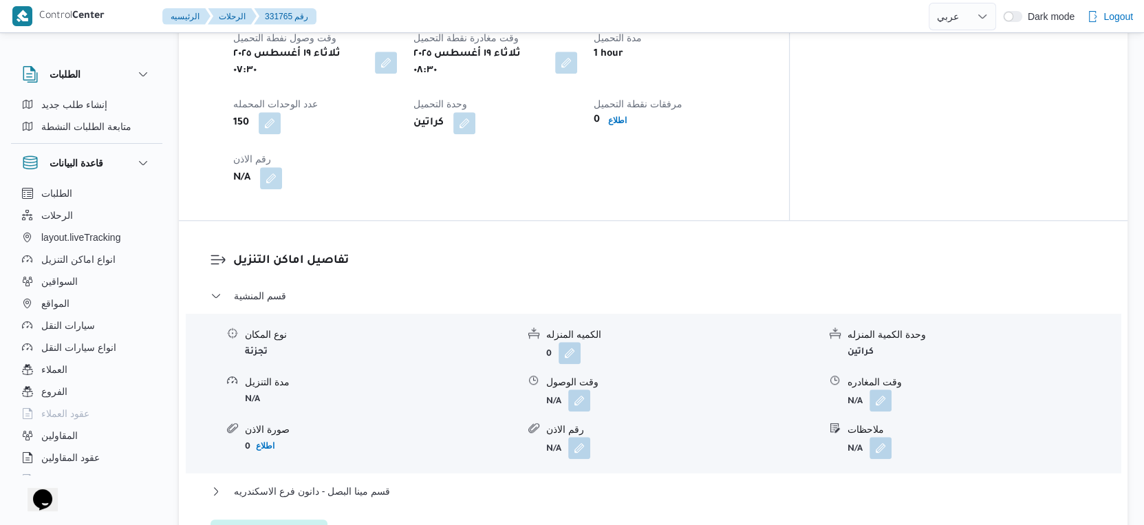
scroll to position [954, 0]
click at [396, 61] on button "button" at bounding box center [386, 61] width 22 height 22
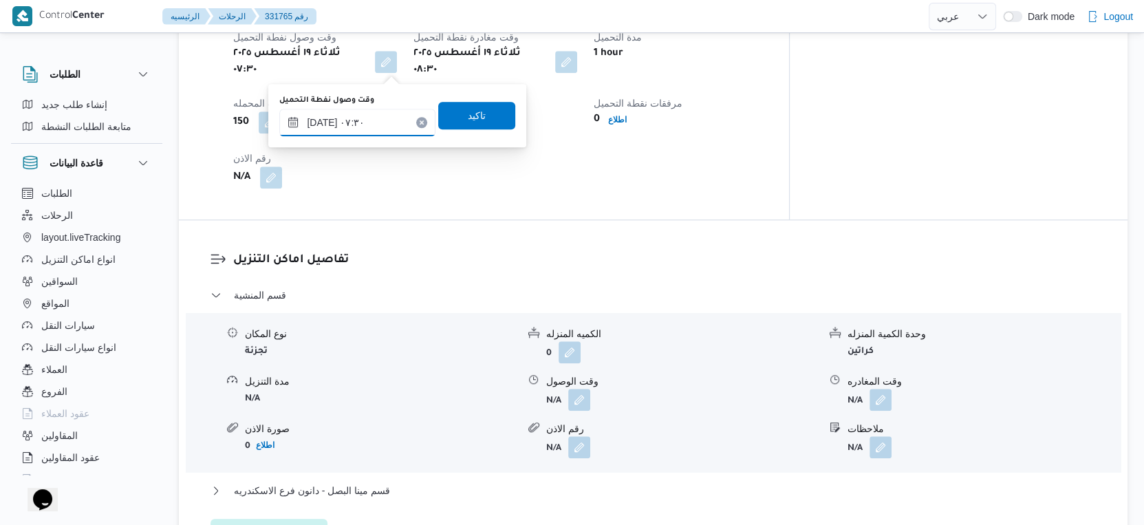
click at [323, 120] on input "[DATE] ٠٧:٣٠" at bounding box center [357, 123] width 156 height 28
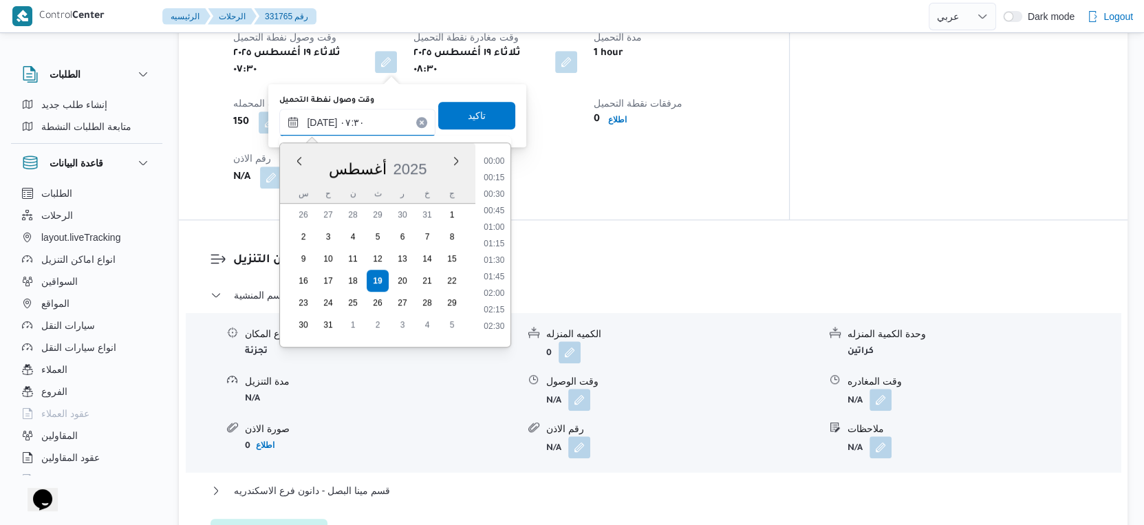
click at [323, 120] on input "[DATE] ٠٧:٣٠" at bounding box center [357, 123] width 156 height 28
type input "[DATE] ٠٧:٣٥"
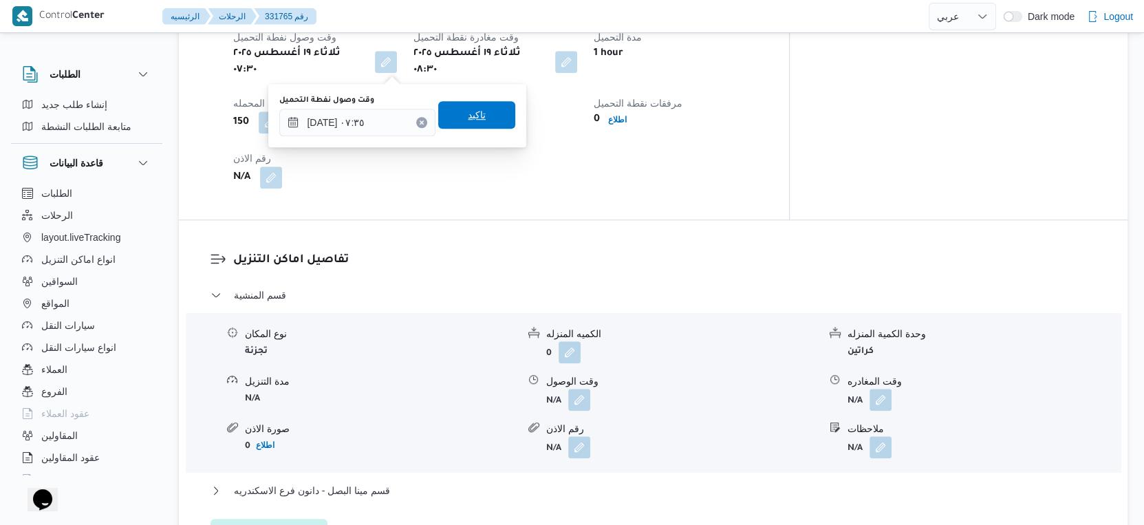
click at [468, 115] on span "تاكيد" at bounding box center [477, 115] width 18 height 17
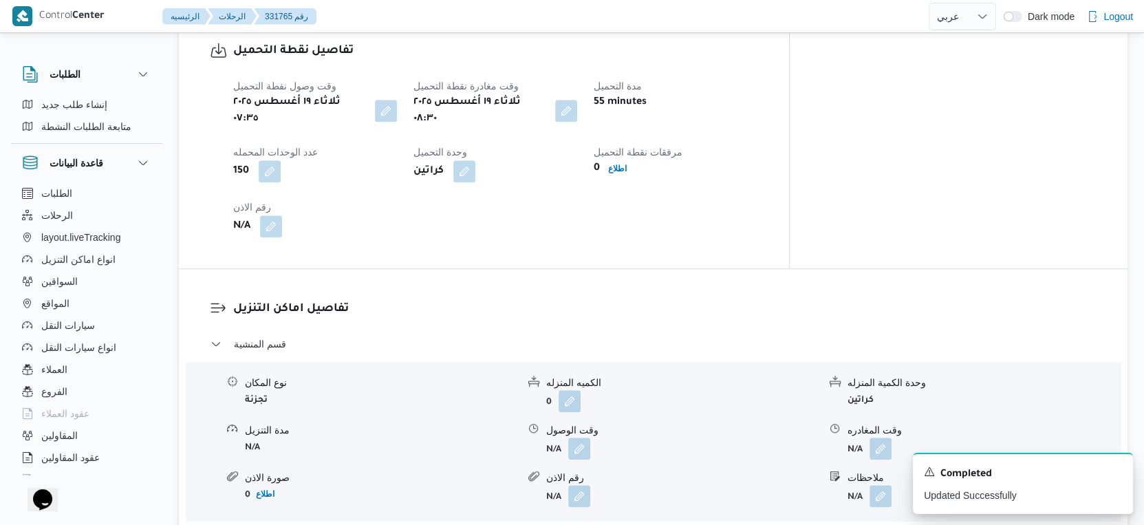
scroll to position [917, 0]
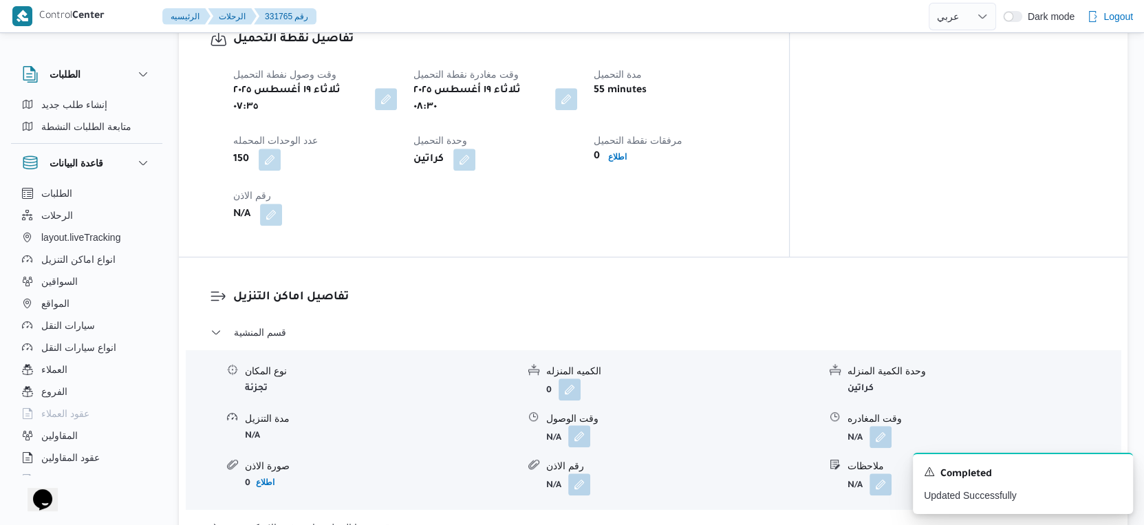
click at [573, 434] on button "button" at bounding box center [579, 436] width 22 height 22
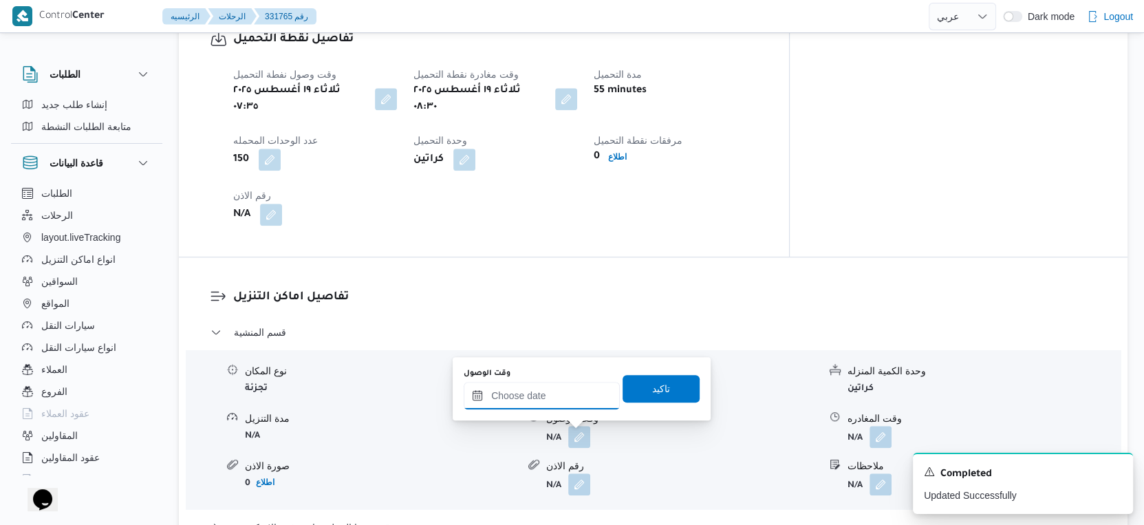
click at [570, 393] on input "وقت الوصول" at bounding box center [542, 396] width 156 height 28
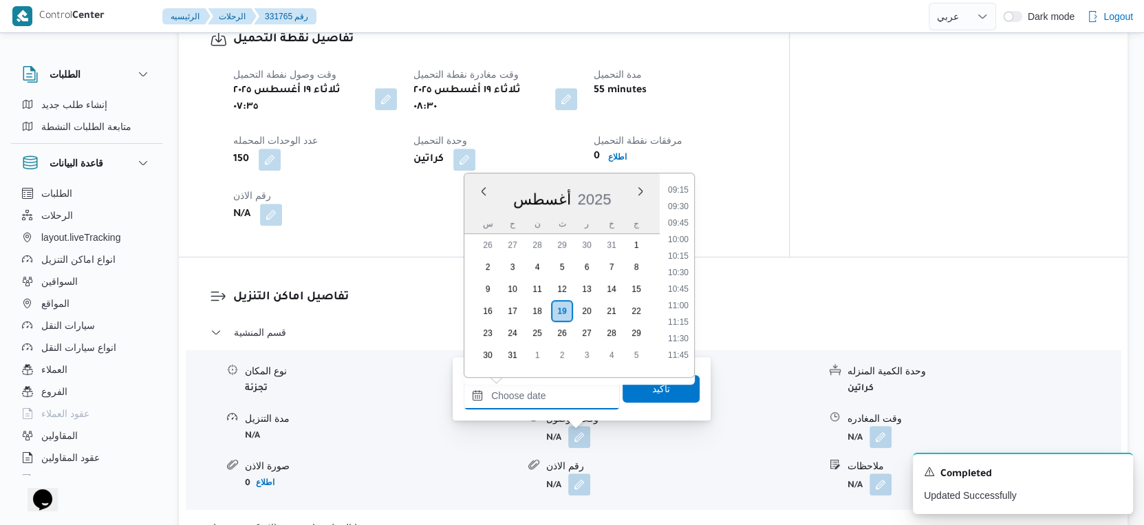
scroll to position [521, 0]
click at [689, 268] on li "09:00" at bounding box center [678, 265] width 32 height 14
type input "[DATE] ٠٩:٠٠"
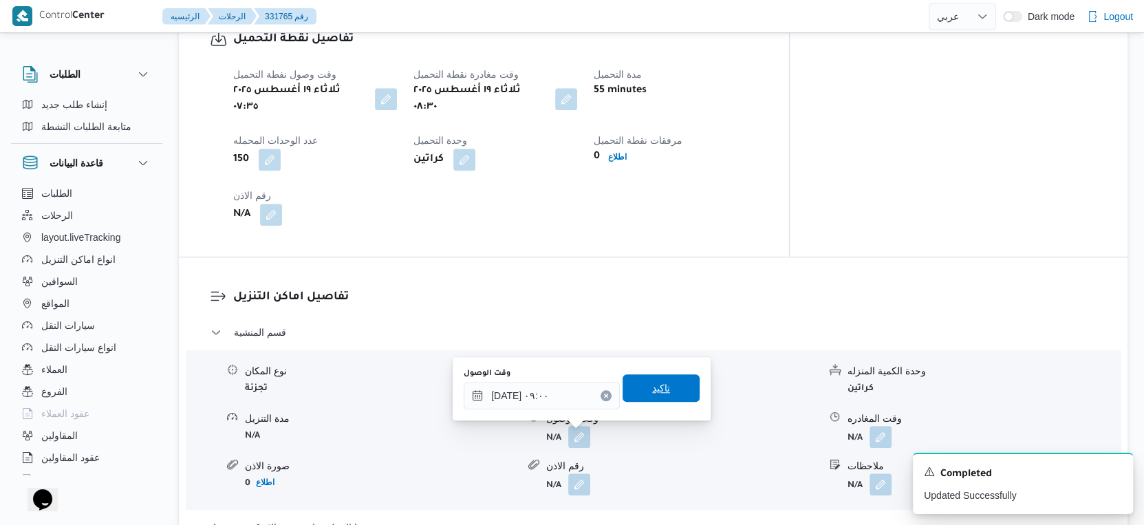
click at [661, 391] on span "تاكيد" at bounding box center [661, 388] width 77 height 28
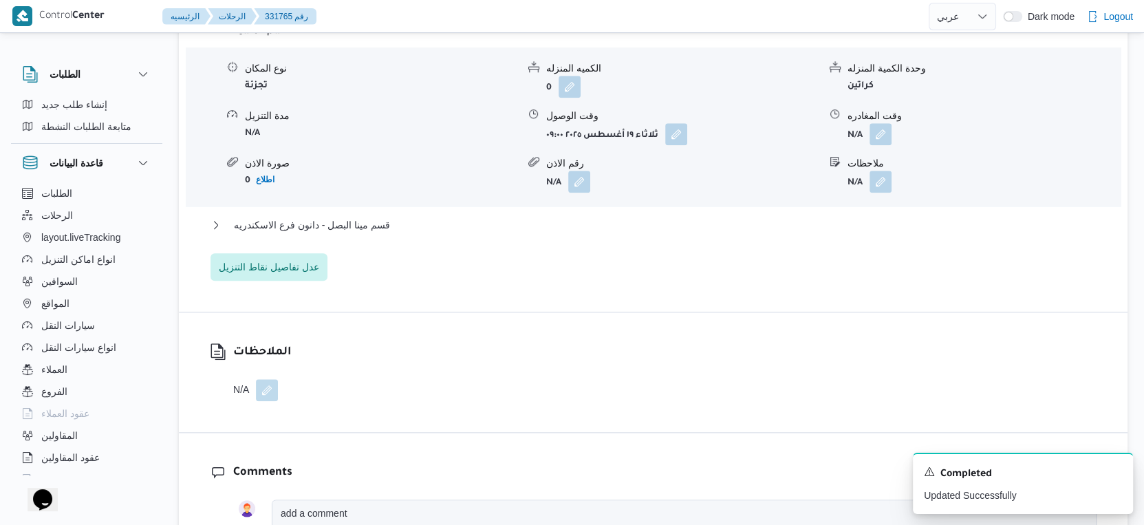
scroll to position [1222, 0]
click at [396, 226] on button "قسم مينا البصل - دانون فرع الاسكندريه" at bounding box center [653, 222] width 886 height 17
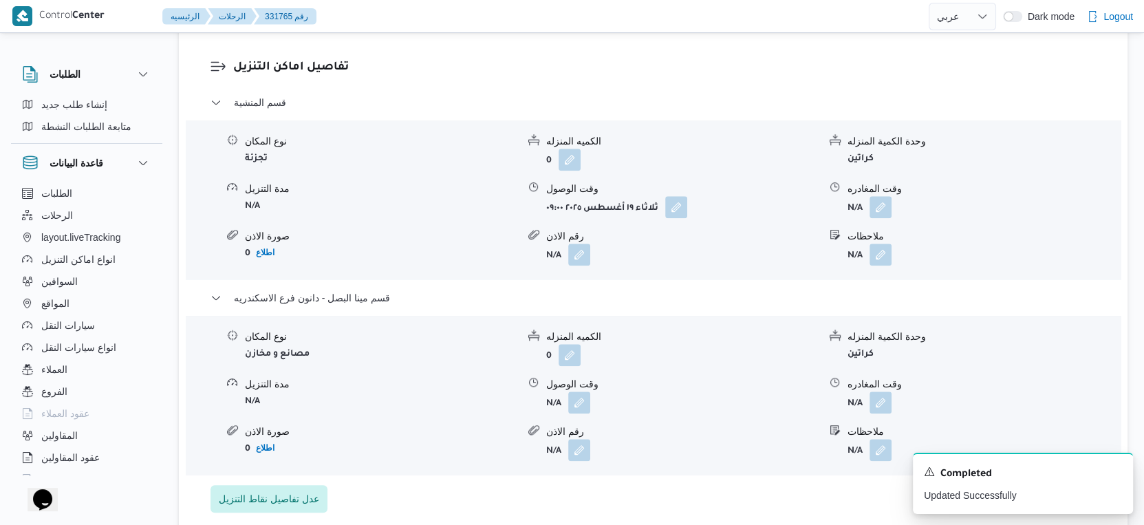
scroll to position [1147, 0]
click at [586, 407] on button "button" at bounding box center [579, 402] width 22 height 22
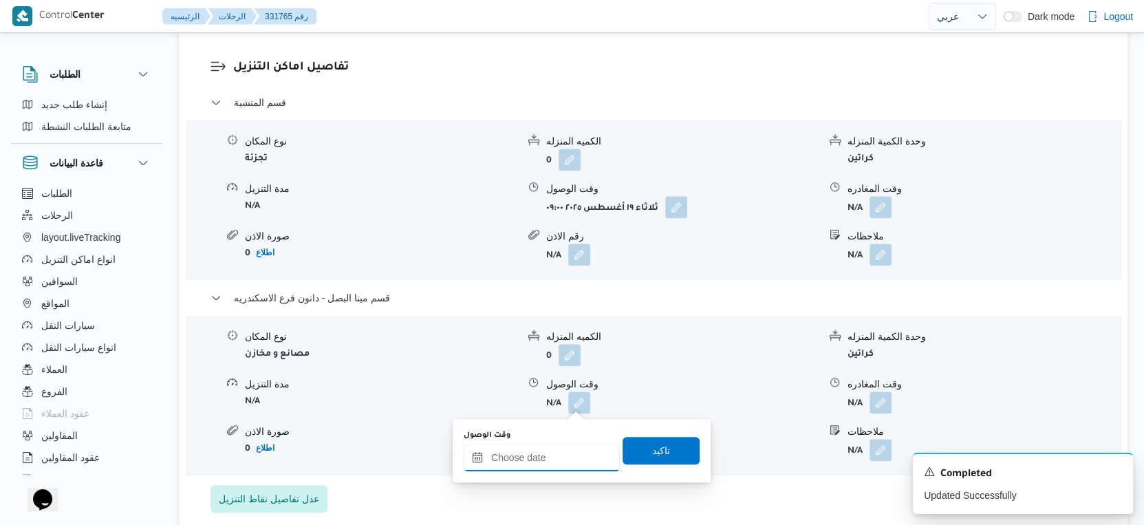
click at [557, 465] on input "وقت الوصول" at bounding box center [542, 458] width 156 height 28
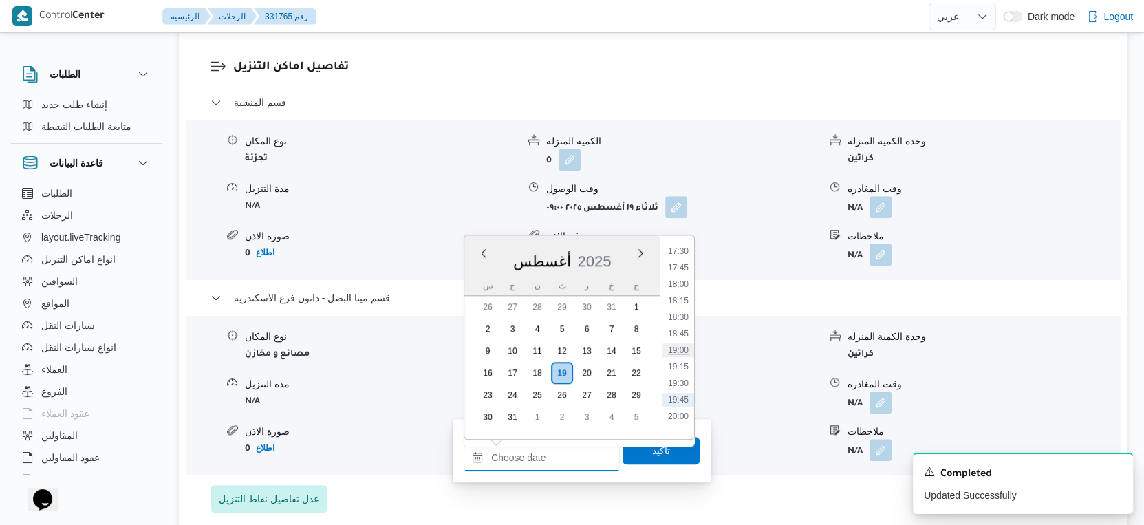
scroll to position [1132, 0]
drag, startPoint x: 687, startPoint y: 314, endPoint x: 680, endPoint y: 332, distance: 19.8
click at [687, 314] on li "18:00" at bounding box center [678, 310] width 32 height 14
type input "١٩/٠٨/٢٠٢٥ ١٨:٠٠"
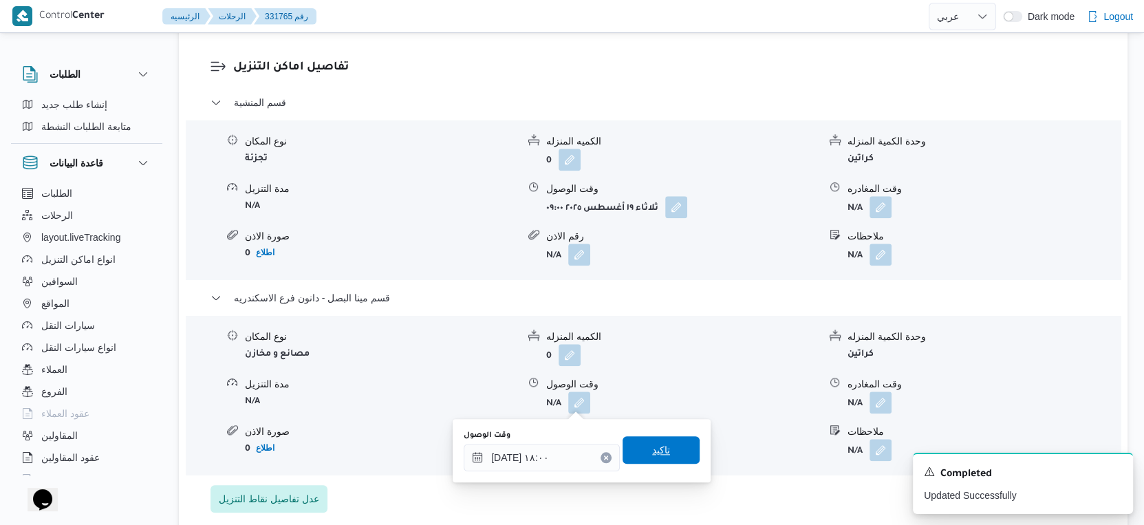
click at [668, 450] on span "تاكيد" at bounding box center [661, 450] width 77 height 28
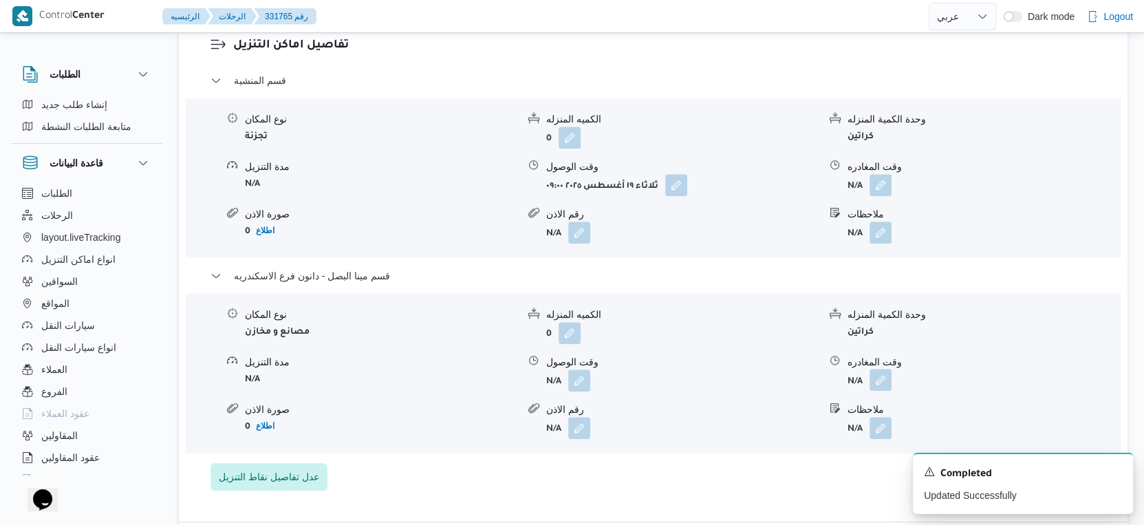
click at [887, 391] on button "button" at bounding box center [880, 380] width 22 height 22
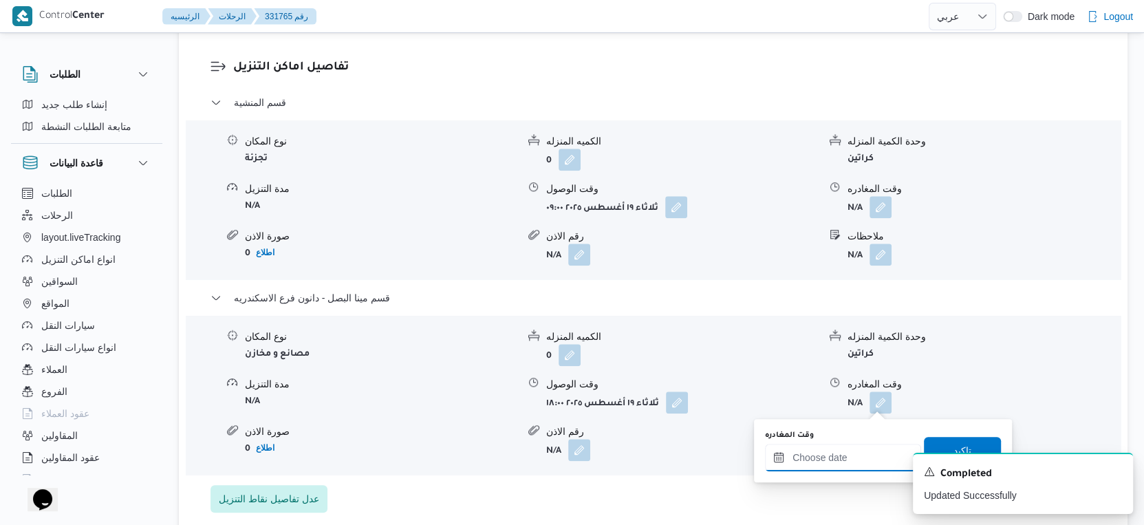
drag, startPoint x: 885, startPoint y: 409, endPoint x: 885, endPoint y: 449, distance: 39.2
click at [861, 465] on input "وقت المغادره" at bounding box center [843, 458] width 156 height 28
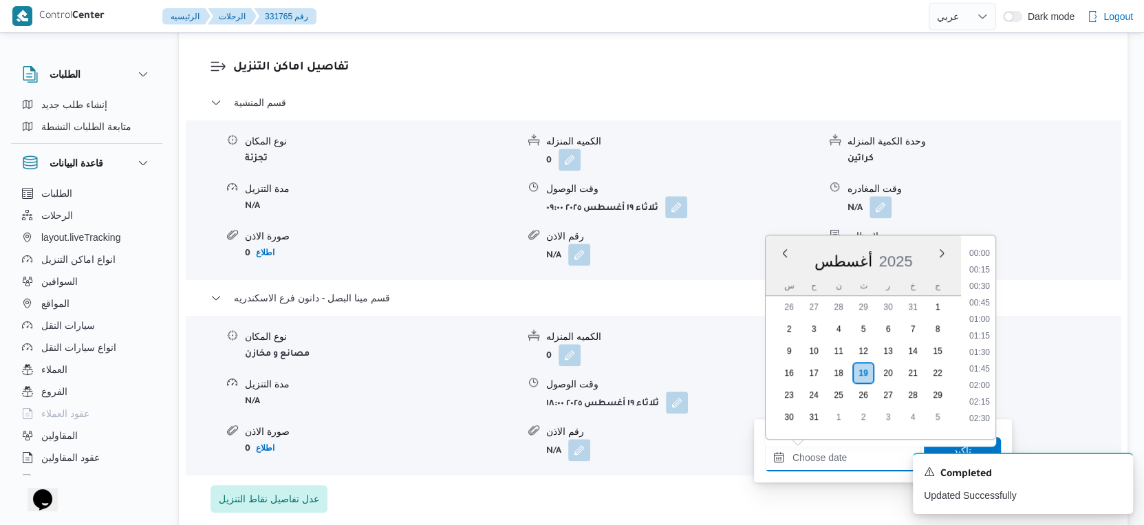
scroll to position [1208, 0]
click at [985, 281] on li "18:45" at bounding box center [980, 284] width 32 height 14
type input "١٩/٠٨/٢٠٢٥ ١٨:٤٥"
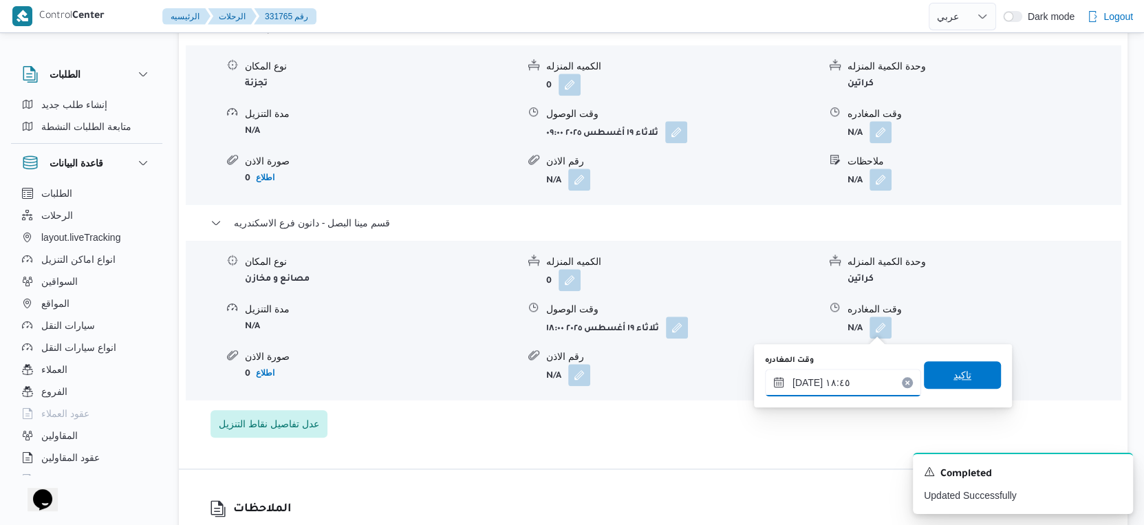
scroll to position [1222, 0]
click at [969, 363] on span "تاكيد" at bounding box center [962, 374] width 77 height 28
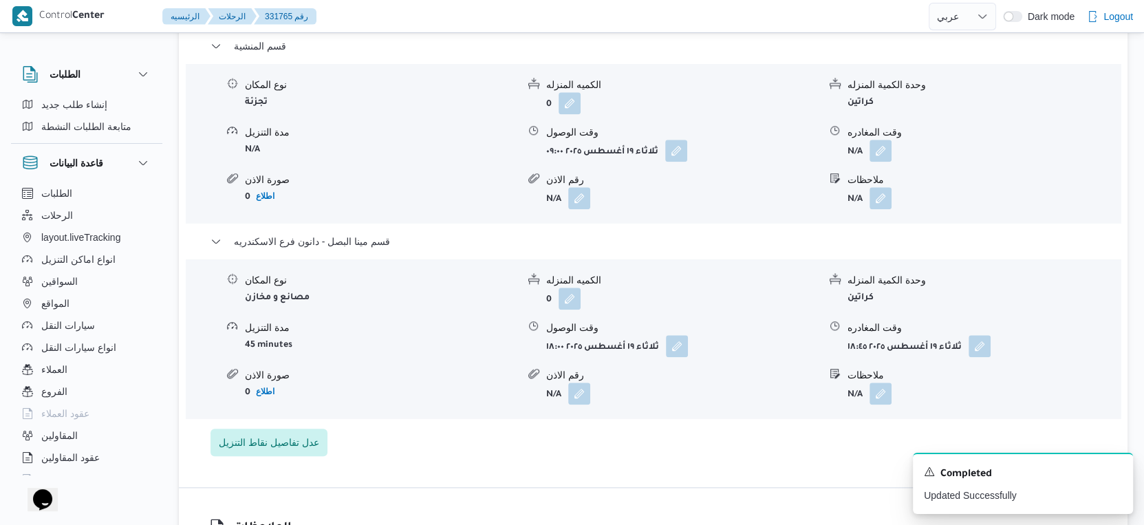
scroll to position [1147, 0]
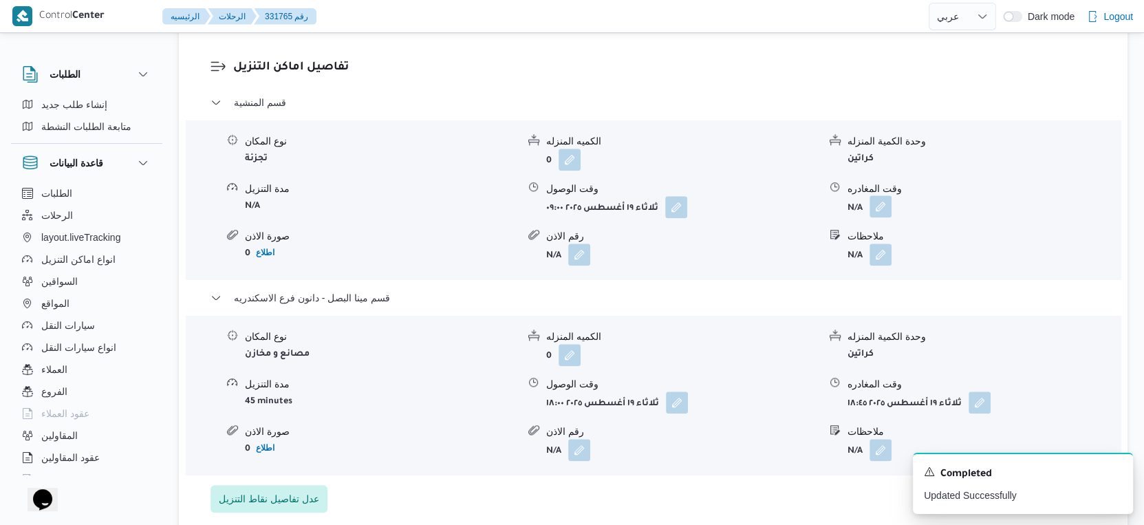
click at [879, 204] on button "button" at bounding box center [880, 206] width 22 height 22
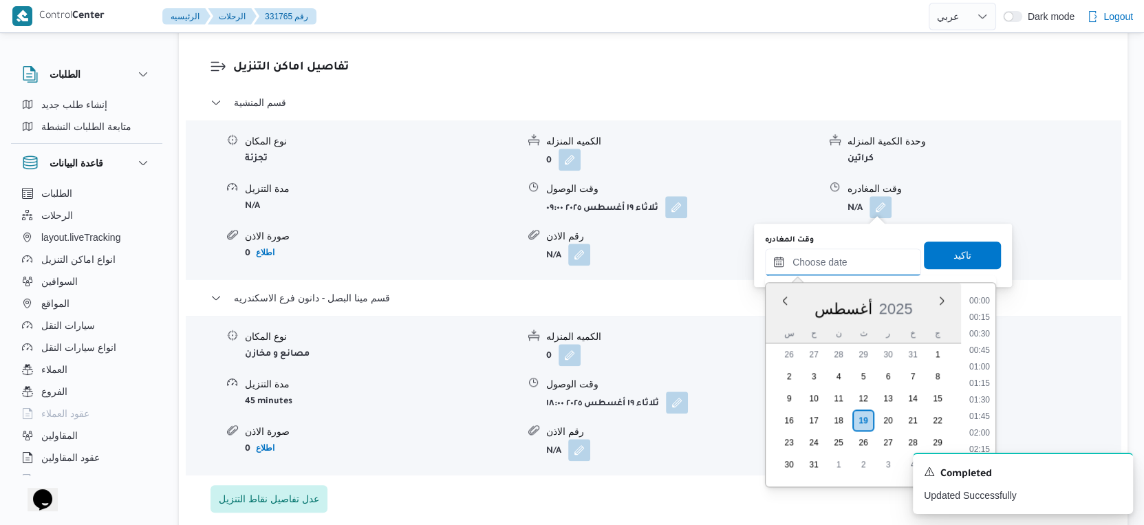
drag, startPoint x: 858, startPoint y: 251, endPoint x: 896, endPoint y: 274, distance: 44.5
click at [858, 251] on input "وقت المغادره" at bounding box center [843, 262] width 156 height 28
click at [984, 399] on li "17:30" at bounding box center [980, 401] width 32 height 14
type input "١٩/٠٨/٢٠٢٥ ١٧:٣٠"
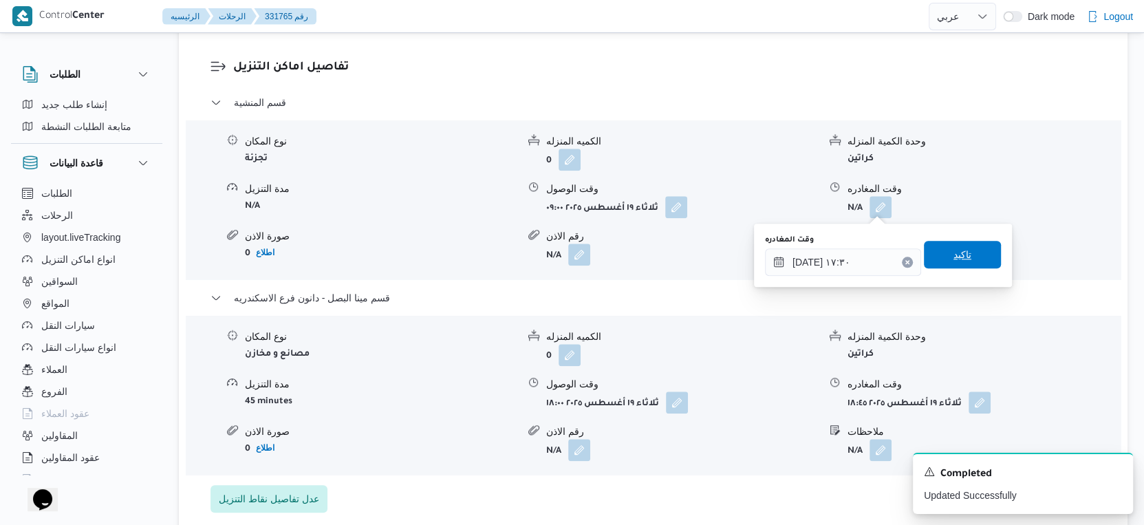
click at [972, 261] on span "تاكيد" at bounding box center [962, 255] width 77 height 28
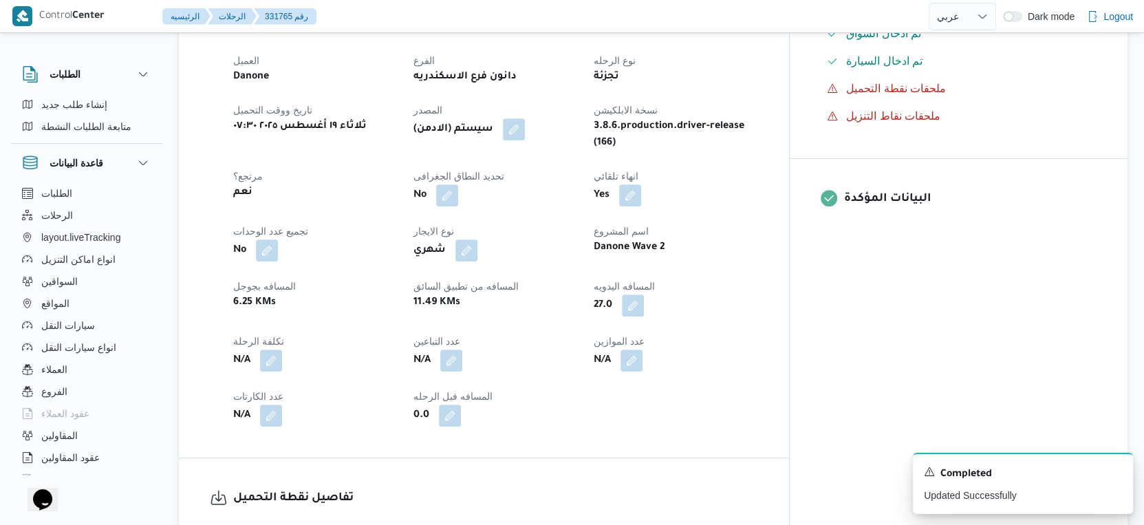
scroll to position [0, 0]
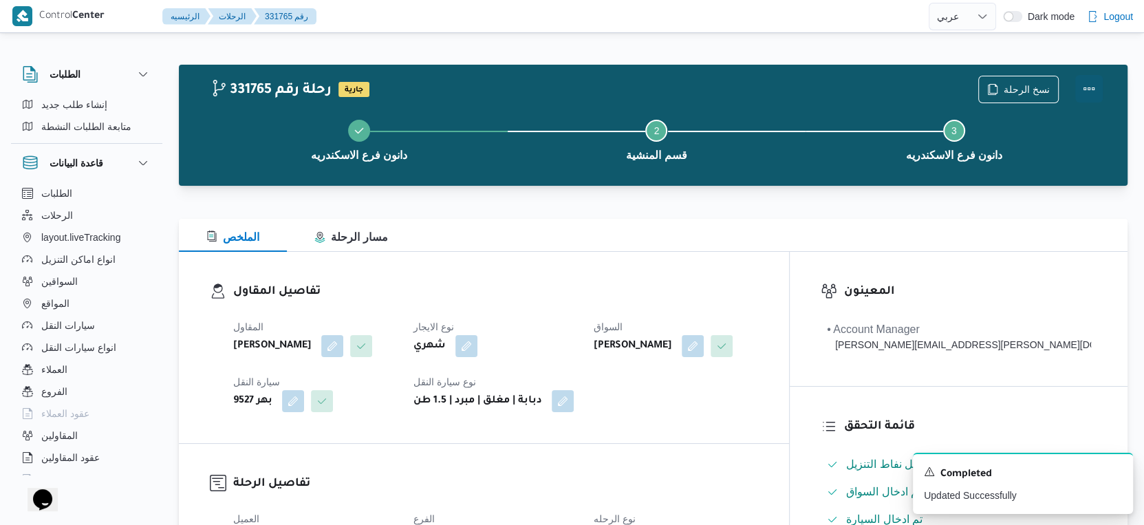
click at [1091, 91] on button "Actions" at bounding box center [1089, 89] width 28 height 28
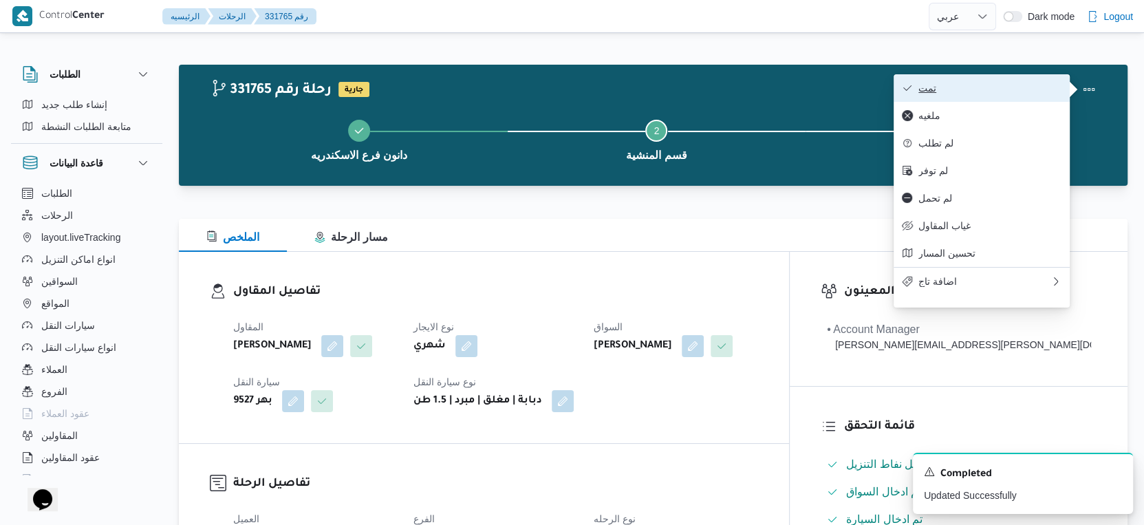
click at [1026, 87] on span "تمت" at bounding box center [989, 88] width 143 height 11
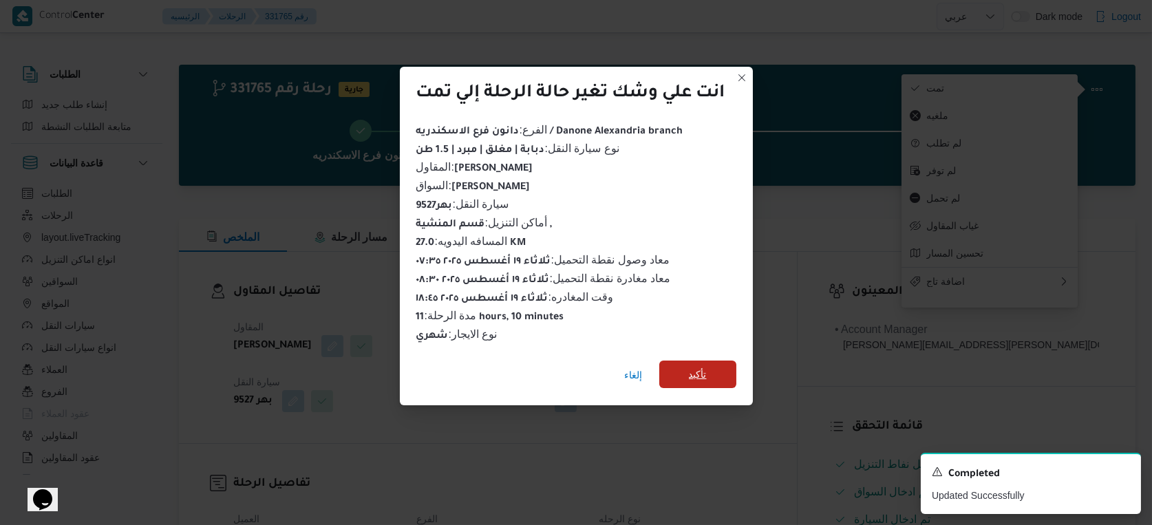
click at [675, 366] on span "تأكيد" at bounding box center [697, 374] width 77 height 28
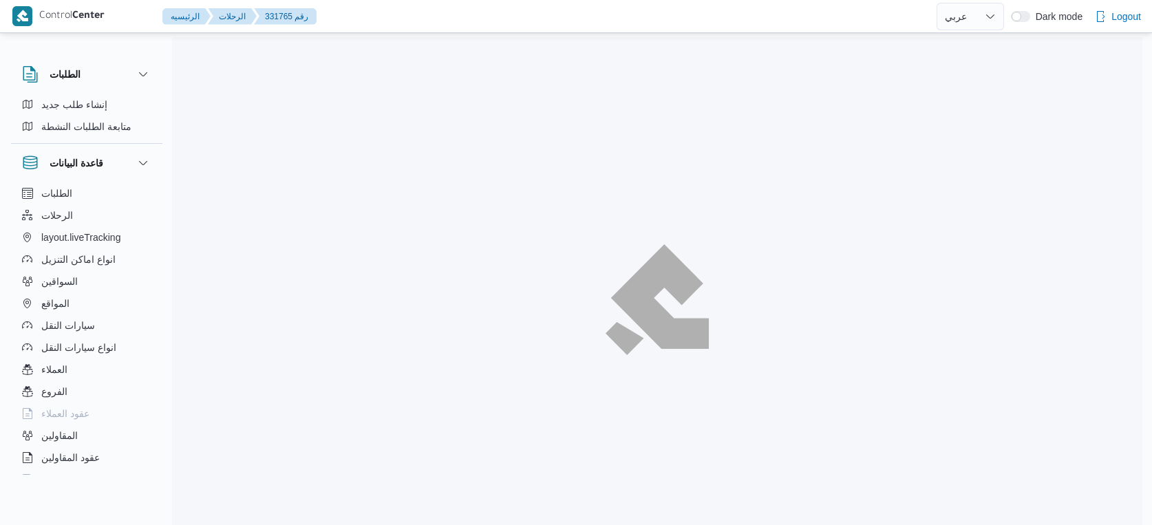
select select "ar"
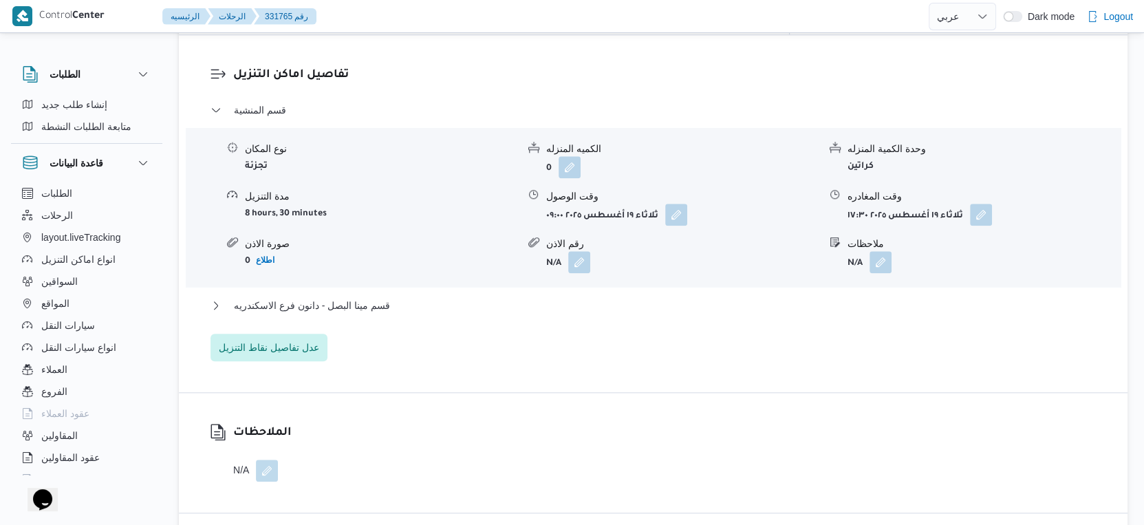
scroll to position [1147, 0]
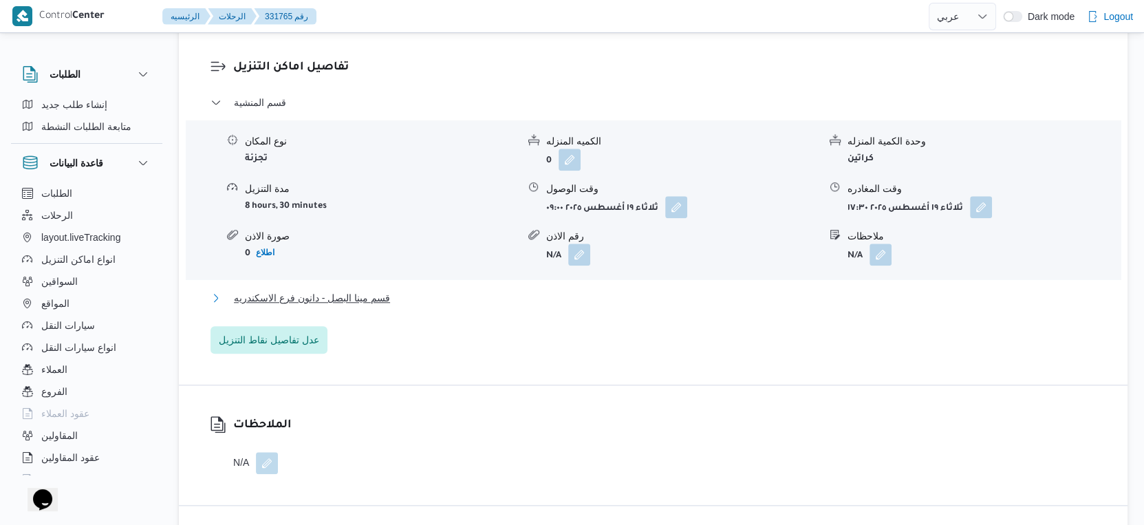
click at [380, 301] on span "قسم مينا البصل - دانون فرع الاسكندريه" at bounding box center [312, 298] width 156 height 17
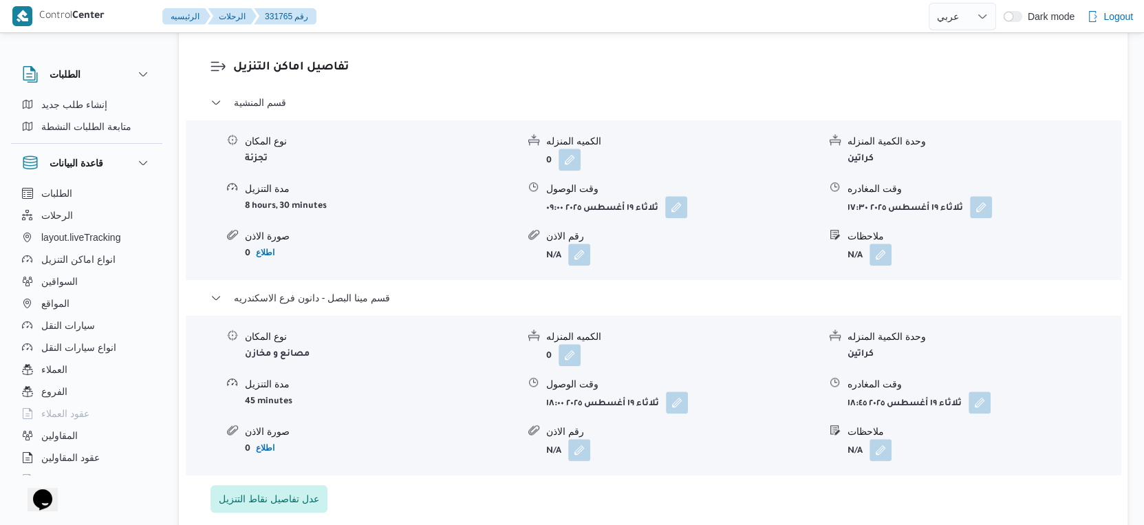
select select "ar"
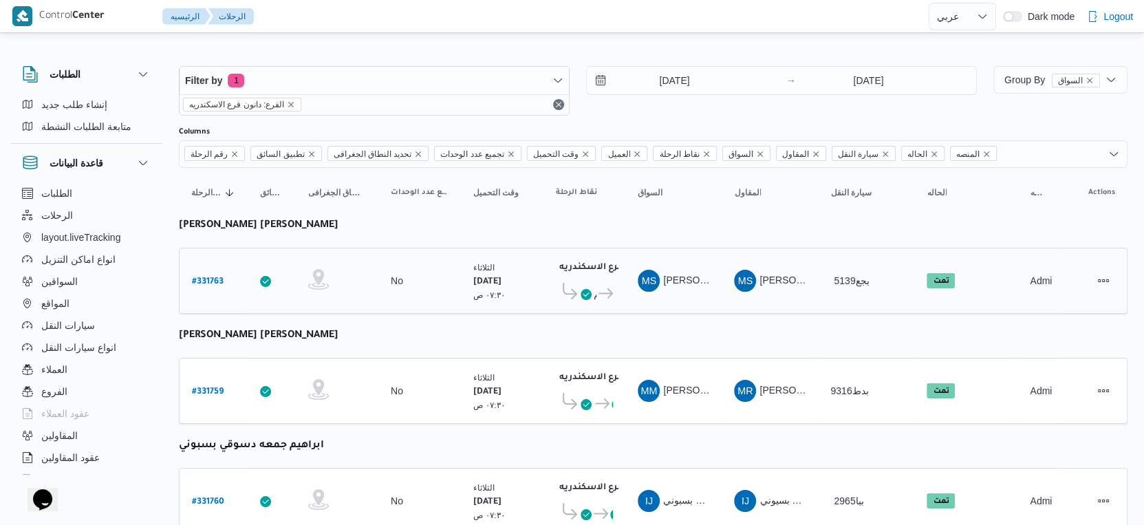
click at [210, 277] on b "# 331763" at bounding box center [208, 282] width 32 height 10
select select "ar"
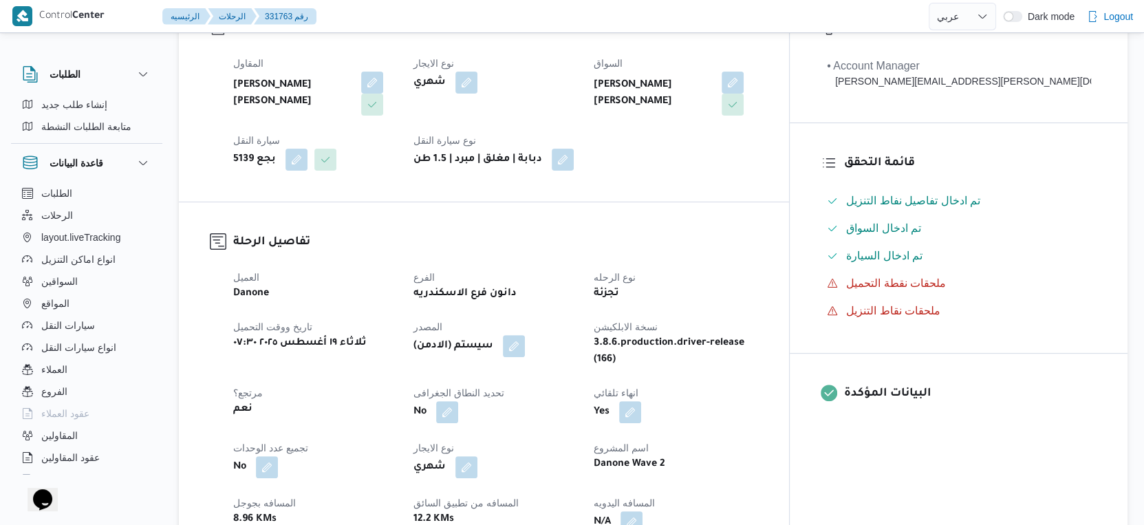
scroll to position [458, 0]
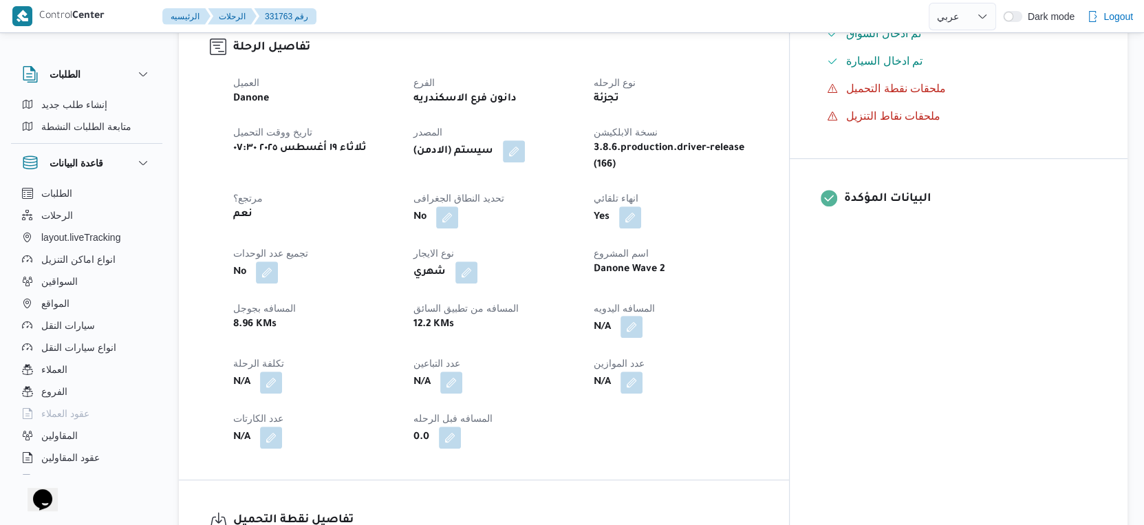
click at [642, 316] on button "button" at bounding box center [631, 327] width 22 height 22
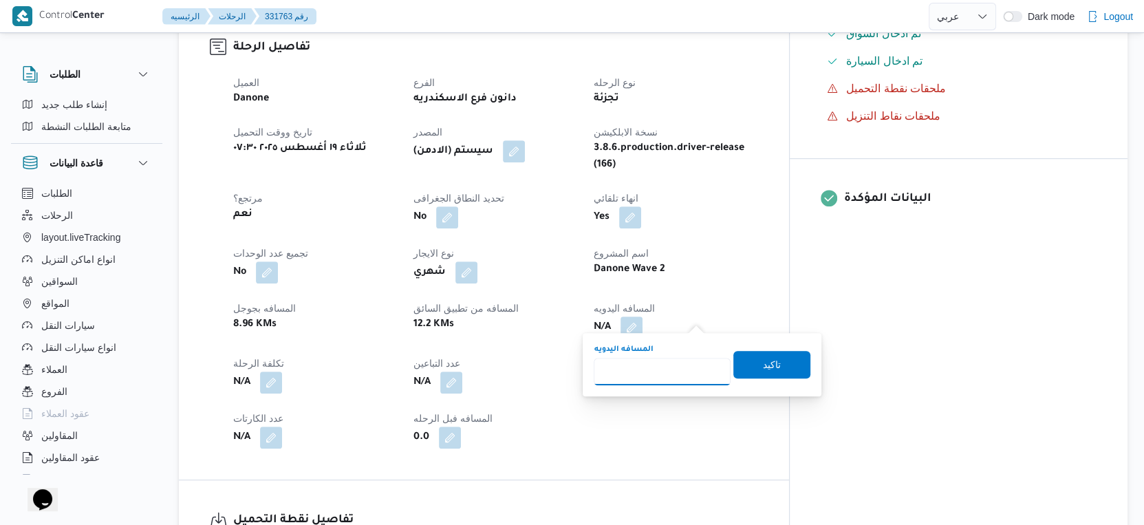
click at [662, 360] on input "المسافه اليدويه" at bounding box center [662, 372] width 137 height 28
type input "30"
click at [774, 358] on span "تاكيد" at bounding box center [771, 364] width 77 height 28
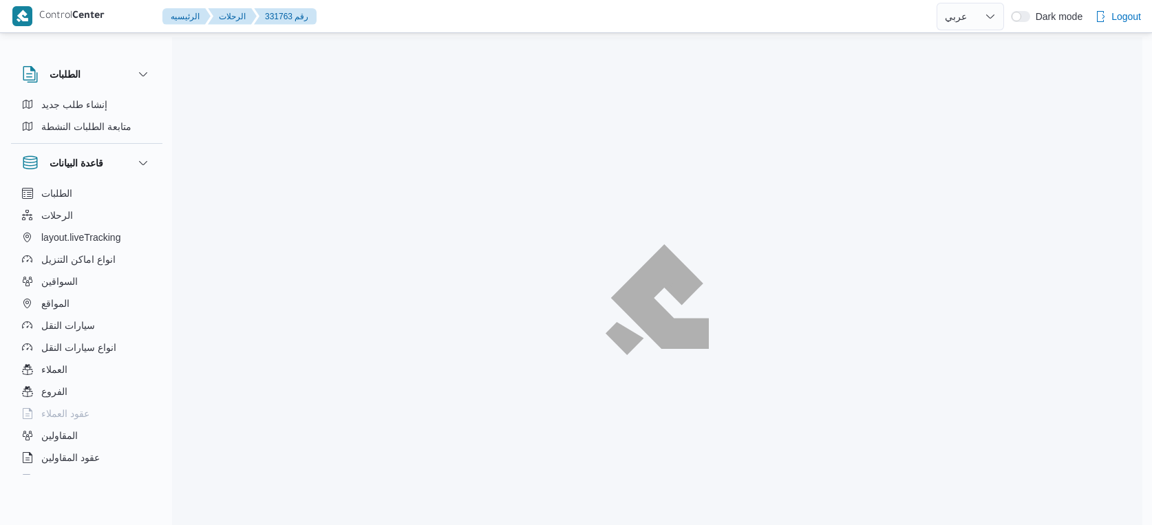
select select "ar"
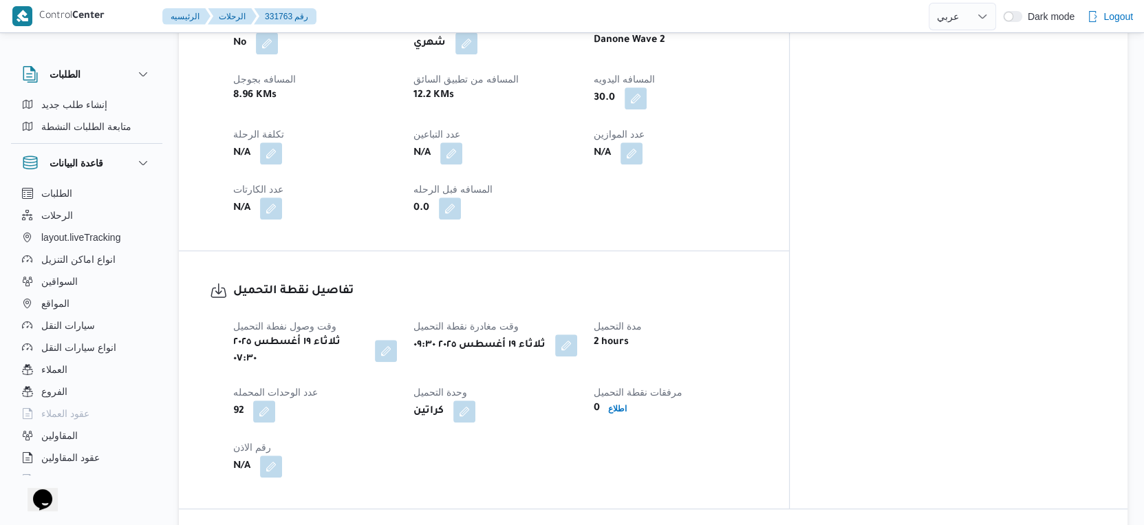
scroll to position [954, 0]
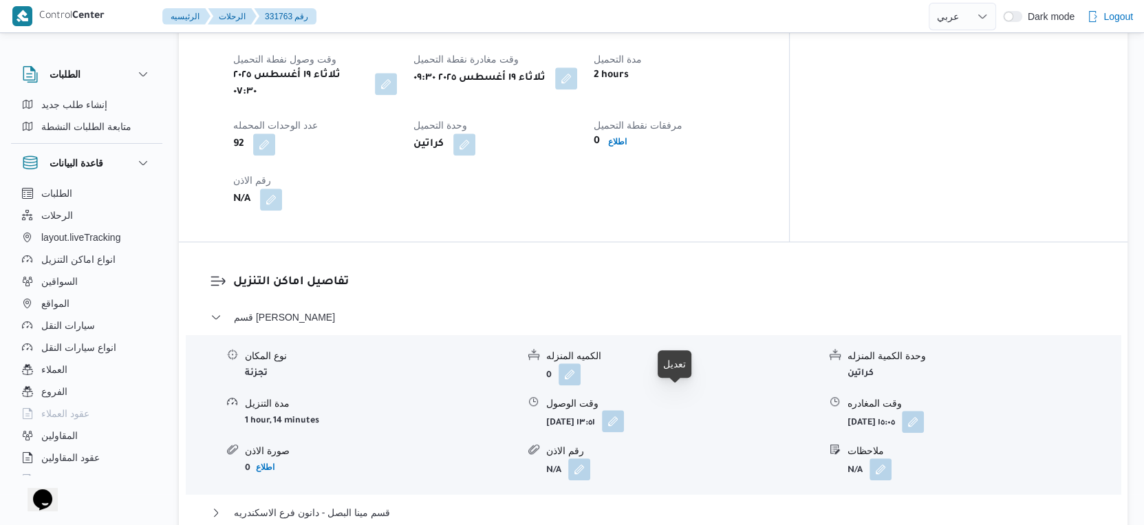
click at [624, 410] on button "button" at bounding box center [613, 421] width 22 height 22
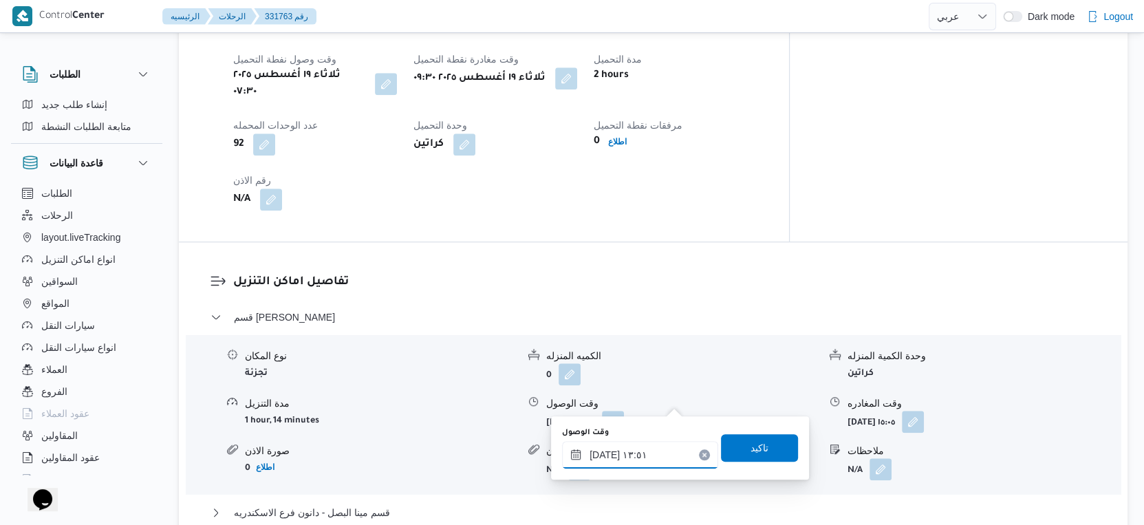
click at [638, 443] on input "[DATE] ١٣:٥١" at bounding box center [640, 455] width 156 height 28
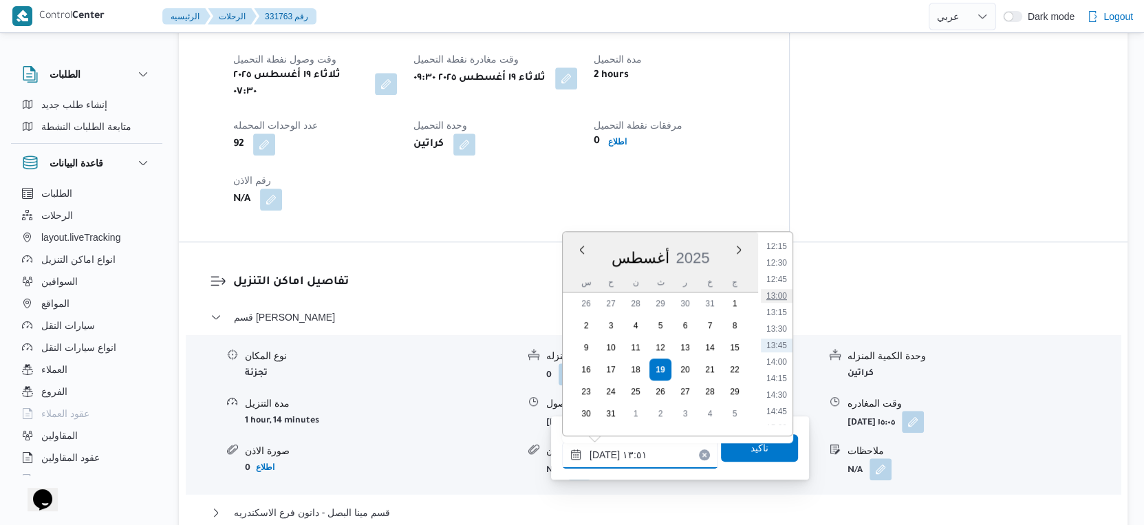
scroll to position [660, 0]
click at [769, 255] on ul "00:00 00:15 00:30 00:45 01:00 01:15 01:30 01:45 02:00 02:15 02:30 02:45 03:00 0…" at bounding box center [777, 334] width 32 height 182
click at [771, 250] on li "10:00" at bounding box center [777, 251] width 32 height 14
type input "[DATE] ١٠:٠٠"
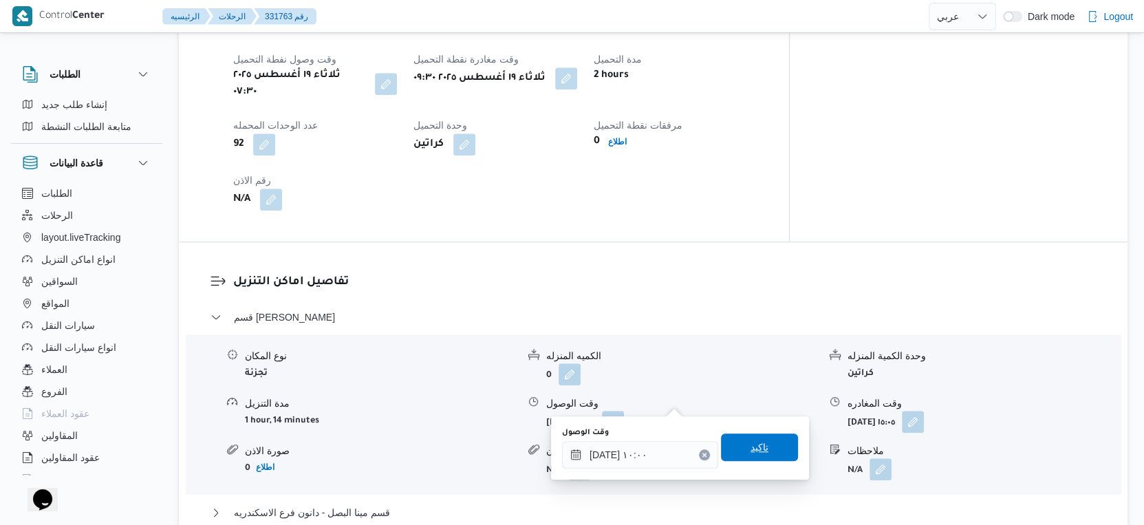
click at [764, 455] on span "تاكيد" at bounding box center [759, 447] width 77 height 28
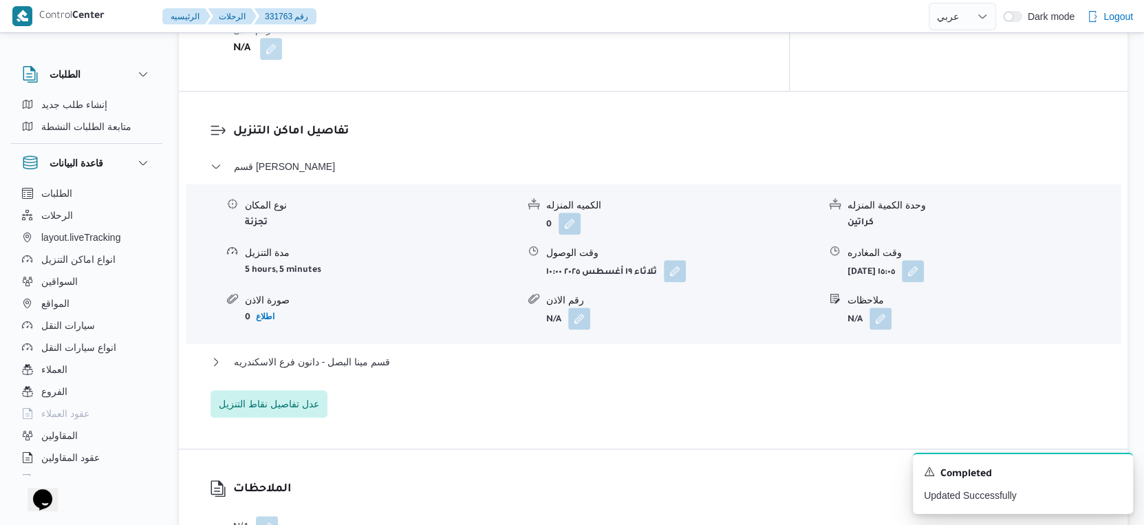
scroll to position [1107, 0]
click at [380, 327] on div "قسم سيدى جابر نوع المكان تجزئة الكميه المنزله 0 وحدة الكمية المنزله كراتين مدة …" at bounding box center [653, 285] width 886 height 259
click at [380, 352] on span "قسم مينا البصل - دانون فرع الاسكندريه" at bounding box center [312, 360] width 156 height 17
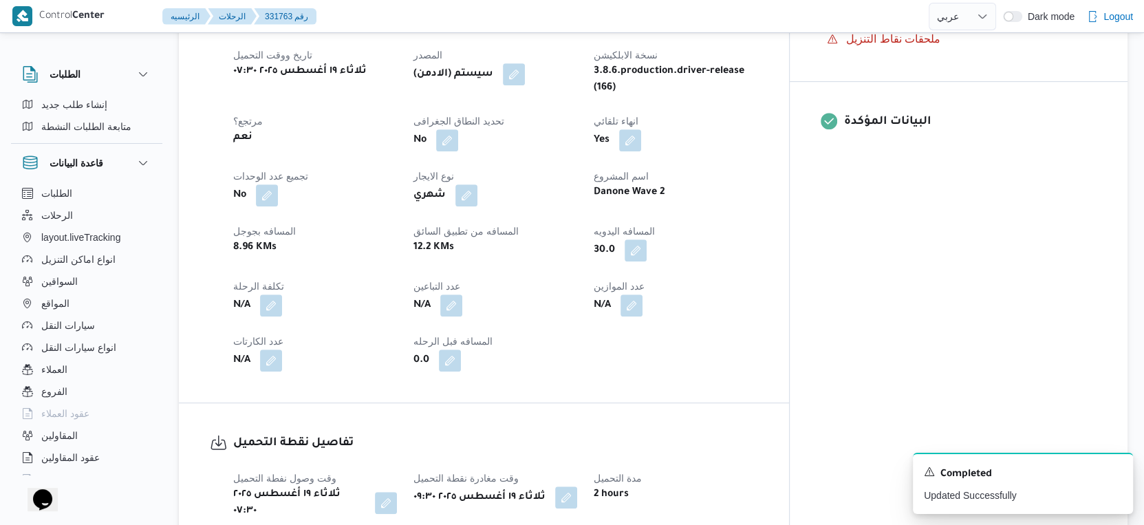
scroll to position [382, 0]
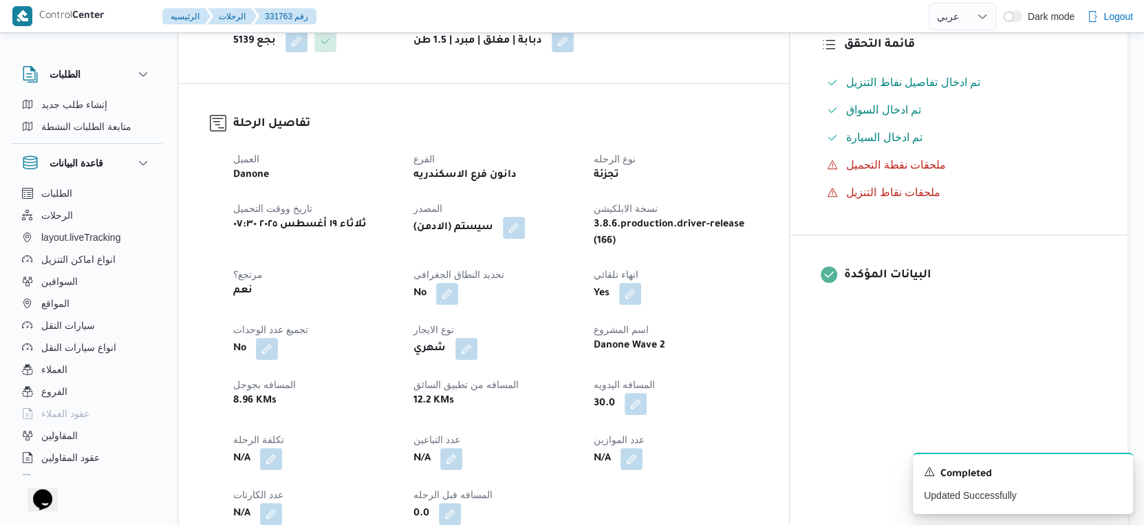
select select "ar"
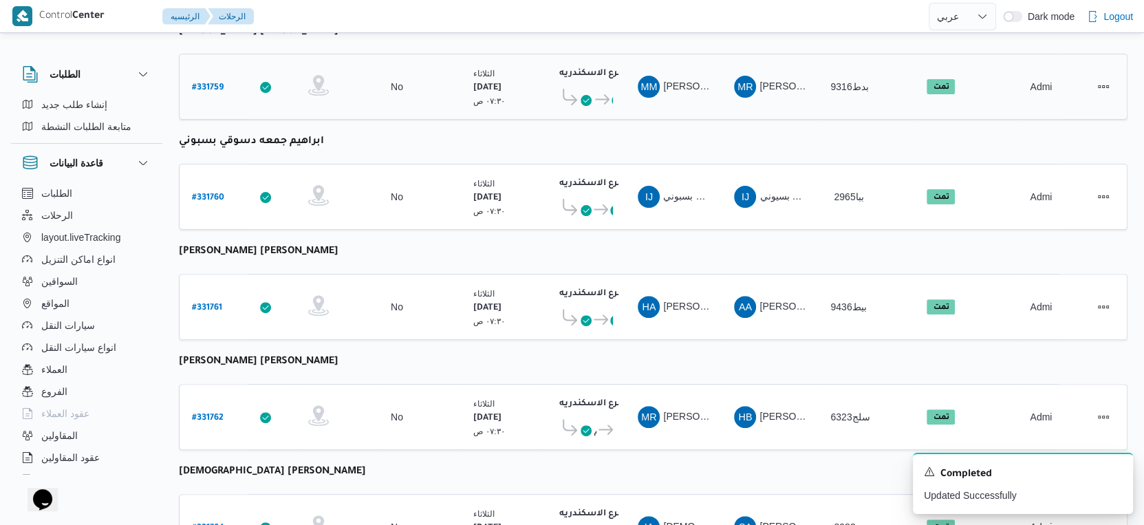
scroll to position [305, 0]
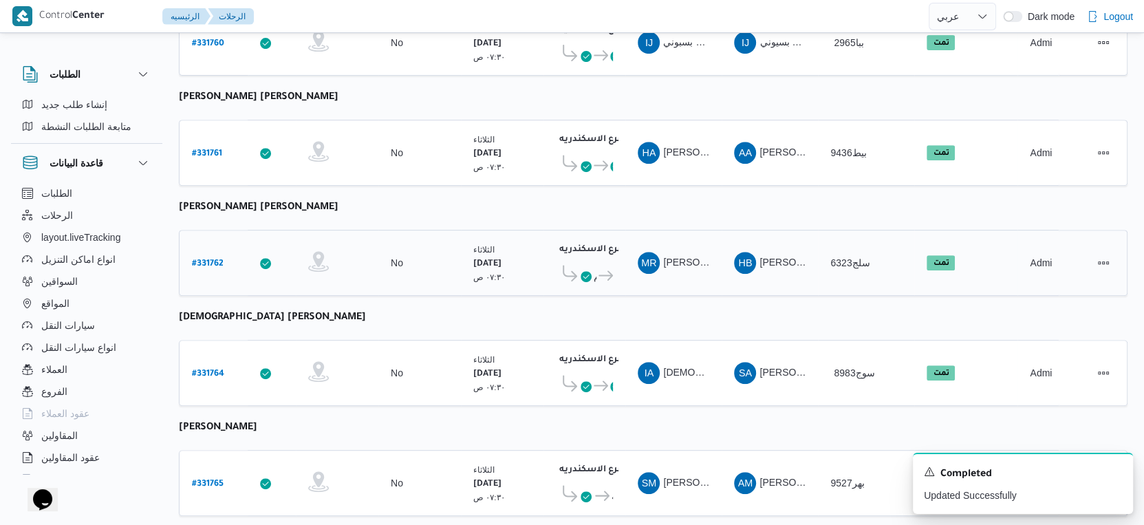
click at [214, 259] on b "# 331762" at bounding box center [208, 264] width 32 height 10
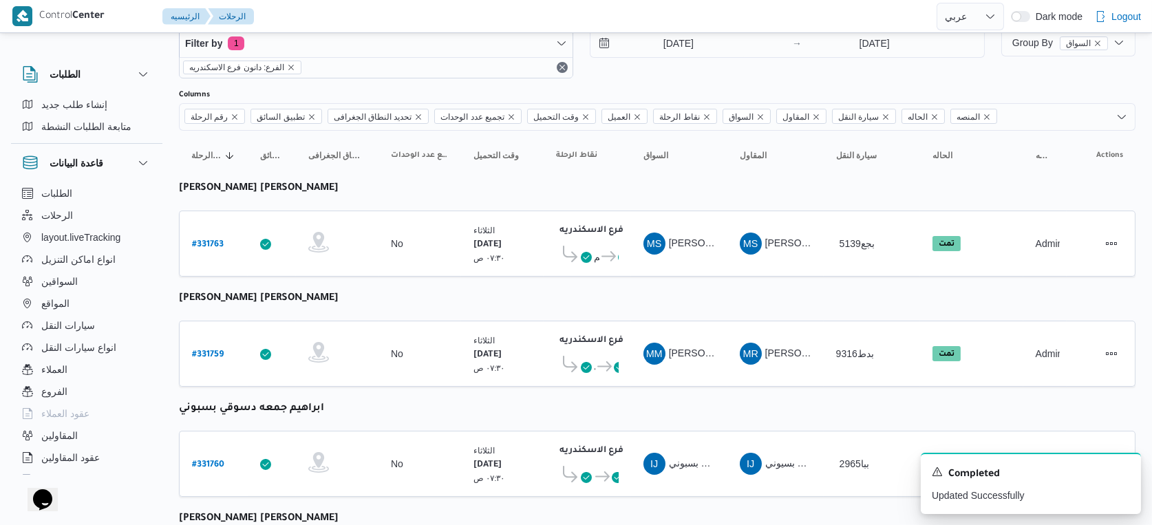
select select "ar"
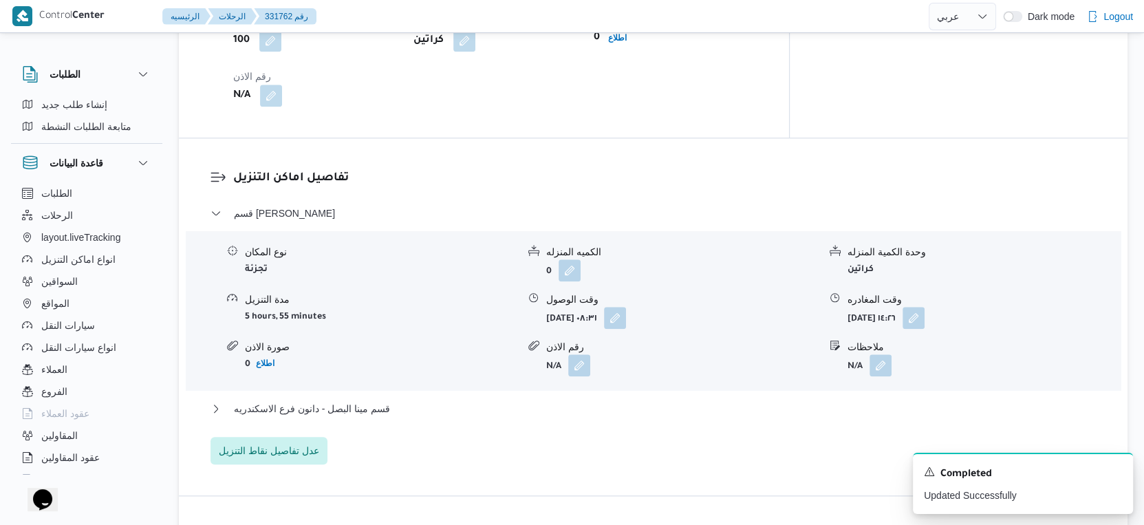
scroll to position [1147, 0]
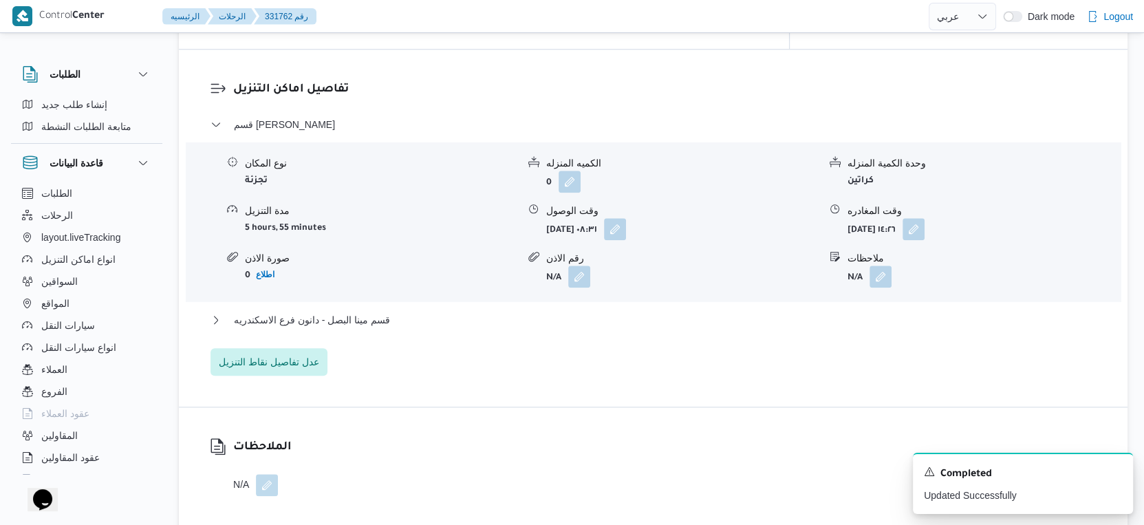
click at [362, 312] on div "قسم مينا البصل - دانون فرع الاسكندريه" at bounding box center [653, 325] width 886 height 26
click at [371, 312] on span "قسم مينا البصل - دانون فرع الاسكندريه" at bounding box center [312, 320] width 156 height 17
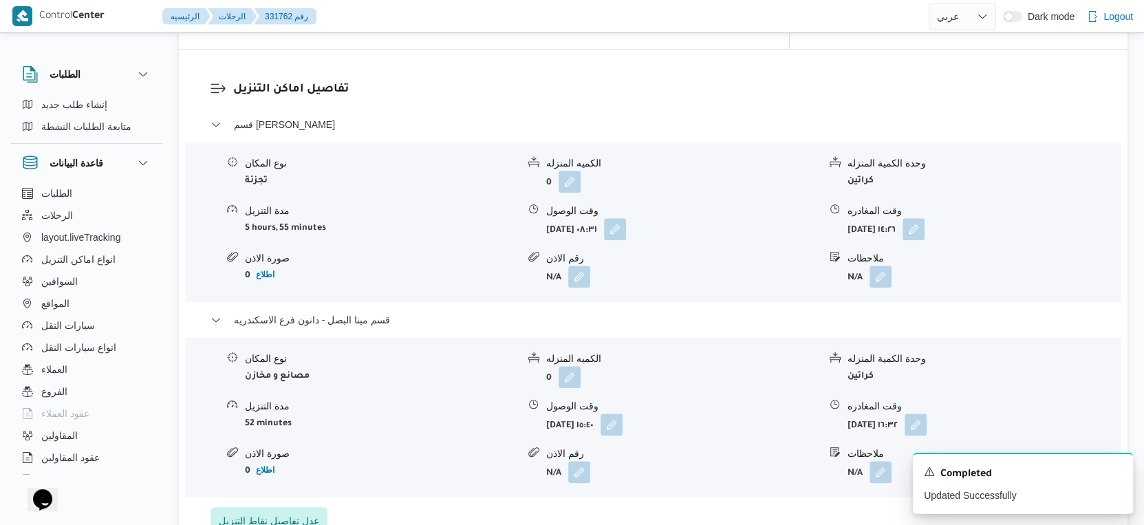
select select "ar"
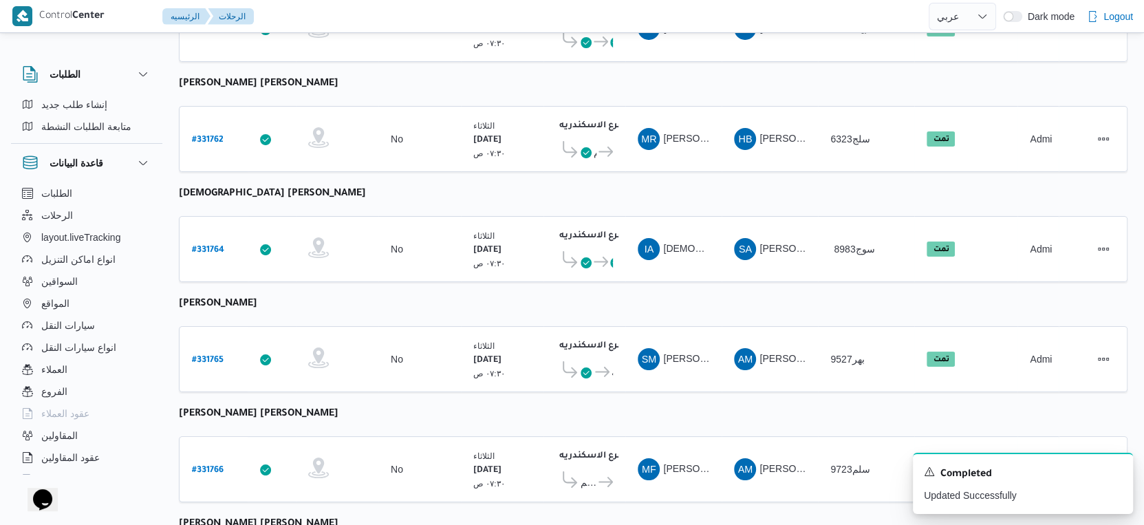
select select "ar"
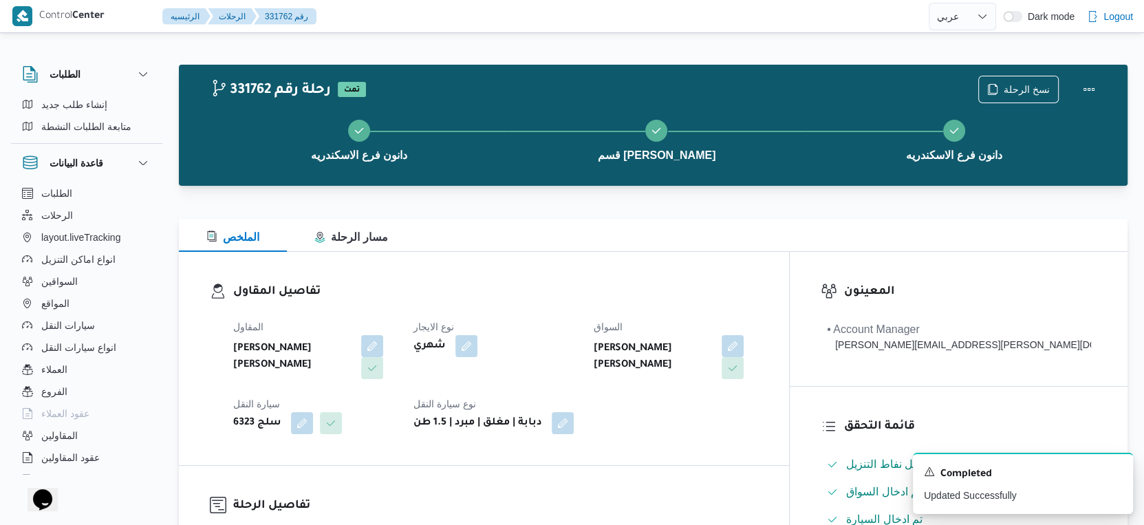
scroll to position [458, 0]
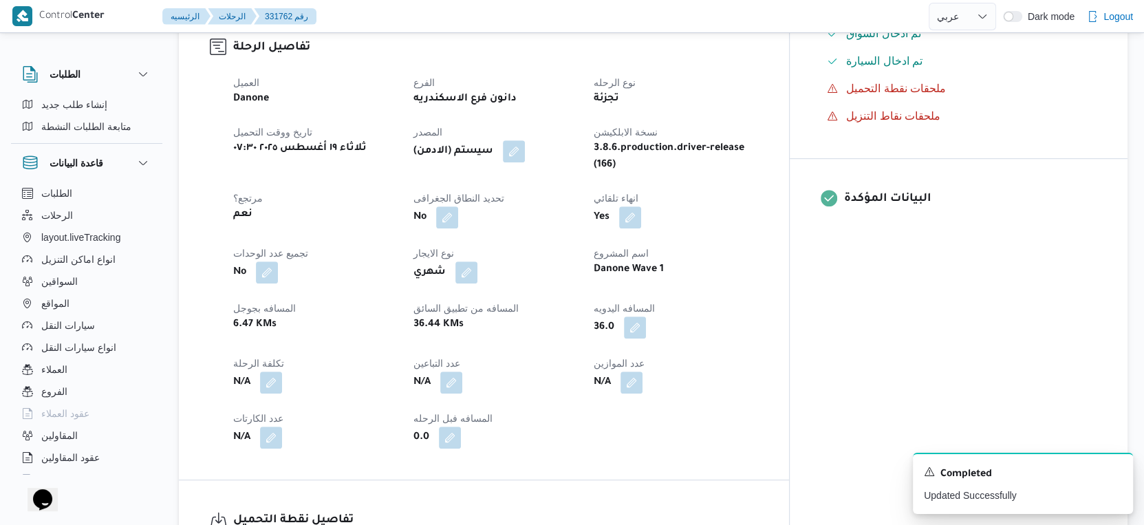
select select "ar"
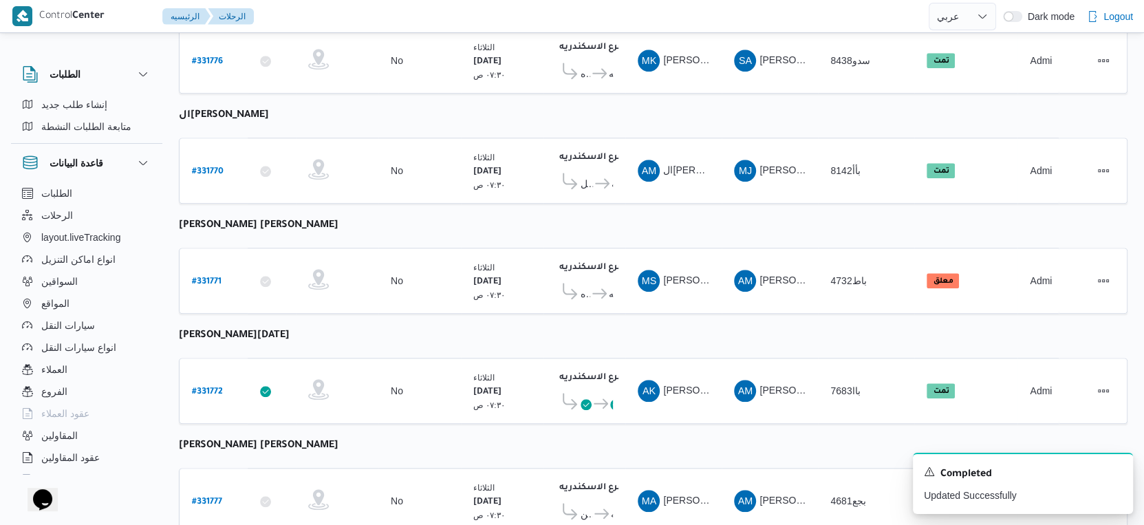
scroll to position [1123, 0]
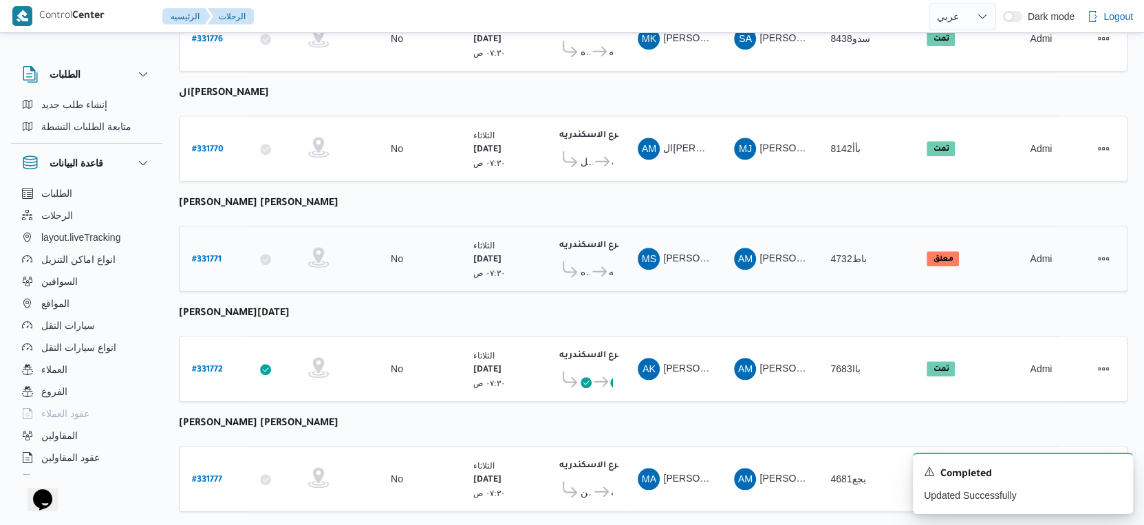
click at [210, 255] on b "# 331771" at bounding box center [207, 260] width 30 height 10
select select "ar"
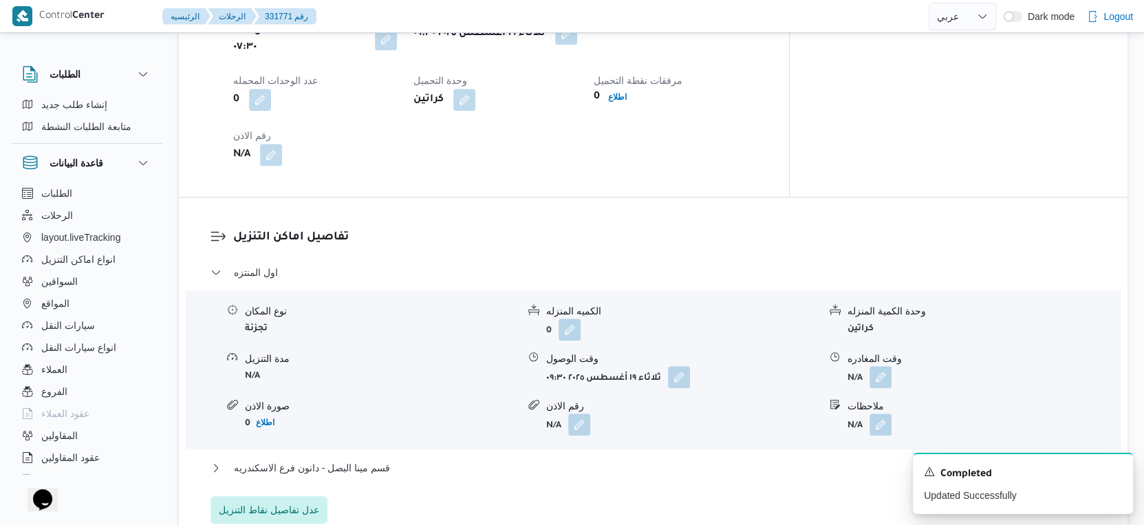
scroll to position [1070, 0]
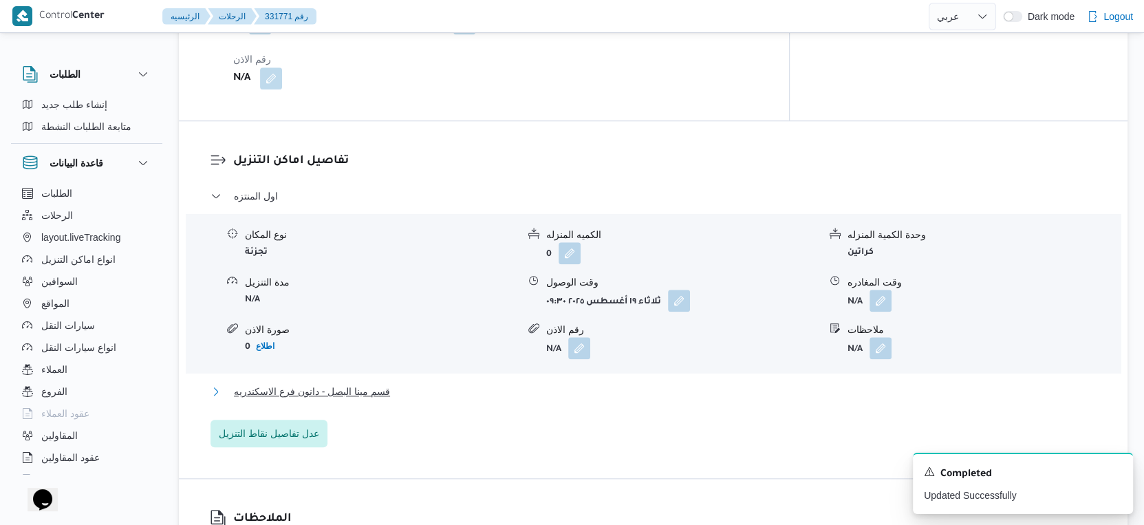
click at [374, 383] on span "قسم مينا البصل - دانون فرع الاسكندريه" at bounding box center [312, 391] width 156 height 17
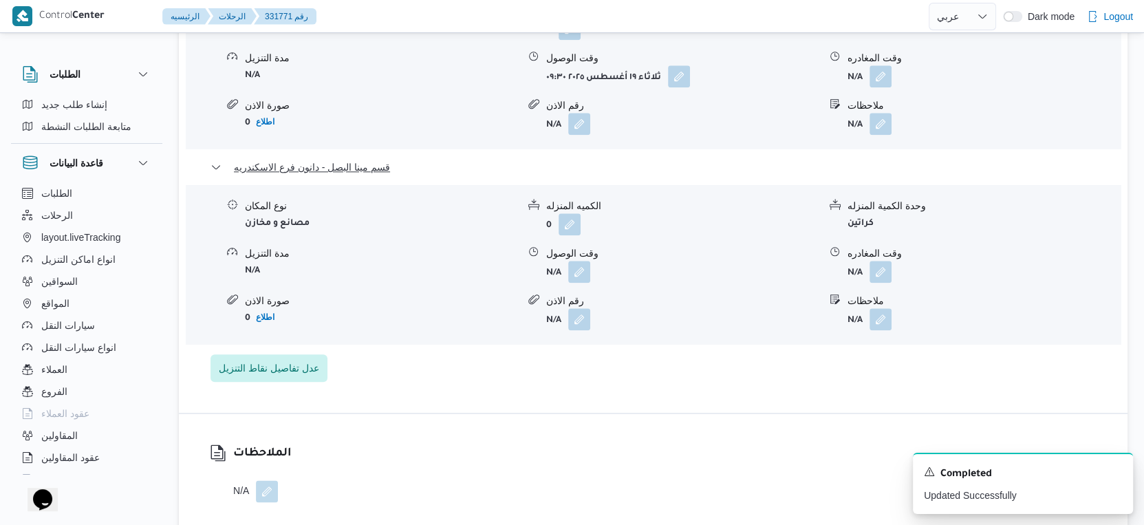
scroll to position [1299, 0]
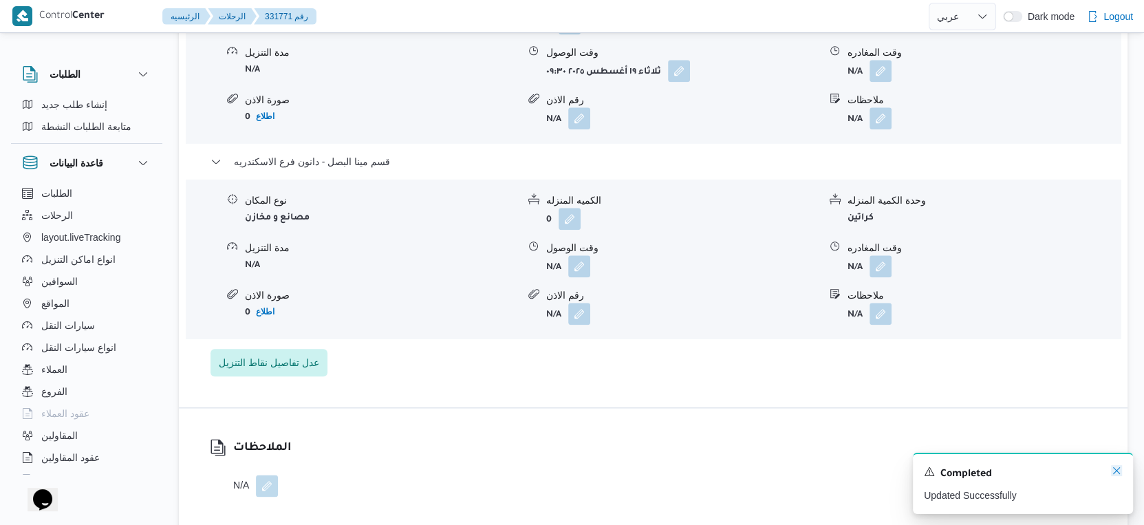
click at [1113, 474] on icon "Dismiss toast" at bounding box center [1116, 470] width 7 height 7
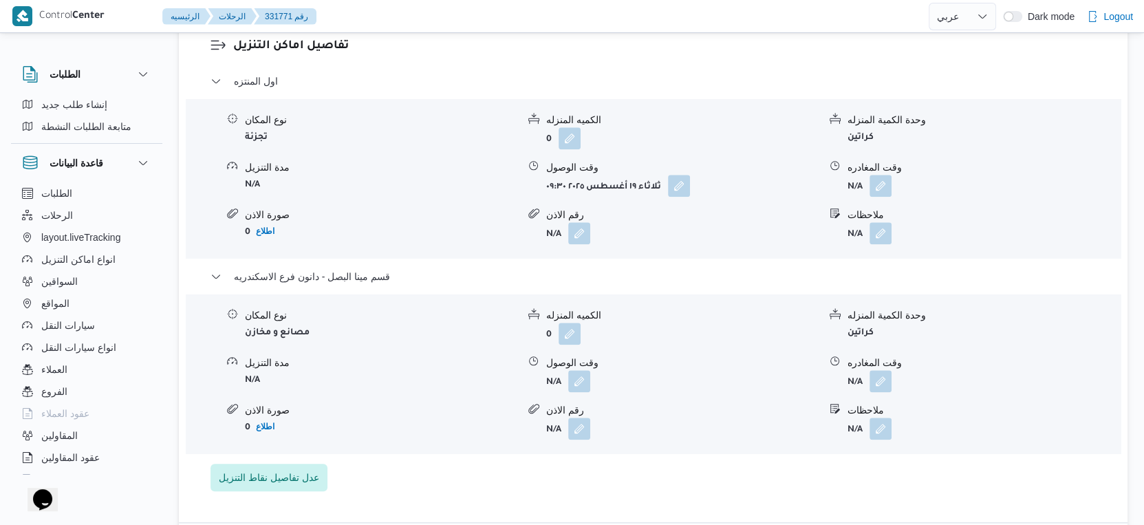
scroll to position [1222, 0]
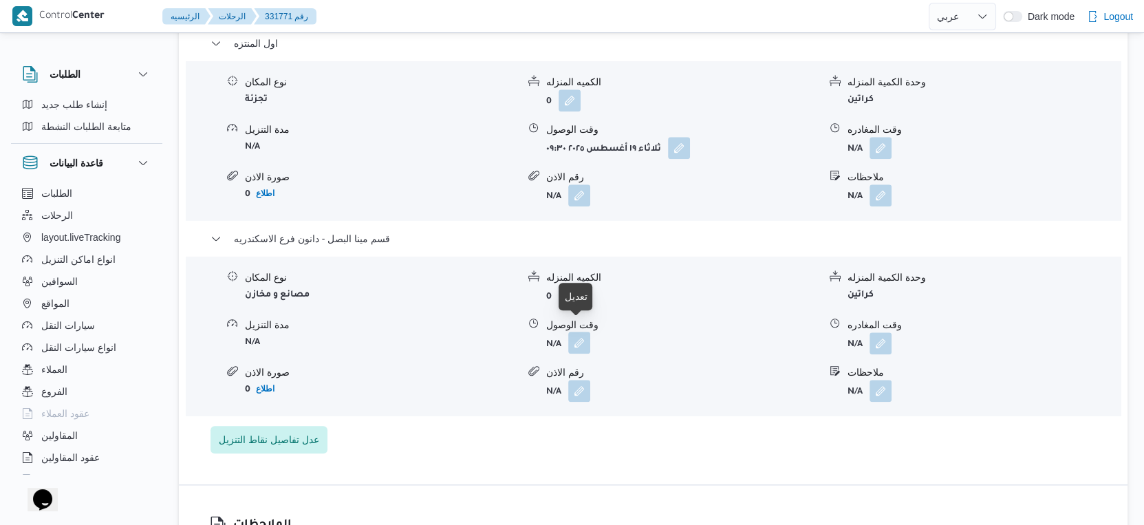
click at [579, 332] on button "button" at bounding box center [579, 343] width 22 height 22
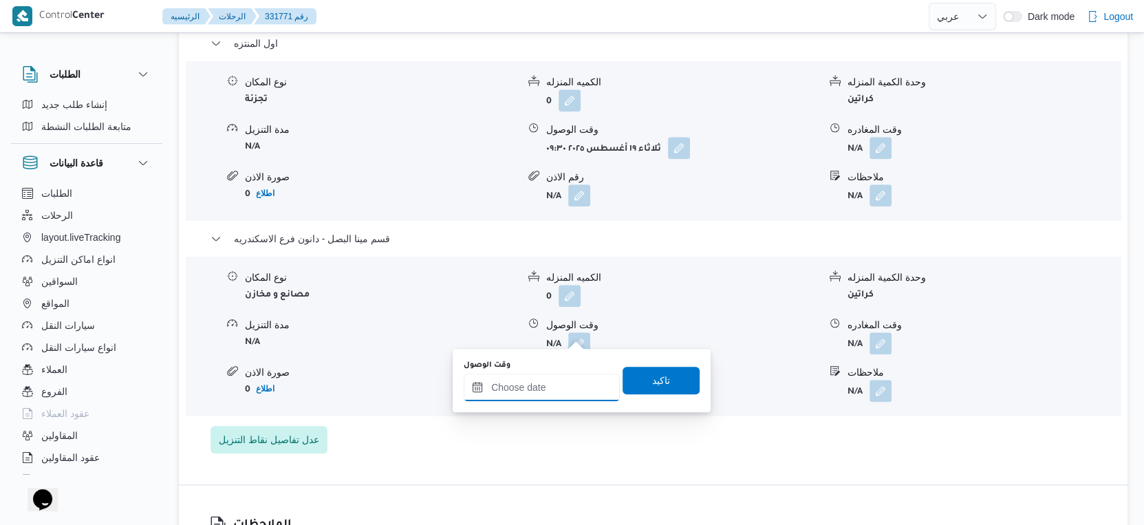
click at [550, 380] on input "وقت الوصول" at bounding box center [542, 388] width 156 height 28
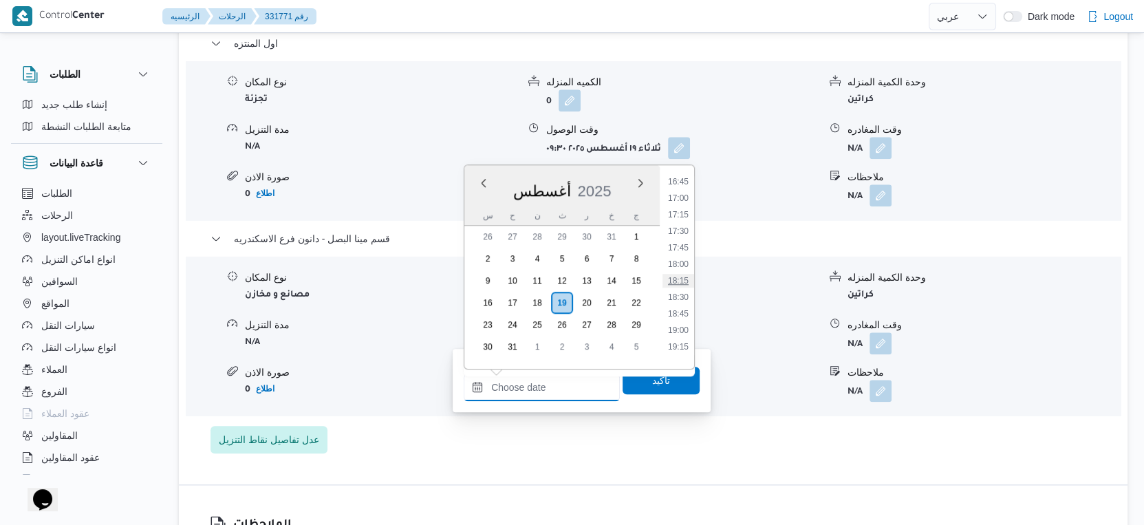
scroll to position [1072, 0]
click at [683, 286] on li "17:45" at bounding box center [678, 284] width 32 height 14
type input "١٩/٠٨/٢٠٢٥ ١٧:٤٥"
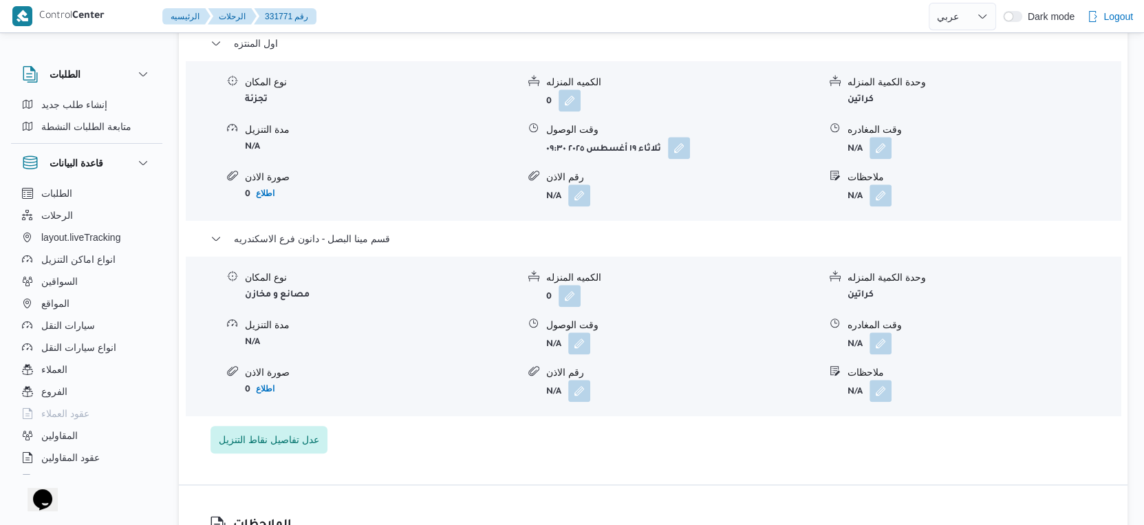
click at [570, 423] on div "اول المنتزه نوع المكان تجزئة الكميه المنزله 0 وحدة الكمية المنزله كراتين مدة ال…" at bounding box center [653, 244] width 886 height 418
click at [582, 333] on button "button" at bounding box center [579, 343] width 22 height 22
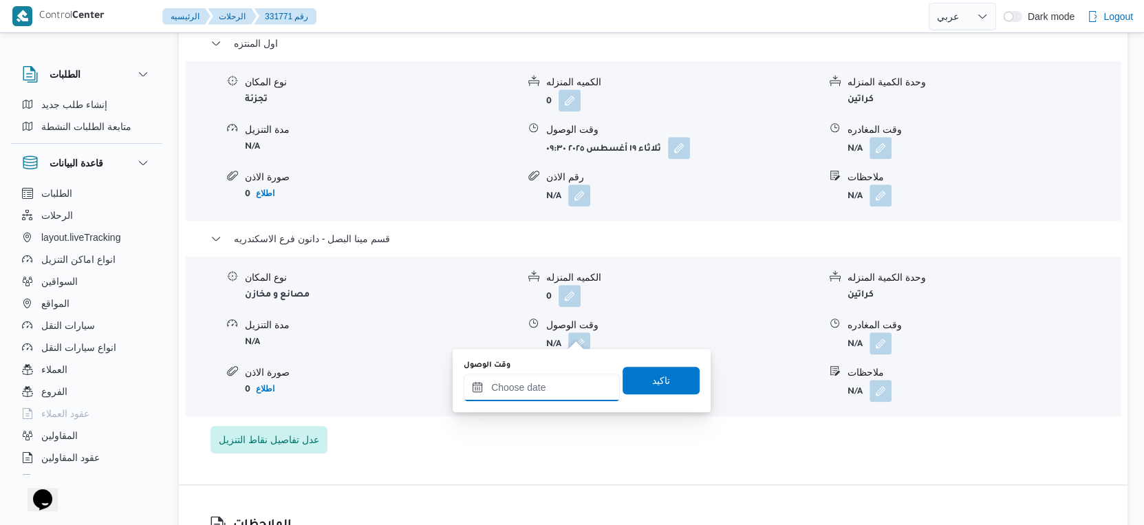
click at [565, 381] on input "وقت الوصول" at bounding box center [542, 388] width 156 height 28
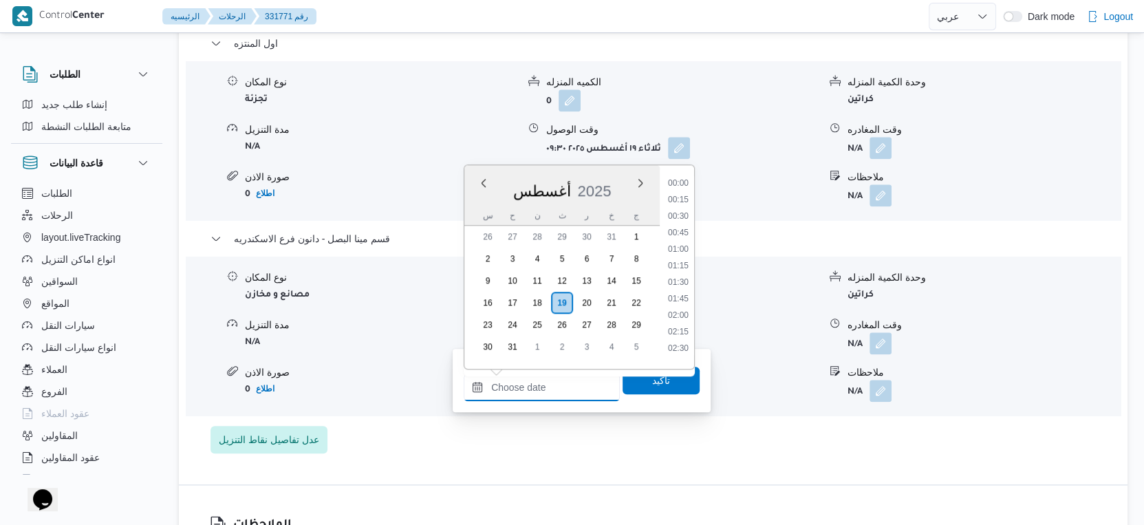
scroll to position [1224, 0]
click at [683, 261] on li "19:45" at bounding box center [678, 263] width 32 height 14
type input "١٩/٠٨/٢٠٢٥ ١٩:٤٥"
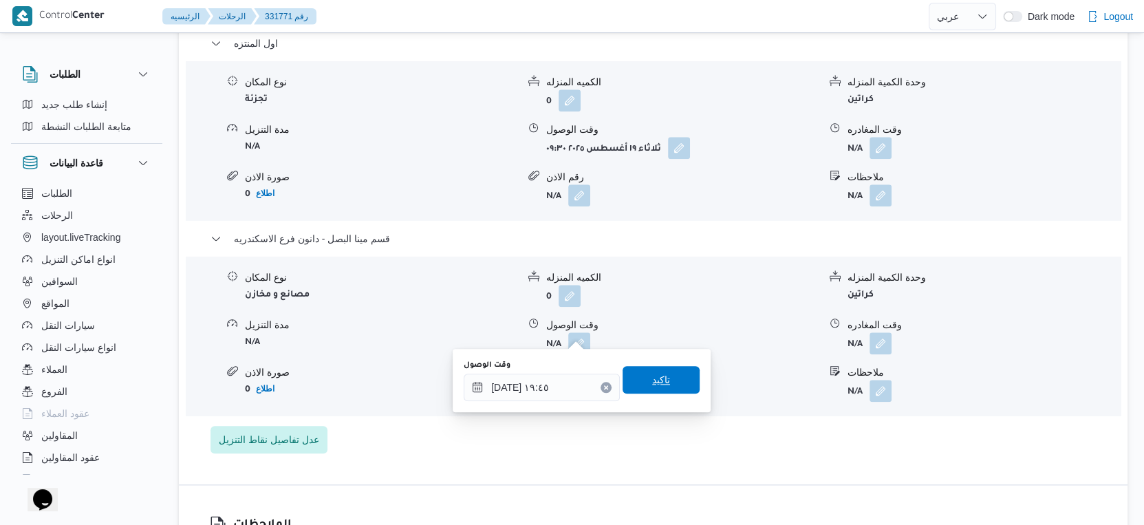
click at [665, 371] on span "تاكيد" at bounding box center [661, 380] width 77 height 28
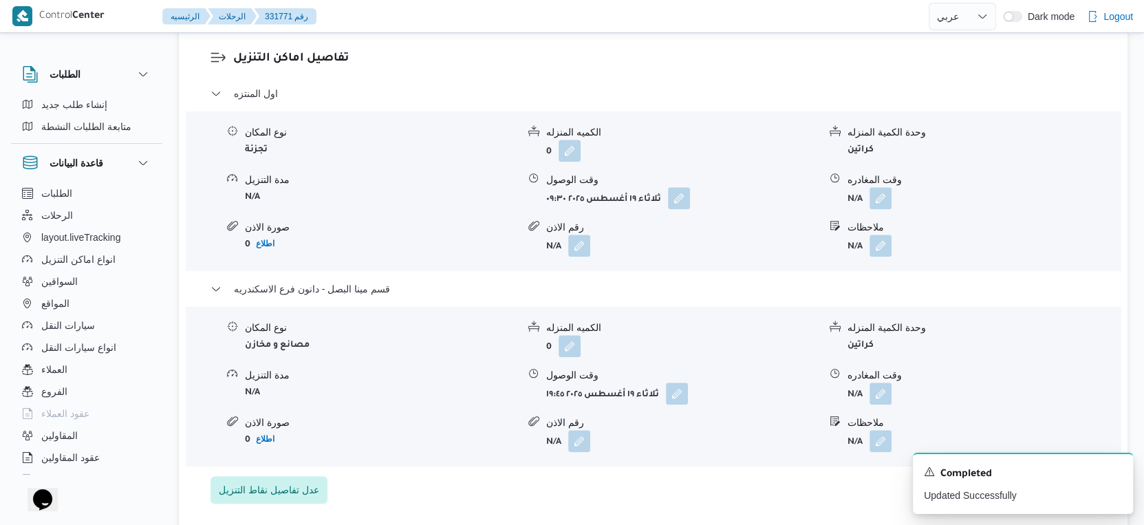
scroll to position [1147, 0]
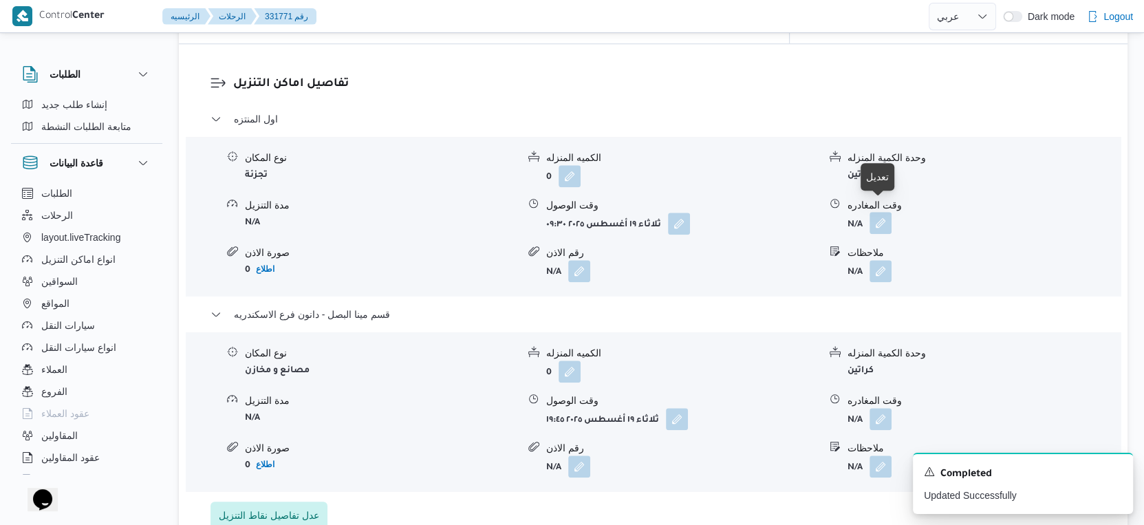
click at [882, 213] on button "button" at bounding box center [880, 223] width 22 height 22
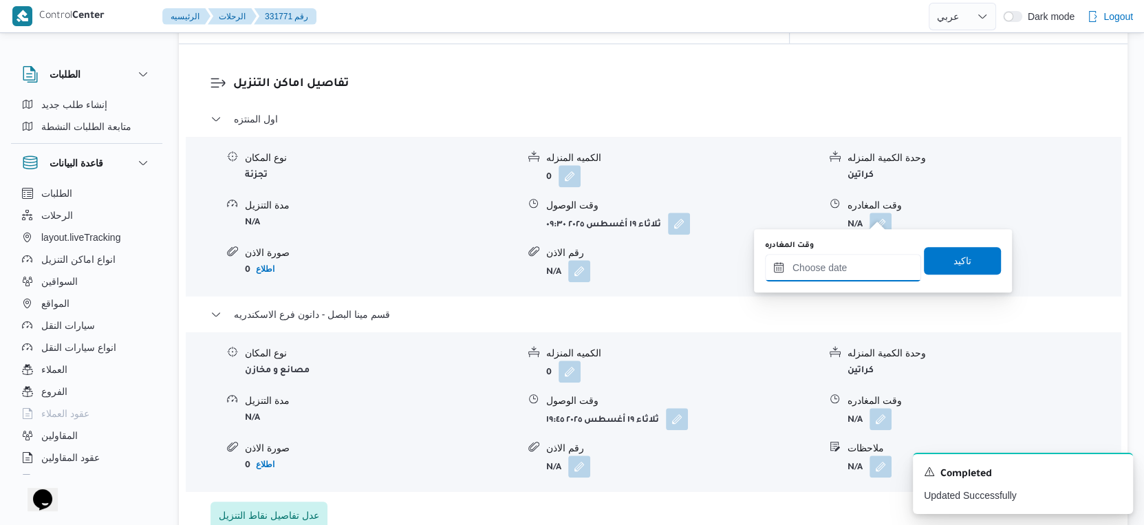
click at [860, 259] on input "وقت المغادره" at bounding box center [843, 268] width 156 height 28
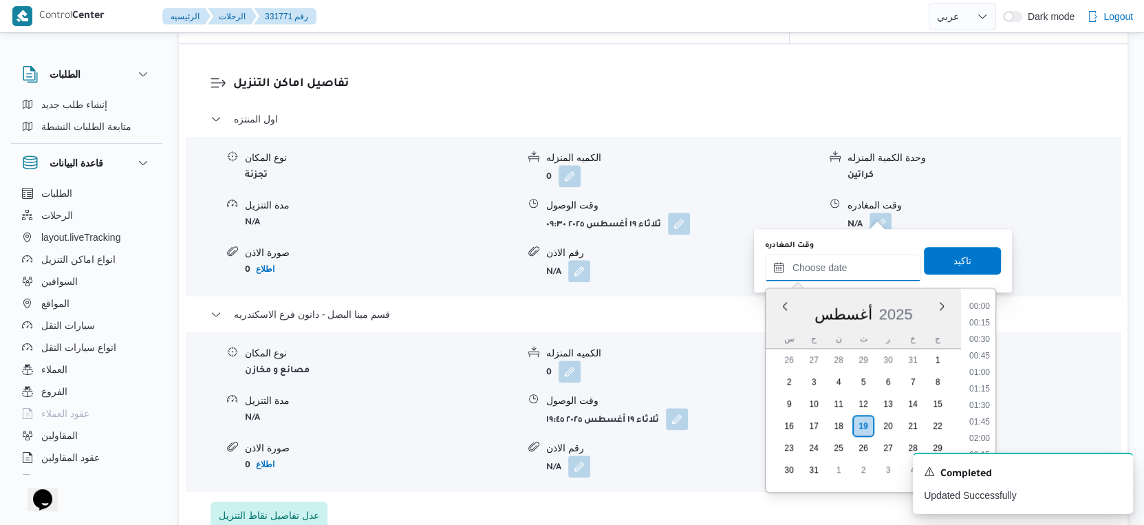
scroll to position [1224, 0]
click at [979, 334] on li "19:00" at bounding box center [980, 336] width 32 height 14
type input "١٩/٠٨/٢٠٢٥ ١٩:٠٠"
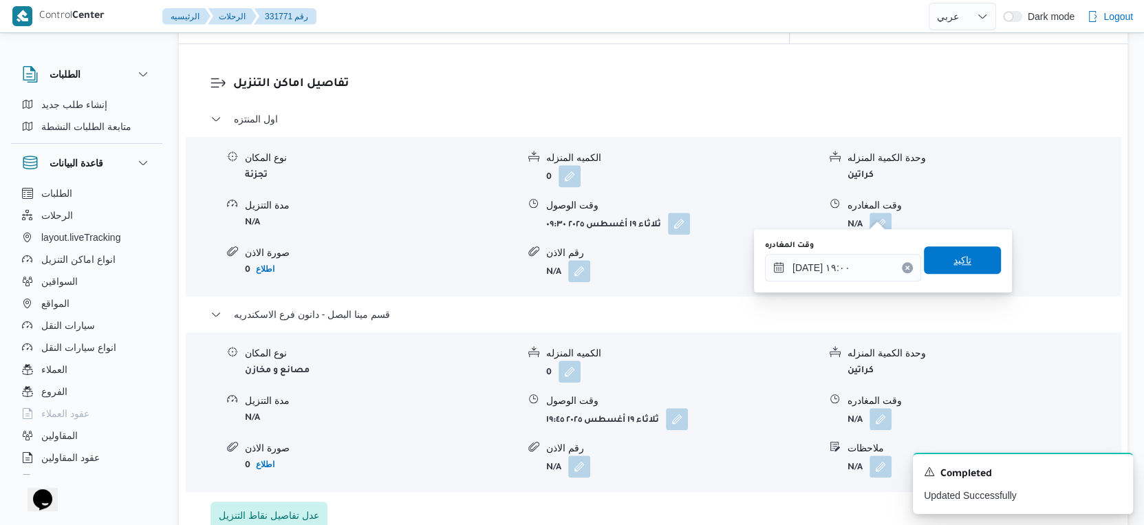
click at [959, 260] on span "تاكيد" at bounding box center [962, 260] width 18 height 17
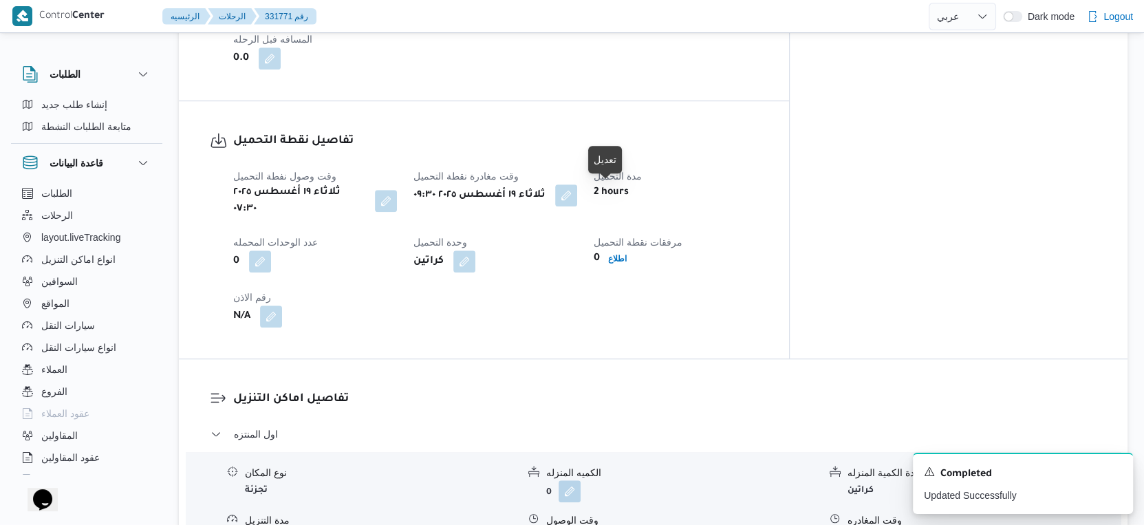
scroll to position [917, 0]
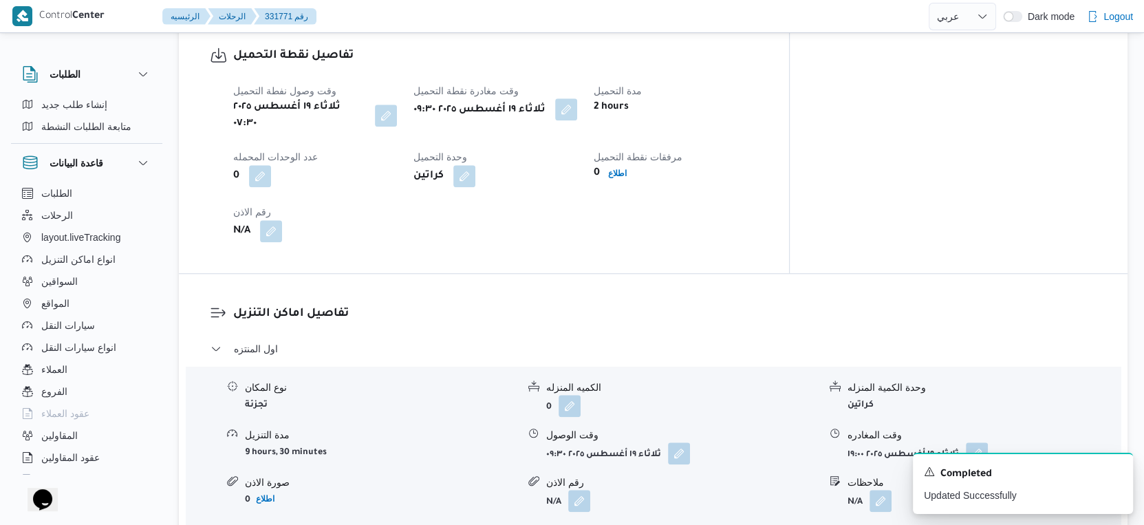
click at [577, 109] on button "button" at bounding box center [566, 109] width 22 height 22
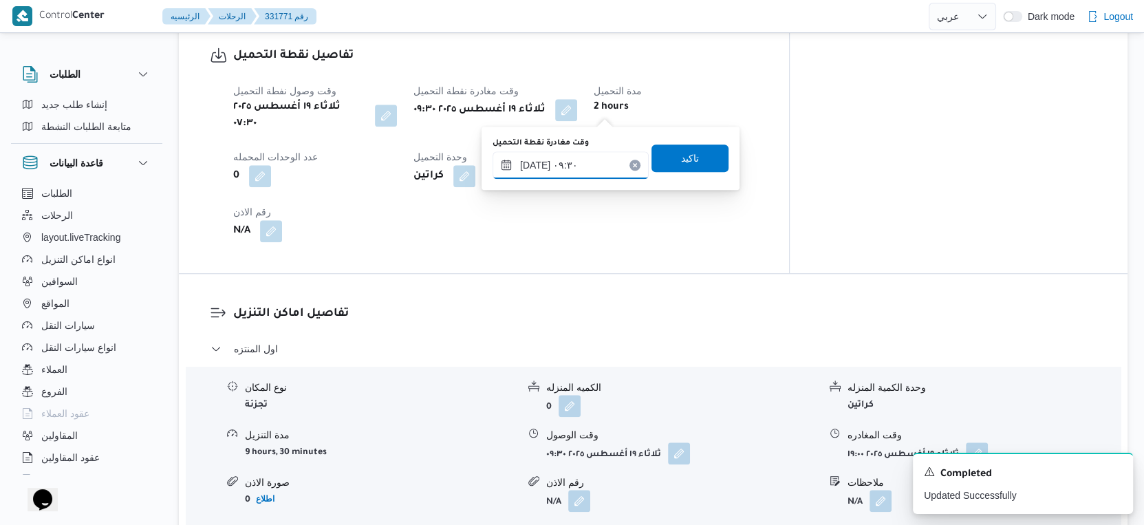
click at [575, 175] on input "١٩/٠٨/٢٠٢٥ ٠٩:٣٠" at bounding box center [571, 165] width 156 height 28
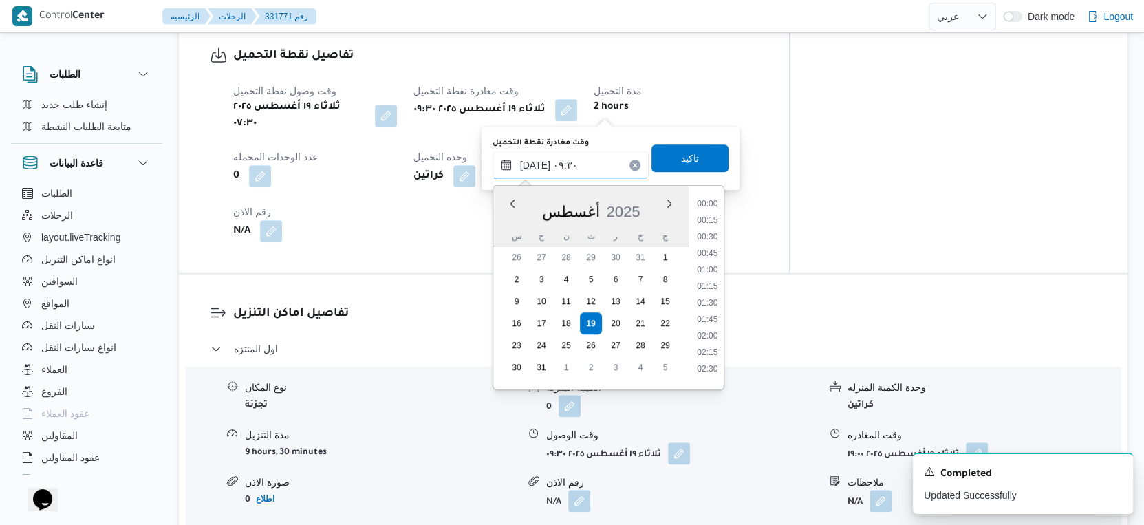
scroll to position [532, 0]
click at [396, 109] on button "button" at bounding box center [386, 115] width 22 height 22
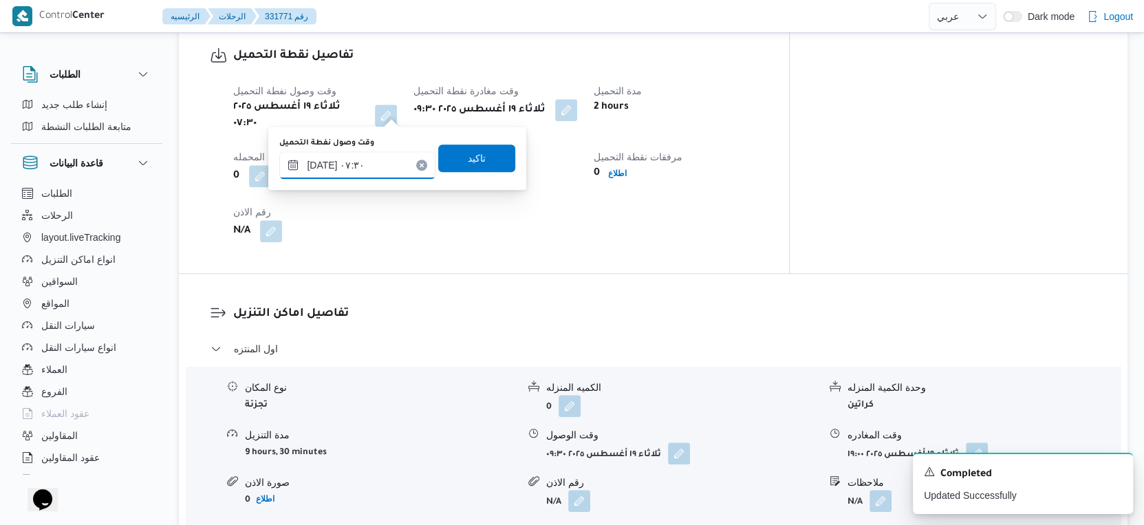
click at [325, 165] on input "١٩/٠٨/٢٠٢٥ ٠٧:٣٠" at bounding box center [357, 165] width 156 height 28
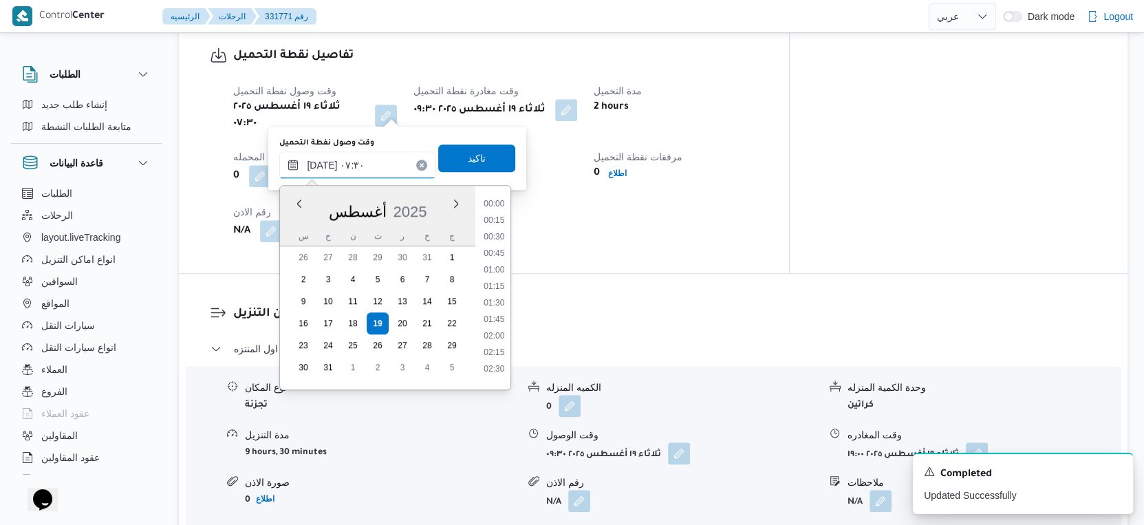
click at [325, 165] on input "١٩/٠٨/٢٠٢٥ ٠٧:٣٠" at bounding box center [357, 165] width 156 height 28
type input "١٩/٠٨/٢٠٢٥ ٠٧:٣٥"
click at [448, 152] on span "تاكيد" at bounding box center [476, 158] width 77 height 28
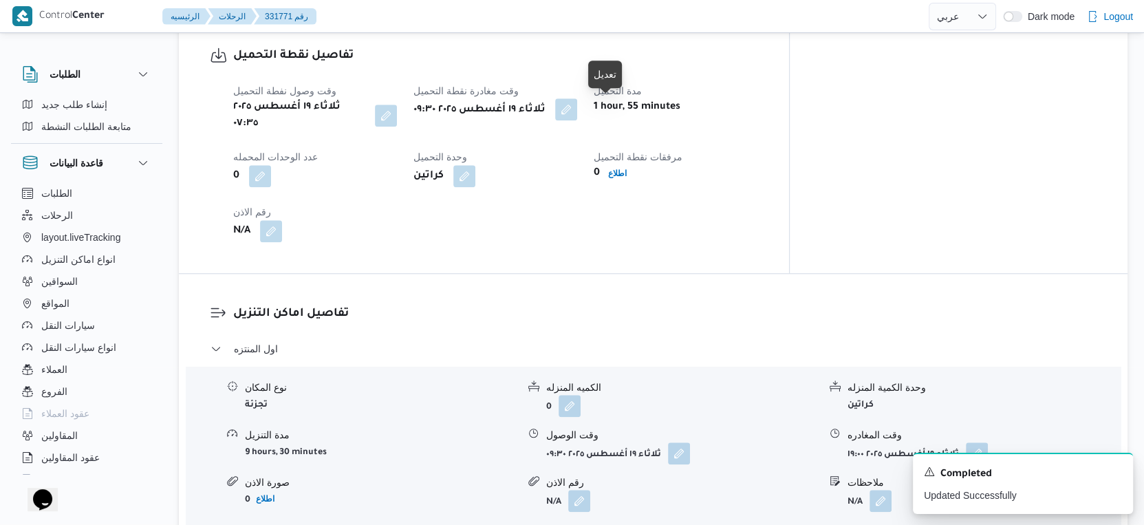
click at [577, 106] on button "button" at bounding box center [566, 109] width 22 height 22
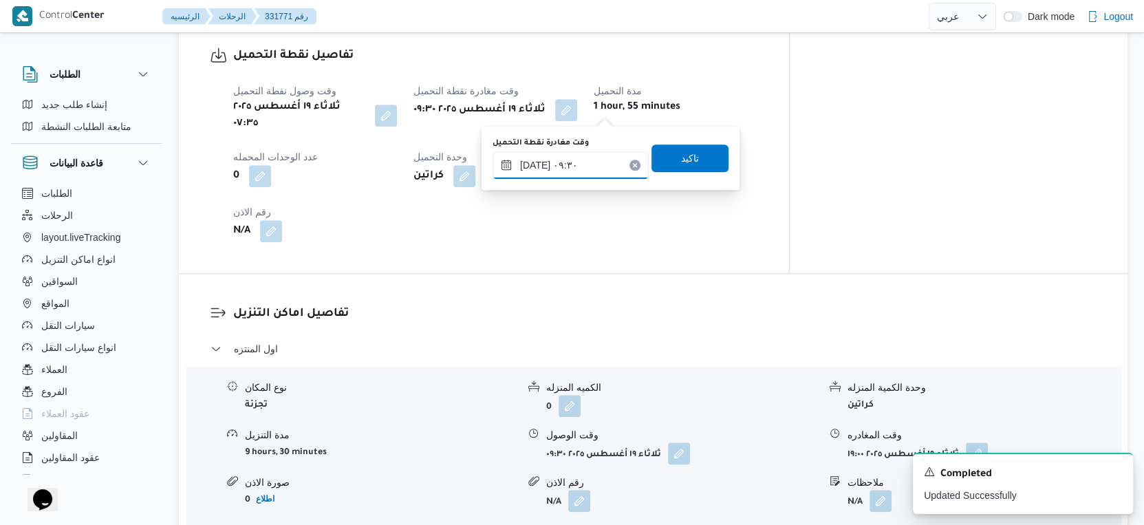
click at [582, 164] on input "١٩/٠٨/٢٠٢٥ ٠٩:٣٠" at bounding box center [571, 165] width 156 height 28
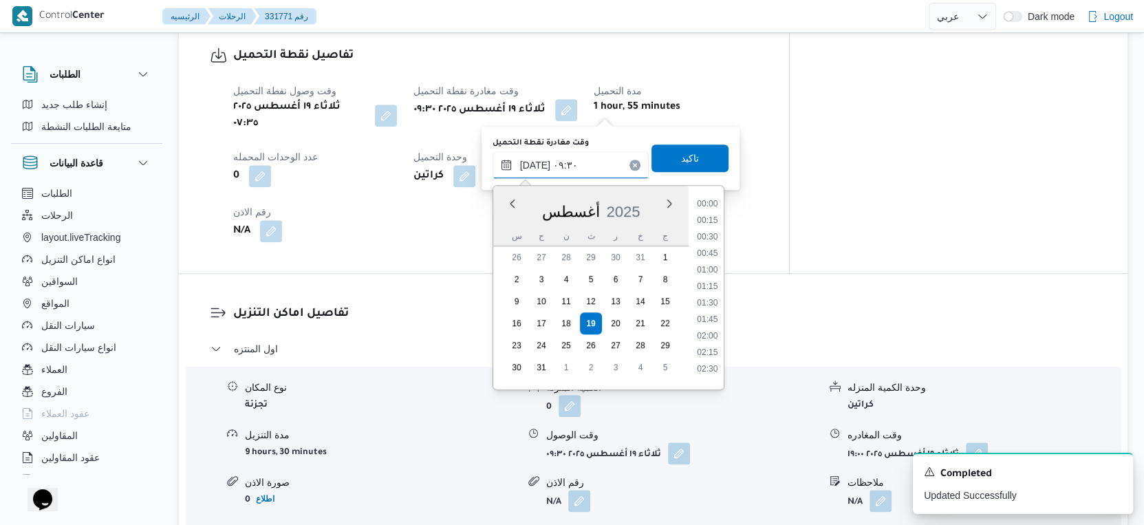
scroll to position [532, 0]
click at [710, 259] on li "09:00" at bounding box center [707, 266] width 32 height 14
type input "١٩/٠٨/٢٠٢٥ ٠٩:٠٠"
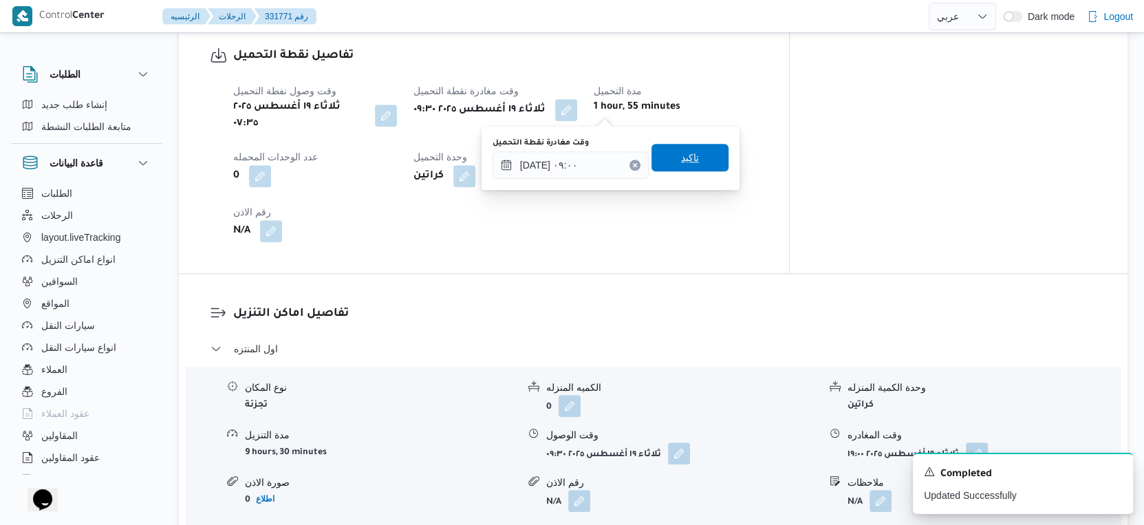
click at [698, 162] on span "تاكيد" at bounding box center [689, 158] width 77 height 28
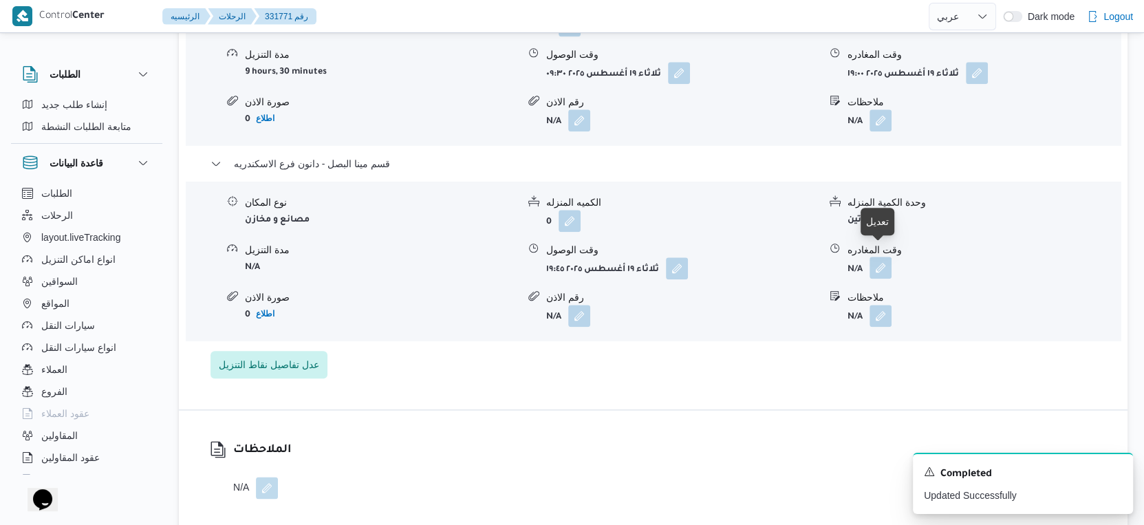
scroll to position [1299, 0]
click at [881, 255] on button "button" at bounding box center [880, 266] width 22 height 22
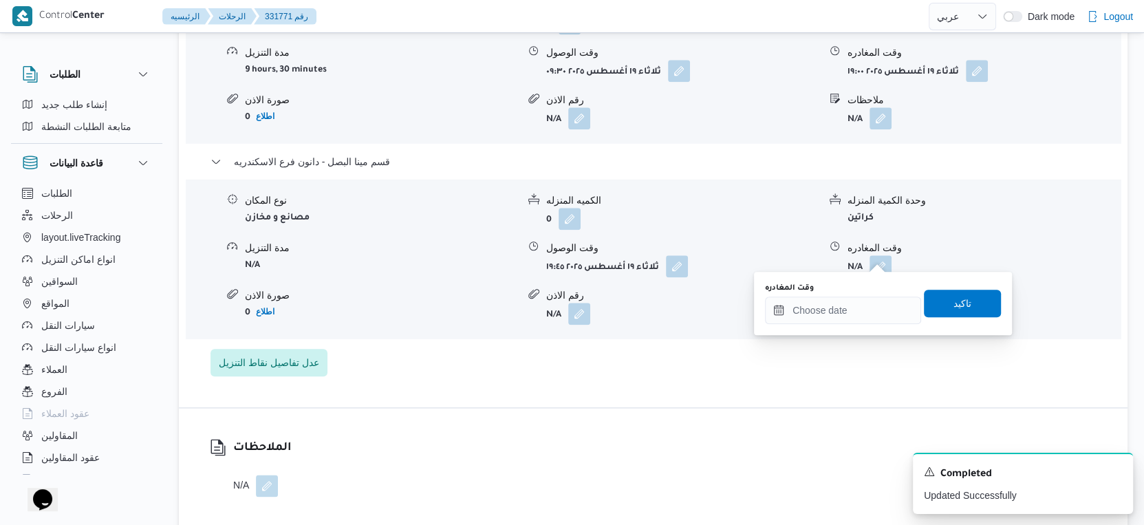
click at [868, 286] on div "وقت المغادره" at bounding box center [843, 288] width 156 height 11
click at [865, 307] on input "وقت المغادره" at bounding box center [843, 310] width 156 height 28
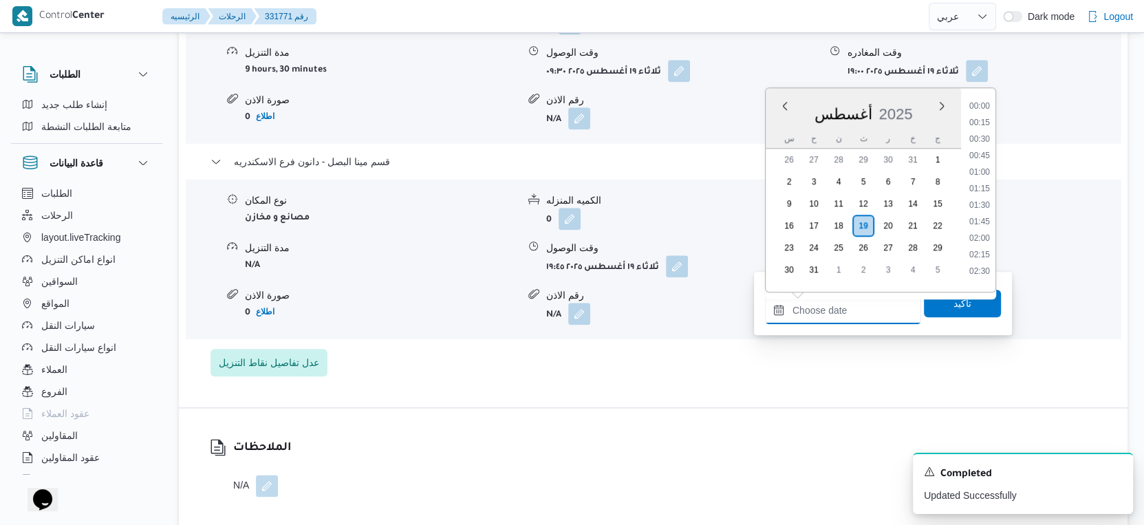
scroll to position [1224, 0]
click at [984, 197] on li "20:00" at bounding box center [980, 202] width 32 height 14
type input "١٩/٠٨/٢٠٢٥ ٢٠:٠٠"
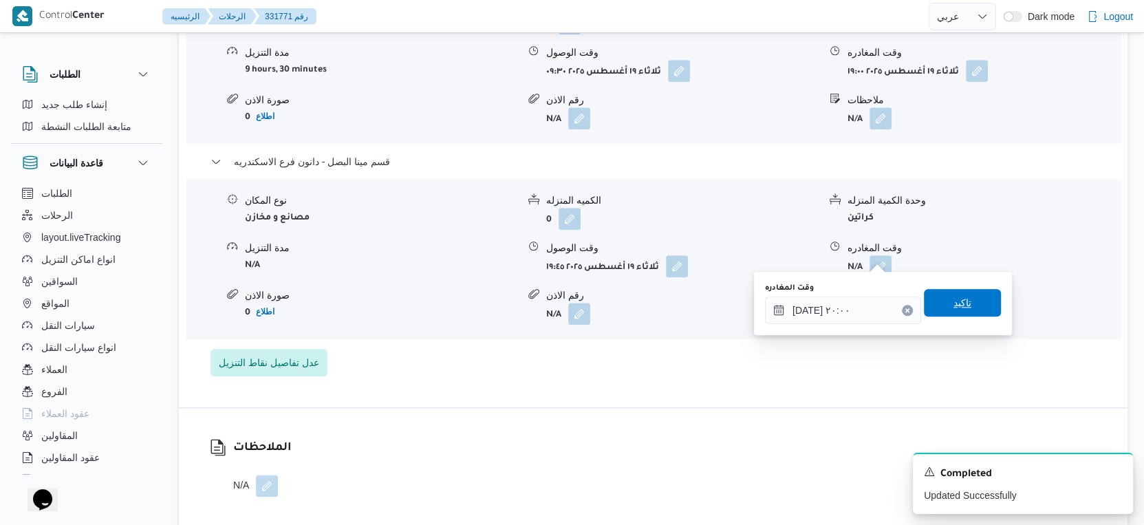
click at [966, 296] on span "تاكيد" at bounding box center [962, 303] width 77 height 28
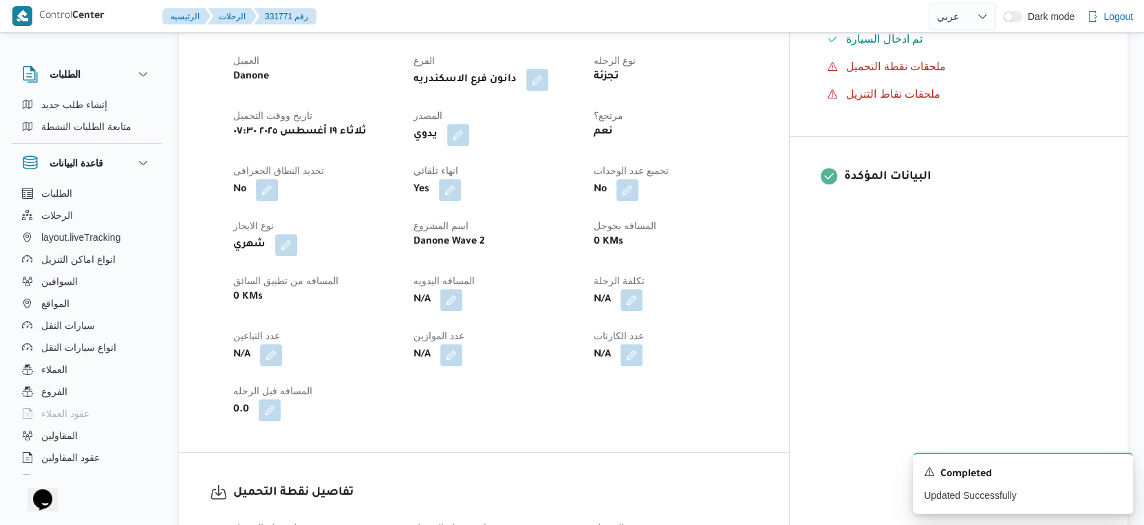
scroll to position [611, 0]
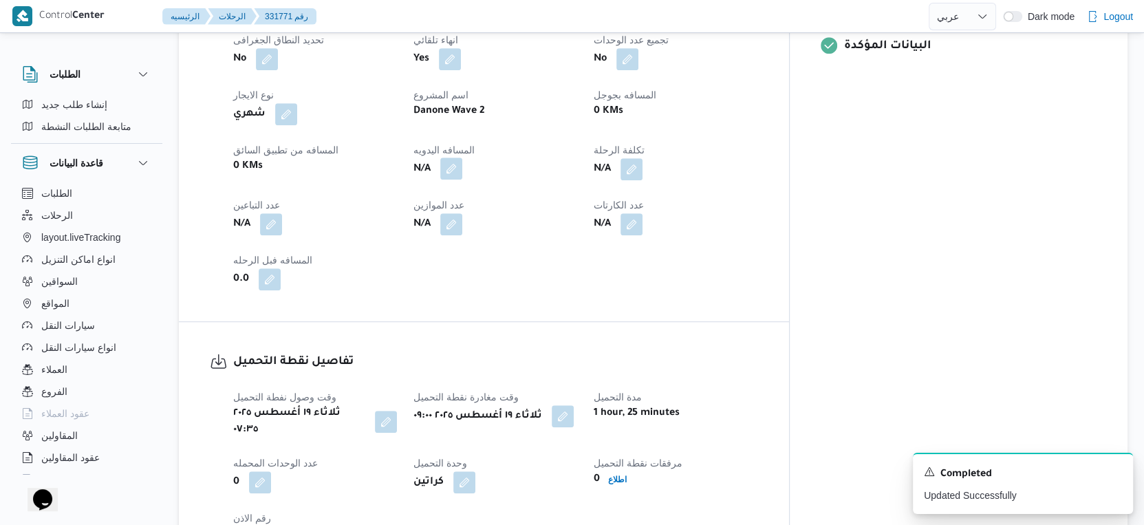
click at [462, 170] on button "button" at bounding box center [451, 169] width 22 height 22
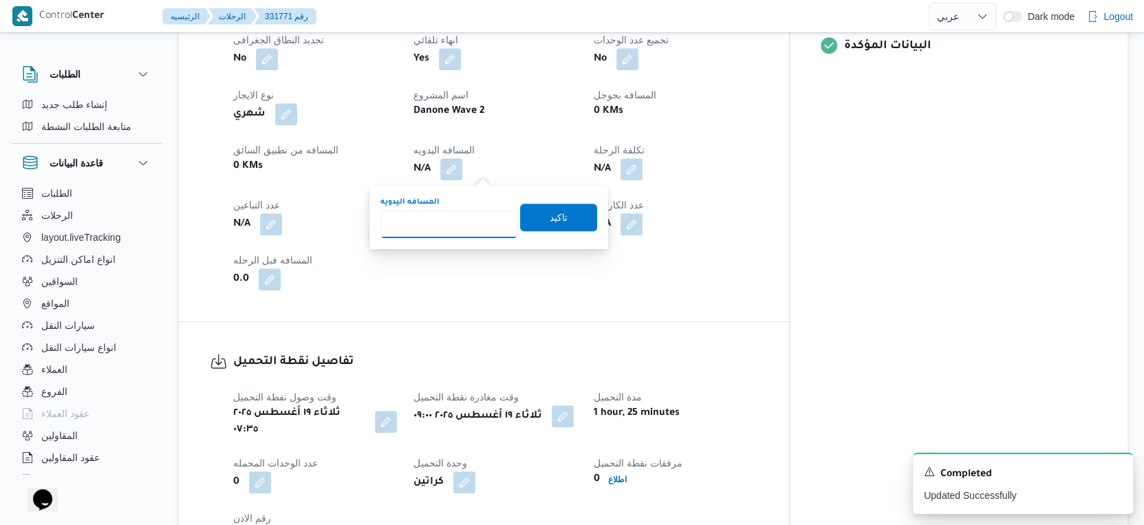
click at [447, 220] on input "المسافه اليدويه" at bounding box center [448, 224] width 137 height 28
type input "48"
click at [576, 208] on span "تاكيد" at bounding box center [558, 217] width 77 height 28
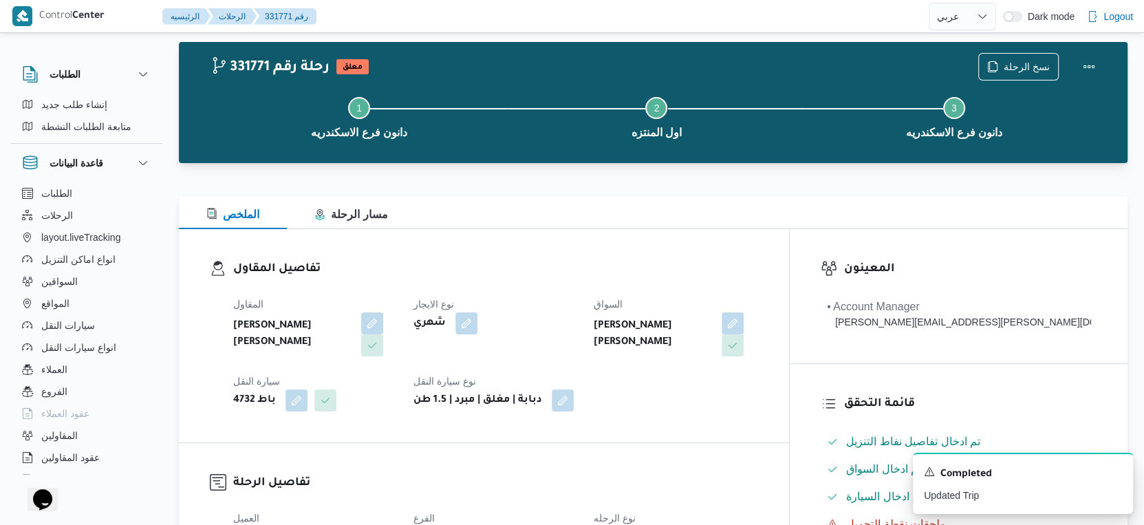
scroll to position [0, 0]
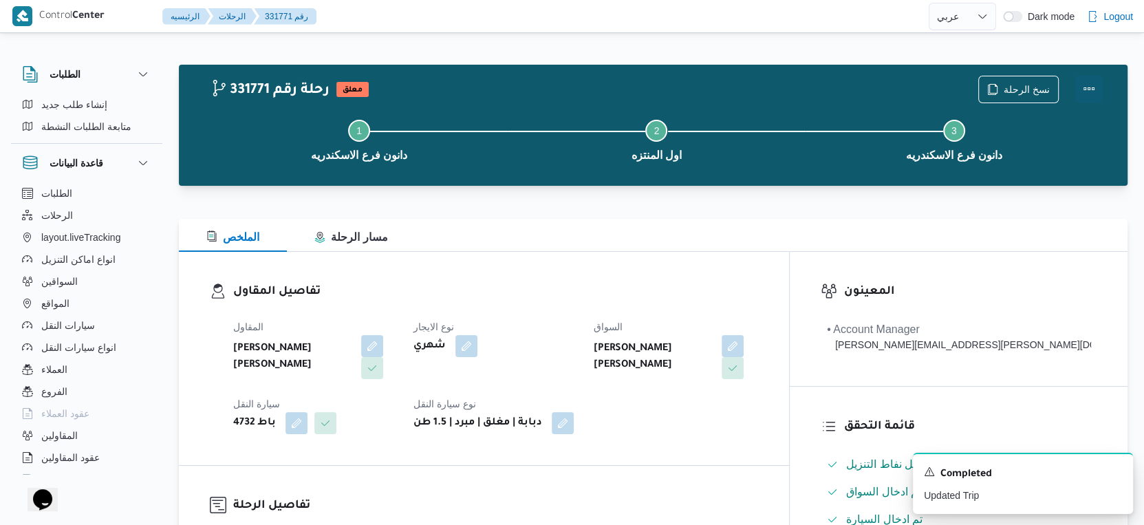
click at [1091, 79] on button "Actions" at bounding box center [1089, 89] width 28 height 28
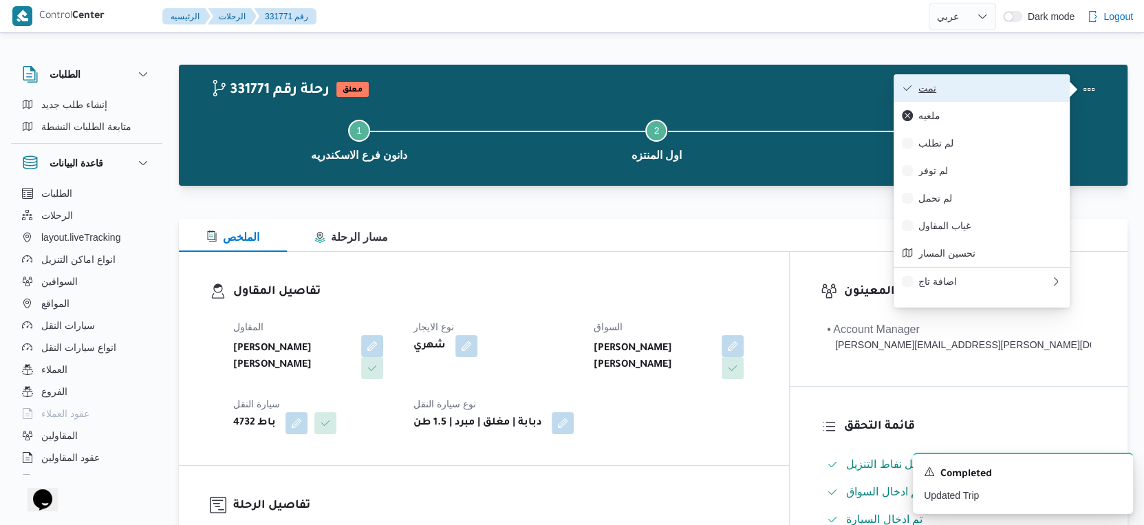
click at [1021, 90] on span "تمت" at bounding box center [989, 88] width 143 height 11
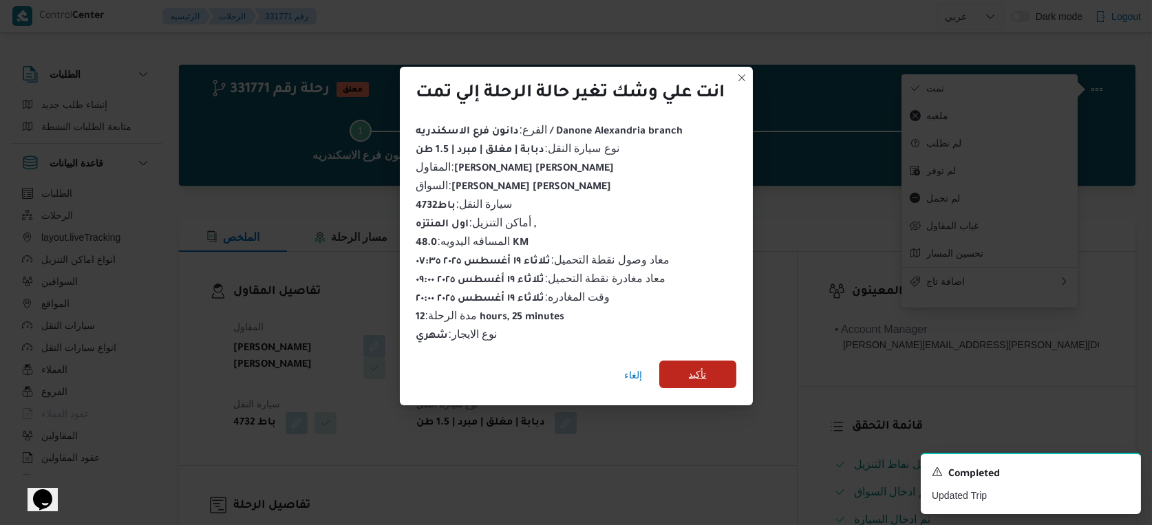
click at [700, 360] on span "تأكيد" at bounding box center [697, 374] width 77 height 28
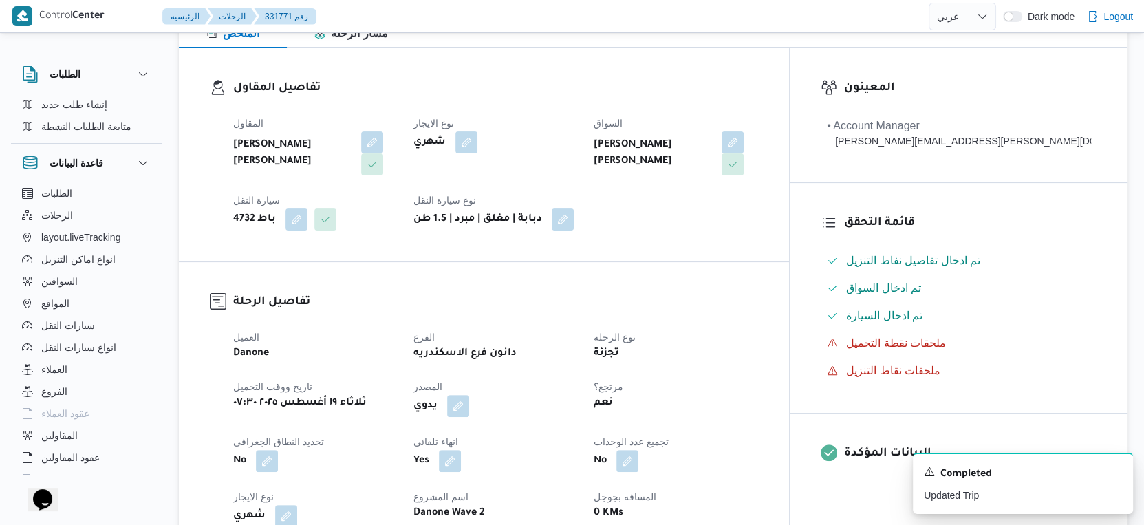
scroll to position [535, 0]
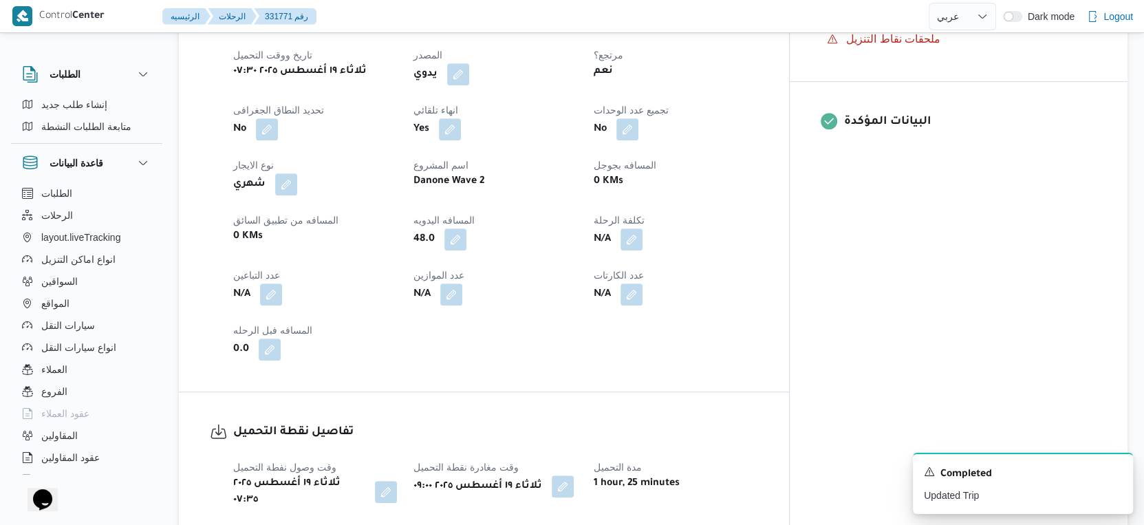
select select "ar"
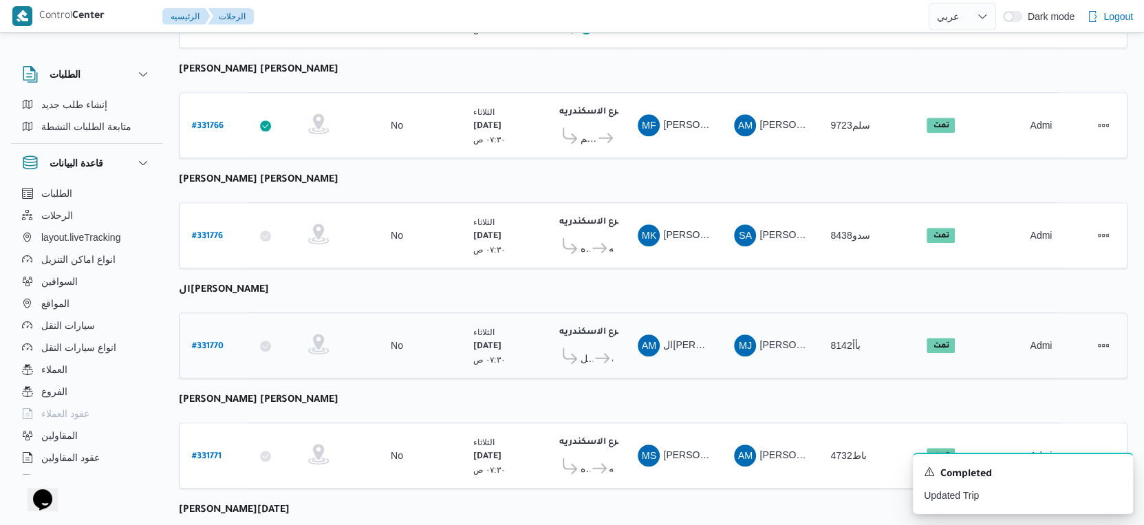
scroll to position [1123, 0]
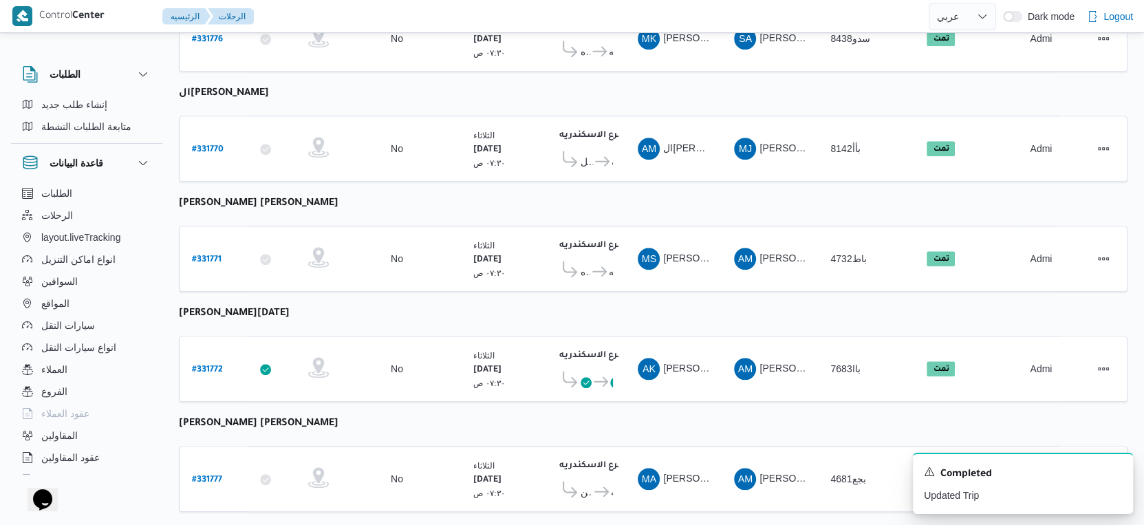
click at [285, 198] on b "محمد صبحي محمد اسماعيل" at bounding box center [259, 203] width 160 height 11
copy tbody "محمد صبحي محمد اسماعيل رقم الرحلة"
click at [1118, 473] on icon "Dismiss toast" at bounding box center [1116, 470] width 11 height 11
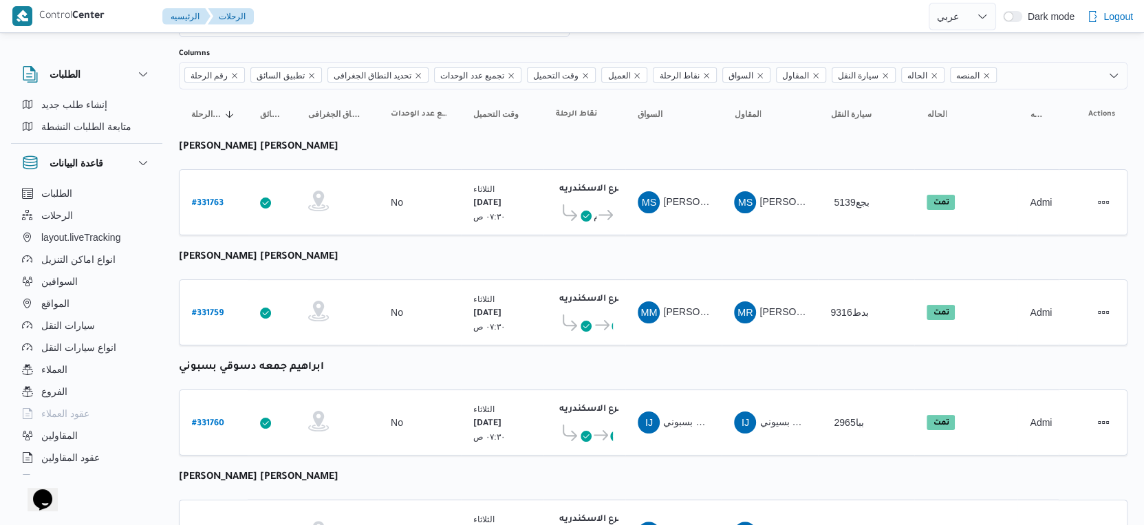
scroll to position [0, 0]
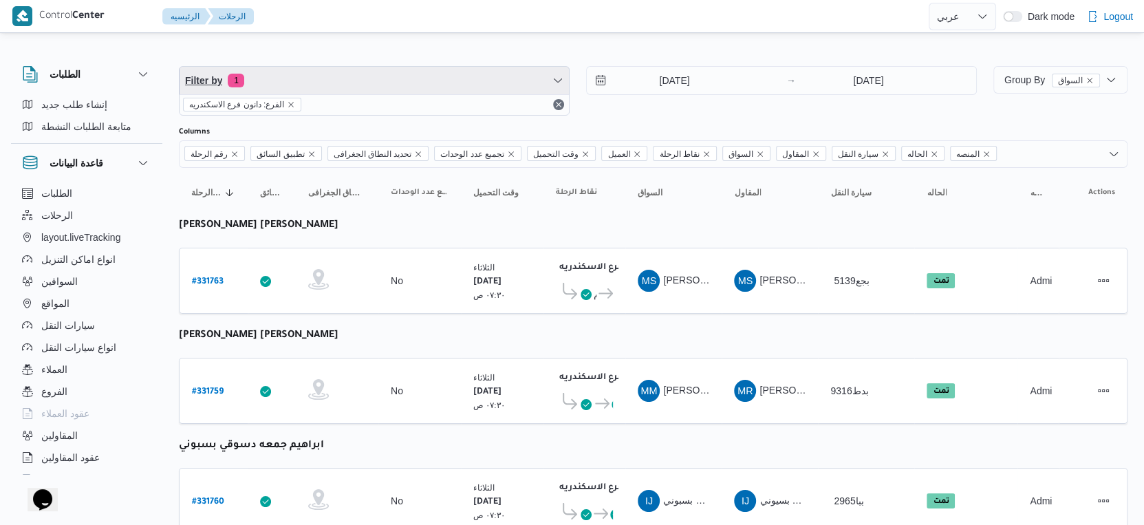
click at [398, 74] on span "Filter by 1" at bounding box center [374, 81] width 389 height 28
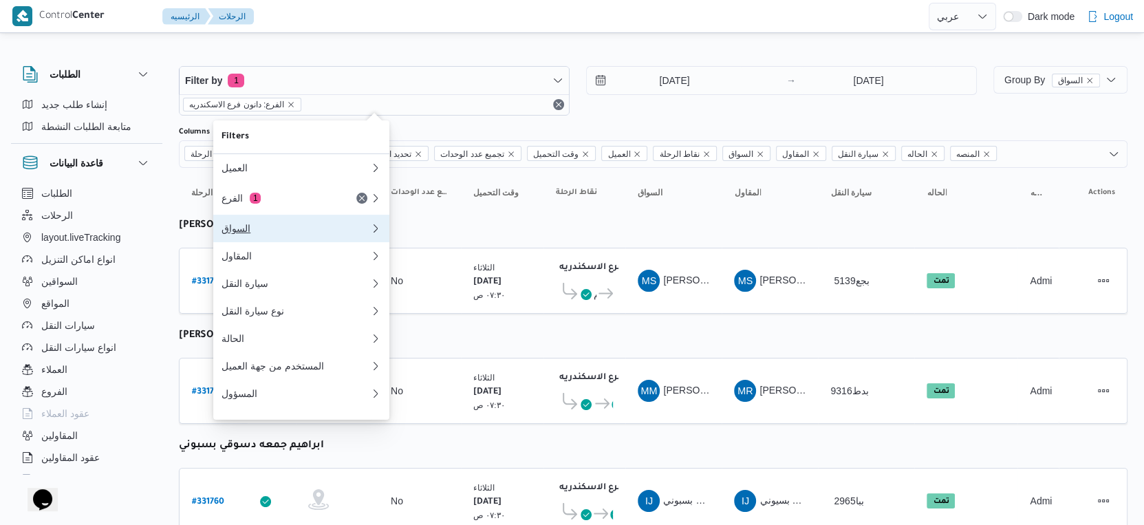
click at [272, 229] on div "السواق" at bounding box center [296, 228] width 149 height 11
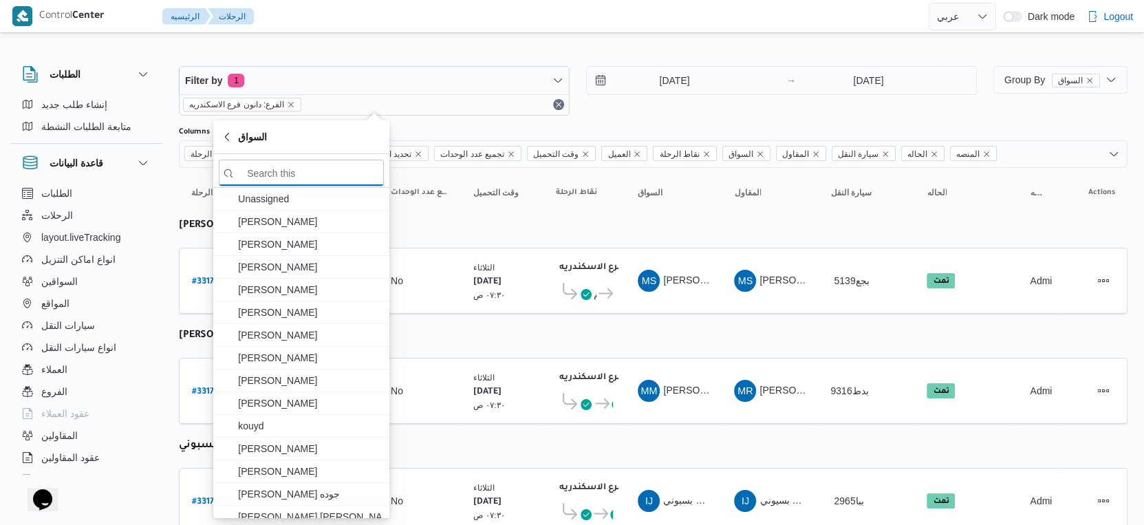
paste input "محمد صبحي محمد اسماعيل"
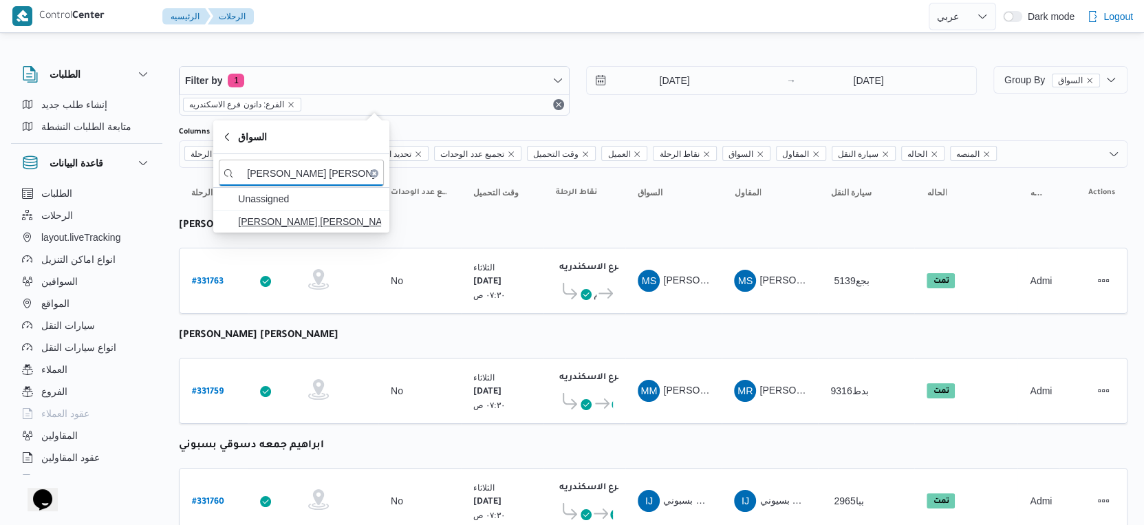
type input "محمد صبحي محمد اسماعيل"
click at [284, 224] on span "محمد صبحي محمد اسماعيل" at bounding box center [309, 221] width 143 height 17
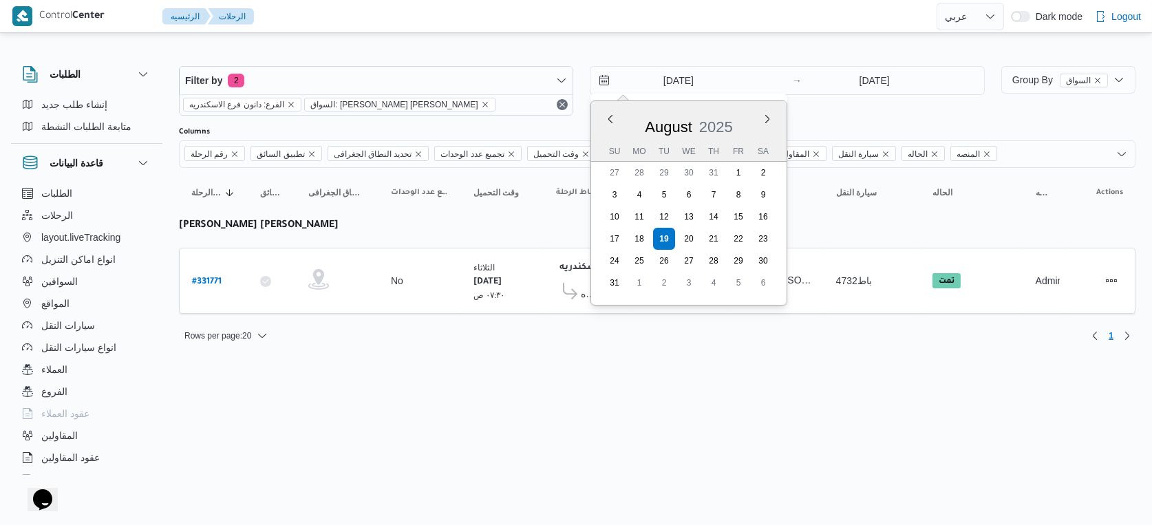
click at [689, 78] on input "[DATE]" at bounding box center [668, 81] width 156 height 28
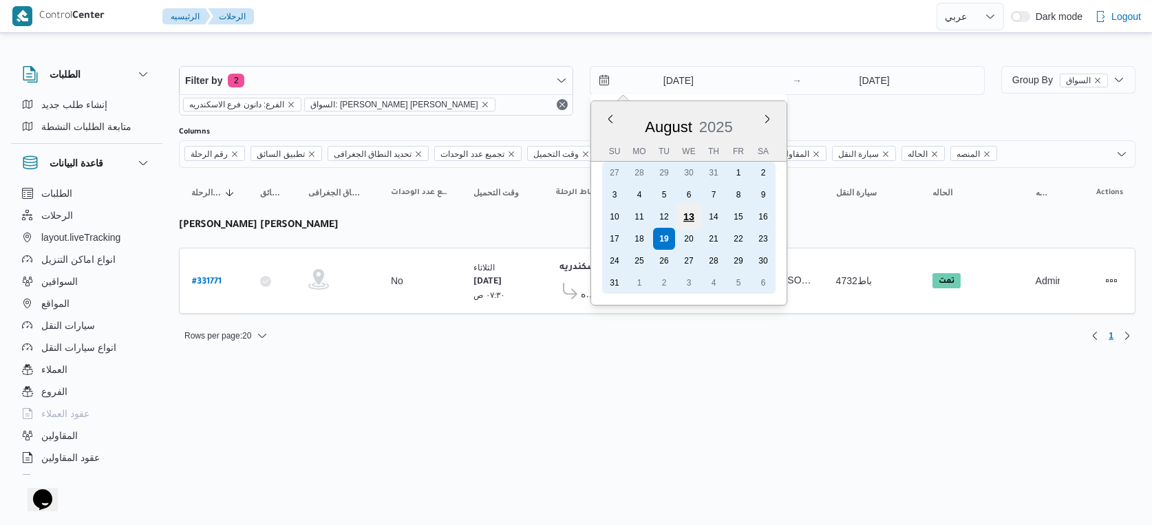
click at [696, 215] on div "13" at bounding box center [689, 217] width 26 height 26
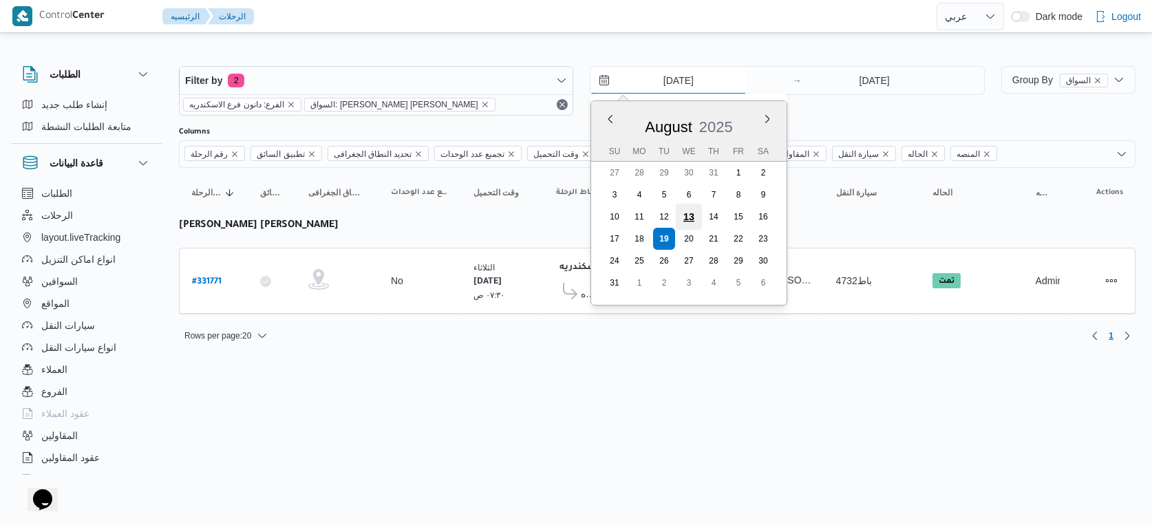
type input "13/8/2025"
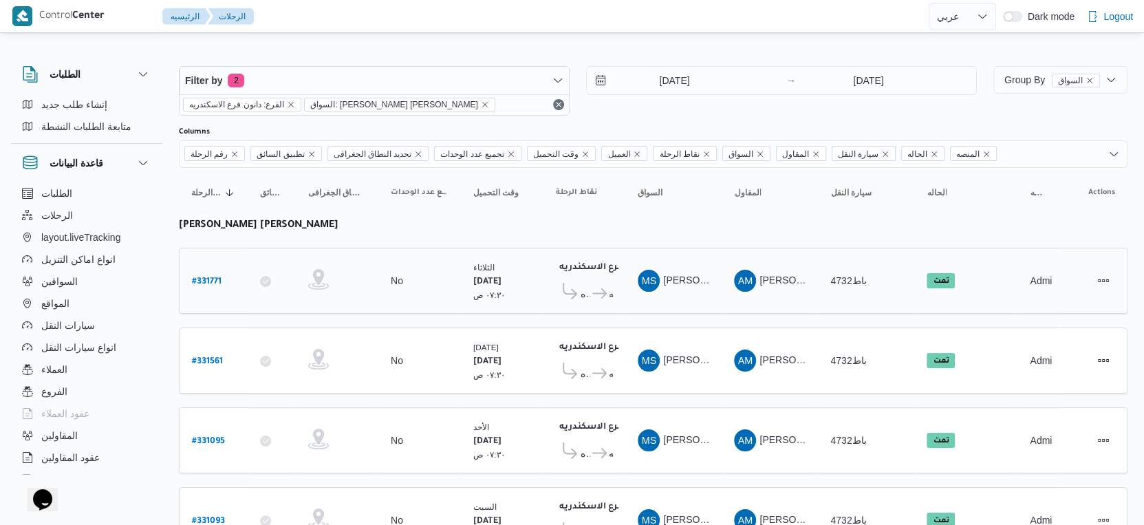
click at [203, 277] on b "# 331771" at bounding box center [207, 282] width 30 height 10
select select "ar"
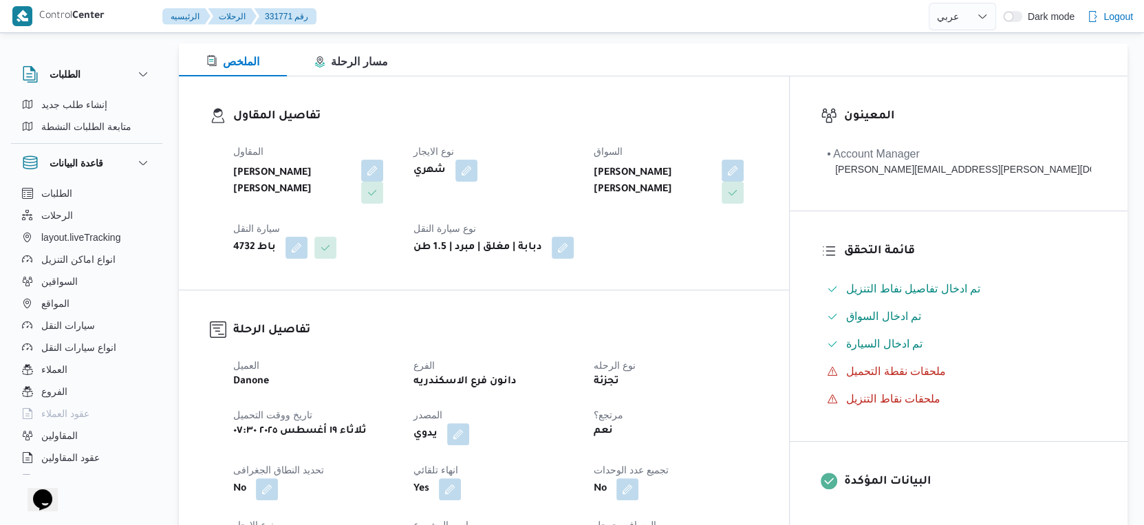
scroll to position [458, 0]
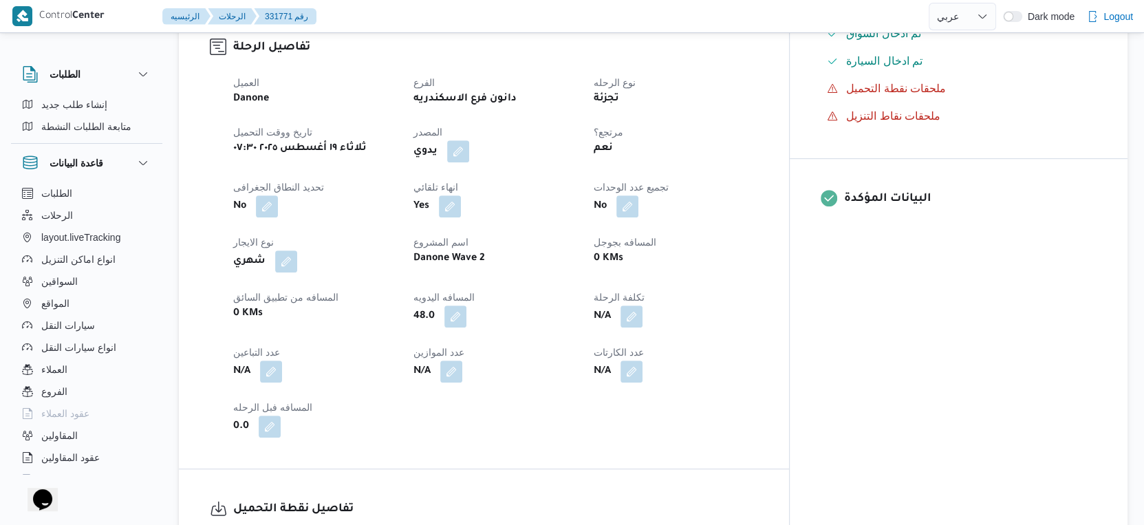
select select "ar"
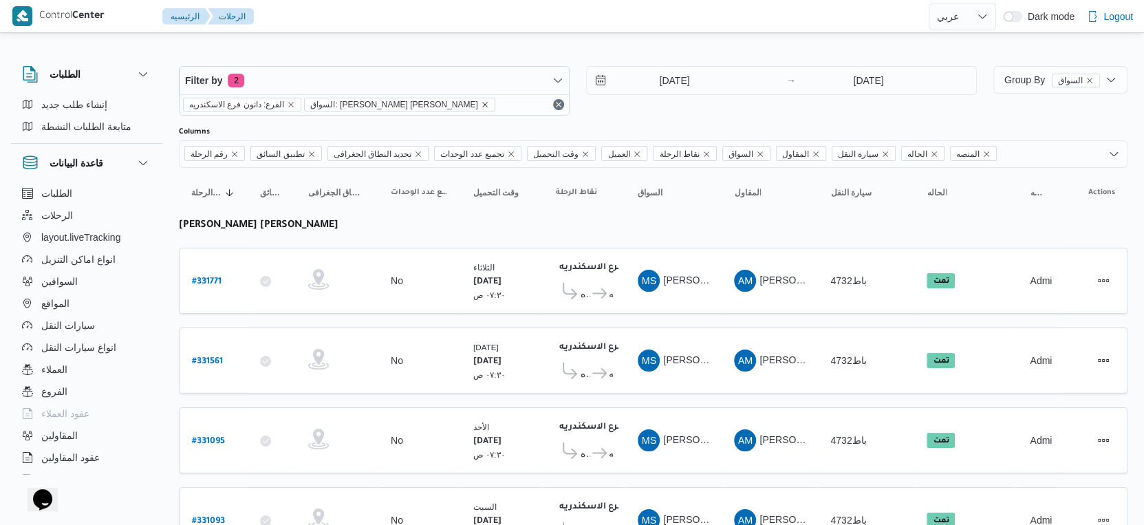
click at [481, 105] on icon "remove selected entity" at bounding box center [485, 104] width 8 height 8
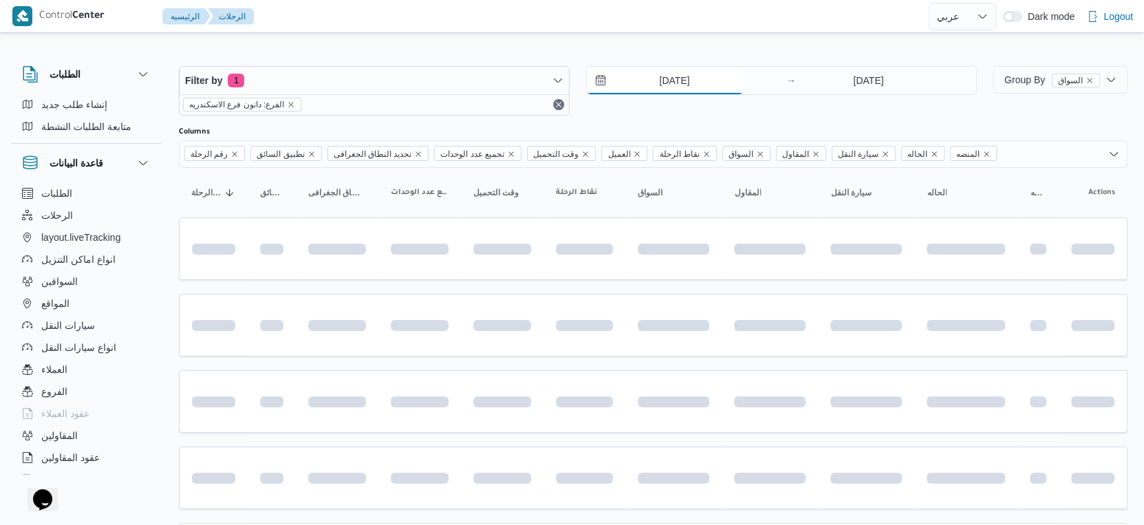
click at [672, 79] on input "13/8/2025" at bounding box center [665, 81] width 156 height 28
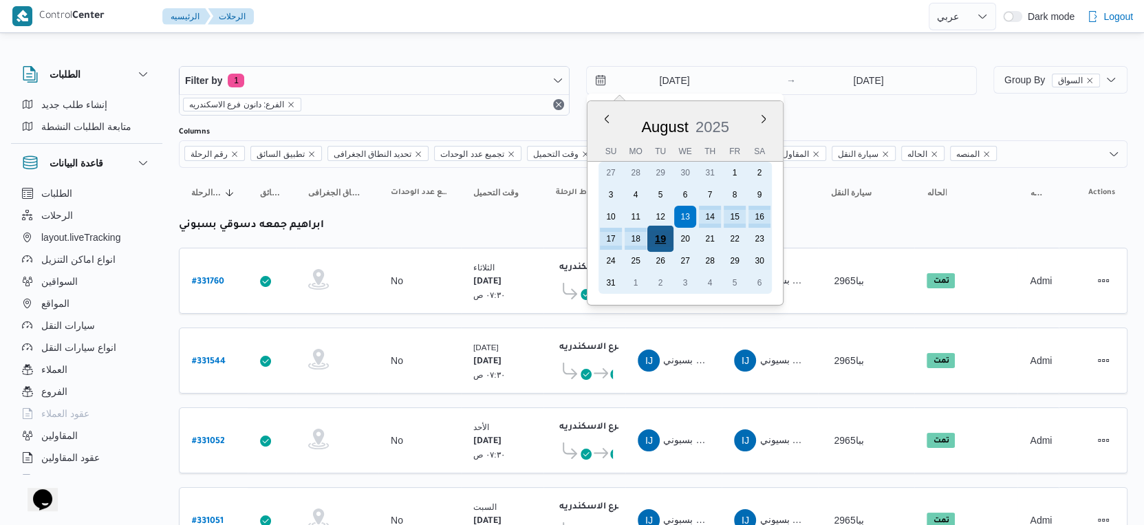
click at [657, 240] on div "19" at bounding box center [660, 239] width 26 height 26
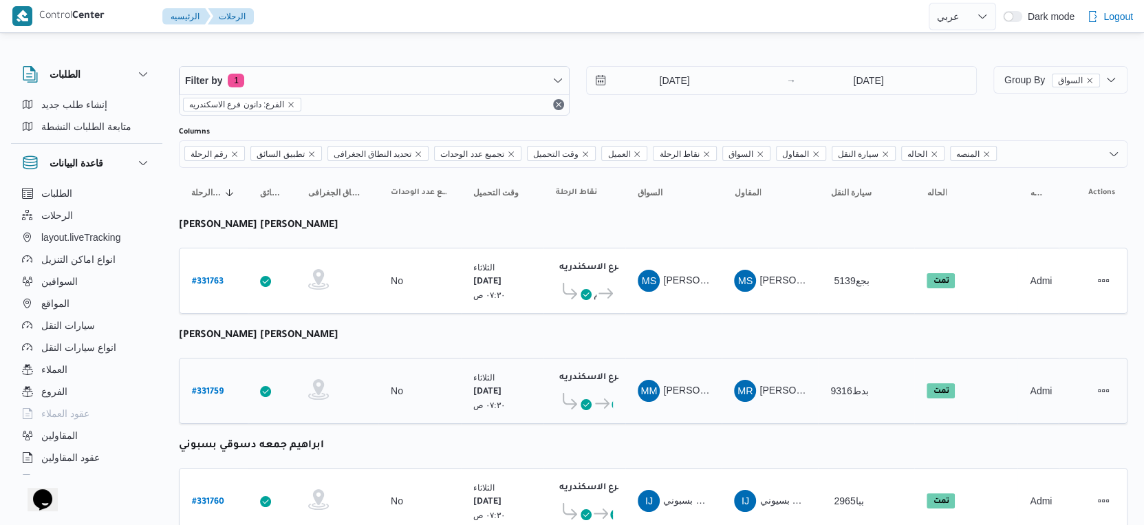
click at [670, 358] on td "السواق MM محمد مبروك محمد عبدالعاطي" at bounding box center [673, 391] width 96 height 66
click at [676, 80] on input "[DATE]" at bounding box center [665, 81] width 156 height 28
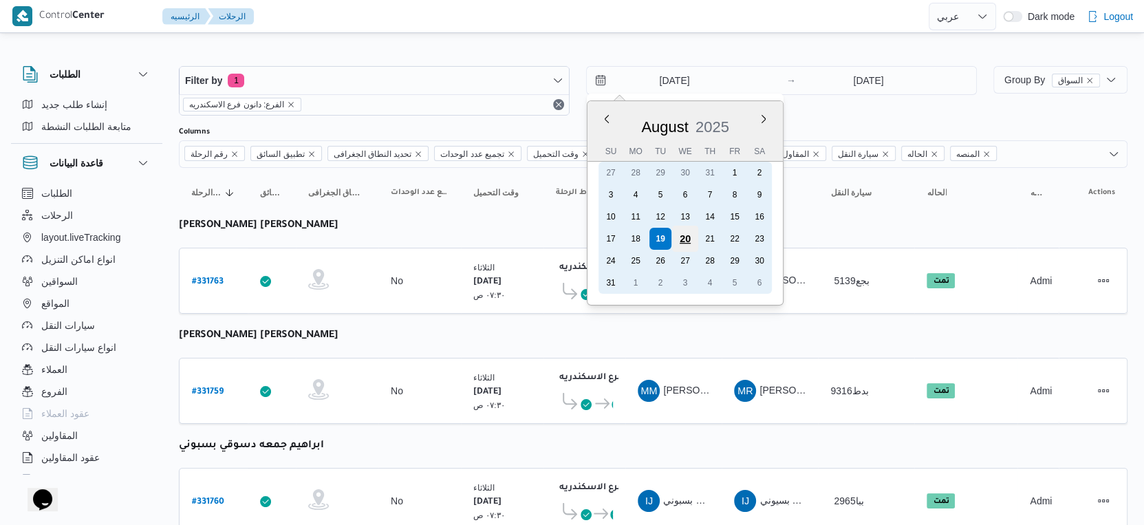
click at [679, 236] on div "20" at bounding box center [685, 239] width 26 height 26
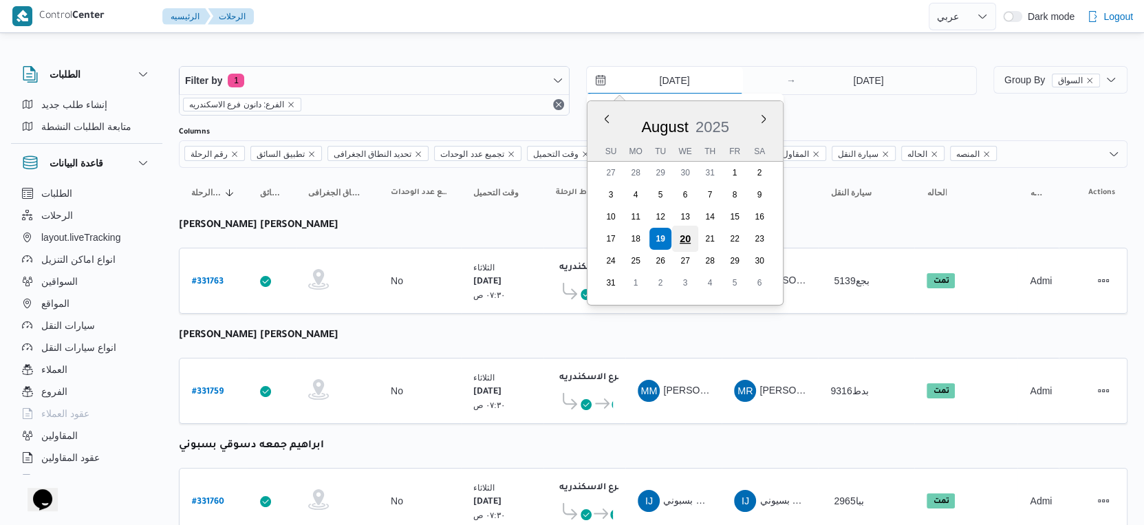
type input "[DATE]"
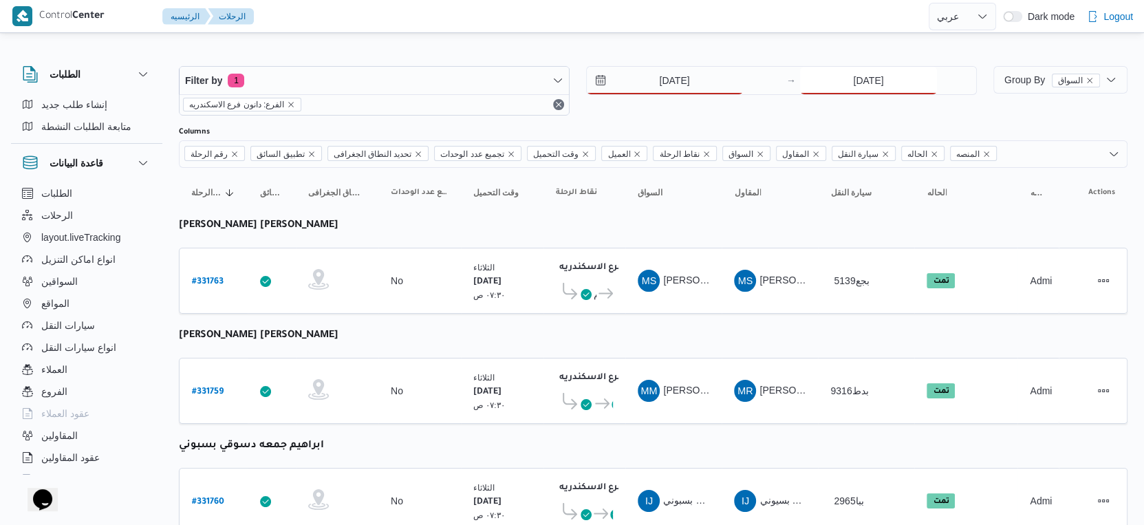
click at [879, 72] on input "[DATE]" at bounding box center [868, 81] width 137 height 28
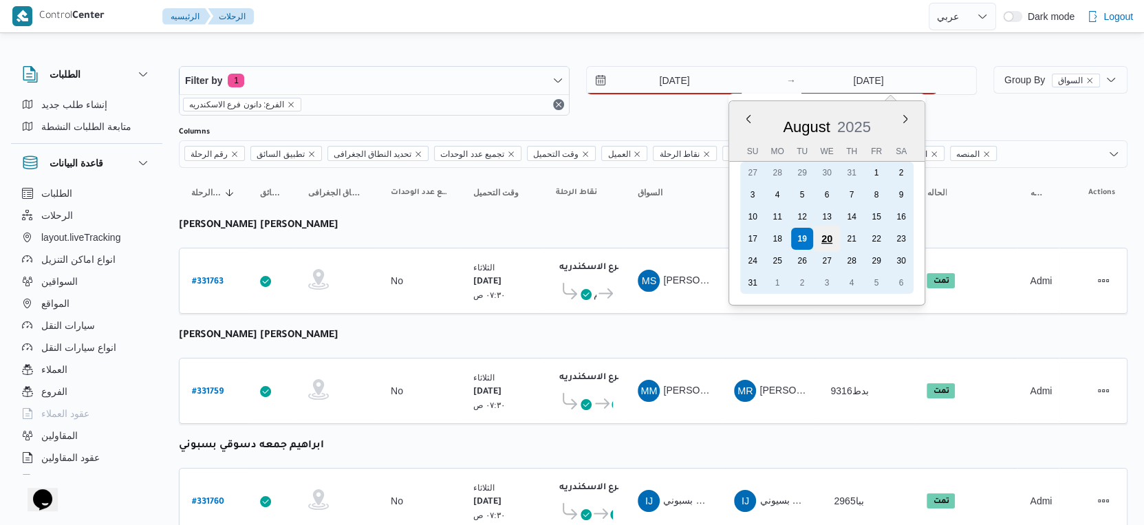
click at [823, 236] on div "20" at bounding box center [827, 239] width 26 height 26
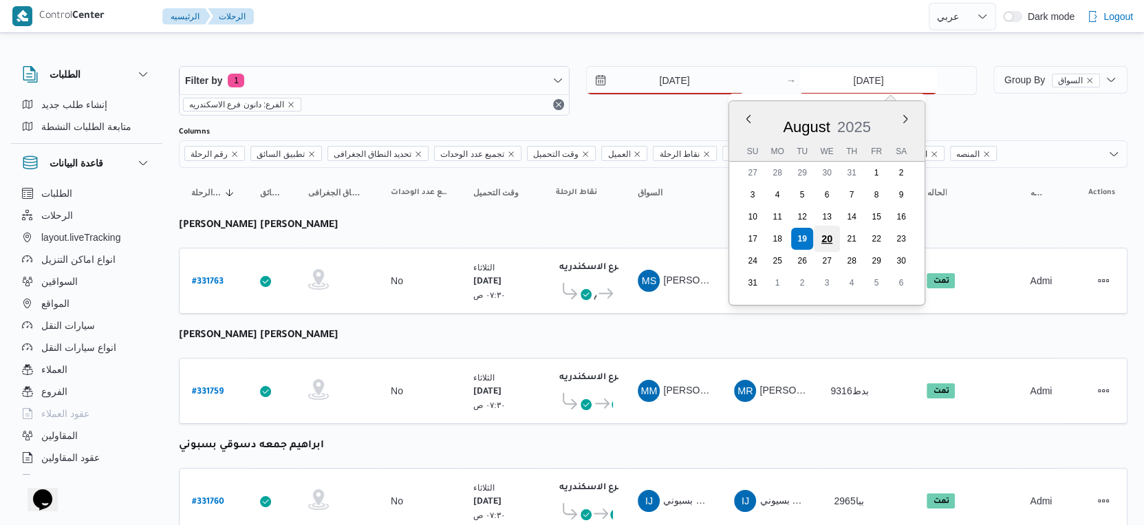
type input "[DATE]"
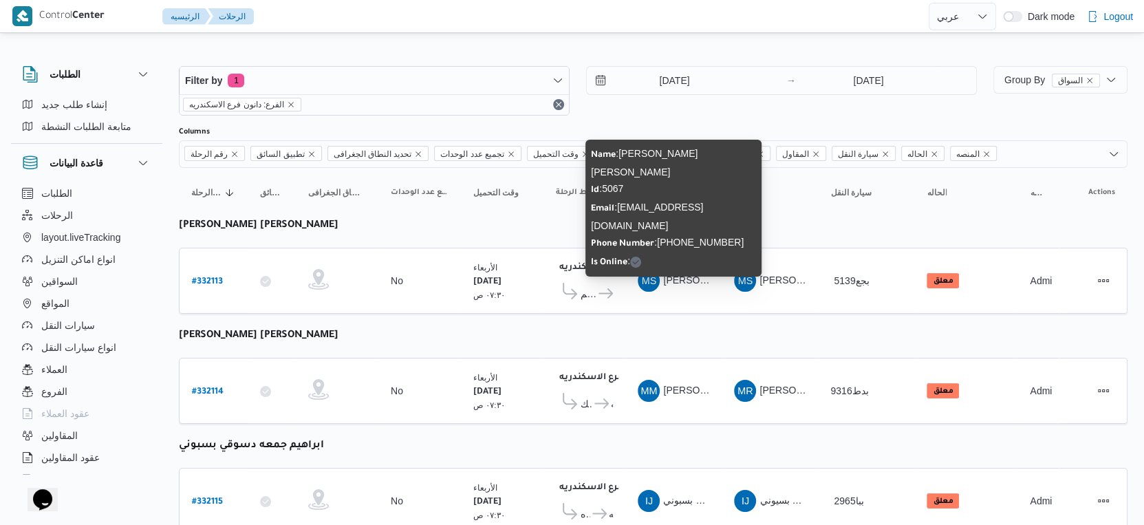
click at [680, 285] on span "MS محمود سامى عبدالله ابراهيم خليفة" at bounding box center [674, 281] width 72 height 22
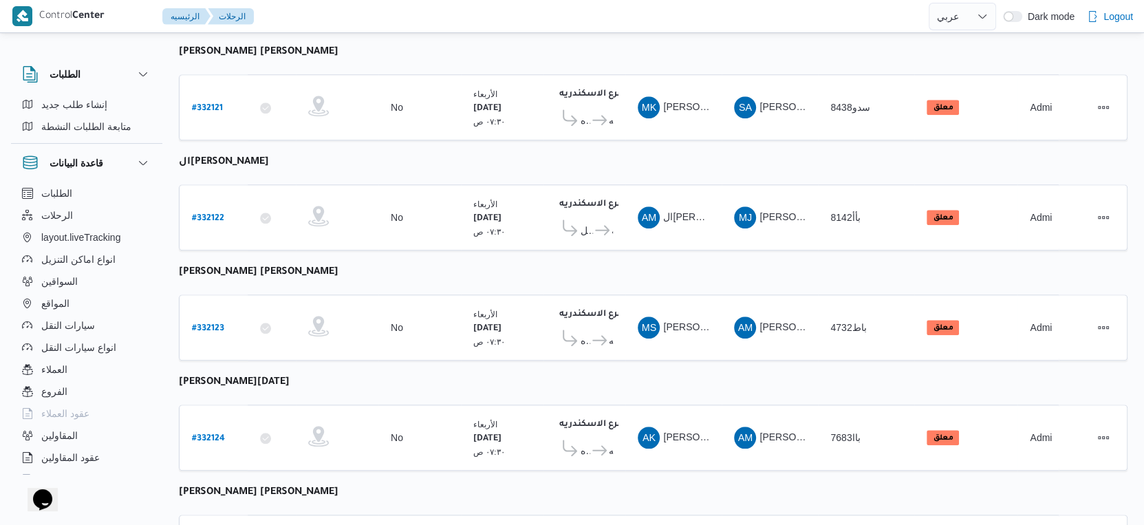
scroll to position [1123, 0]
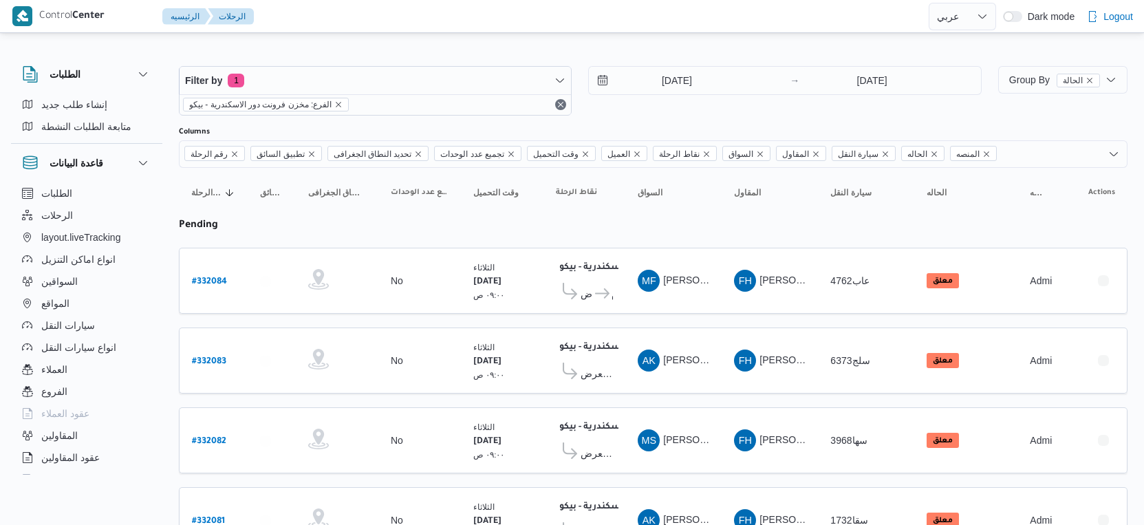
select select "ar"
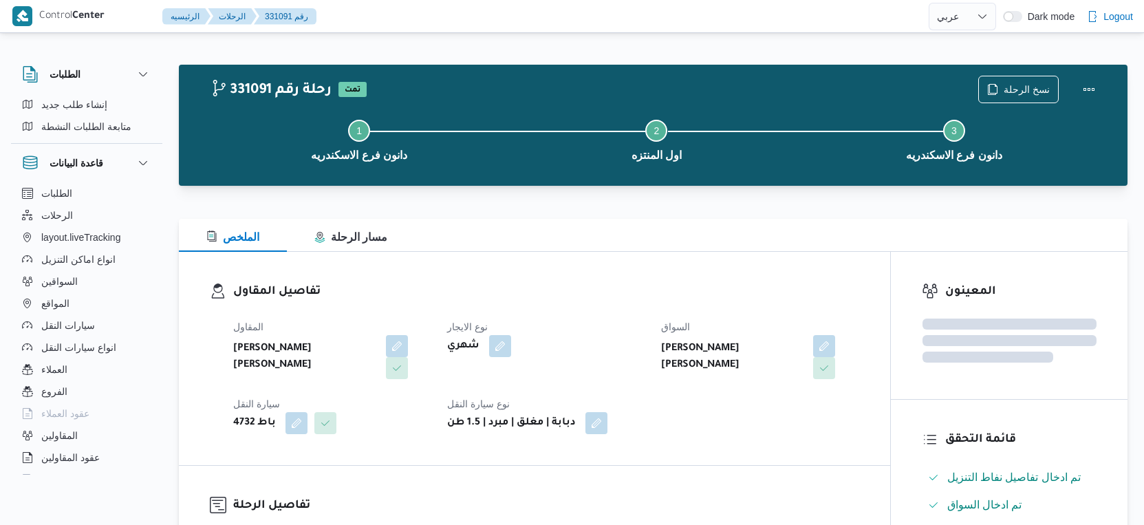
select select "ar"
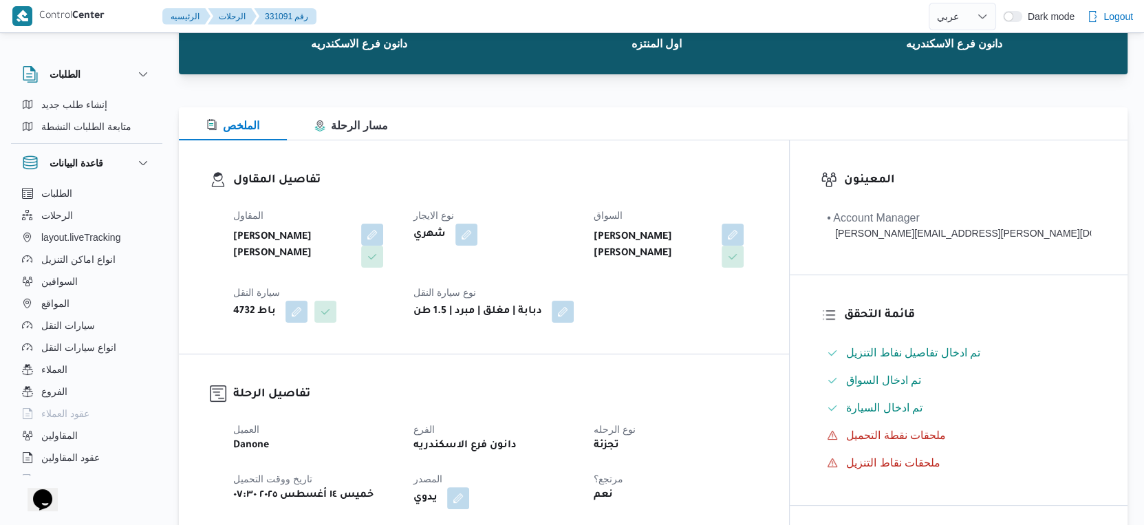
scroll to position [382, 0]
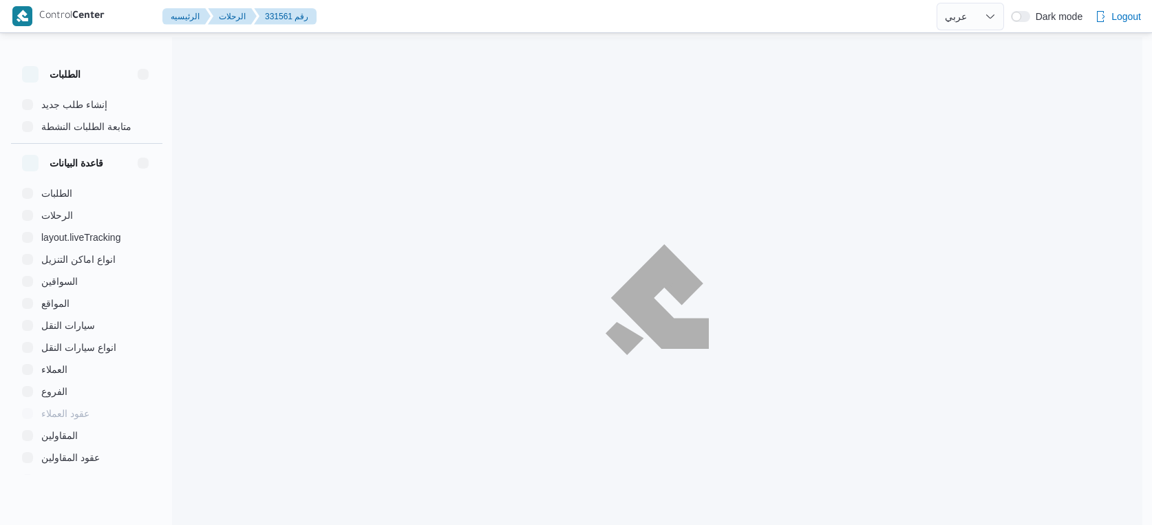
select select "ar"
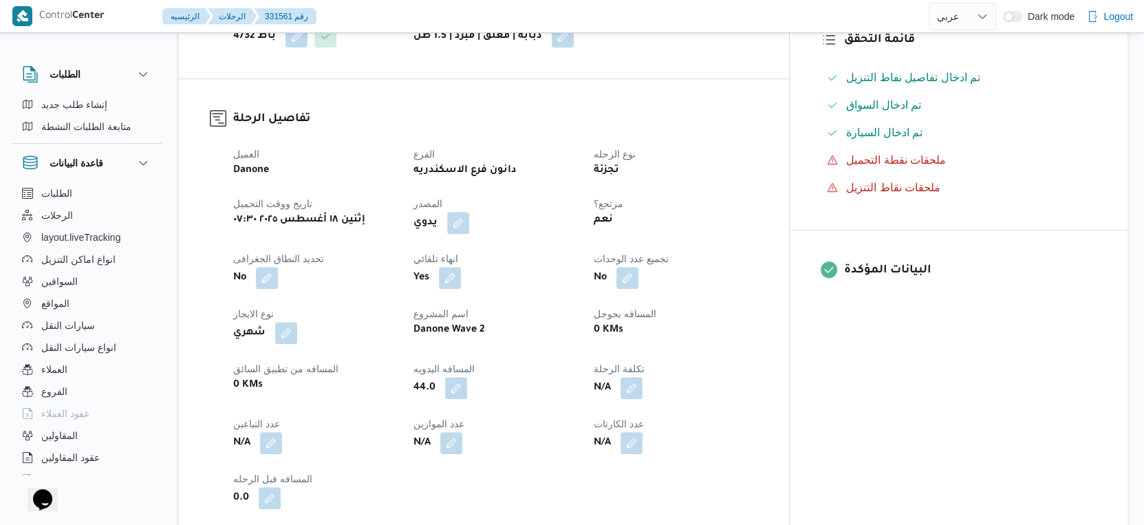
scroll to position [382, 0]
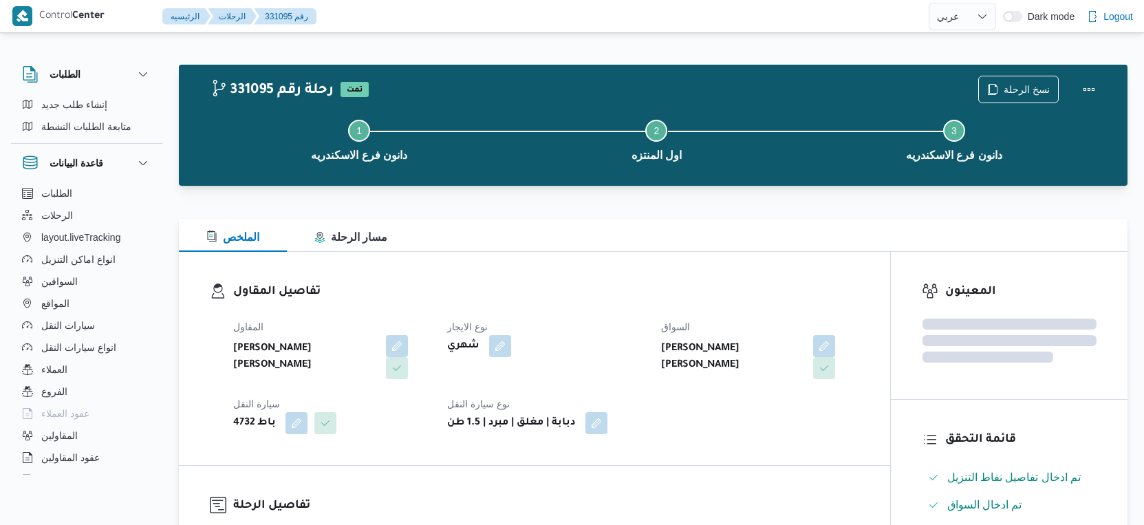
select select "ar"
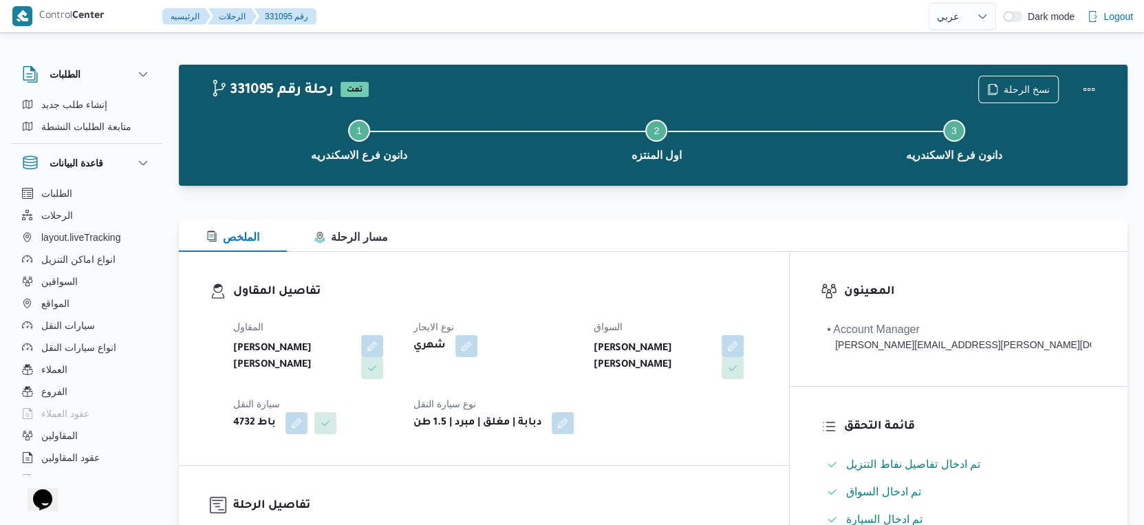
scroll to position [535, 0]
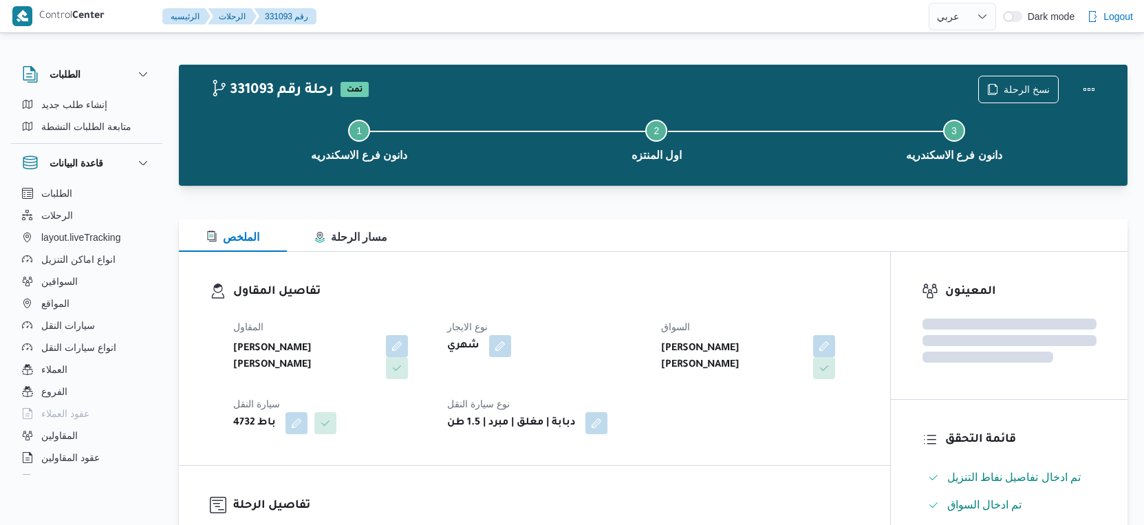
select select "ar"
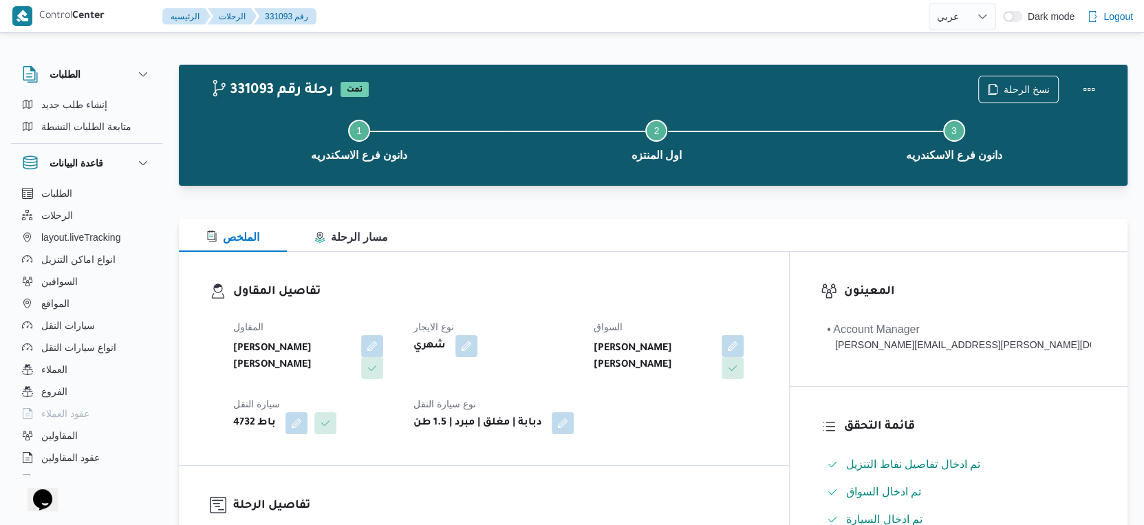
scroll to position [458, 0]
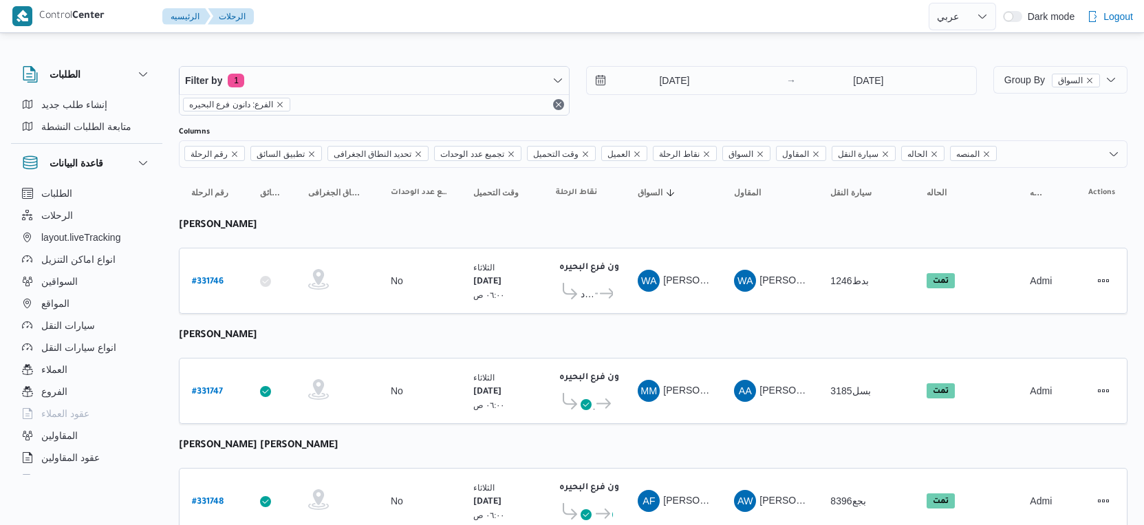
select select "ar"
click at [688, 78] on input "[DATE]" at bounding box center [665, 81] width 156 height 28
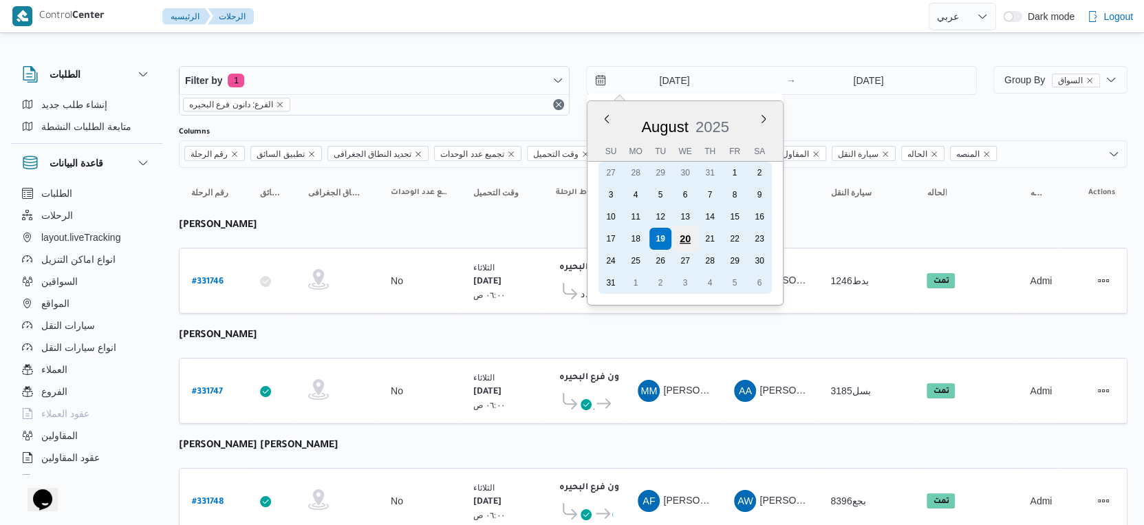
click at [680, 235] on div "20" at bounding box center [685, 239] width 26 height 26
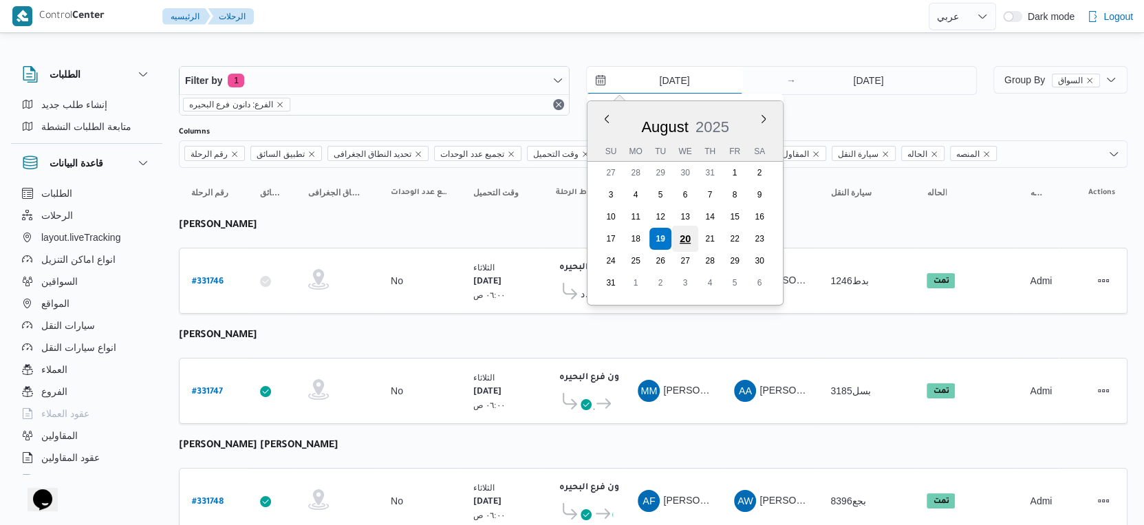
type input "[DATE]"
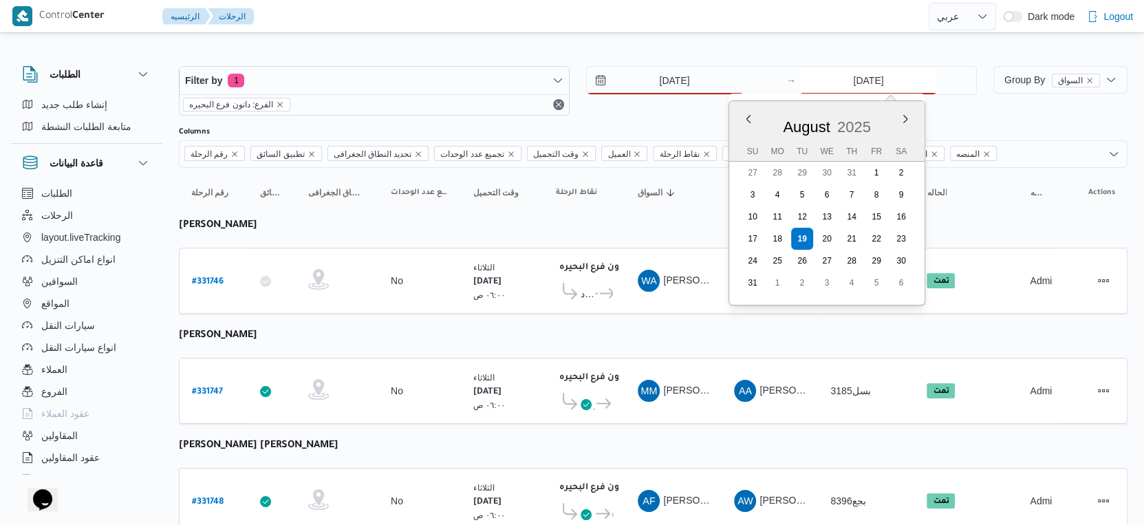
click at [878, 84] on input "[DATE]" at bounding box center [868, 81] width 137 height 28
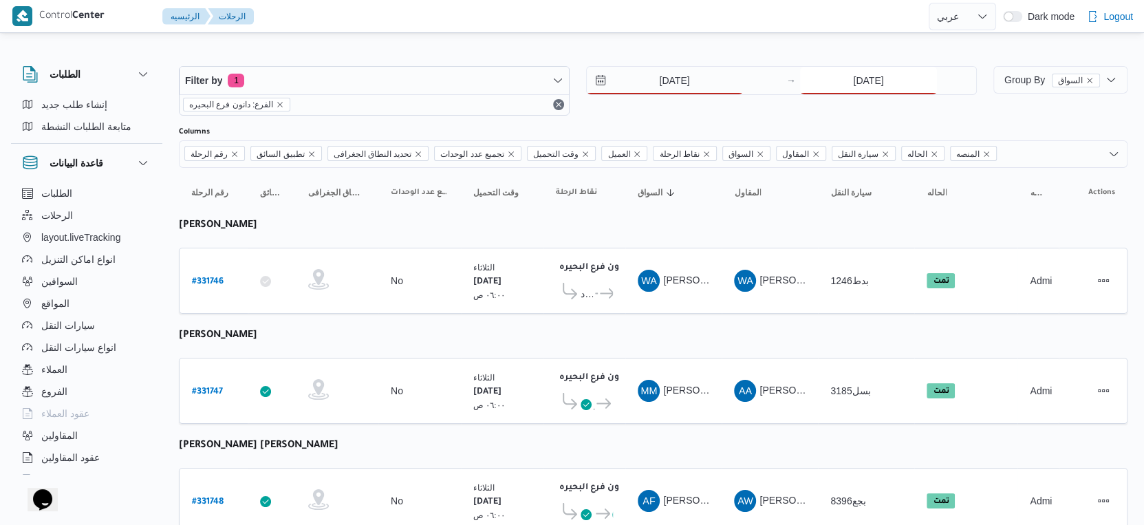
click at [845, 77] on input "[DATE]" at bounding box center [868, 81] width 137 height 28
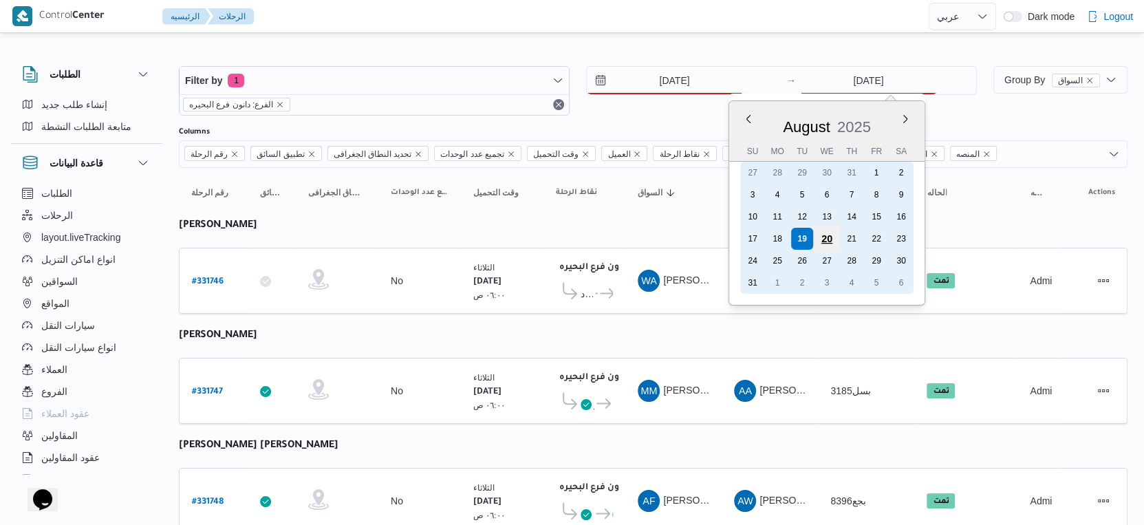
click at [830, 232] on div "20" at bounding box center [827, 239] width 26 height 26
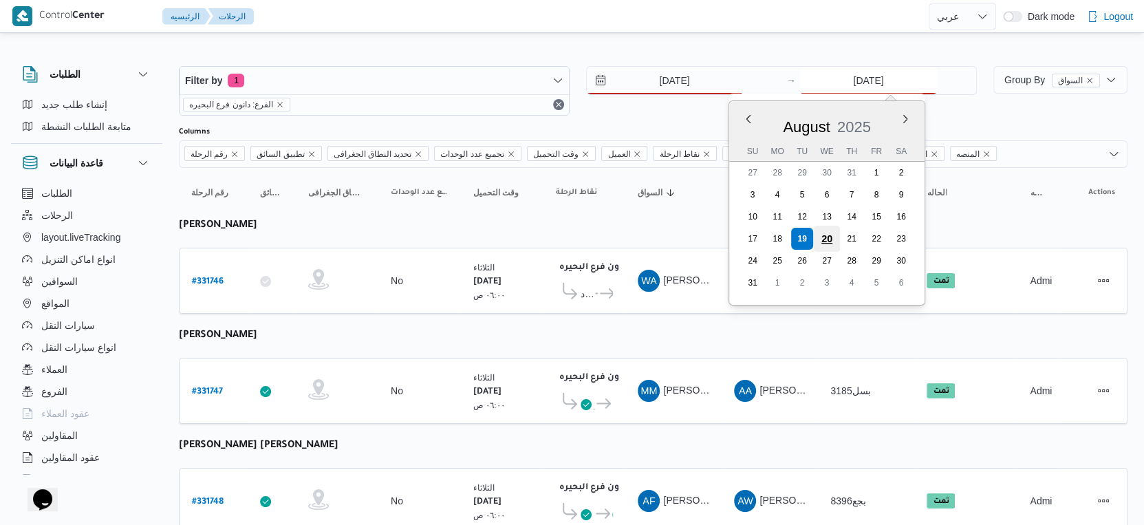
type input "[DATE]"
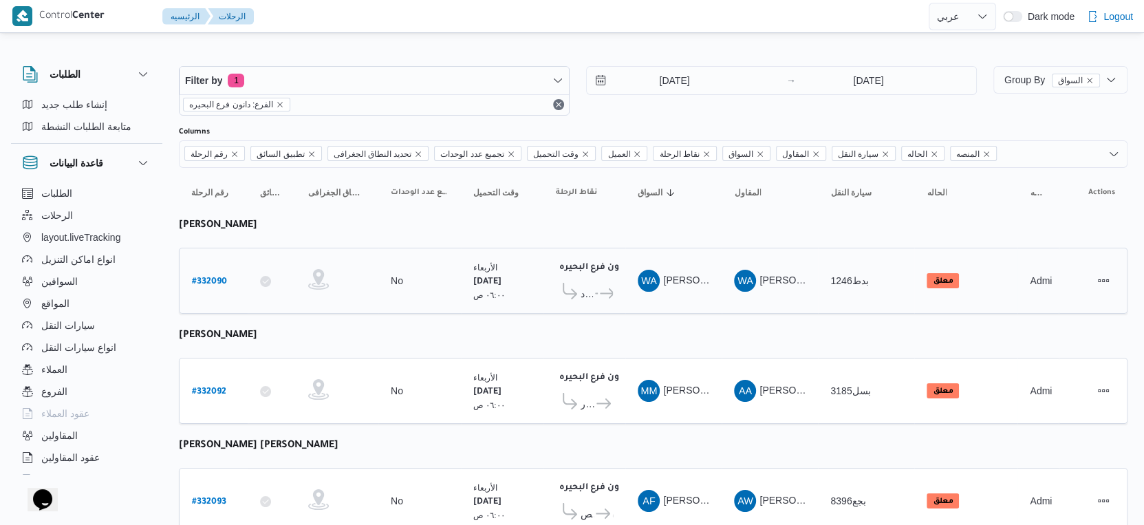
click at [593, 290] on span "..." at bounding box center [595, 293] width 5 height 17
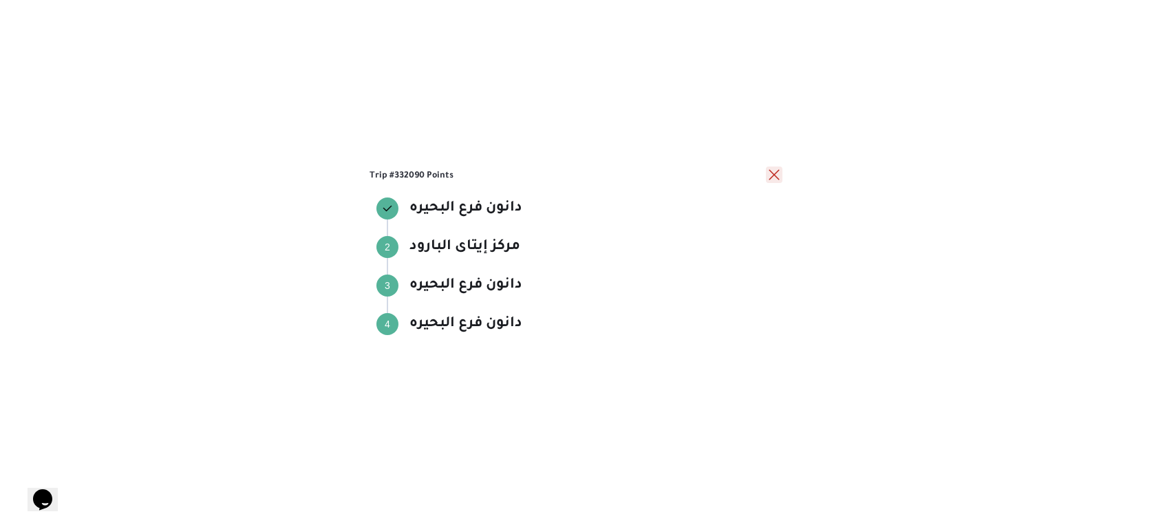
click at [772, 175] on button "close" at bounding box center [774, 174] width 17 height 17
